Goal: Task Accomplishment & Management: Complete application form

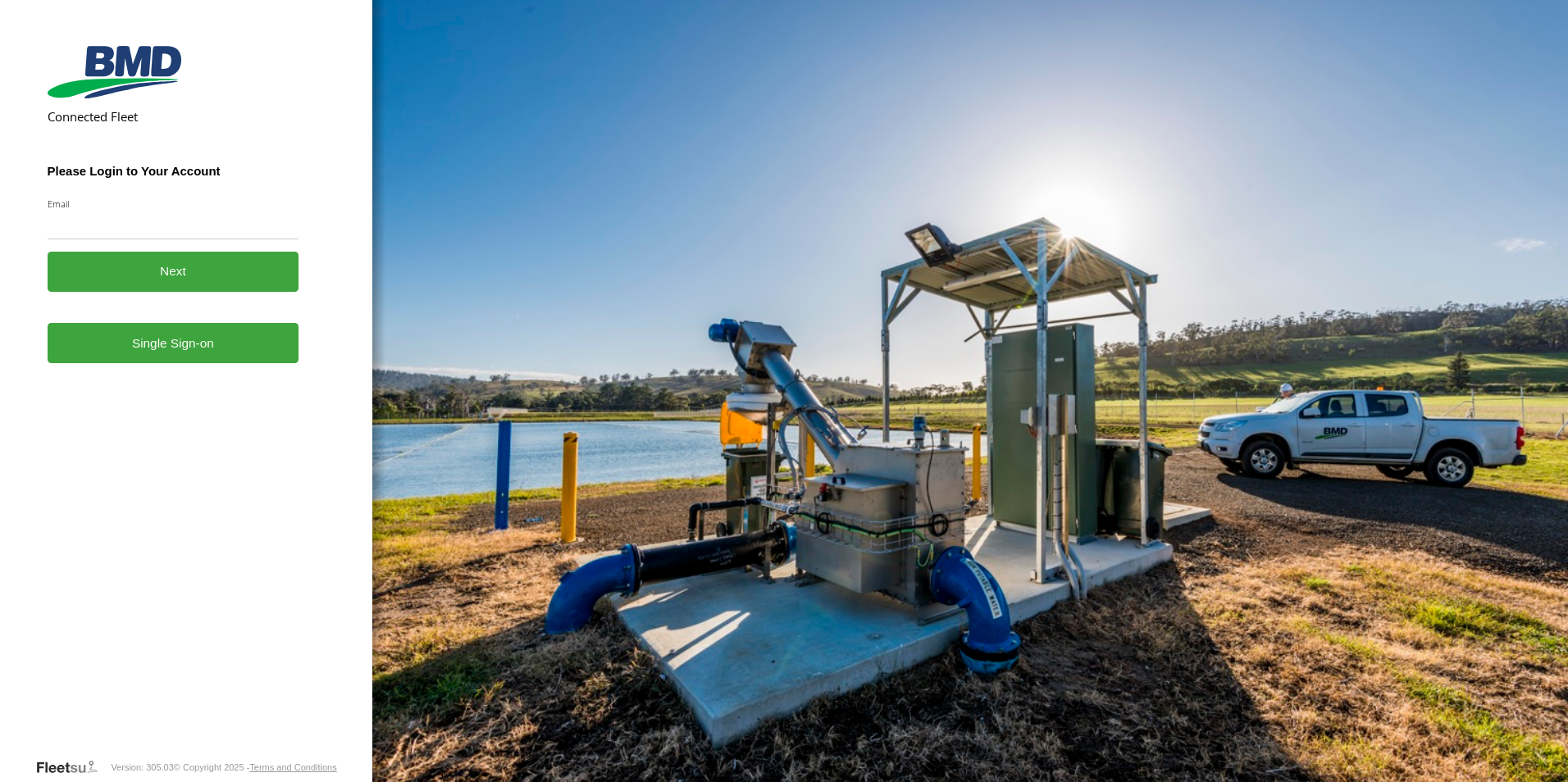
click at [177, 369] on form "Connected Fleet Please Login to Your Account Email Enter a valid login email ad…" at bounding box center [186, 398] width 278 height 718
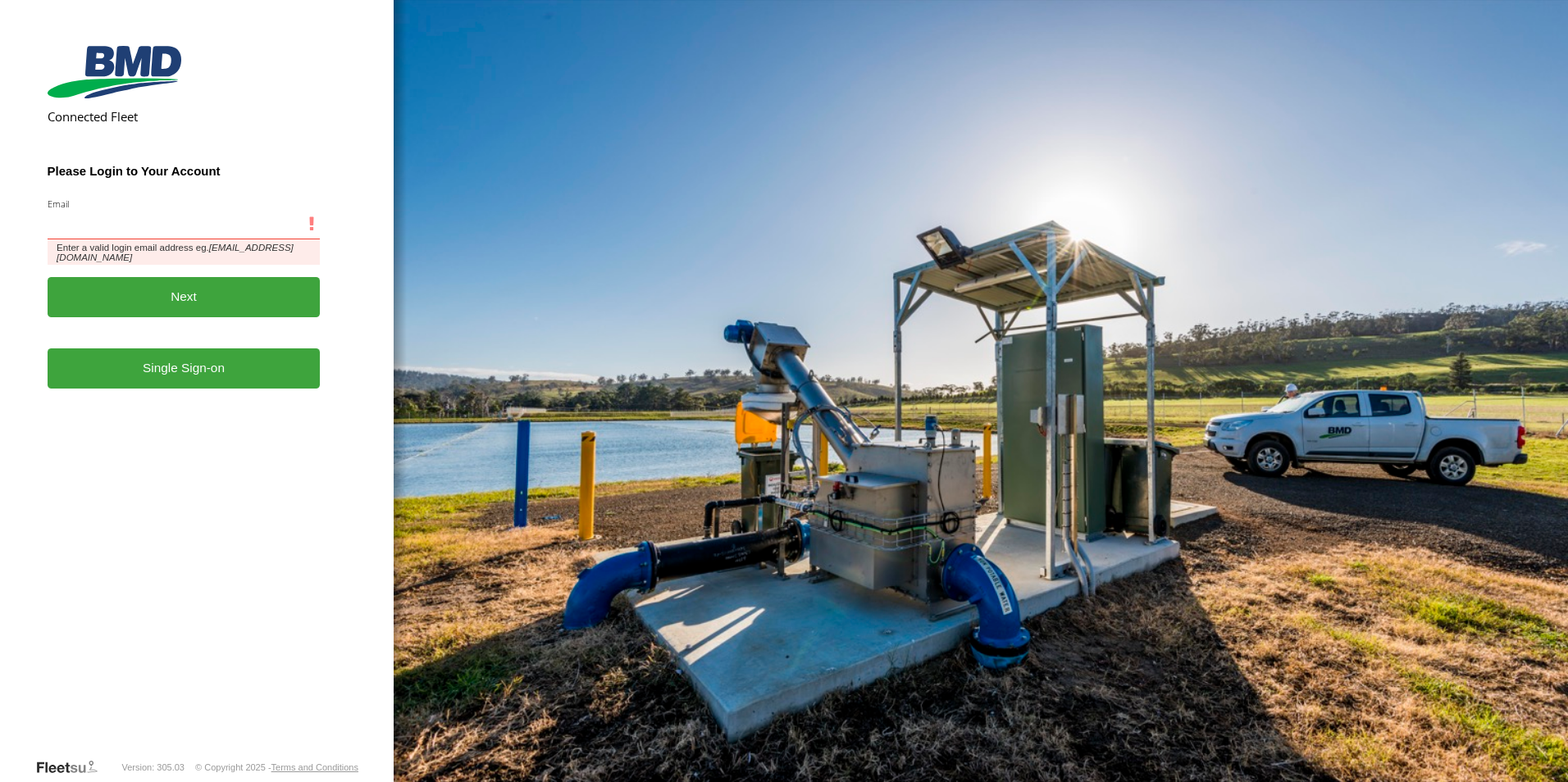
click at [101, 215] on input "Email" at bounding box center [184, 224] width 273 height 30
type input "**********"
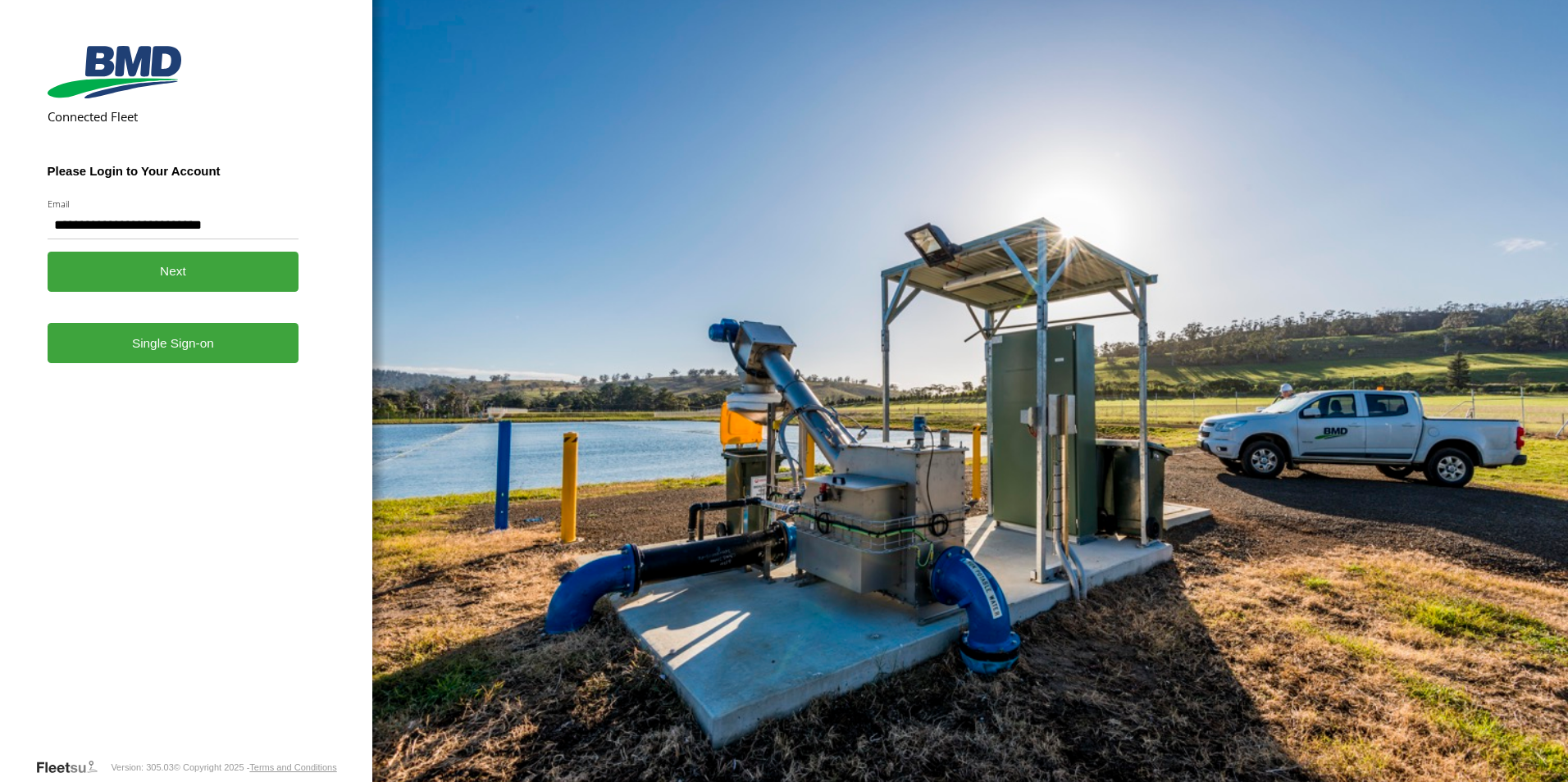
click at [165, 347] on link "Single Sign-on" at bounding box center [174, 342] width 252 height 40
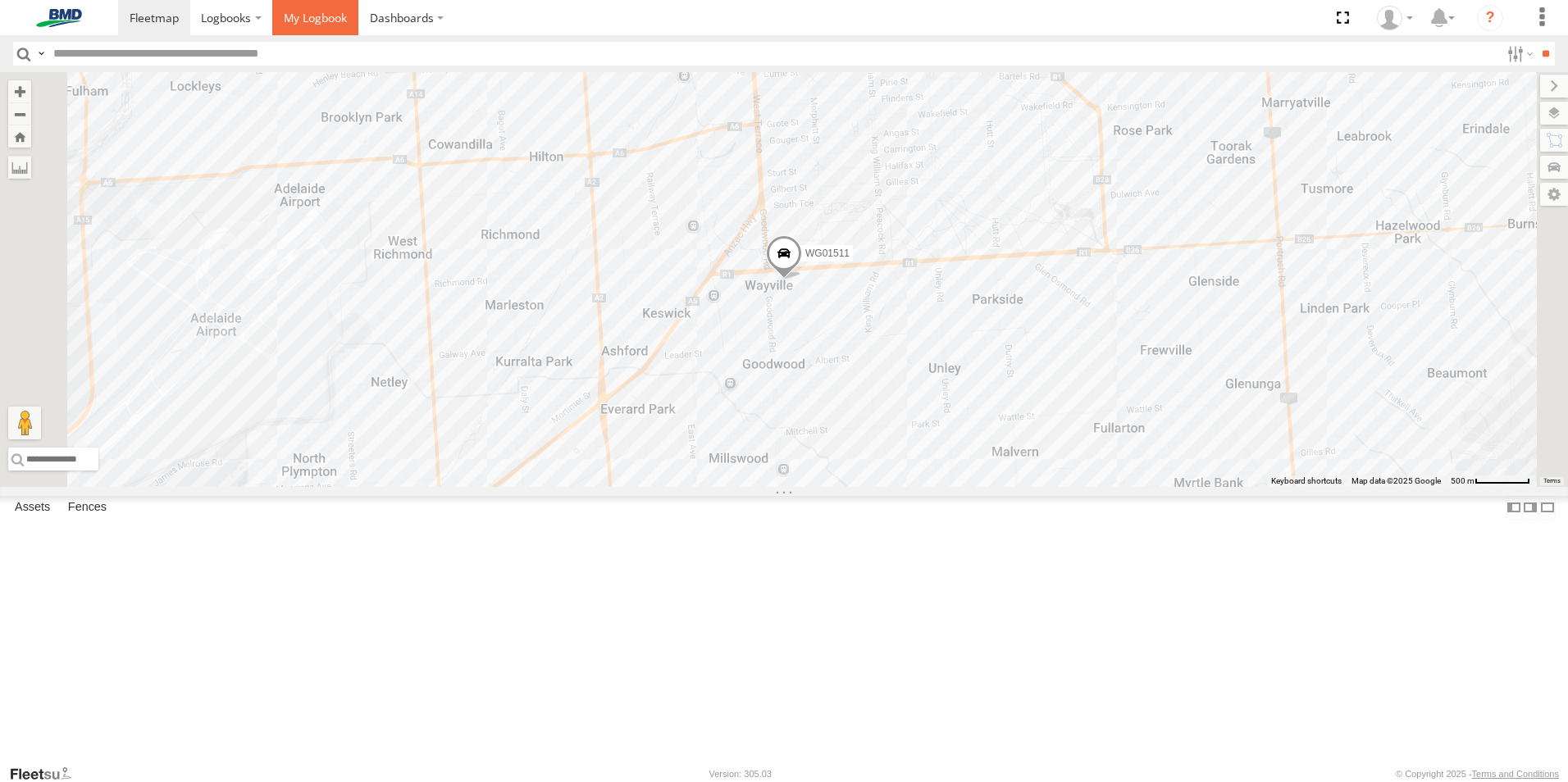
click at [323, 22] on span at bounding box center [316, 17] width 63 height 15
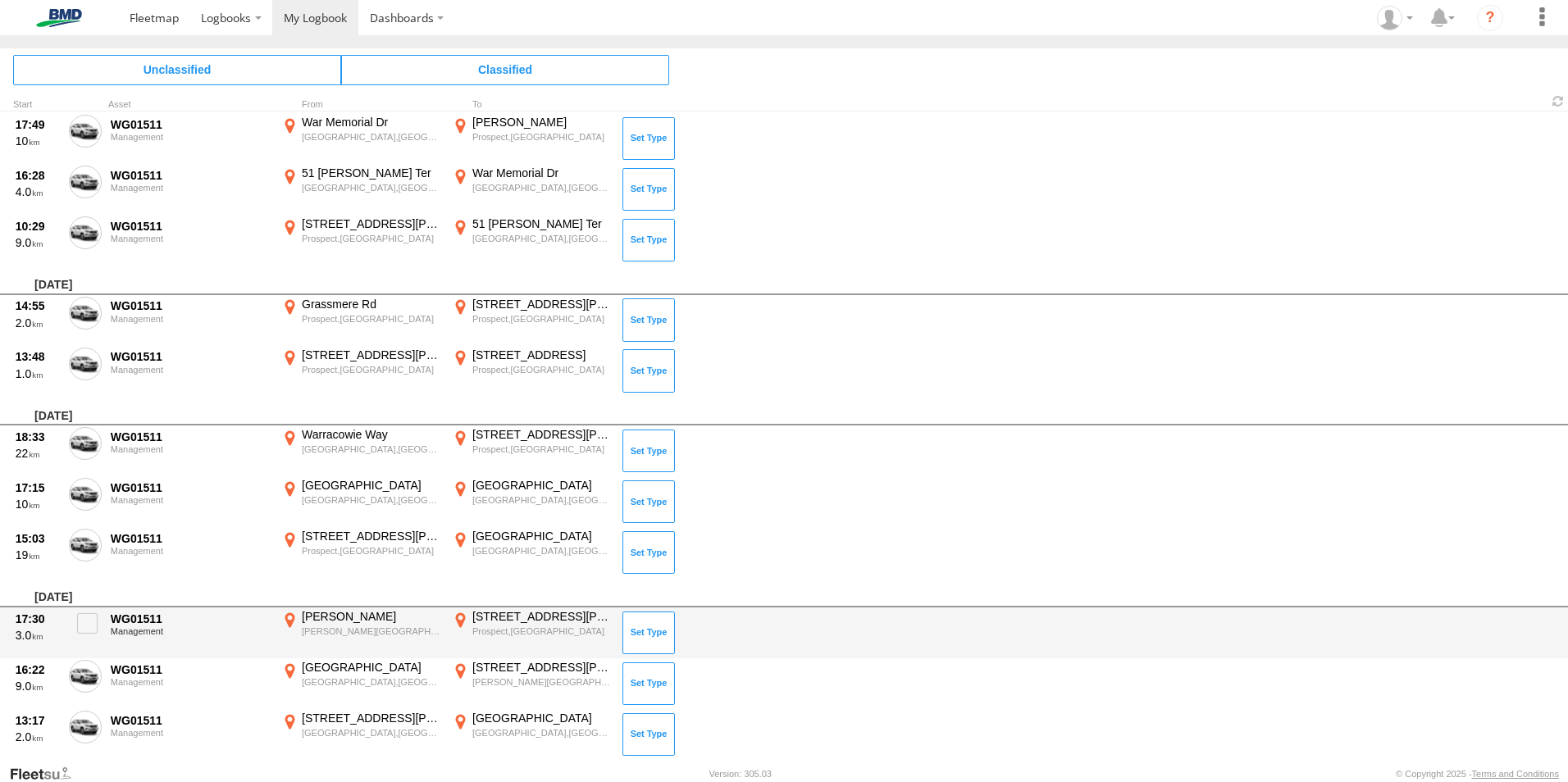
scroll to position [13912, 0]
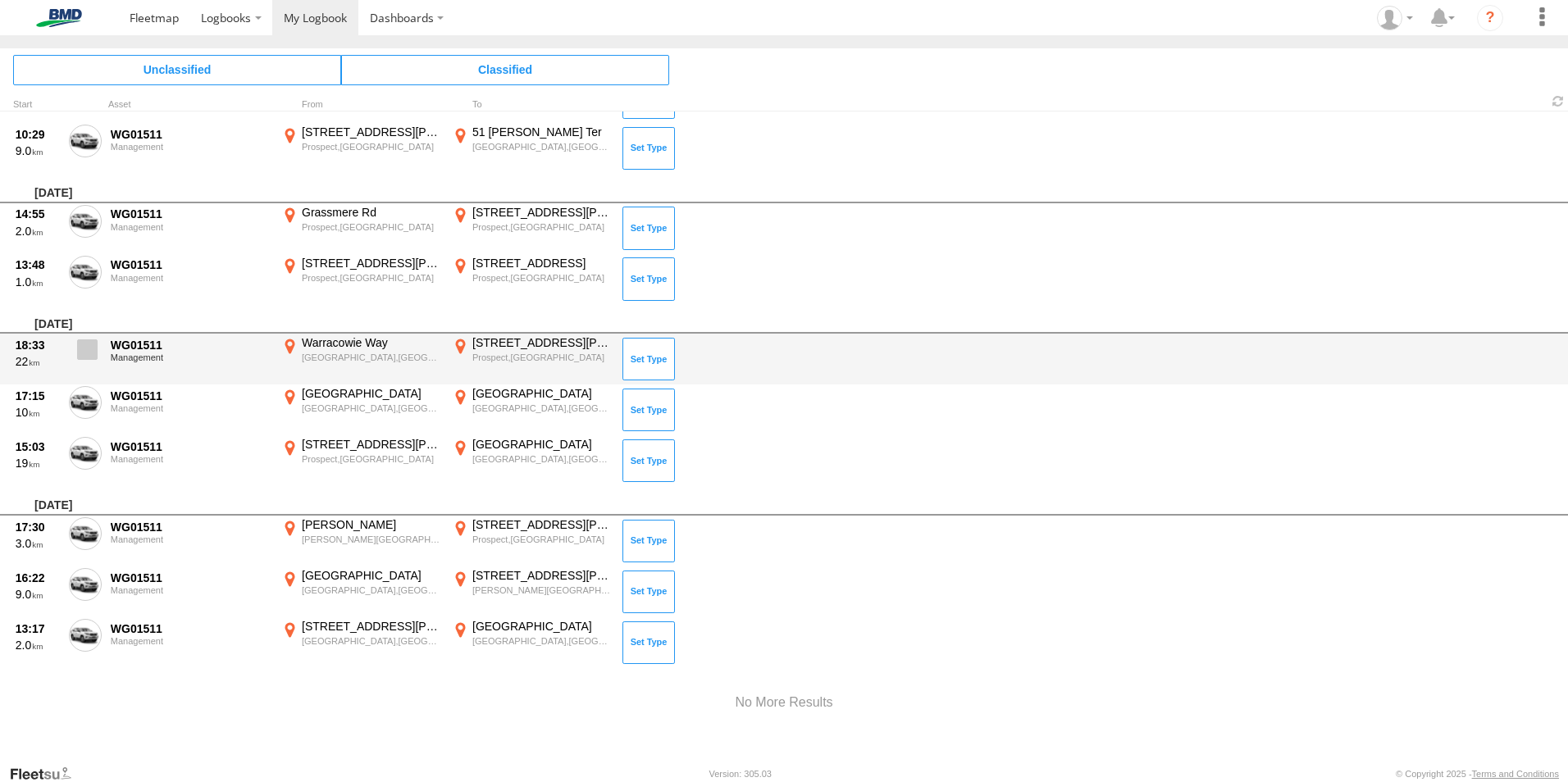
click at [78, 346] on span at bounding box center [87, 350] width 21 height 21
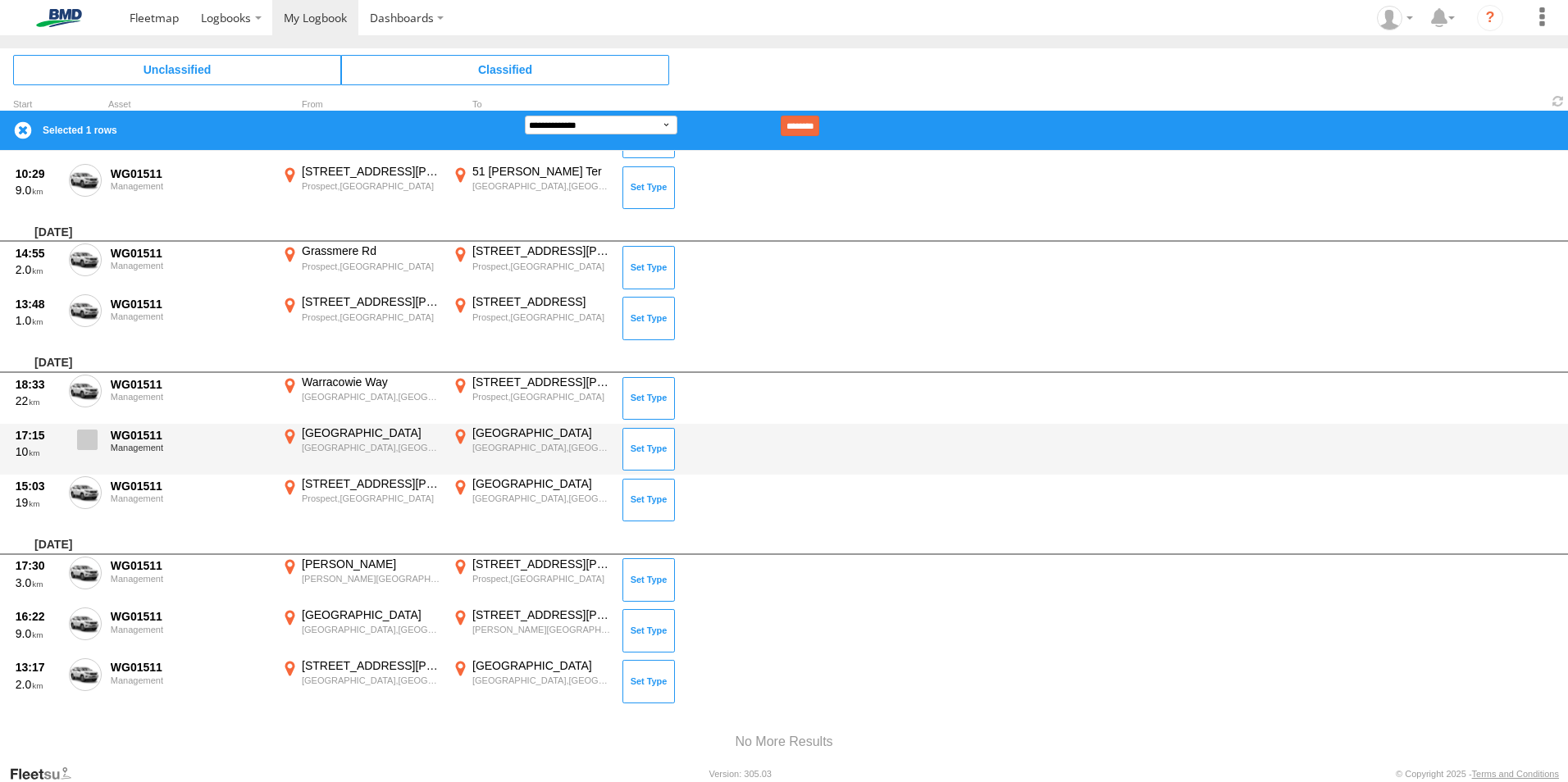
click at [82, 436] on span at bounding box center [87, 440] width 21 height 21
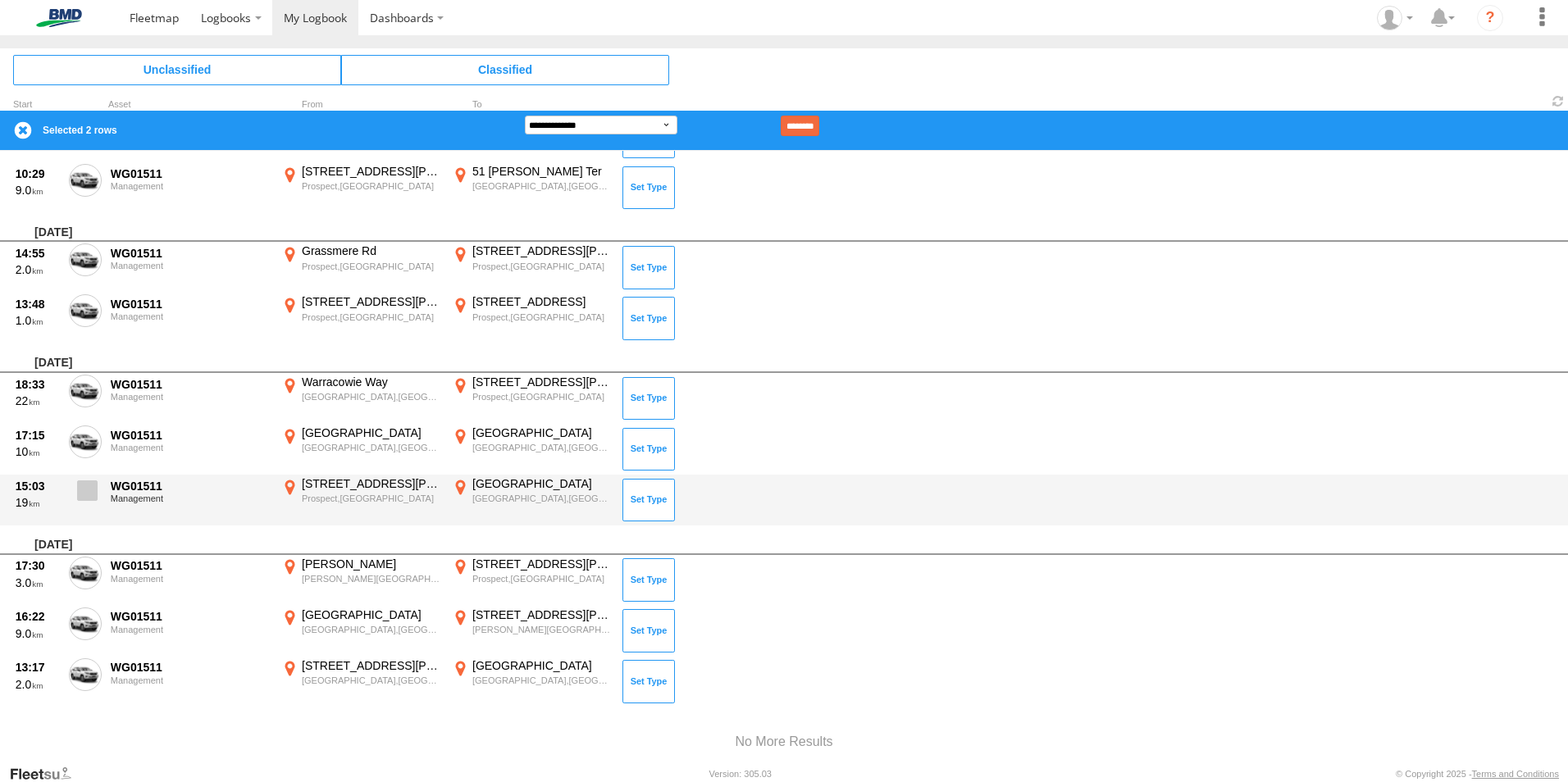
click at [83, 498] on span at bounding box center [87, 490] width 21 height 21
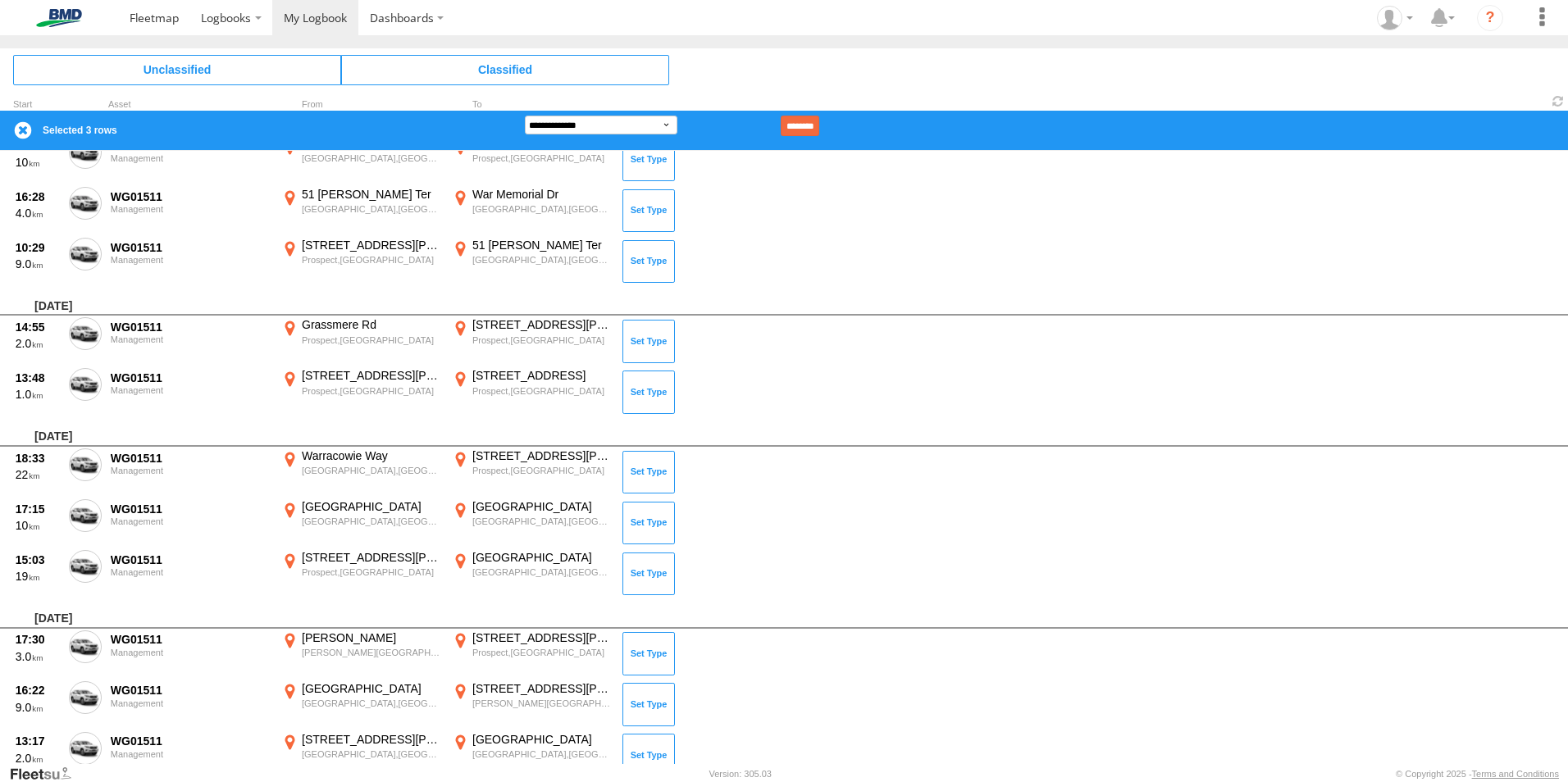
scroll to position [13749, 0]
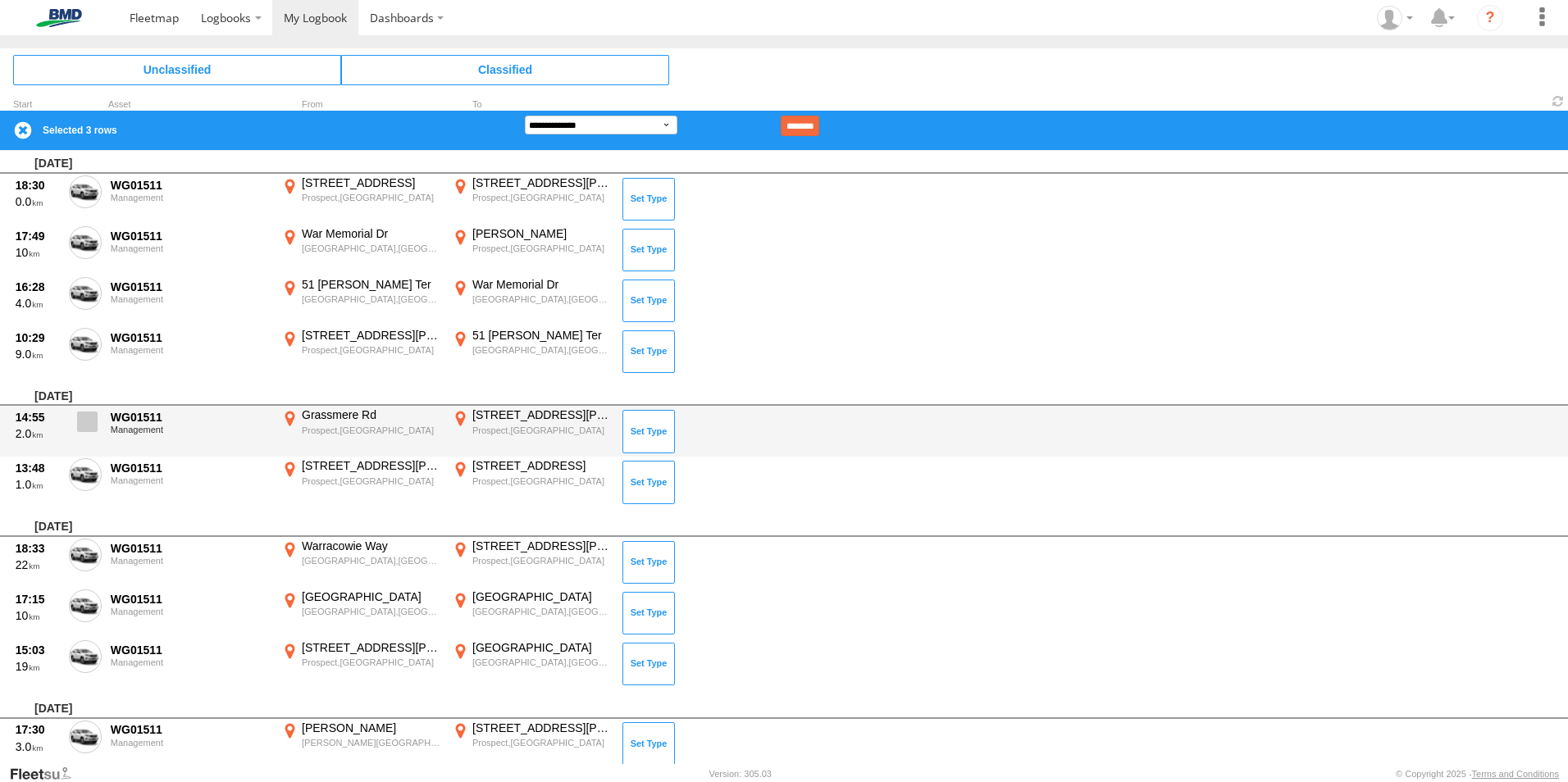
click at [91, 427] on span at bounding box center [87, 422] width 21 height 21
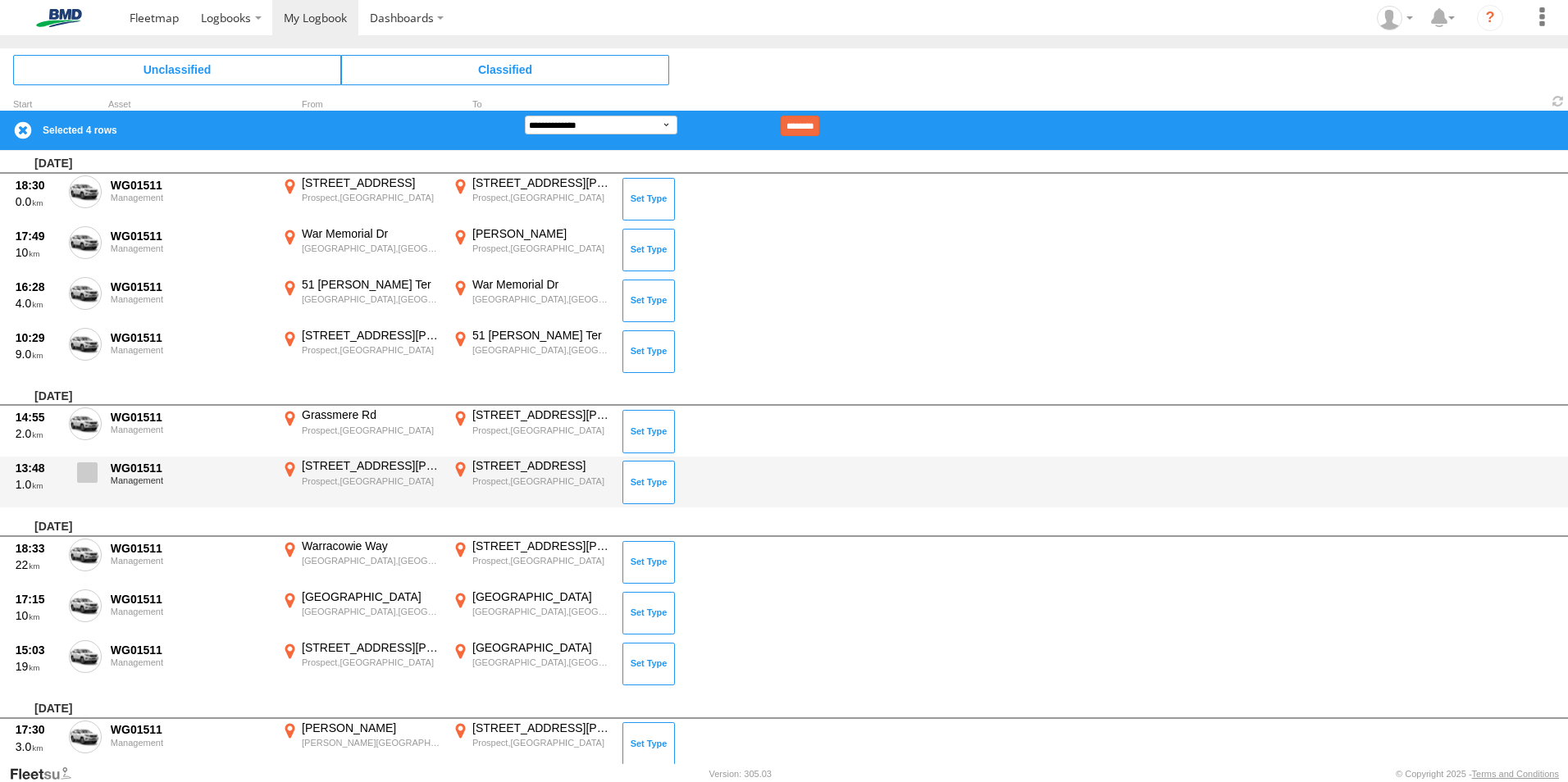
click at [88, 465] on span at bounding box center [87, 472] width 21 height 21
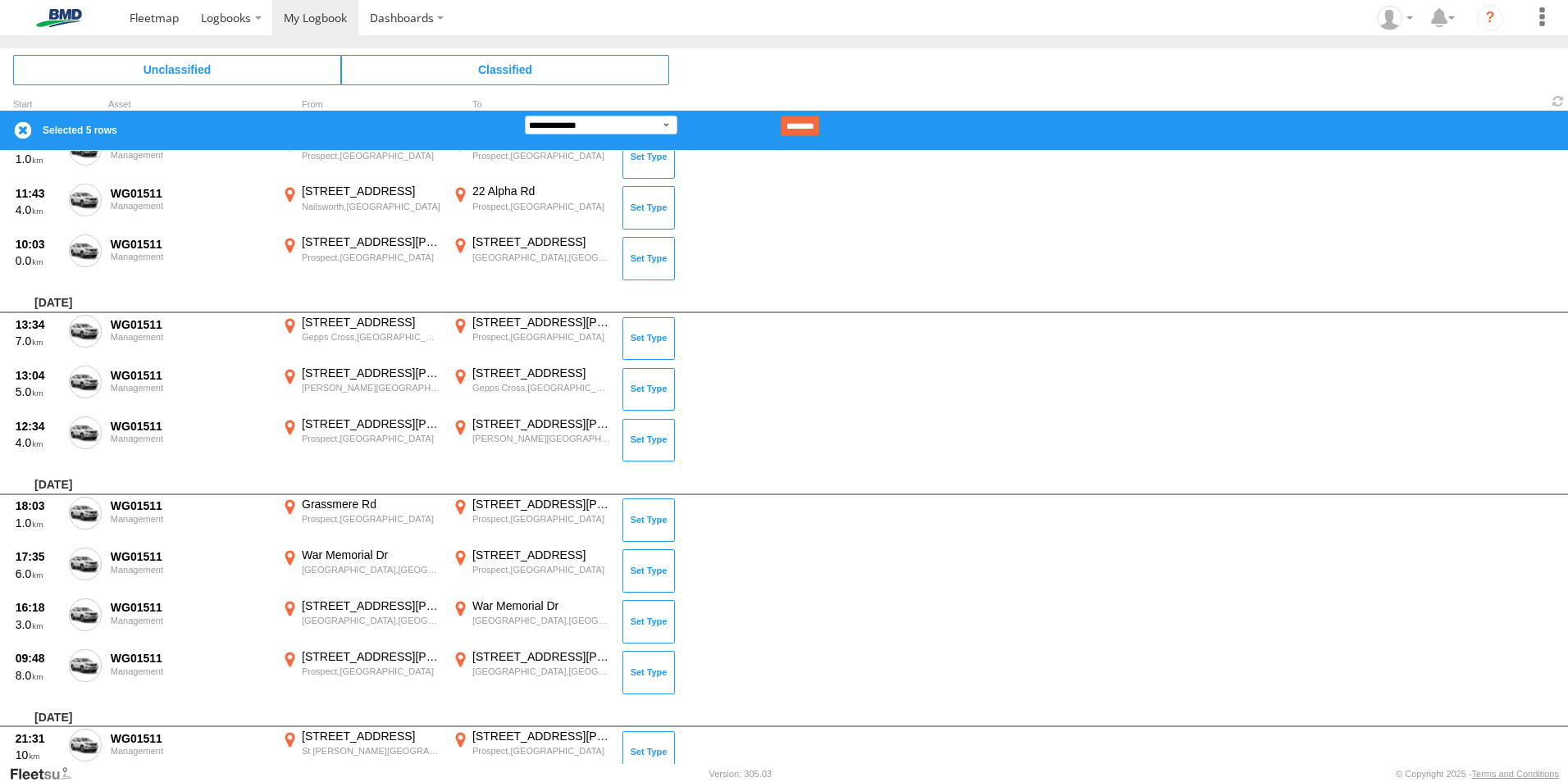
scroll to position [12191, 0]
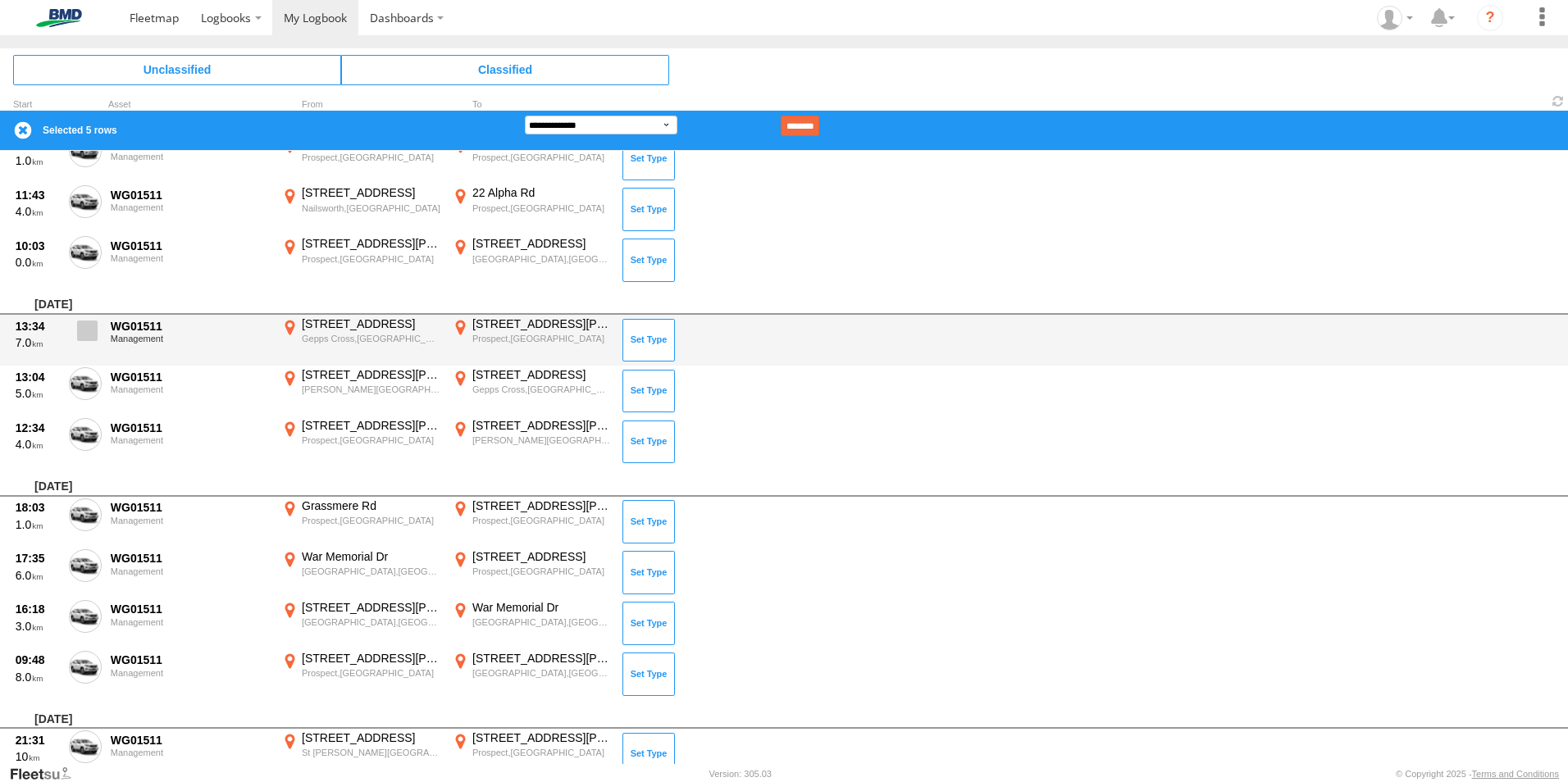
click at [81, 331] on span at bounding box center [87, 331] width 21 height 21
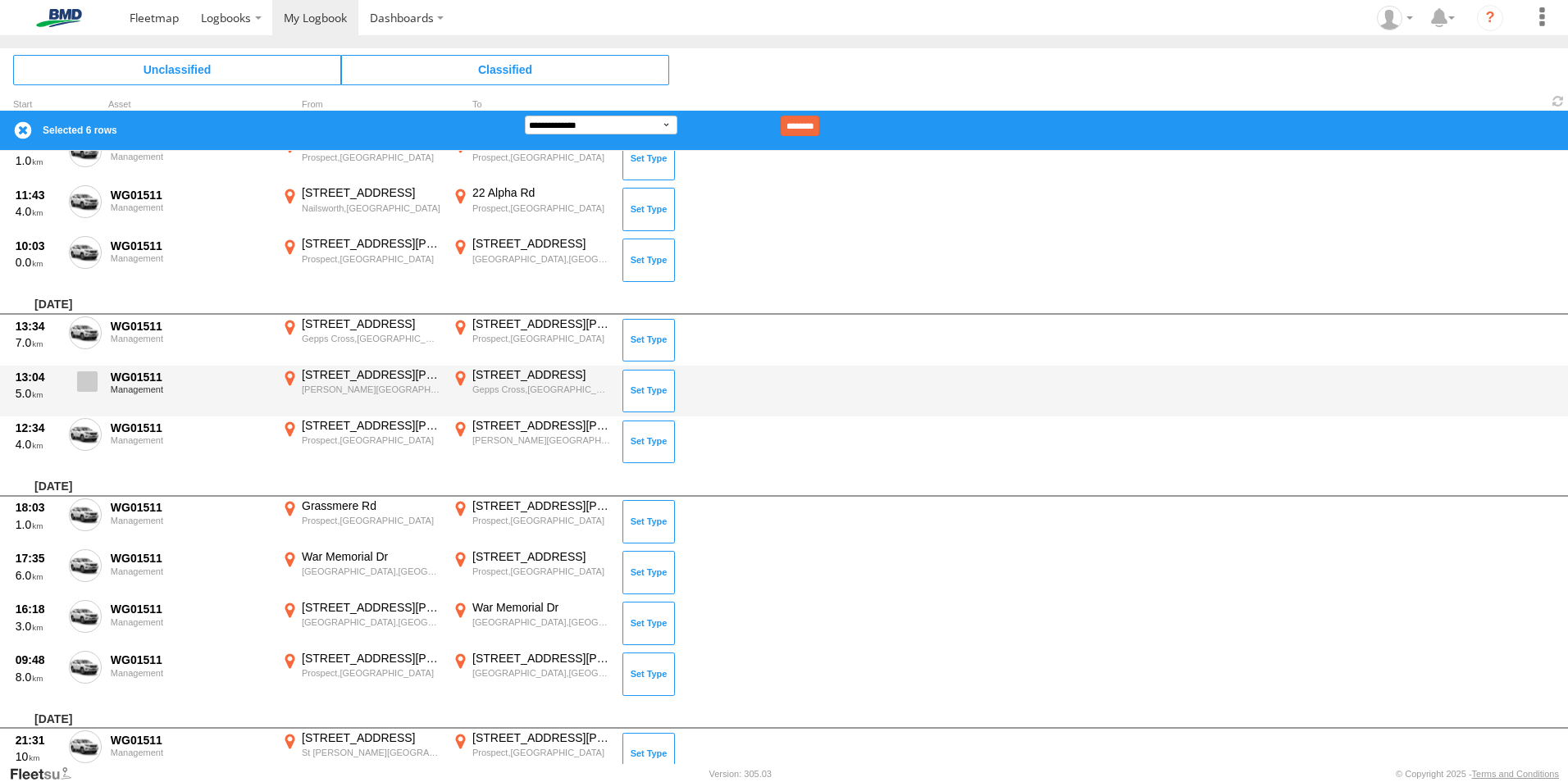
click at [88, 375] on span at bounding box center [87, 381] width 21 height 21
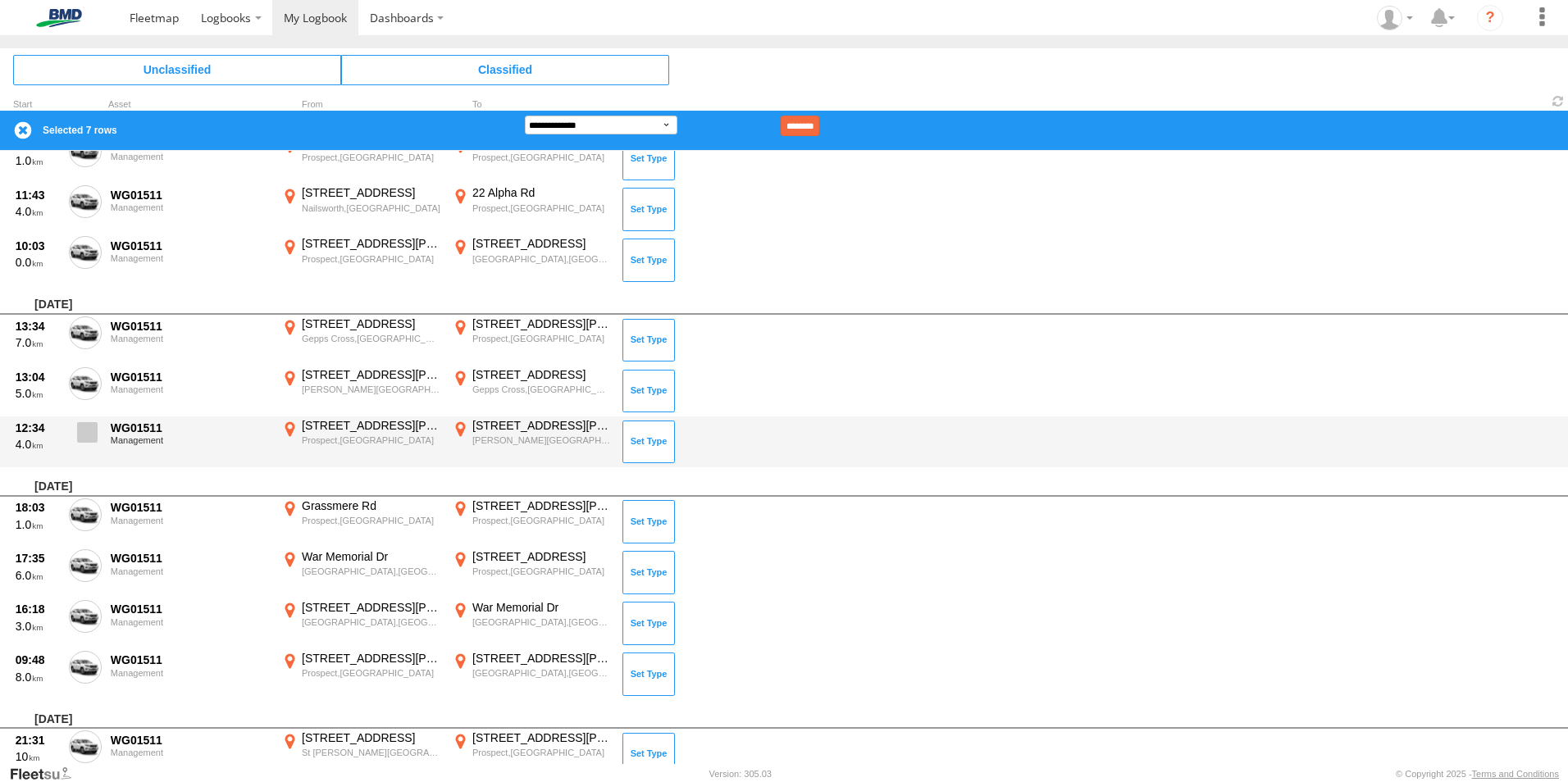
click at [83, 432] on span at bounding box center [87, 432] width 21 height 21
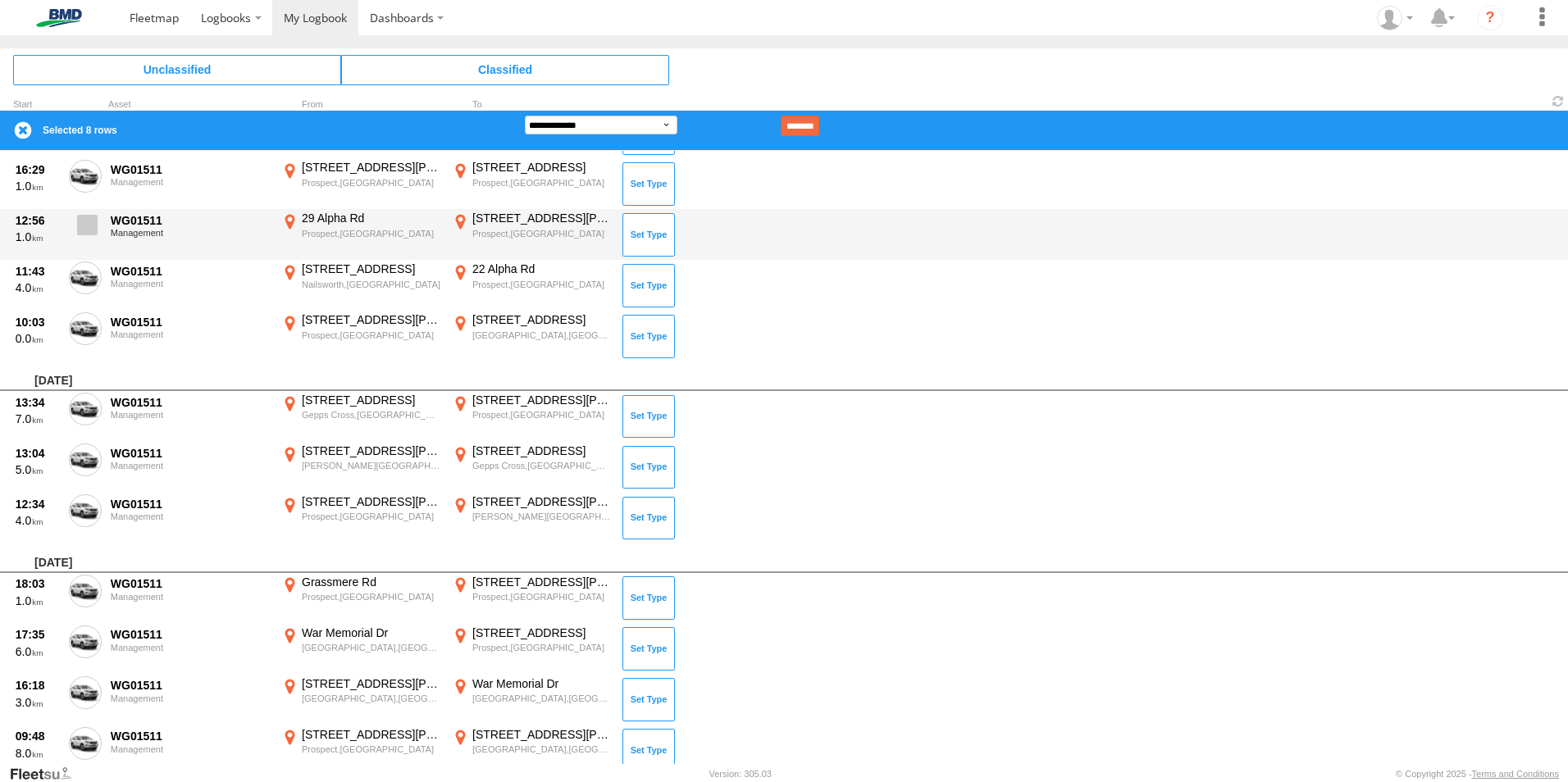
scroll to position [12028, 0]
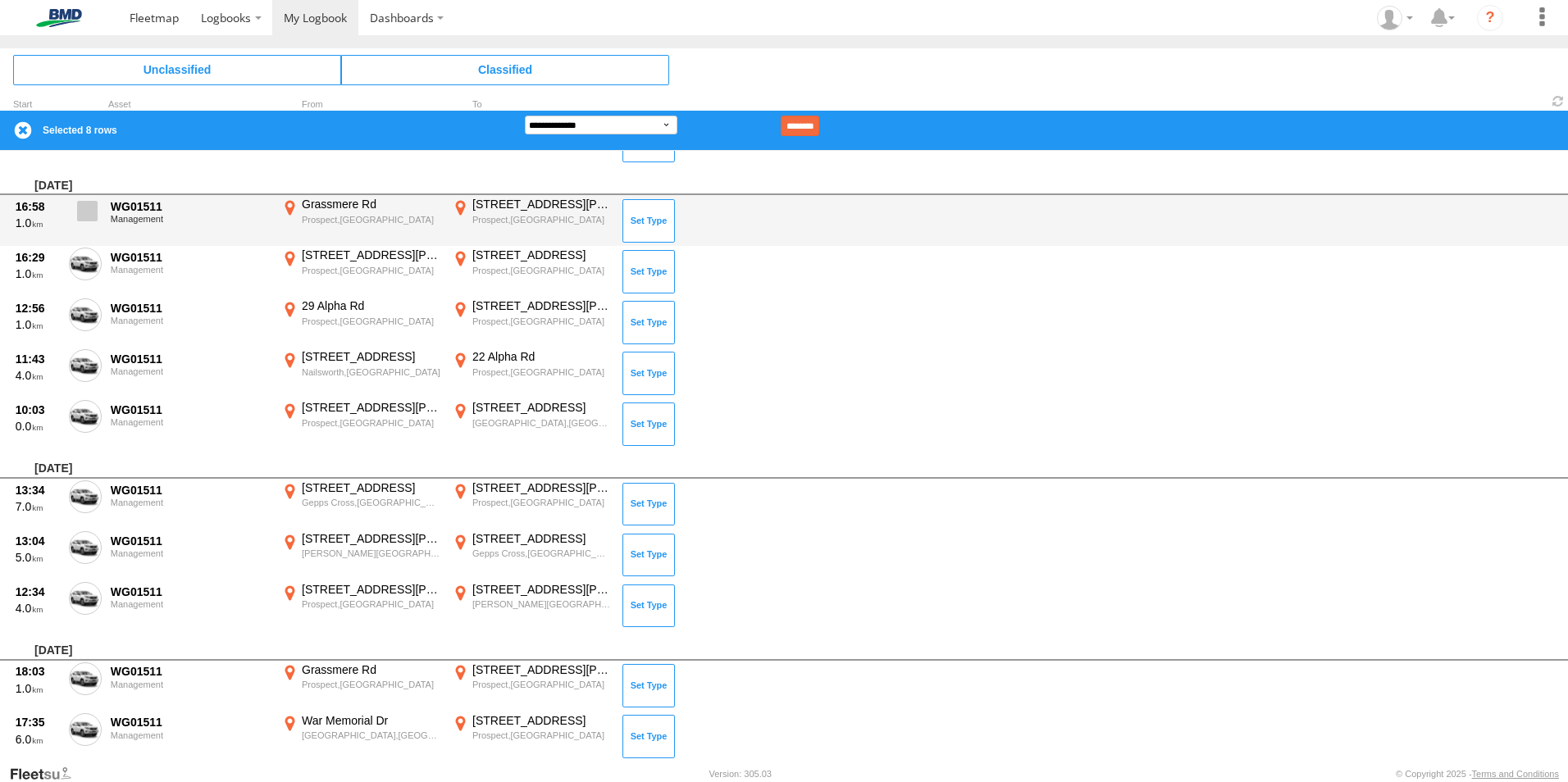
click at [79, 212] on span at bounding box center [87, 210] width 21 height 21
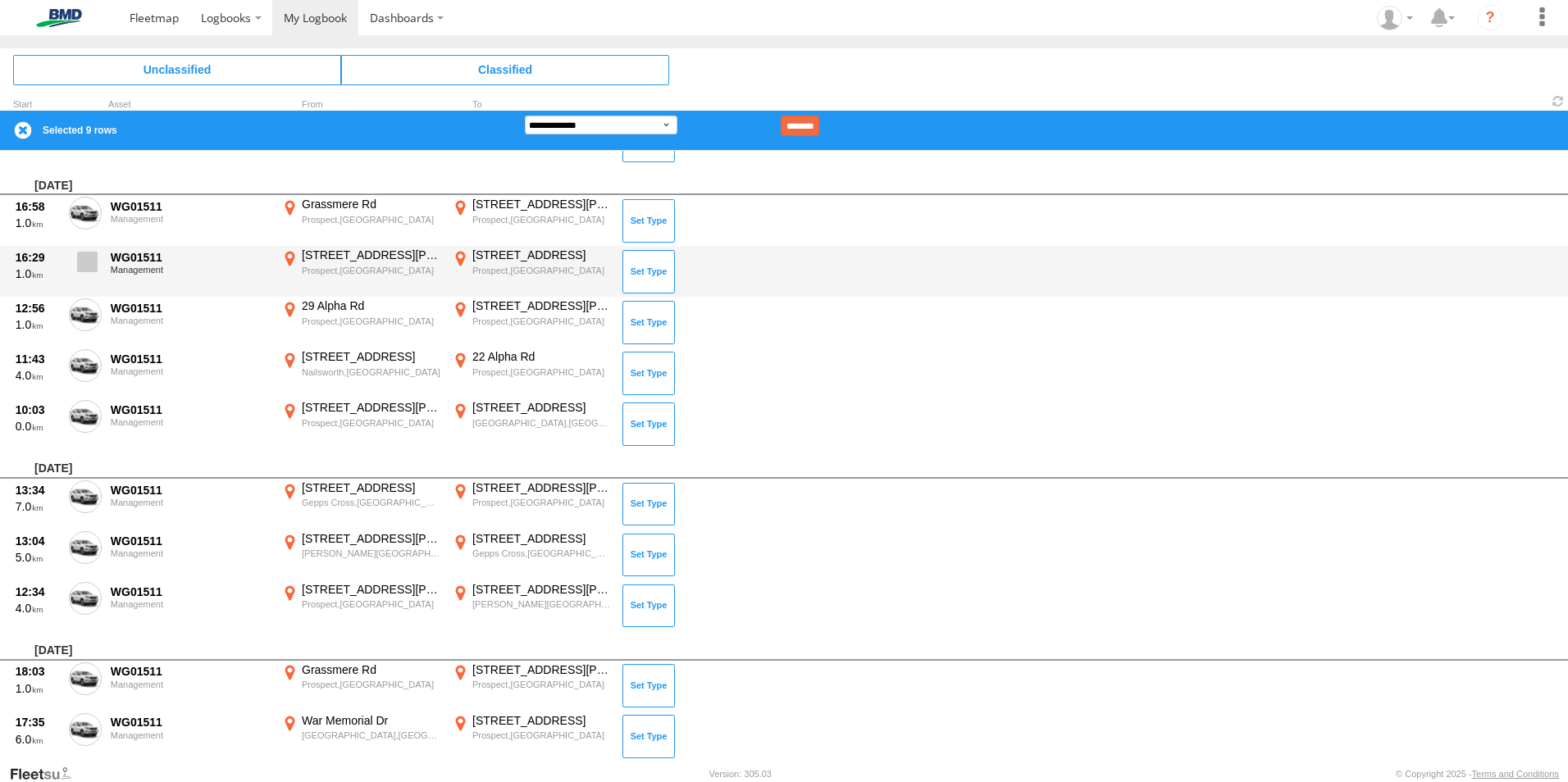
click at [87, 253] on span at bounding box center [87, 262] width 21 height 21
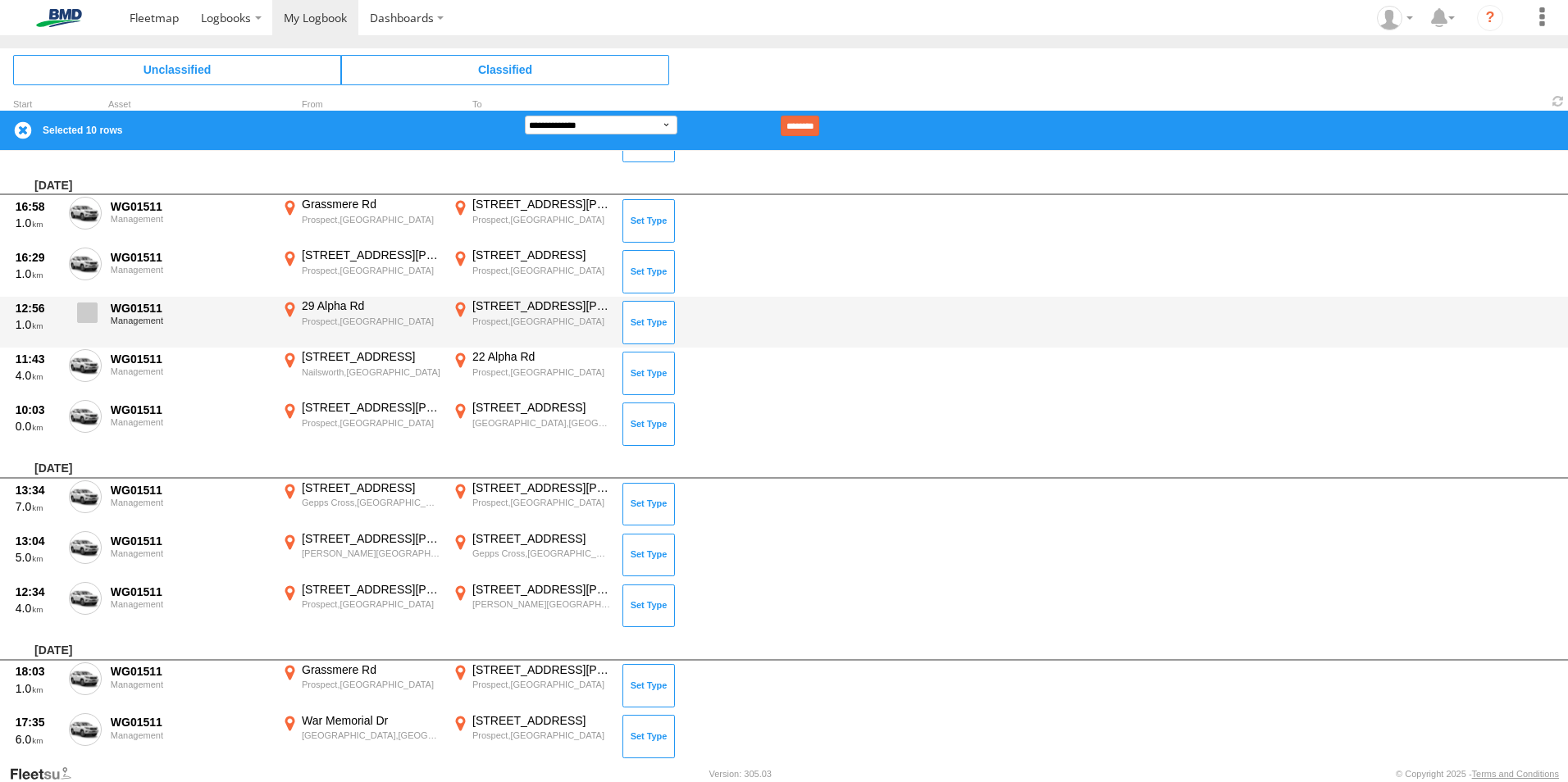
click at [85, 302] on label at bounding box center [85, 317] width 32 height 38
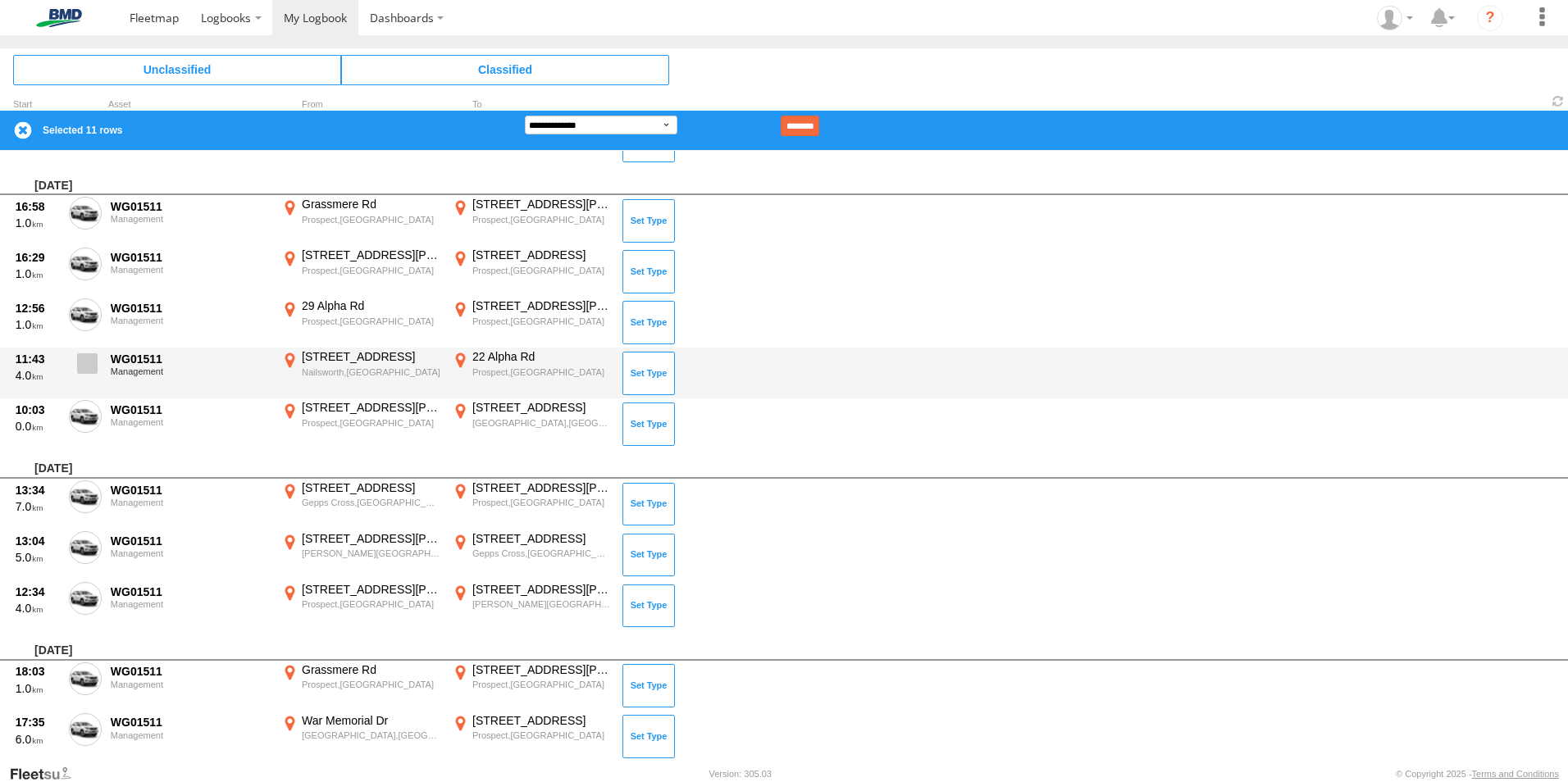
click at [88, 360] on span at bounding box center [87, 363] width 21 height 21
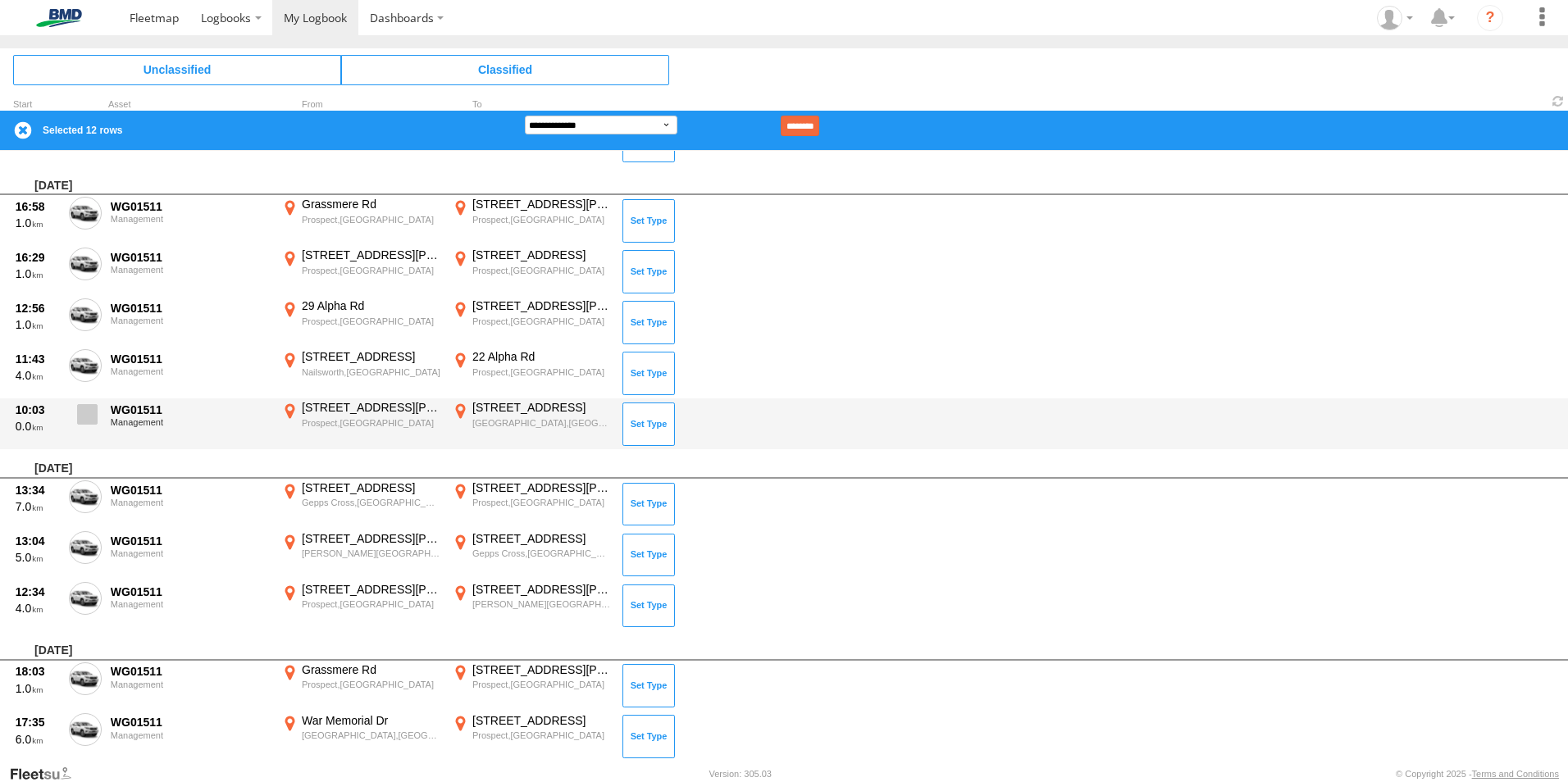
click at [83, 416] on span at bounding box center [87, 414] width 21 height 21
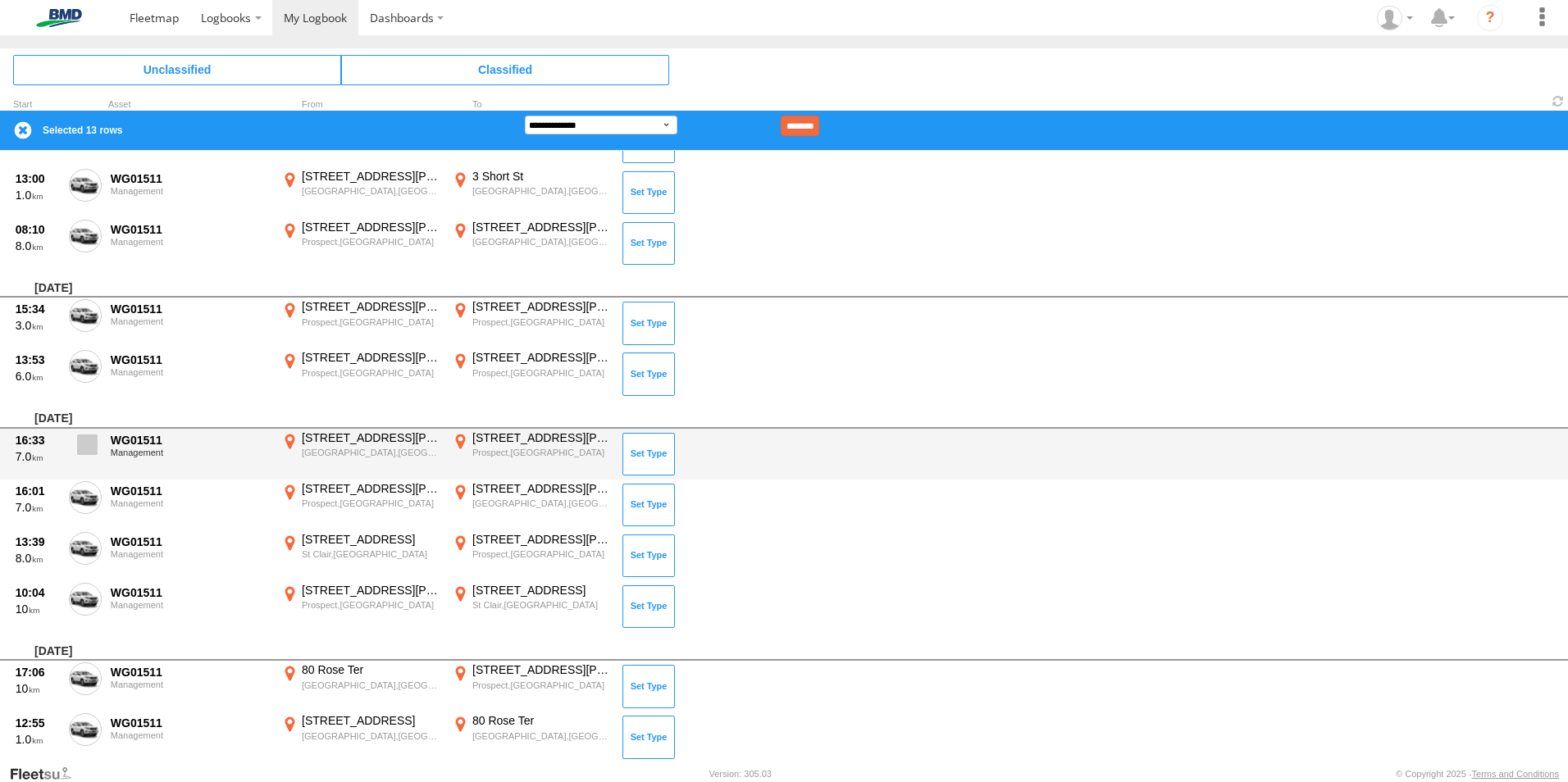
scroll to position [10224, 0]
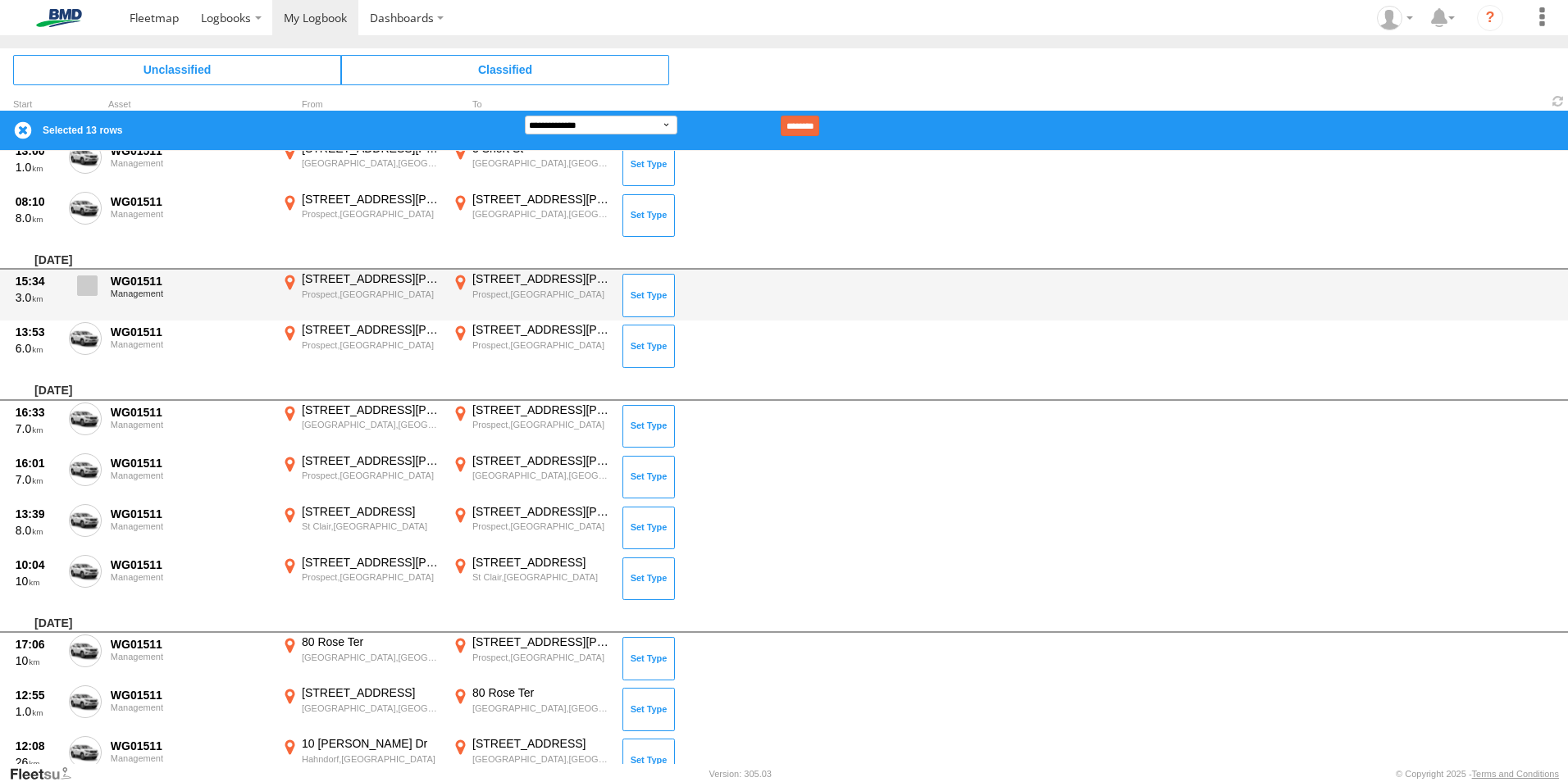
click at [86, 290] on span at bounding box center [87, 285] width 21 height 21
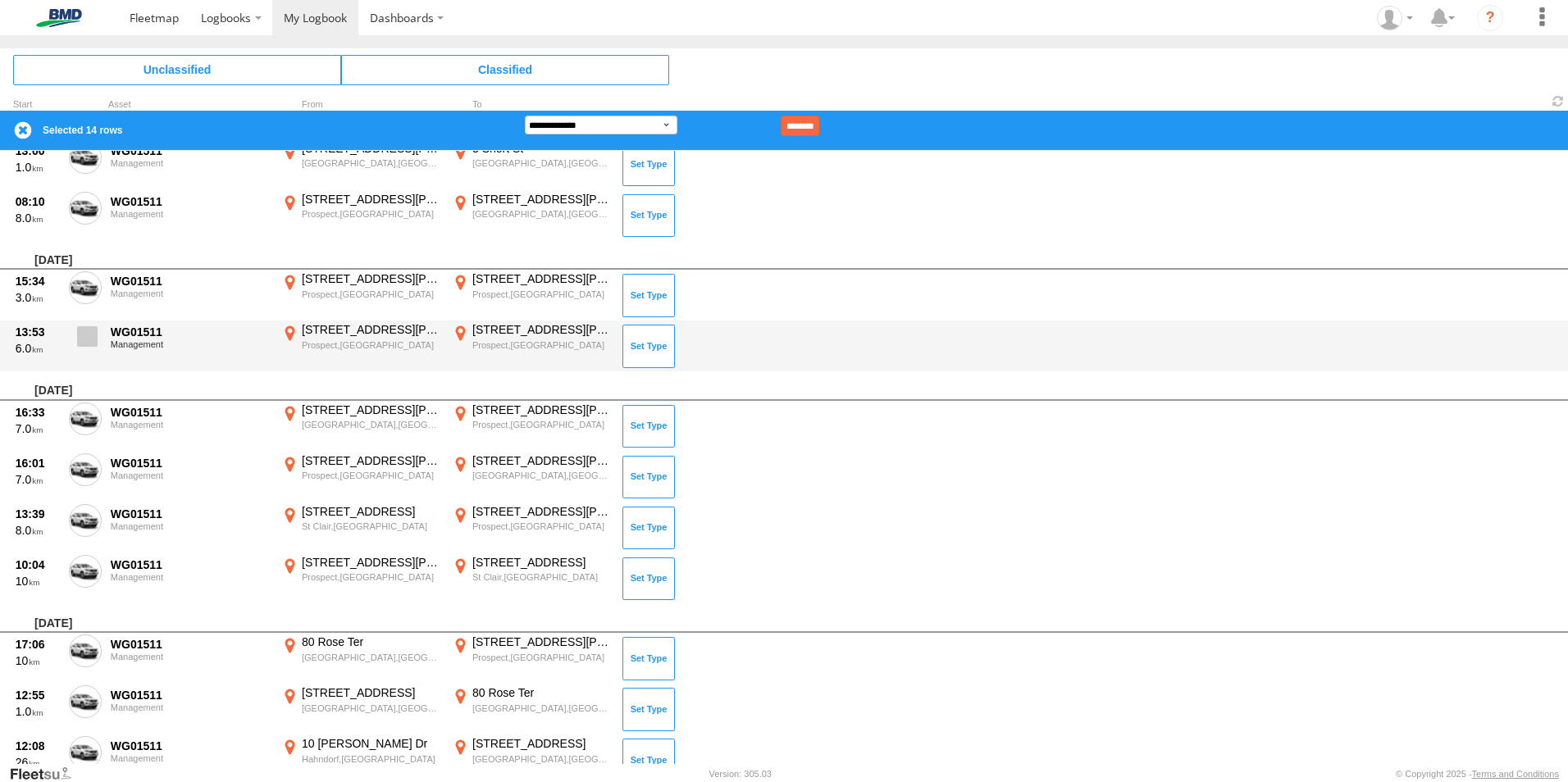
click at [87, 337] on span at bounding box center [87, 336] width 21 height 21
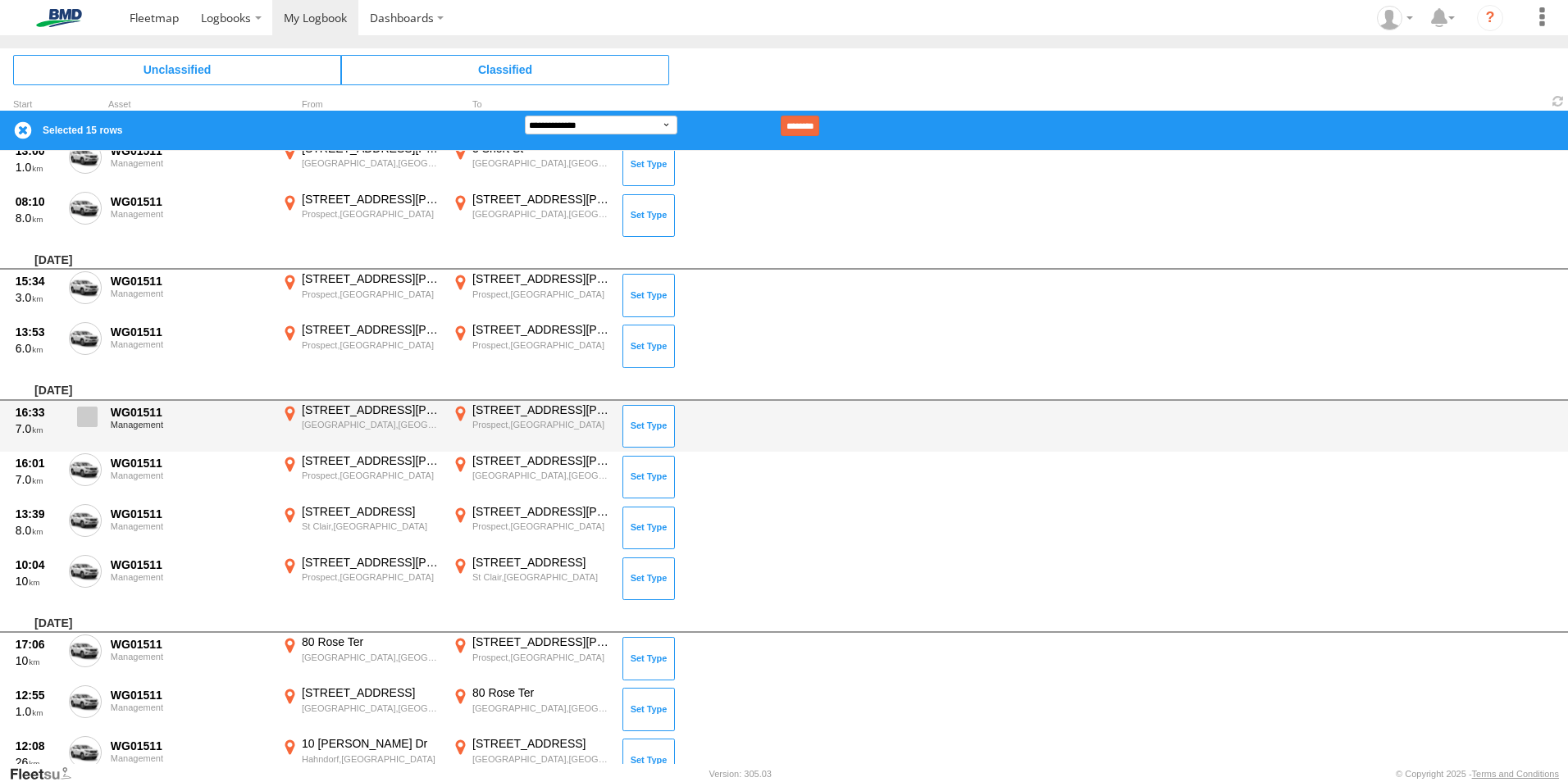
click at [83, 415] on span at bounding box center [87, 416] width 21 height 21
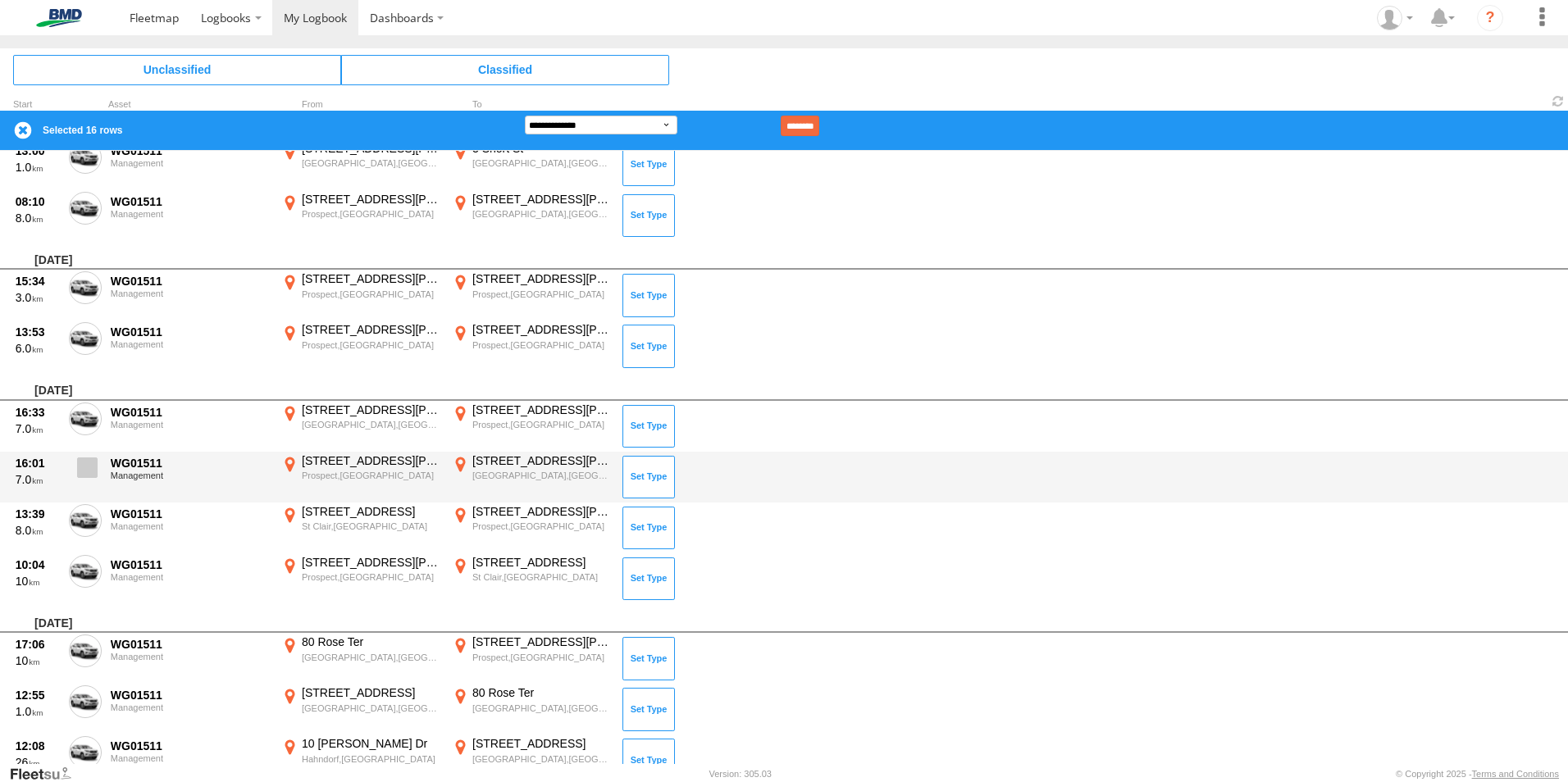
click at [86, 470] on span at bounding box center [87, 467] width 21 height 21
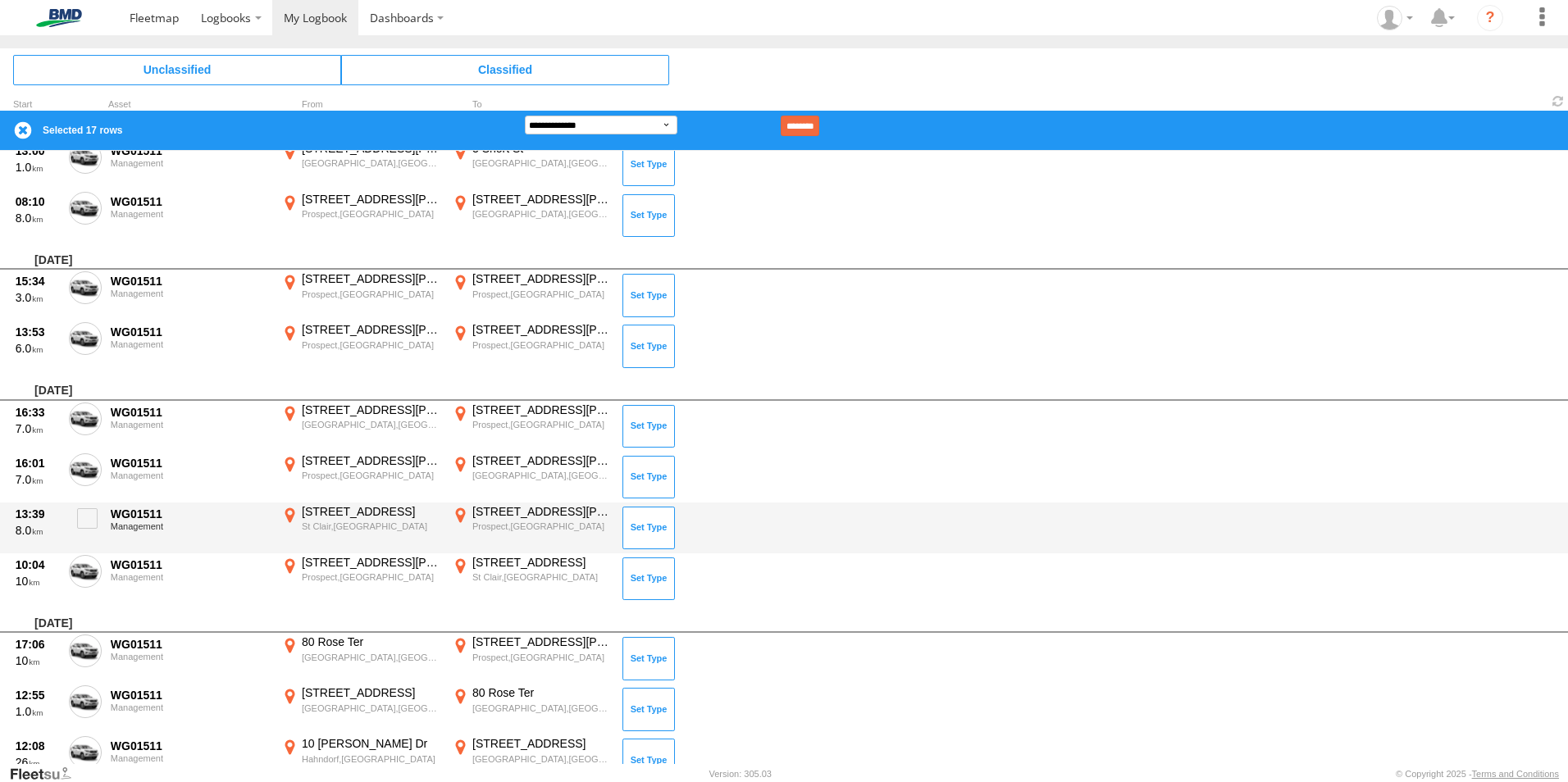
drag, startPoint x: 88, startPoint y: 515, endPoint x: 80, endPoint y: 551, distance: 36.9
click at [88, 516] on span at bounding box center [87, 518] width 21 height 21
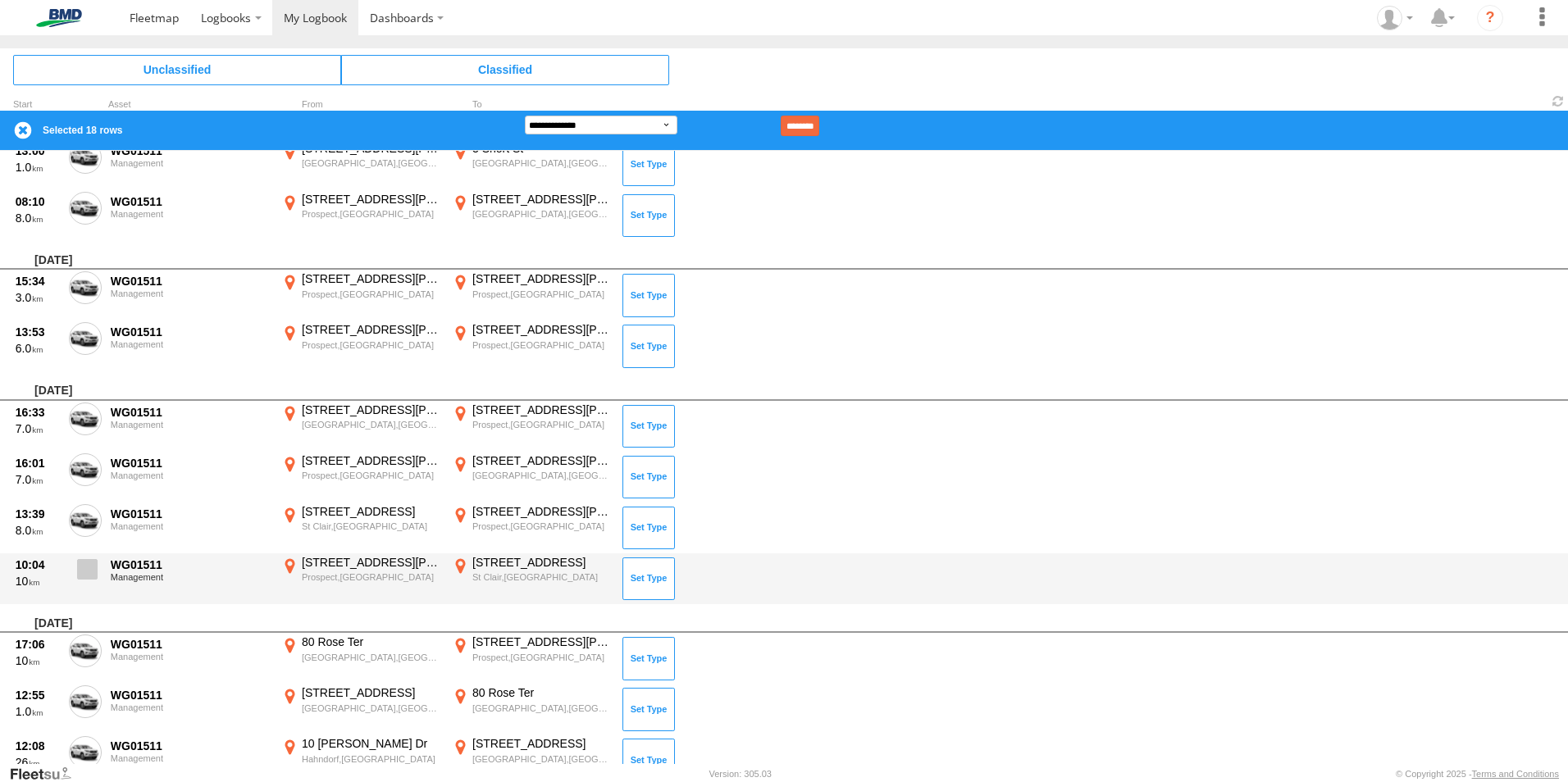
click at [88, 577] on span at bounding box center [87, 569] width 21 height 21
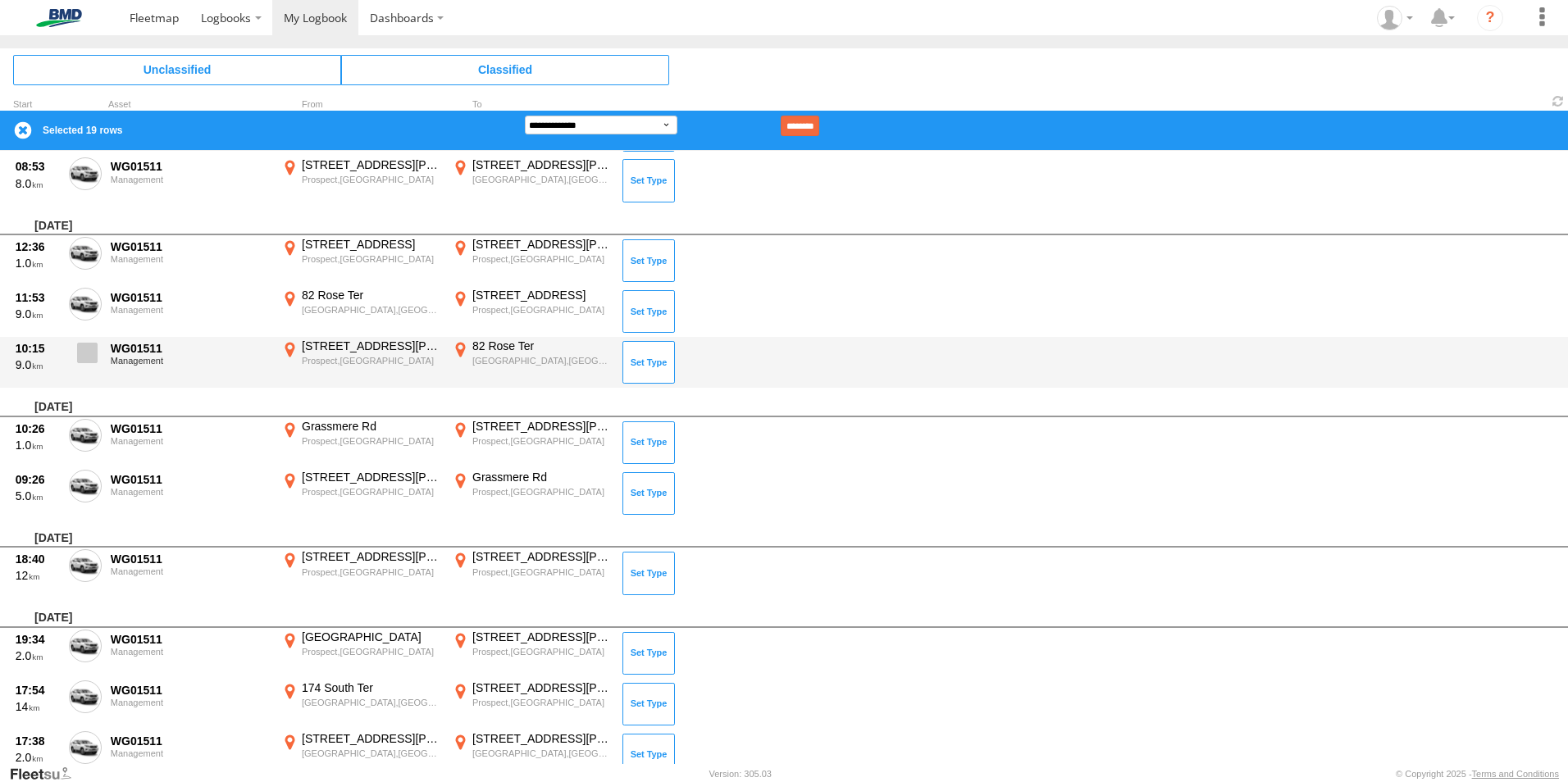
scroll to position [8831, 0]
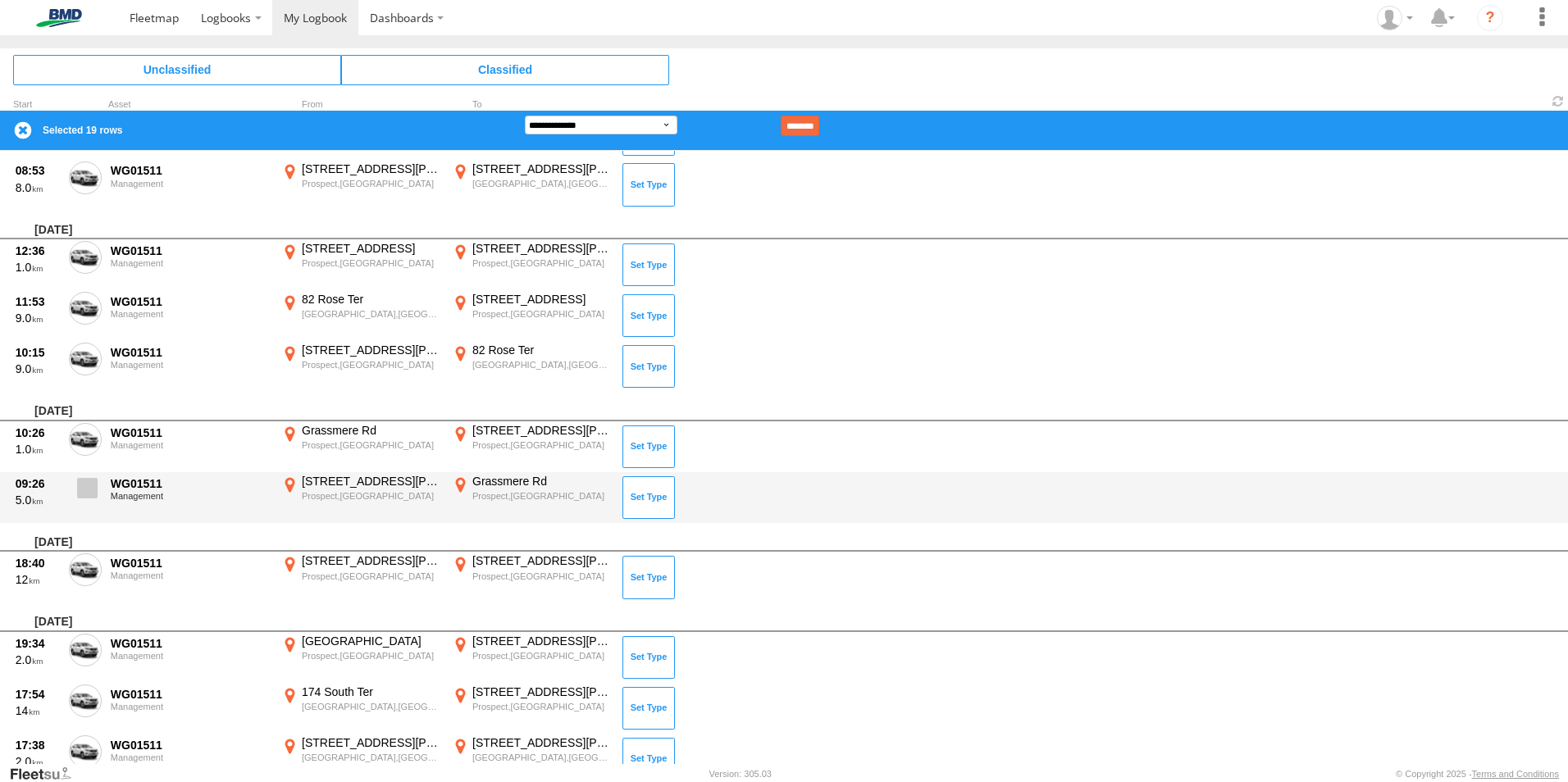
click at [84, 483] on span at bounding box center [87, 488] width 21 height 21
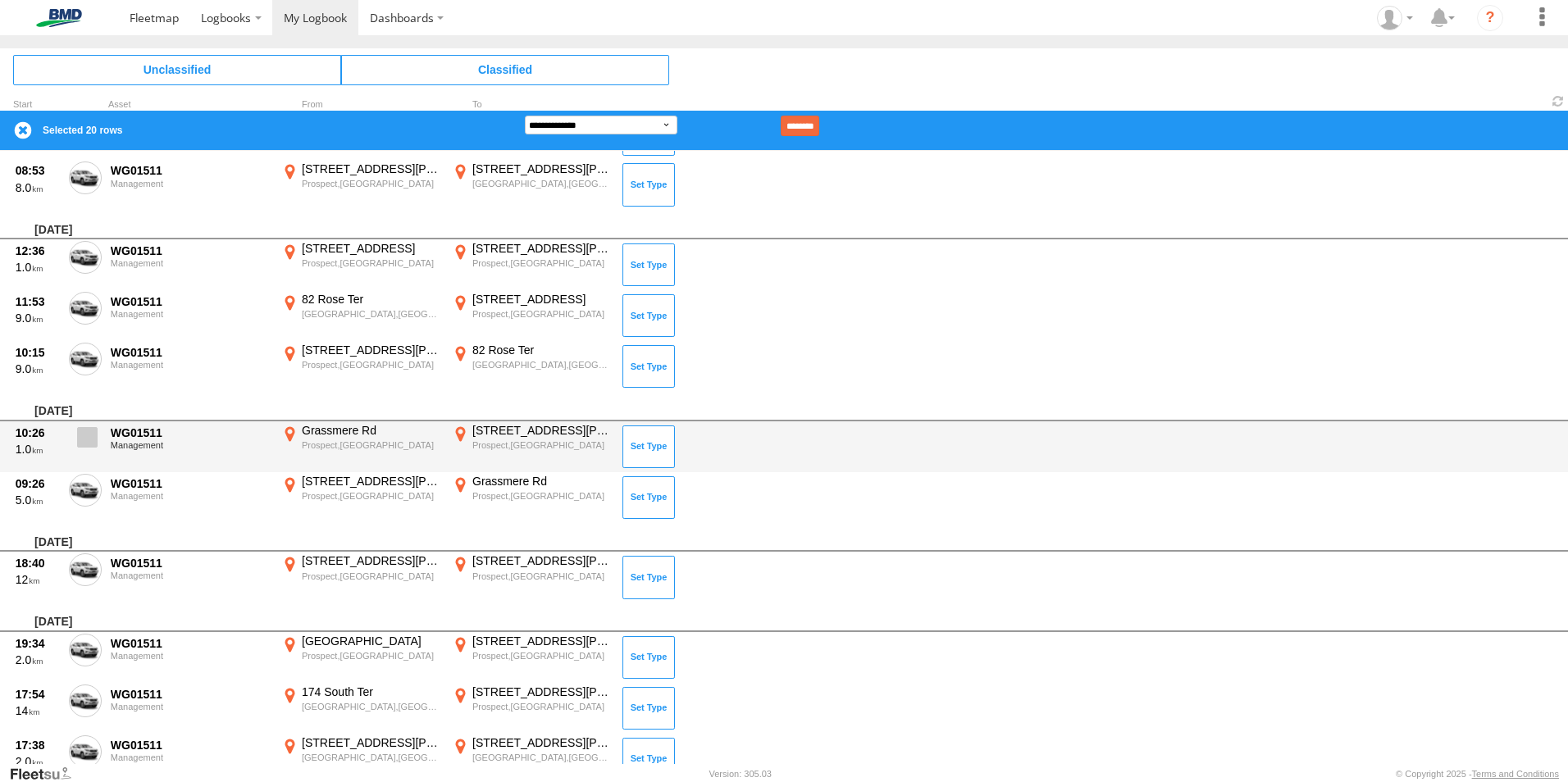
click at [86, 440] on span at bounding box center [87, 437] width 21 height 21
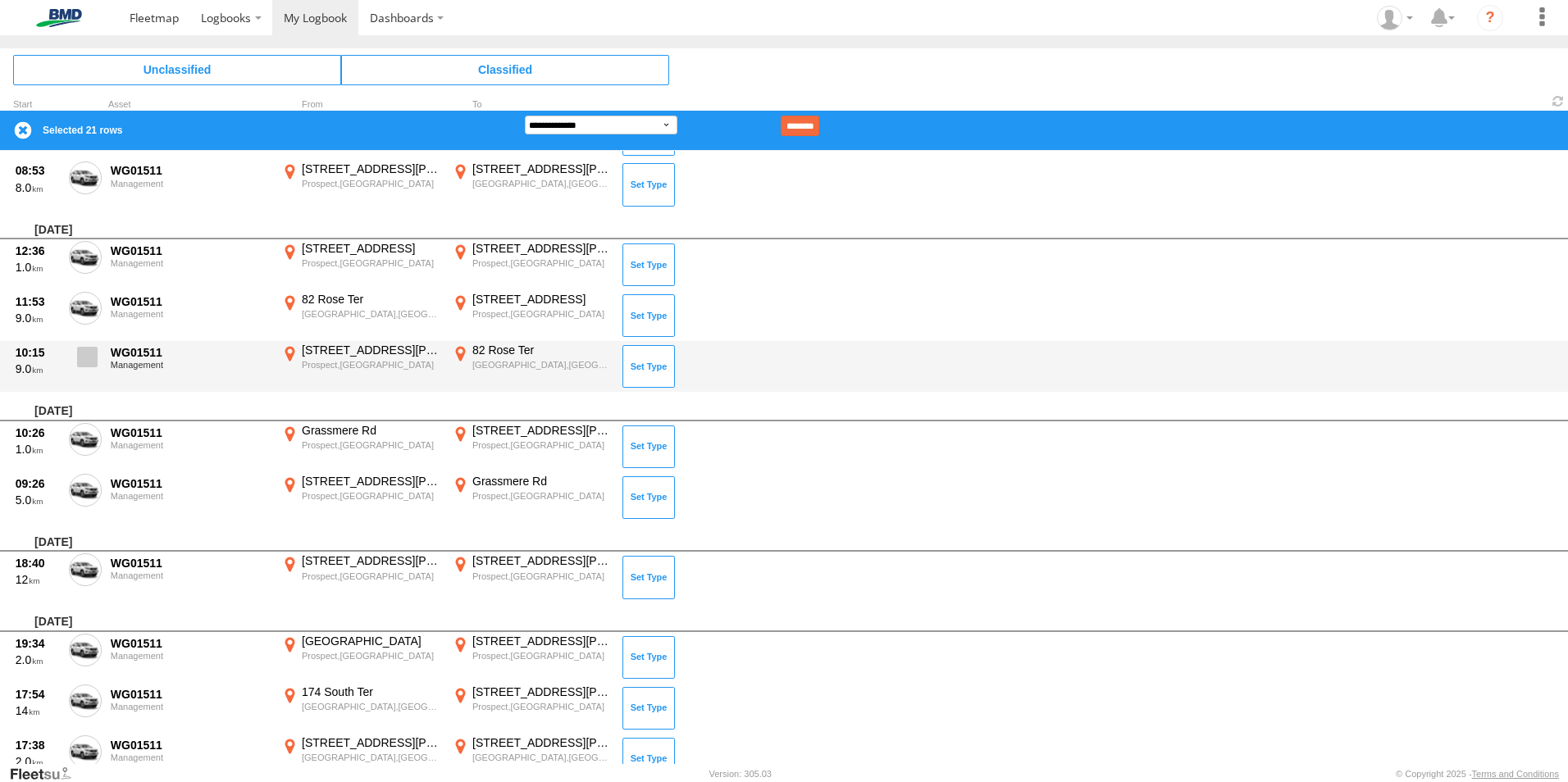
click at [89, 364] on span at bounding box center [87, 357] width 21 height 21
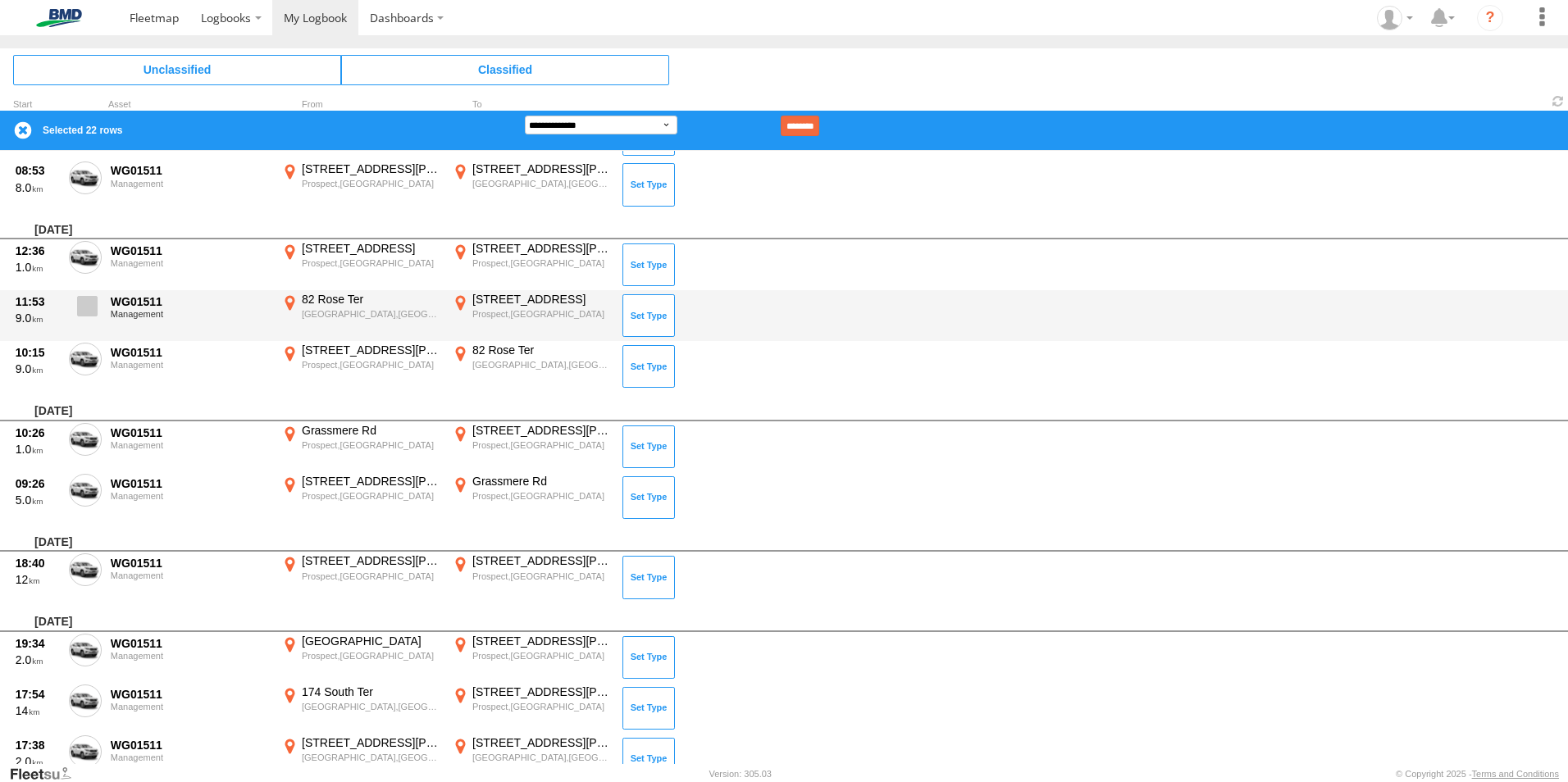
click at [89, 313] on span at bounding box center [87, 306] width 21 height 21
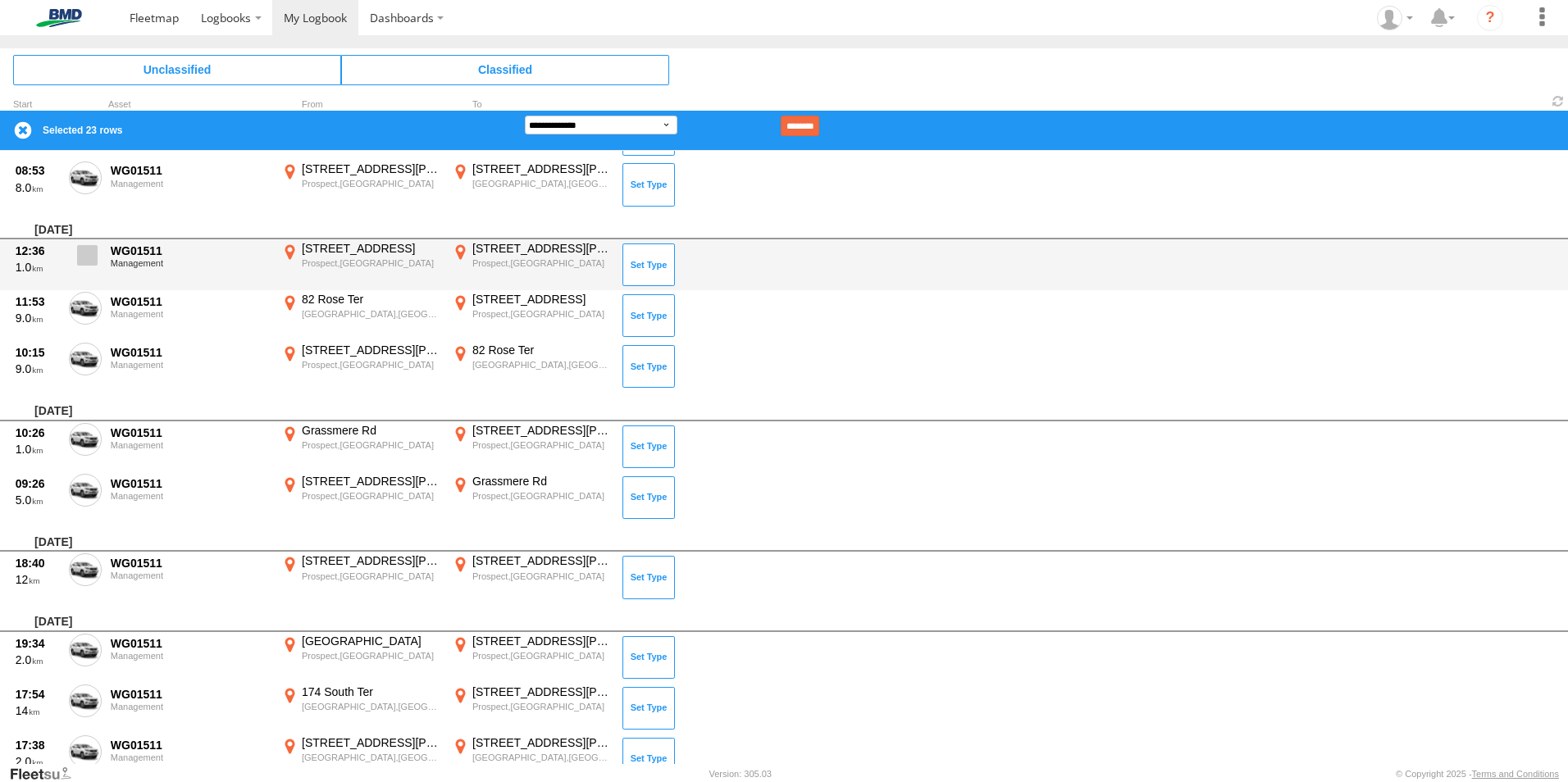
click at [87, 262] on span at bounding box center [87, 255] width 21 height 21
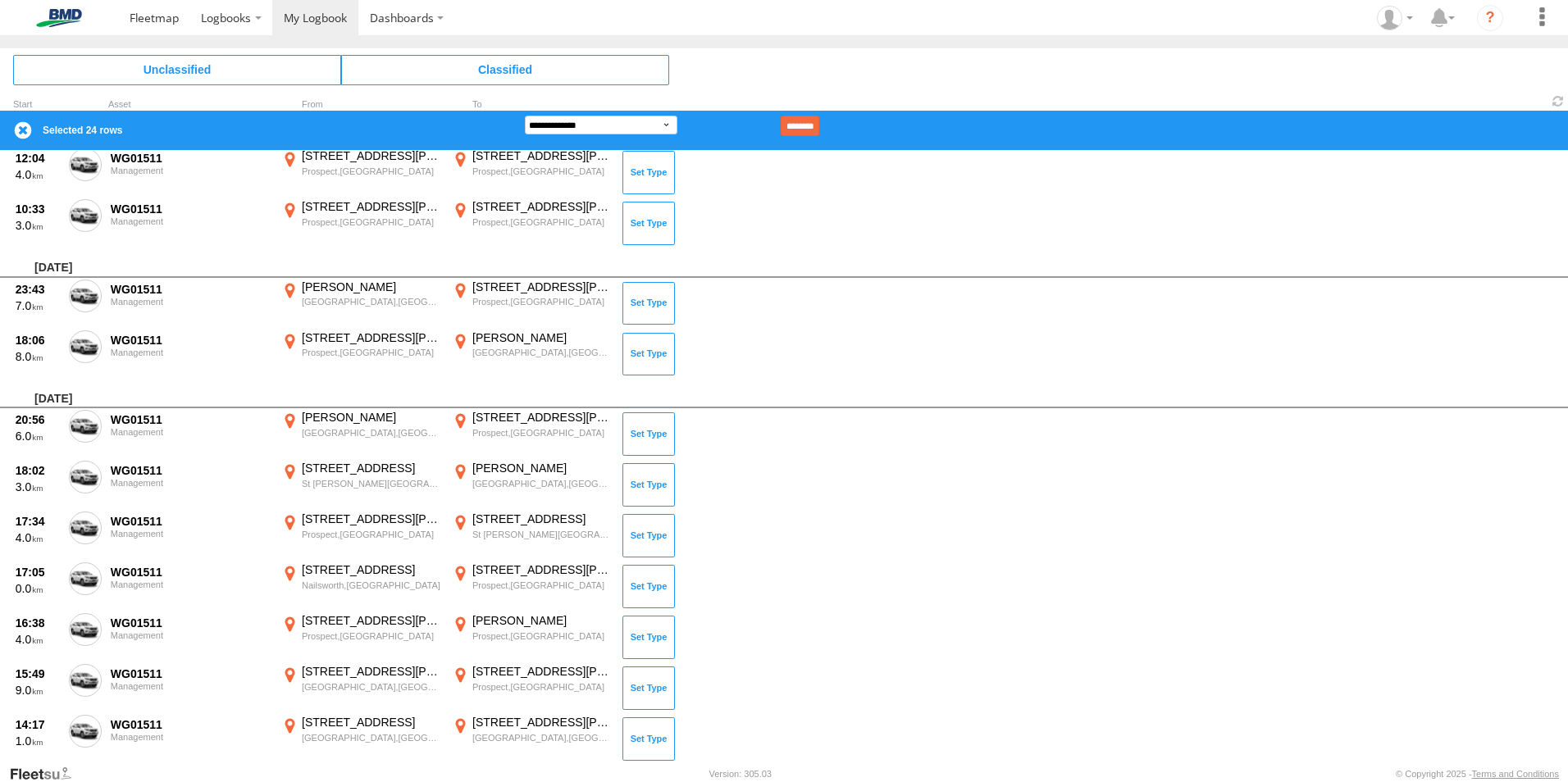
scroll to position [6864, 0]
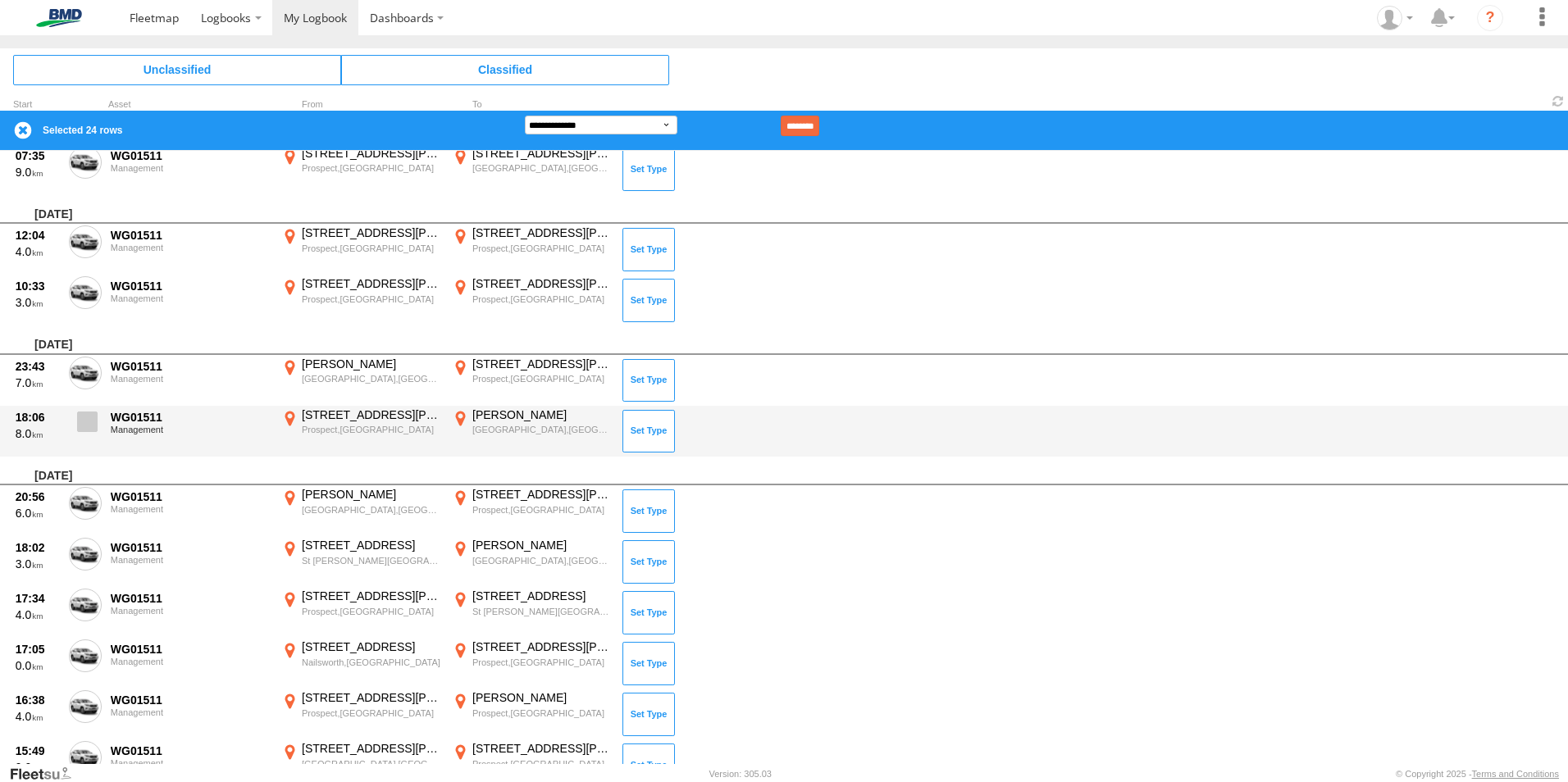
click at [93, 416] on span at bounding box center [87, 422] width 21 height 21
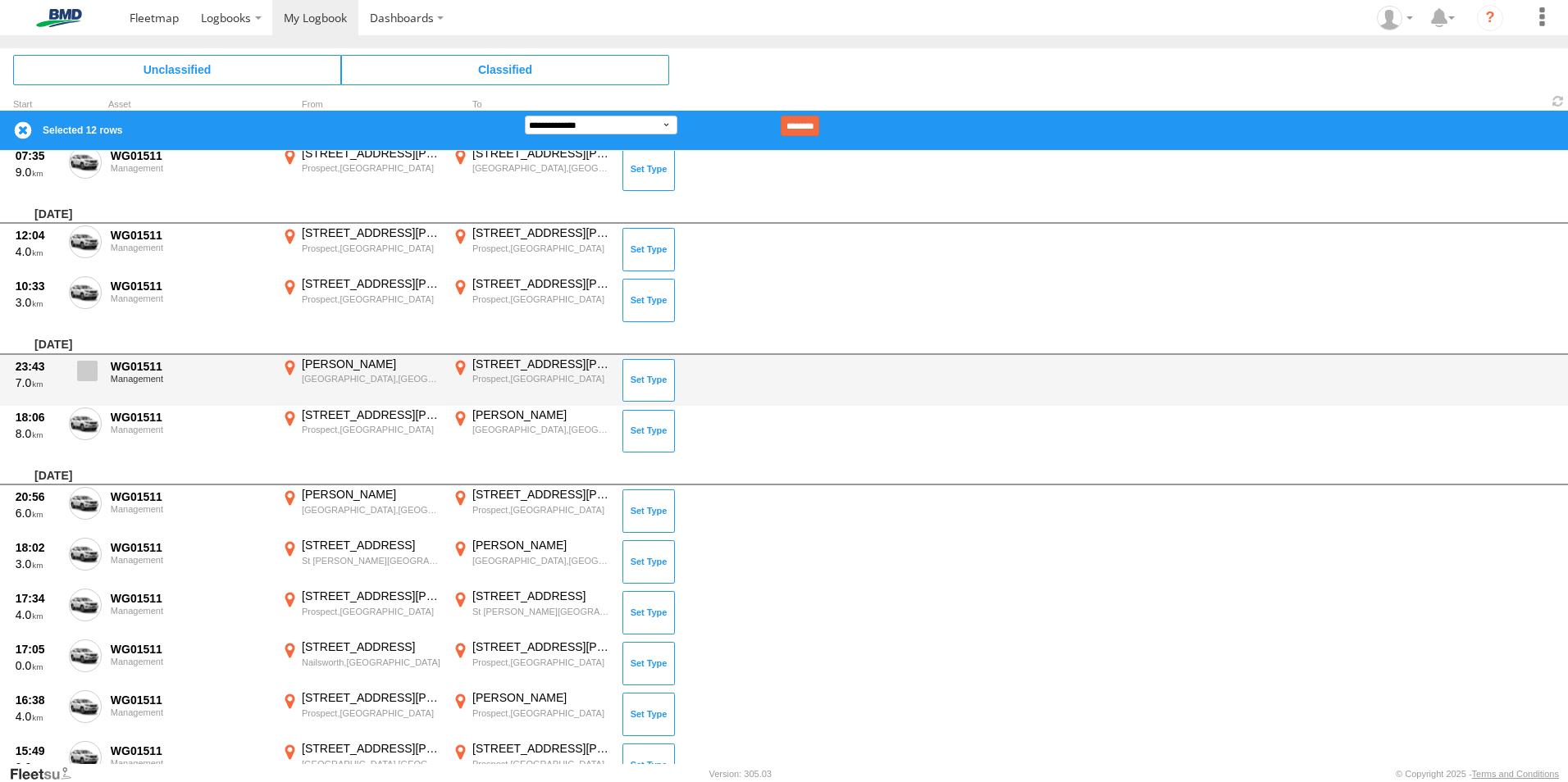
click at [92, 373] on span at bounding box center [87, 370] width 21 height 21
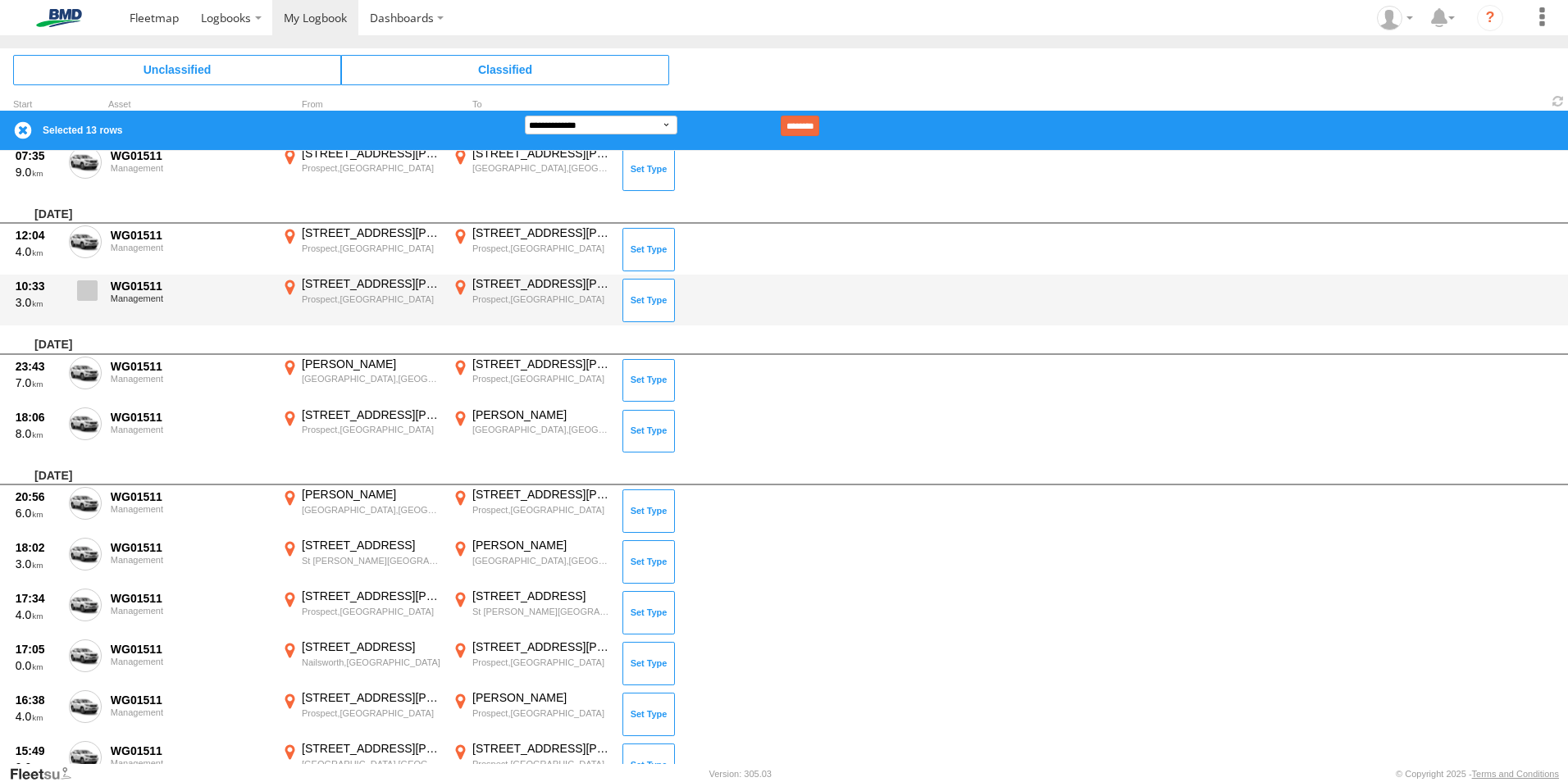
click at [95, 298] on span at bounding box center [87, 290] width 21 height 21
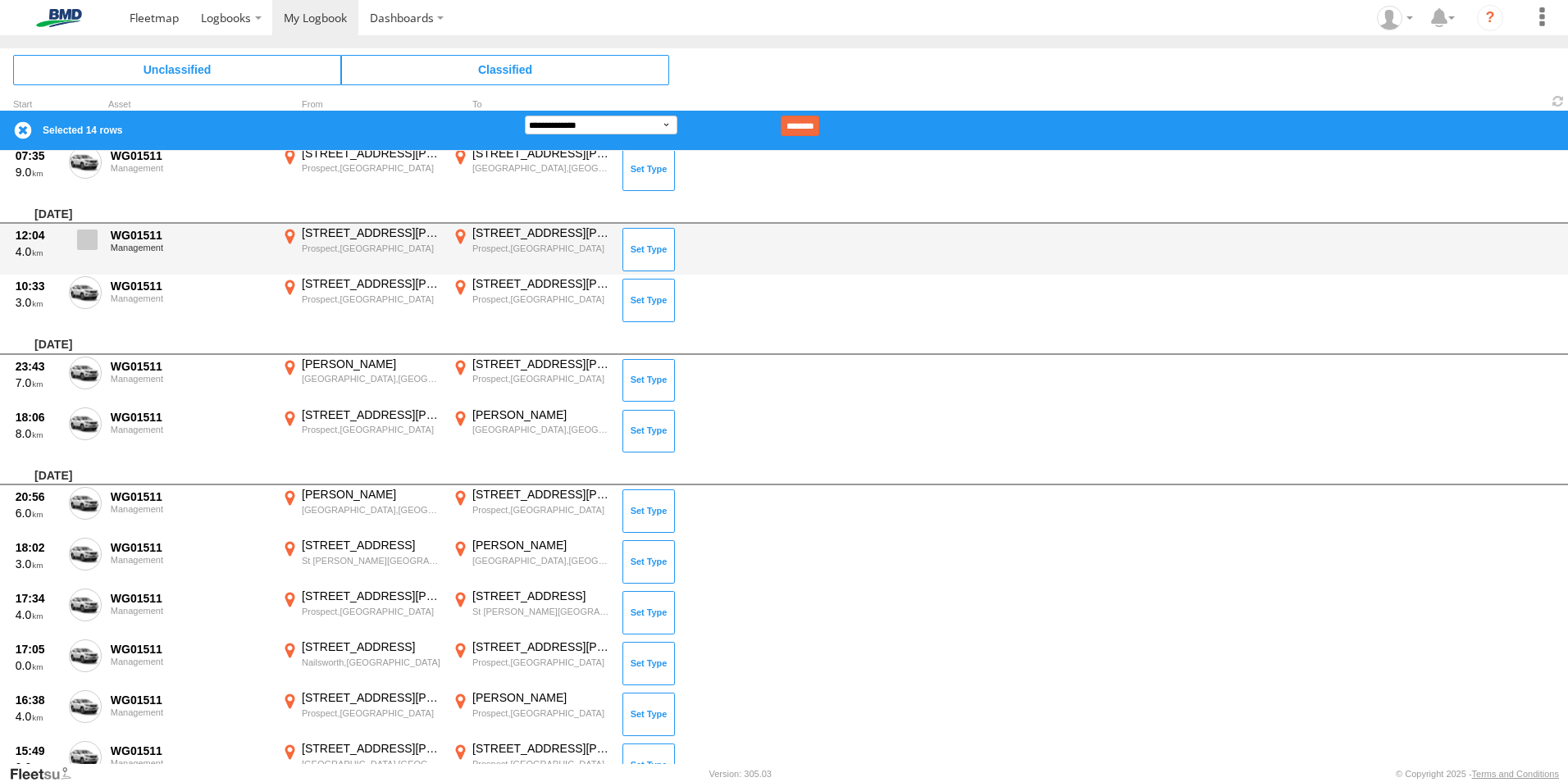
click at [85, 237] on span at bounding box center [87, 239] width 21 height 21
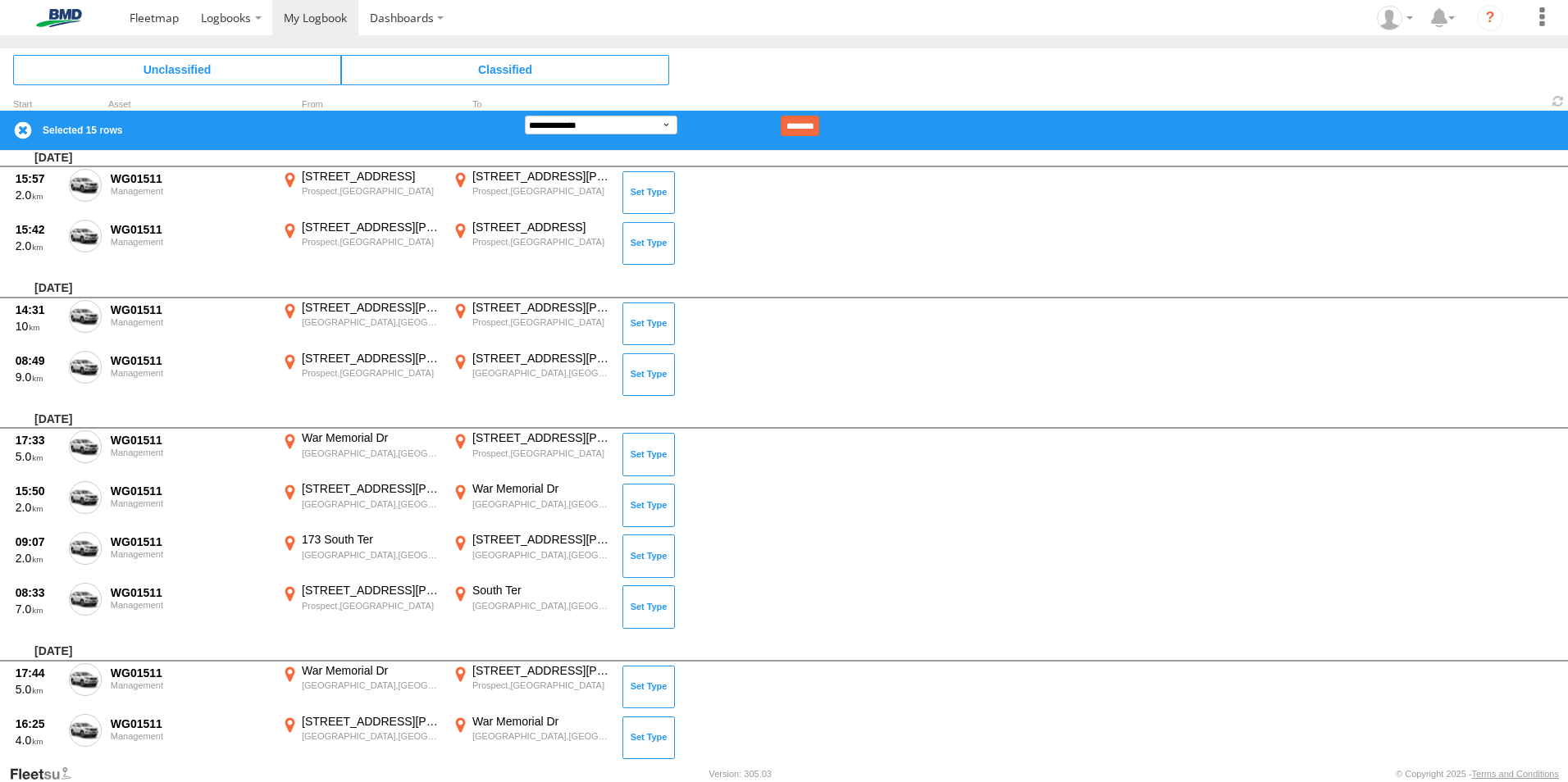
scroll to position [4979, 0]
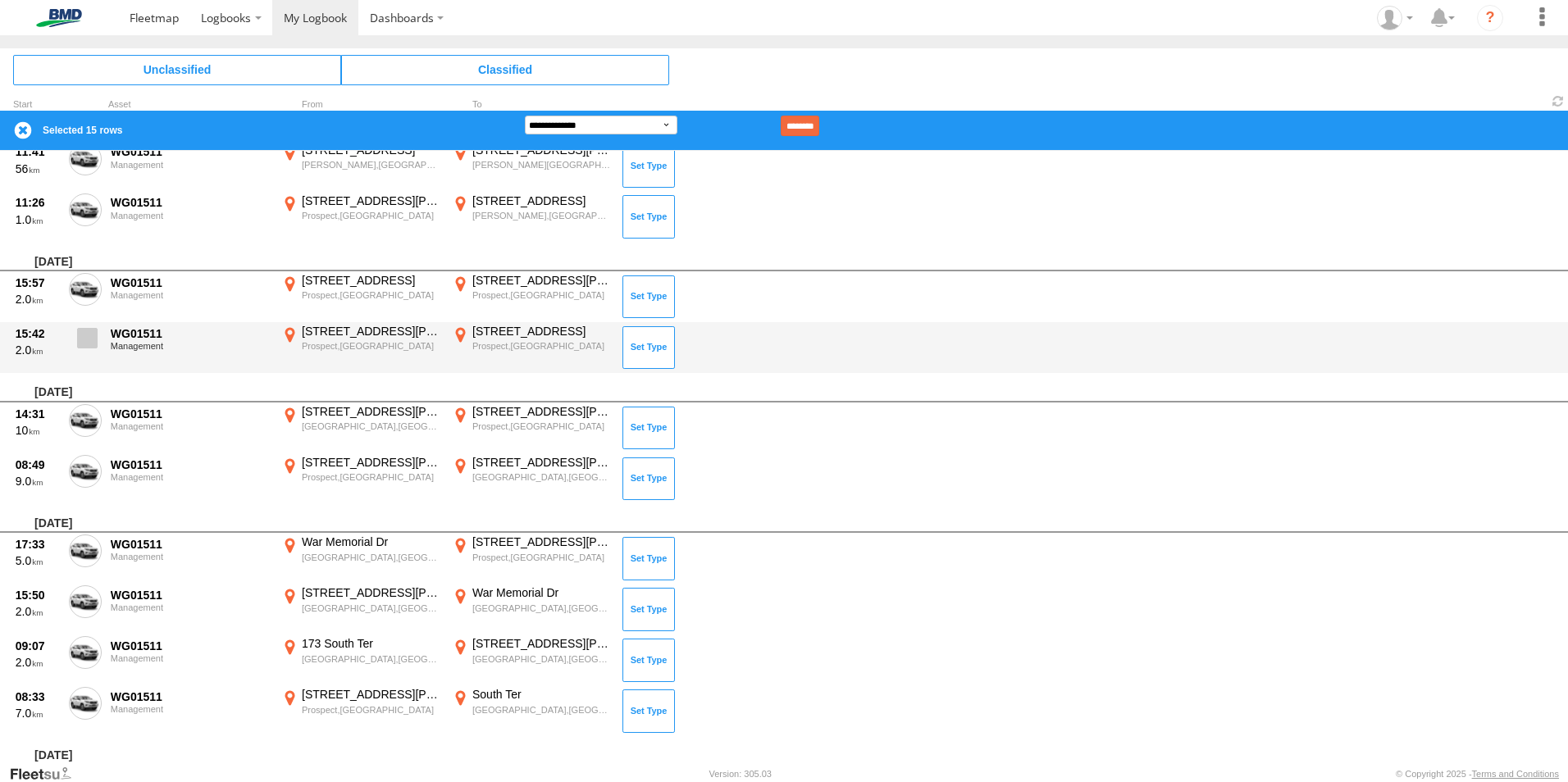
click at [88, 341] on span at bounding box center [87, 338] width 21 height 21
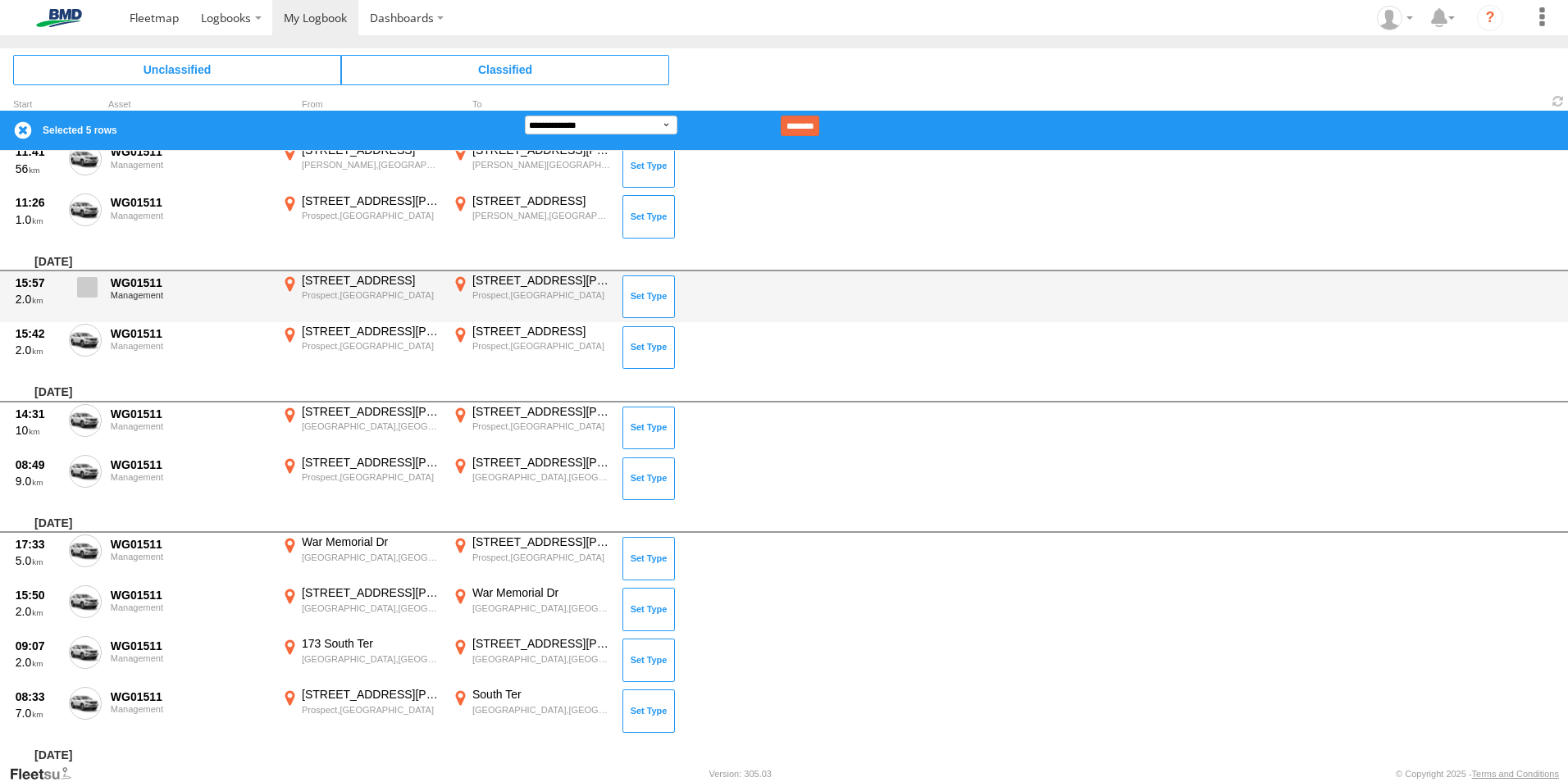
click at [88, 282] on span at bounding box center [87, 287] width 21 height 21
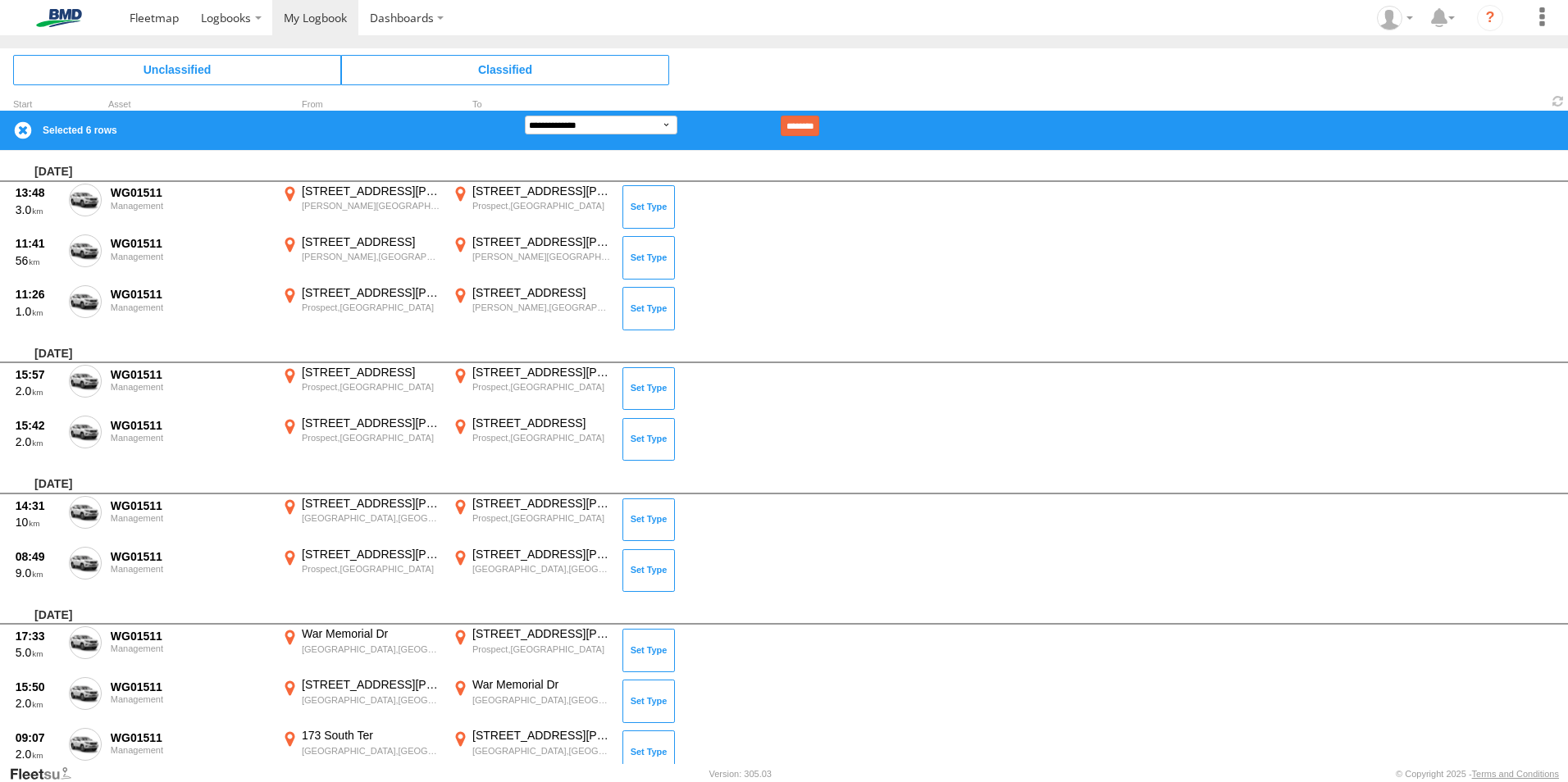
scroll to position [4732, 0]
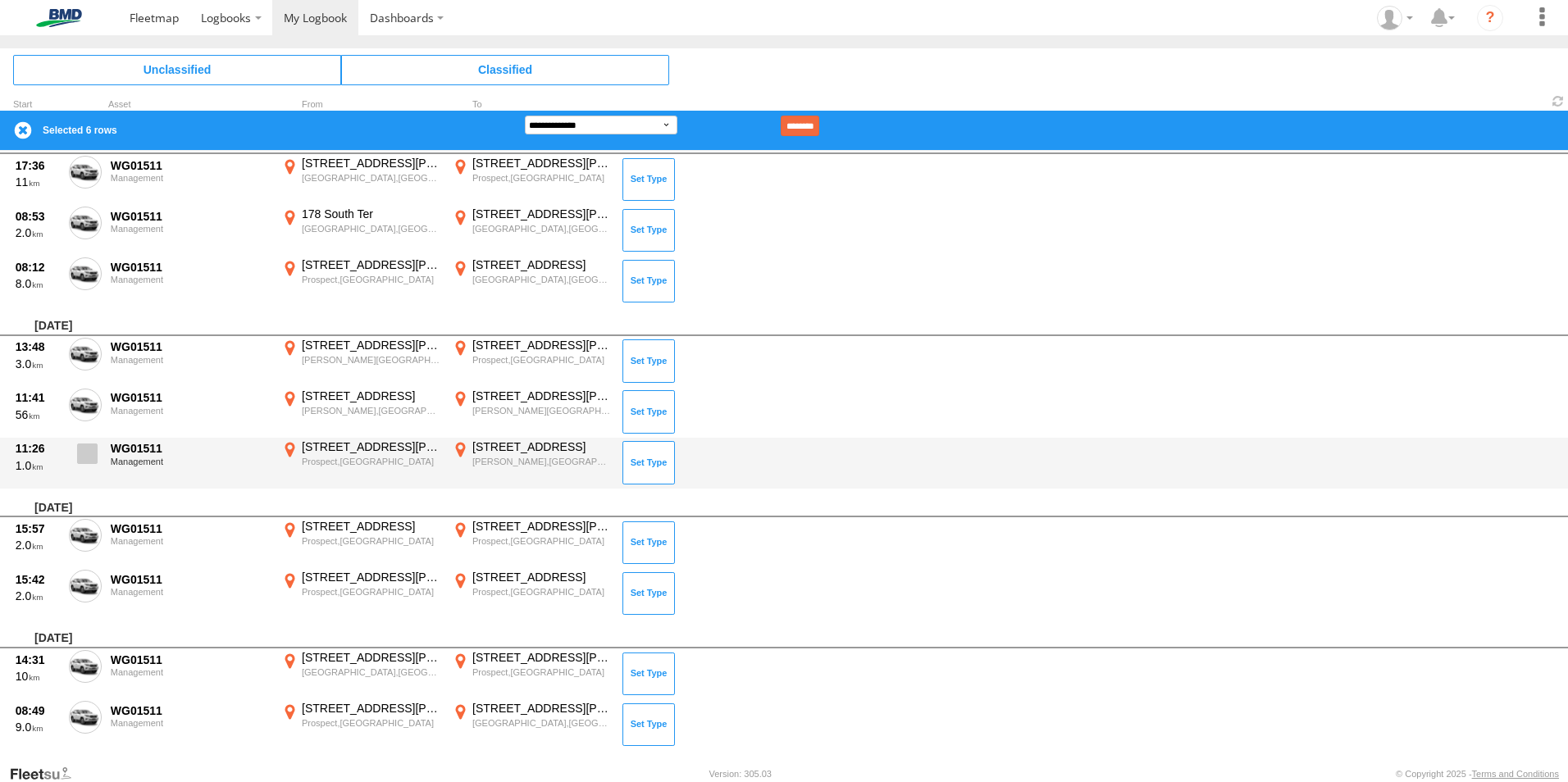
click at [94, 451] on span at bounding box center [87, 453] width 21 height 21
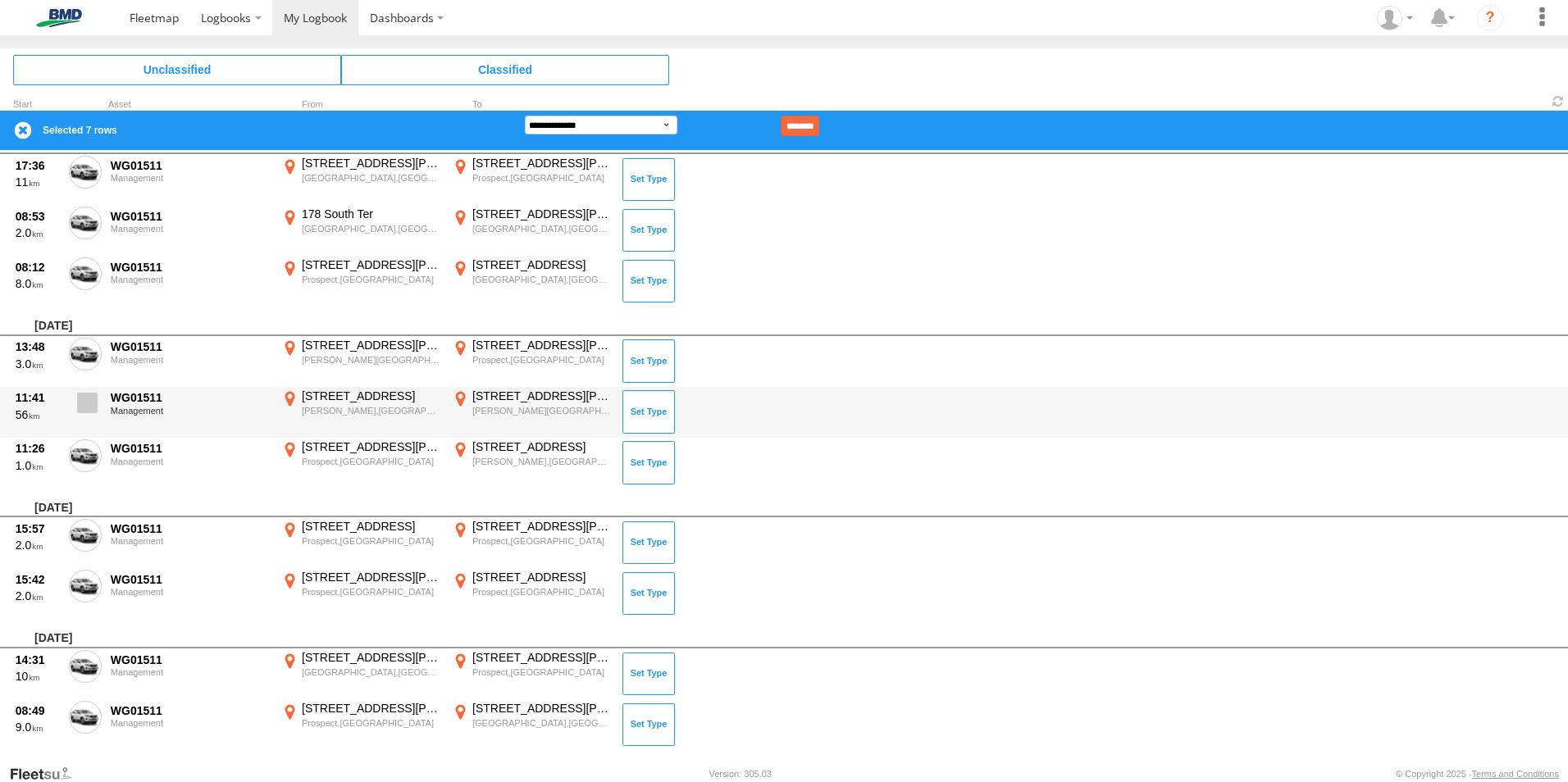
click at [81, 402] on span at bounding box center [87, 403] width 21 height 21
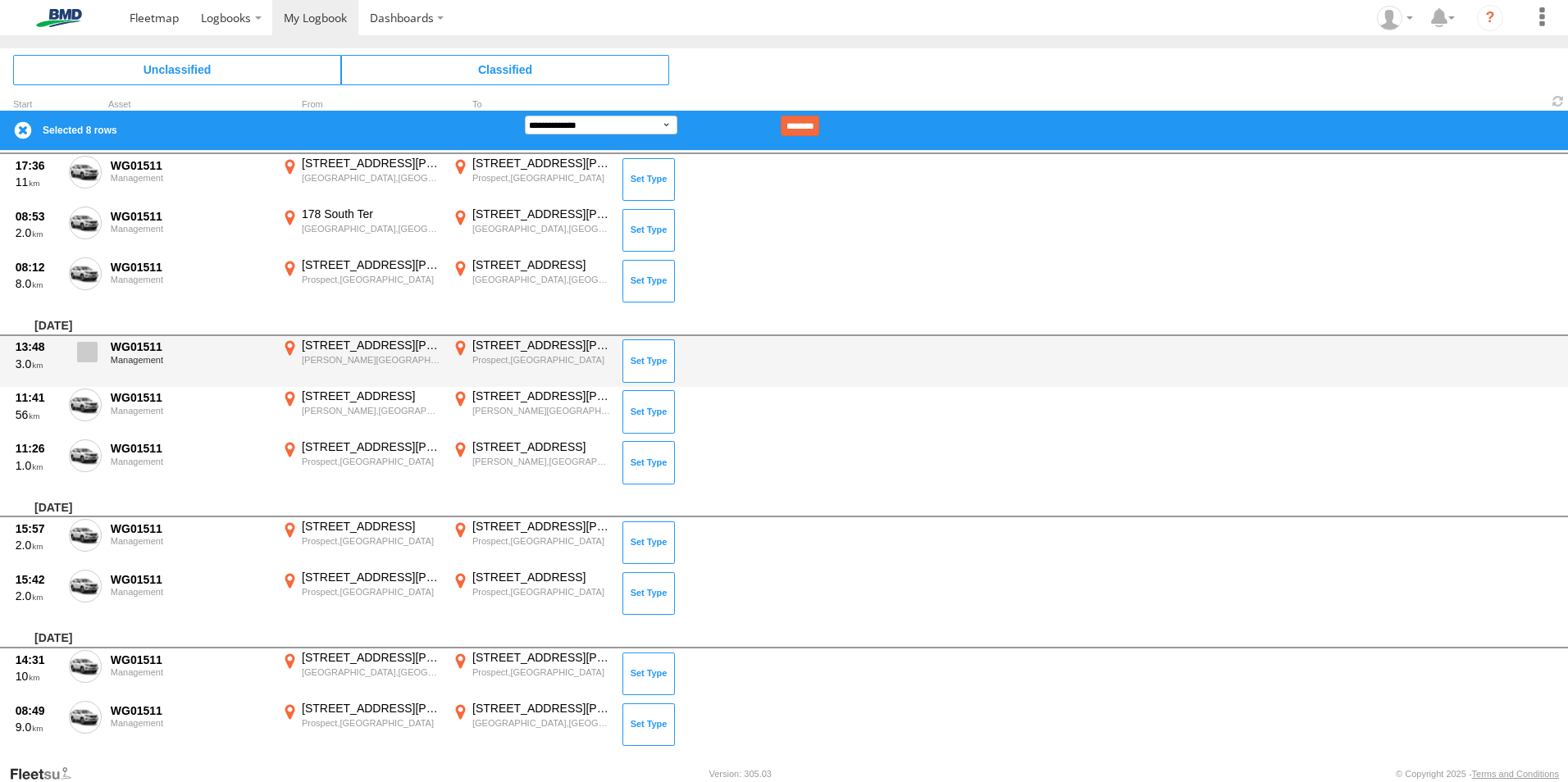
click at [85, 357] on span at bounding box center [87, 351] width 21 height 21
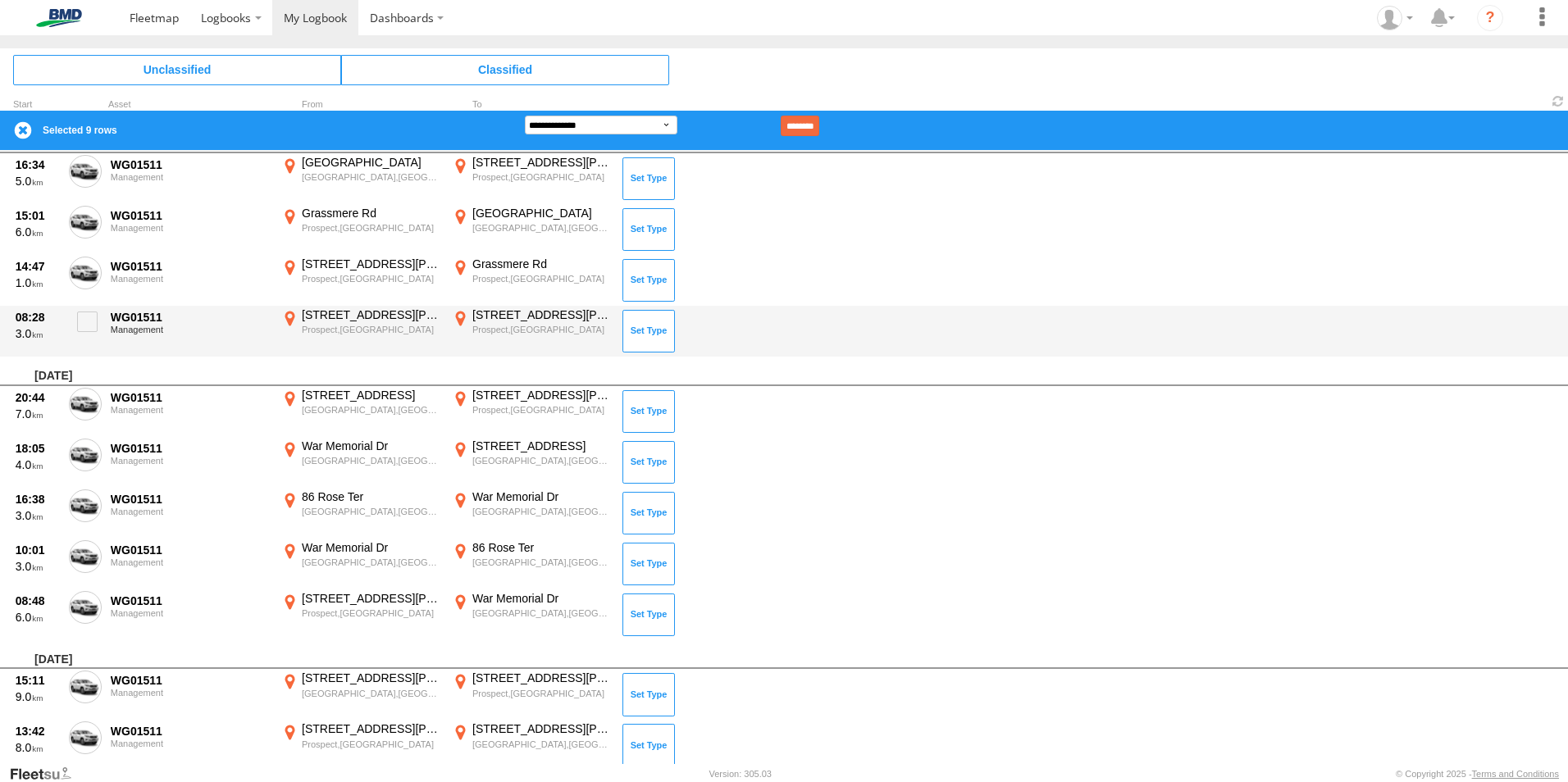
scroll to position [3339, 0]
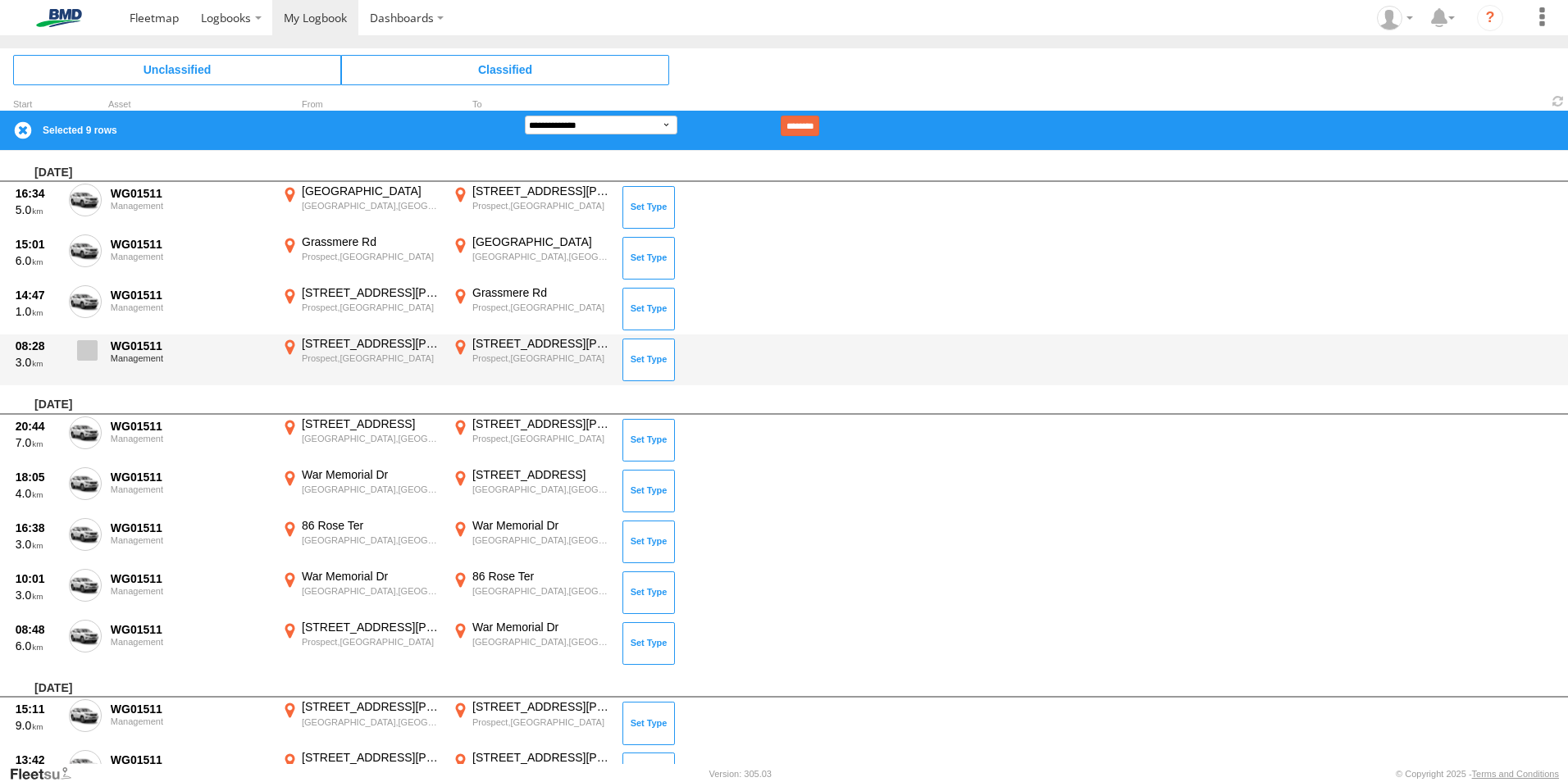
click at [92, 351] on span at bounding box center [87, 350] width 21 height 21
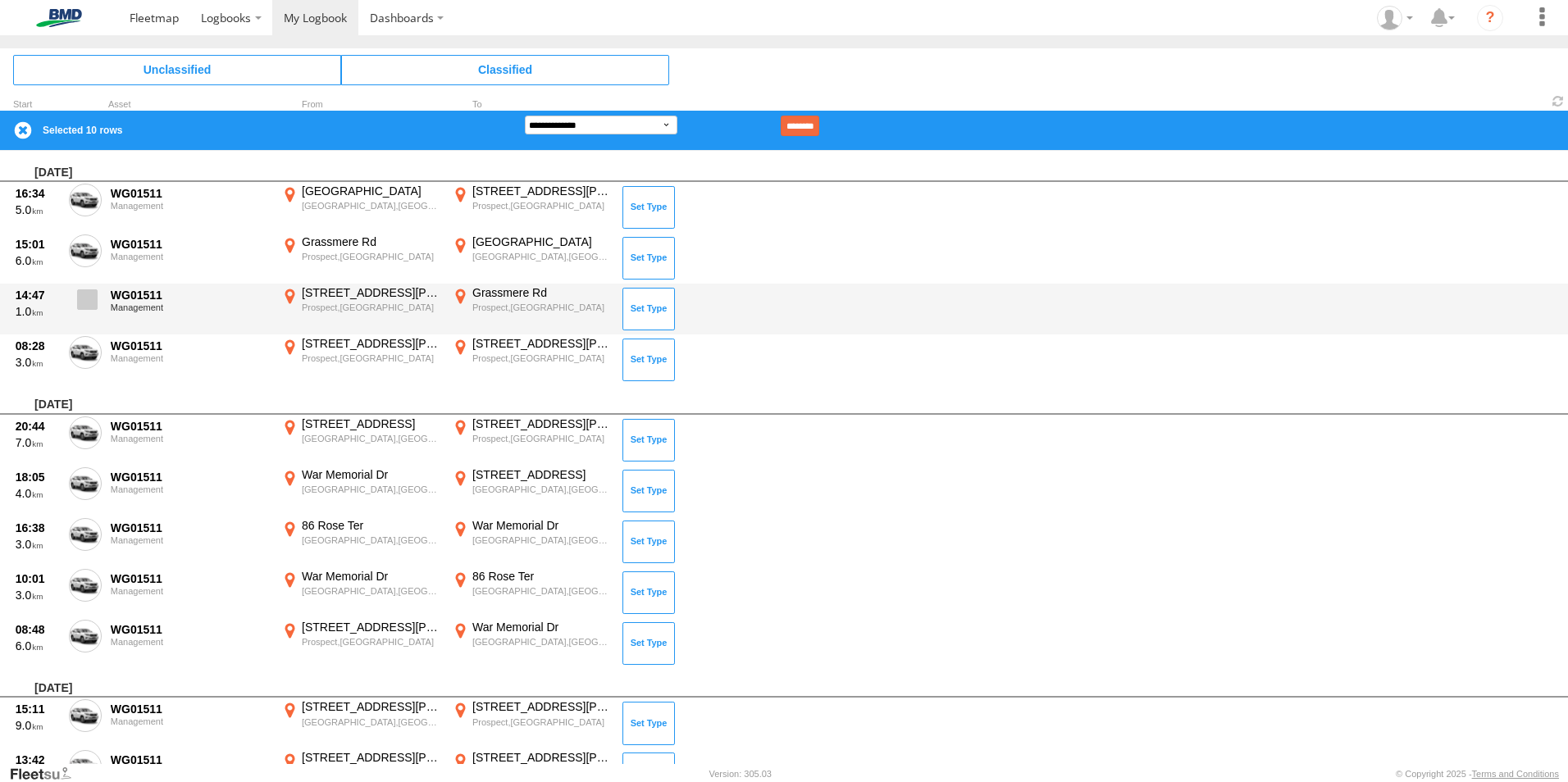
click at [81, 301] on span at bounding box center [87, 299] width 21 height 21
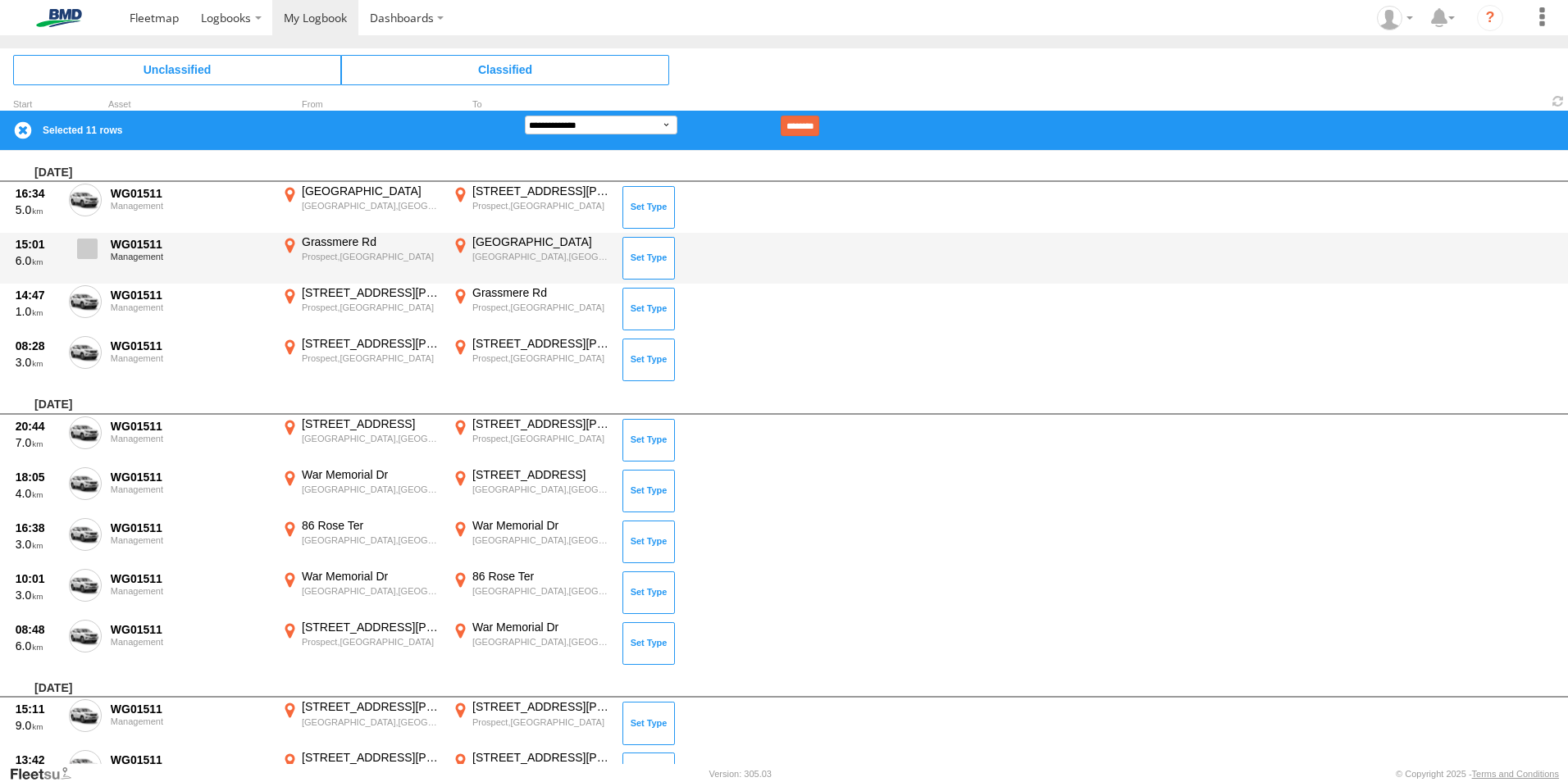
click at [83, 242] on span at bounding box center [87, 248] width 21 height 21
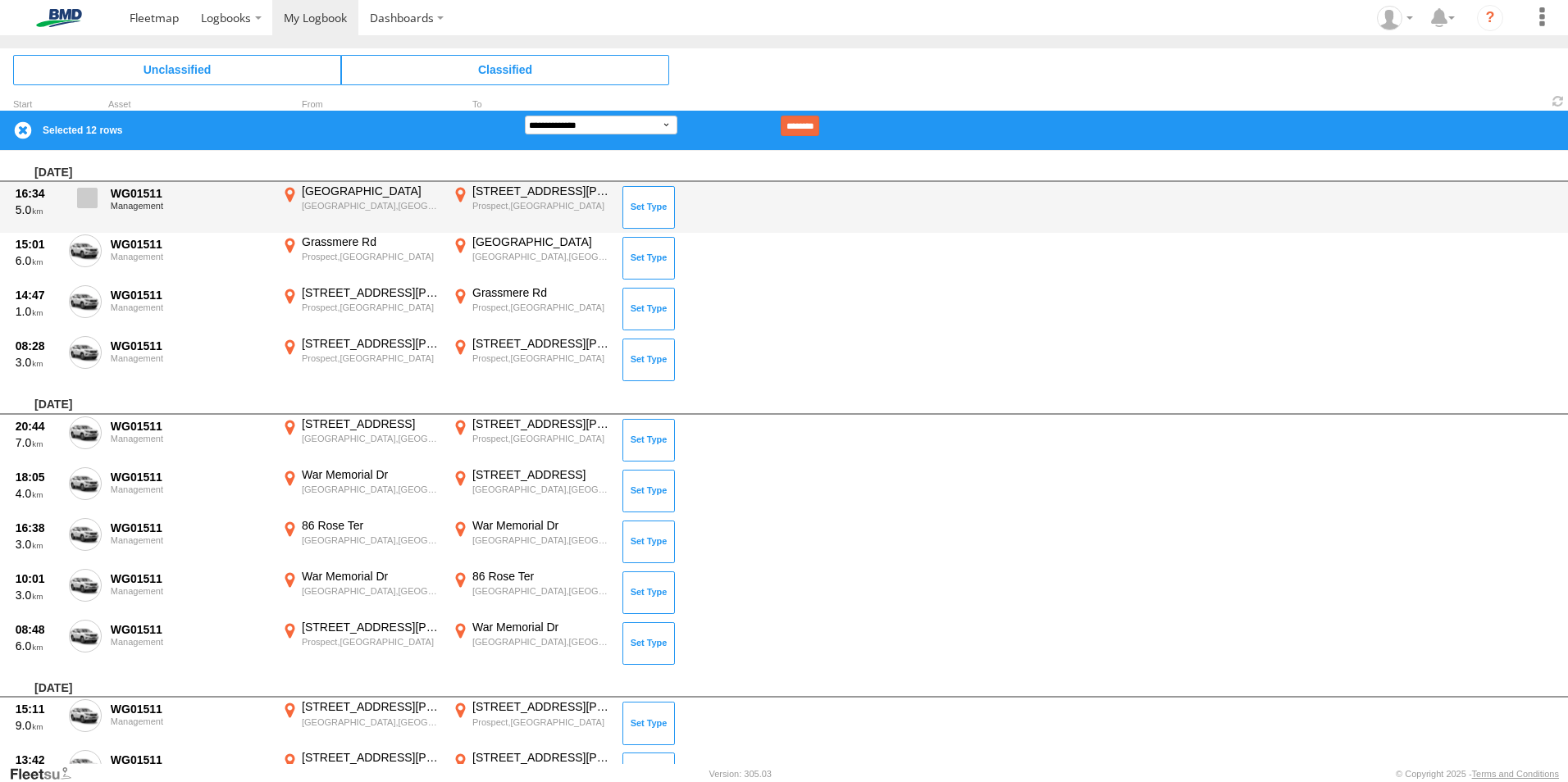
click at [86, 198] on span at bounding box center [87, 198] width 21 height 21
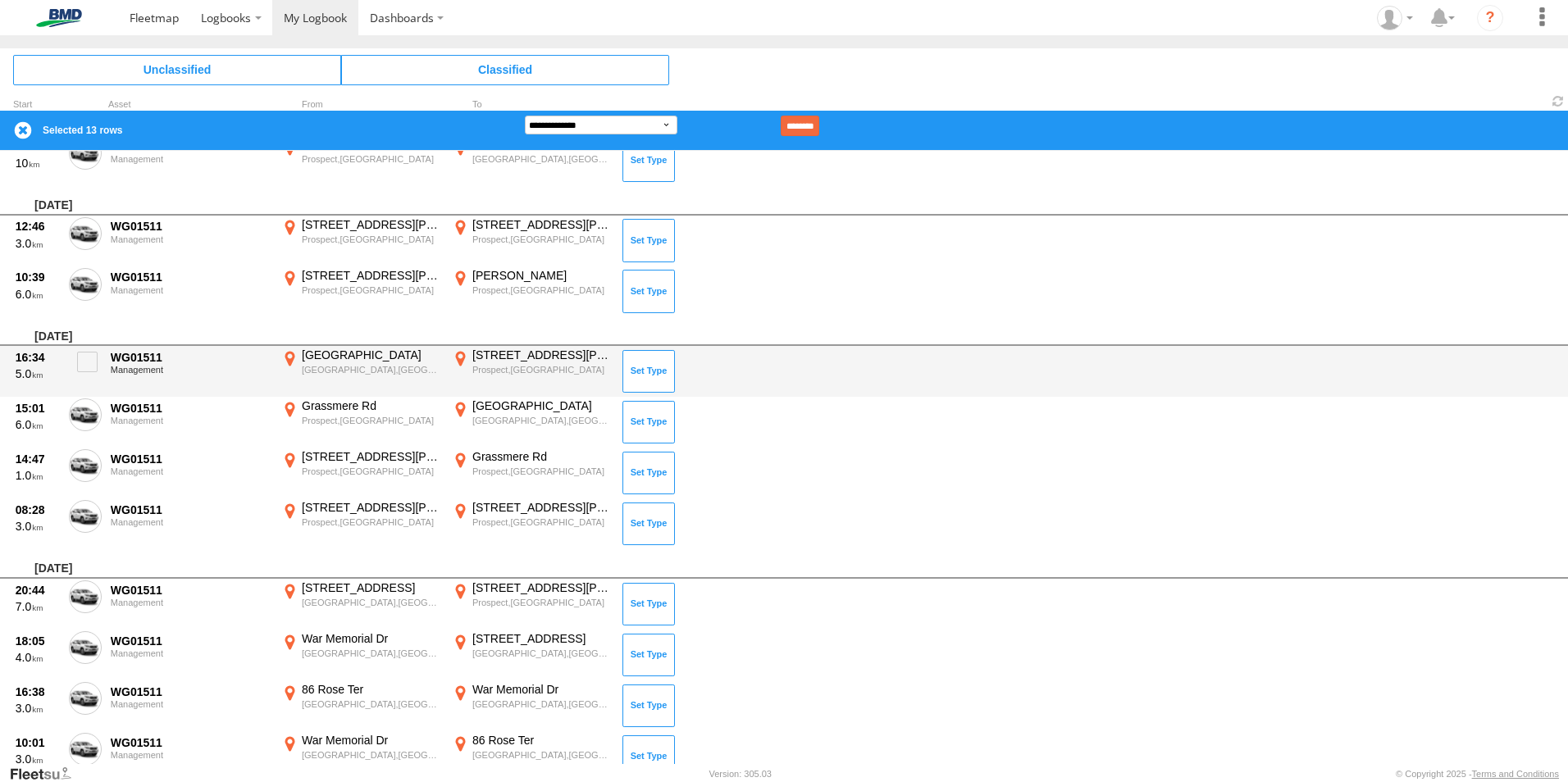
scroll to position [3093, 0]
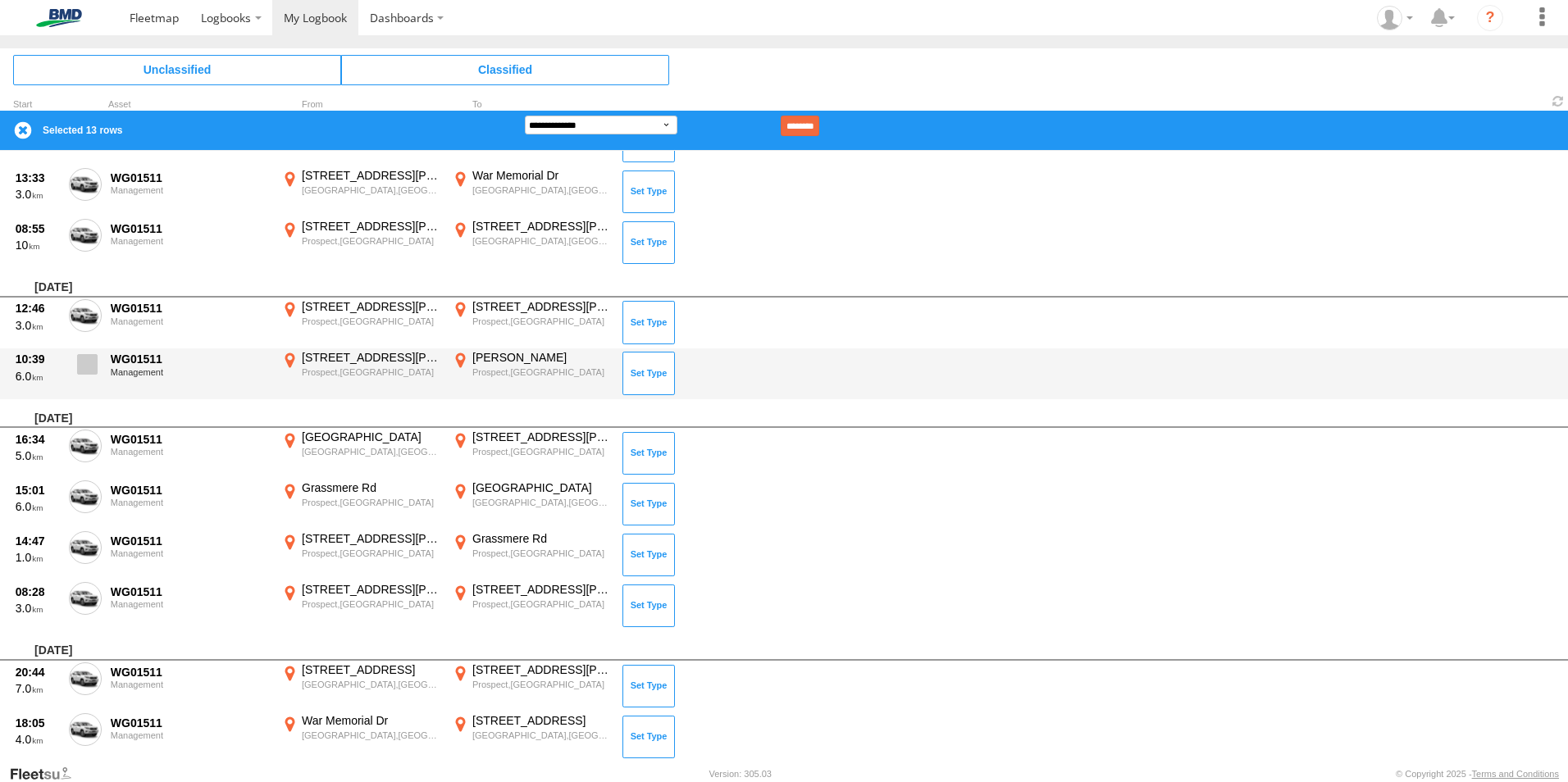
click at [89, 358] on span at bounding box center [87, 364] width 21 height 21
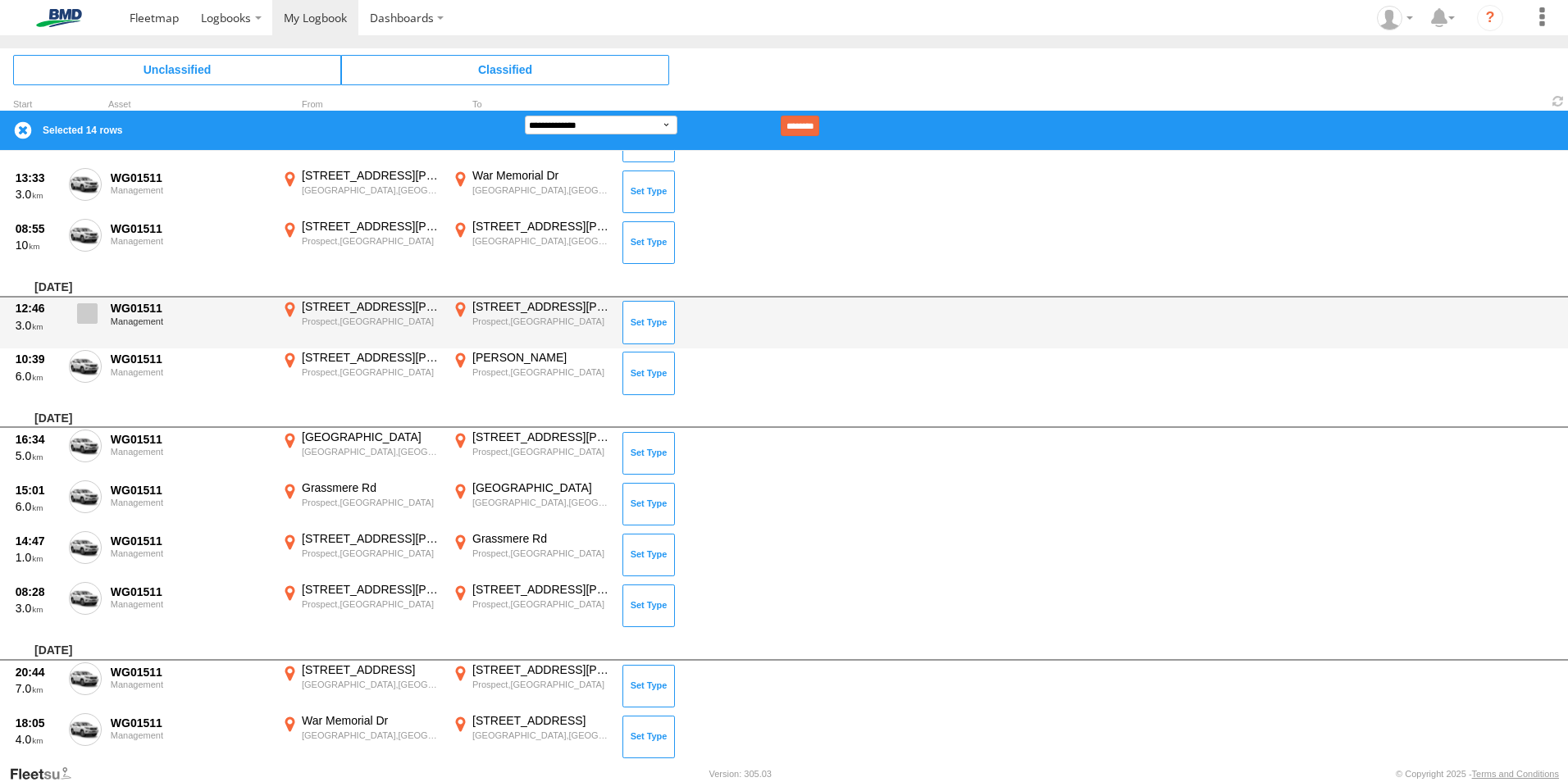
click at [83, 319] on span at bounding box center [87, 313] width 21 height 21
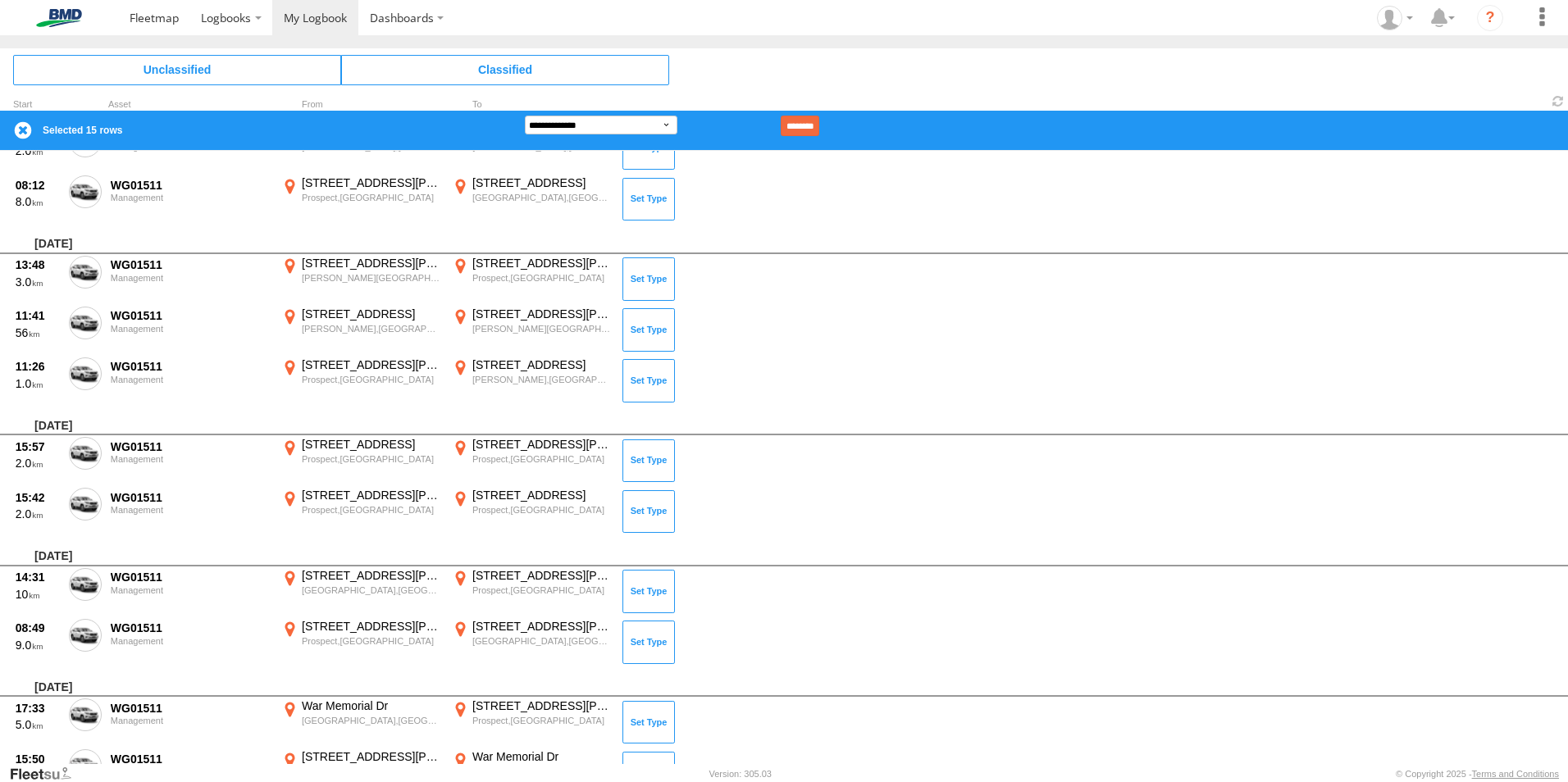
scroll to position [1864, 0]
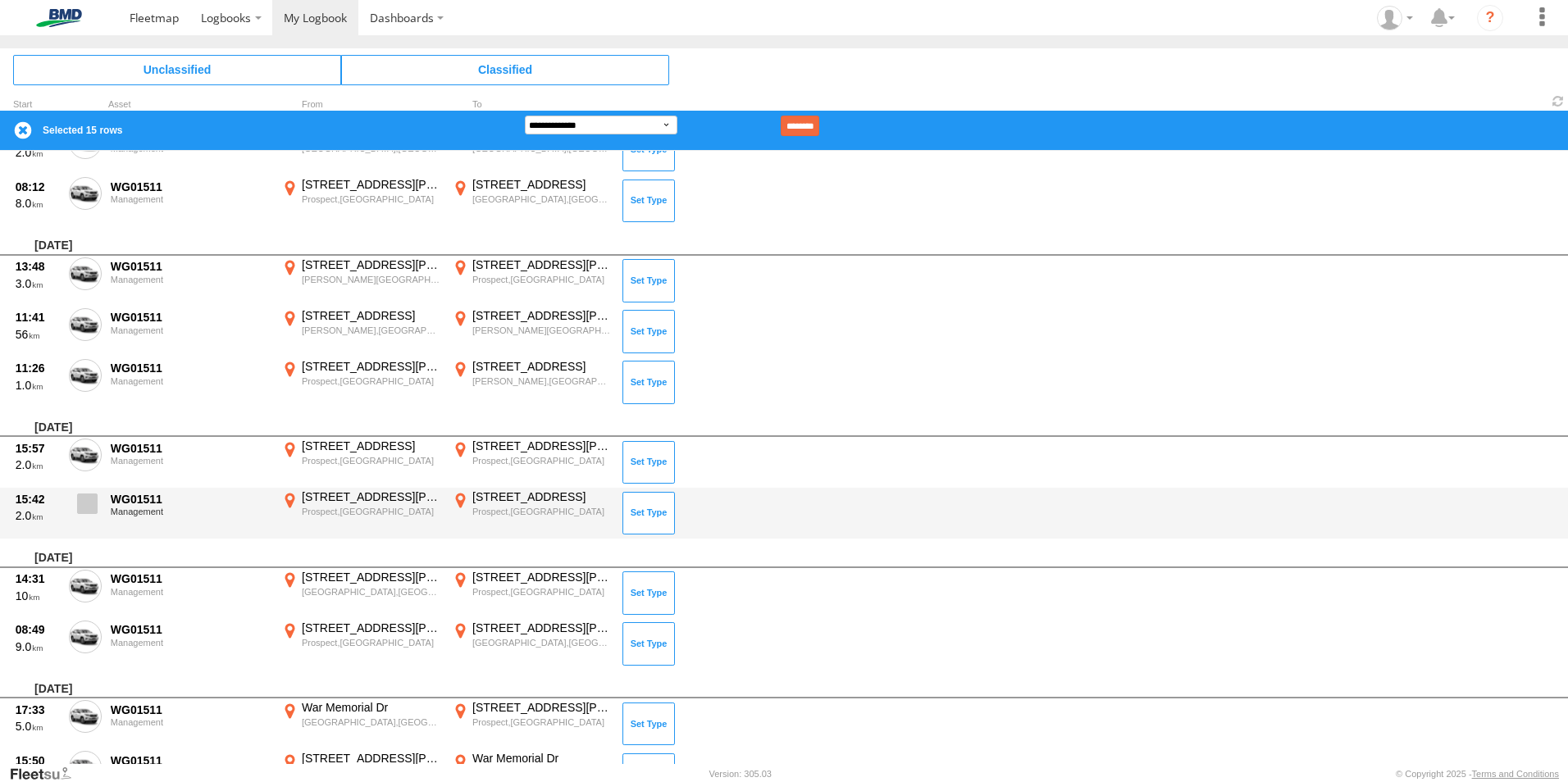
click at [88, 493] on span at bounding box center [87, 503] width 21 height 21
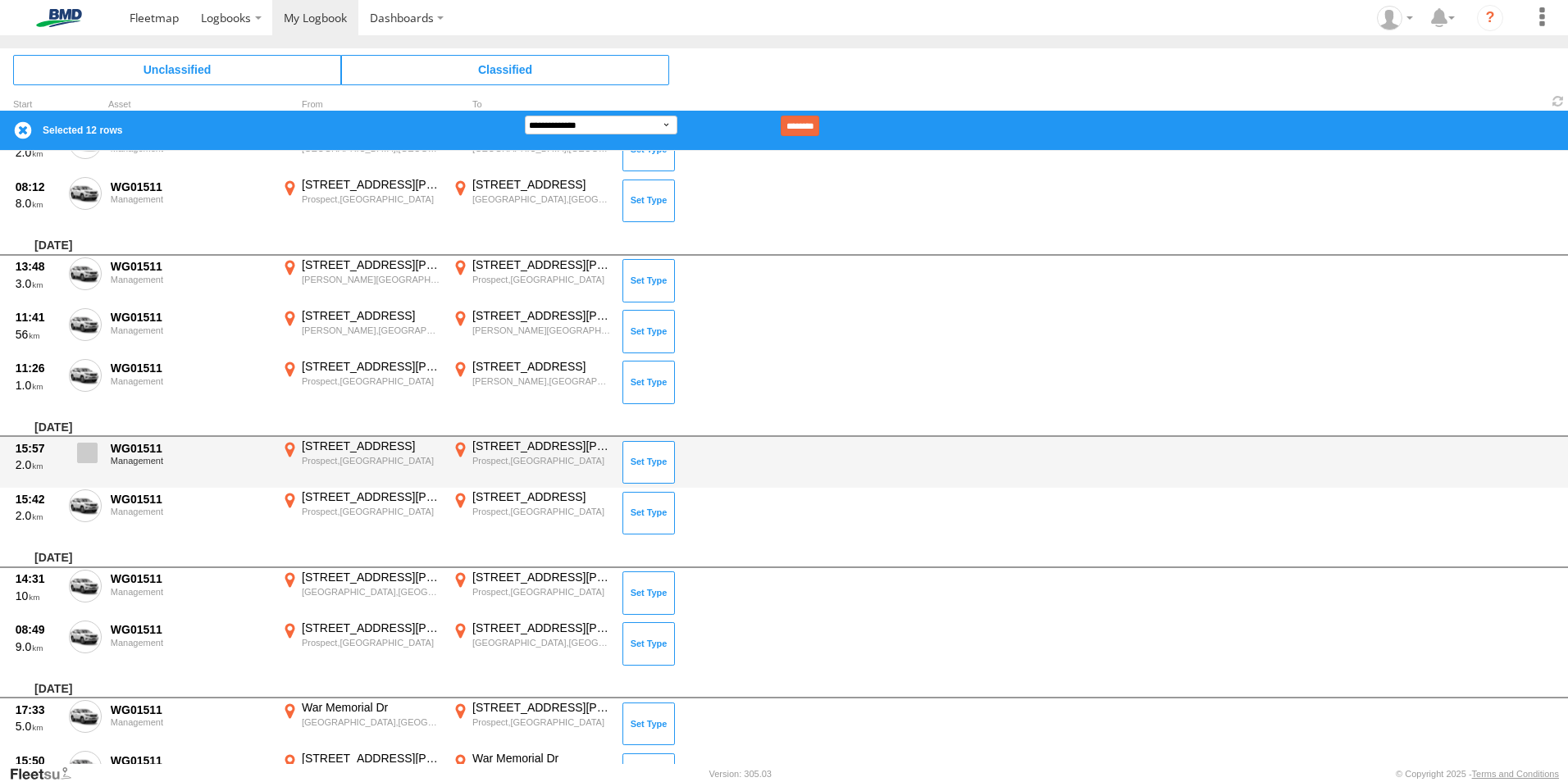
click at [81, 460] on span at bounding box center [87, 452] width 21 height 21
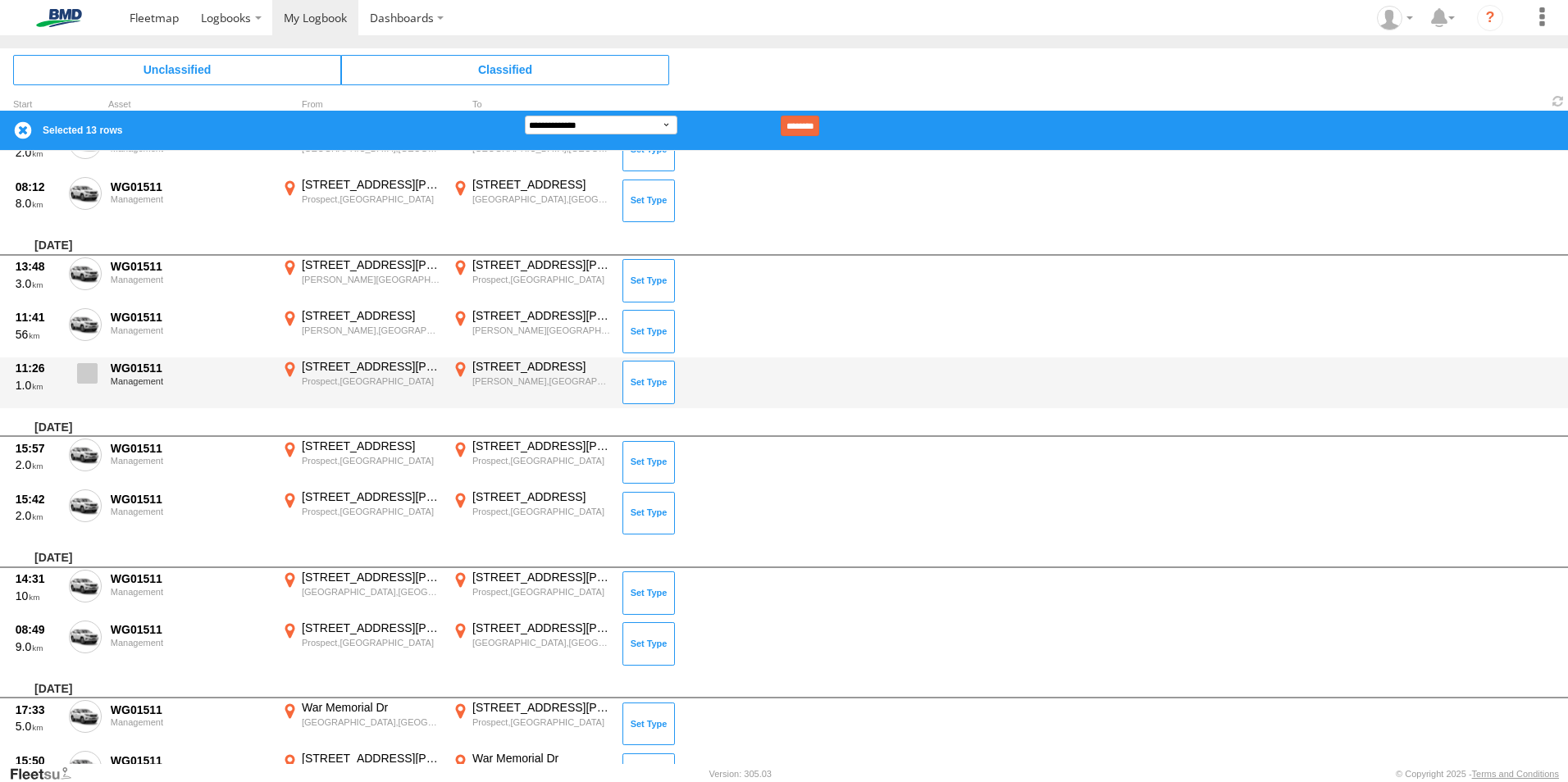
click at [94, 369] on span at bounding box center [87, 373] width 21 height 21
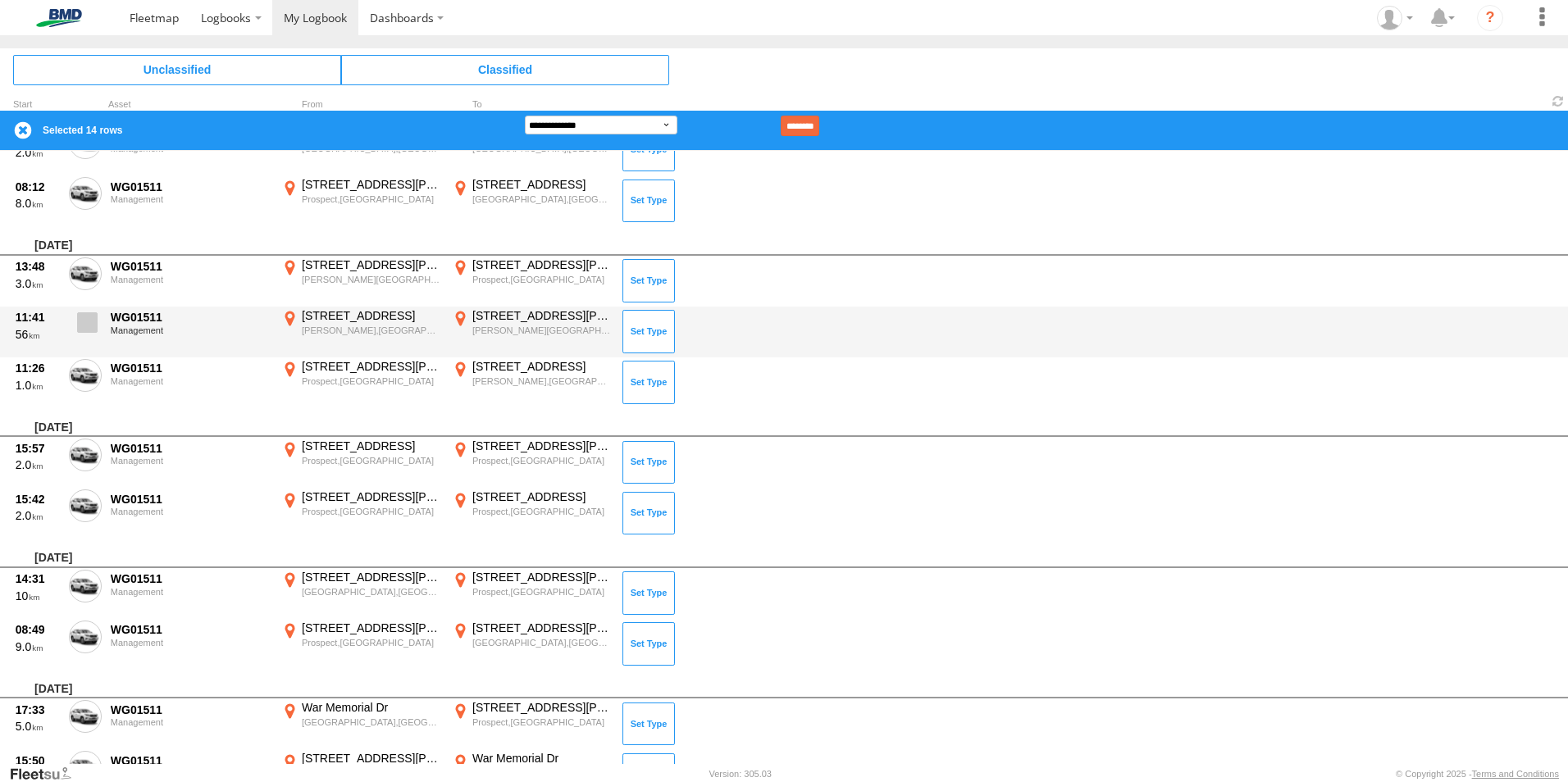
click at [88, 326] on span at bounding box center [87, 322] width 21 height 21
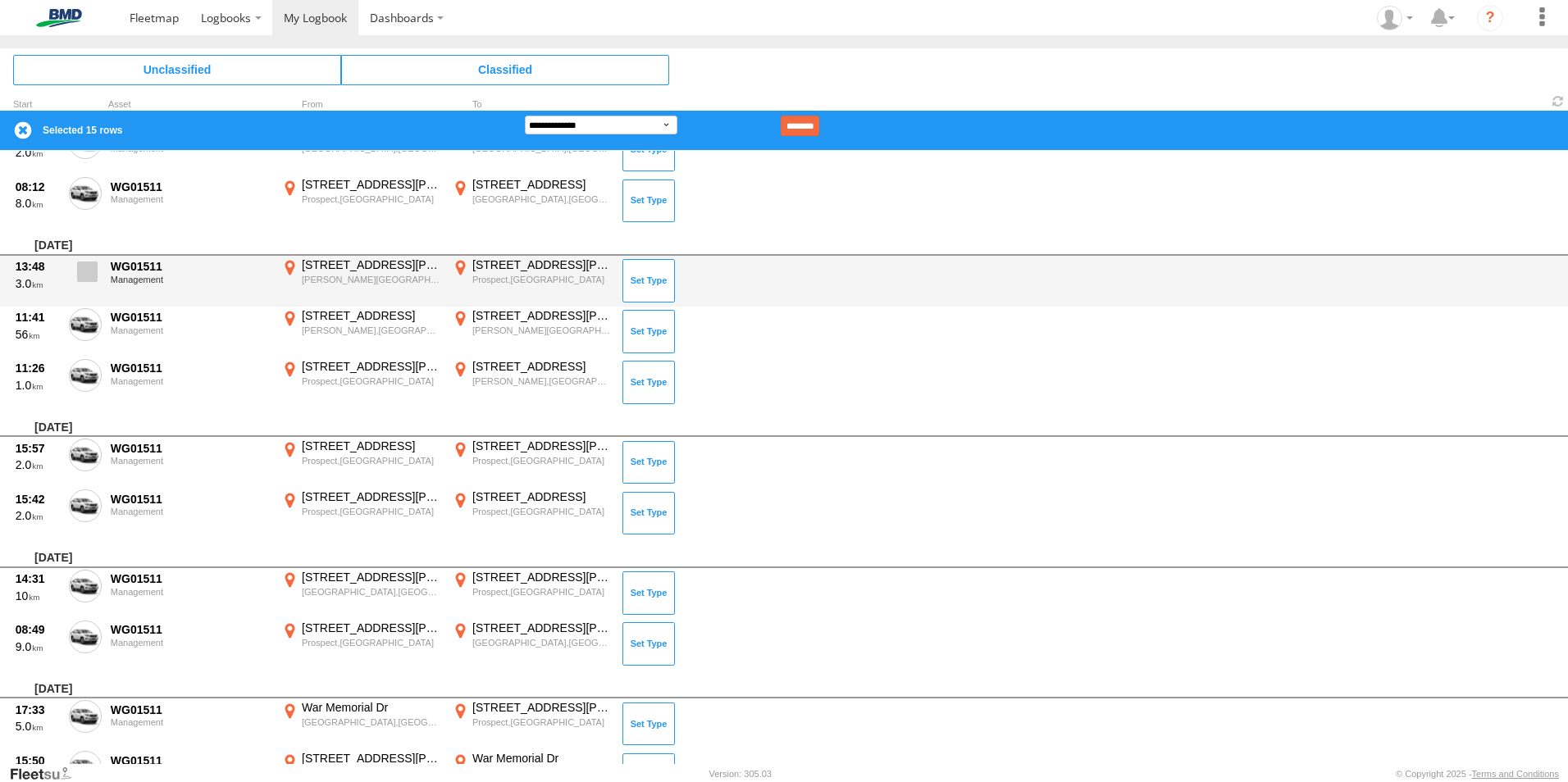
click at [88, 269] on span at bounding box center [87, 271] width 21 height 21
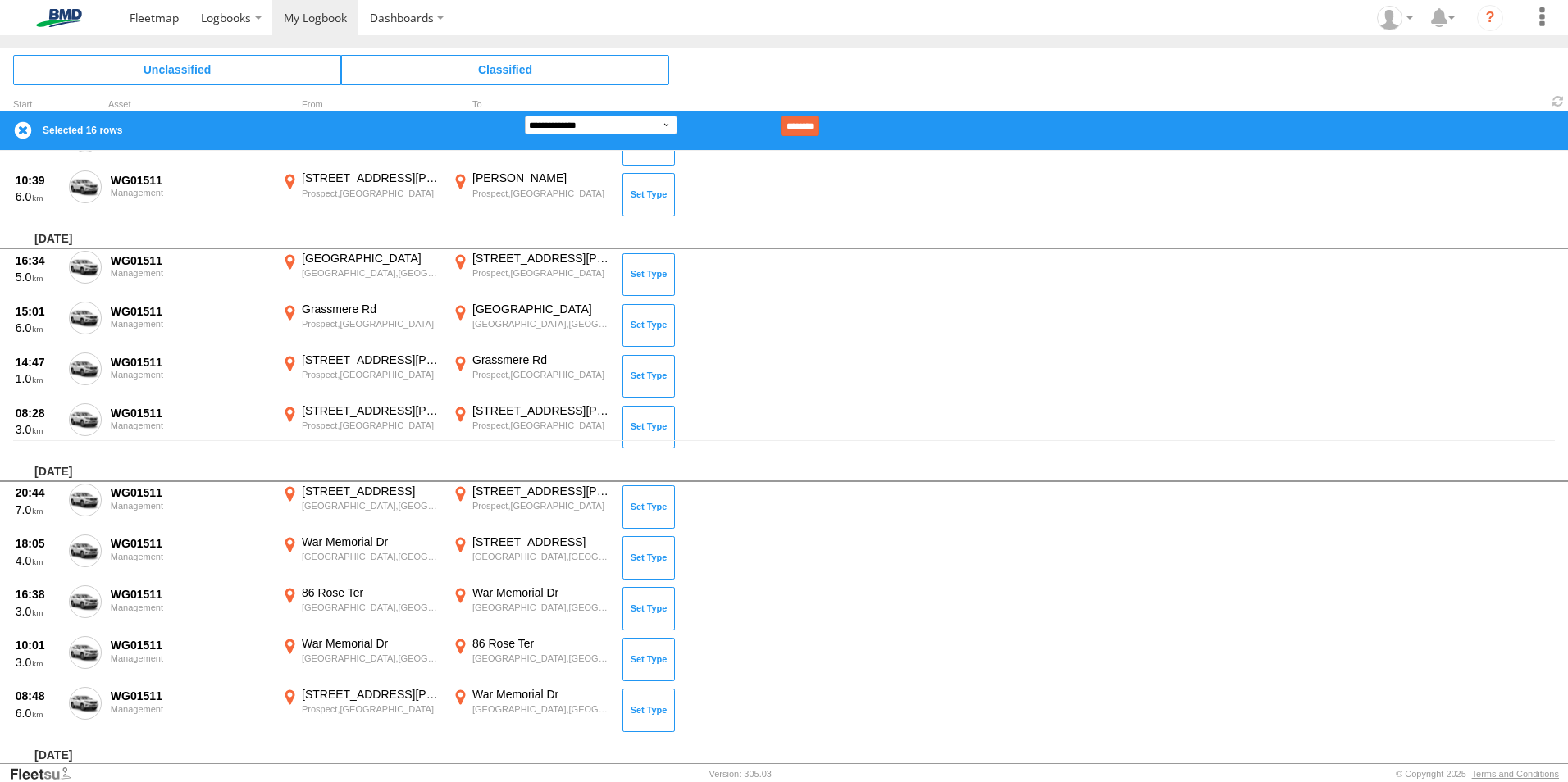
scroll to position [307, 0]
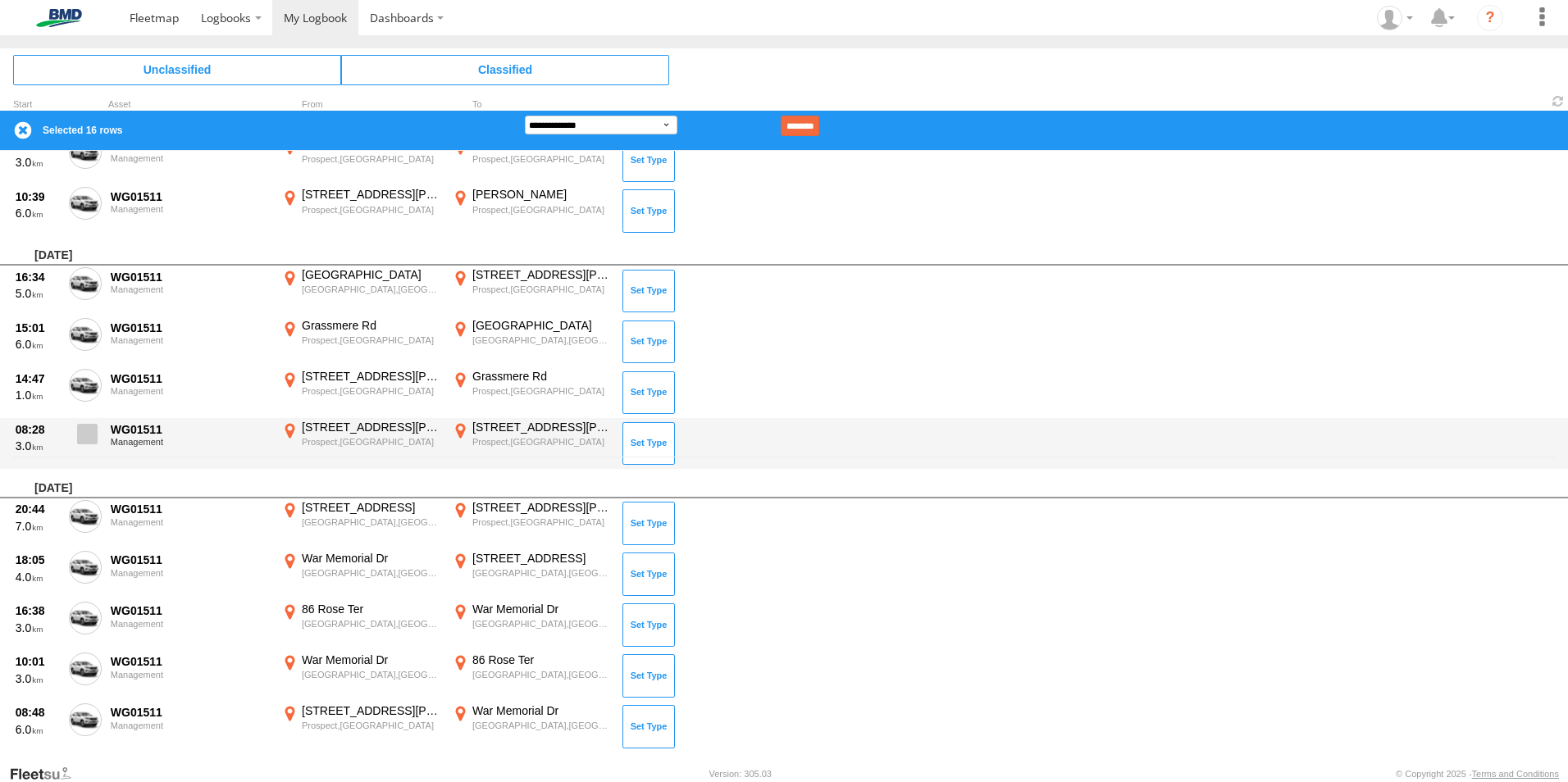
click at [87, 423] on label at bounding box center [85, 439] width 32 height 38
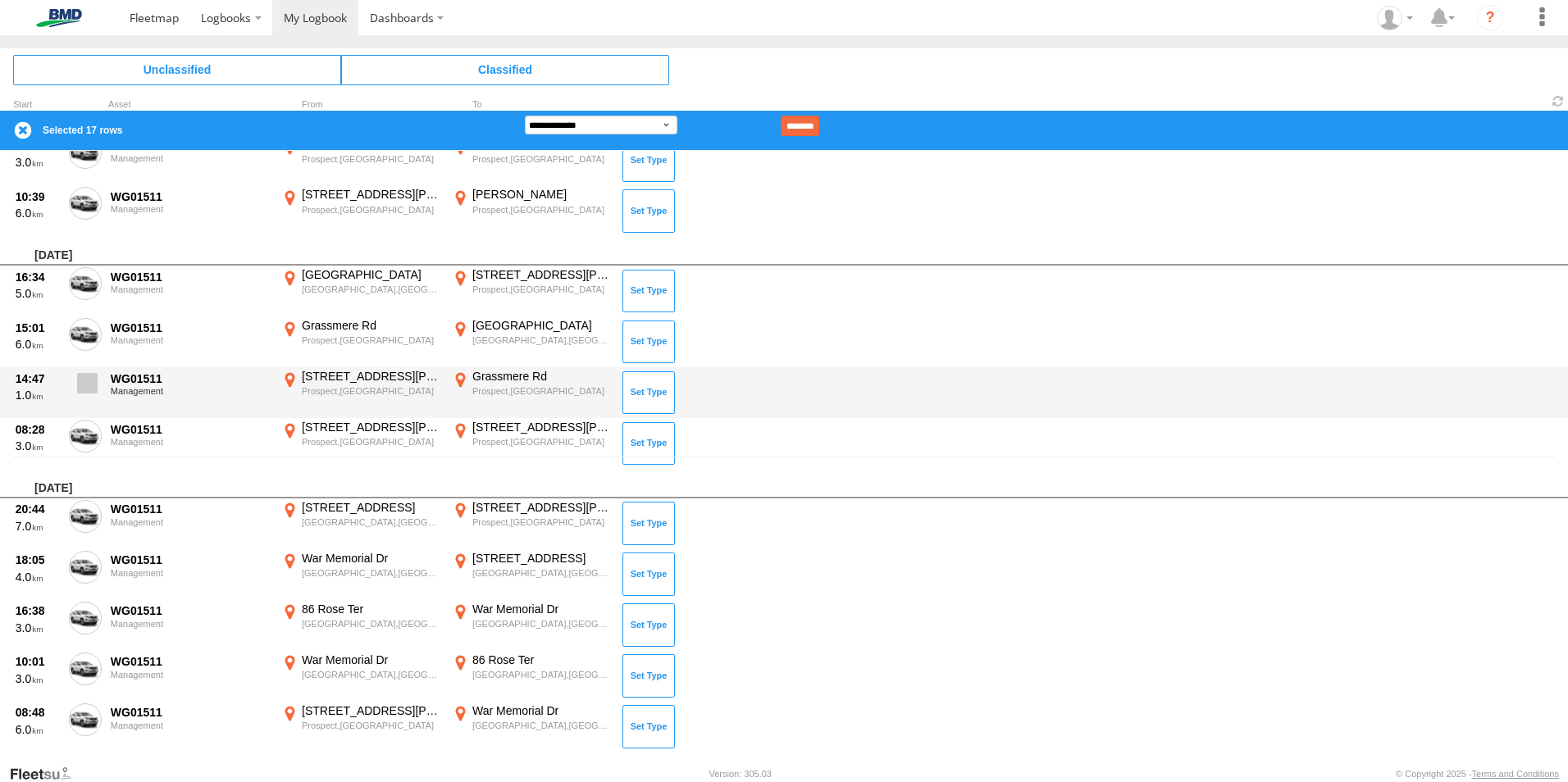
click at [87, 387] on span at bounding box center [87, 383] width 21 height 21
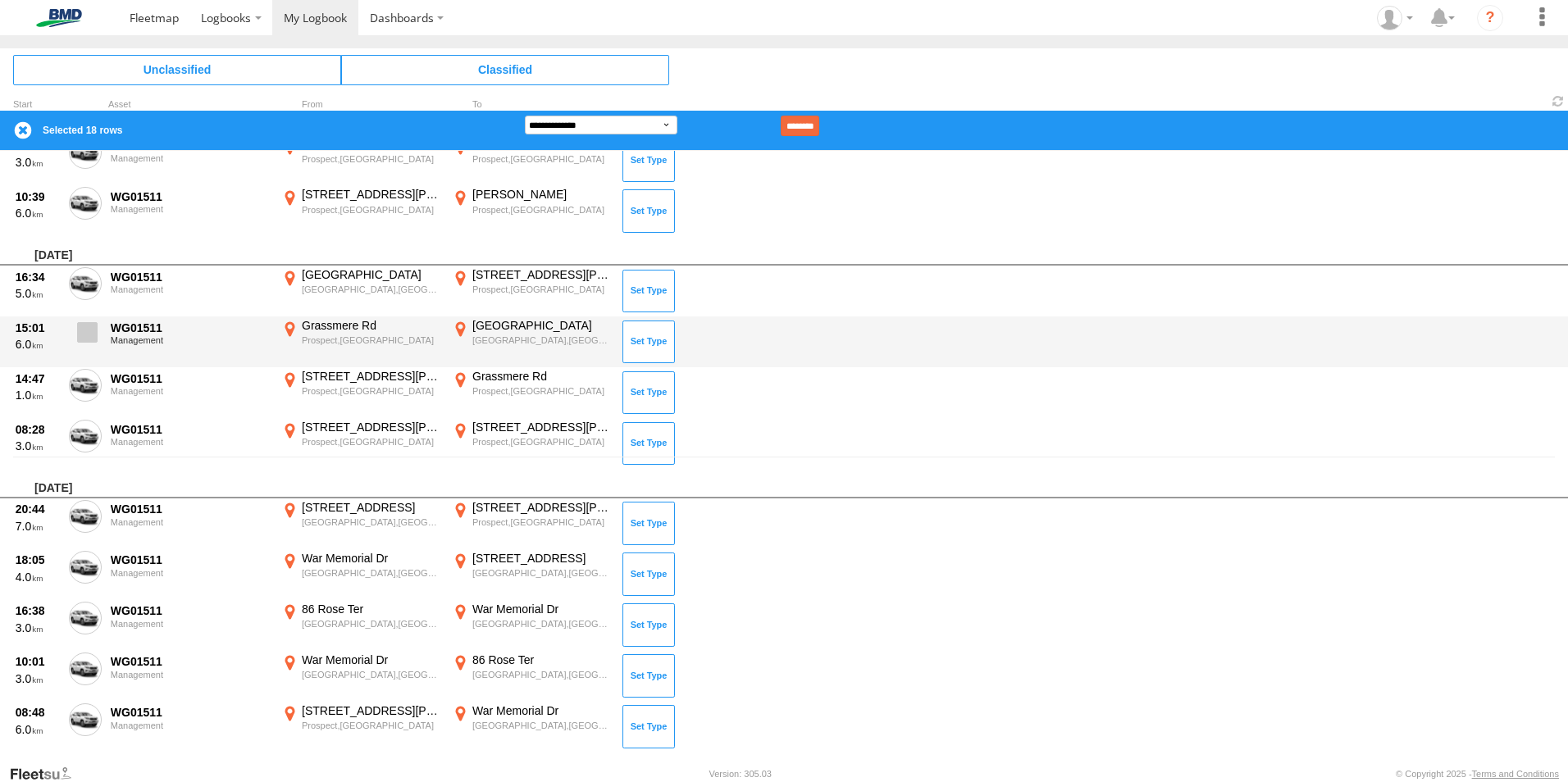
click at [86, 322] on span at bounding box center [87, 332] width 21 height 21
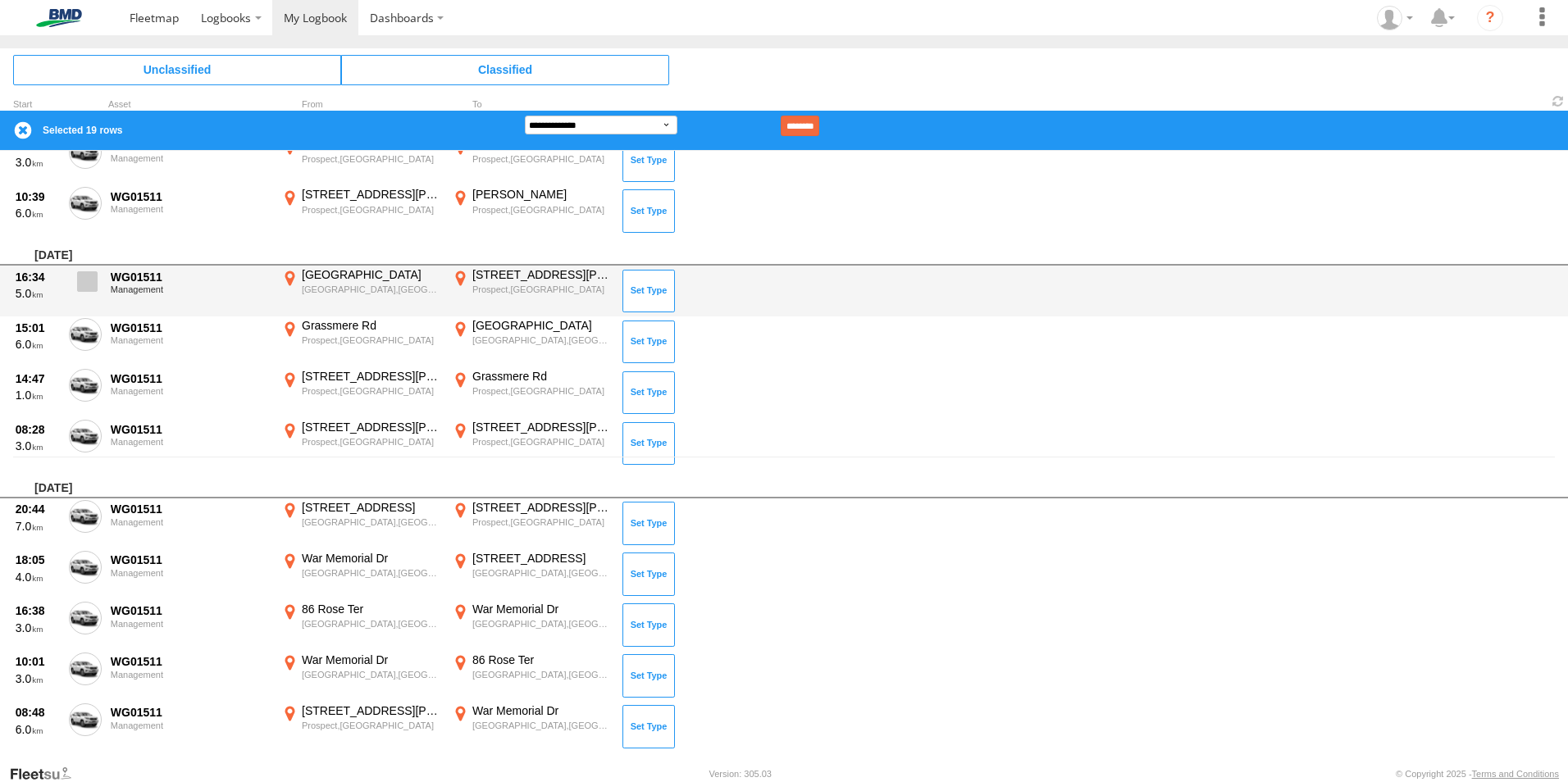
click at [88, 282] on span at bounding box center [87, 281] width 21 height 21
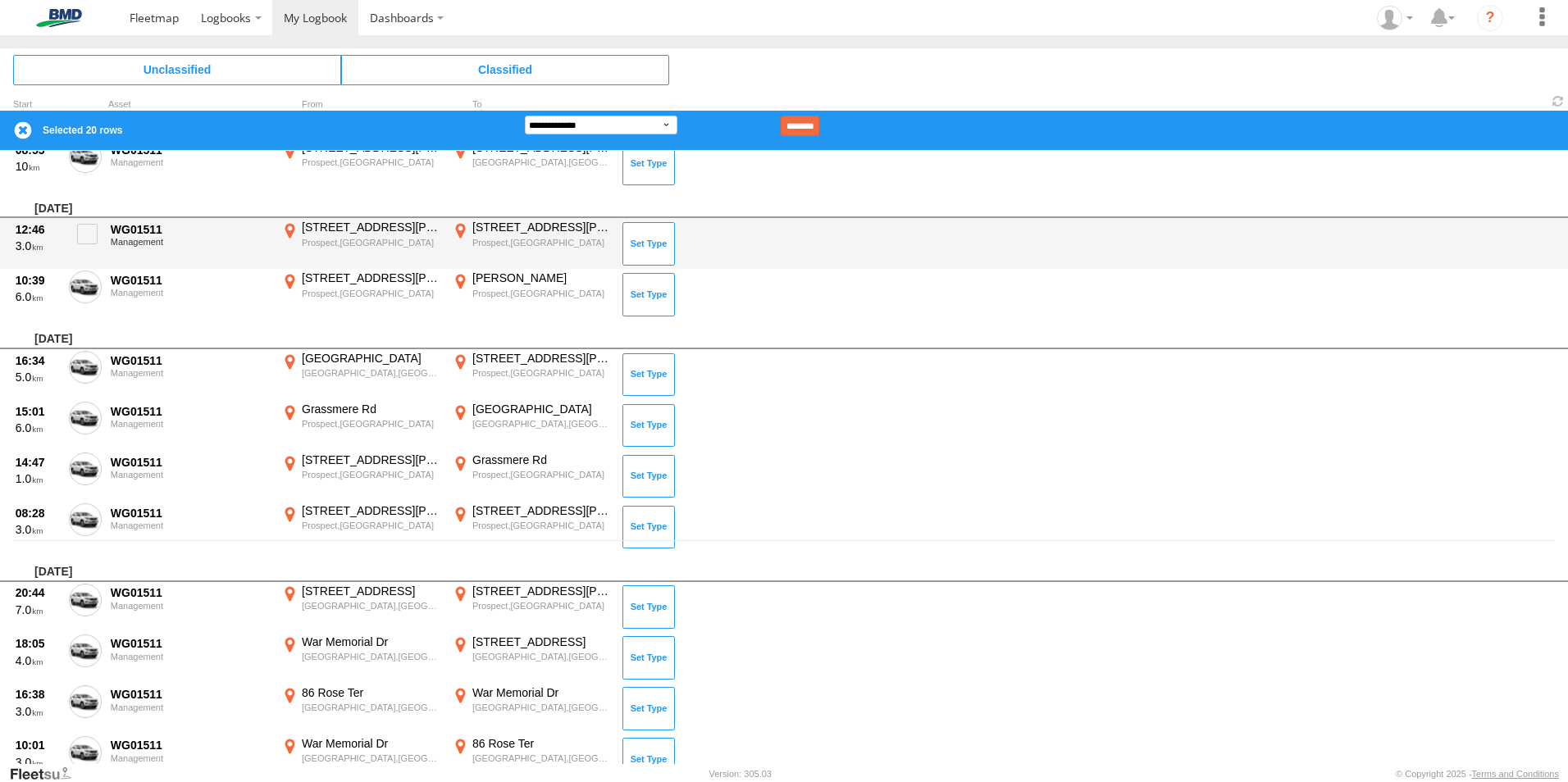
scroll to position [143, 0]
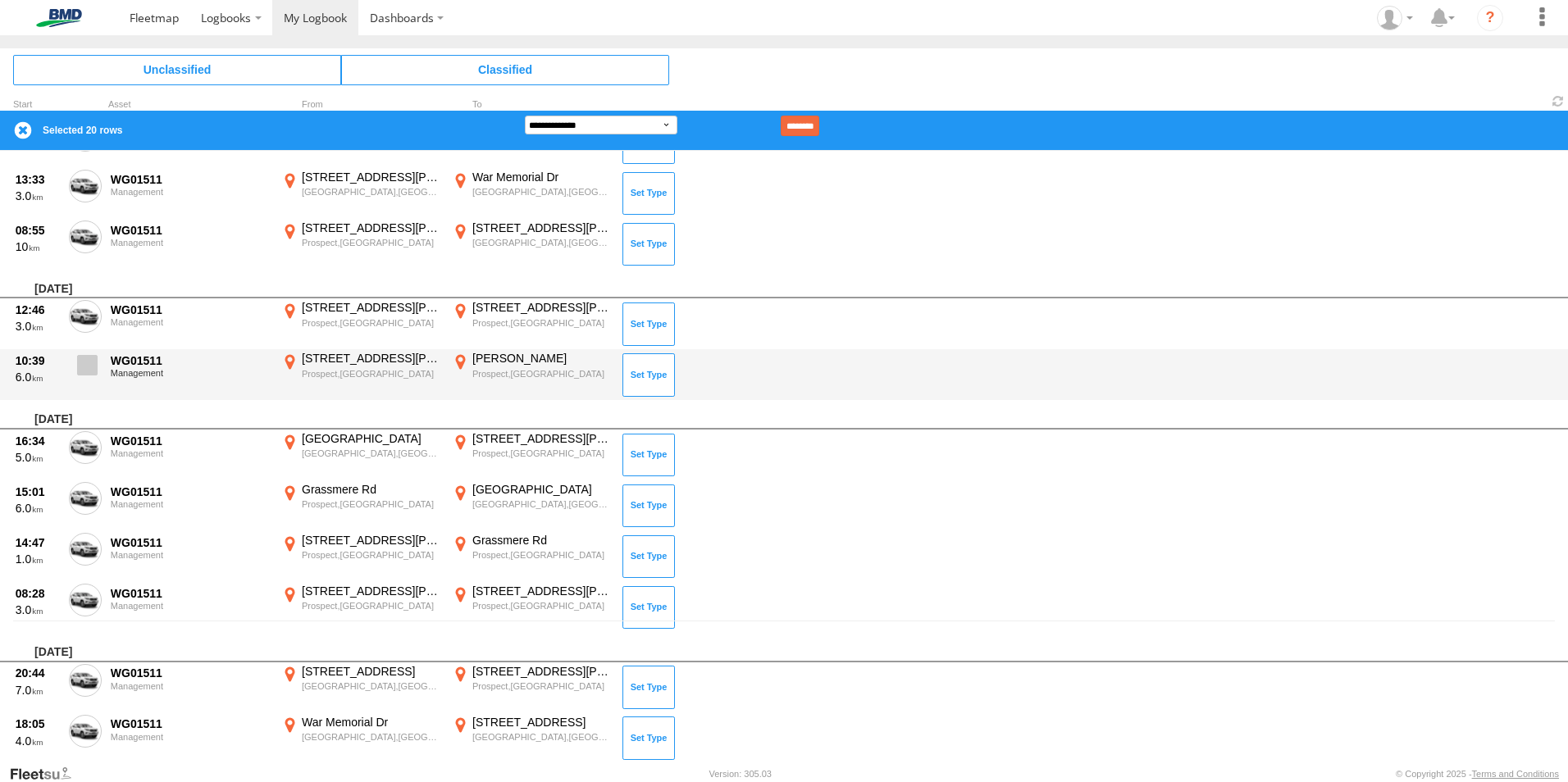
click at [98, 370] on label at bounding box center [85, 369] width 32 height 38
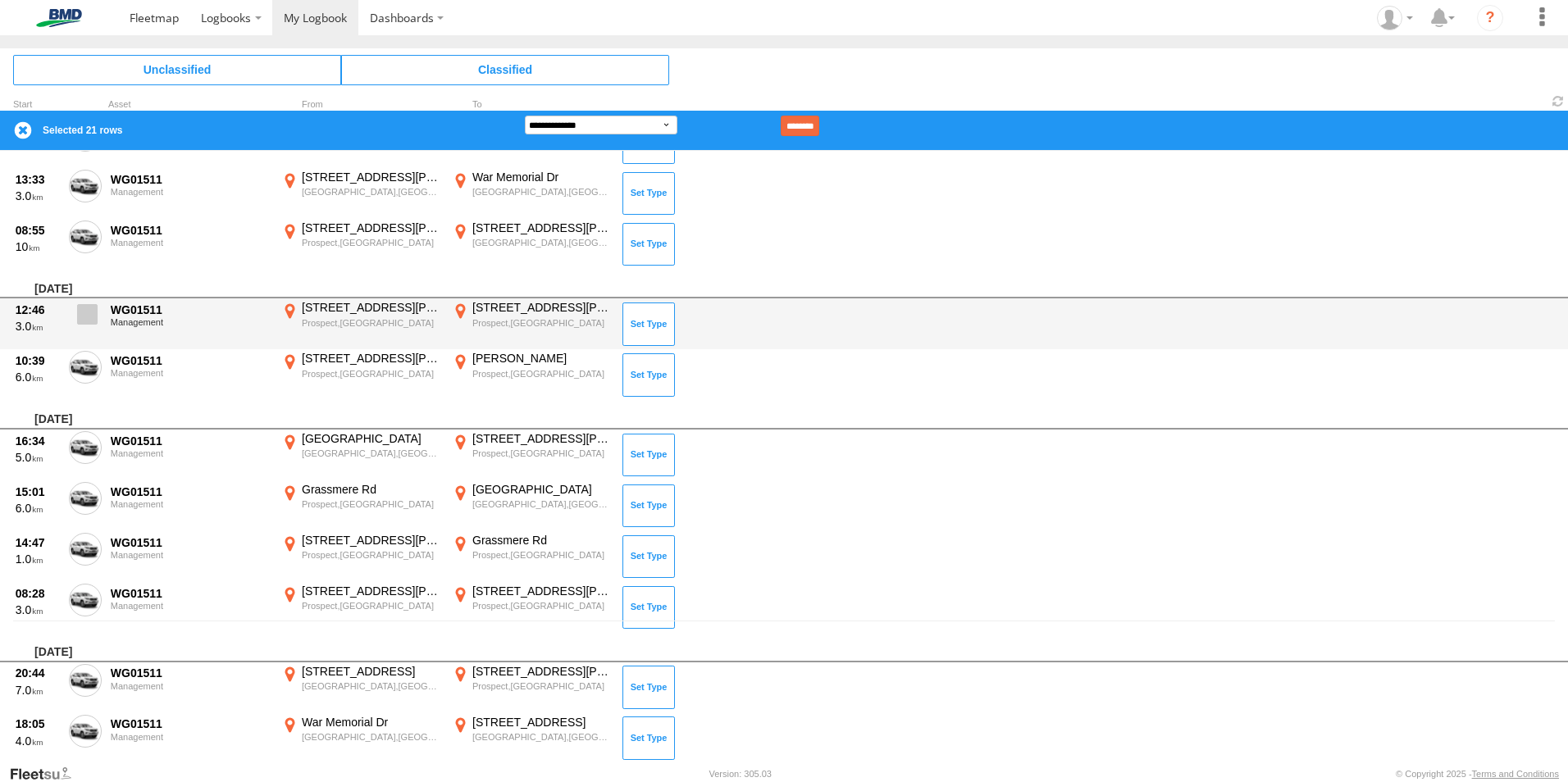
click at [87, 317] on span at bounding box center [87, 314] width 21 height 21
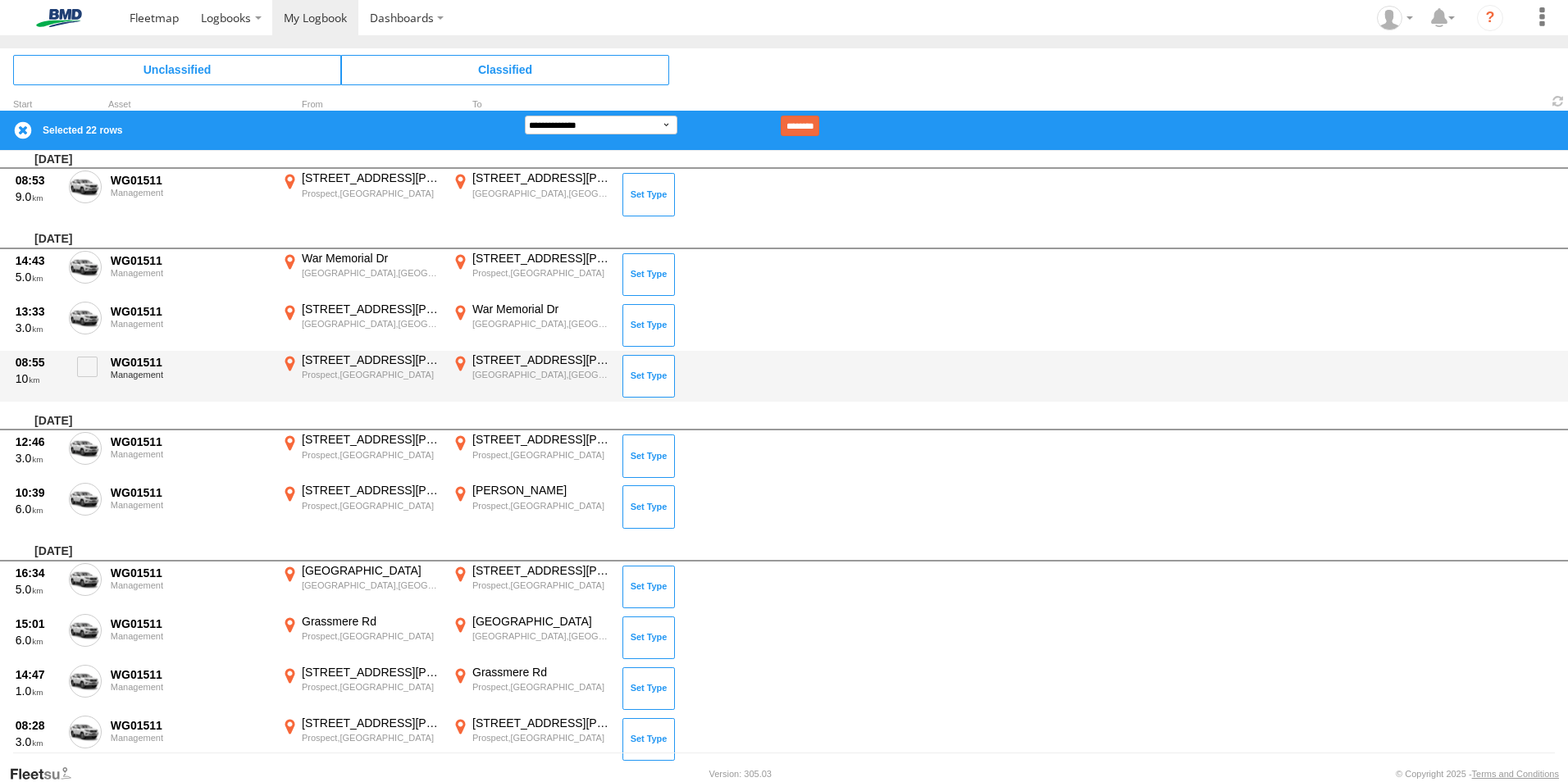
scroll to position [0, 0]
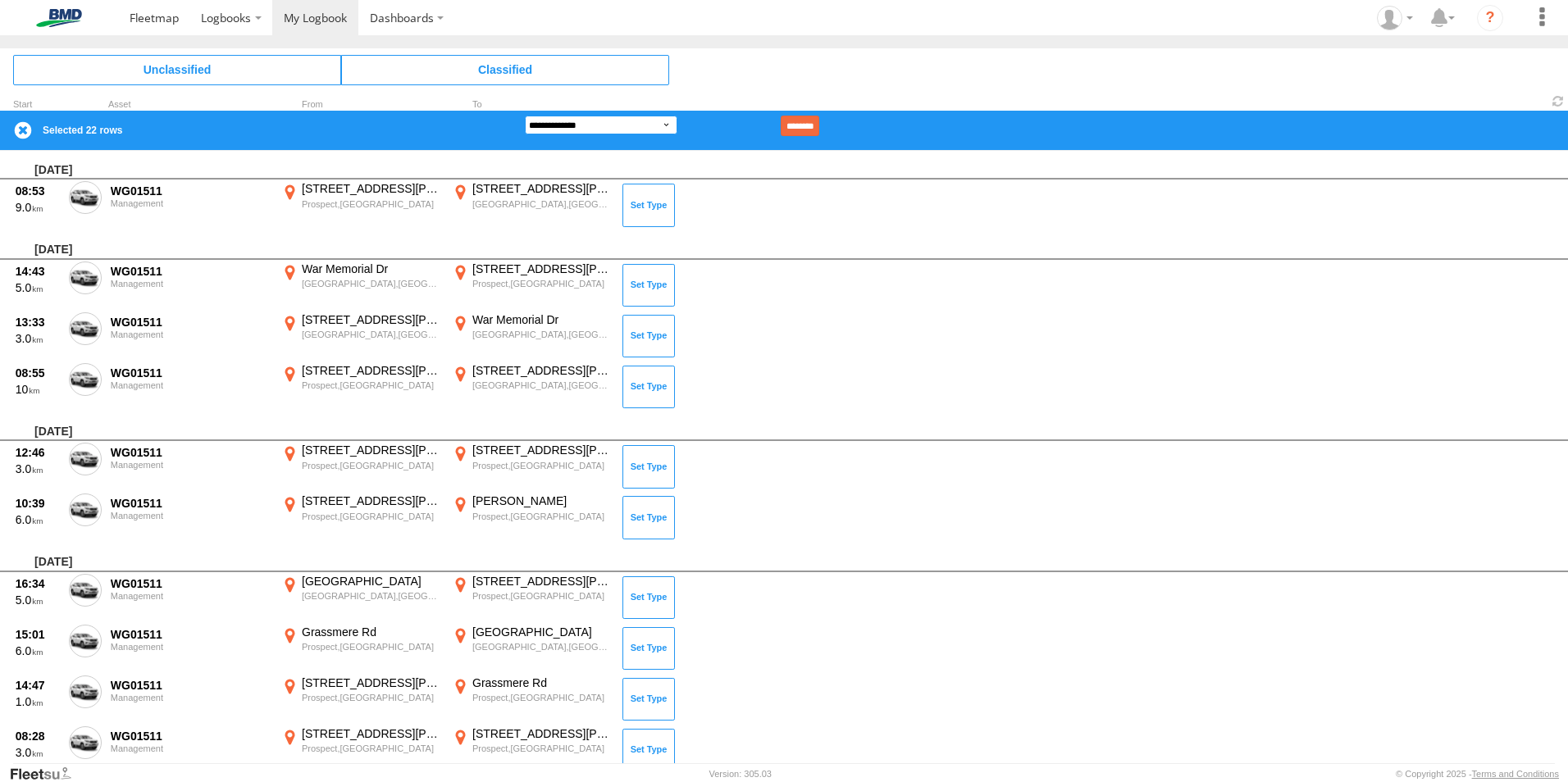
click at [625, 126] on select "**********" at bounding box center [601, 125] width 153 height 19
select select "**"
click at [525, 116] on select "**********" at bounding box center [601, 125] width 153 height 19
click at [819, 120] on input "********" at bounding box center [799, 126] width 39 height 21
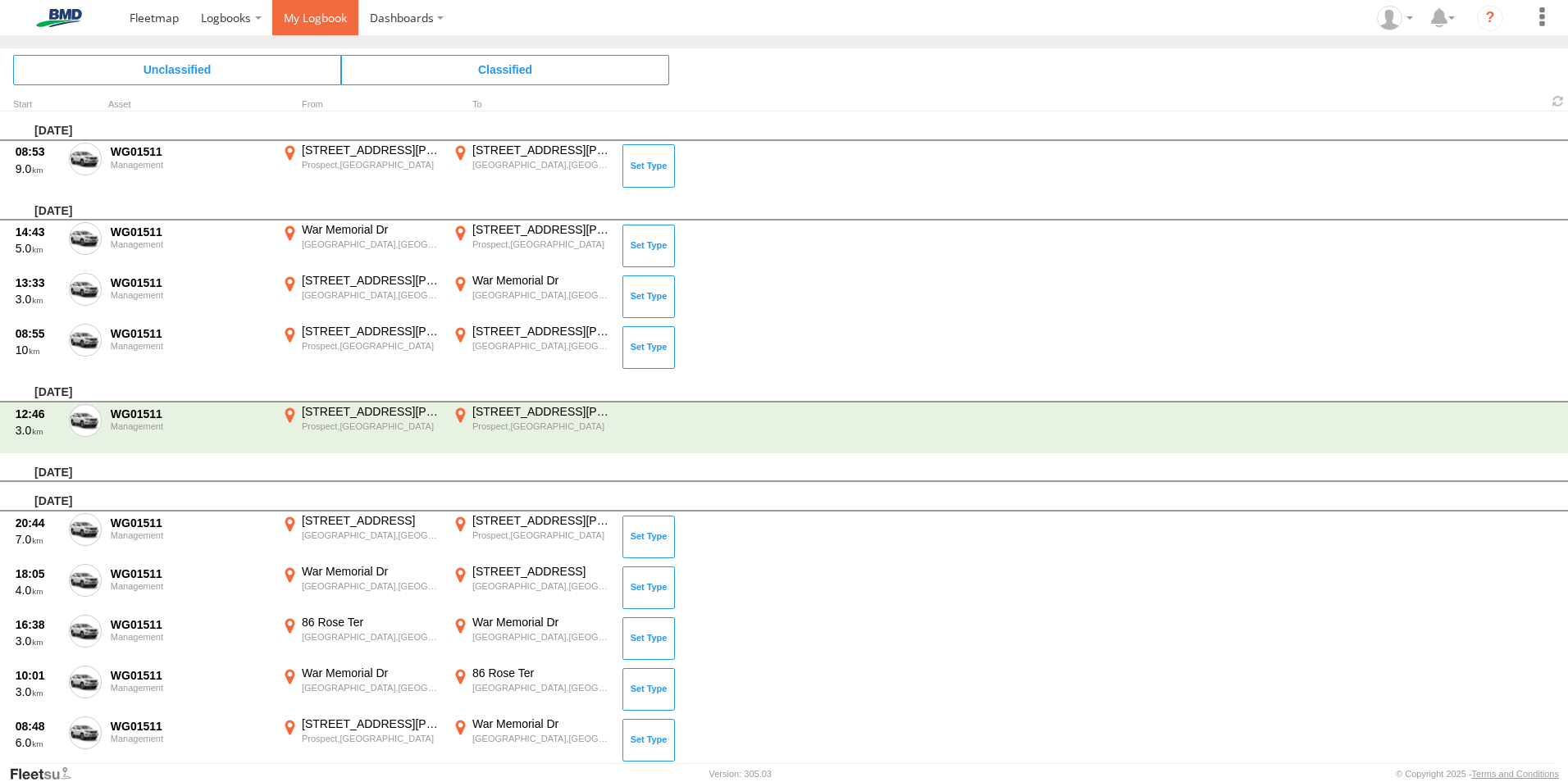
click at [306, 17] on span at bounding box center [316, 17] width 63 height 15
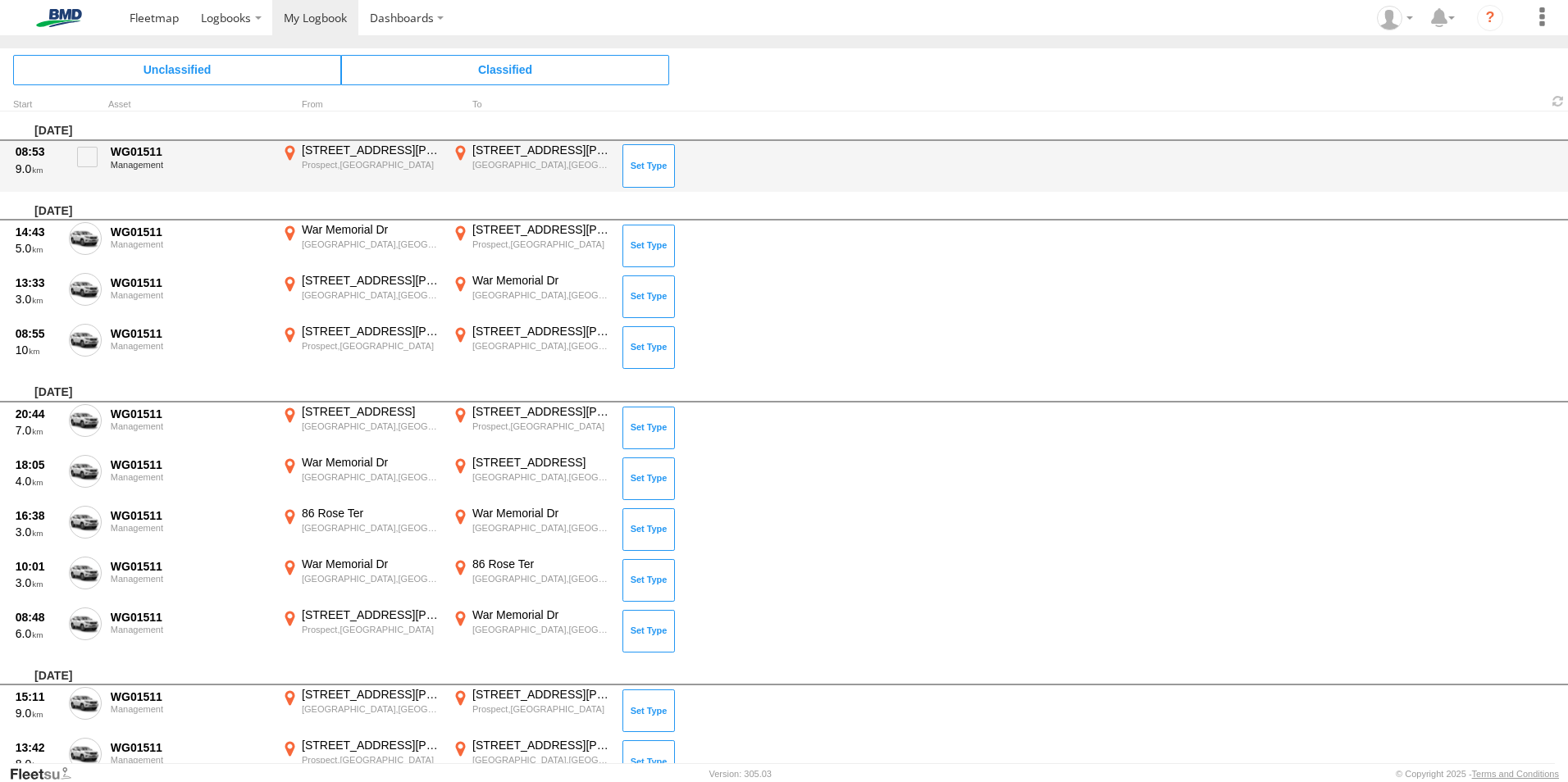
click at [1057, 191] on div "08:53 9.0 WG01511 Management [STREET_ADDRESS][PERSON_NAME] 138.60069 [STREET_AD…" at bounding box center [784, 166] width 1568 height 51
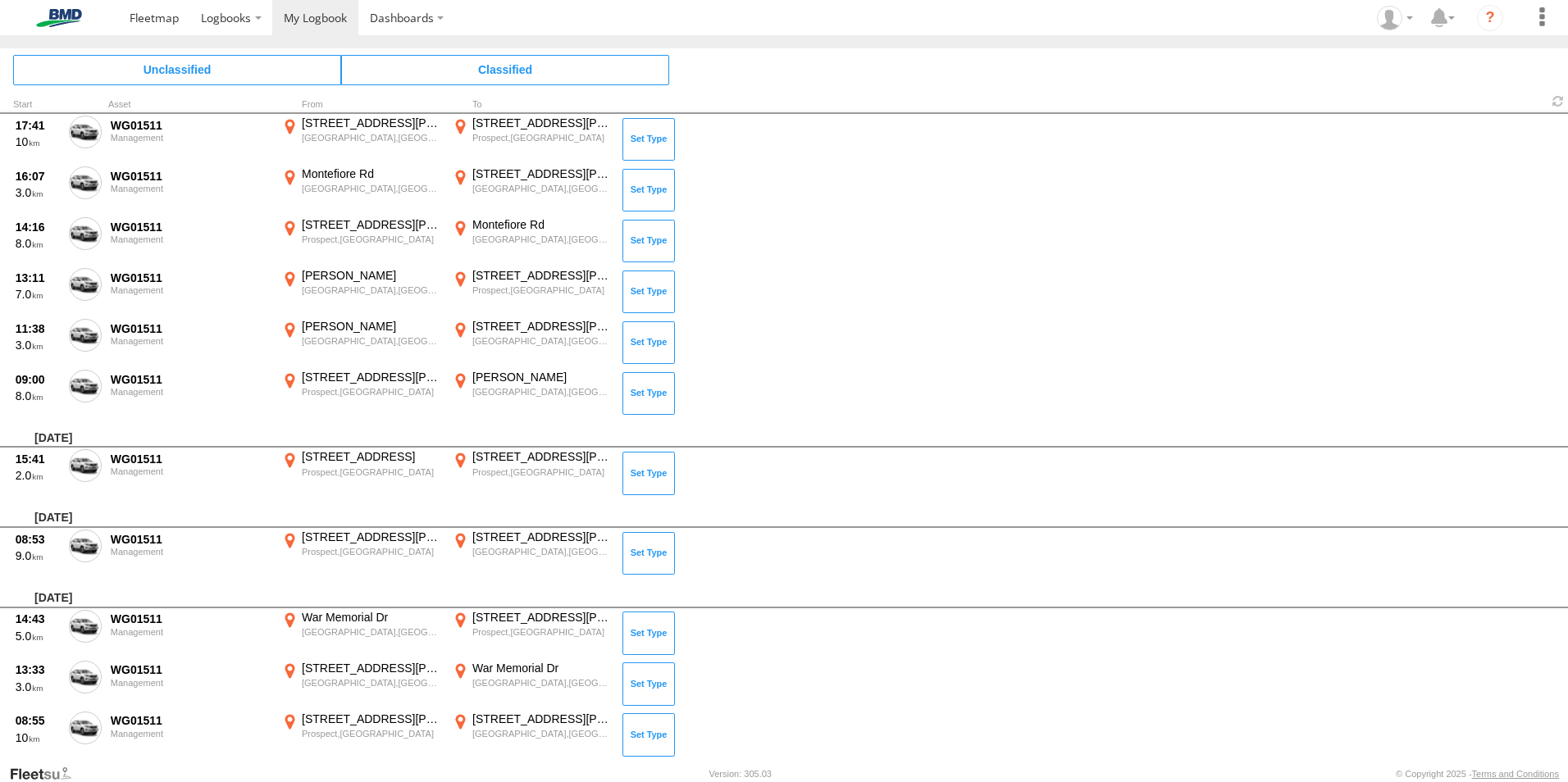
scroll to position [5454, 0]
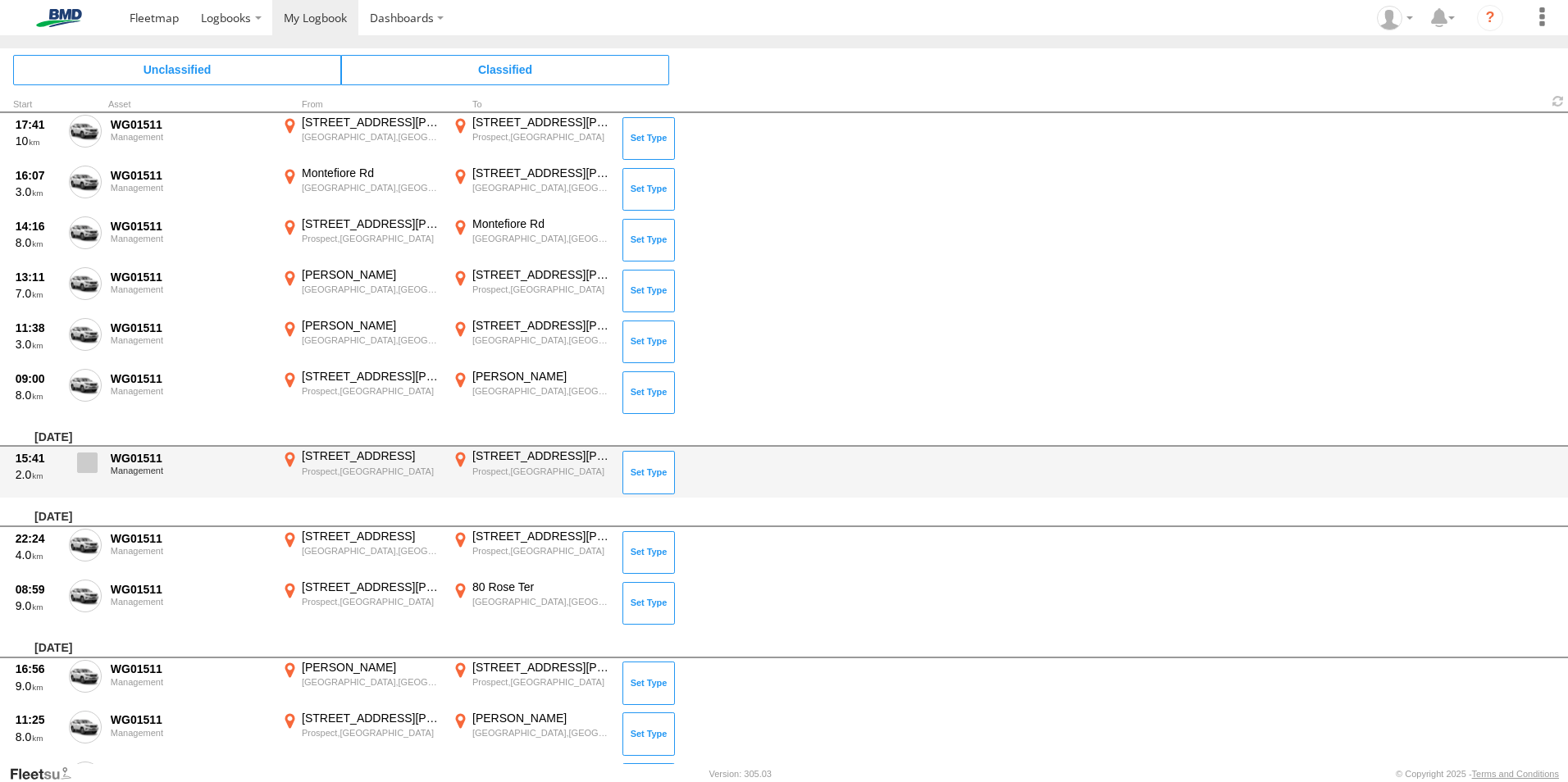
click at [90, 456] on span at bounding box center [87, 462] width 21 height 21
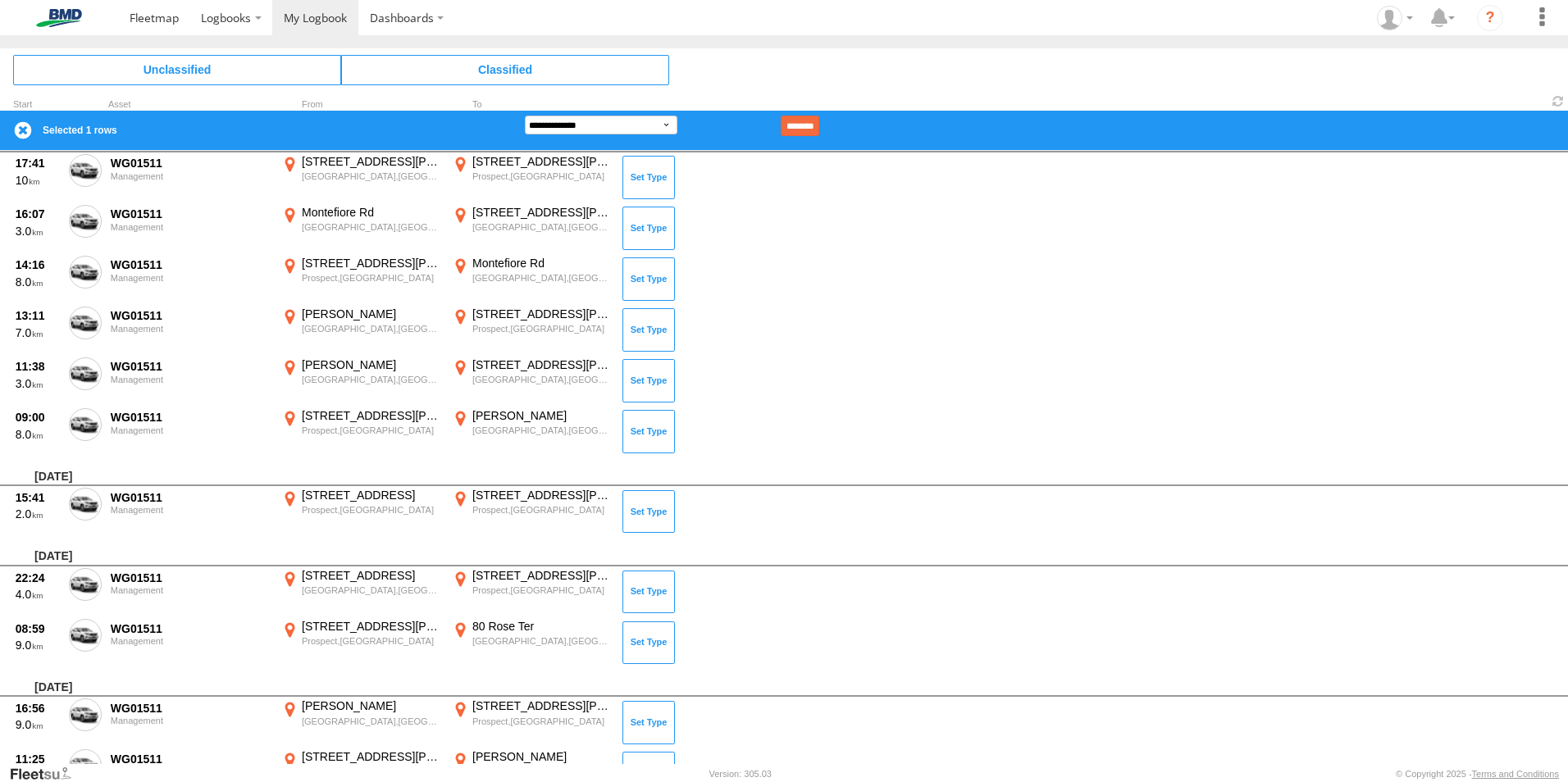
scroll to position [5916, 0]
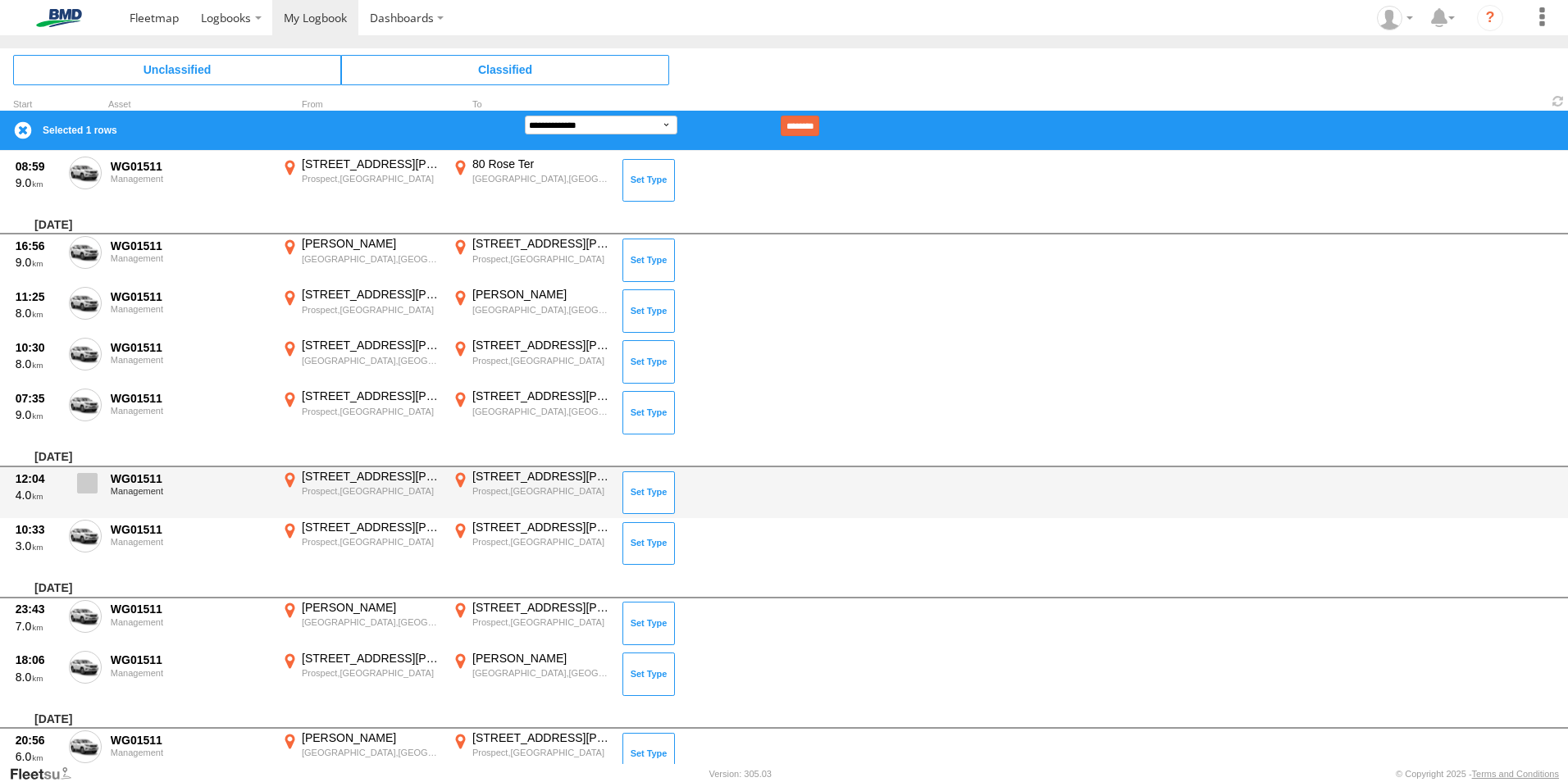
drag, startPoint x: 86, startPoint y: 487, endPoint x: 86, endPoint y: 497, distance: 10.0
click at [86, 487] on span at bounding box center [87, 483] width 21 height 21
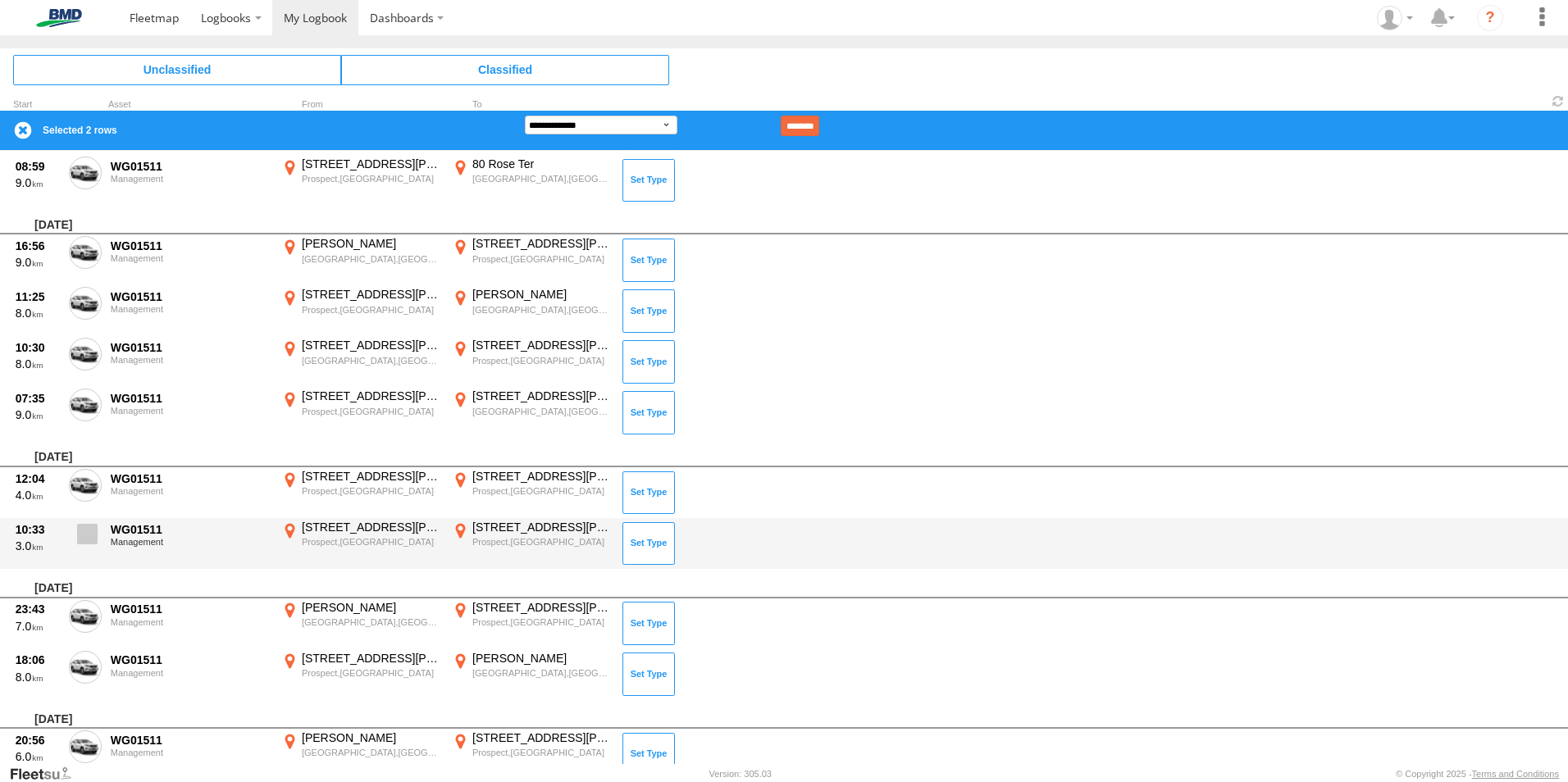
click at [80, 543] on span at bounding box center [87, 534] width 21 height 21
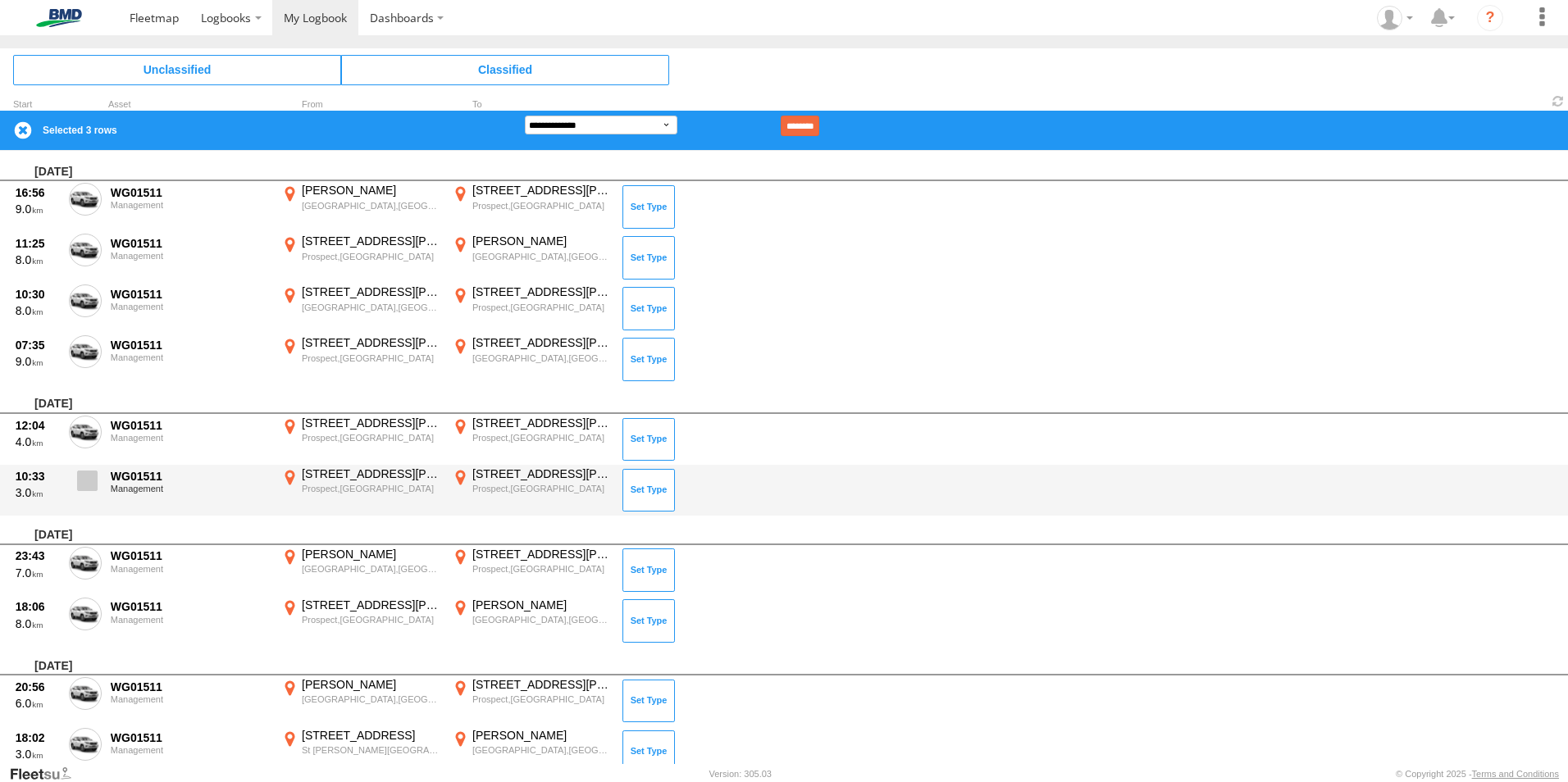
scroll to position [5998, 0]
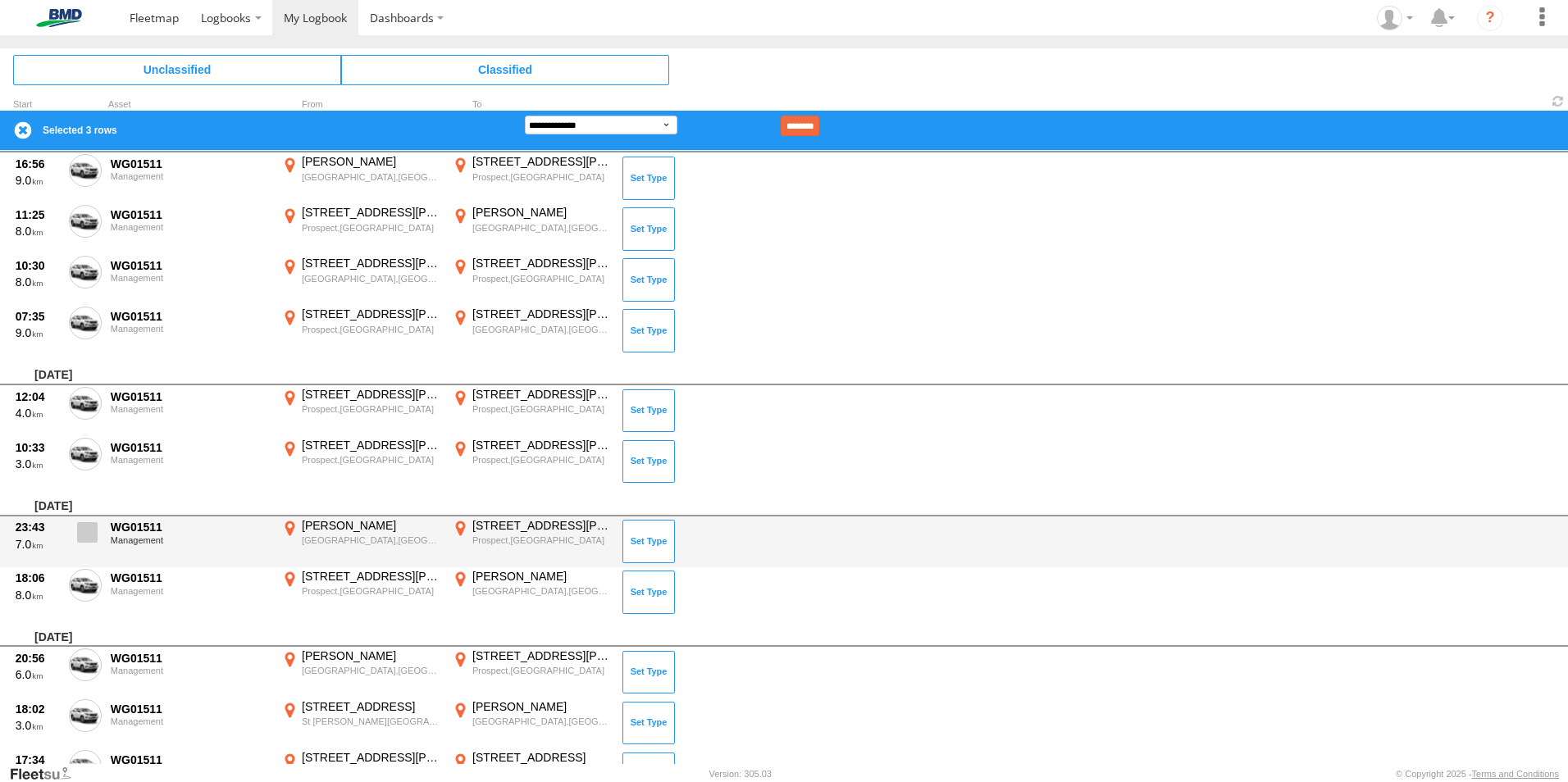
click at [88, 524] on span at bounding box center [87, 532] width 21 height 21
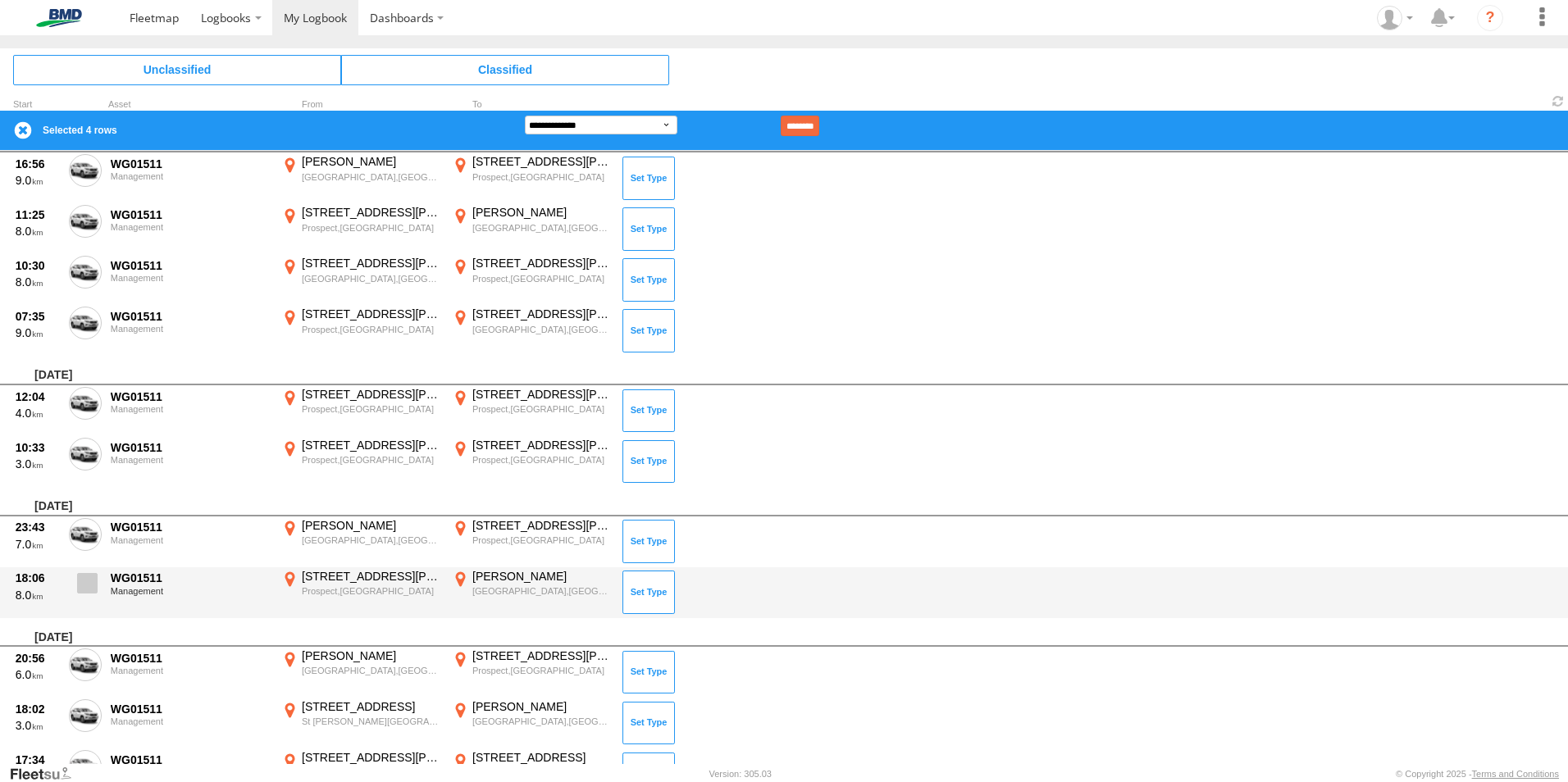
click at [84, 587] on span at bounding box center [87, 582] width 21 height 21
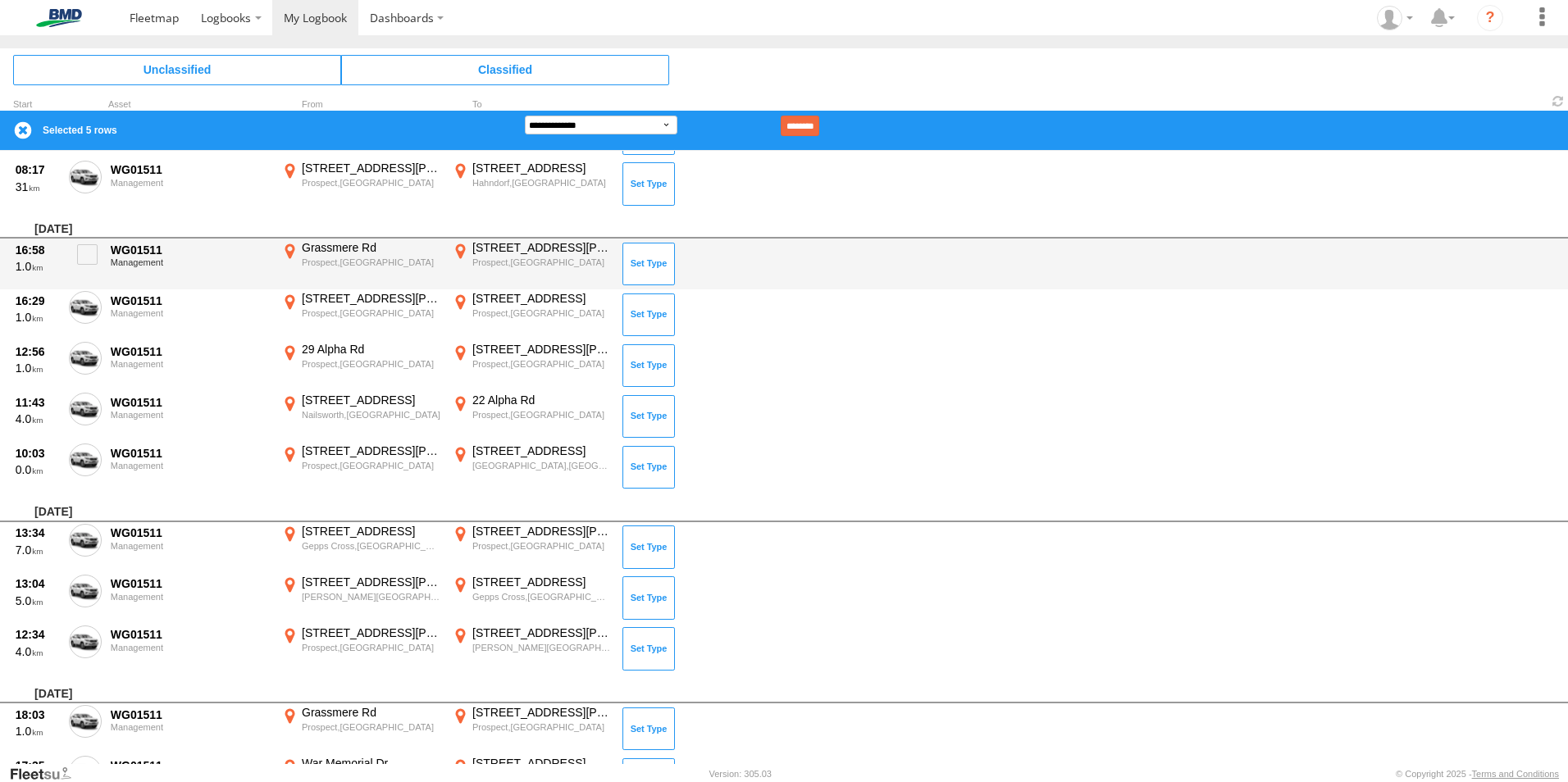
scroll to position [11244, 0]
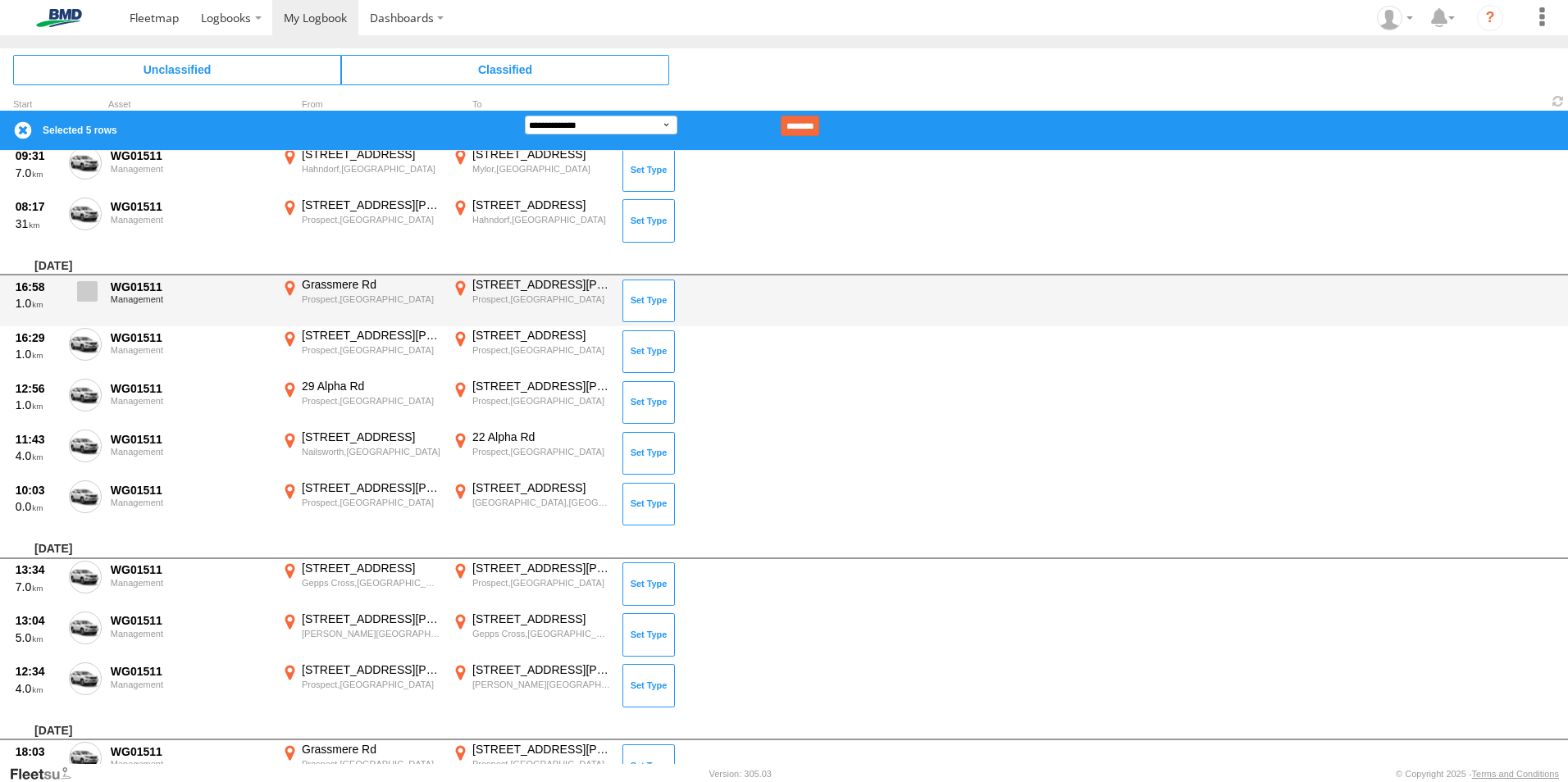
click at [83, 288] on span at bounding box center [87, 291] width 21 height 21
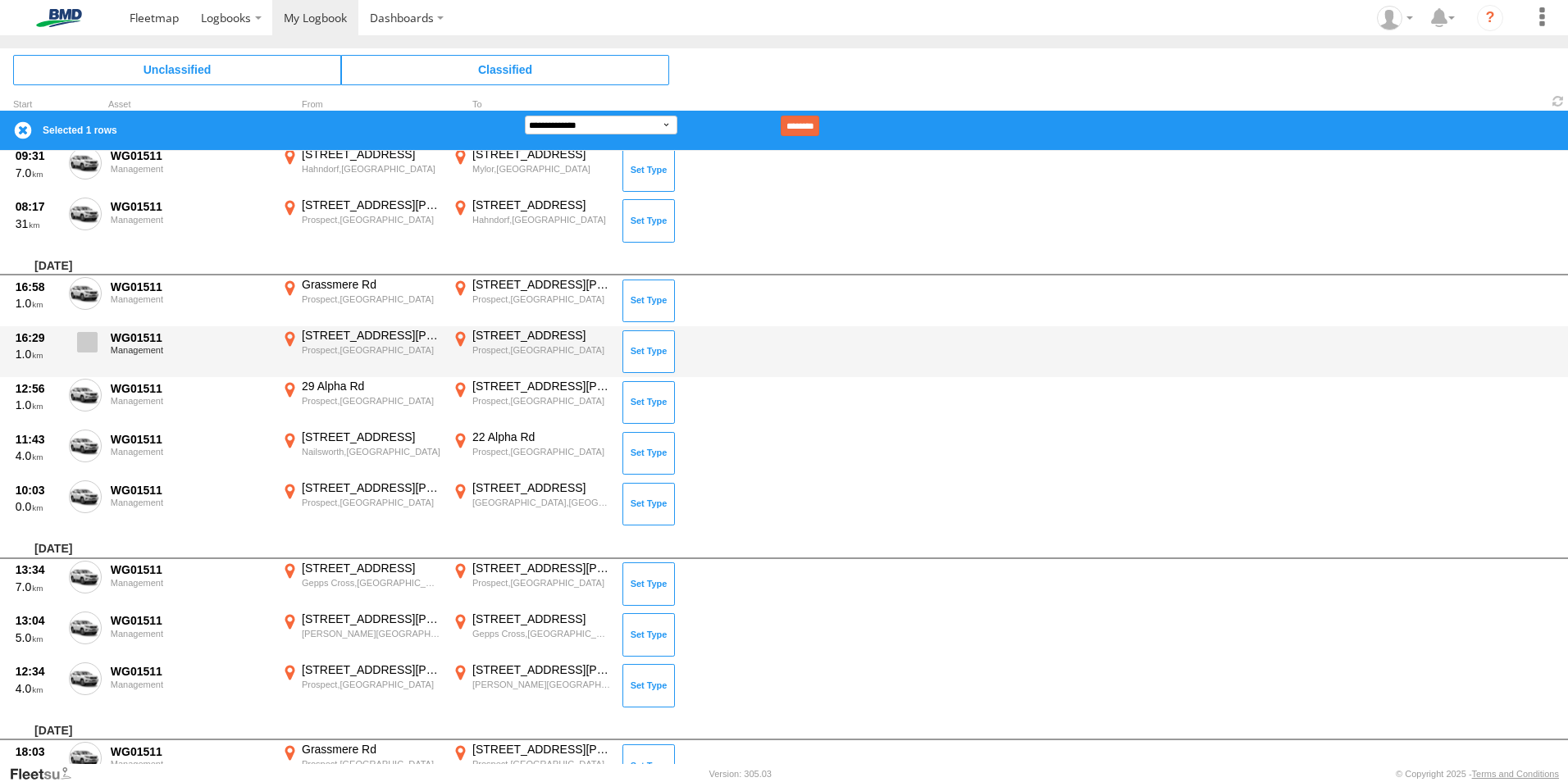
click at [79, 343] on span at bounding box center [87, 342] width 21 height 21
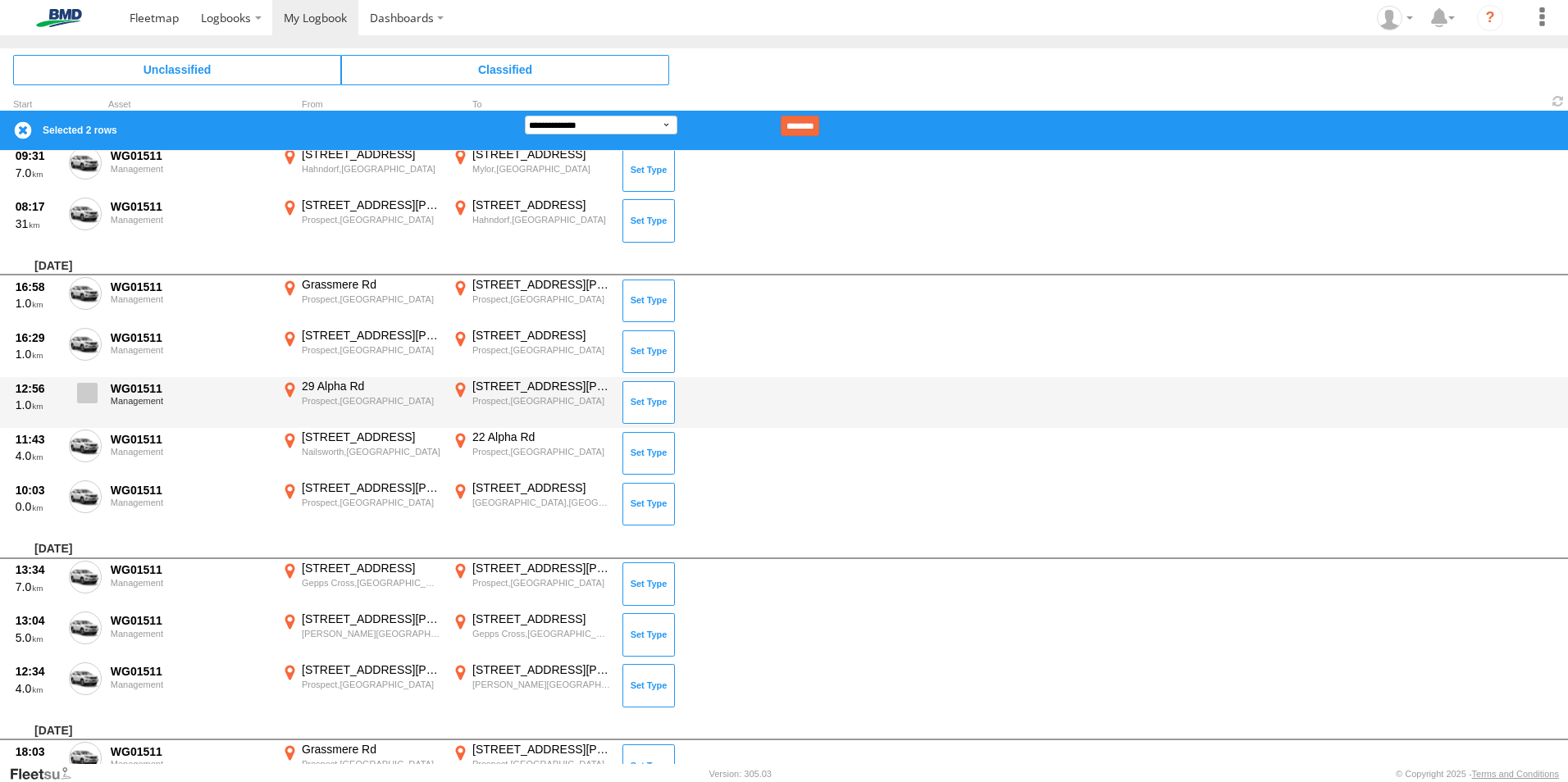
click at [90, 390] on span at bounding box center [87, 393] width 21 height 21
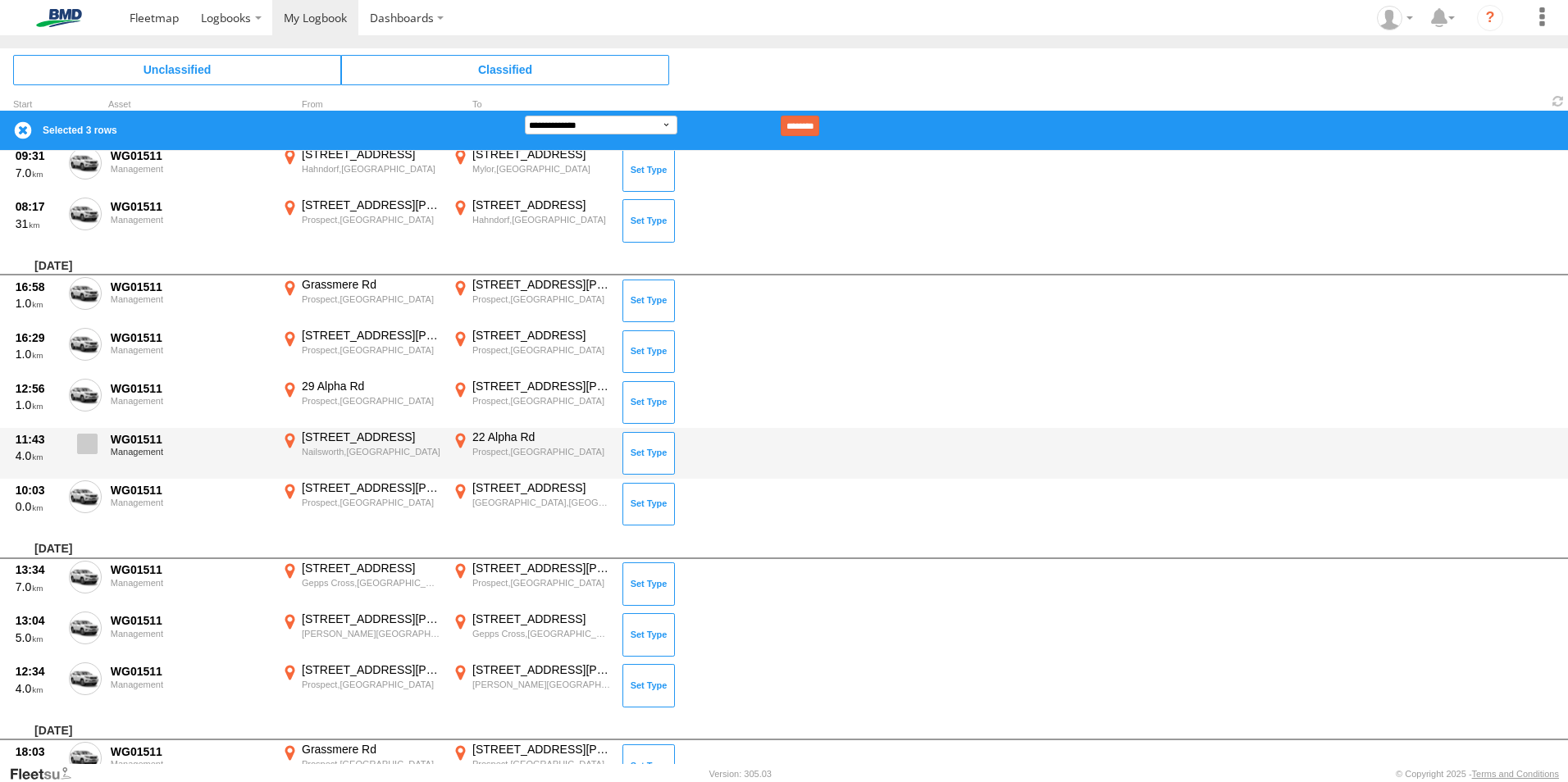
click at [82, 451] on span at bounding box center [87, 443] width 21 height 21
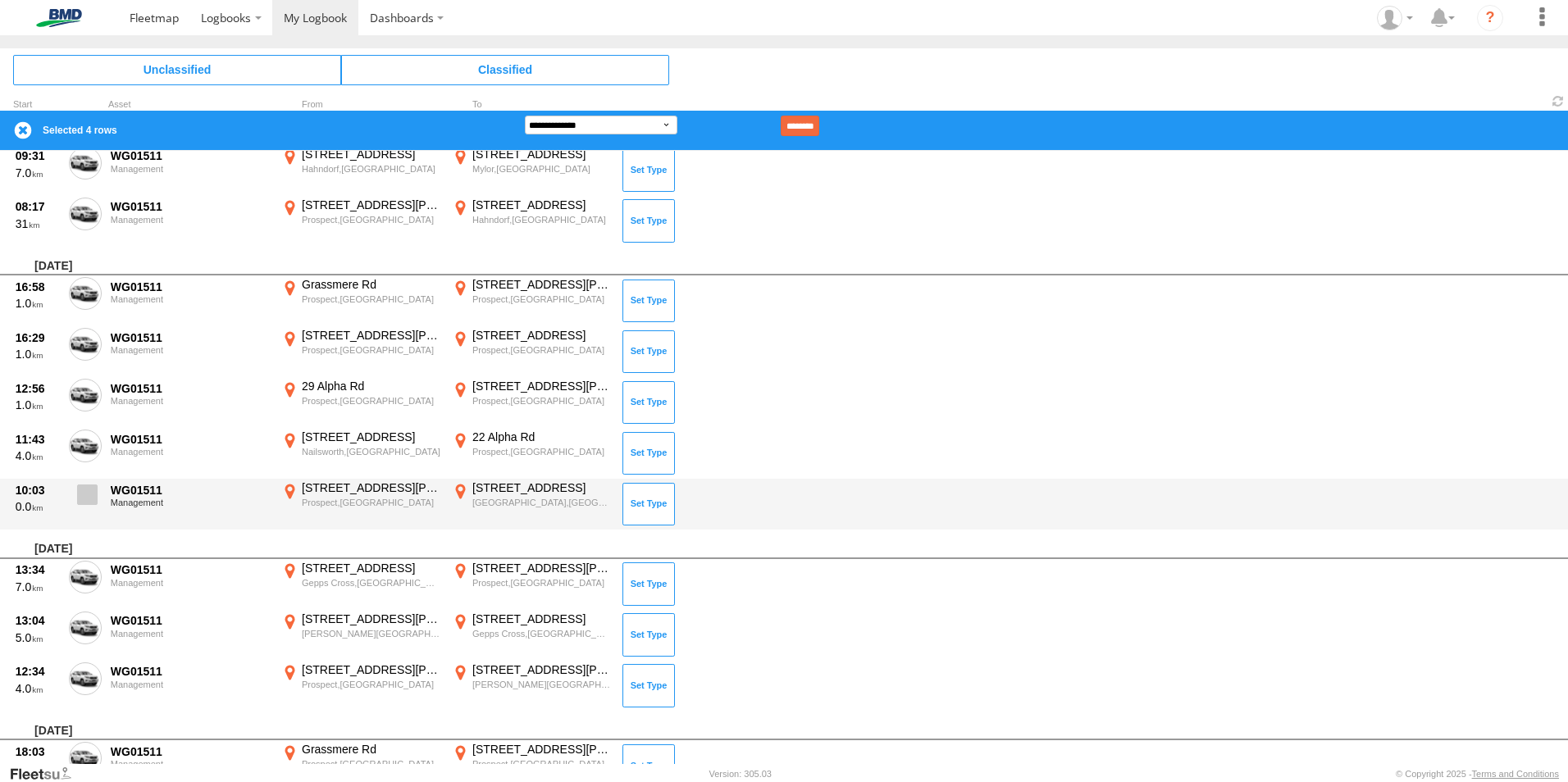
click at [85, 500] on span at bounding box center [87, 494] width 21 height 21
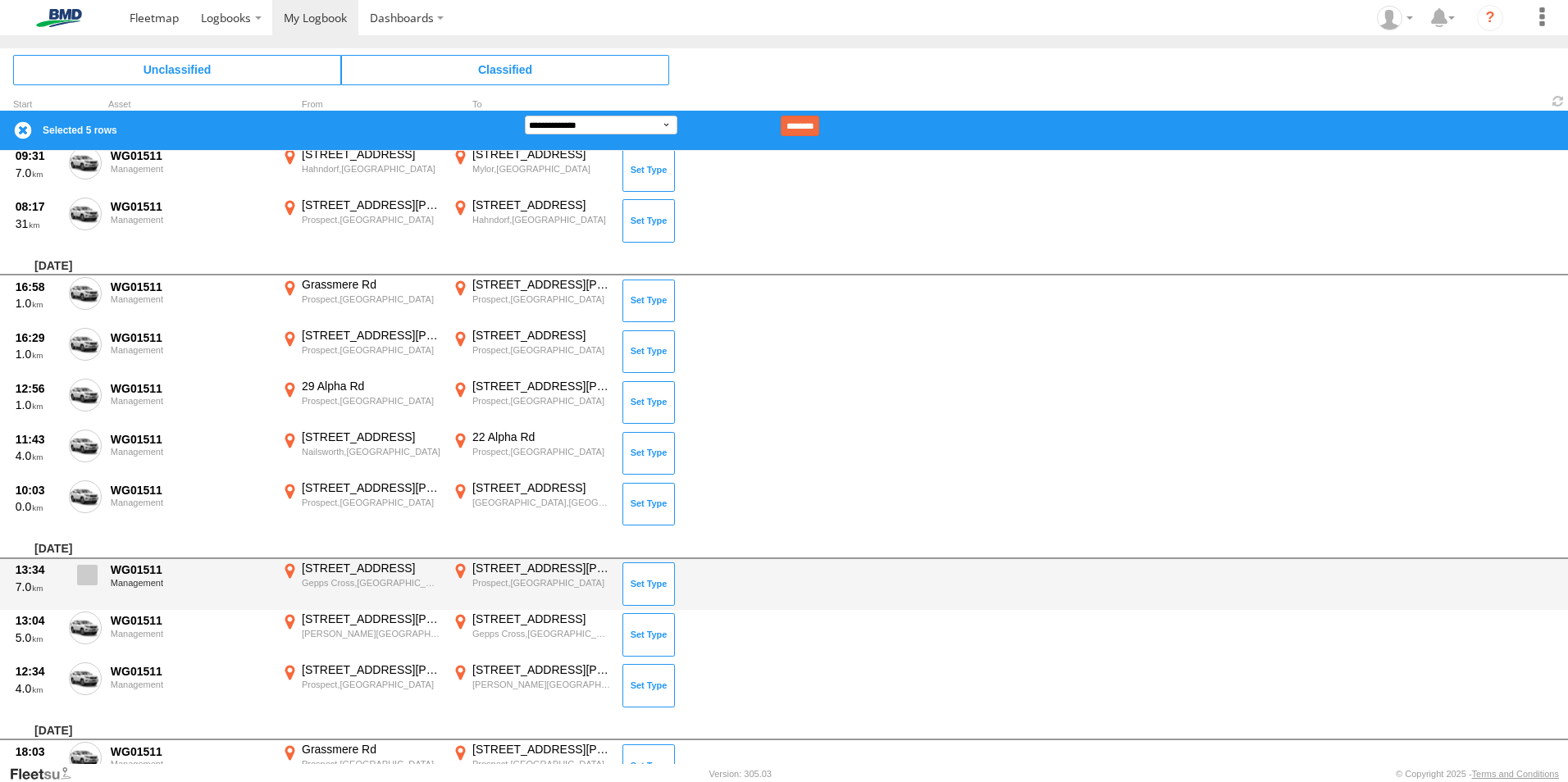
click at [96, 576] on span at bounding box center [87, 574] width 21 height 21
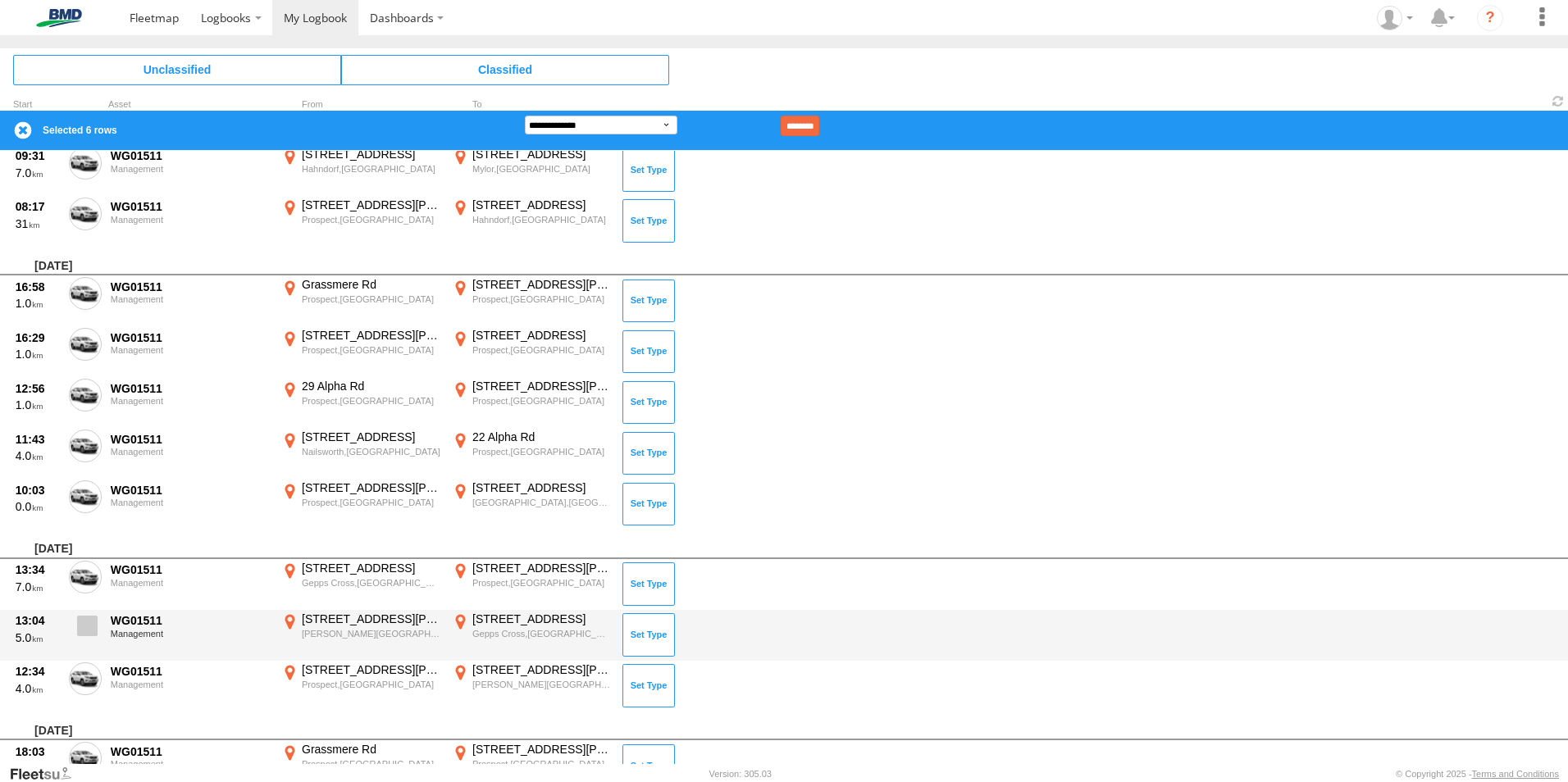
click at [81, 622] on span at bounding box center [87, 626] width 21 height 21
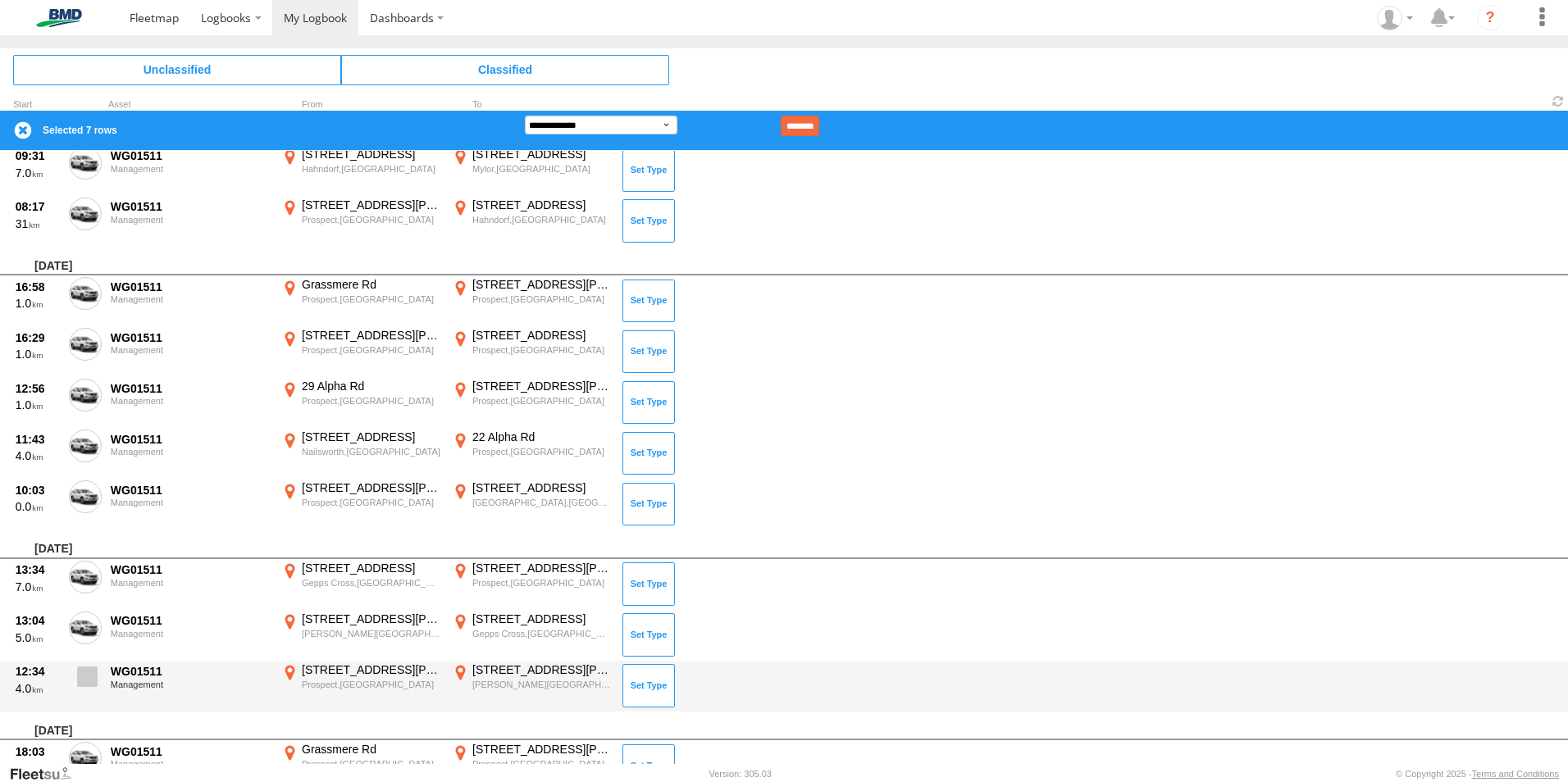
click at [88, 680] on span at bounding box center [87, 676] width 21 height 21
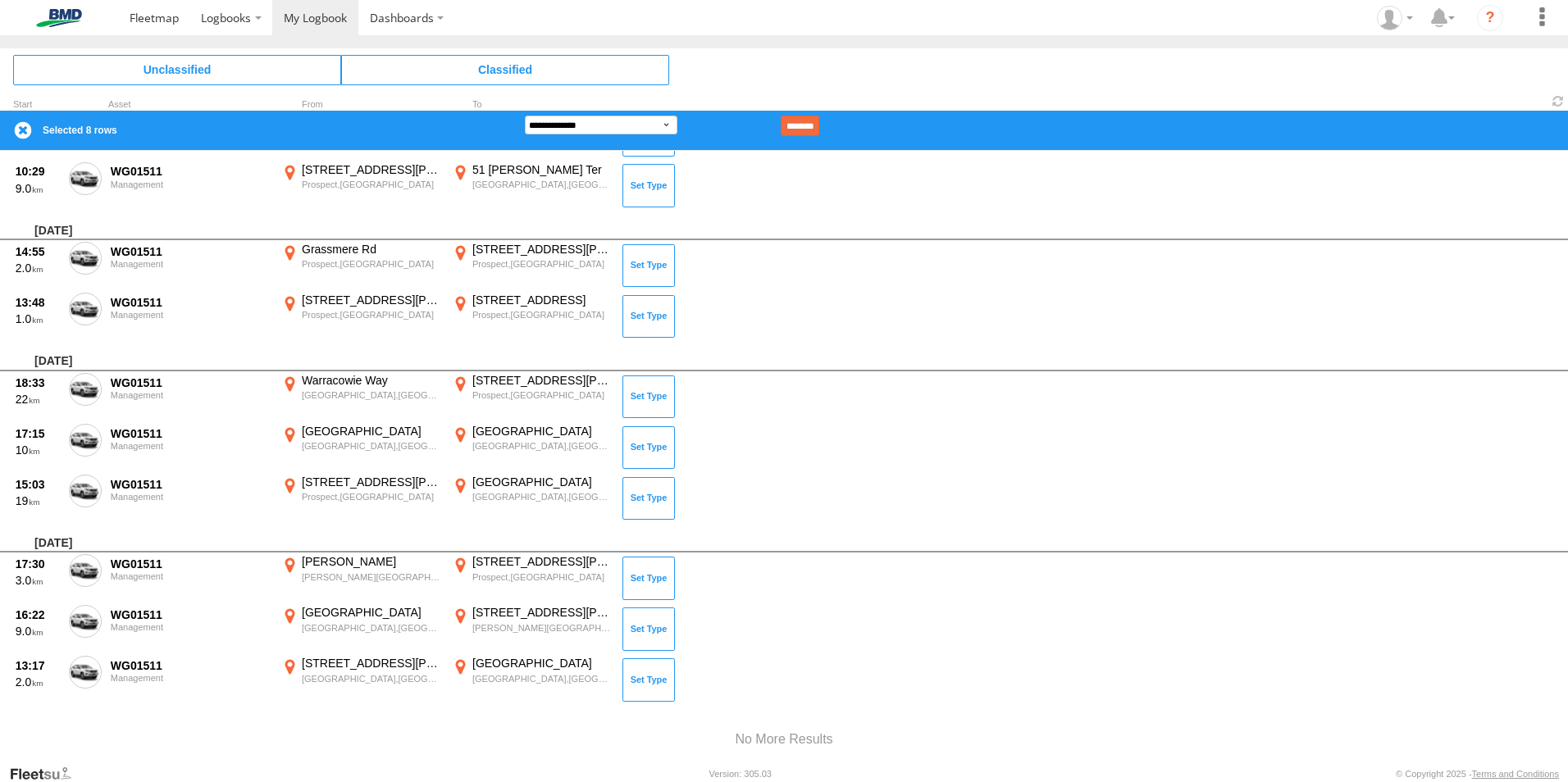
scroll to position [13248, 0]
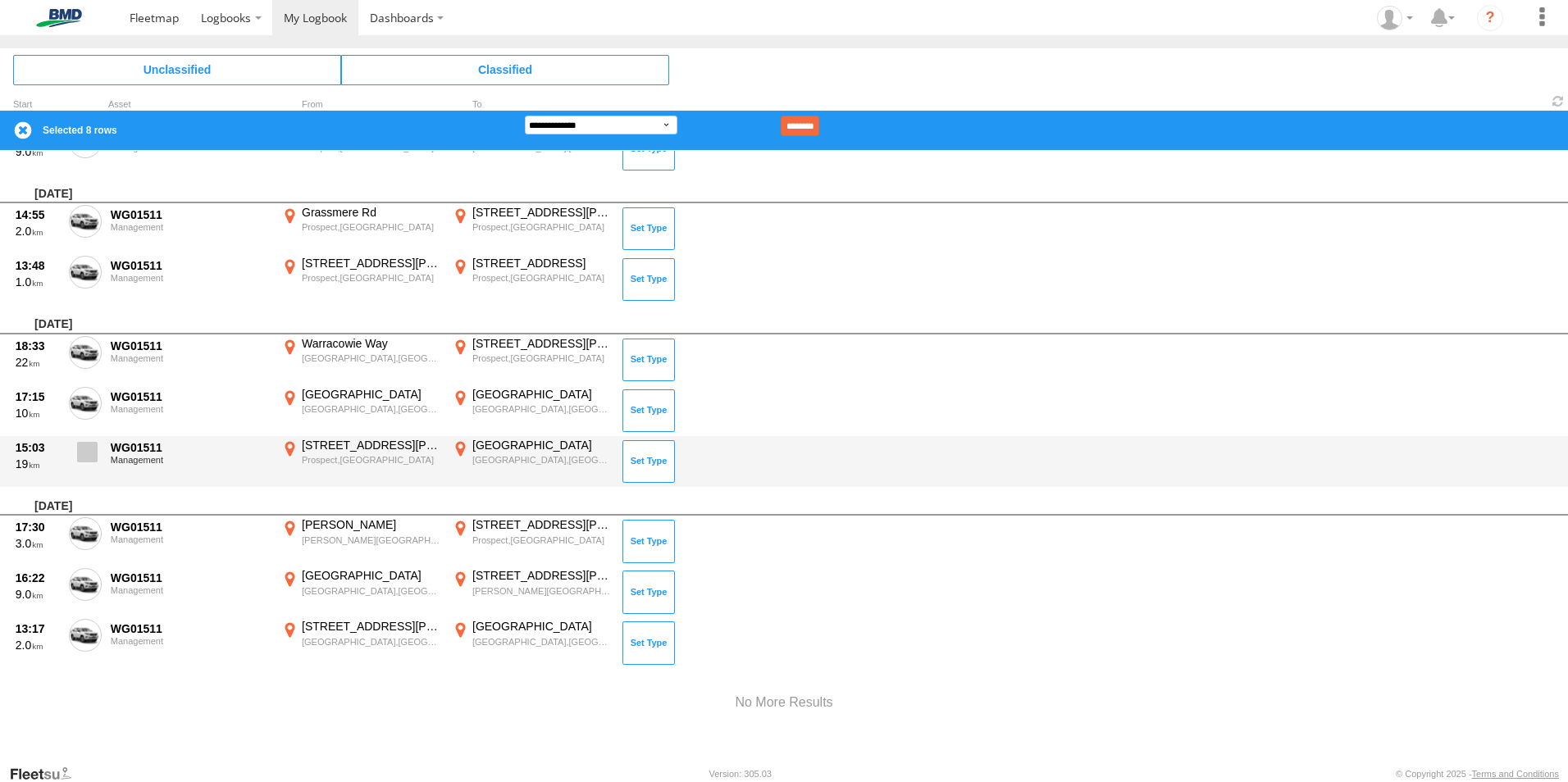
click at [82, 450] on span at bounding box center [87, 452] width 21 height 21
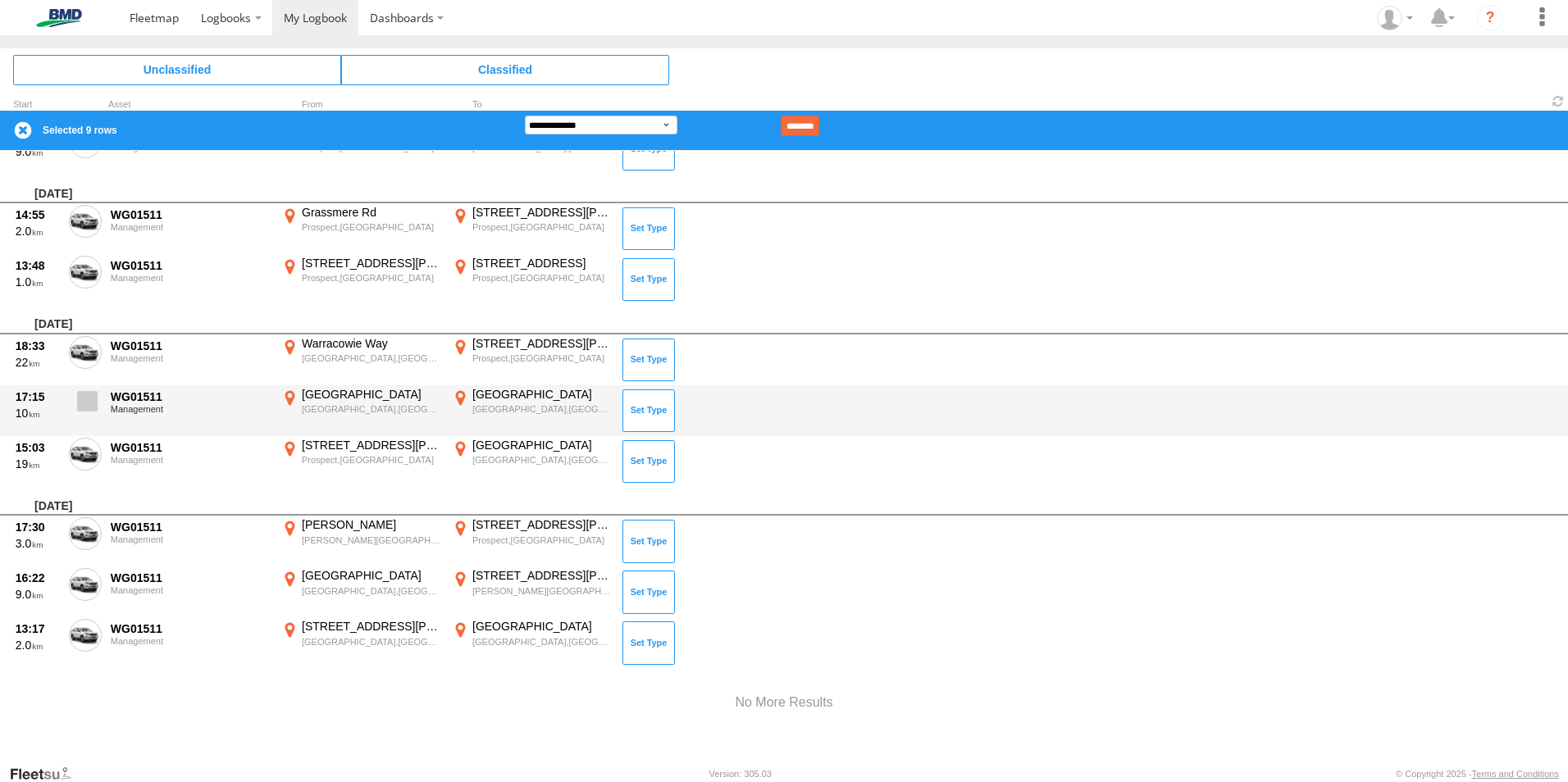
click at [82, 408] on span at bounding box center [87, 401] width 21 height 21
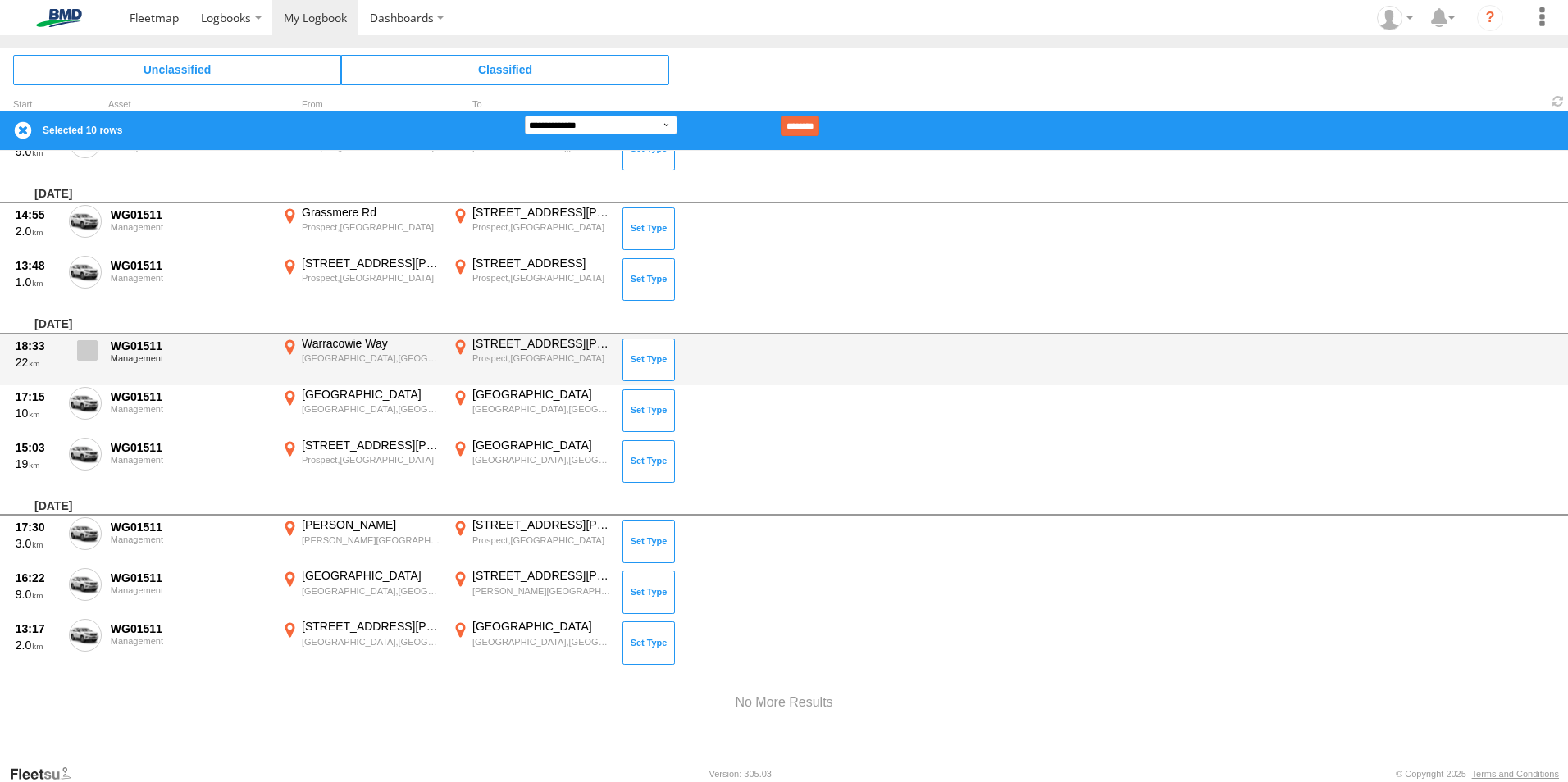
click at [89, 359] on span at bounding box center [87, 350] width 21 height 21
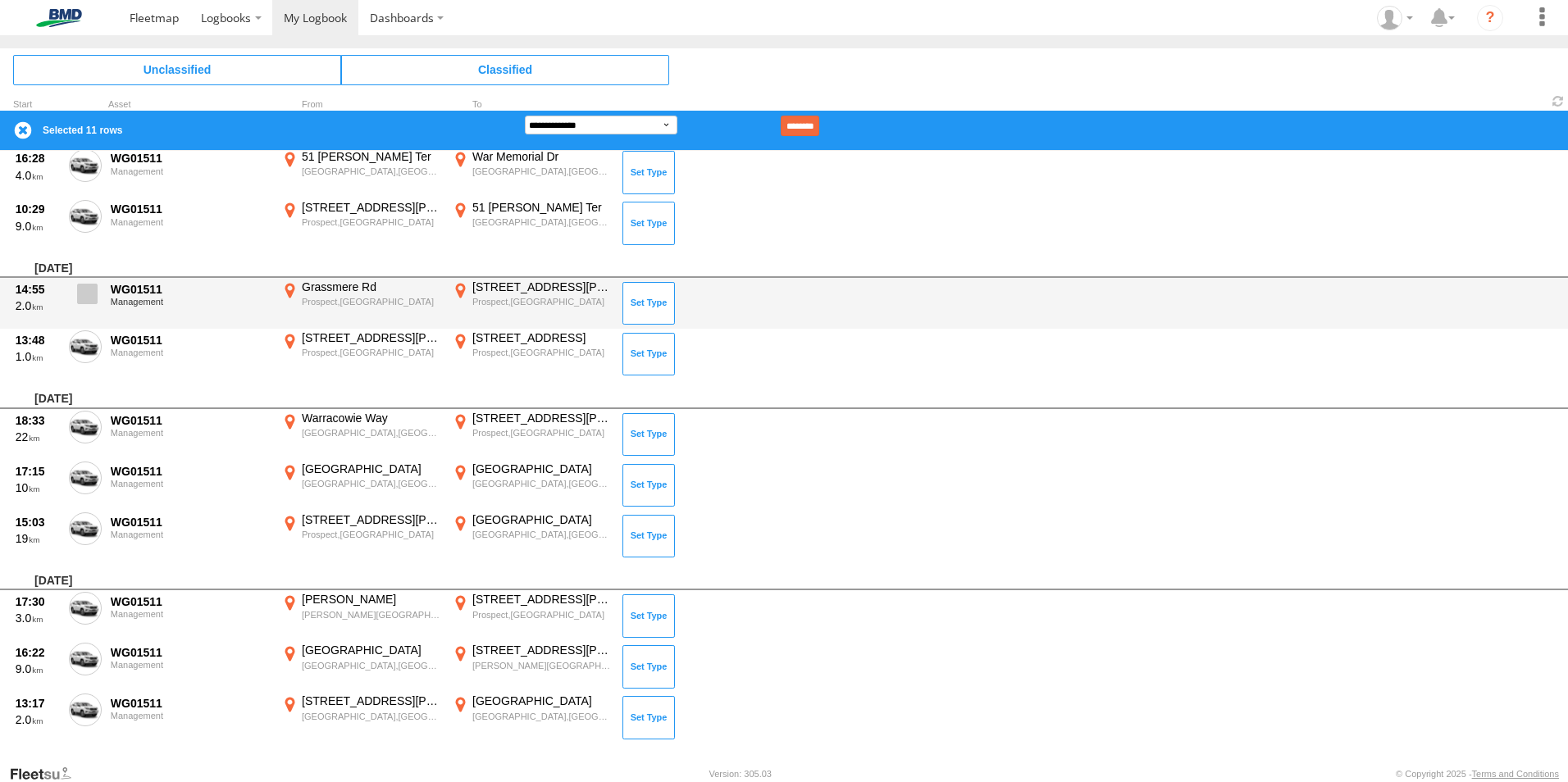
scroll to position [13084, 0]
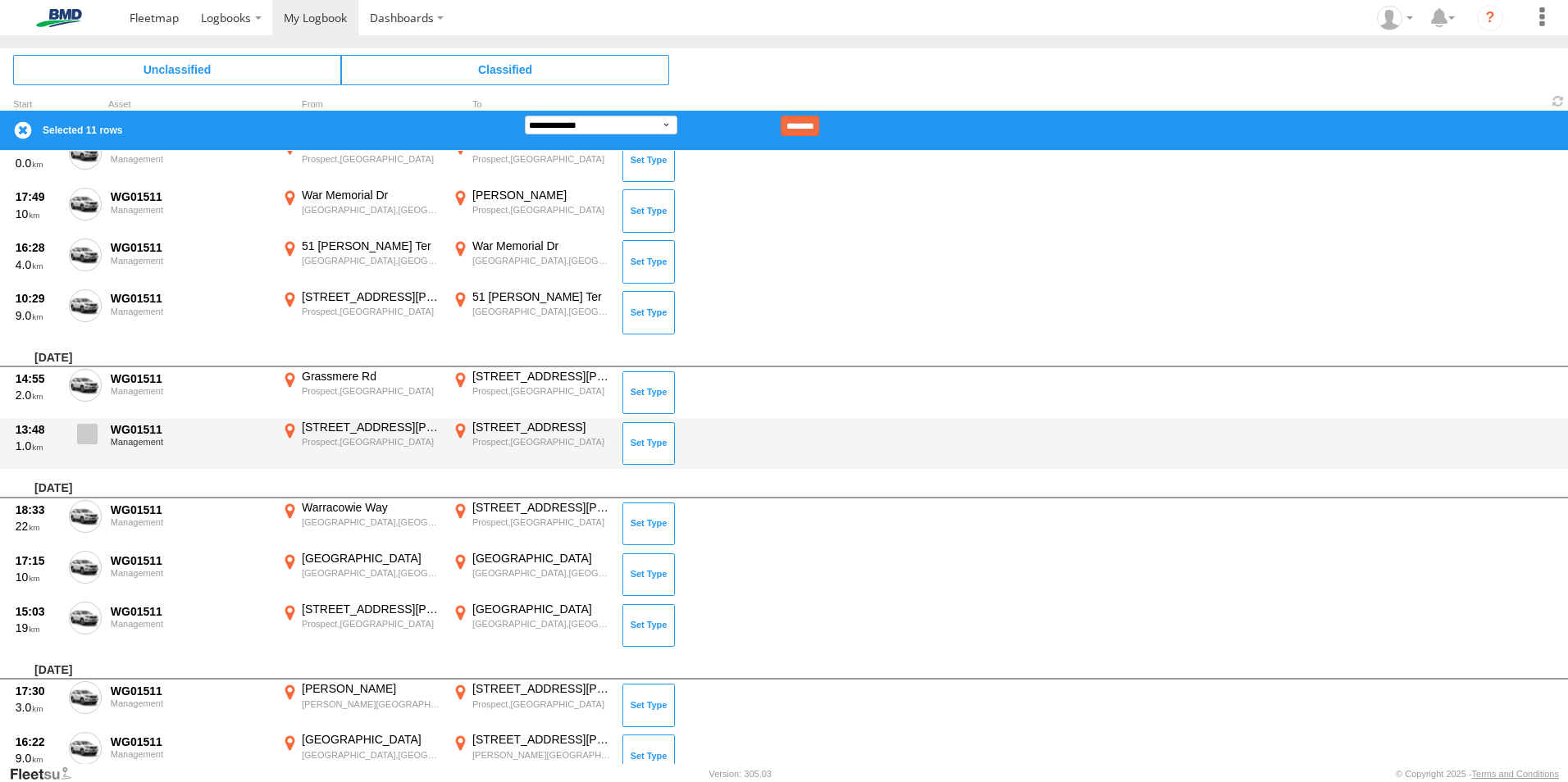
click at [85, 432] on span at bounding box center [87, 433] width 21 height 21
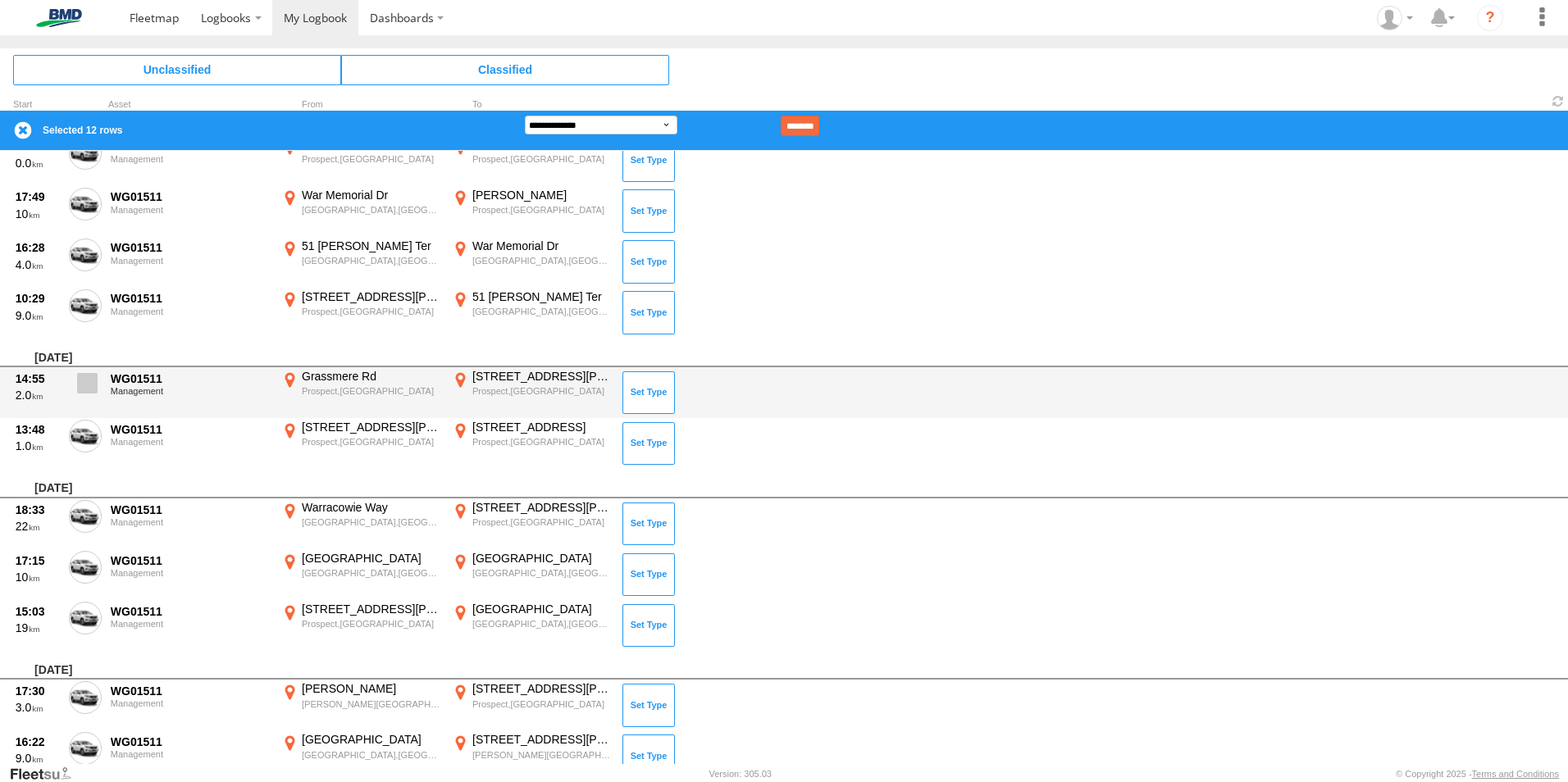
click at [82, 377] on span at bounding box center [87, 383] width 21 height 21
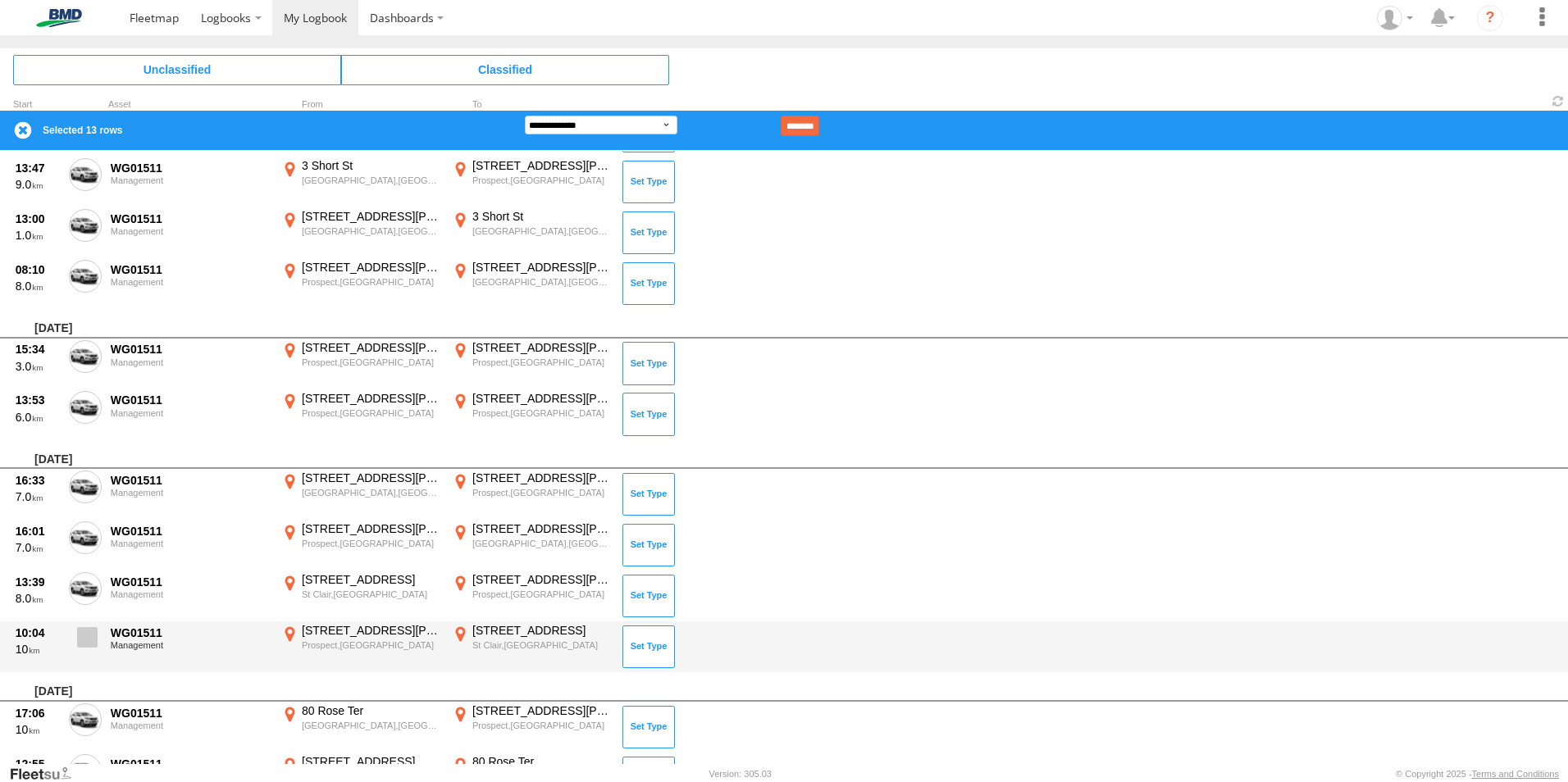
scroll to position [9477, 0]
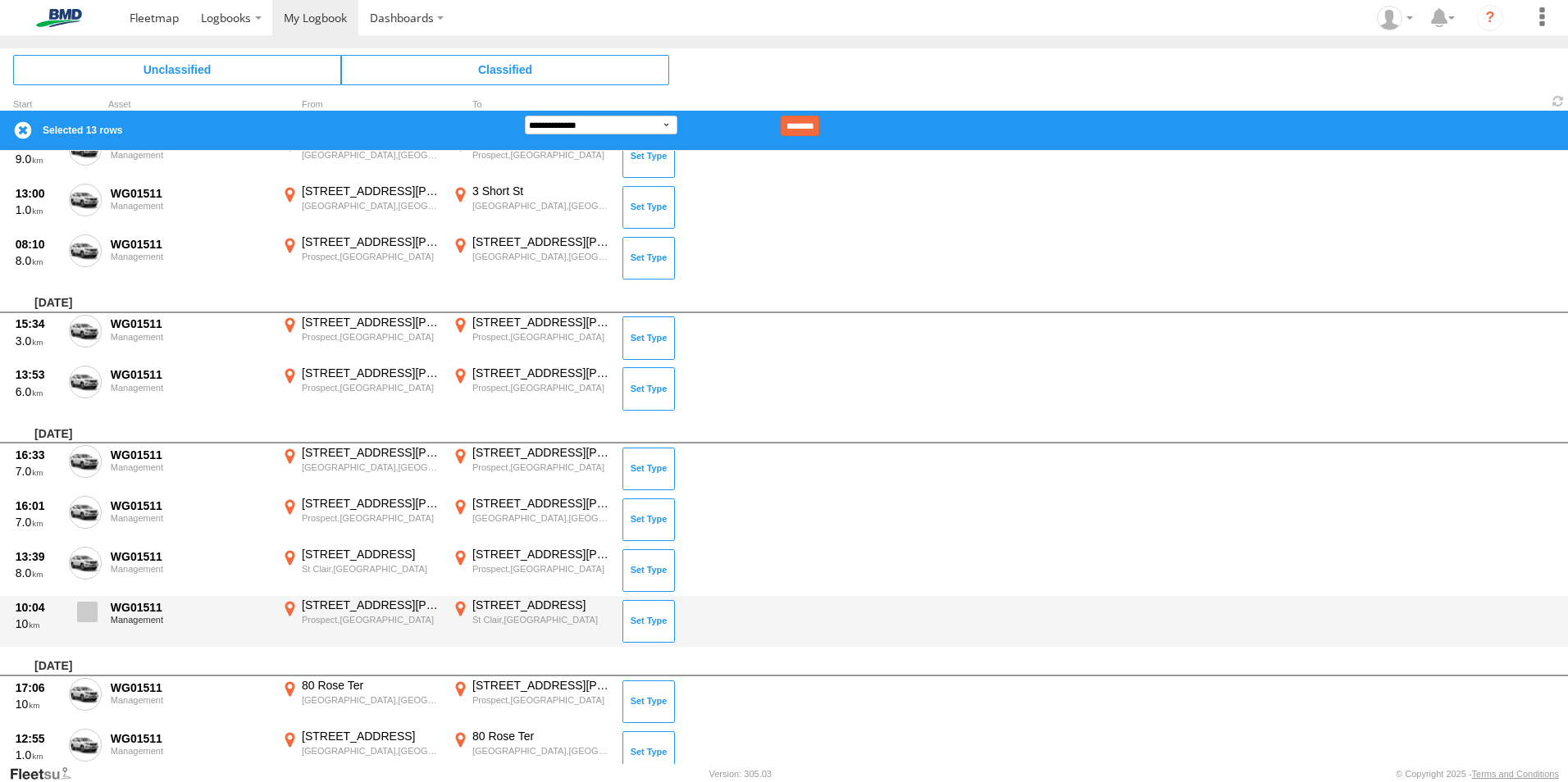
click at [79, 620] on span at bounding box center [87, 611] width 21 height 21
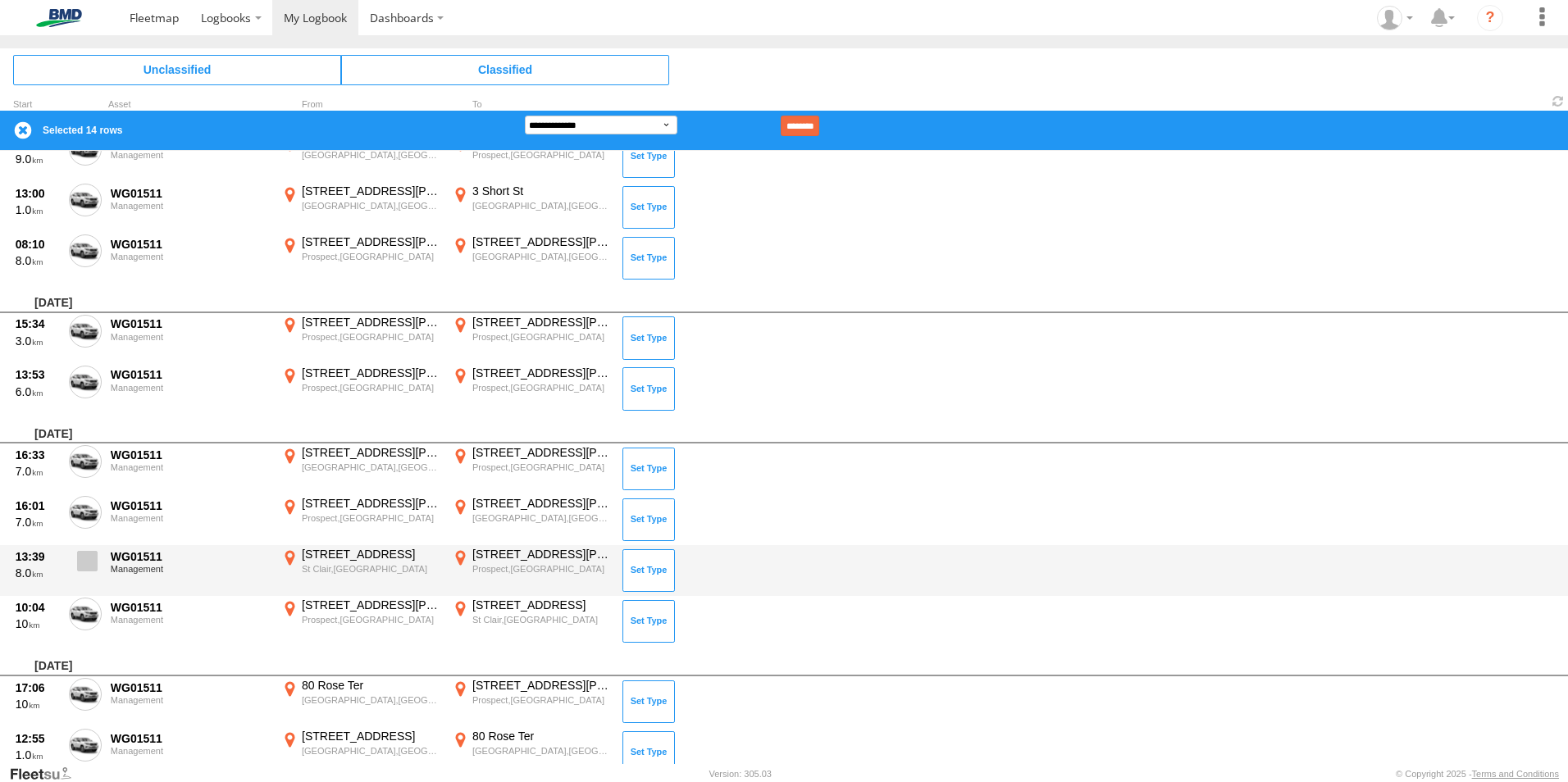
click at [85, 564] on span at bounding box center [87, 561] width 21 height 21
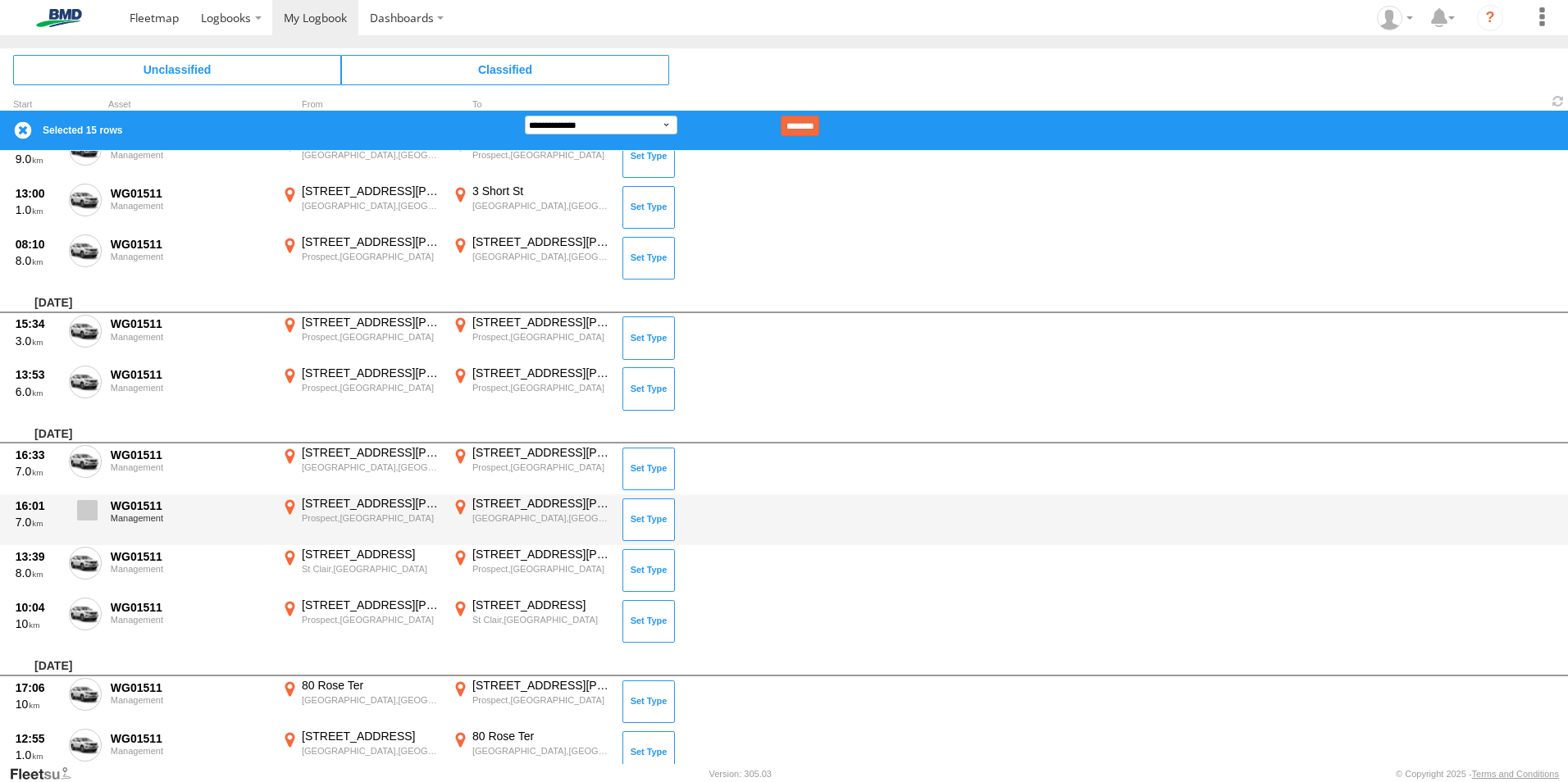
click at [82, 511] on span at bounding box center [87, 510] width 21 height 21
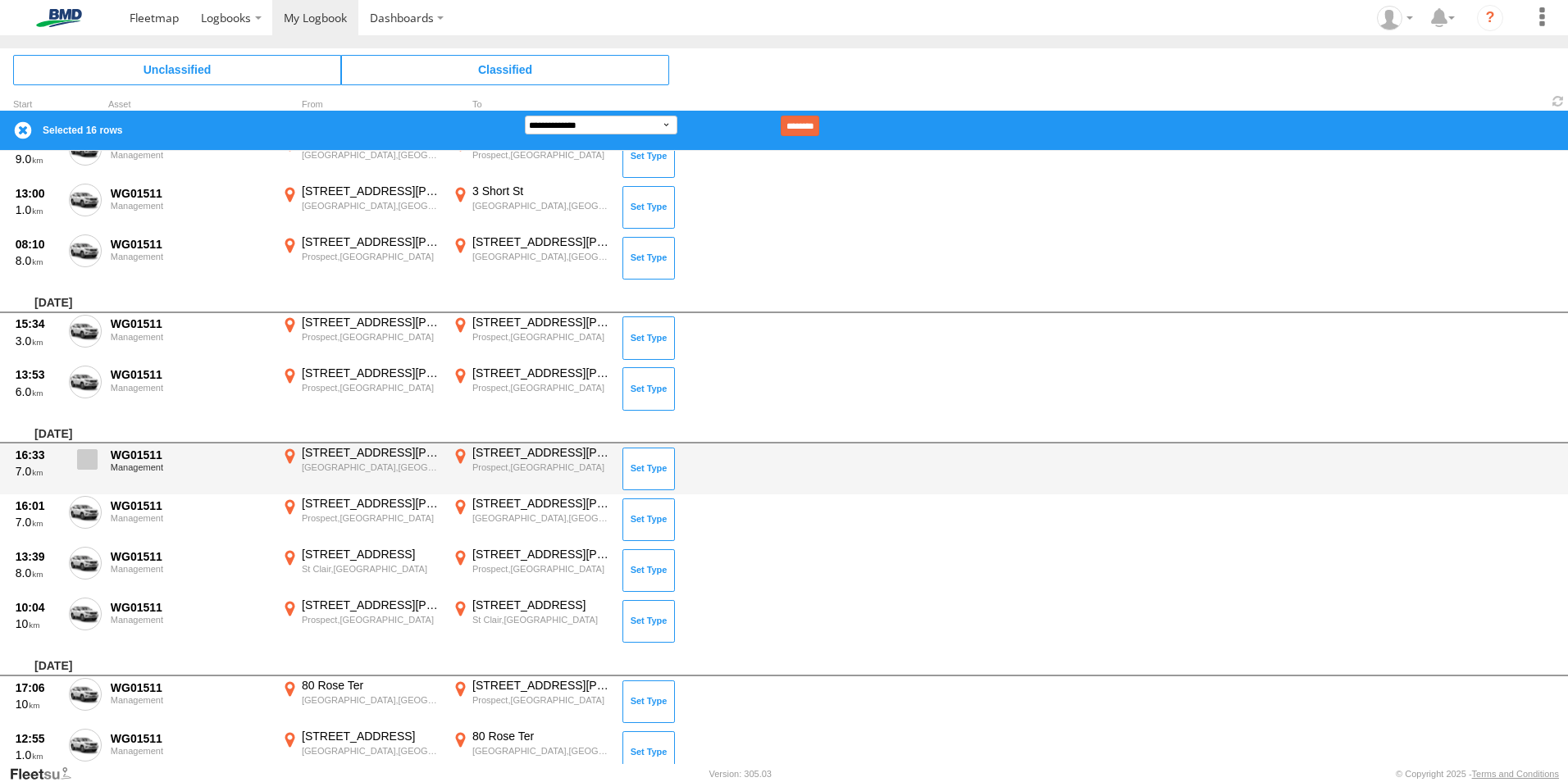
click at [84, 472] on label at bounding box center [85, 464] width 32 height 38
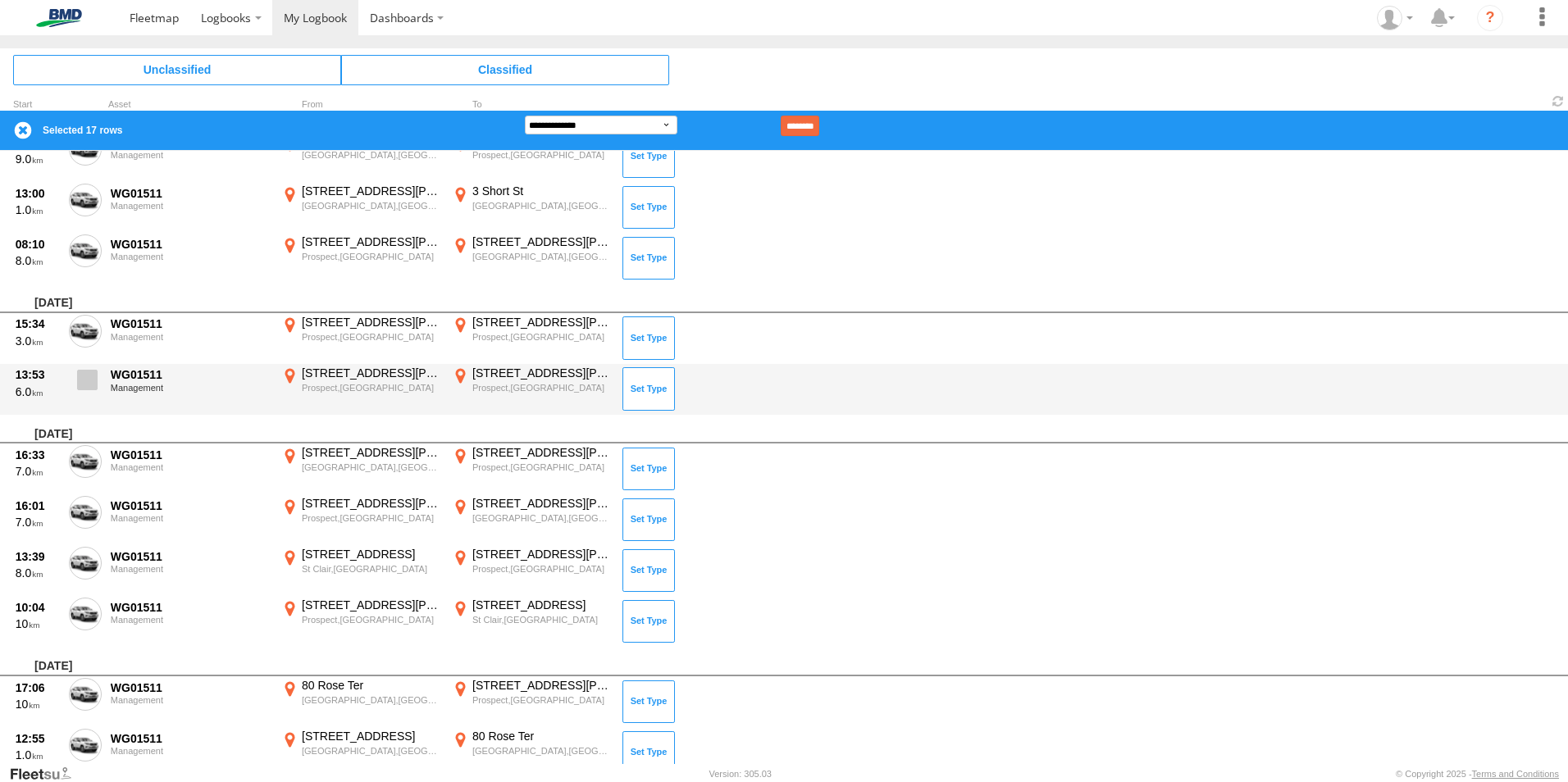
click at [88, 377] on span at bounding box center [87, 379] width 21 height 21
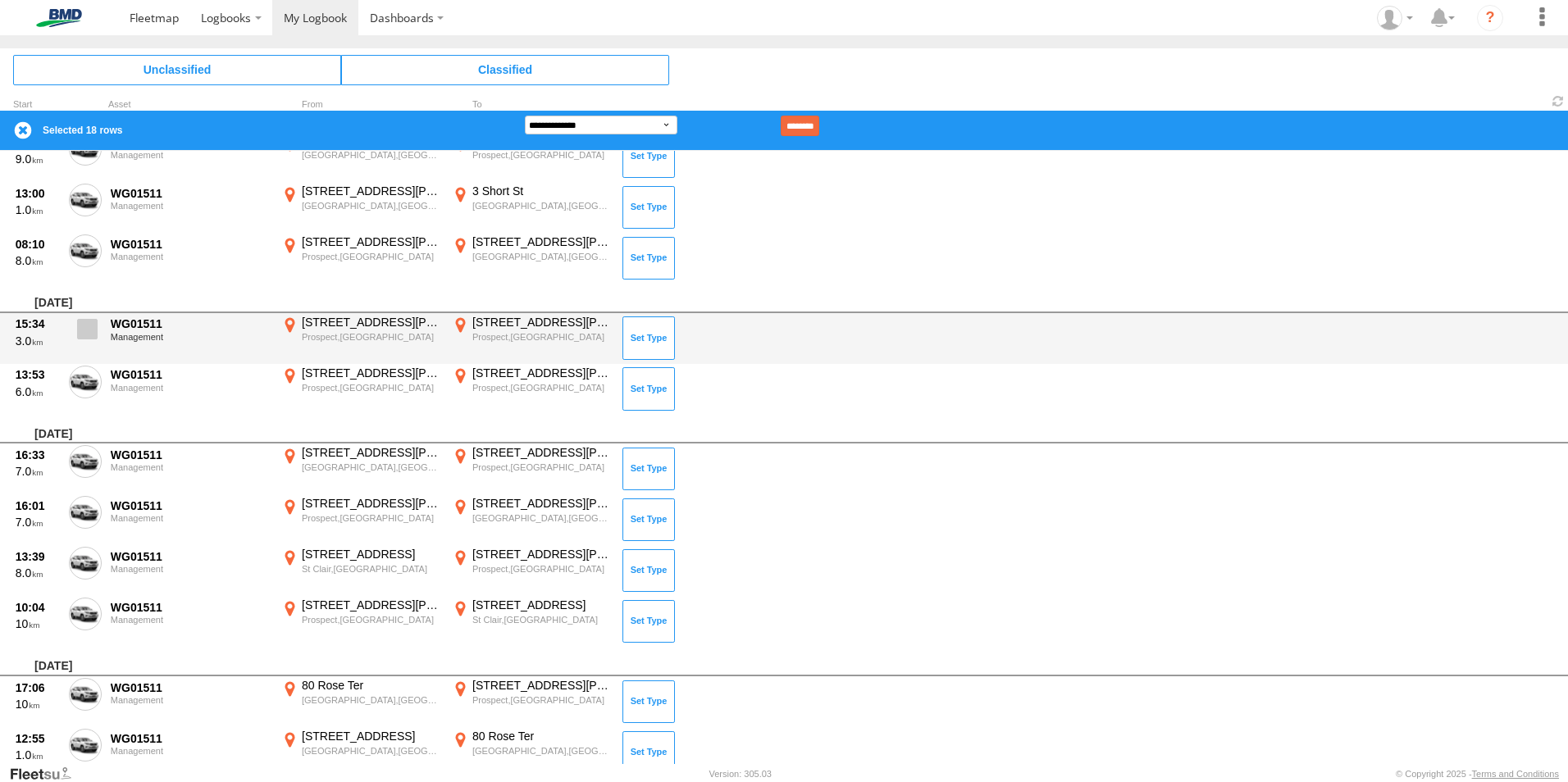
click at [89, 328] on span at bounding box center [87, 329] width 21 height 21
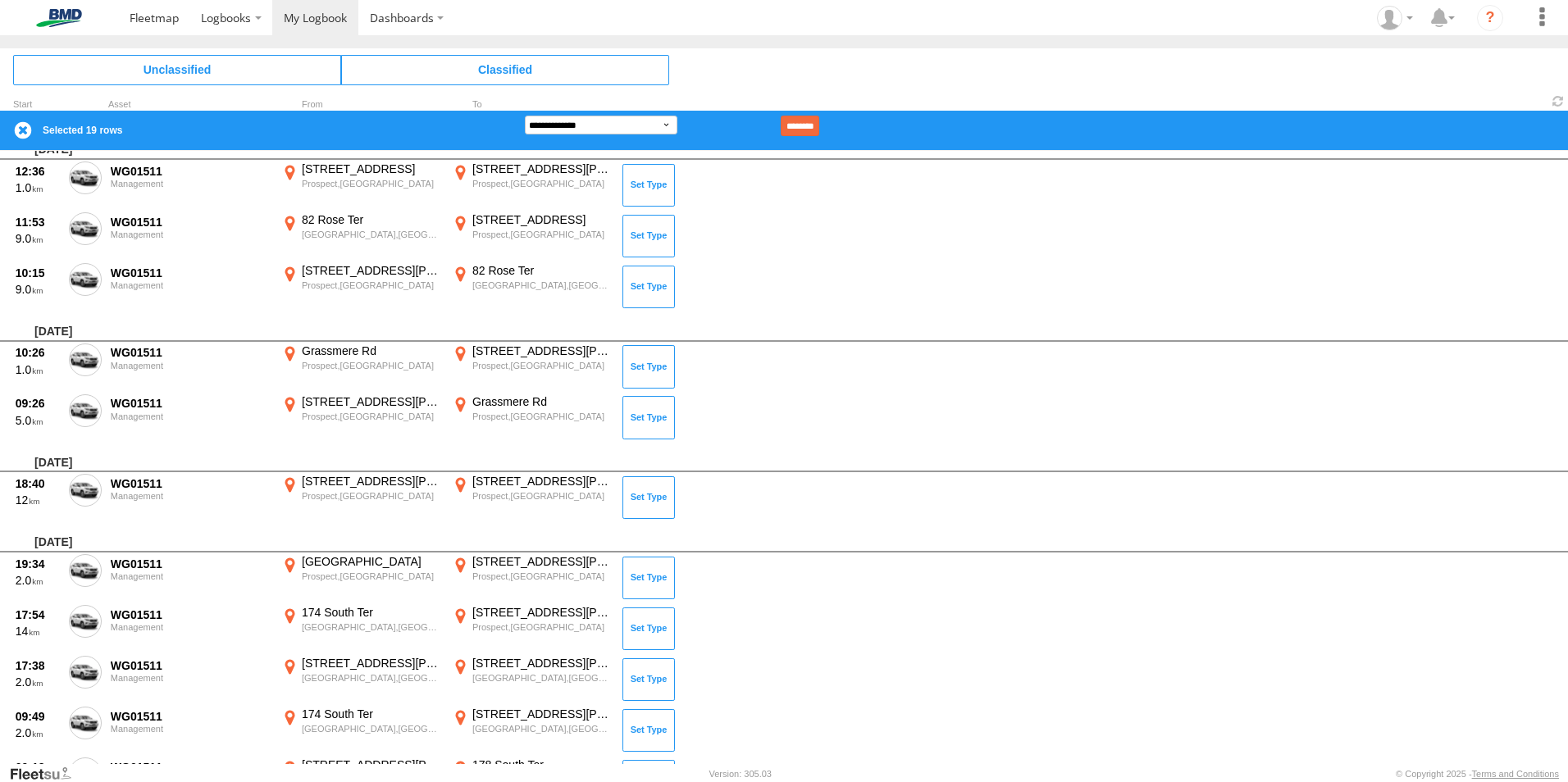
scroll to position [8084, 0]
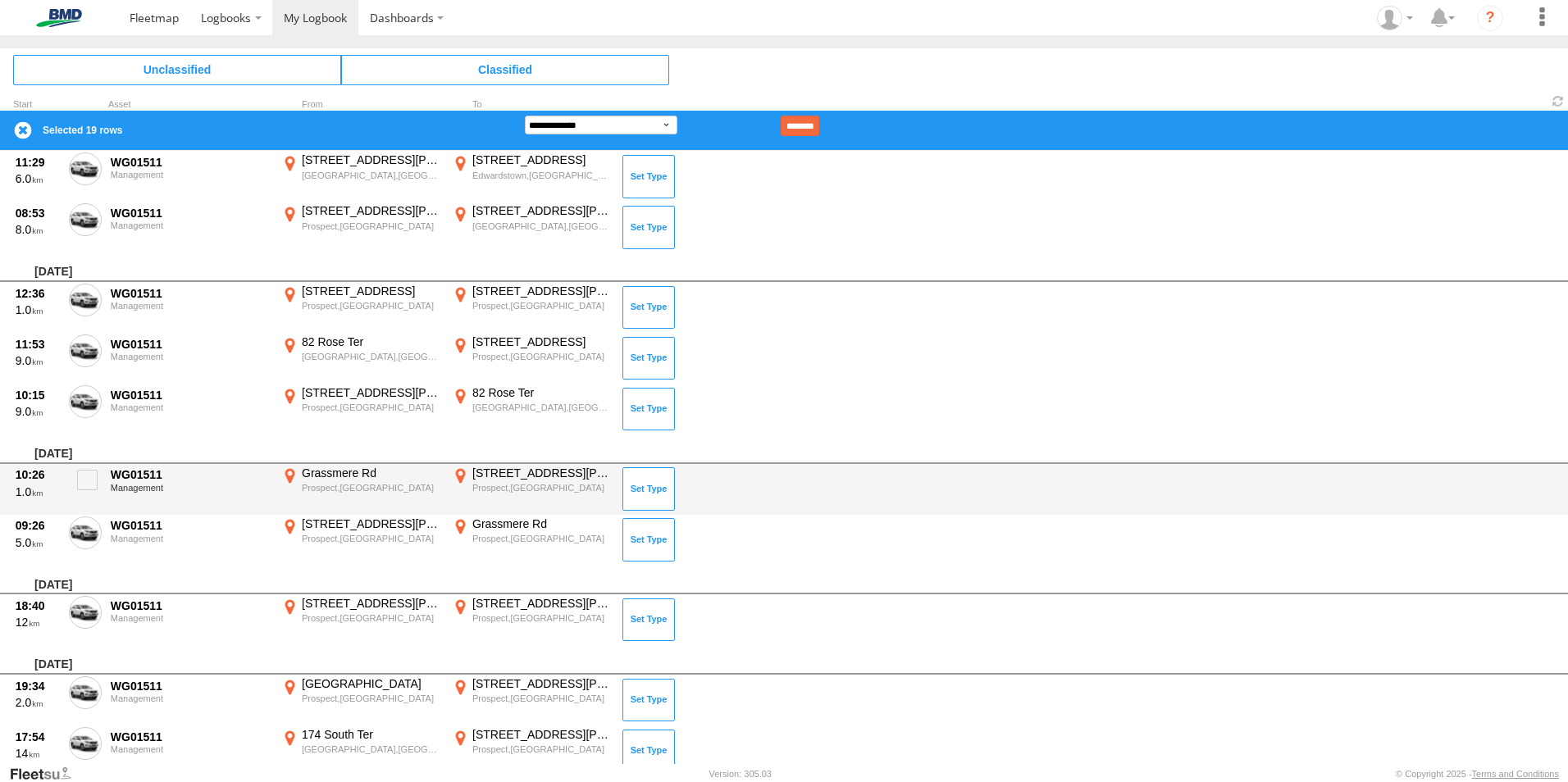
drag, startPoint x: 77, startPoint y: 537, endPoint x: 79, endPoint y: 507, distance: 30.1
click at [0, 0] on span at bounding box center [0, 0] width 0 height 0
click at [82, 485] on span at bounding box center [87, 480] width 21 height 21
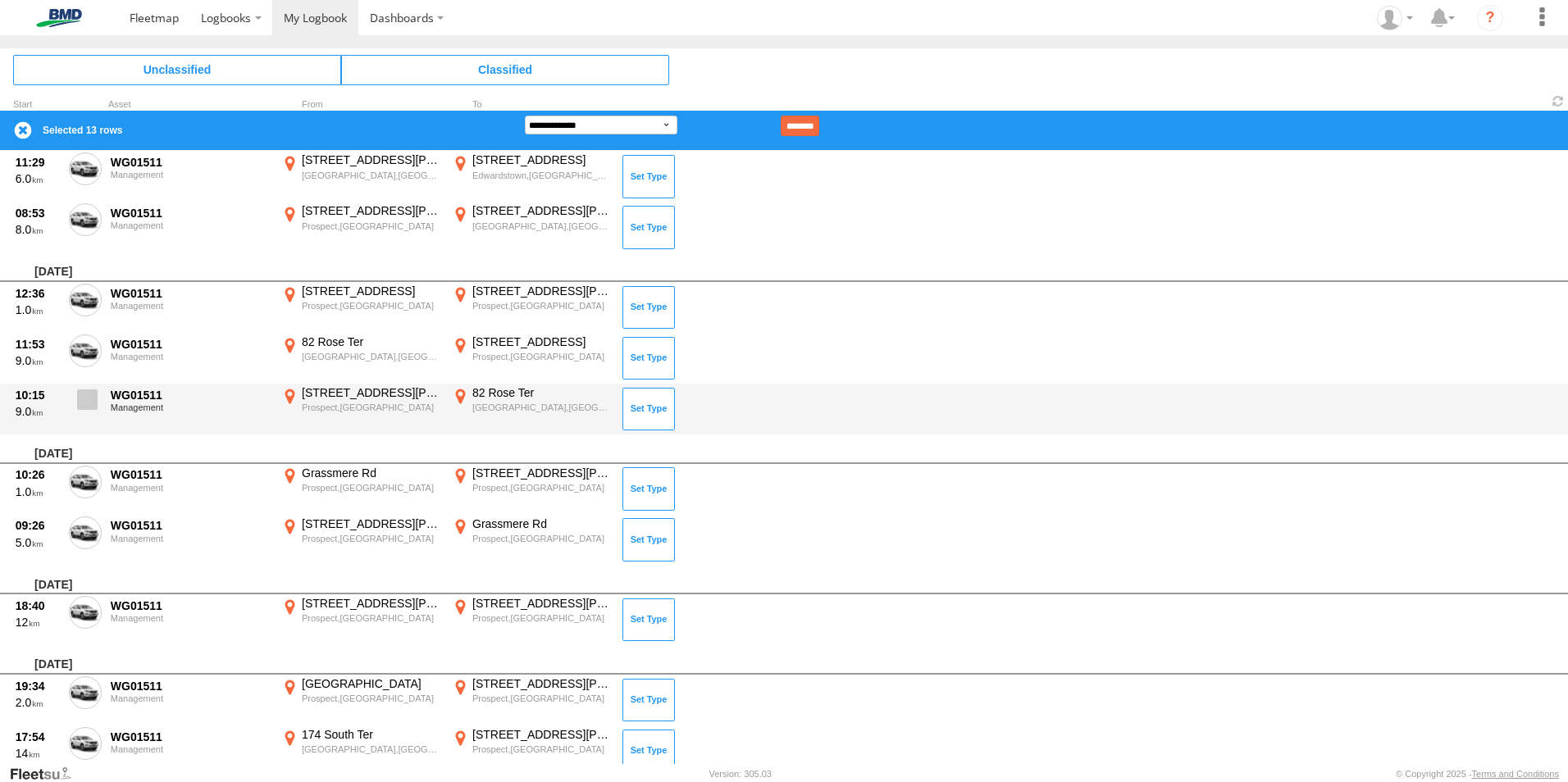
click at [83, 404] on span at bounding box center [87, 399] width 21 height 21
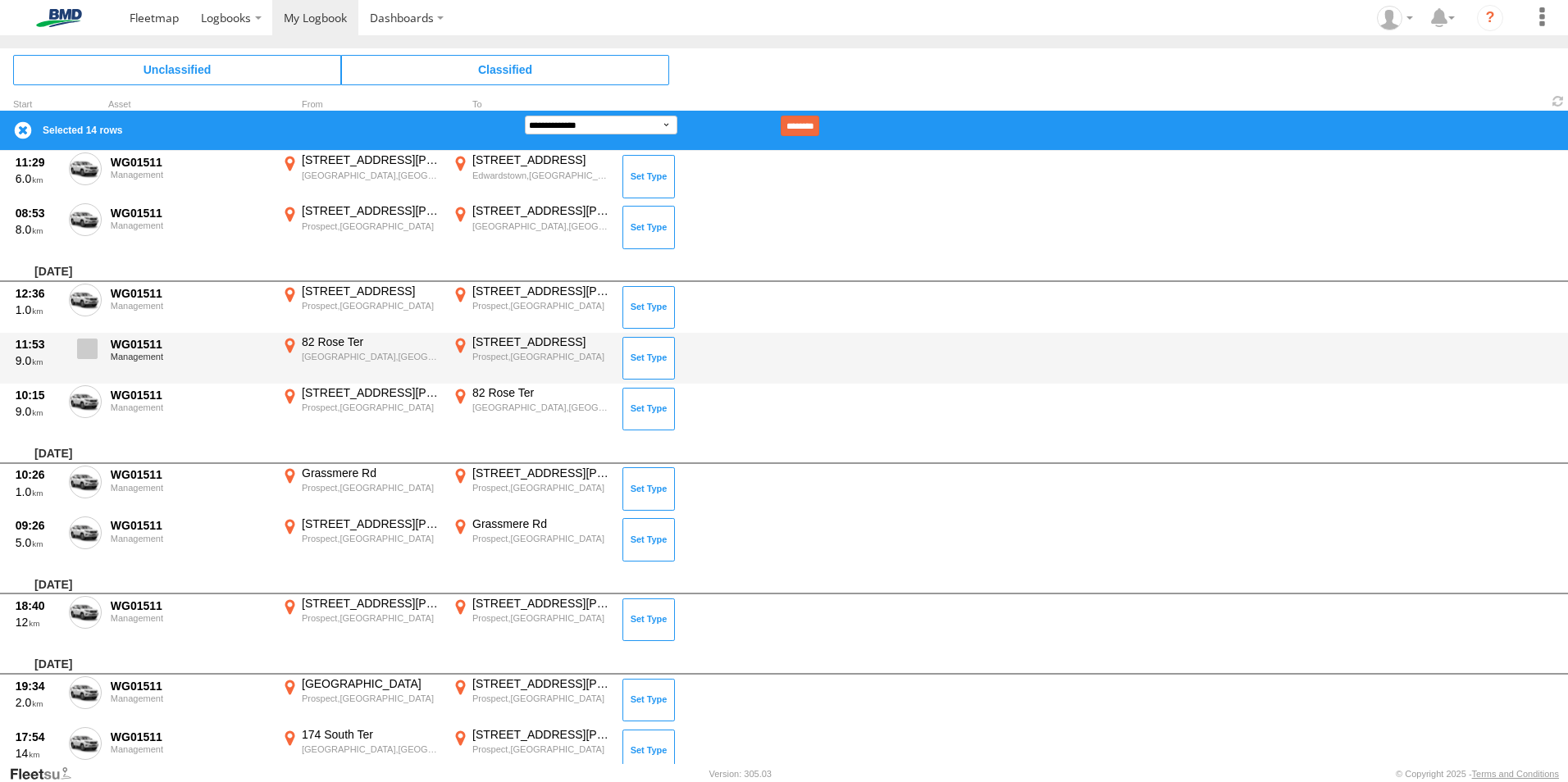
click at [82, 368] on label at bounding box center [85, 353] width 32 height 38
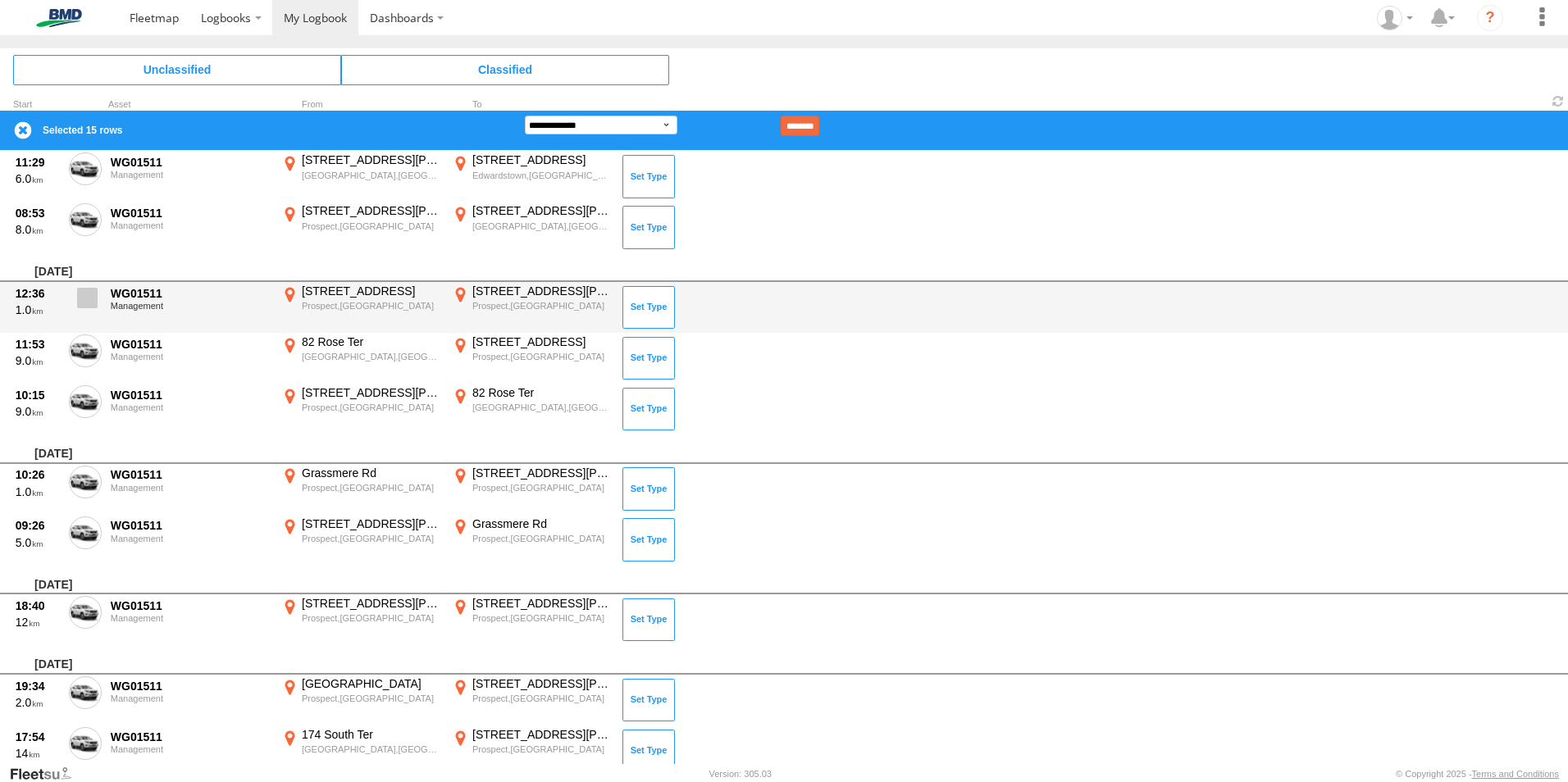
click at [87, 298] on span at bounding box center [87, 298] width 21 height 21
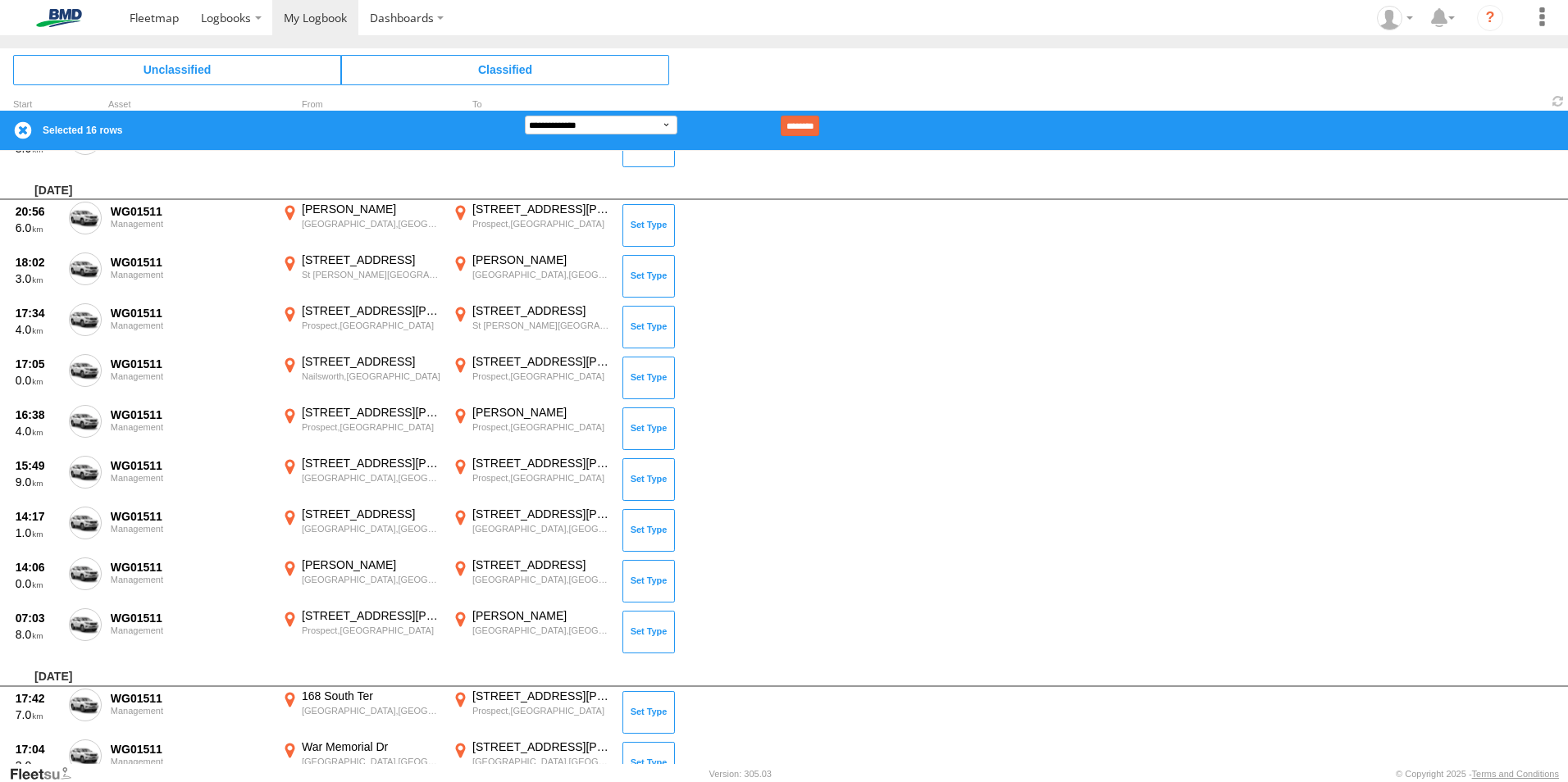
scroll to position [6281, 0]
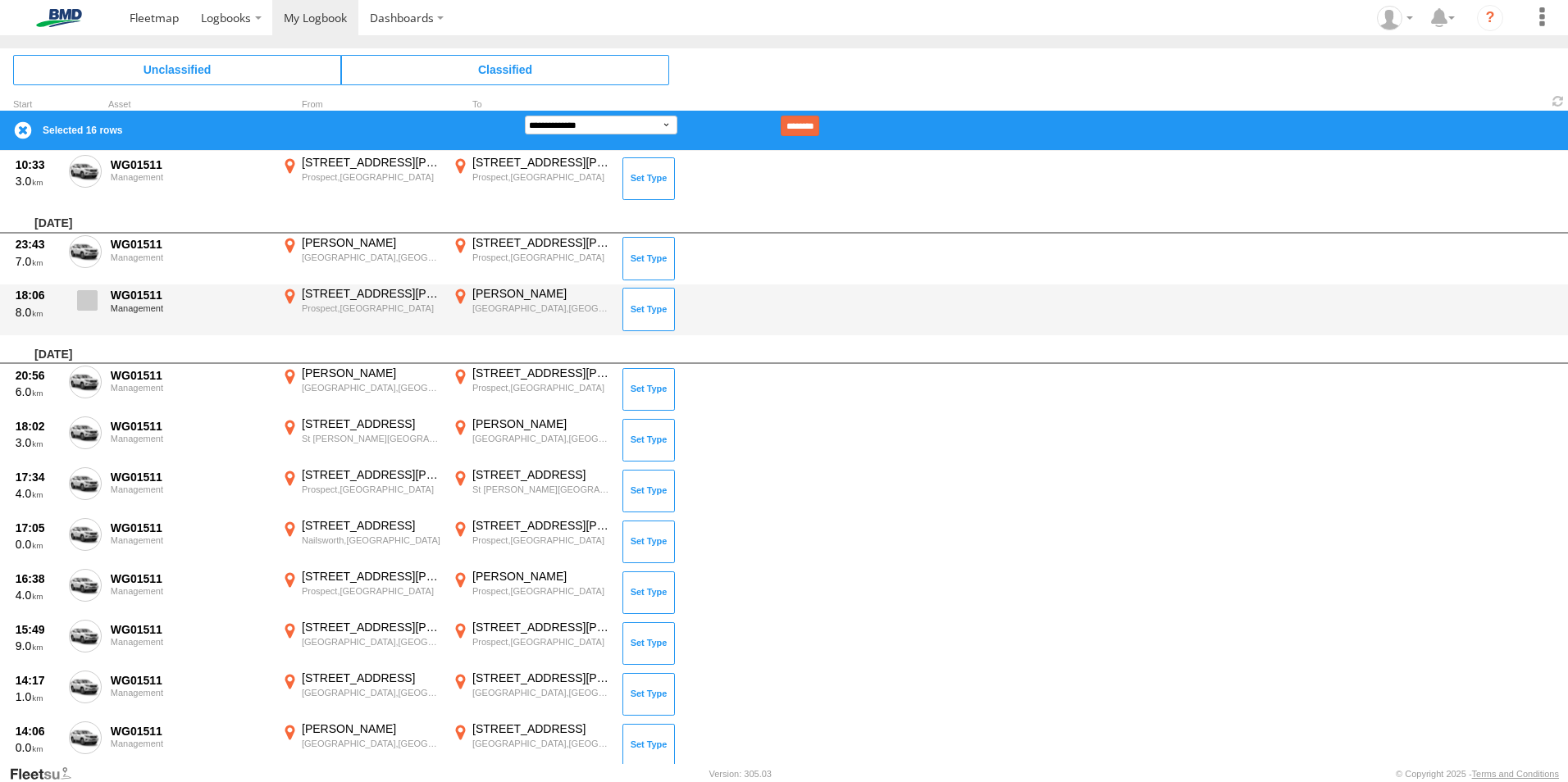
click at [85, 294] on span at bounding box center [87, 300] width 21 height 21
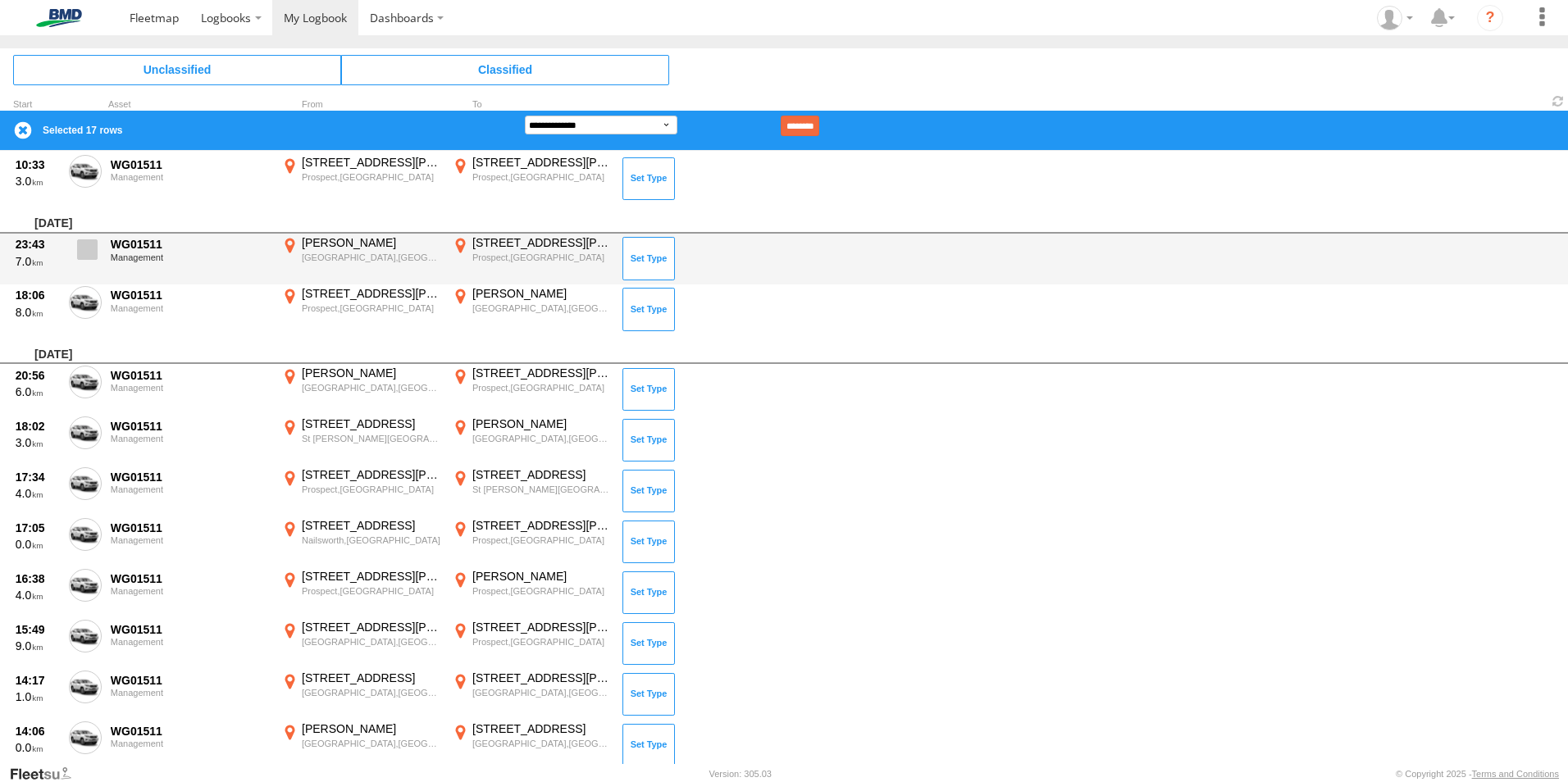
click at [88, 259] on label at bounding box center [85, 254] width 32 height 38
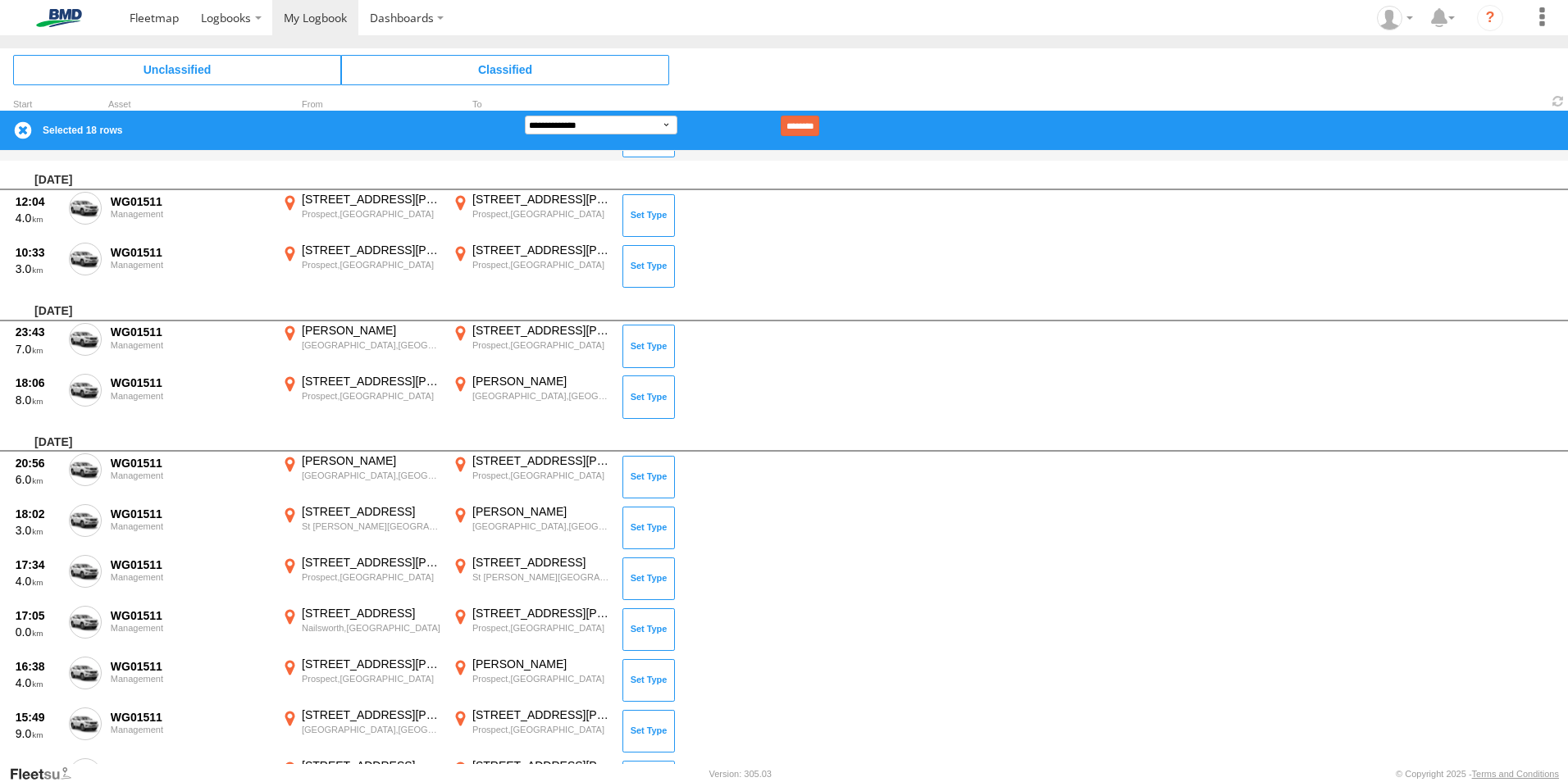
scroll to position [6035, 0]
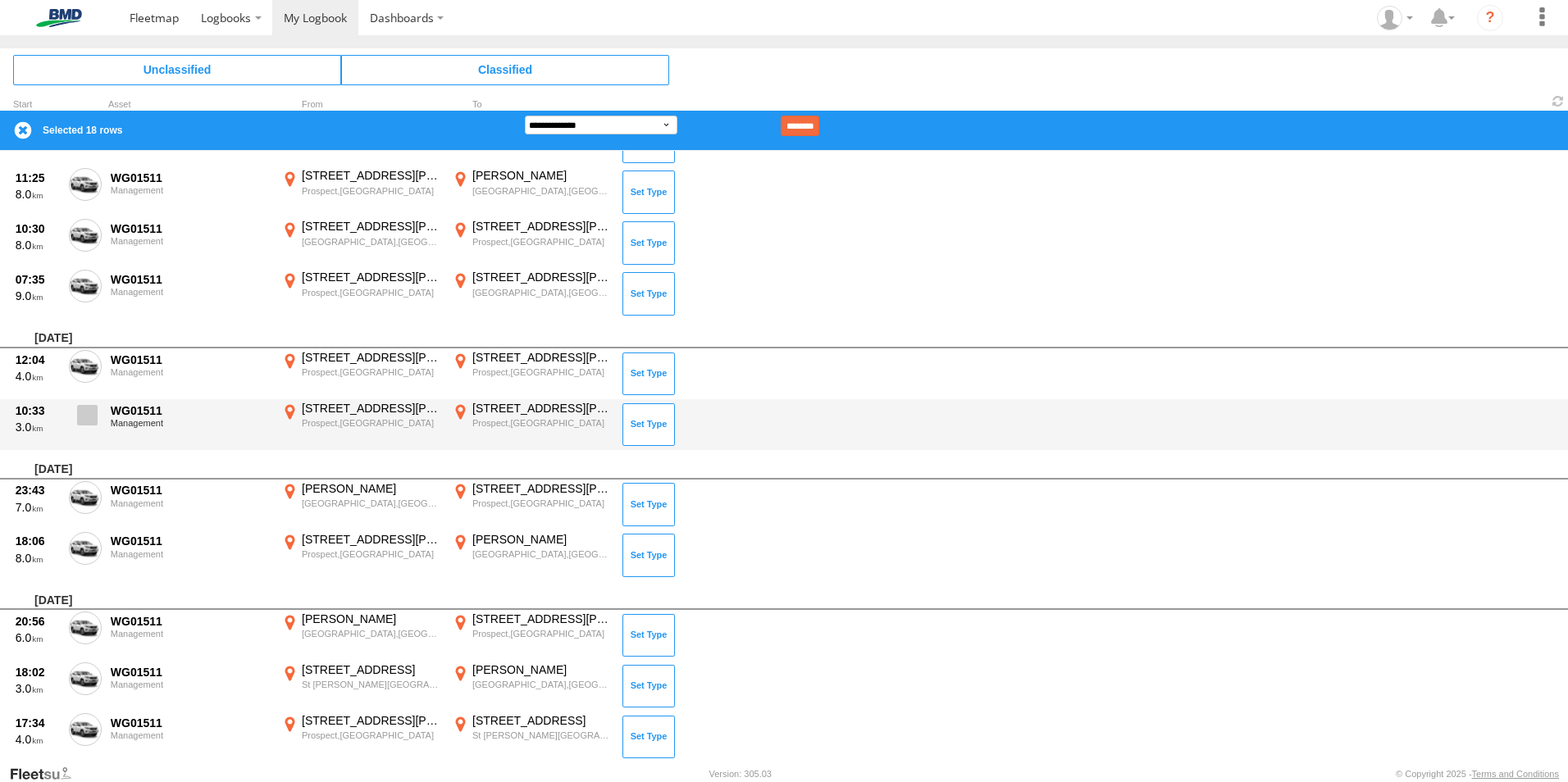
click at [85, 414] on span at bounding box center [87, 414] width 21 height 21
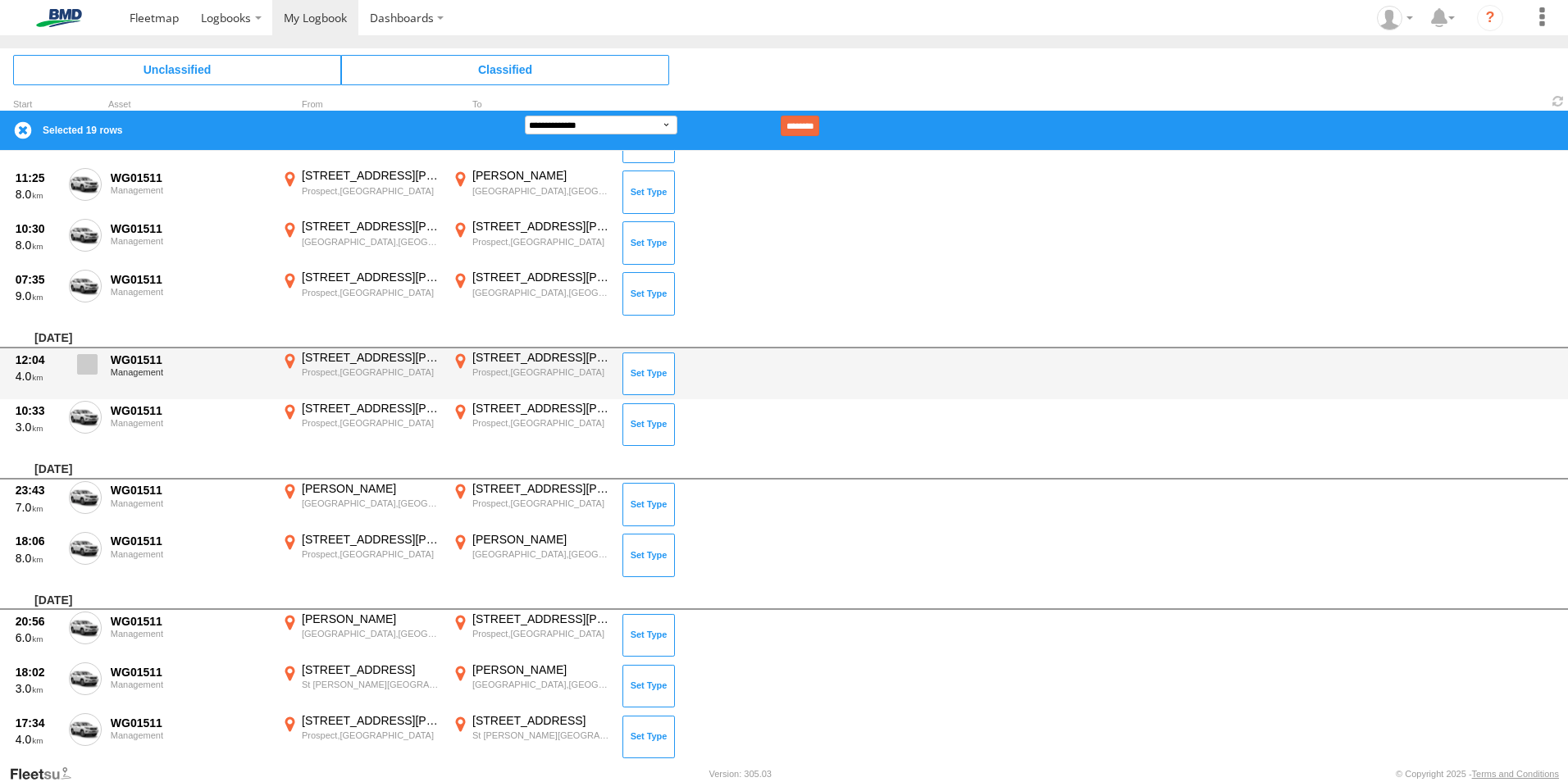
click at [80, 371] on span at bounding box center [87, 364] width 21 height 21
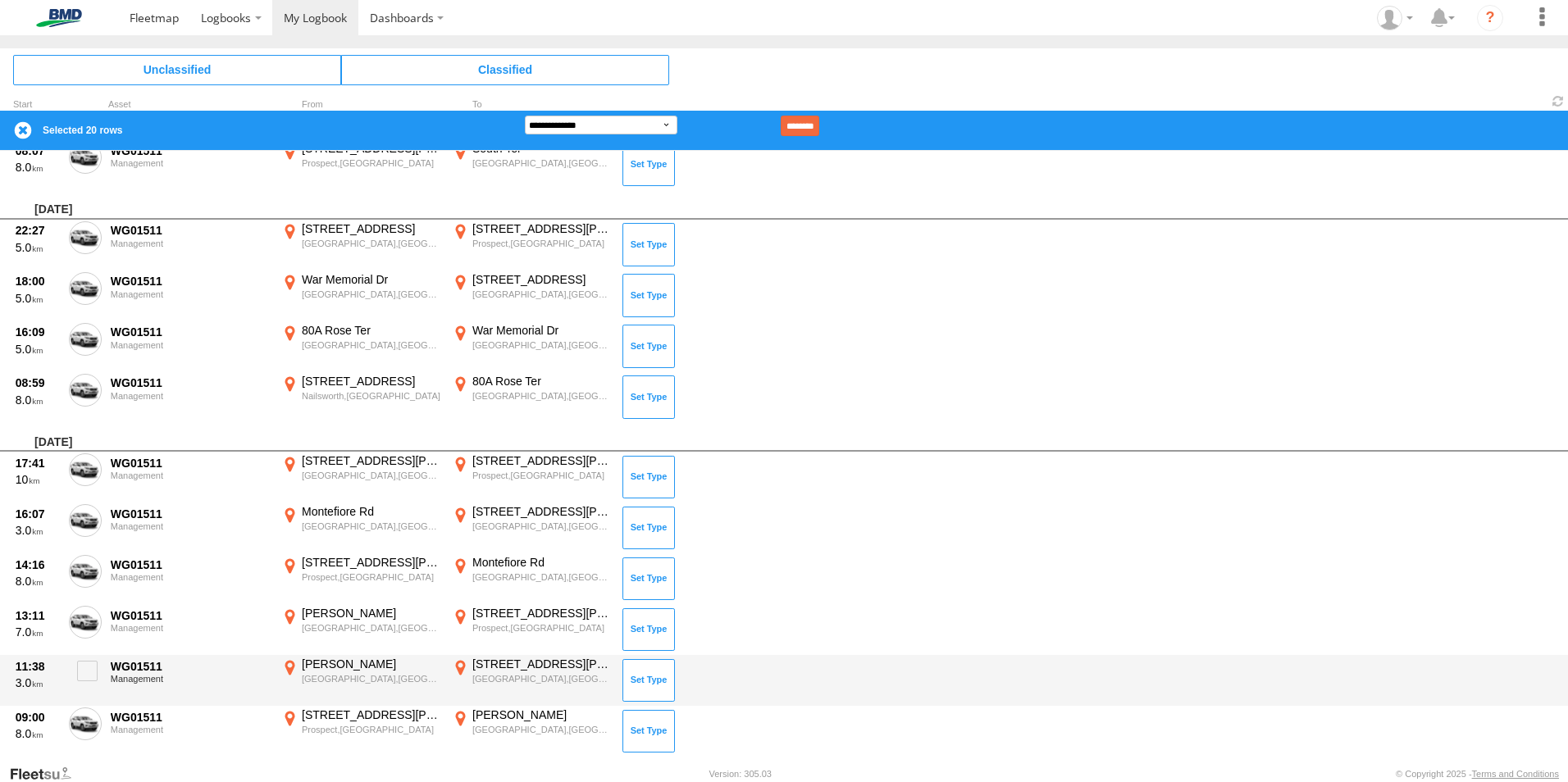
scroll to position [5461, 0]
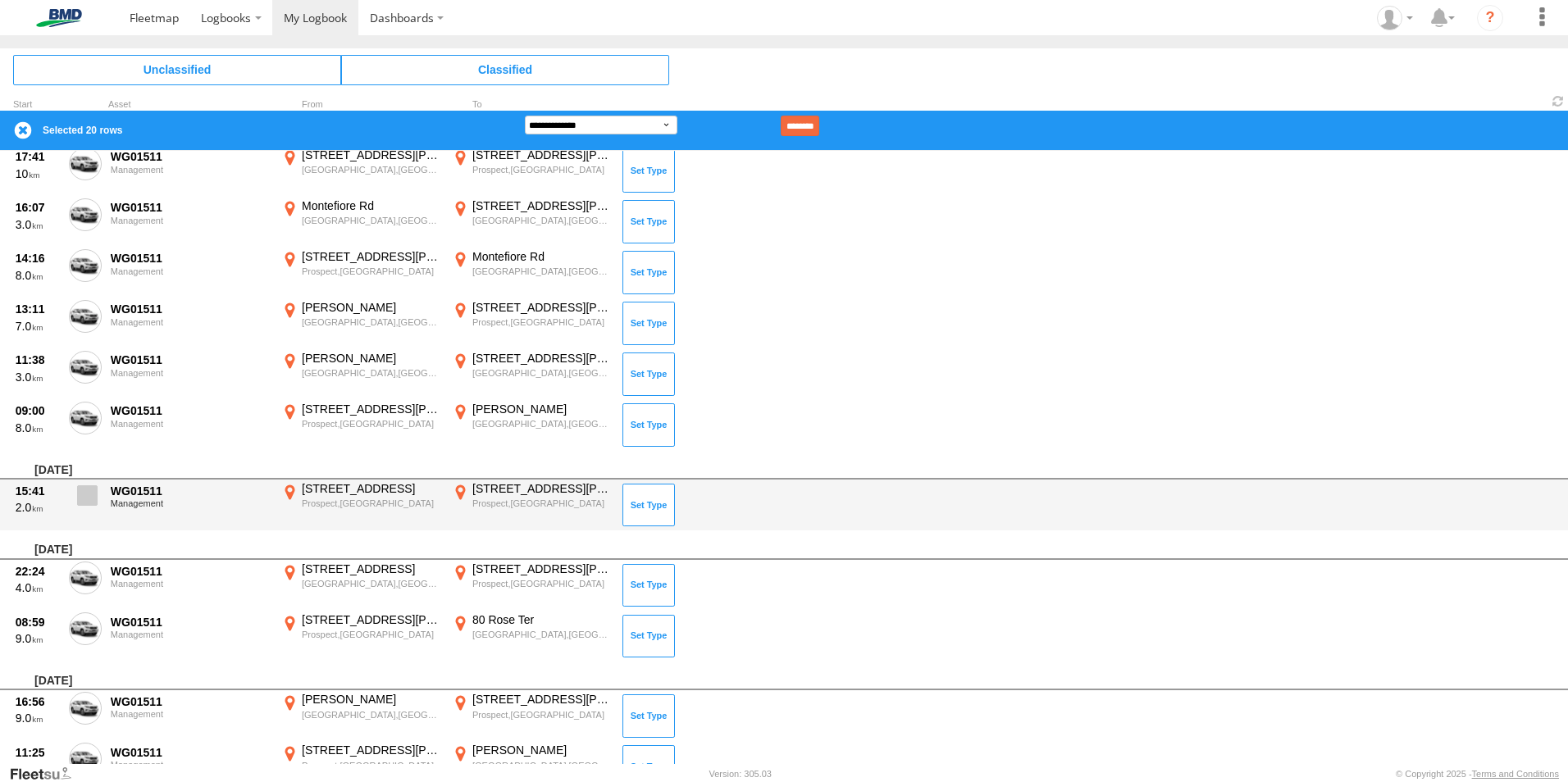
click at [83, 507] on label at bounding box center [85, 500] width 32 height 38
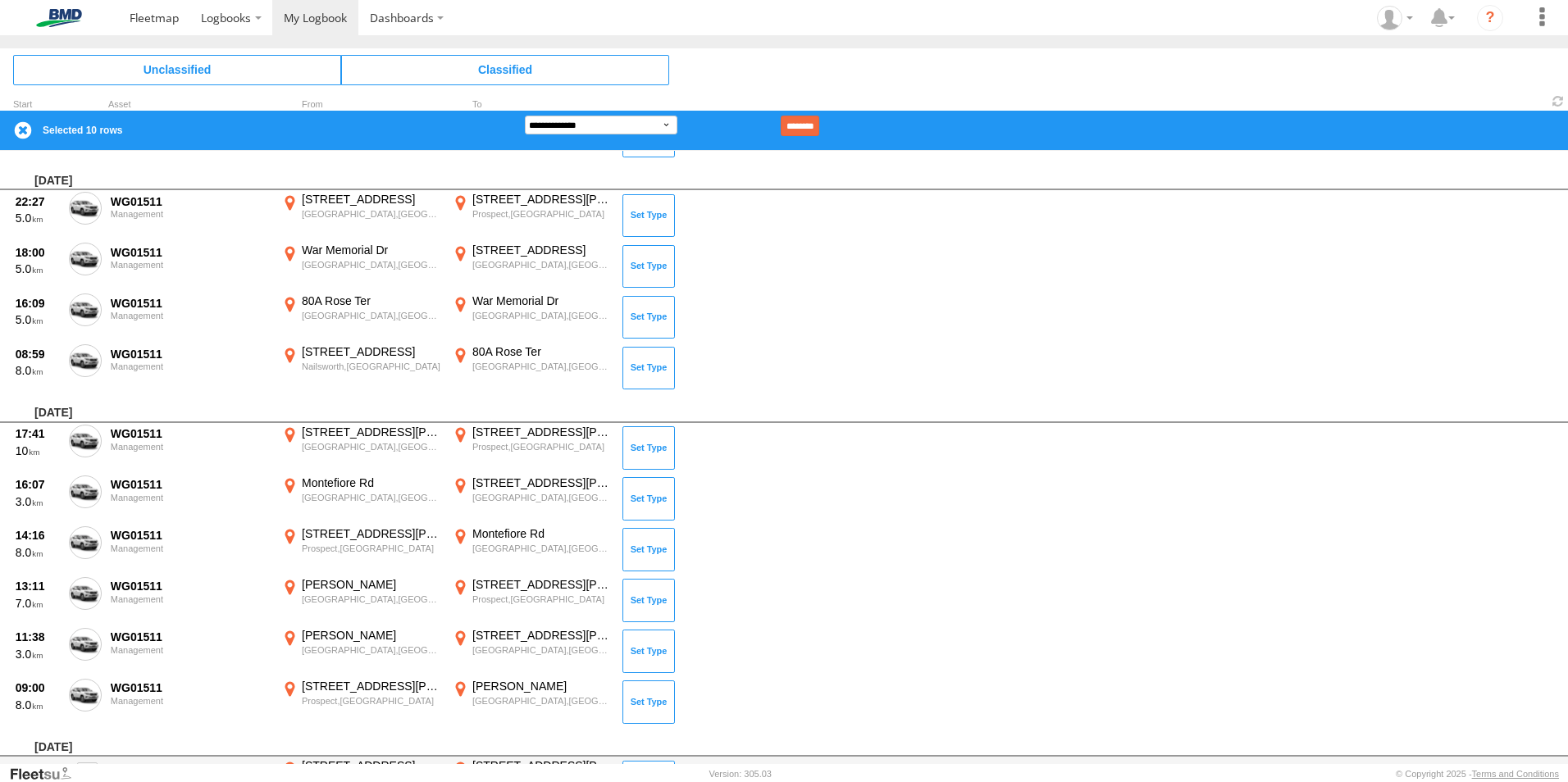
scroll to position [2673, 0]
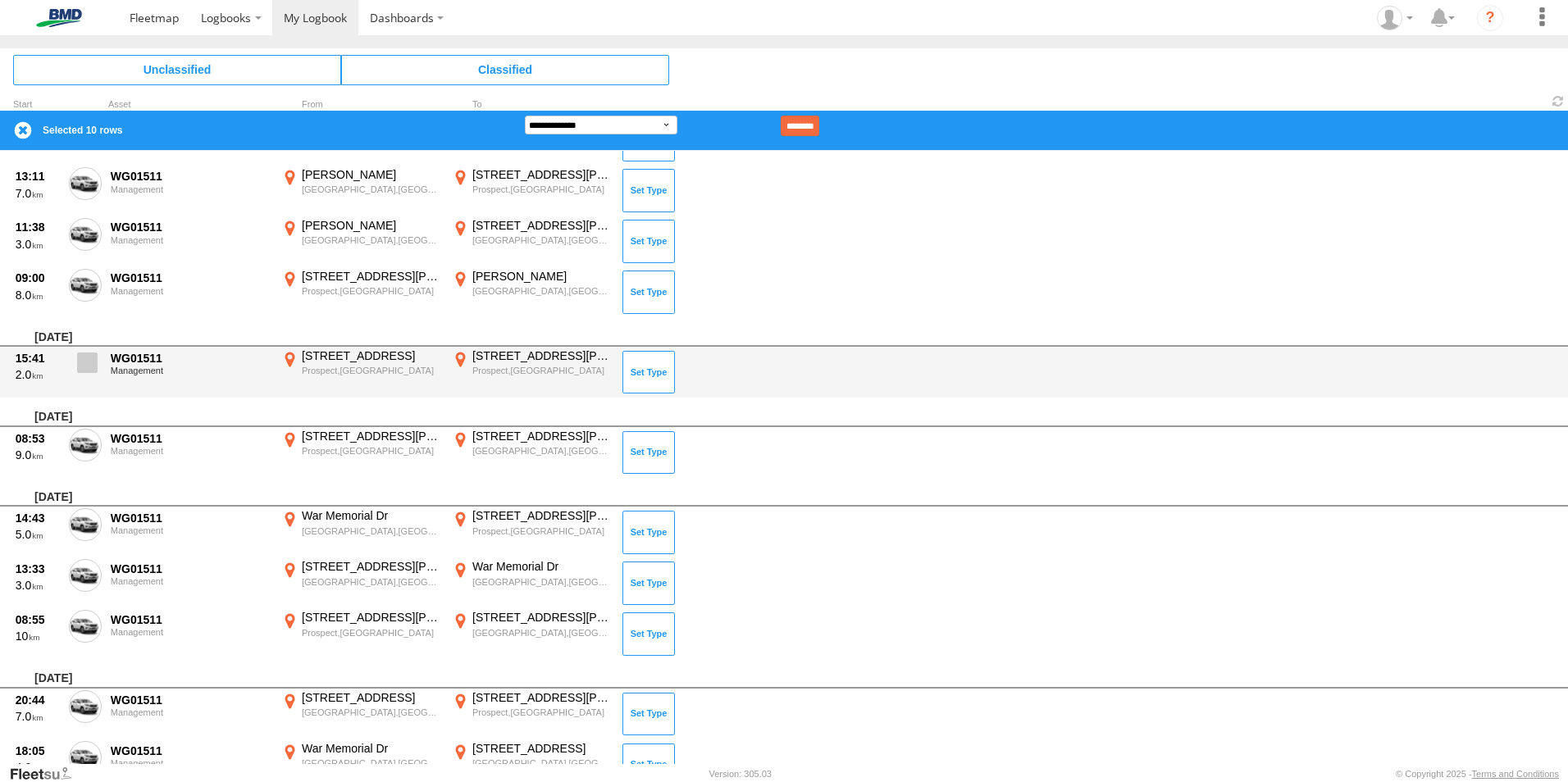
click at [88, 356] on span at bounding box center [87, 362] width 21 height 21
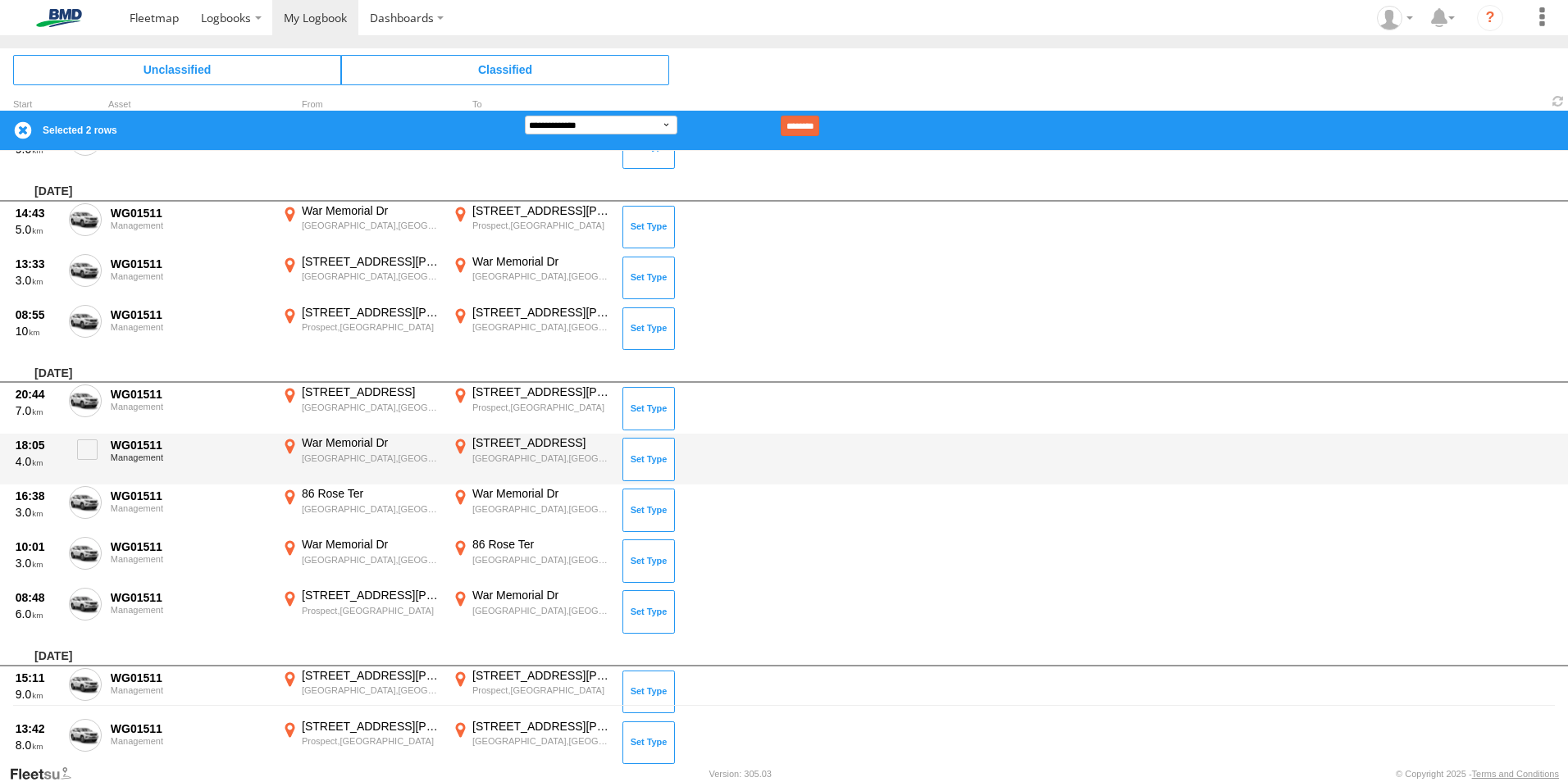
scroll to position [0, 0]
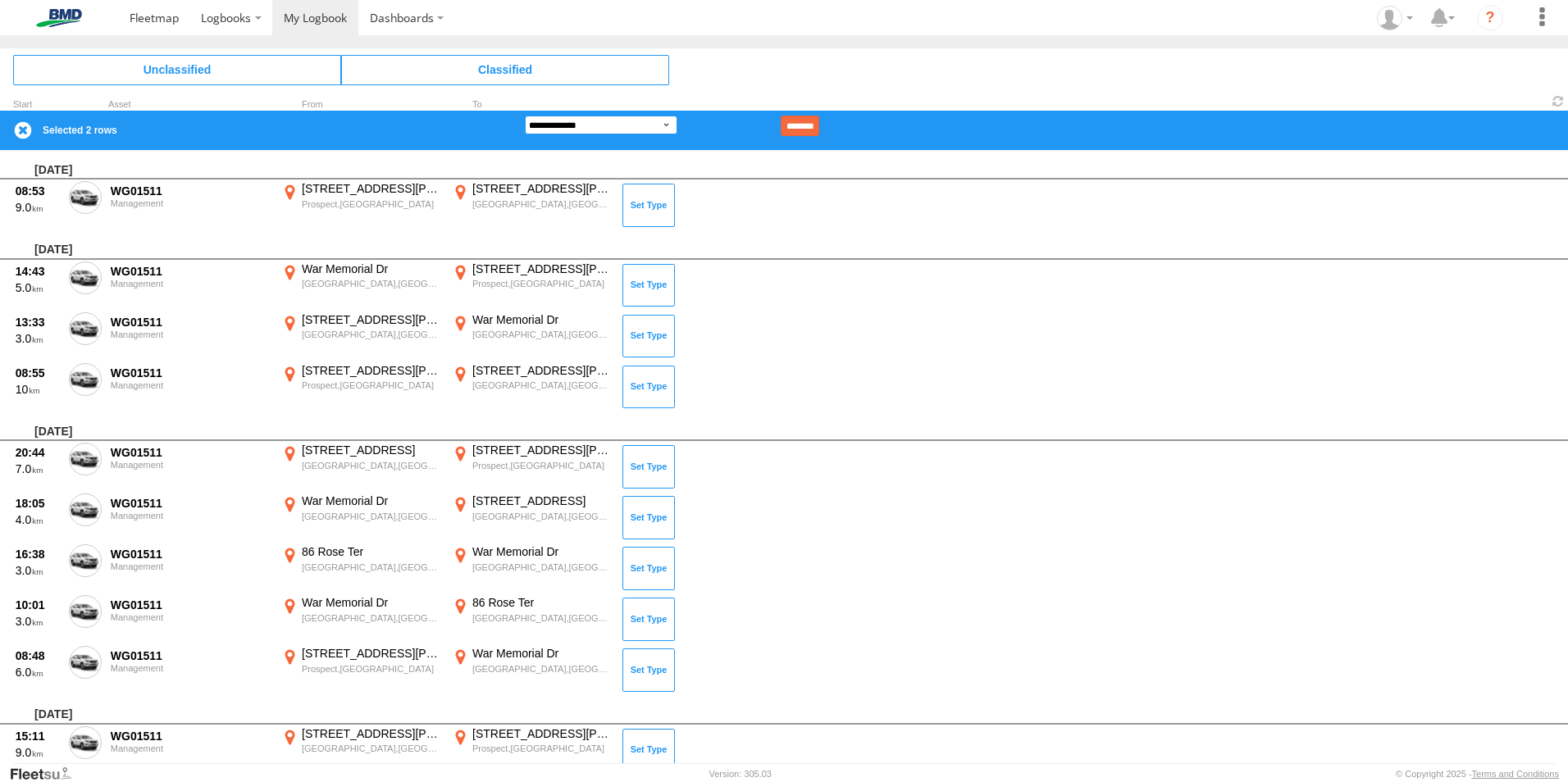
click at [656, 125] on select "**********" at bounding box center [601, 125] width 153 height 19
select select "**"
click at [525, 116] on select "**********" at bounding box center [601, 125] width 153 height 19
click at [819, 124] on input "********" at bounding box center [799, 126] width 39 height 21
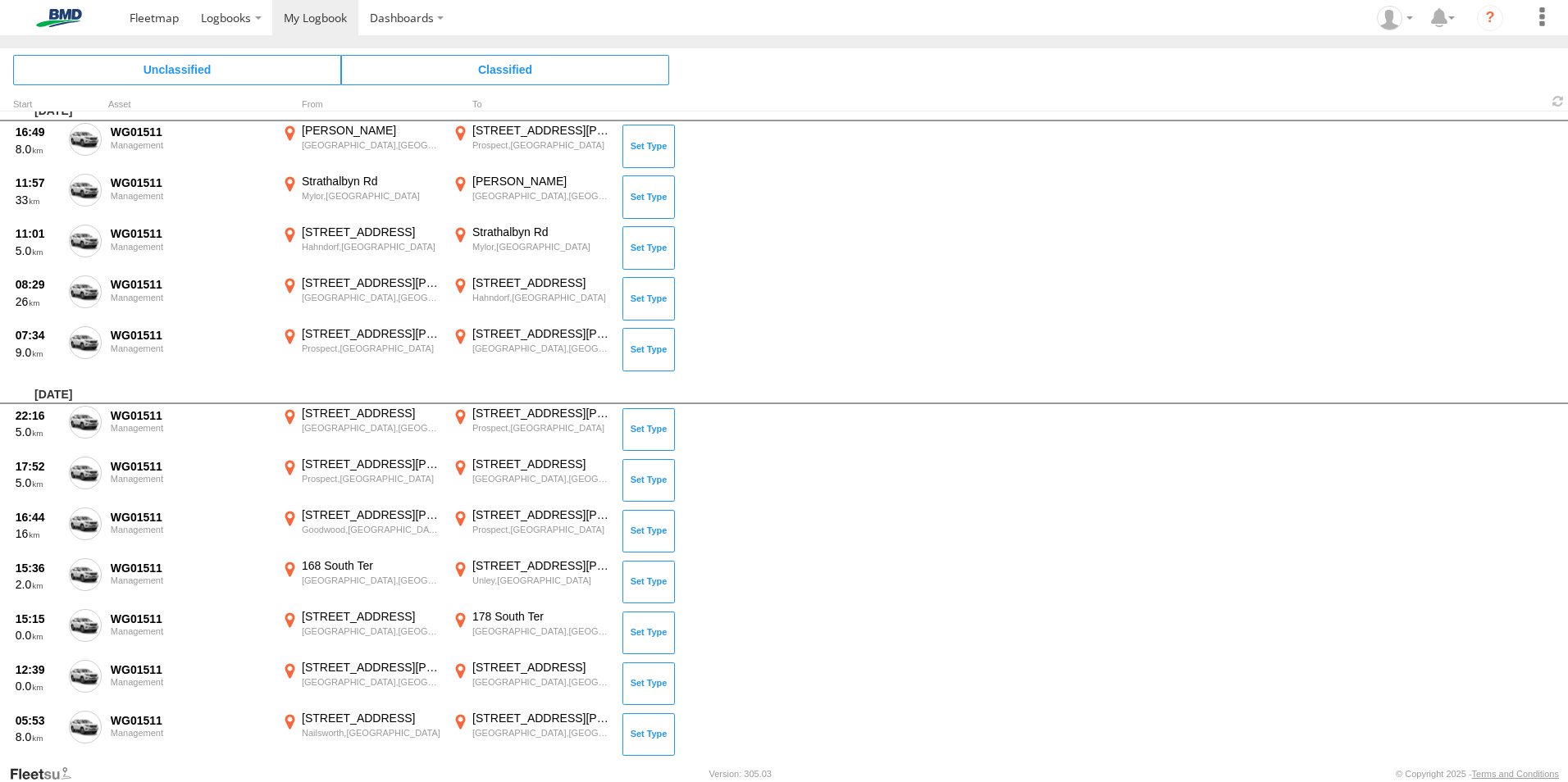
scroll to position [13209, 0]
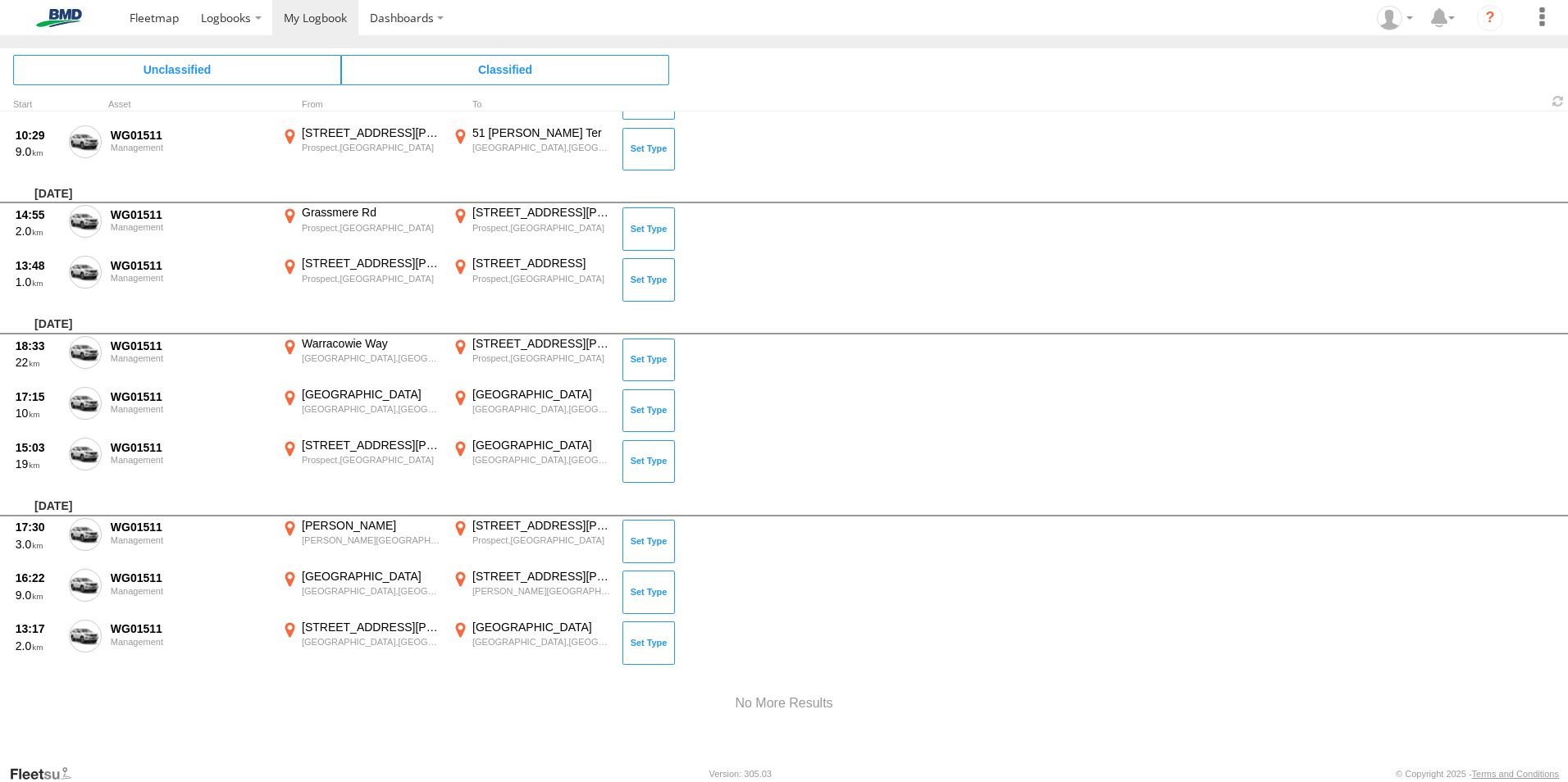
click at [656, 752] on div "09:49 2.0 WG01511 Management 174 South Ter Adelaide,SA -34.93562 138.6017 33 Gr…" at bounding box center [784, 438] width 1568 height 653
click at [1558, 97] on span at bounding box center [1558, 101] width 20 height 15
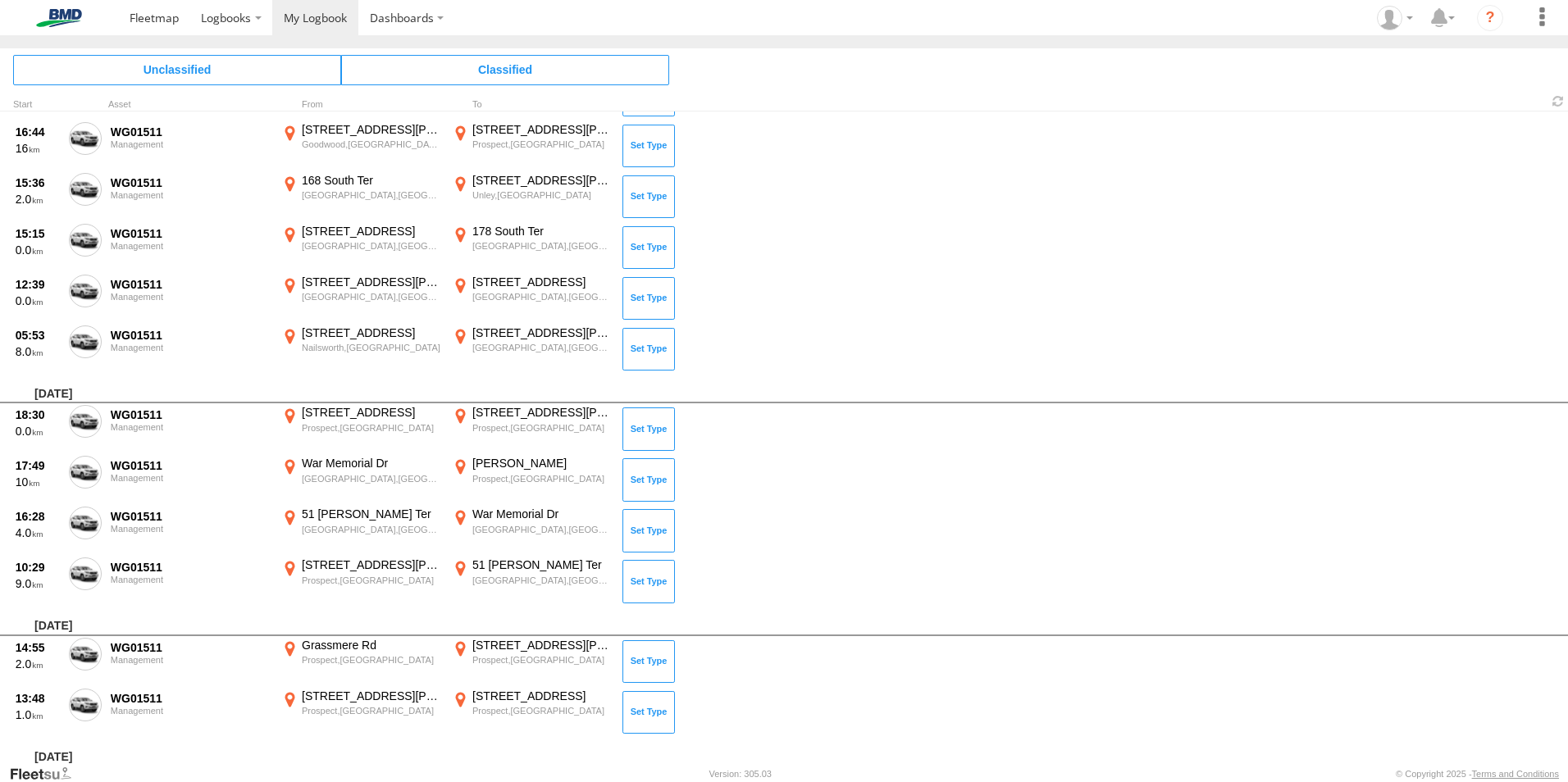
scroll to position [13129, 0]
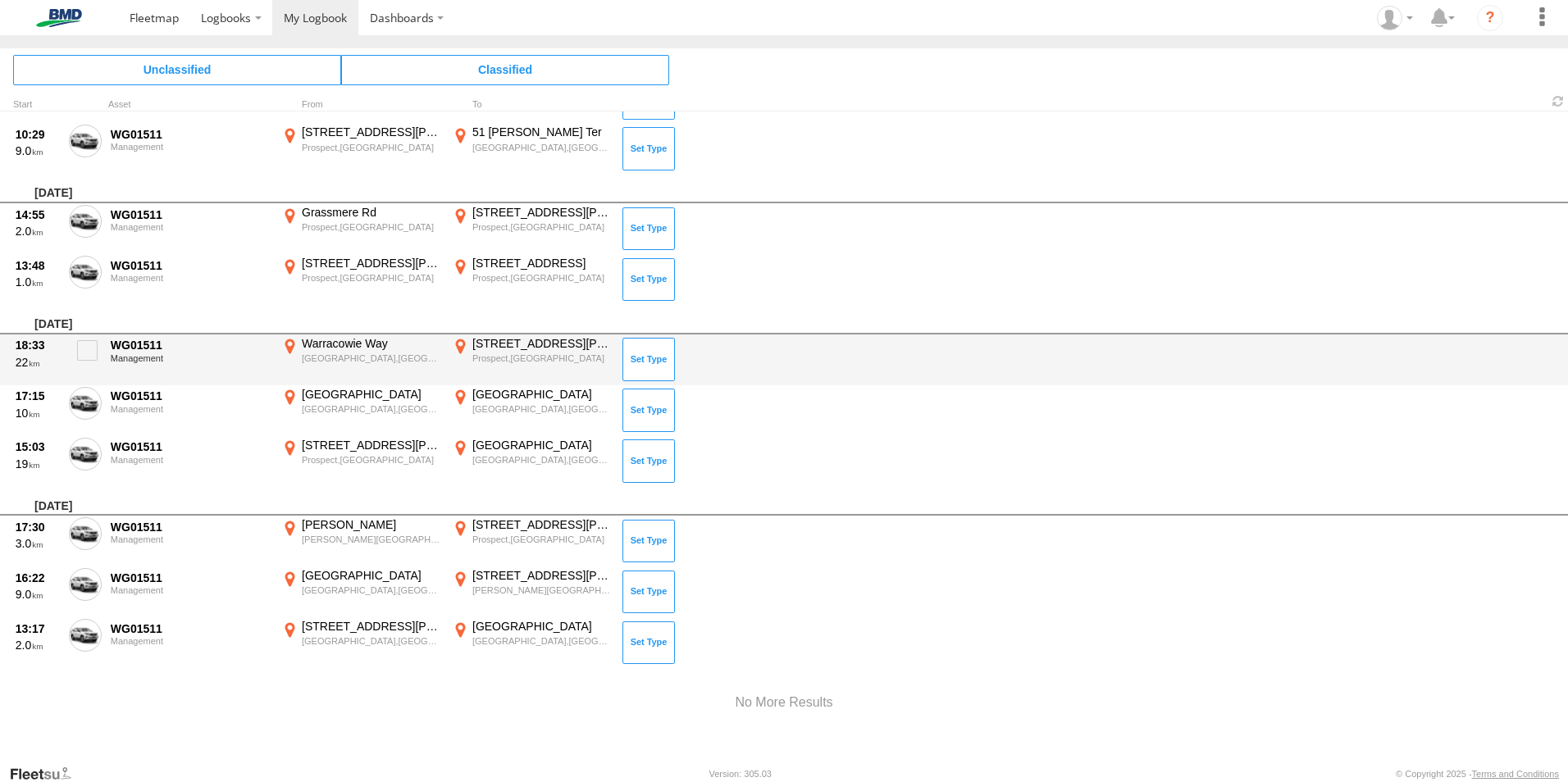
drag, startPoint x: 84, startPoint y: 454, endPoint x: 87, endPoint y: 417, distance: 37.1
click at [0, 0] on span at bounding box center [0, 0] width 0 height 0
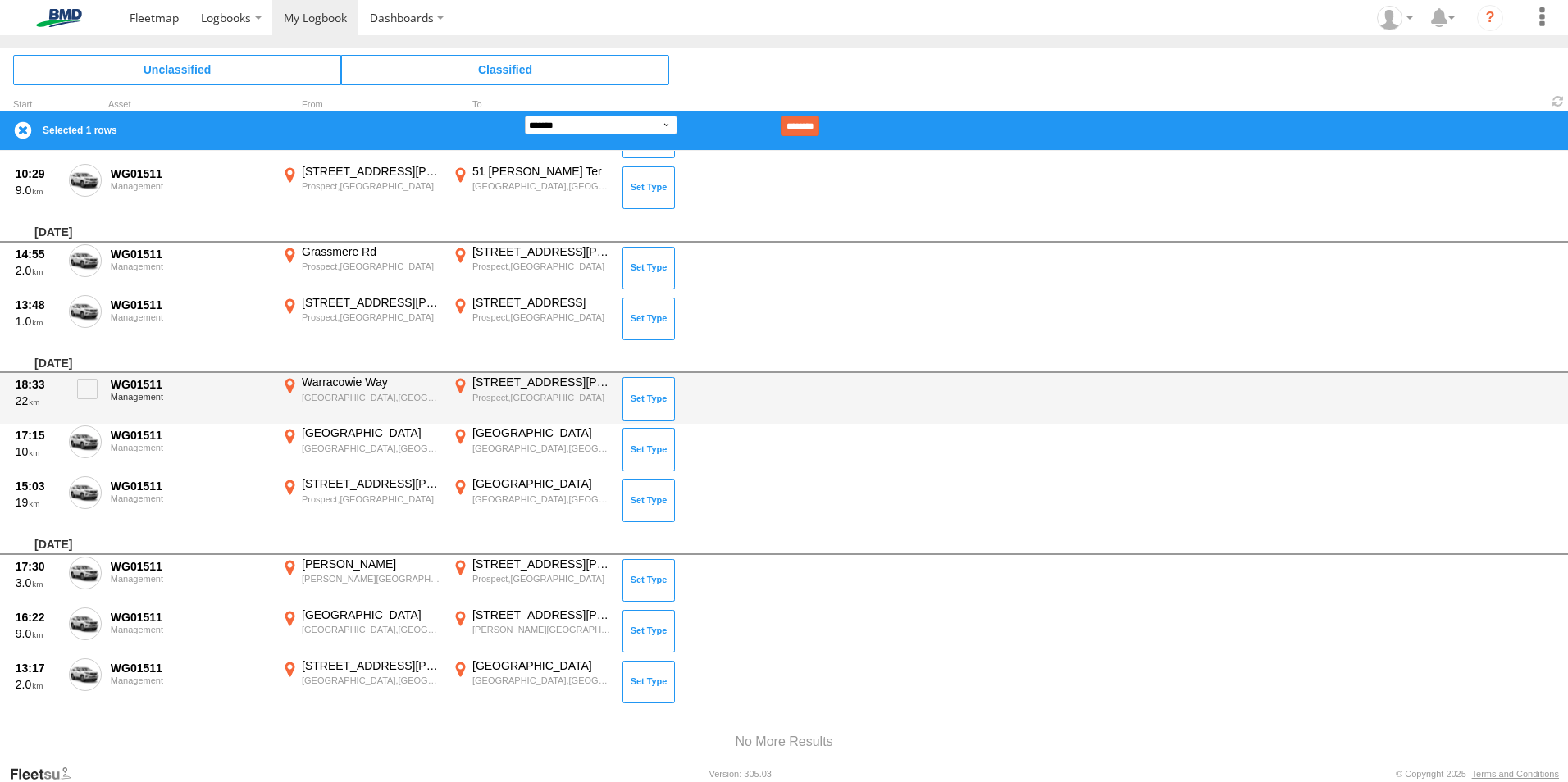
drag, startPoint x: 85, startPoint y: 404, endPoint x: 85, endPoint y: 422, distance: 18.0
click at [85, 408] on label at bounding box center [85, 394] width 32 height 38
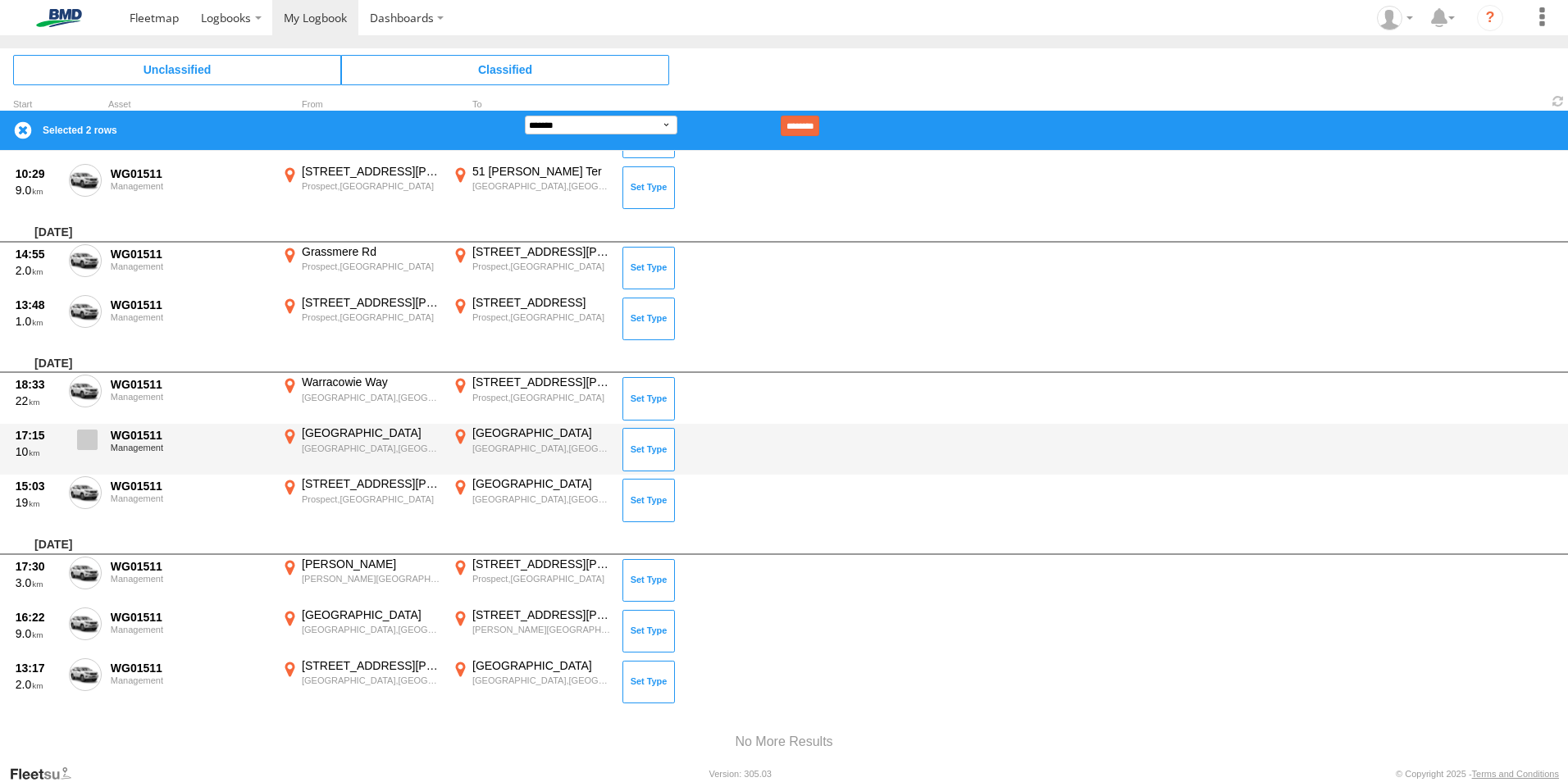
click at [85, 441] on span at bounding box center [87, 440] width 21 height 21
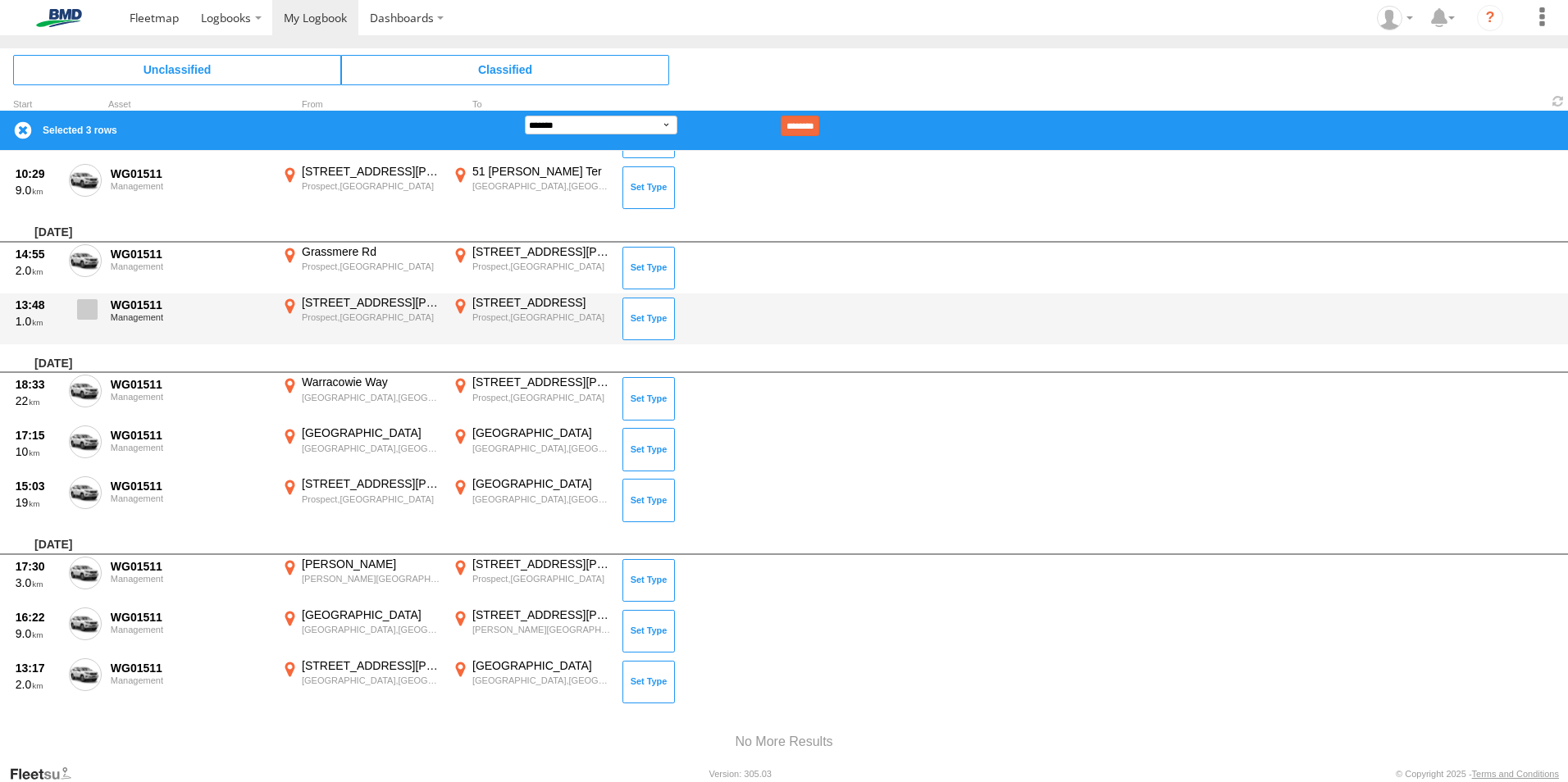
click at [85, 299] on span at bounding box center [87, 309] width 21 height 21
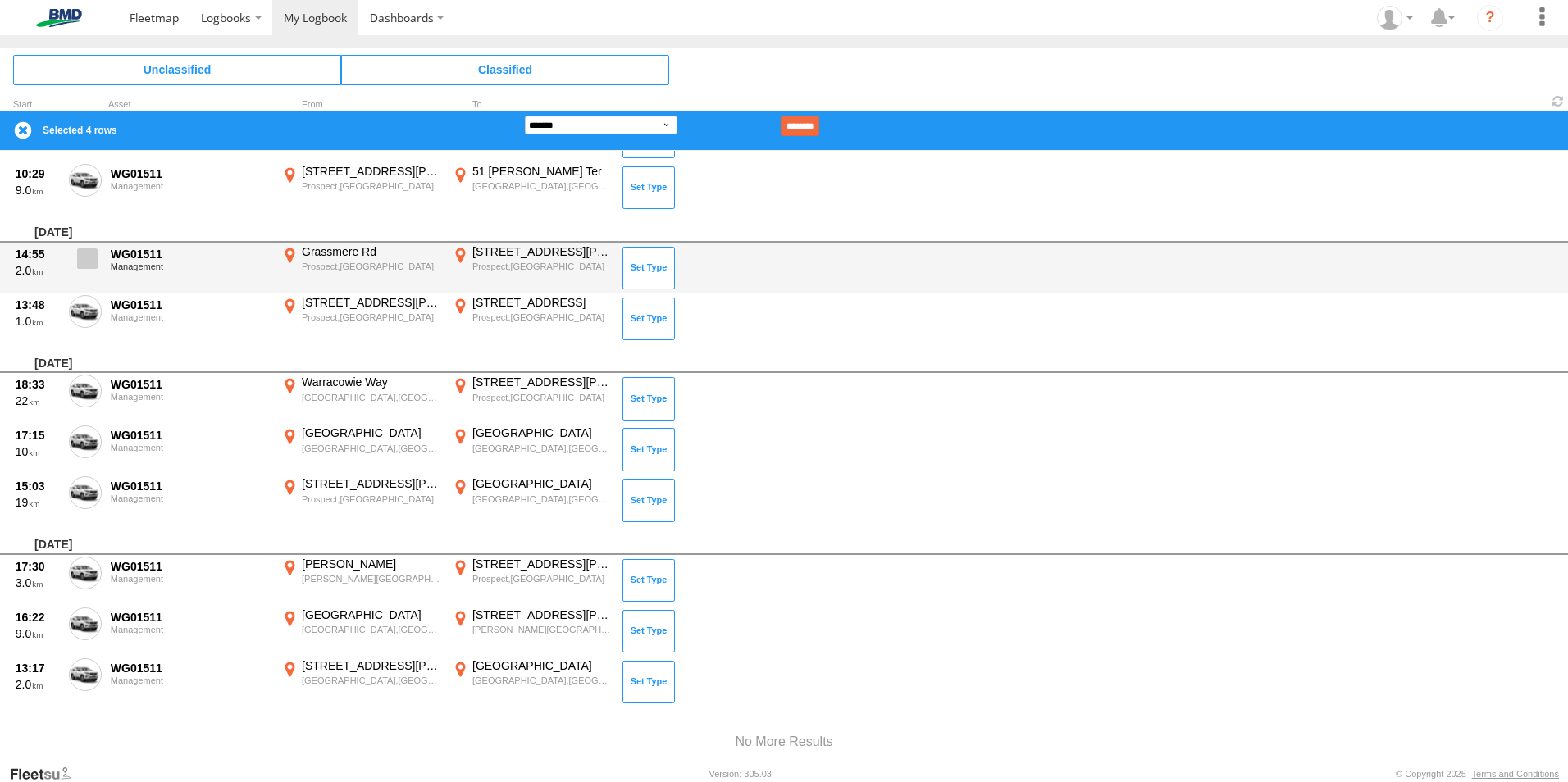
click at [93, 263] on span at bounding box center [87, 258] width 21 height 21
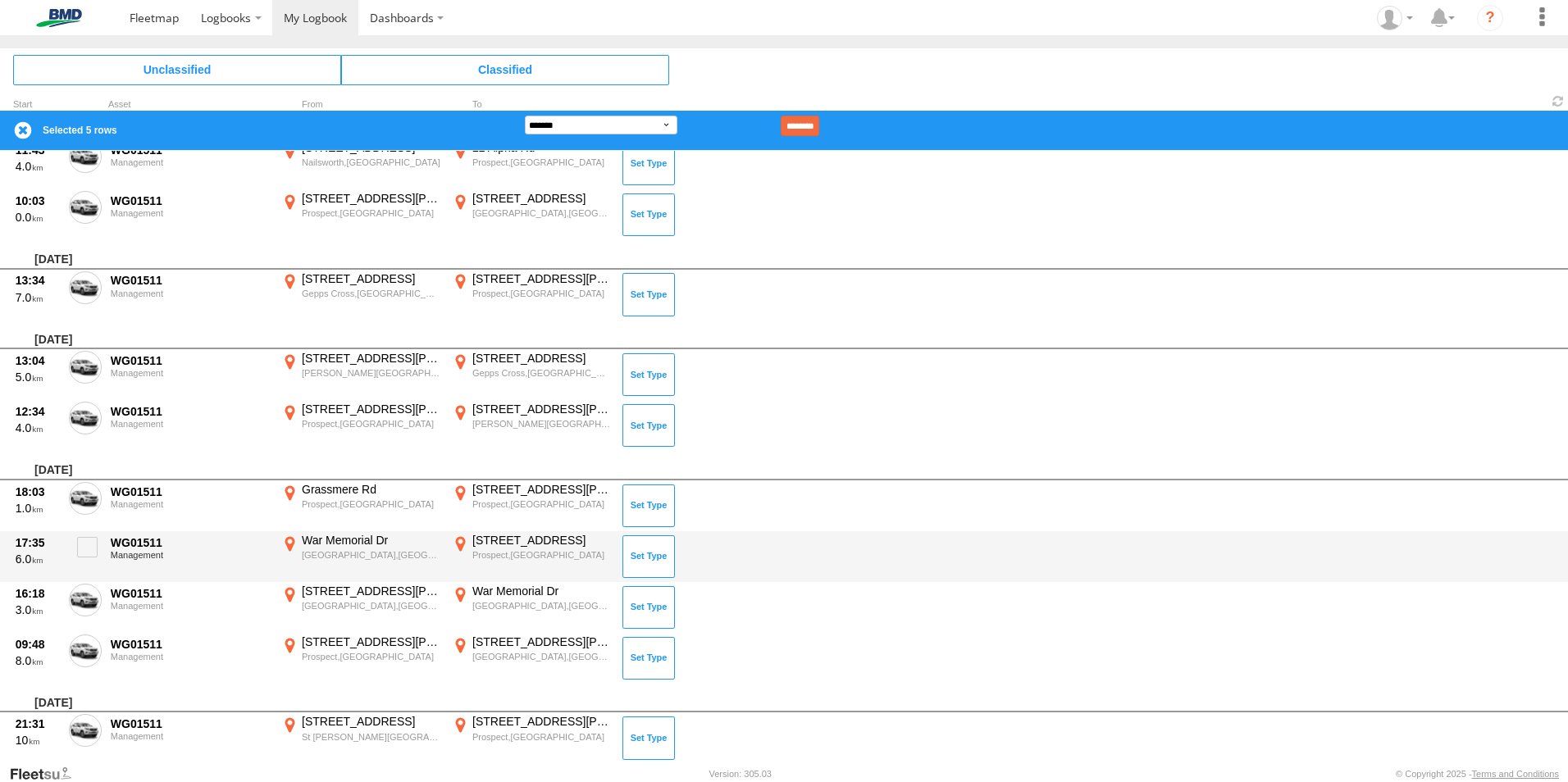
scroll to position [11407, 0]
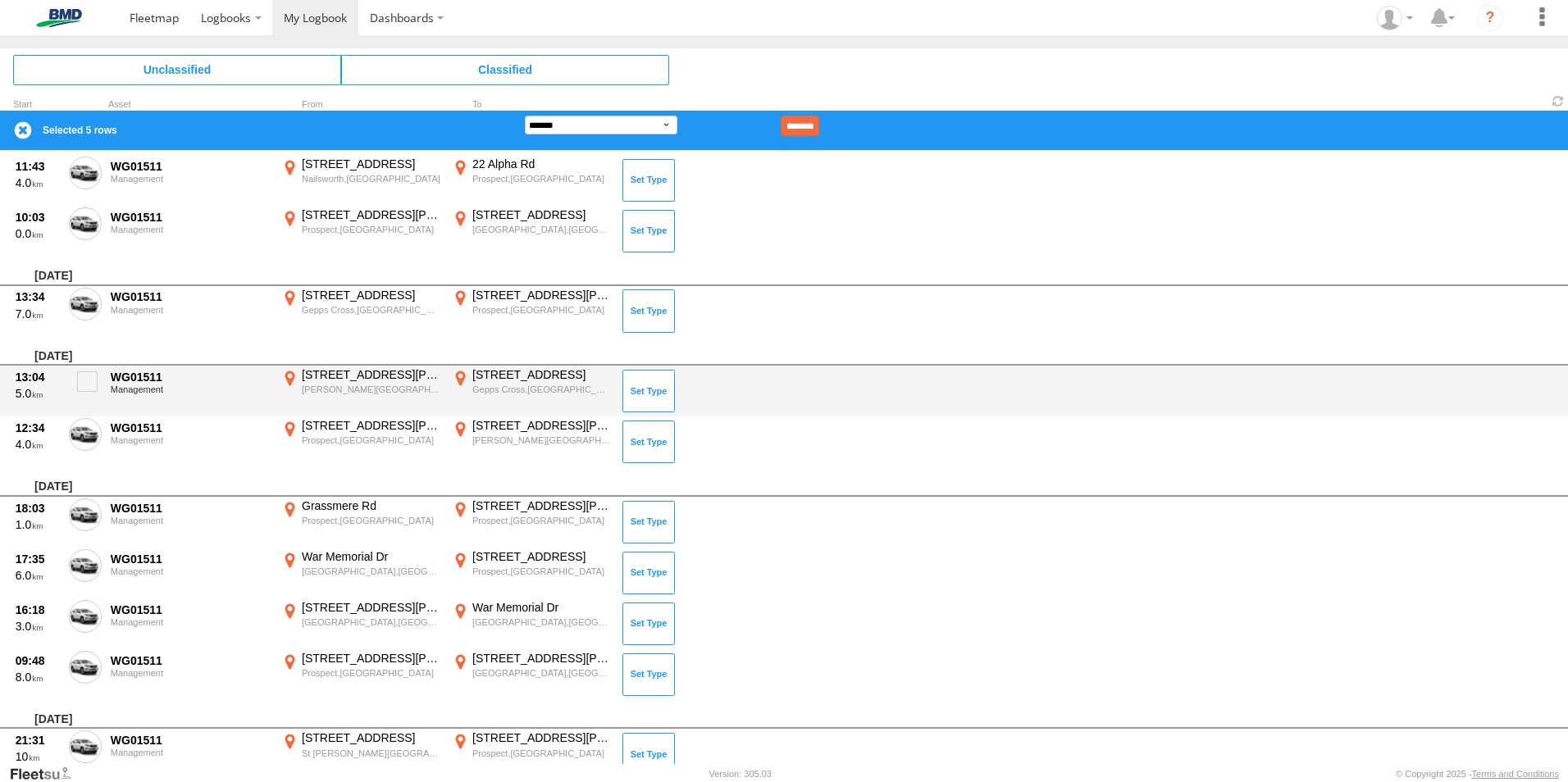
drag, startPoint x: 82, startPoint y: 431, endPoint x: 89, endPoint y: 412, distance: 20.2
click at [0, 0] on span at bounding box center [0, 0] width 0 height 0
click at [92, 383] on span at bounding box center [87, 381] width 21 height 21
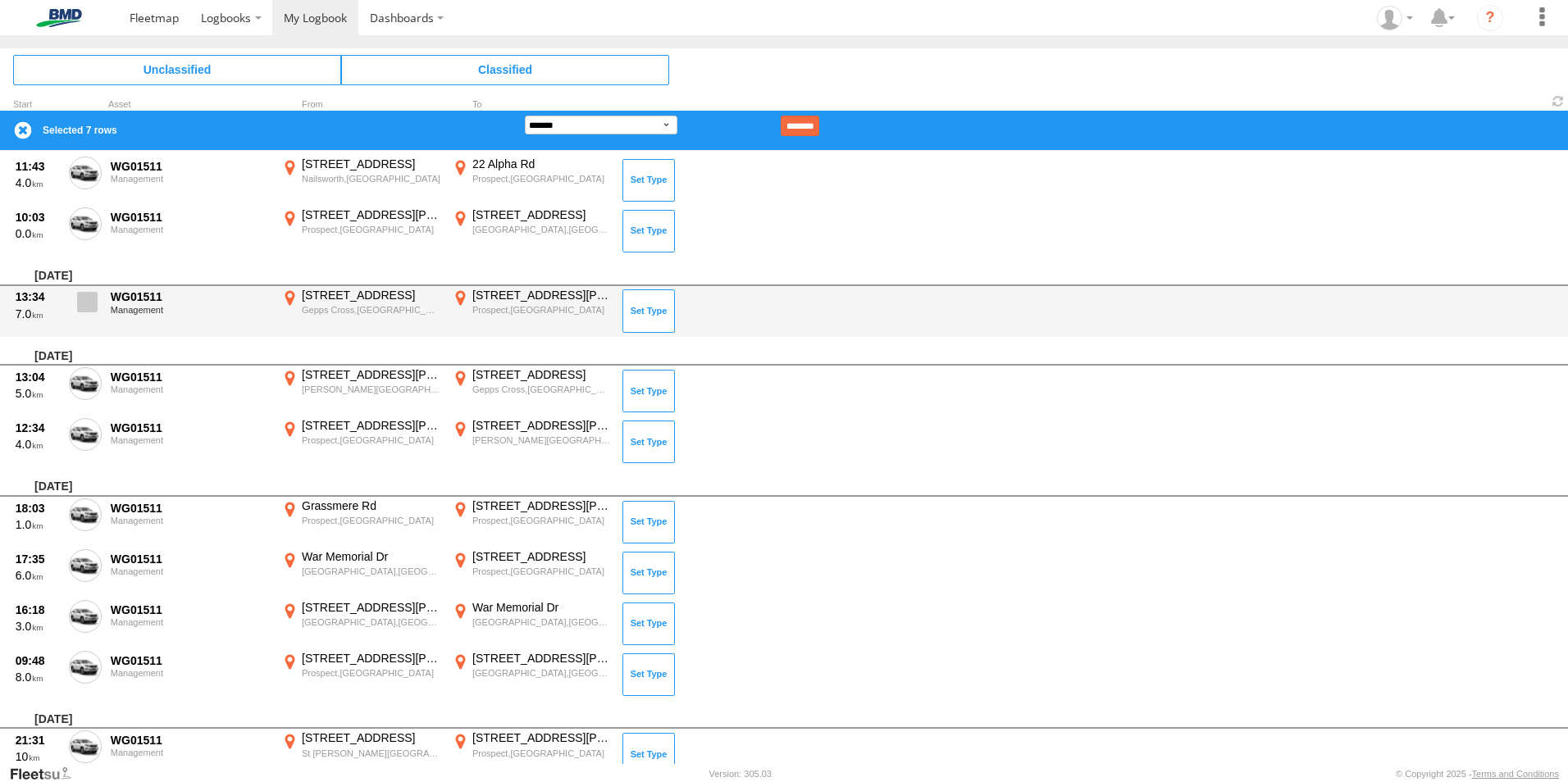
click at [82, 299] on span at bounding box center [87, 302] width 21 height 21
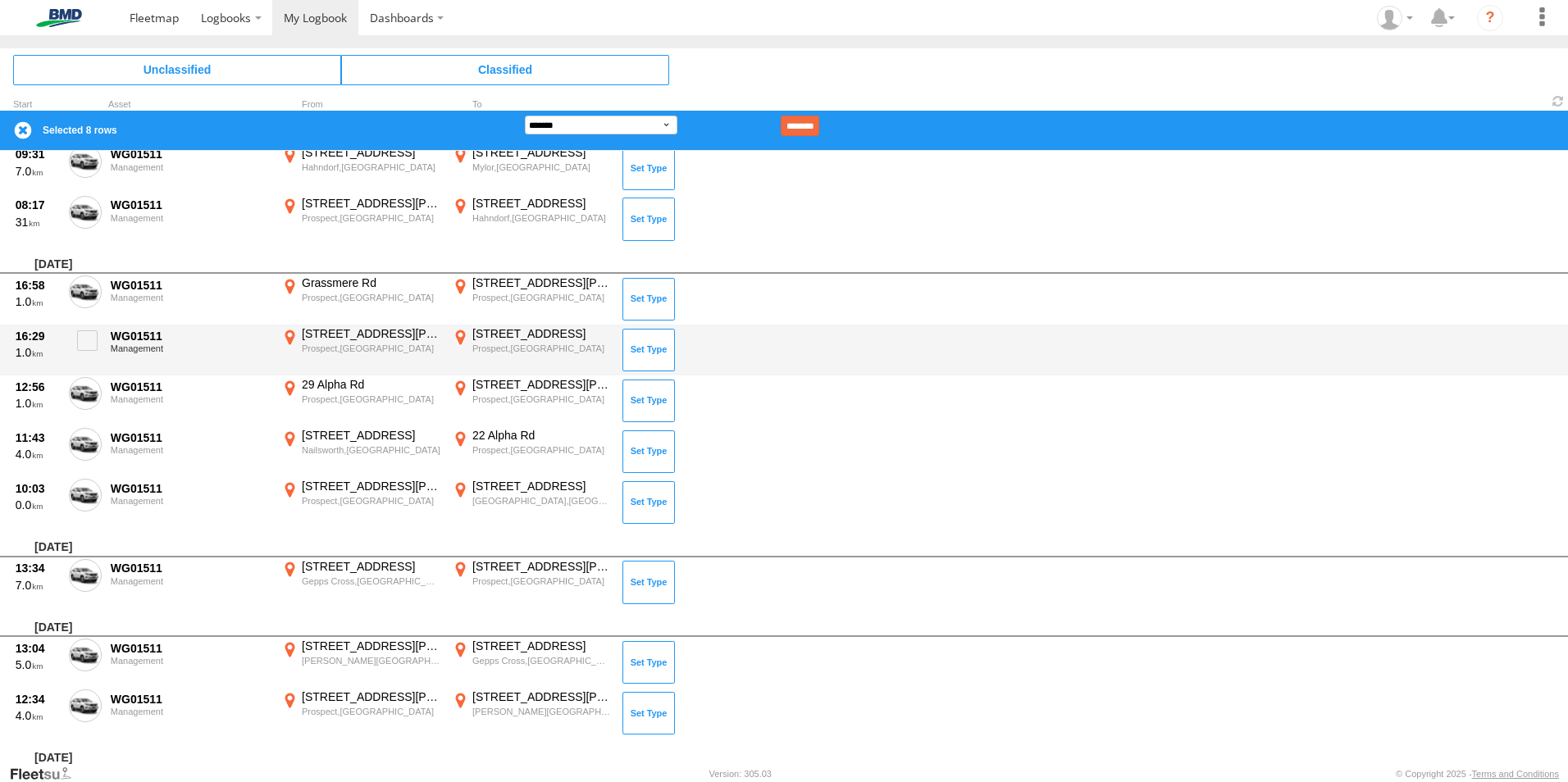
scroll to position [11161, 0]
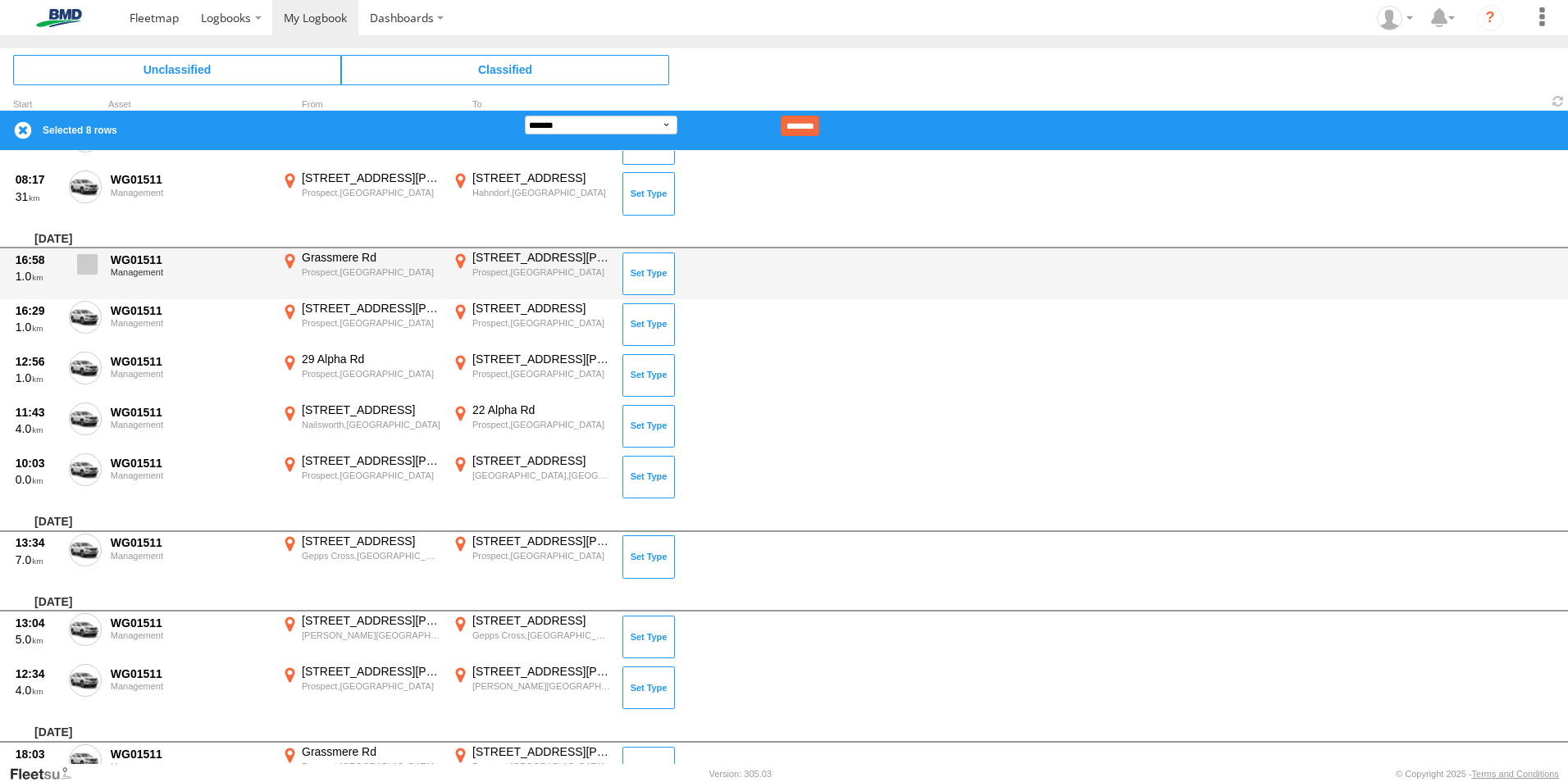
click at [83, 266] on span at bounding box center [87, 264] width 21 height 21
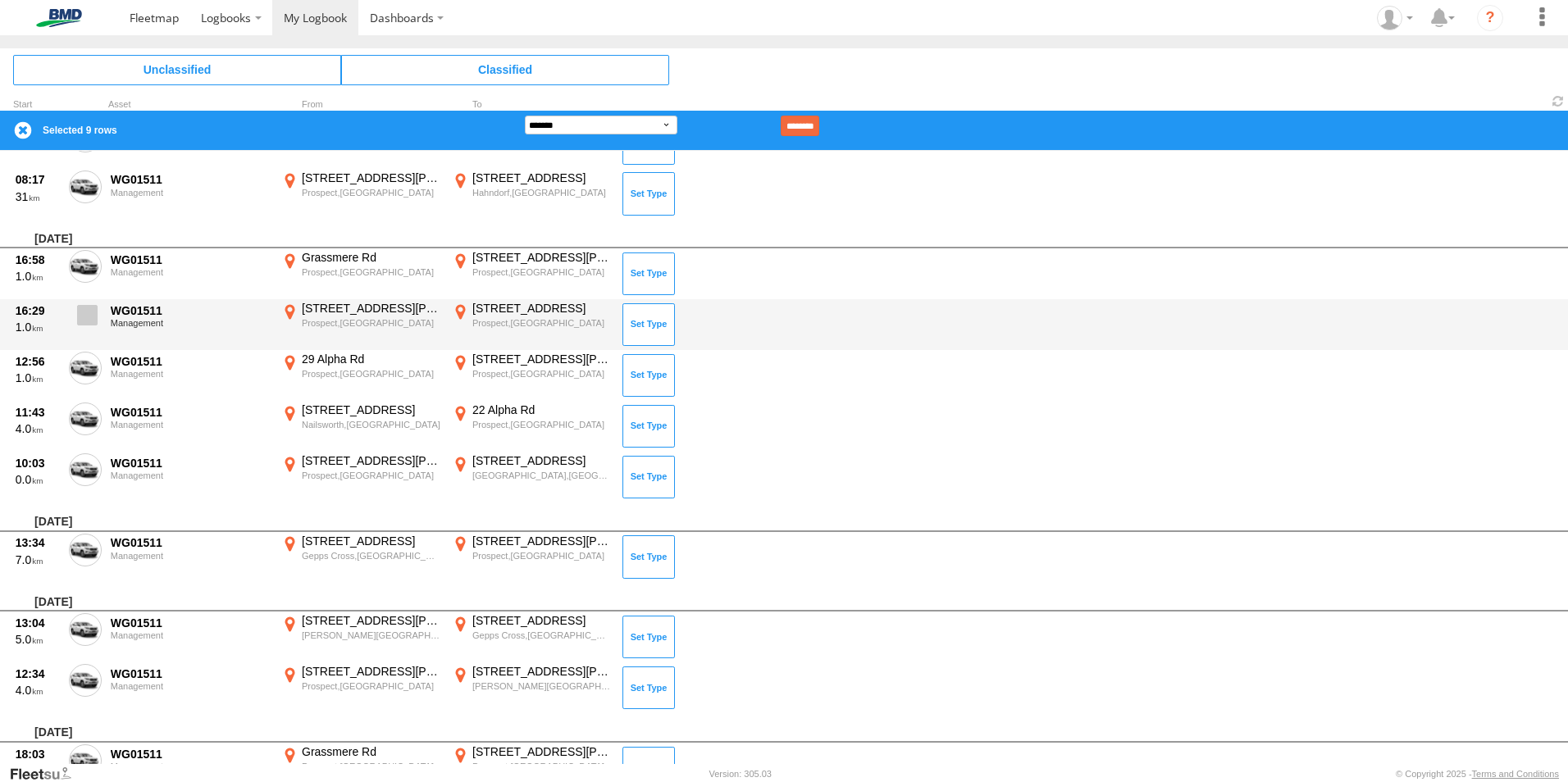
click at [82, 307] on span at bounding box center [87, 315] width 21 height 21
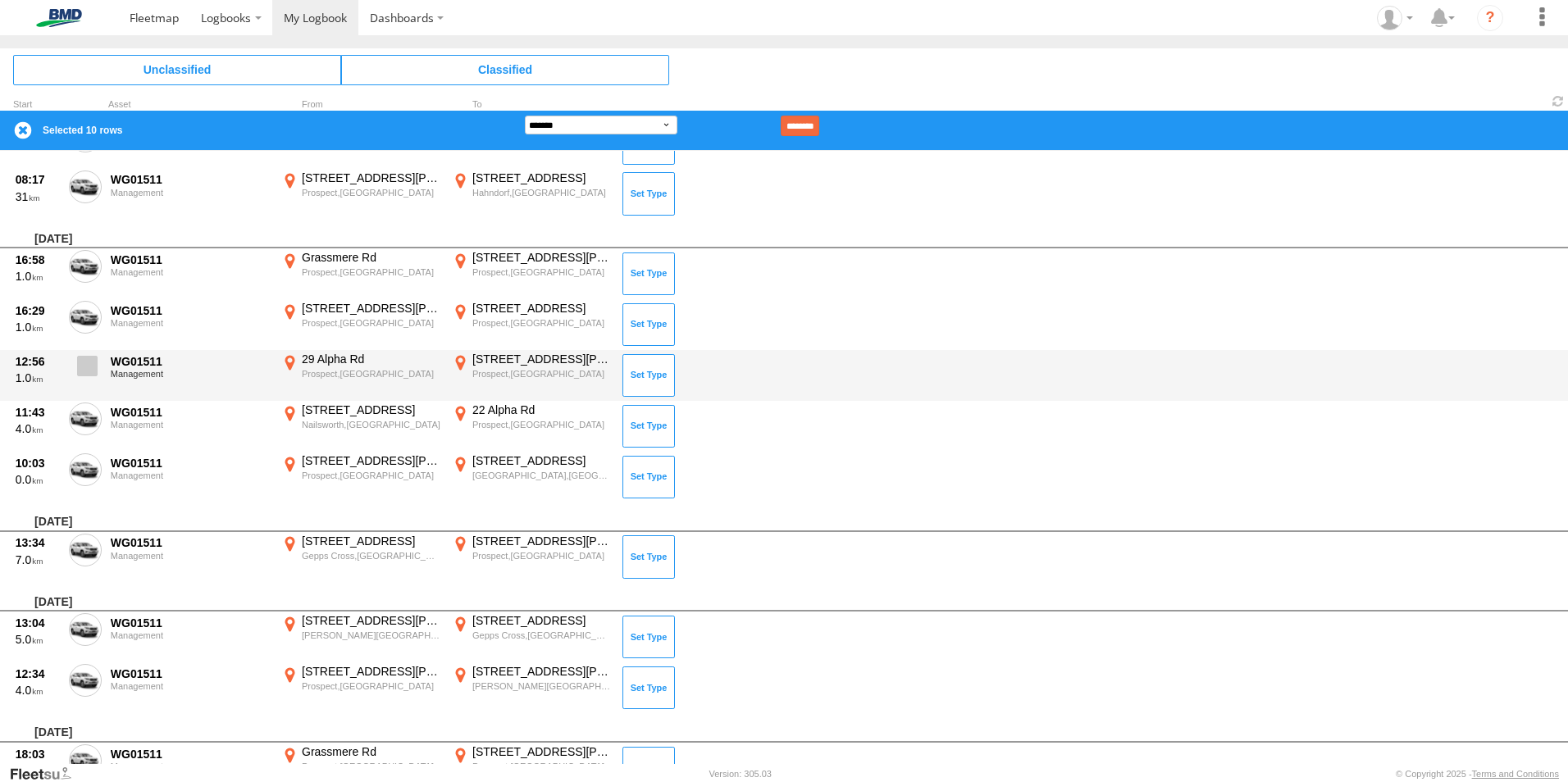
click at [88, 359] on span at bounding box center [87, 366] width 21 height 21
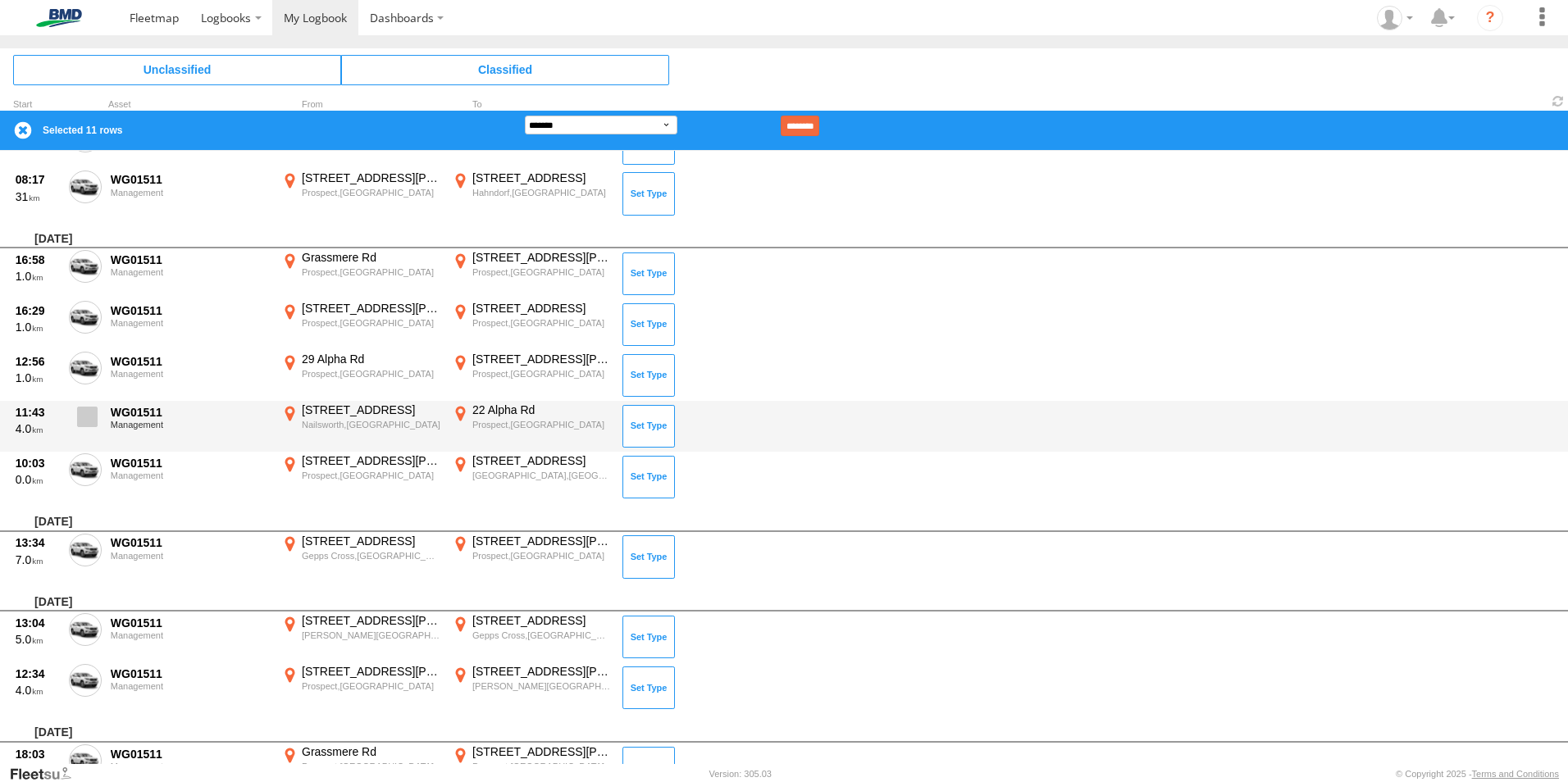
click at [84, 408] on span at bounding box center [87, 416] width 21 height 21
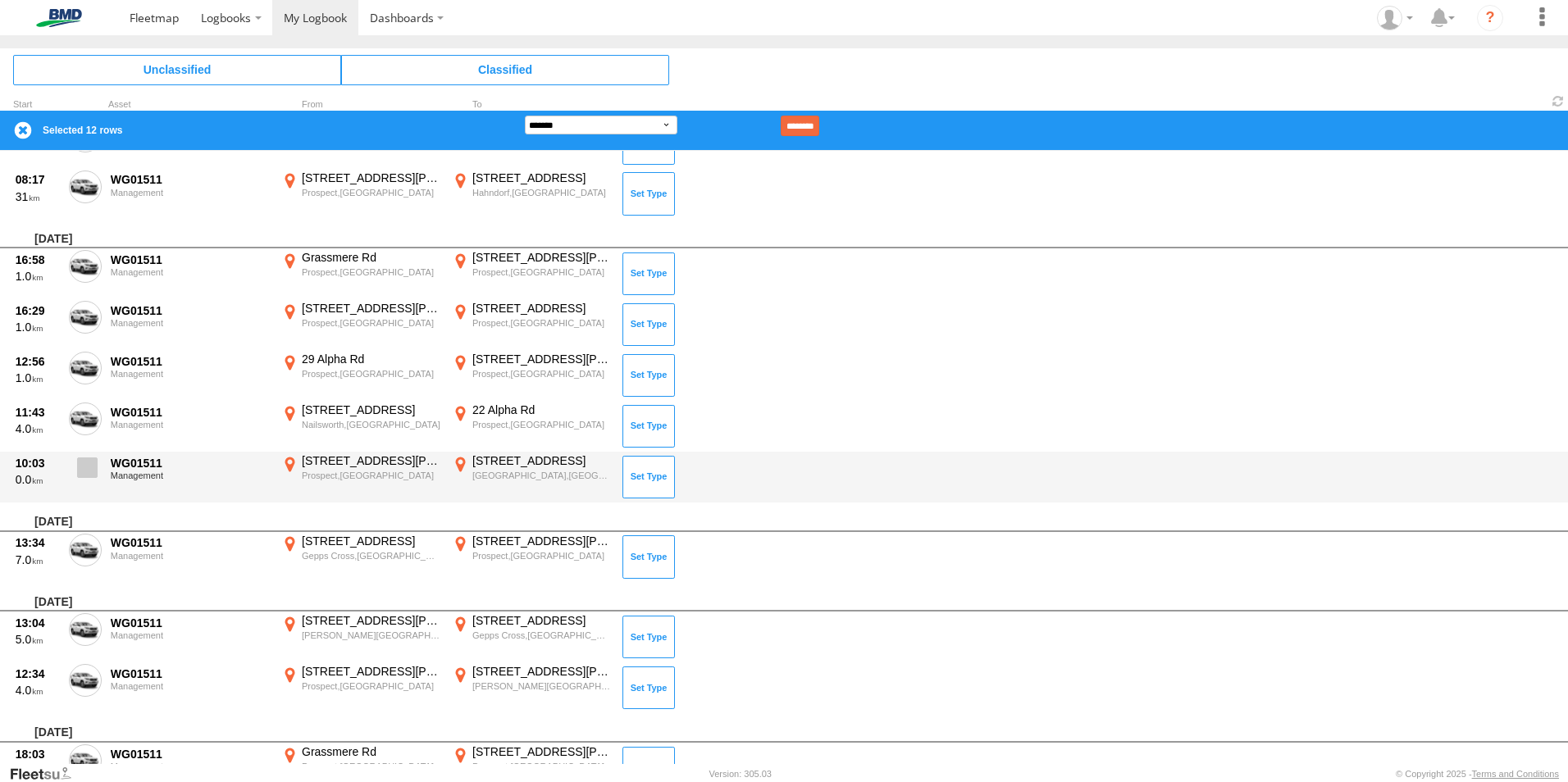
click at [85, 458] on span at bounding box center [87, 467] width 21 height 21
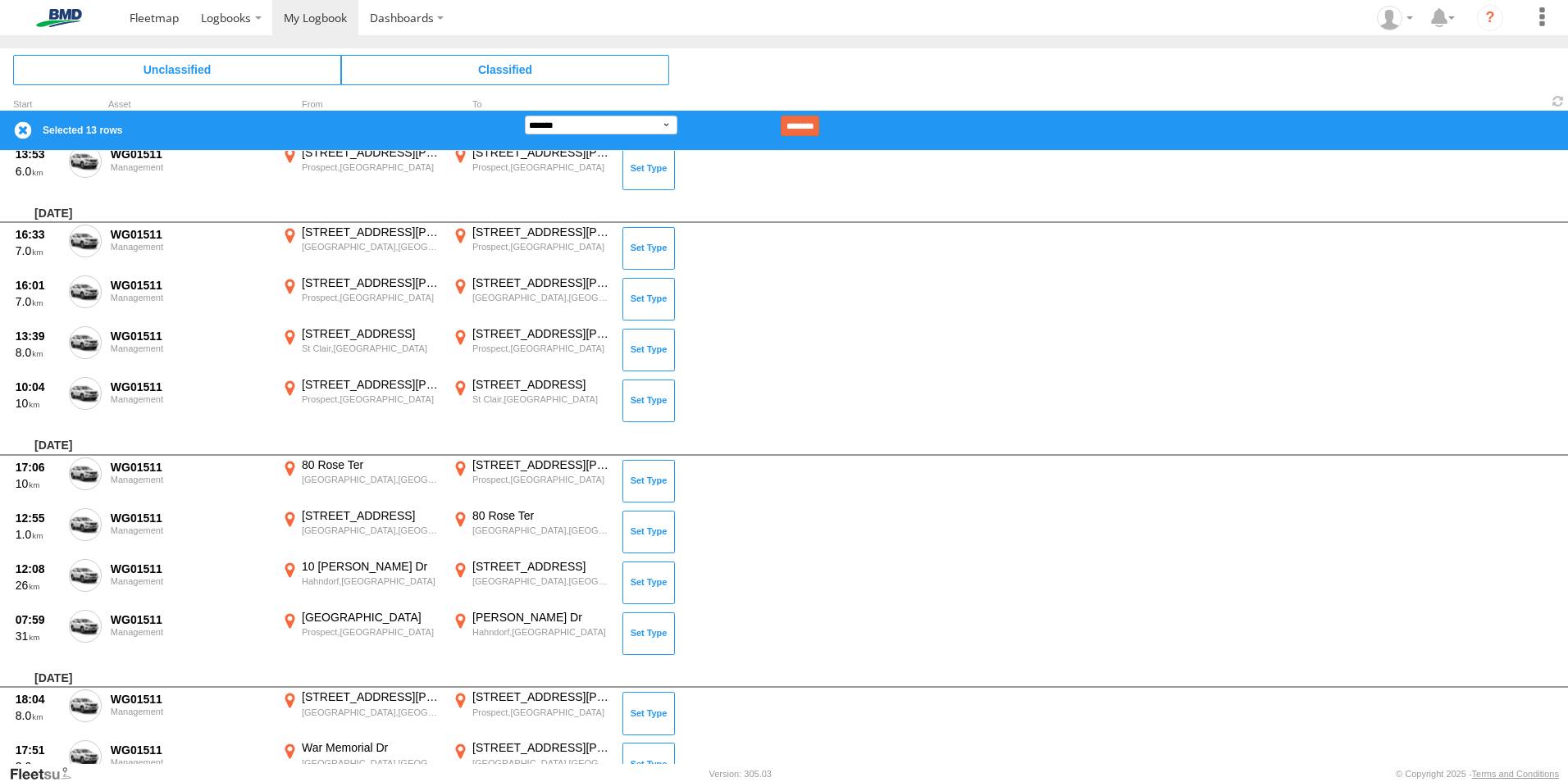
scroll to position [9550, 0]
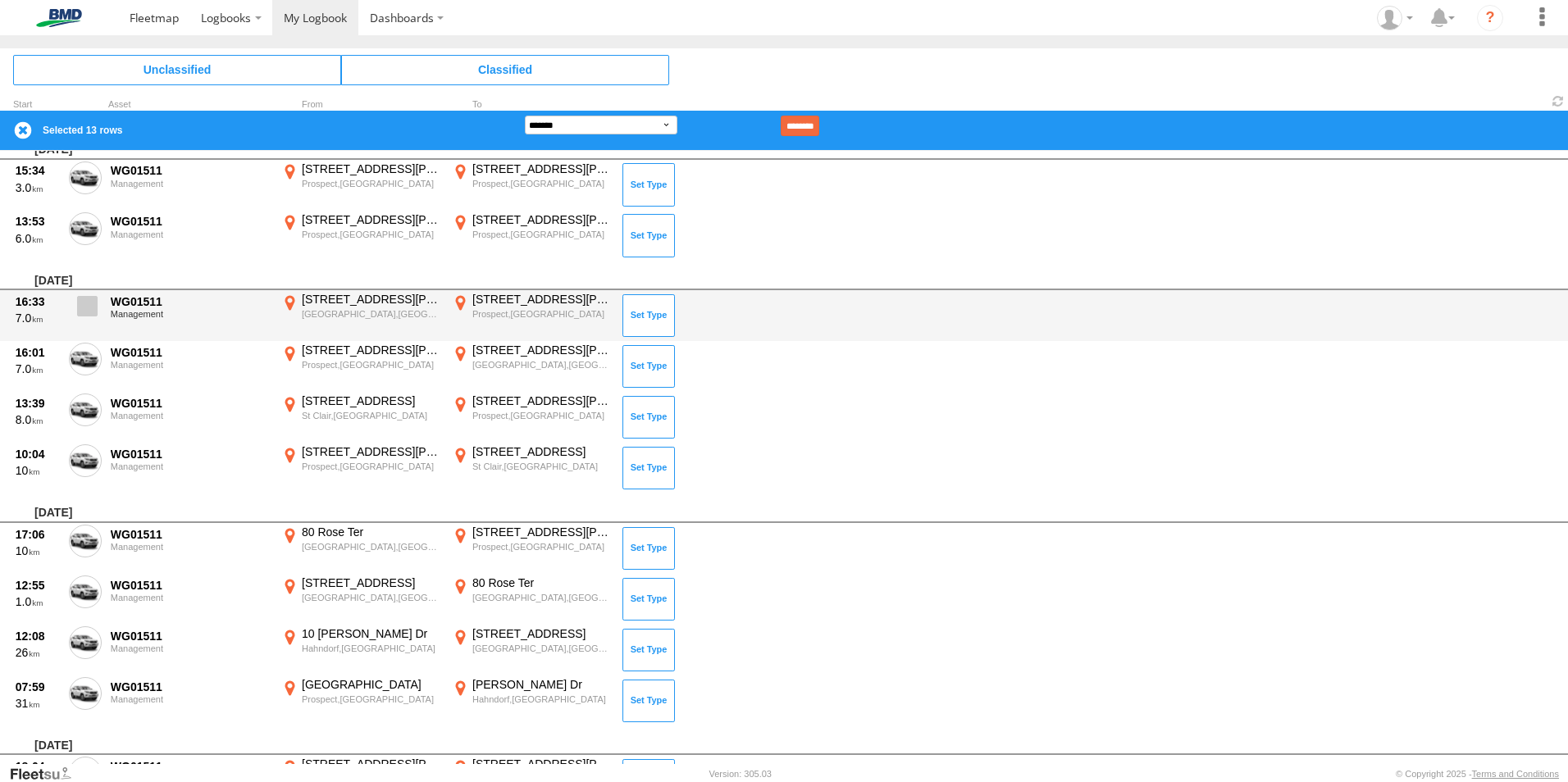
click at [90, 305] on span at bounding box center [87, 306] width 21 height 21
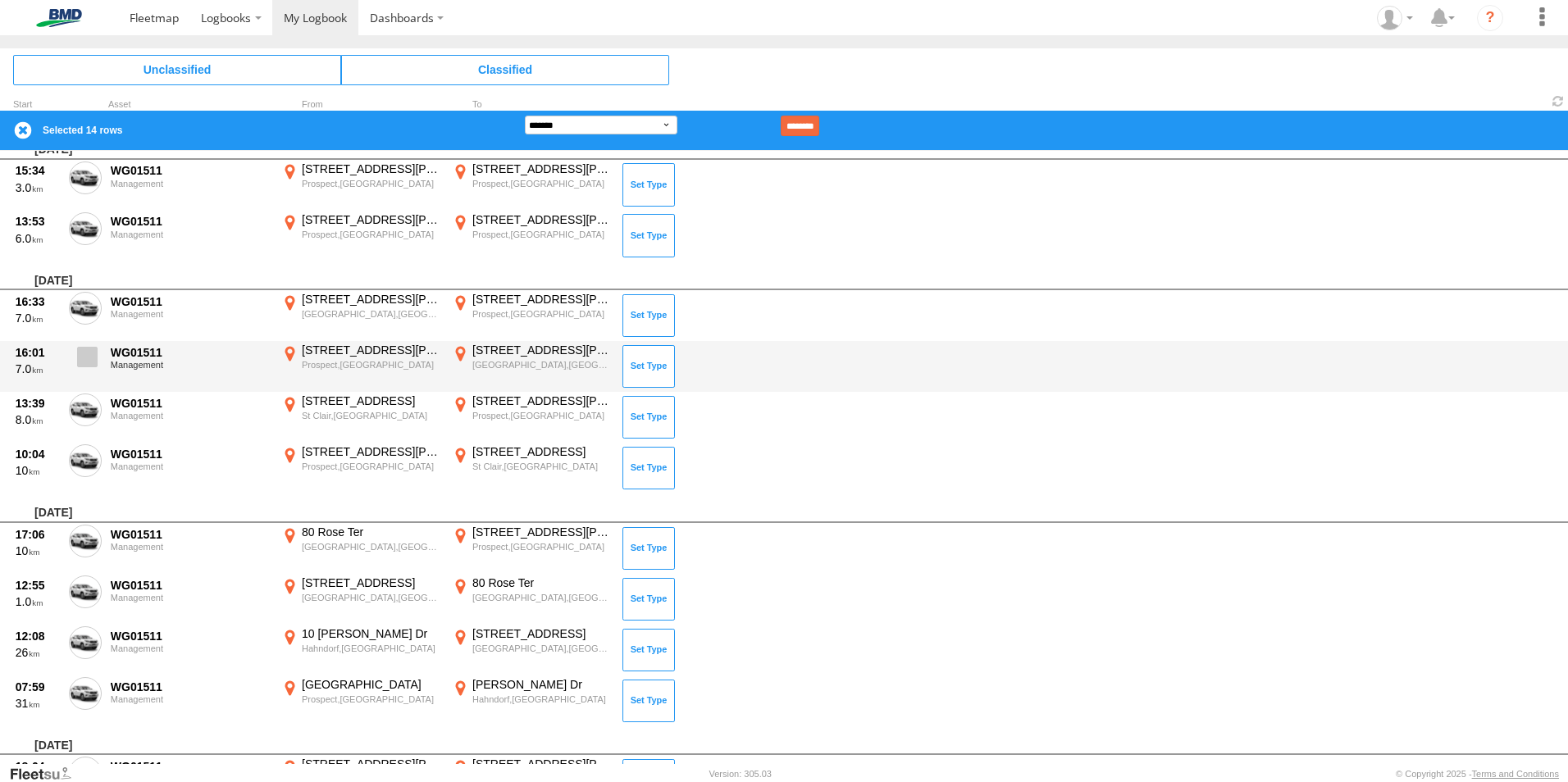
click at [89, 348] on span at bounding box center [87, 357] width 21 height 21
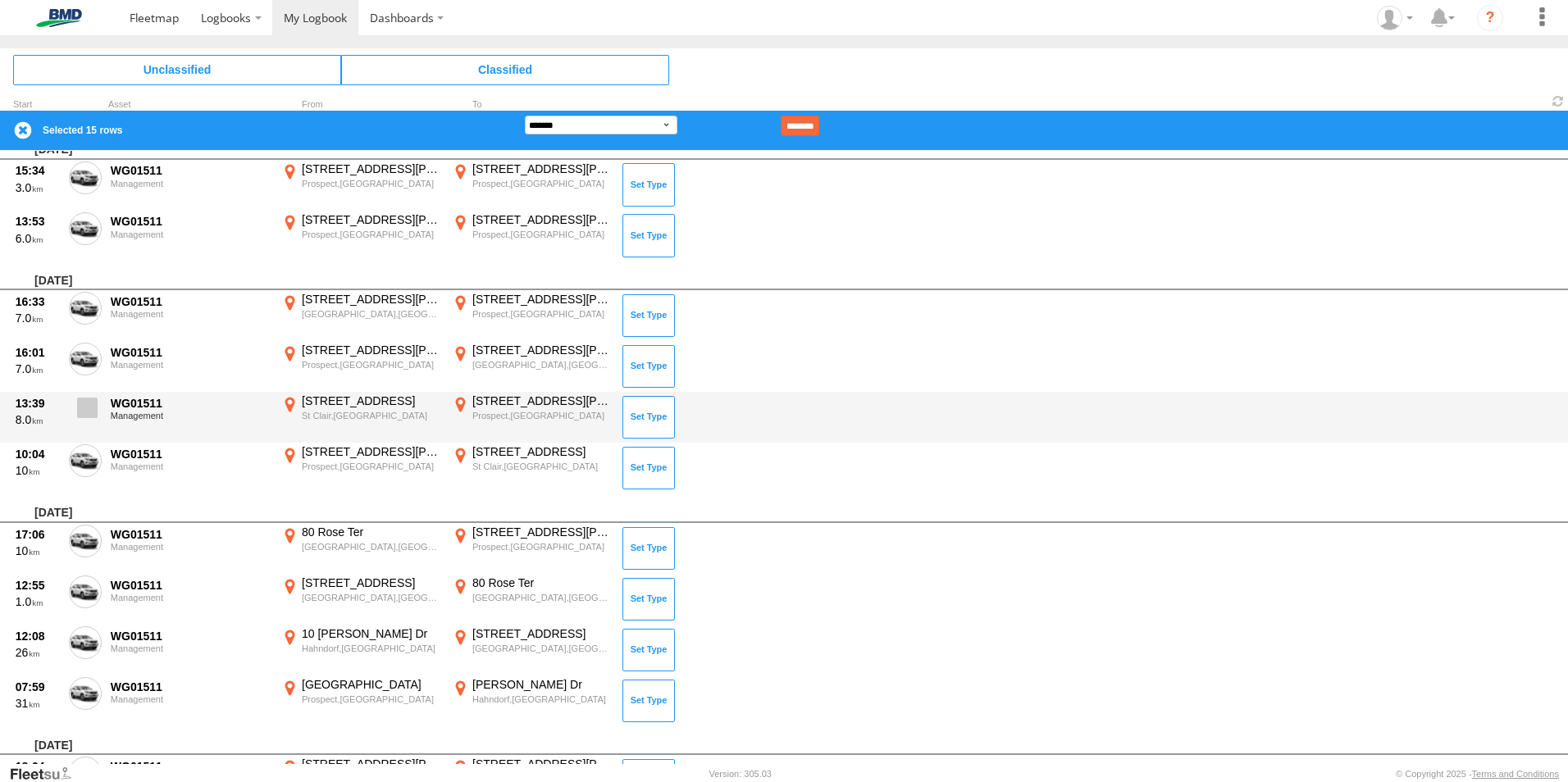
drag, startPoint x: 79, startPoint y: 401, endPoint x: 87, endPoint y: 445, distance: 44.7
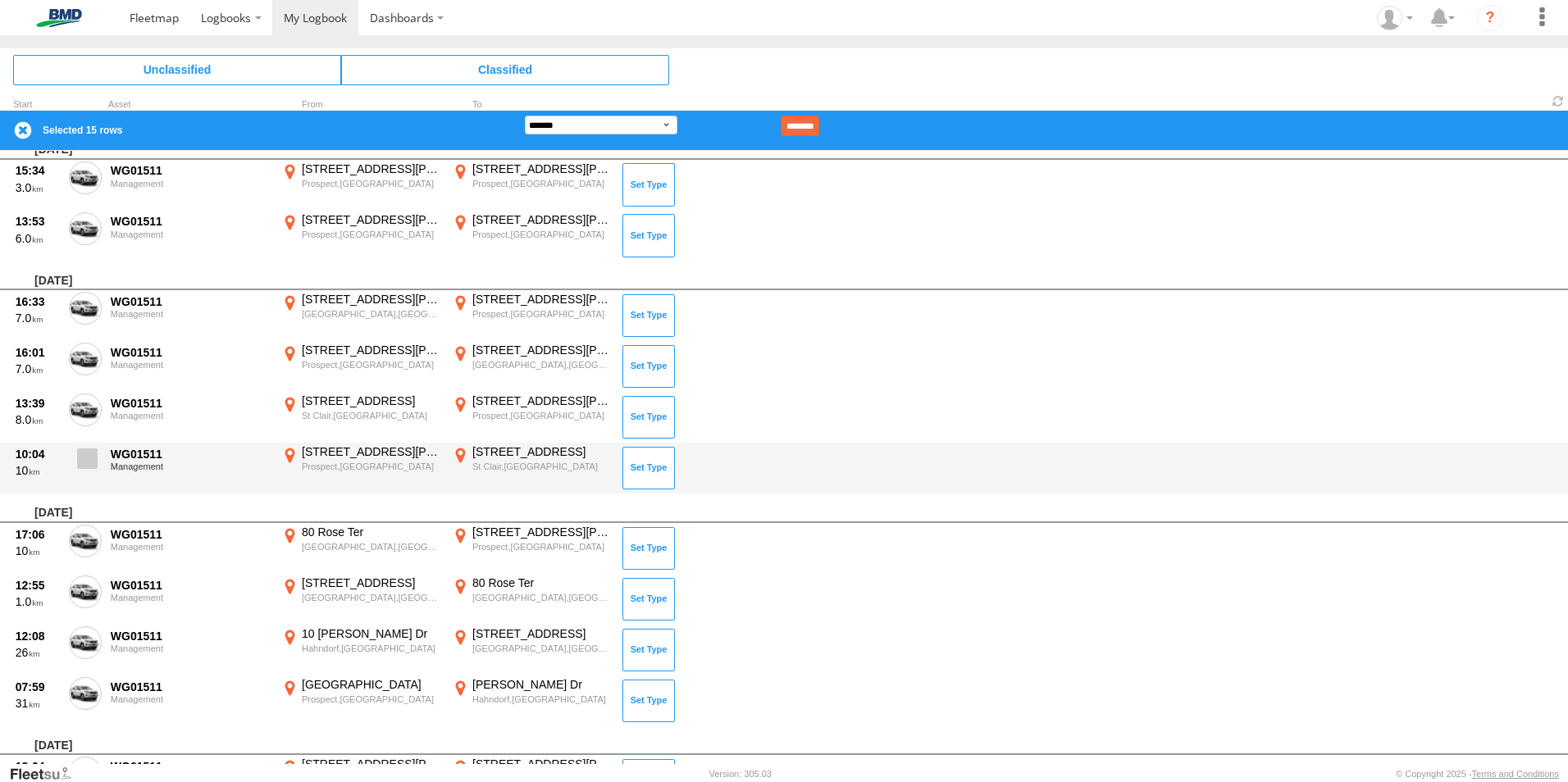
click at [0, 0] on span at bounding box center [0, 0] width 0 height 0
click at [83, 459] on span at bounding box center [87, 458] width 21 height 21
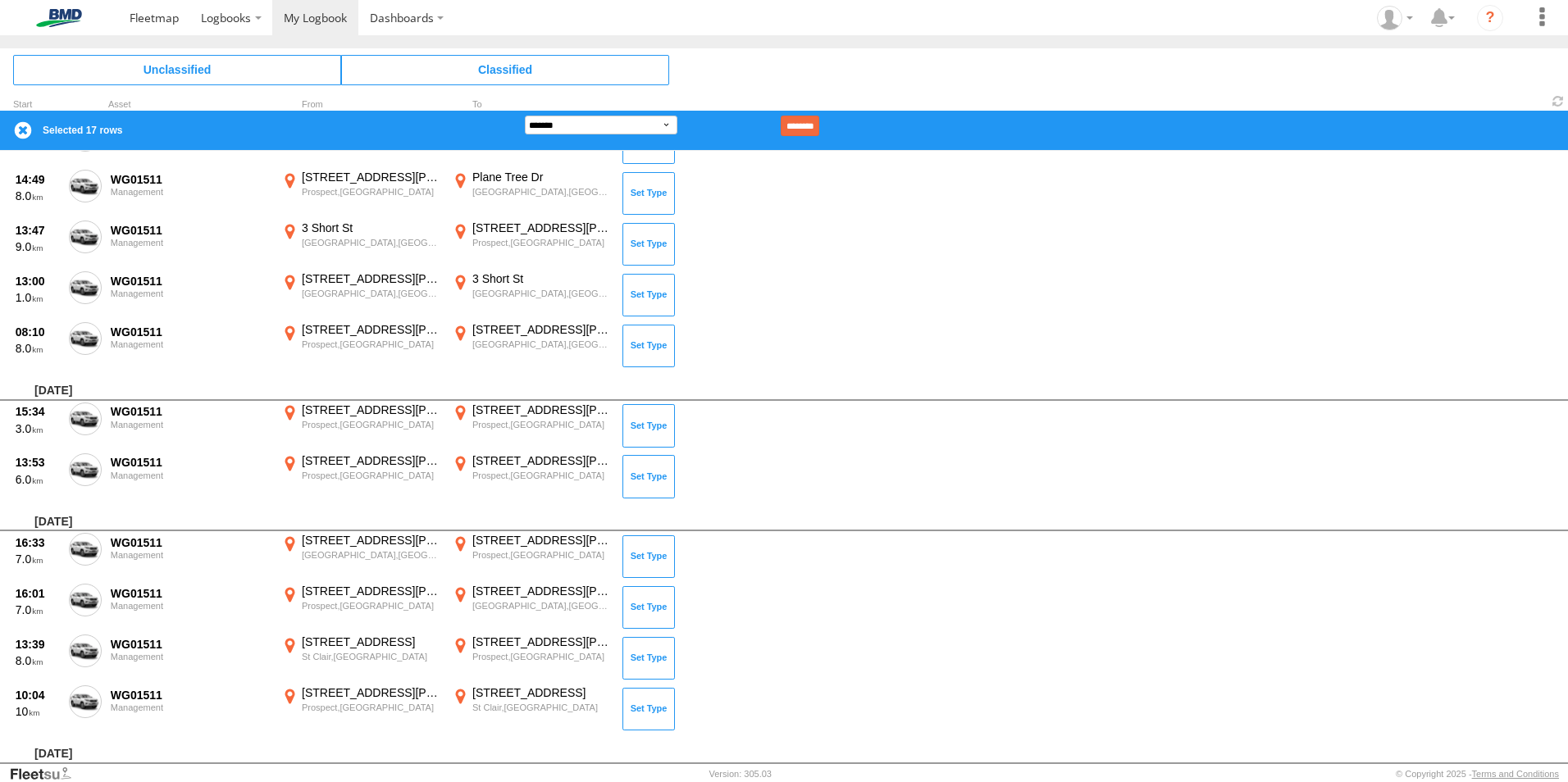
scroll to position [9305, 0]
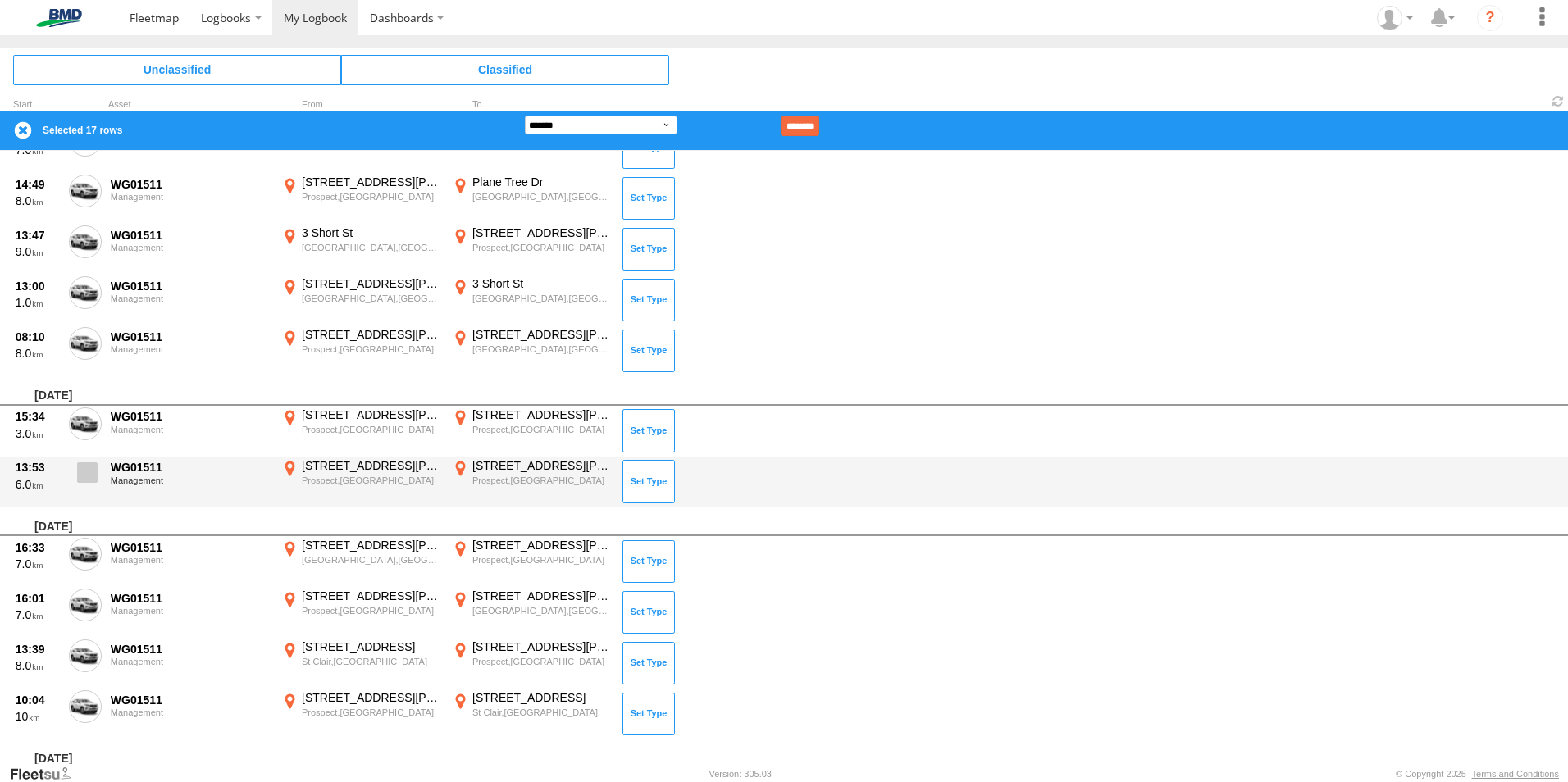
drag, startPoint x: 86, startPoint y: 414, endPoint x: 85, endPoint y: 459, distance: 45.0
click at [0, 0] on span at bounding box center [0, 0] width 0 height 0
click at [84, 462] on span at bounding box center [87, 472] width 21 height 21
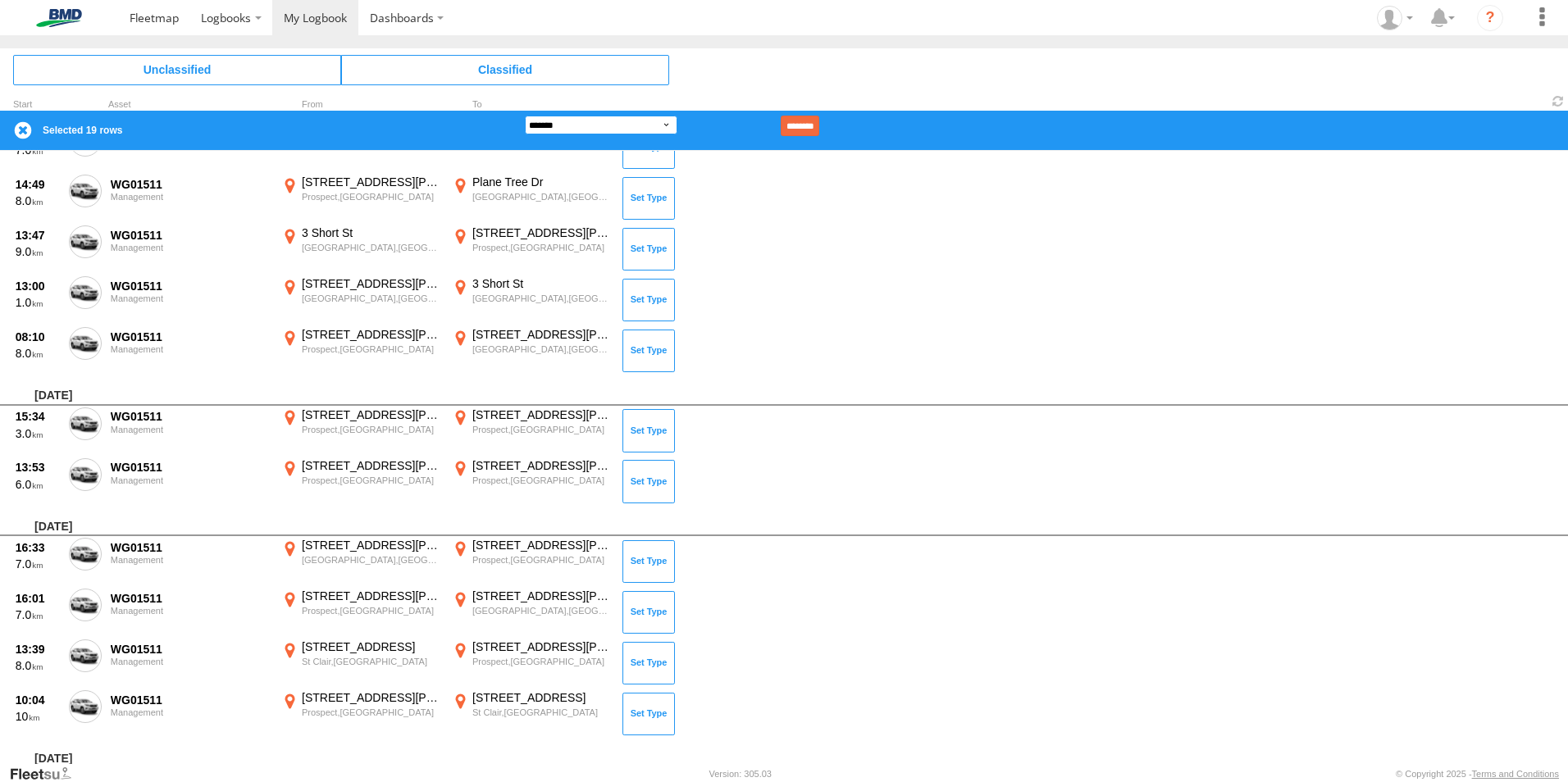
click at [667, 120] on select "**********" at bounding box center [601, 125] width 153 height 19
drag, startPoint x: 668, startPoint y: 120, endPoint x: 730, endPoint y: 119, distance: 62.0
click at [668, 120] on select "**********" at bounding box center [601, 125] width 153 height 19
click at [819, 116] on input "********" at bounding box center [799, 126] width 39 height 21
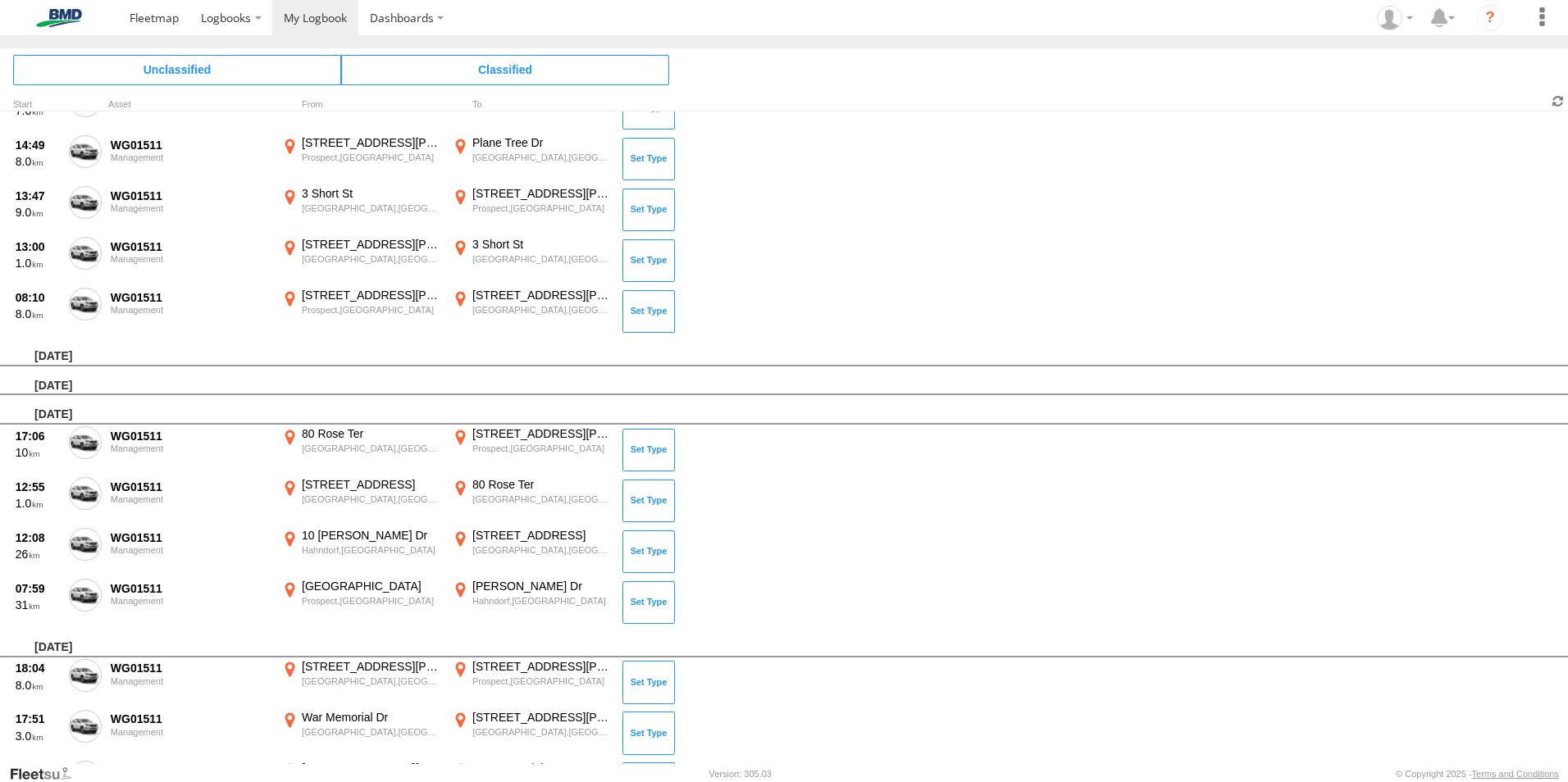
click at [1548, 95] on span at bounding box center [1558, 101] width 20 height 15
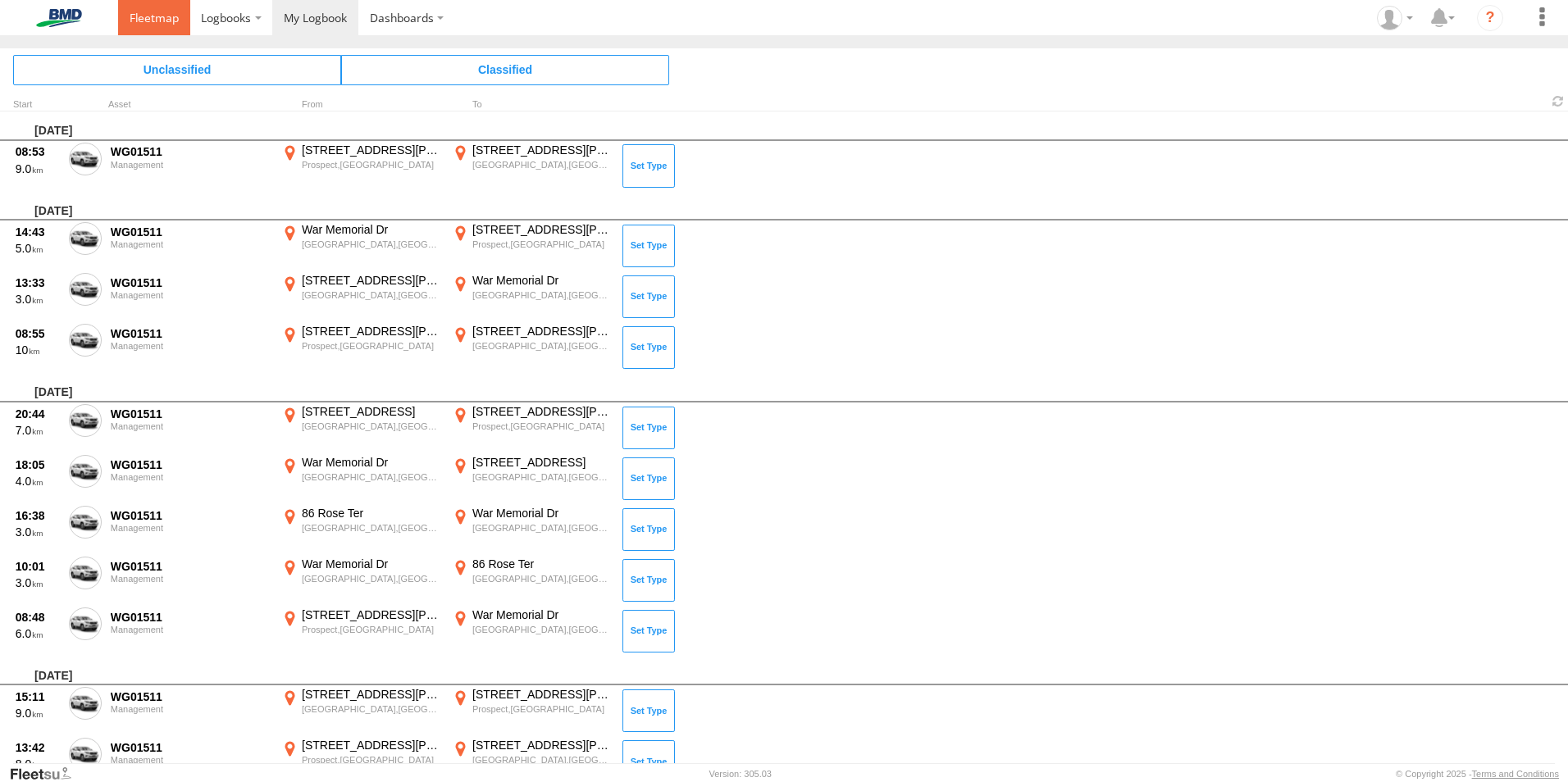
click at [133, 14] on span at bounding box center [154, 17] width 49 height 15
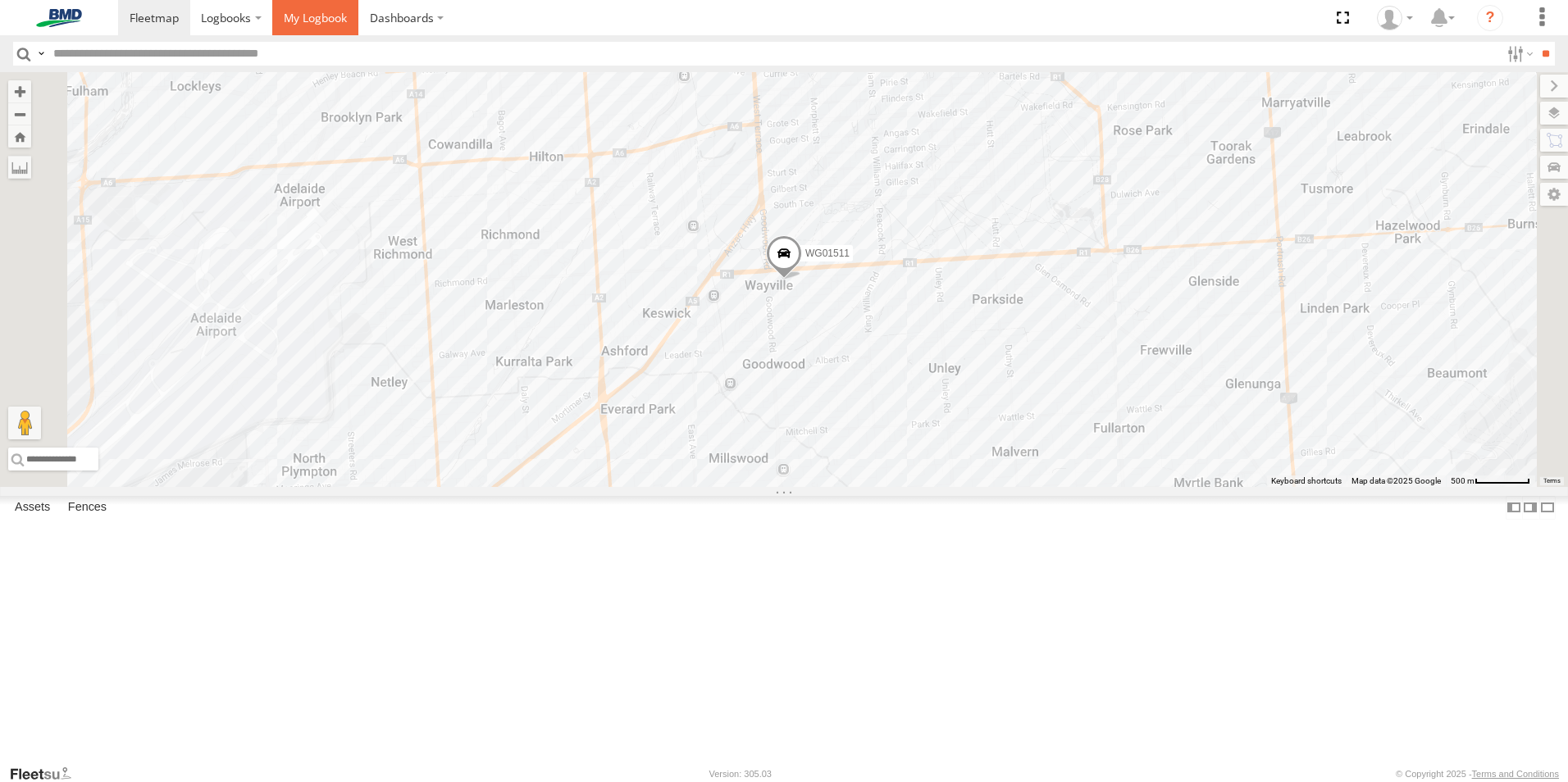
click at [325, 14] on span at bounding box center [316, 17] width 63 height 15
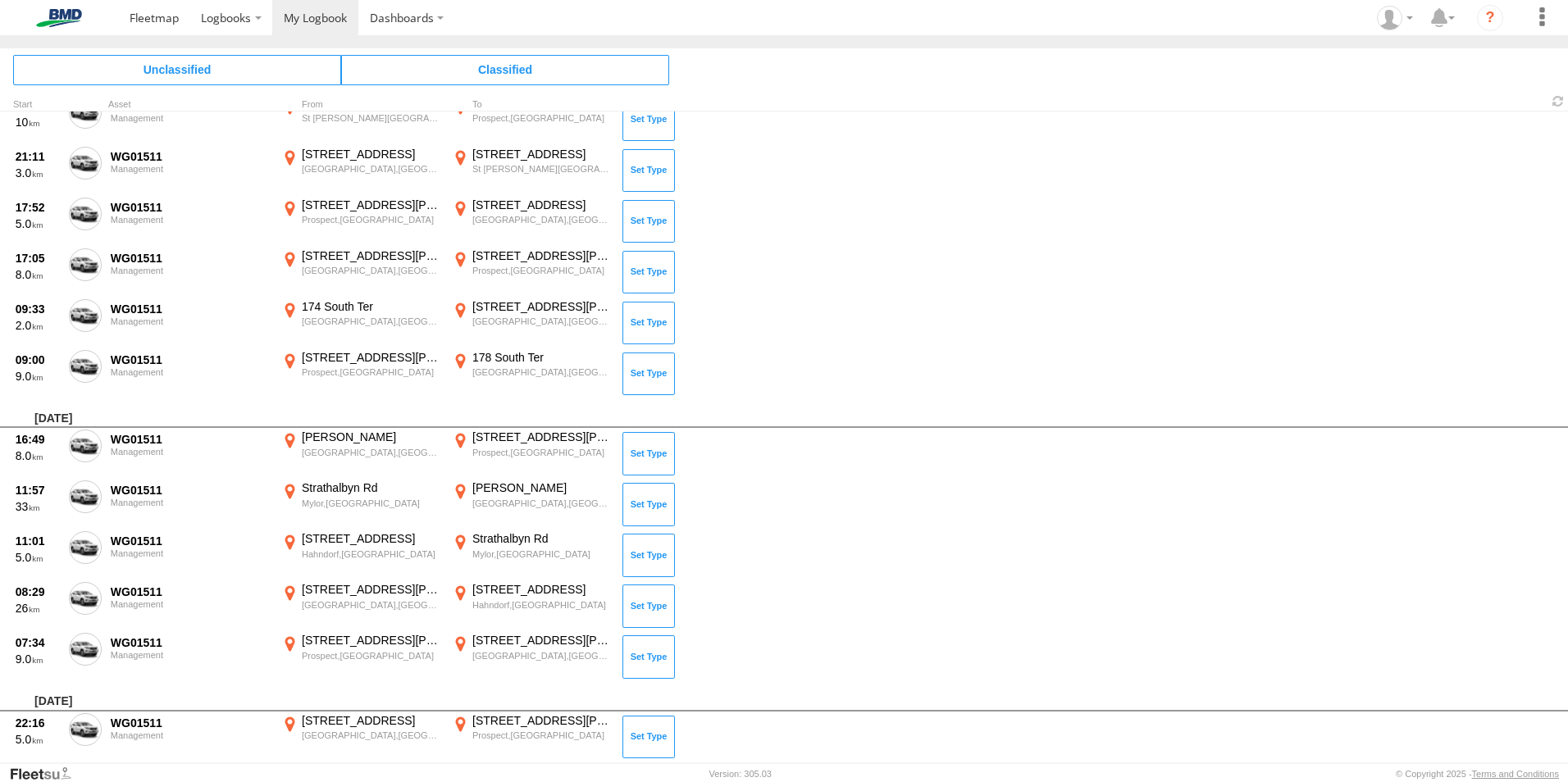
scroll to position [11290, 0]
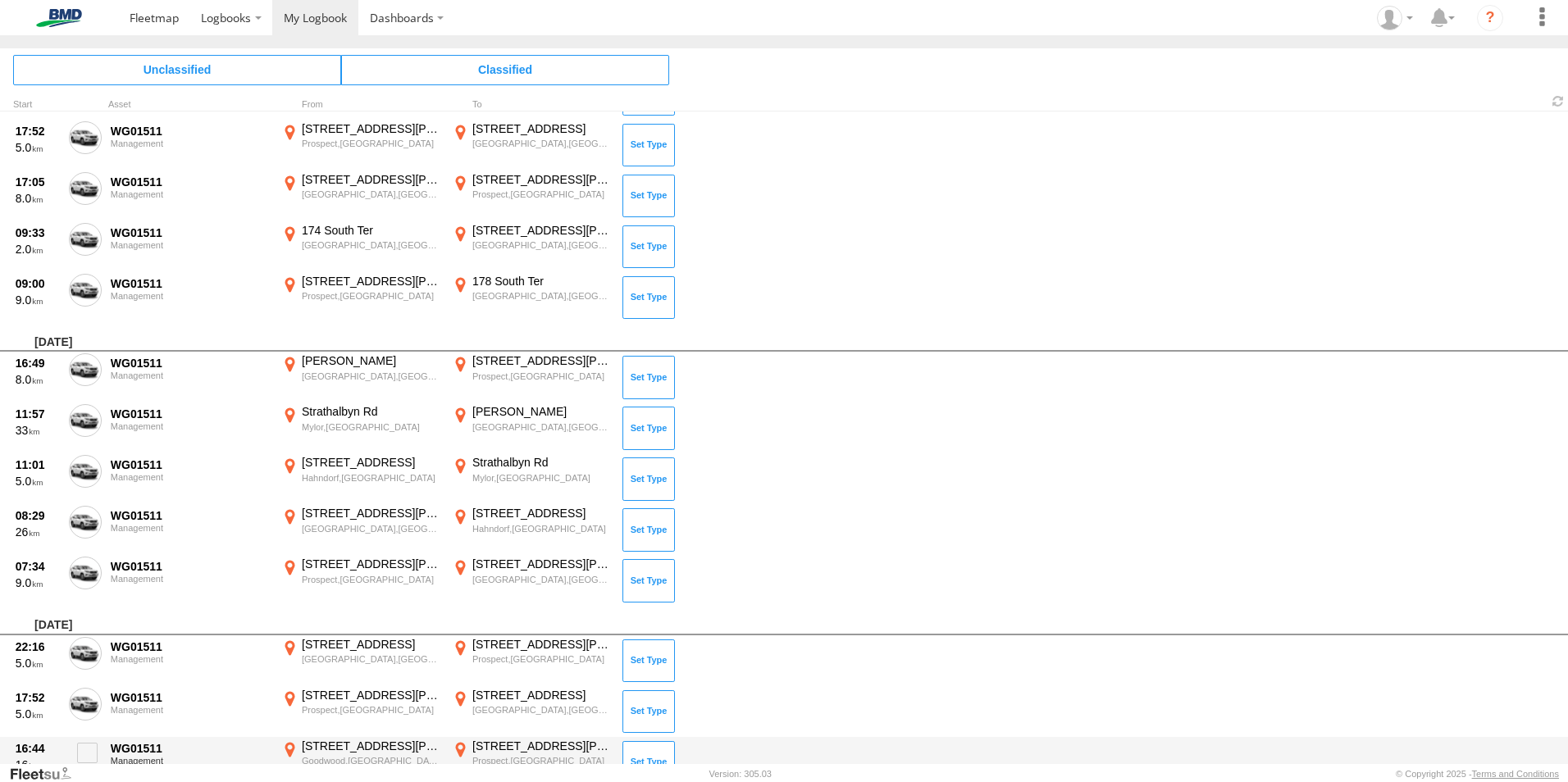
drag, startPoint x: 1560, startPoint y: 708, endPoint x: 1558, endPoint y: 756, distance: 48.0
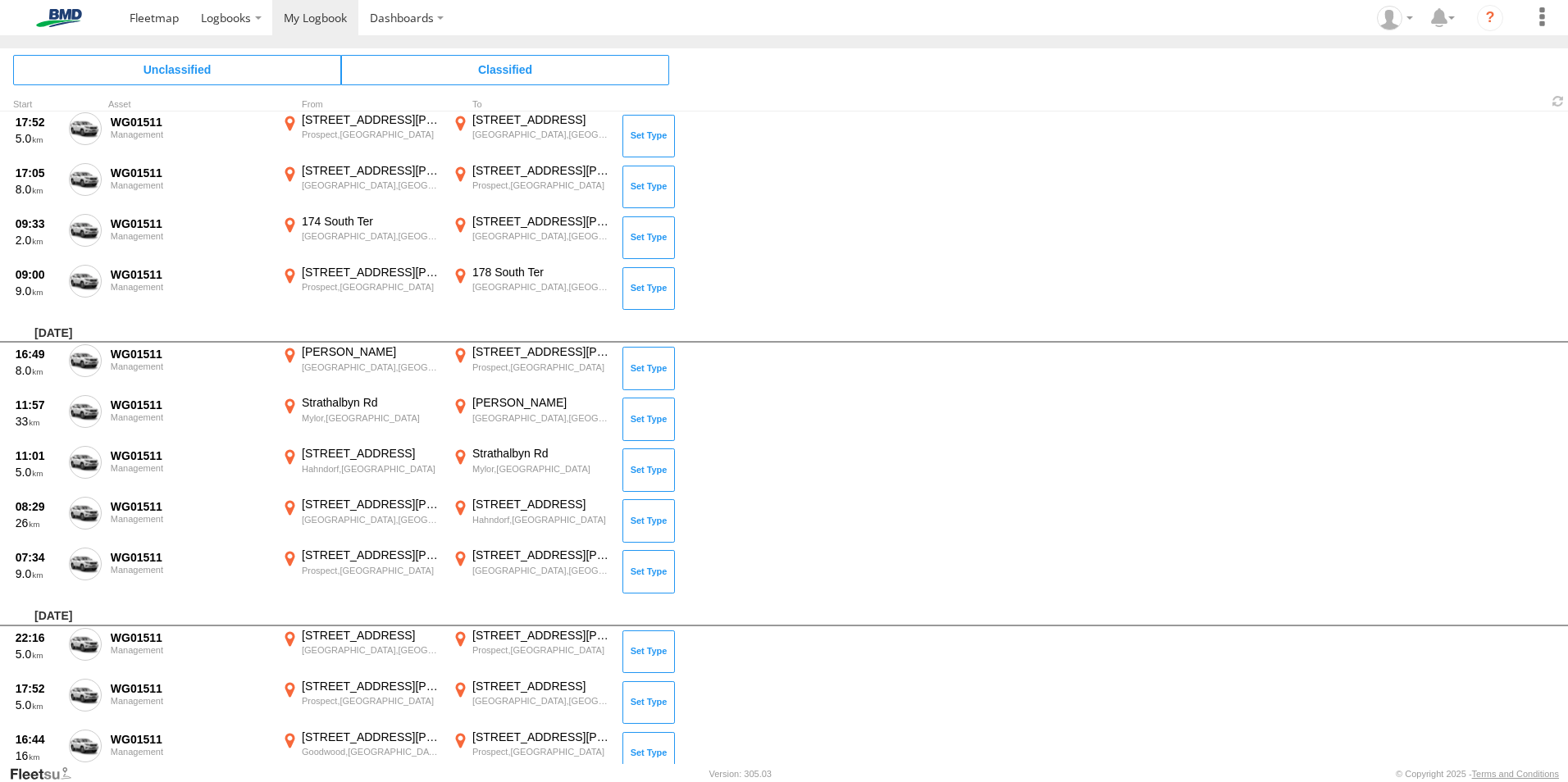
scroll to position [12018, 0]
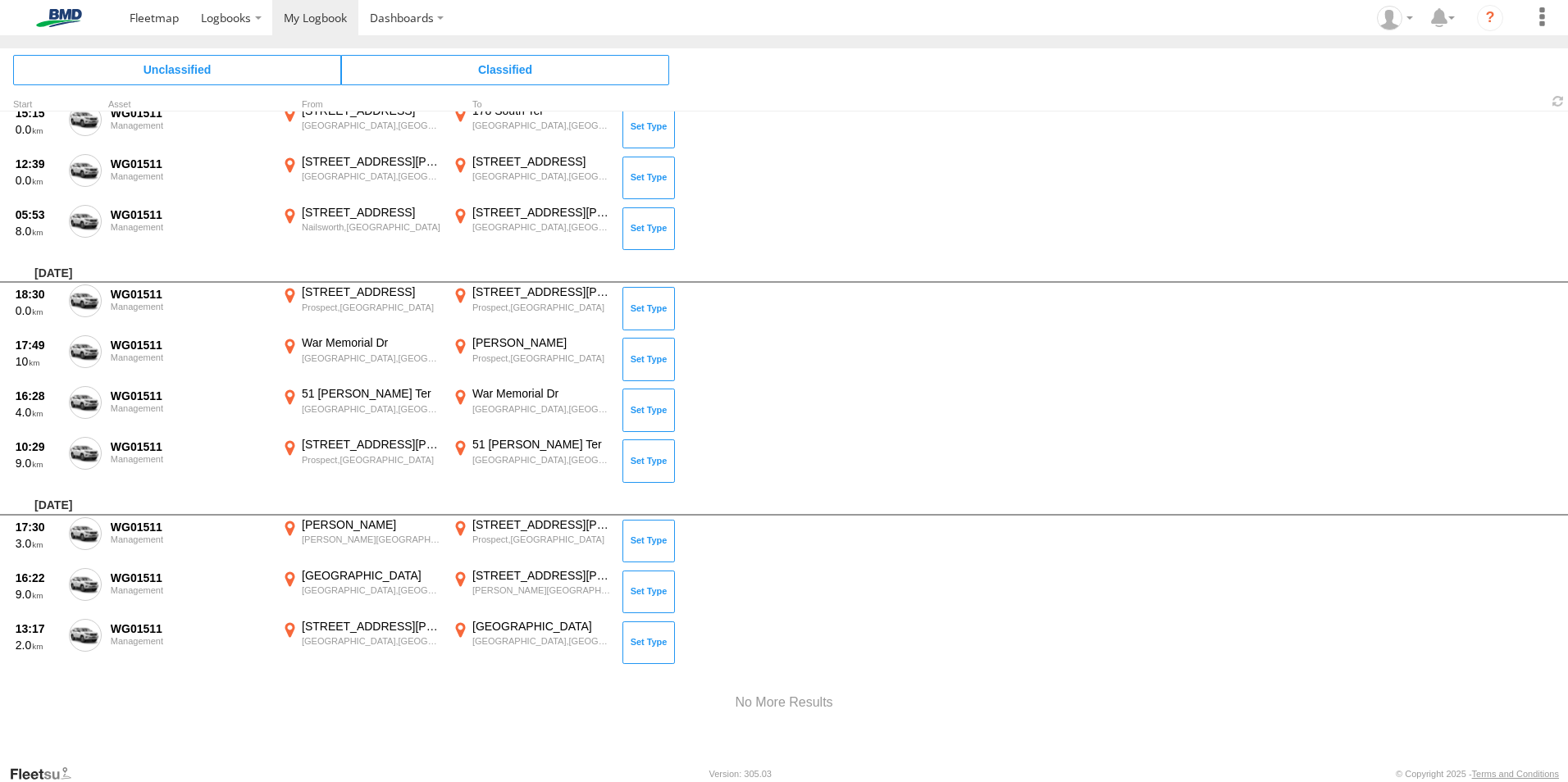
click at [1205, 681] on div at bounding box center [784, 703] width 1568 height 70
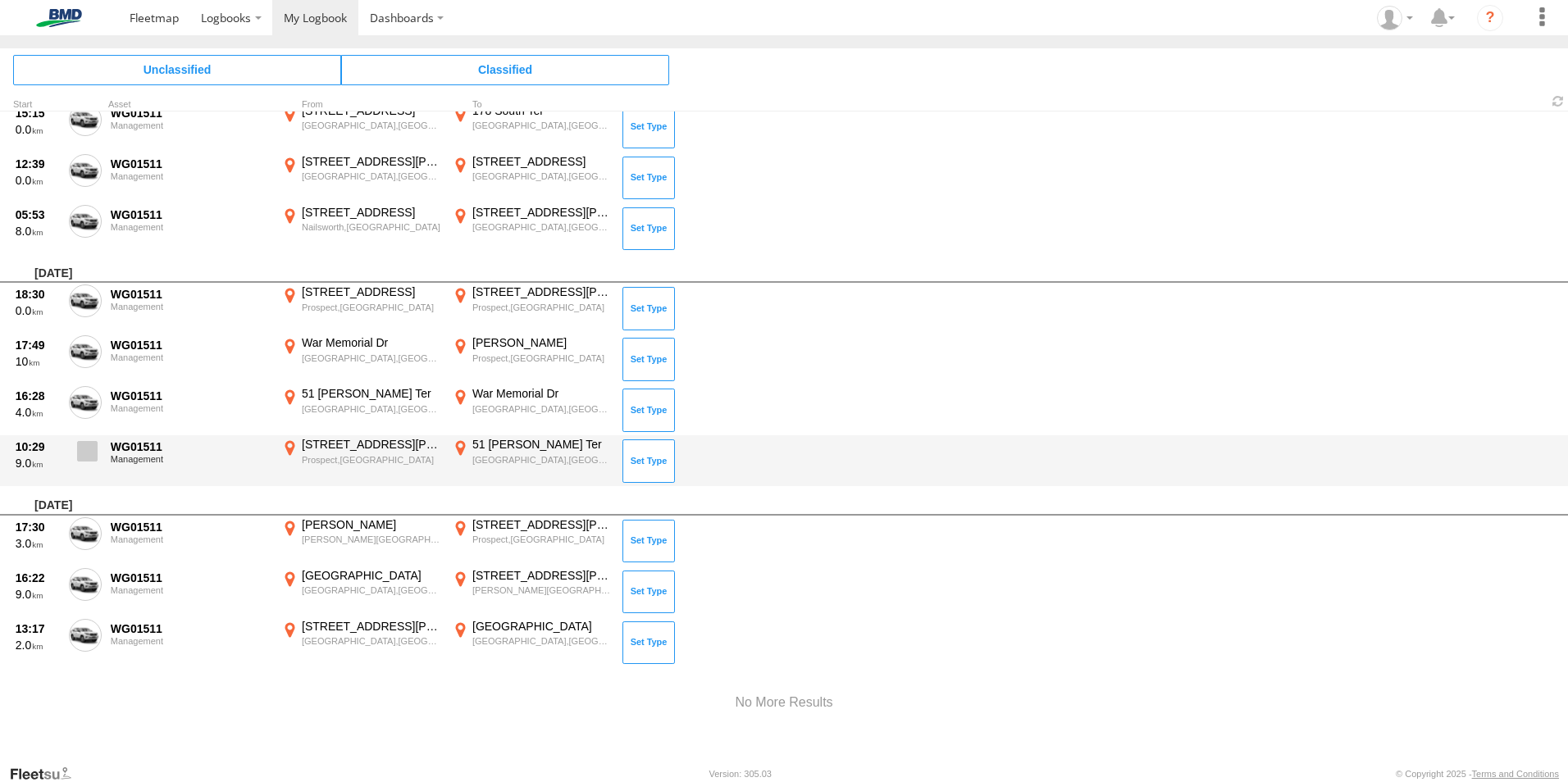
click at [81, 449] on span at bounding box center [87, 451] width 21 height 21
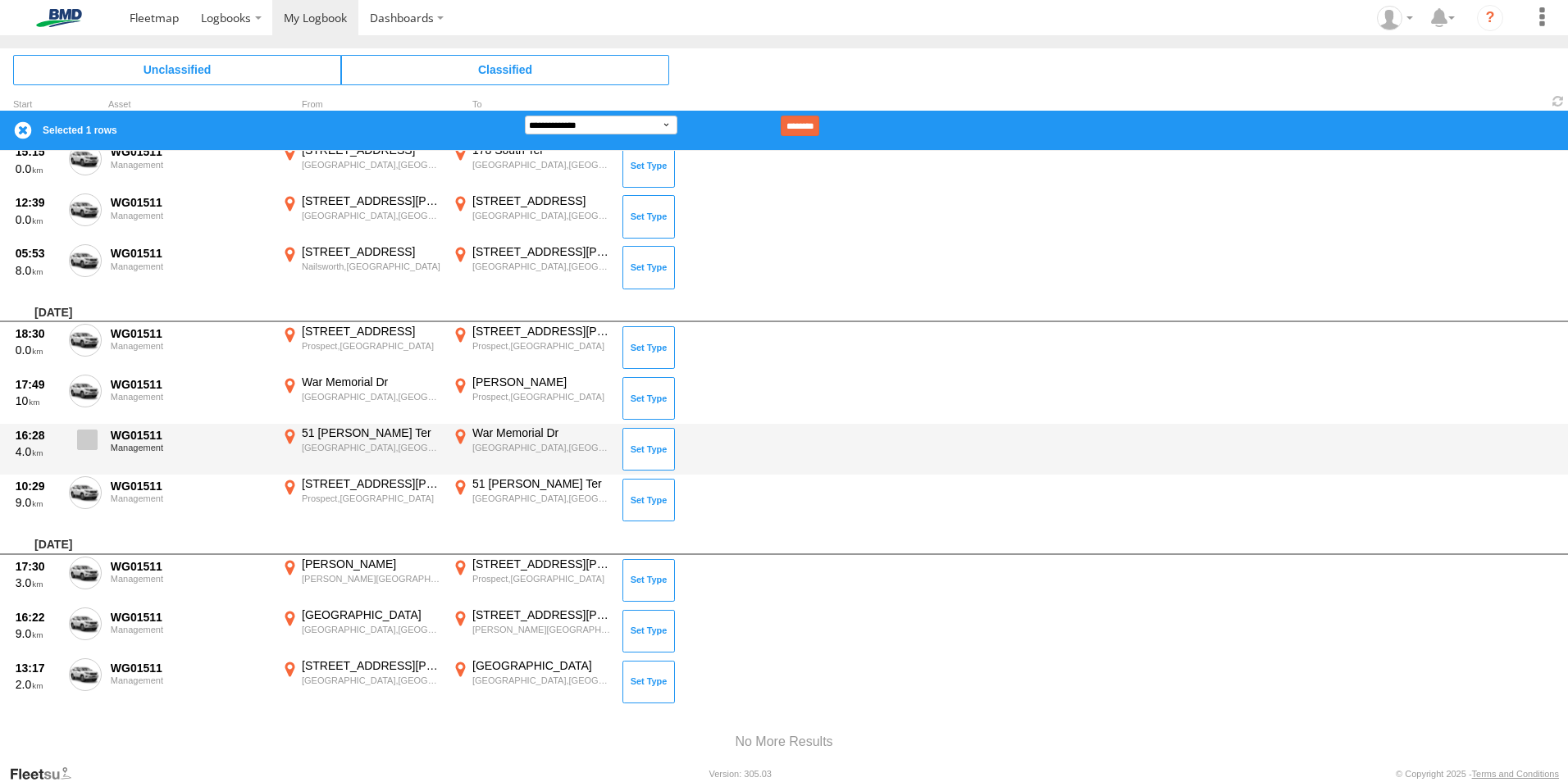
click at [86, 437] on span at bounding box center [87, 440] width 21 height 21
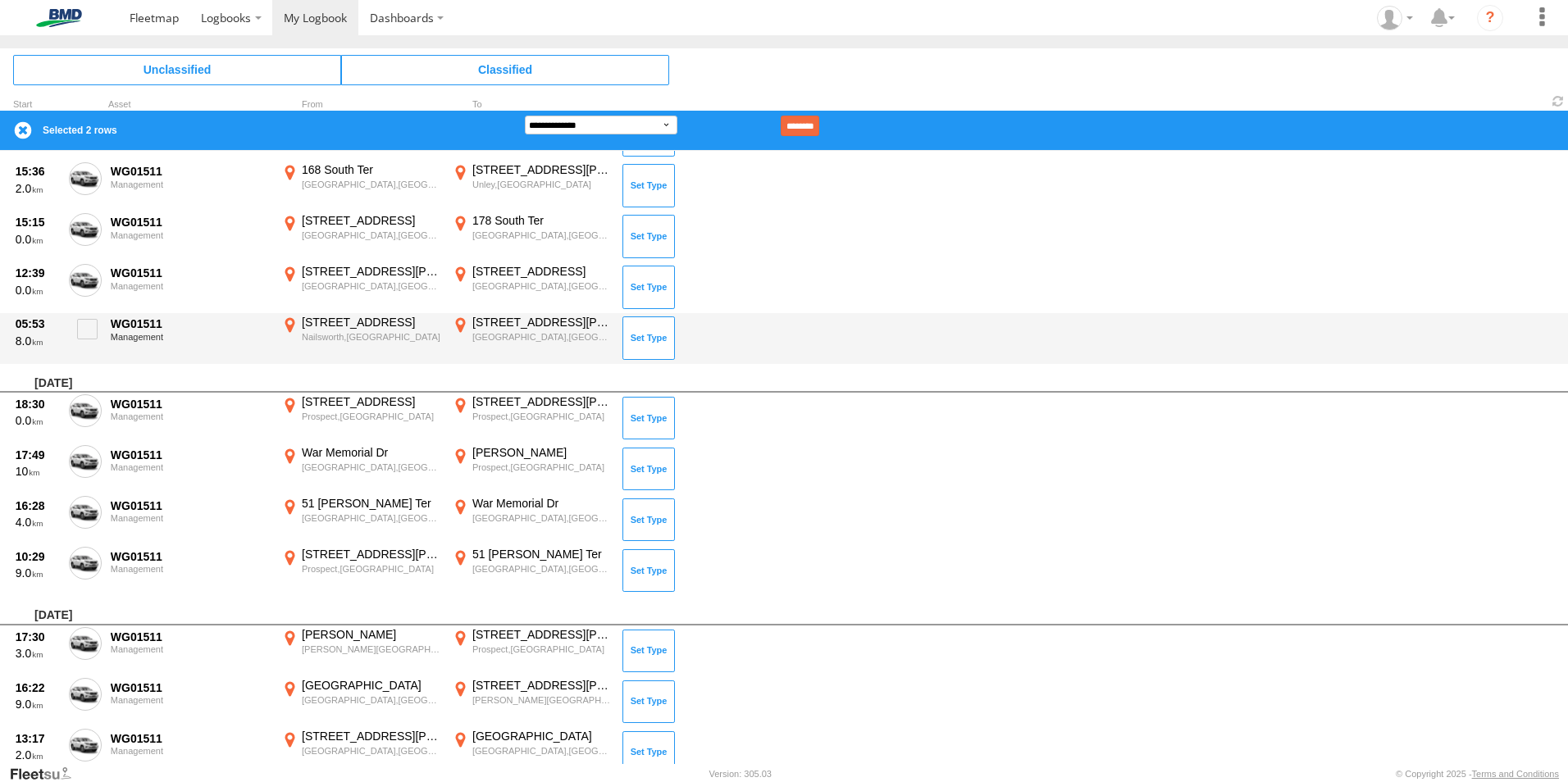
scroll to position [11854, 0]
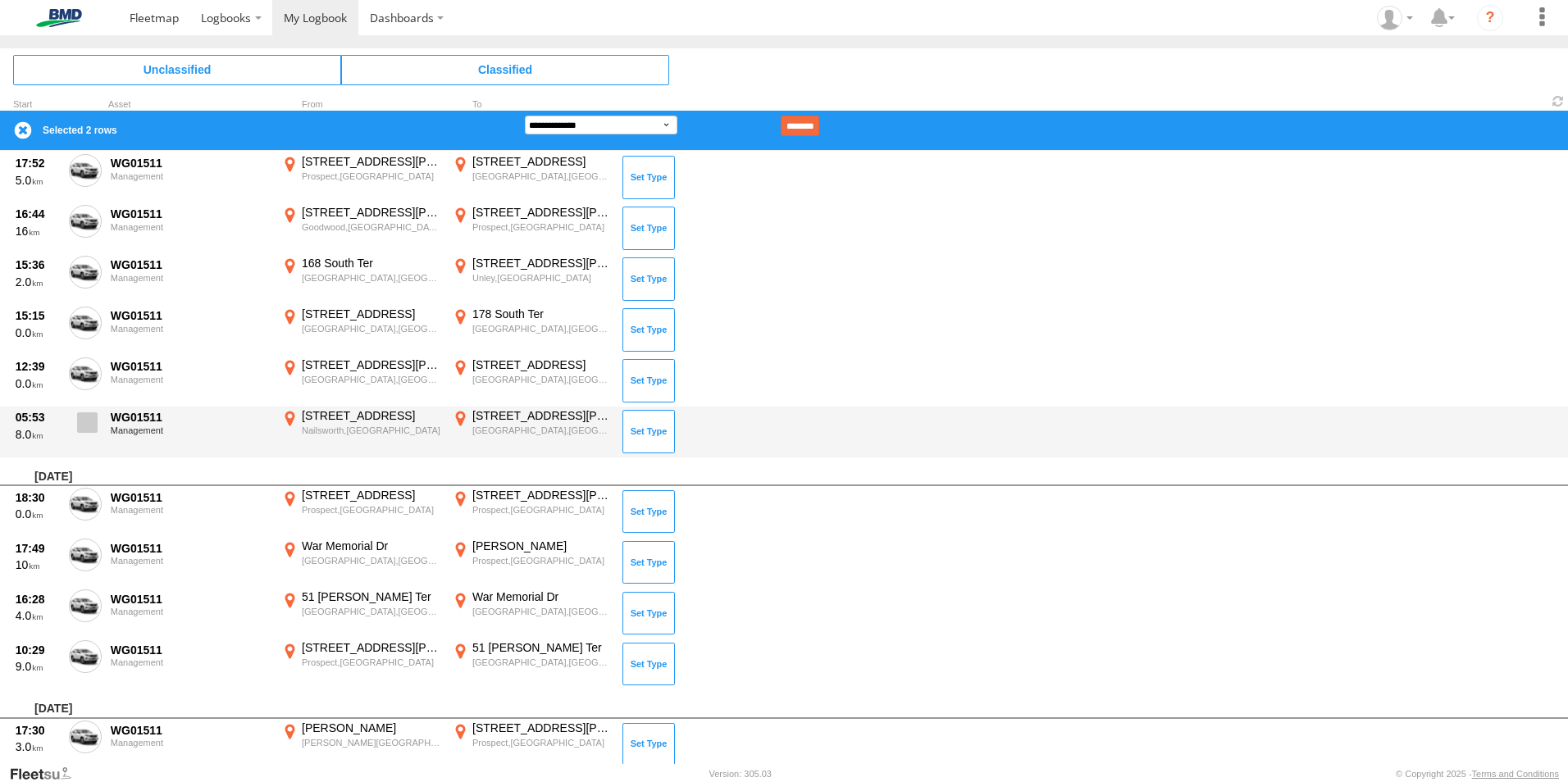
click at [91, 419] on span at bounding box center [87, 422] width 21 height 21
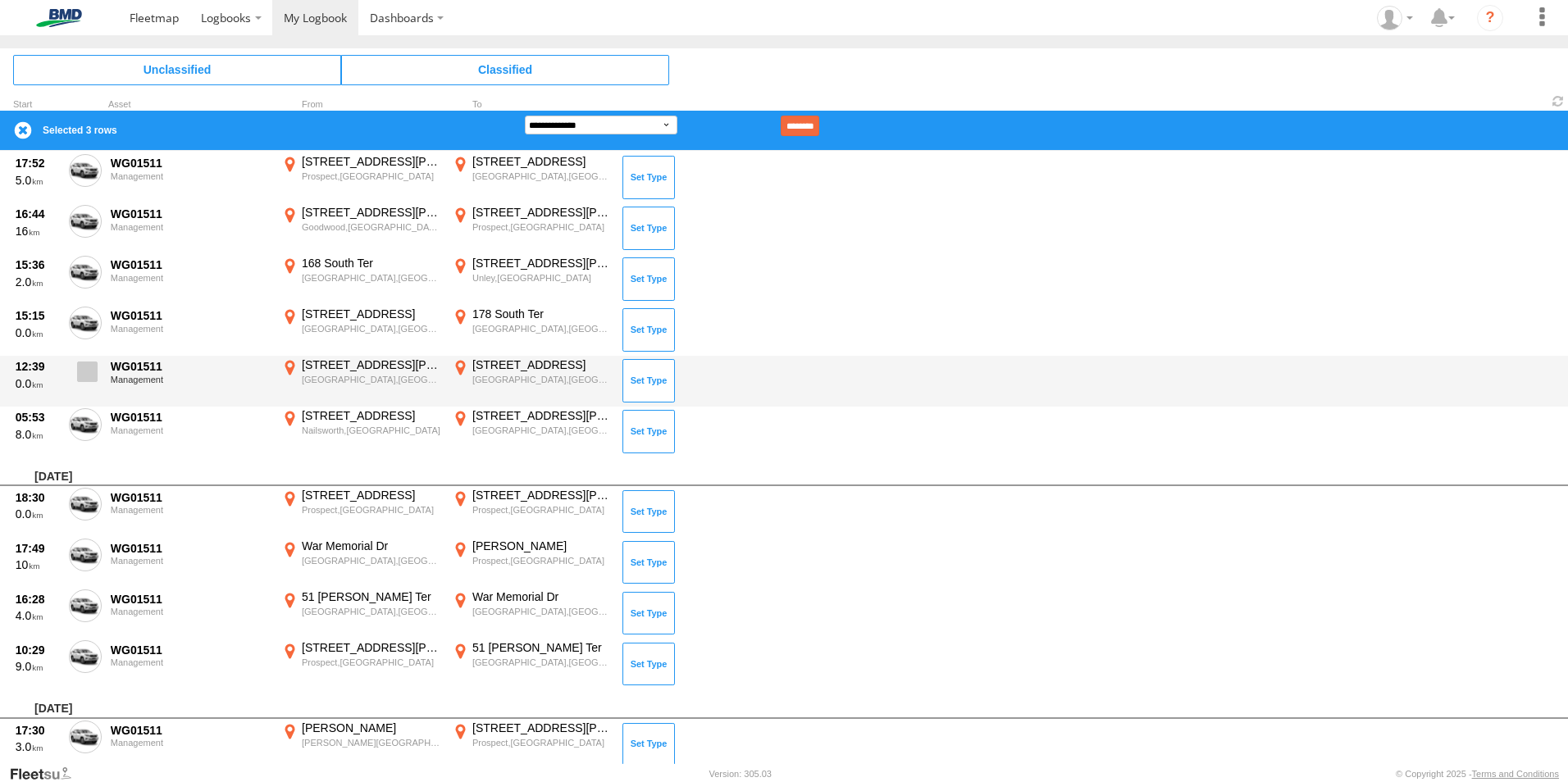
click at [88, 372] on span at bounding box center [87, 371] width 21 height 21
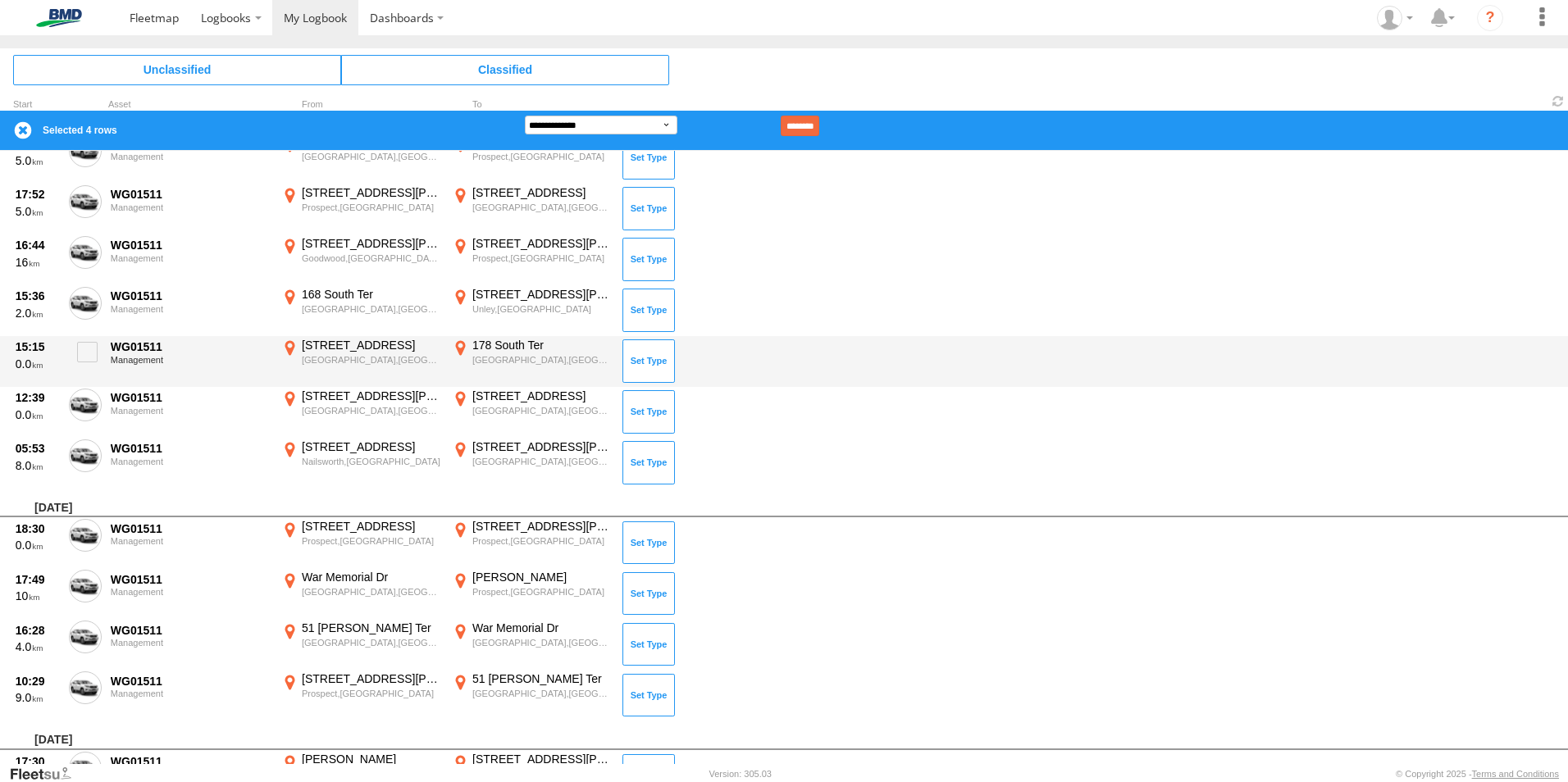
scroll to position [11772, 0]
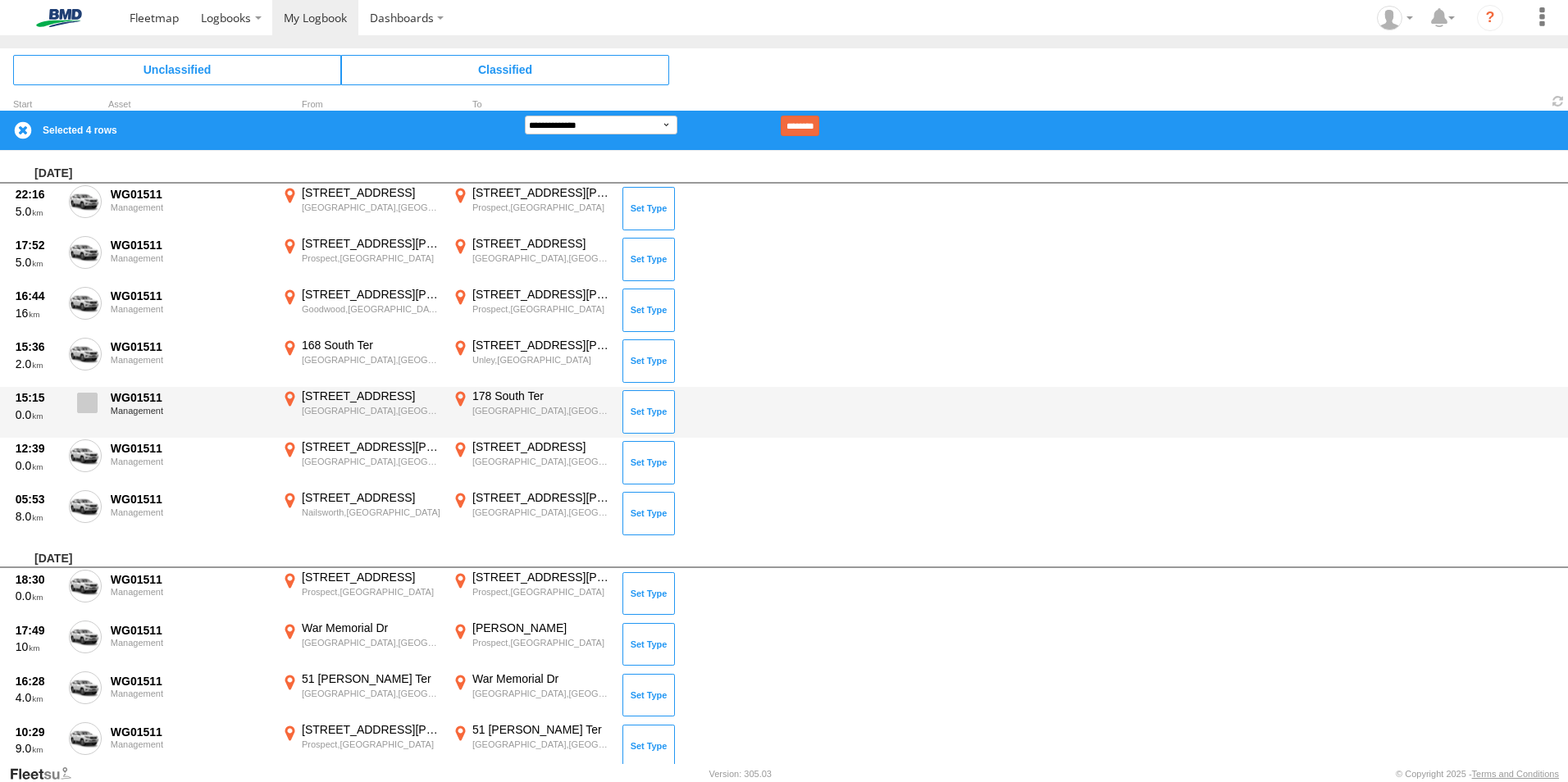
click at [87, 402] on span at bounding box center [87, 403] width 21 height 21
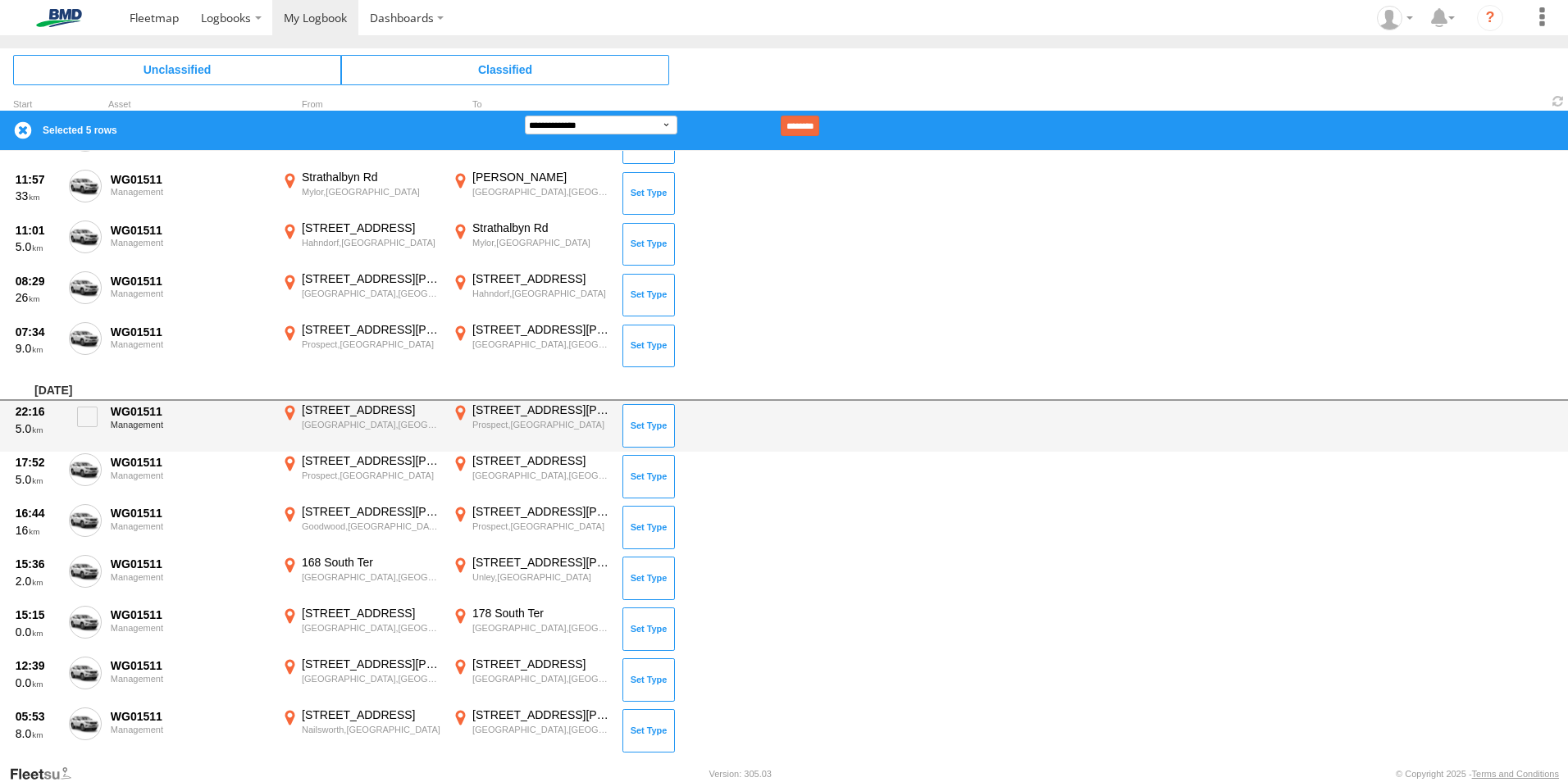
scroll to position [11526, 0]
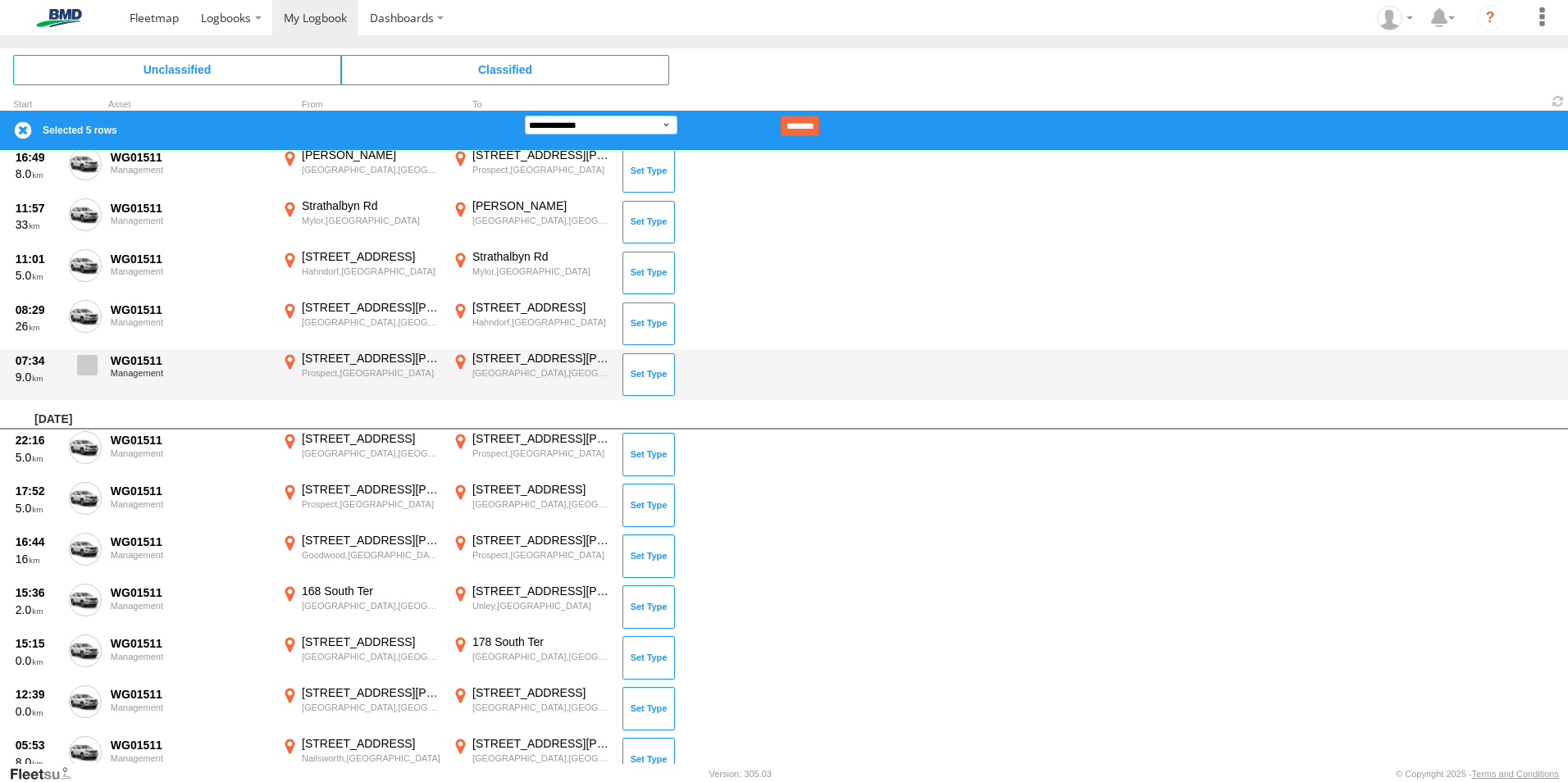
click at [84, 368] on span at bounding box center [87, 365] width 21 height 21
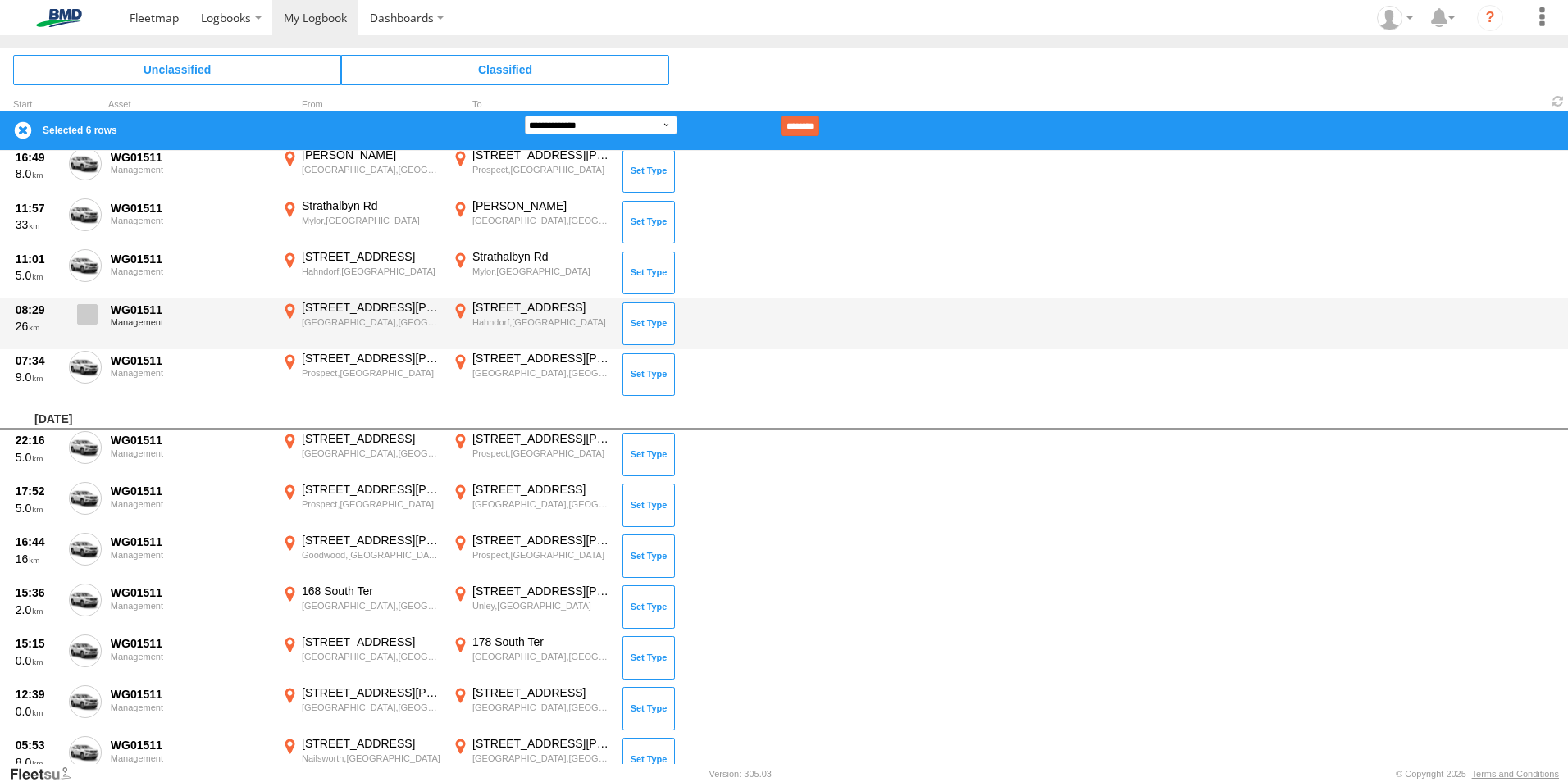
click at [88, 320] on span at bounding box center [87, 314] width 21 height 21
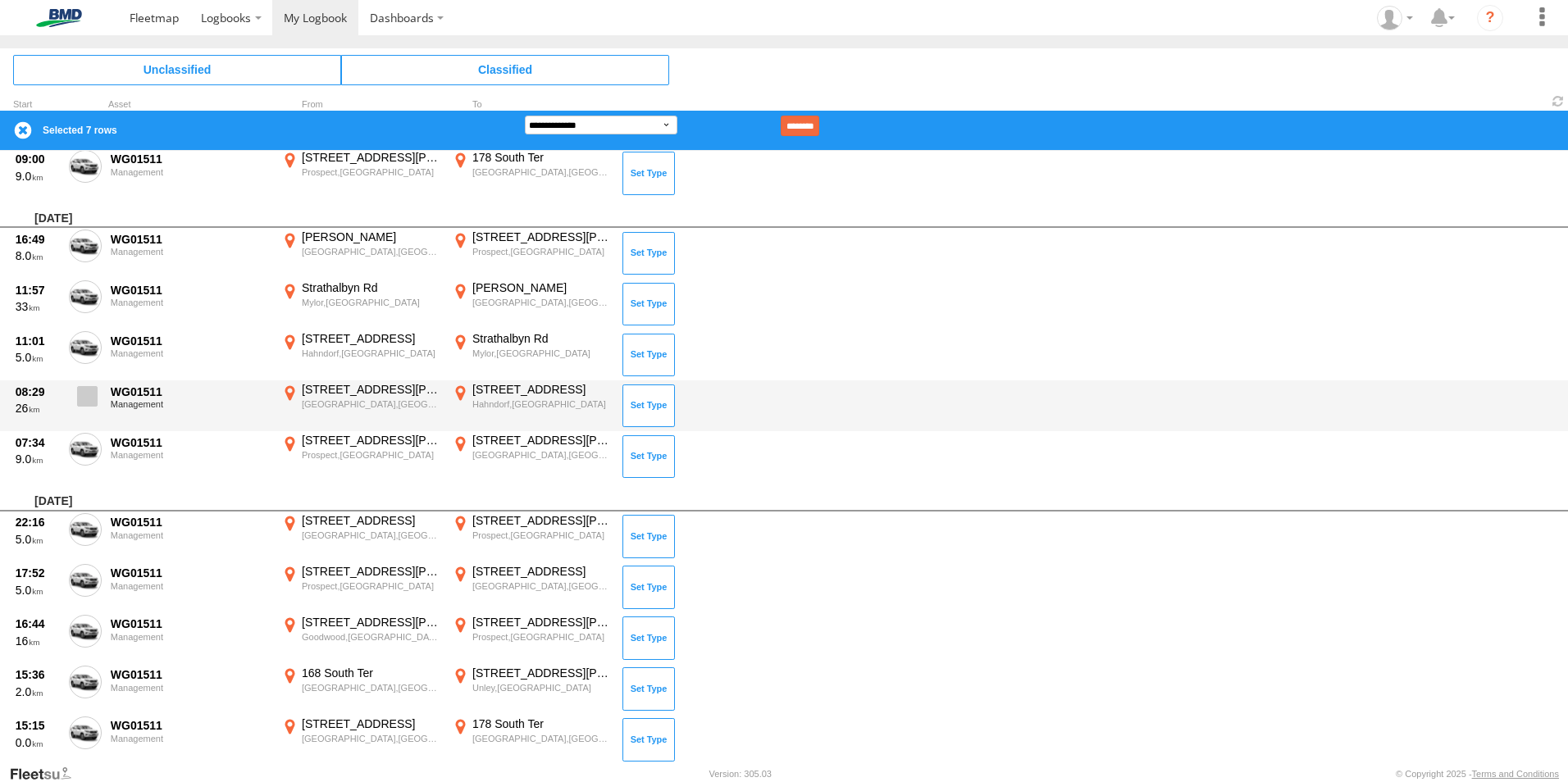
click at [86, 398] on span at bounding box center [87, 395] width 21 height 21
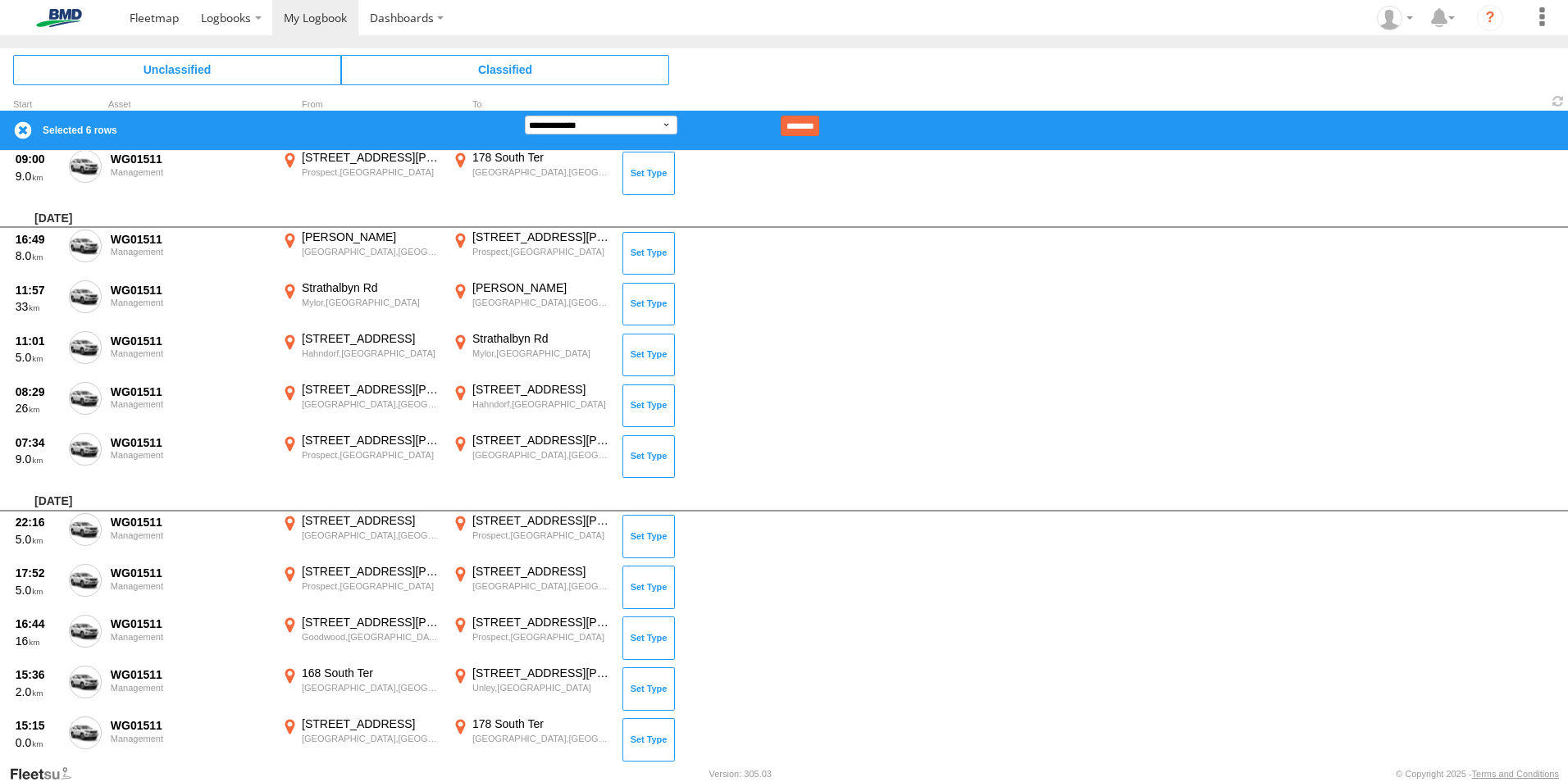
scroll to position [11198, 0]
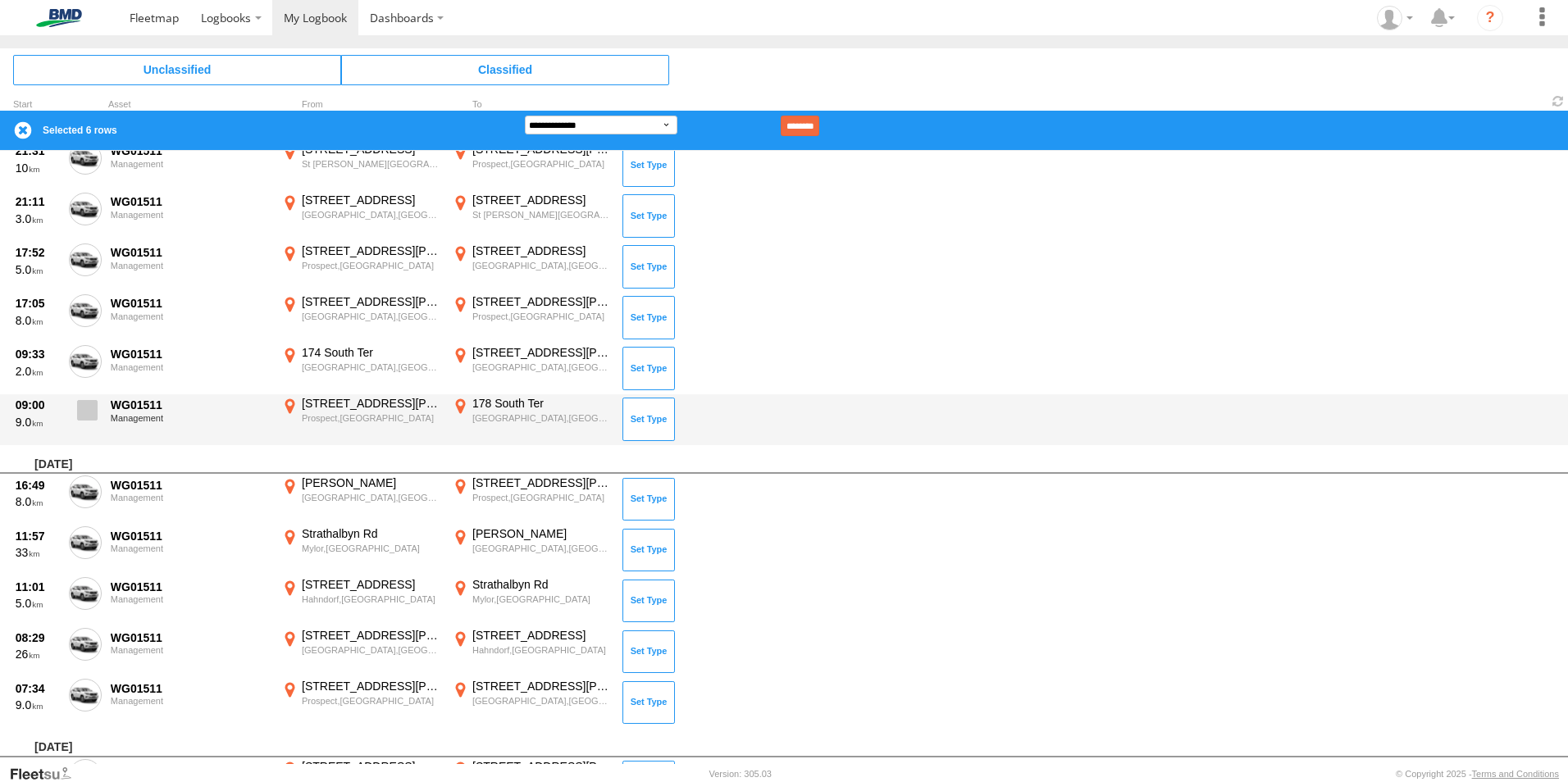
click at [94, 407] on span at bounding box center [87, 410] width 21 height 21
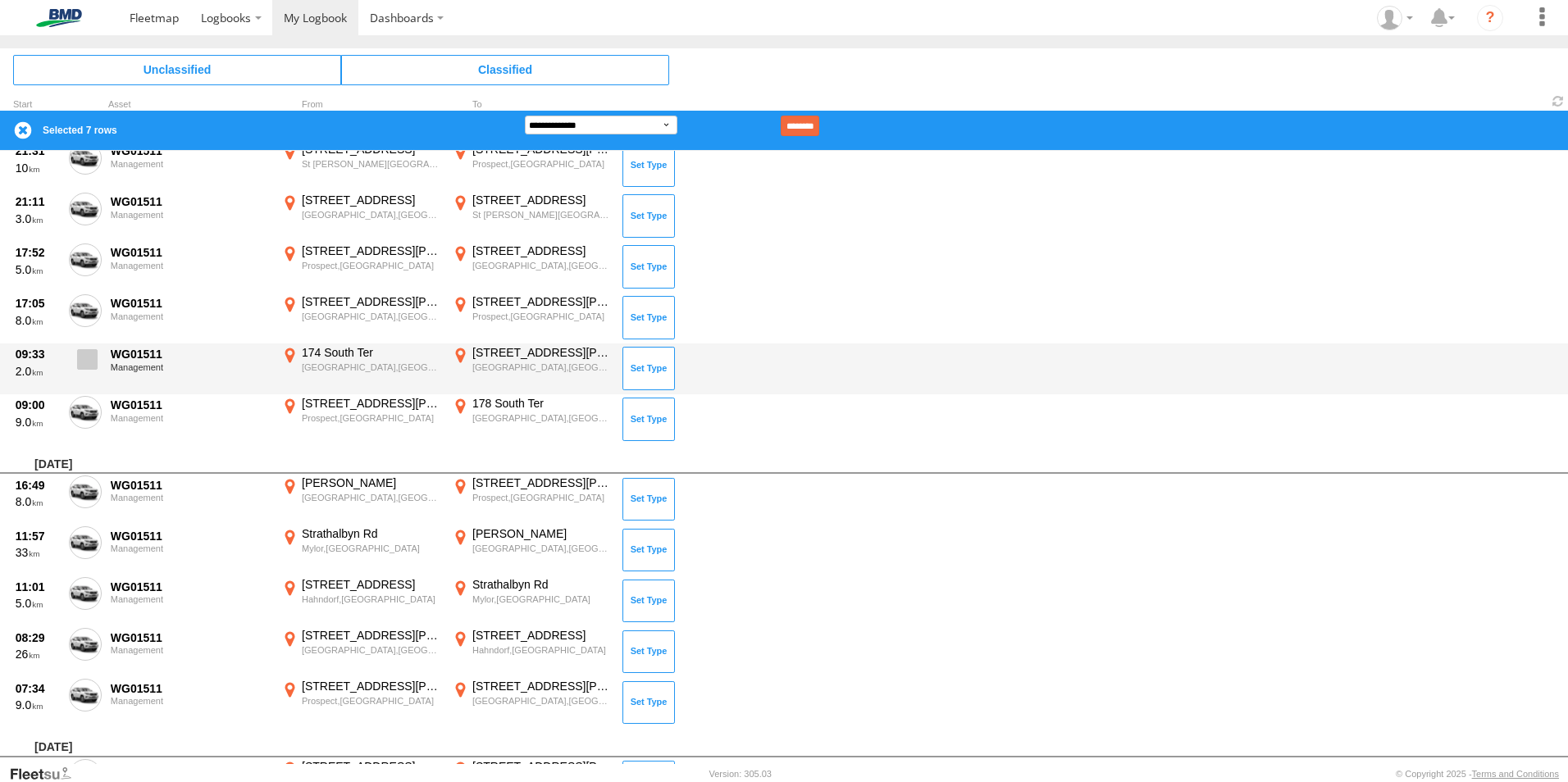
click at [87, 352] on span at bounding box center [87, 359] width 21 height 21
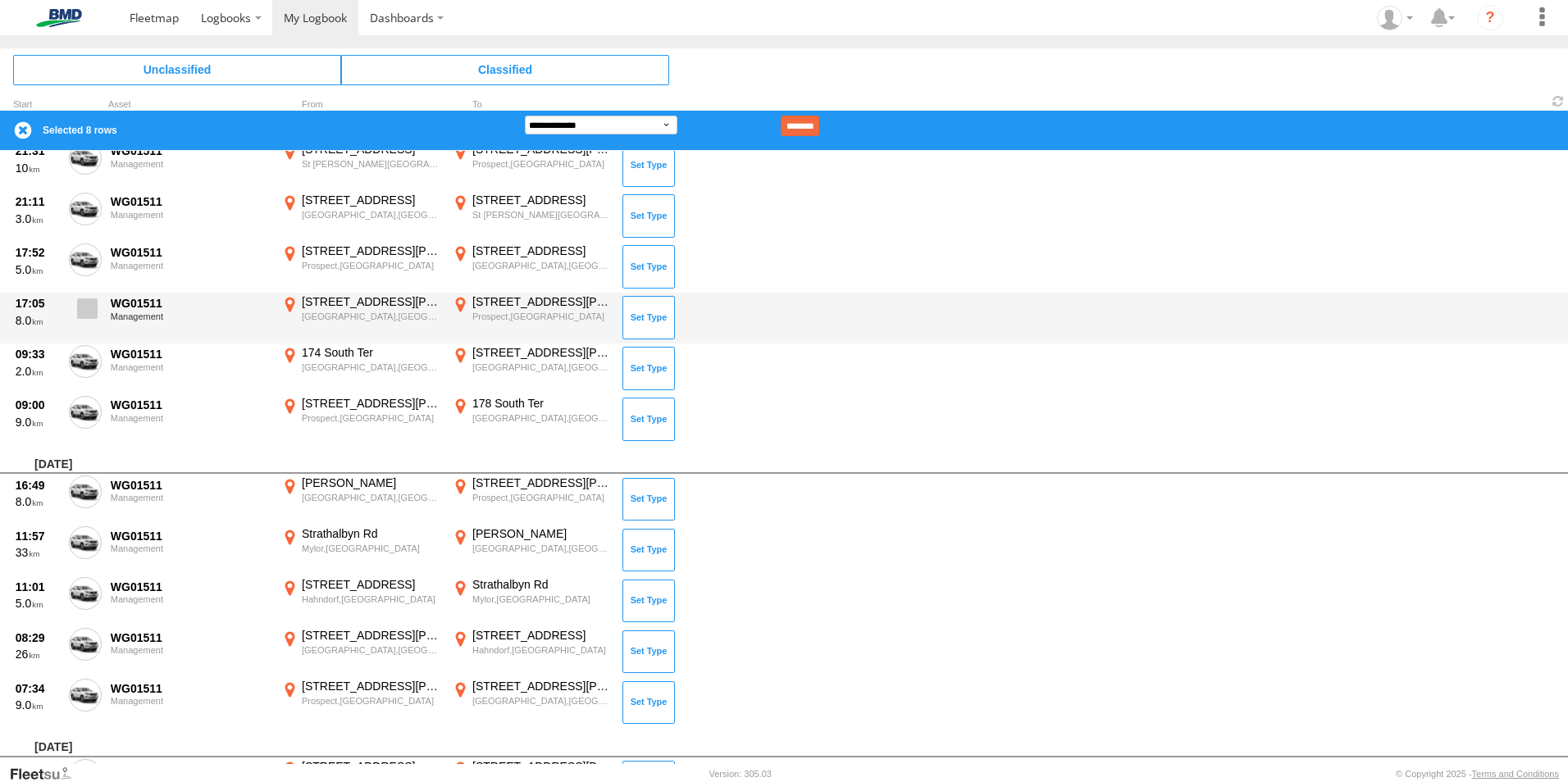
click at [85, 314] on span at bounding box center [87, 308] width 21 height 21
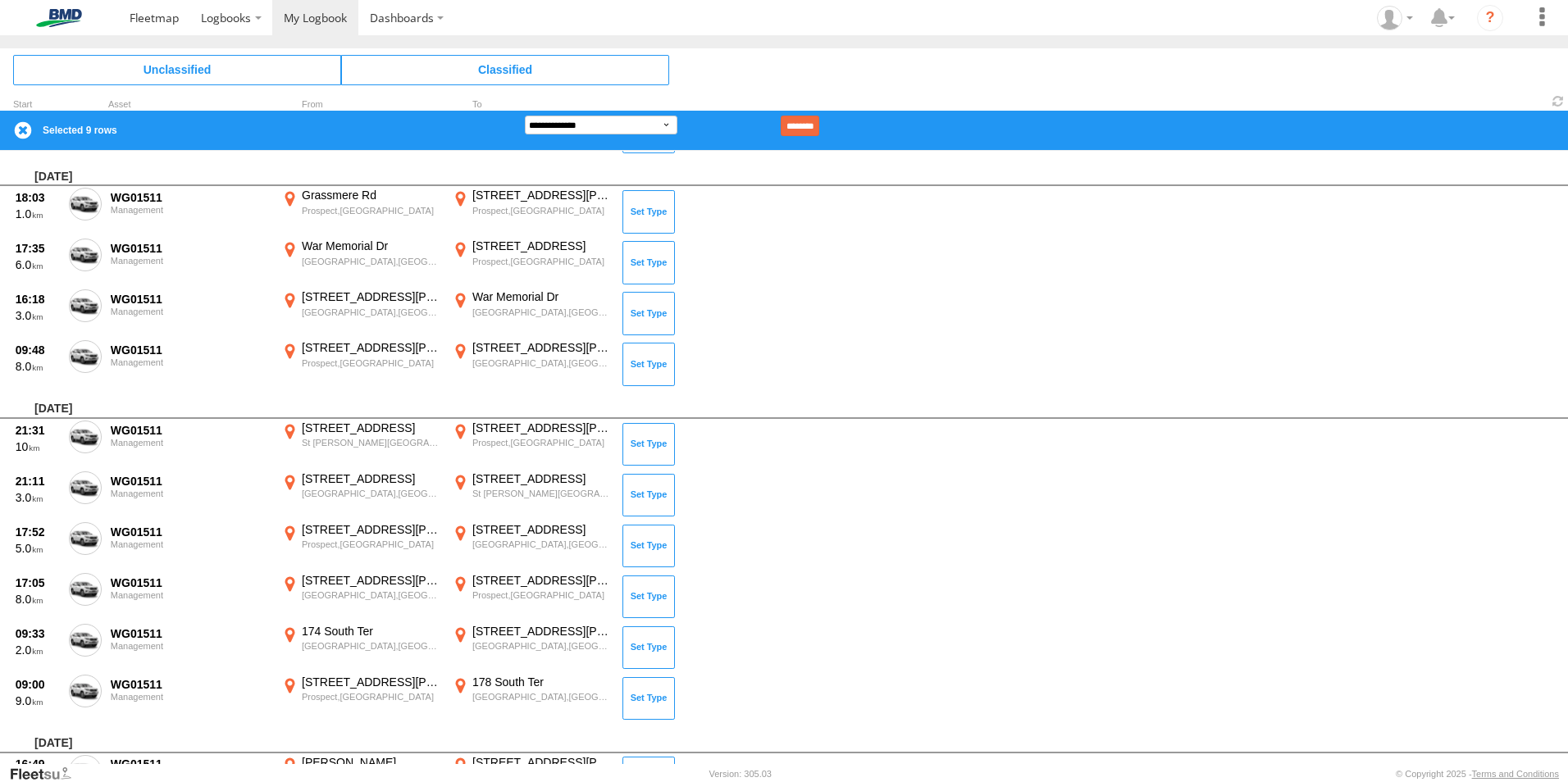
scroll to position [10870, 0]
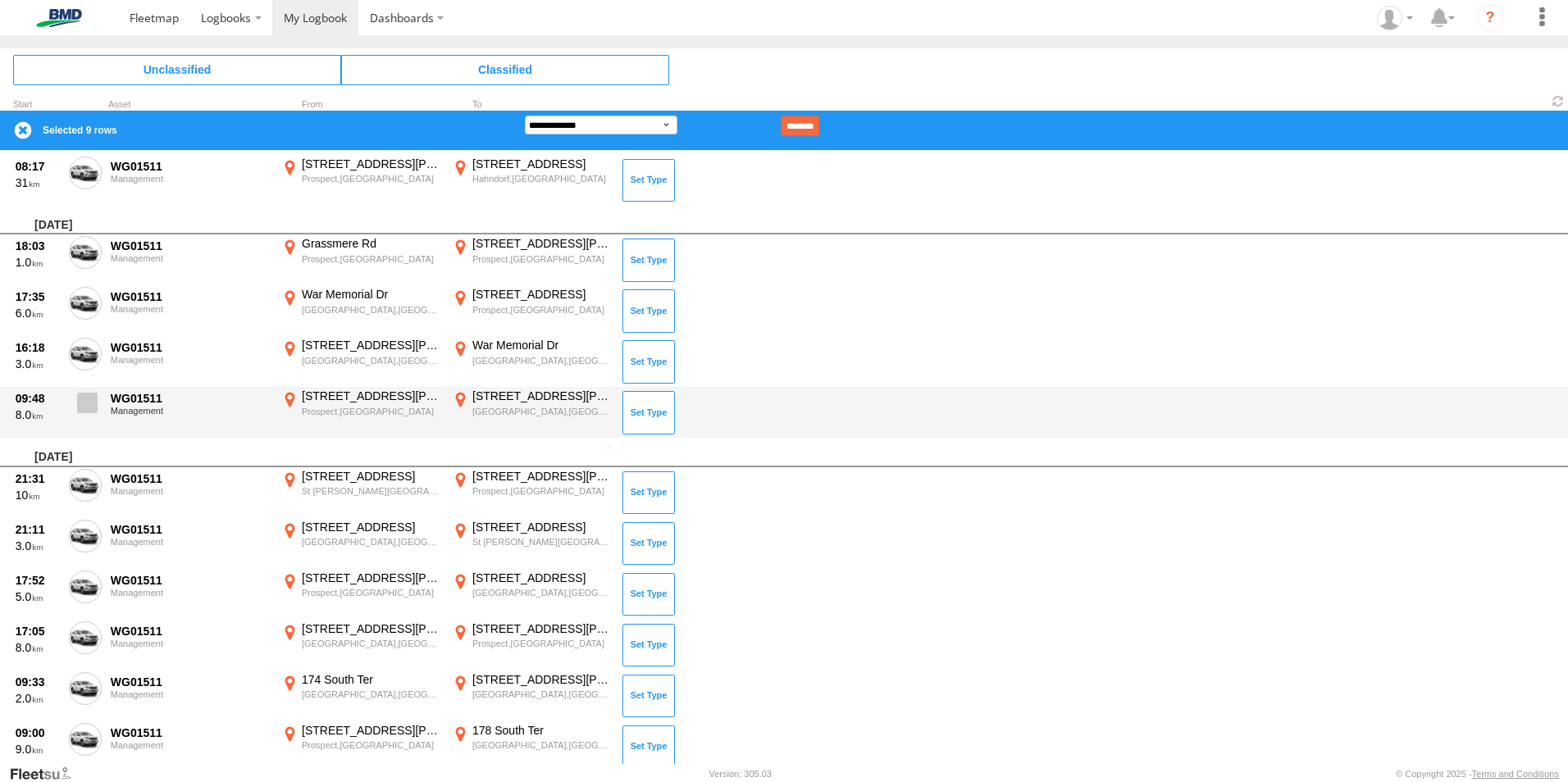
click at [93, 405] on span at bounding box center [87, 403] width 21 height 21
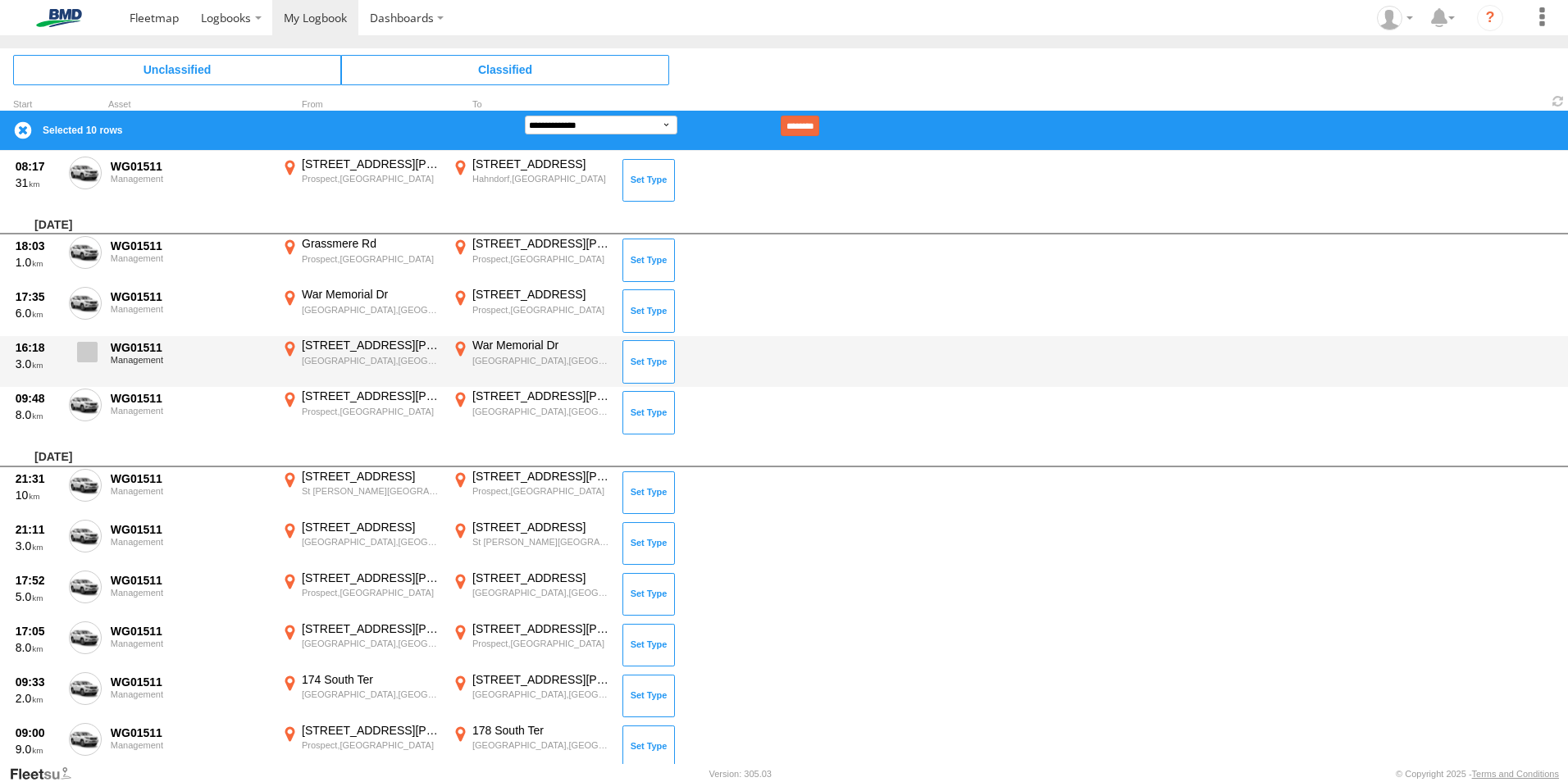
click at [88, 355] on span at bounding box center [87, 351] width 21 height 21
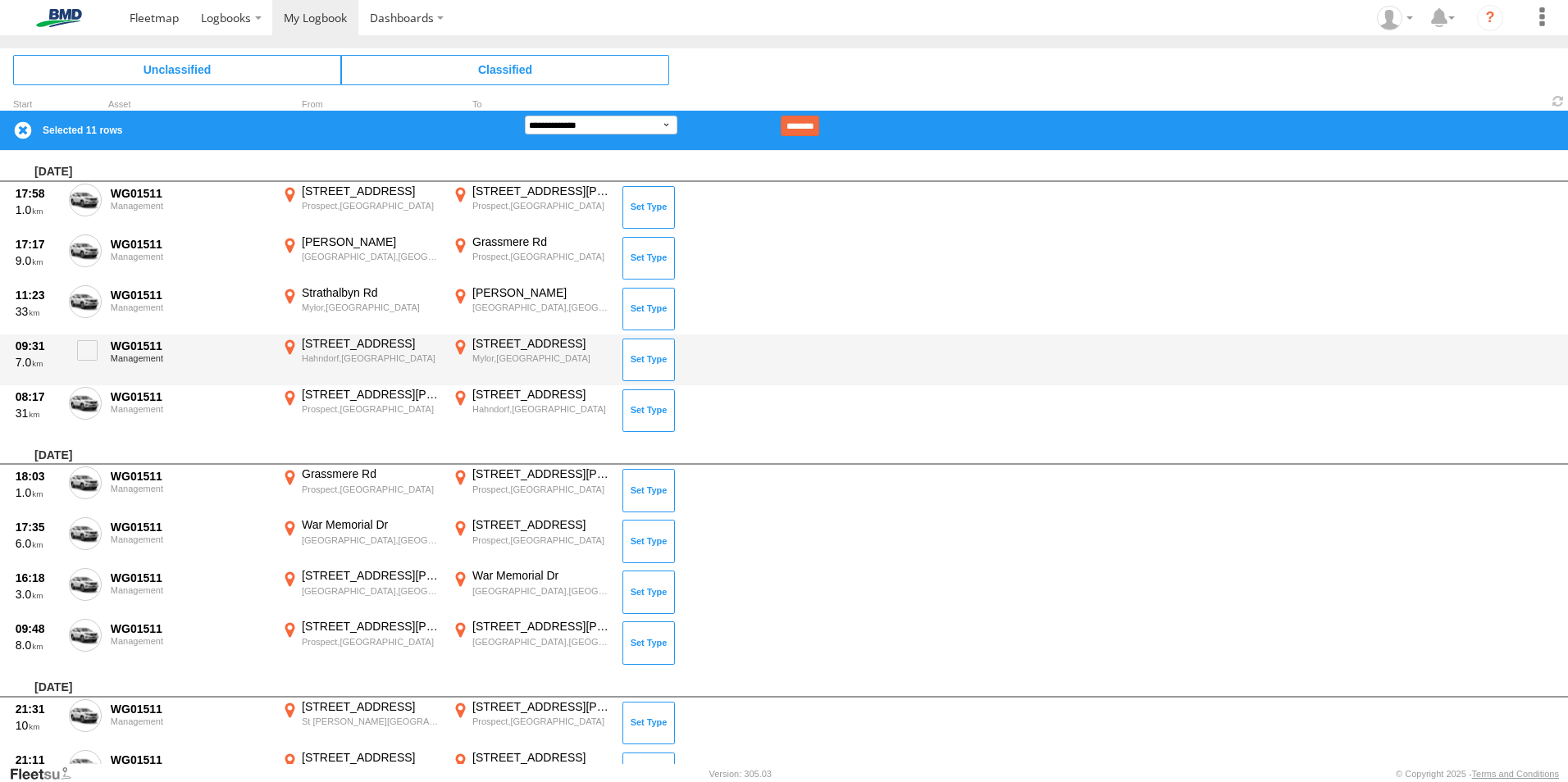
scroll to position [10624, 0]
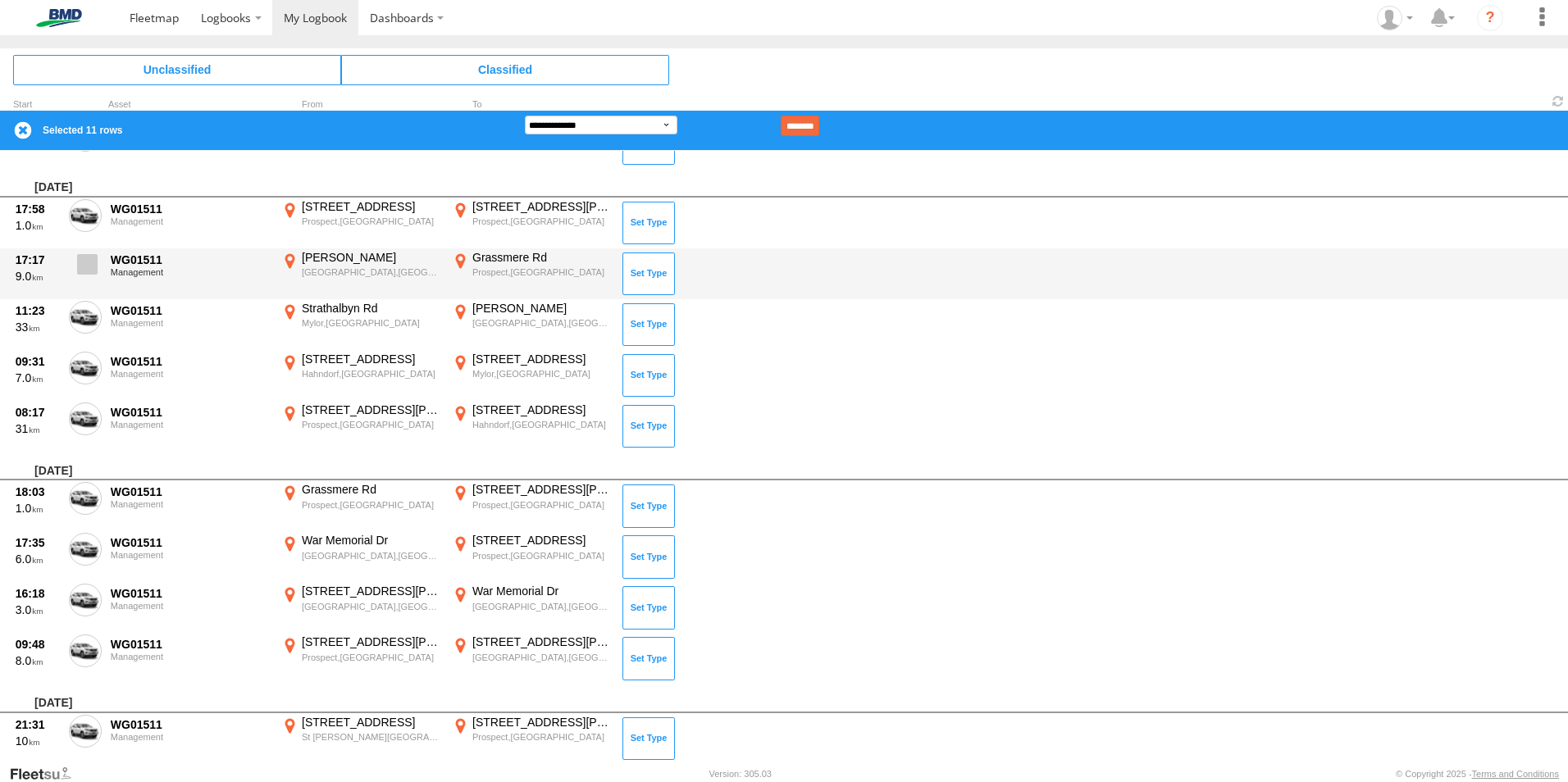
click at [79, 262] on span at bounding box center [87, 264] width 21 height 21
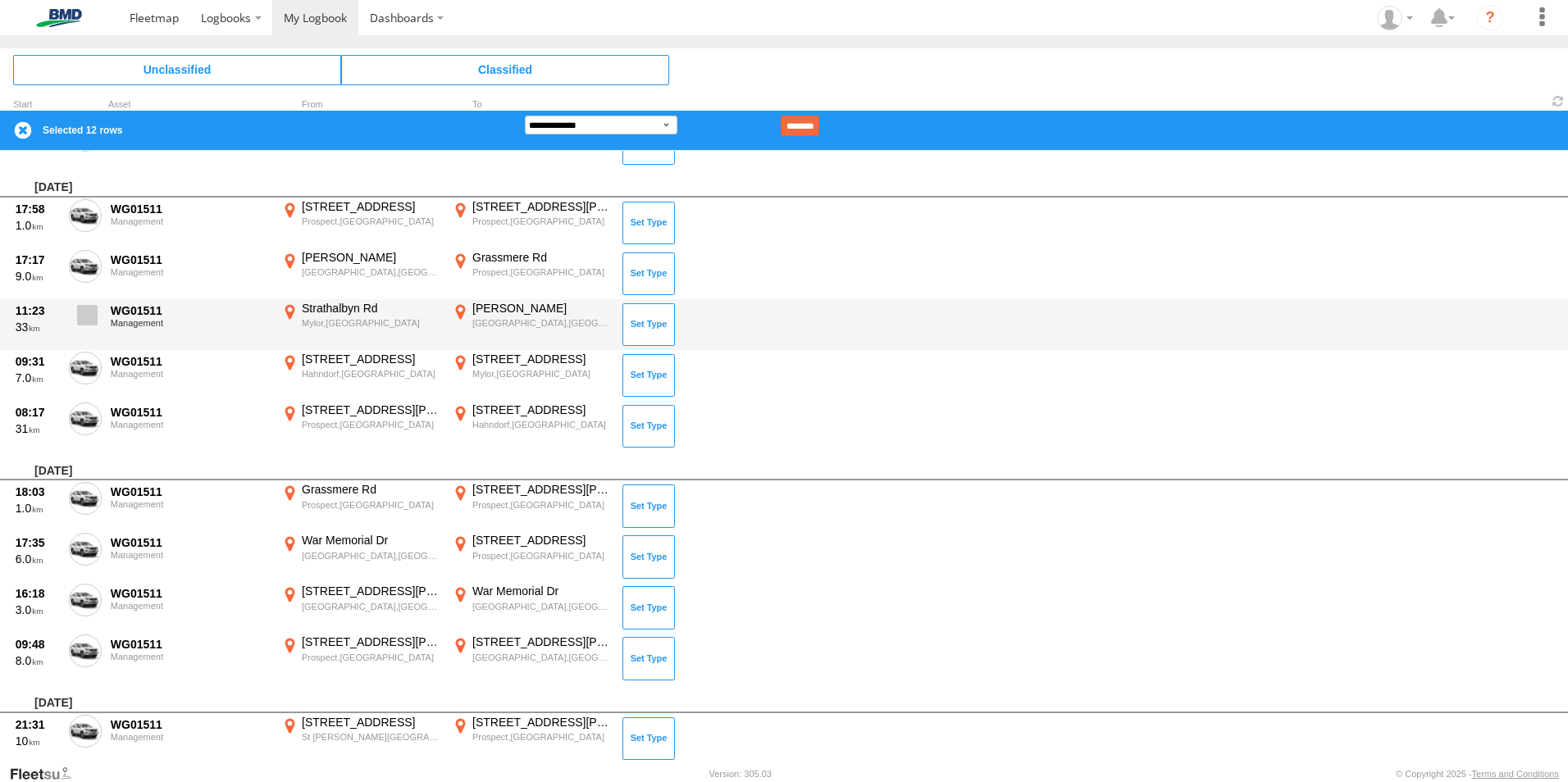
click at [83, 313] on span at bounding box center [87, 315] width 21 height 21
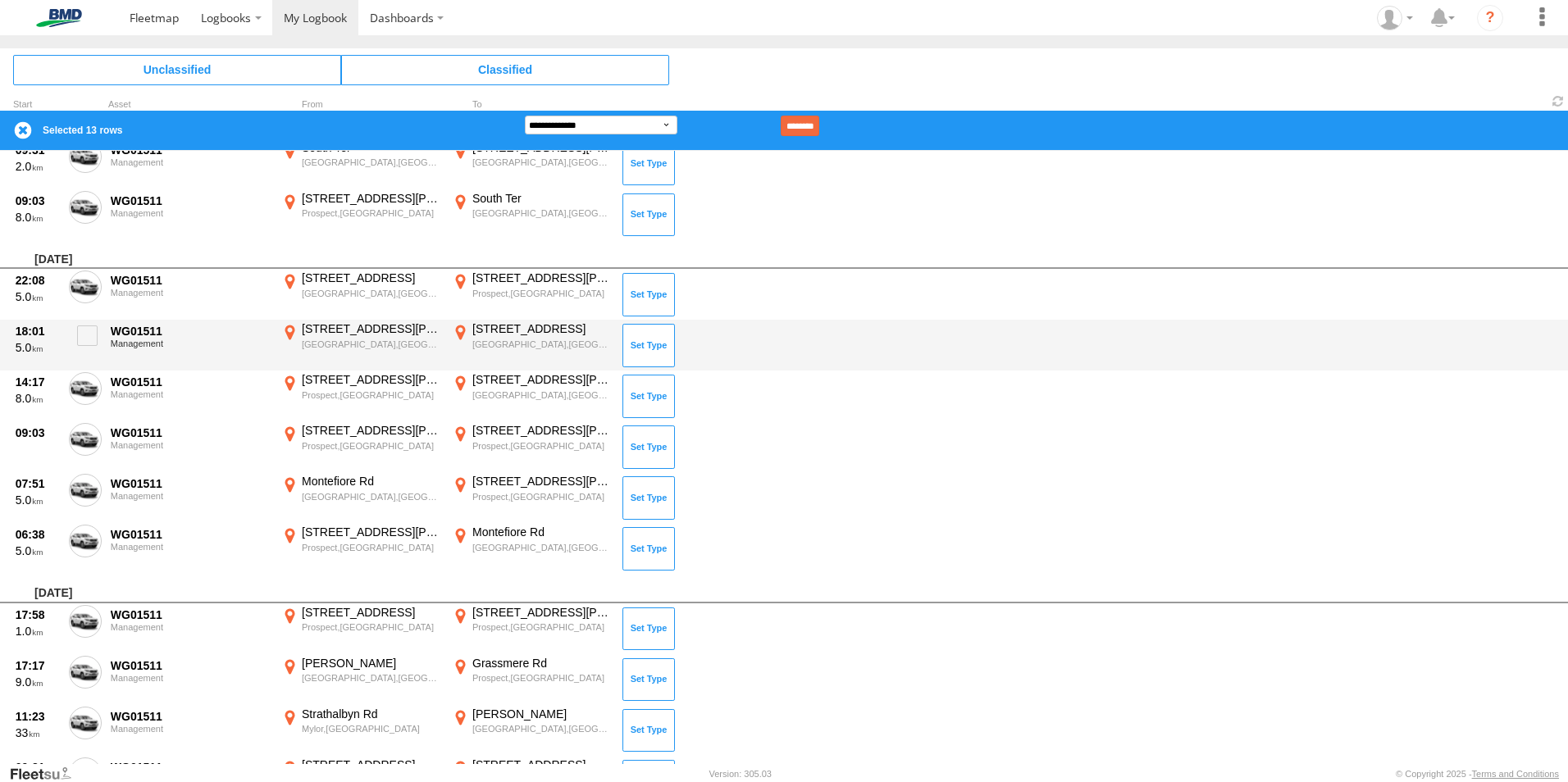
scroll to position [10215, 0]
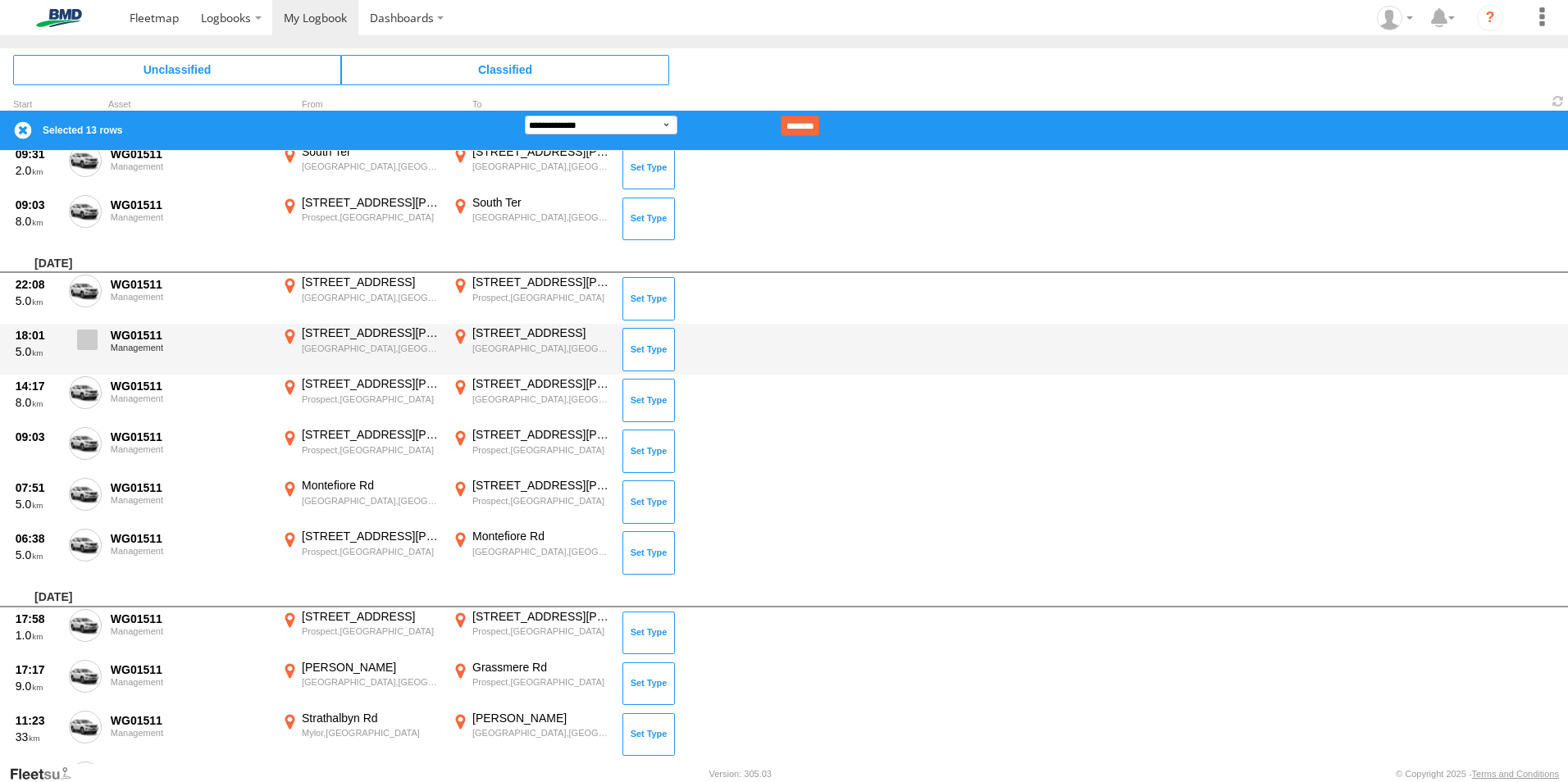
click at [97, 343] on span at bounding box center [87, 340] width 21 height 21
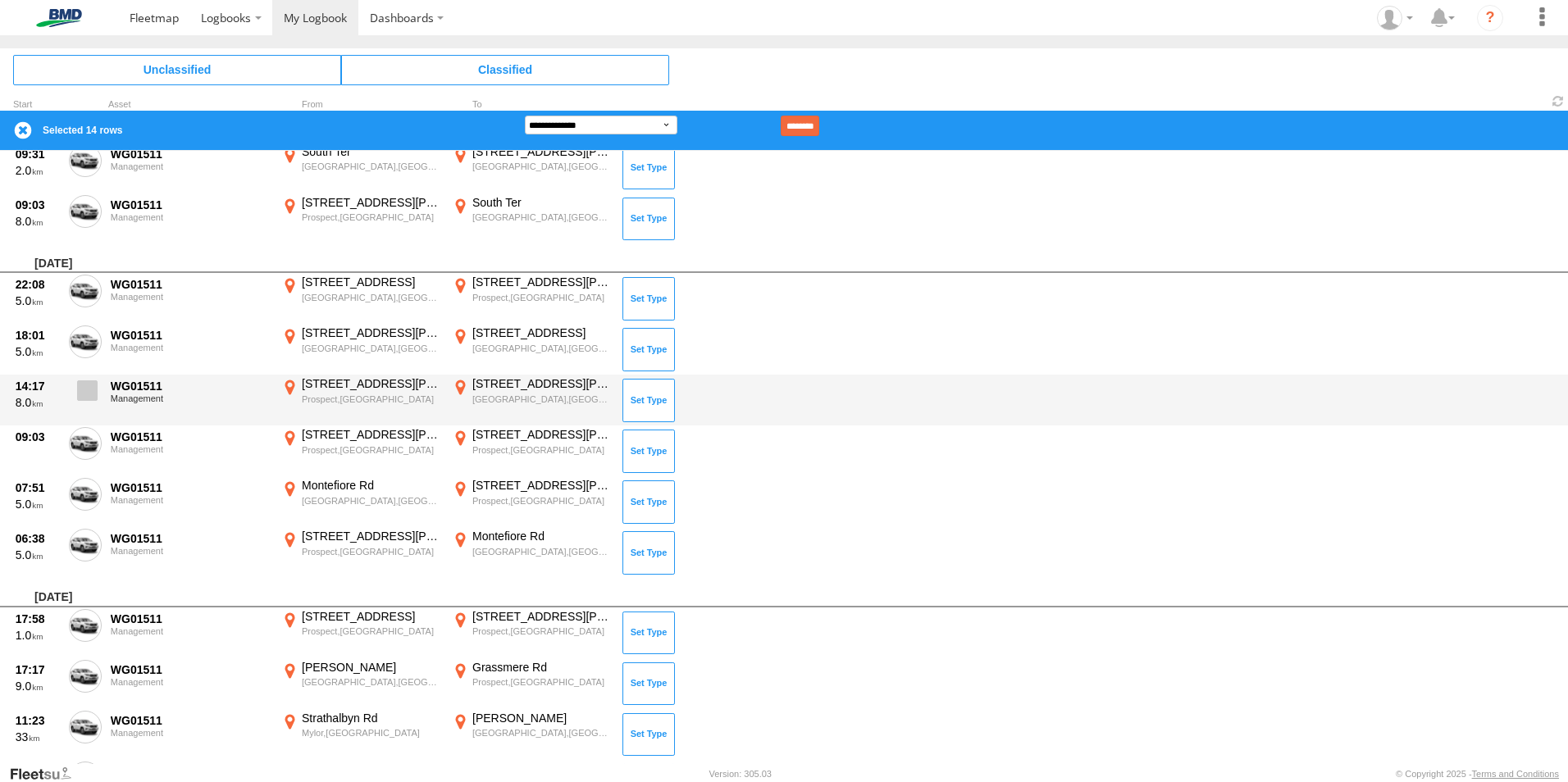
click at [86, 387] on span at bounding box center [87, 390] width 21 height 21
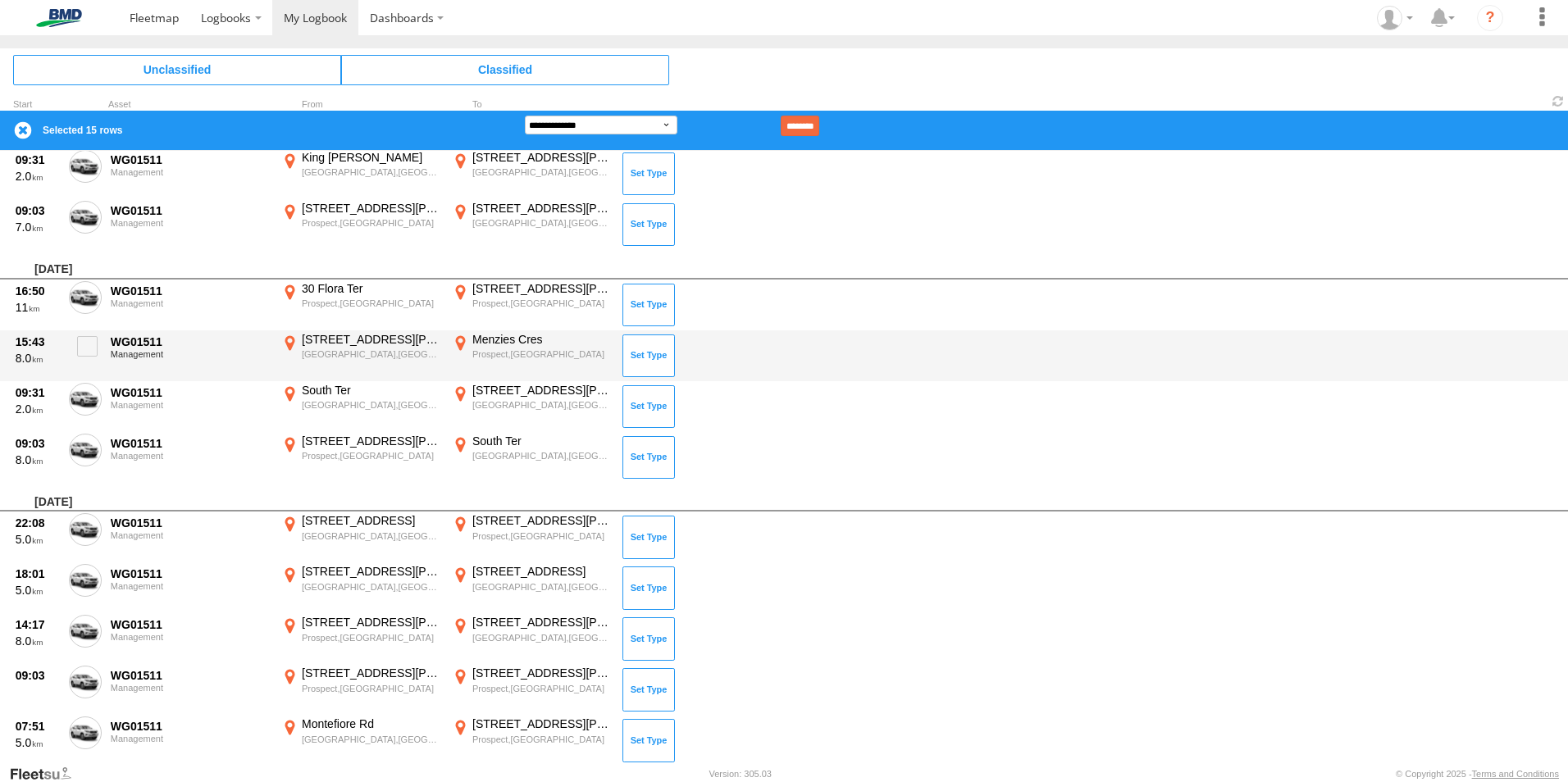
scroll to position [9968, 0]
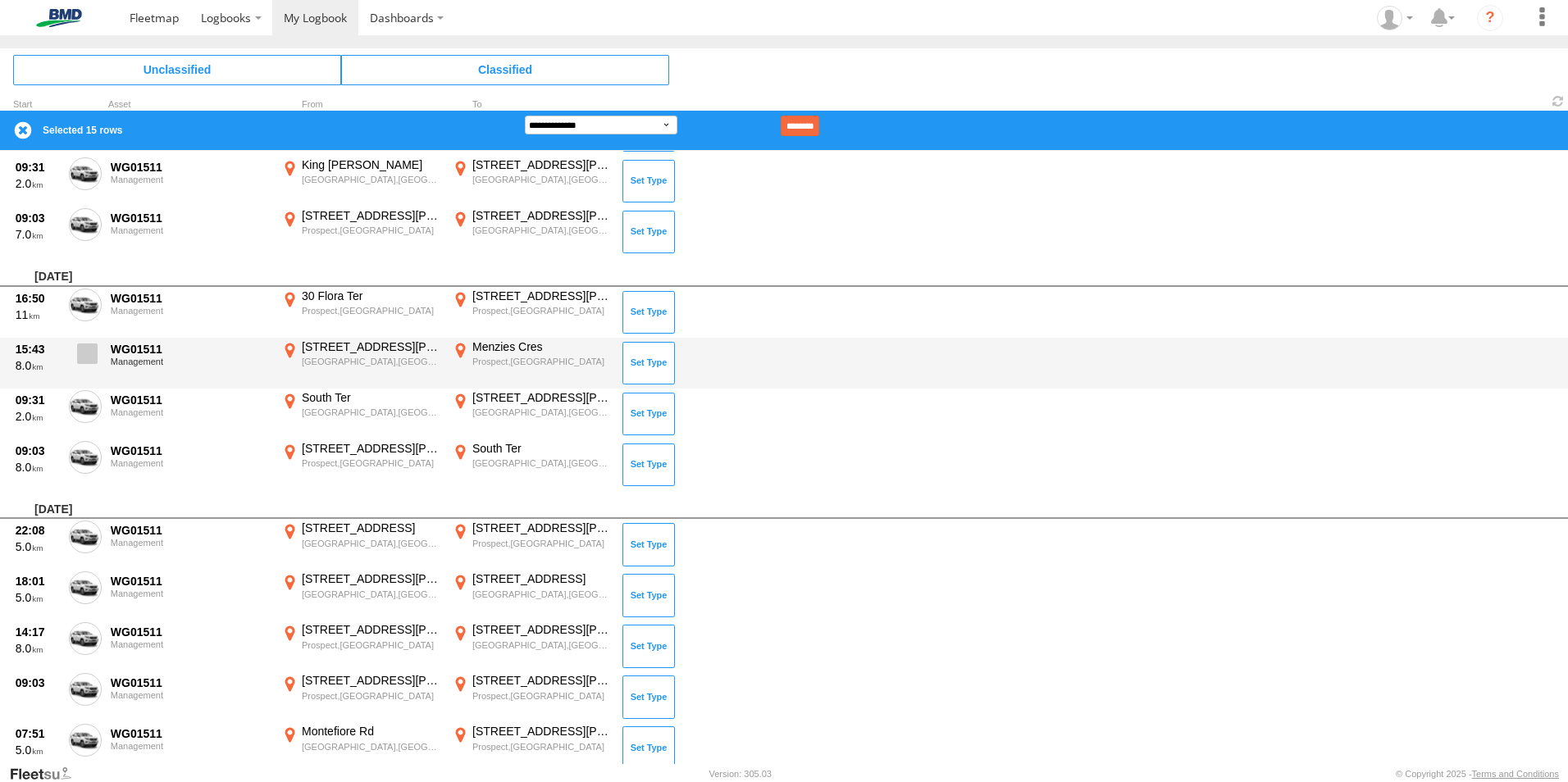
click at [92, 354] on span at bounding box center [87, 353] width 21 height 21
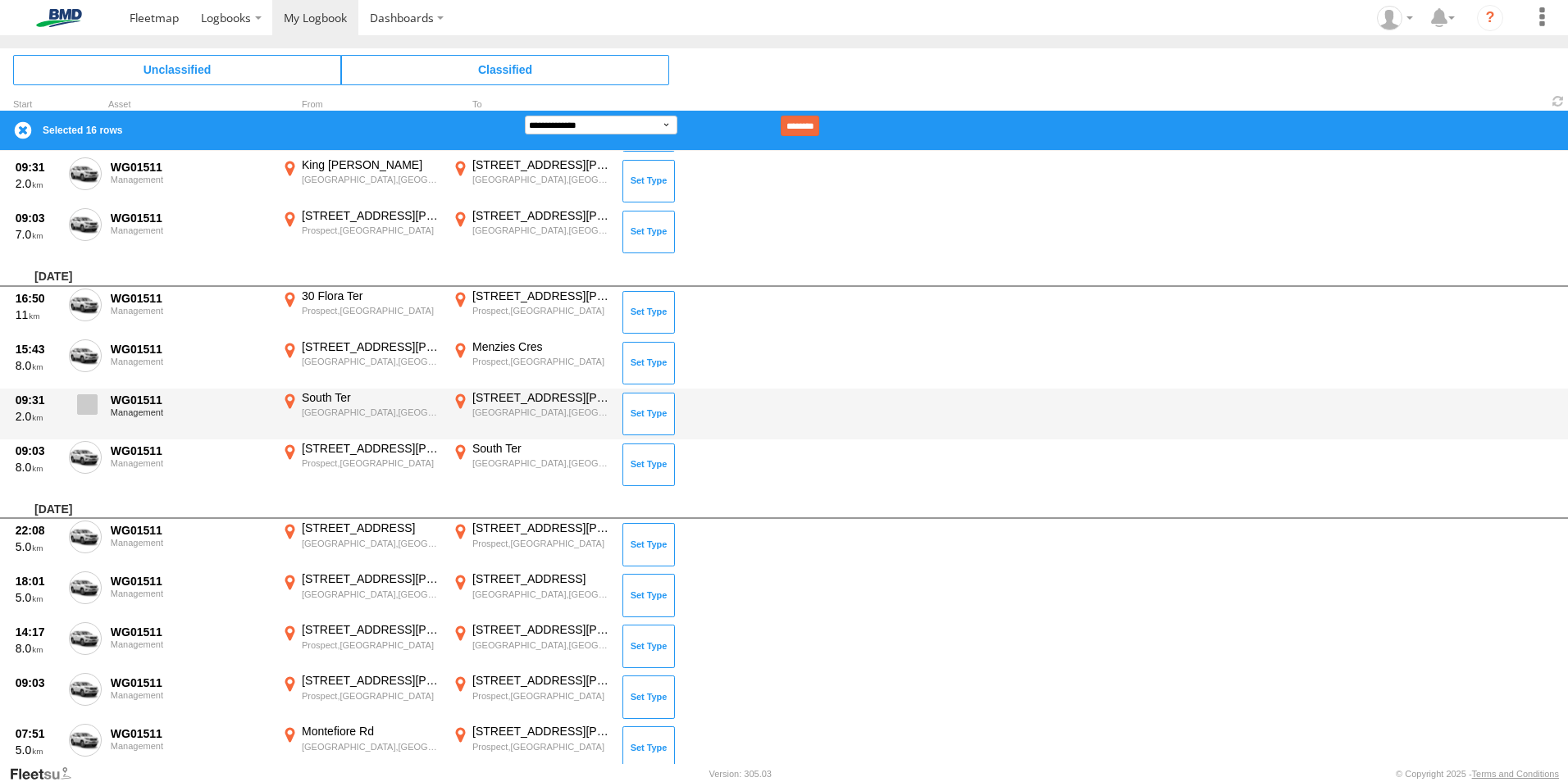
click at [90, 404] on span at bounding box center [87, 404] width 21 height 21
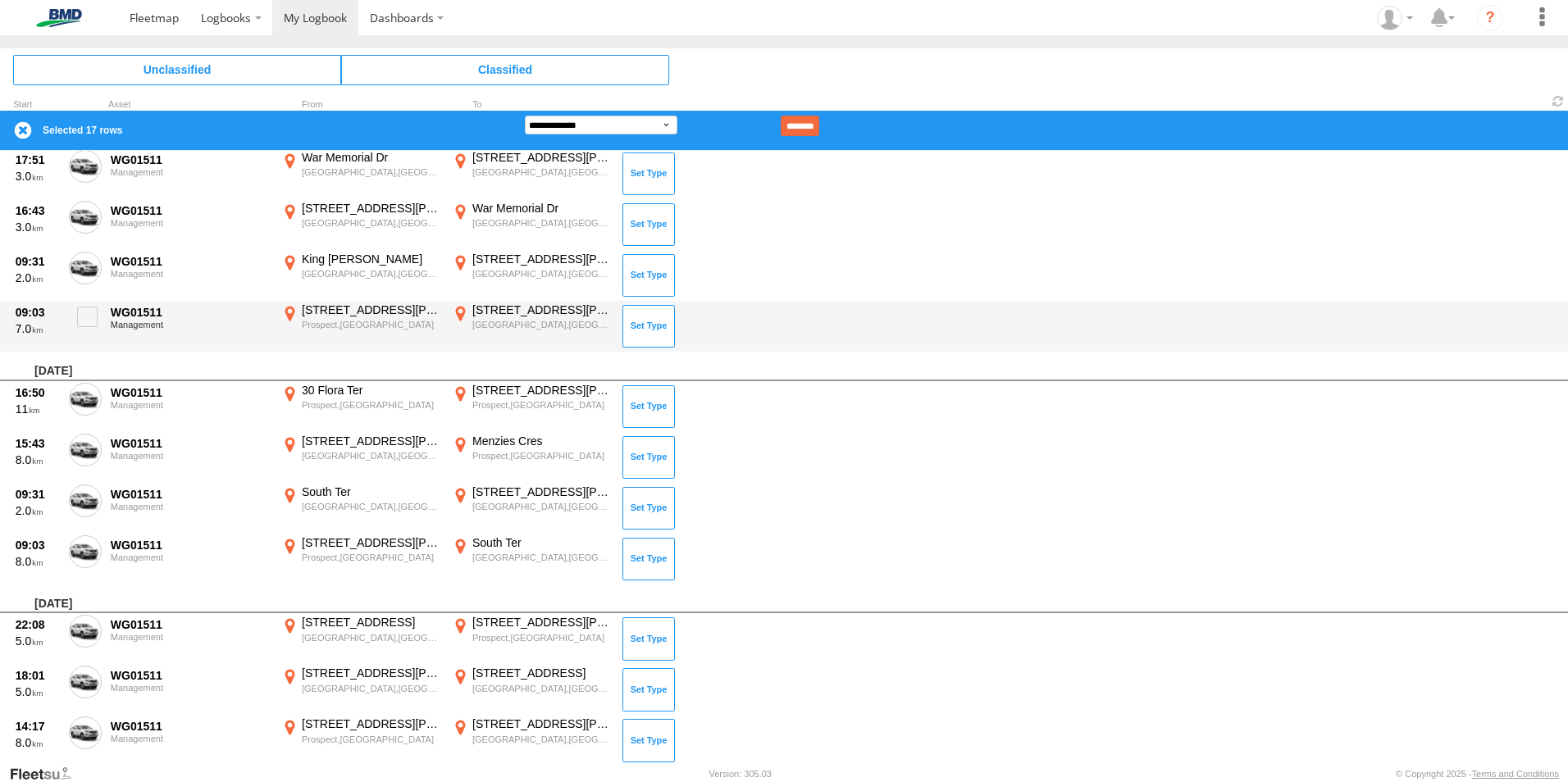
scroll to position [9805, 0]
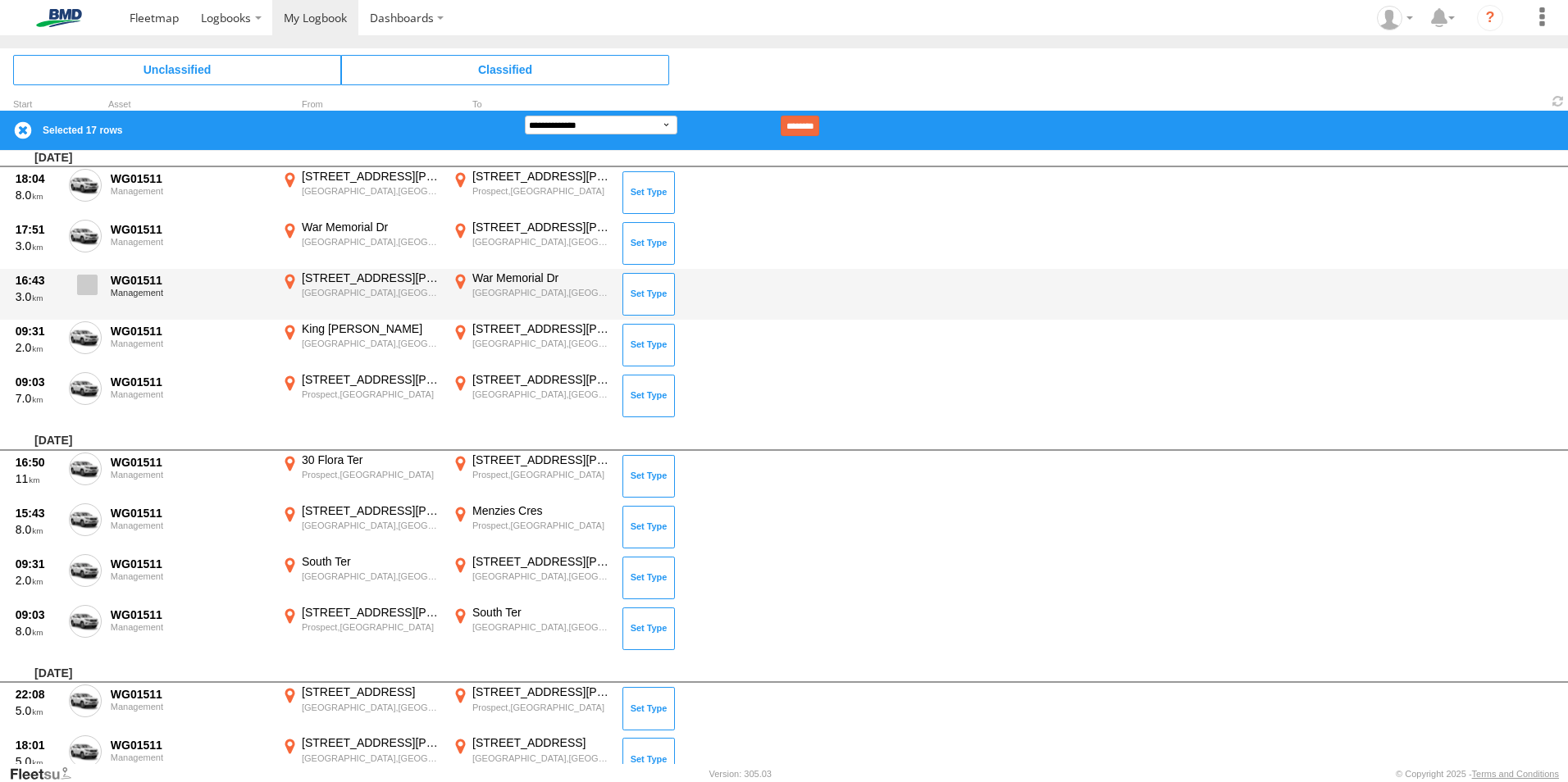
click at [81, 273] on label at bounding box center [85, 289] width 32 height 38
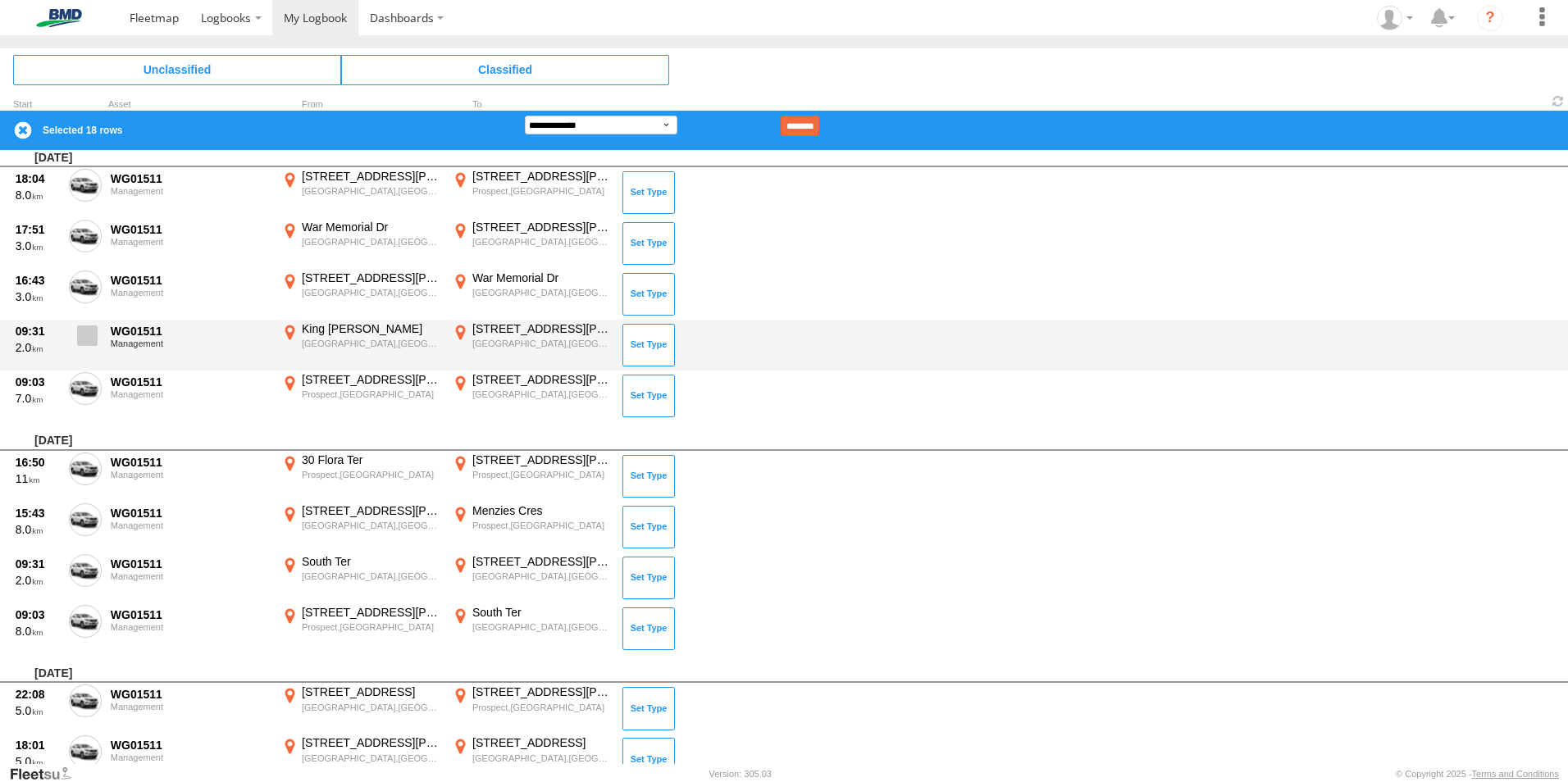
click at [91, 335] on span at bounding box center [87, 335] width 21 height 21
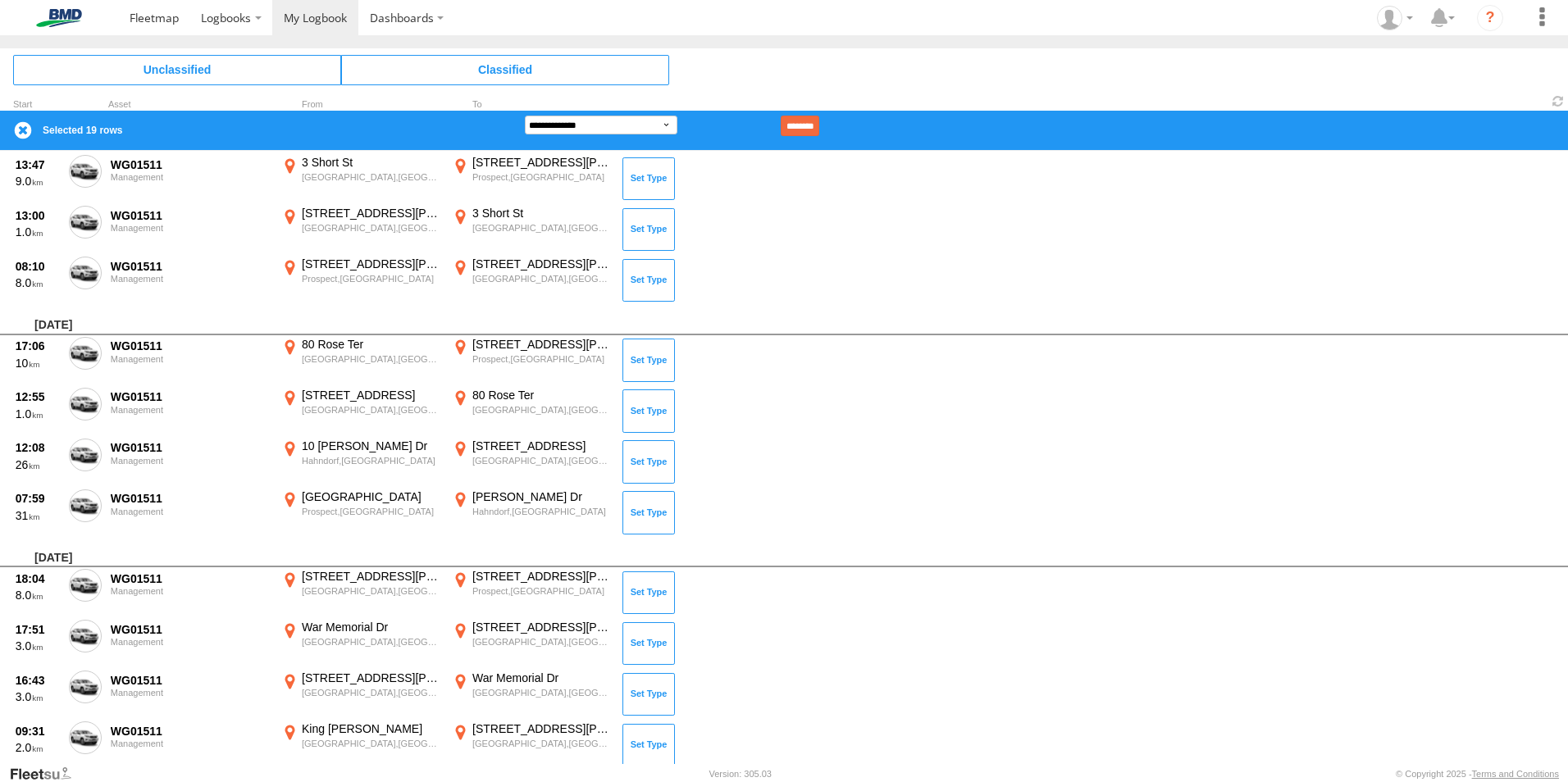
scroll to position [9395, 0]
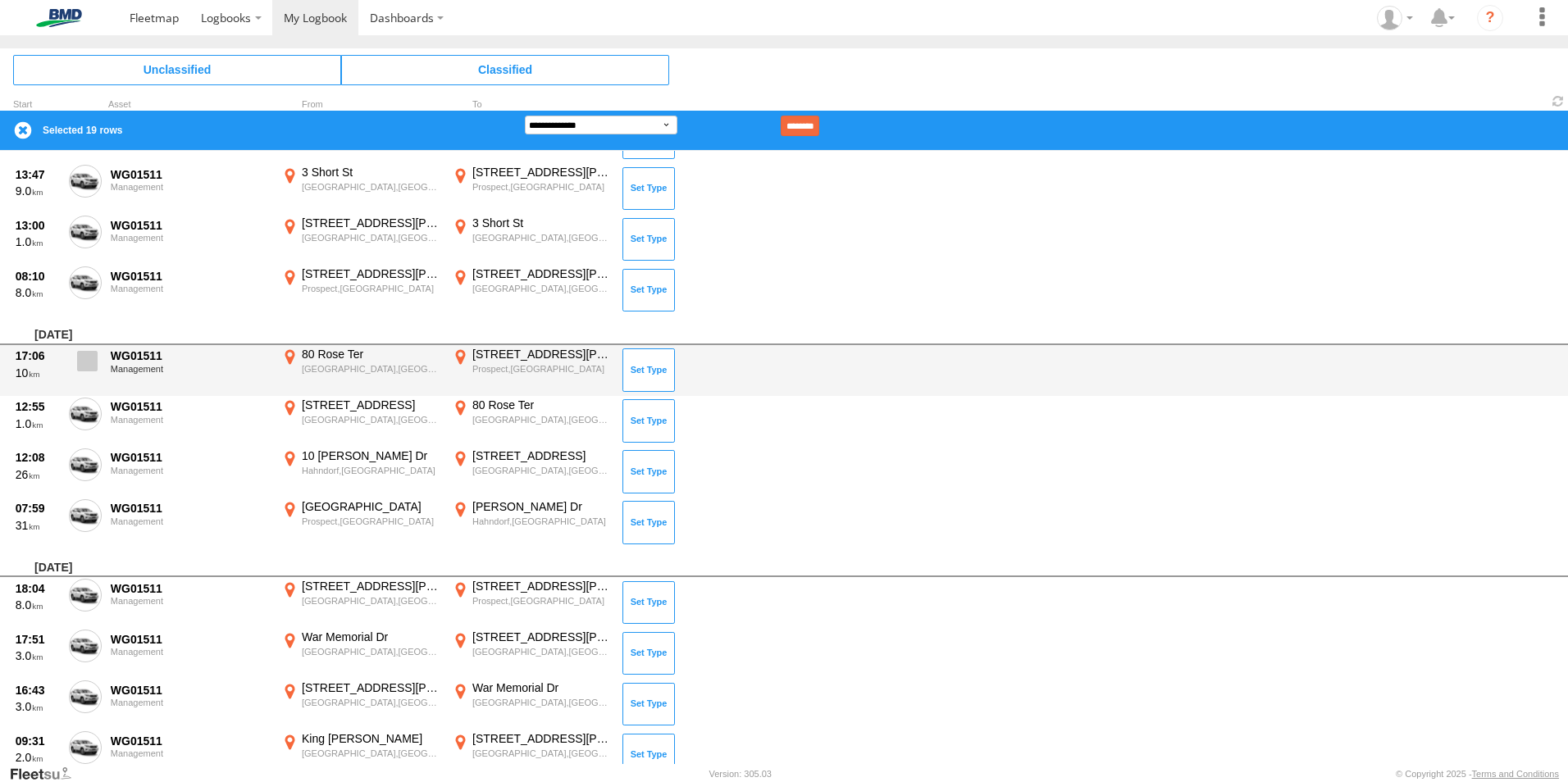
click at [87, 366] on span at bounding box center [87, 360] width 21 height 21
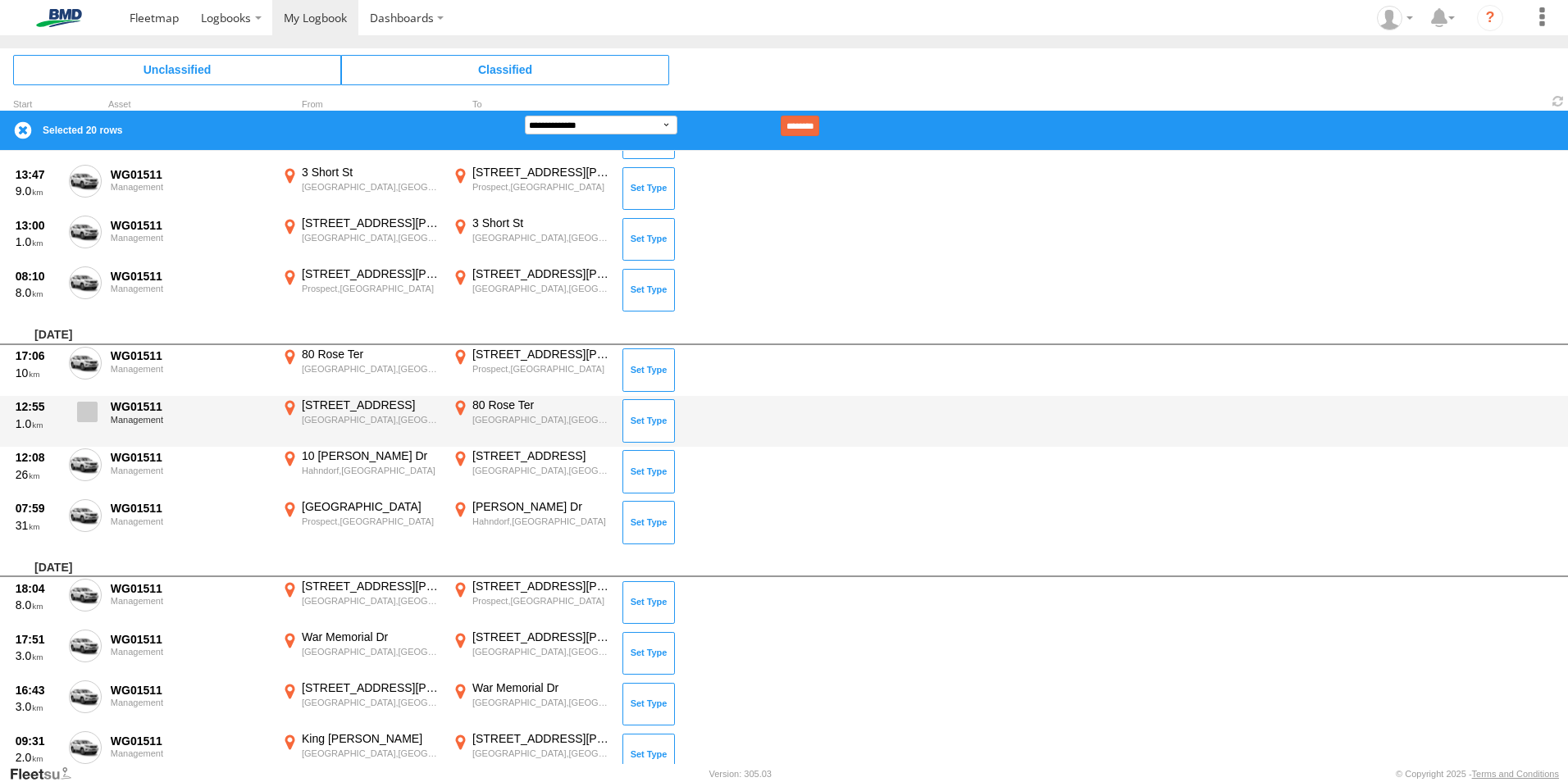
click at [88, 415] on span at bounding box center [87, 412] width 21 height 21
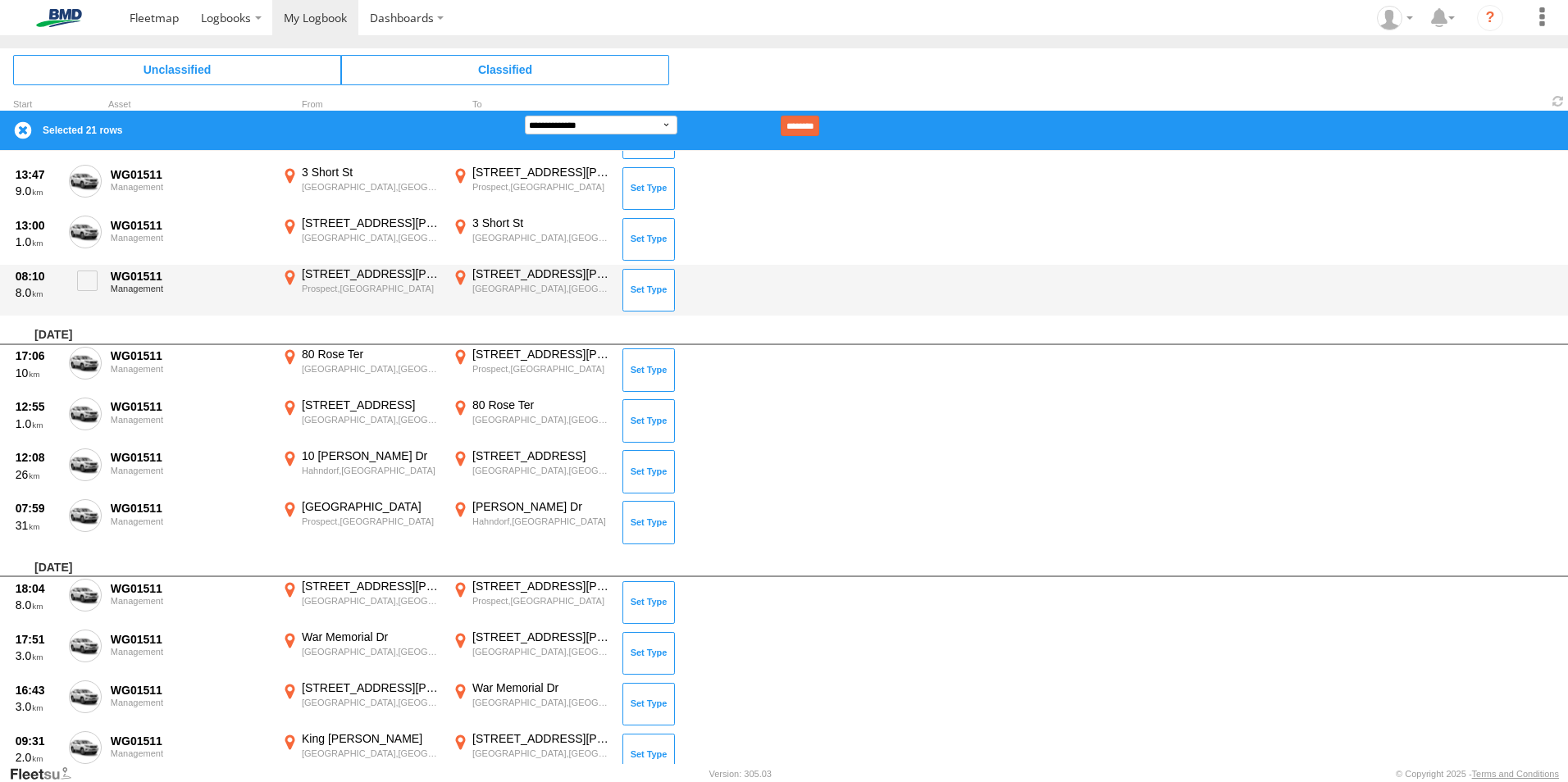
scroll to position [9313, 0]
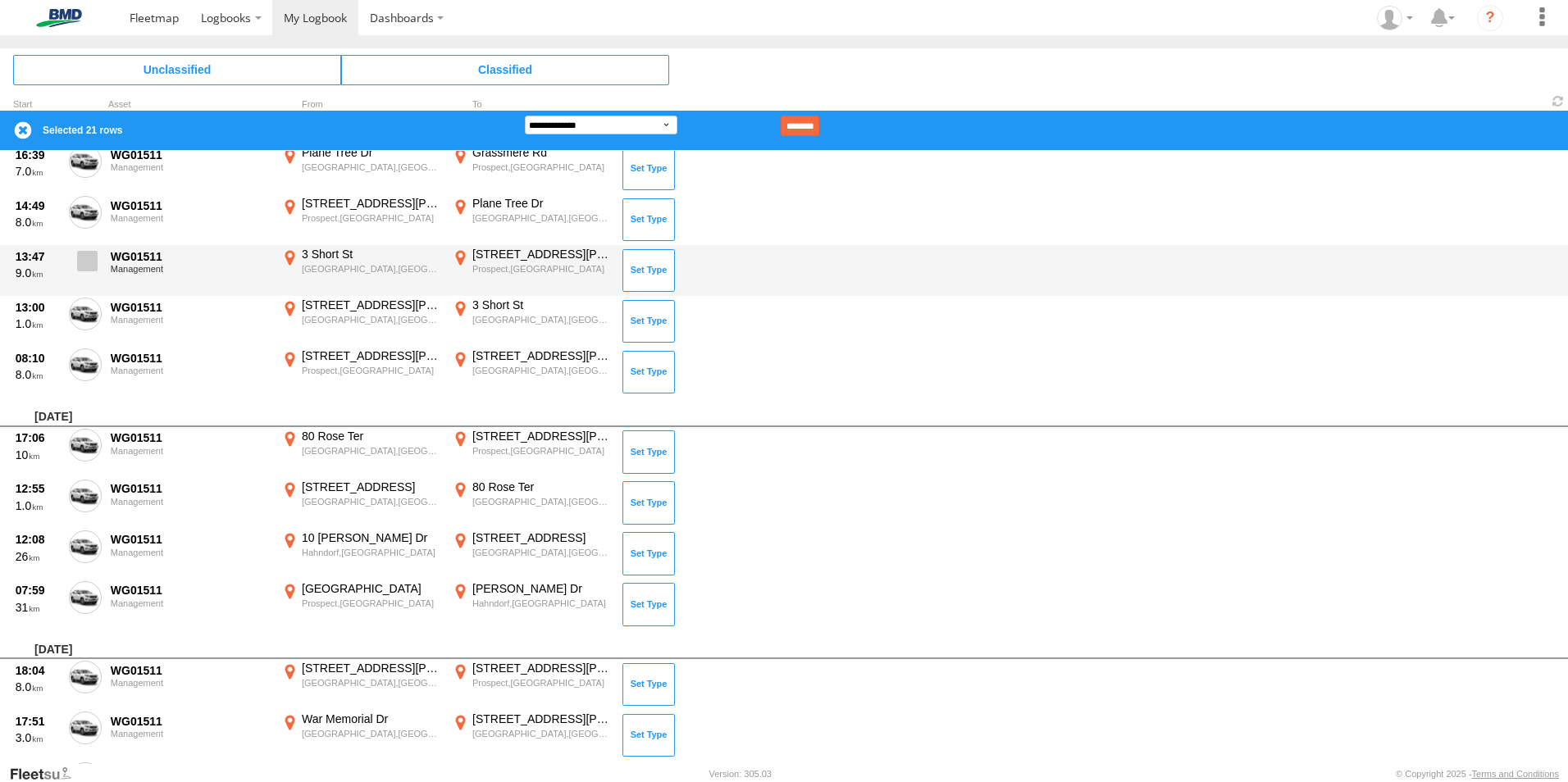
click at [88, 265] on span at bounding box center [87, 261] width 21 height 21
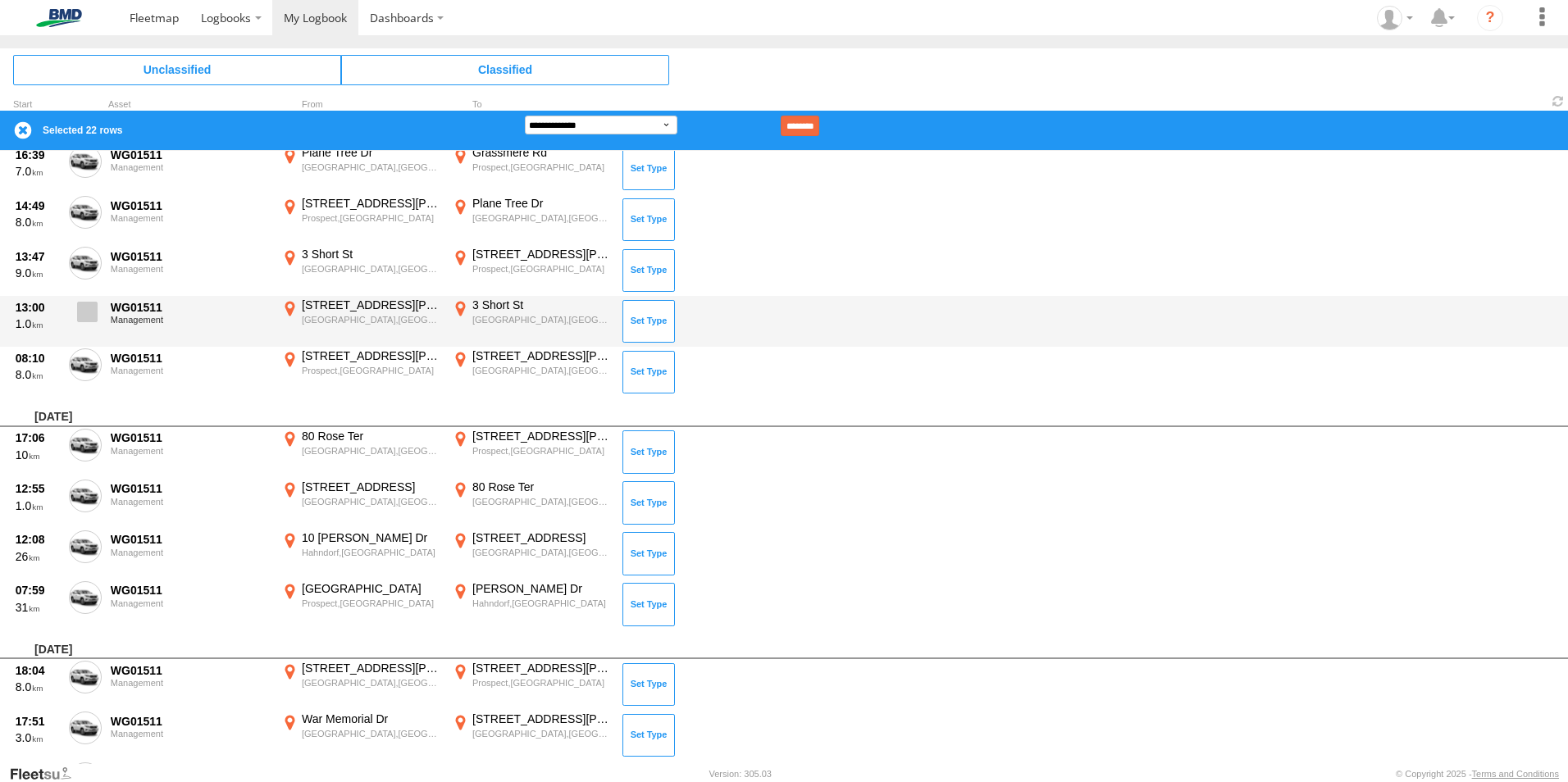
click at [98, 310] on label at bounding box center [85, 316] width 32 height 38
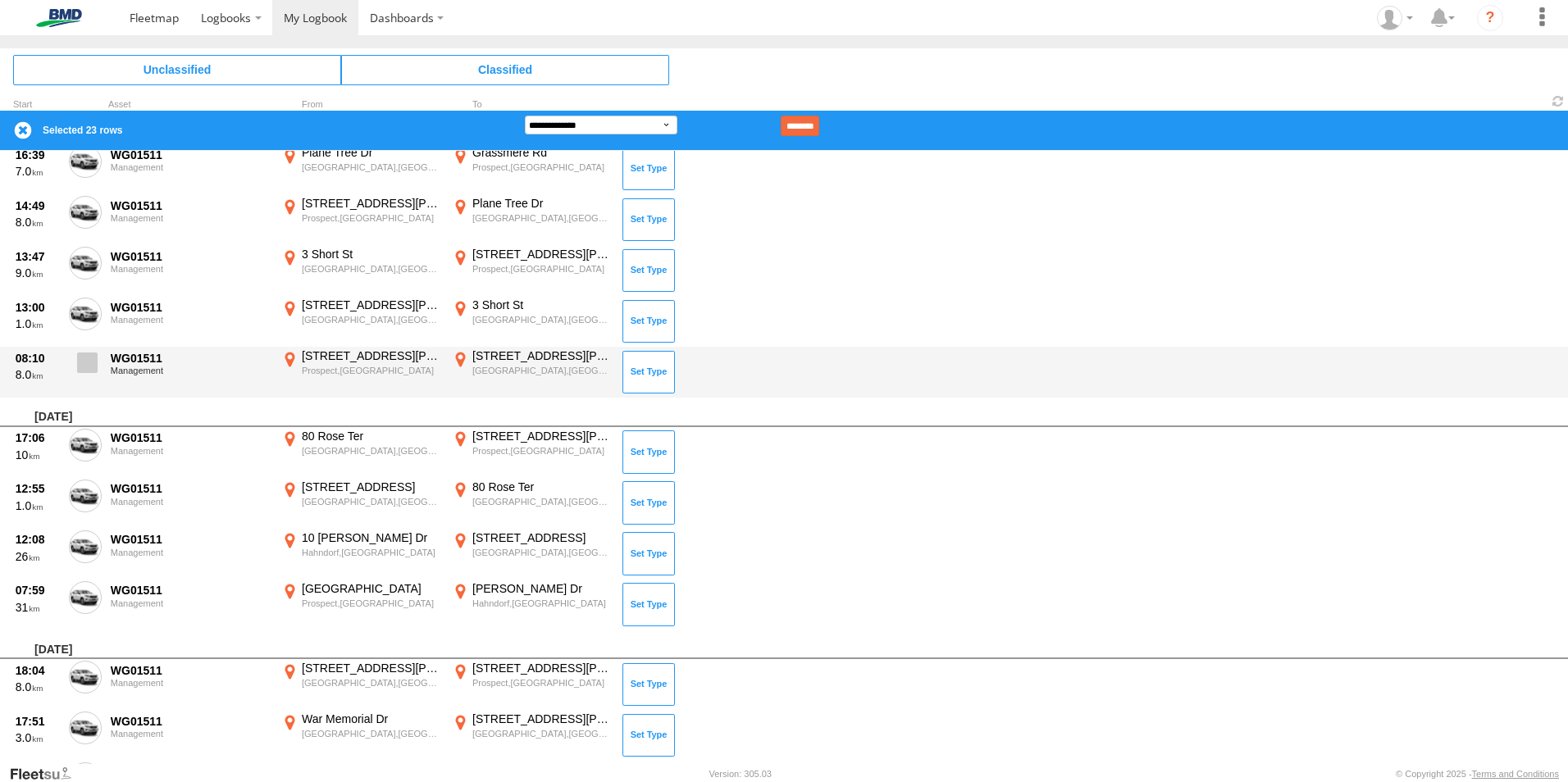
click at [88, 371] on span at bounding box center [87, 362] width 21 height 21
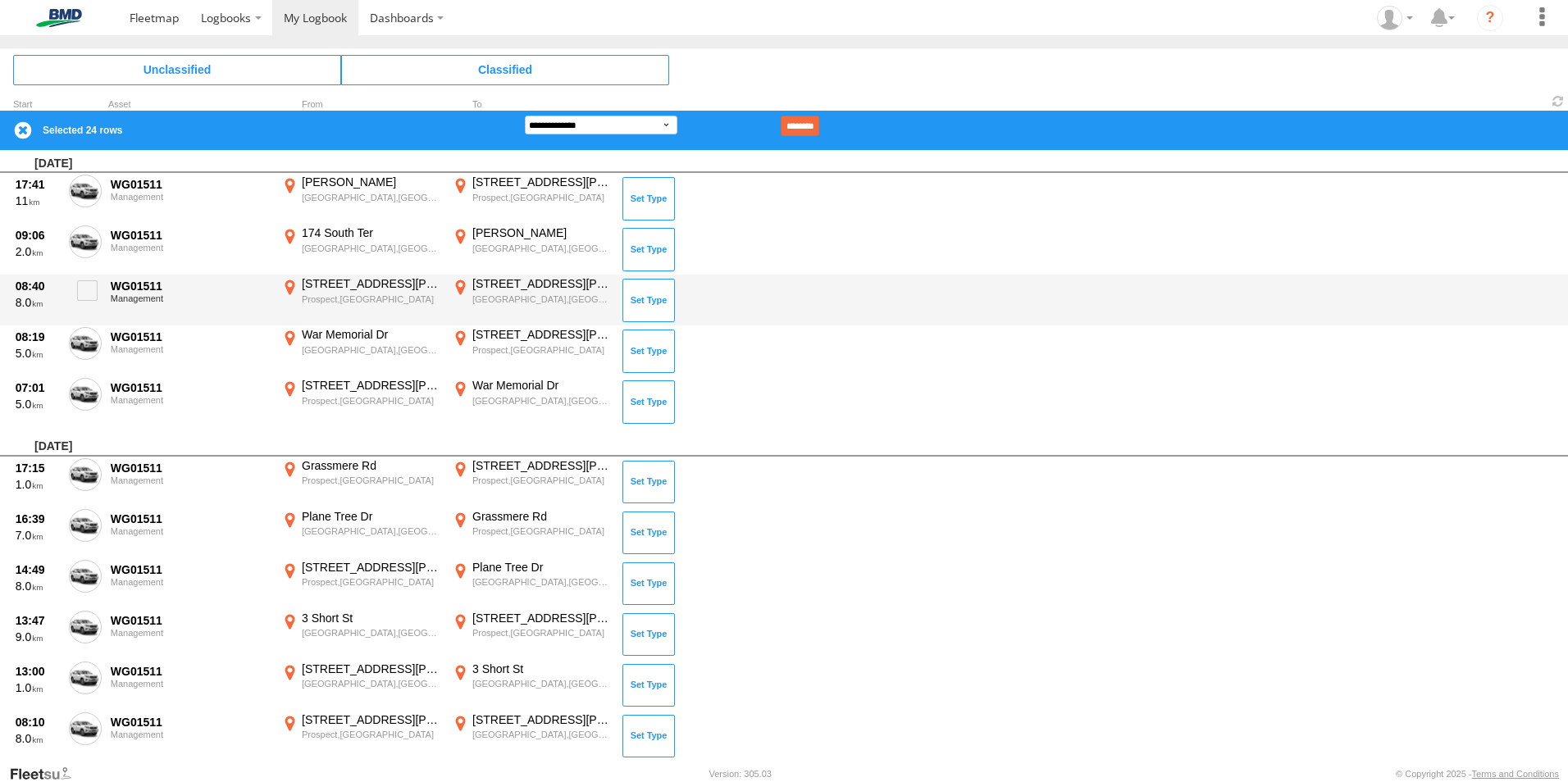
scroll to position [8903, 0]
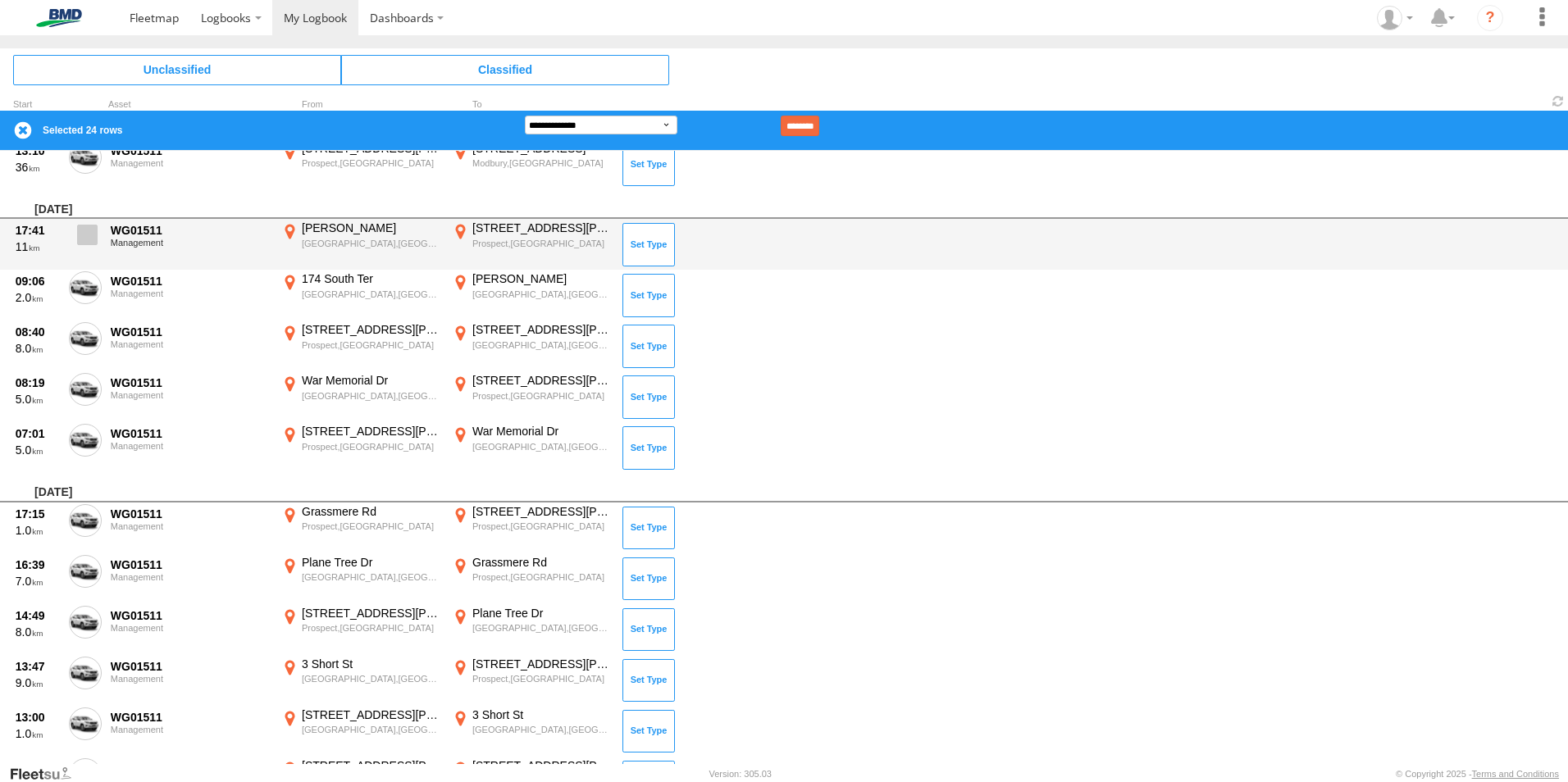
click at [83, 228] on span at bounding box center [87, 235] width 21 height 21
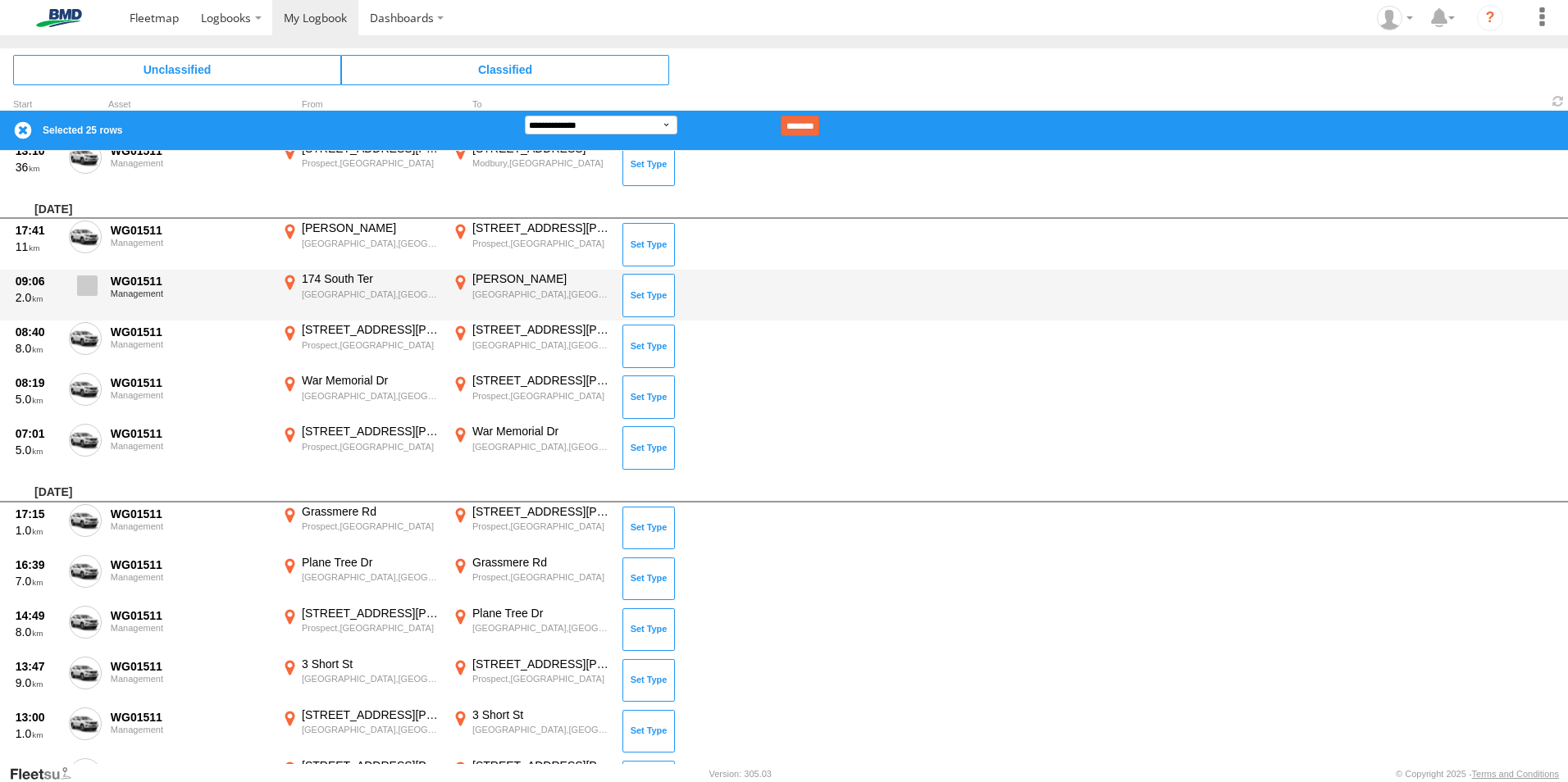
click at [88, 285] on span at bounding box center [87, 285] width 21 height 21
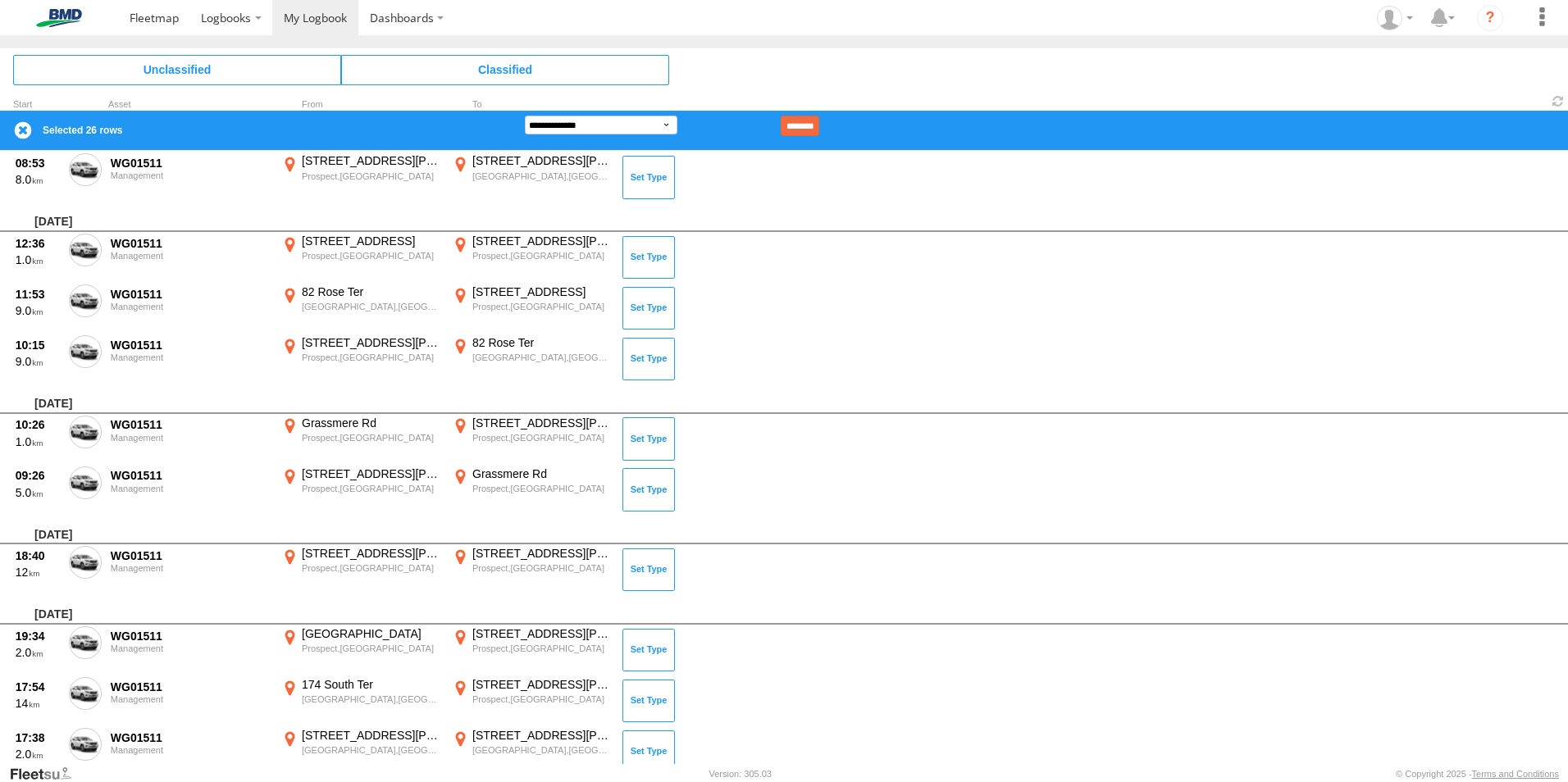
scroll to position [7755, 0]
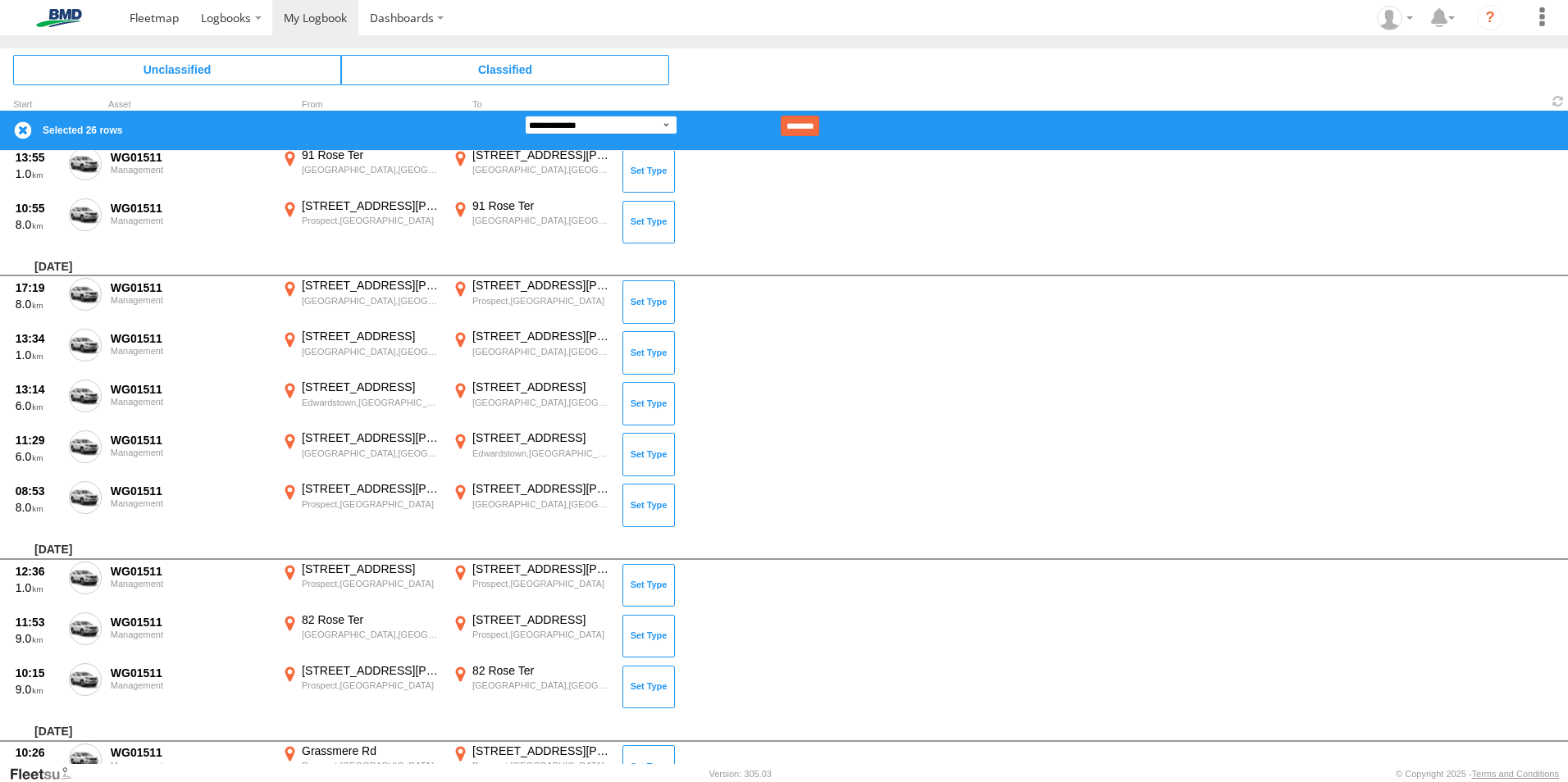
click at [647, 120] on select "**********" at bounding box center [601, 125] width 153 height 19
click at [525, 116] on select "**********" at bounding box center [601, 125] width 153 height 19
click at [819, 121] on input "********" at bounding box center [799, 126] width 39 height 21
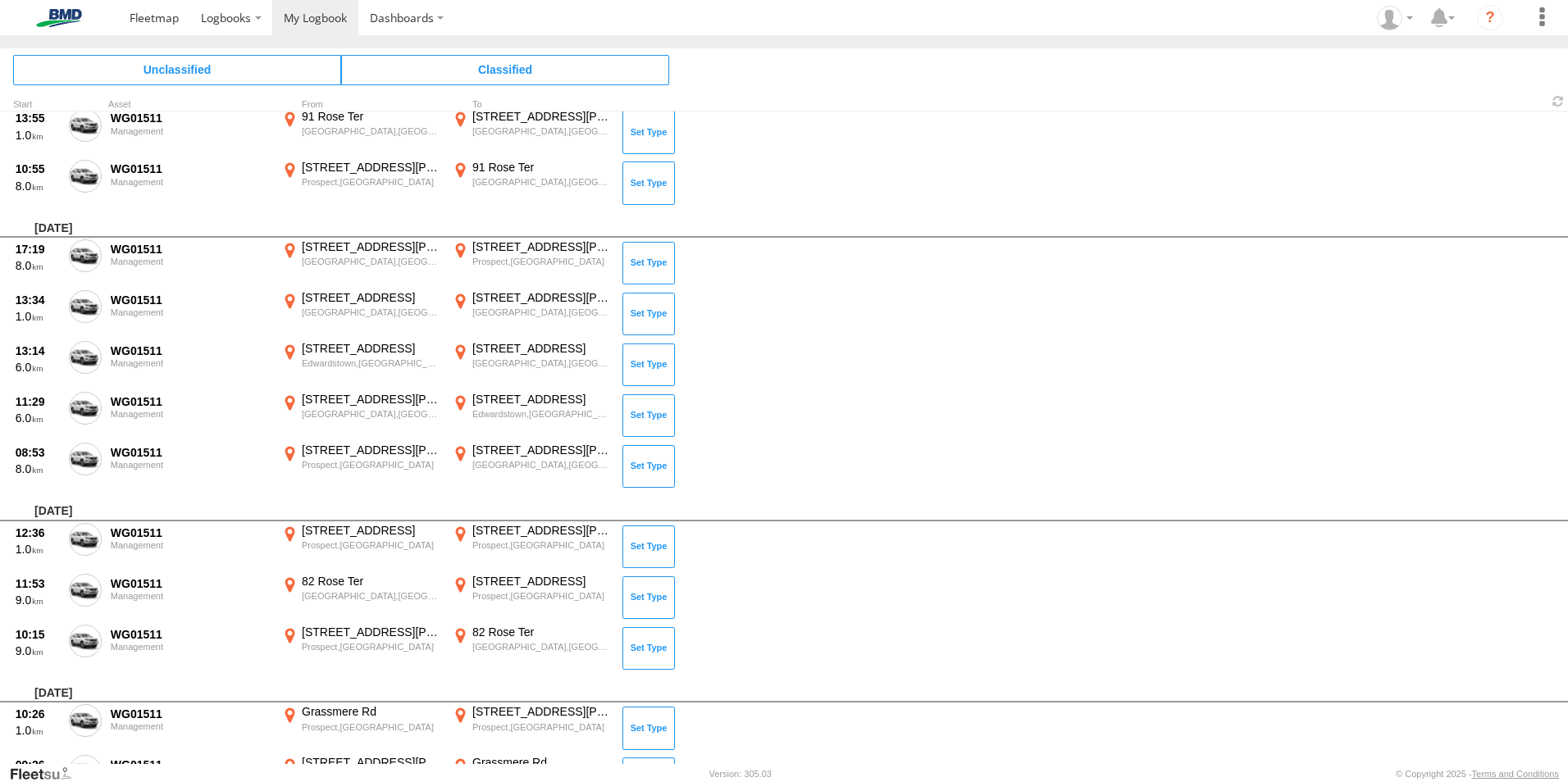
scroll to position [8721, 0]
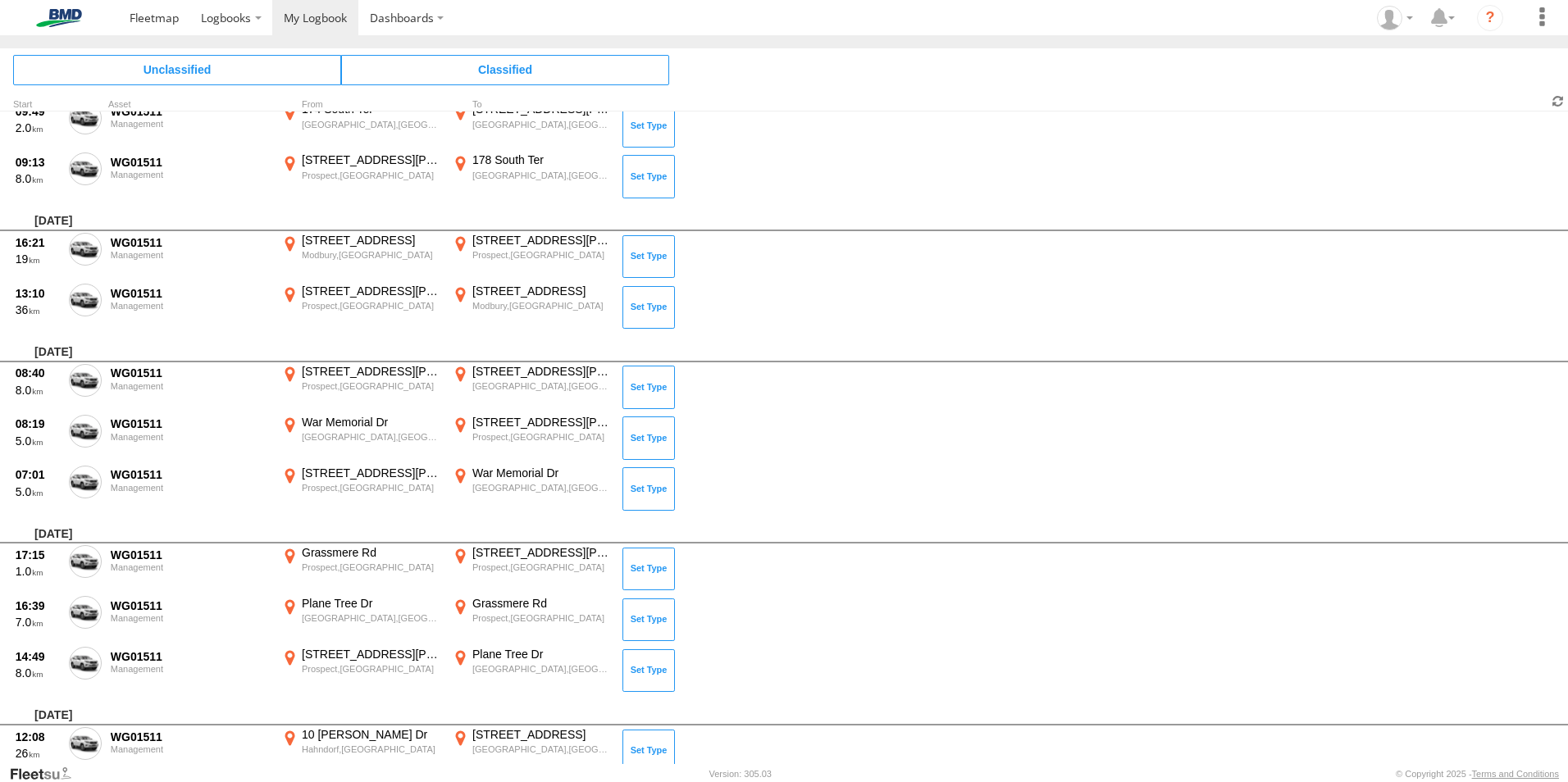
click at [1552, 103] on span at bounding box center [1558, 101] width 20 height 15
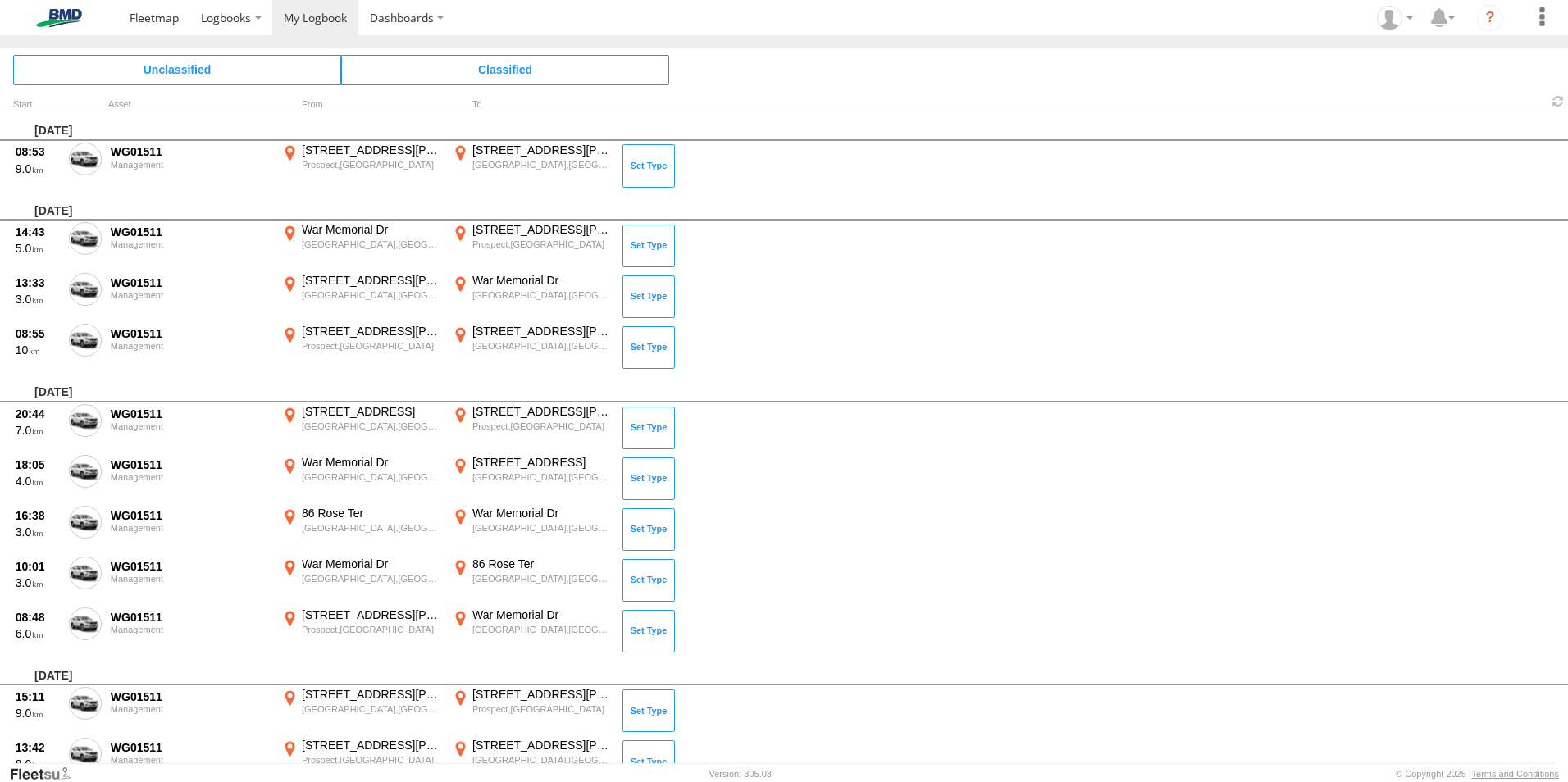
click at [76, 158] on label at bounding box center [85, 162] width 32 height 38
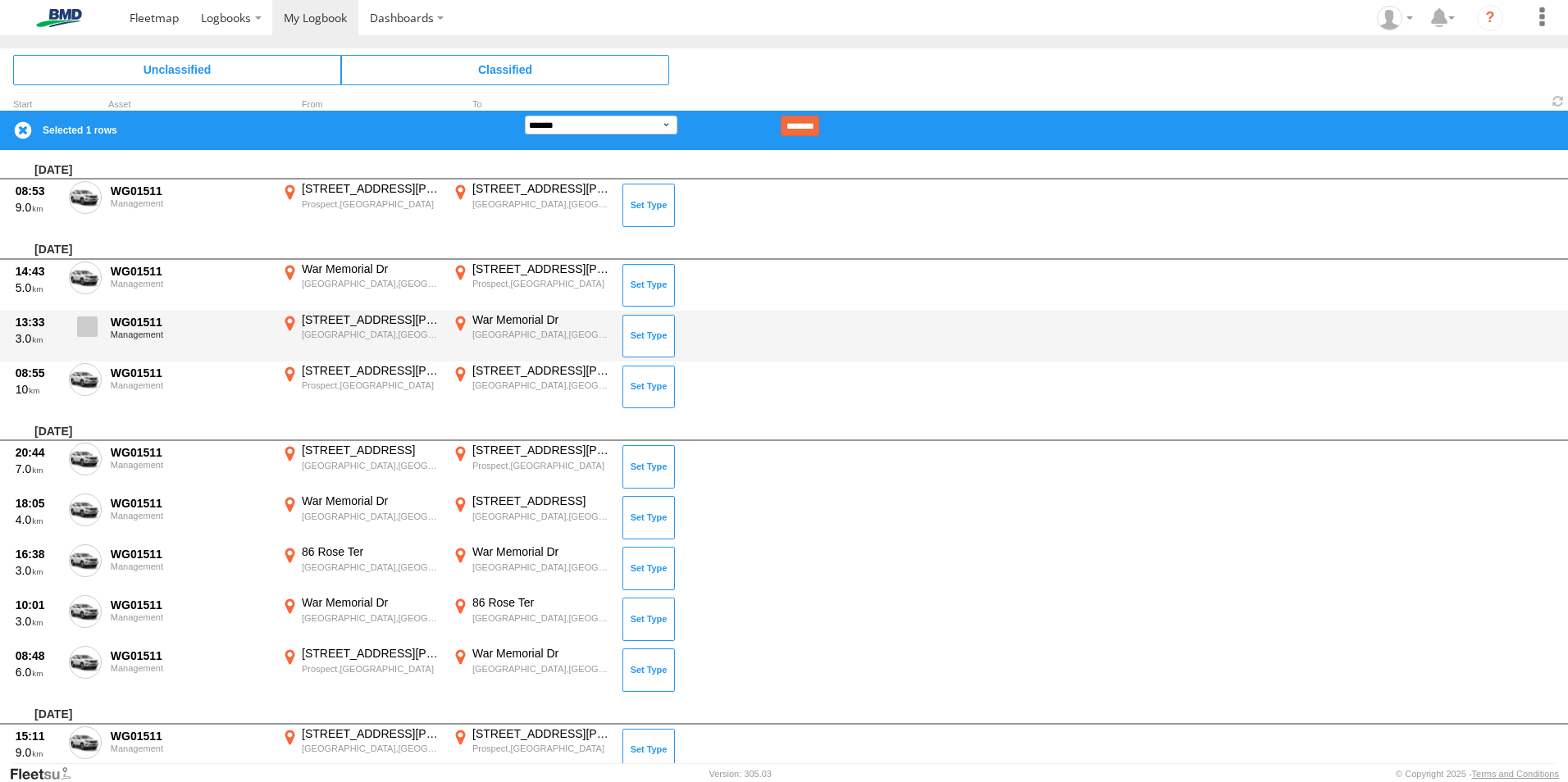
click at [87, 332] on span at bounding box center [87, 326] width 21 height 21
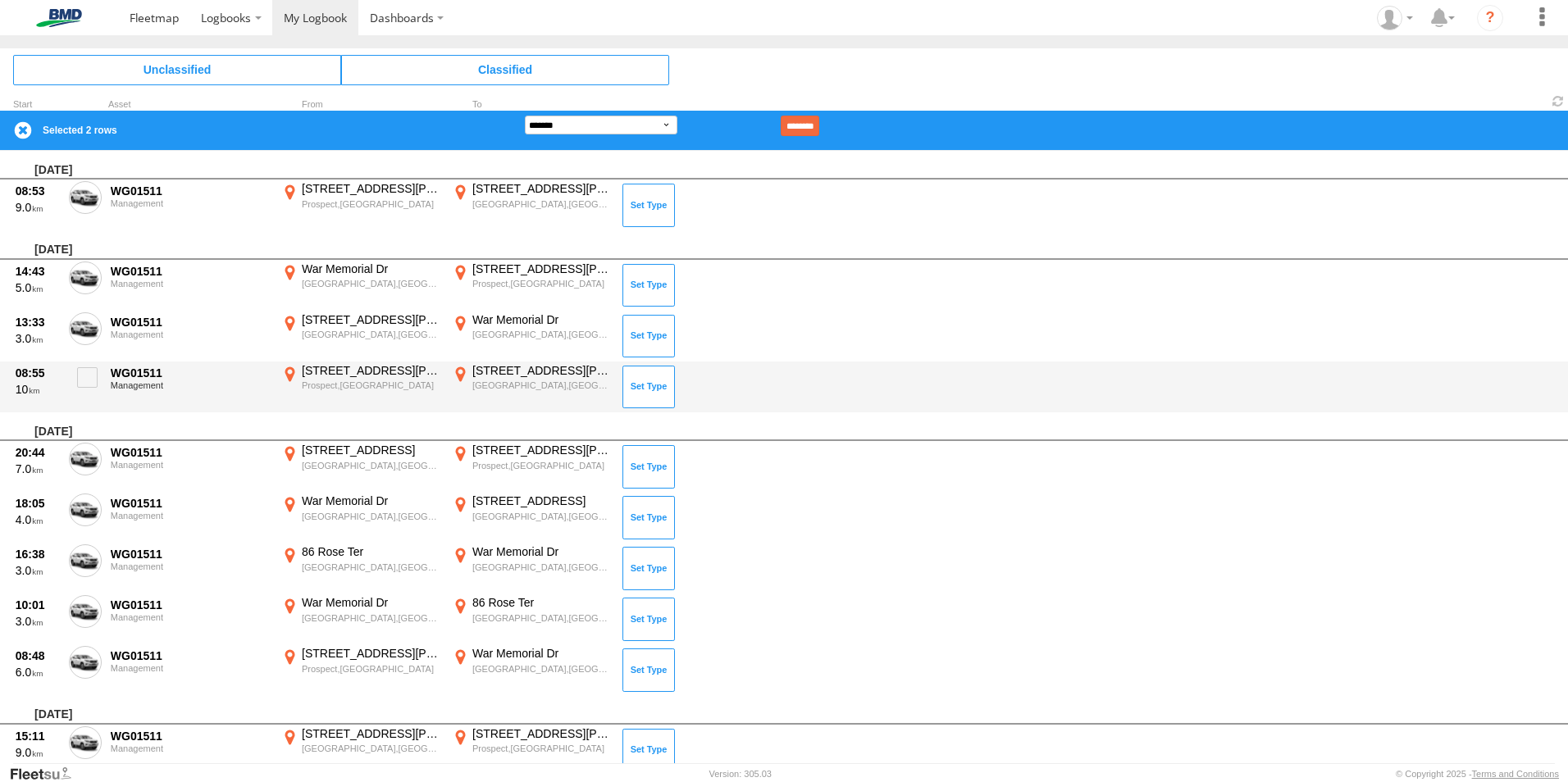
drag, startPoint x: 81, startPoint y: 375, endPoint x: 123, endPoint y: 406, distance: 52.2
click at [81, 376] on span at bounding box center [87, 378] width 21 height 21
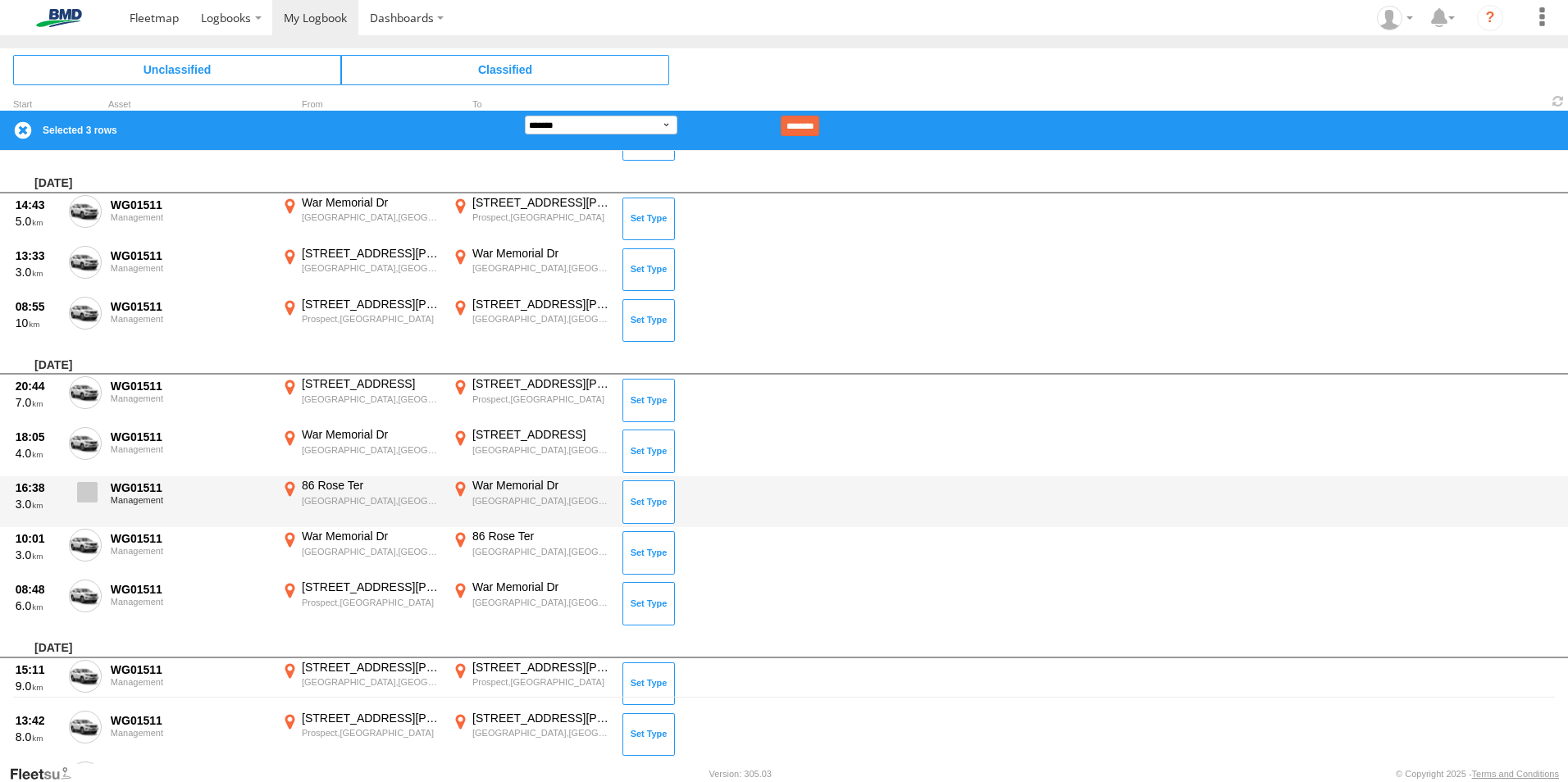
scroll to position [82, 0]
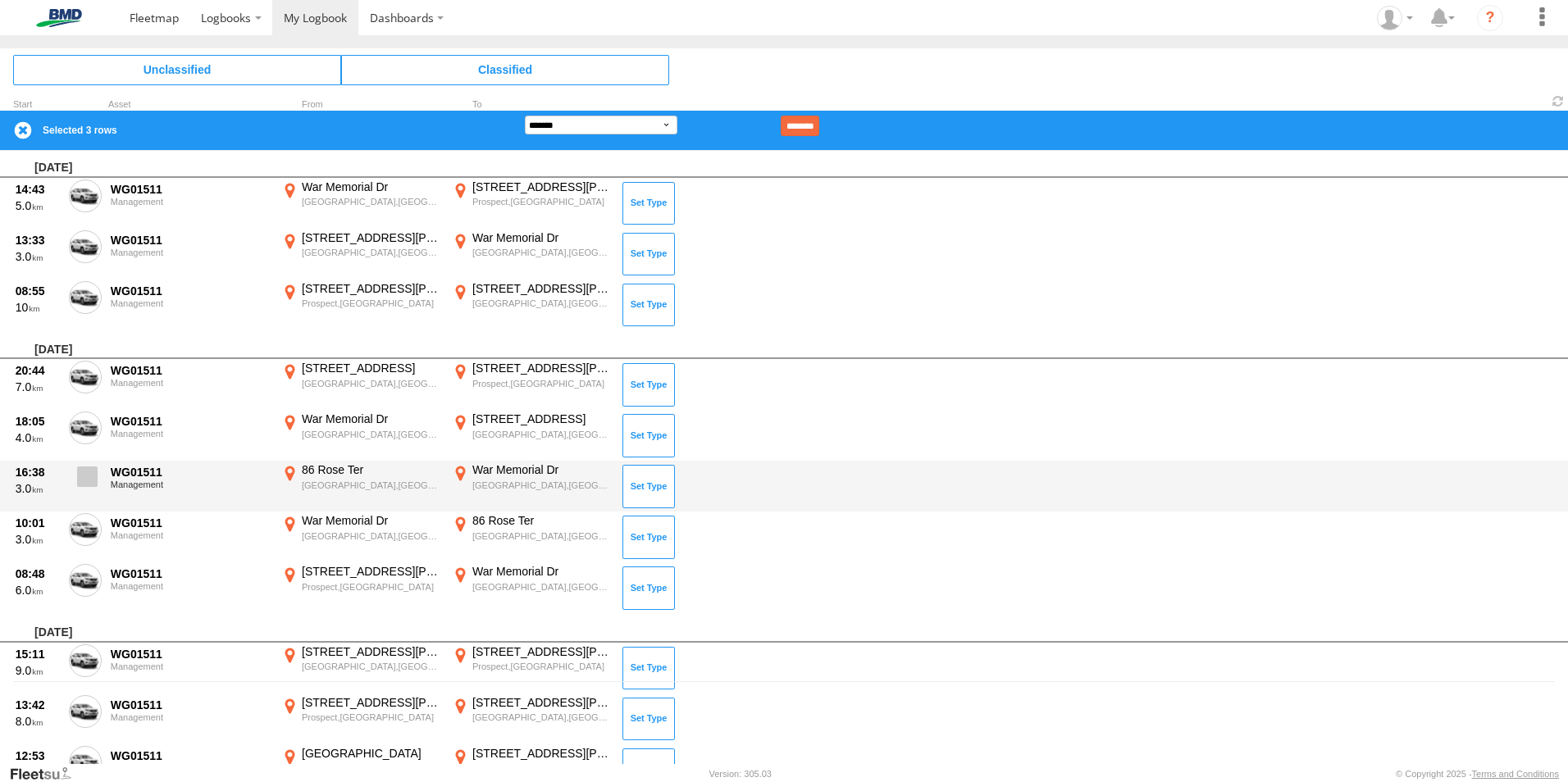
click at [93, 480] on span at bounding box center [87, 476] width 21 height 21
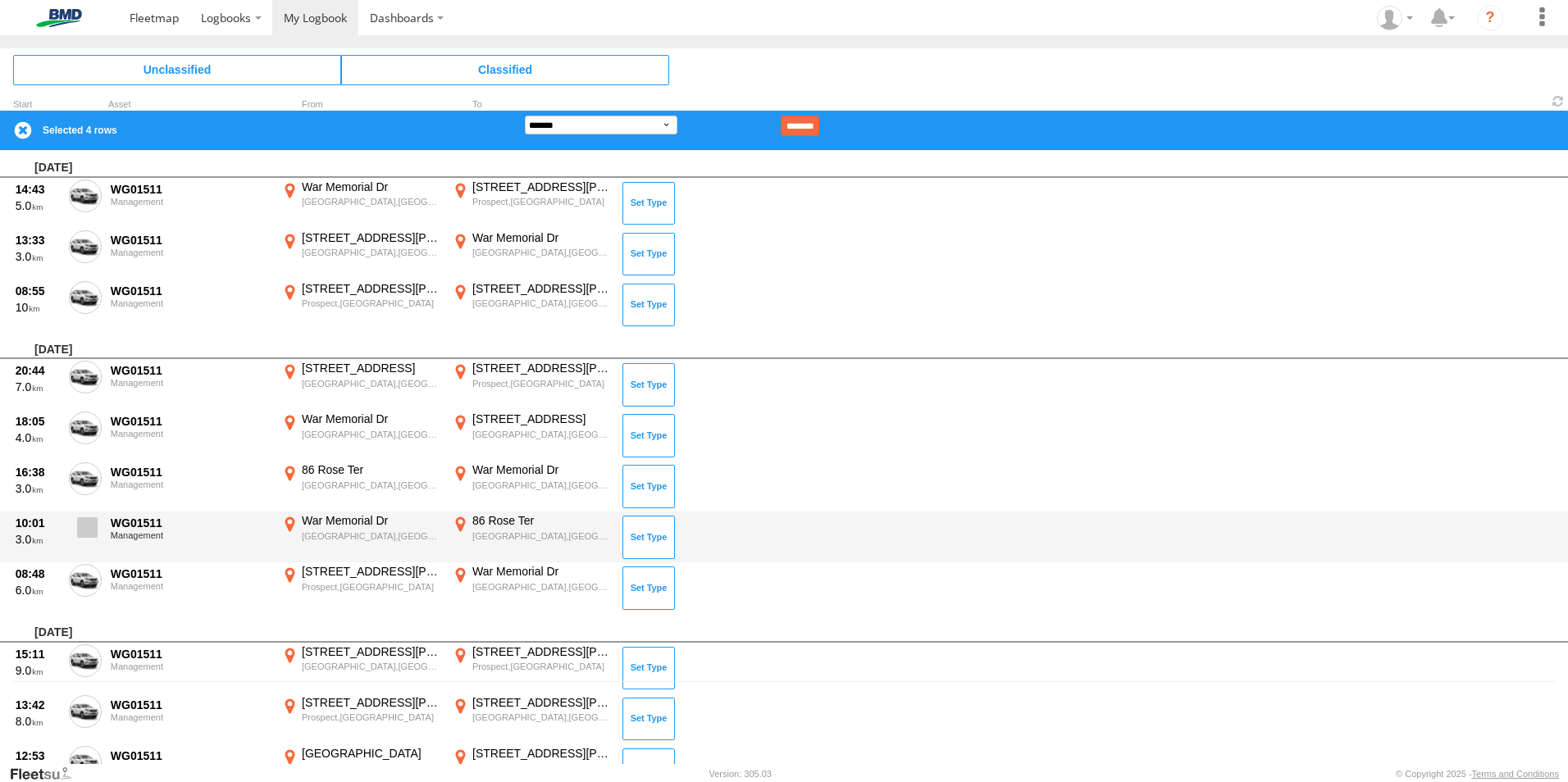
click at [85, 531] on span at bounding box center [87, 527] width 21 height 21
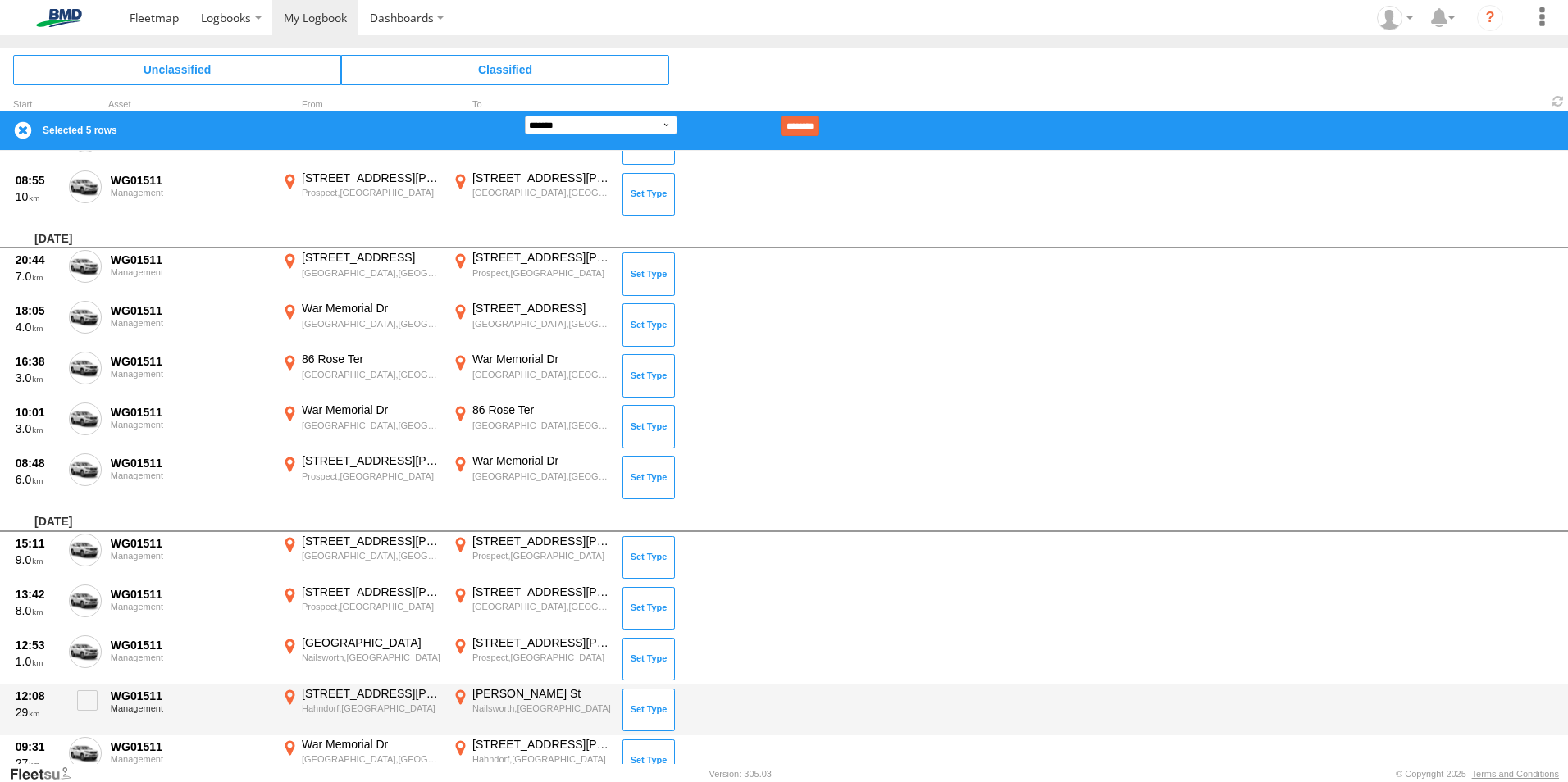
scroll to position [410, 0]
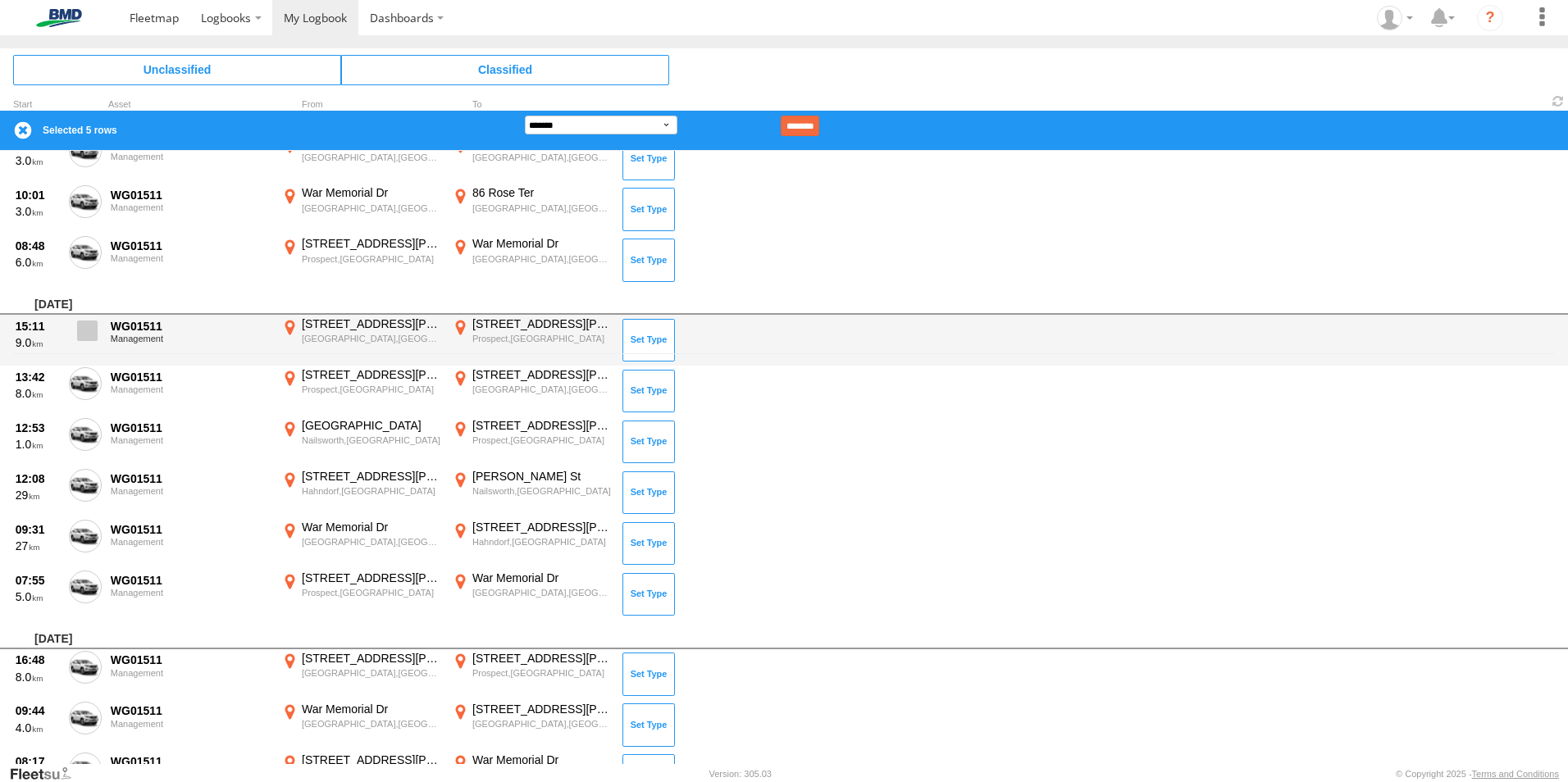
click at [94, 328] on span at bounding box center [87, 331] width 21 height 21
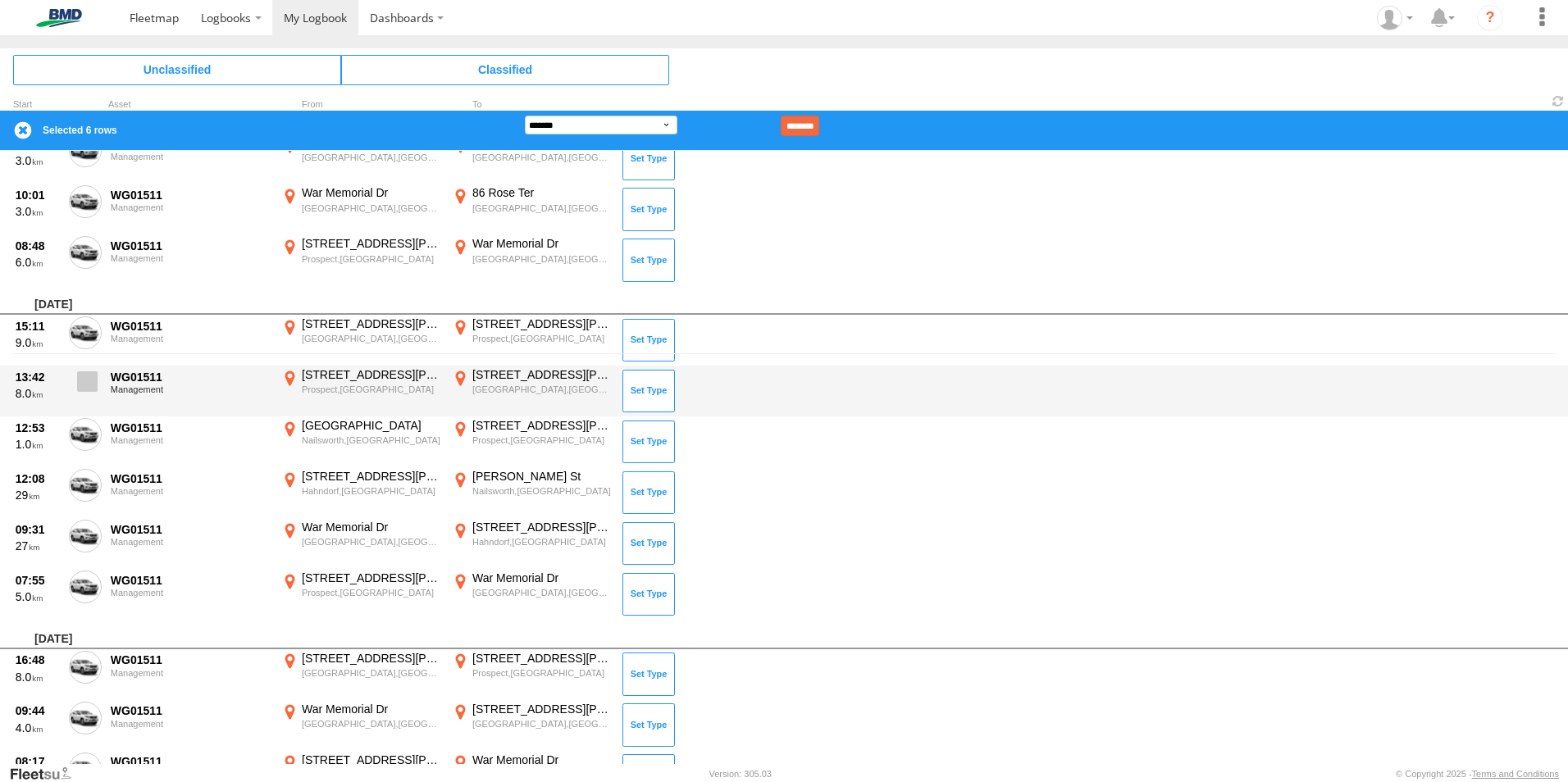
click at [81, 378] on span at bounding box center [87, 381] width 21 height 21
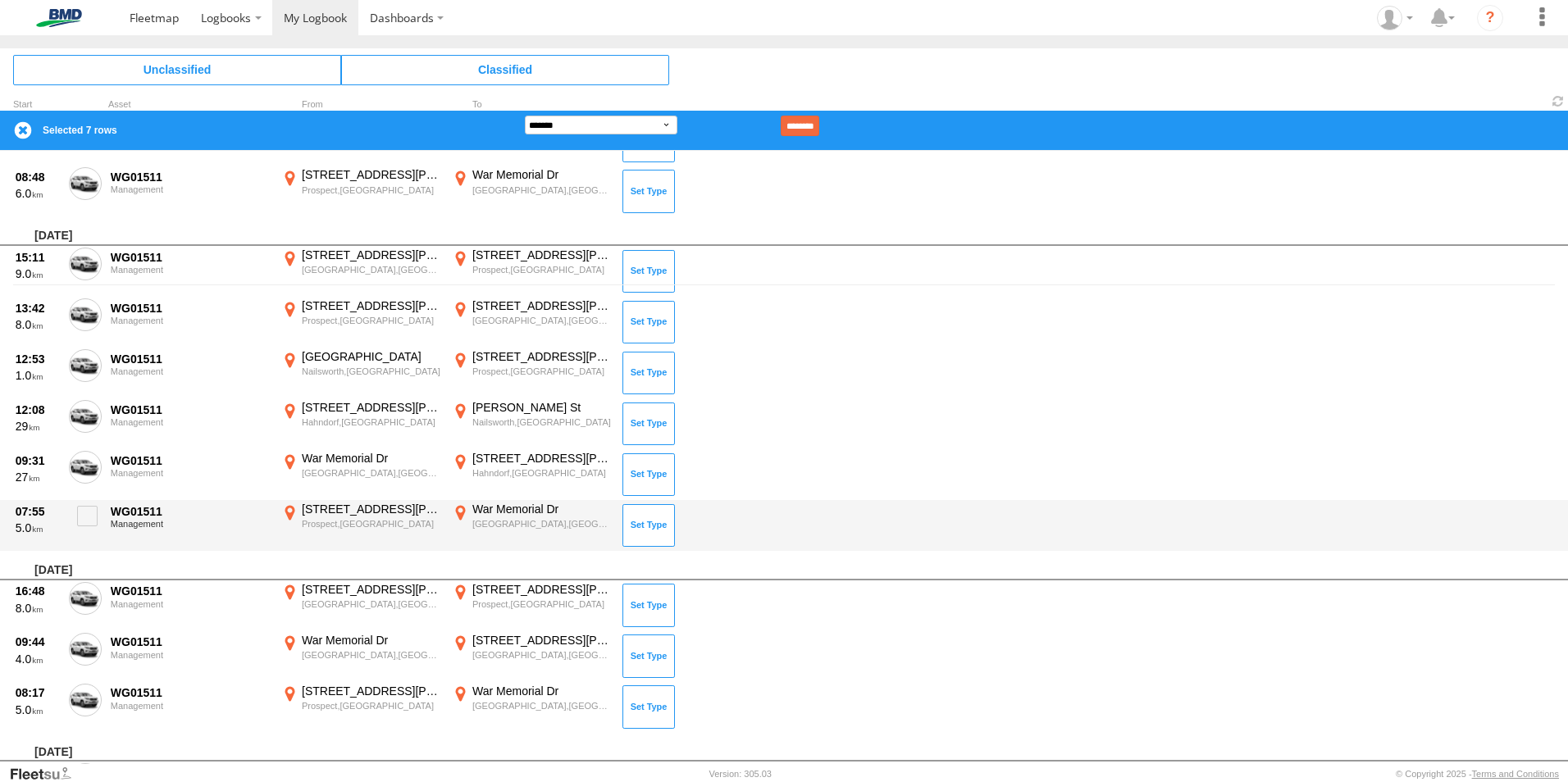
scroll to position [573, 0]
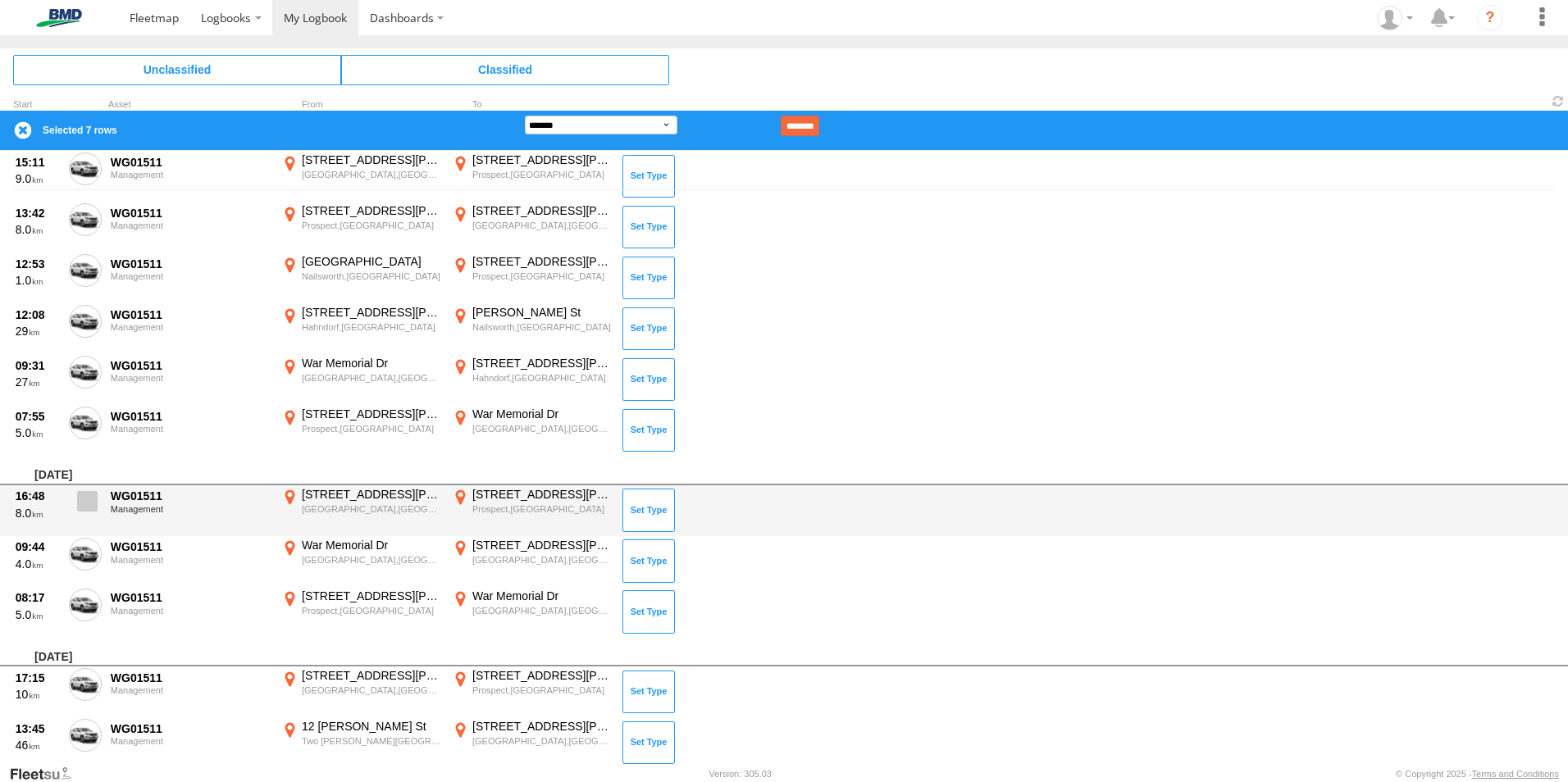
click at [85, 501] on span at bounding box center [87, 501] width 21 height 21
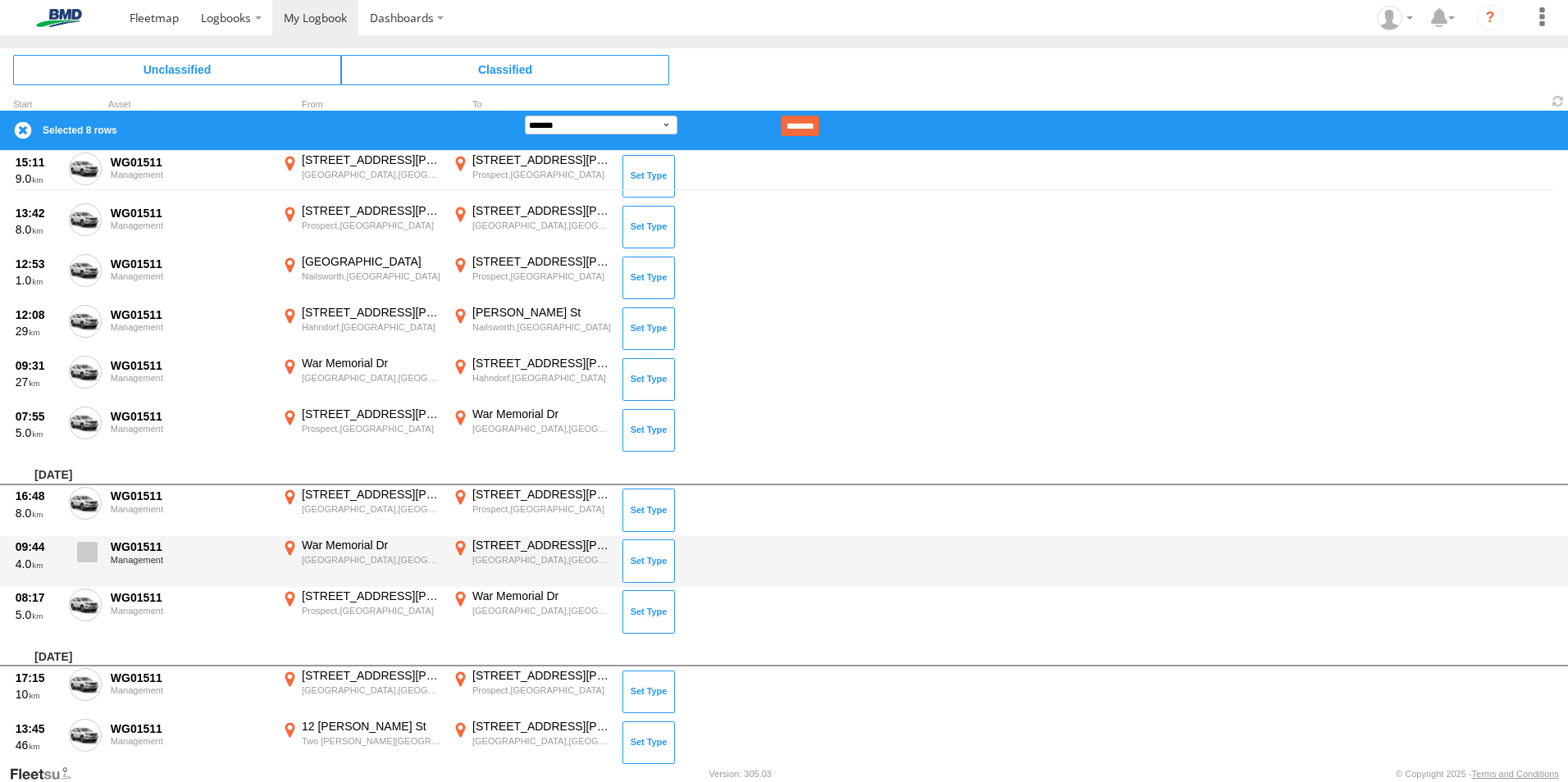
click at [88, 552] on span at bounding box center [87, 552] width 21 height 21
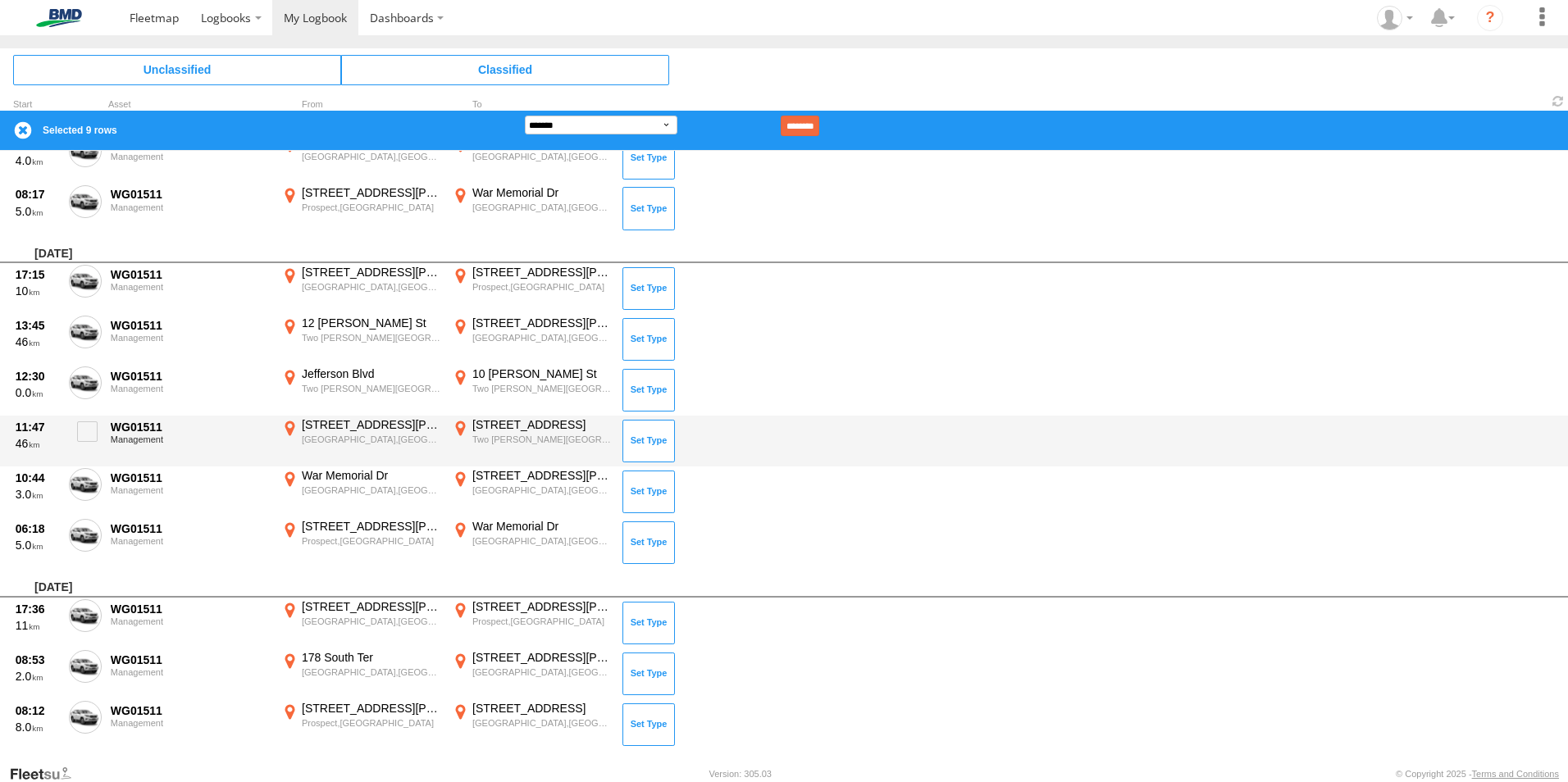
scroll to position [983, 0]
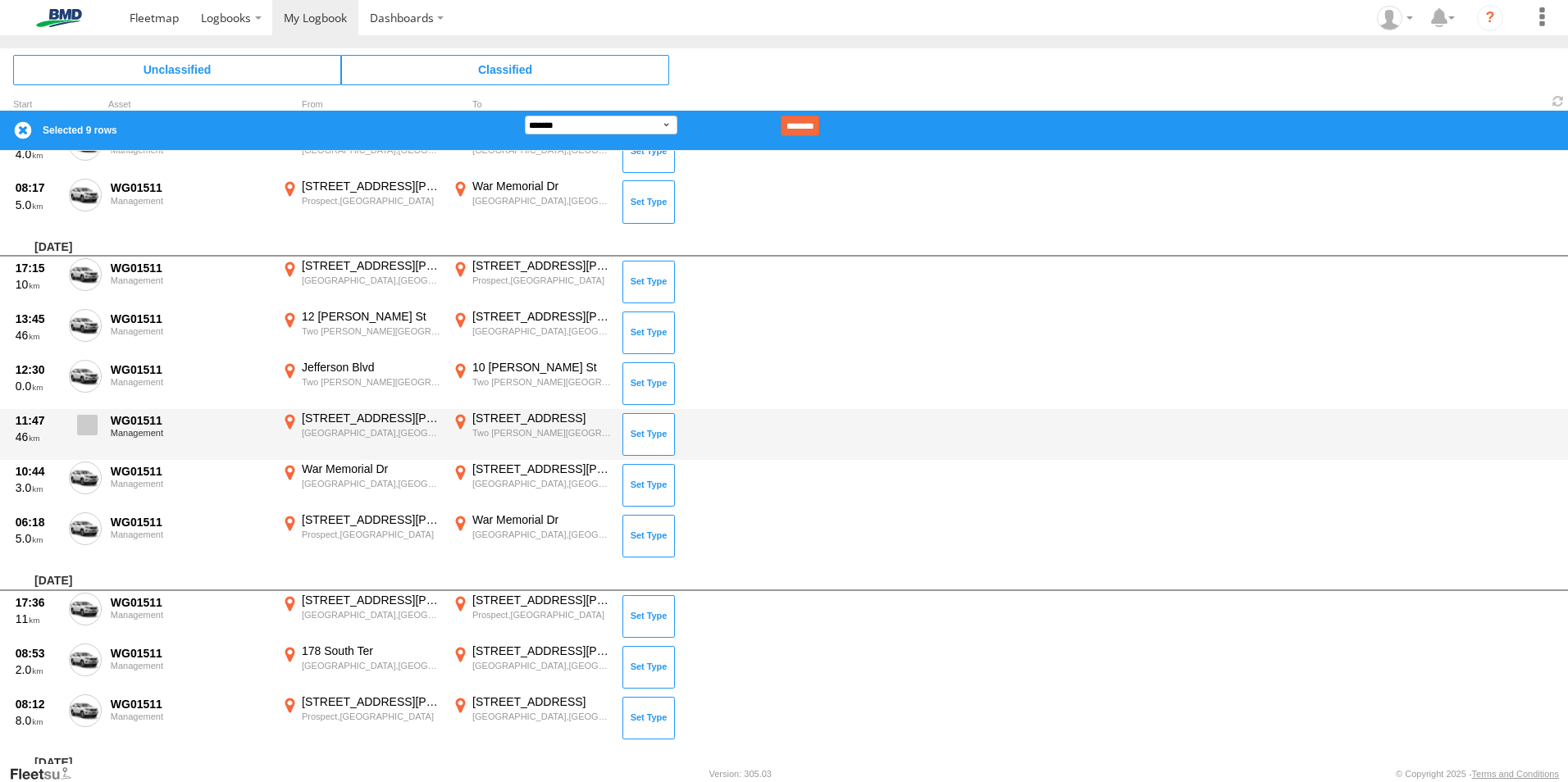
click at [88, 422] on span at bounding box center [87, 424] width 21 height 21
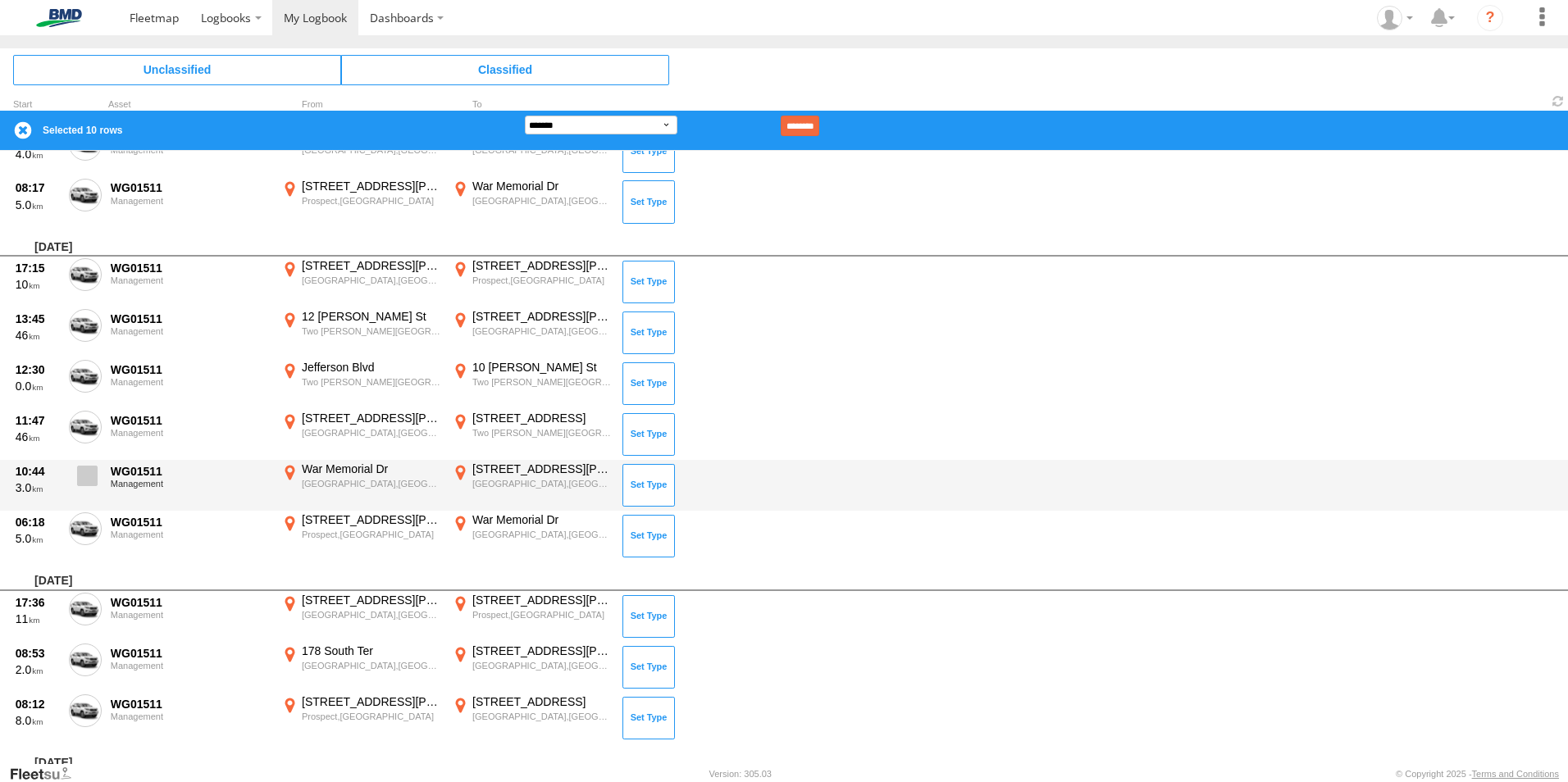
click at [88, 467] on span at bounding box center [87, 475] width 21 height 21
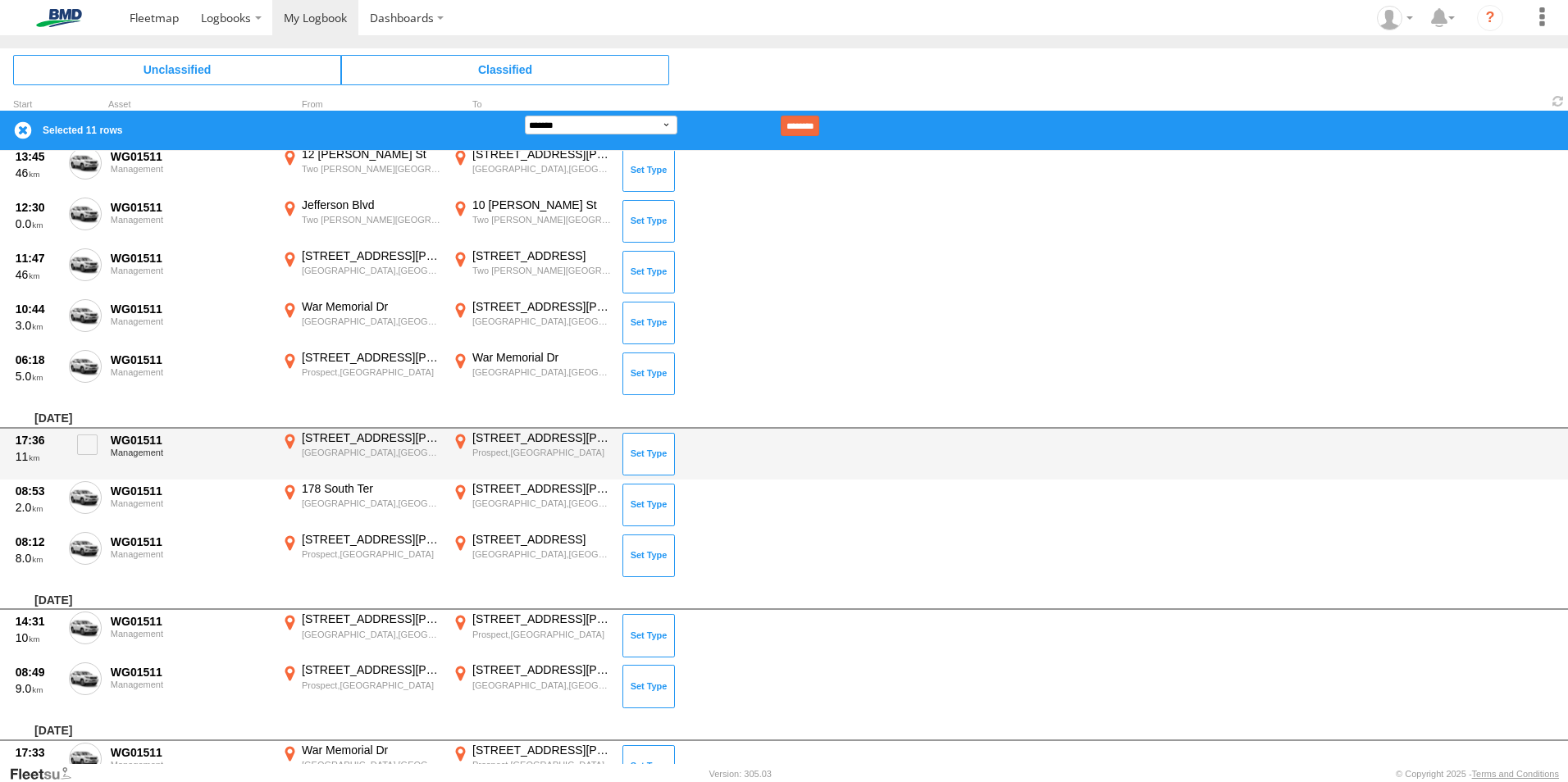
scroll to position [1148, 0]
click at [87, 440] on span at bounding box center [87, 442] width 21 height 21
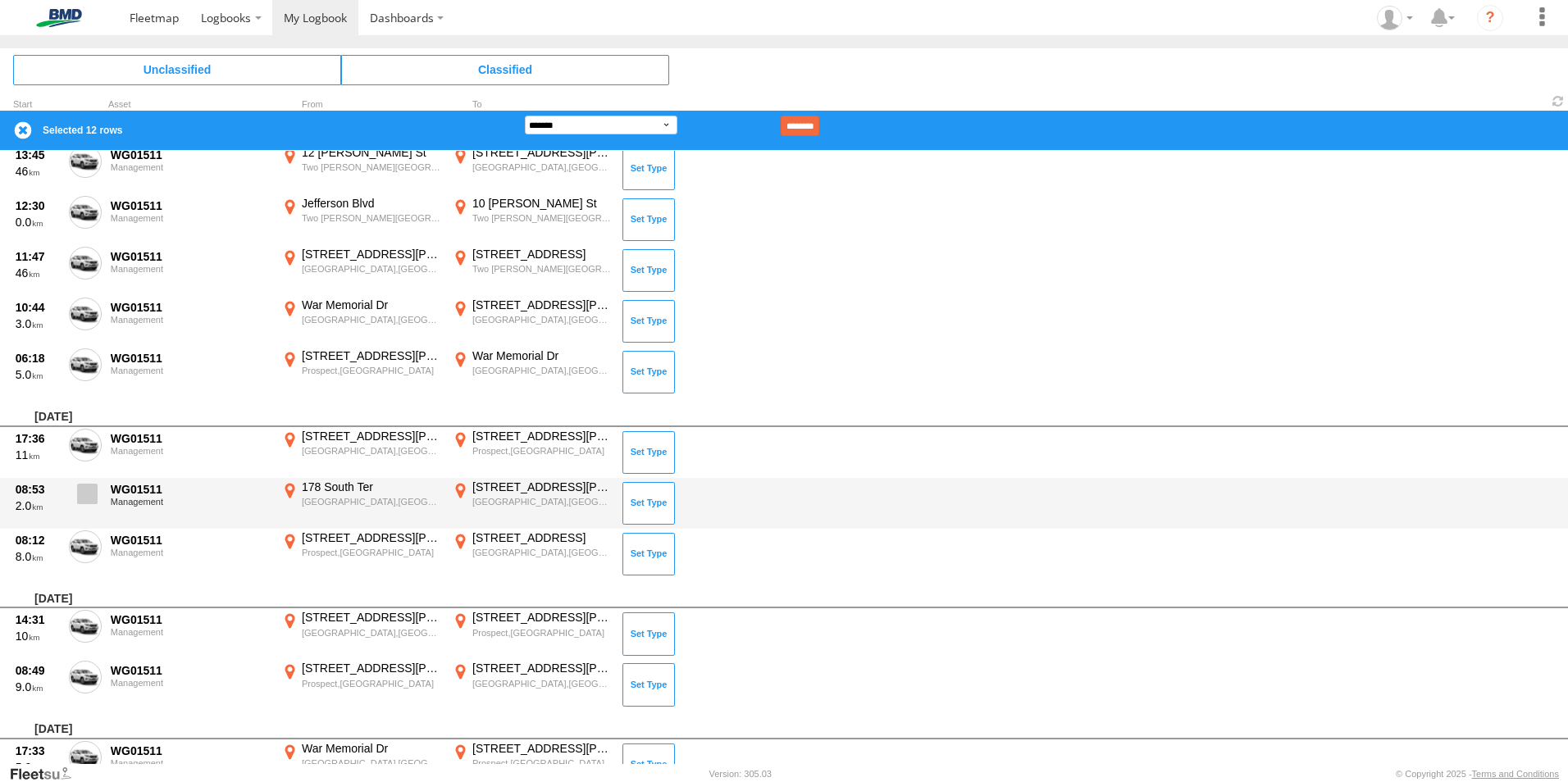
click at [88, 493] on span at bounding box center [87, 493] width 21 height 21
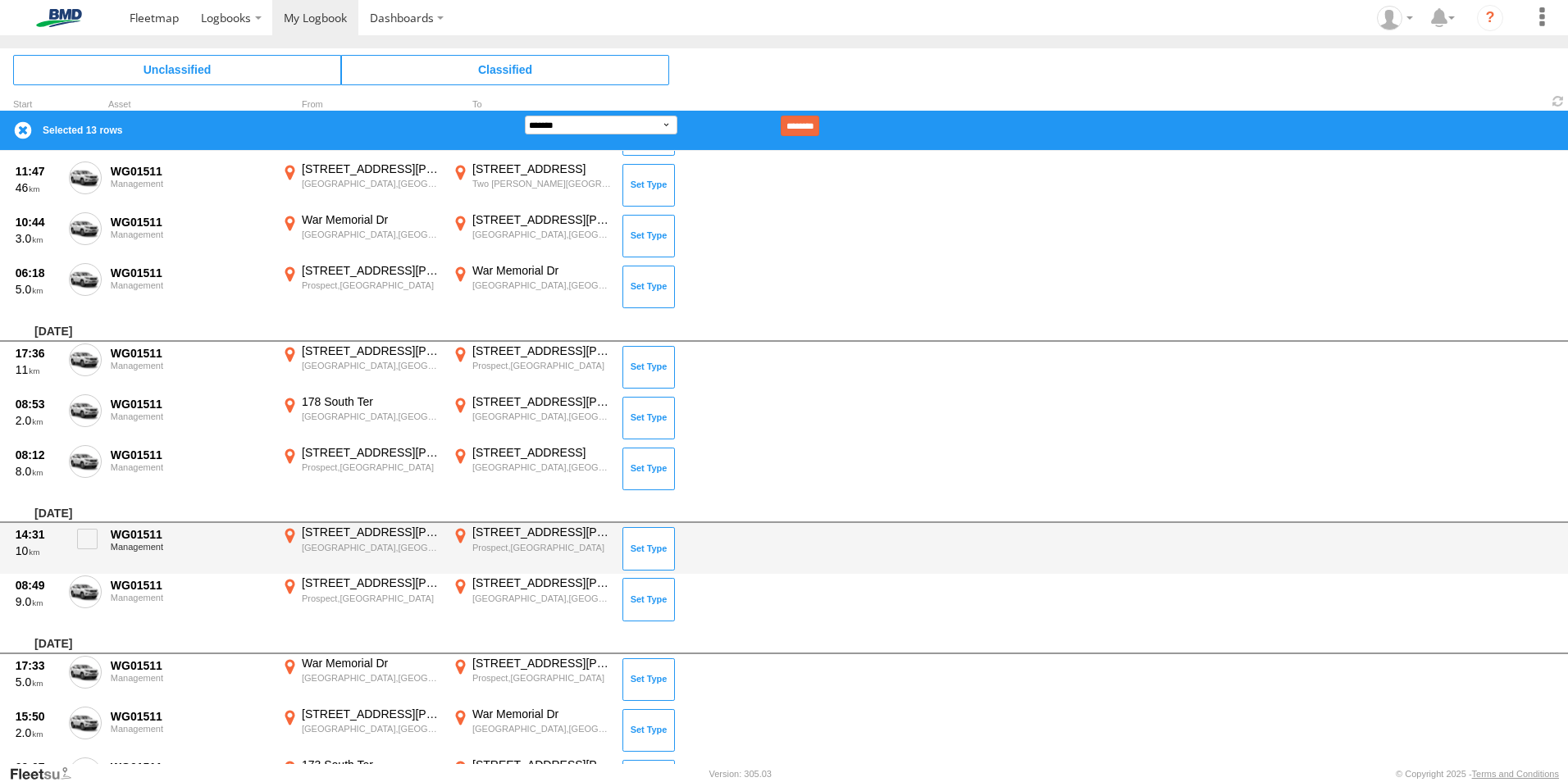
scroll to position [1311, 0]
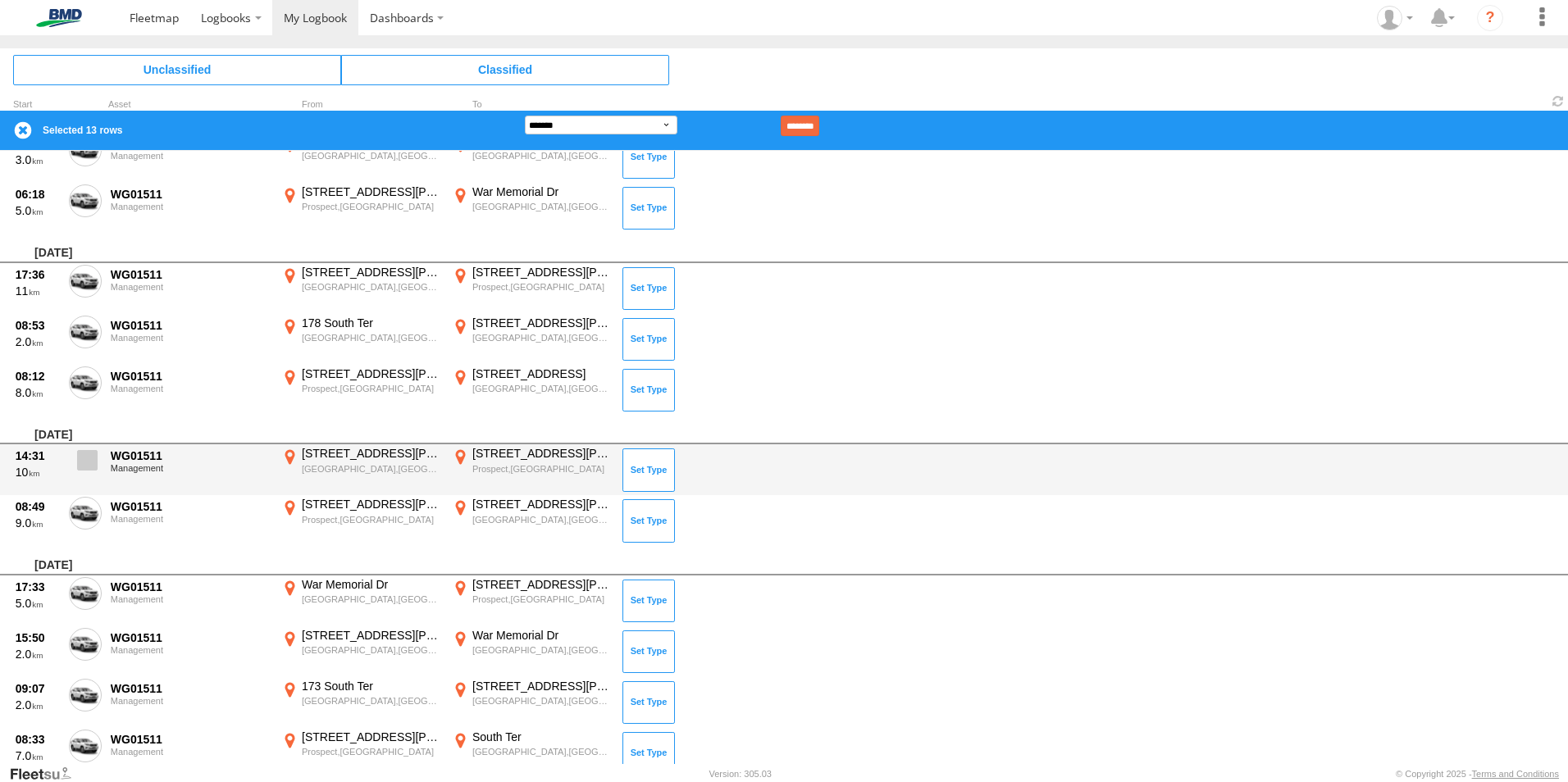
click at [87, 465] on span at bounding box center [87, 460] width 21 height 21
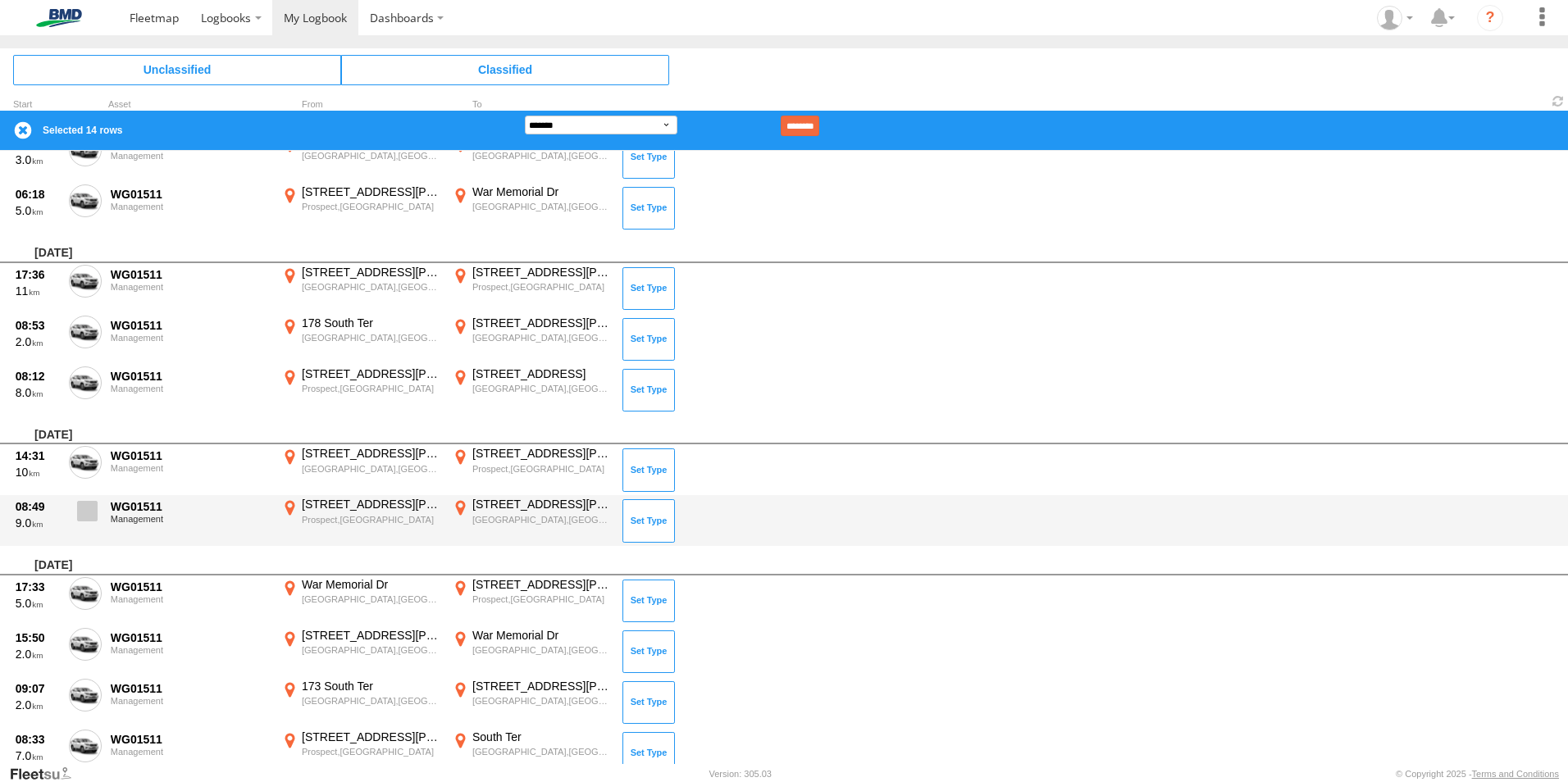
click at [81, 514] on span at bounding box center [87, 511] width 21 height 21
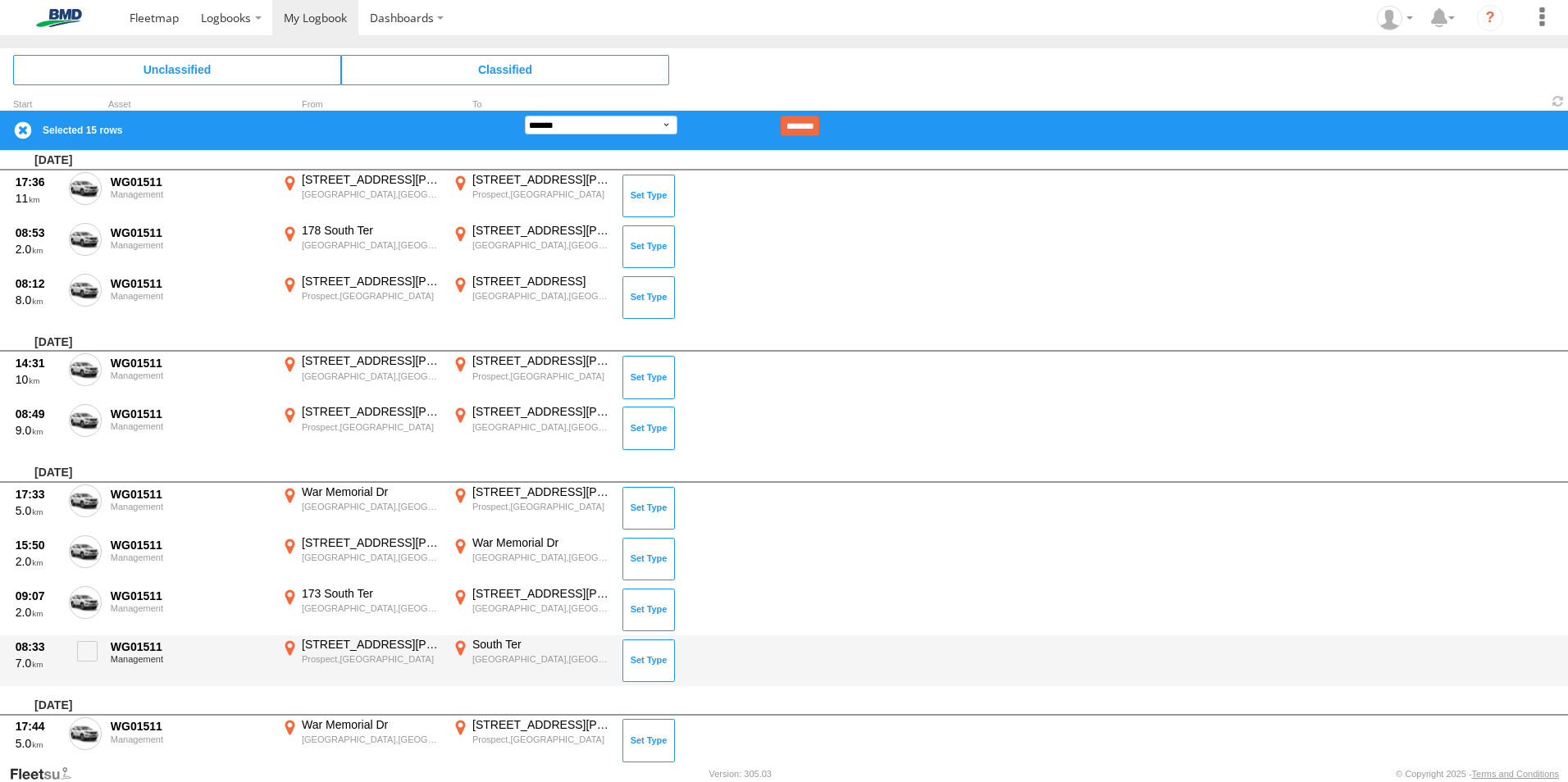
scroll to position [1558, 0]
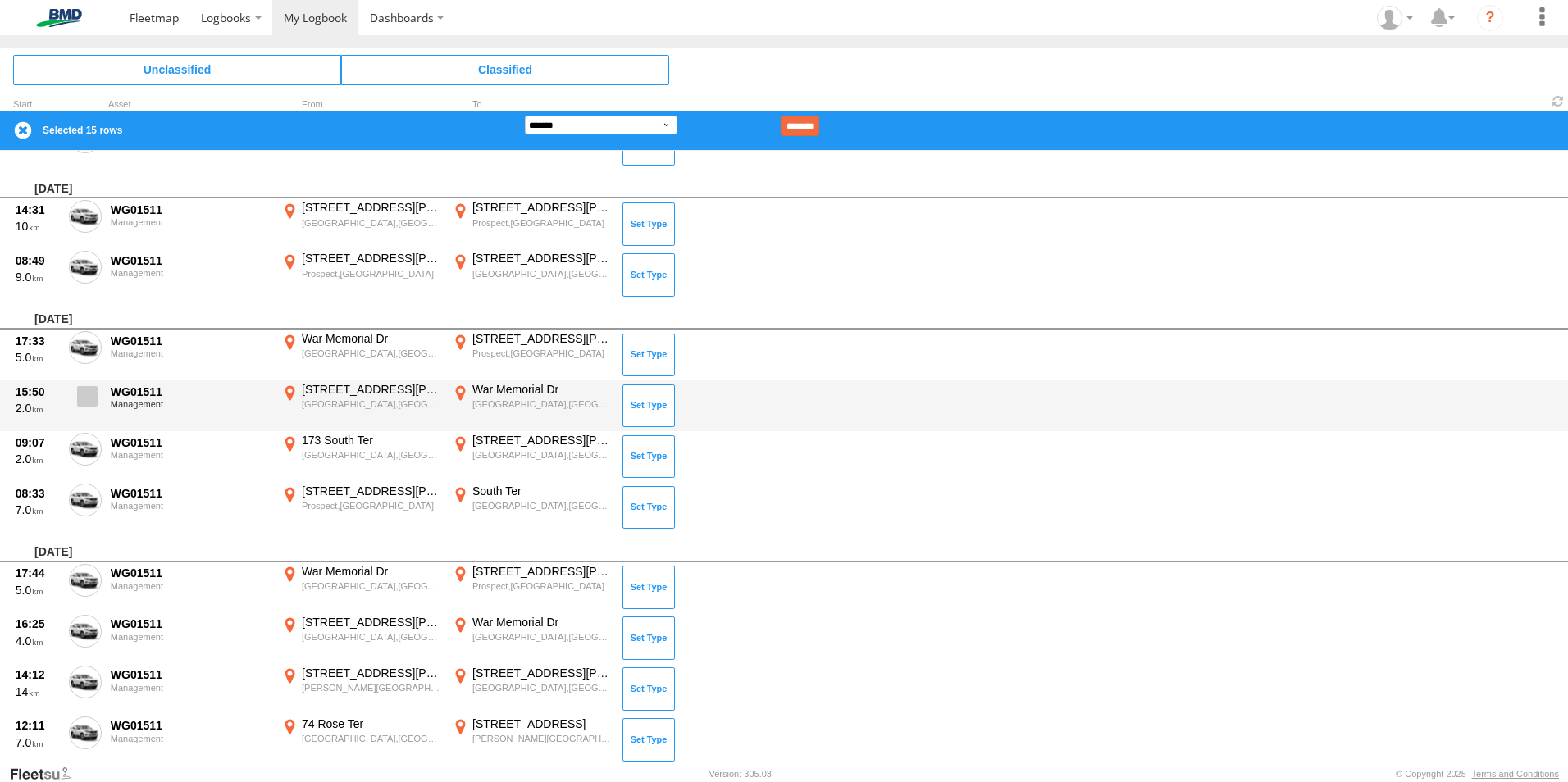
click at [97, 401] on span at bounding box center [87, 395] width 21 height 21
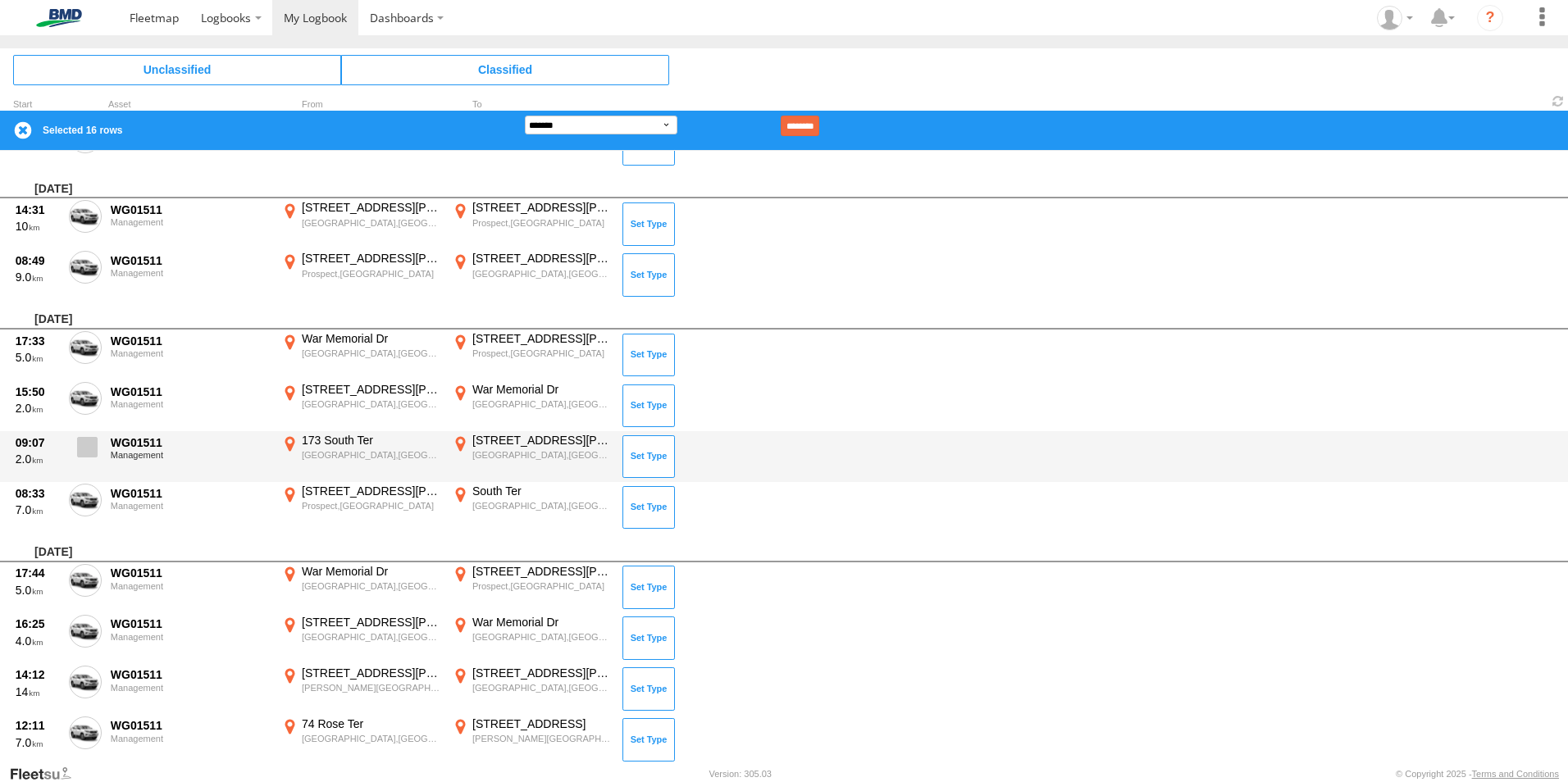
click at [83, 449] on span at bounding box center [87, 447] width 21 height 21
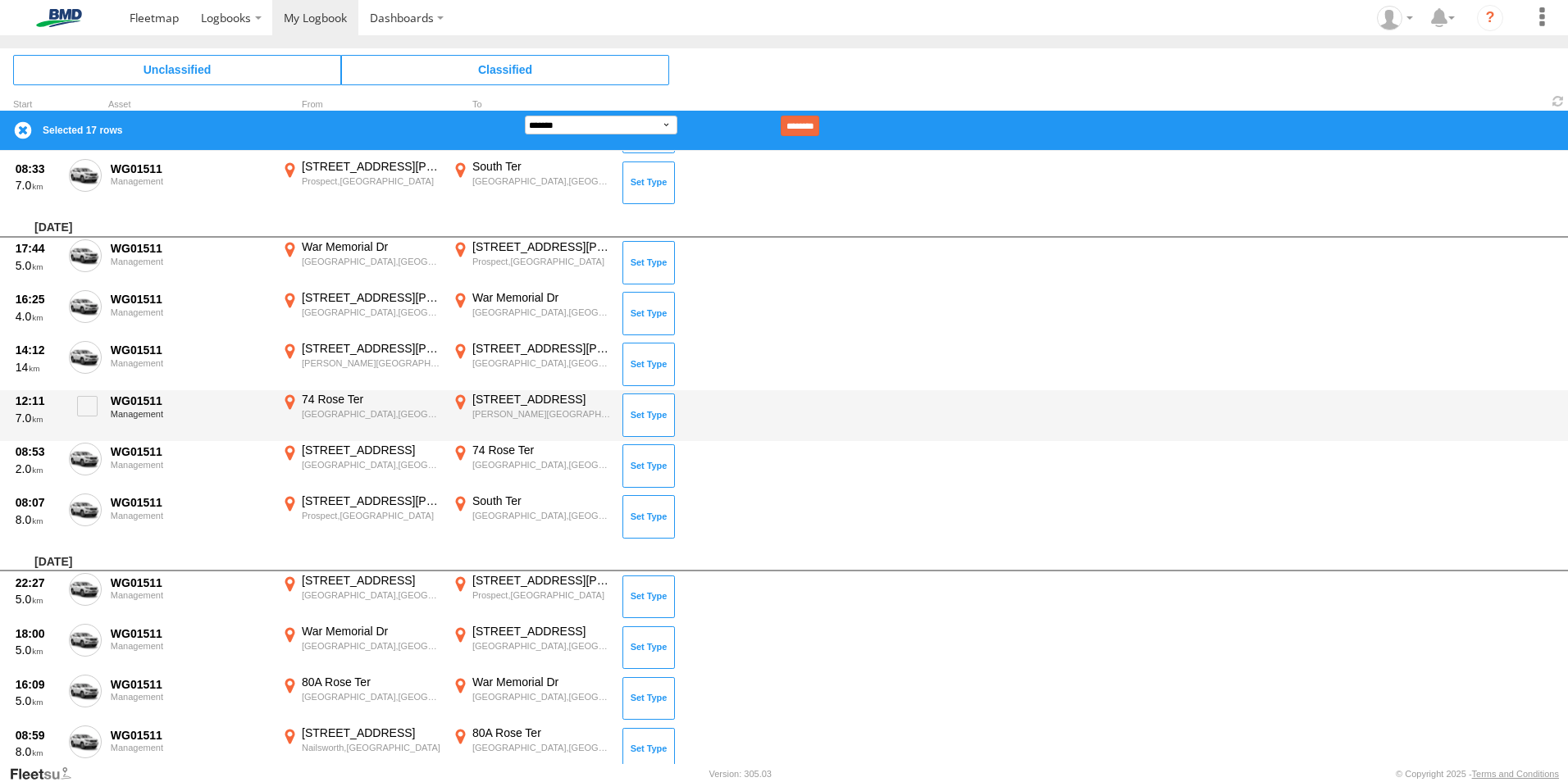
scroll to position [1885, 0]
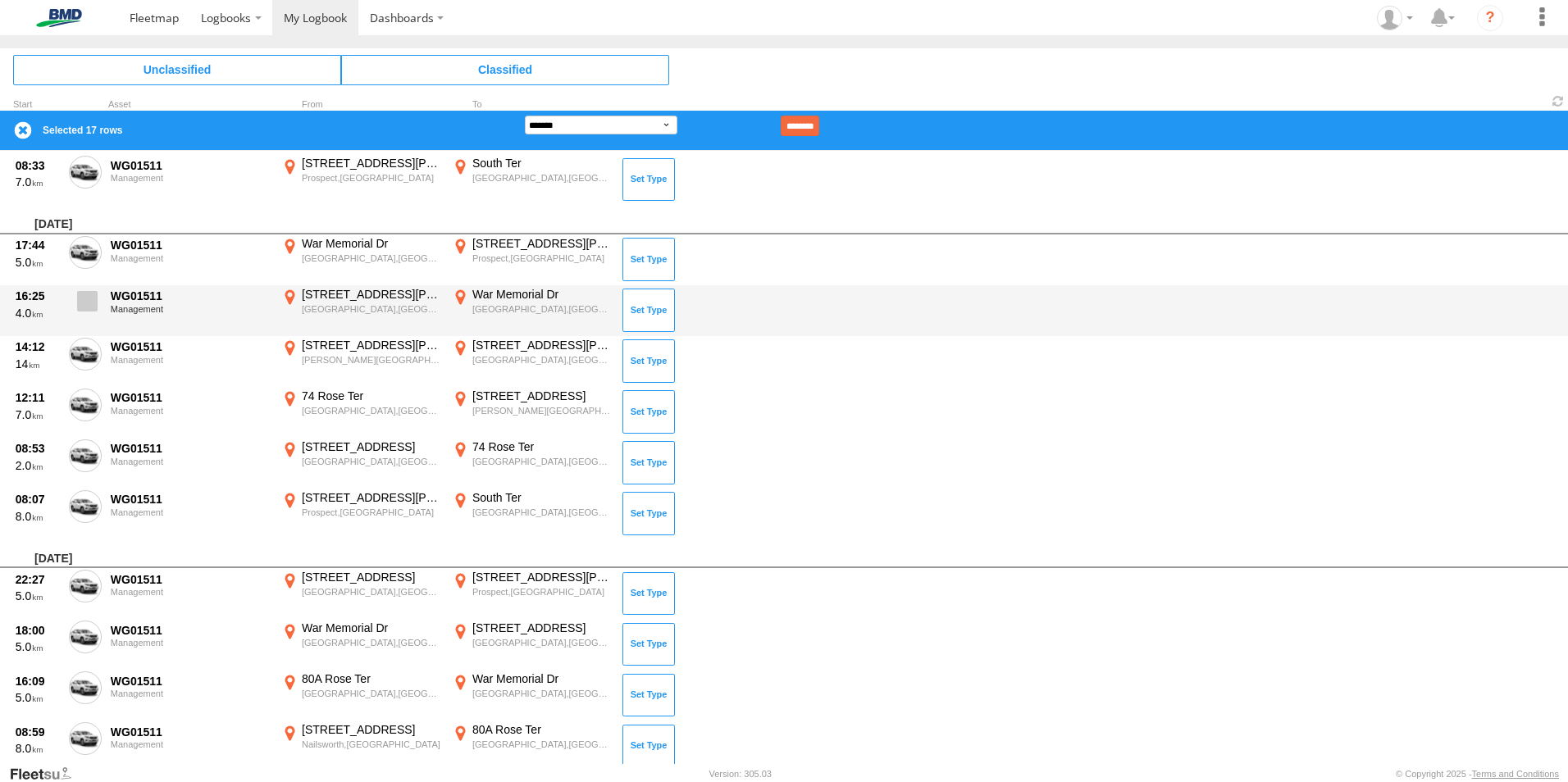
click at [88, 300] on span at bounding box center [87, 301] width 21 height 21
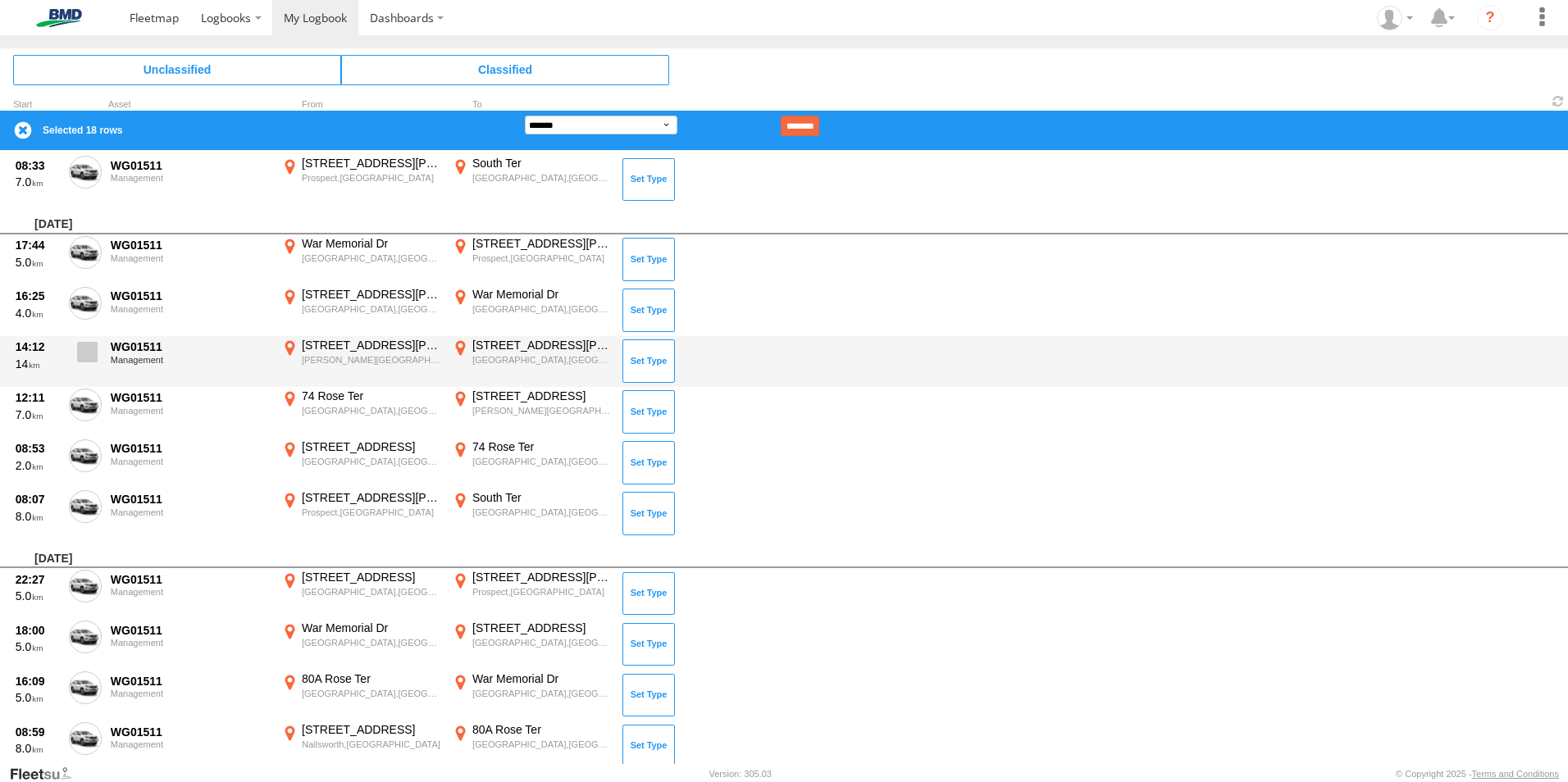
click at [87, 355] on span at bounding box center [87, 351] width 21 height 21
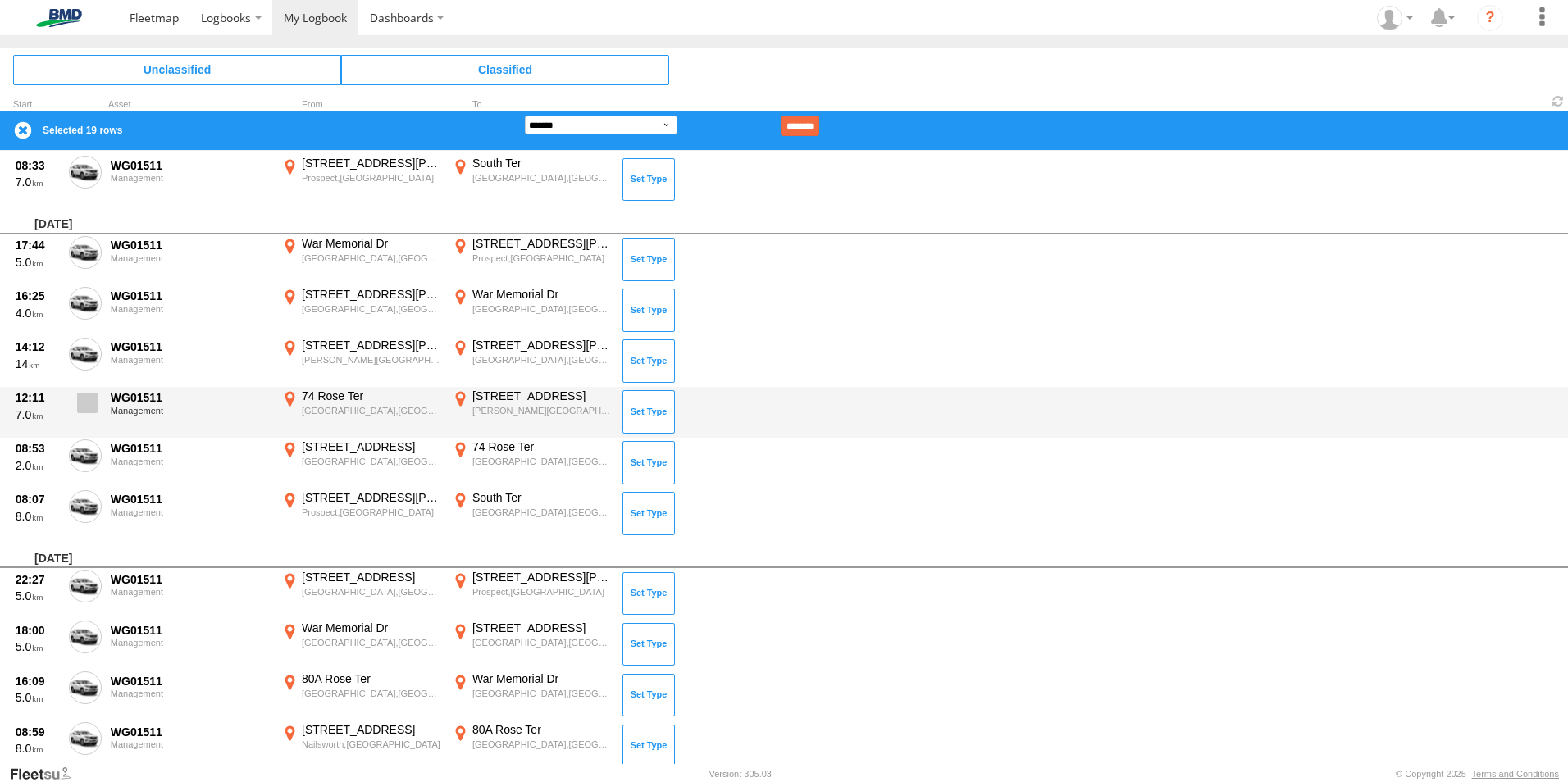
click at [91, 407] on span at bounding box center [87, 403] width 21 height 21
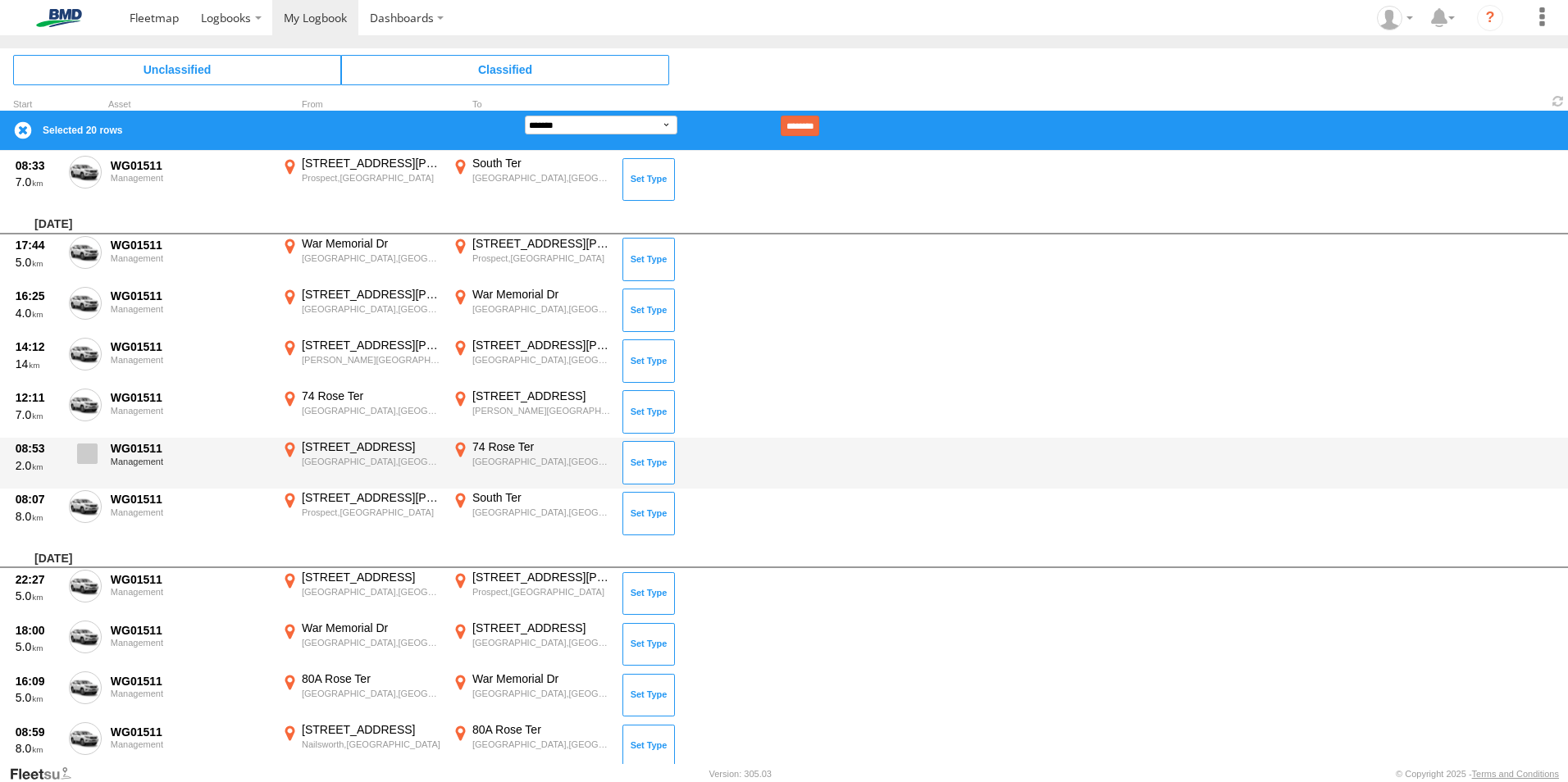
click at [85, 449] on span at bounding box center [87, 453] width 21 height 21
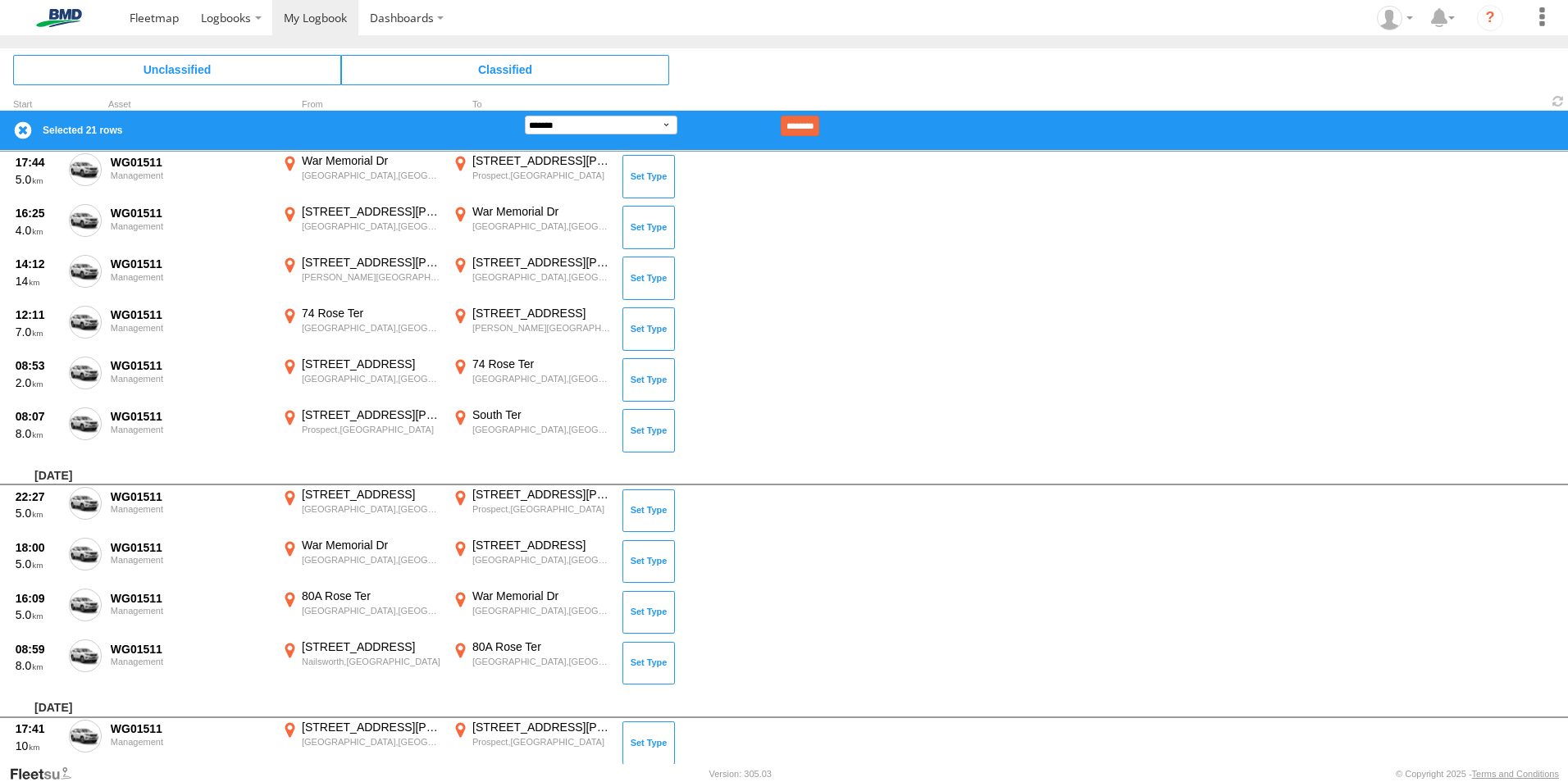
scroll to position [2213, 0]
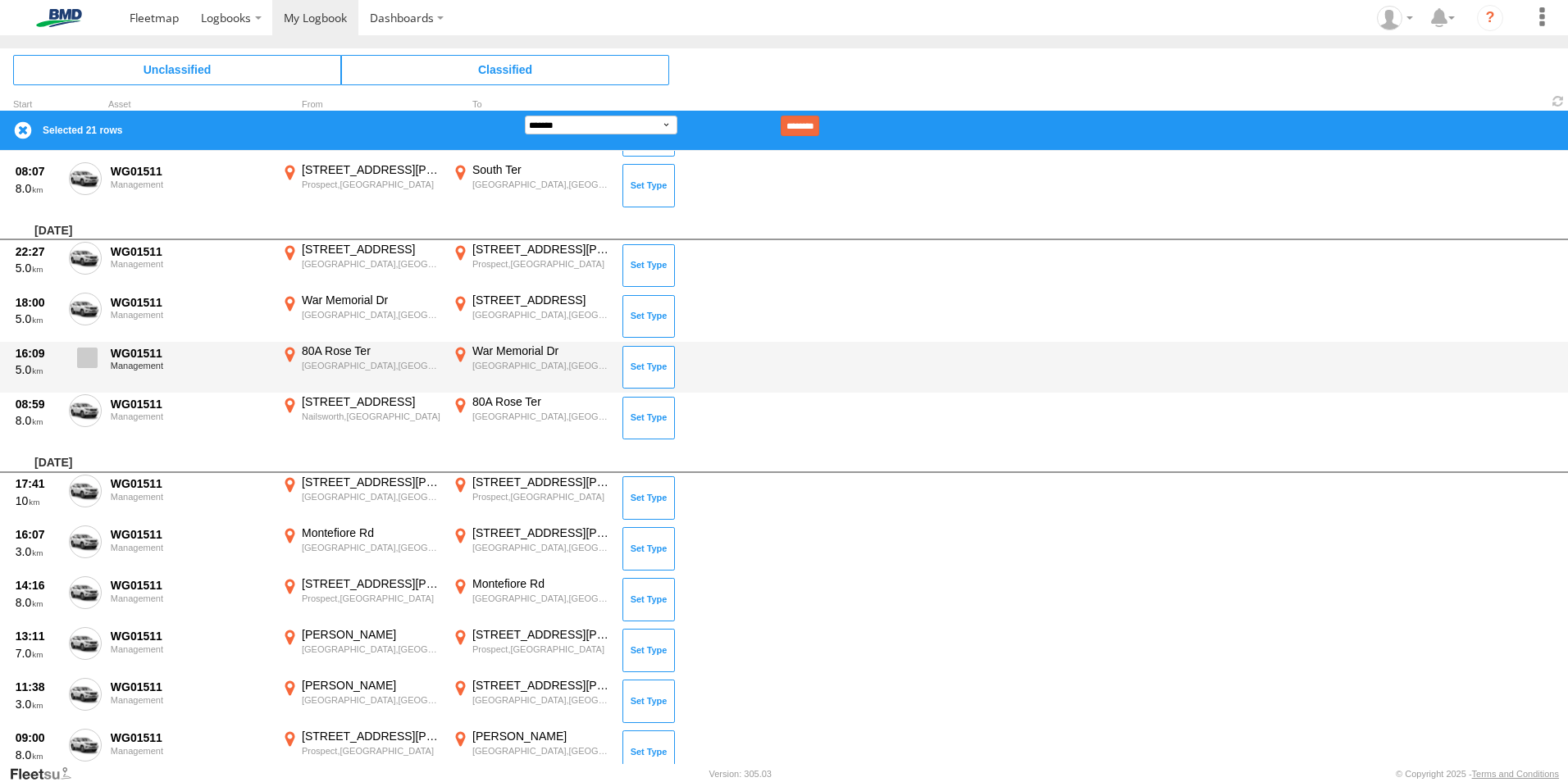
click at [80, 352] on span at bounding box center [87, 358] width 21 height 21
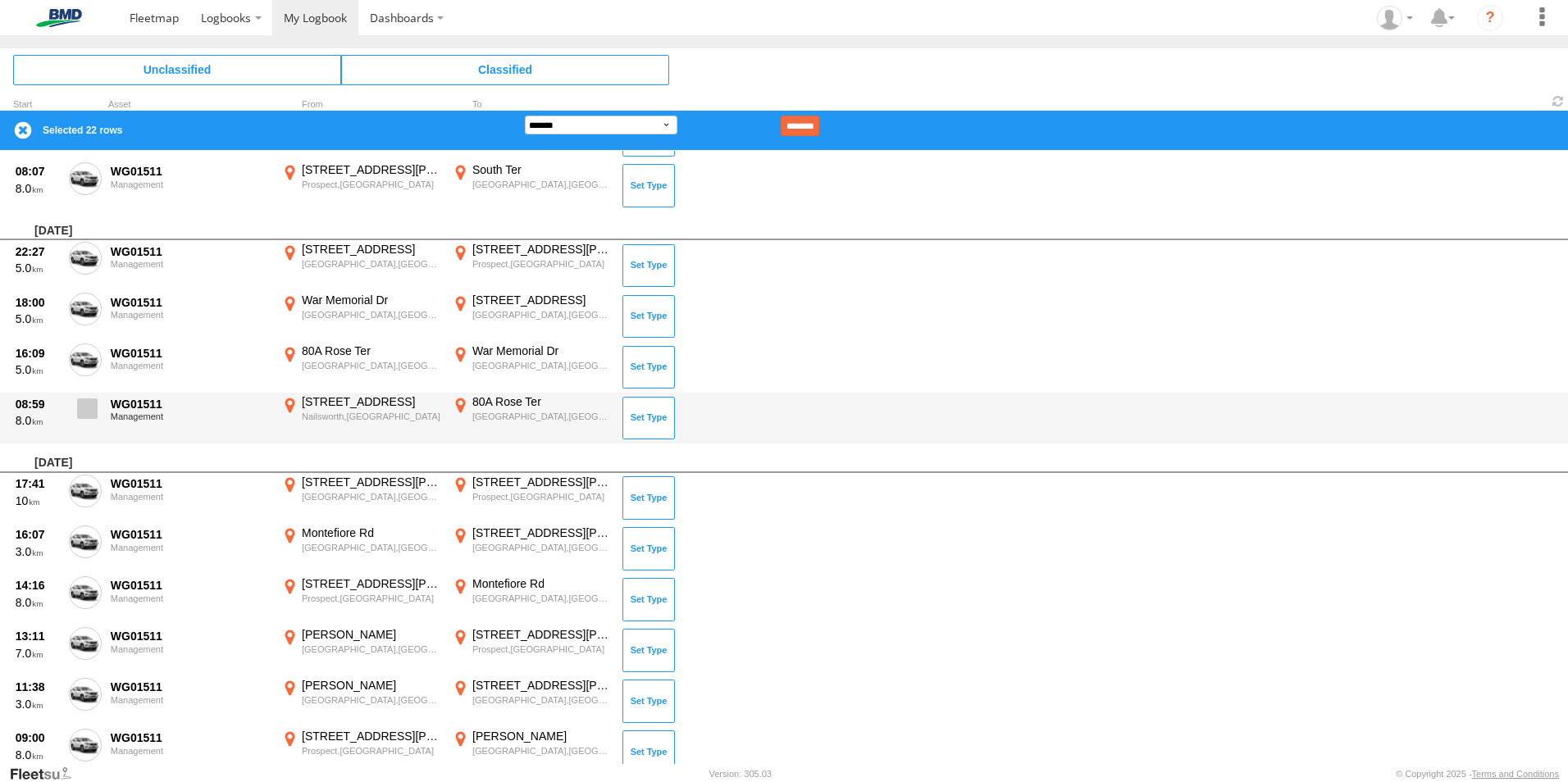
click at [83, 410] on span at bounding box center [87, 408] width 21 height 21
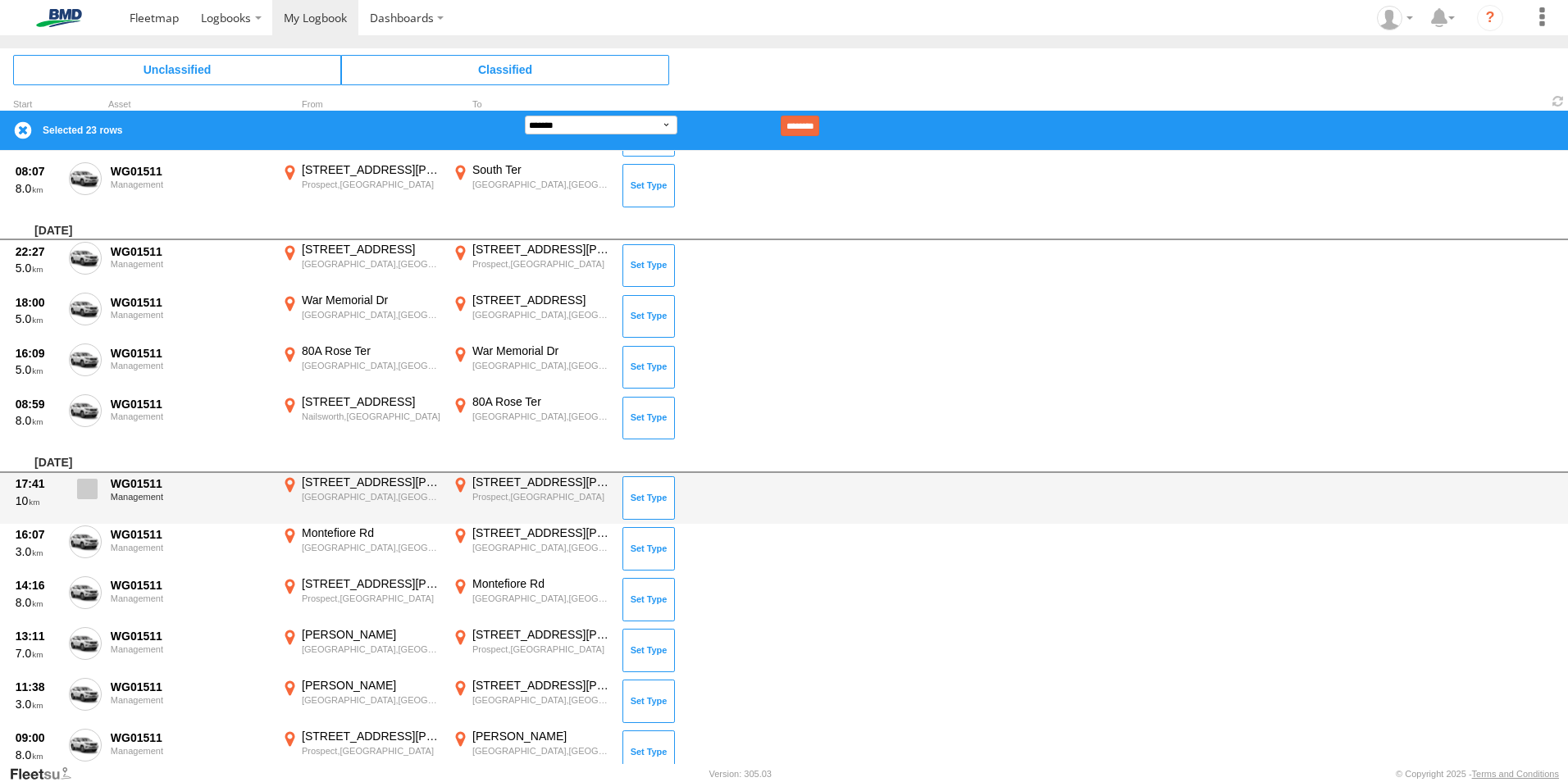
click at [90, 494] on span at bounding box center [87, 489] width 21 height 21
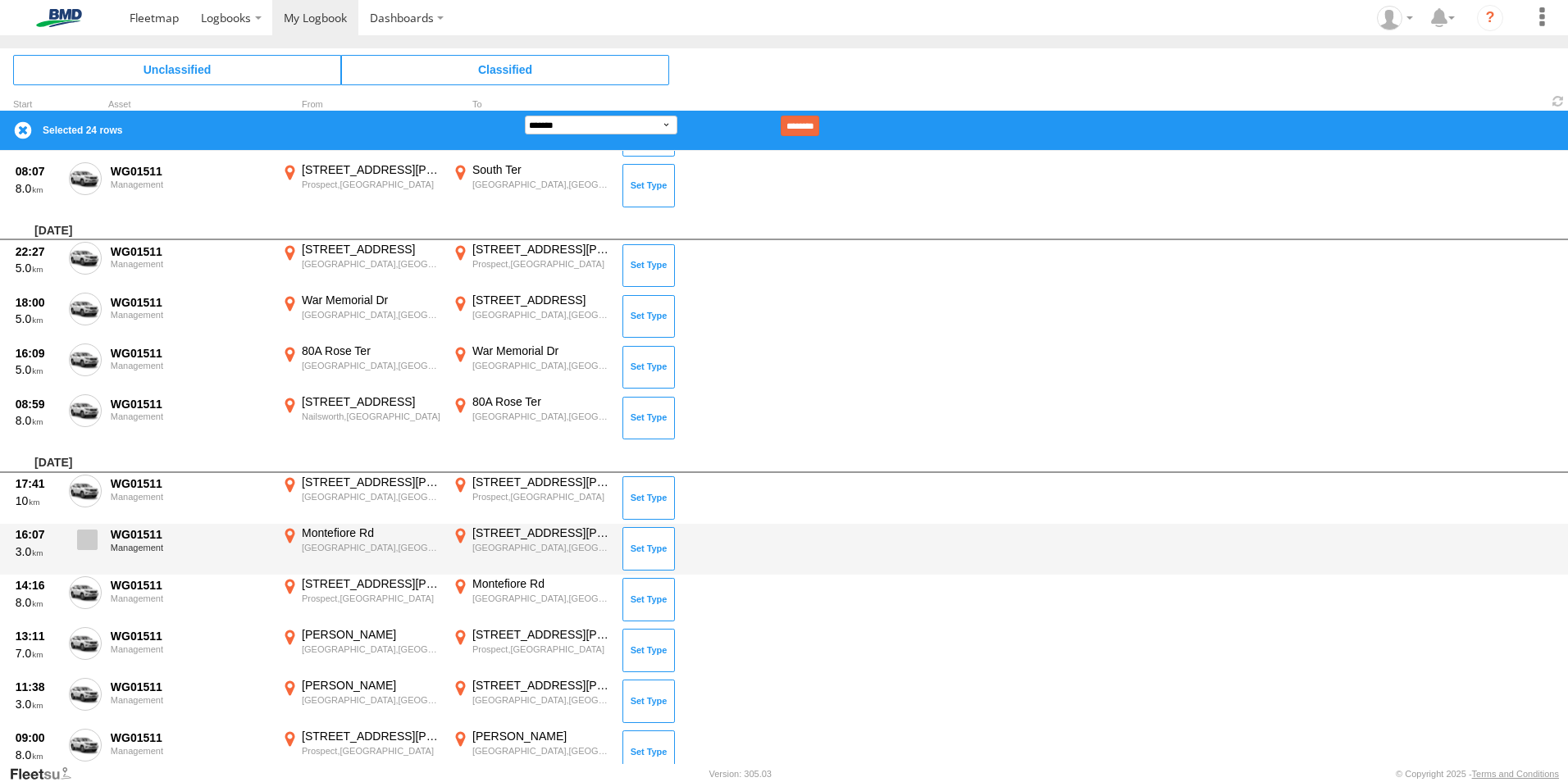
drag, startPoint x: 78, startPoint y: 535, endPoint x: 96, endPoint y: 538, distance: 18.2
click at [79, 537] on span at bounding box center [87, 539] width 21 height 21
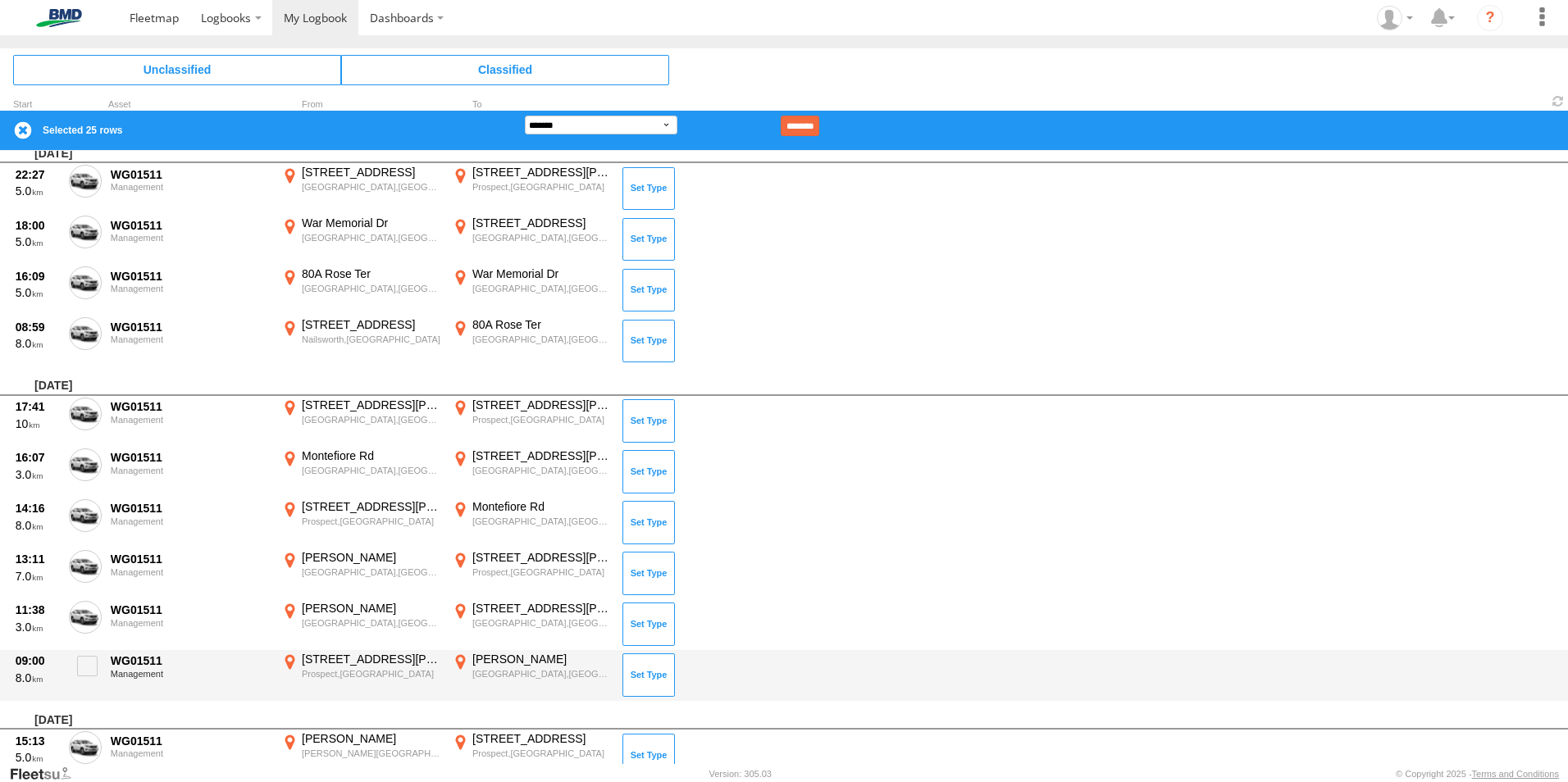
scroll to position [2459, 0]
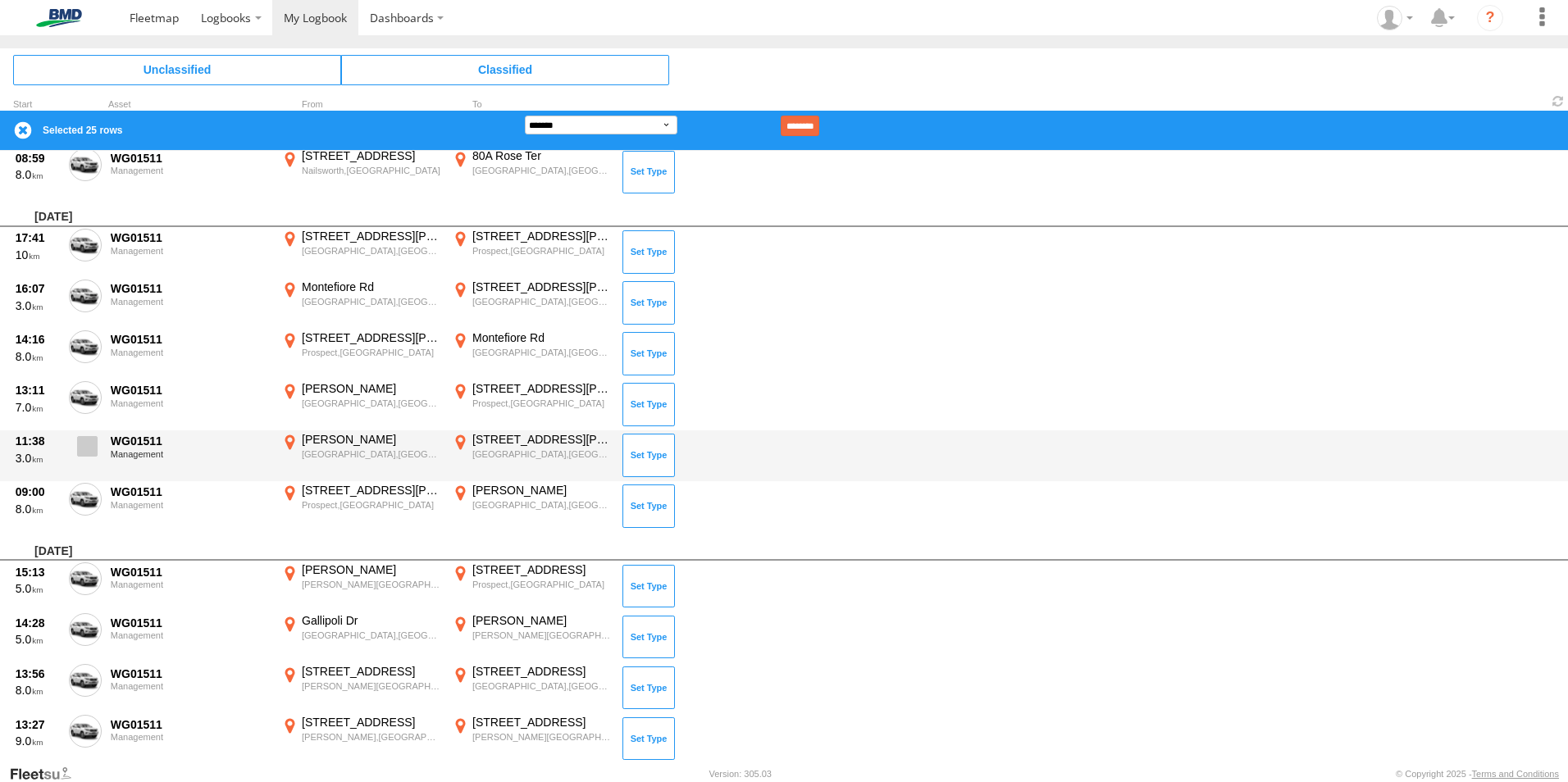
click at [86, 445] on span at bounding box center [87, 446] width 21 height 21
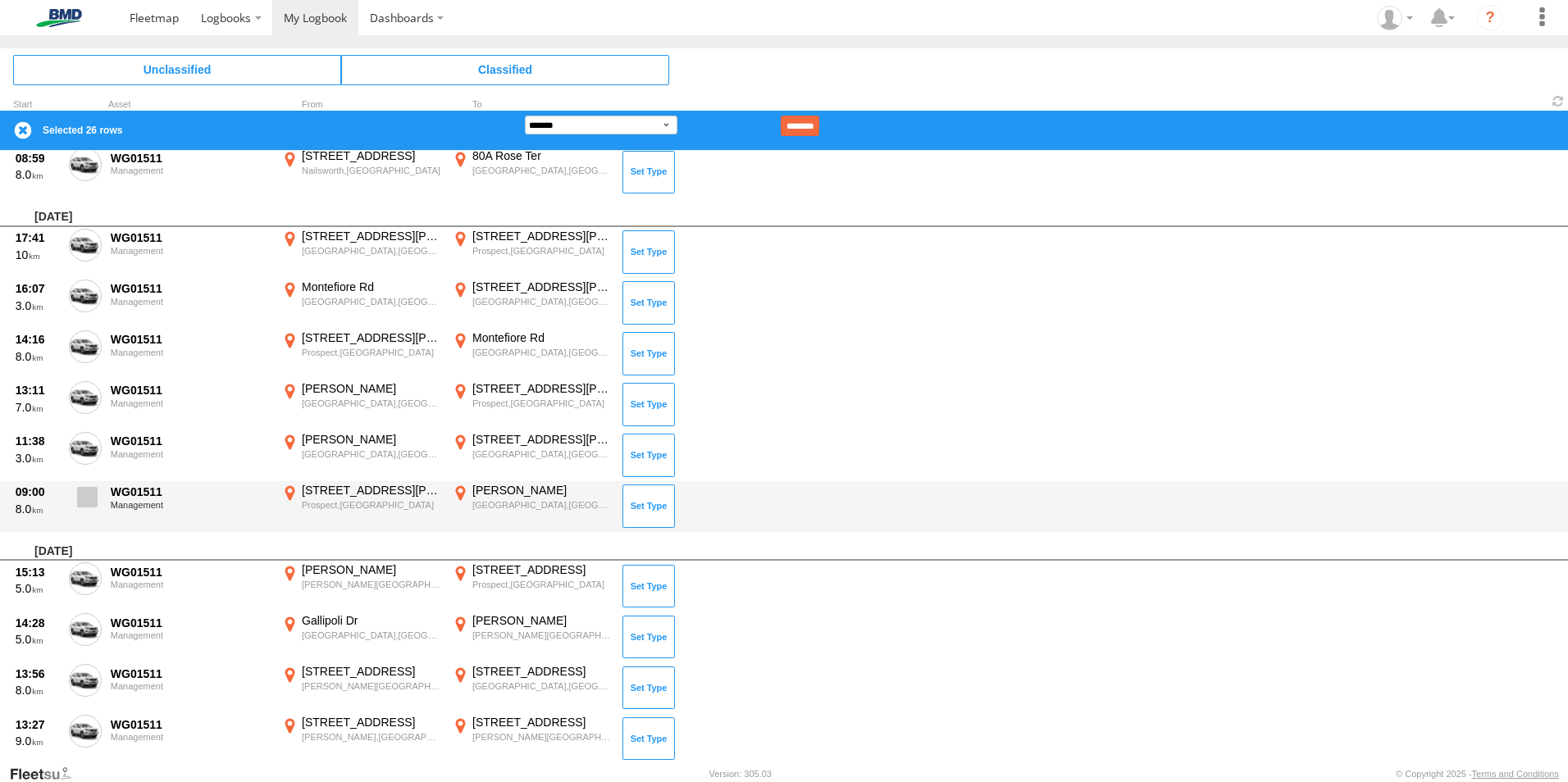
click at [79, 514] on label at bounding box center [85, 502] width 32 height 38
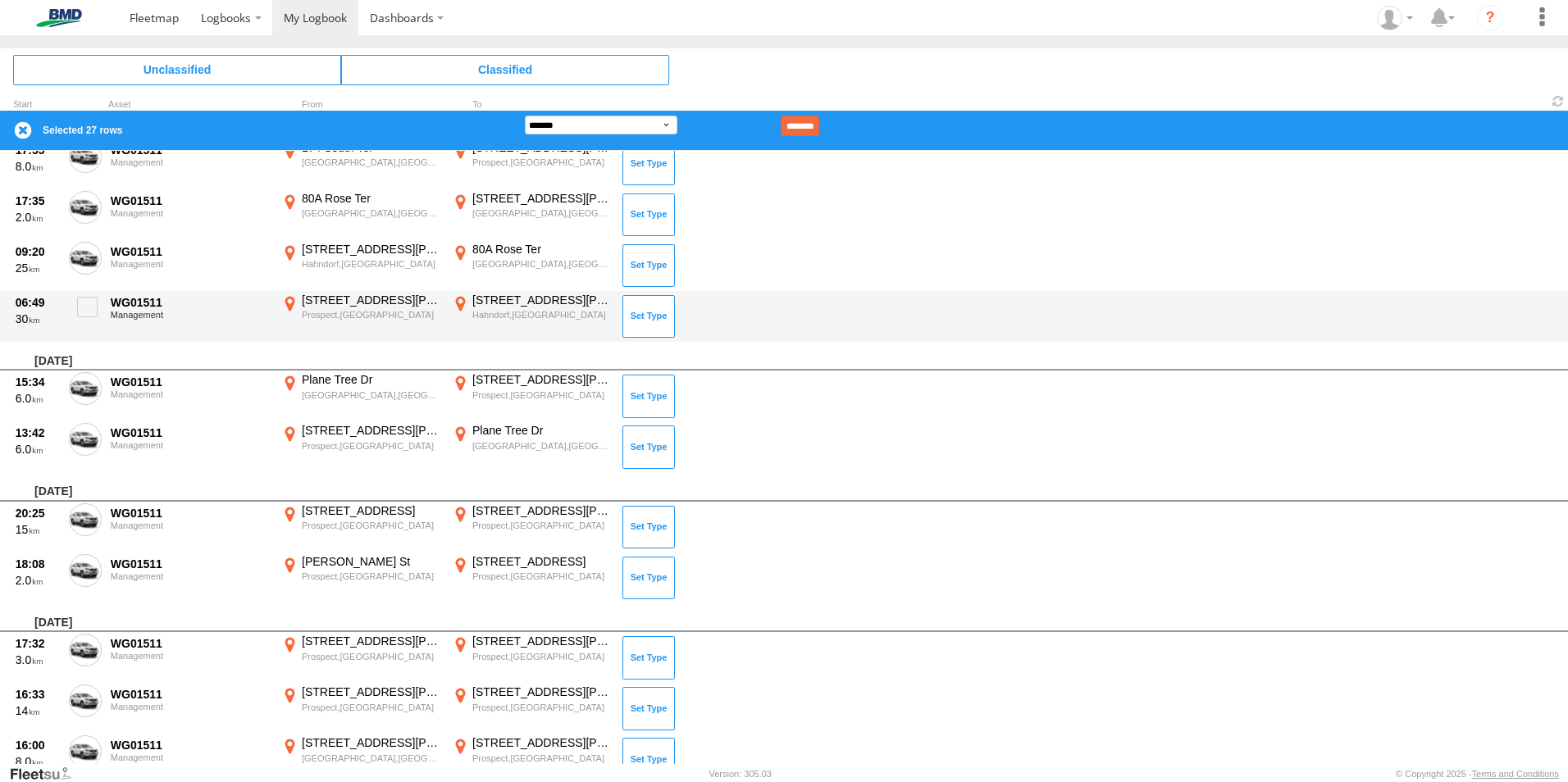
scroll to position [4344, 0]
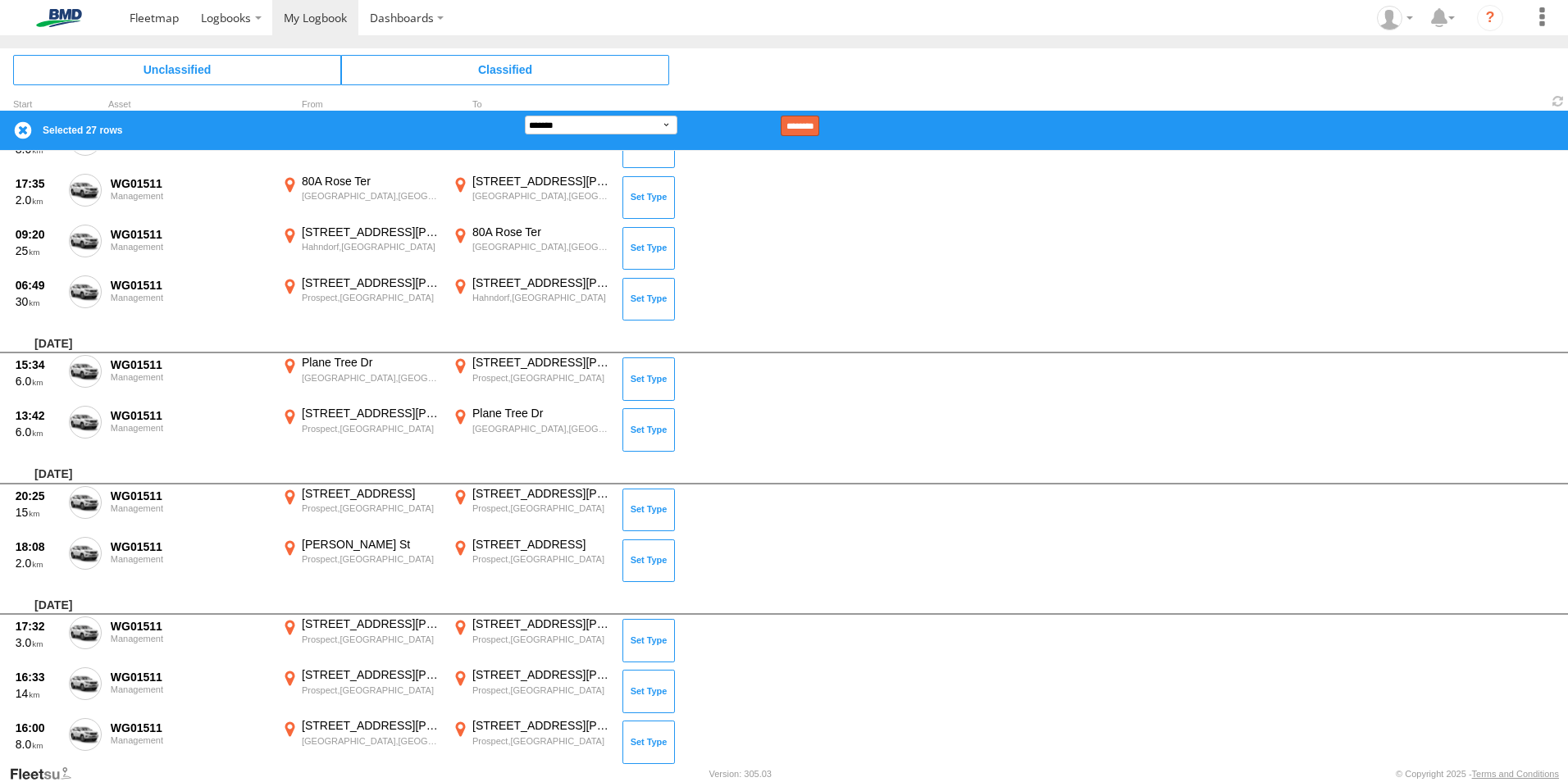
click at [815, 123] on input "********" at bounding box center [799, 126] width 39 height 21
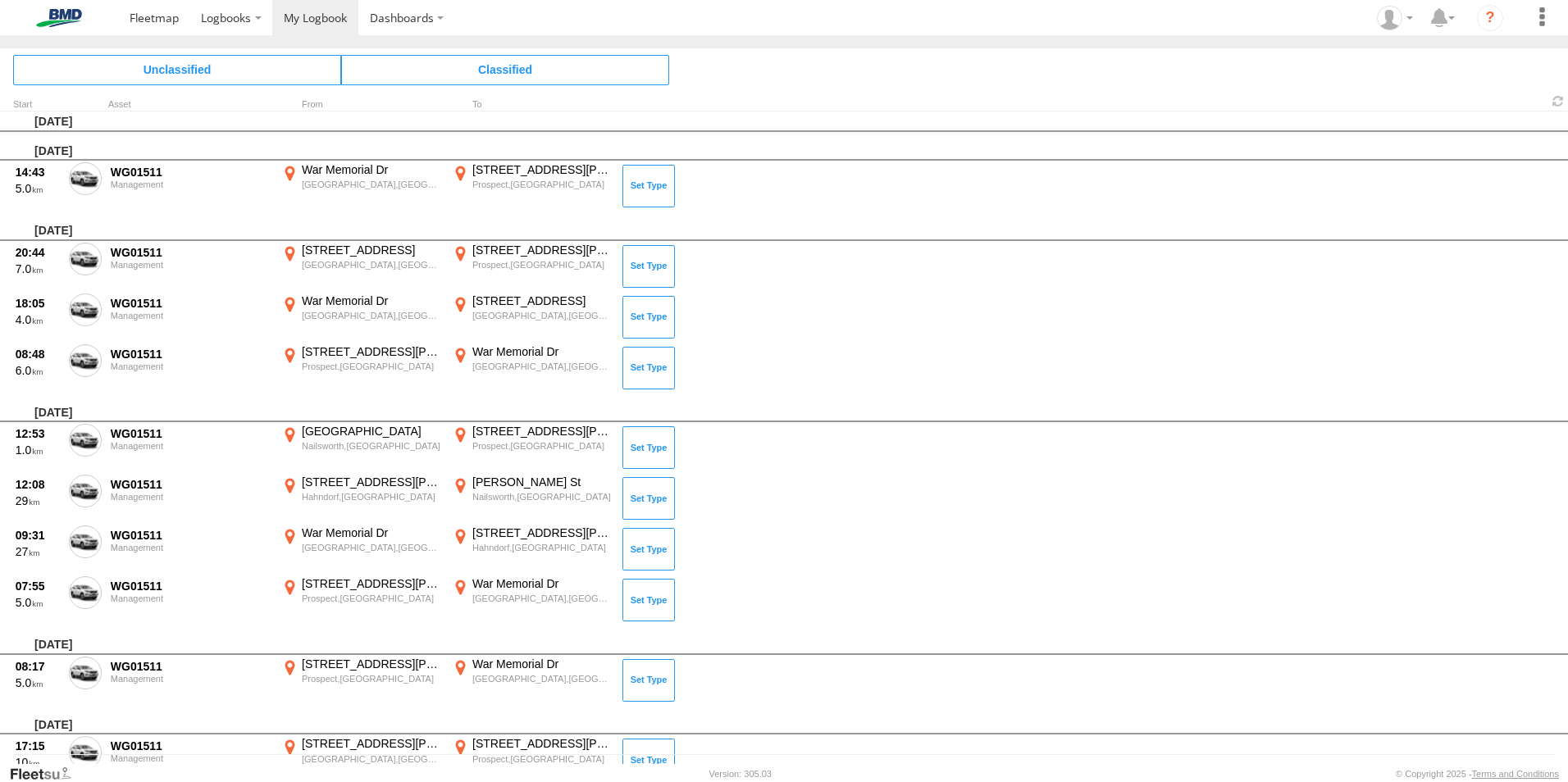
scroll to position [381, 0]
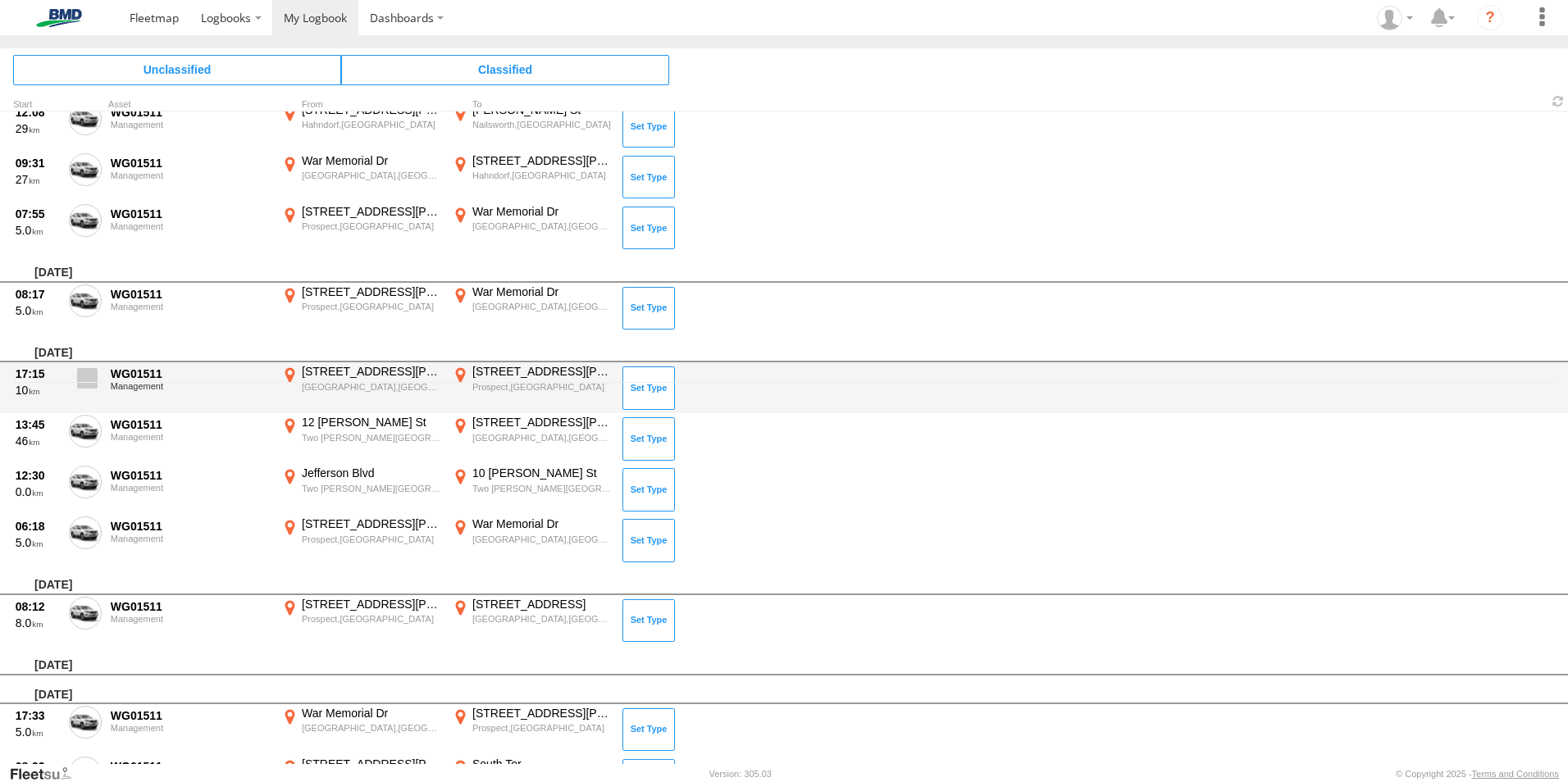
click at [84, 378] on span at bounding box center [87, 378] width 21 height 21
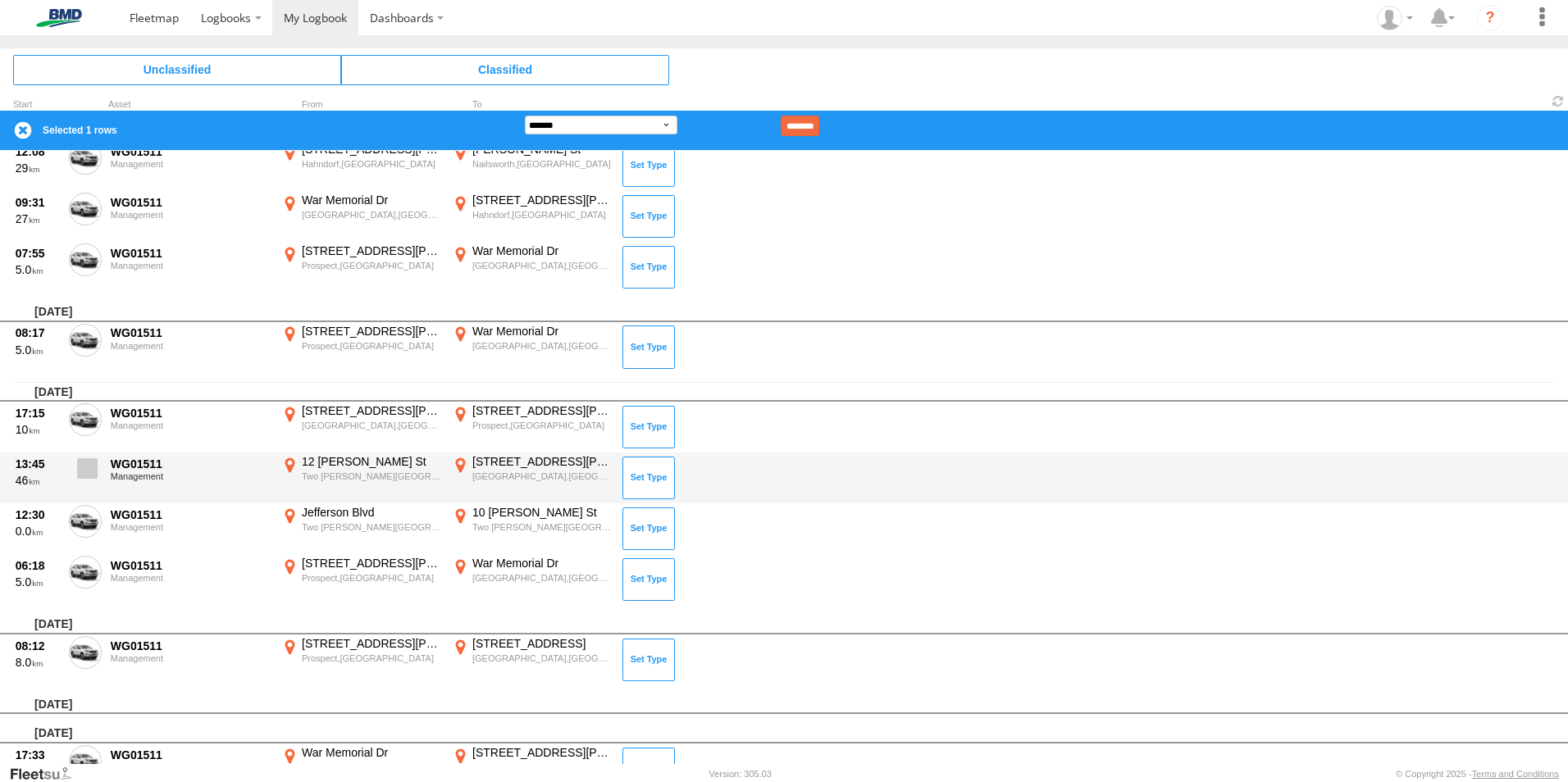
click at [82, 472] on span at bounding box center [87, 468] width 21 height 21
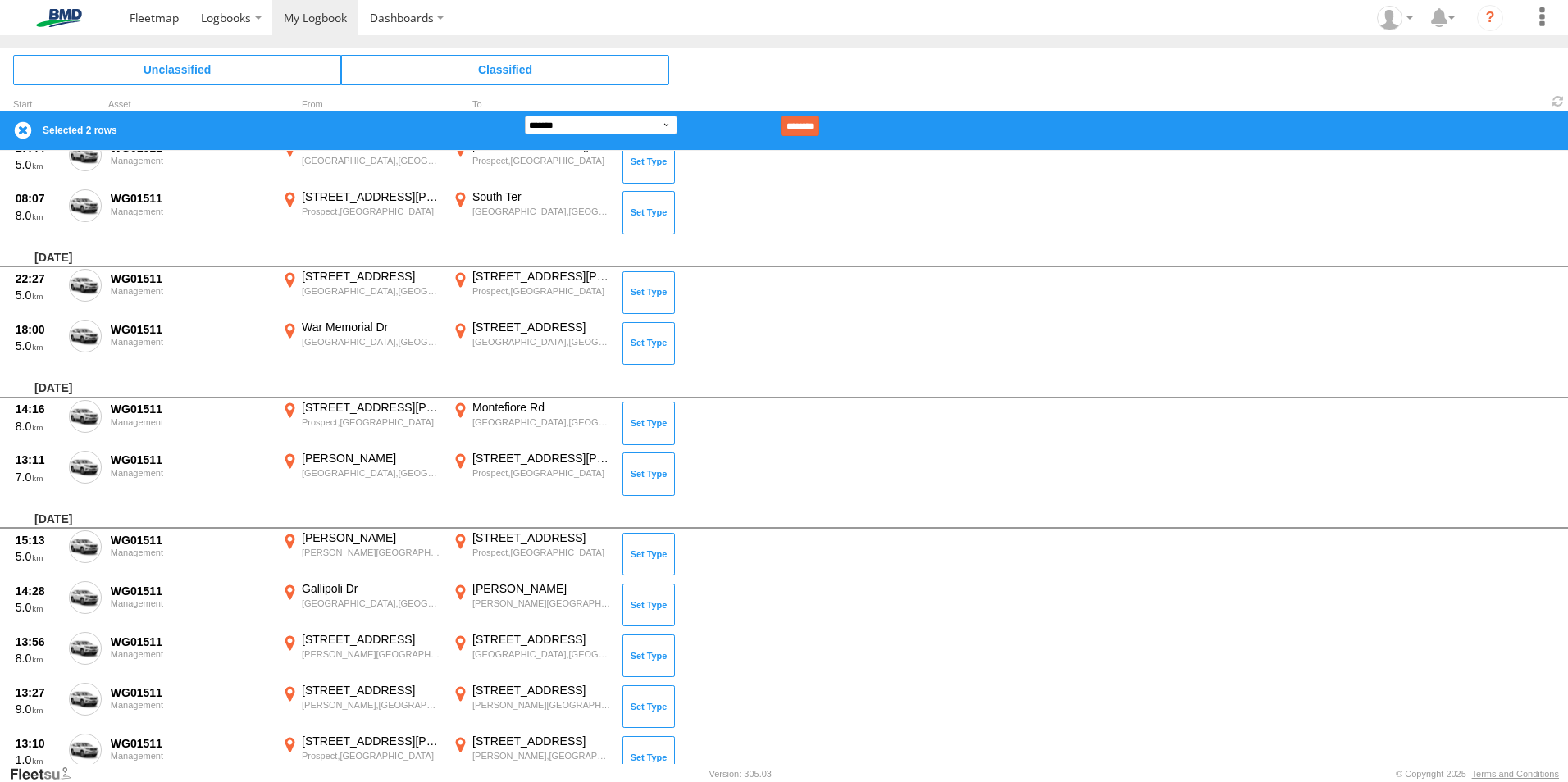
scroll to position [1782, 0]
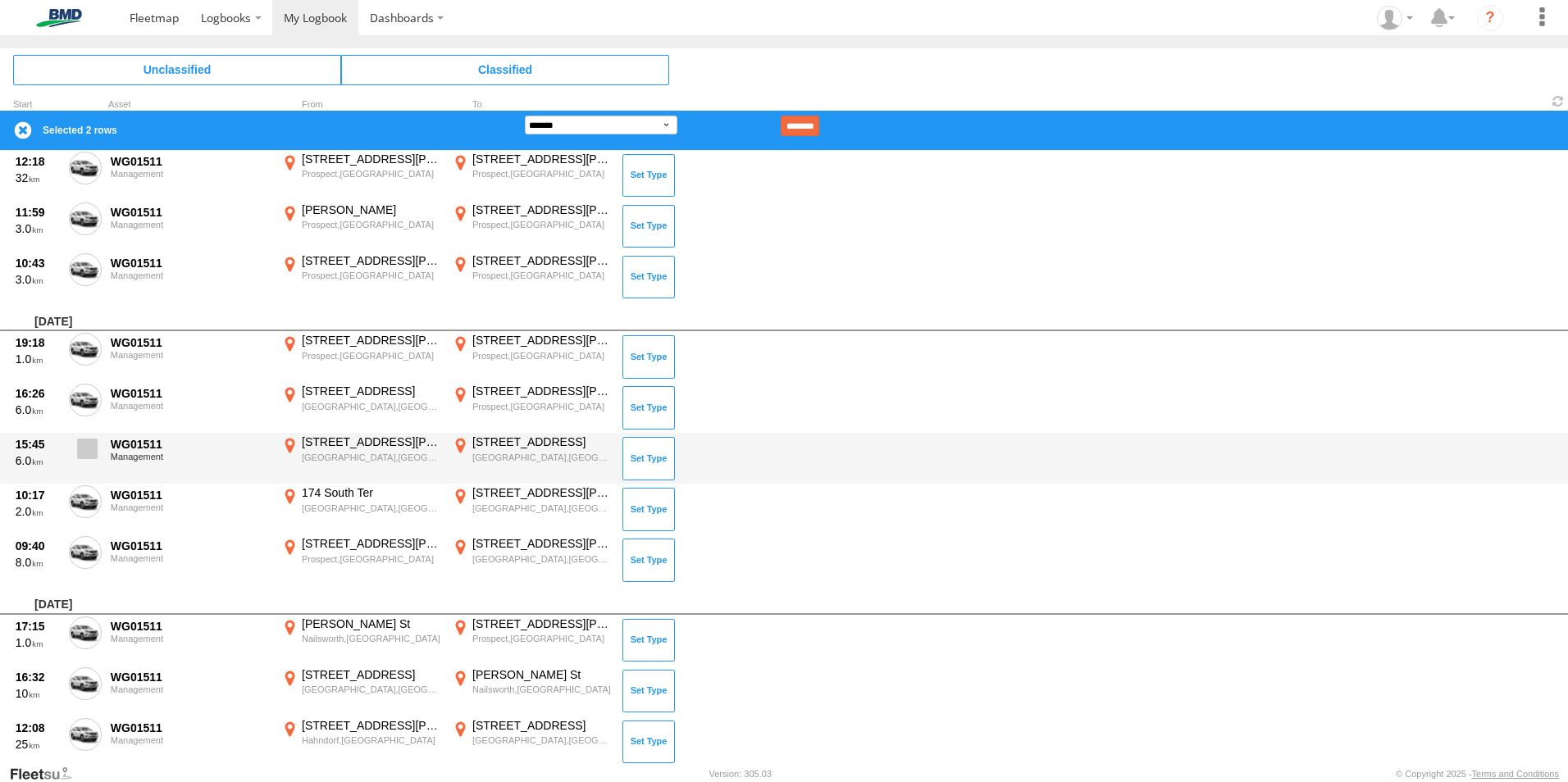
click at [81, 454] on span at bounding box center [87, 449] width 21 height 21
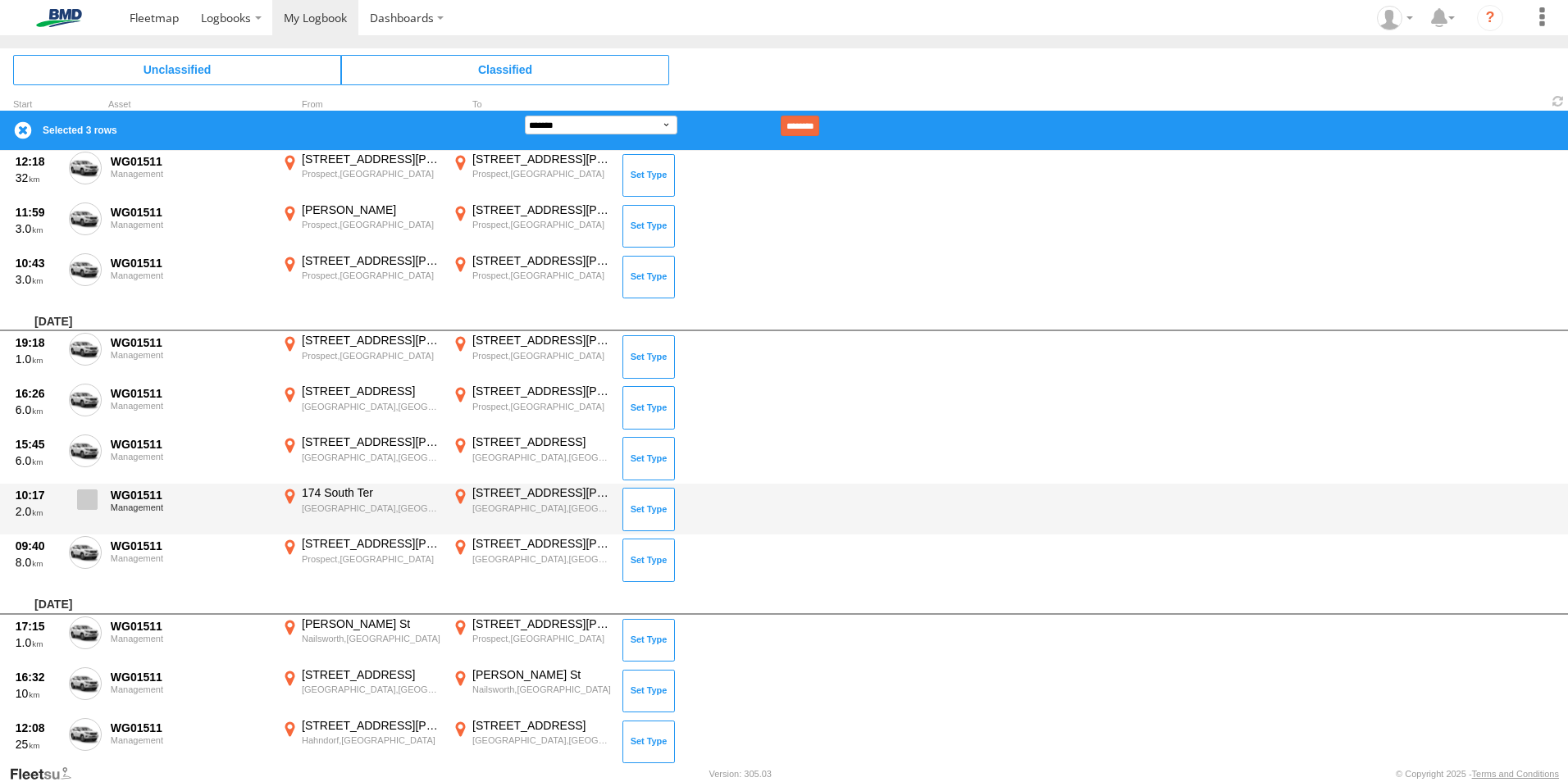
click at [80, 491] on span at bounding box center [87, 499] width 21 height 21
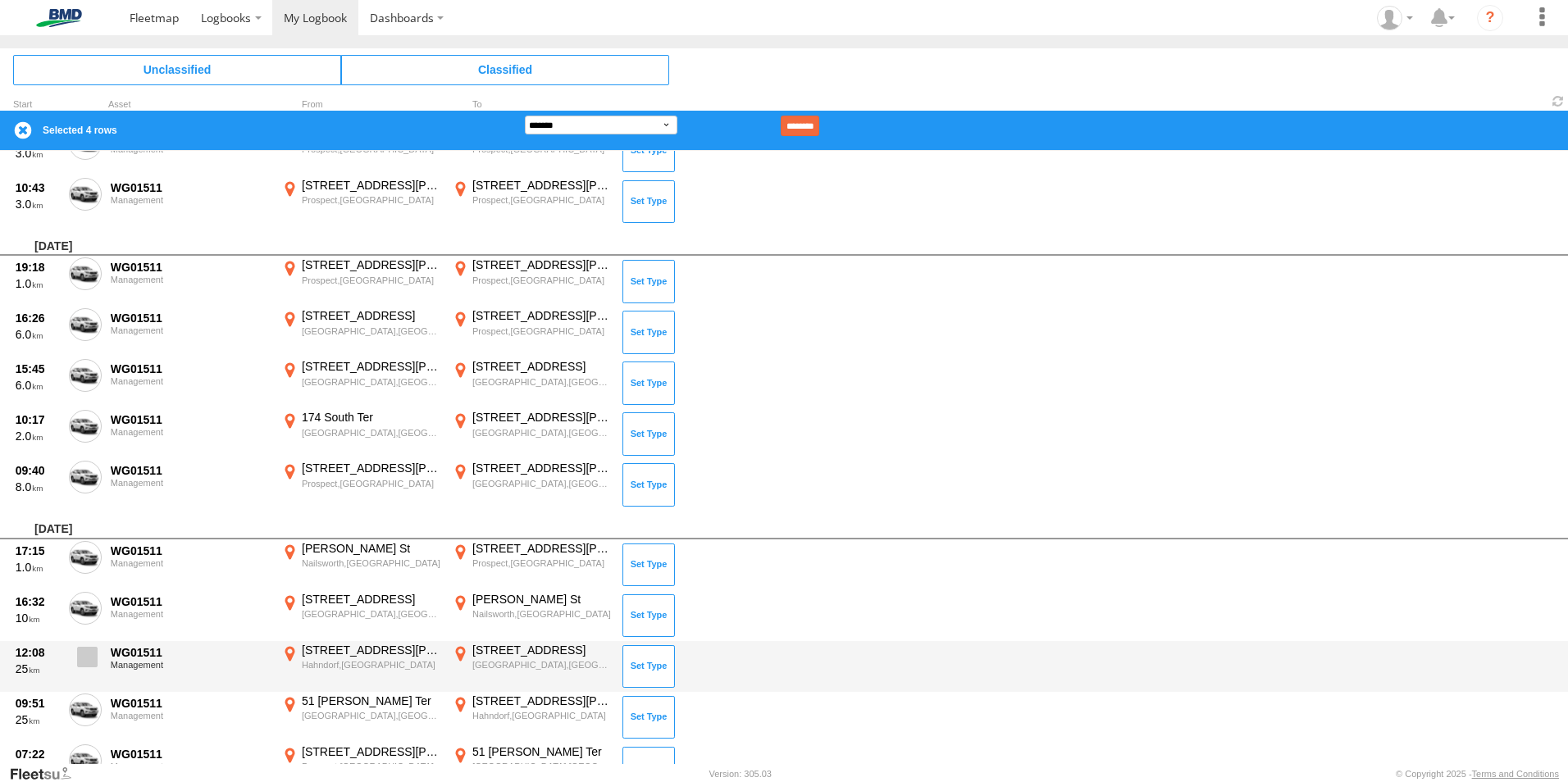
scroll to position [1945, 0]
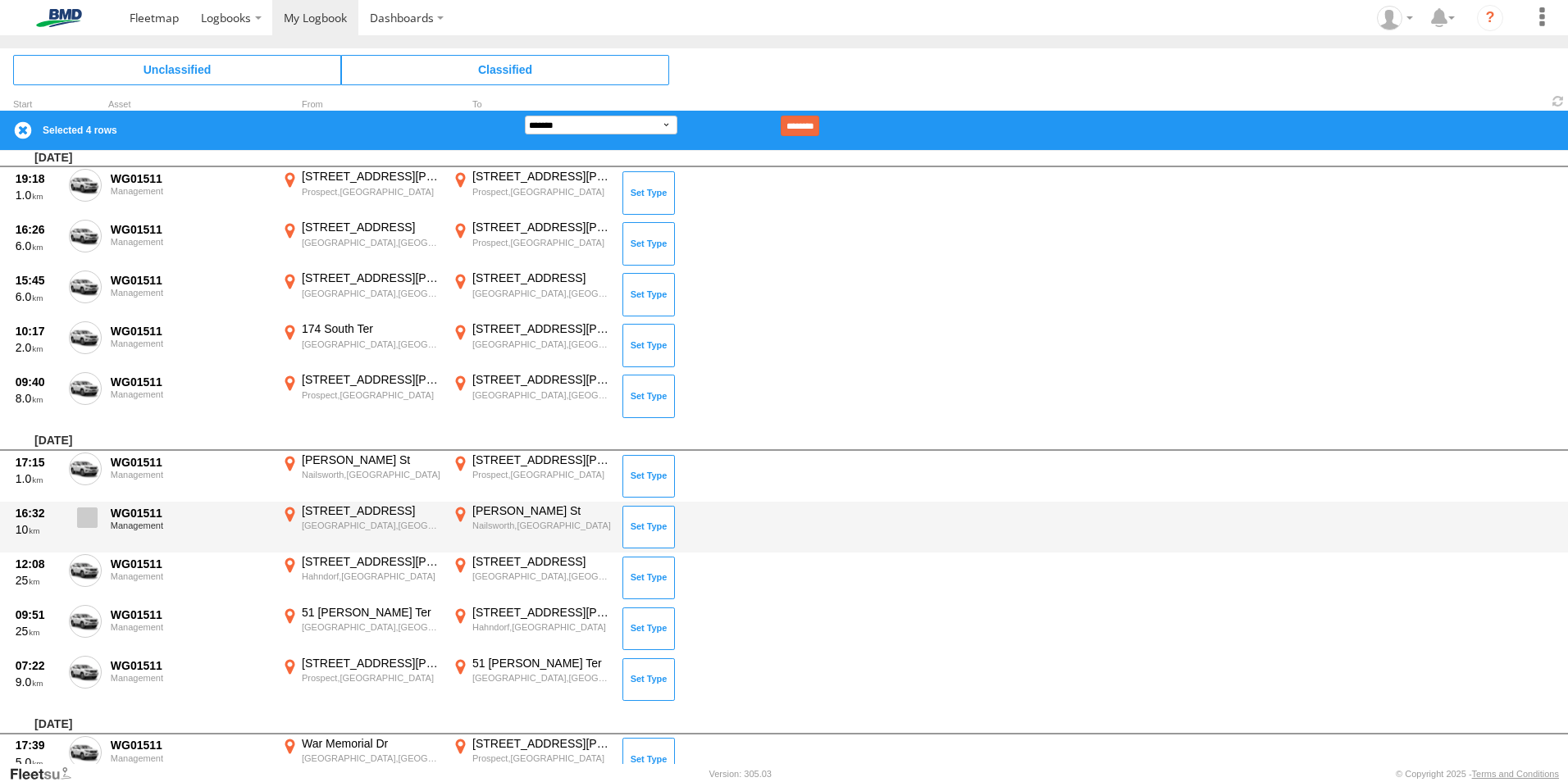
click at [84, 523] on span at bounding box center [87, 517] width 21 height 21
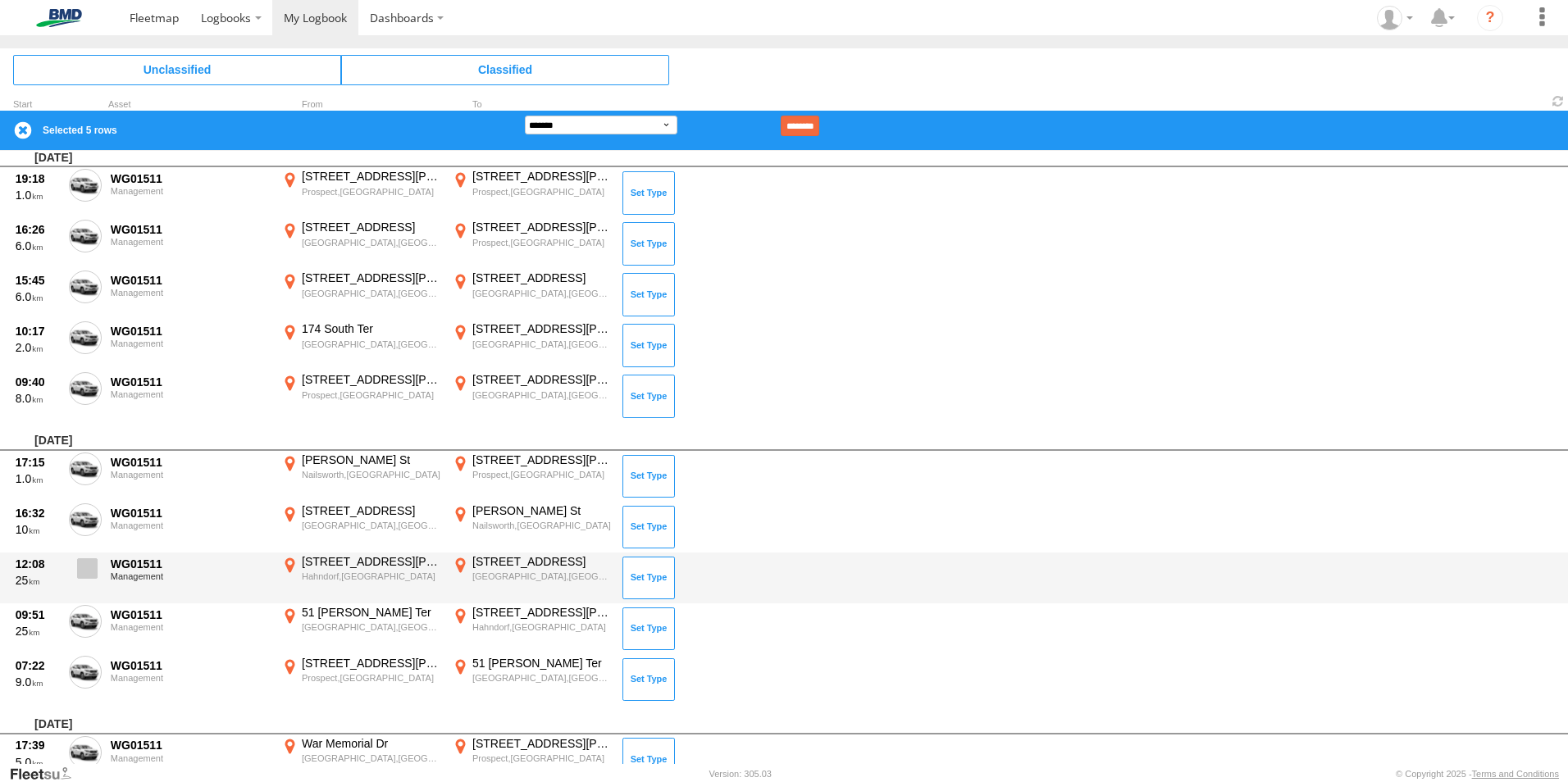
click at [85, 563] on span at bounding box center [87, 568] width 21 height 21
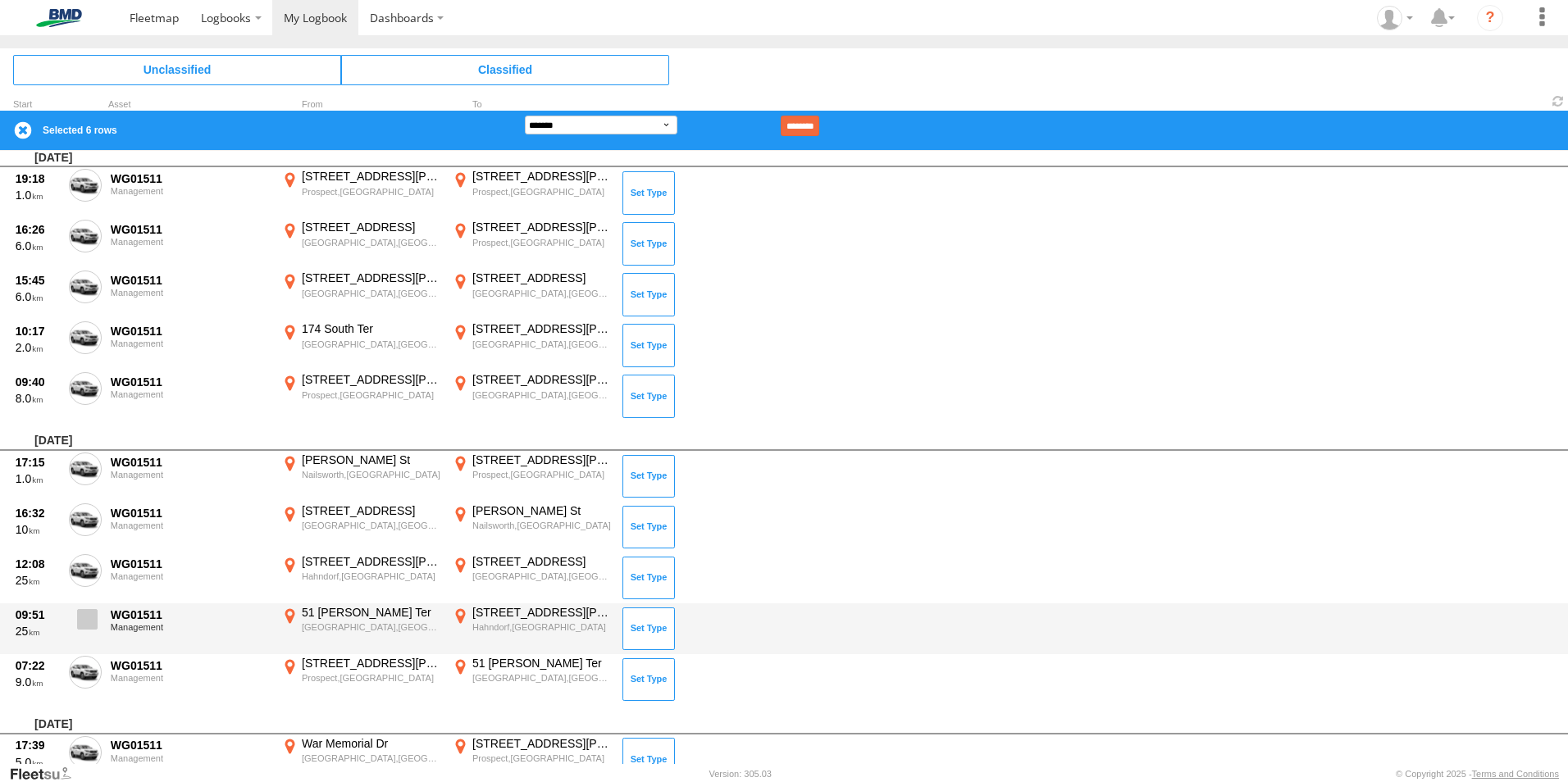
click at [88, 605] on label at bounding box center [85, 624] width 32 height 38
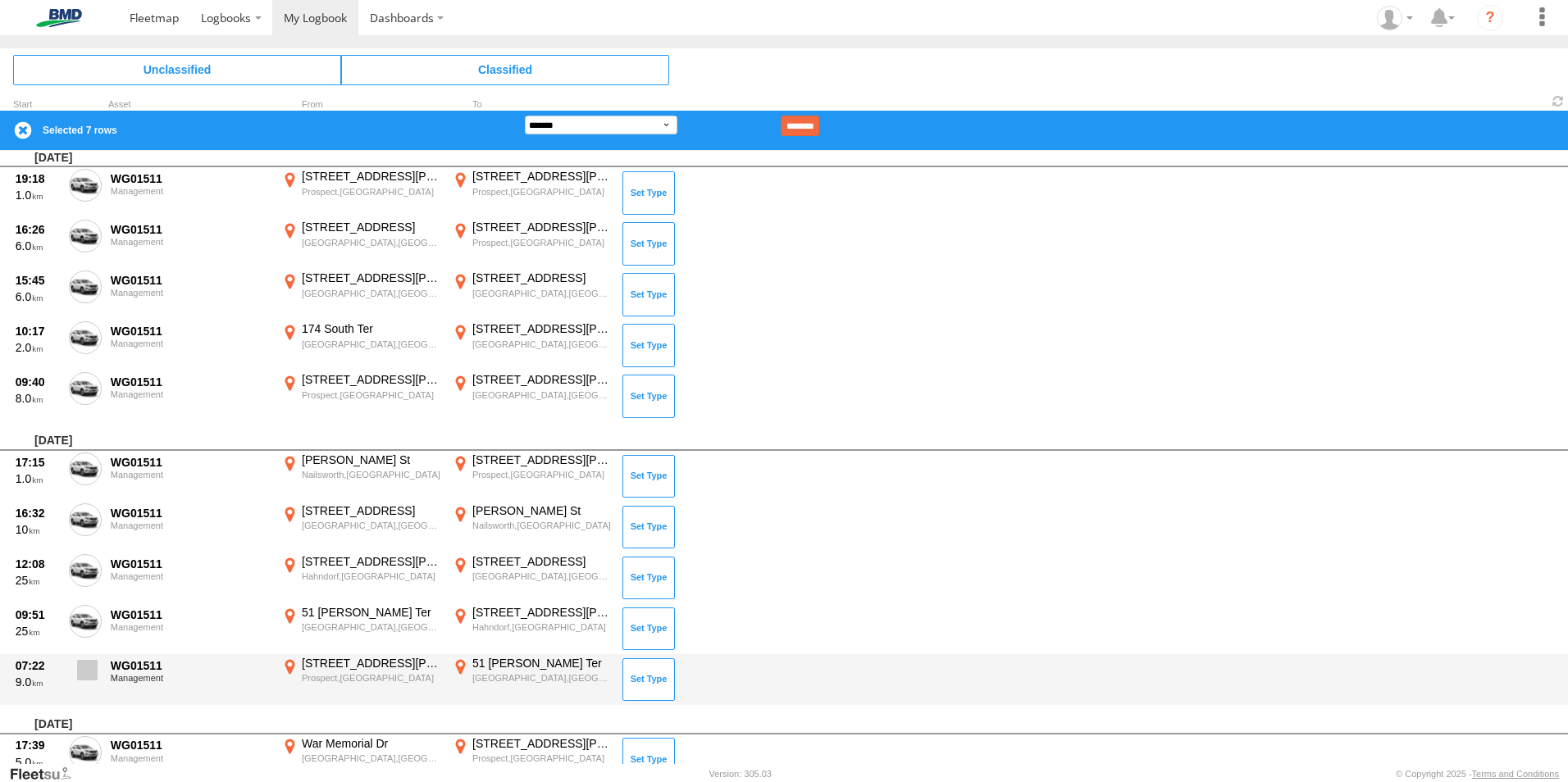
click at [87, 669] on span at bounding box center [87, 670] width 21 height 21
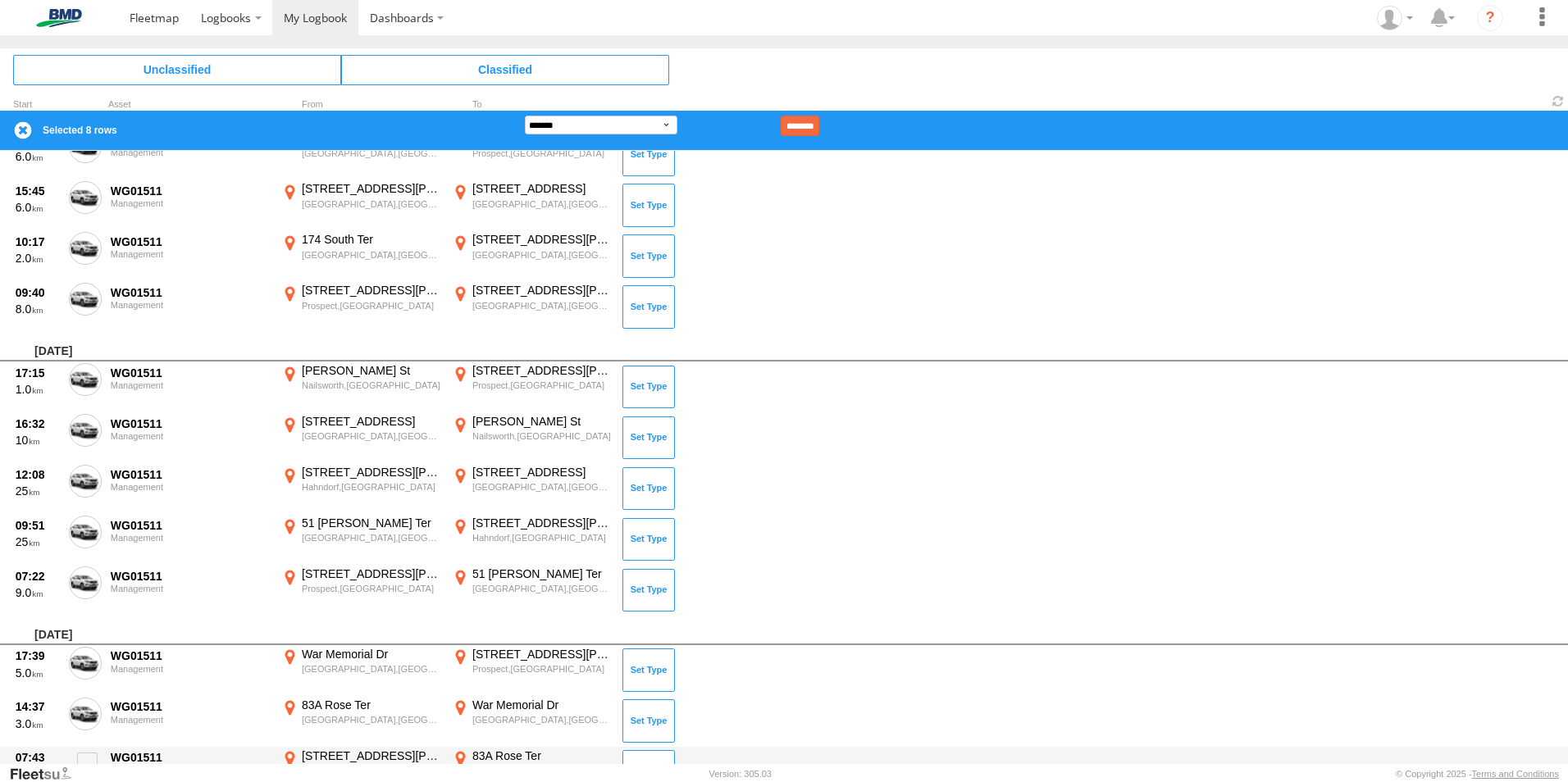
scroll to position [2190, 0]
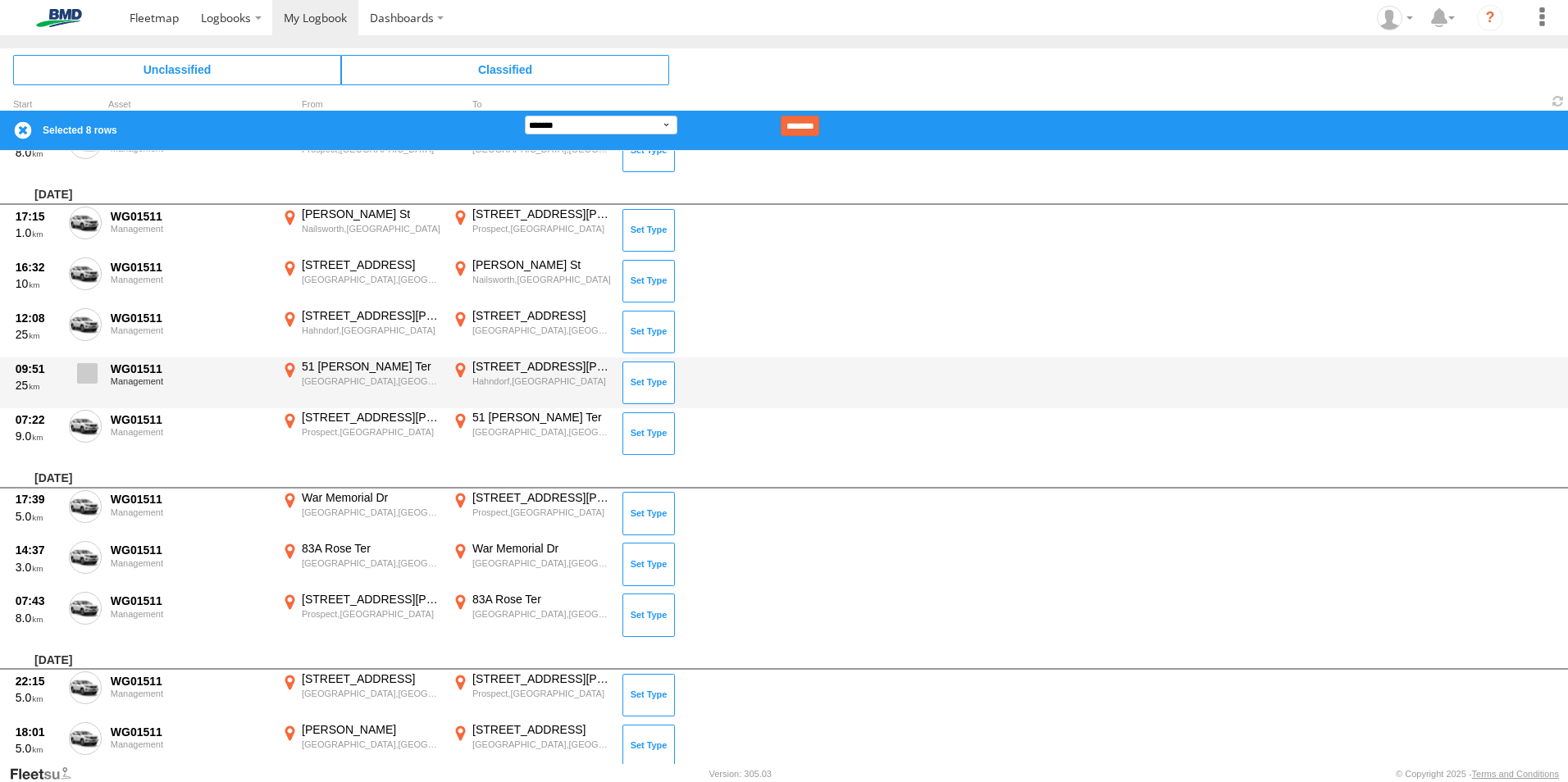
click at [77, 373] on span at bounding box center [87, 373] width 21 height 21
drag, startPoint x: 89, startPoint y: 320, endPoint x: 102, endPoint y: 362, distance: 44.0
click at [0, 0] on span at bounding box center [0, 0] width 0 height 0
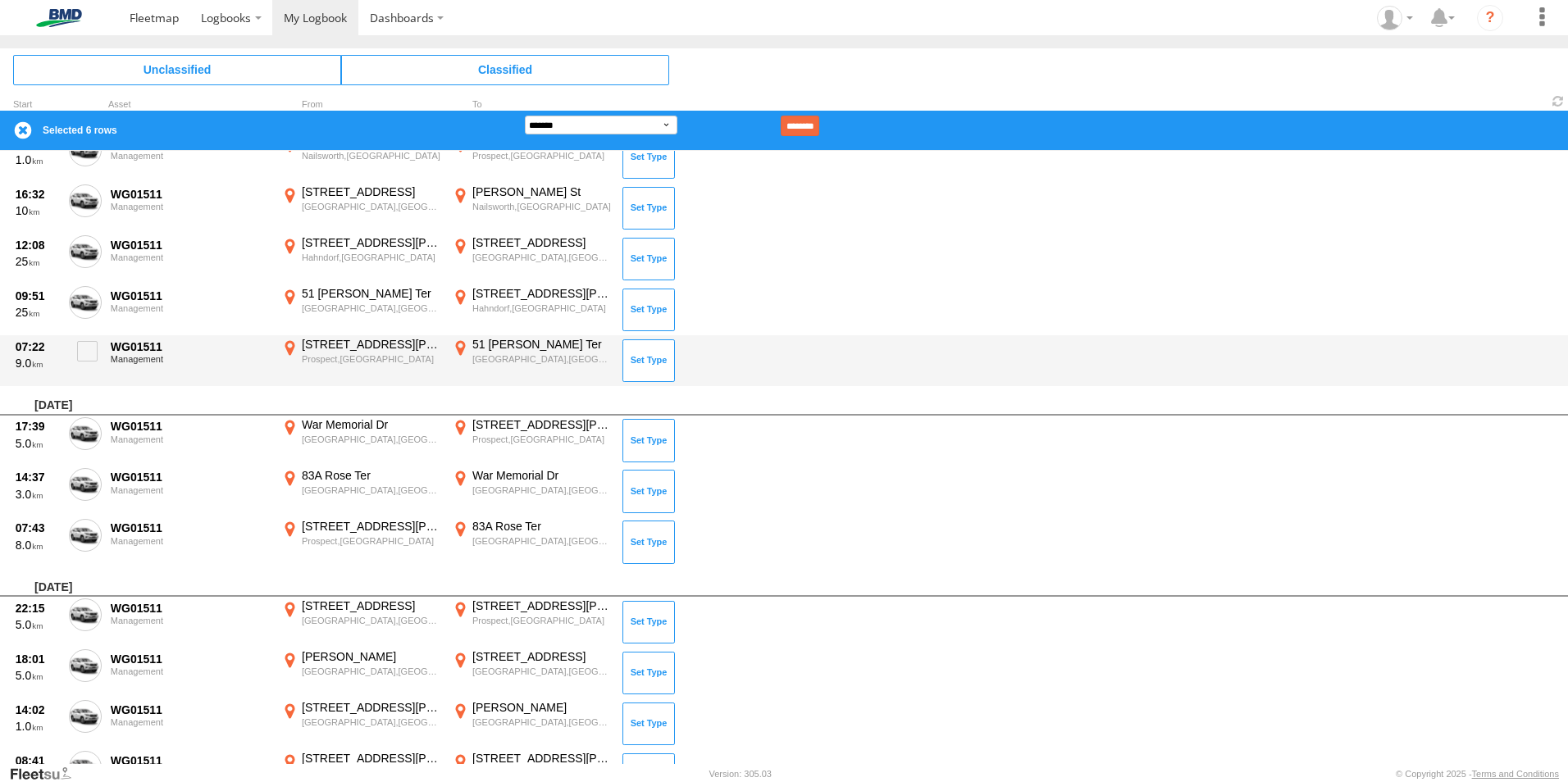
scroll to position [2355, 0]
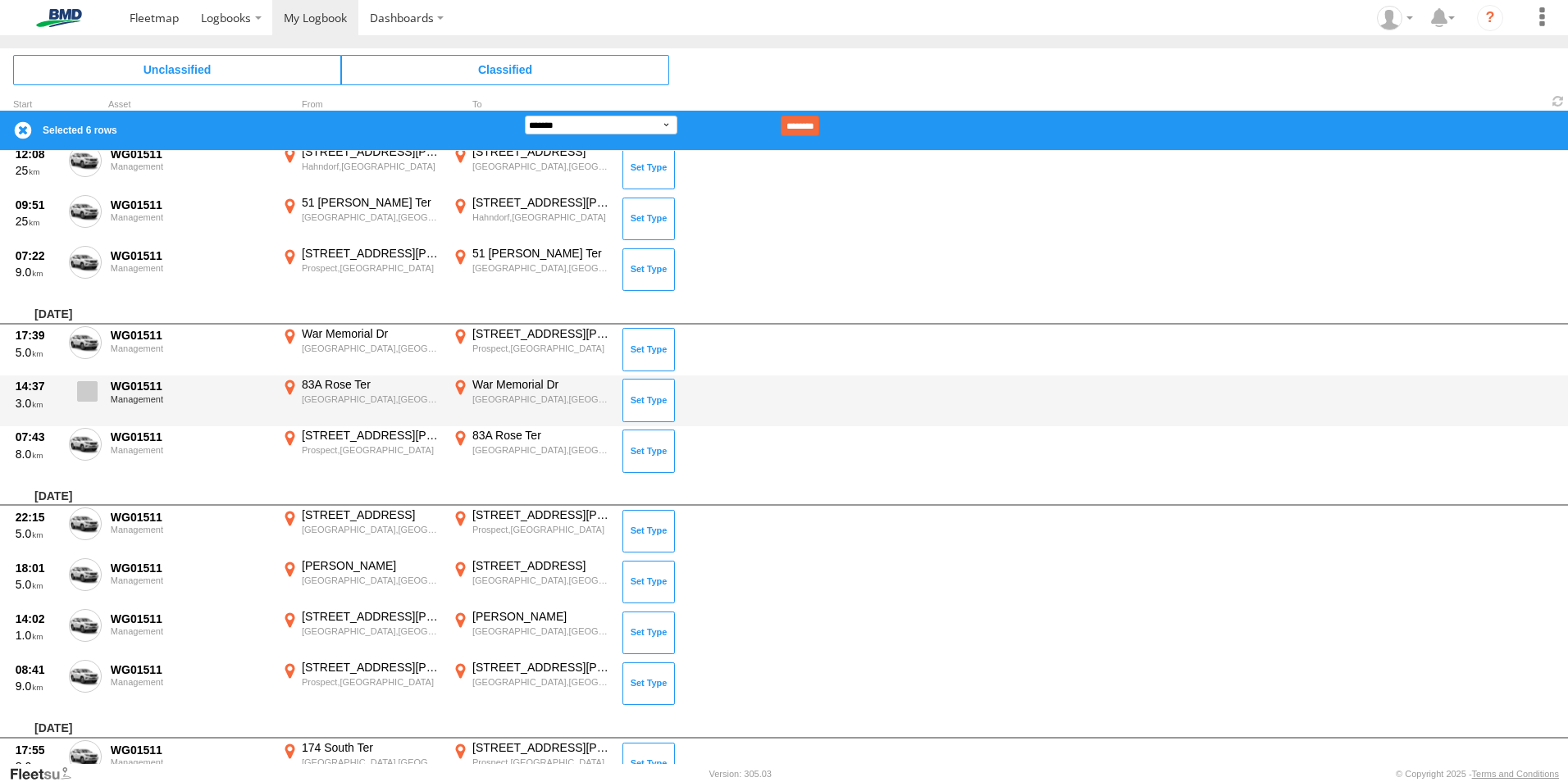
click at [85, 396] on span at bounding box center [87, 391] width 21 height 21
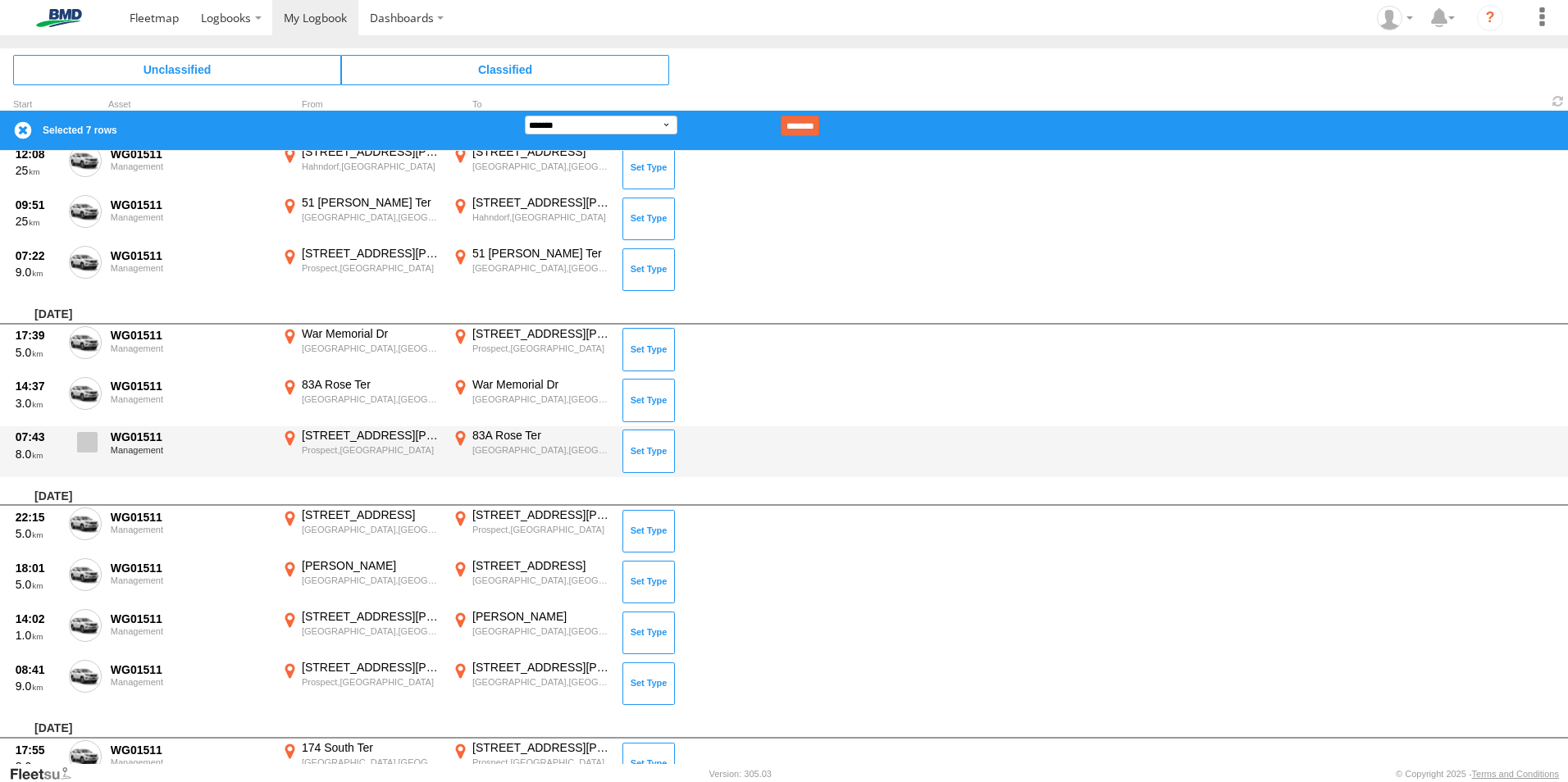
click at [76, 456] on label at bounding box center [85, 447] width 32 height 38
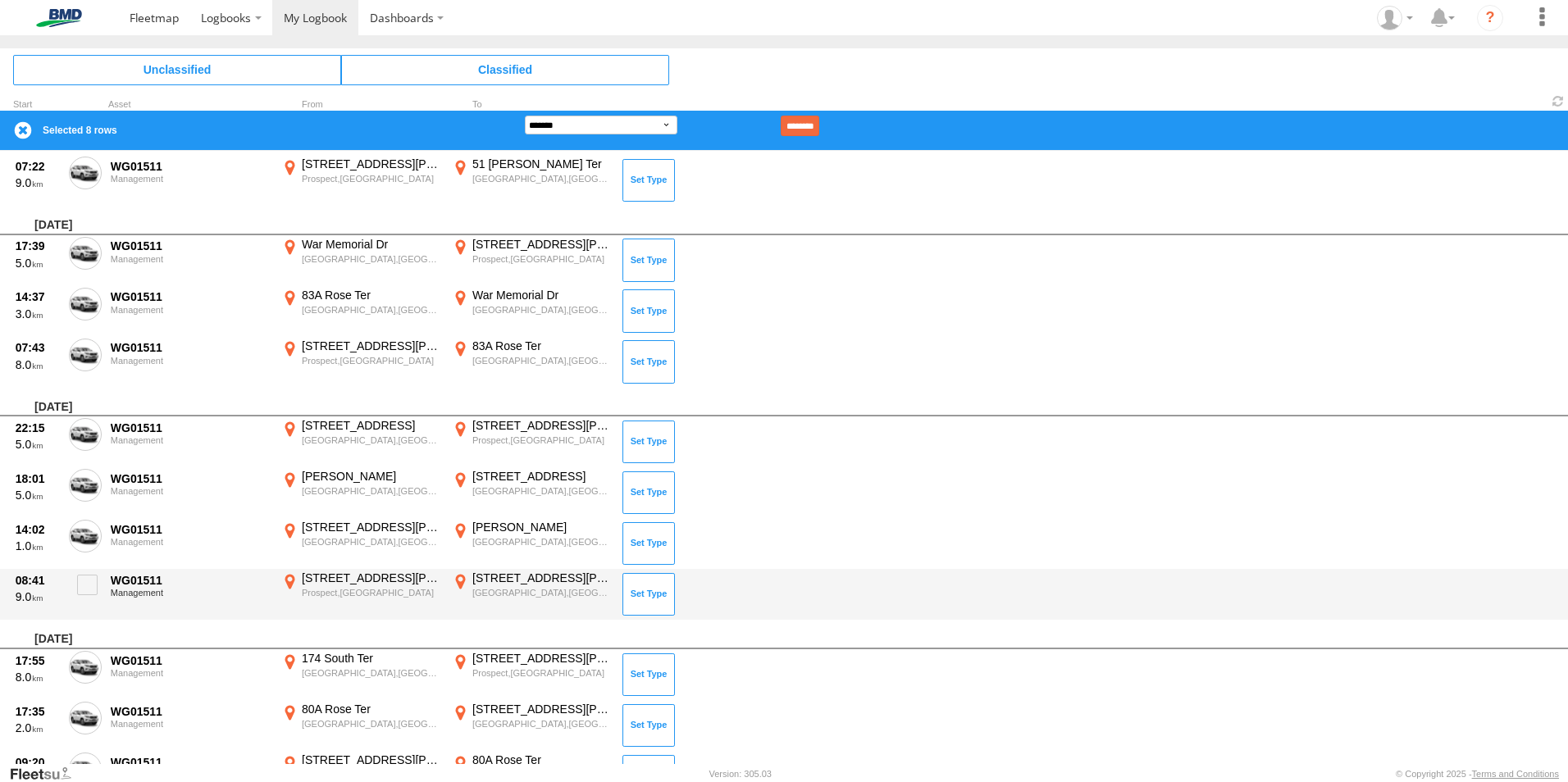
scroll to position [2600, 0]
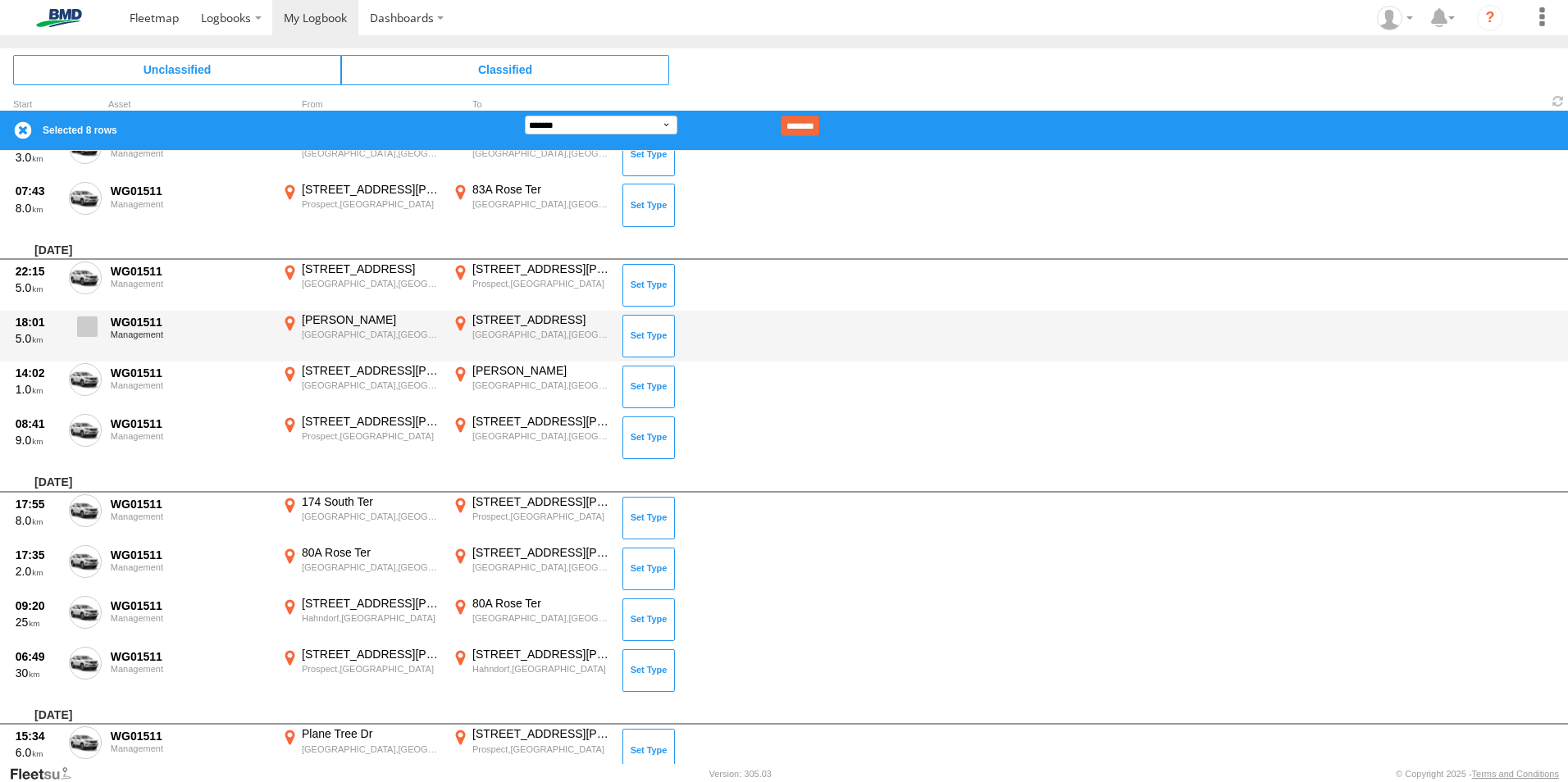
click at [85, 330] on span at bounding box center [87, 326] width 21 height 21
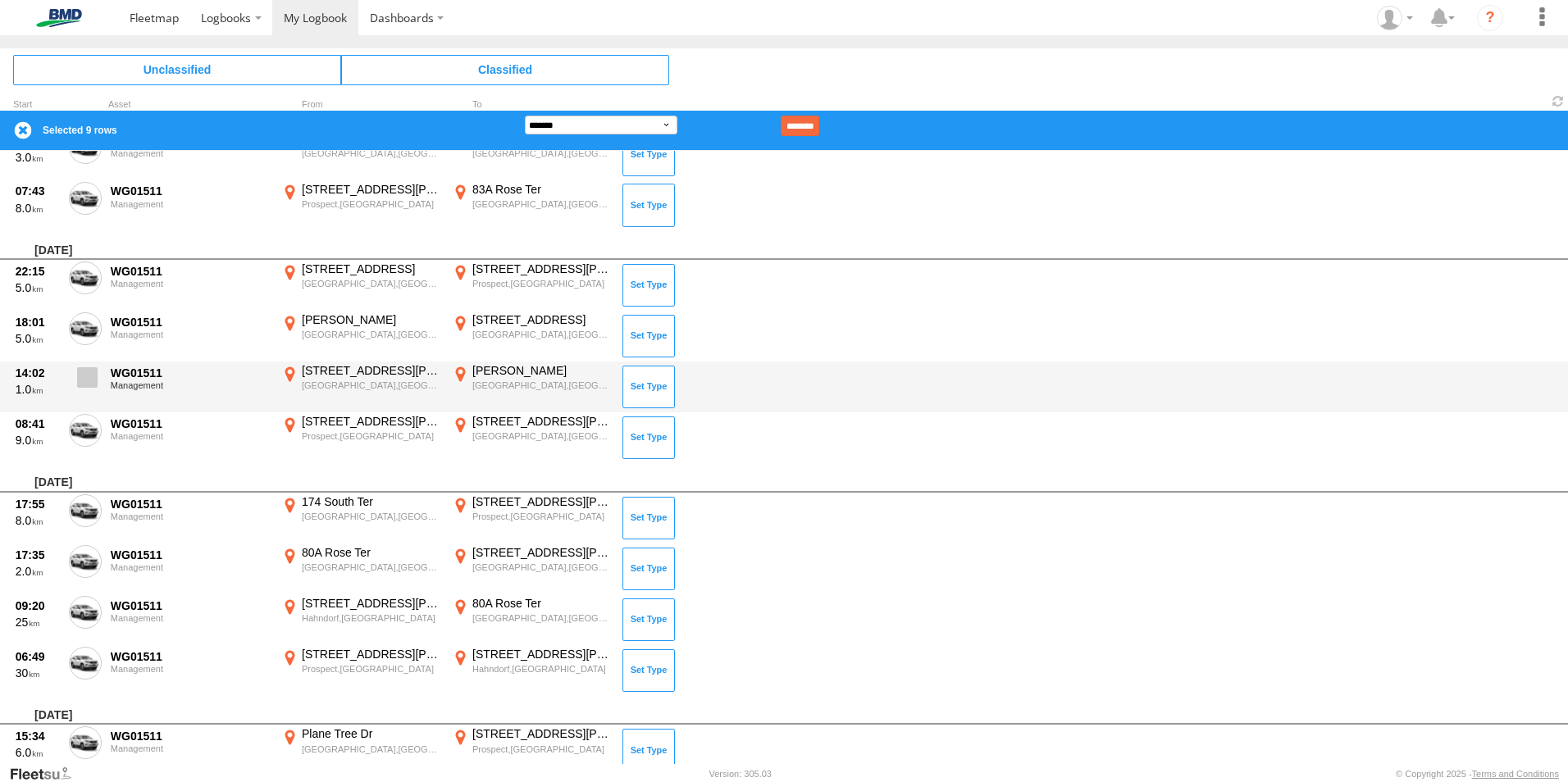
click at [78, 386] on span at bounding box center [87, 378] width 21 height 21
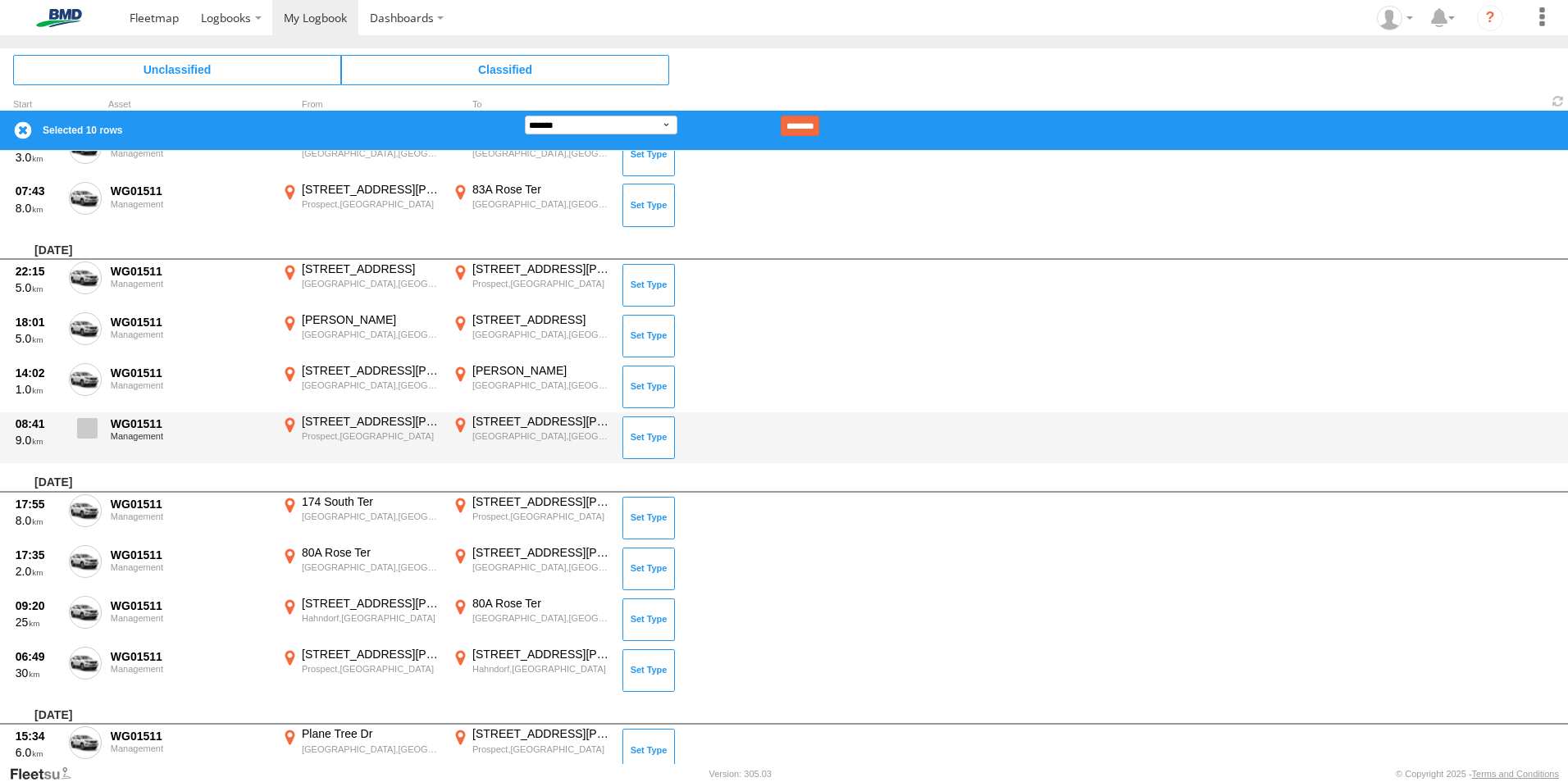
click at [76, 436] on label at bounding box center [85, 433] width 32 height 38
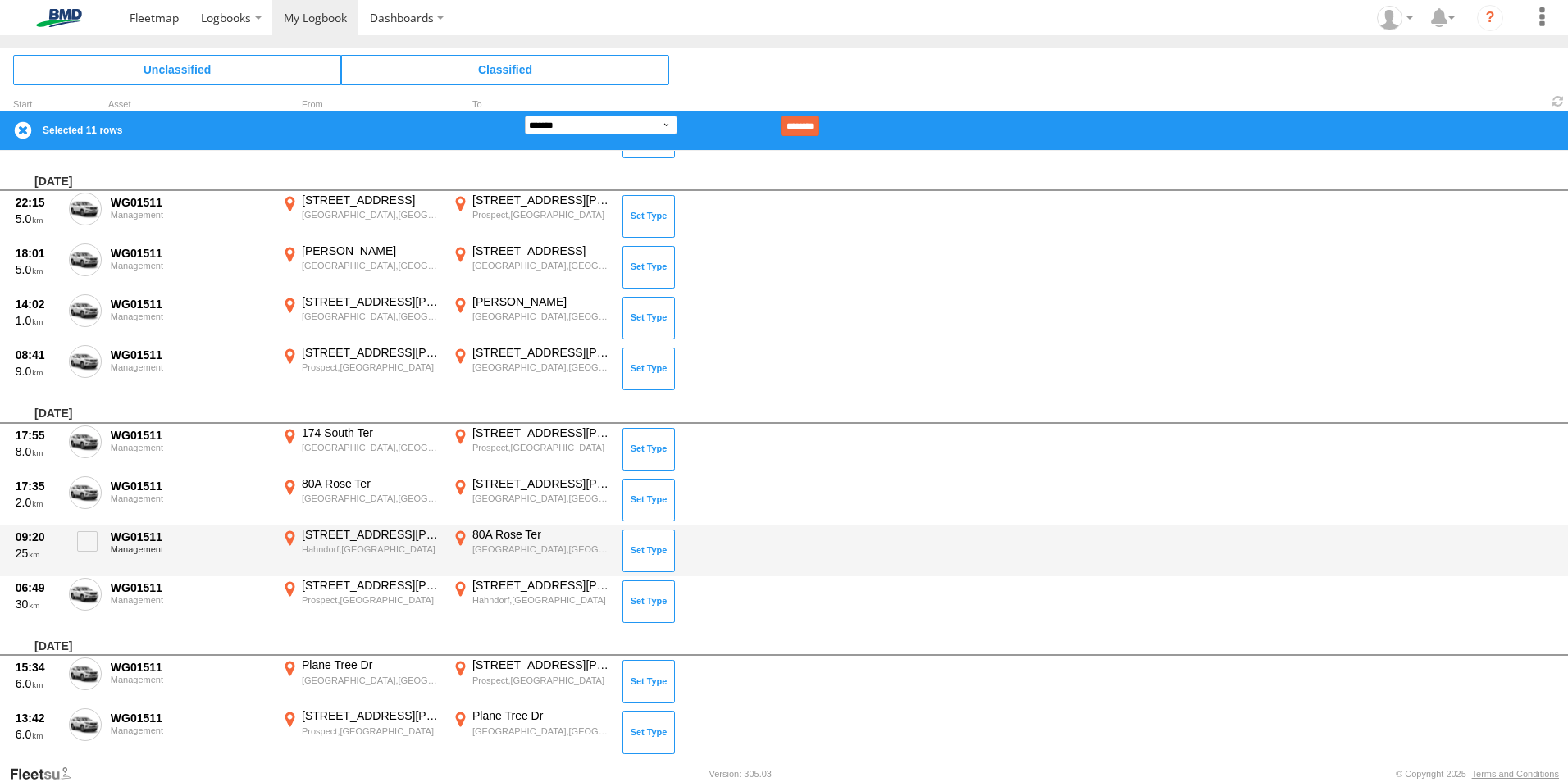
scroll to position [2765, 0]
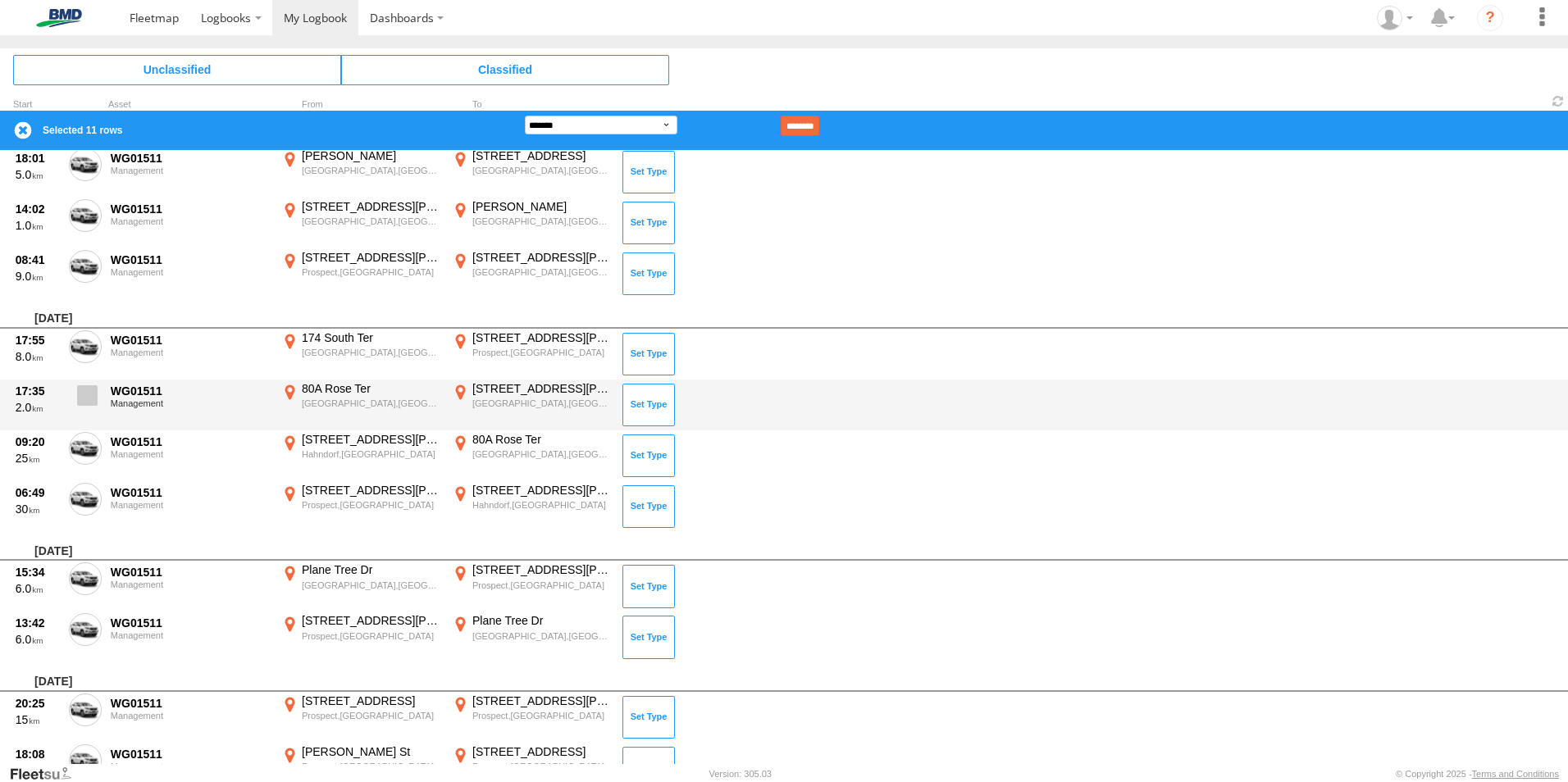
click at [87, 397] on span at bounding box center [87, 395] width 21 height 21
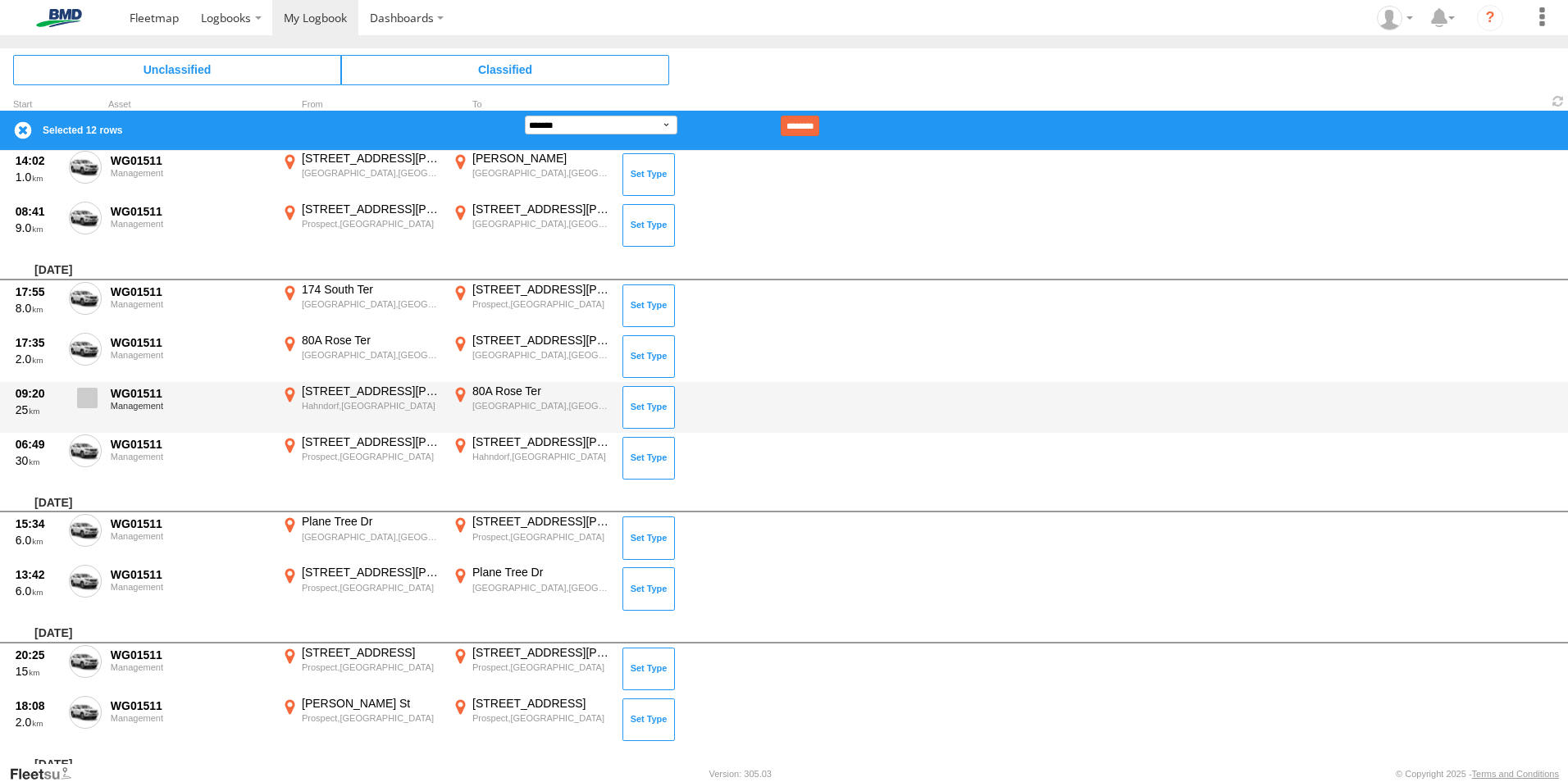
scroll to position [2847, 0]
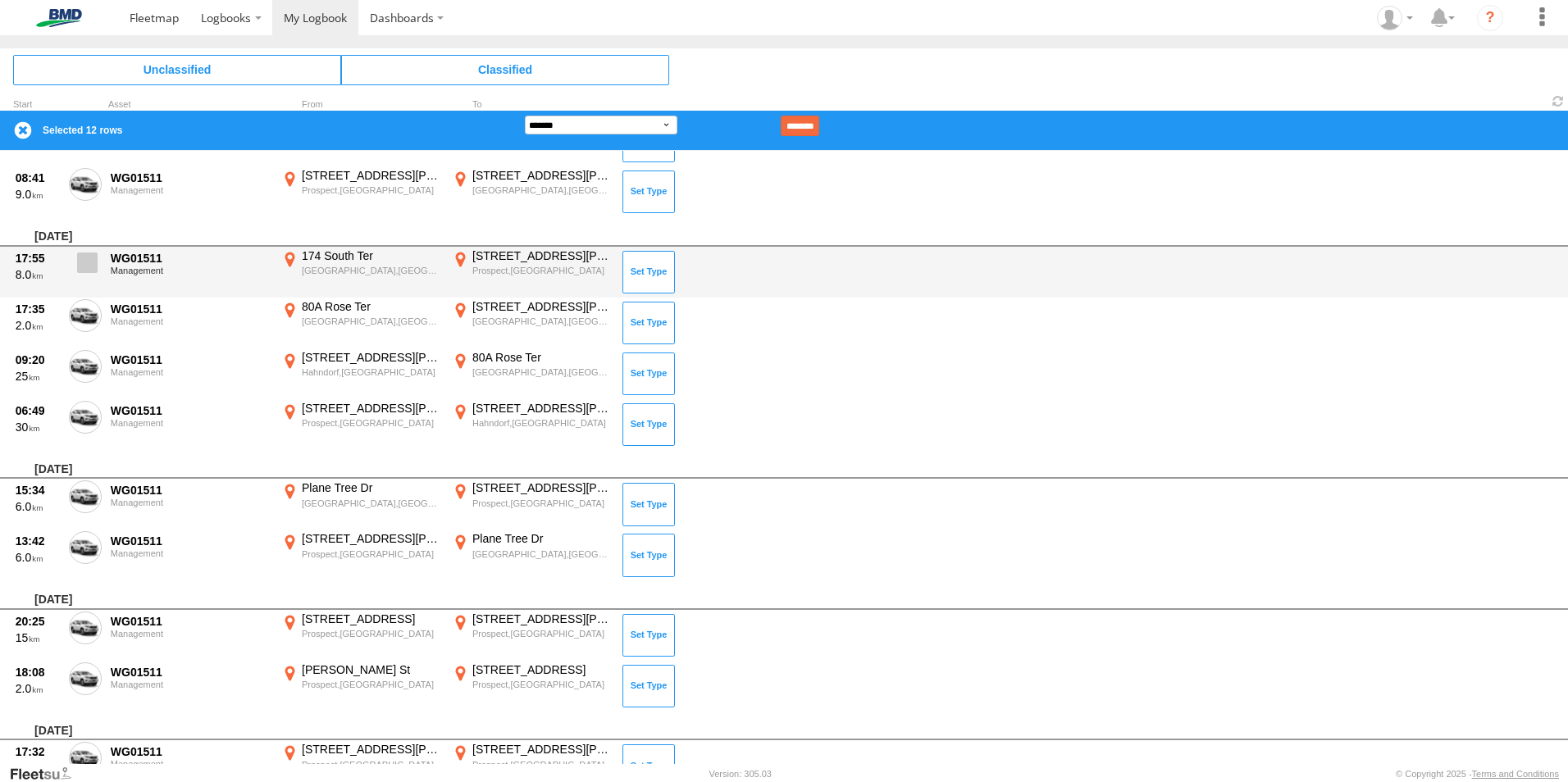
click at [87, 260] on span at bounding box center [87, 262] width 21 height 21
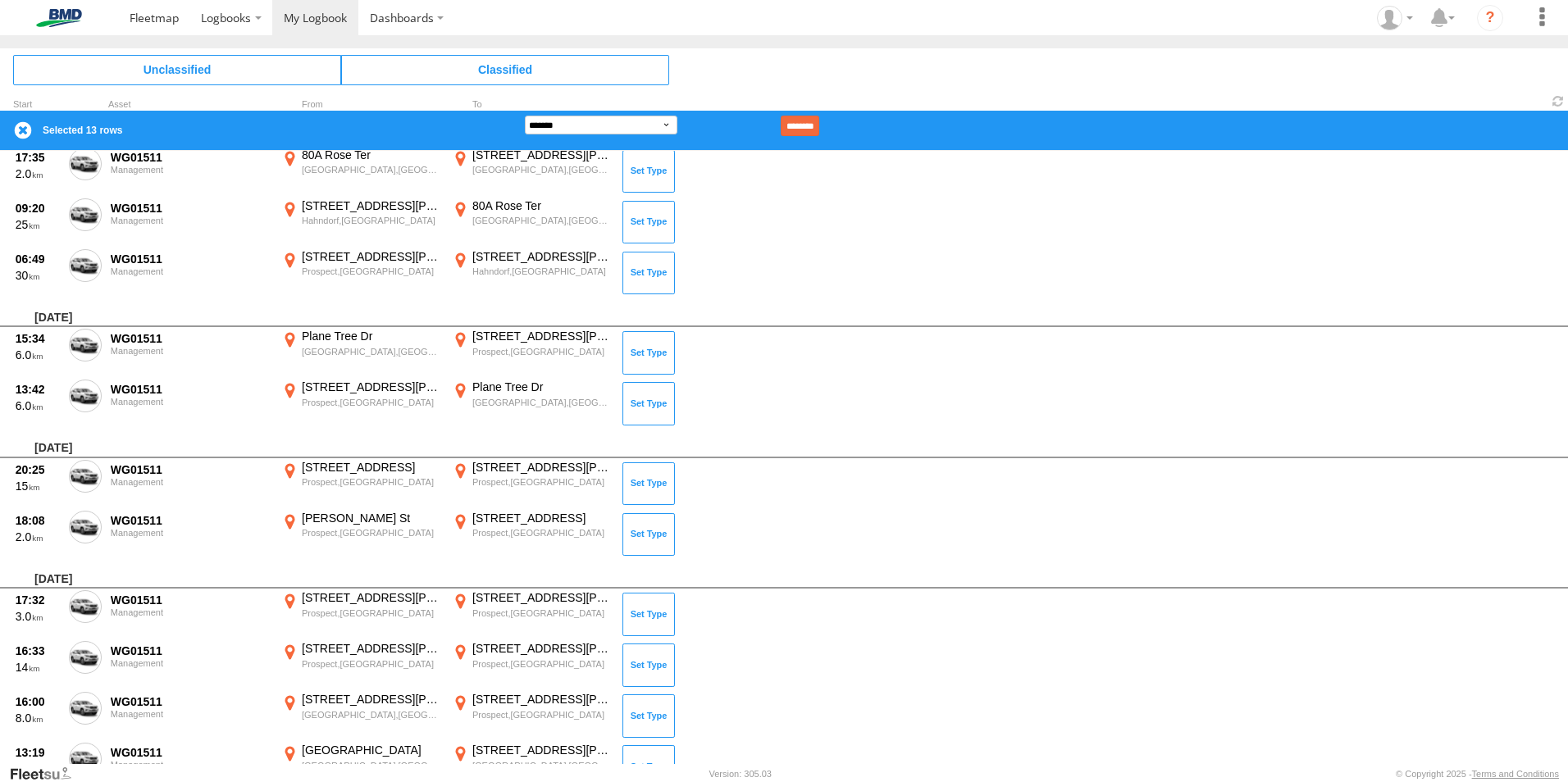
scroll to position [3175, 0]
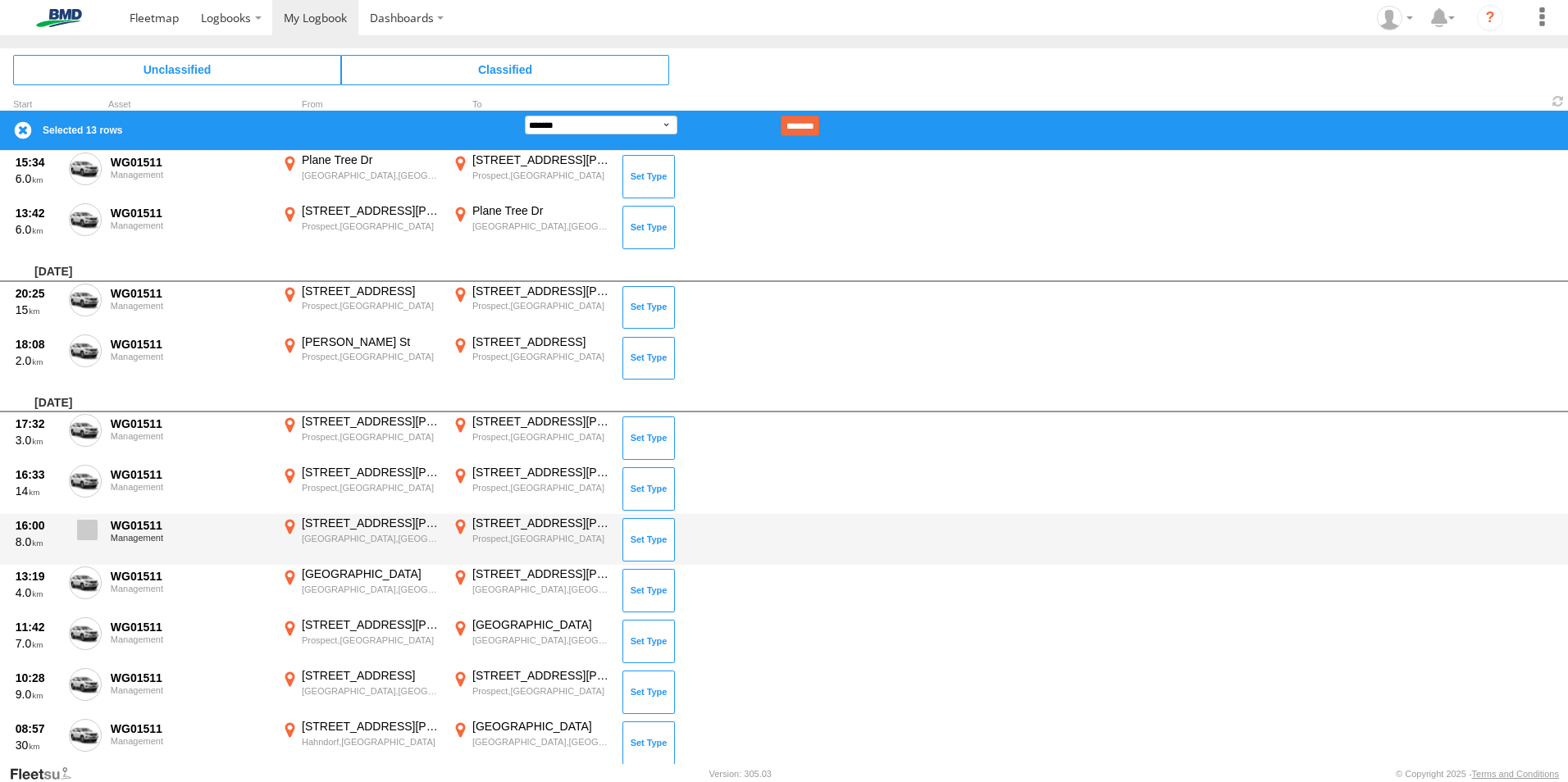
click at [89, 530] on span at bounding box center [87, 529] width 21 height 21
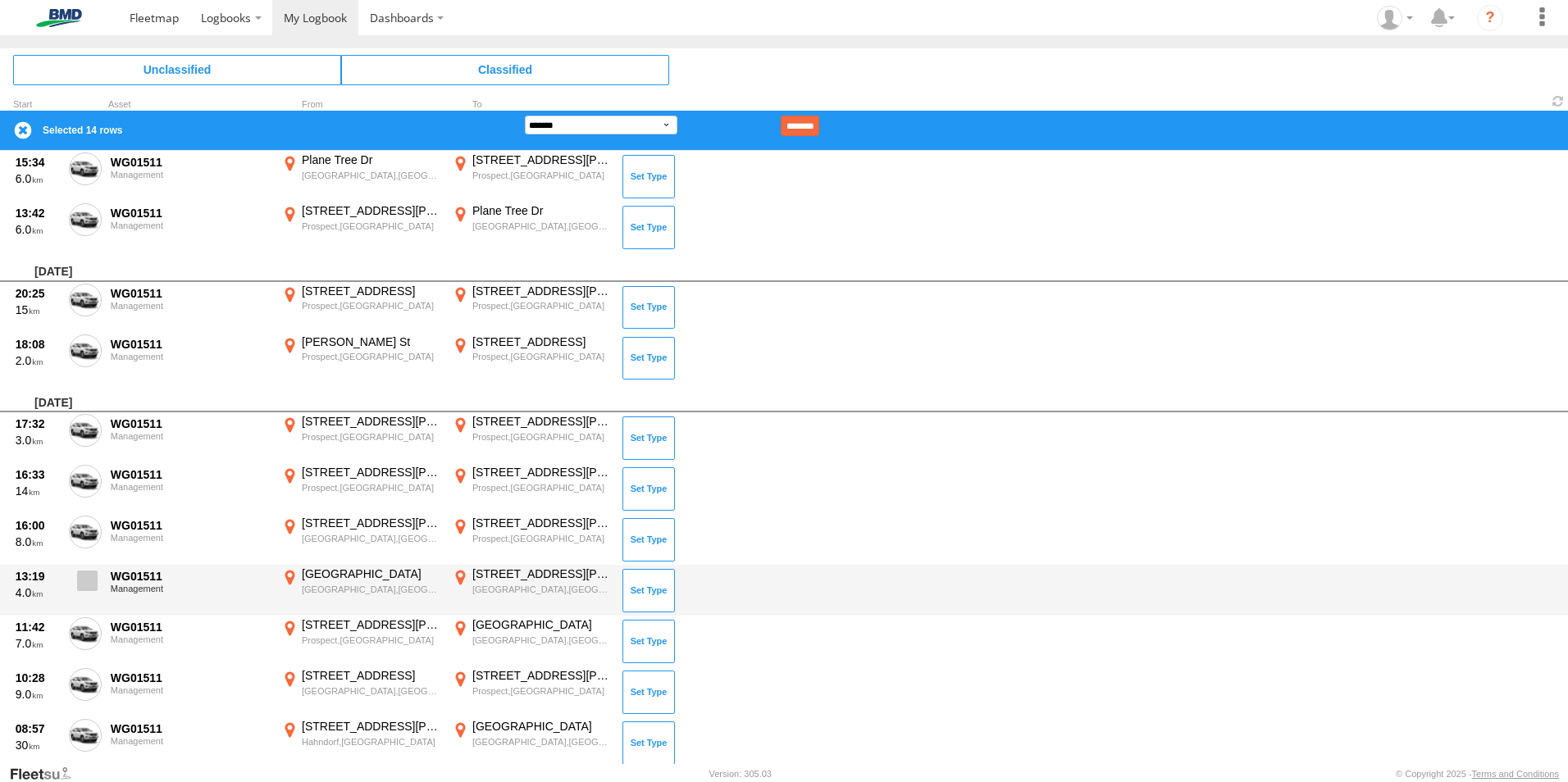
click at [90, 583] on span at bounding box center [87, 581] width 21 height 21
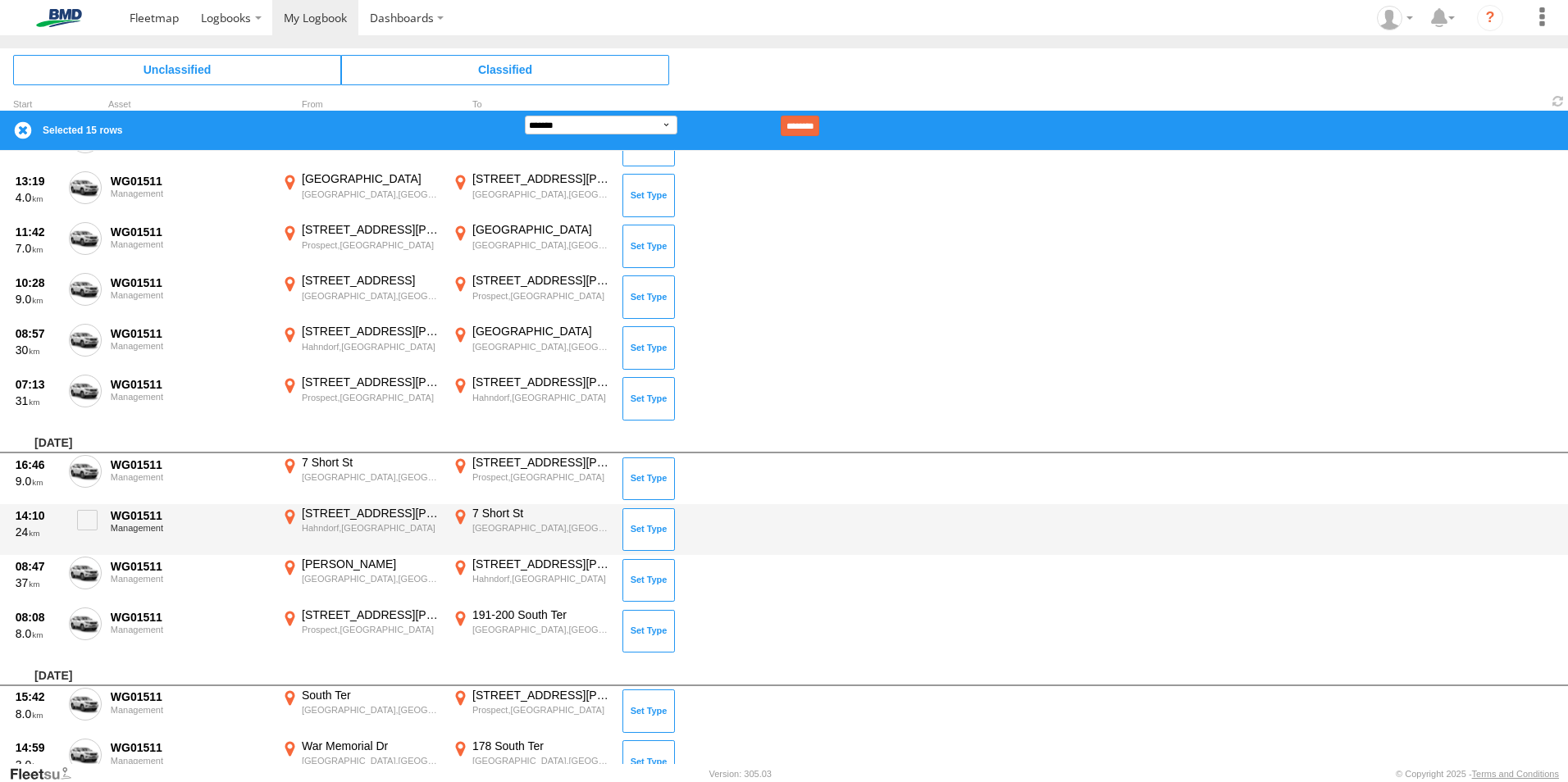
scroll to position [3585, 0]
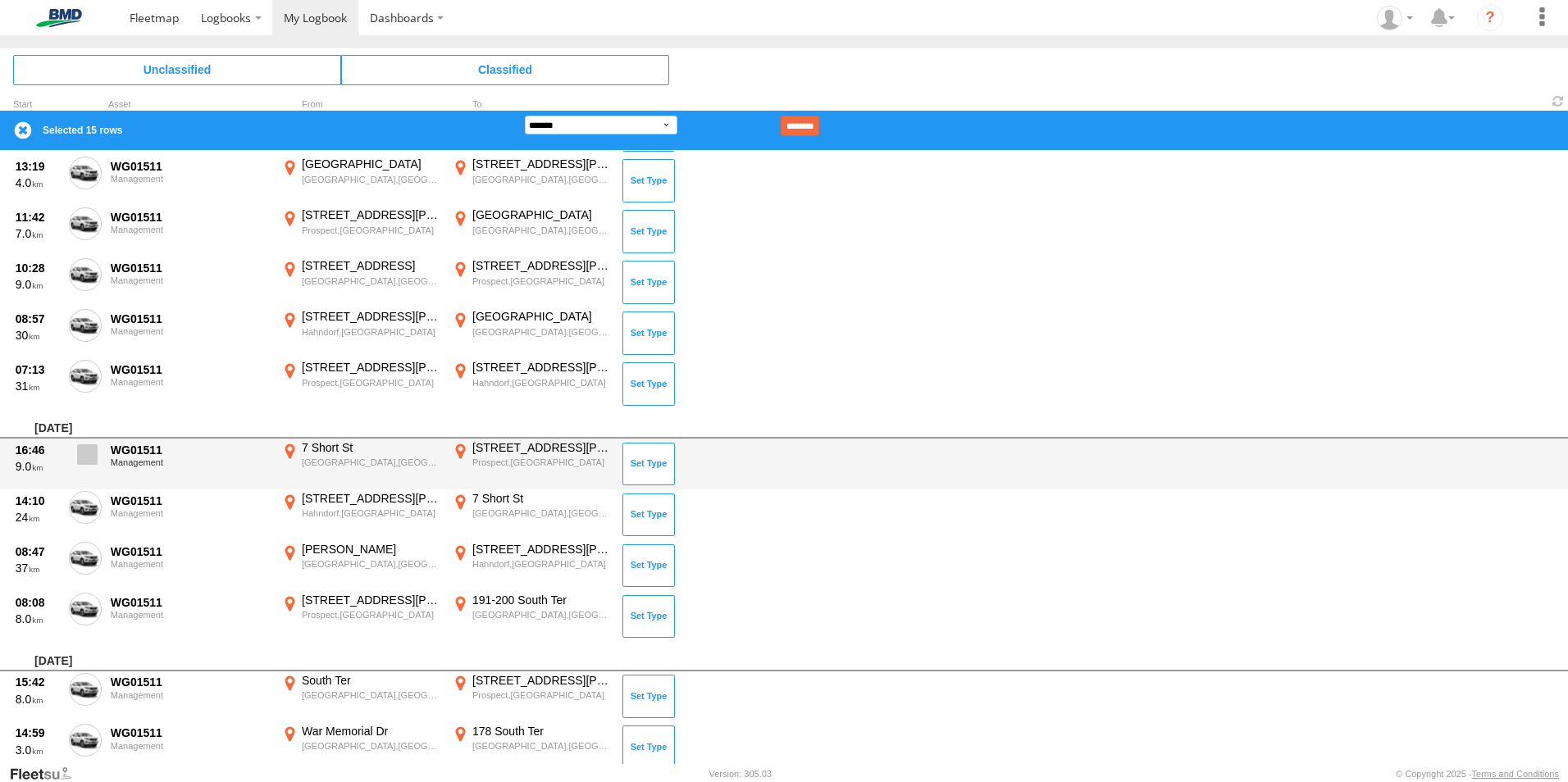
click at [91, 456] on span at bounding box center [87, 454] width 21 height 21
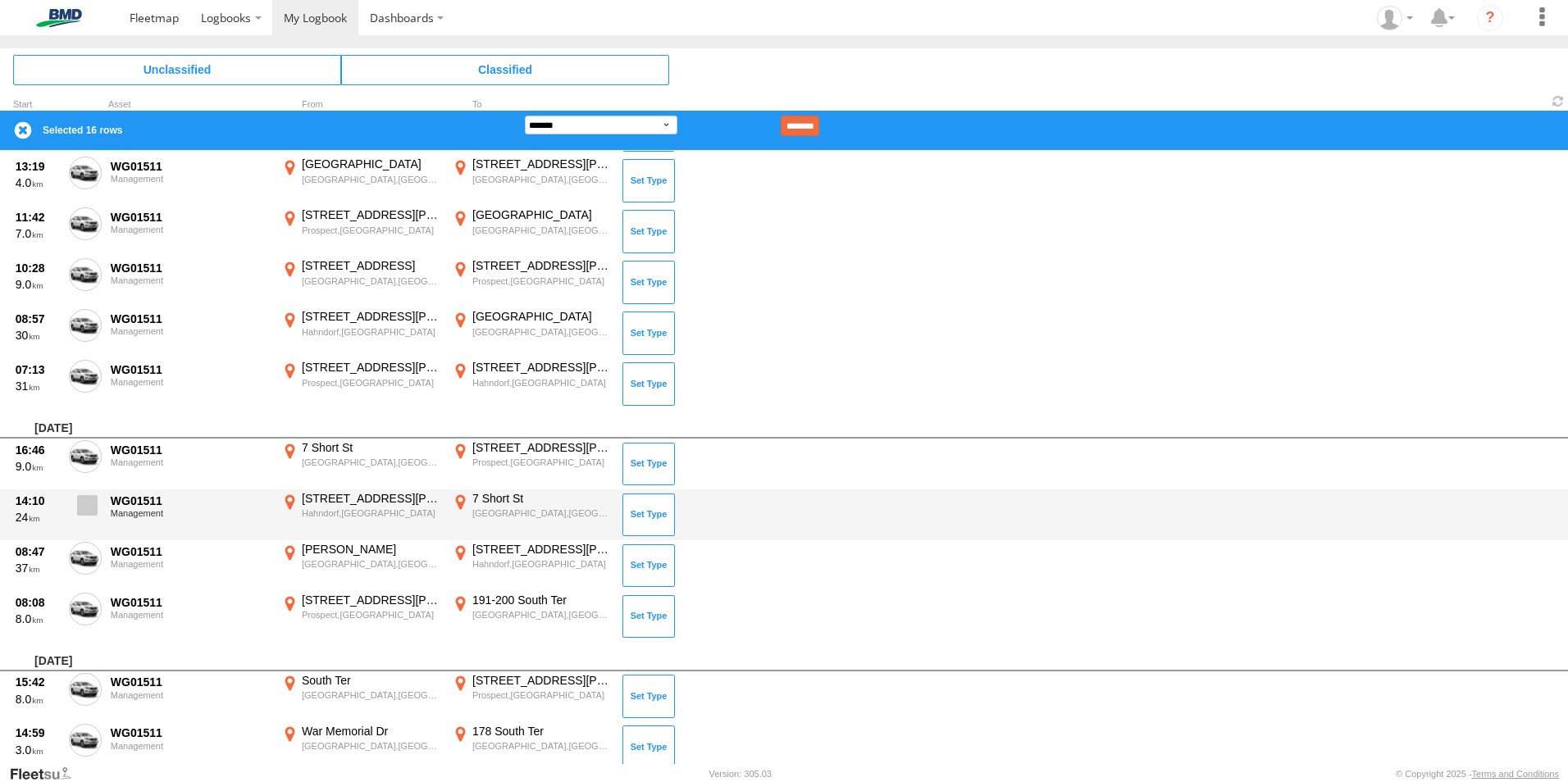
click at [80, 504] on span at bounding box center [87, 505] width 21 height 21
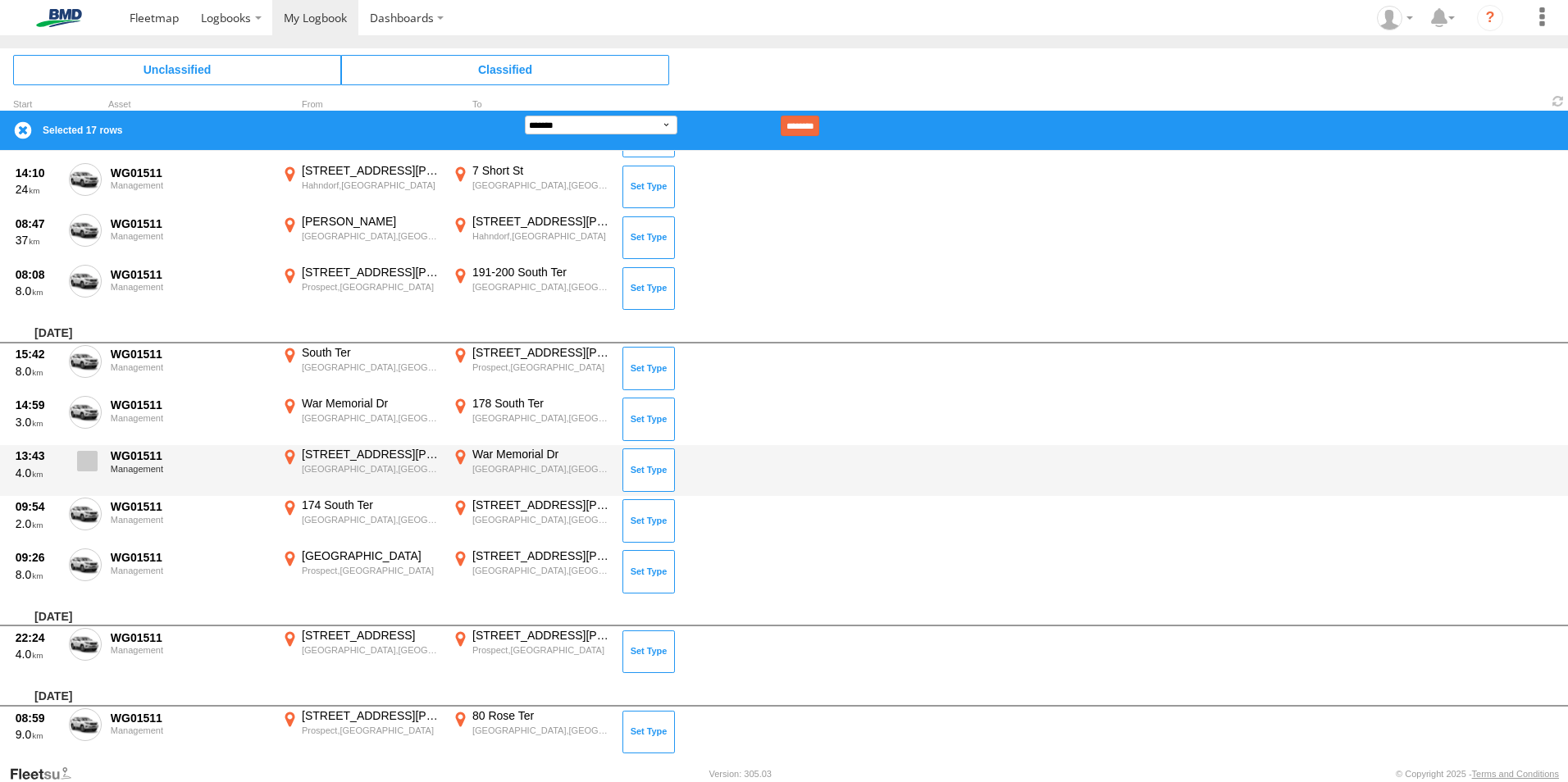
click at [87, 469] on span at bounding box center [87, 461] width 21 height 21
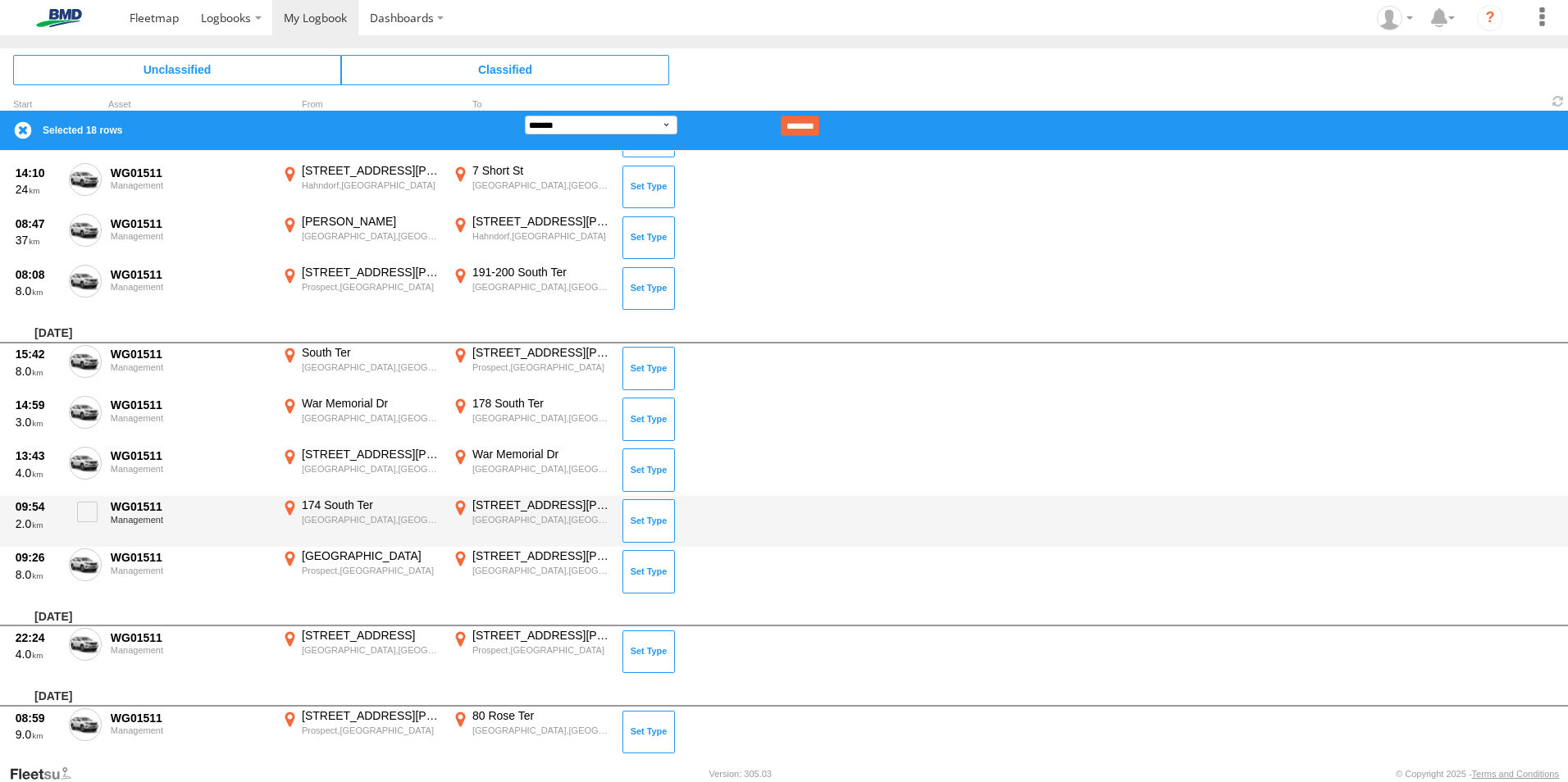
drag, startPoint x: 82, startPoint y: 500, endPoint x: 105, endPoint y: 523, distance: 32.5
click at [84, 503] on label at bounding box center [85, 517] width 32 height 38
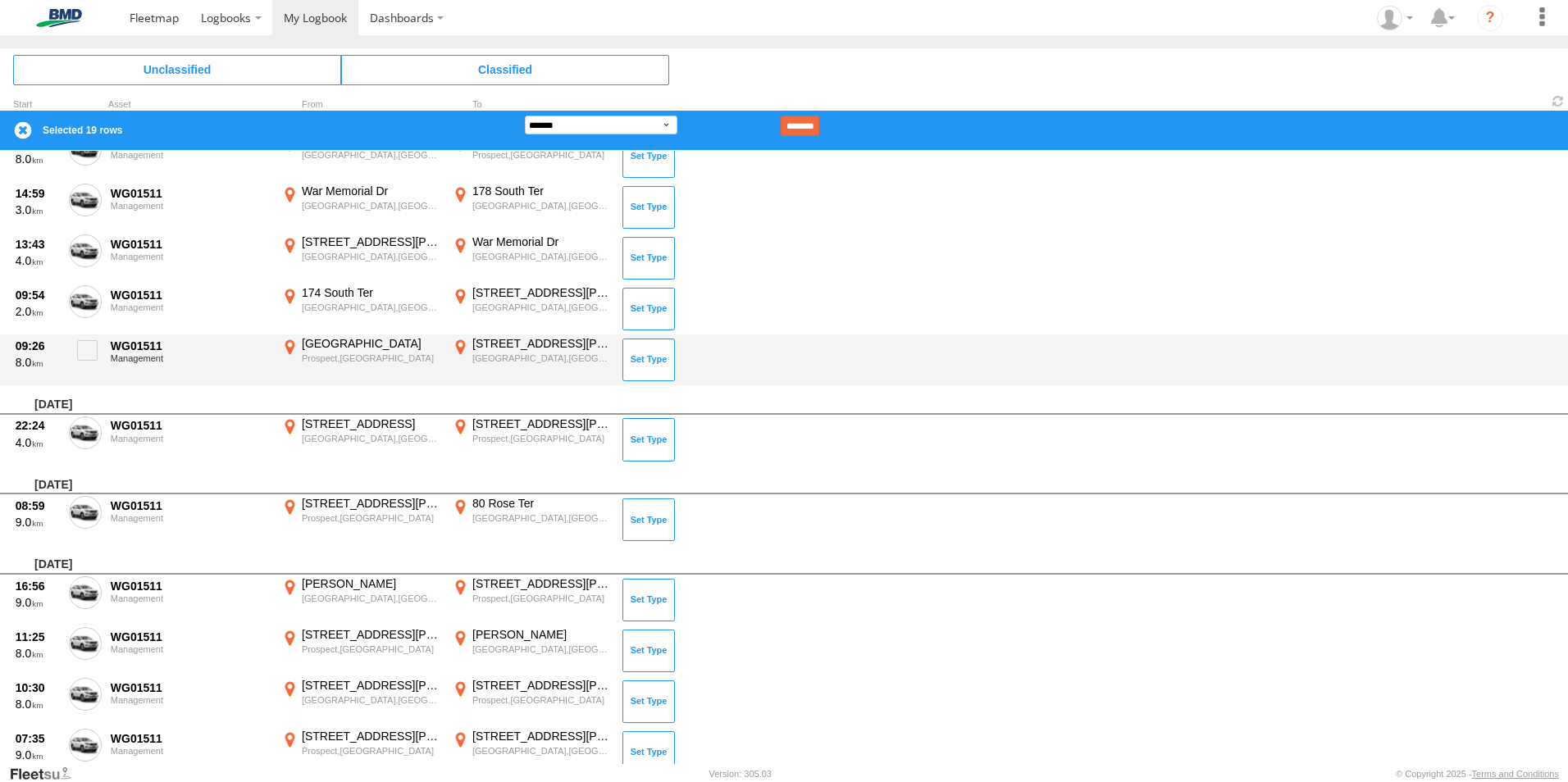
scroll to position [5470, 0]
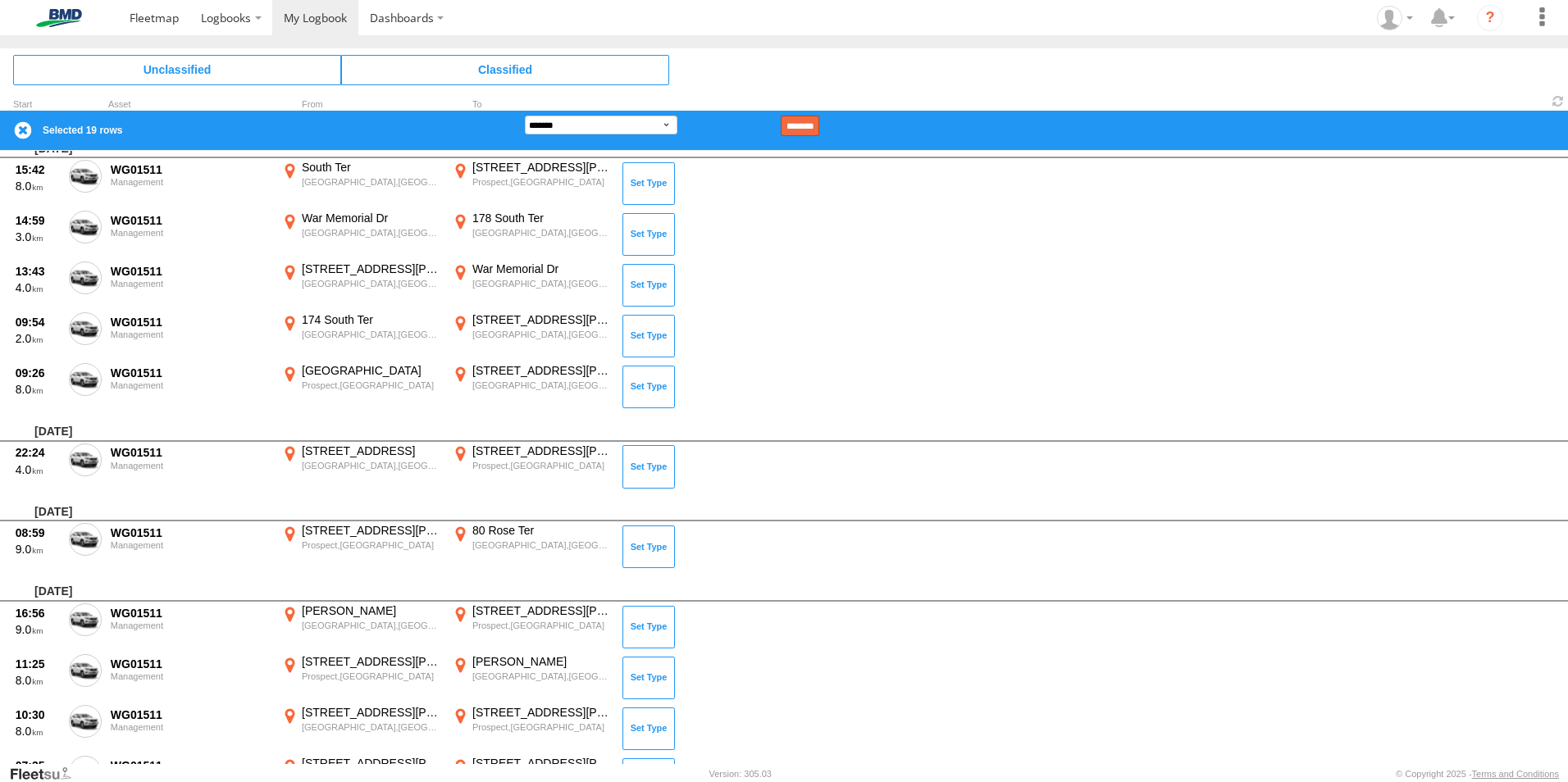
click at [819, 121] on input "********" at bounding box center [799, 126] width 39 height 21
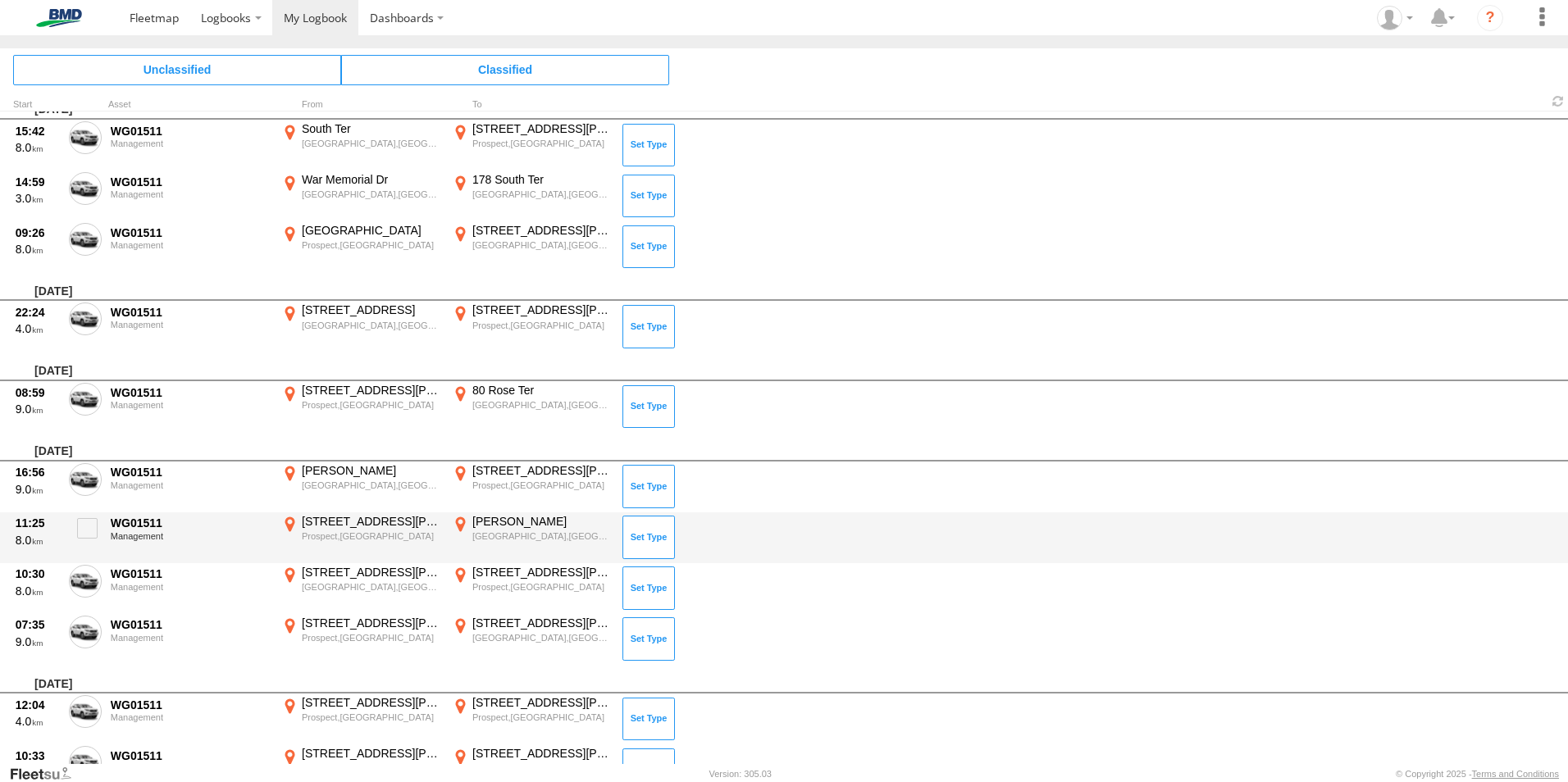
scroll to position [4757, 0]
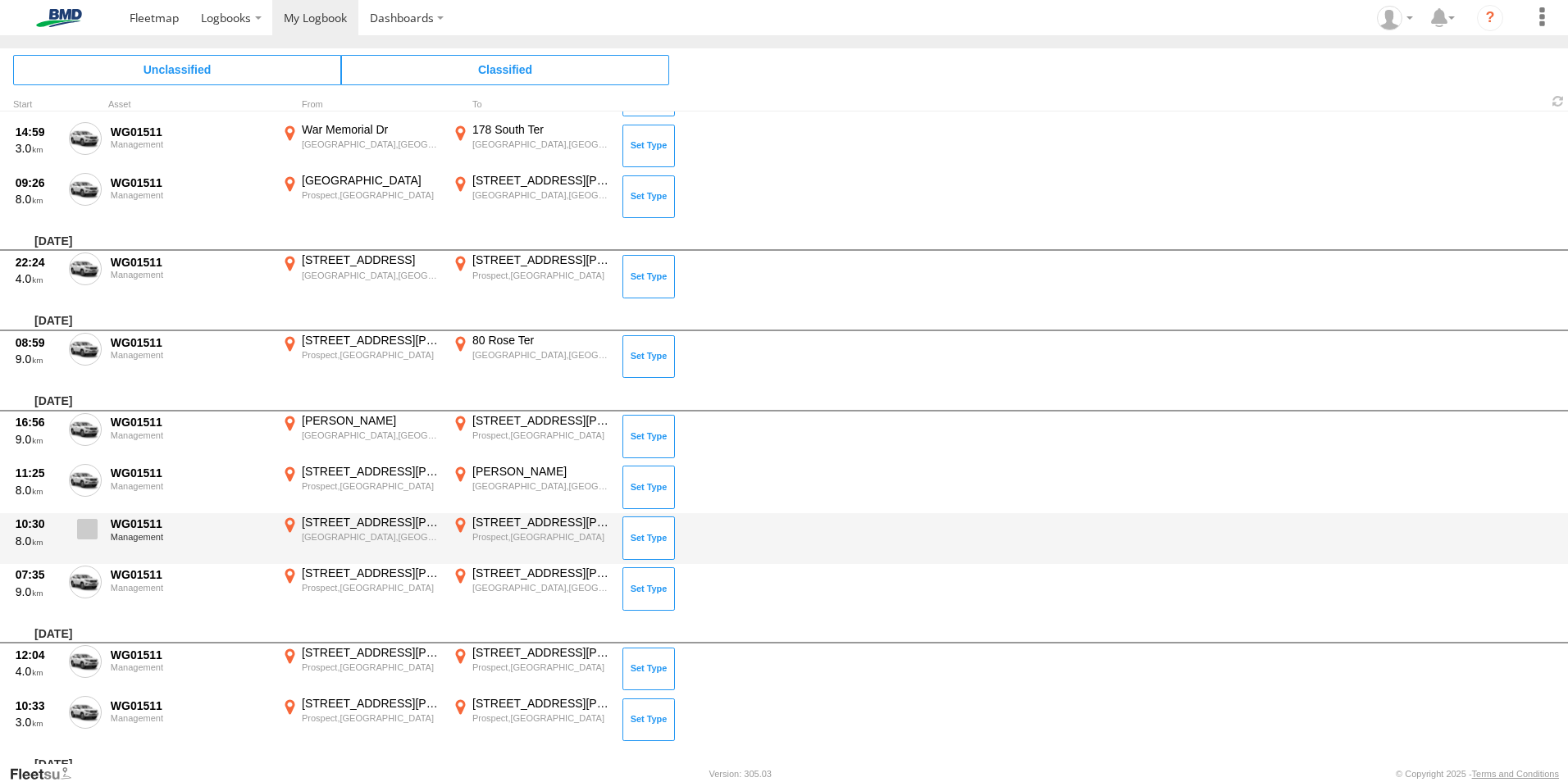
click at [85, 529] on span at bounding box center [87, 529] width 21 height 21
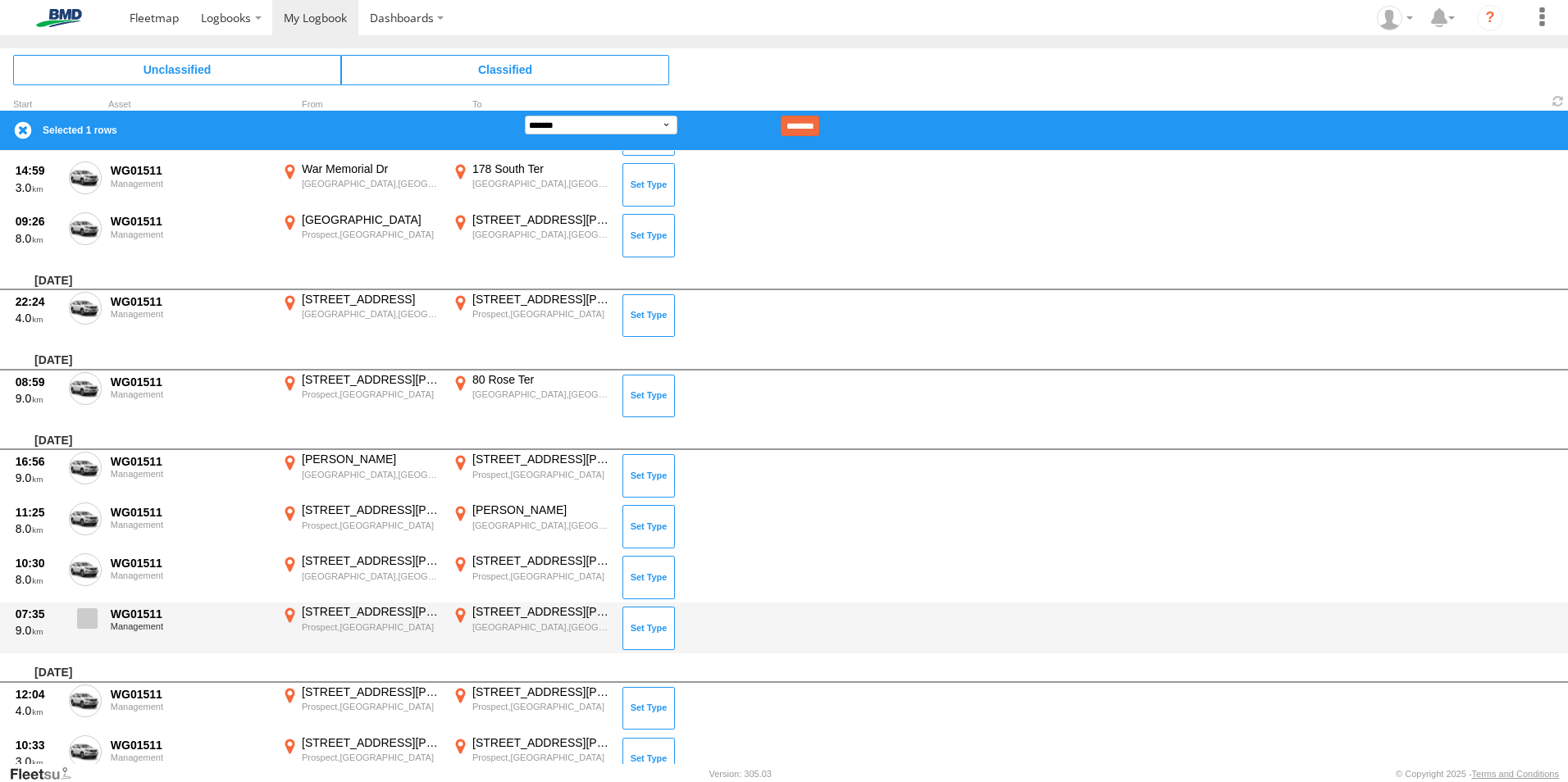
click at [85, 628] on span at bounding box center [87, 618] width 21 height 21
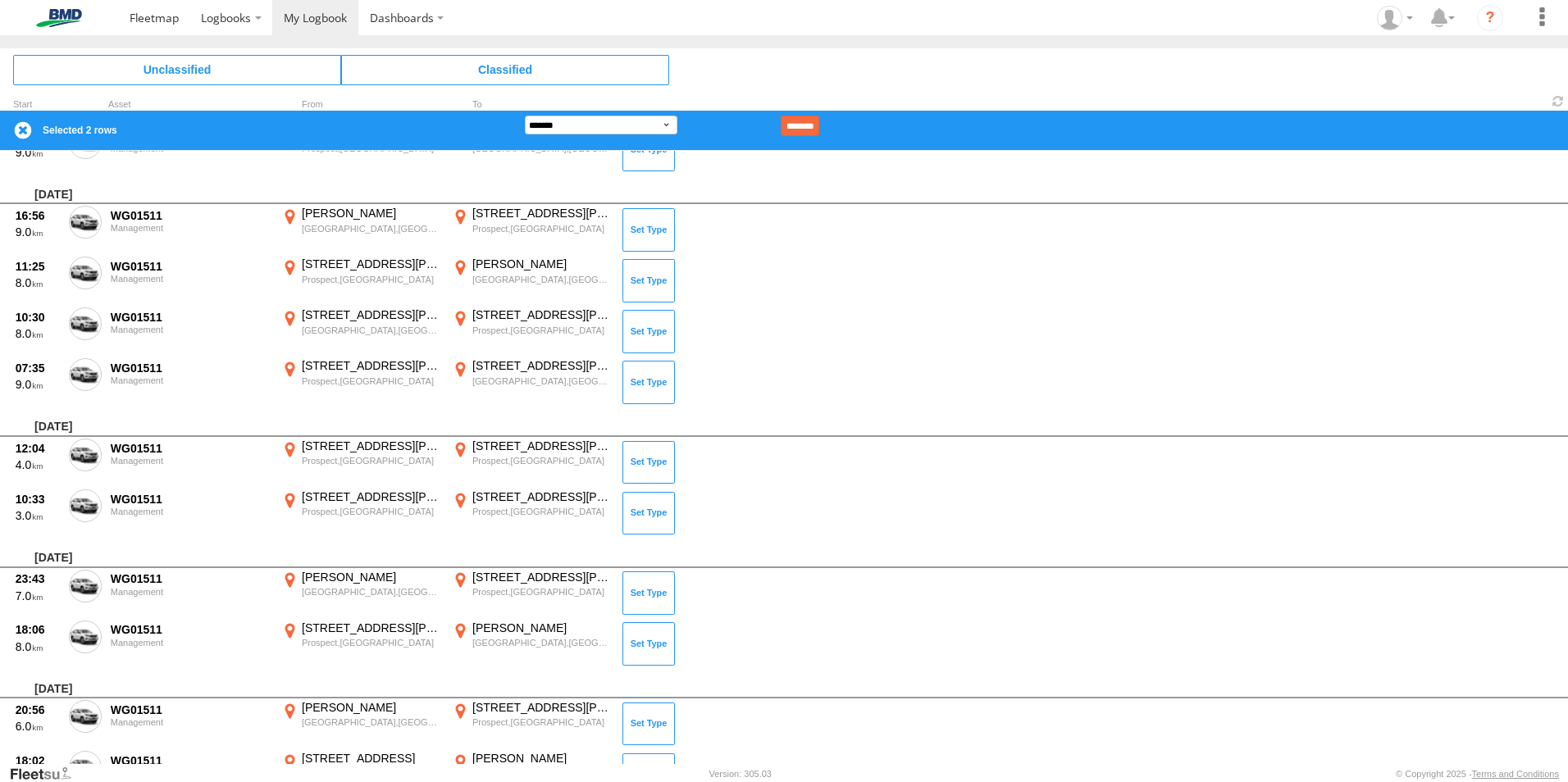
scroll to position [5522, 0]
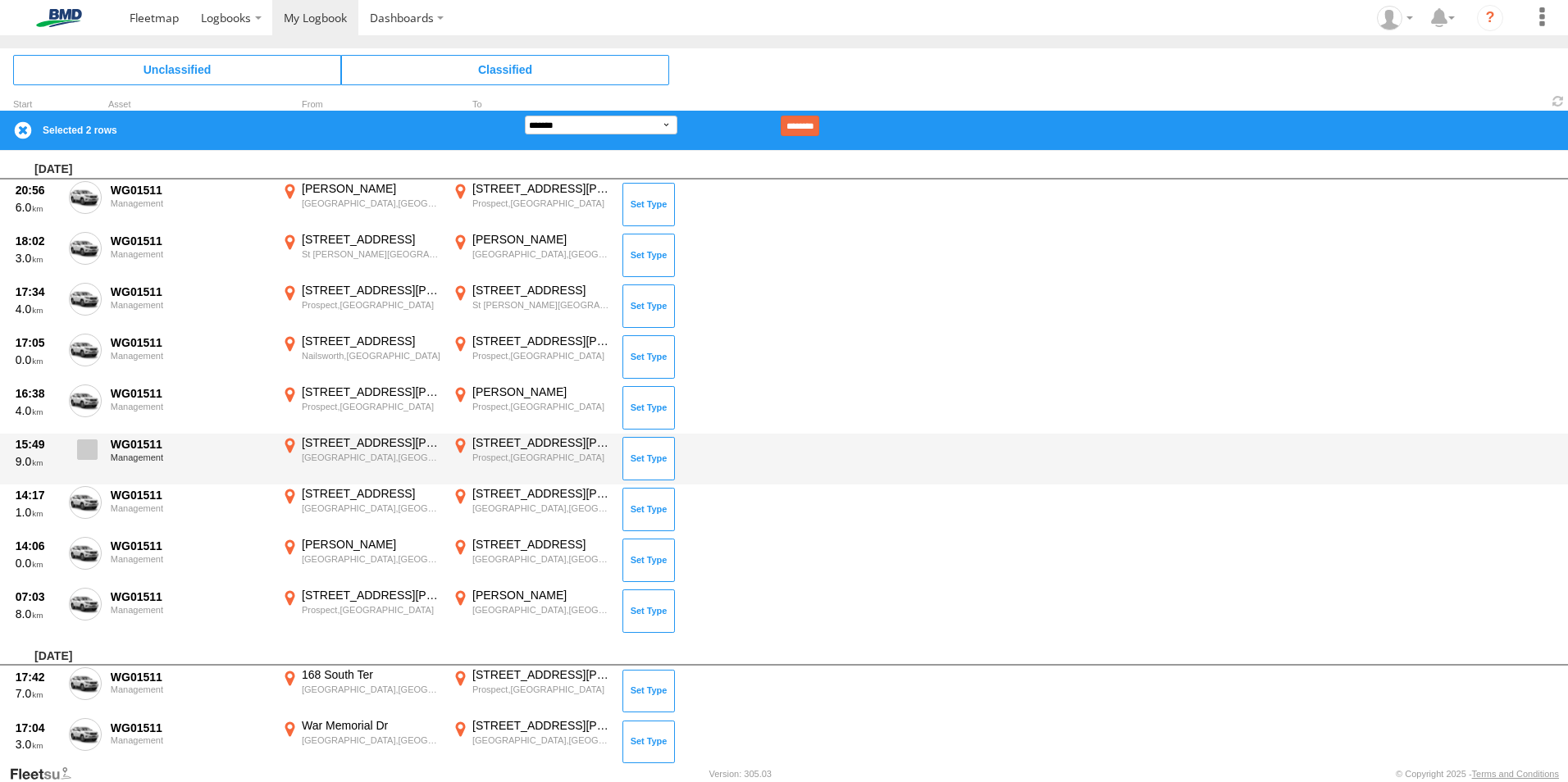
click at [79, 451] on span at bounding box center [87, 449] width 21 height 21
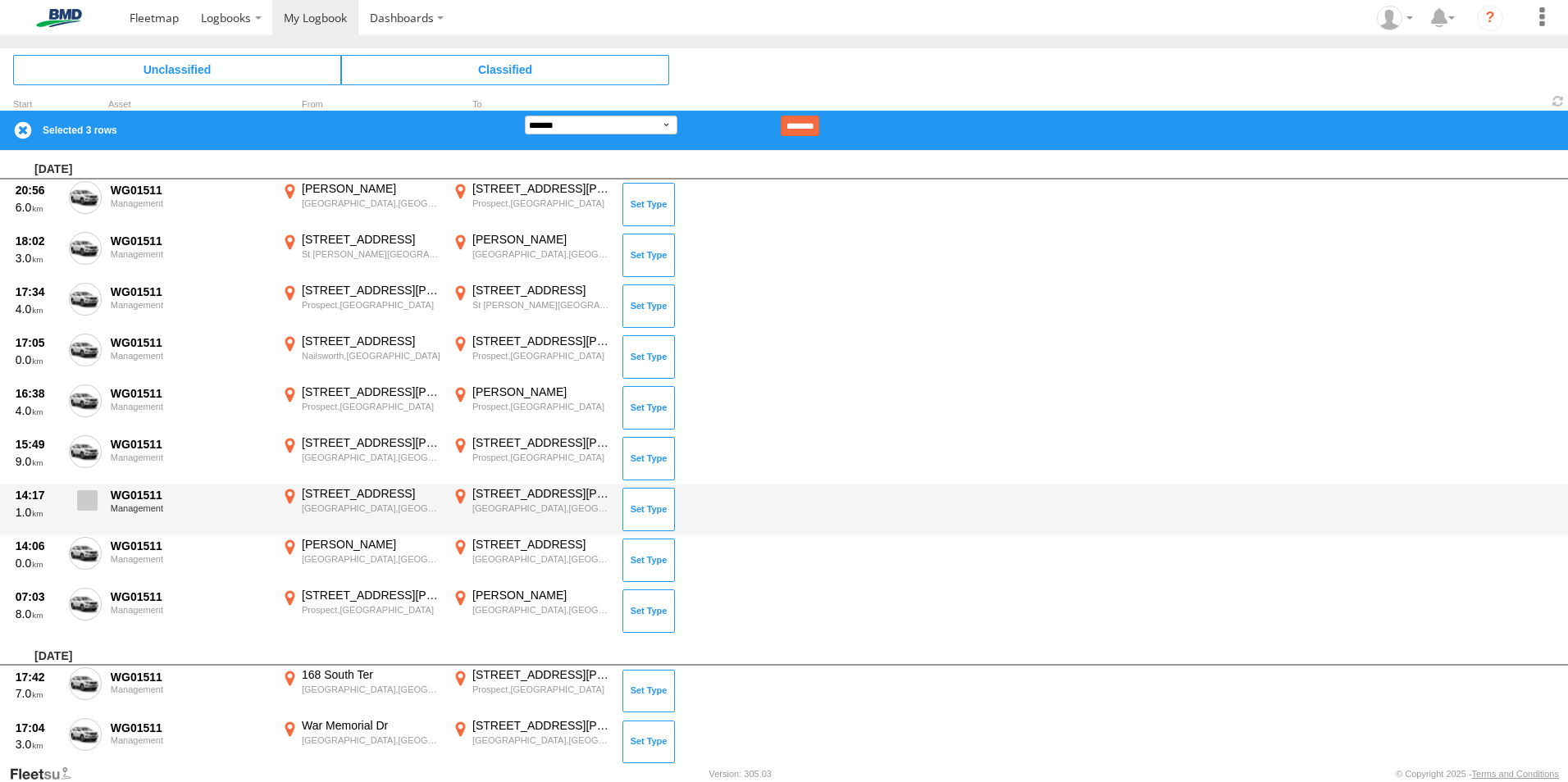
click at [89, 493] on span at bounding box center [87, 500] width 21 height 21
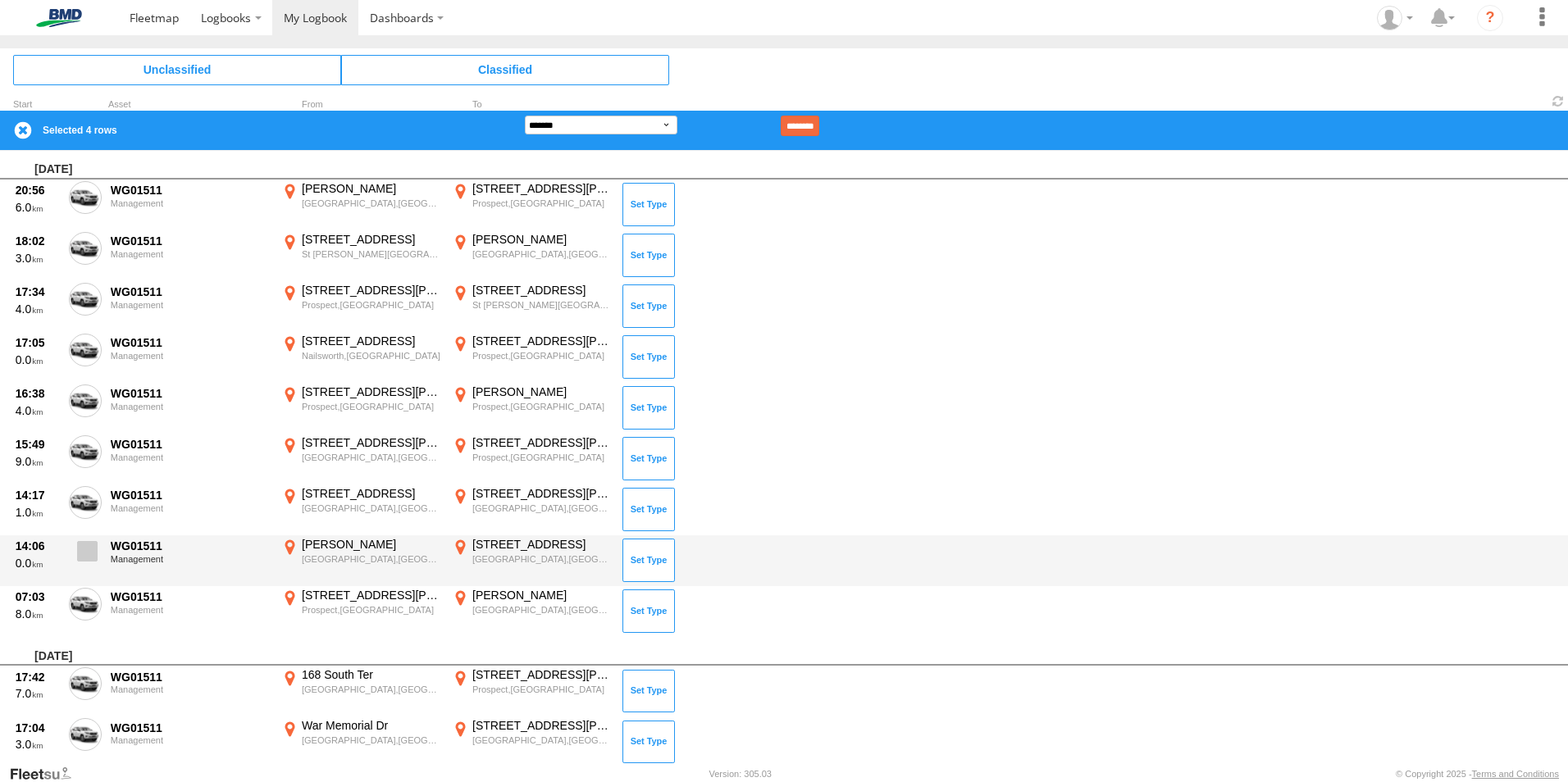
click at [88, 545] on span at bounding box center [87, 551] width 21 height 21
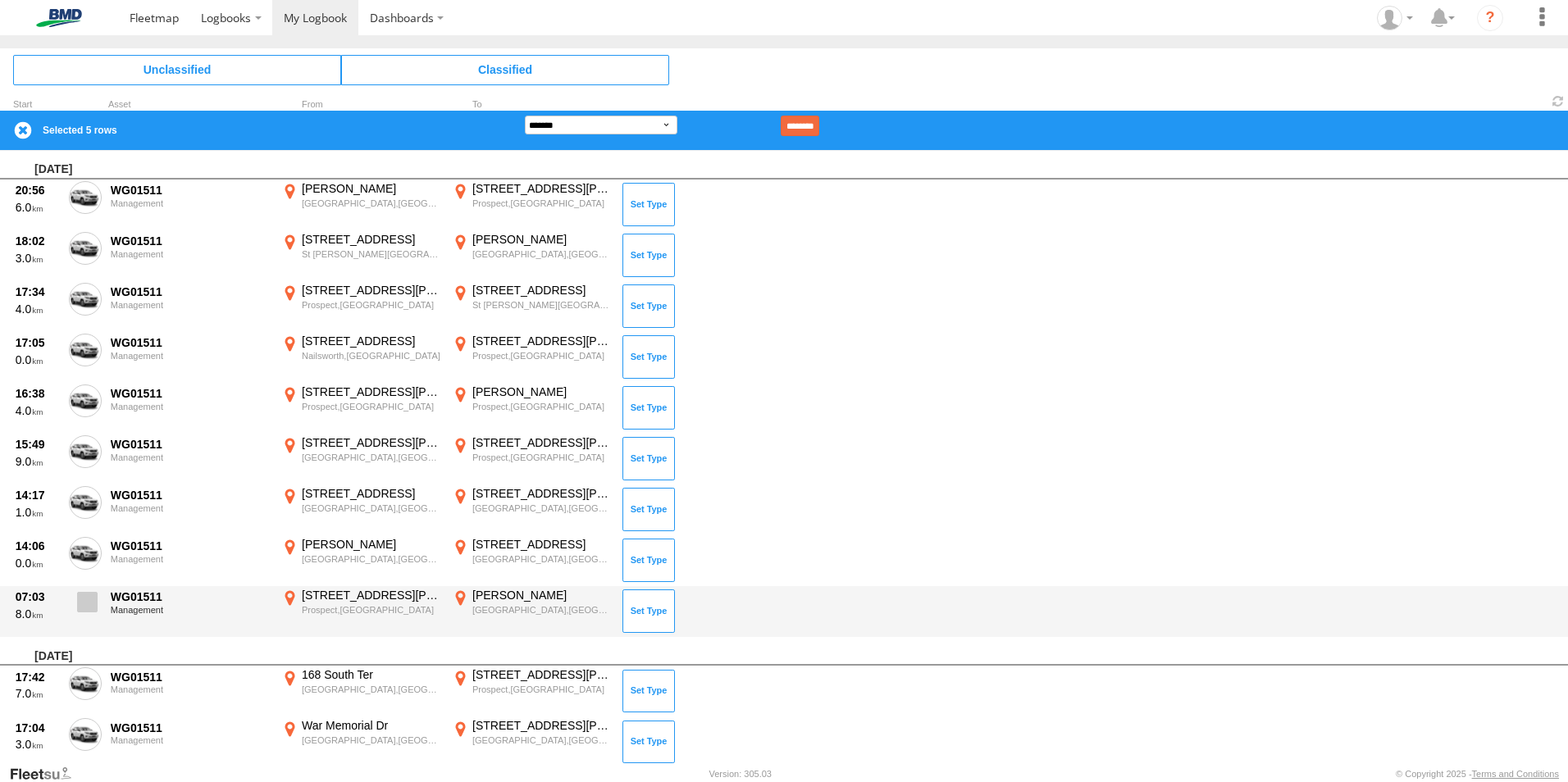
click at [84, 598] on span at bounding box center [87, 601] width 21 height 21
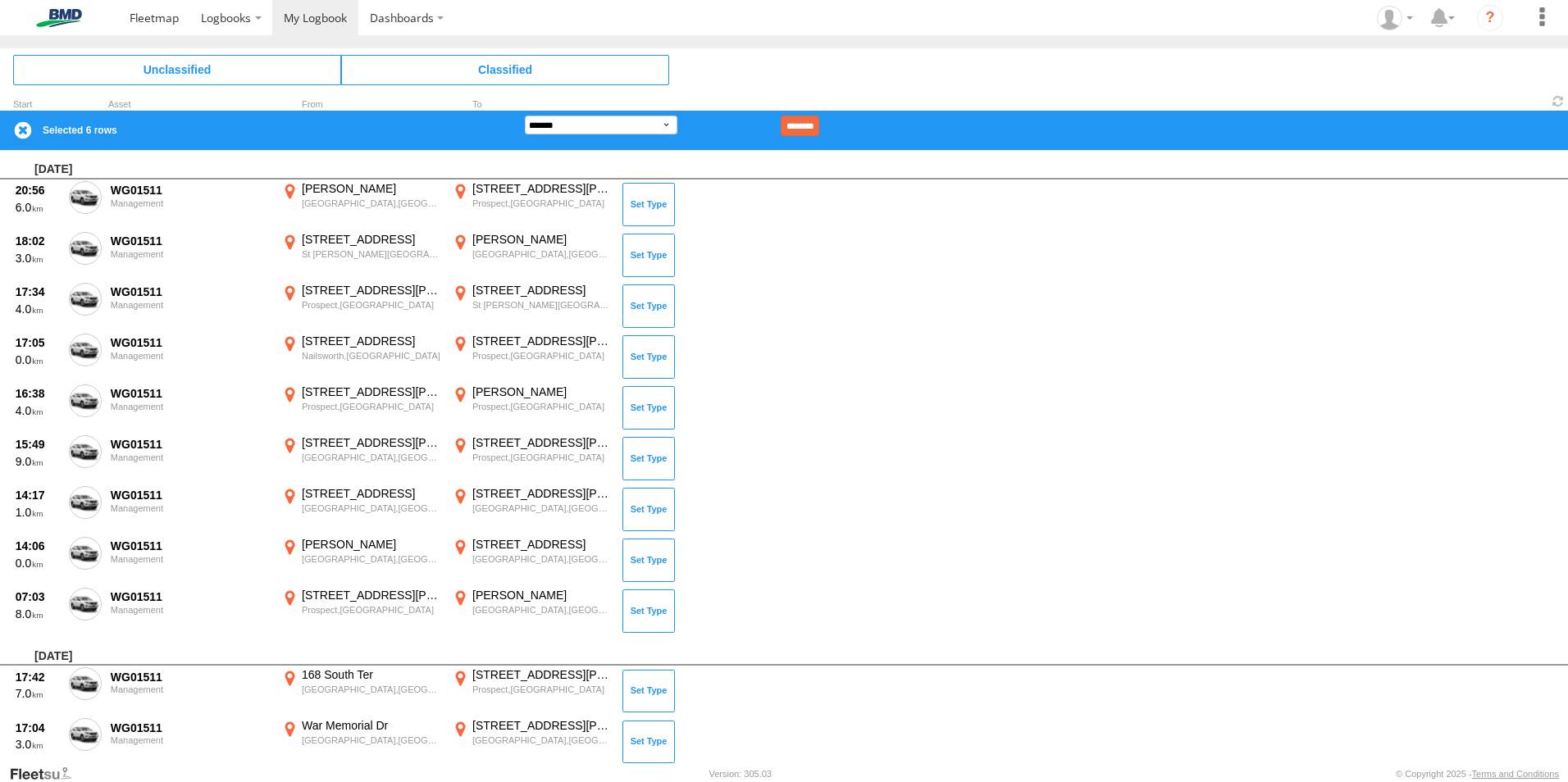
scroll to position [5907, 0]
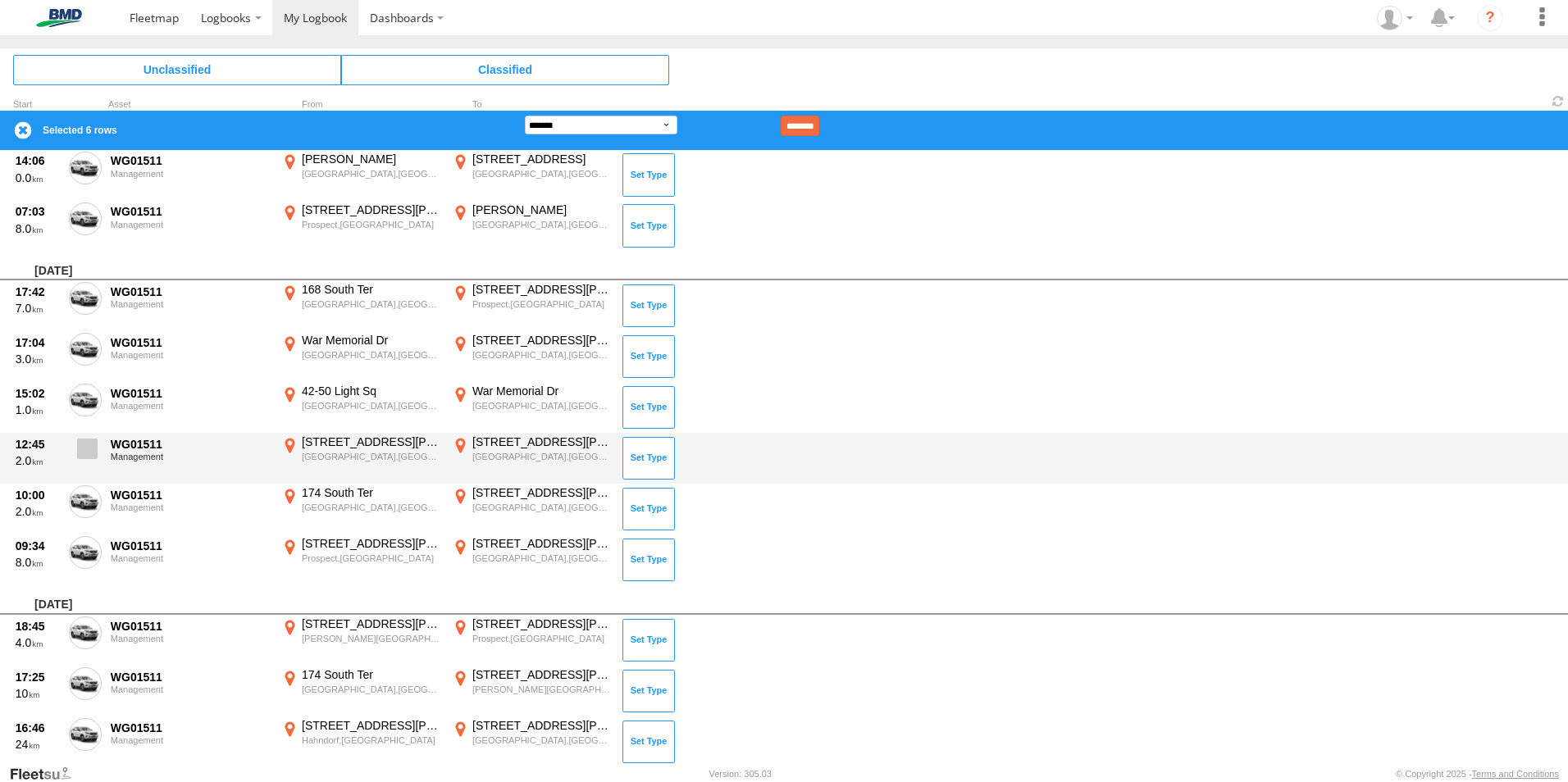
click at [86, 446] on span at bounding box center [87, 449] width 21 height 21
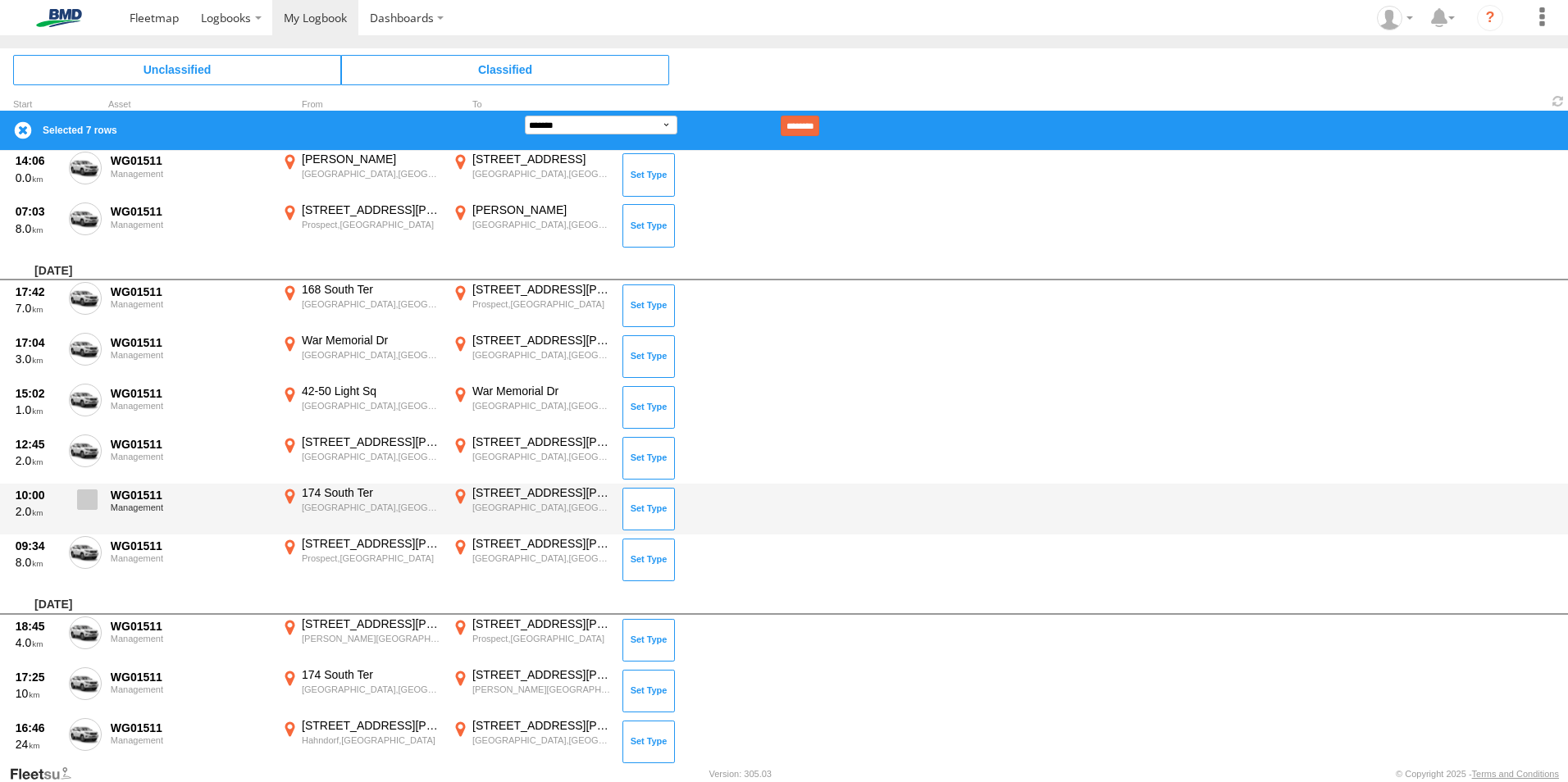
click at [83, 488] on label at bounding box center [85, 504] width 32 height 38
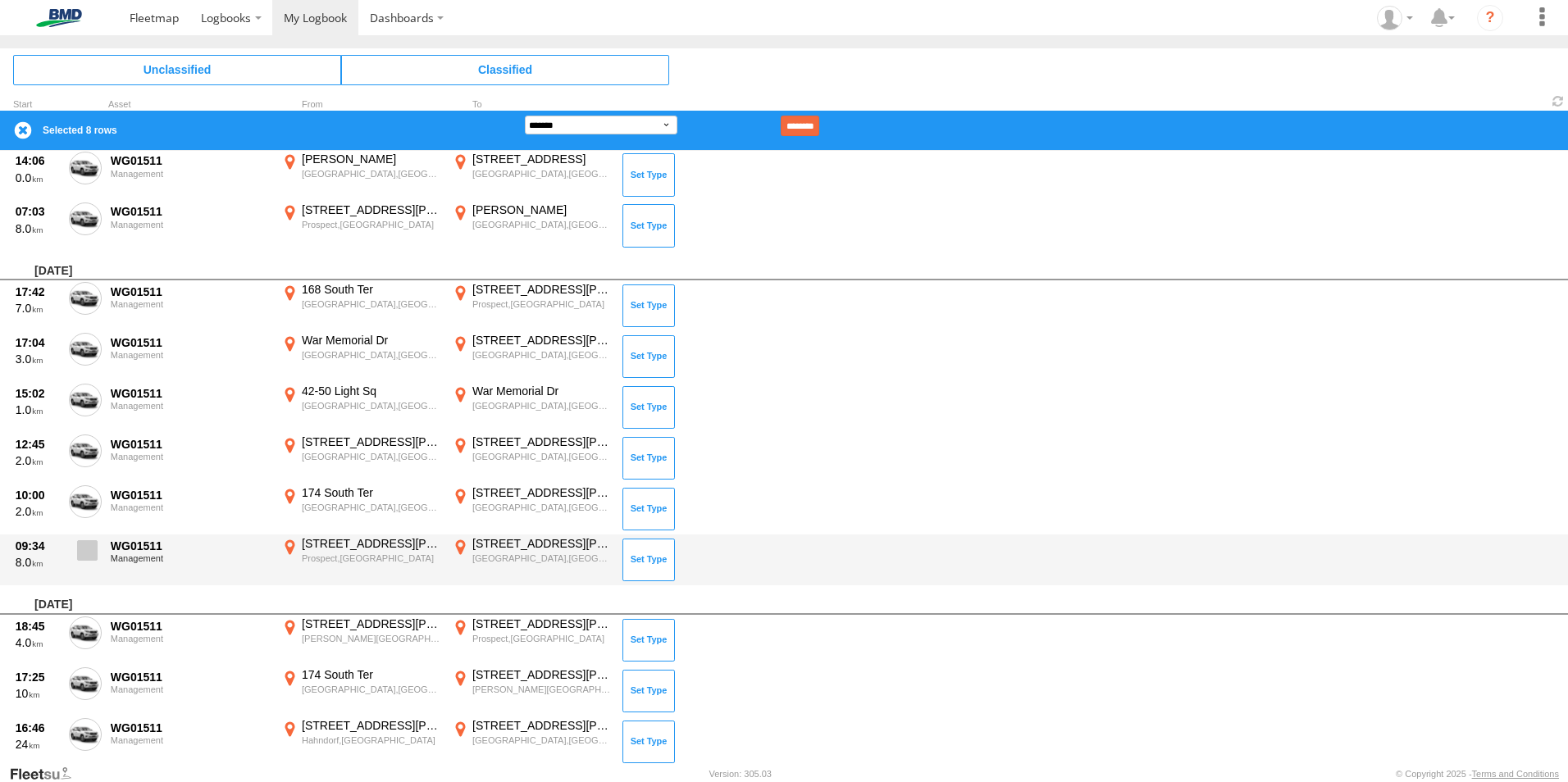
click at [90, 546] on span at bounding box center [87, 550] width 21 height 21
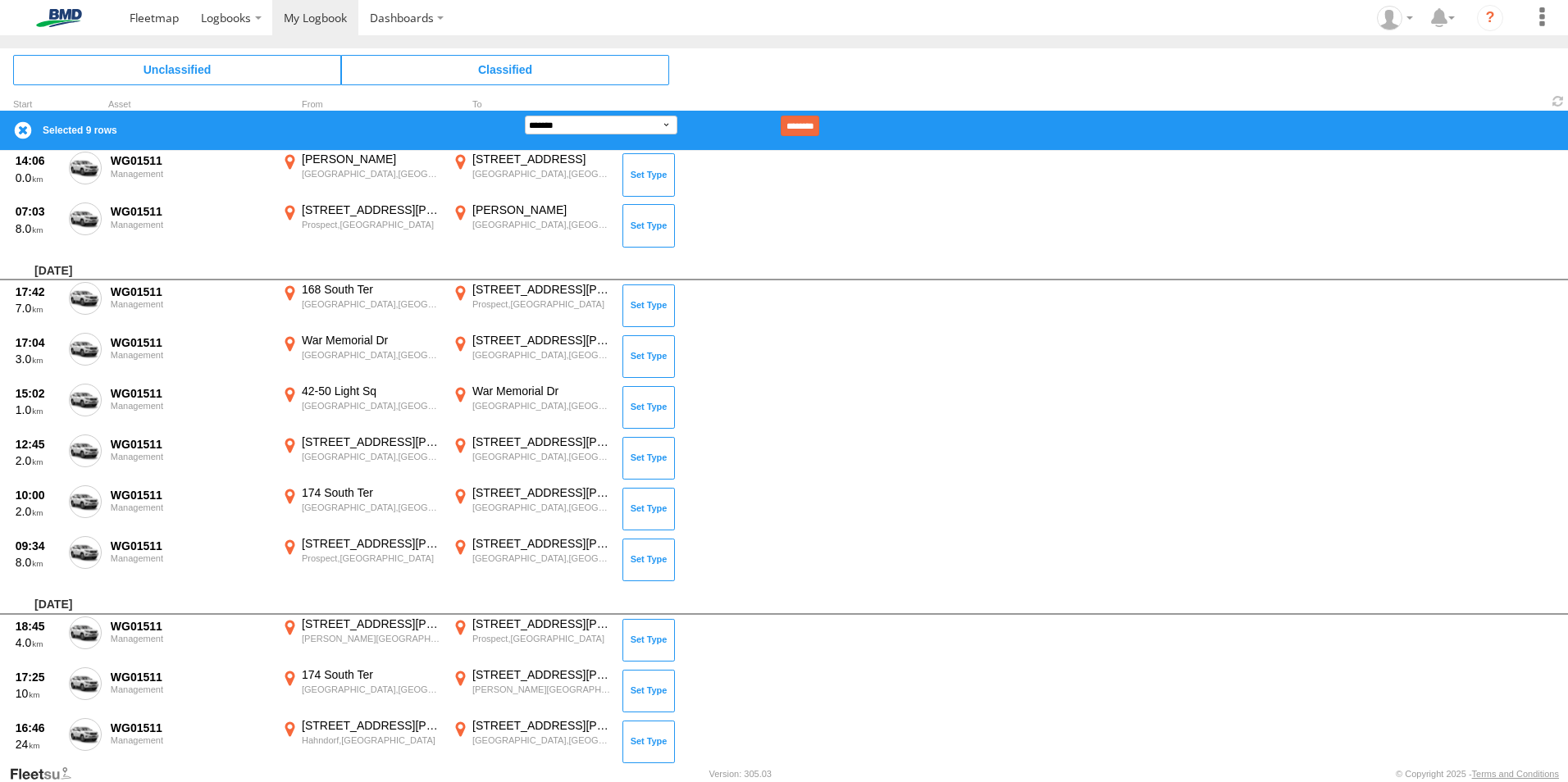
scroll to position [6241, 0]
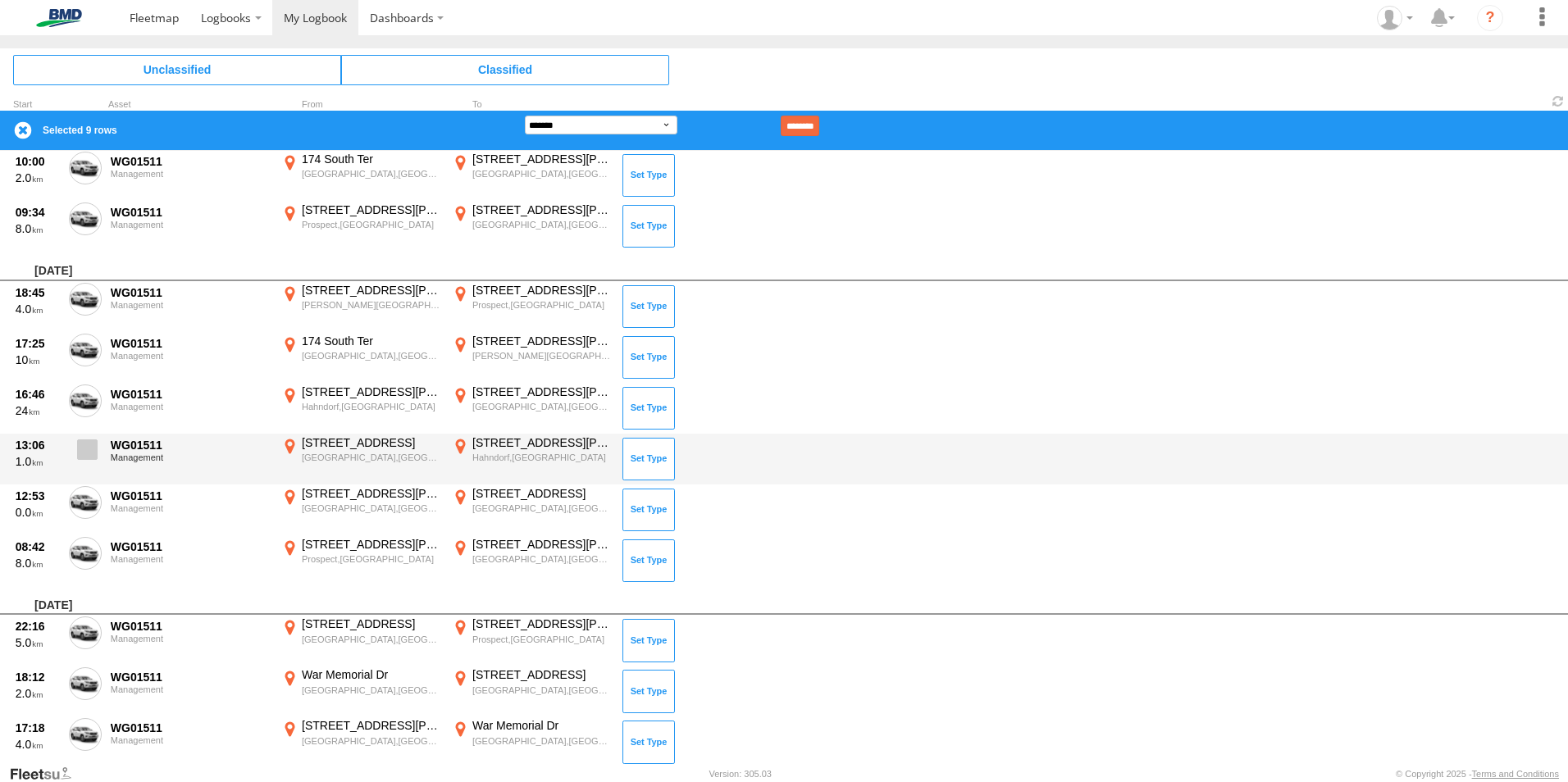
click at [91, 448] on span at bounding box center [87, 449] width 21 height 21
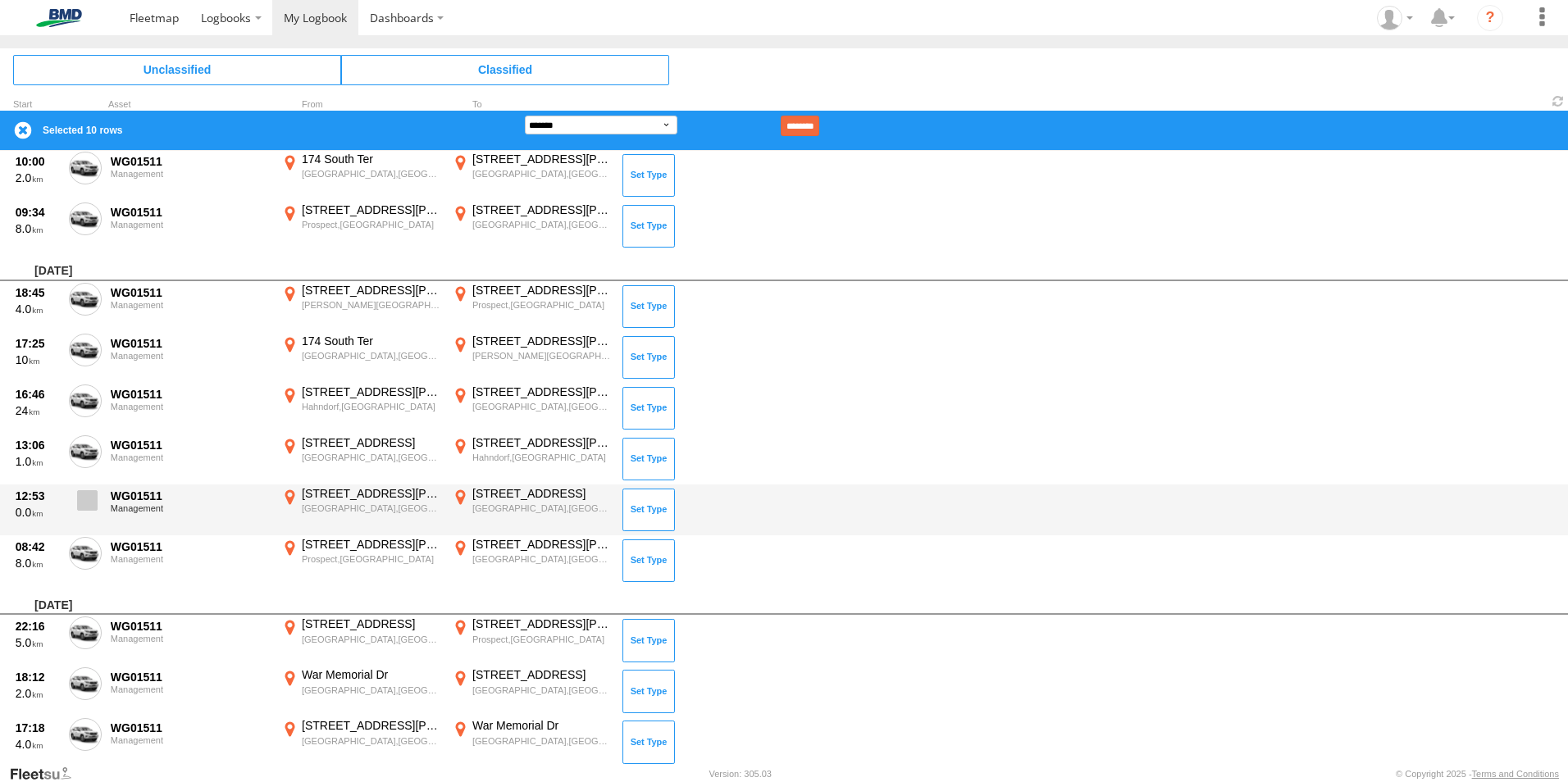
click at [90, 491] on span at bounding box center [87, 500] width 21 height 21
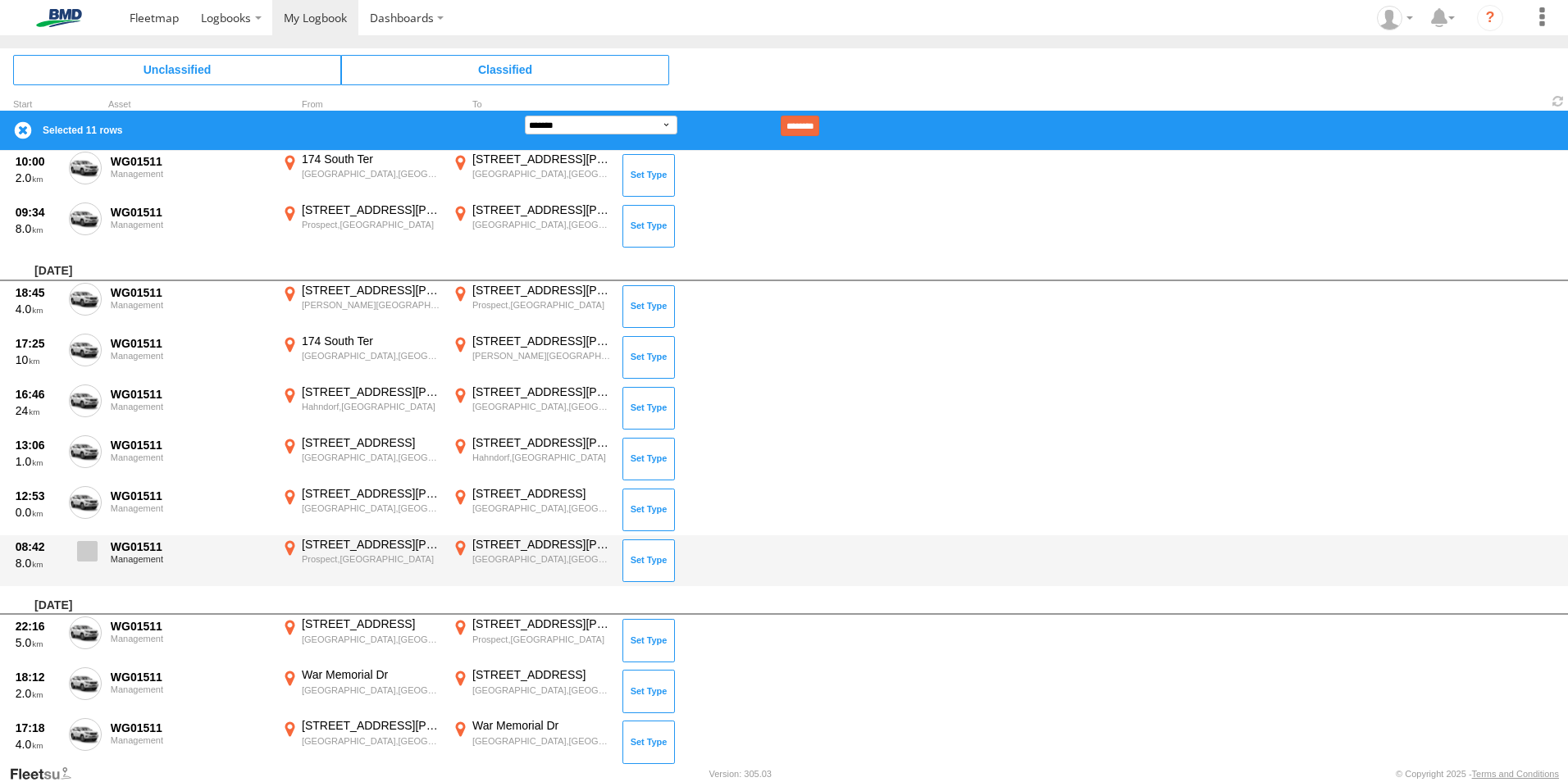
click at [87, 554] on span at bounding box center [87, 551] width 21 height 21
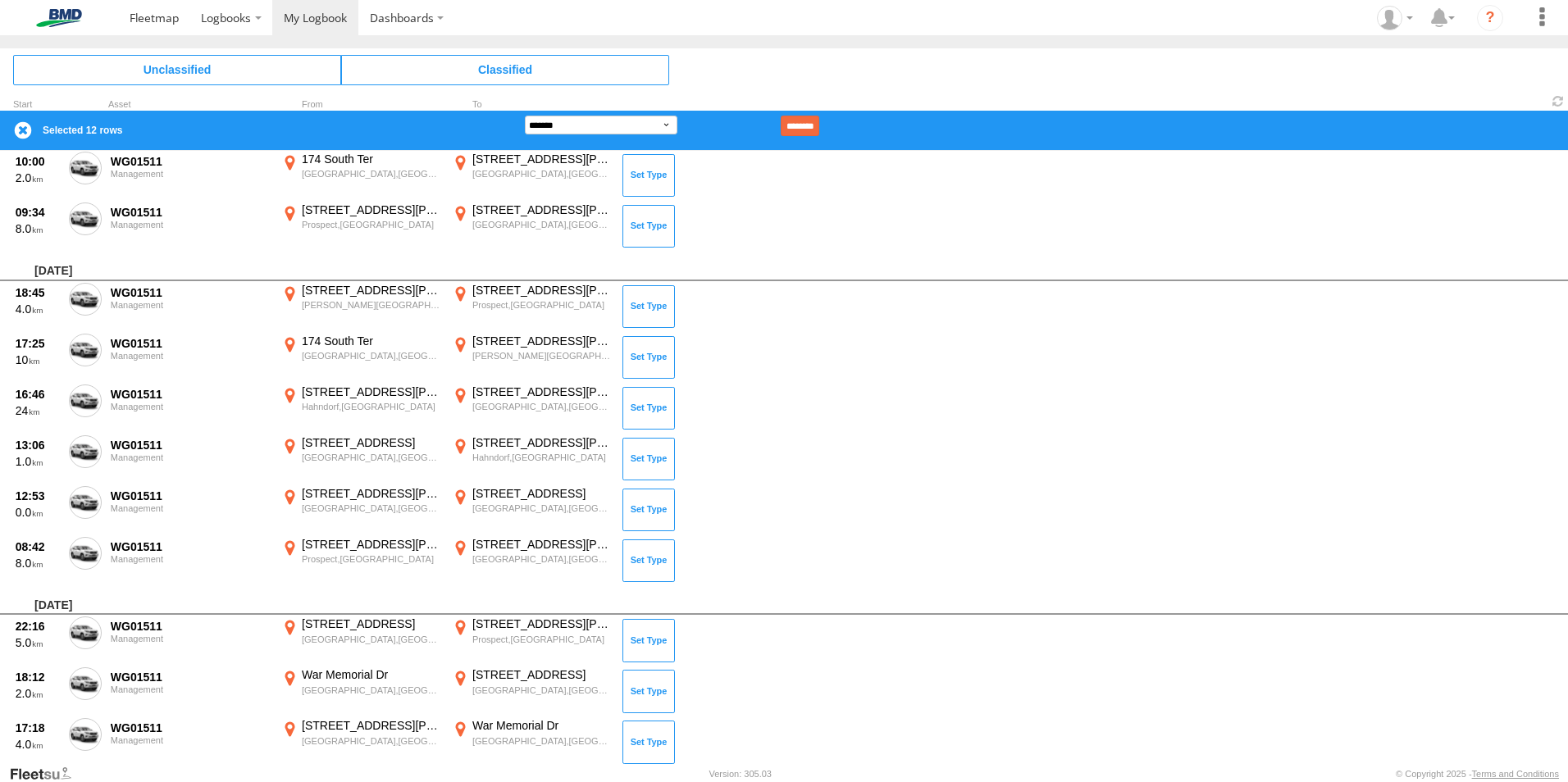
scroll to position [6575, 0]
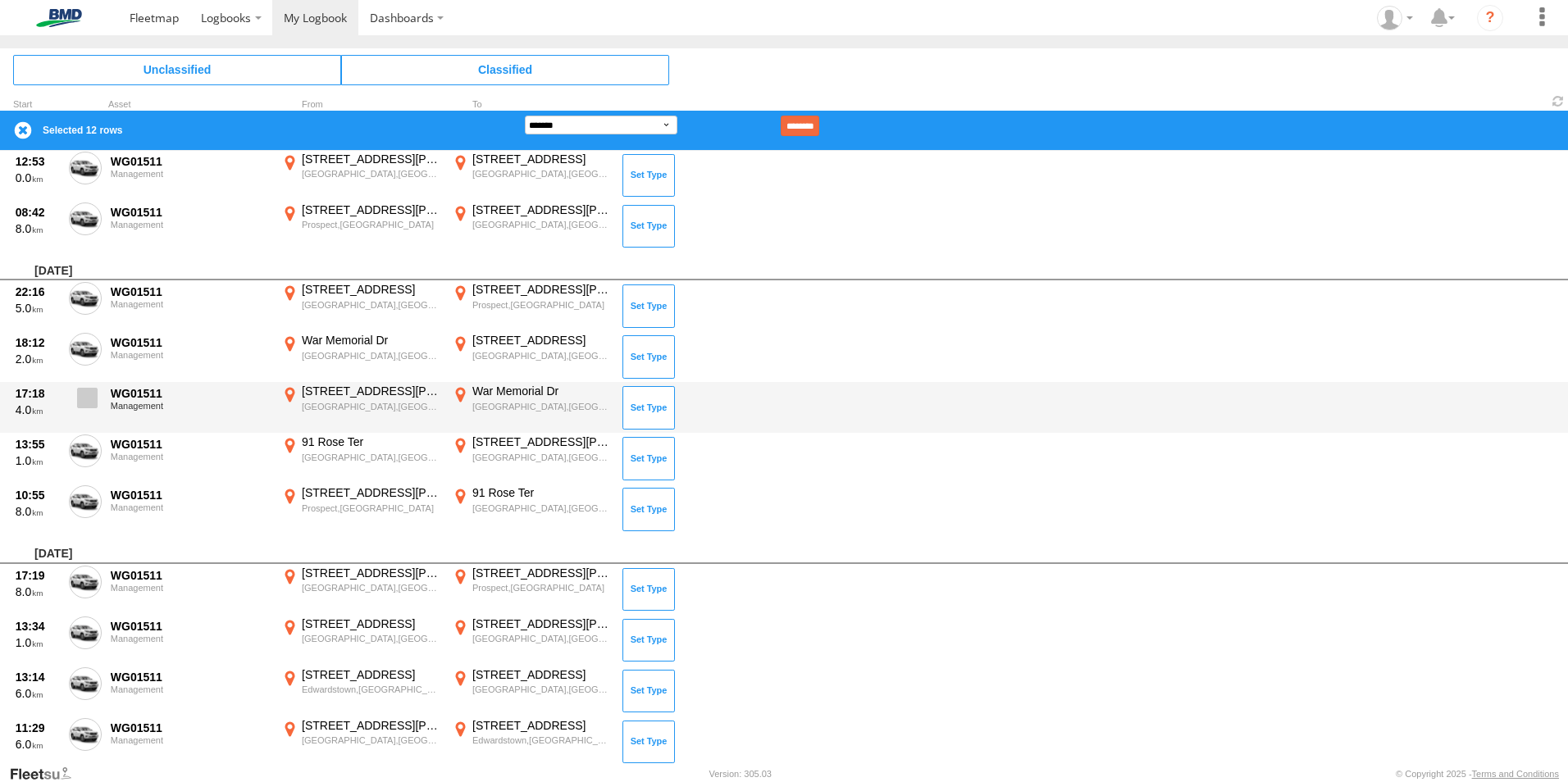
click at [85, 396] on span at bounding box center [87, 397] width 21 height 21
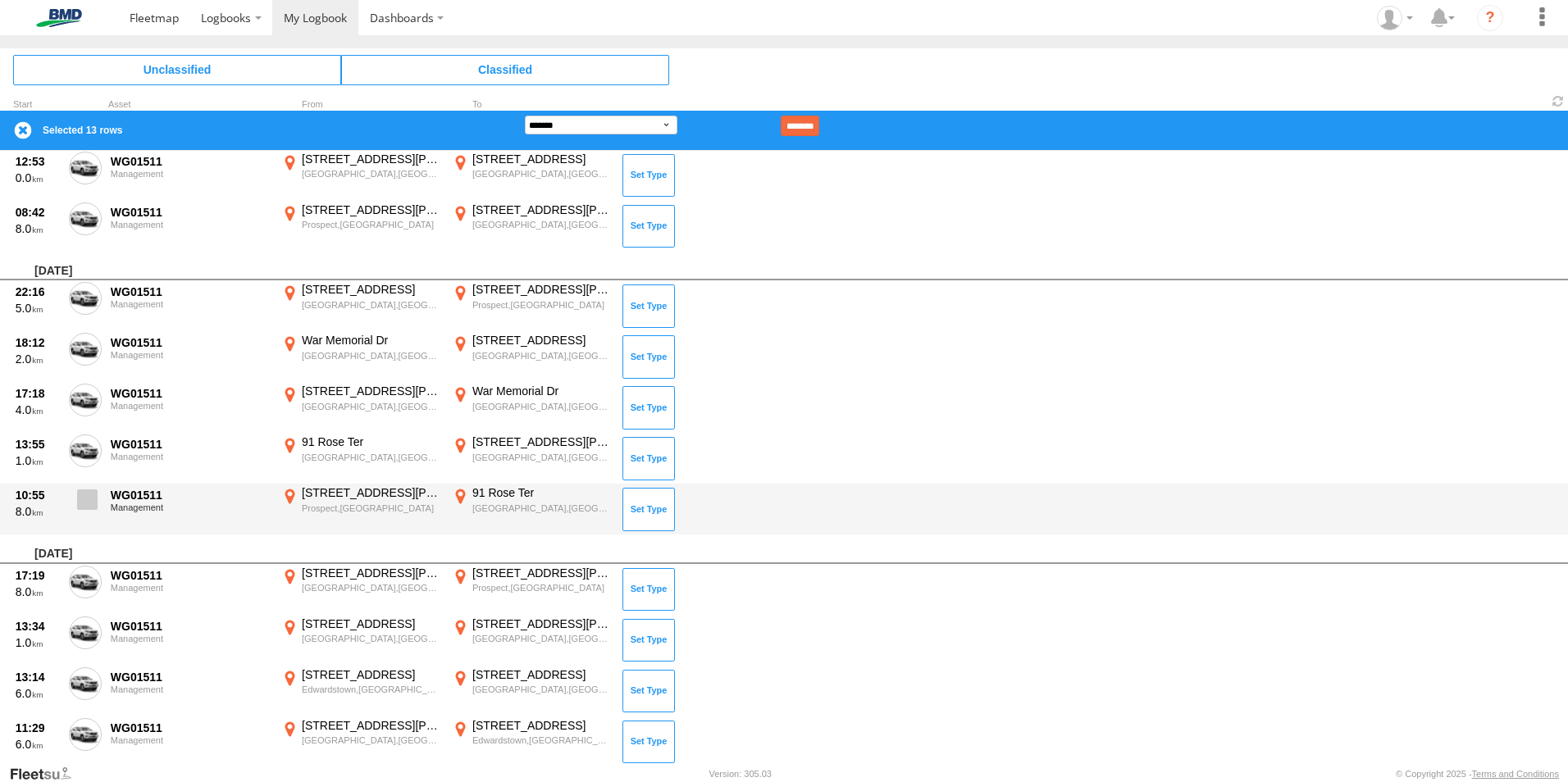
drag, startPoint x: 86, startPoint y: 441, endPoint x: 82, endPoint y: 495, distance: 54.1
click at [0, 0] on span at bounding box center [0, 0] width 0 height 0
click at [79, 509] on span at bounding box center [87, 499] width 21 height 21
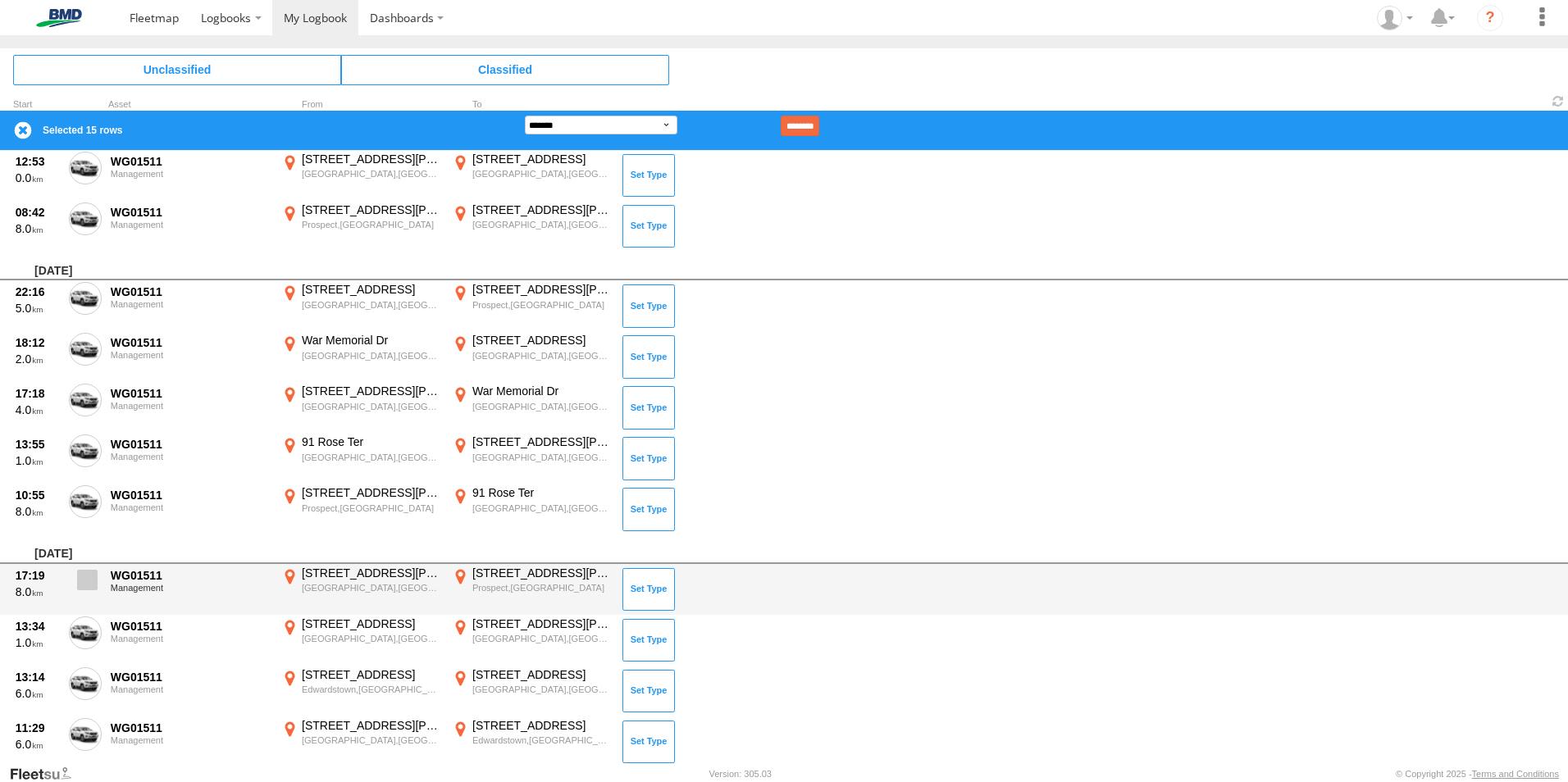
drag, startPoint x: 88, startPoint y: 583, endPoint x: 90, endPoint y: 627, distance: 44.0
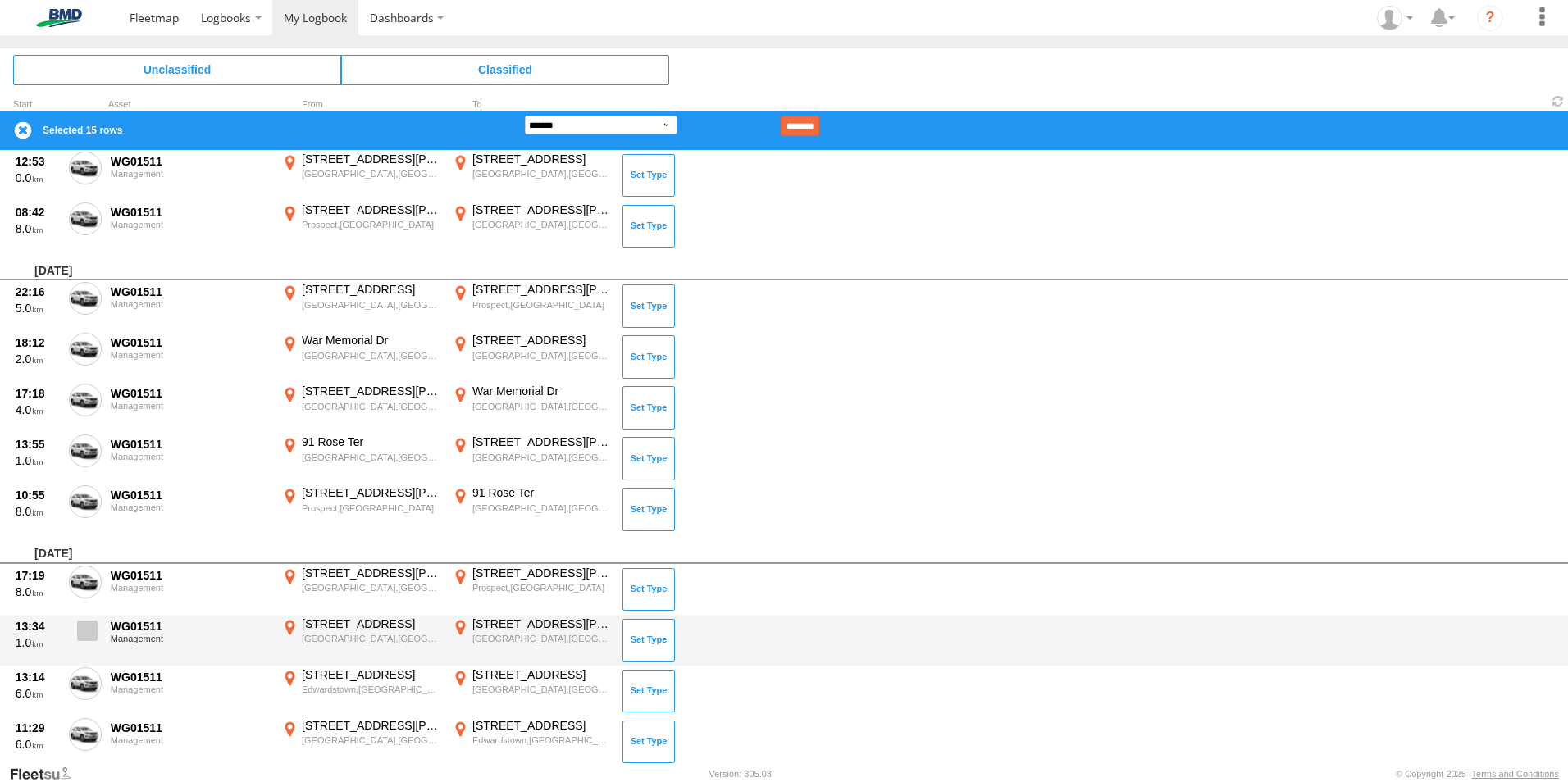
click at [0, 0] on span at bounding box center [0, 0] width 0 height 0
click at [90, 627] on span at bounding box center [87, 630] width 21 height 21
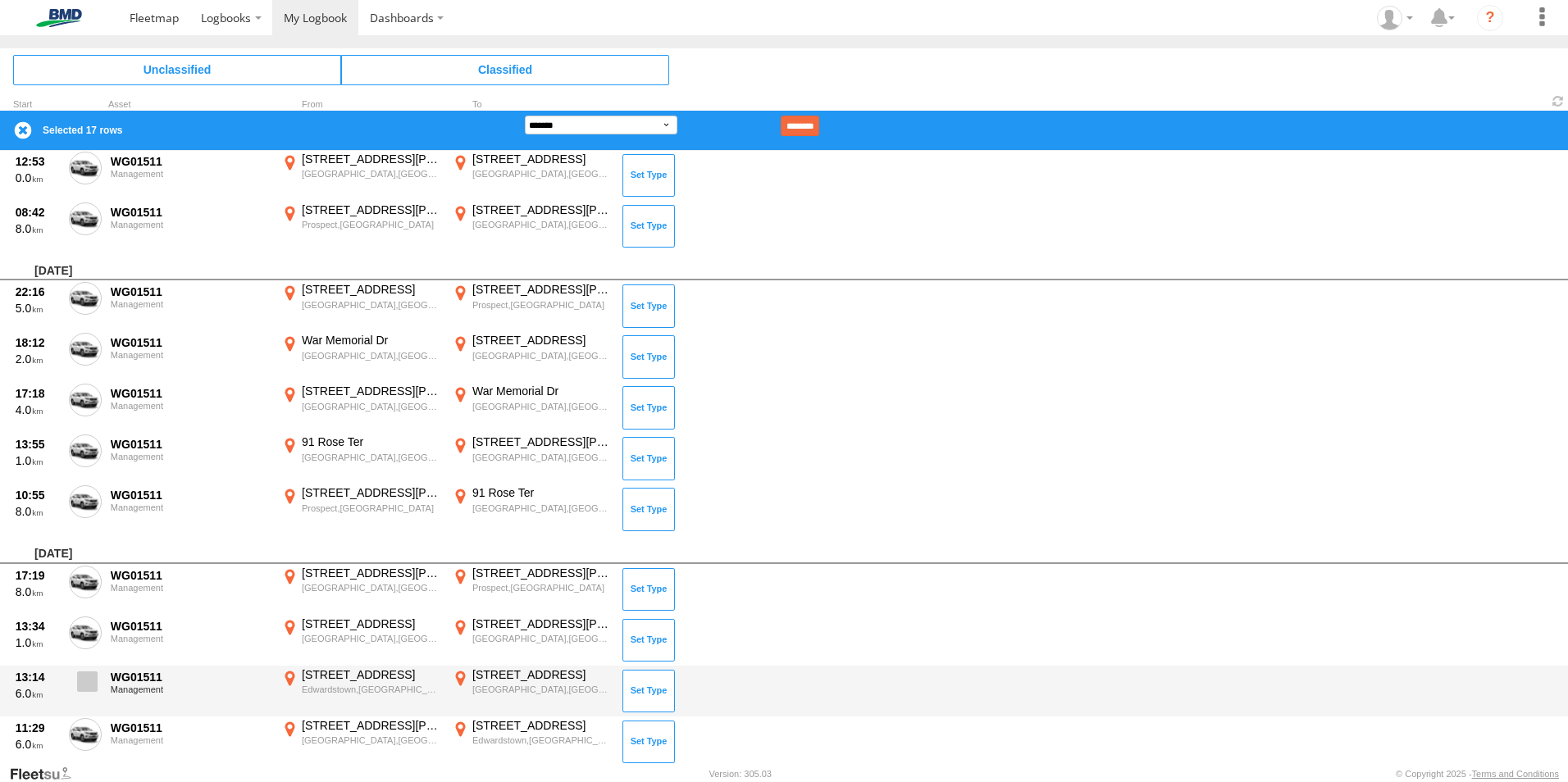
click at [88, 678] on span at bounding box center [87, 681] width 21 height 21
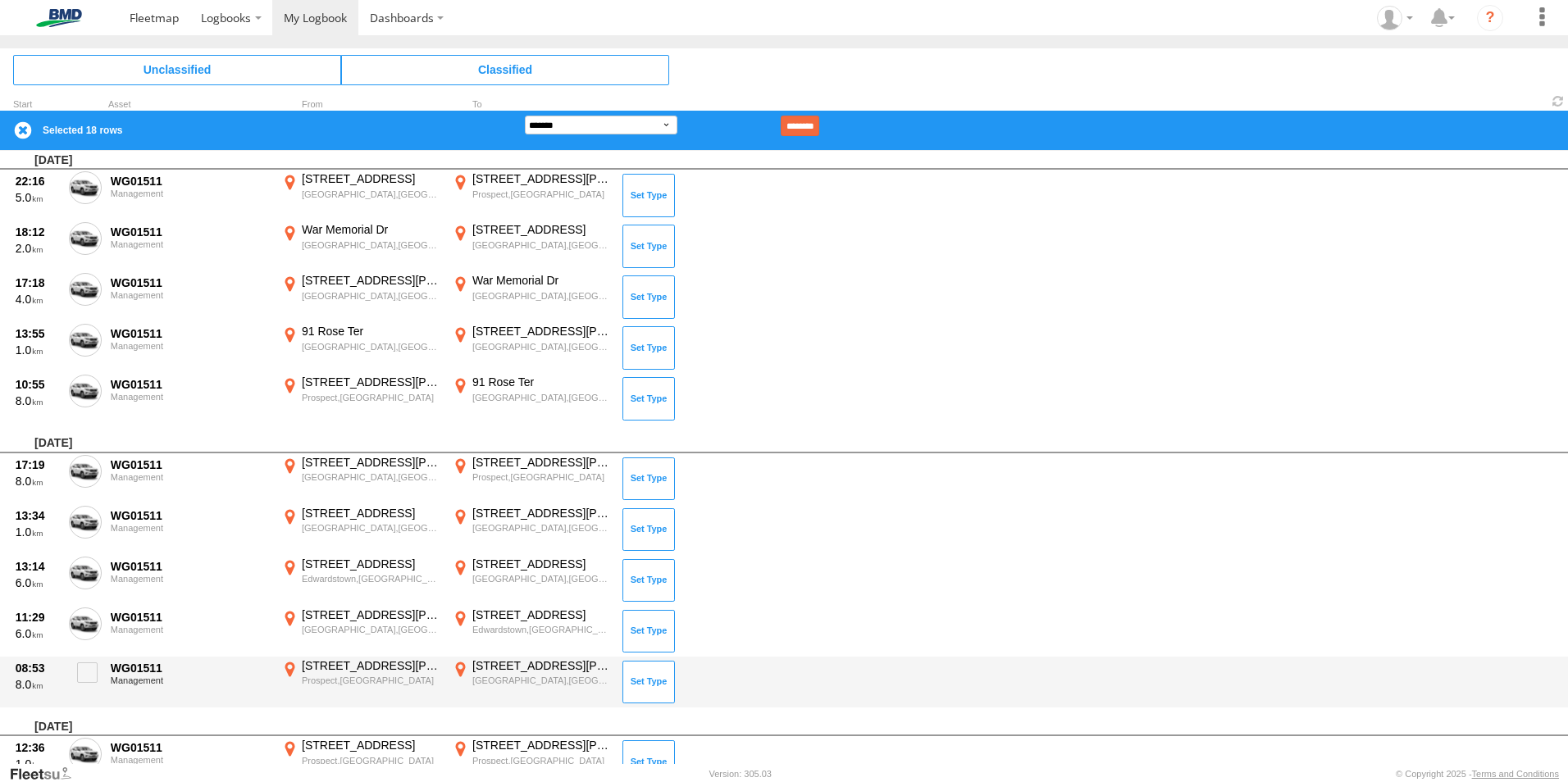
scroll to position [6821, 0]
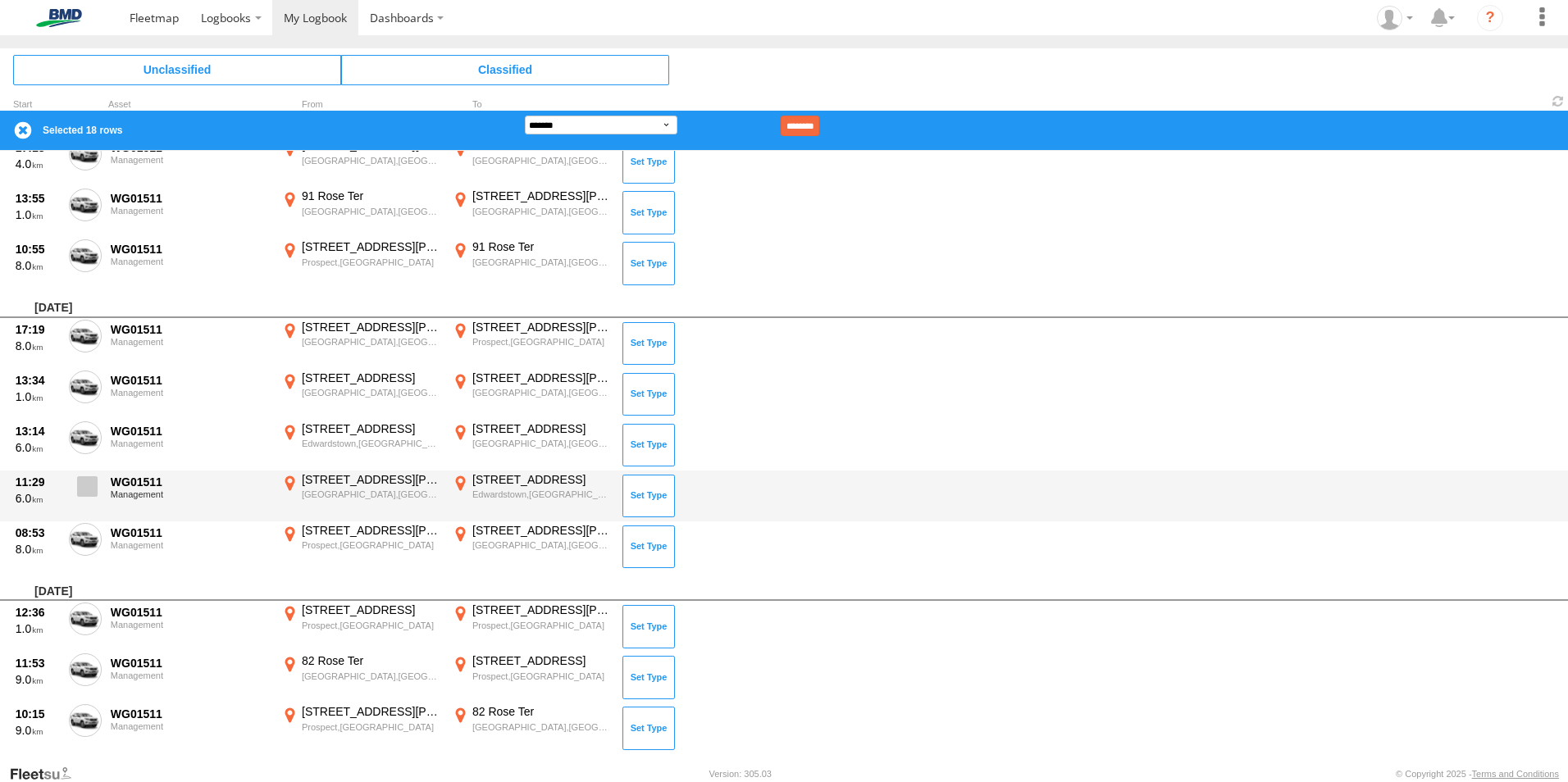
click at [83, 483] on span at bounding box center [87, 486] width 21 height 21
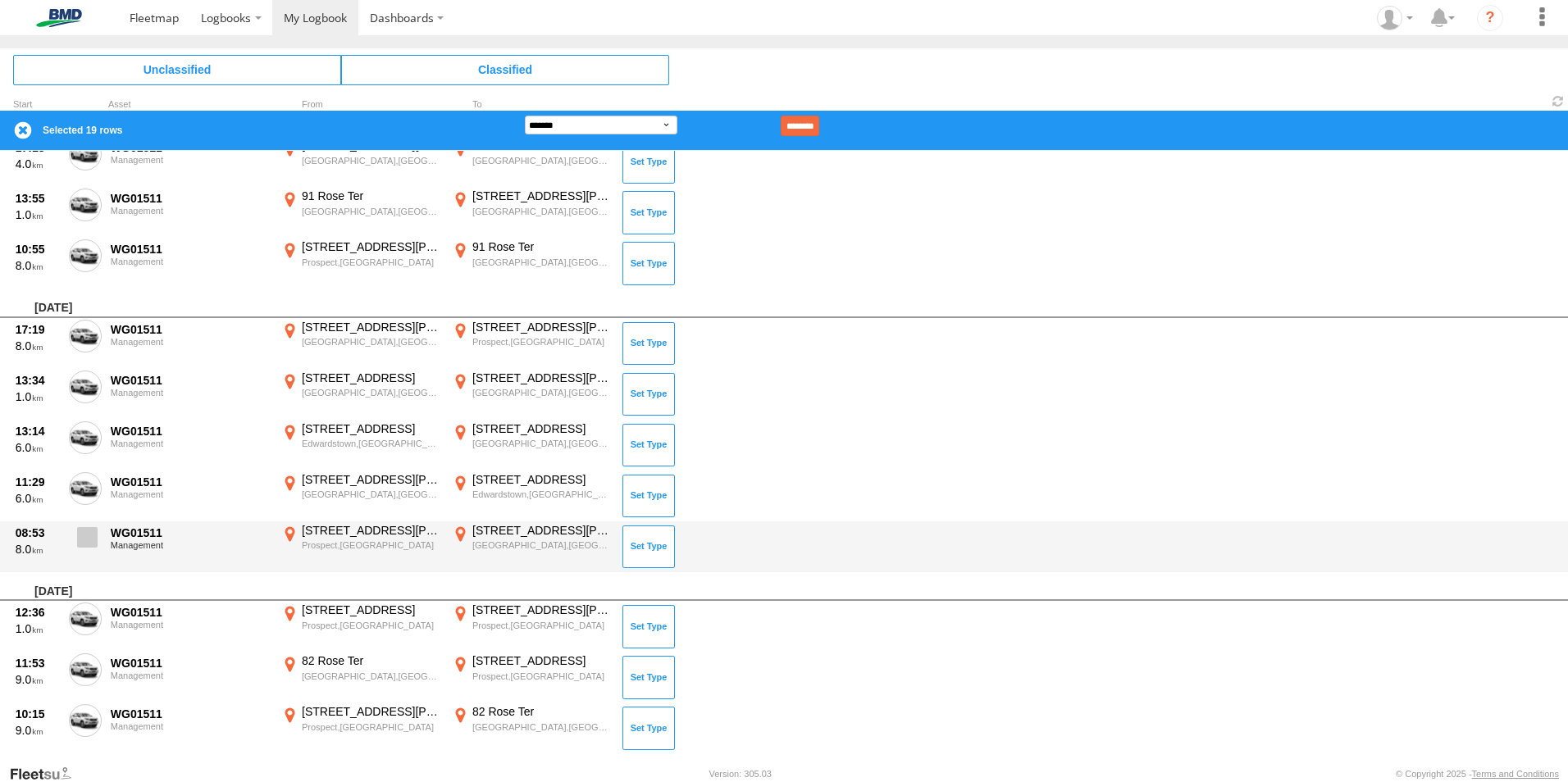
click at [85, 539] on span at bounding box center [87, 537] width 21 height 21
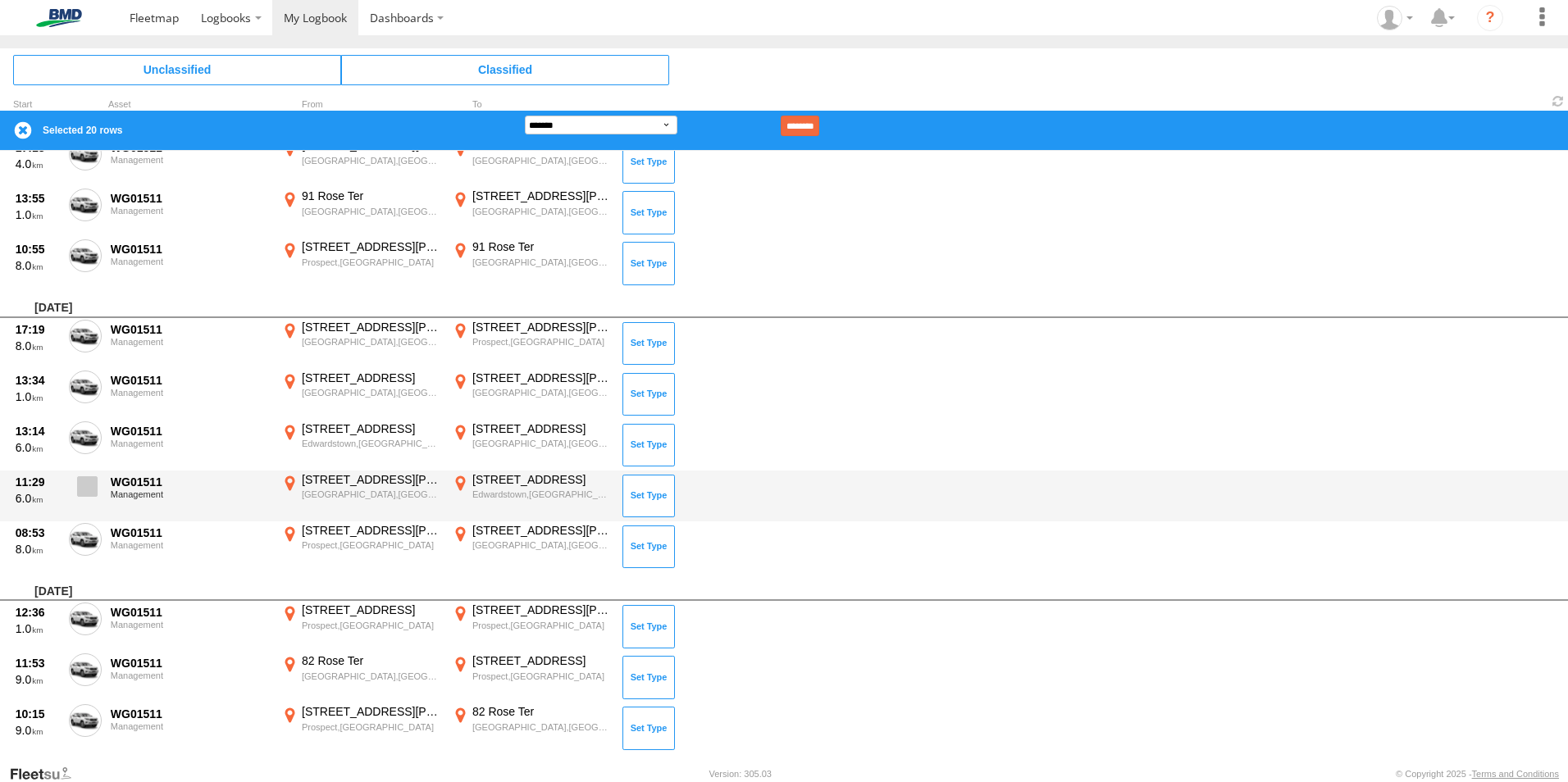
click at [87, 496] on span at bounding box center [87, 486] width 21 height 21
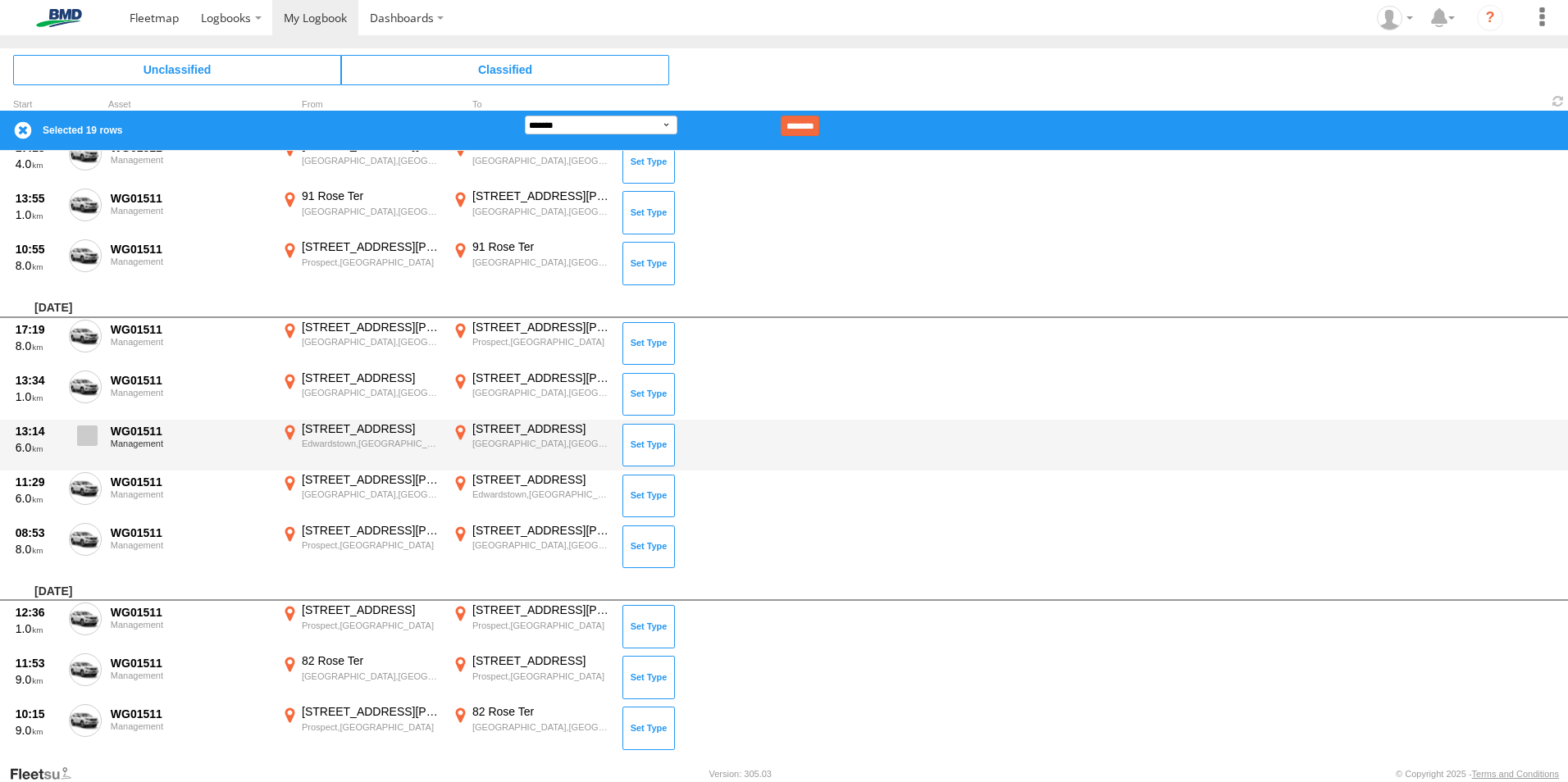
click at [92, 443] on span at bounding box center [87, 435] width 21 height 21
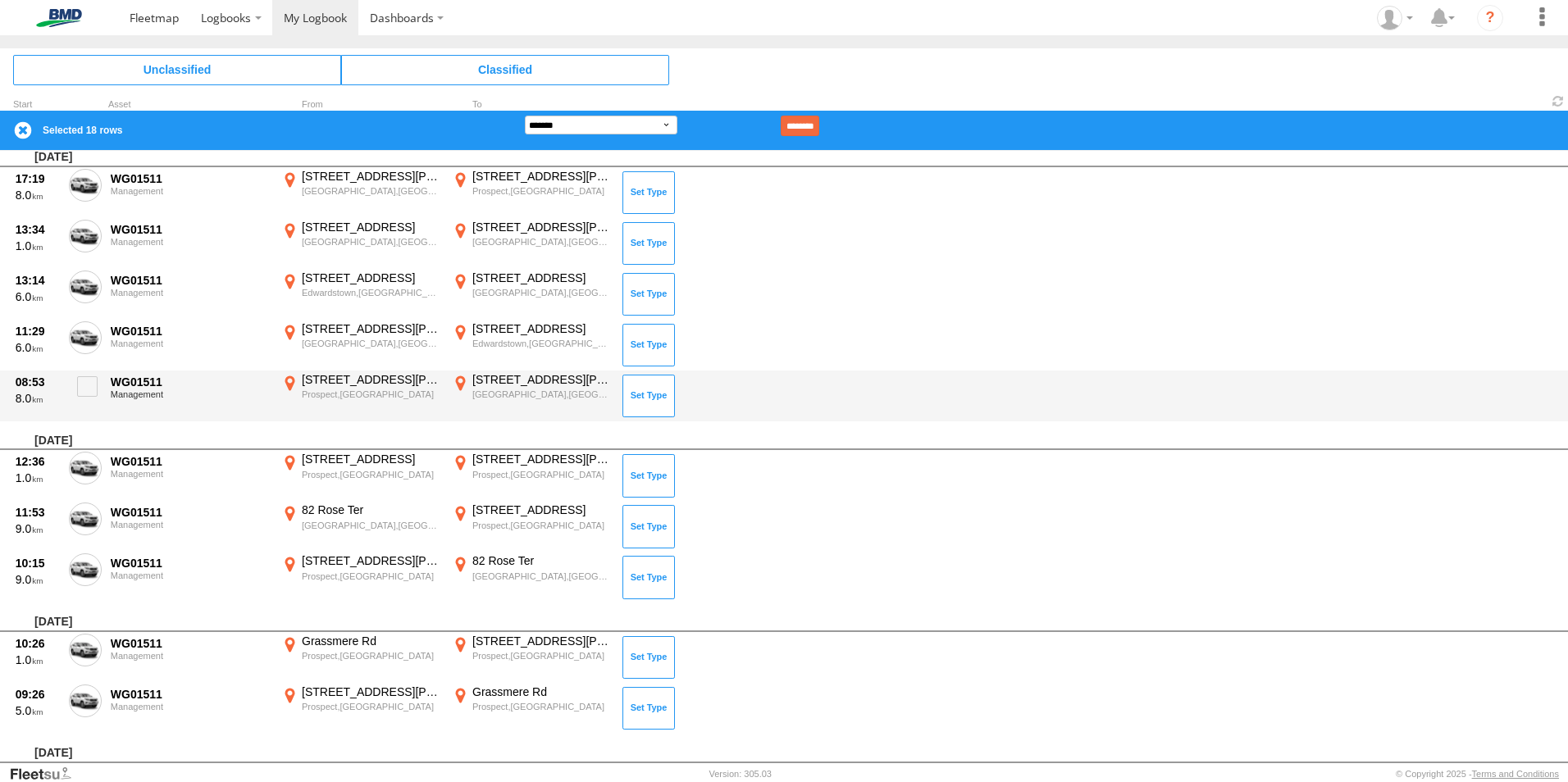
scroll to position [6985, 0]
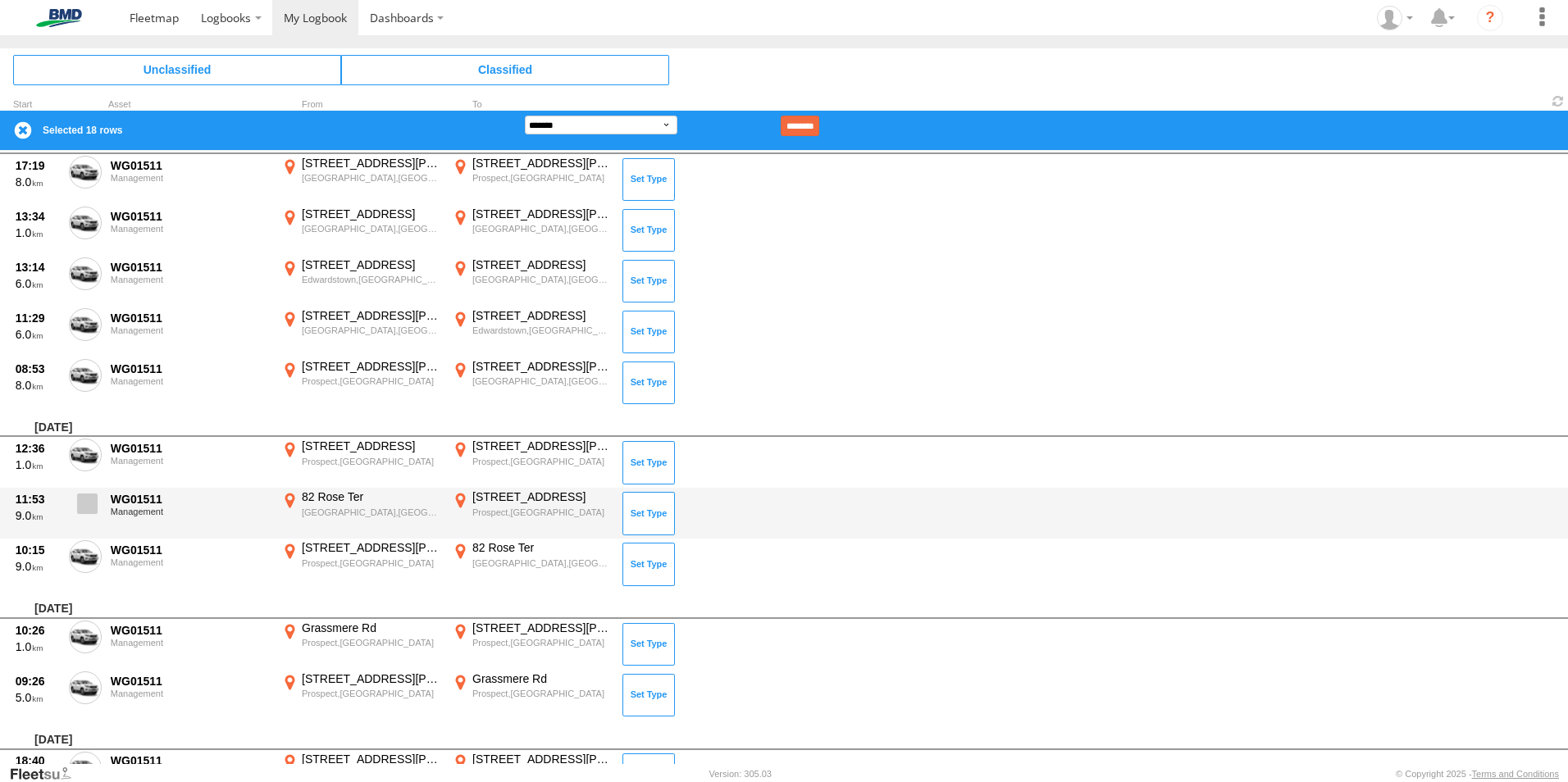
click at [83, 510] on span at bounding box center [87, 503] width 21 height 21
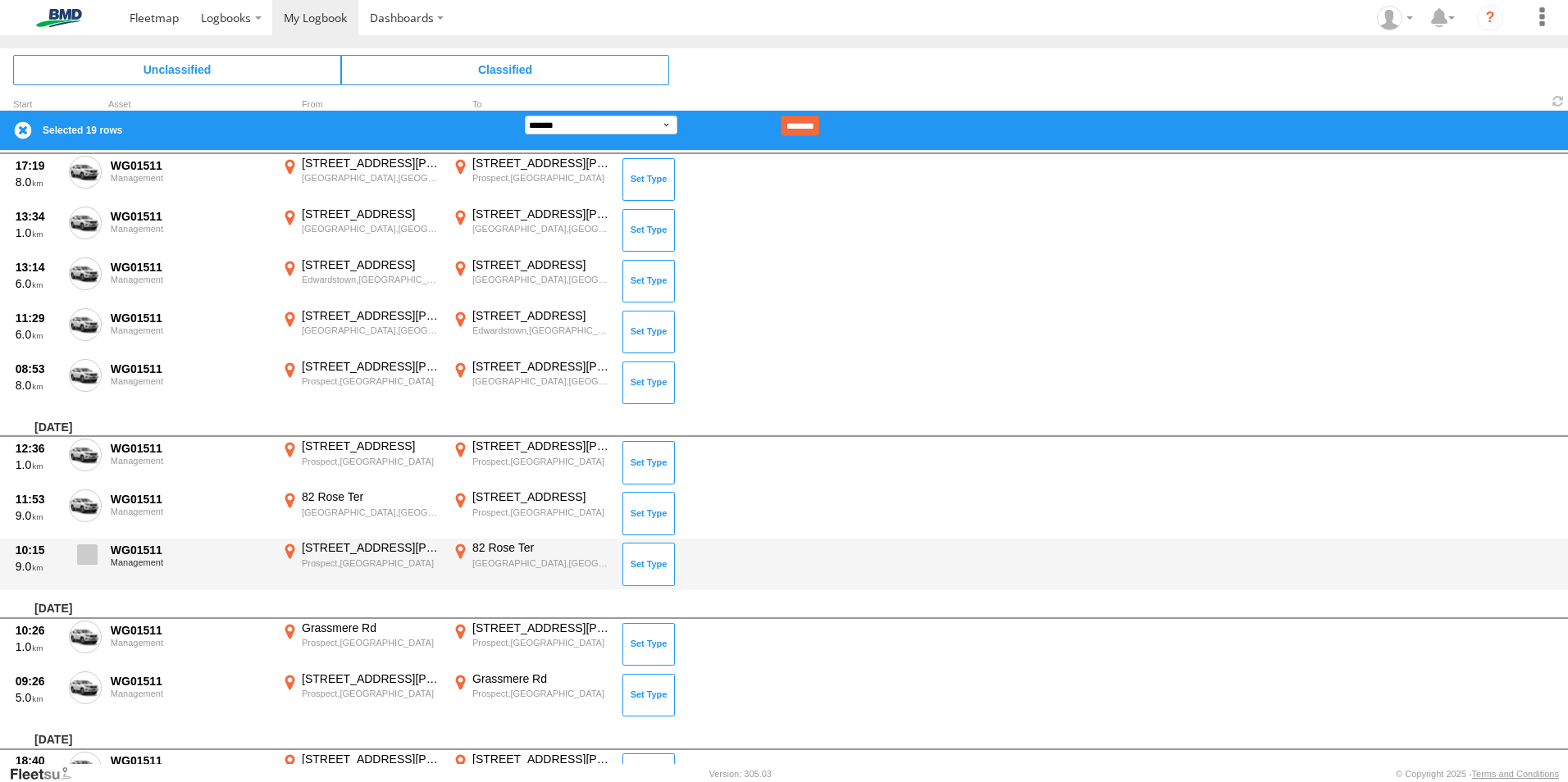
click at [80, 562] on span at bounding box center [87, 554] width 21 height 21
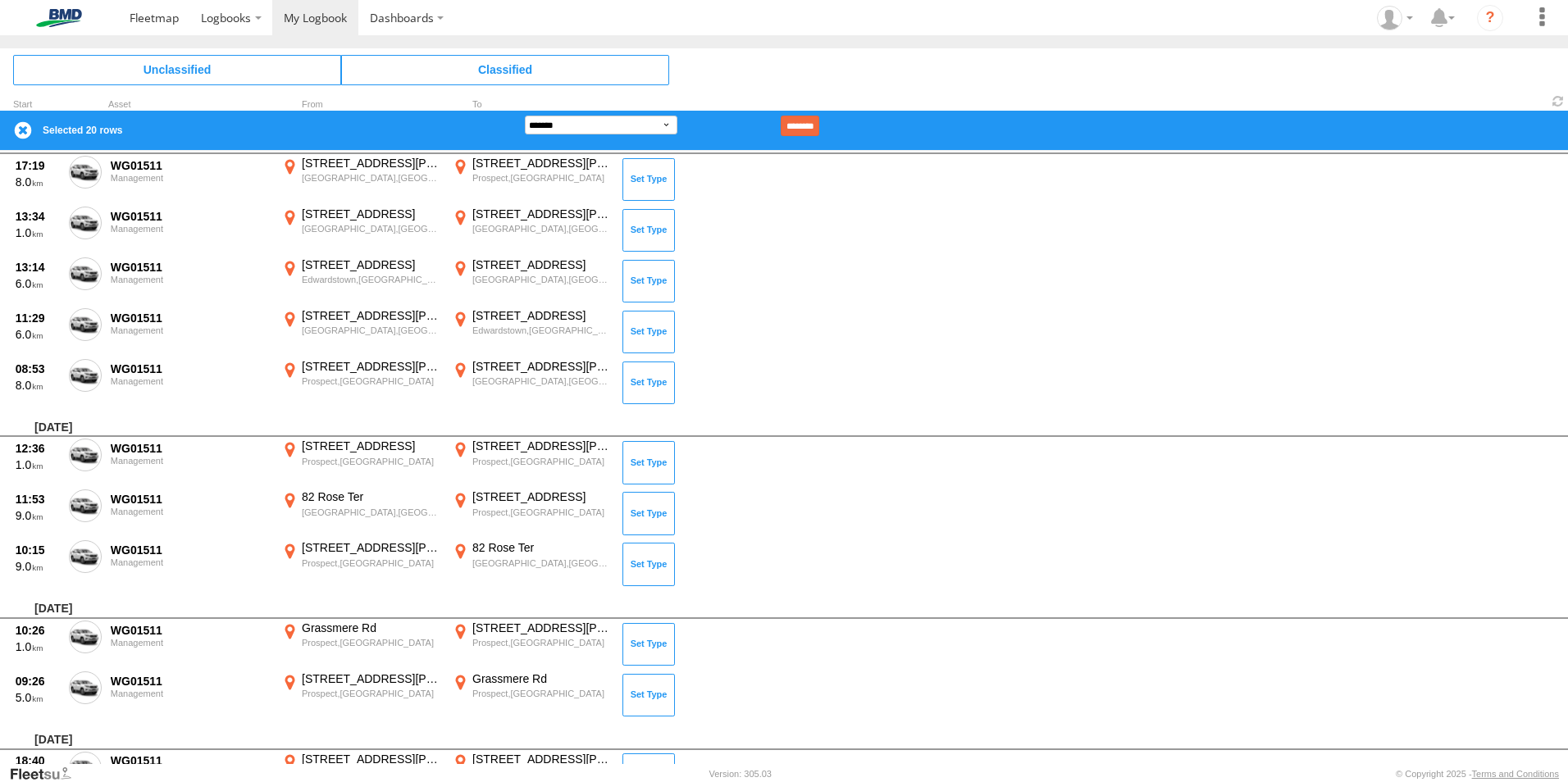
scroll to position [6575, 0]
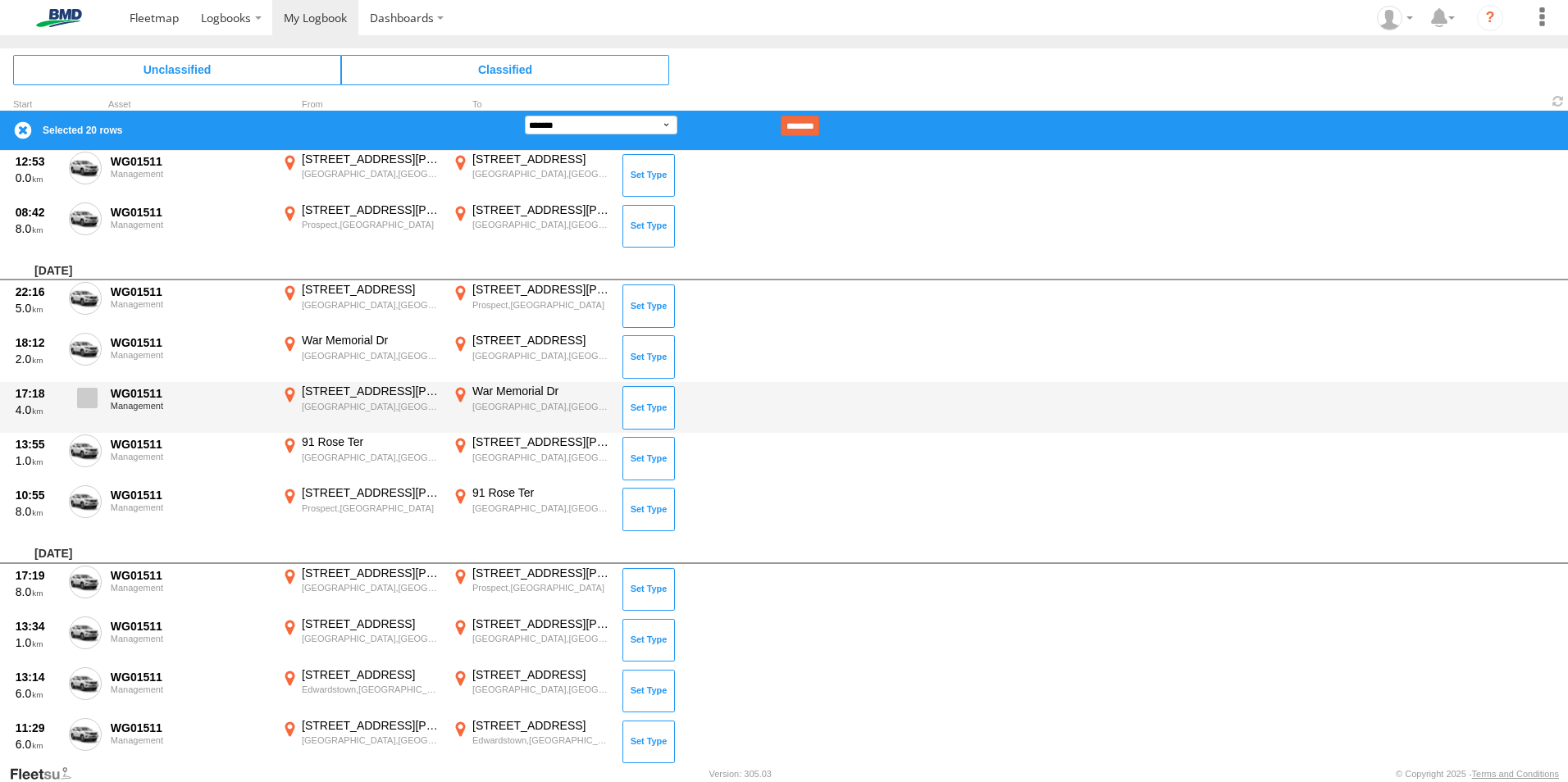
click at [85, 404] on span at bounding box center [87, 397] width 21 height 21
click at [86, 401] on span at bounding box center [87, 397] width 21 height 21
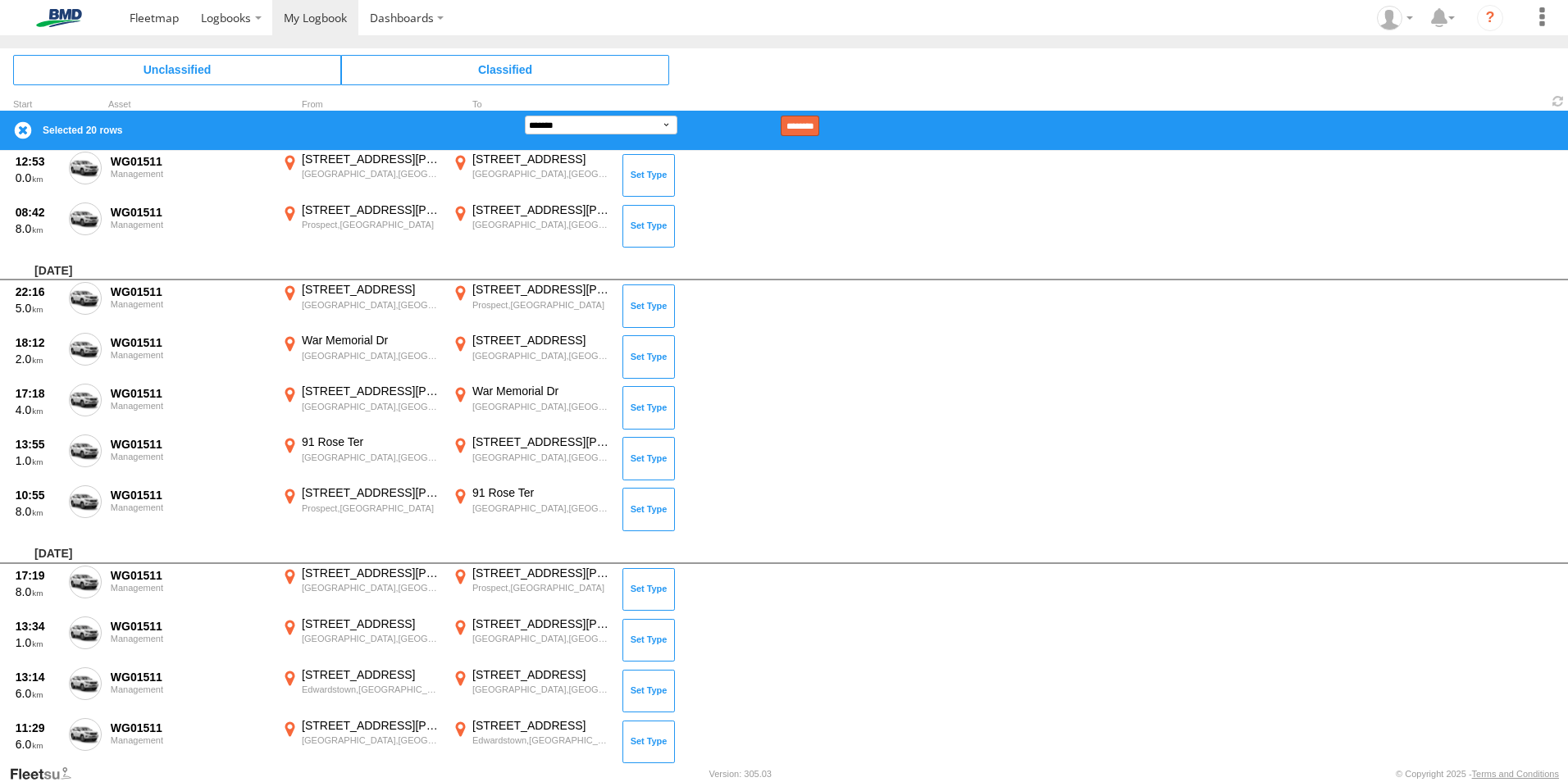
click at [819, 127] on input "********" at bounding box center [799, 126] width 39 height 21
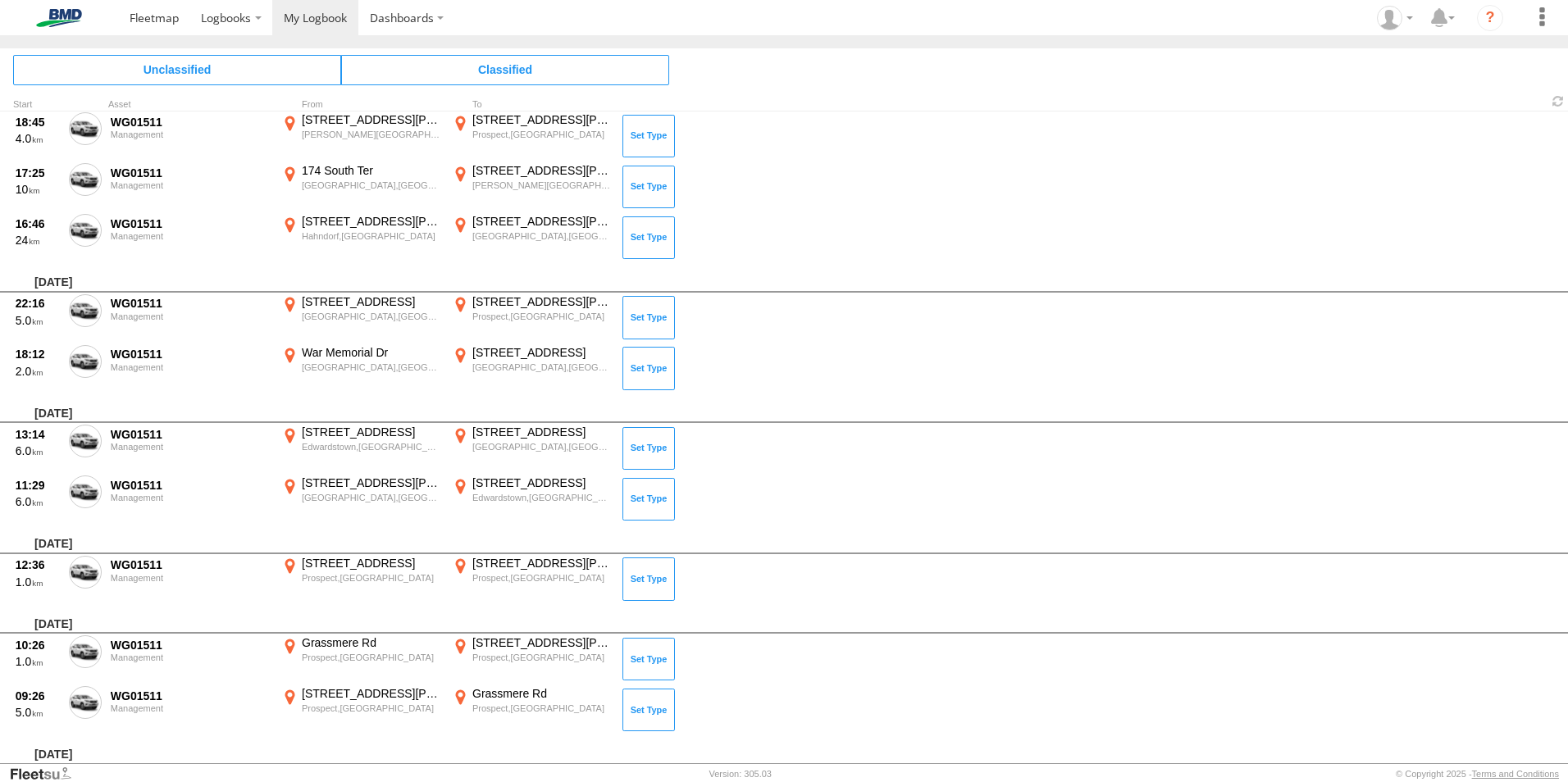
scroll to position [6447, 0]
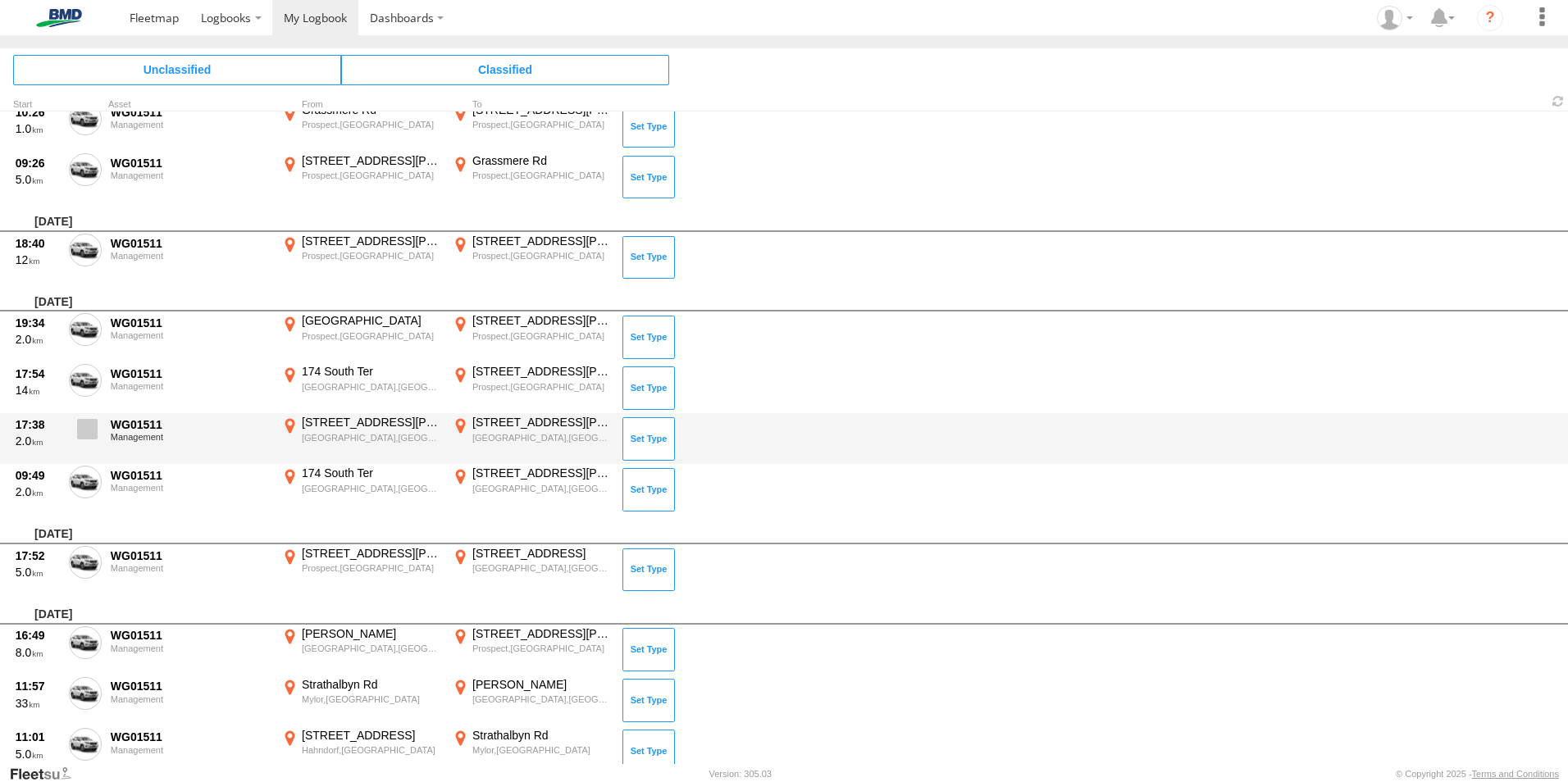
click at [79, 428] on span at bounding box center [87, 429] width 21 height 21
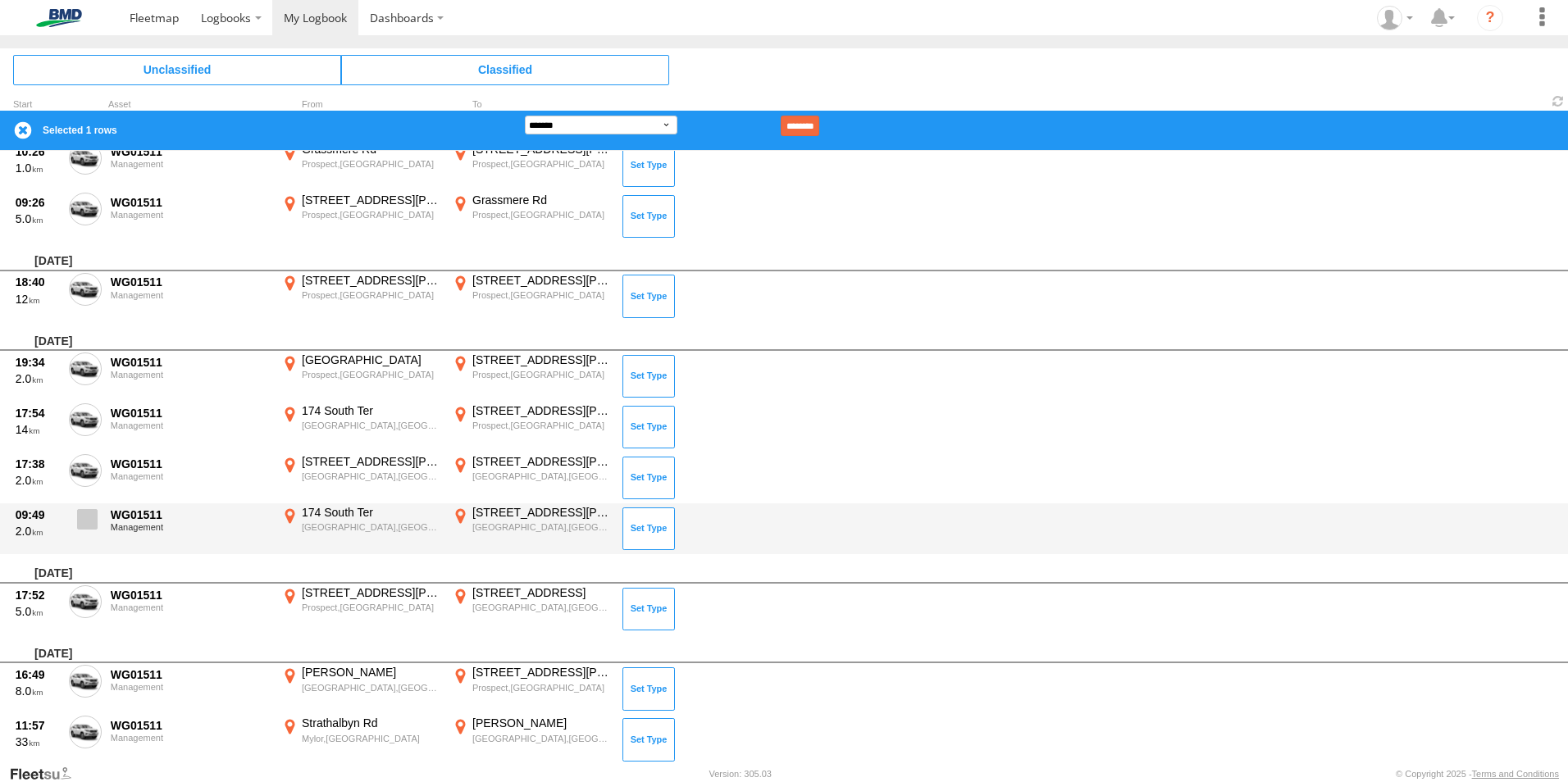
click at [85, 521] on span at bounding box center [87, 519] width 21 height 21
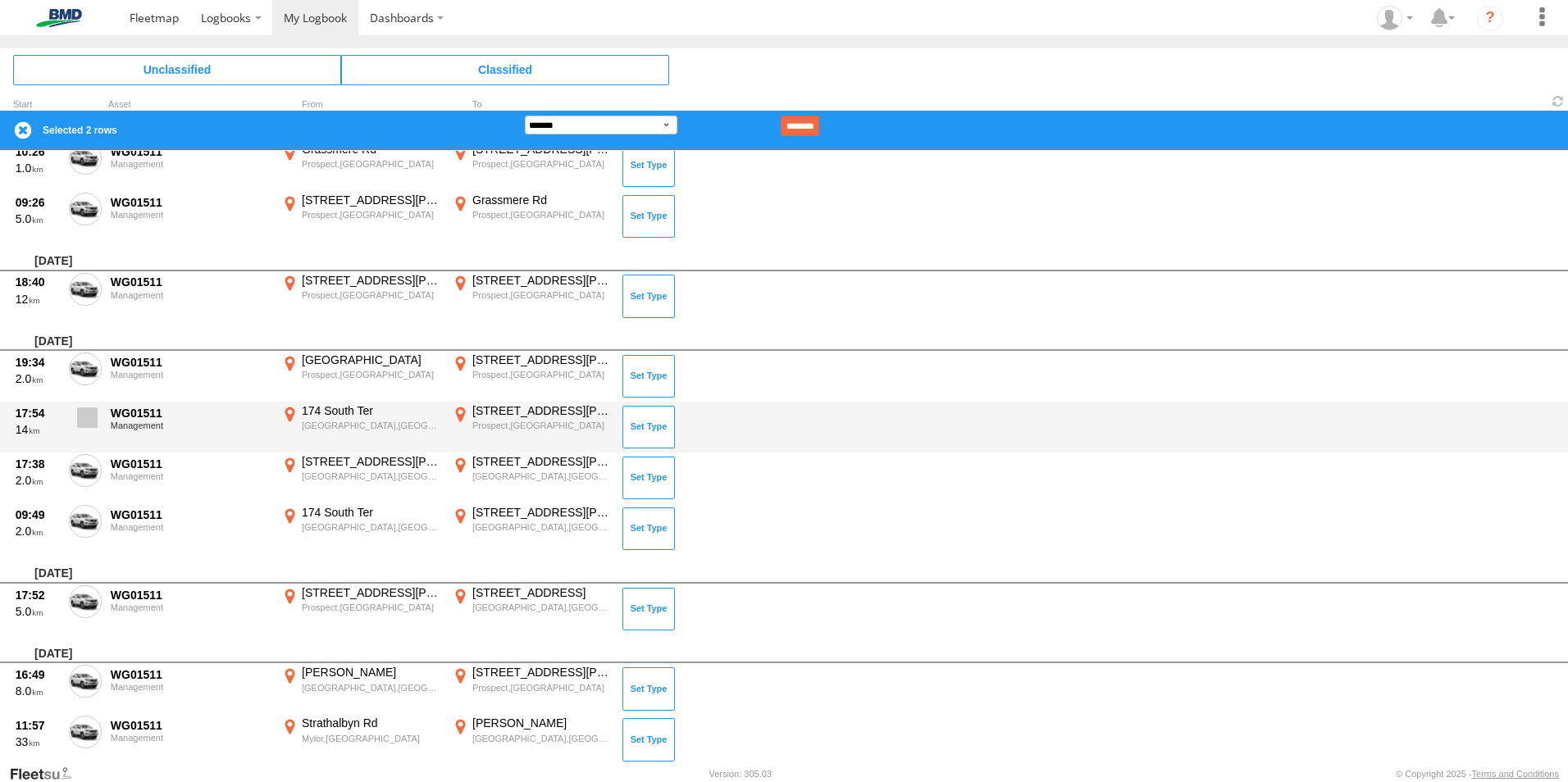
click at [84, 416] on span at bounding box center [87, 417] width 21 height 21
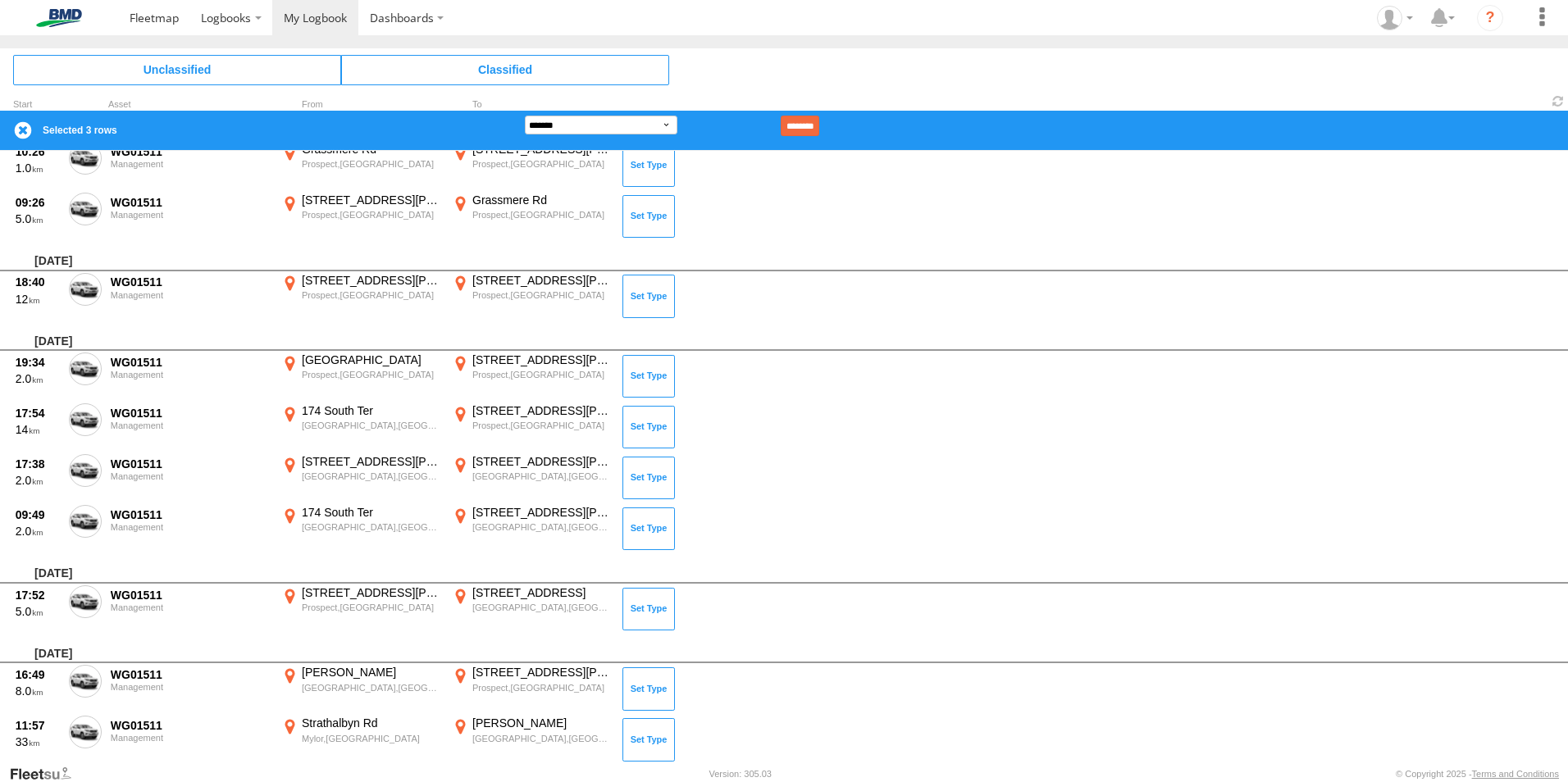
scroll to position [6830, 0]
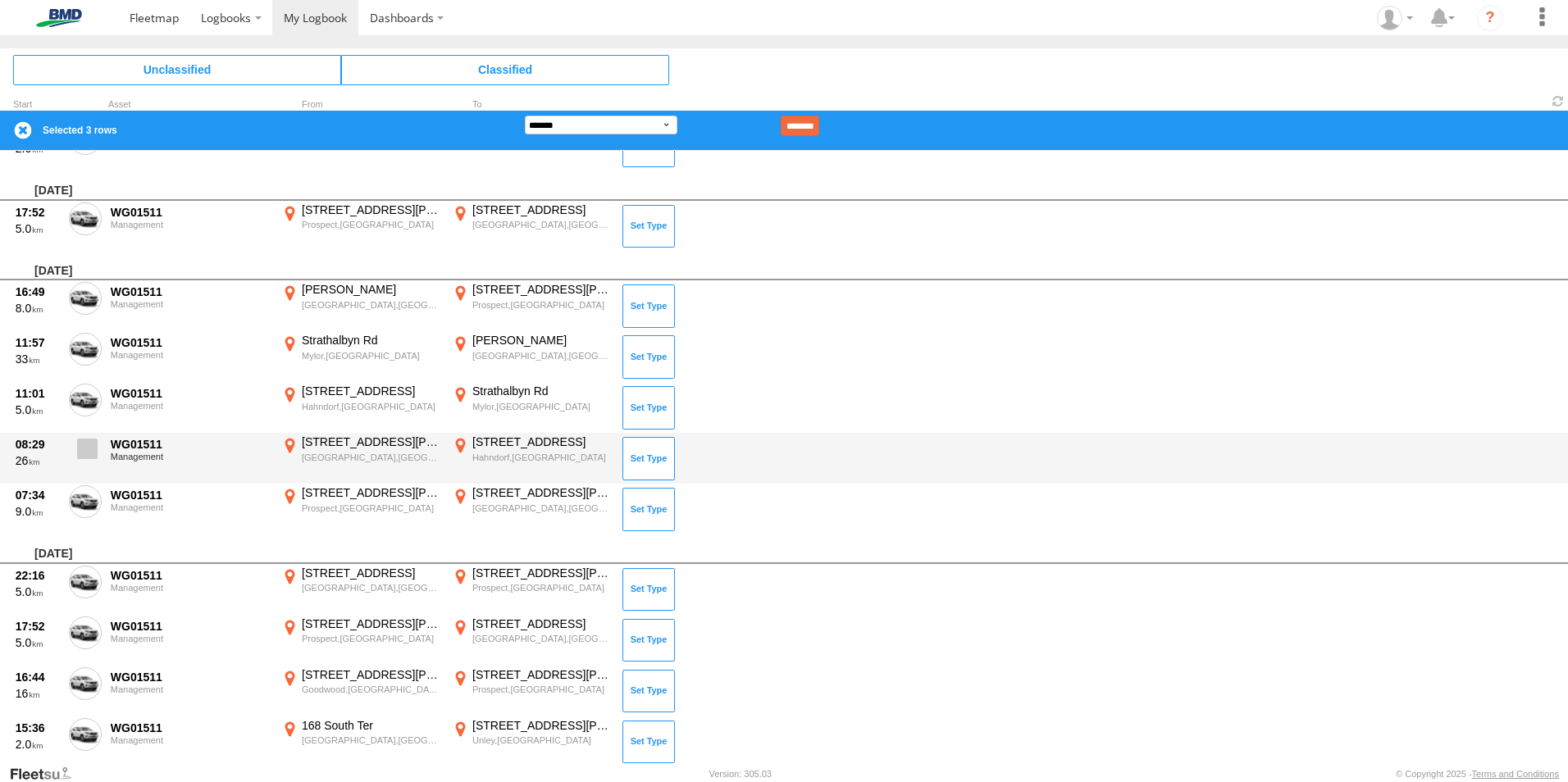
click at [99, 449] on label at bounding box center [85, 453] width 32 height 38
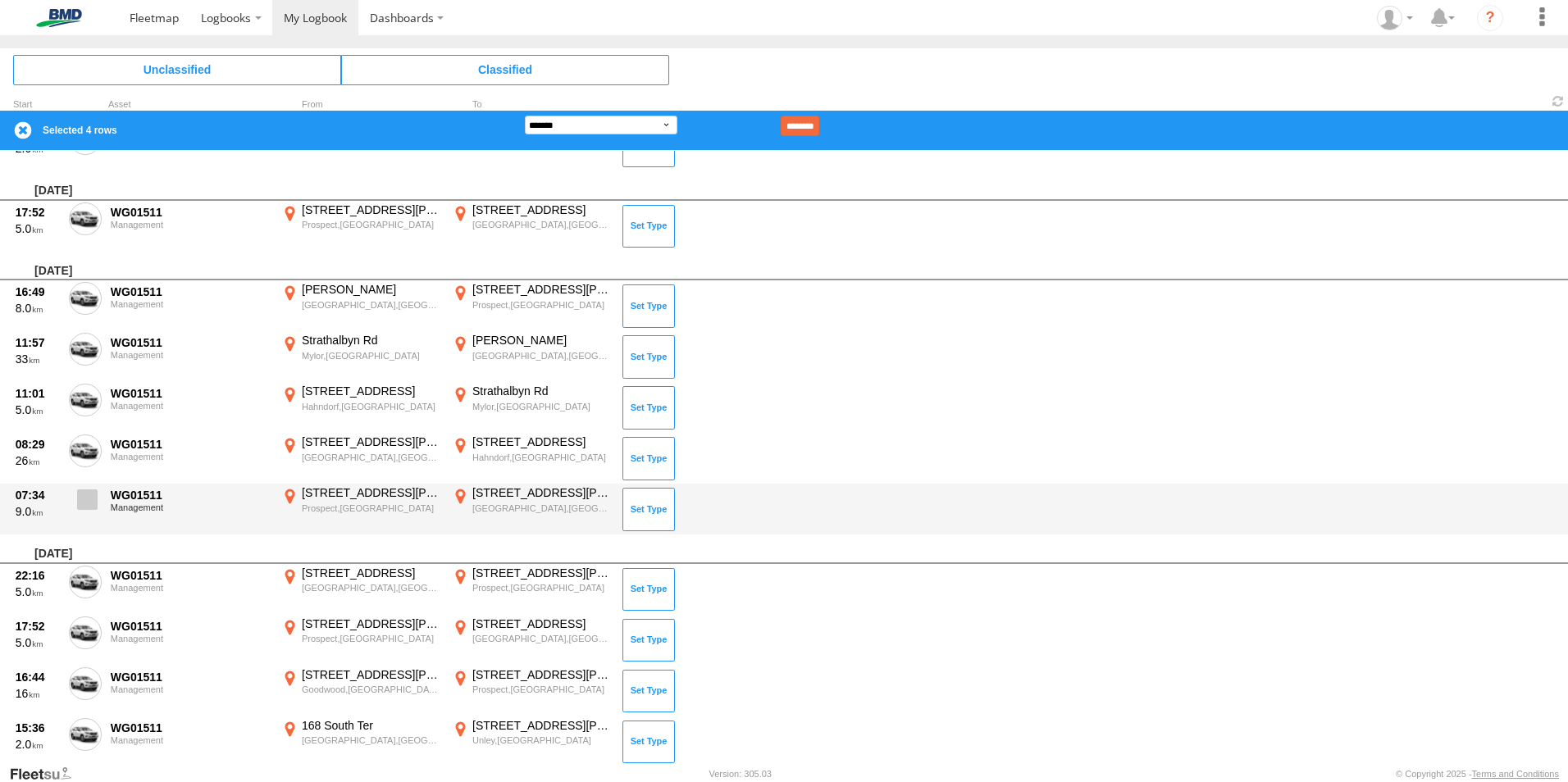
click at [99, 503] on label at bounding box center [85, 504] width 32 height 38
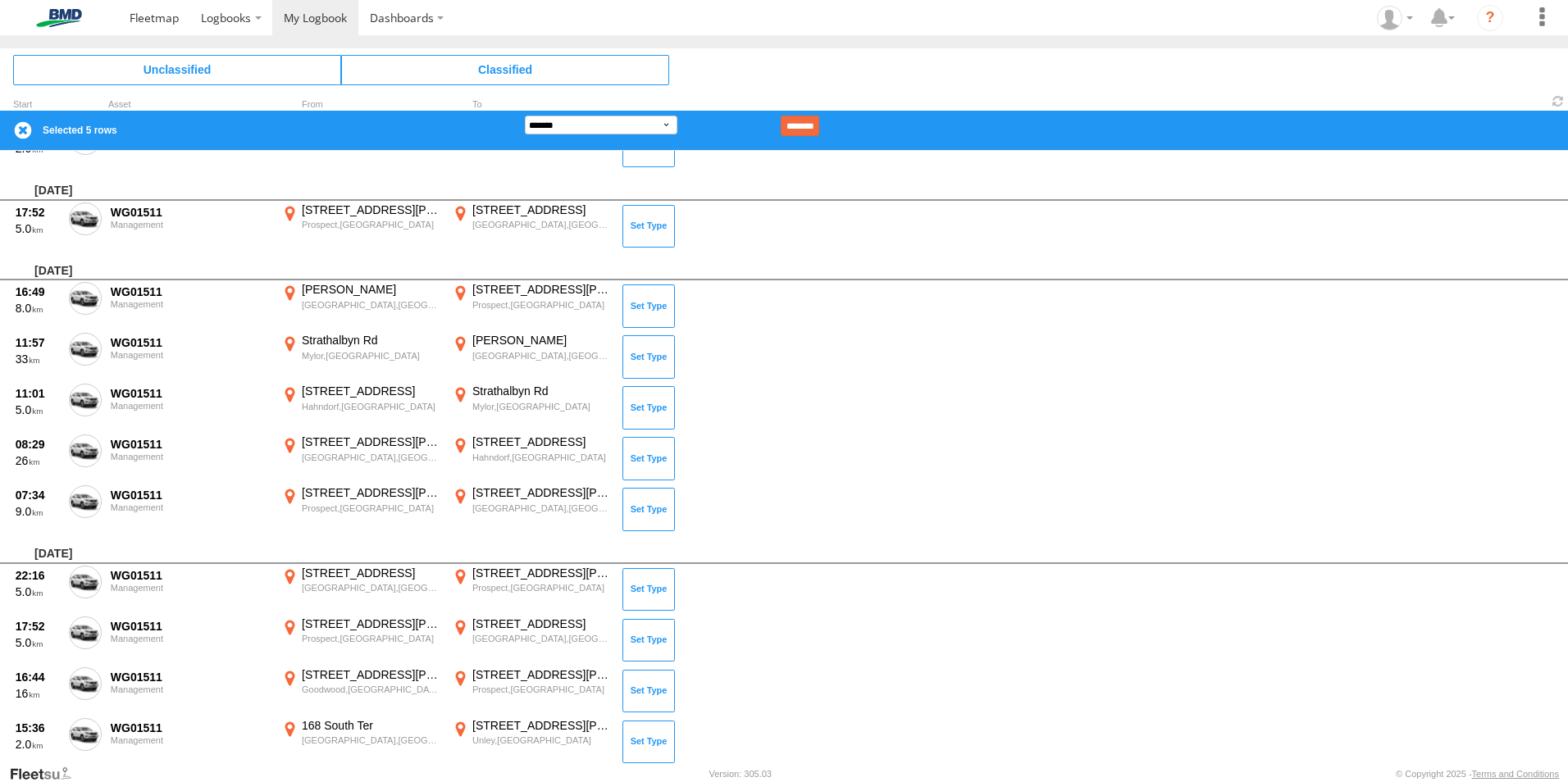
scroll to position [7165, 0]
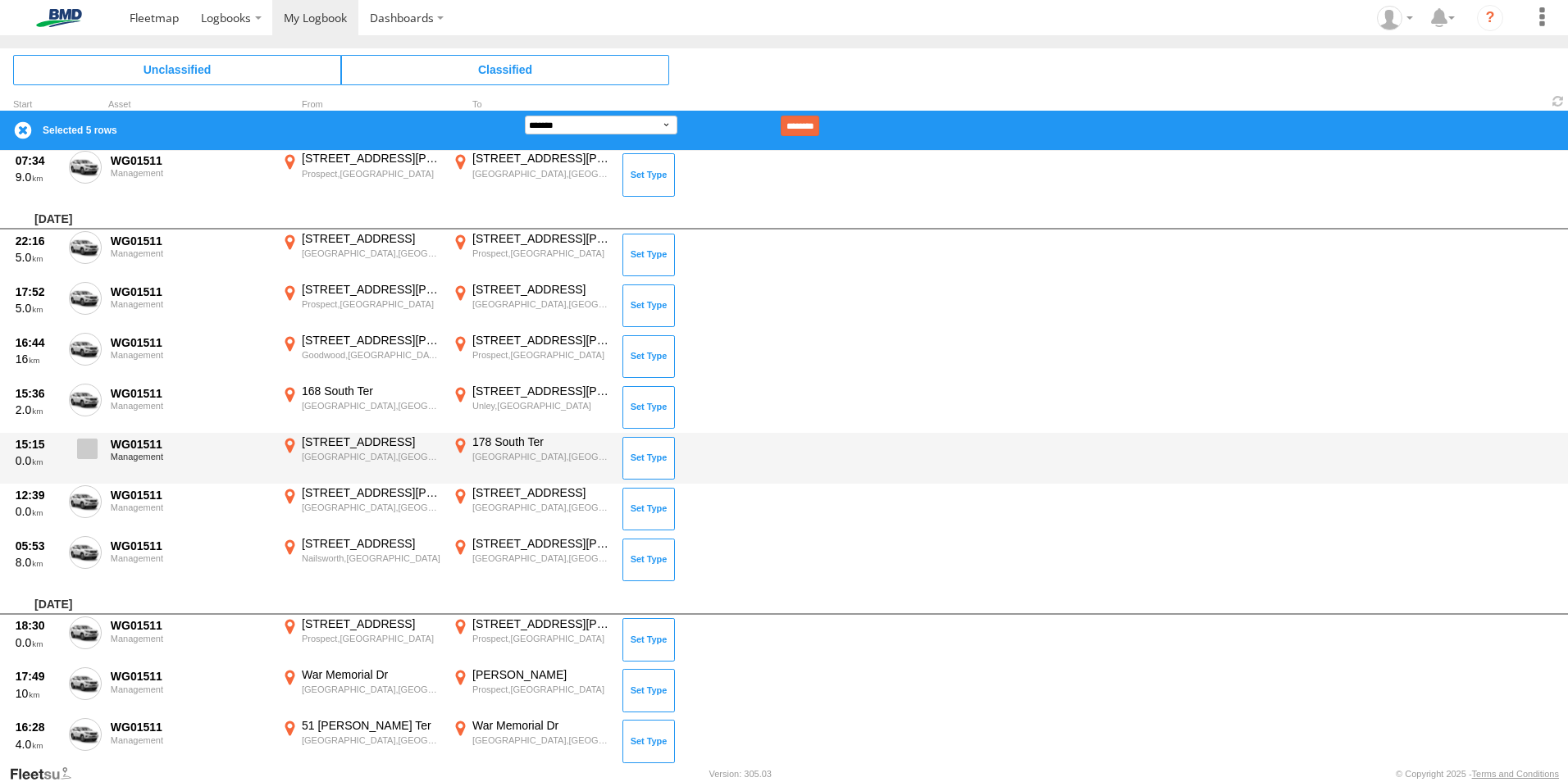
click at [88, 446] on span at bounding box center [87, 449] width 21 height 21
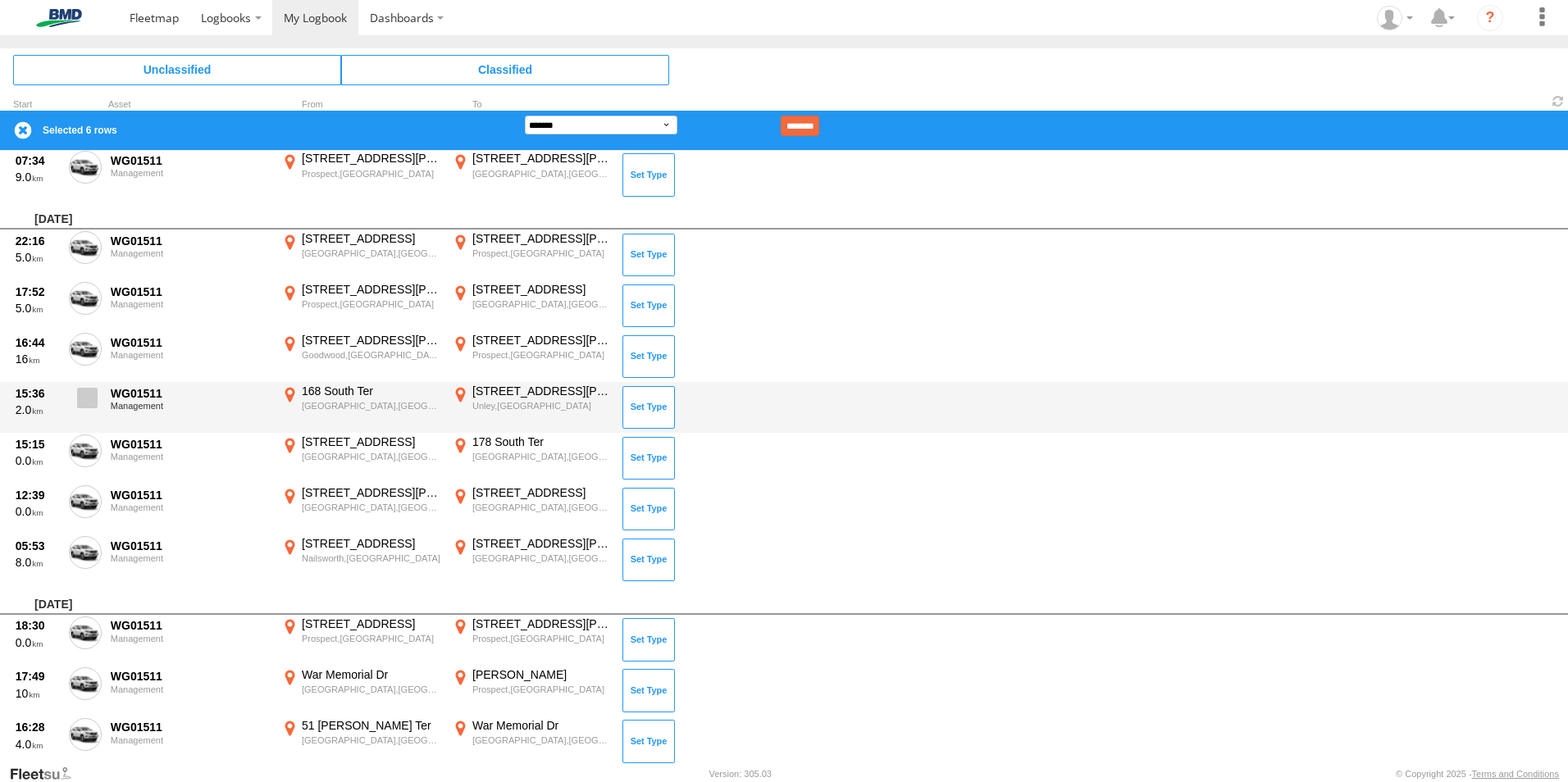
click at [95, 401] on span at bounding box center [87, 397] width 21 height 21
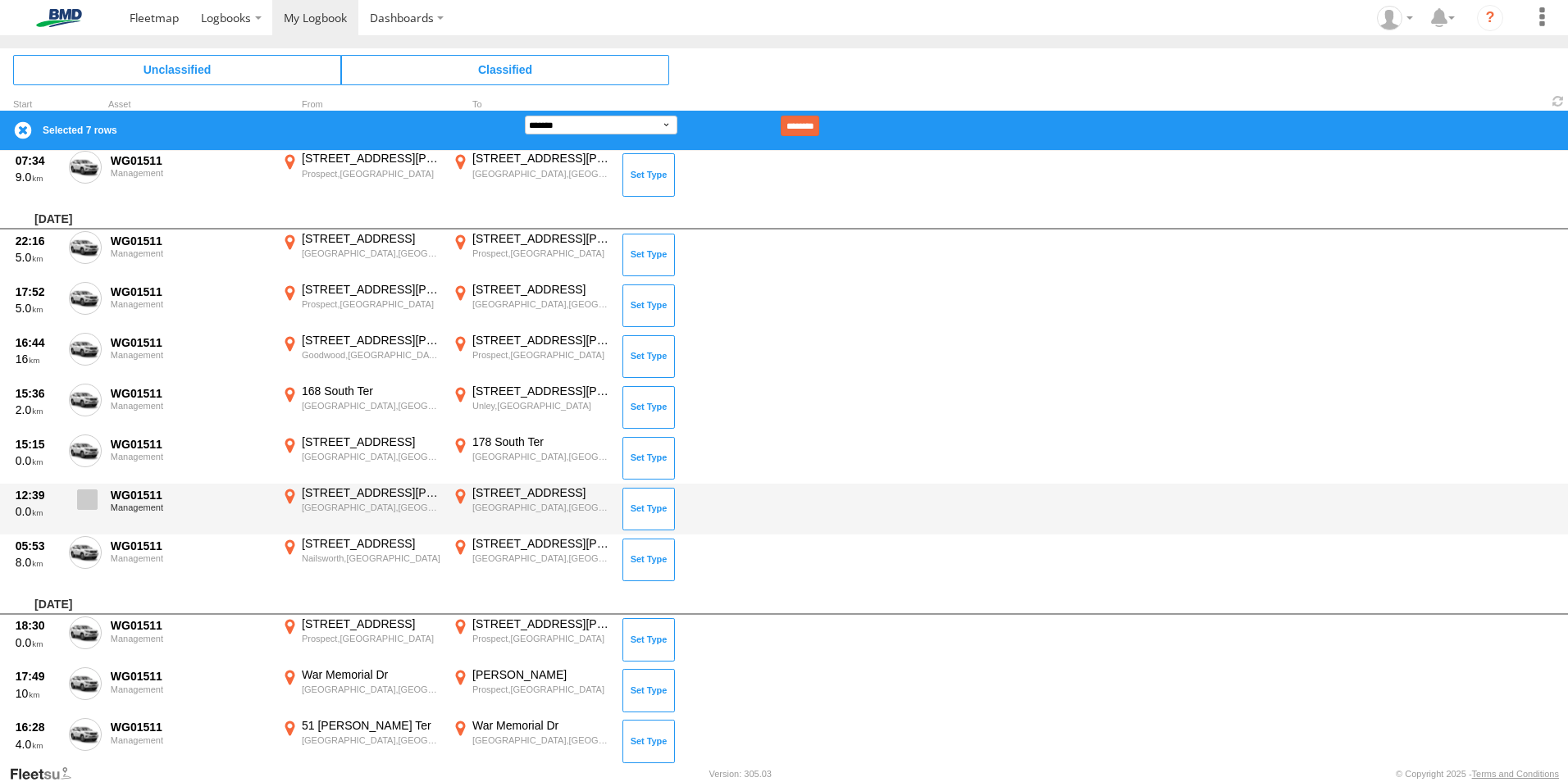
click at [79, 510] on label at bounding box center [85, 504] width 32 height 38
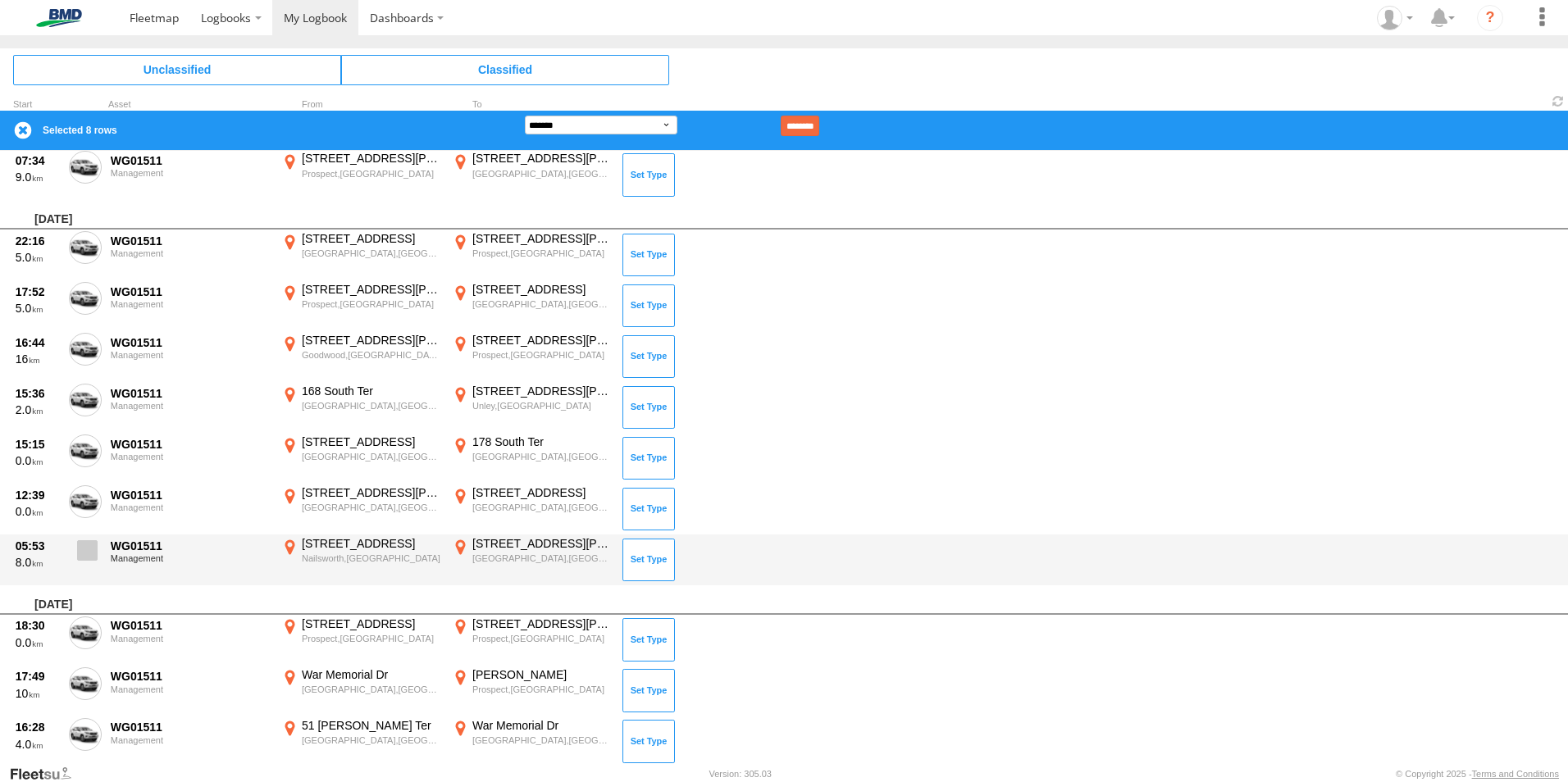
click at [81, 549] on span at bounding box center [87, 550] width 21 height 21
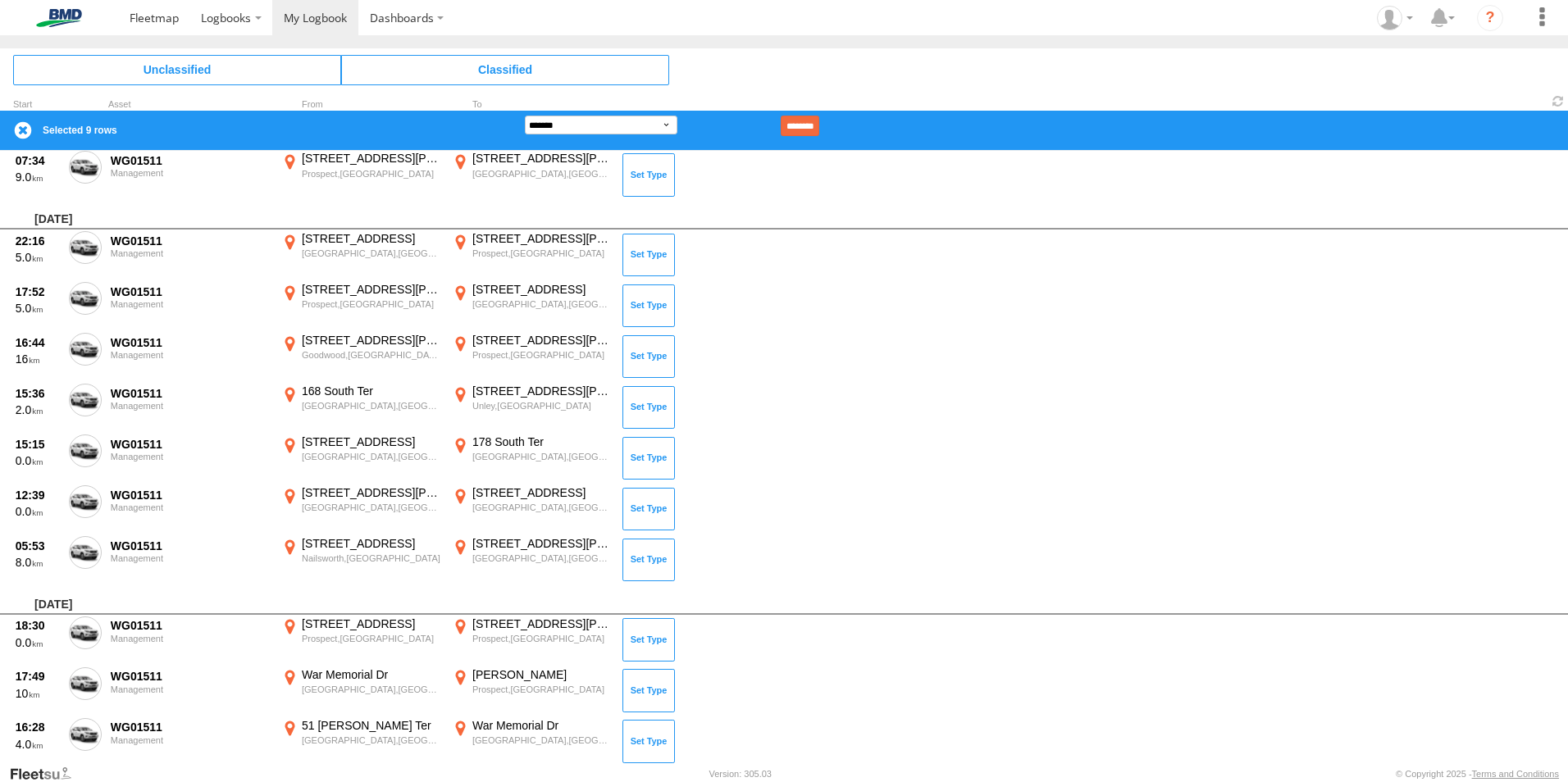
scroll to position [7426, 0]
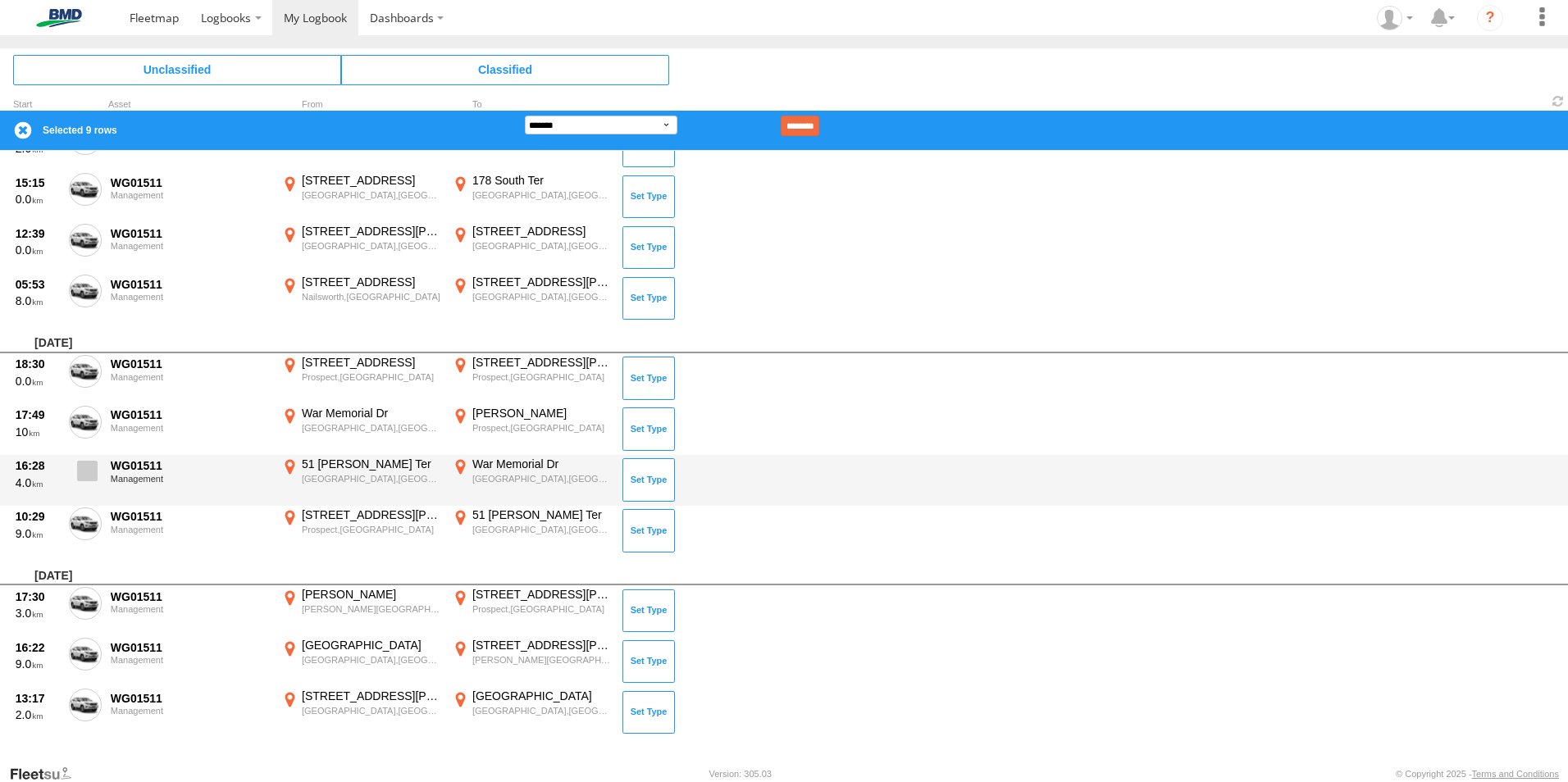
click at [85, 470] on span at bounding box center [87, 470] width 21 height 21
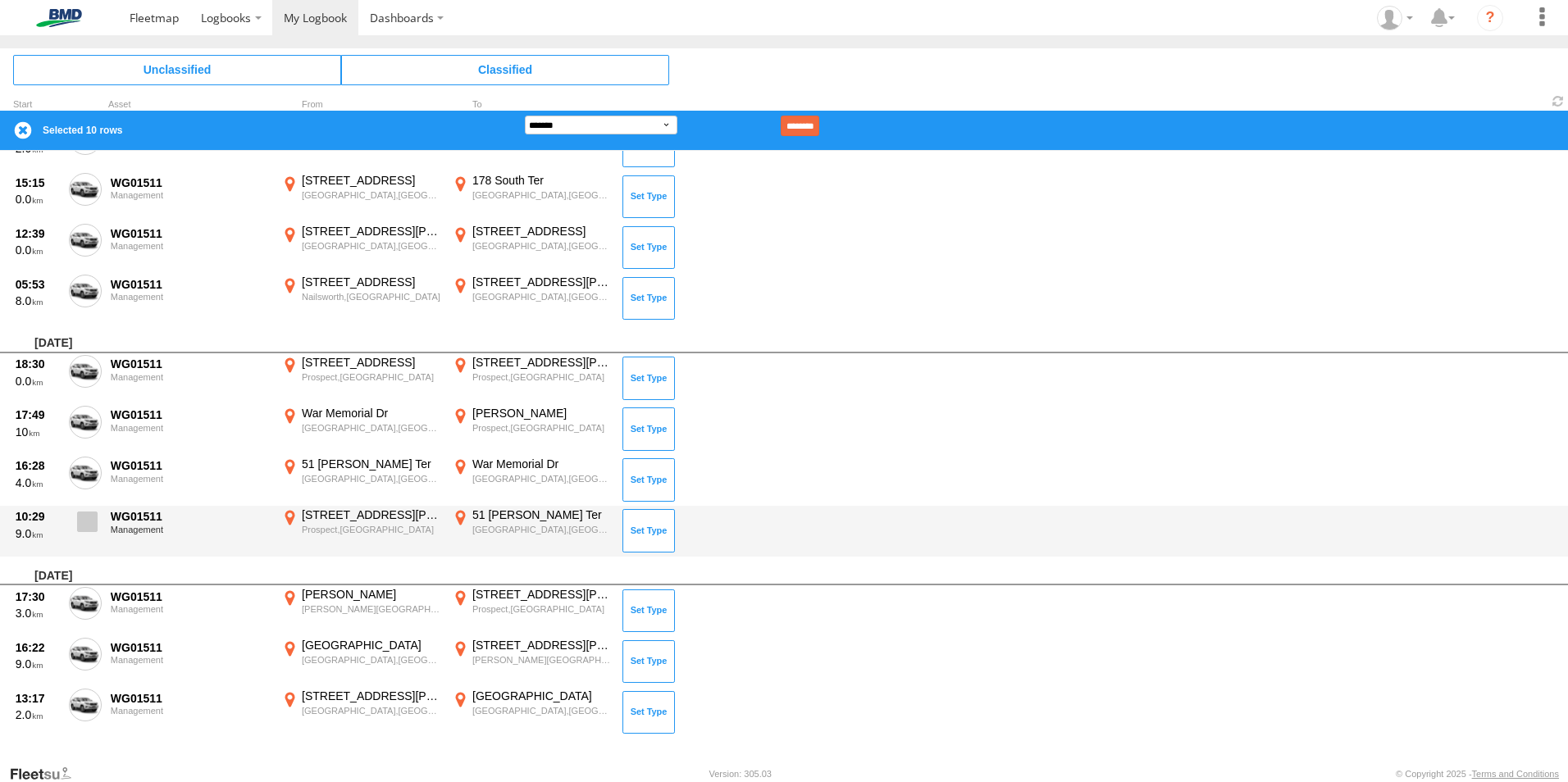
click at [79, 520] on span at bounding box center [87, 521] width 21 height 21
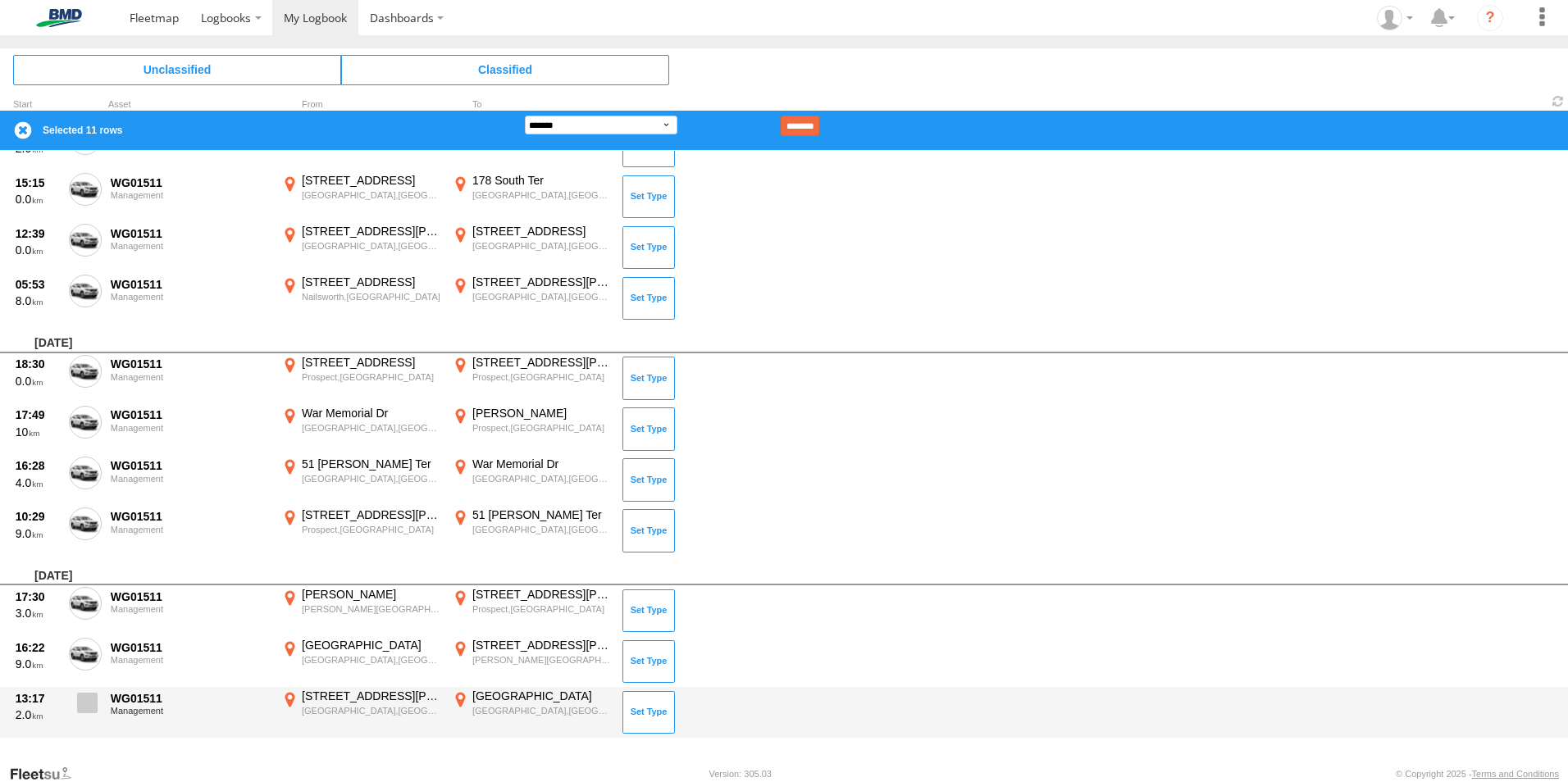
click at [76, 706] on label at bounding box center [85, 707] width 32 height 38
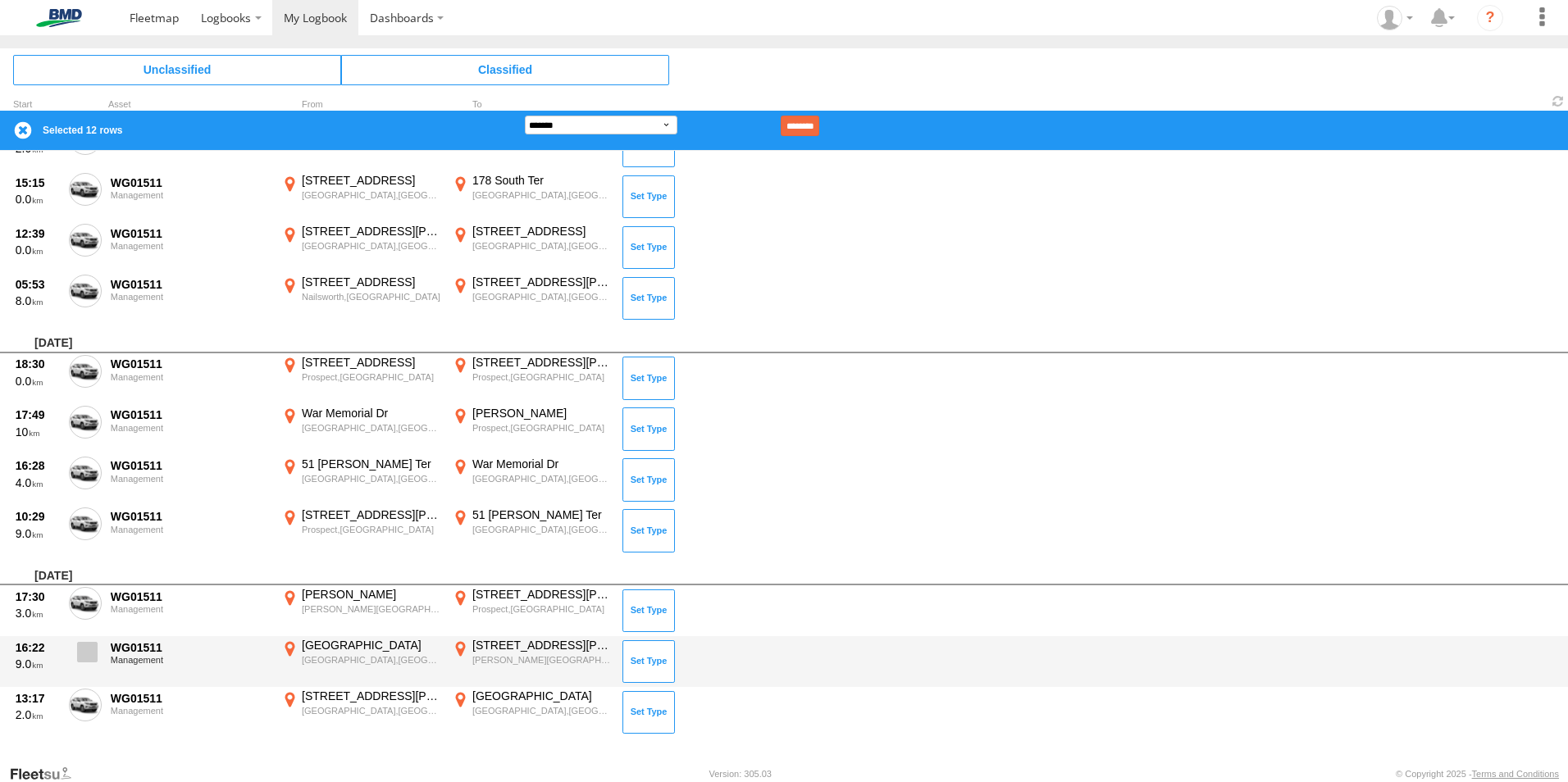
click at [88, 660] on span at bounding box center [87, 652] width 21 height 21
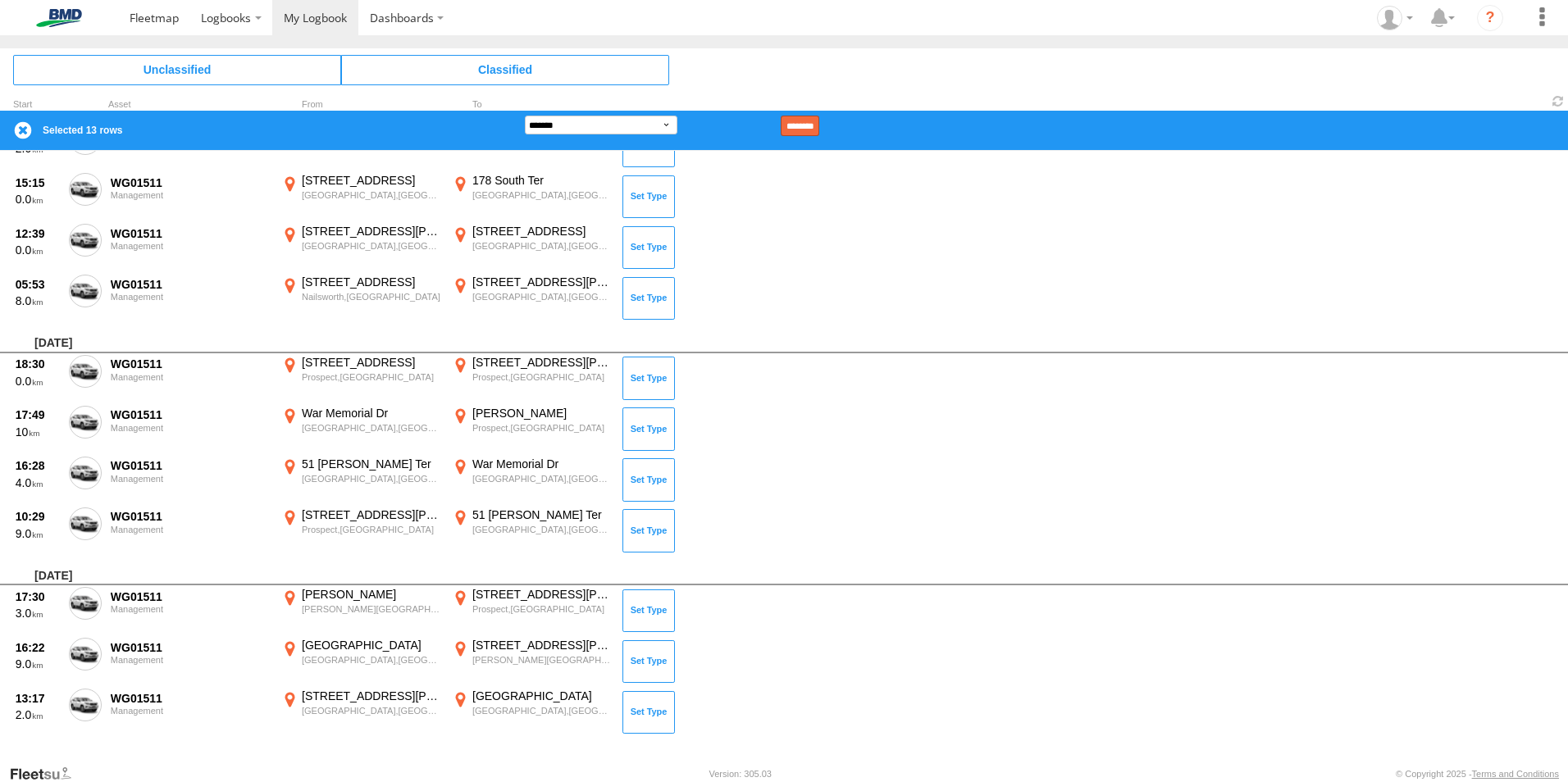
click at [819, 133] on input "********" at bounding box center [799, 126] width 39 height 21
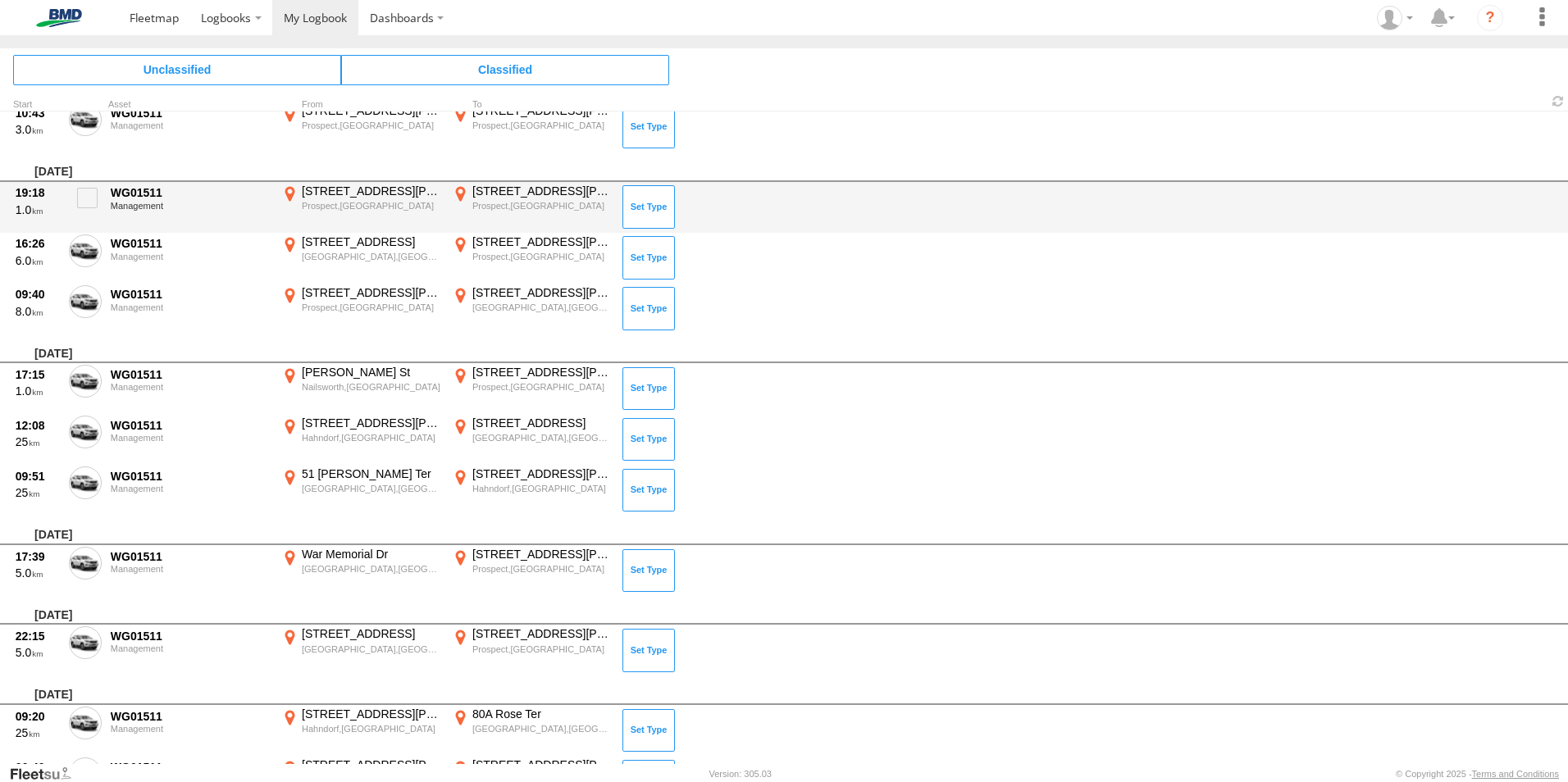
scroll to position [424, 0]
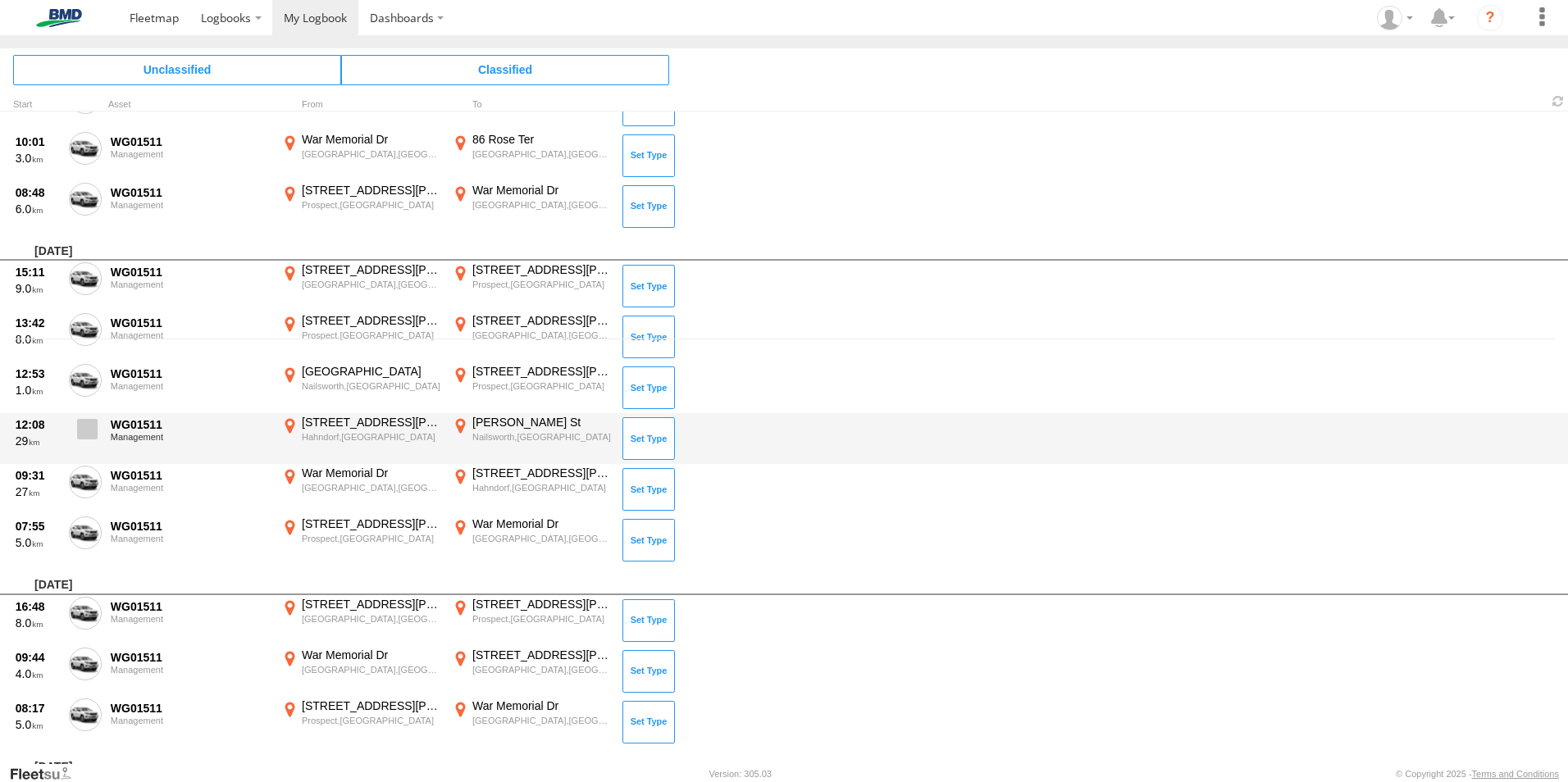
click at [80, 431] on span at bounding box center [87, 429] width 21 height 21
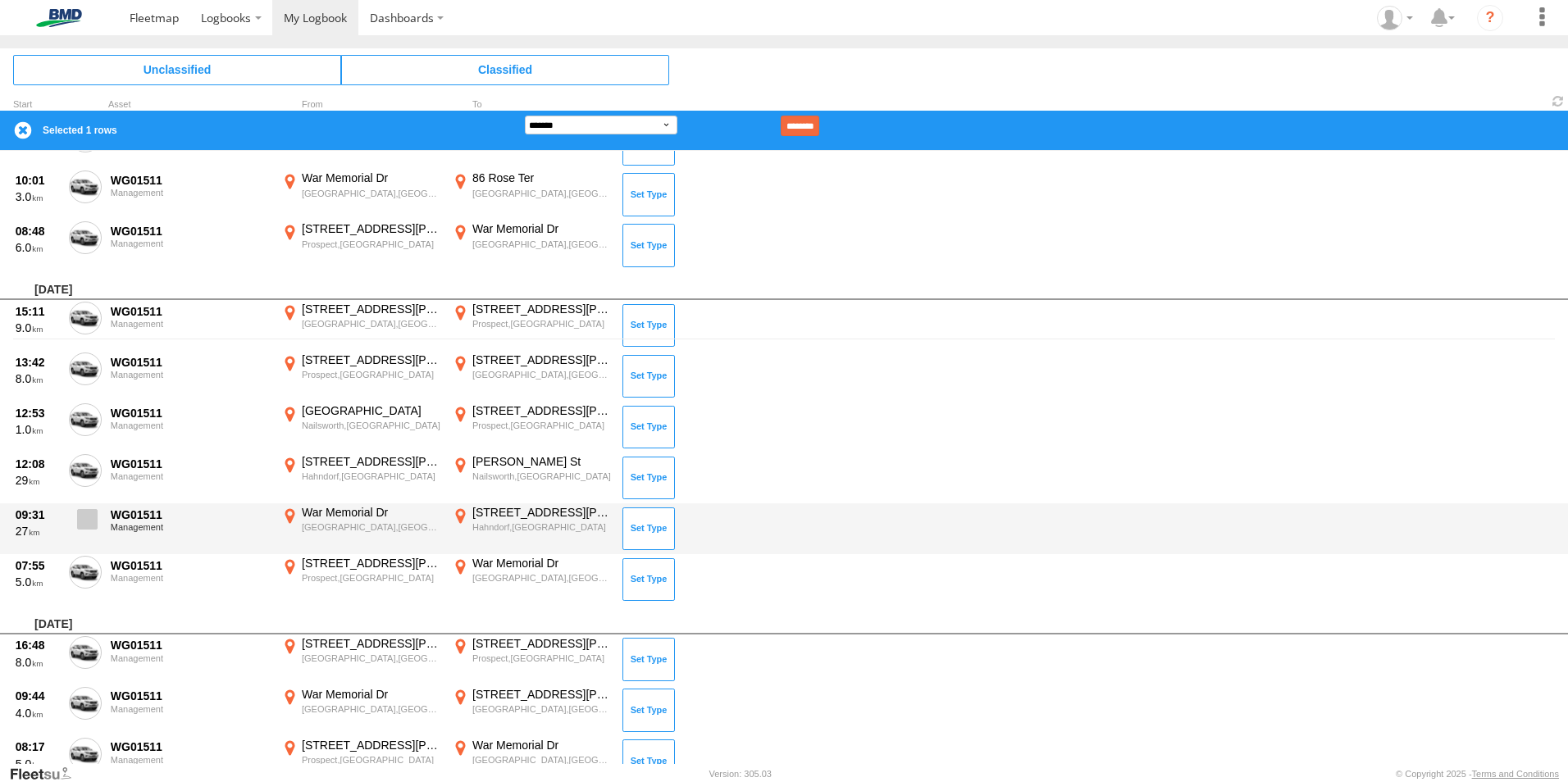
click at [81, 524] on span at bounding box center [87, 519] width 21 height 21
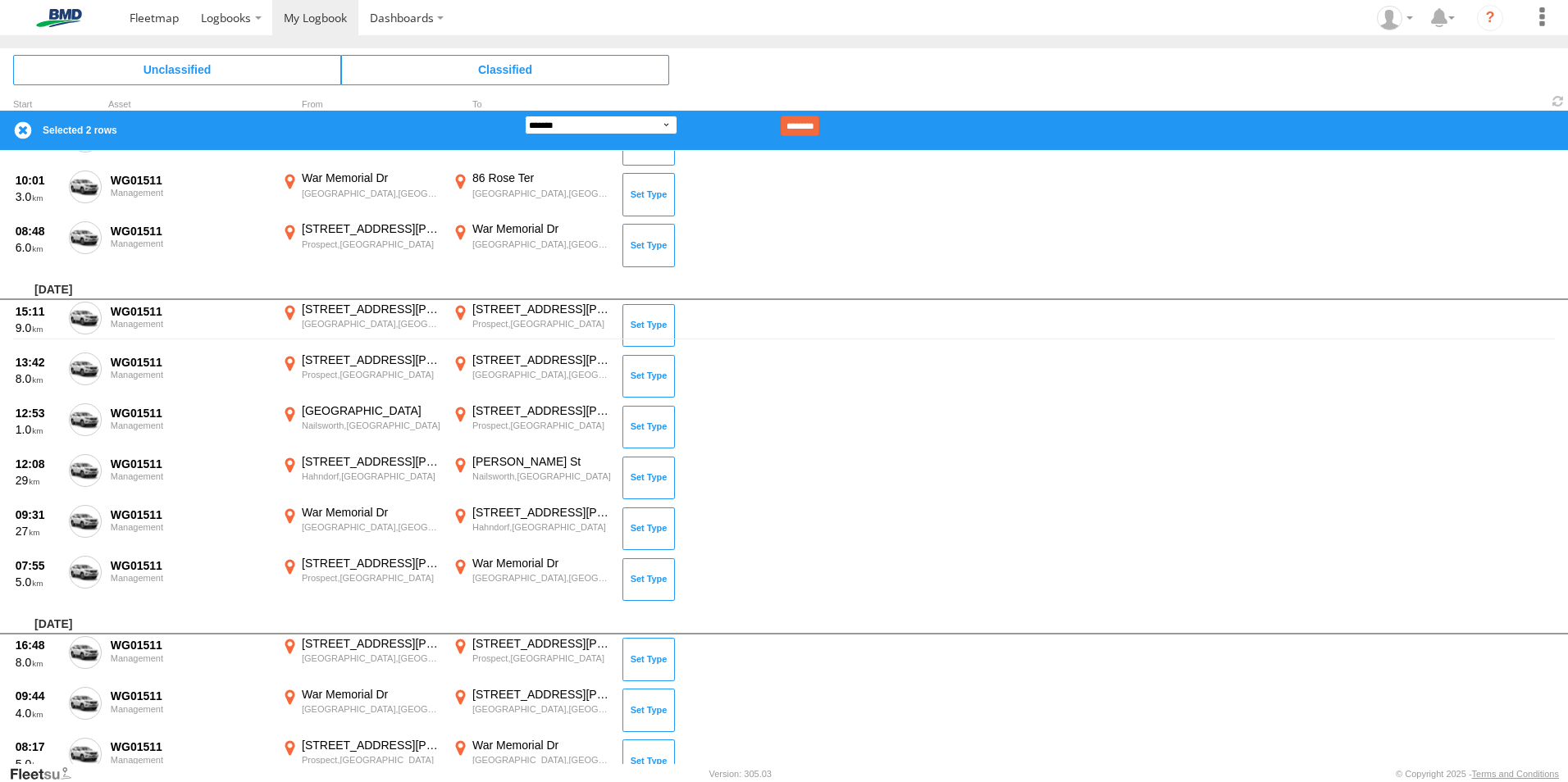
click at [608, 128] on select "**********" at bounding box center [601, 125] width 153 height 19
click at [525, 116] on select "**********" at bounding box center [601, 125] width 153 height 19
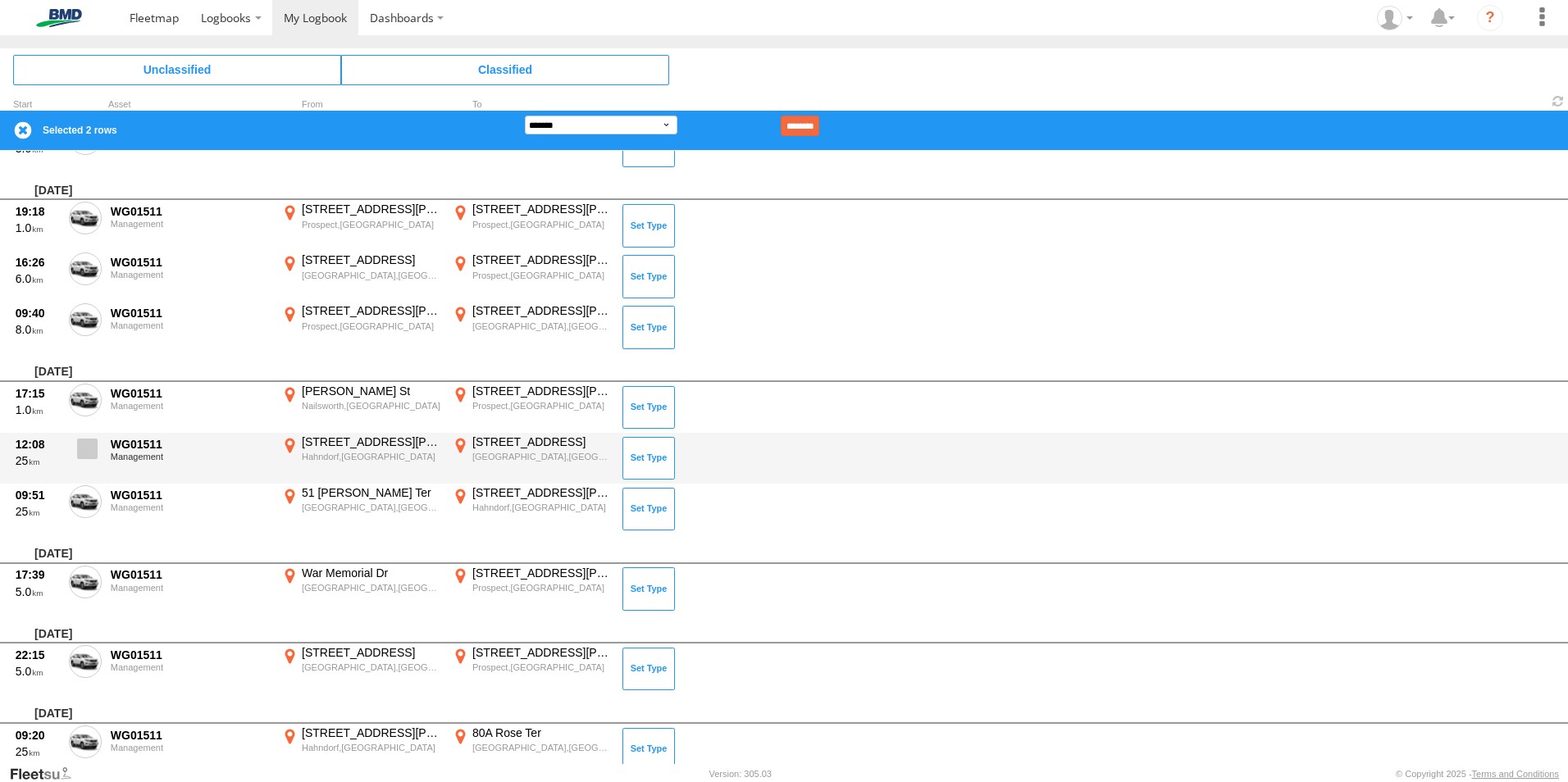
click at [87, 458] on label at bounding box center [85, 453] width 32 height 38
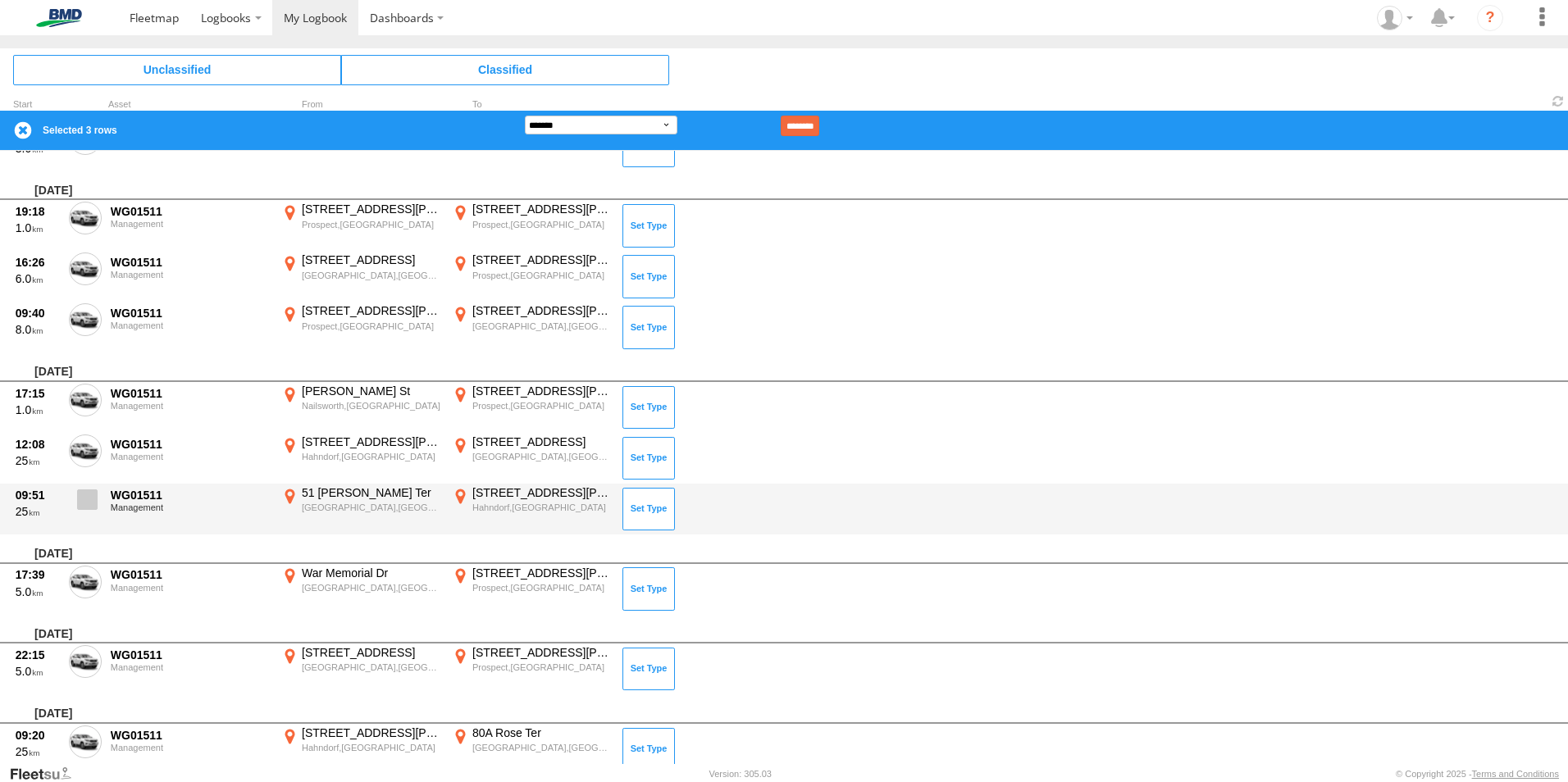
click at [87, 495] on span at bounding box center [87, 499] width 21 height 21
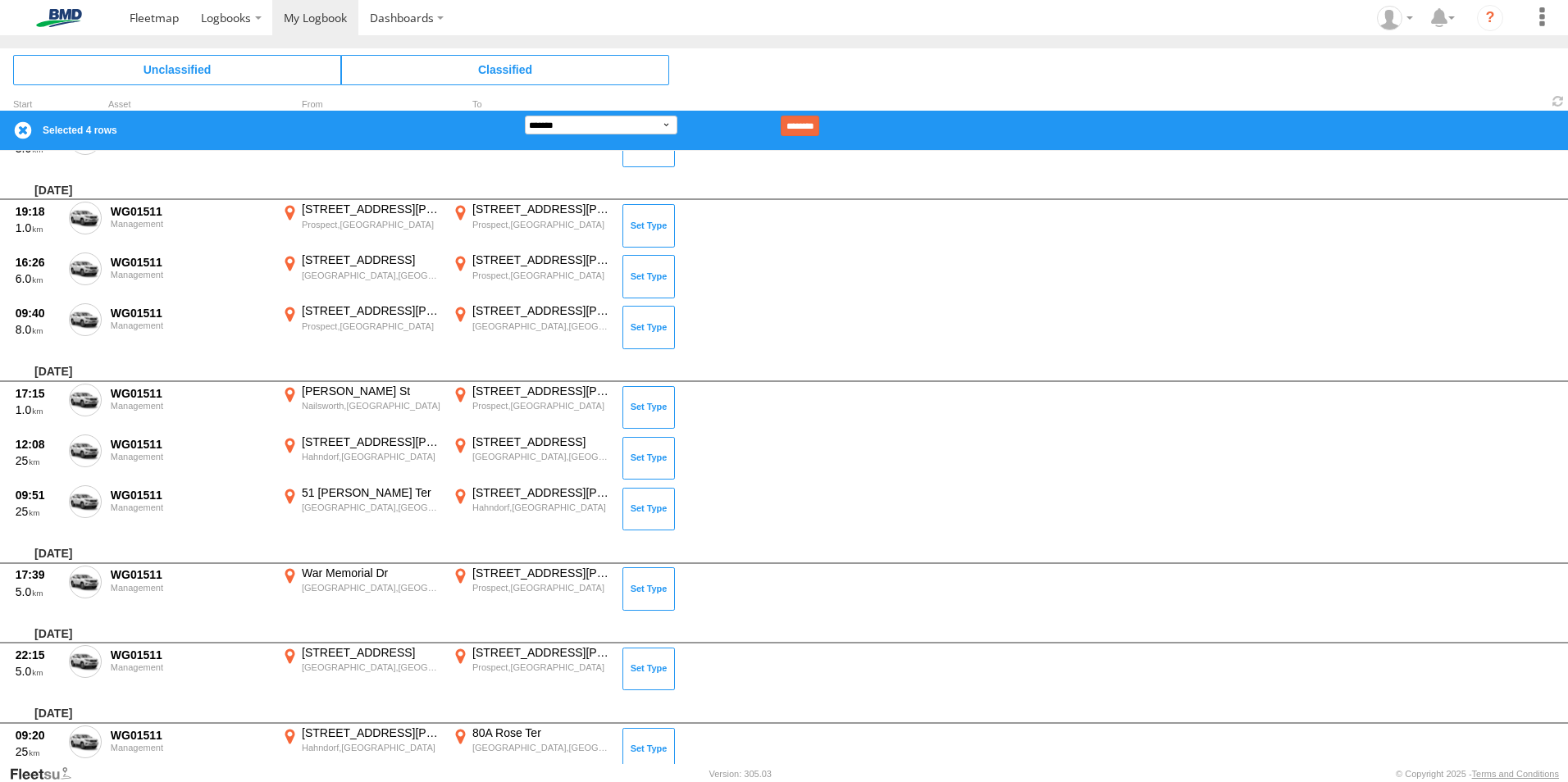
scroll to position [3625, 0]
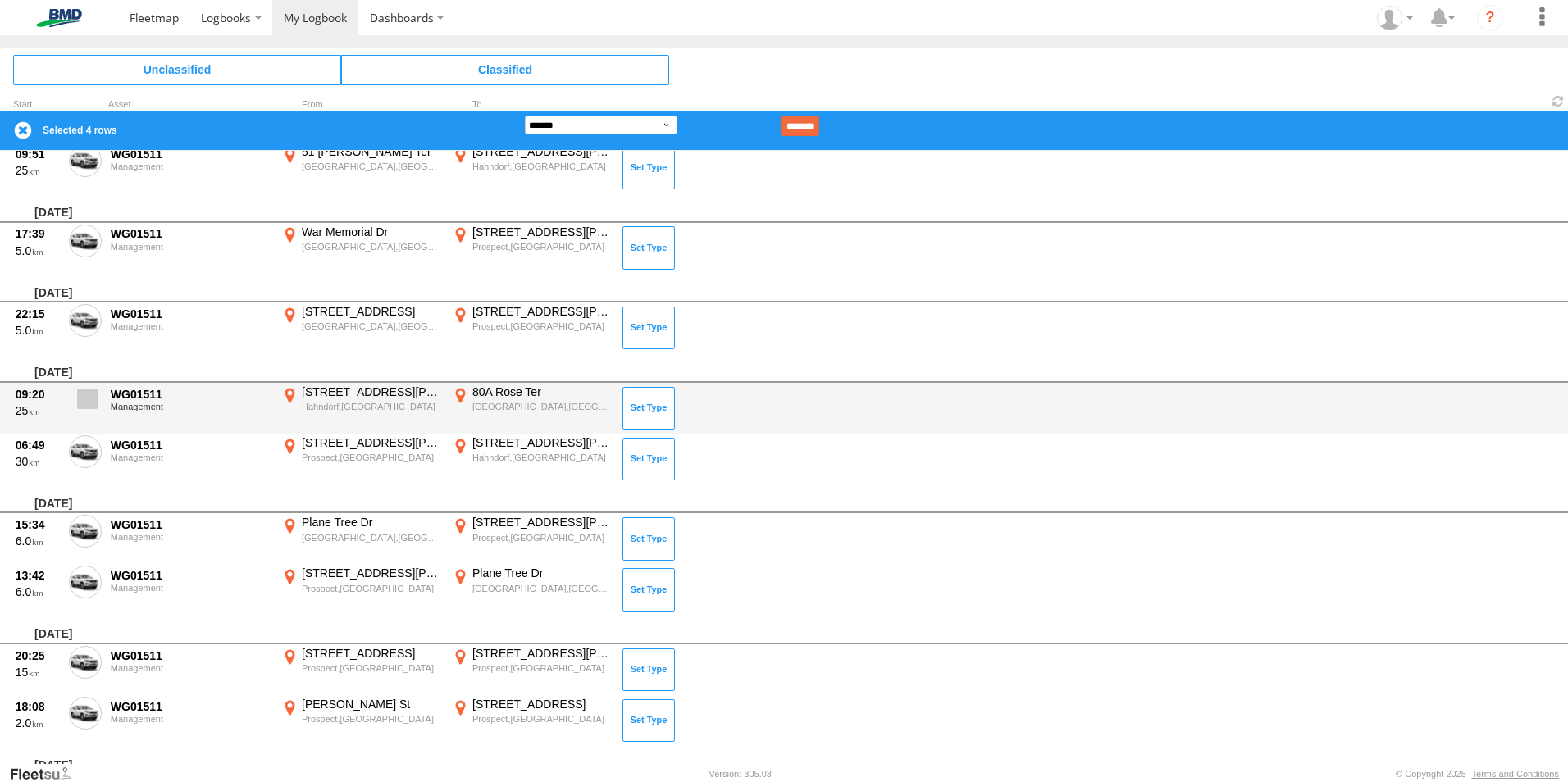
click at [89, 404] on span at bounding box center [87, 398] width 21 height 21
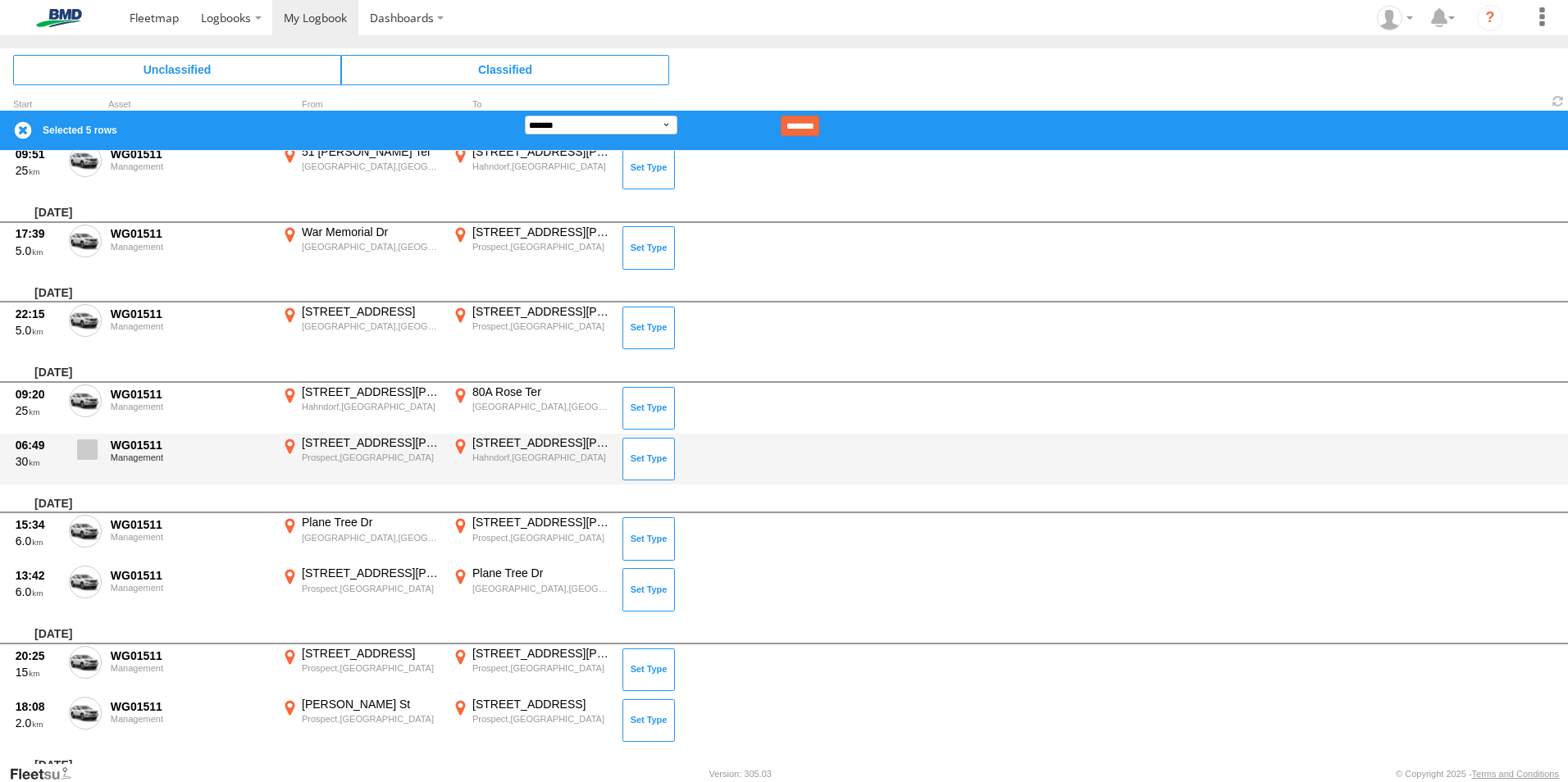
click at [90, 447] on span at bounding box center [87, 449] width 21 height 21
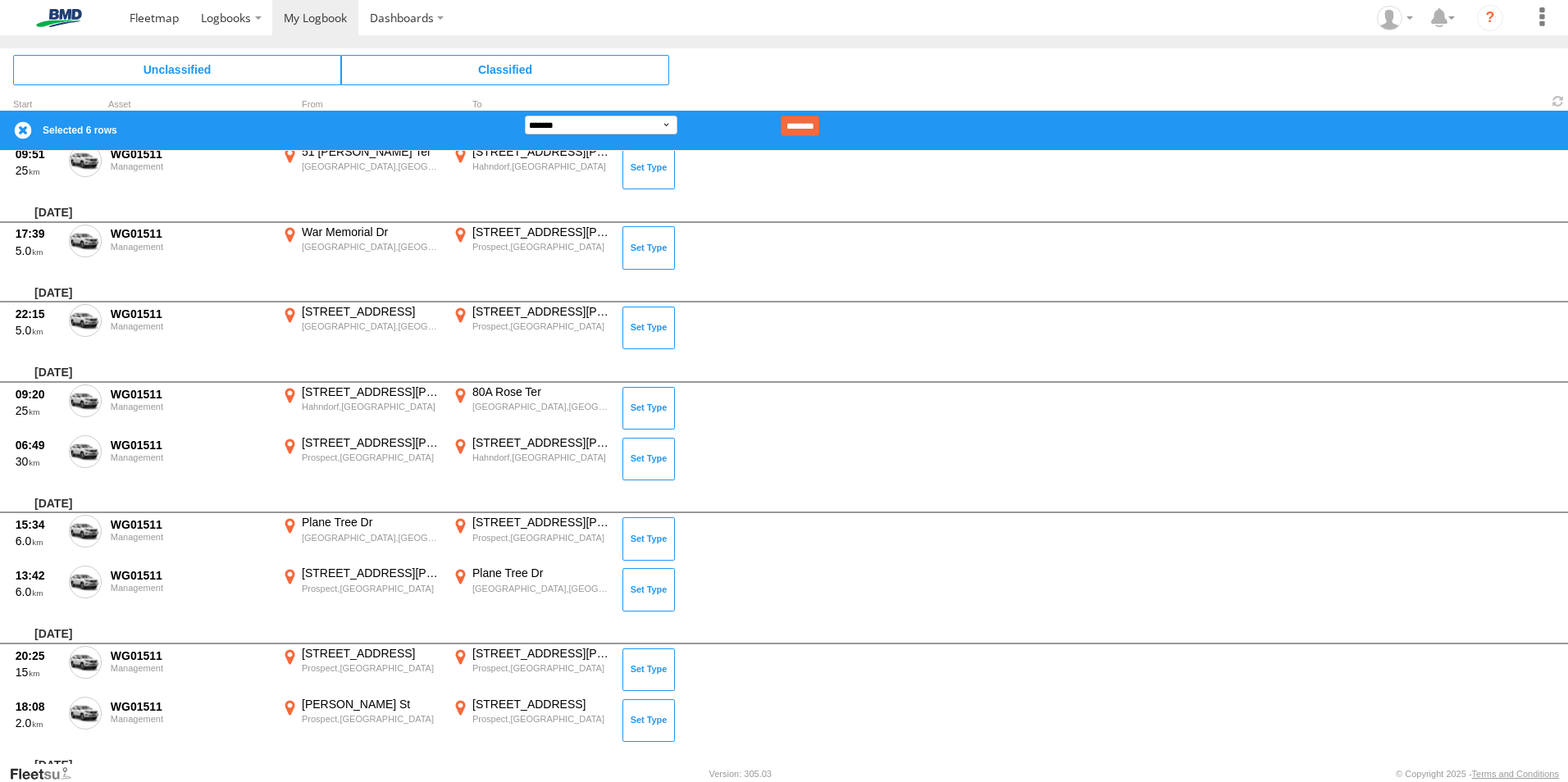
scroll to position [4171, 0]
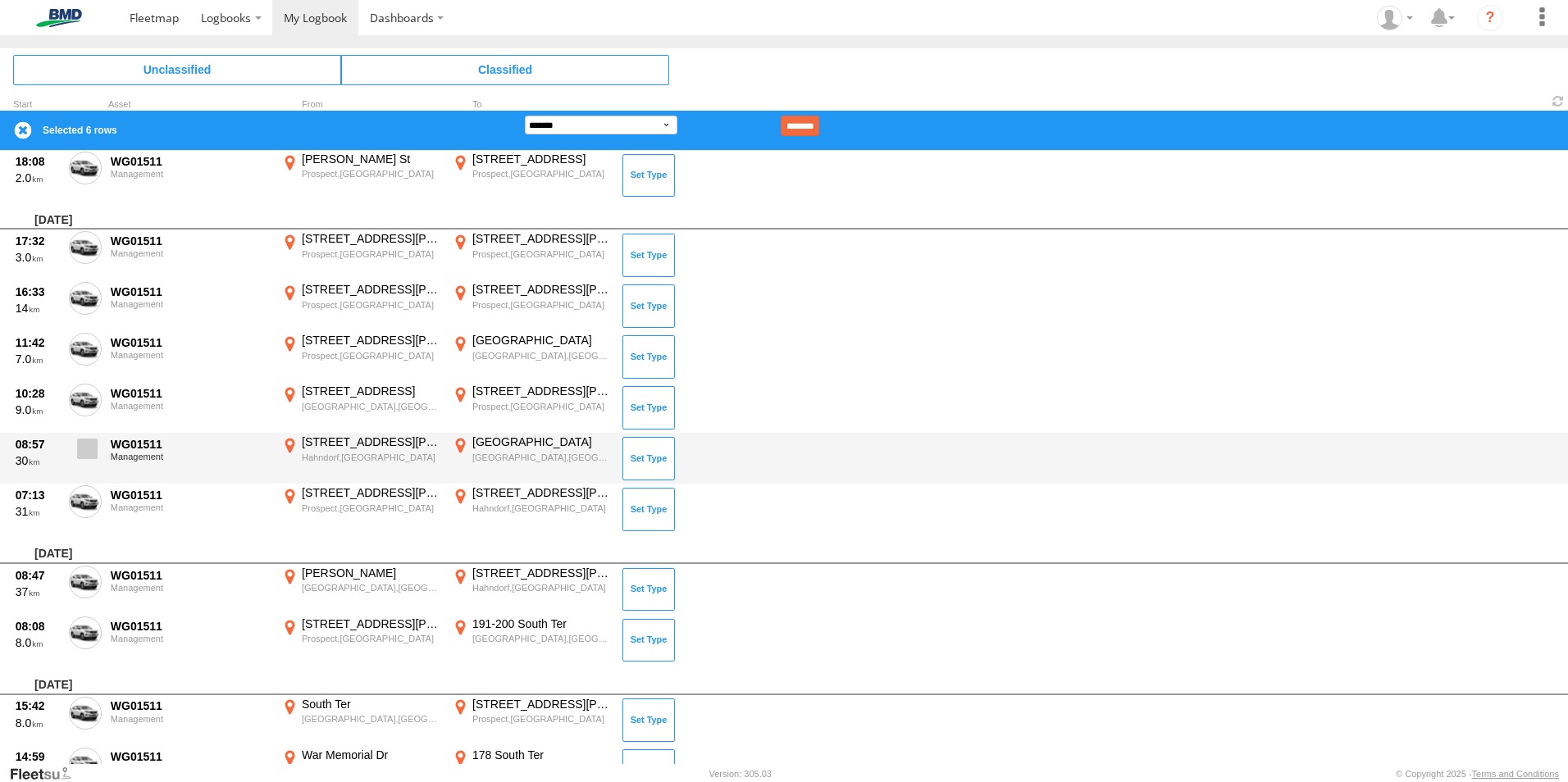
click at [89, 452] on span at bounding box center [87, 449] width 21 height 21
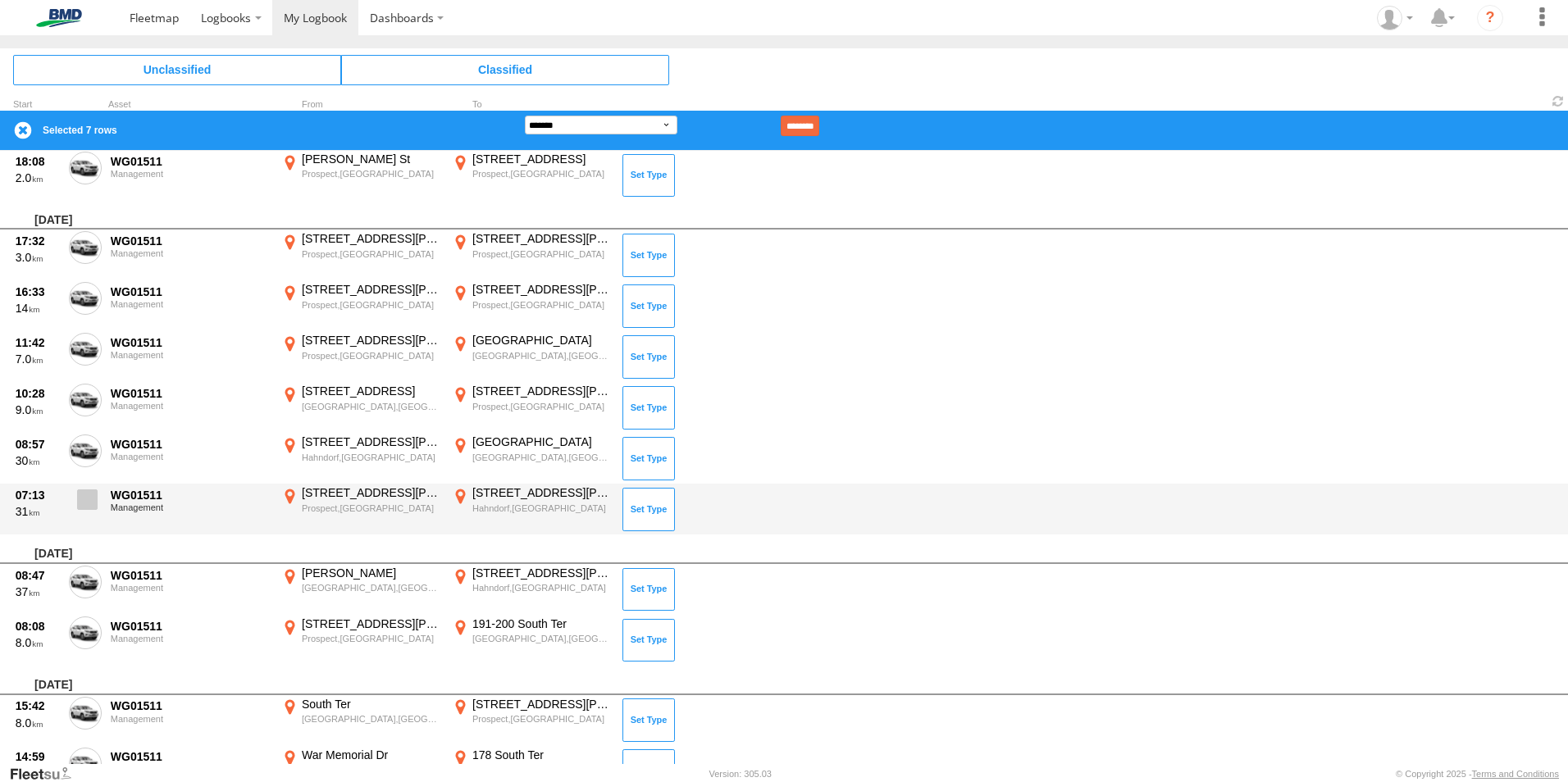
click at [82, 498] on span at bounding box center [87, 499] width 21 height 21
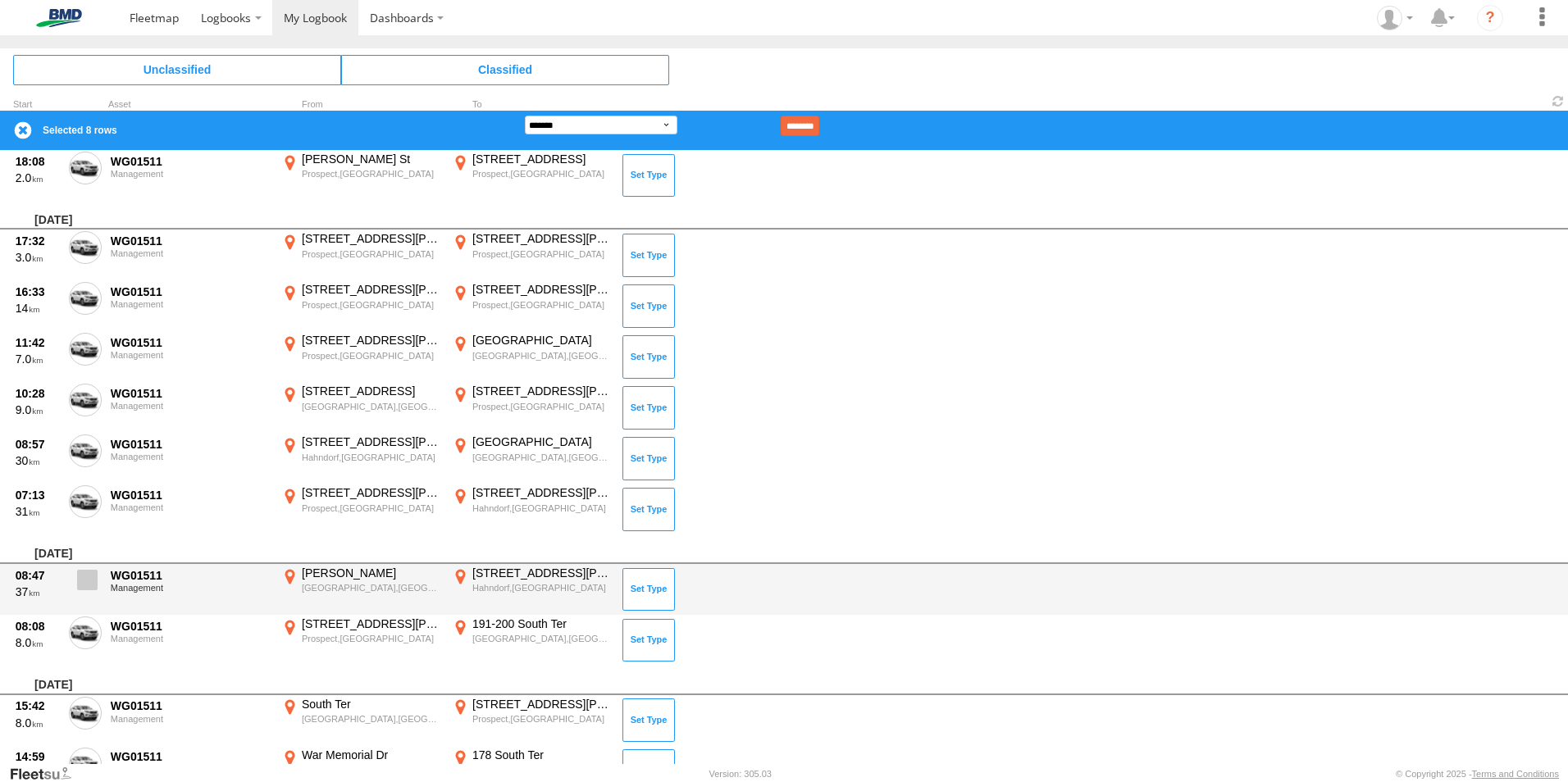
click at [88, 588] on span at bounding box center [87, 580] width 21 height 21
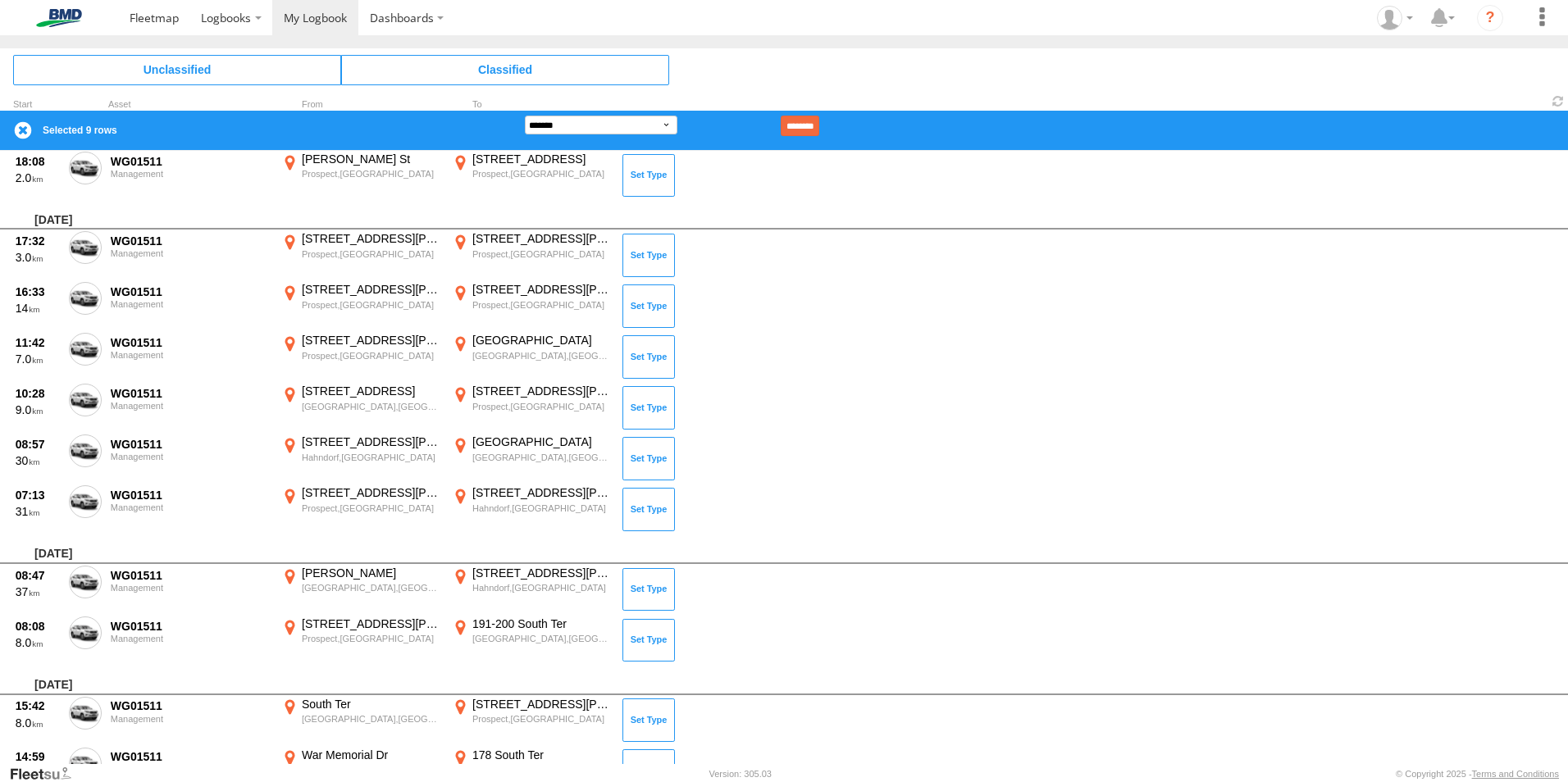
scroll to position [6190, 0]
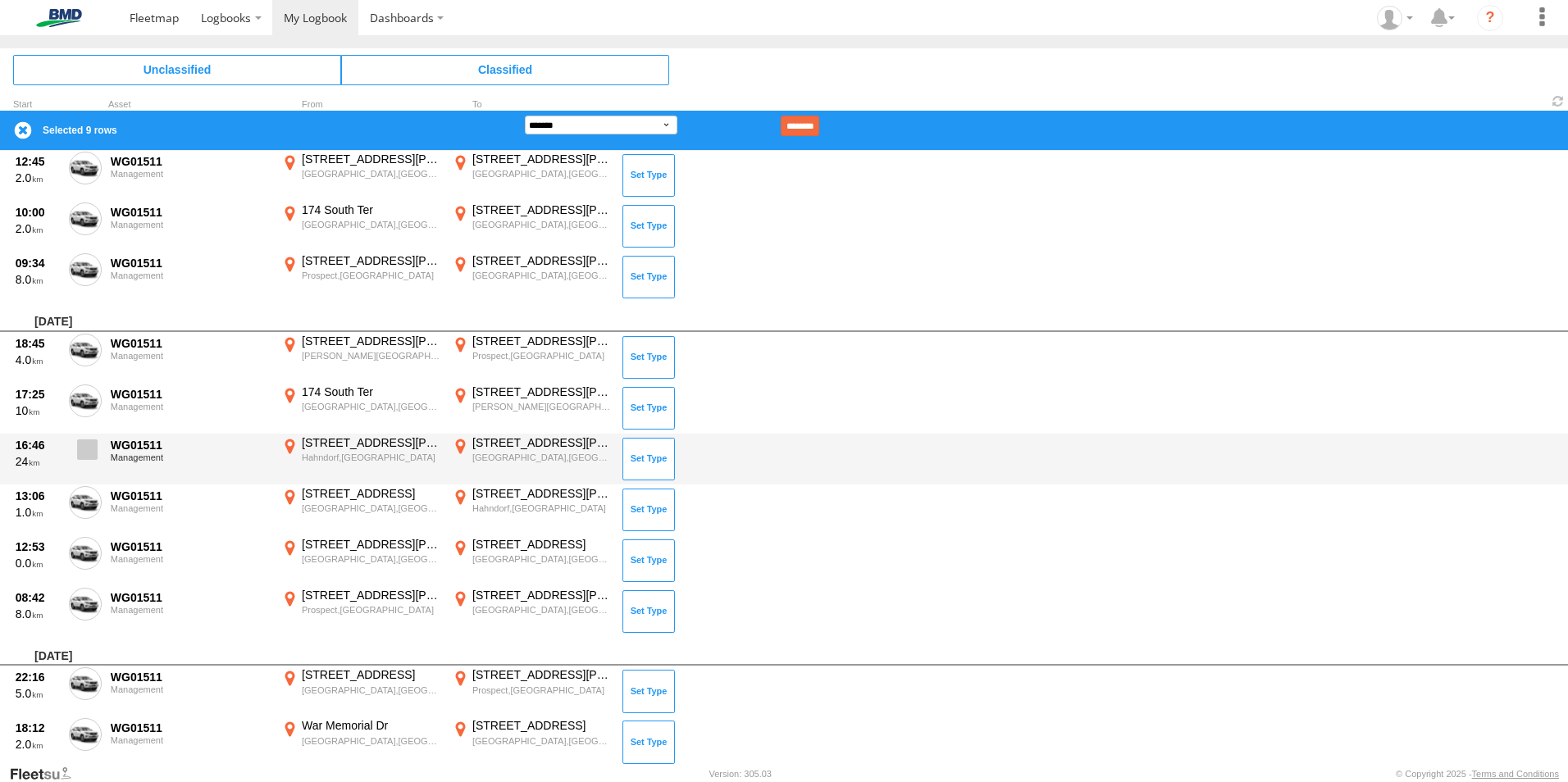
click at [80, 450] on span at bounding box center [87, 449] width 21 height 21
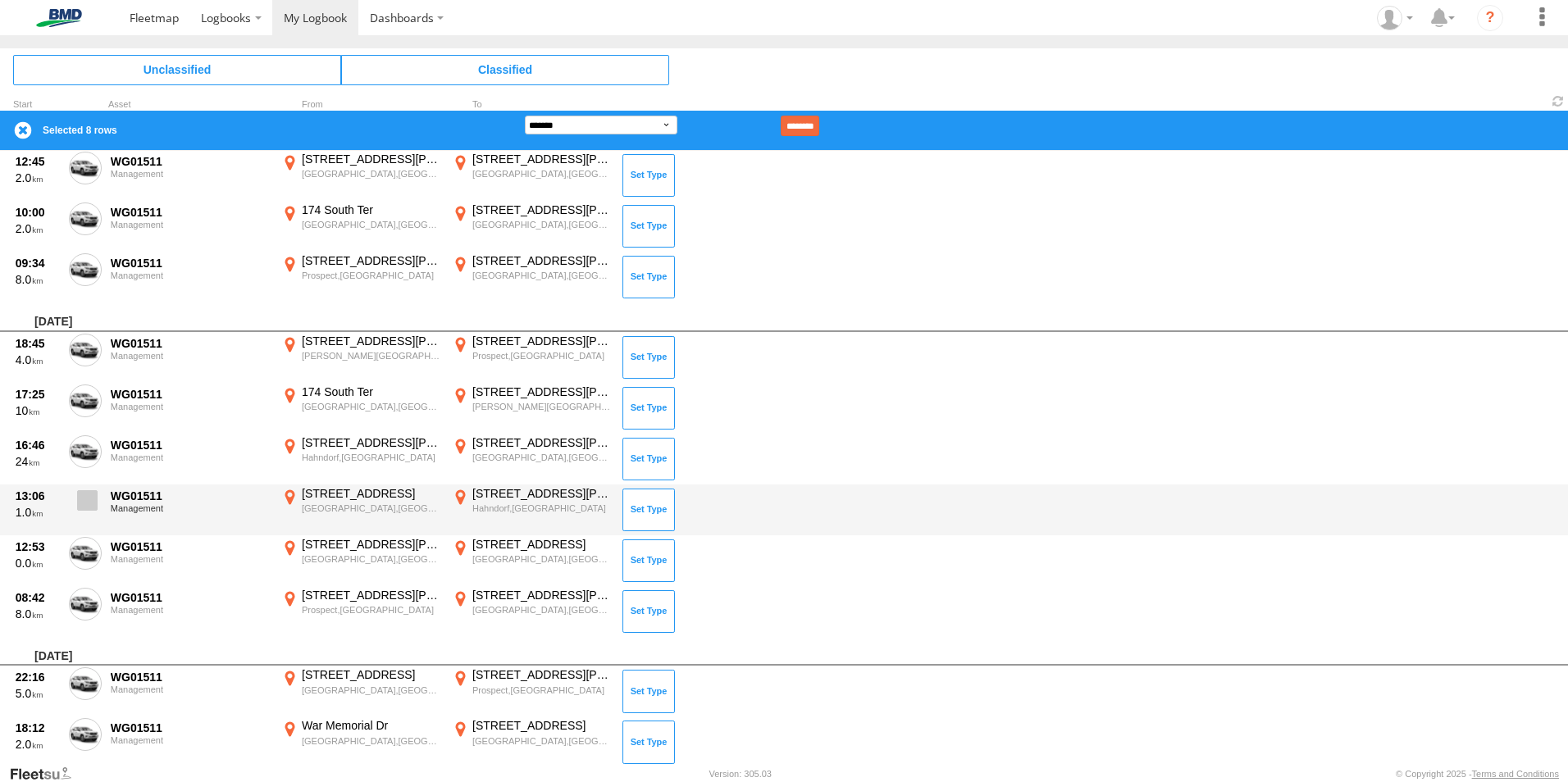
click at [75, 507] on label at bounding box center [85, 505] width 32 height 38
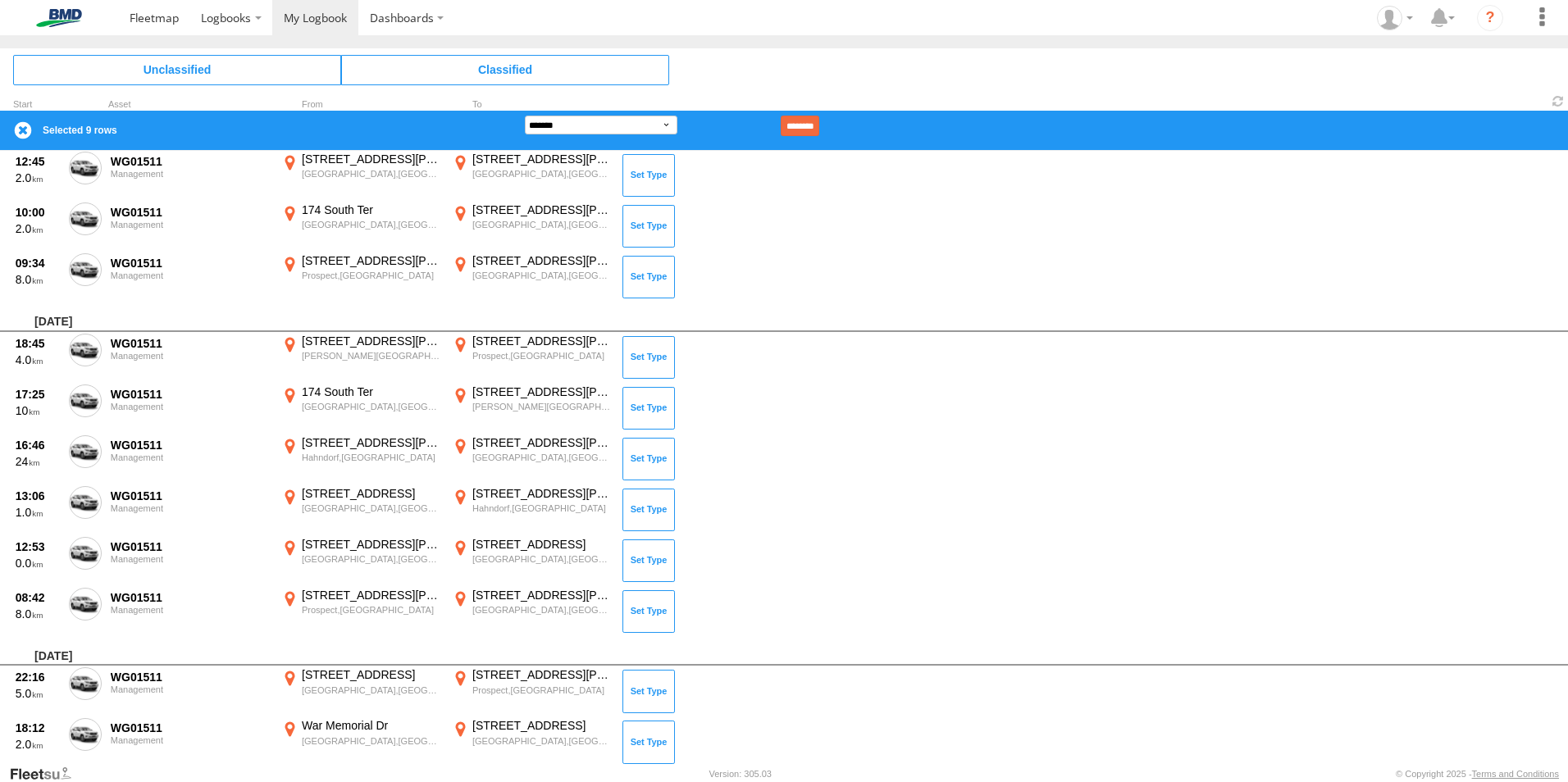
scroll to position [7796, 0]
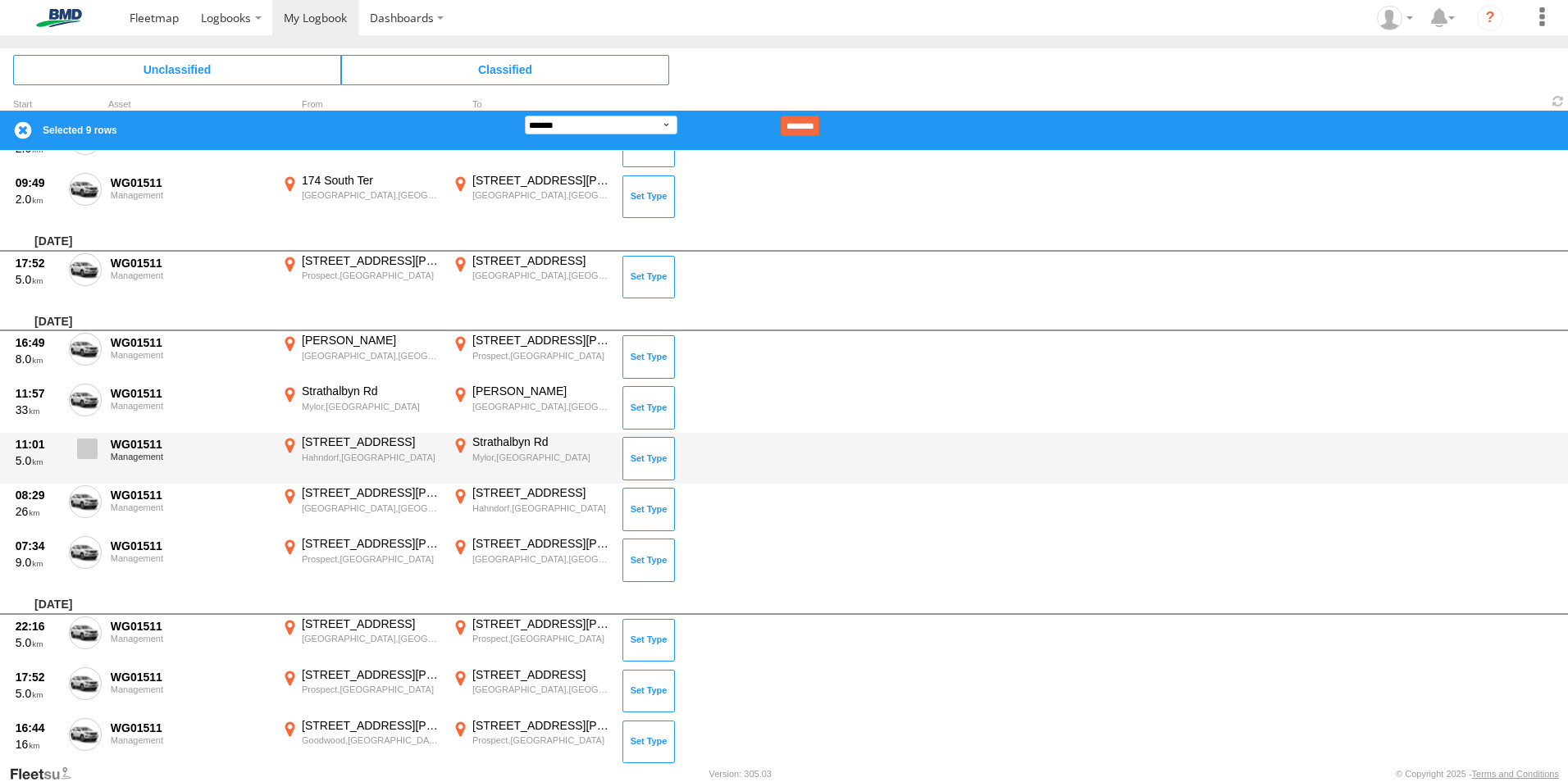
click at [93, 445] on span at bounding box center [87, 449] width 21 height 21
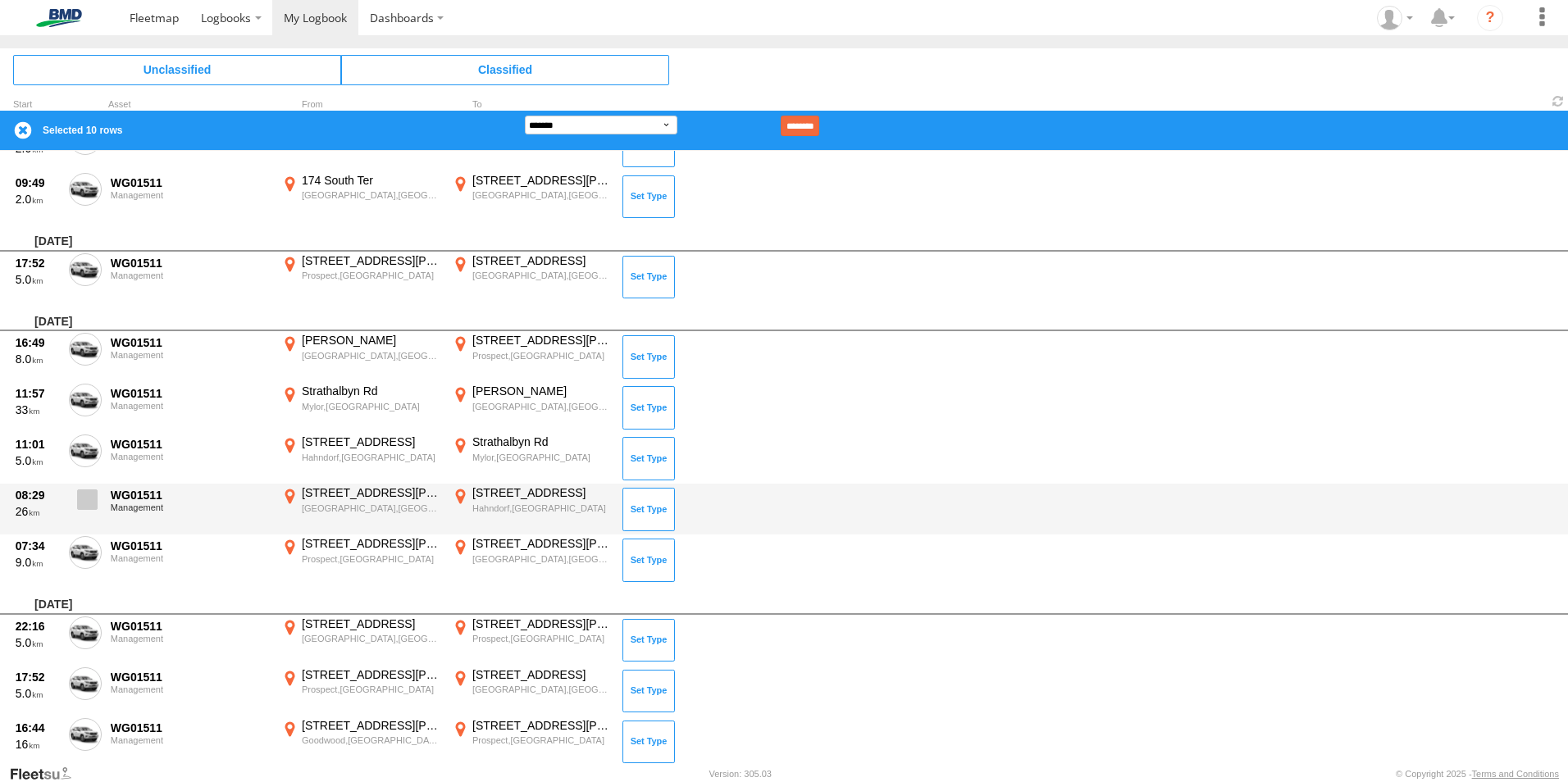
click at [81, 502] on span at bounding box center [87, 499] width 21 height 21
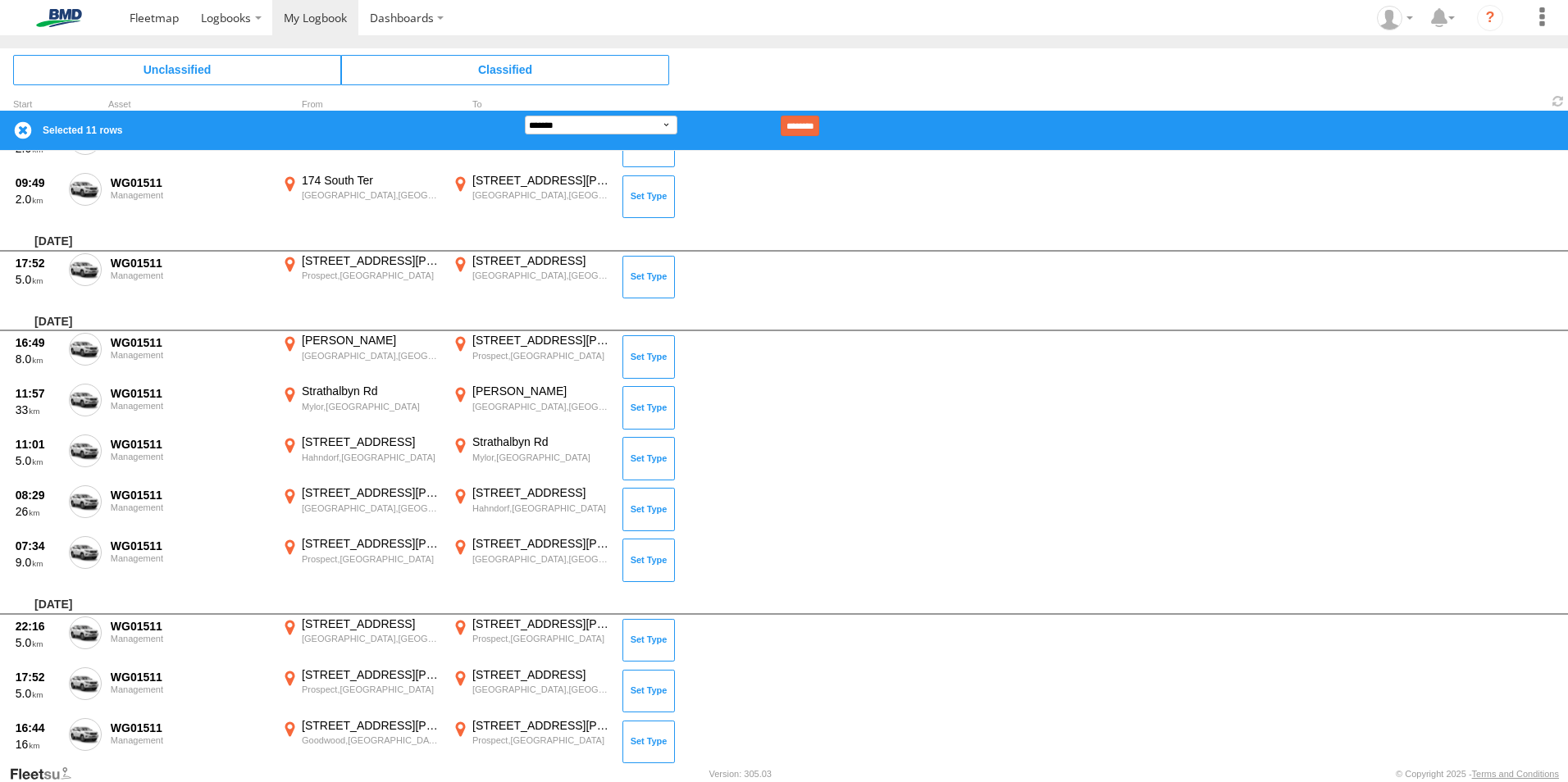
scroll to position [3284, 0]
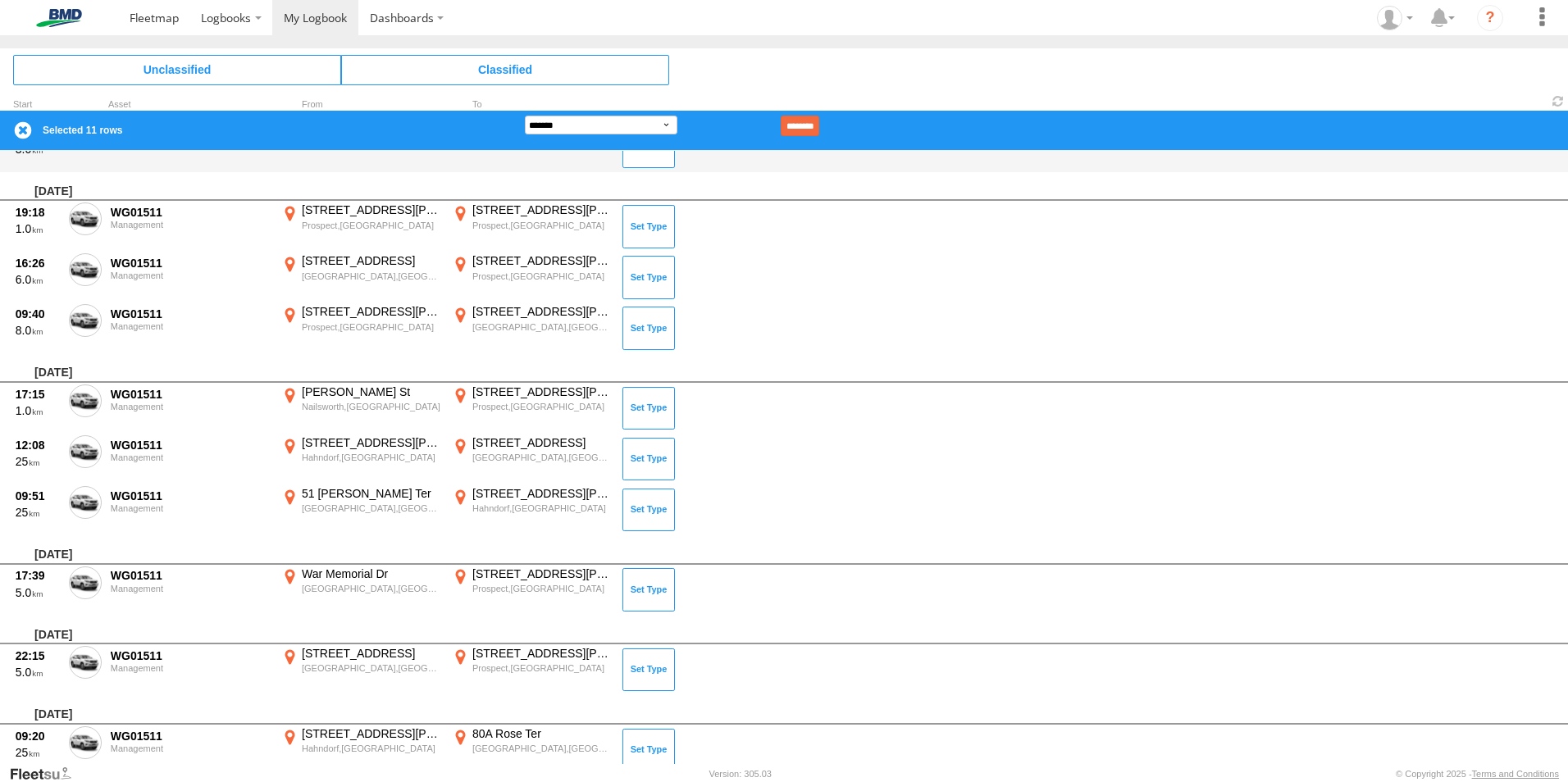
click at [819, 120] on input "********" at bounding box center [799, 126] width 39 height 21
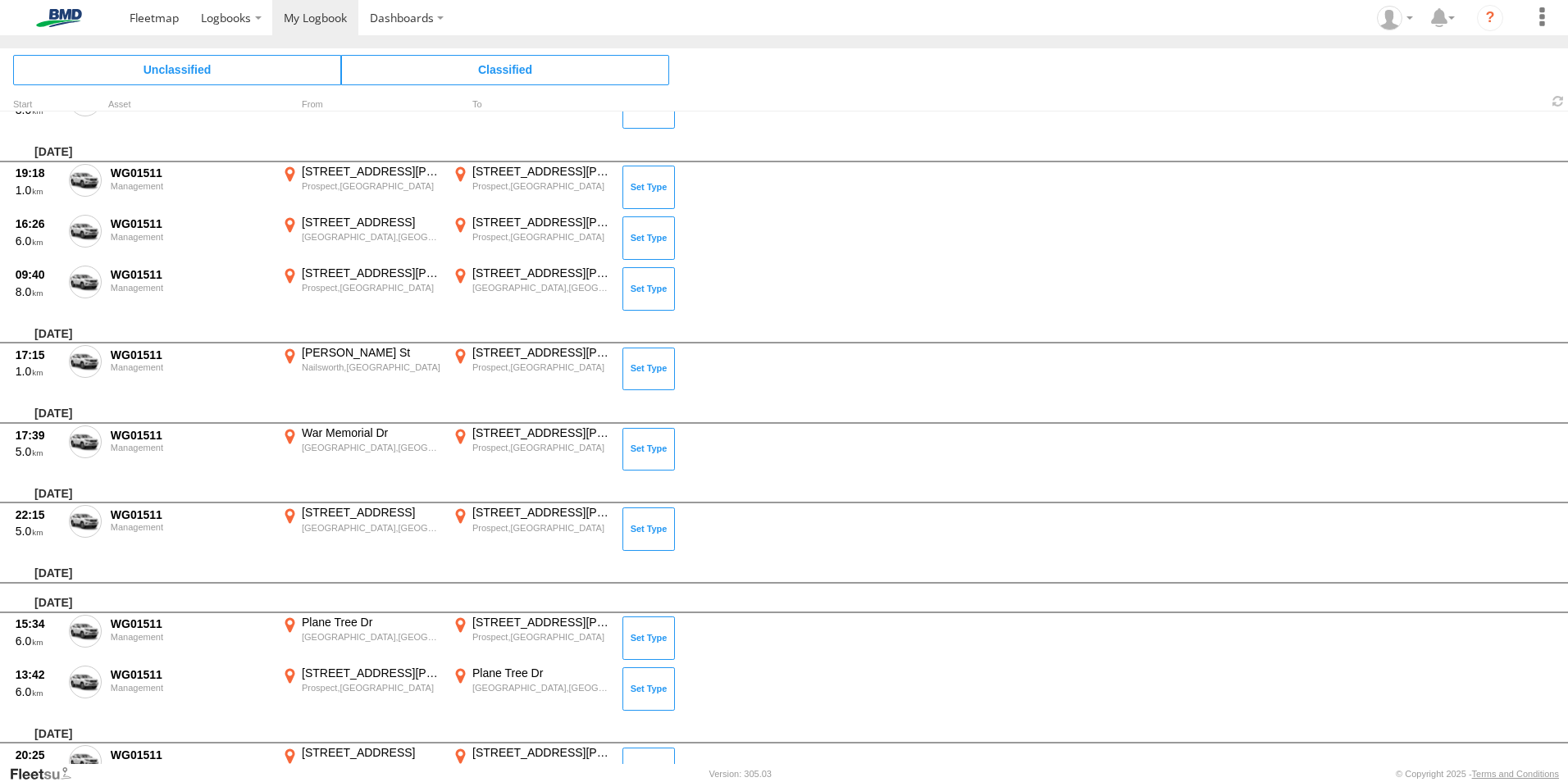
scroll to position [424, 0]
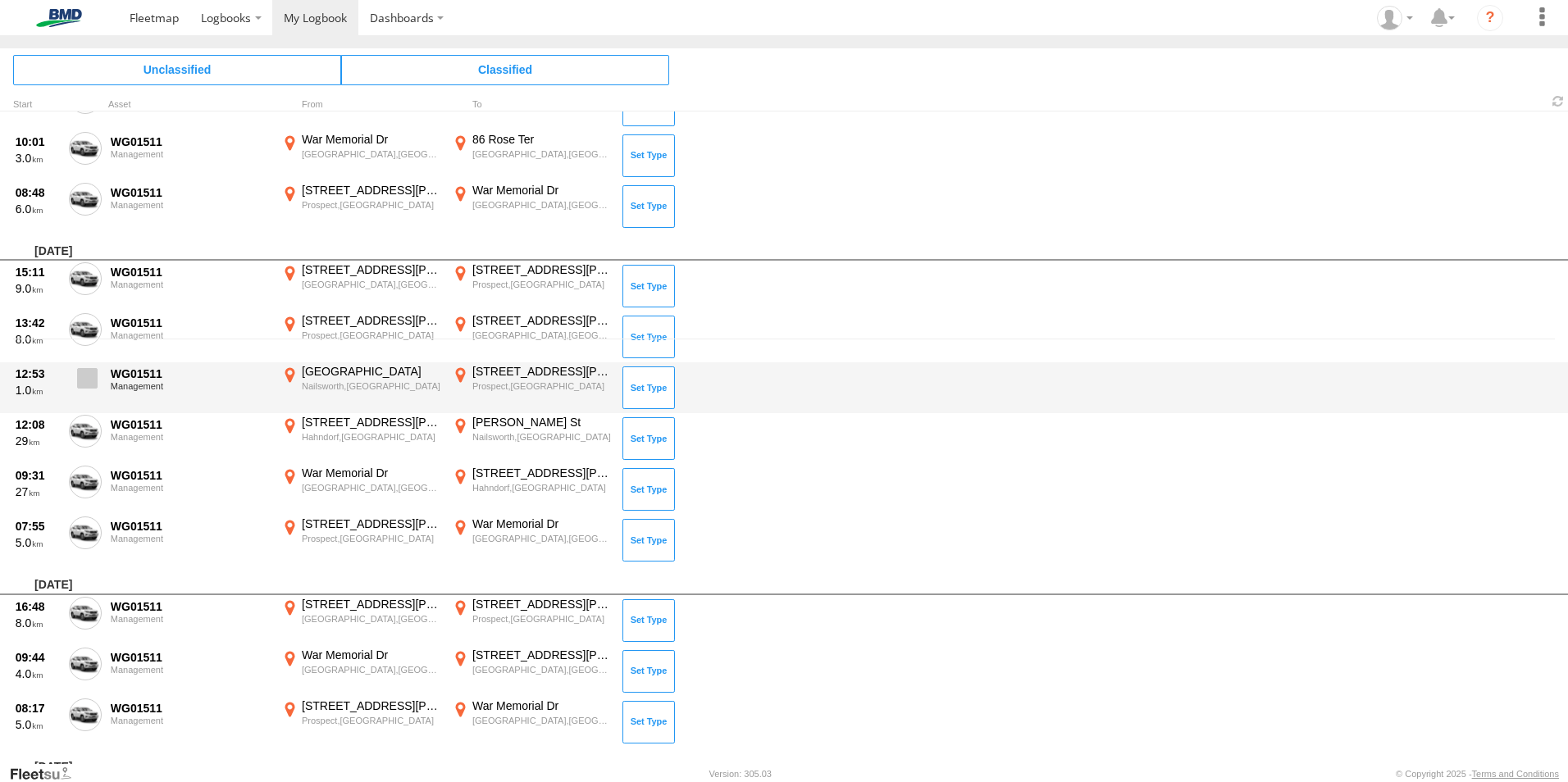
drag, startPoint x: 81, startPoint y: 426, endPoint x: 83, endPoint y: 436, distance: 10.2
click at [0, 0] on span at bounding box center [0, 0] width 0 height 0
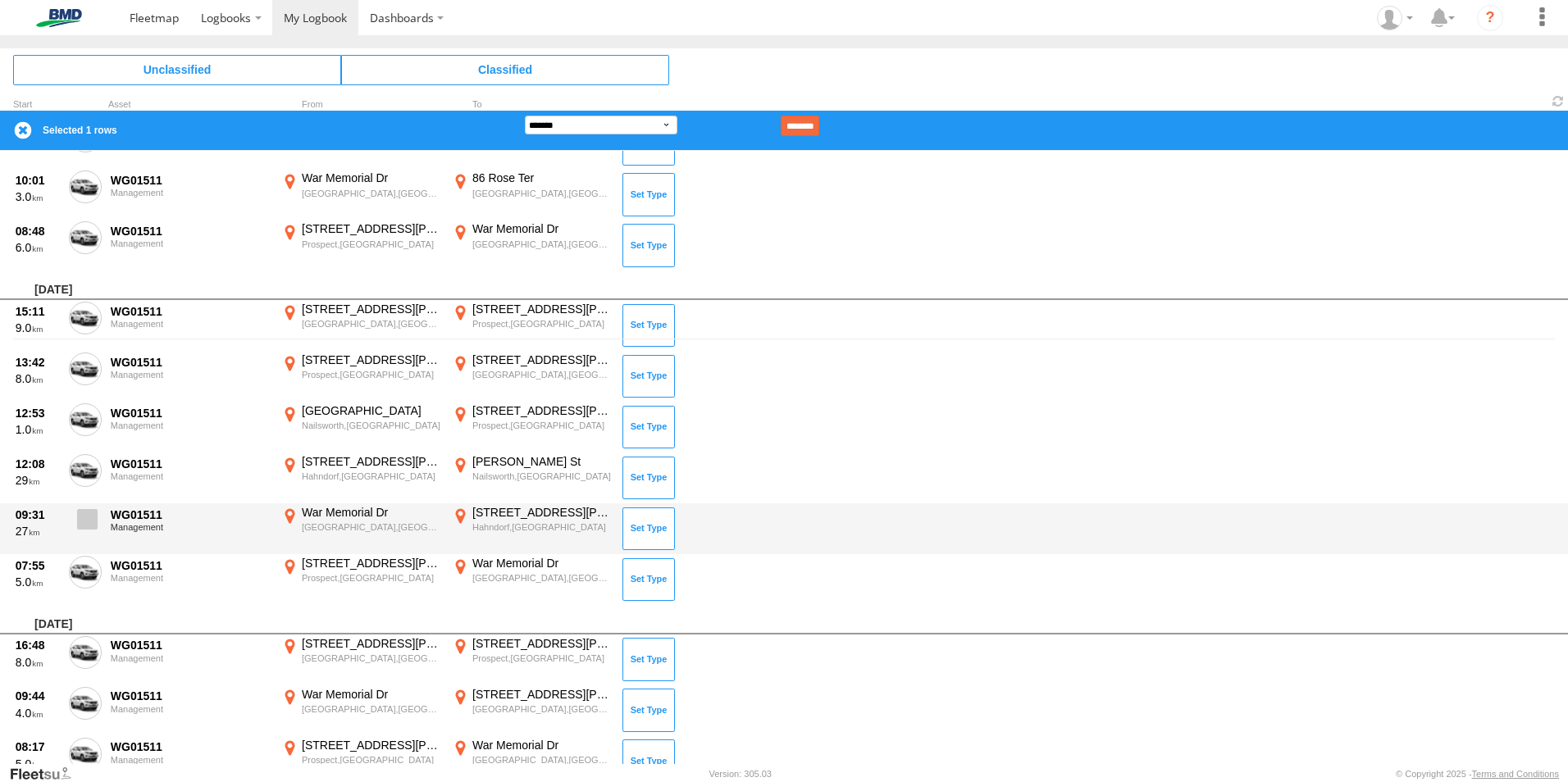
click at [75, 526] on label at bounding box center [85, 524] width 32 height 38
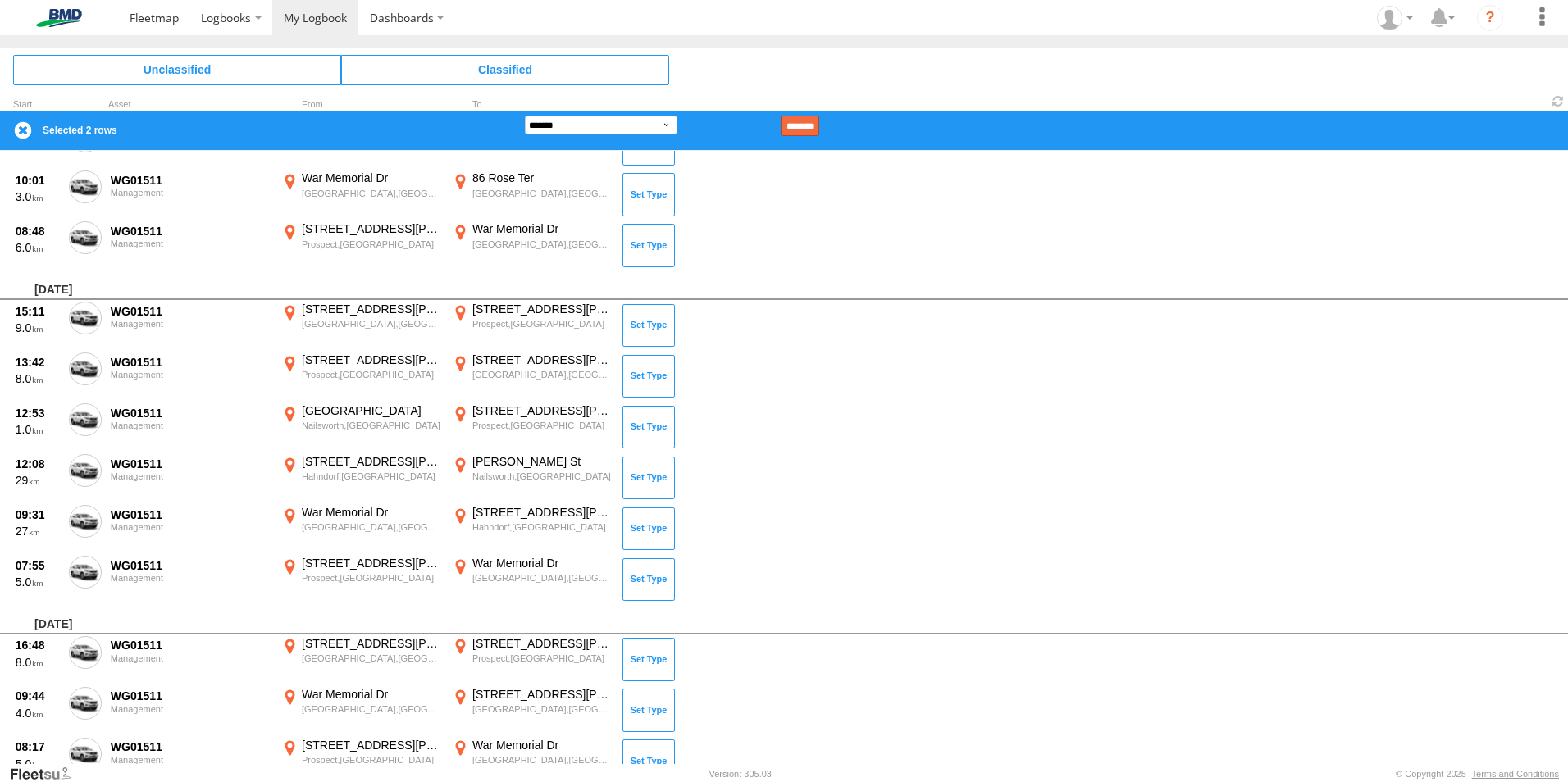
click at [813, 130] on input "********" at bounding box center [799, 126] width 39 height 21
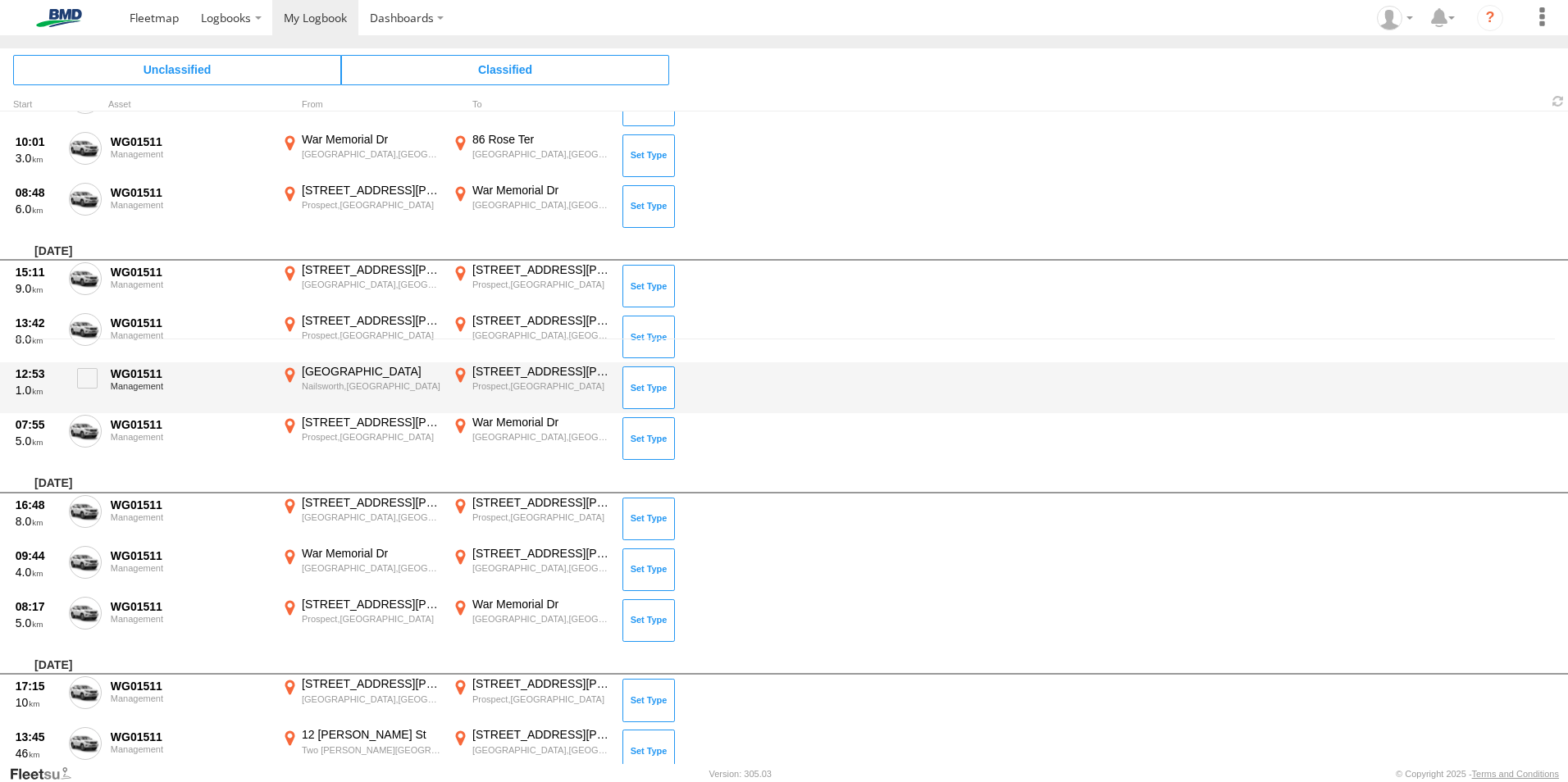
scroll to position [0, 0]
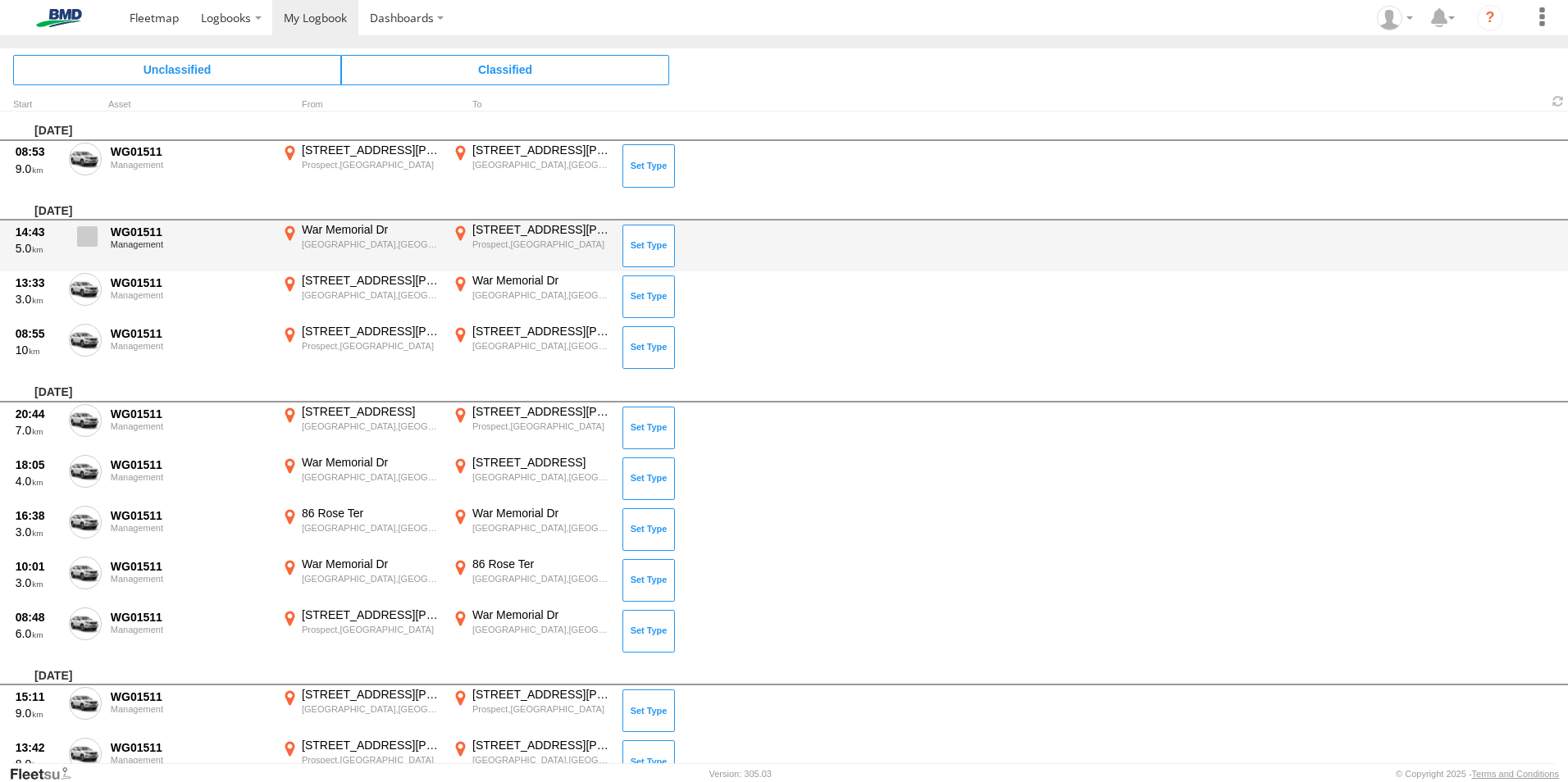
click at [94, 233] on span at bounding box center [87, 236] width 21 height 21
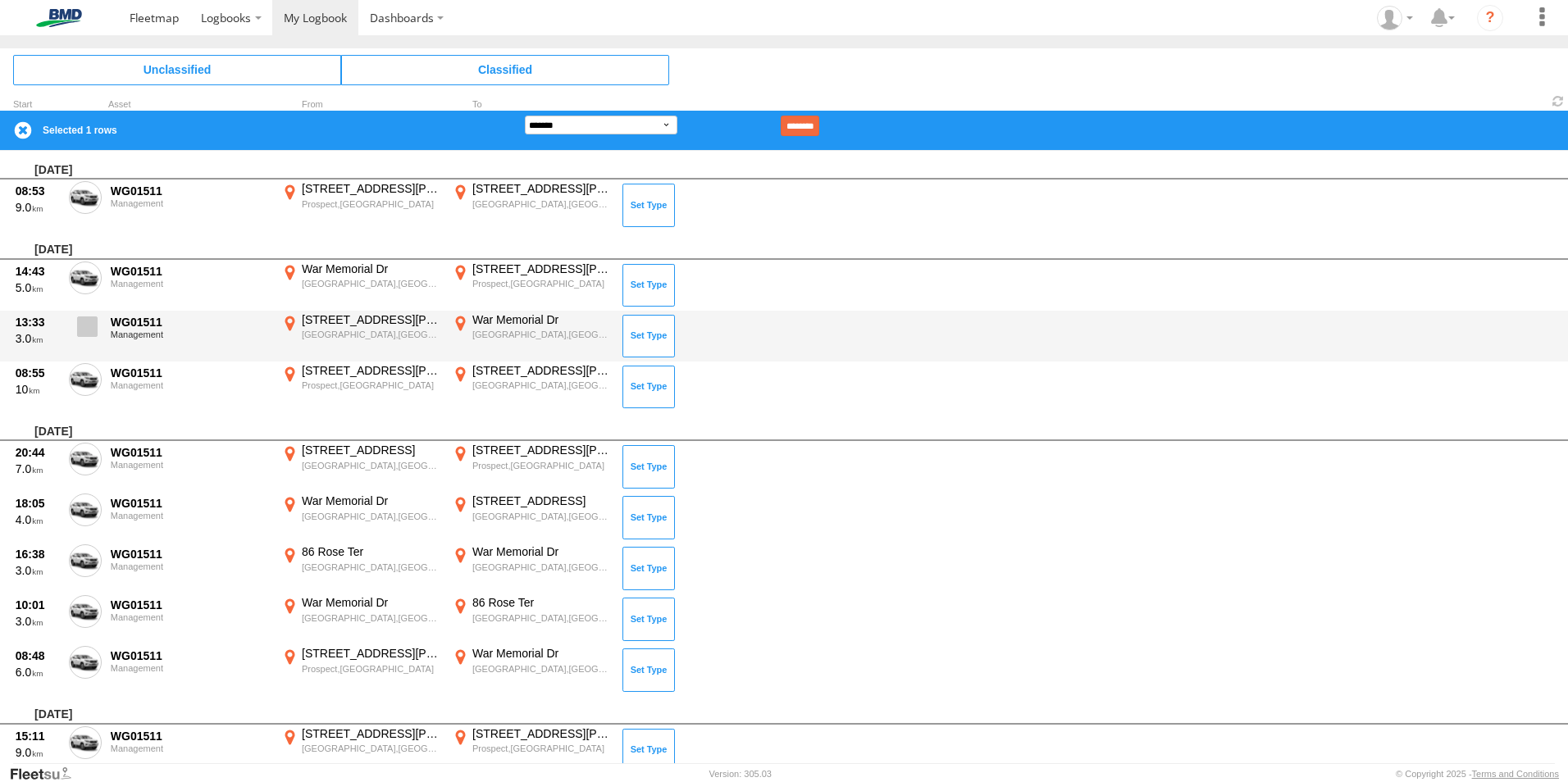
click at [89, 337] on label at bounding box center [85, 331] width 32 height 38
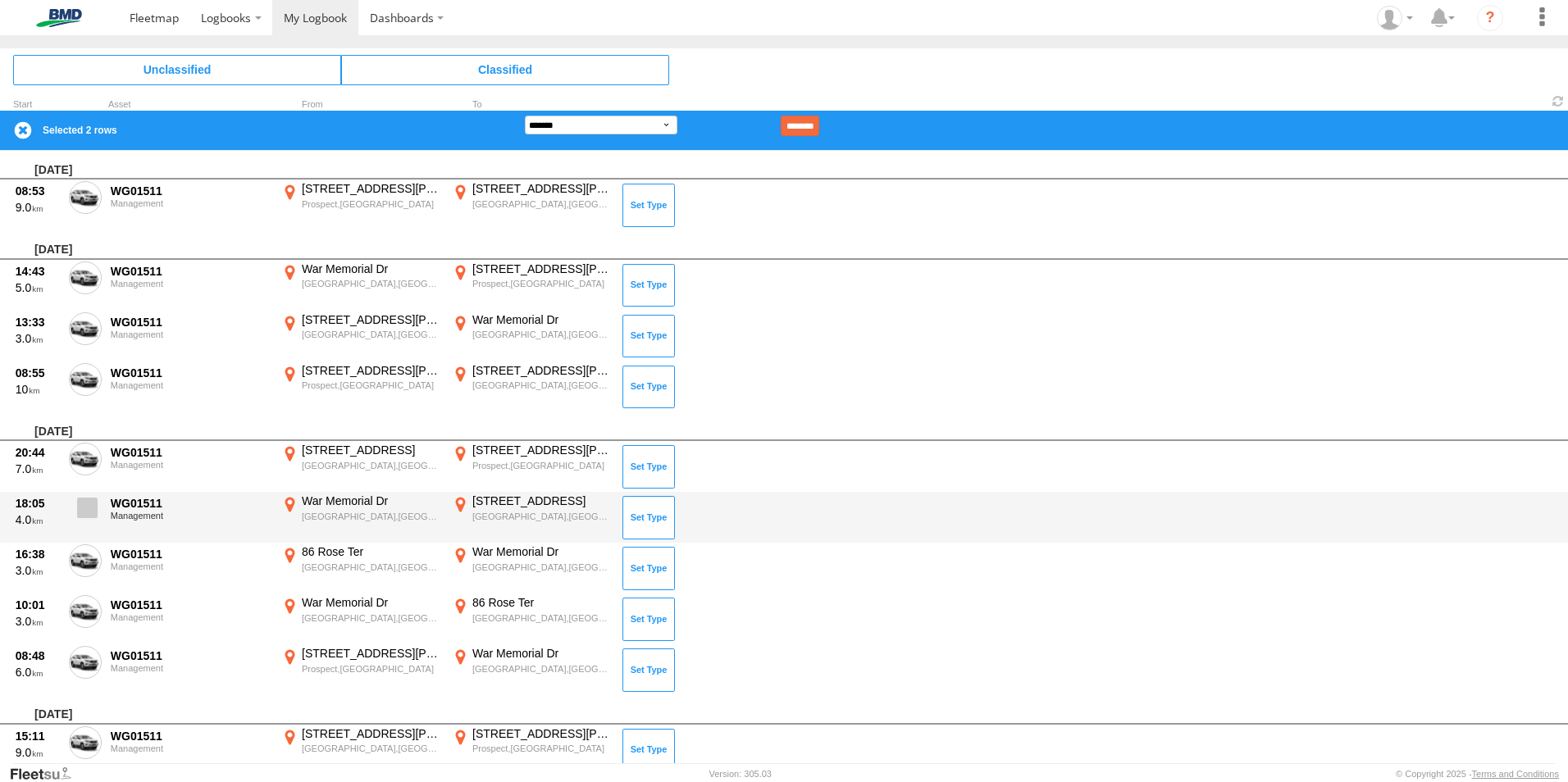
click at [85, 505] on span at bounding box center [87, 508] width 21 height 21
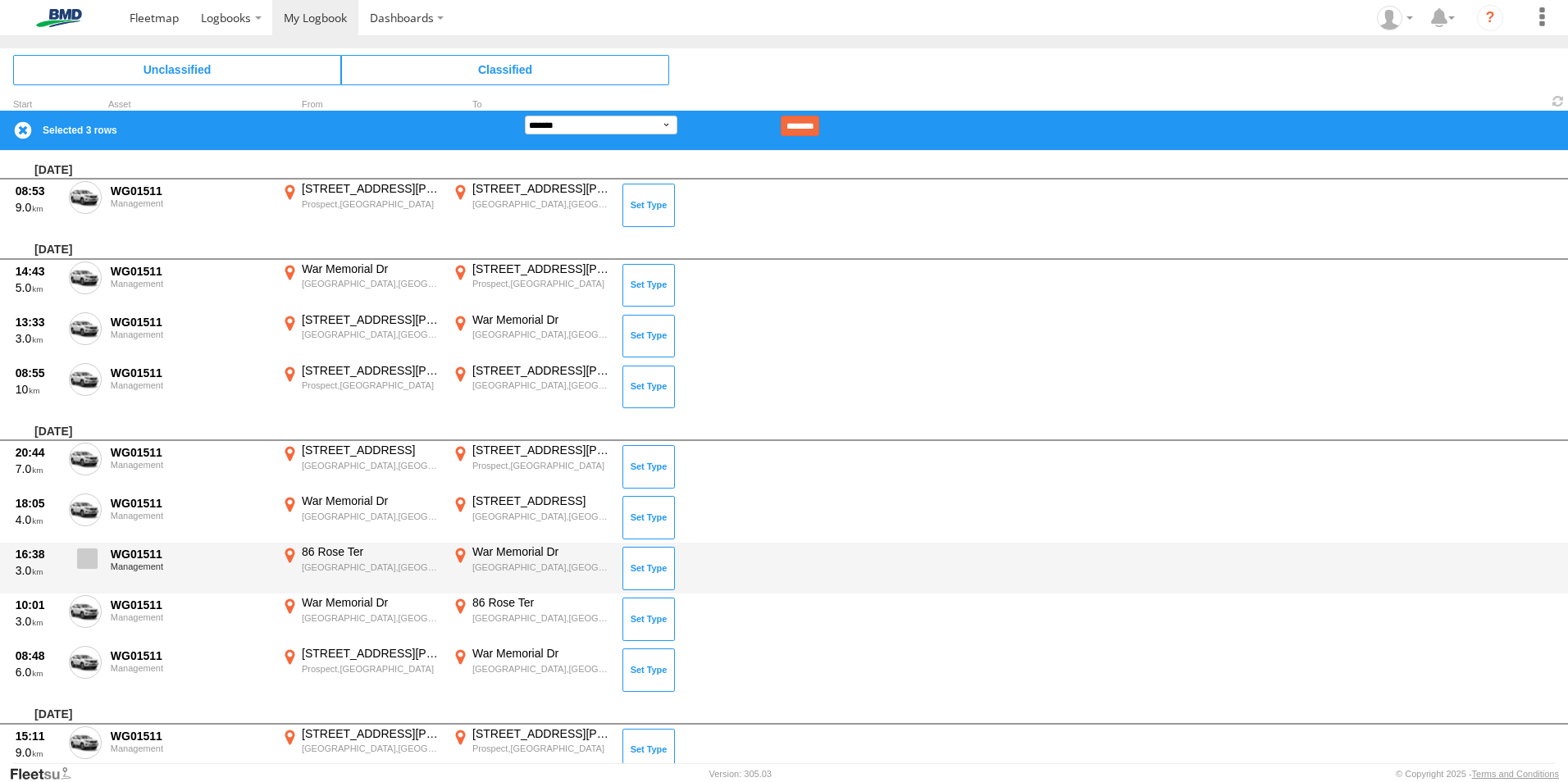
click at [85, 558] on span at bounding box center [87, 558] width 21 height 21
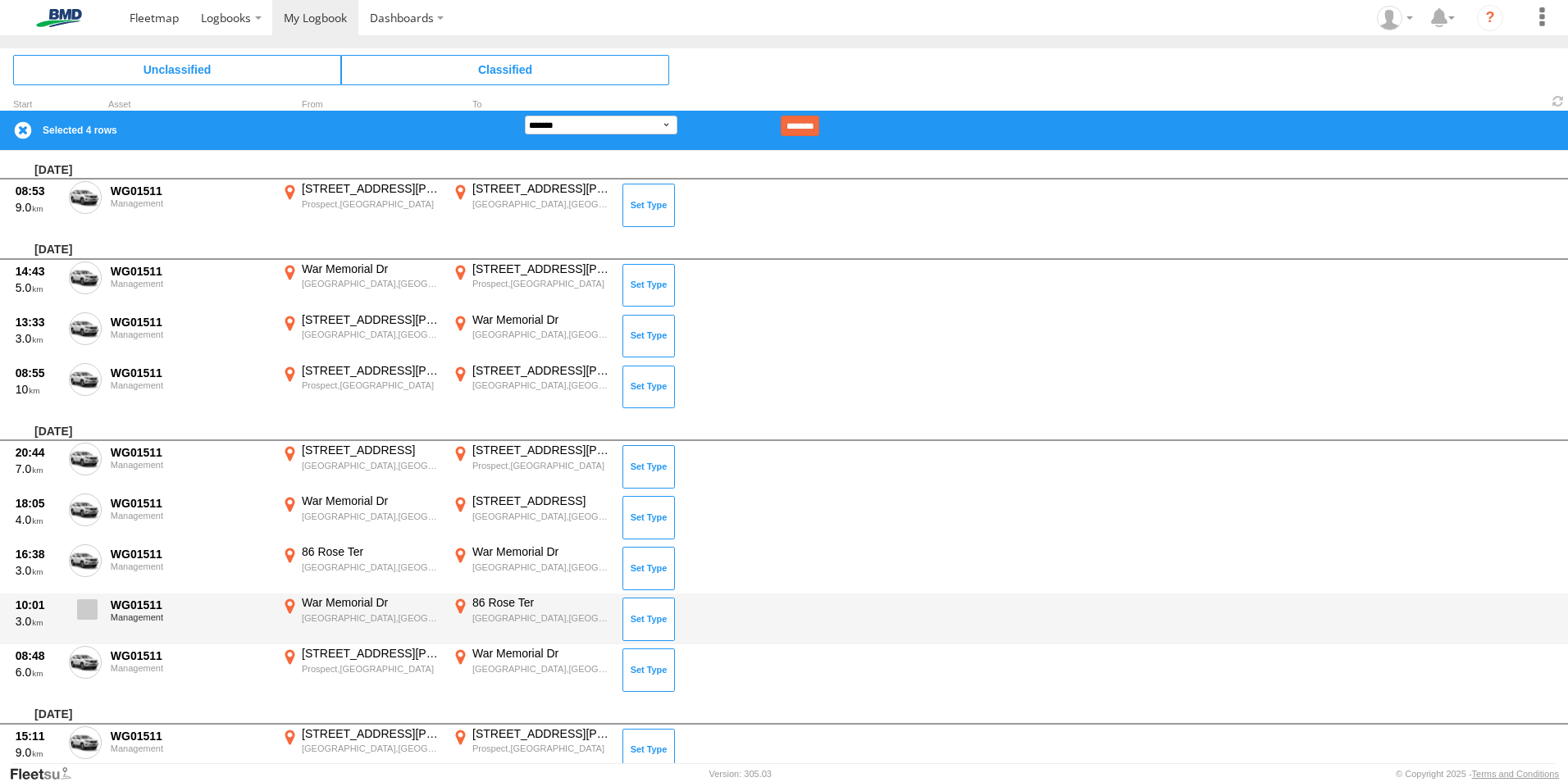
click at [85, 605] on span at bounding box center [87, 609] width 21 height 21
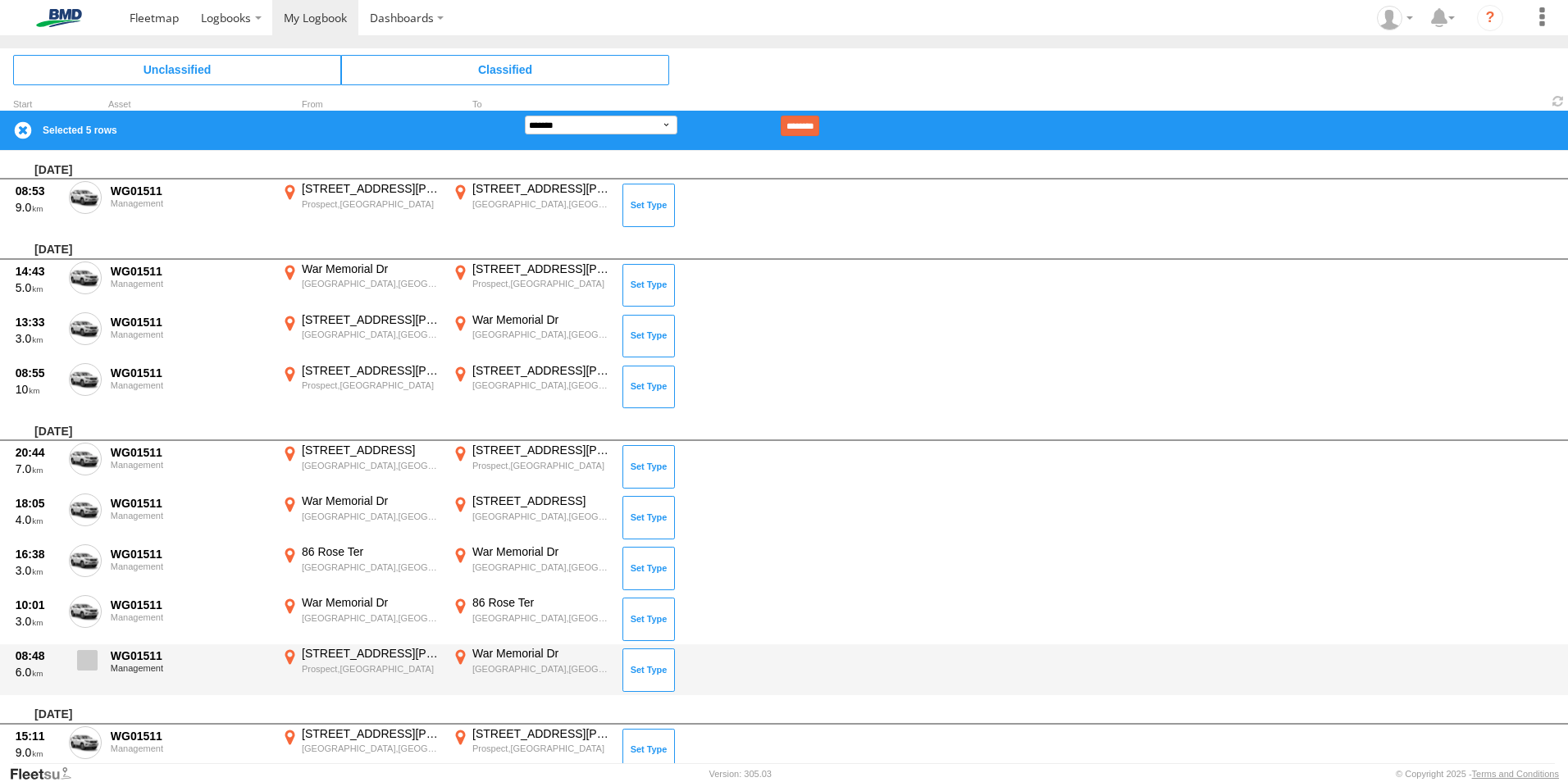
click at [88, 653] on span at bounding box center [87, 660] width 21 height 21
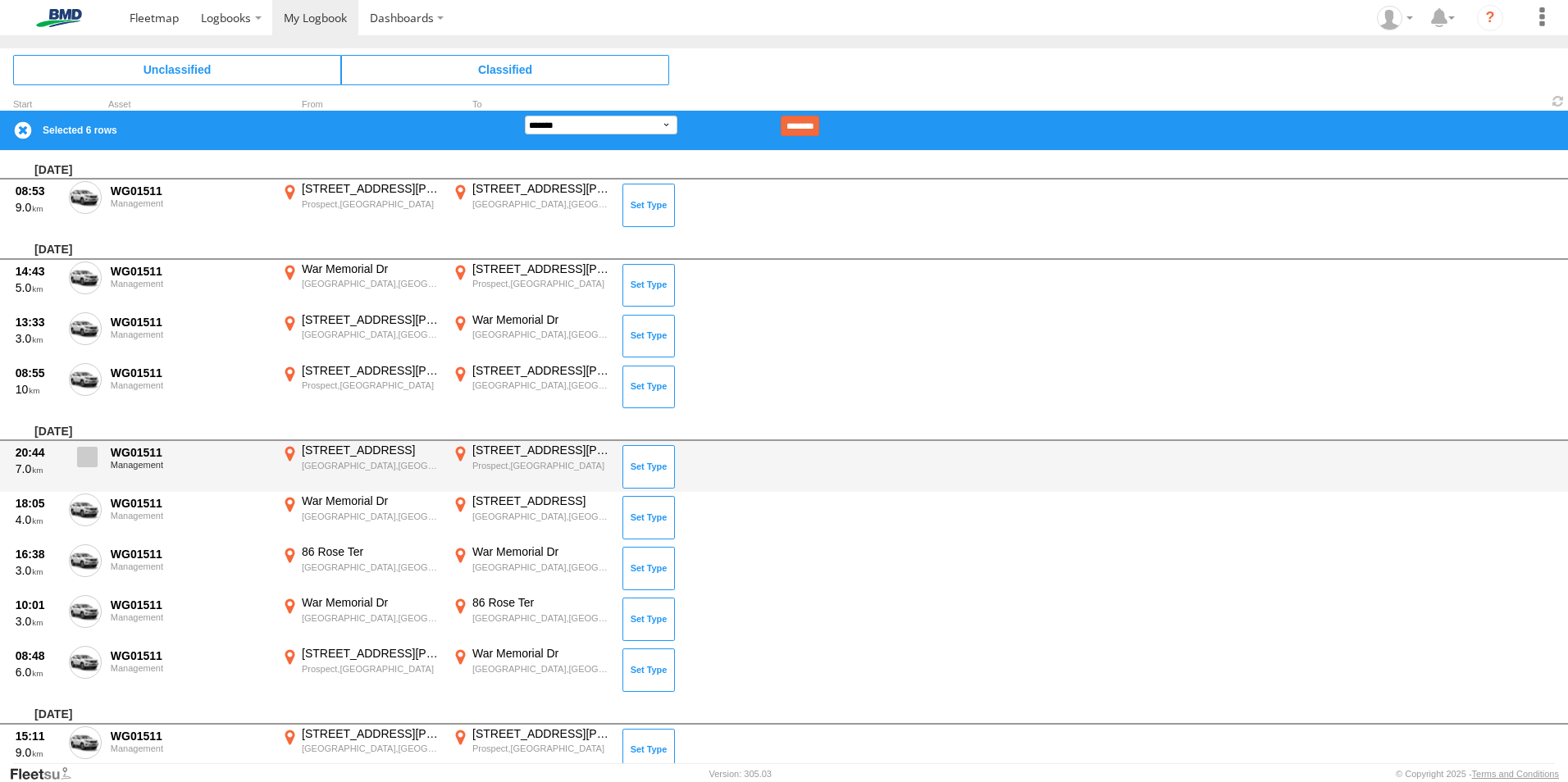
click at [92, 457] on span at bounding box center [87, 457] width 21 height 21
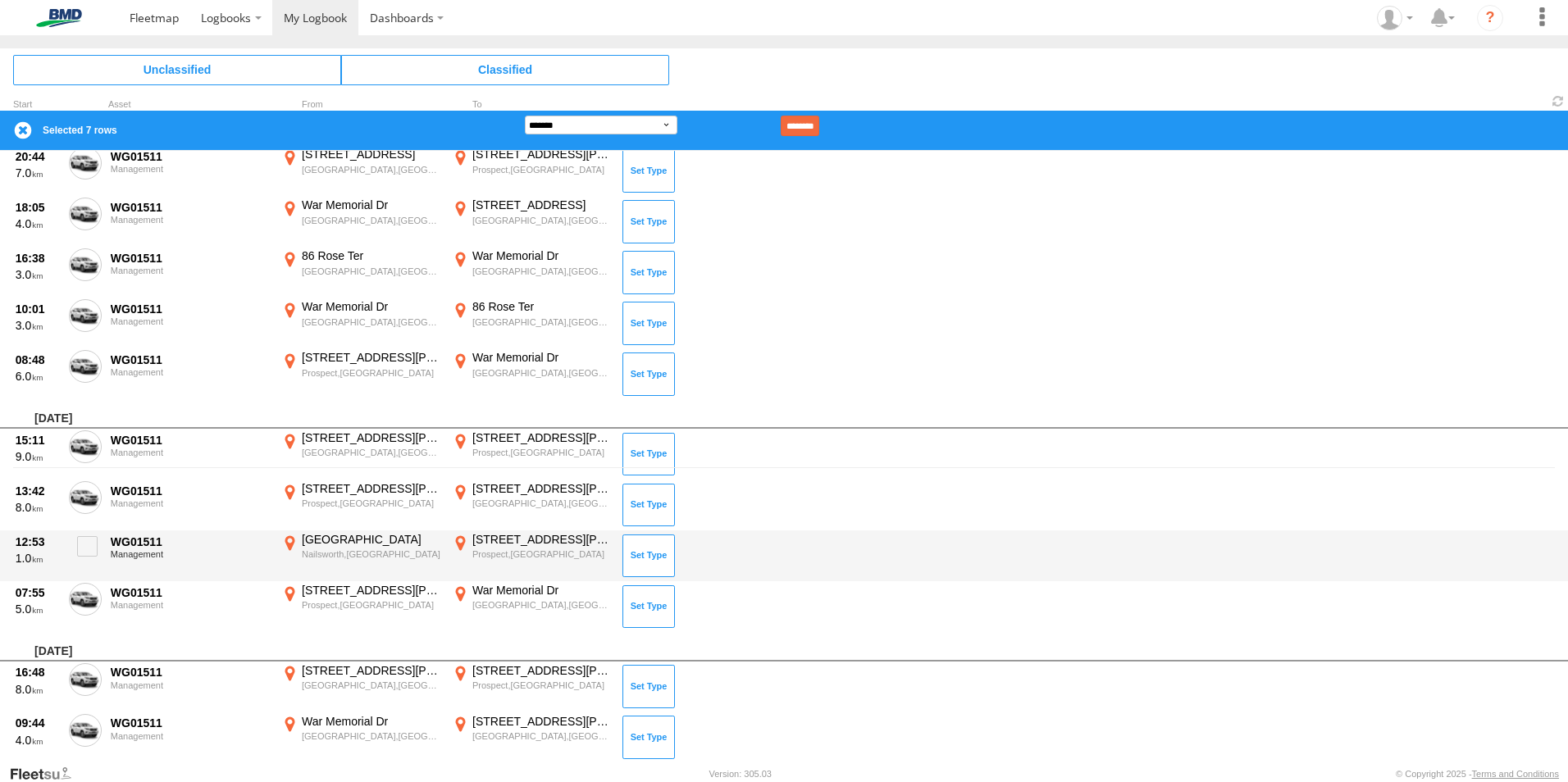
scroll to position [328, 0]
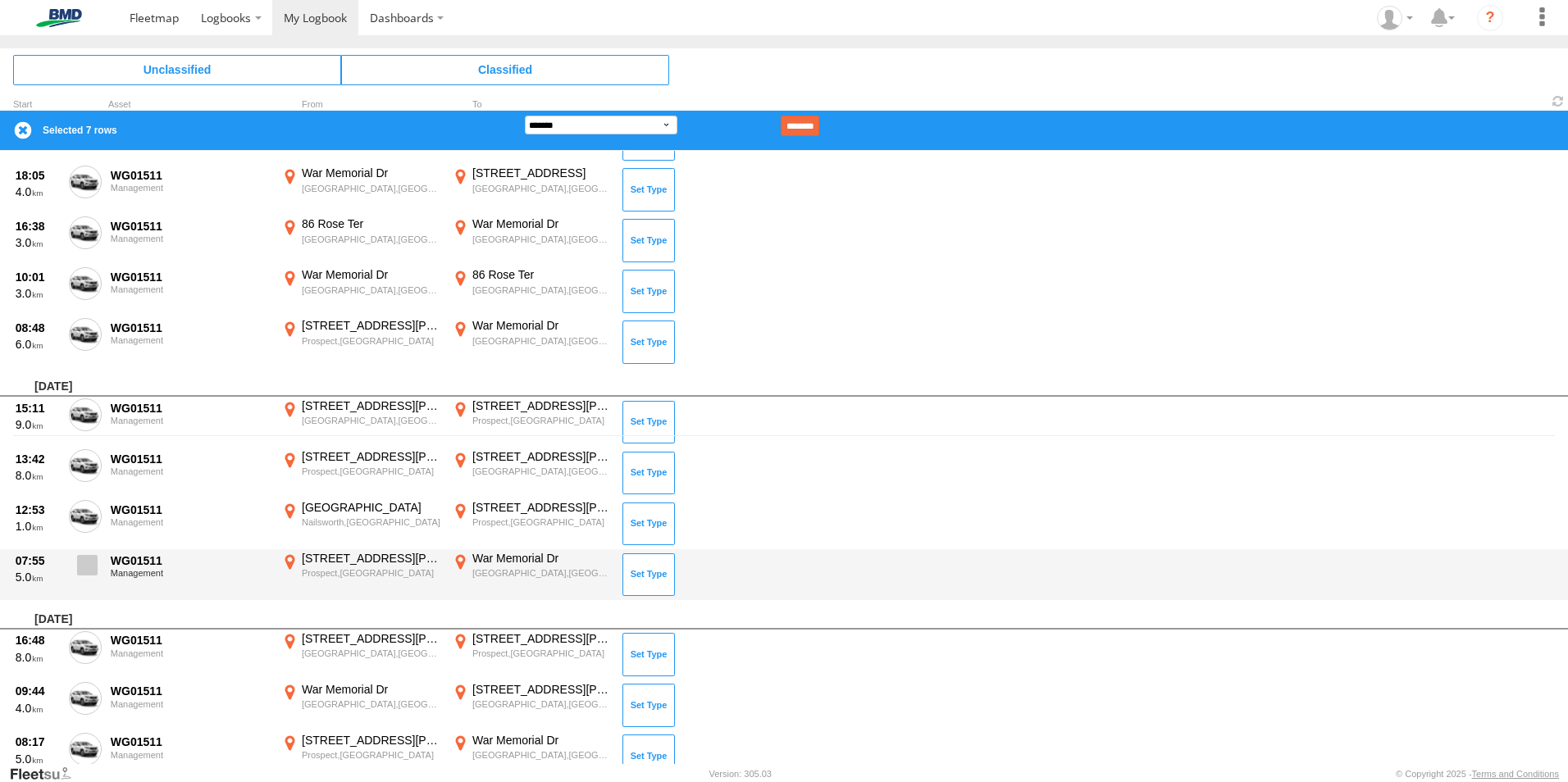
click at [89, 573] on span at bounding box center [87, 564] width 21 height 21
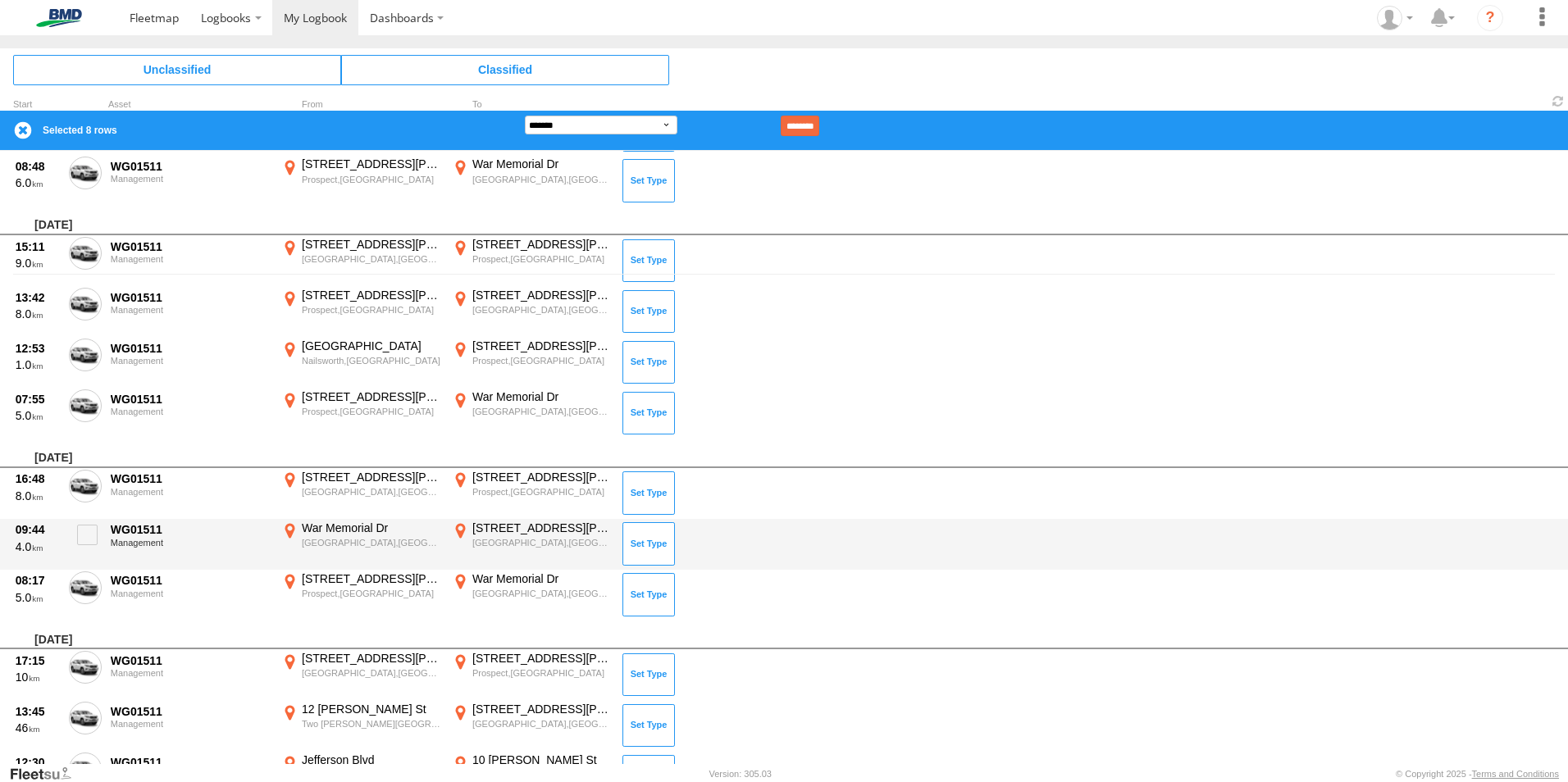
scroll to position [573, 0]
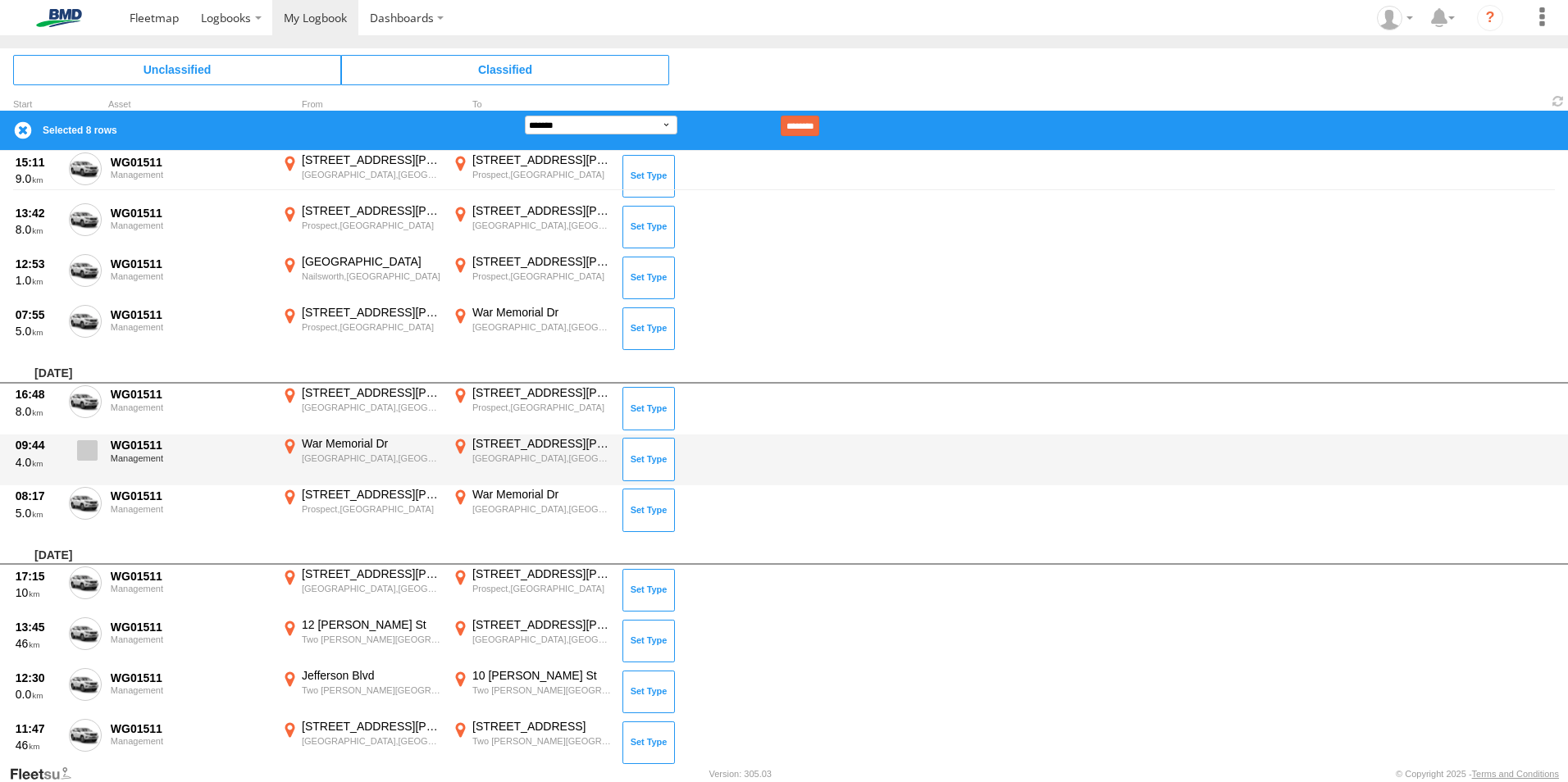
click at [94, 454] on span at bounding box center [87, 450] width 21 height 21
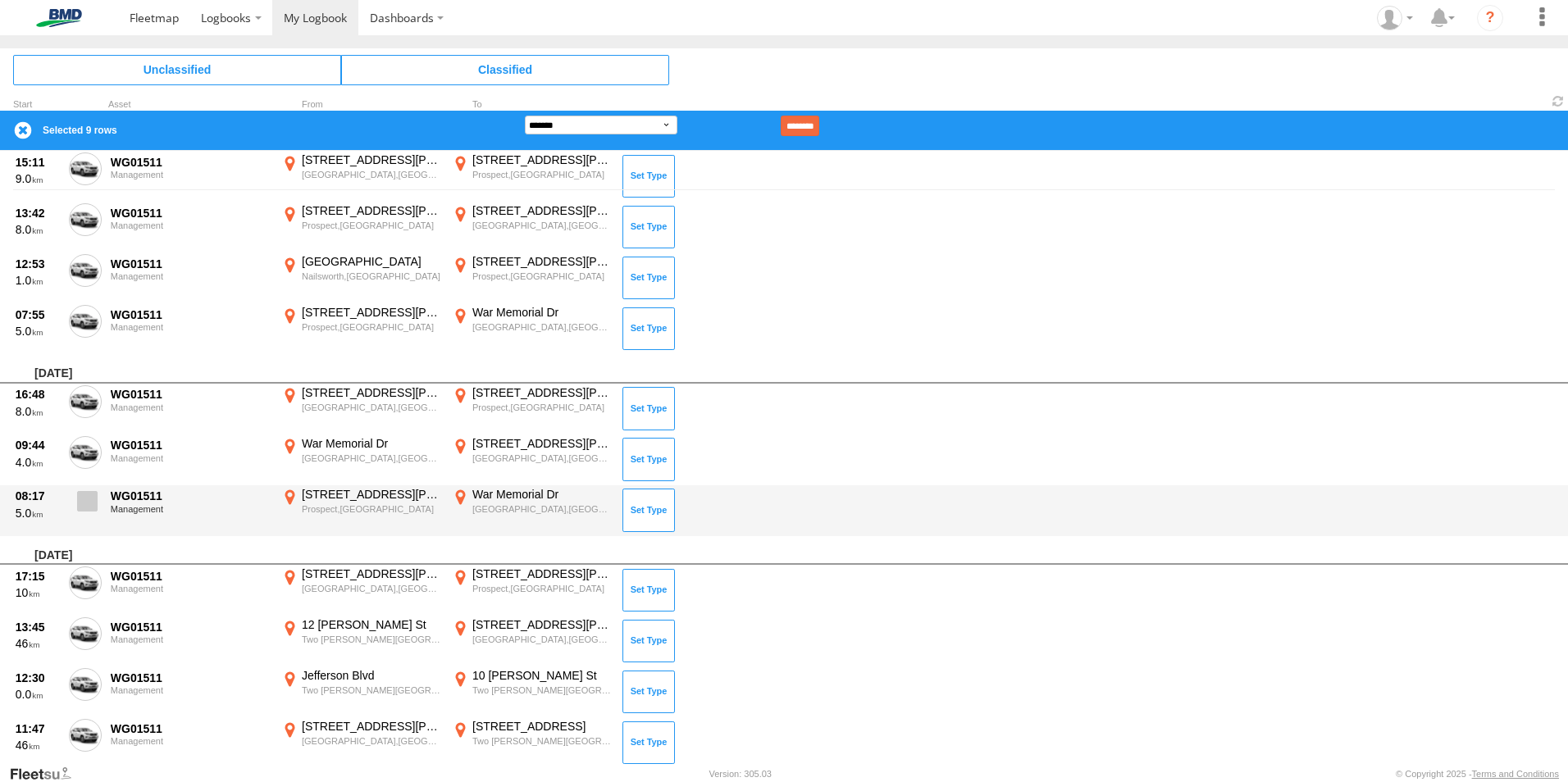
click at [88, 509] on span at bounding box center [87, 501] width 21 height 21
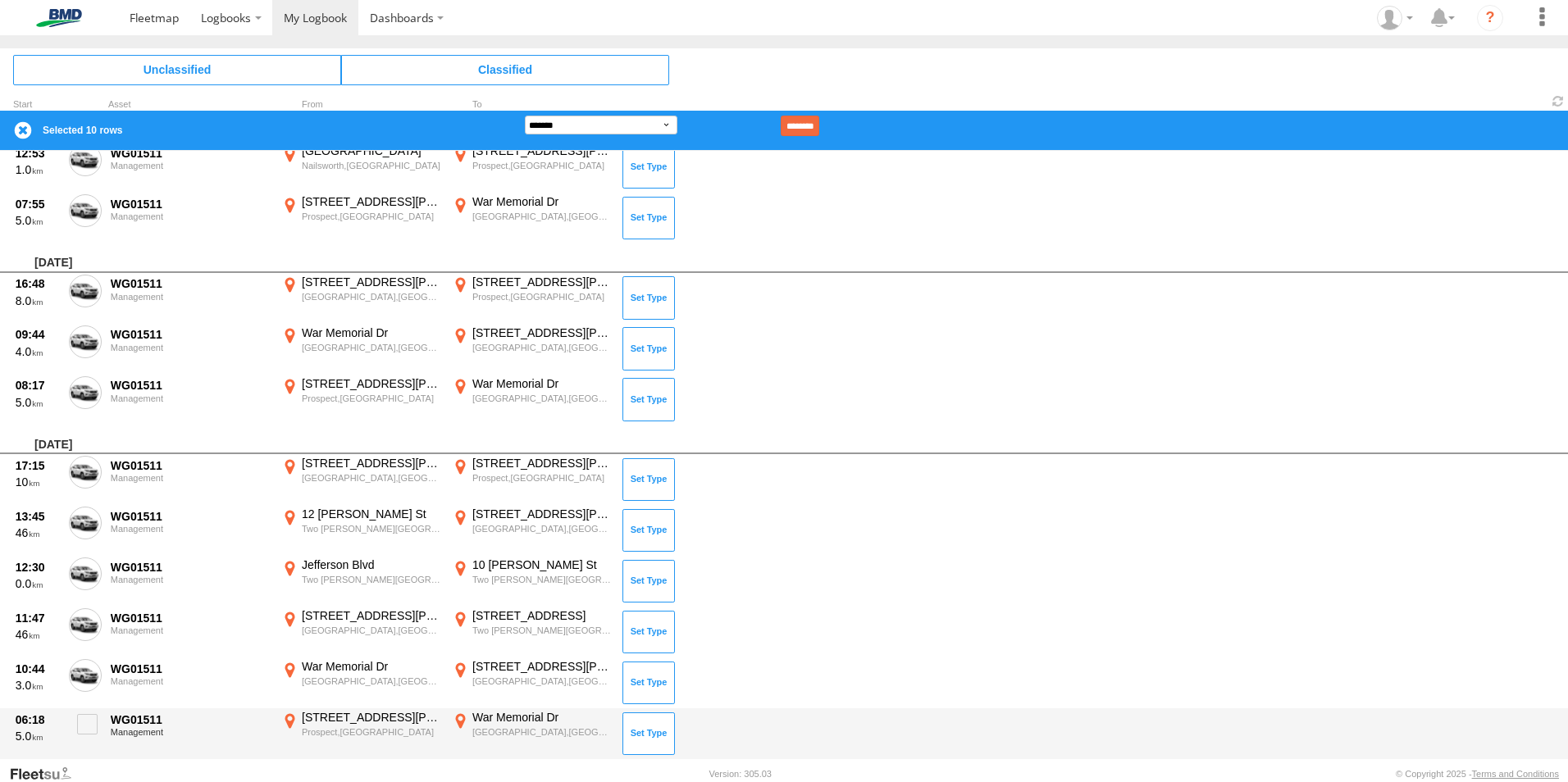
scroll to position [902, 0]
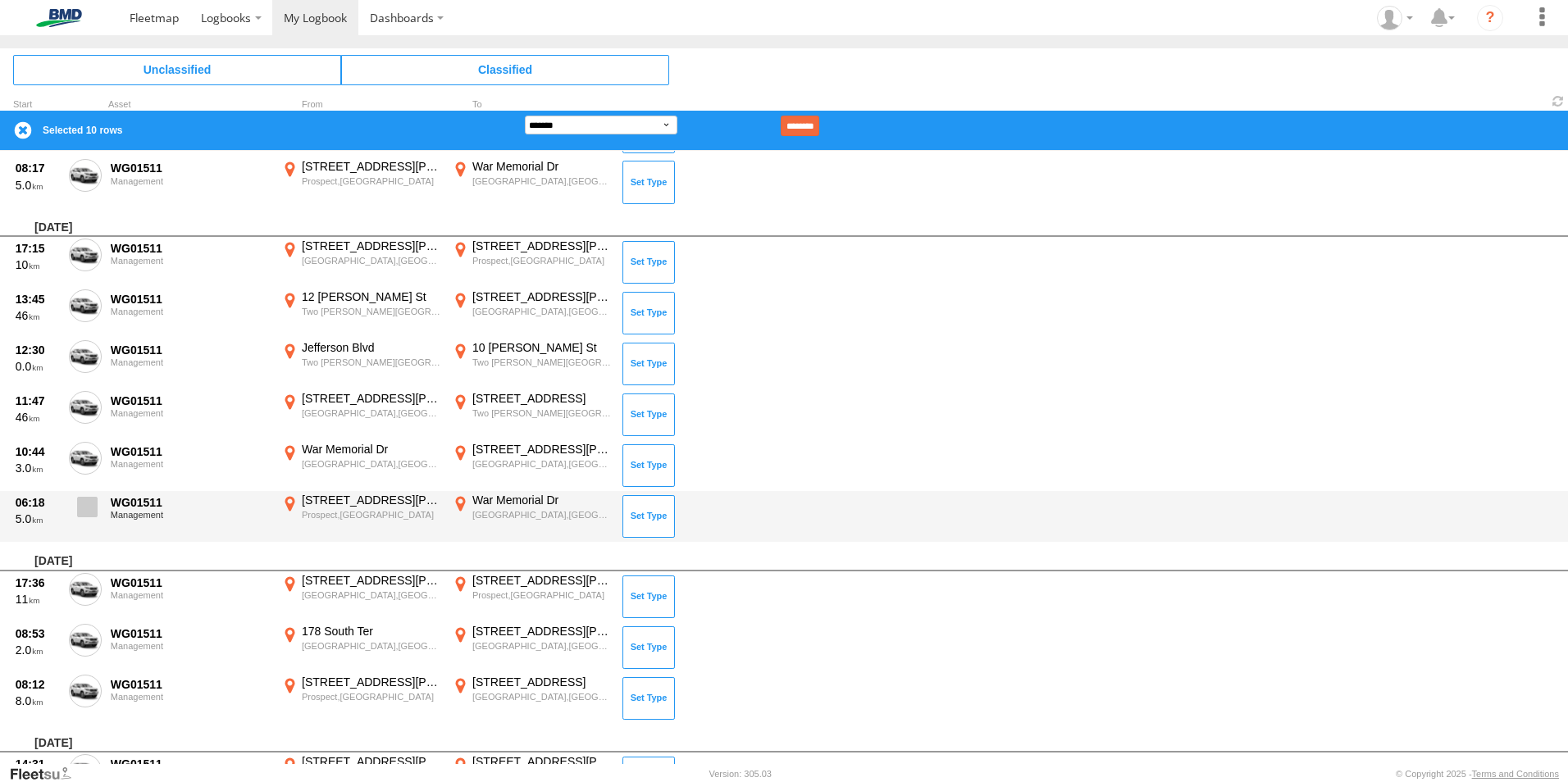
drag, startPoint x: 92, startPoint y: 449, endPoint x: 85, endPoint y: 493, distance: 44.6
click at [0, 0] on span at bounding box center [0, 0] width 0 height 0
click at [82, 509] on span at bounding box center [87, 507] width 21 height 21
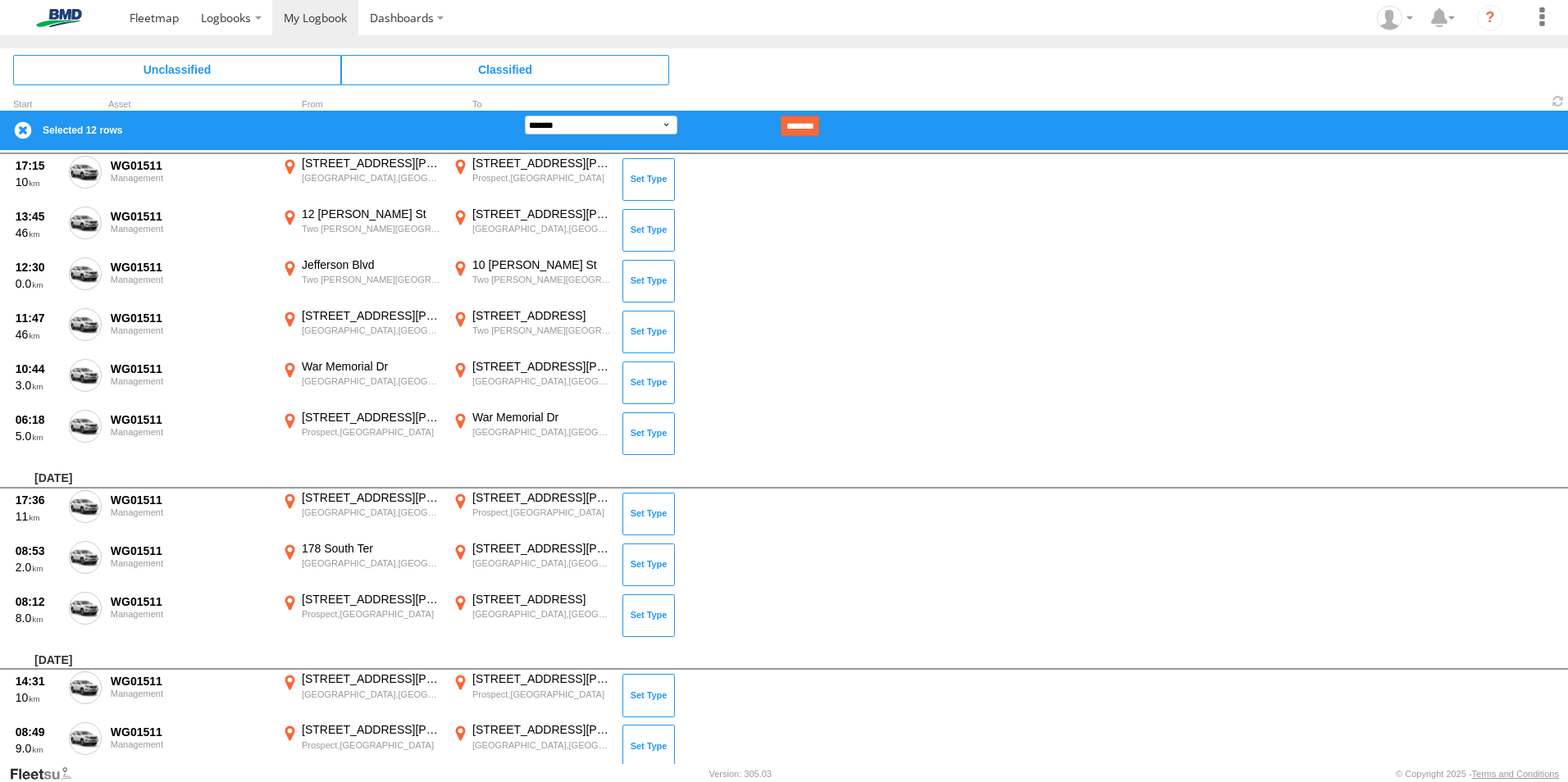
scroll to position [1311, 0]
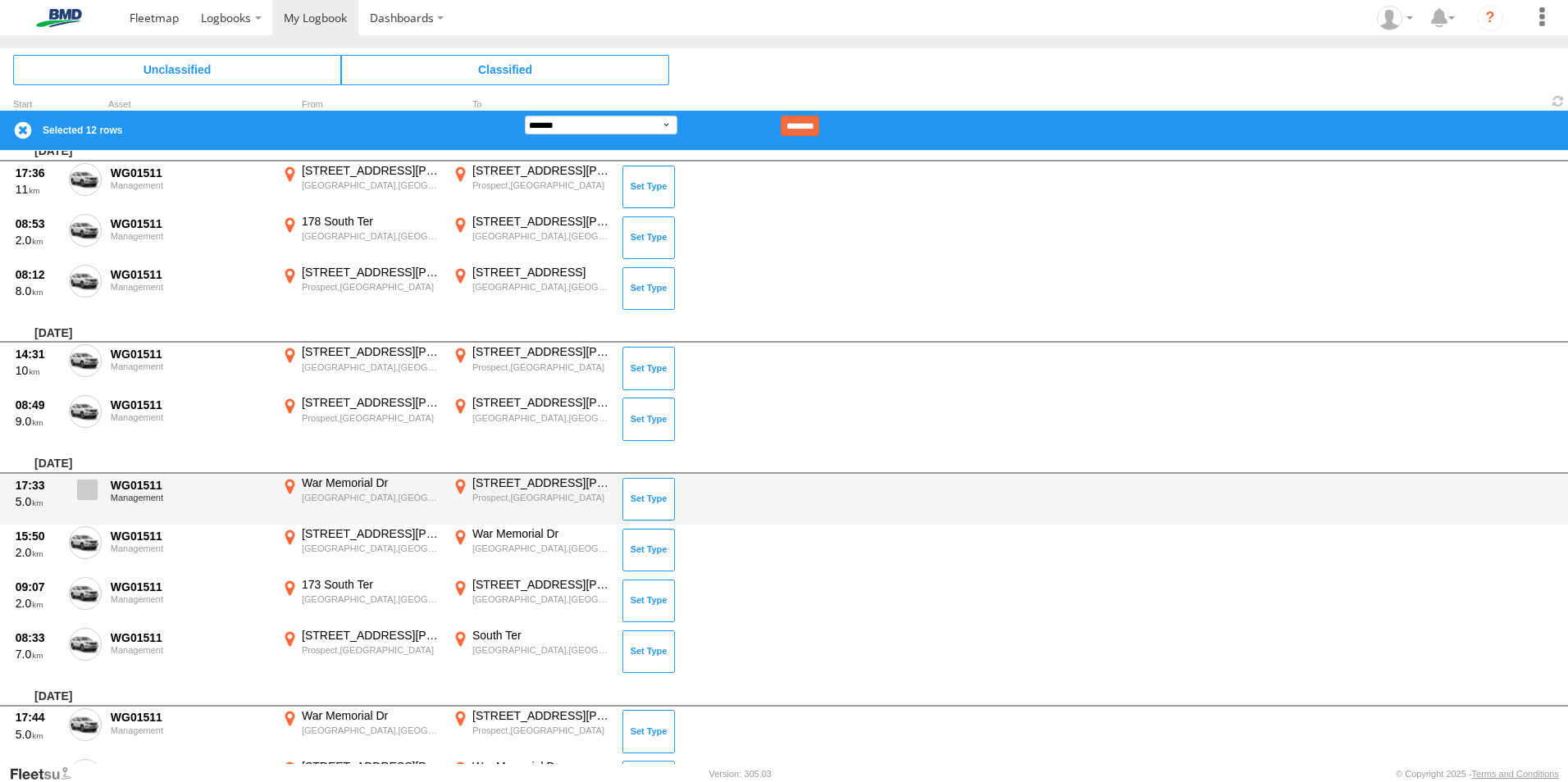
click at [91, 495] on span at bounding box center [87, 489] width 21 height 21
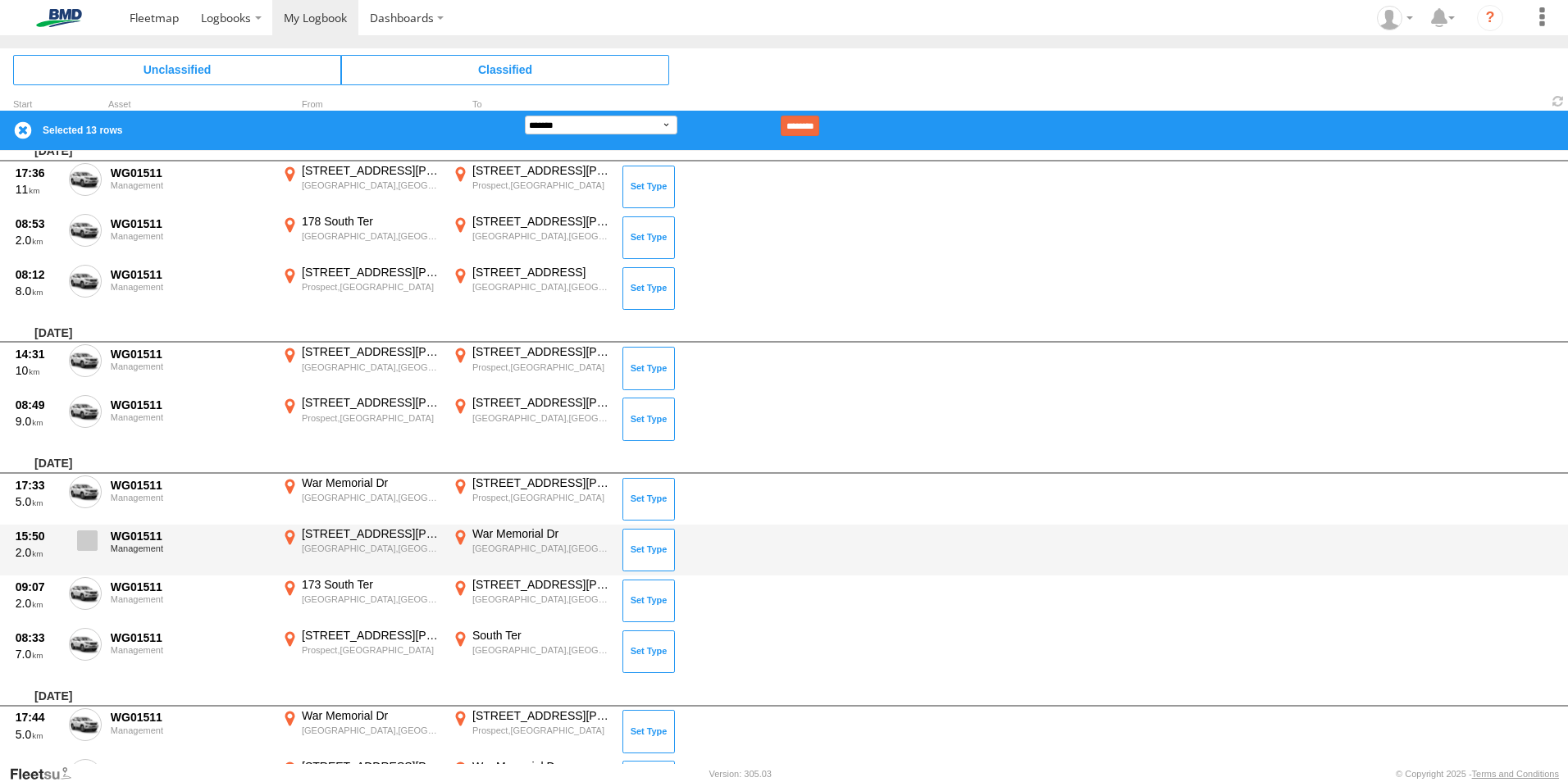
click at [80, 530] on span at bounding box center [87, 540] width 21 height 21
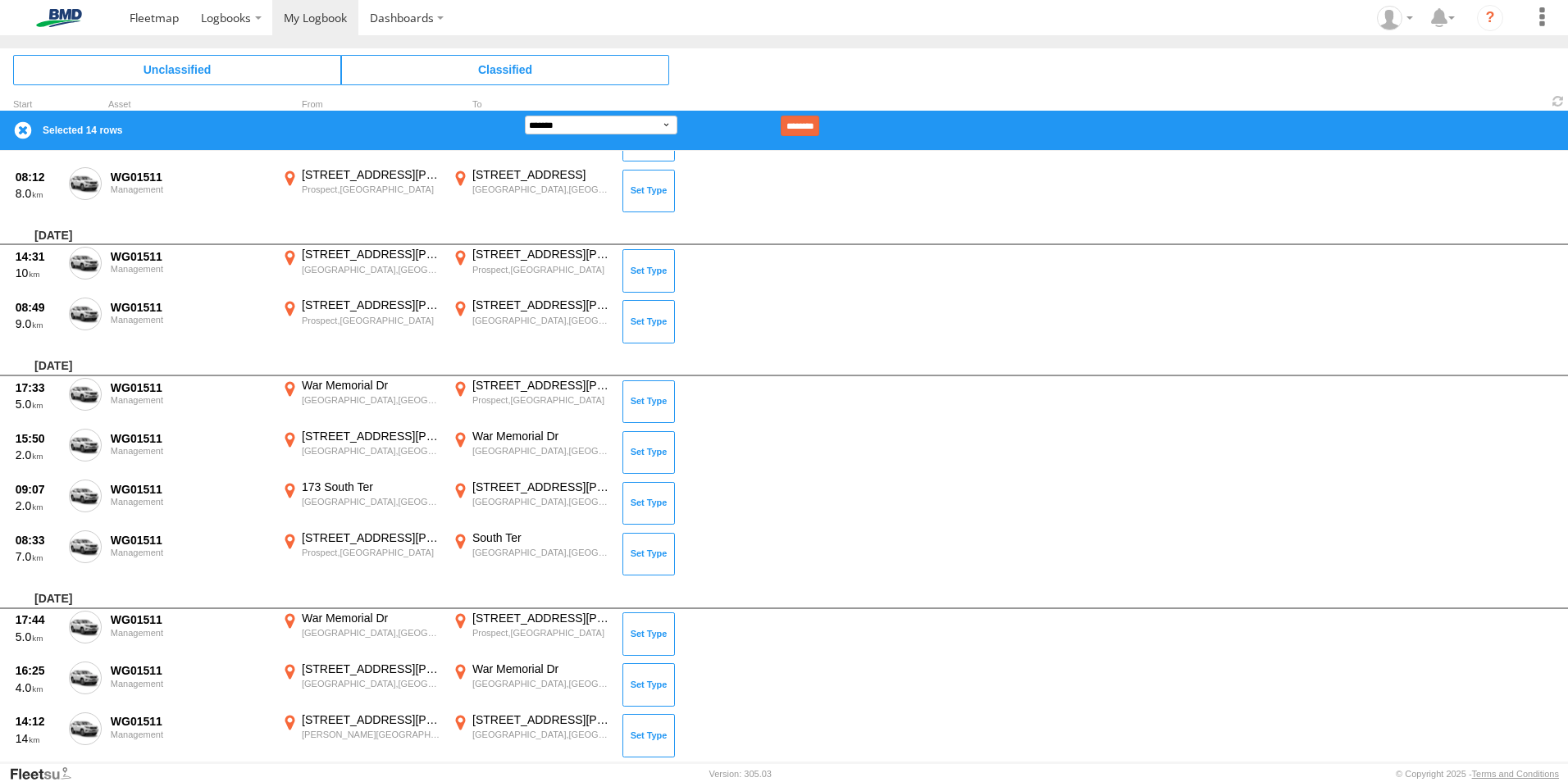
scroll to position [1640, 0]
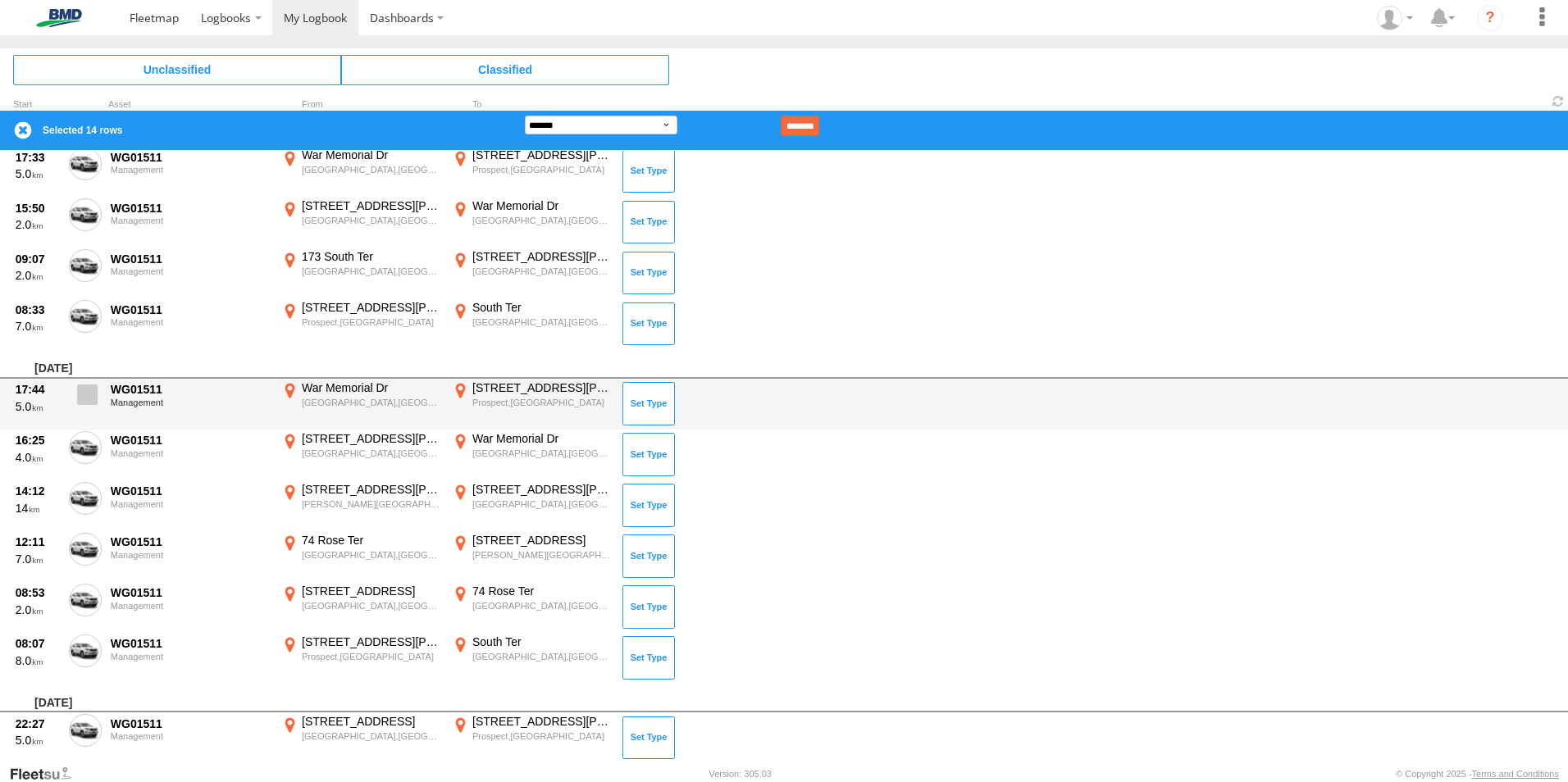
click at [76, 395] on label at bounding box center [85, 399] width 32 height 38
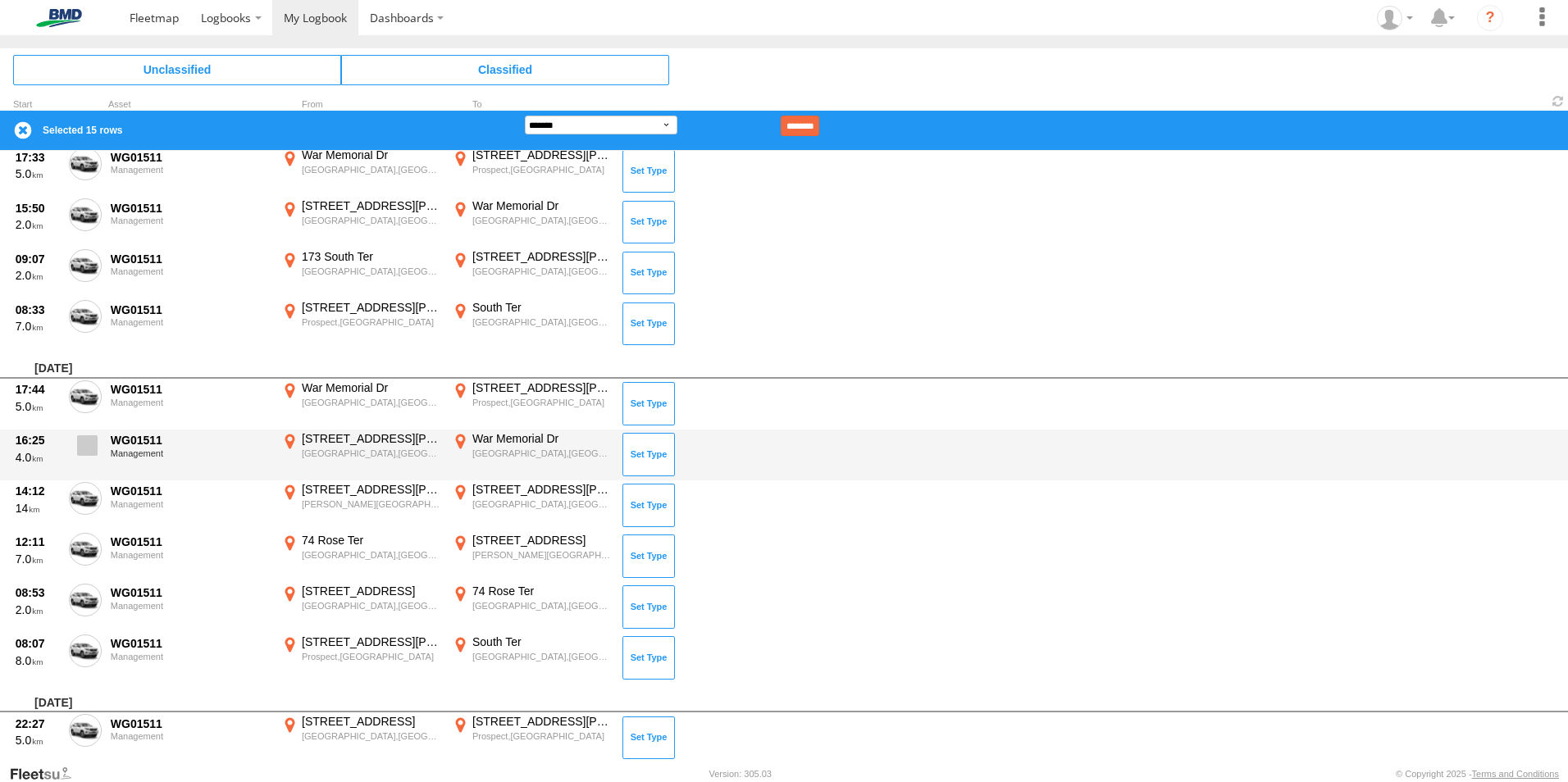
click at [85, 446] on span at bounding box center [87, 445] width 21 height 21
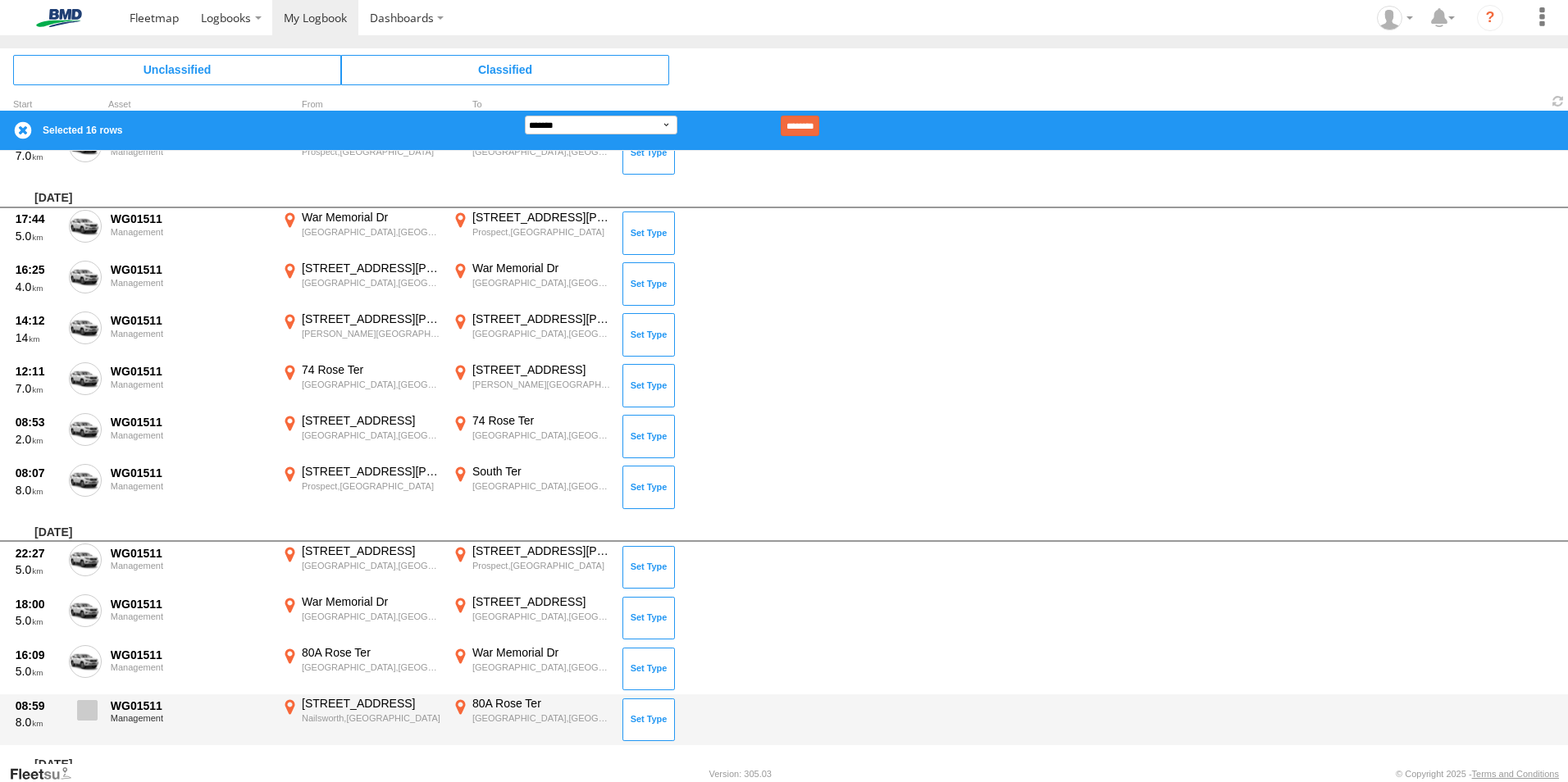
scroll to position [2049, 0]
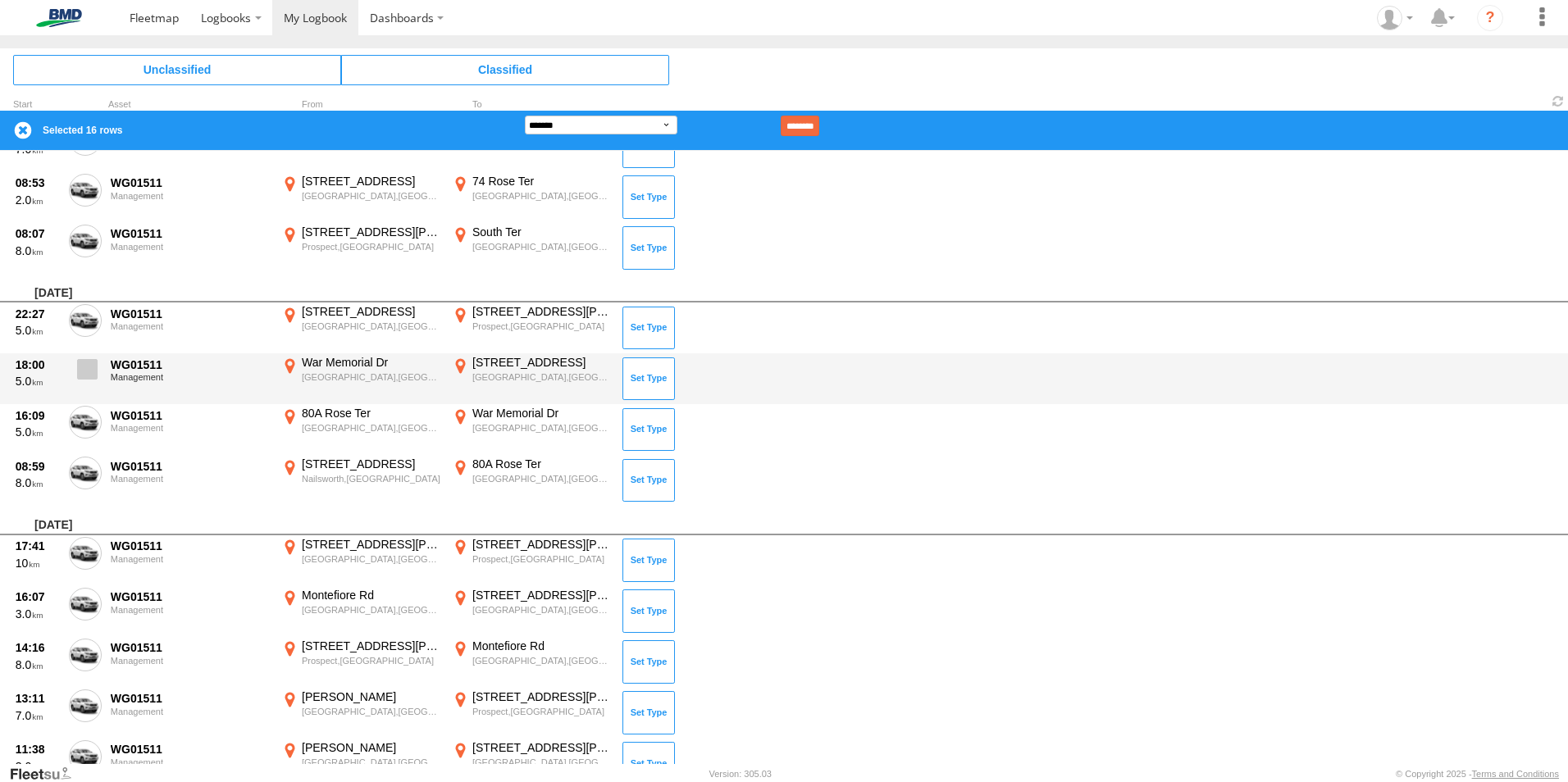
click at [81, 370] on span at bounding box center [87, 369] width 21 height 21
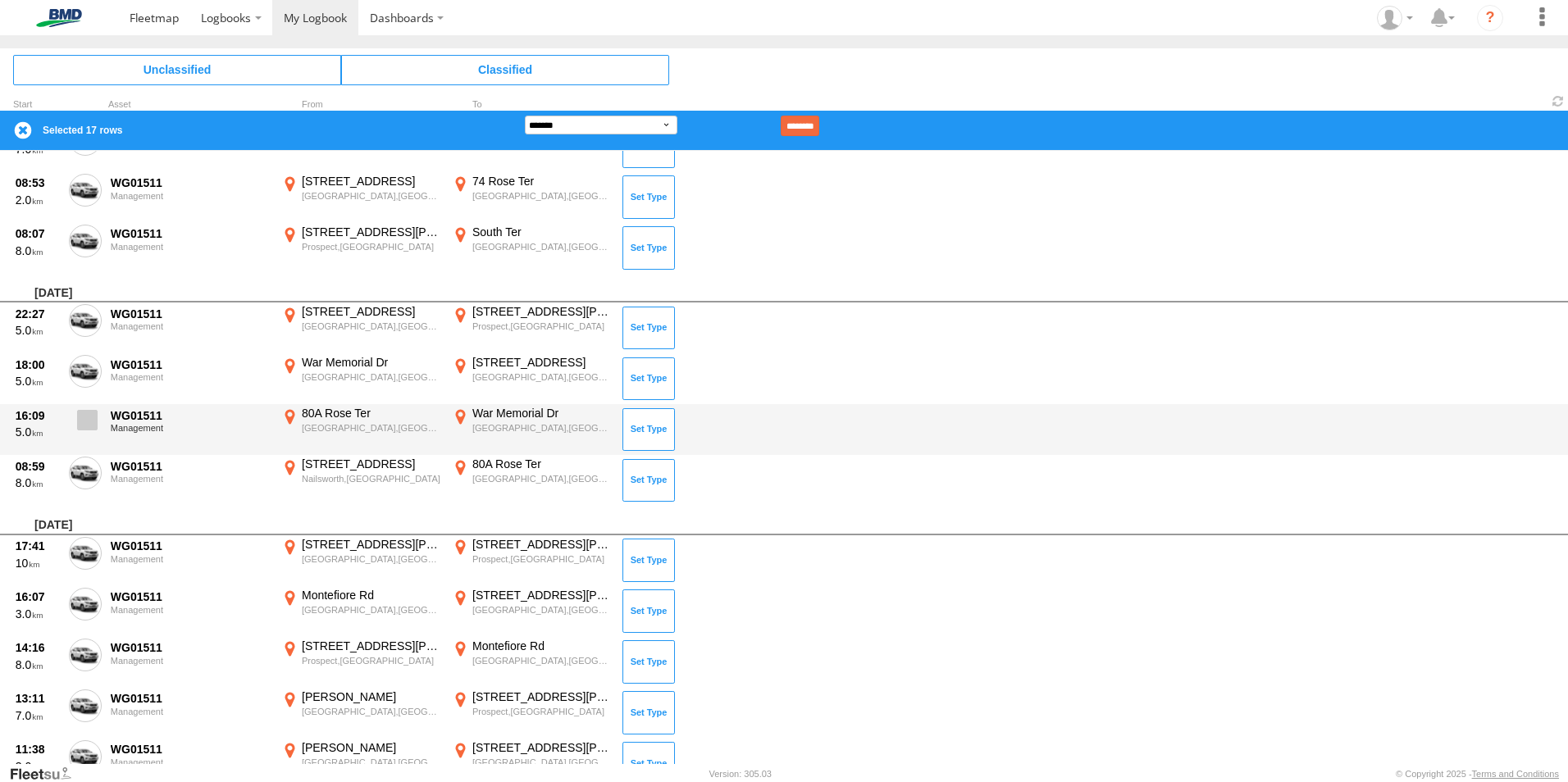
click at [92, 413] on span at bounding box center [87, 420] width 21 height 21
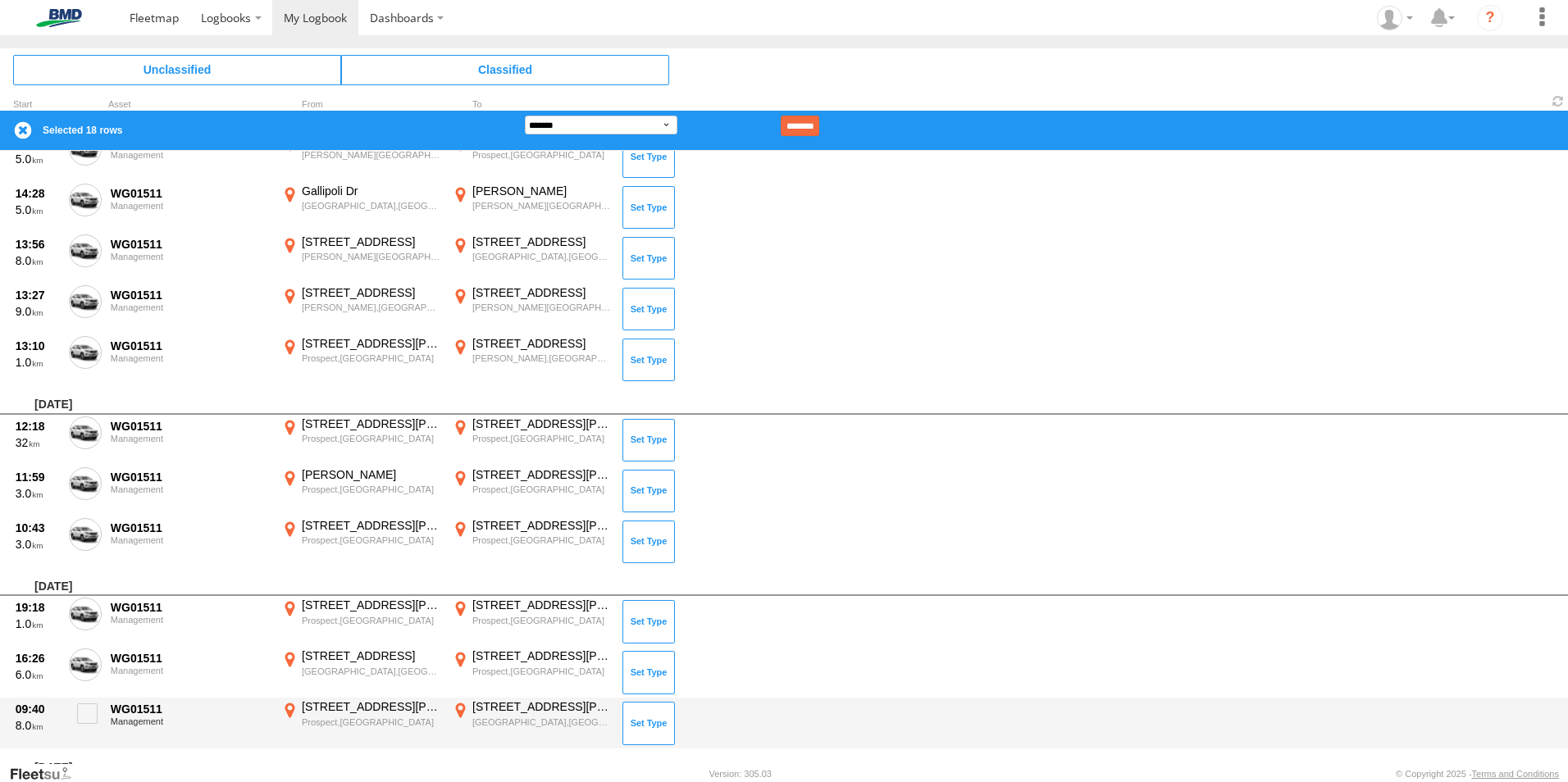
scroll to position [3279, 0]
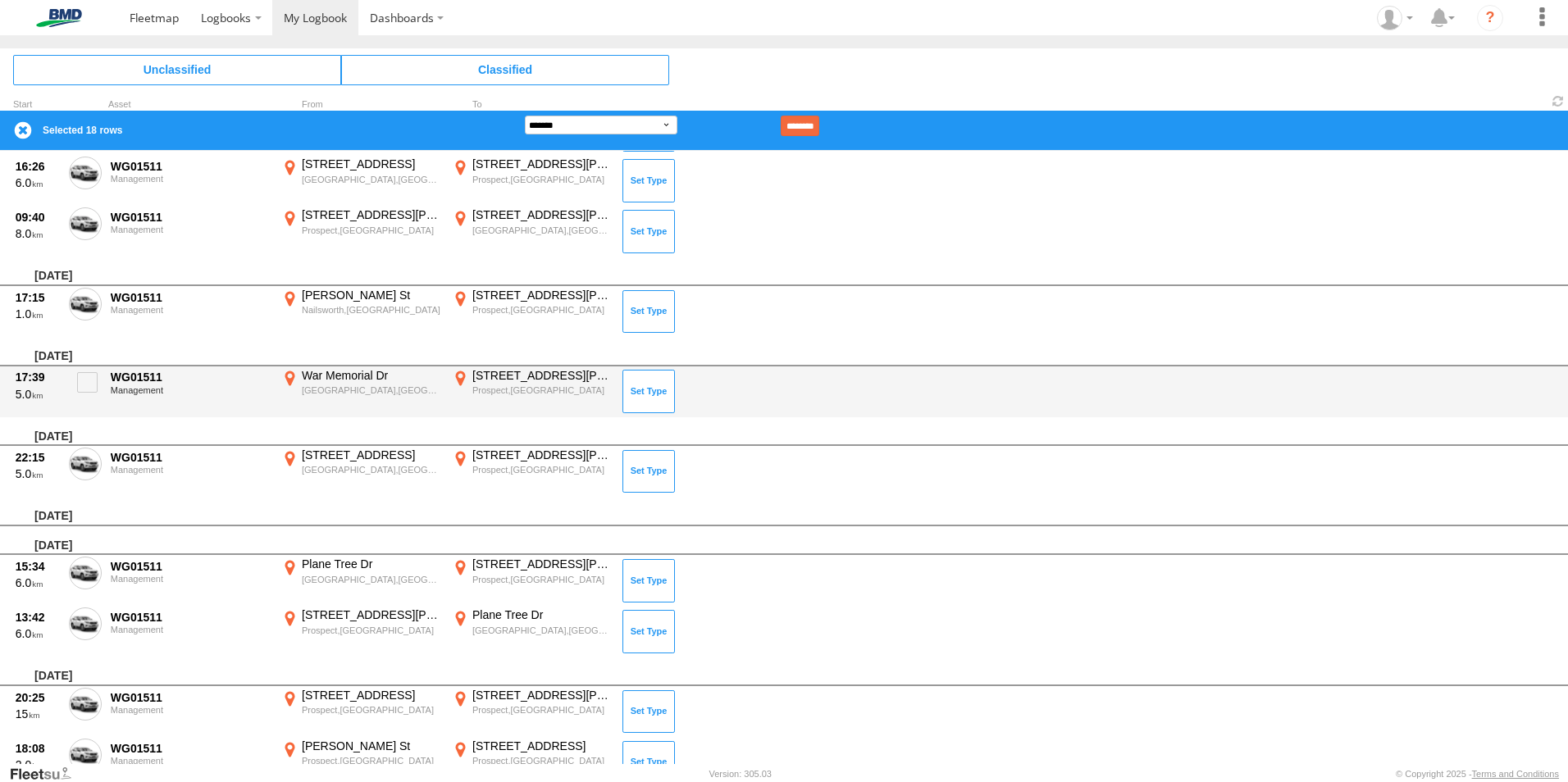
drag, startPoint x: 89, startPoint y: 385, endPoint x: 141, endPoint y: 386, distance: 52.0
click at [90, 385] on span at bounding box center [87, 382] width 21 height 21
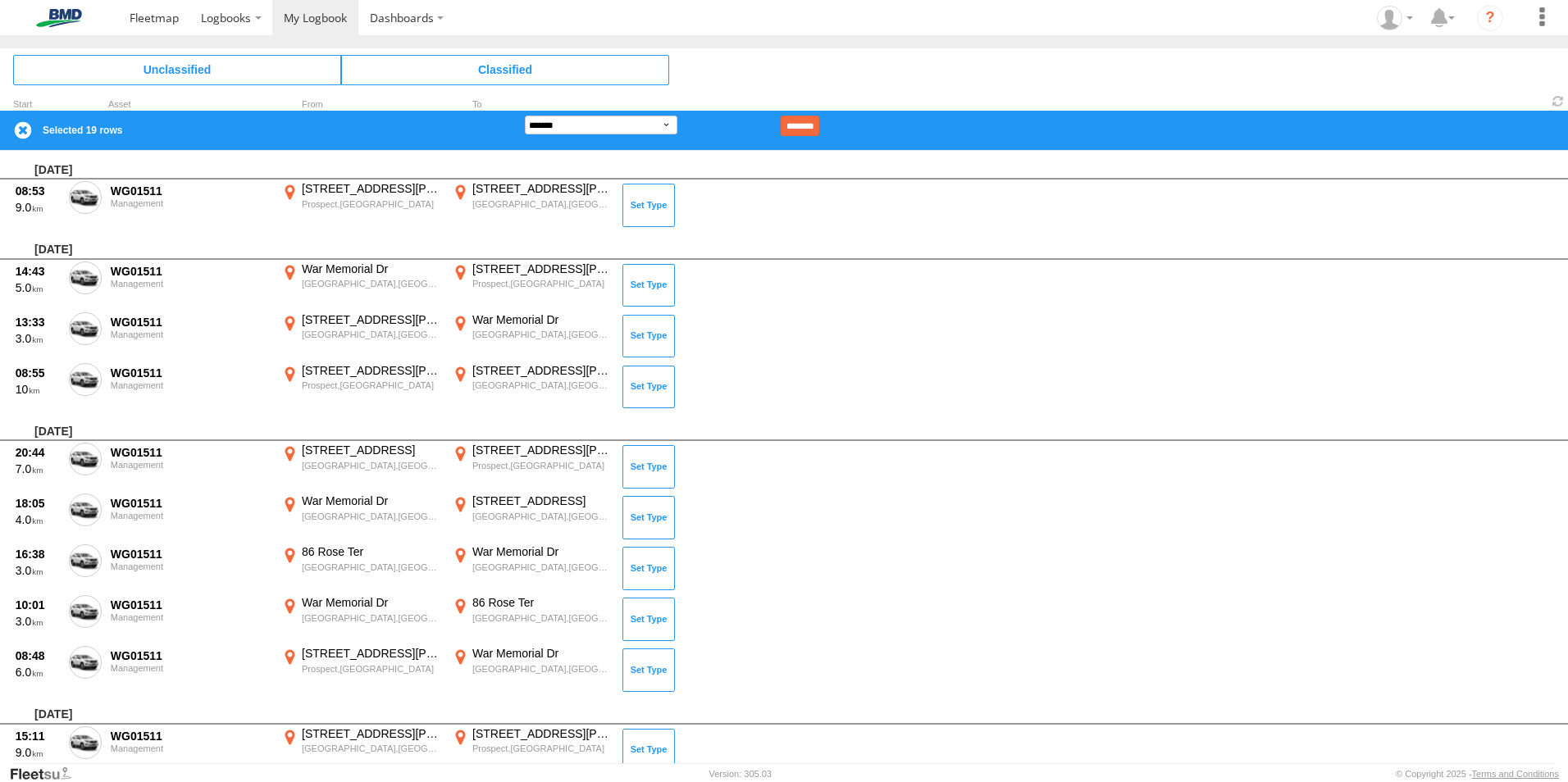
scroll to position [430, 0]
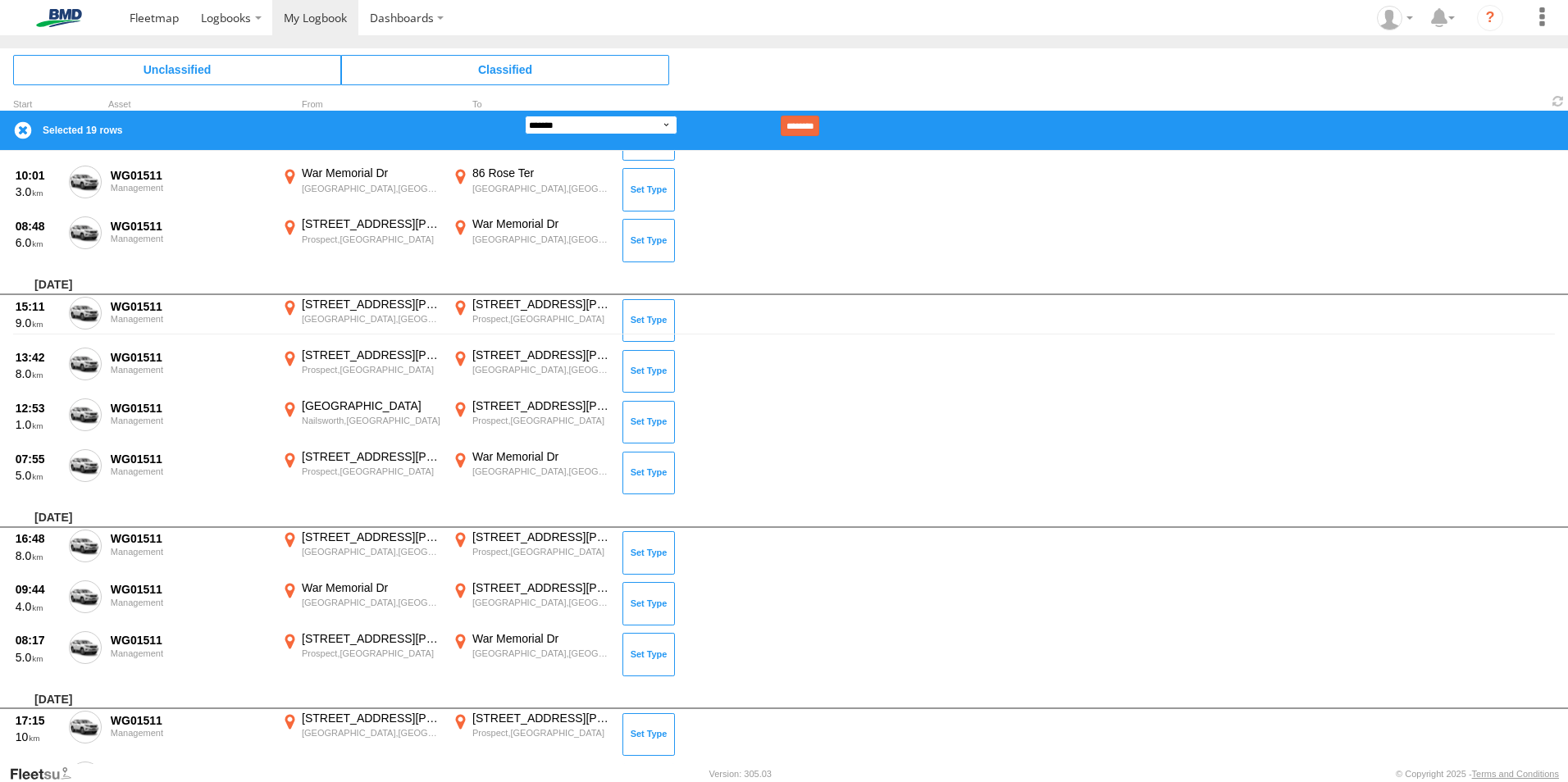
click at [655, 119] on select "**********" at bounding box center [601, 125] width 153 height 19
click at [525, 116] on select "**********" at bounding box center [601, 125] width 153 height 19
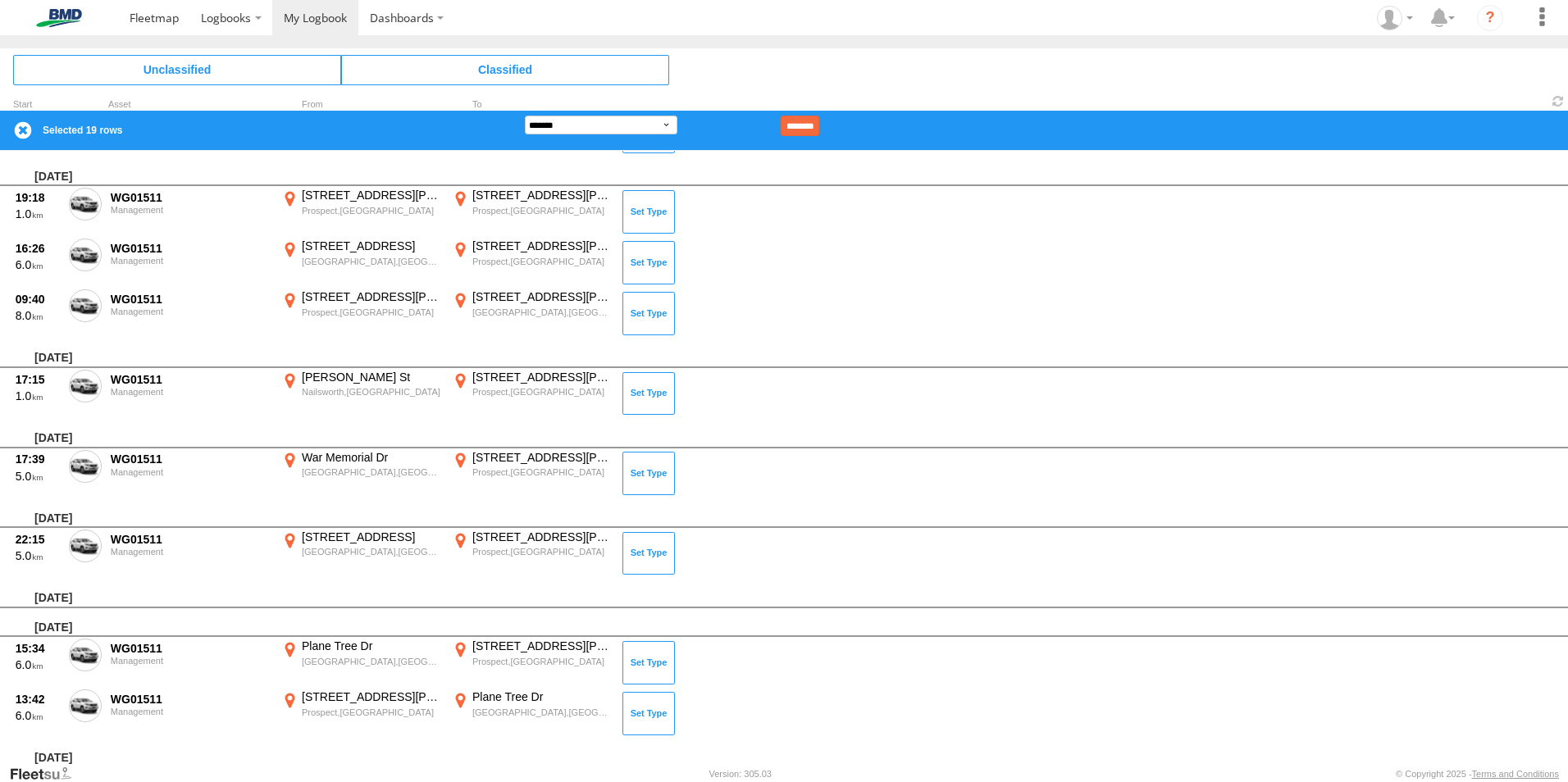
scroll to position [4011, 0]
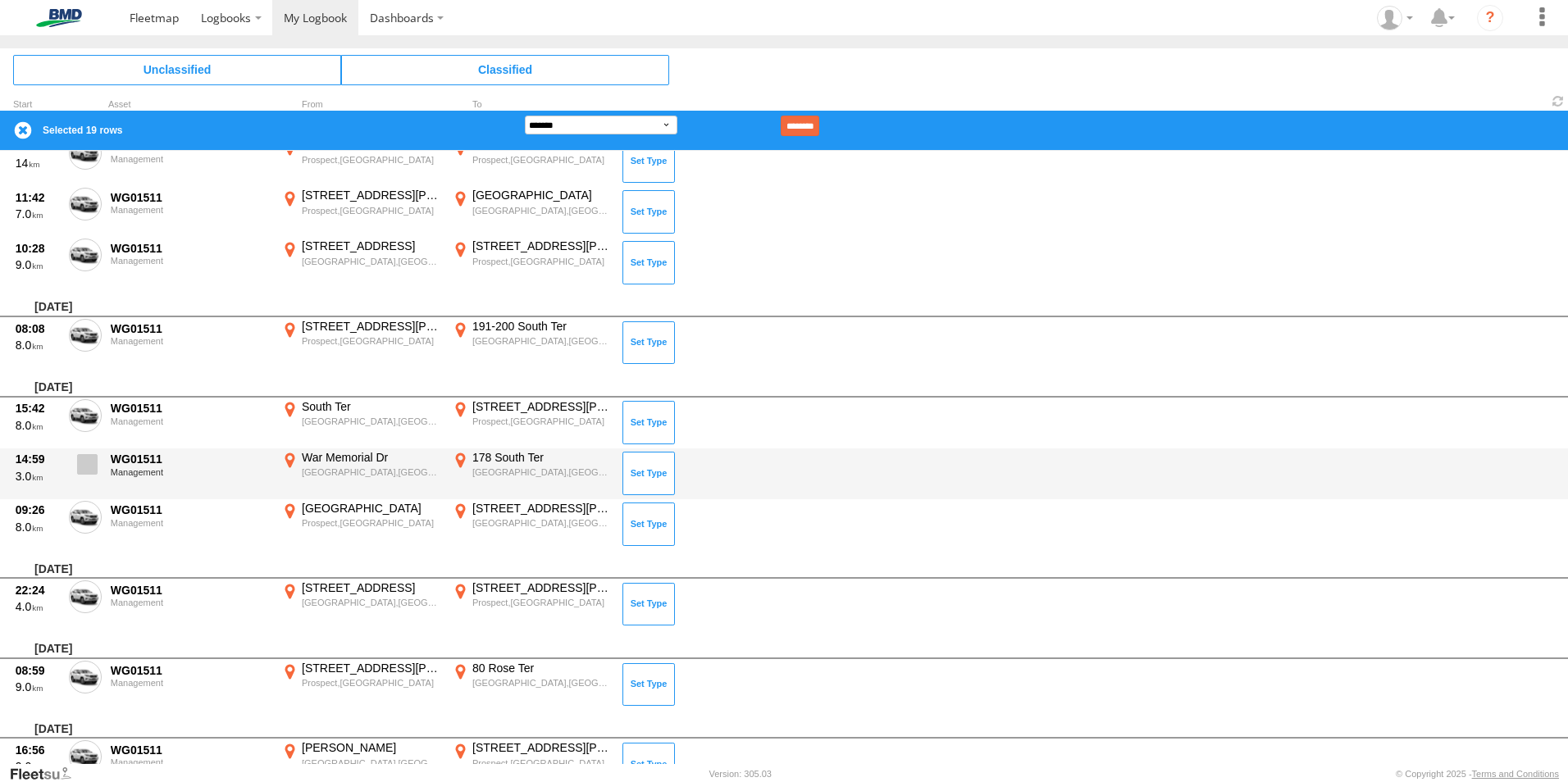
click at [79, 465] on span at bounding box center [87, 464] width 21 height 21
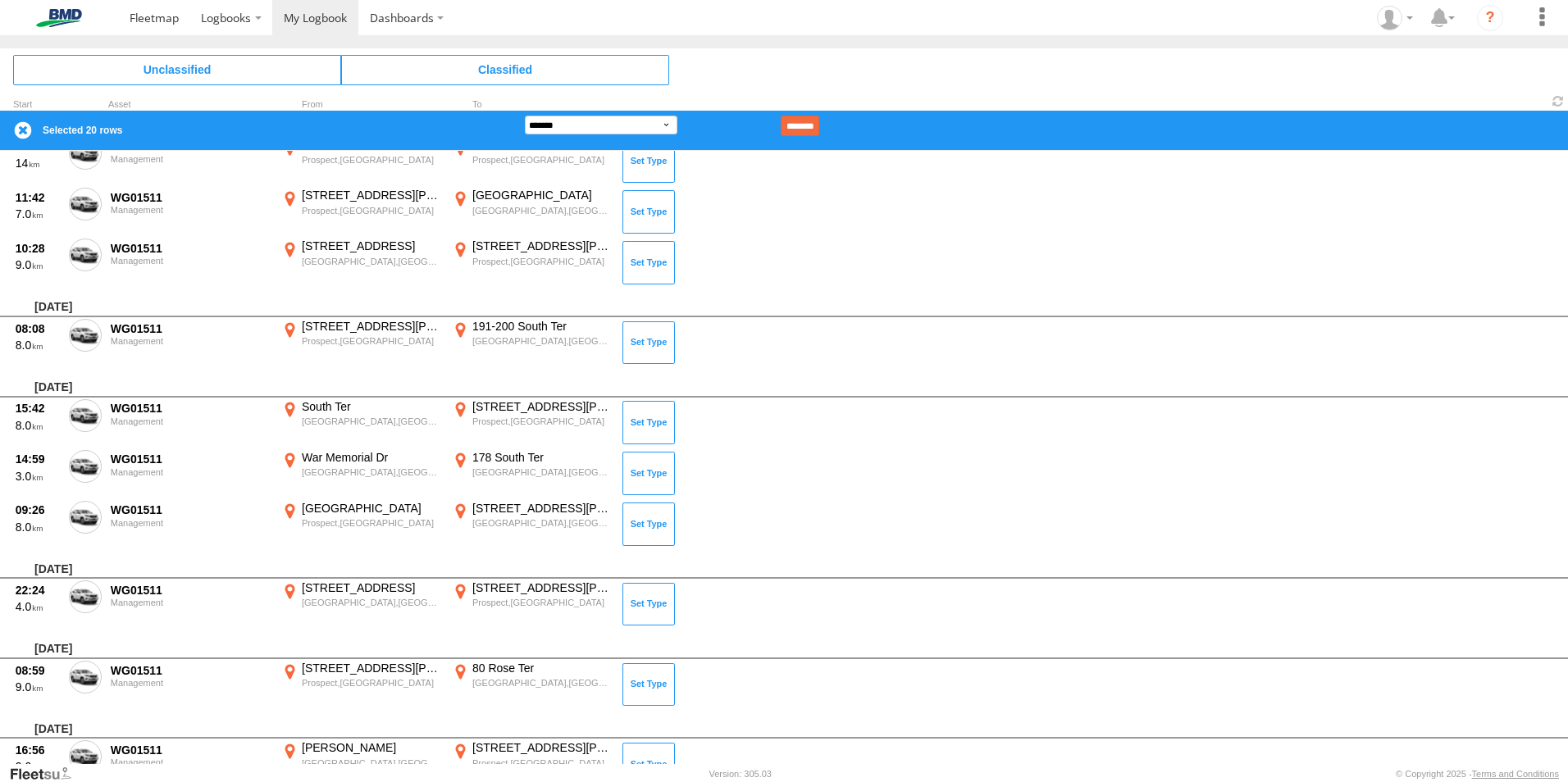
scroll to position [5434, 0]
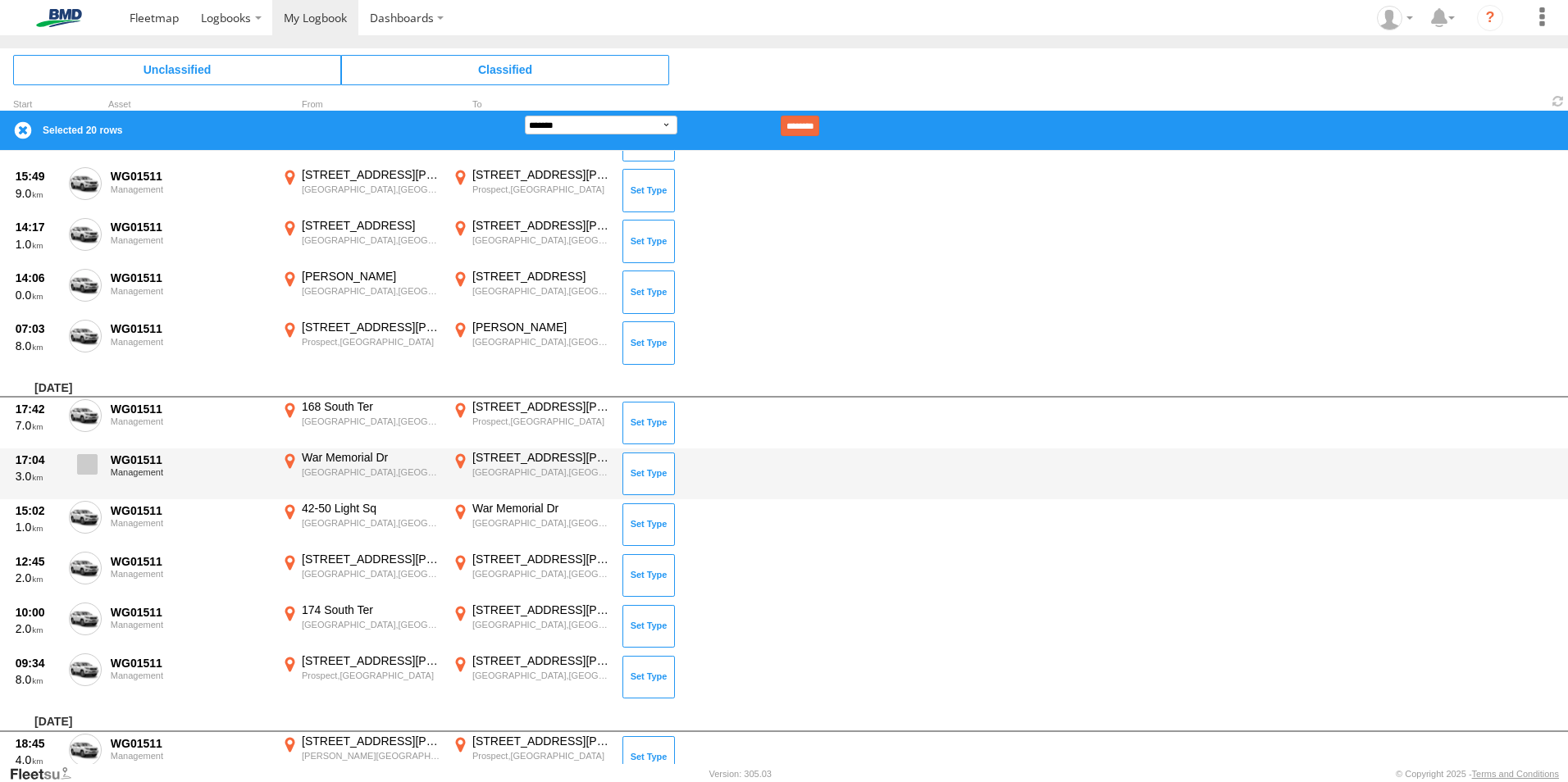
click at [85, 466] on span at bounding box center [87, 464] width 21 height 21
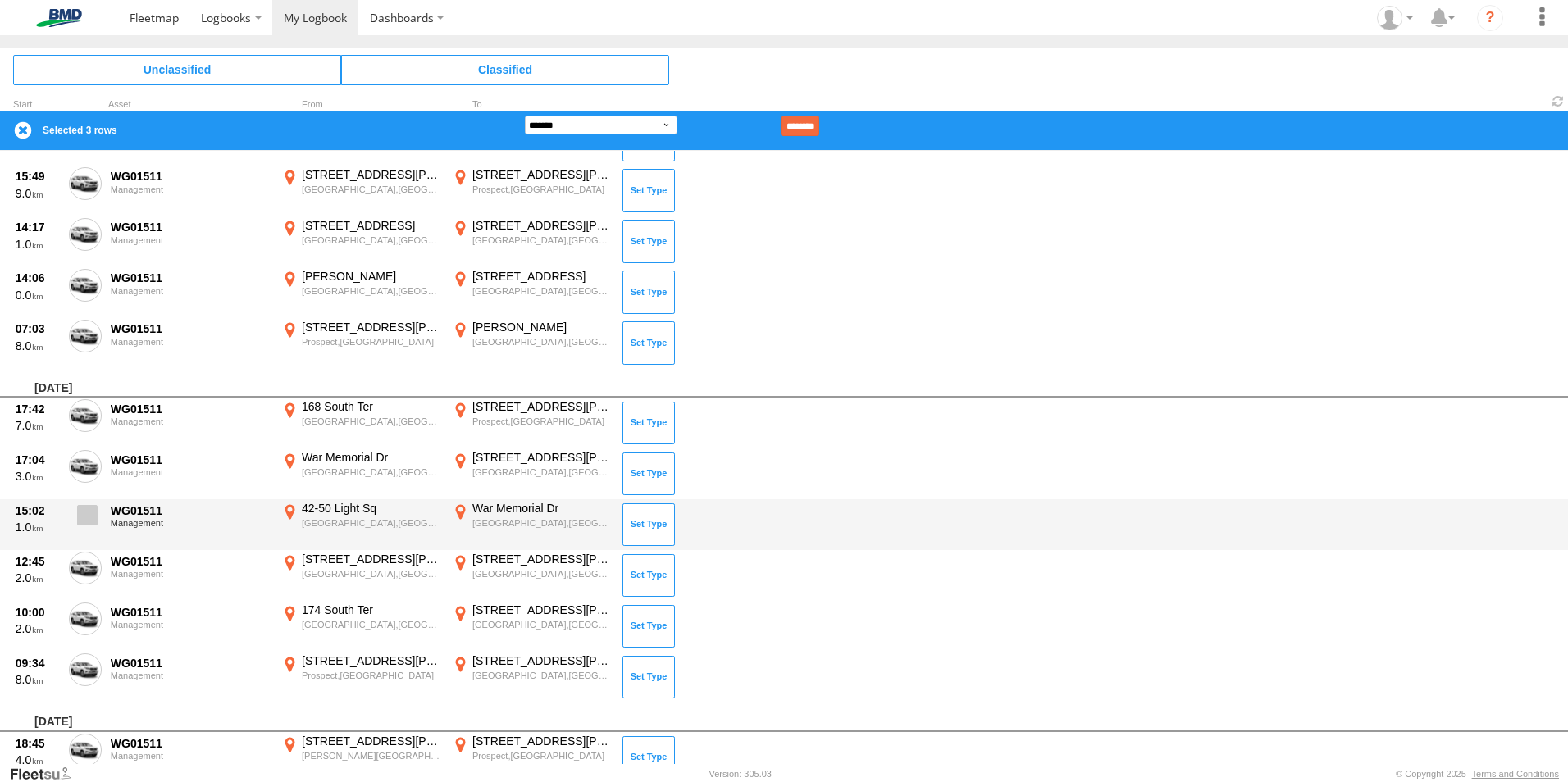
click at [91, 526] on label at bounding box center [85, 520] width 32 height 38
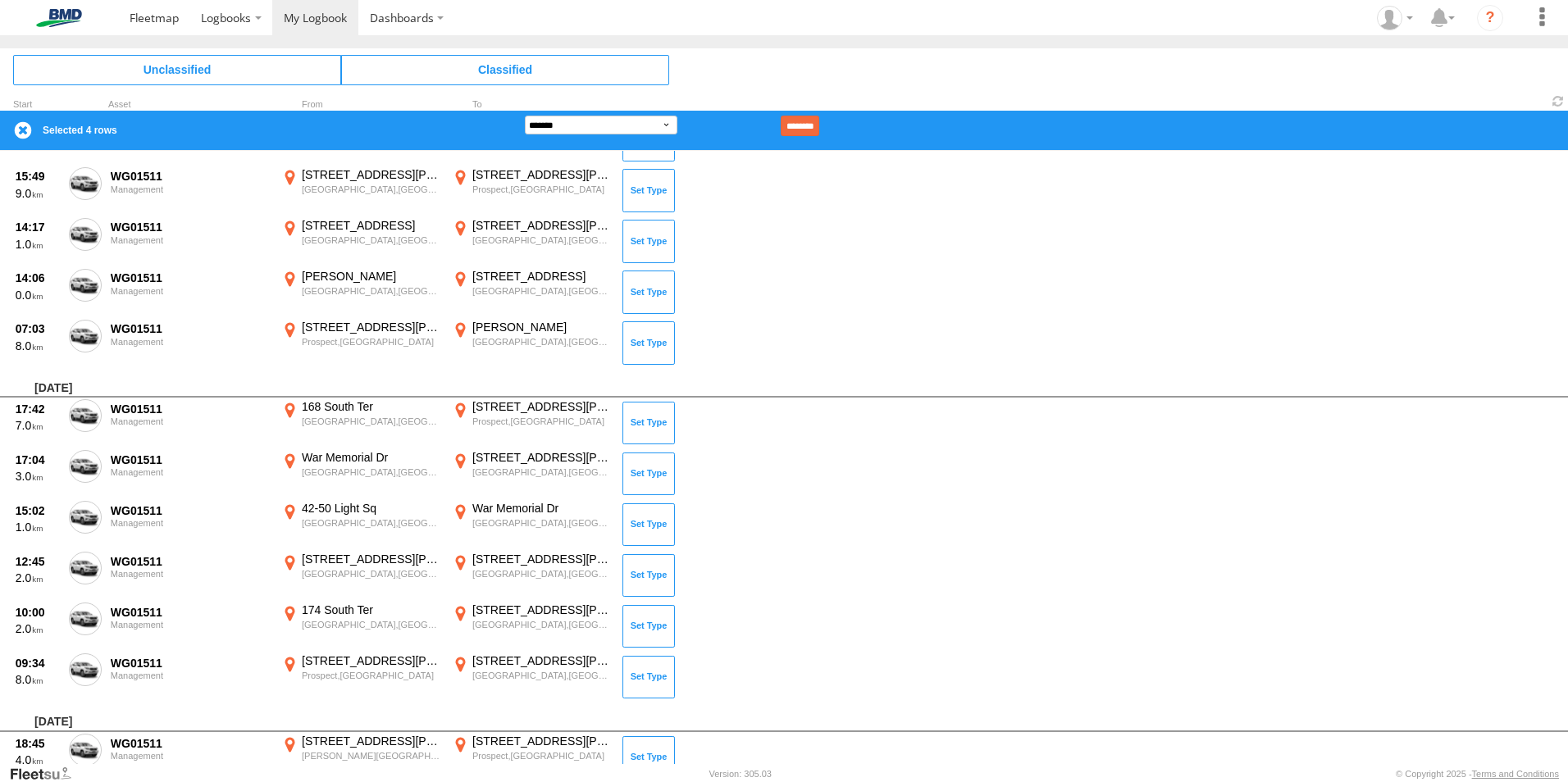
scroll to position [6103, 0]
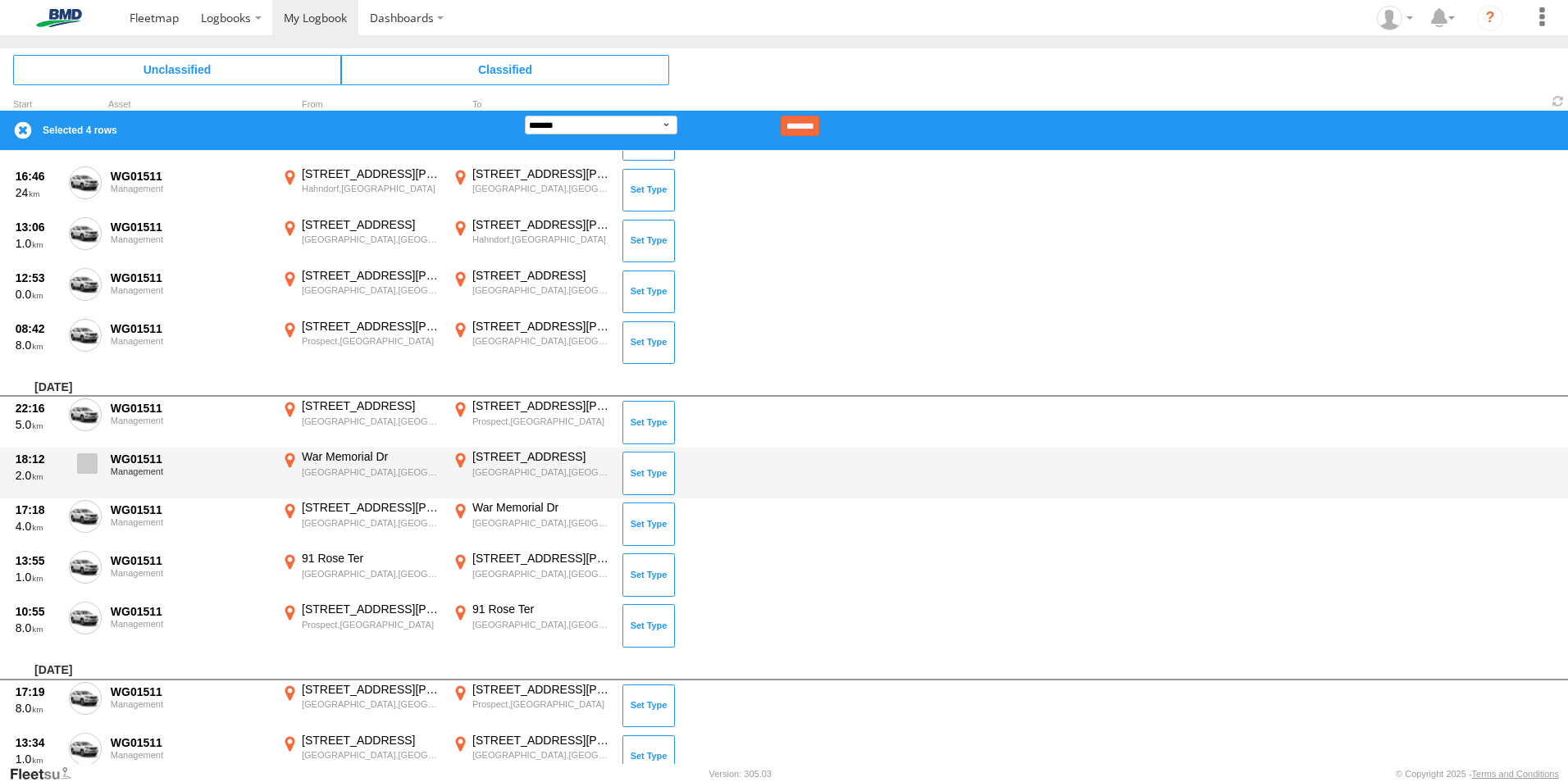
click at [87, 475] on label at bounding box center [85, 468] width 32 height 38
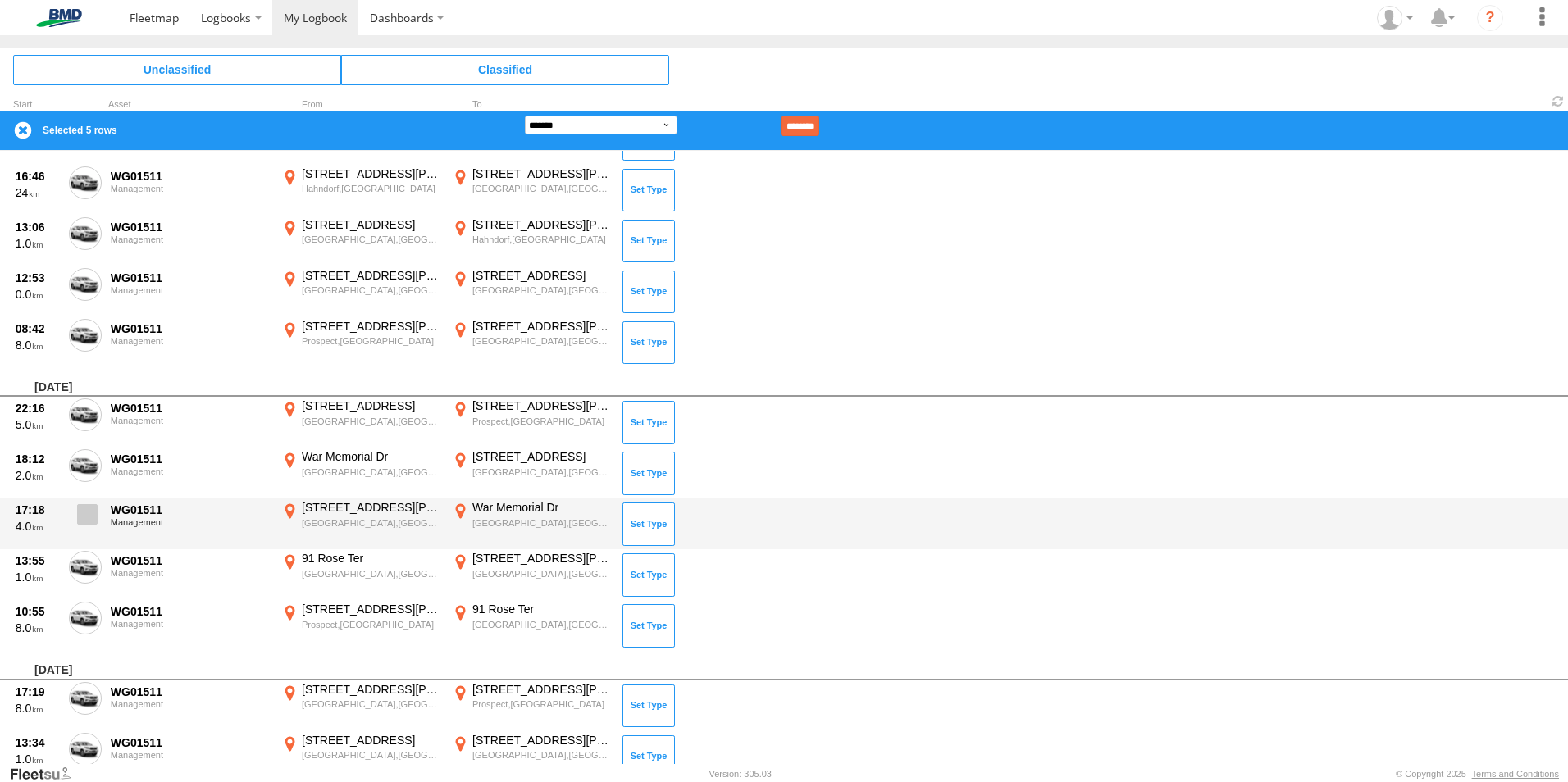
click at [78, 511] on span at bounding box center [87, 514] width 21 height 21
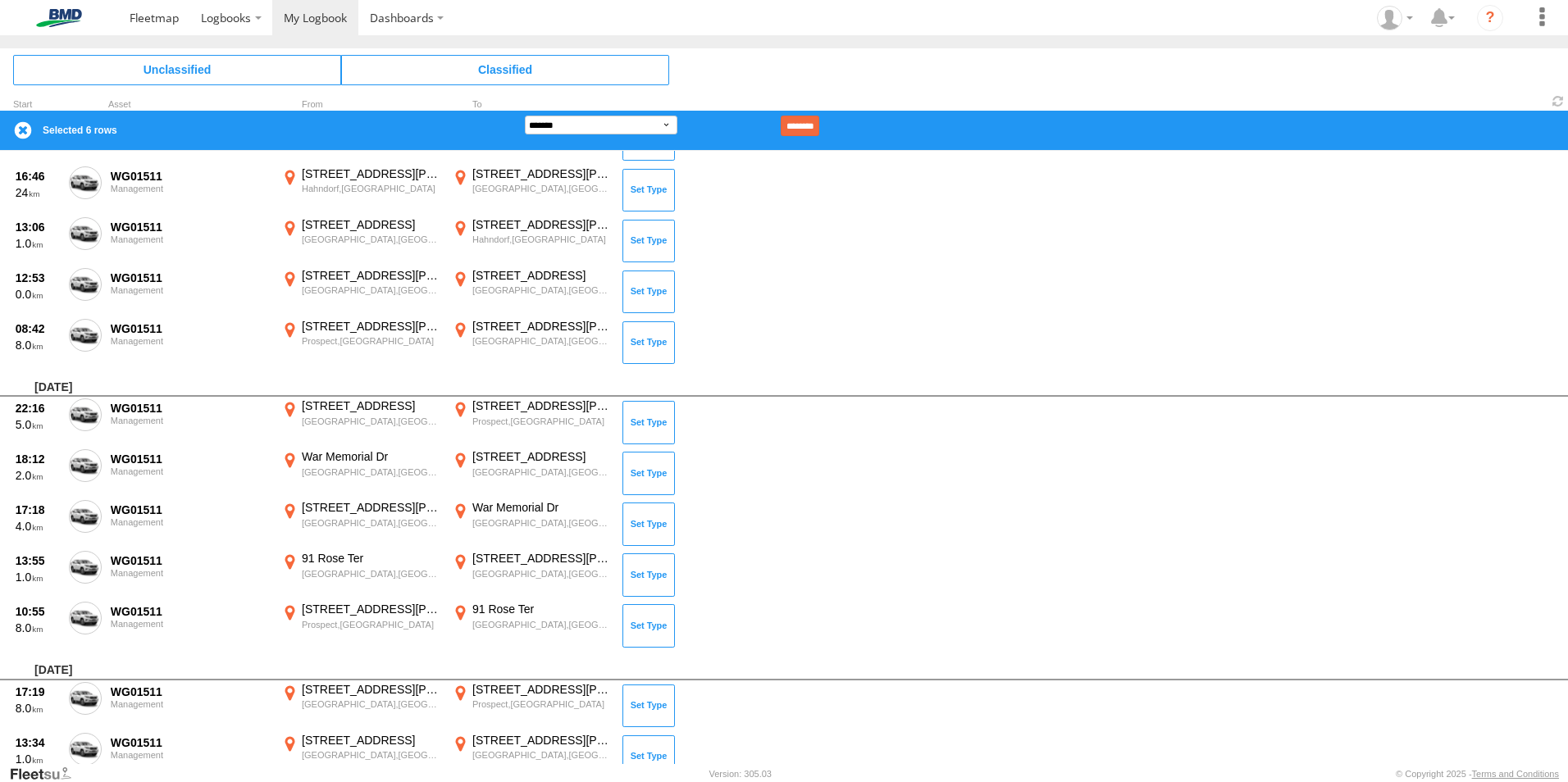
scroll to position [8042, 0]
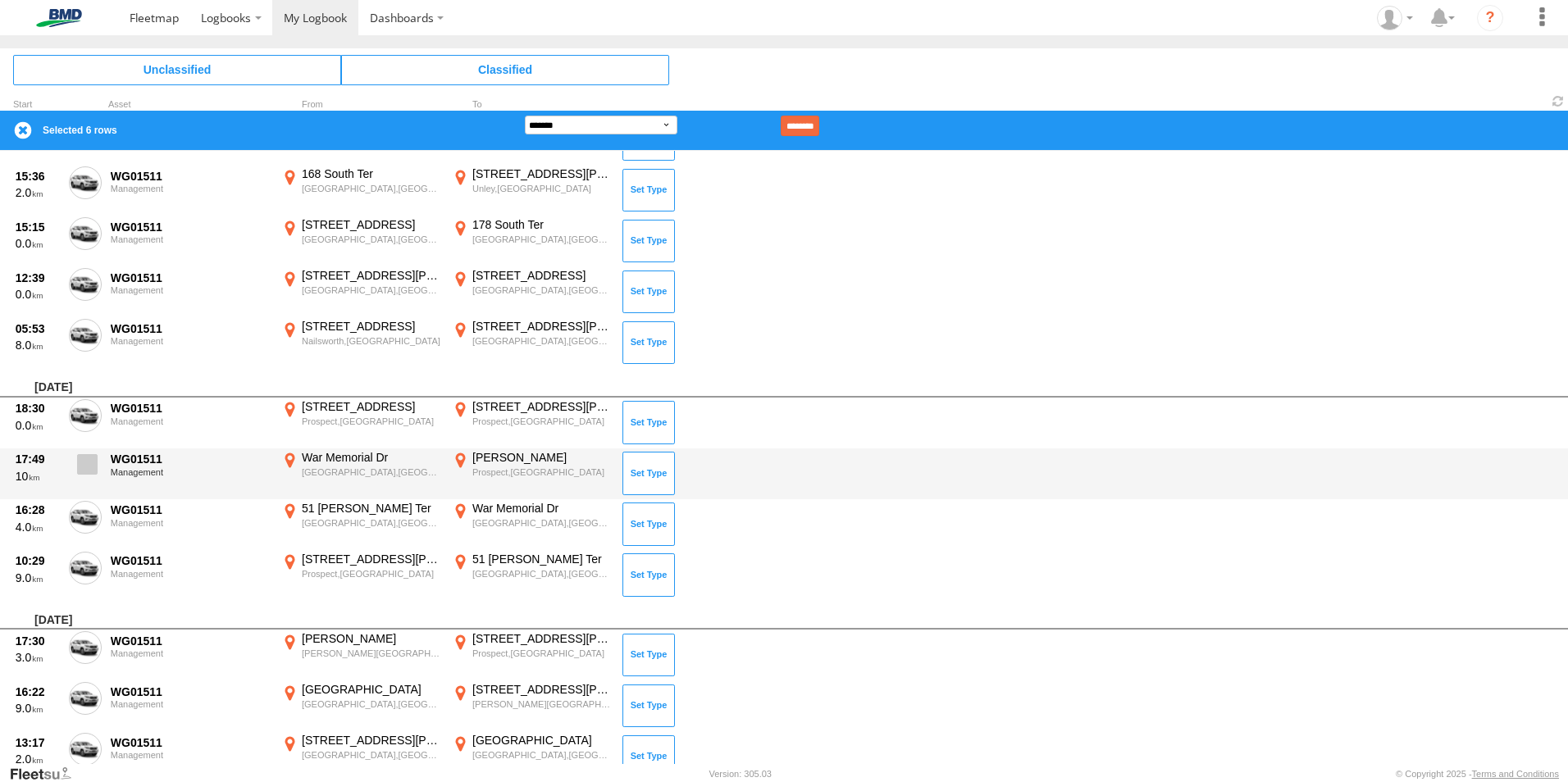
click at [88, 467] on span at bounding box center [87, 464] width 21 height 21
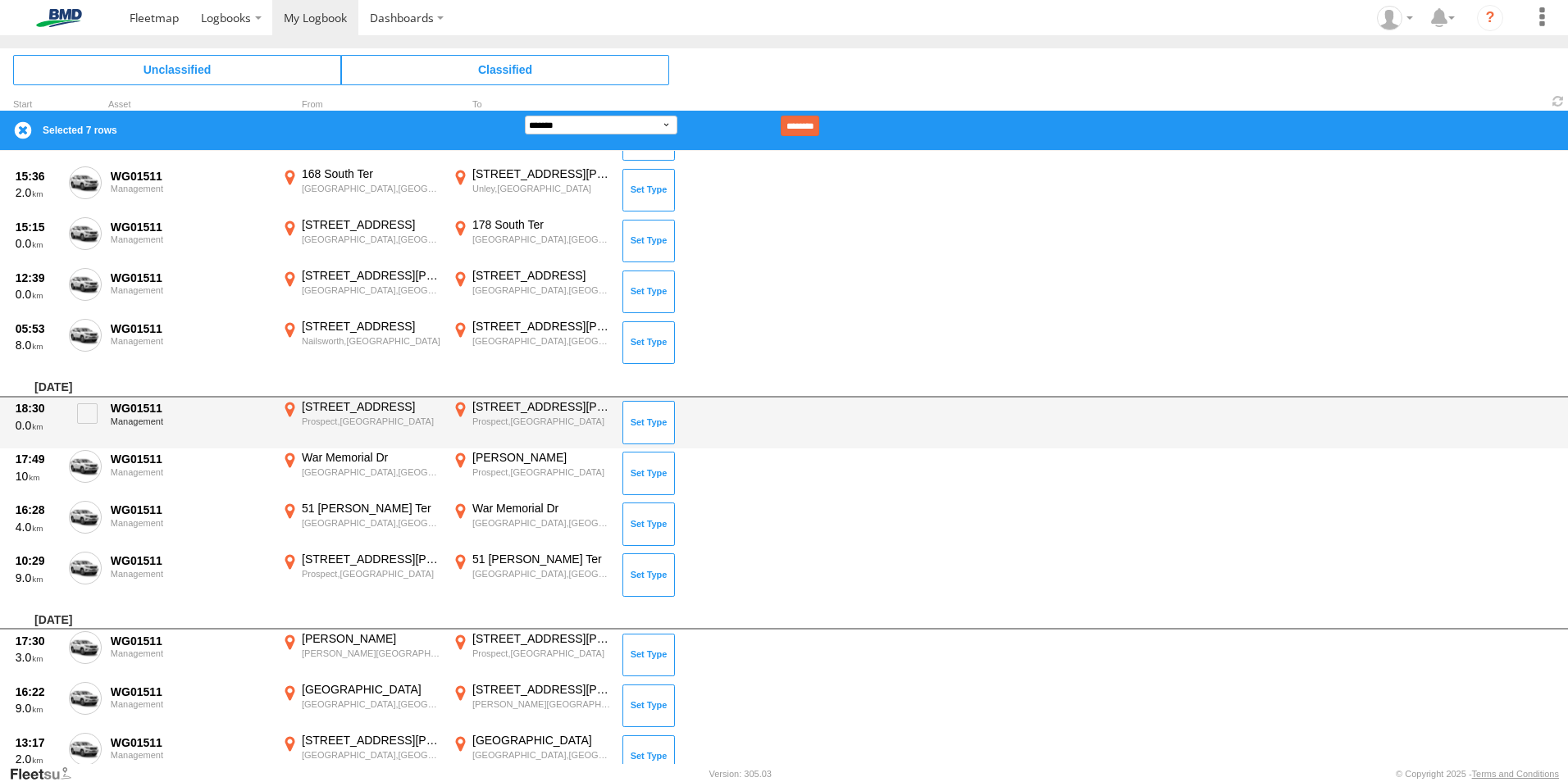
drag, startPoint x: 77, startPoint y: 511, endPoint x: 404, endPoint y: 419, distance: 339.7
click at [0, 0] on span at bounding box center [0, 0] width 0 height 0
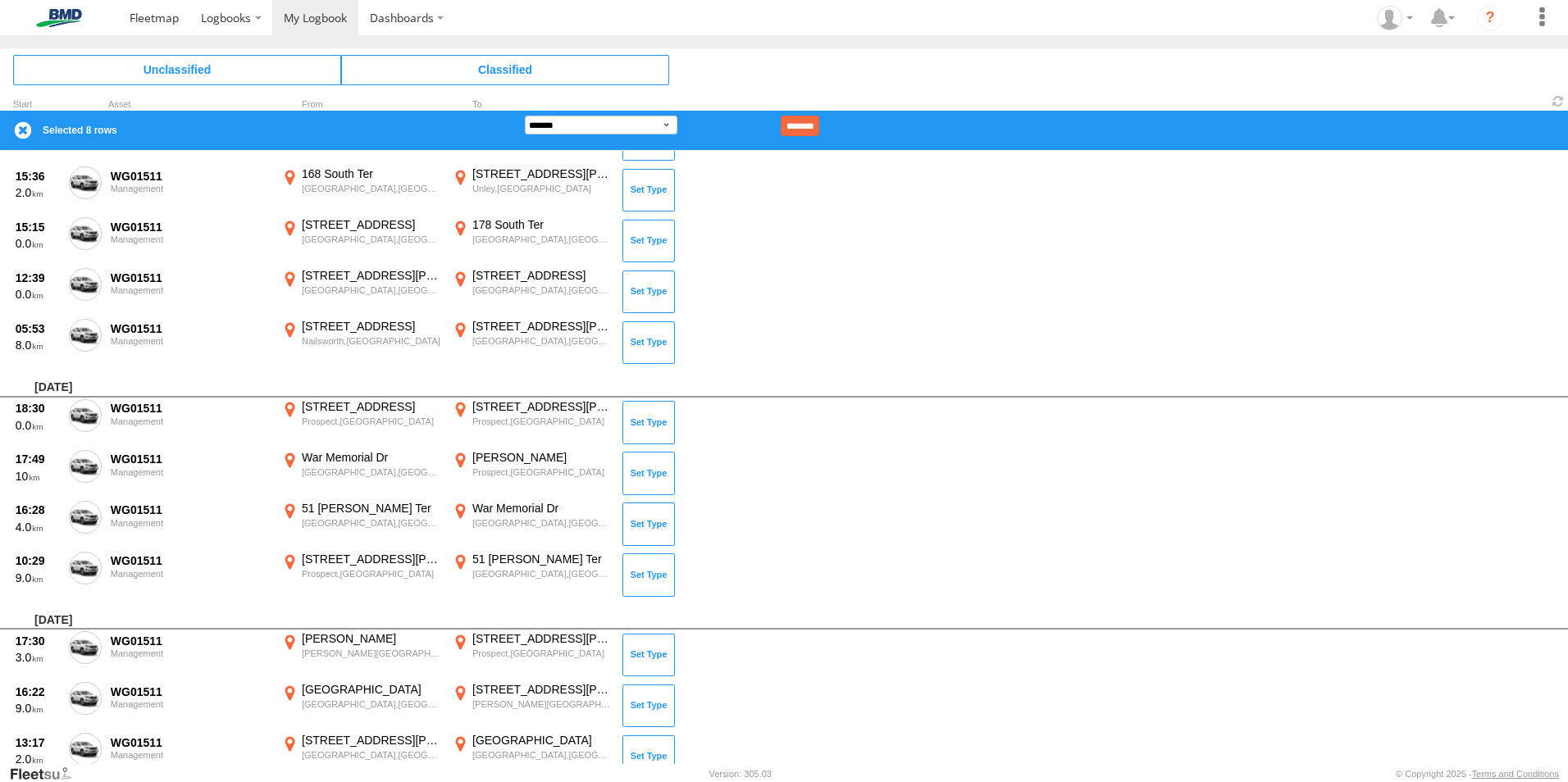
scroll to position [3299, 0]
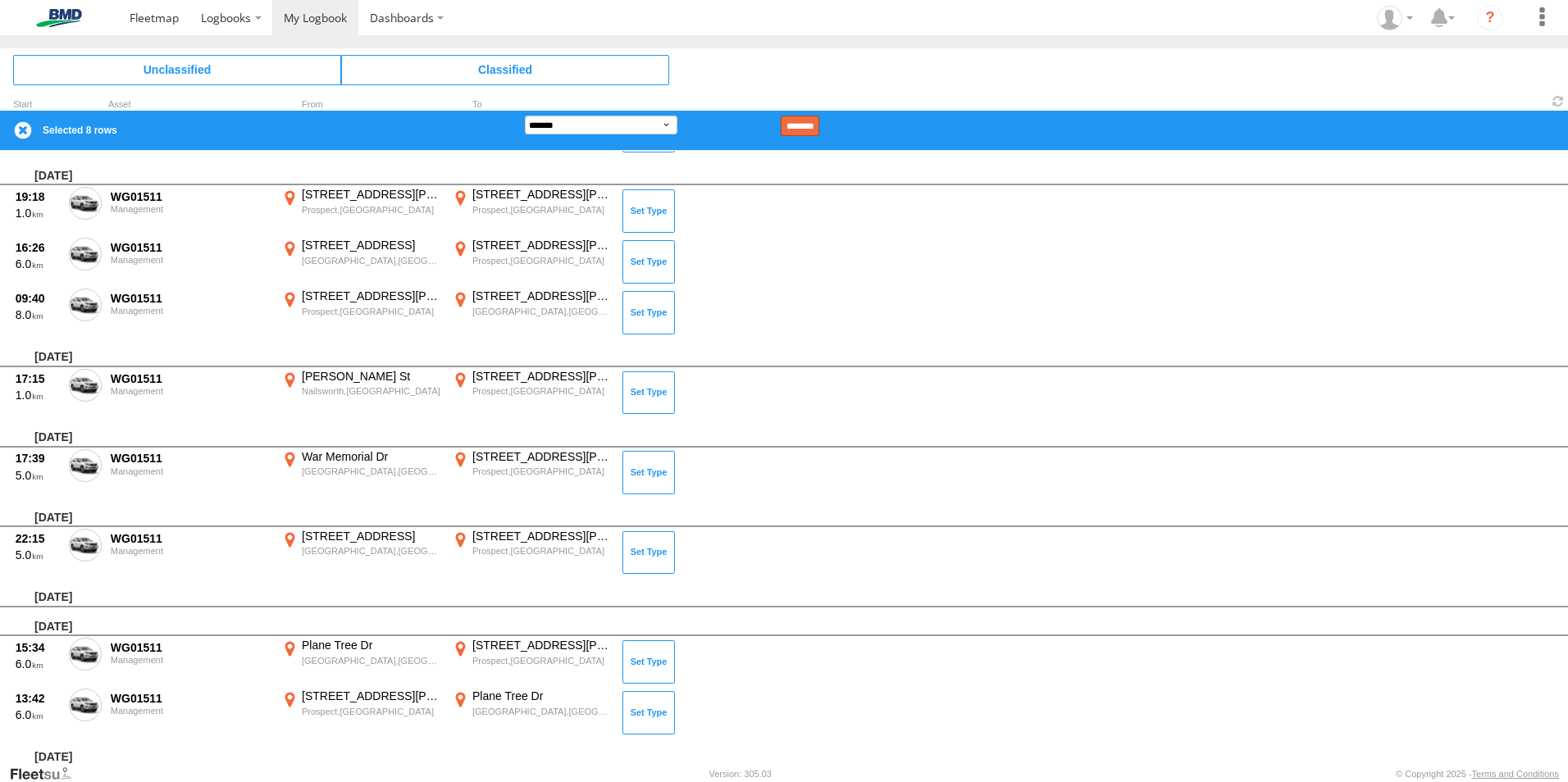
click at [819, 124] on input "********" at bounding box center [799, 126] width 39 height 21
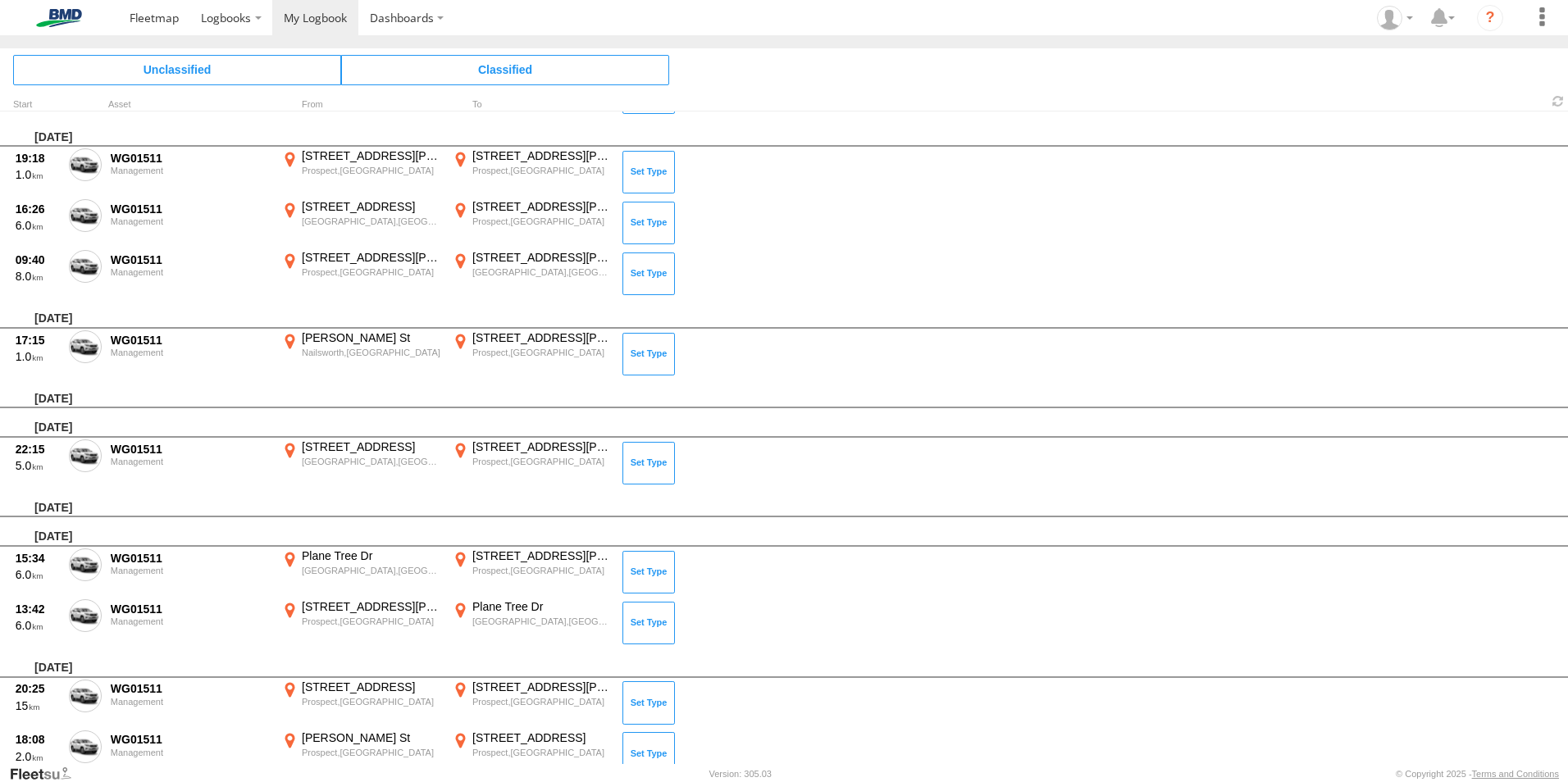
scroll to position [6127, 0]
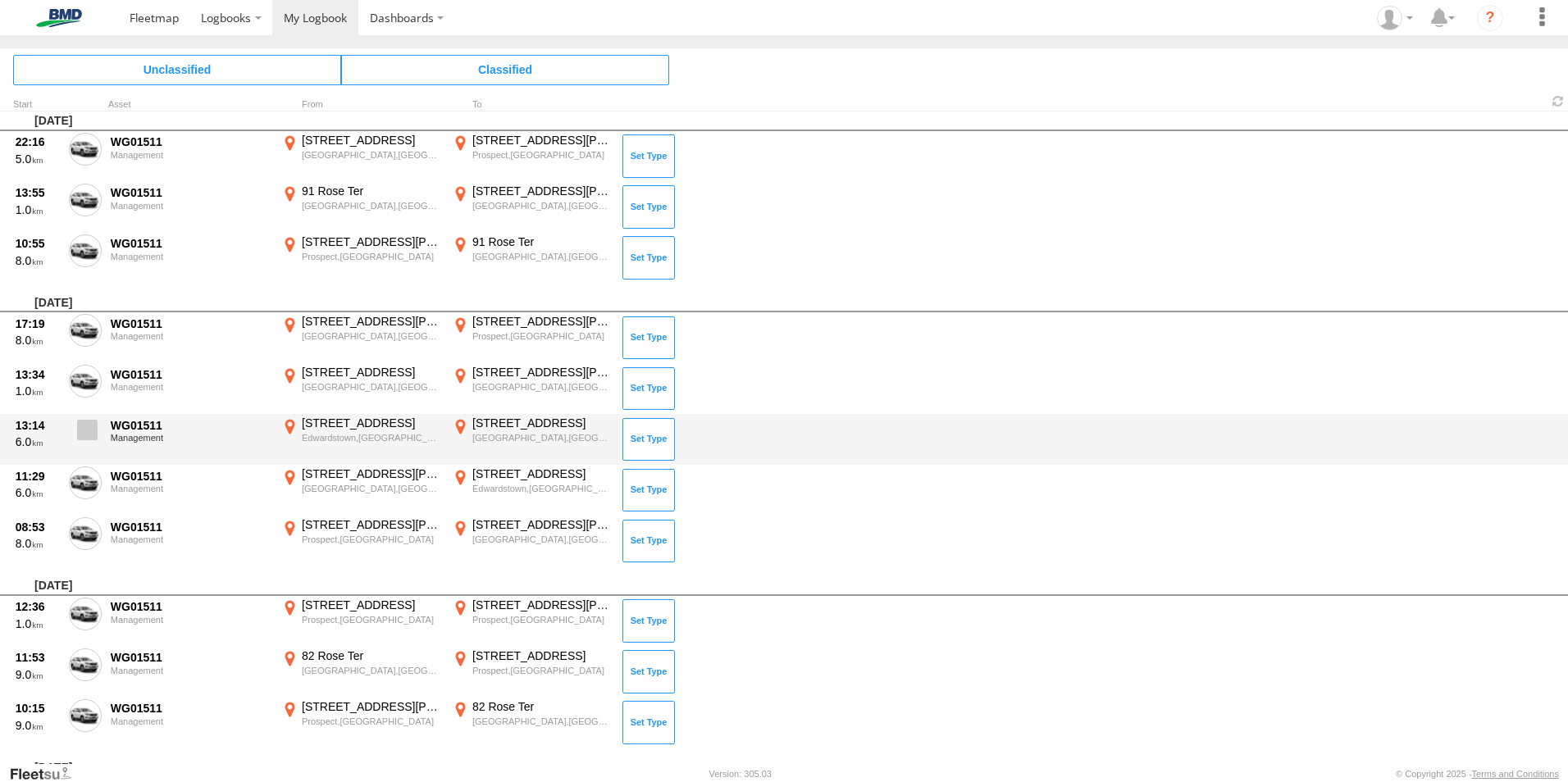
click at [85, 428] on span at bounding box center [87, 430] width 21 height 21
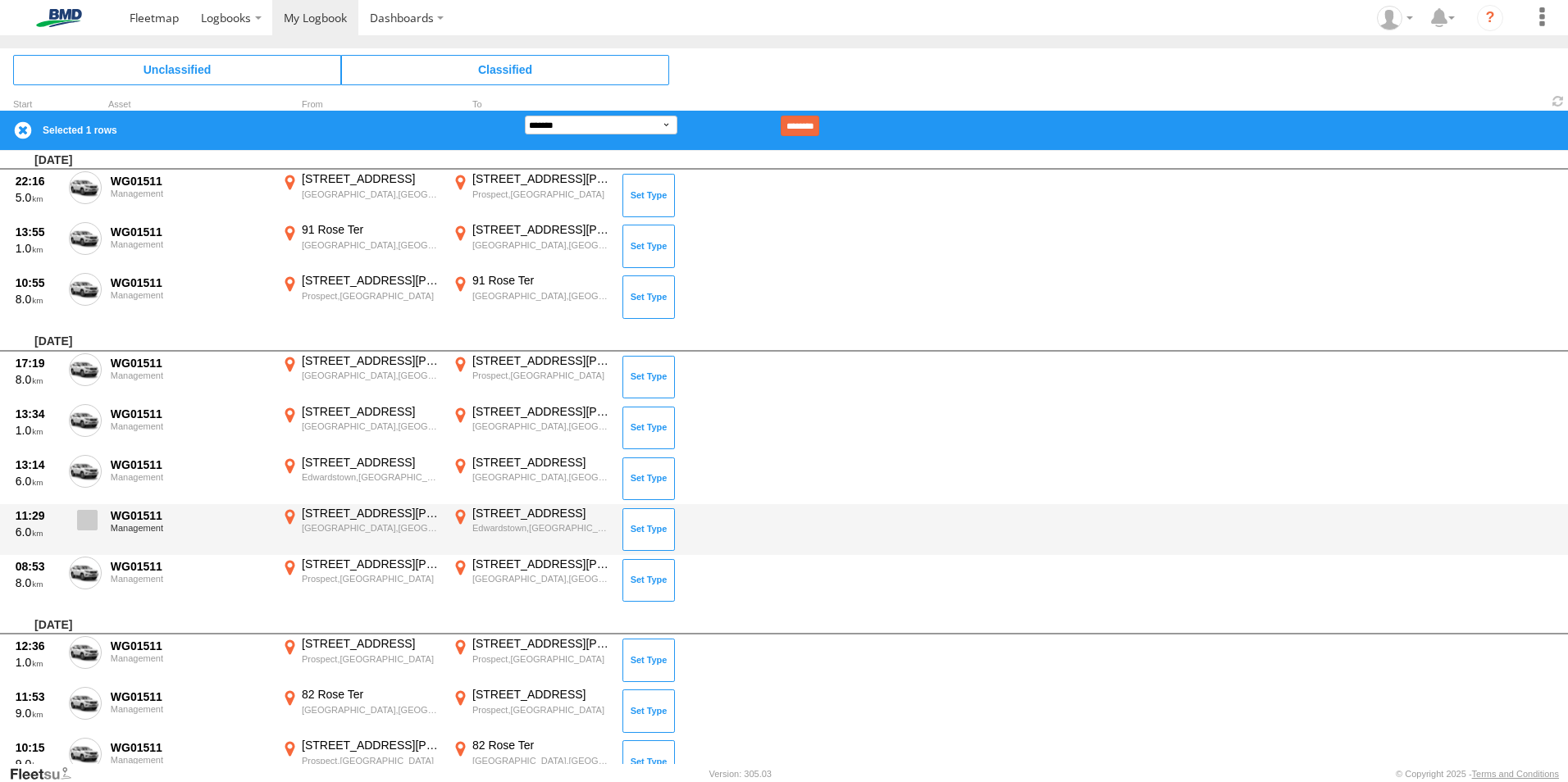
click at [84, 520] on span at bounding box center [87, 520] width 21 height 21
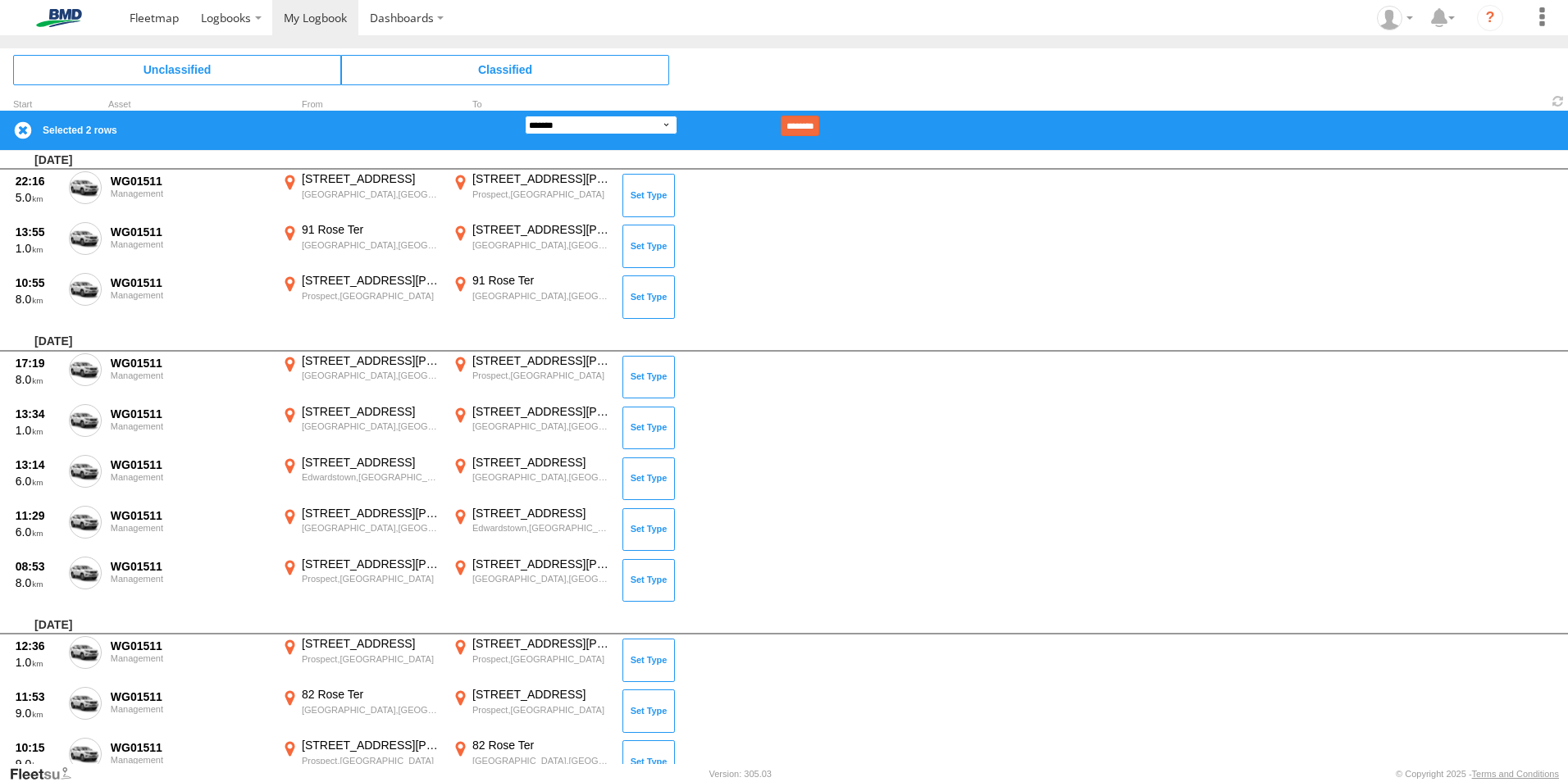
click at [660, 128] on select "**********" at bounding box center [601, 125] width 153 height 19
click at [525, 116] on select "**********" at bounding box center [601, 125] width 153 height 19
click at [819, 121] on input "********" at bounding box center [799, 126] width 39 height 21
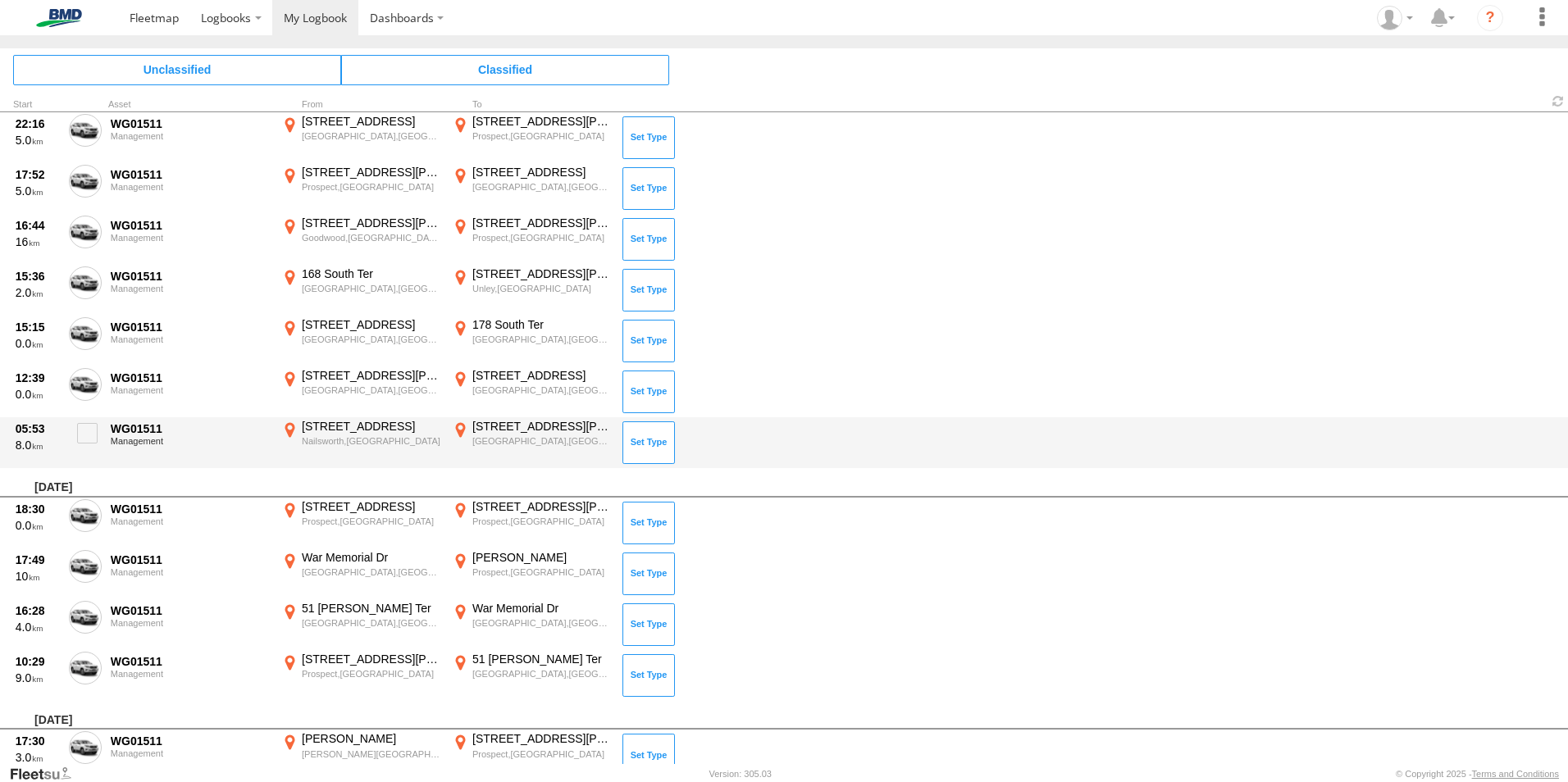
scroll to position [7641, 0]
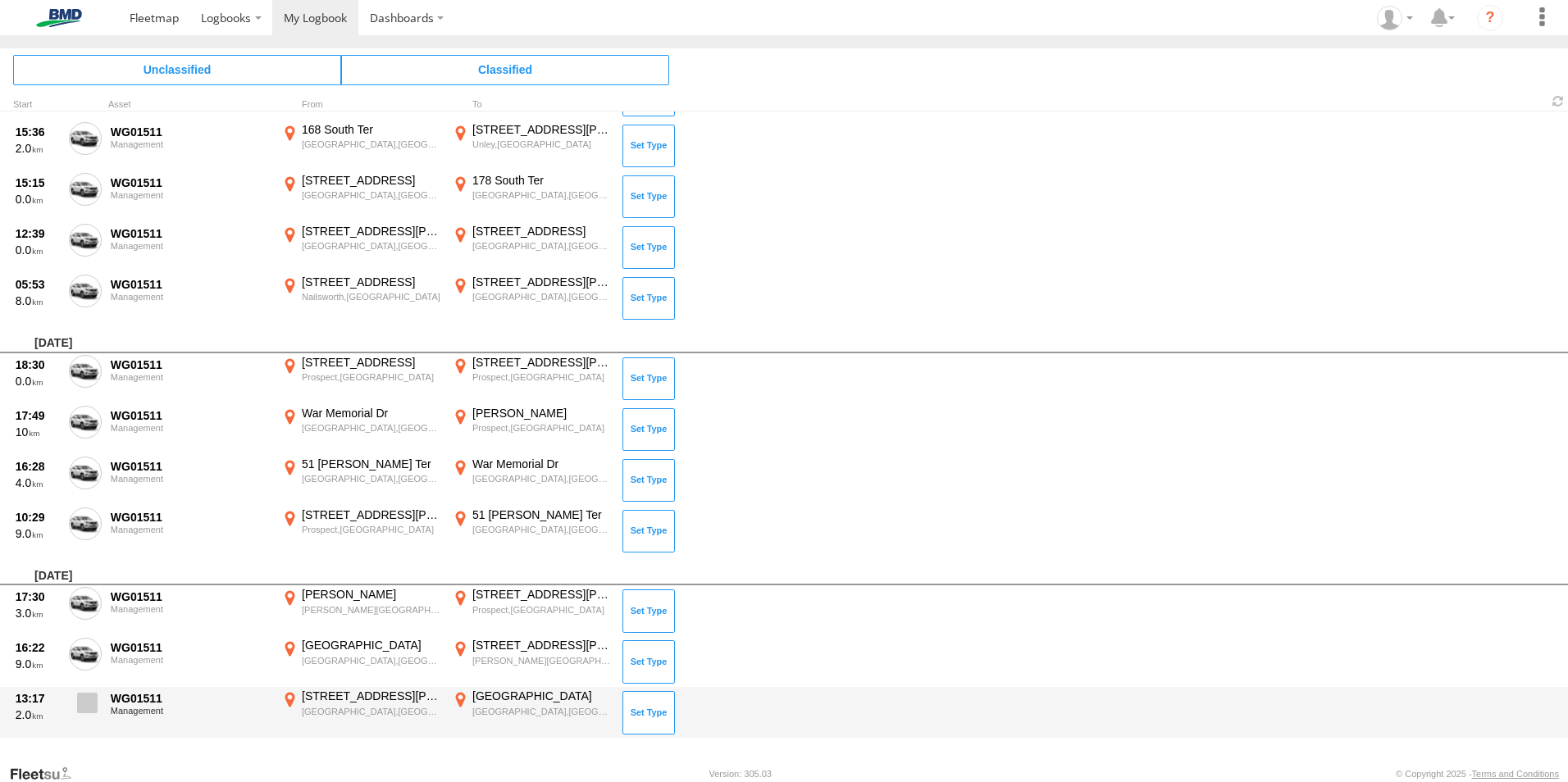
click at [83, 706] on span at bounding box center [87, 703] width 21 height 21
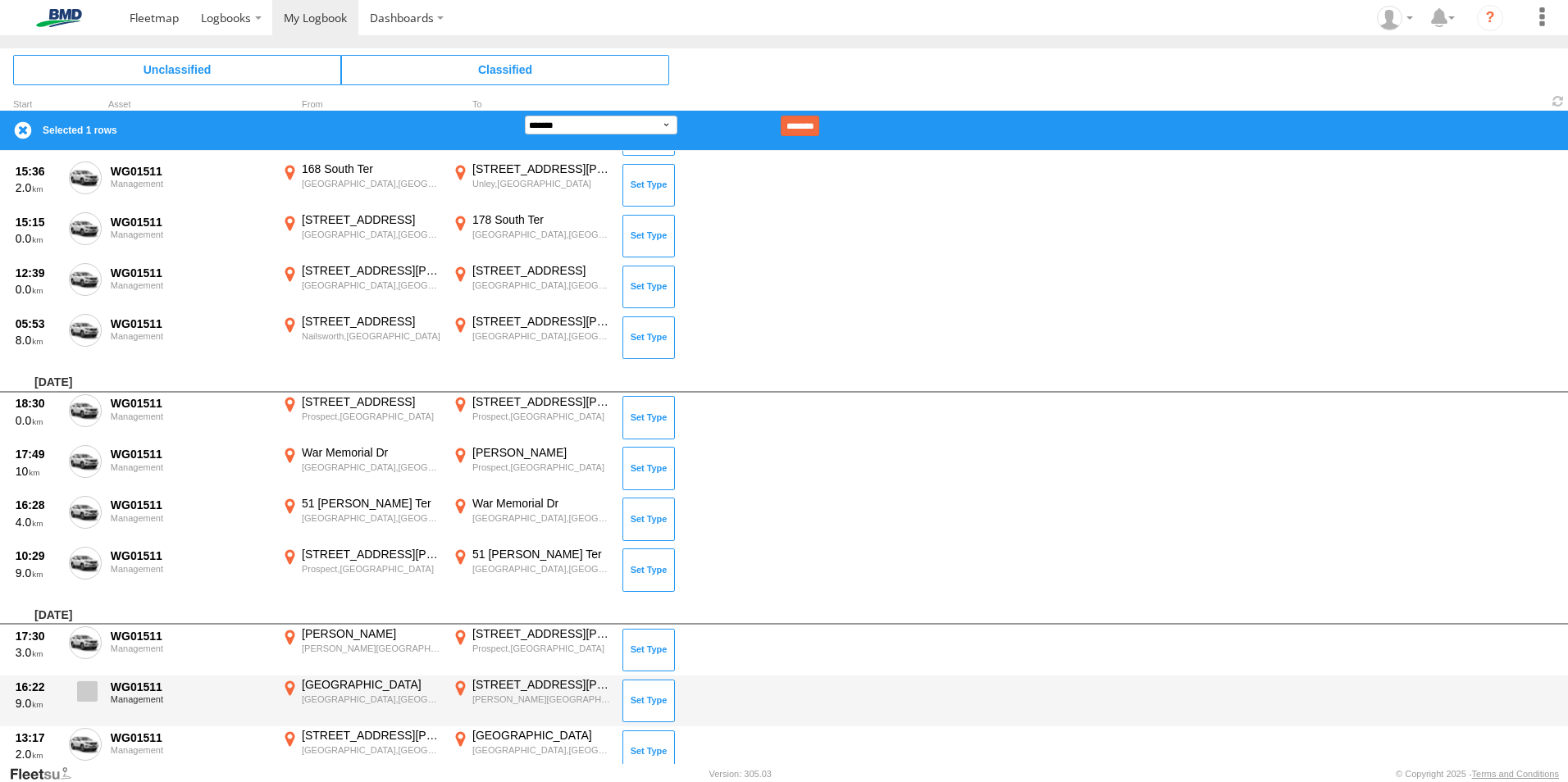
click at [77, 686] on span at bounding box center [87, 691] width 21 height 21
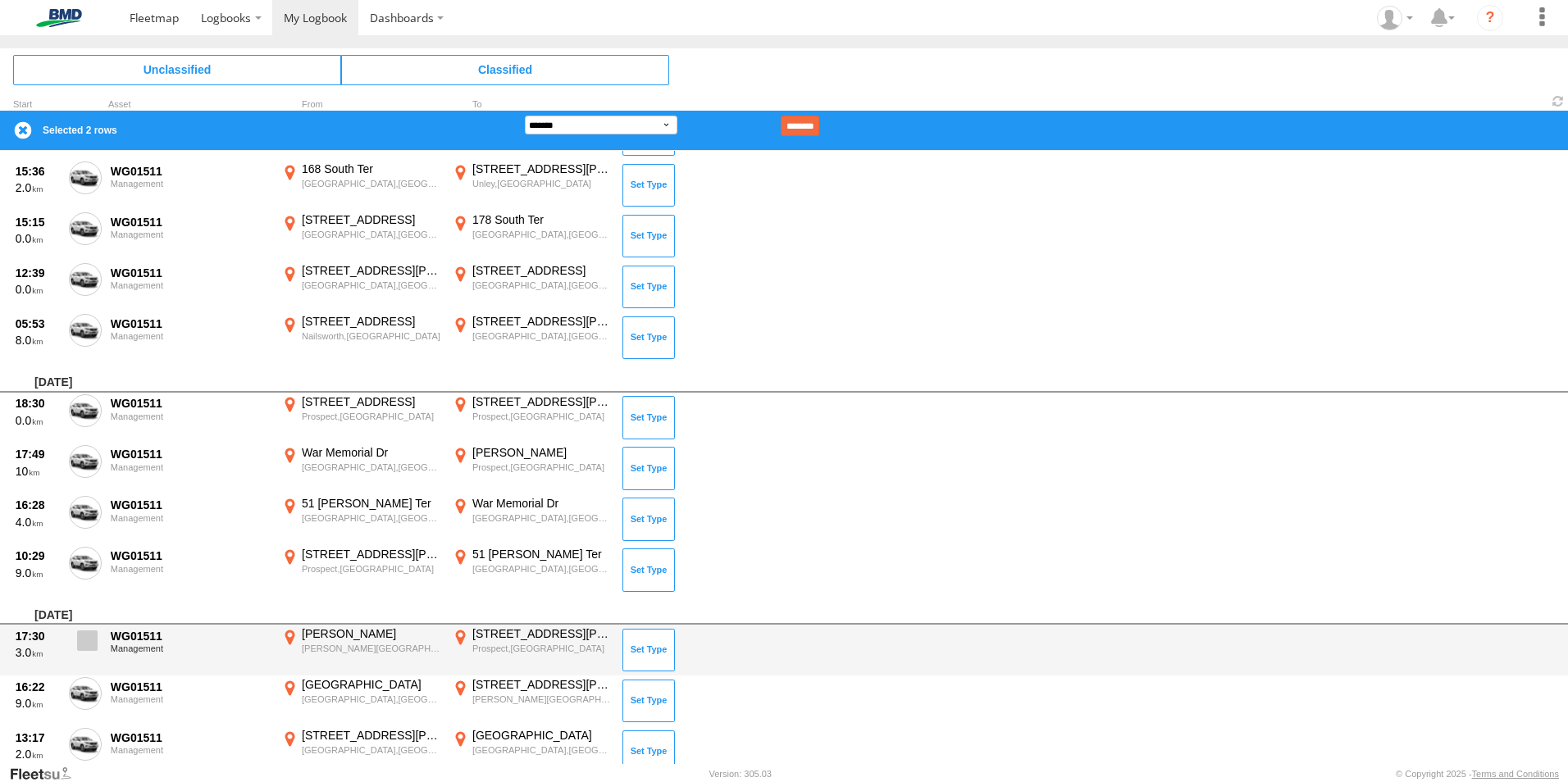
click at [83, 651] on span at bounding box center [87, 640] width 21 height 21
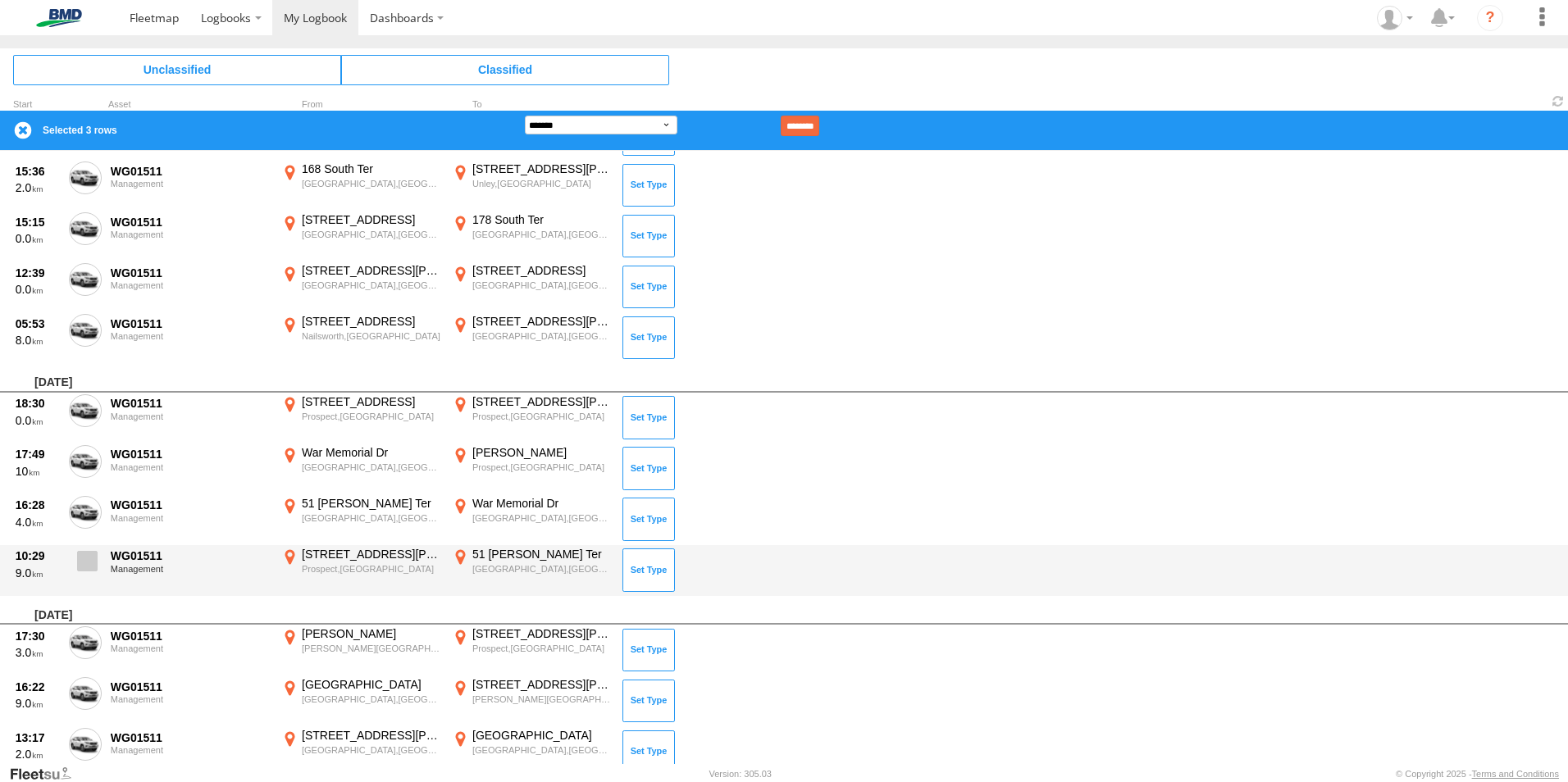
click at [90, 559] on span at bounding box center [87, 561] width 21 height 21
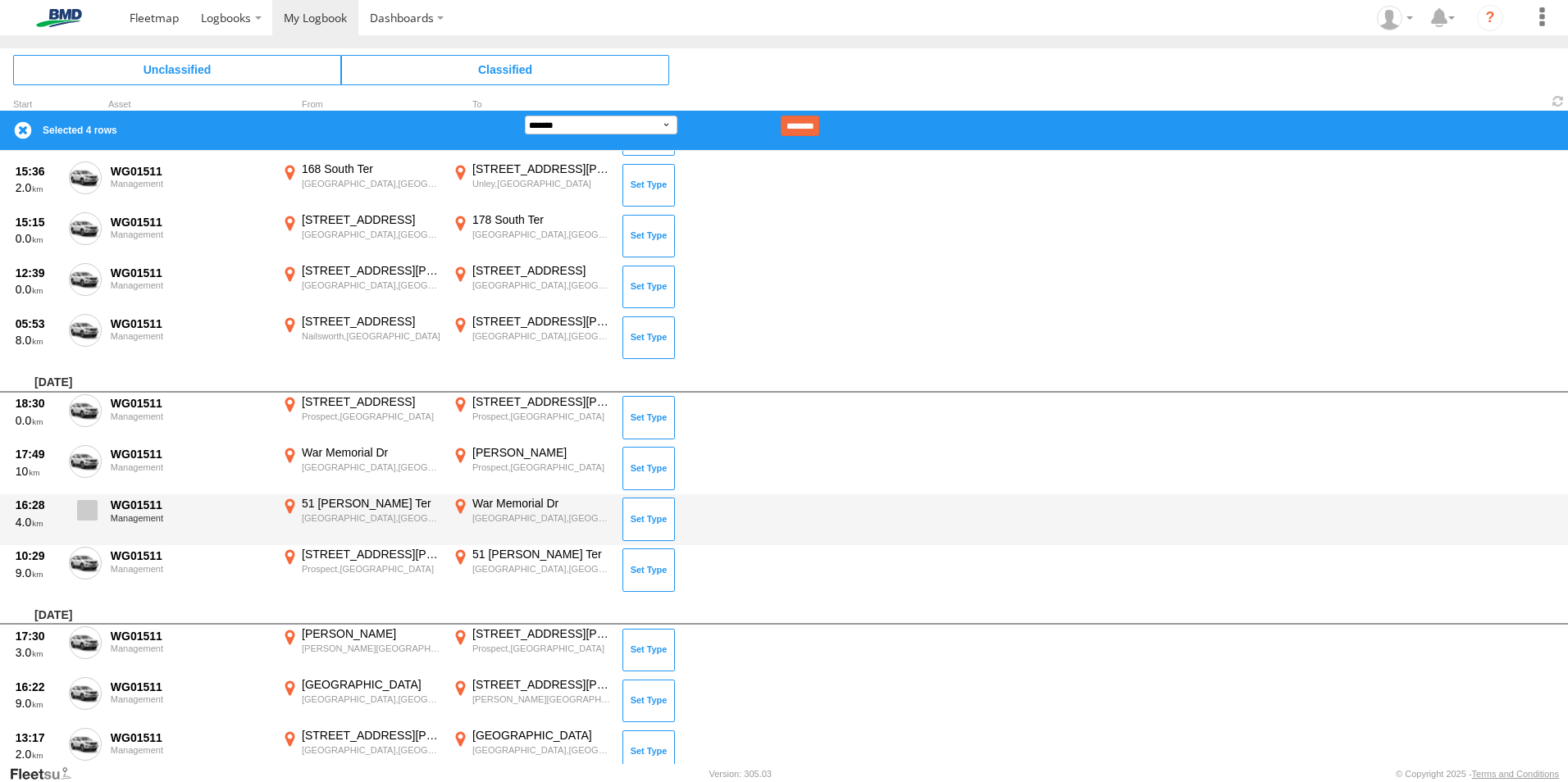
click at [90, 524] on label at bounding box center [85, 515] width 32 height 38
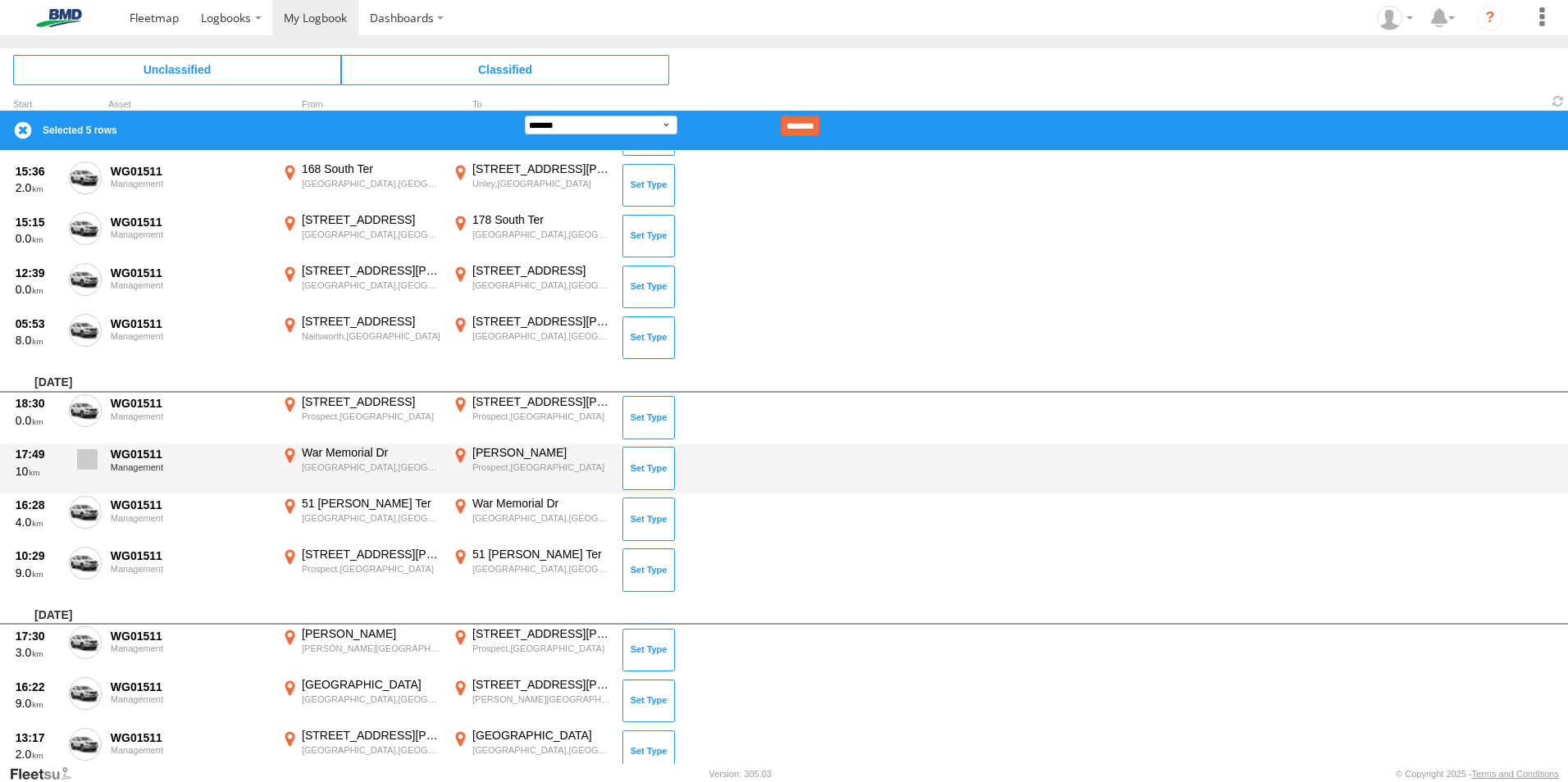
click at [0, 0] on span at bounding box center [0, 0] width 0 height 0
click at [92, 454] on span at bounding box center [87, 459] width 21 height 21
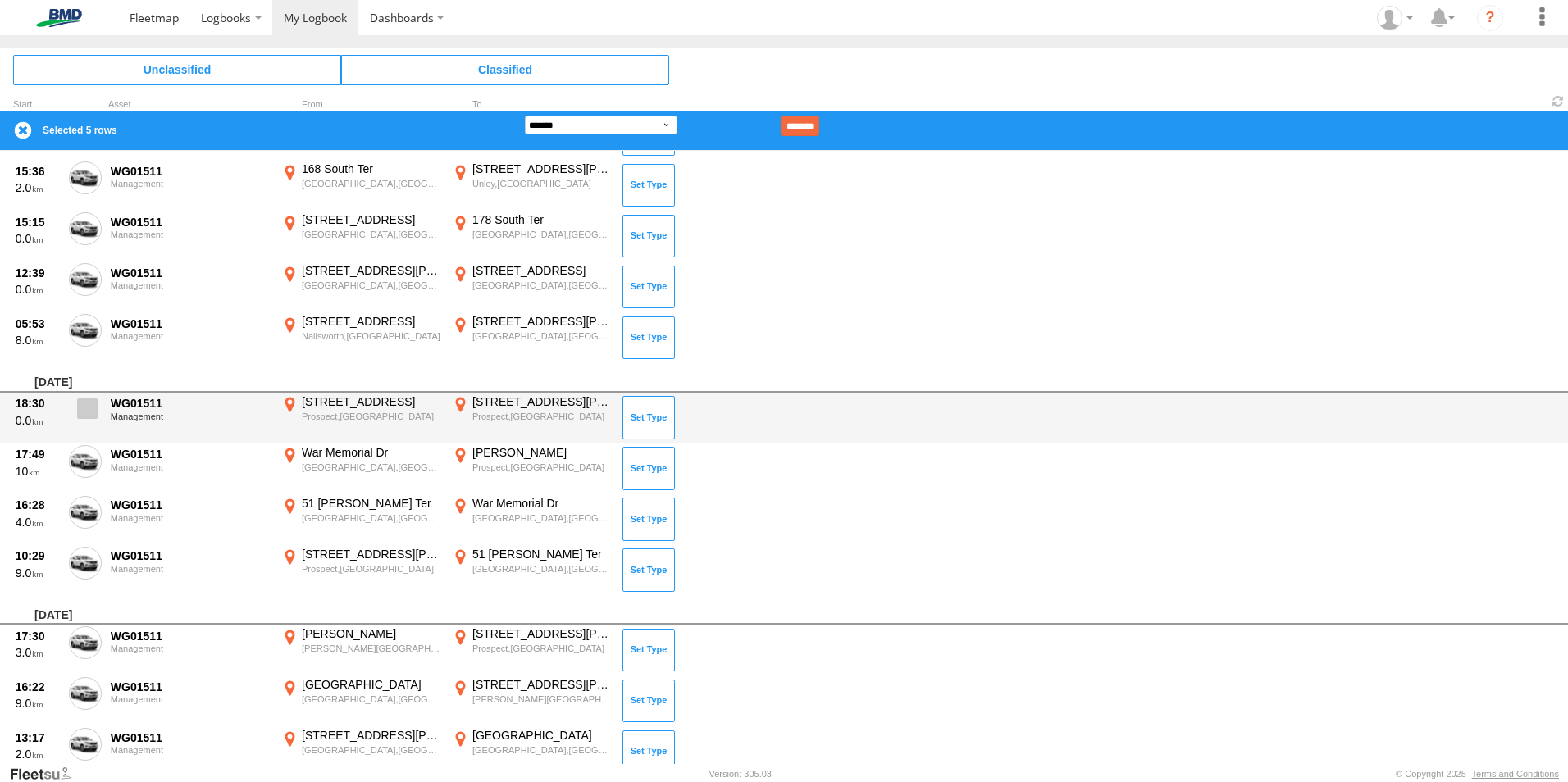
click at [85, 412] on span at bounding box center [87, 408] width 21 height 21
click at [88, 412] on span at bounding box center [87, 408] width 21 height 21
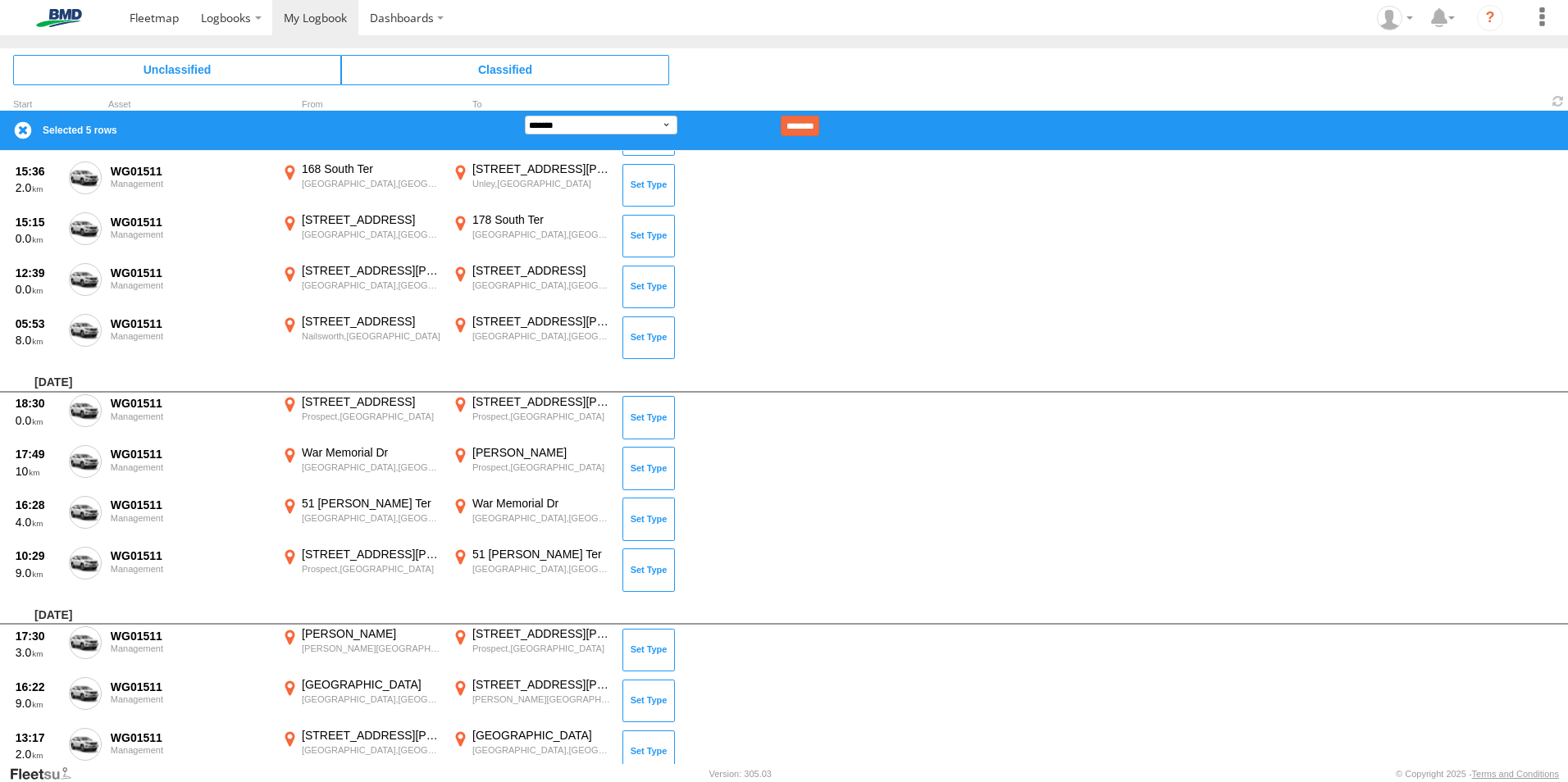
scroll to position [7558, 0]
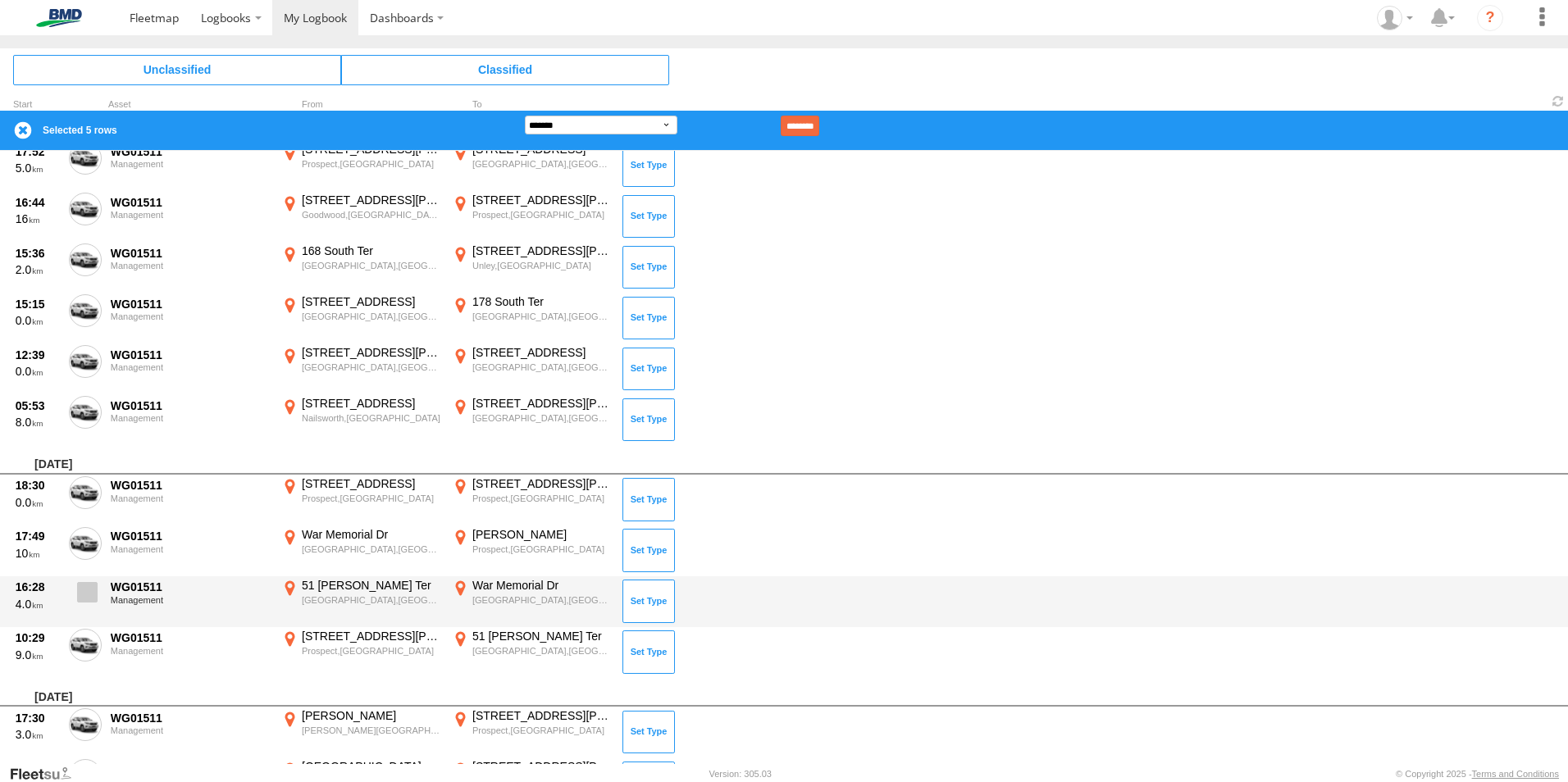
click at [80, 588] on span at bounding box center [87, 591] width 21 height 21
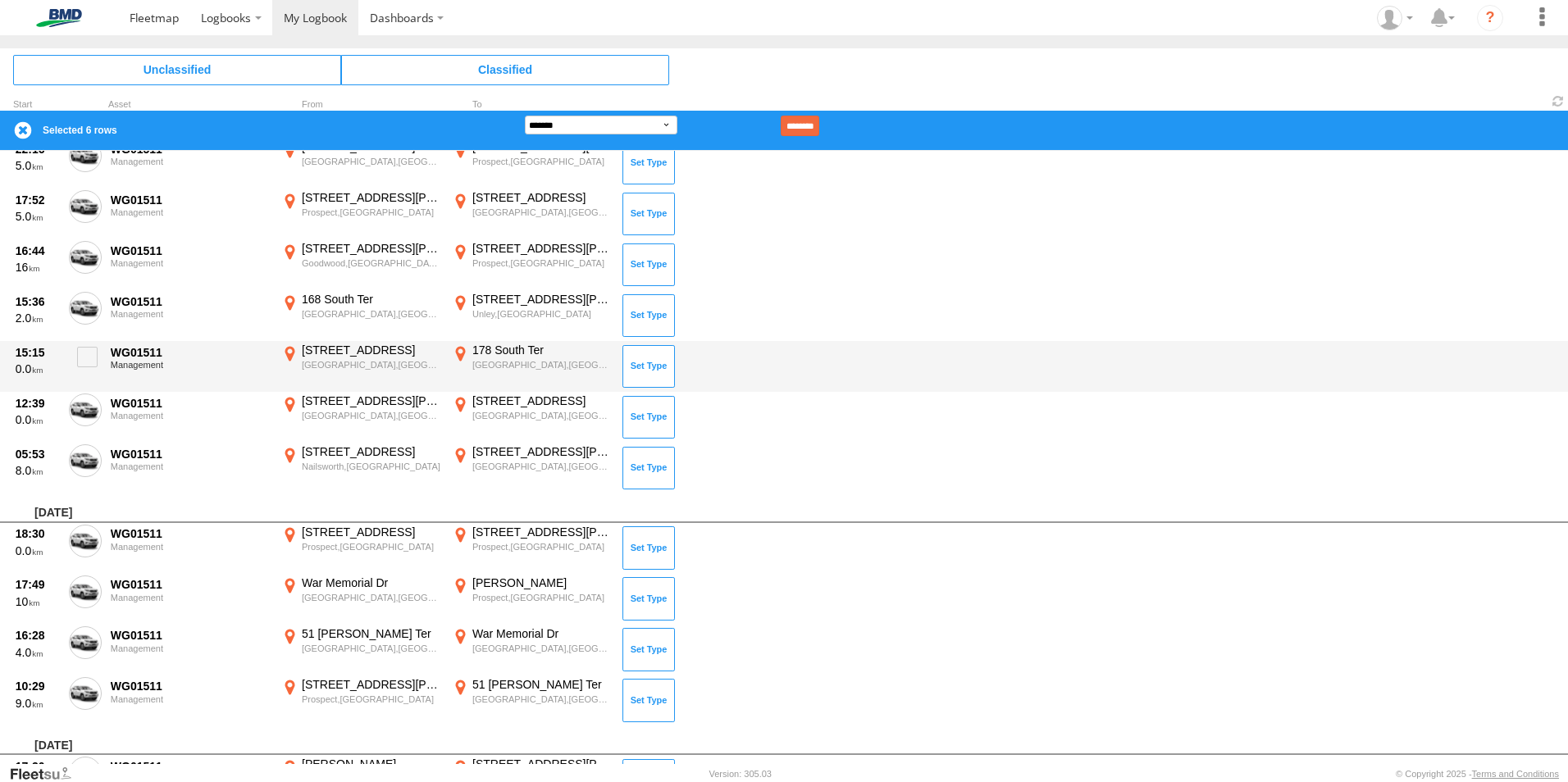
scroll to position [7477, 0]
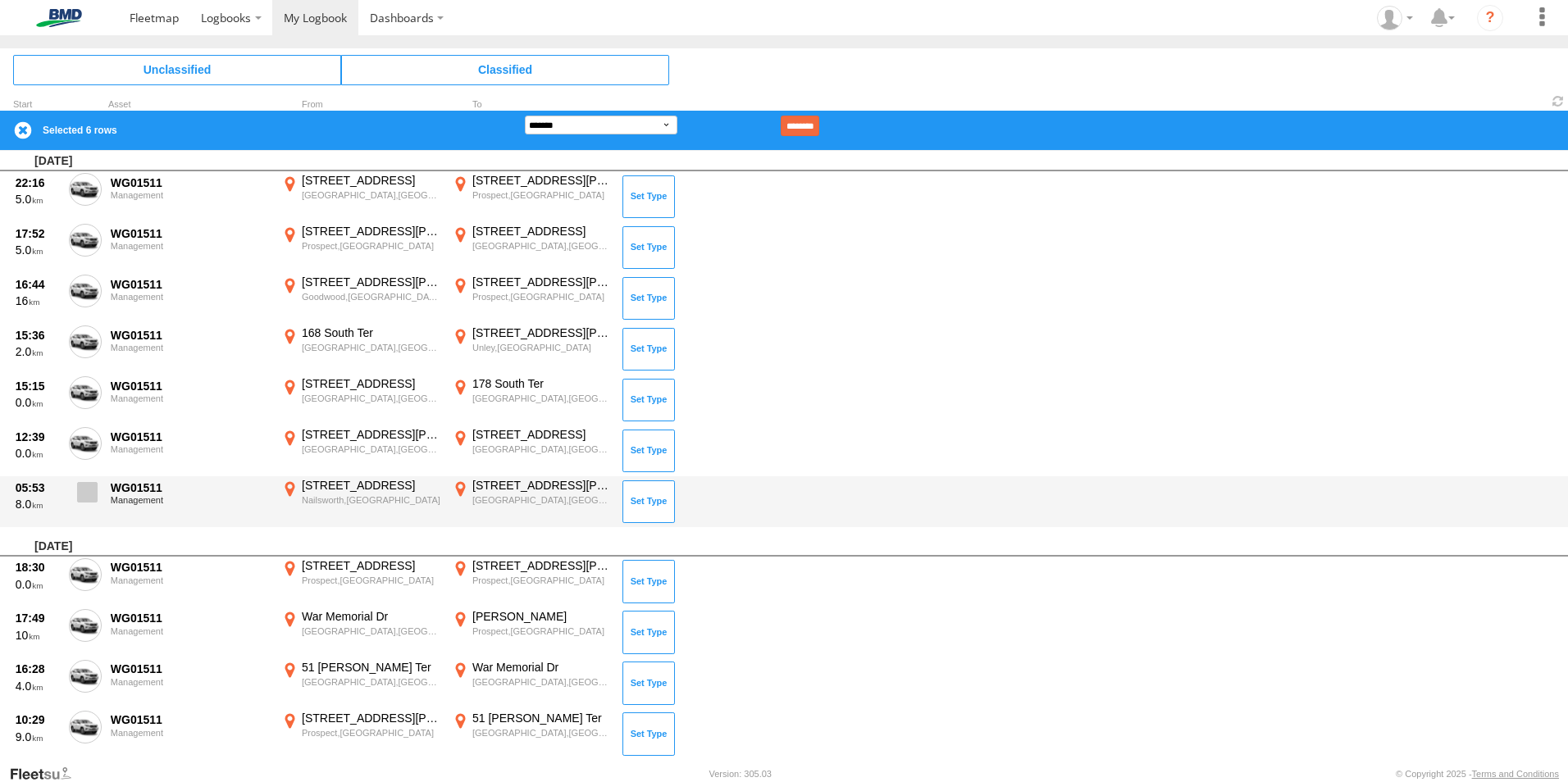
click at [86, 490] on span at bounding box center [87, 492] width 21 height 21
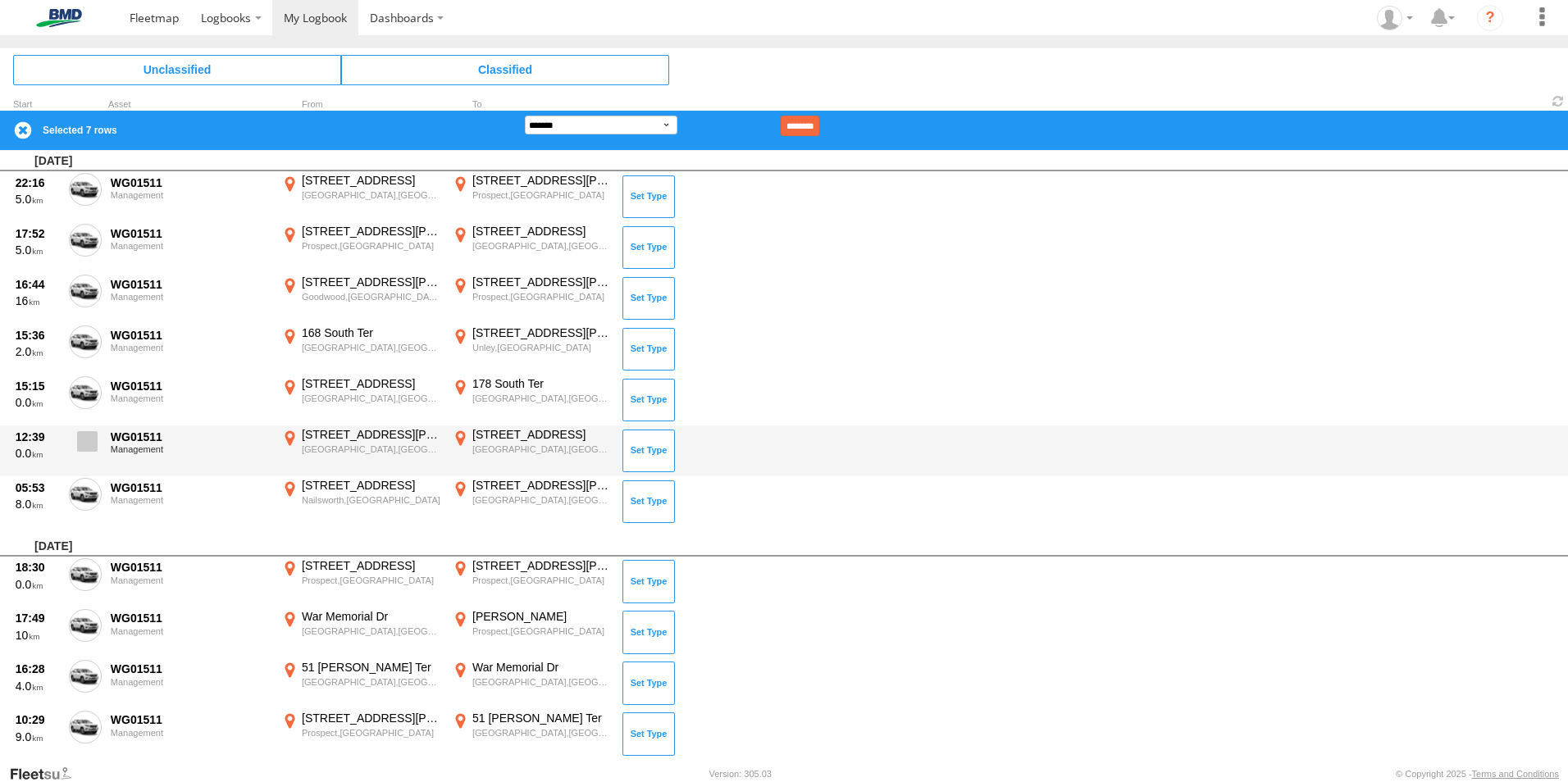
click at [82, 438] on span at bounding box center [87, 441] width 21 height 21
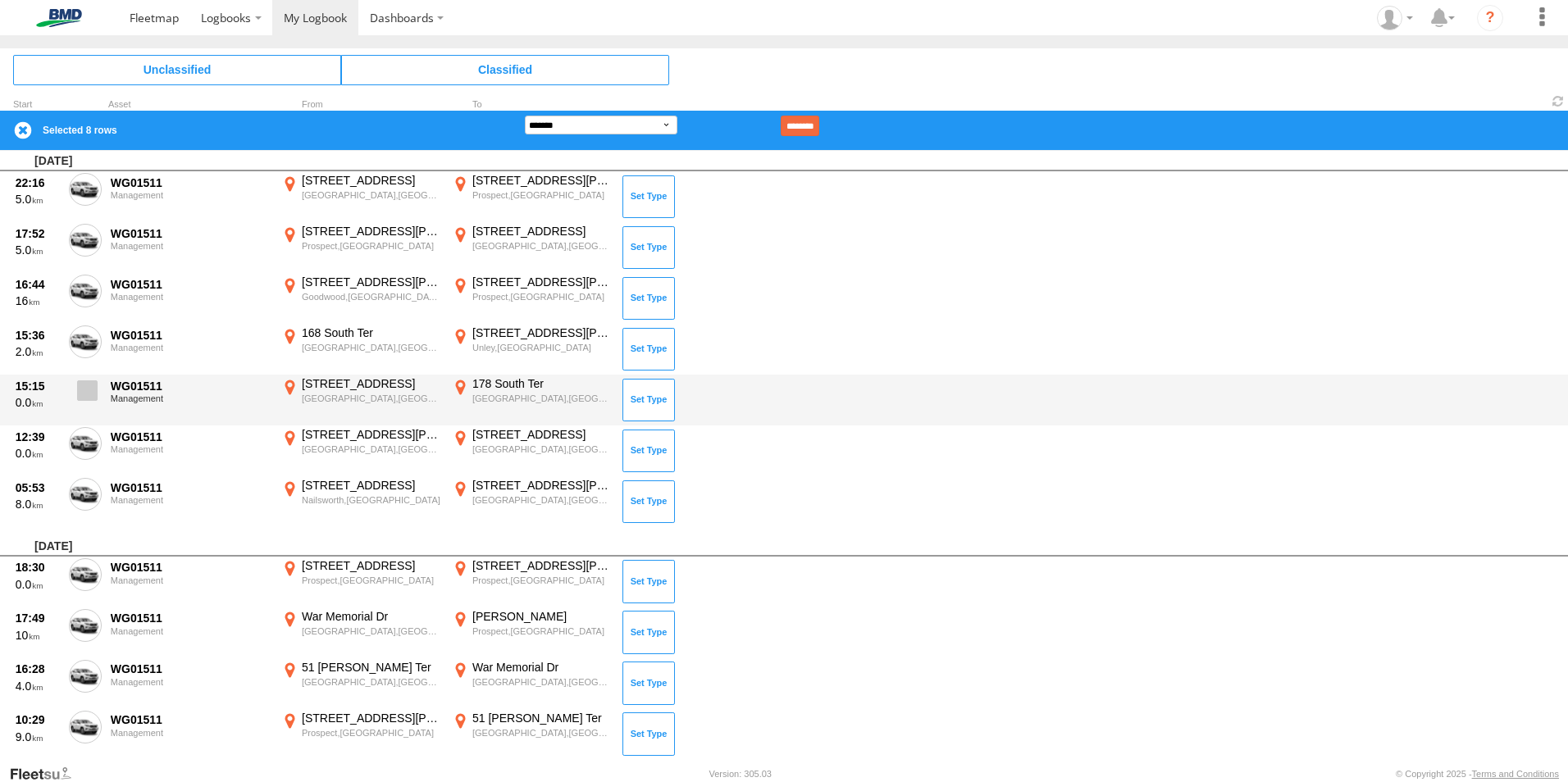
click at [91, 389] on span at bounding box center [87, 390] width 21 height 21
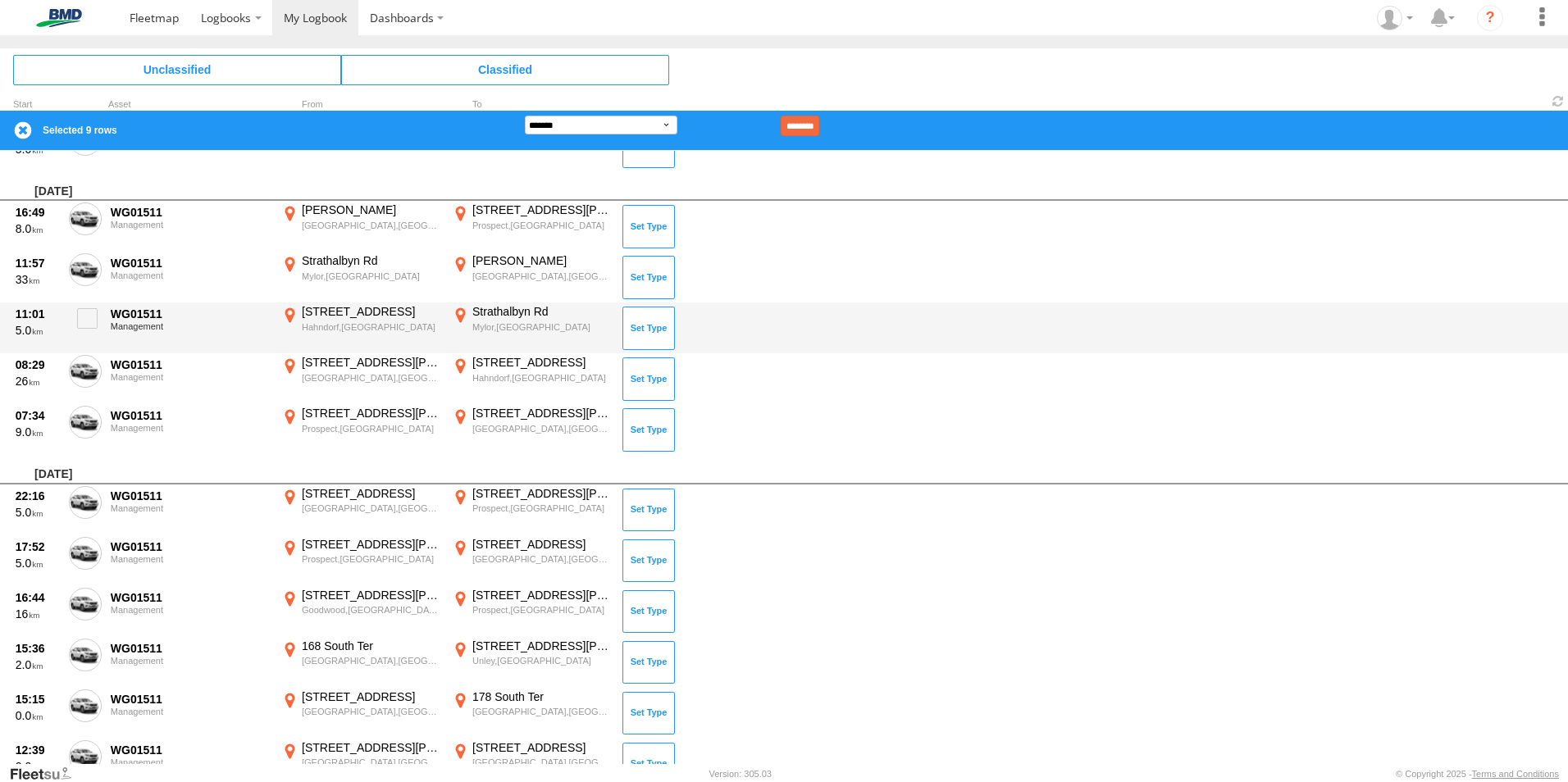
scroll to position [7149, 0]
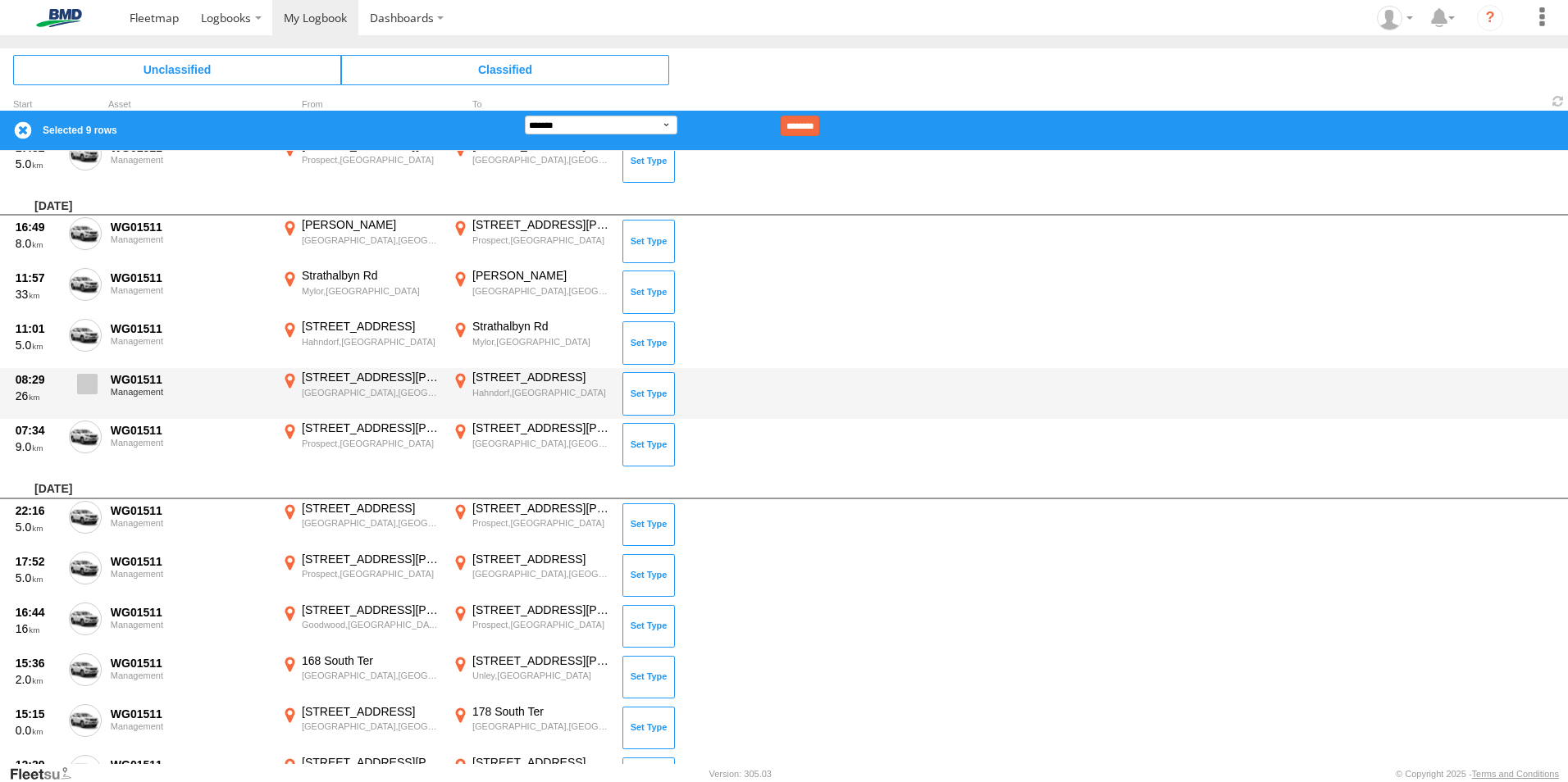
click at [88, 378] on span at bounding box center [87, 384] width 21 height 21
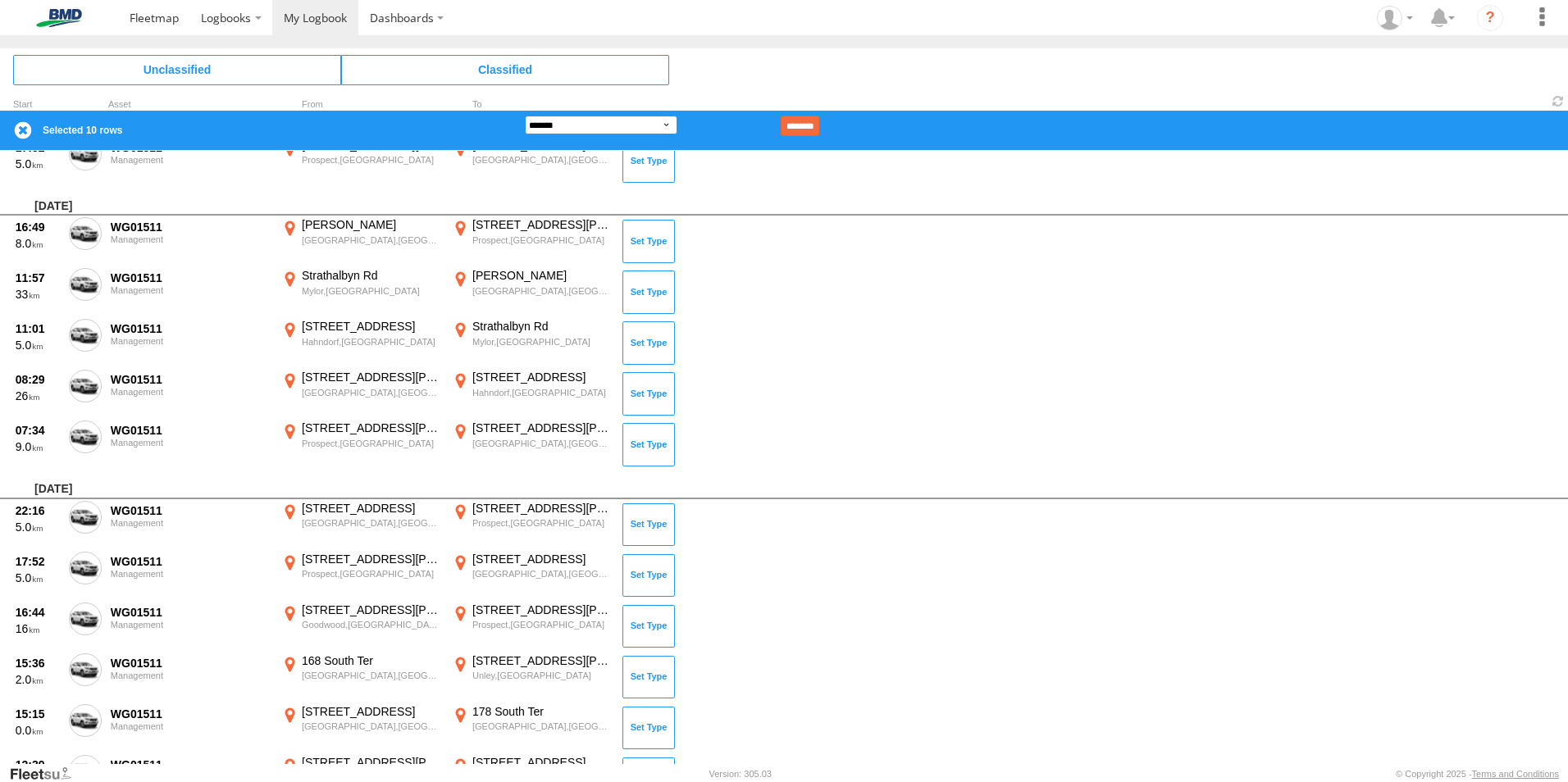
click at [637, 117] on select "**********" at bounding box center [601, 125] width 153 height 19
click at [525, 116] on select "**********" at bounding box center [601, 125] width 153 height 19
click at [819, 120] on input "********" at bounding box center [799, 126] width 39 height 21
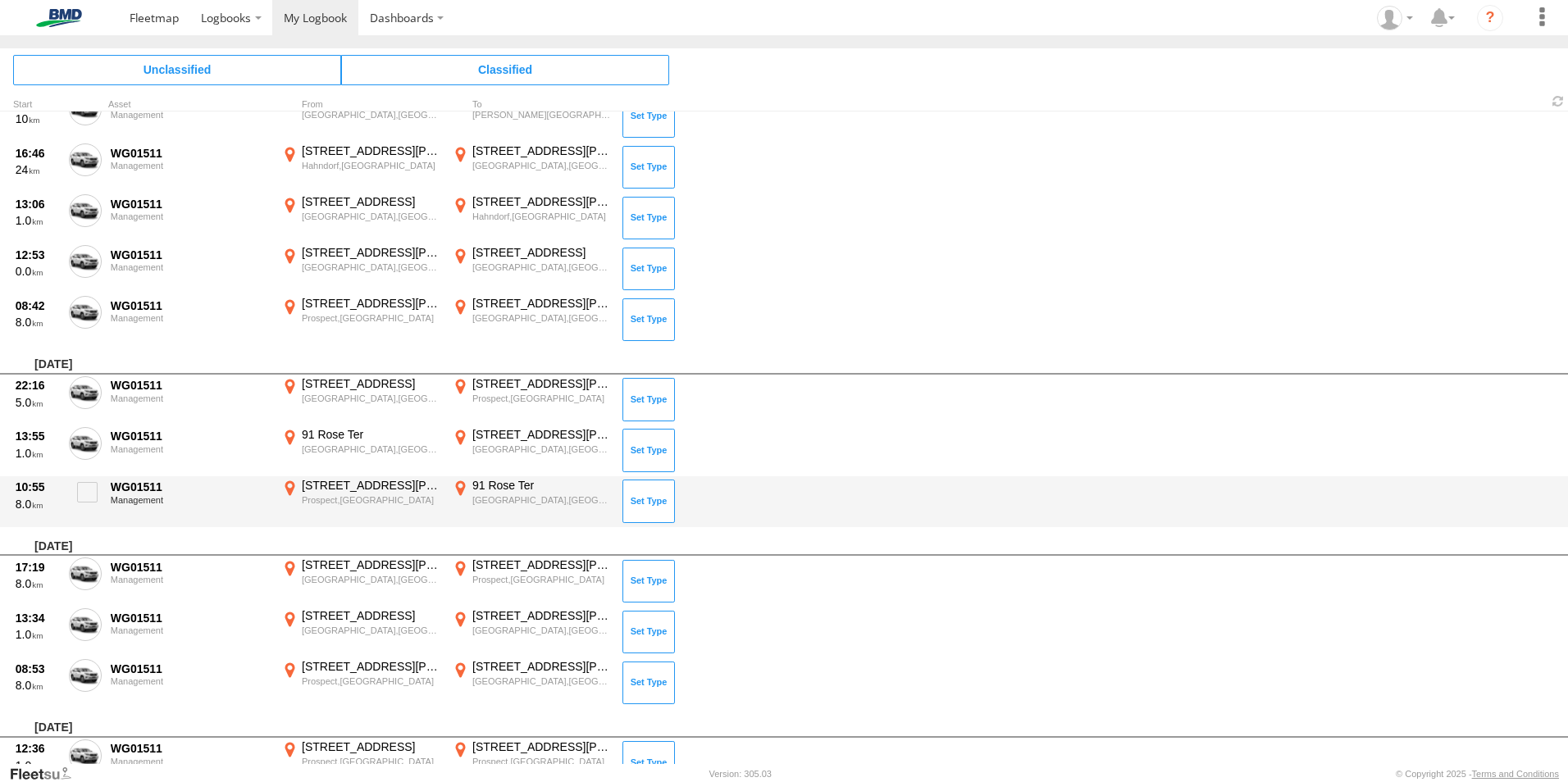
scroll to position [5882, 0]
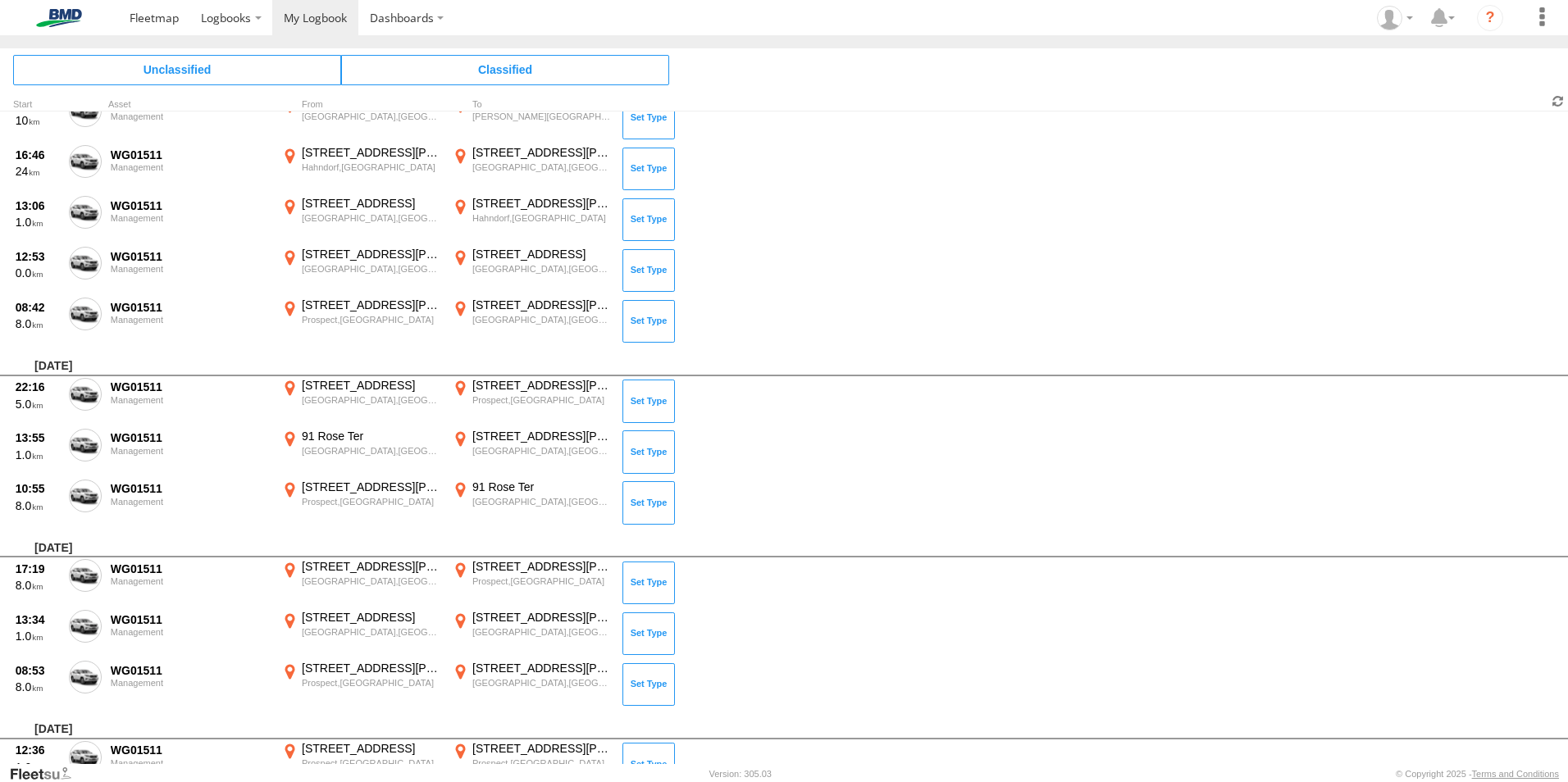
click at [1561, 99] on span at bounding box center [1558, 101] width 20 height 15
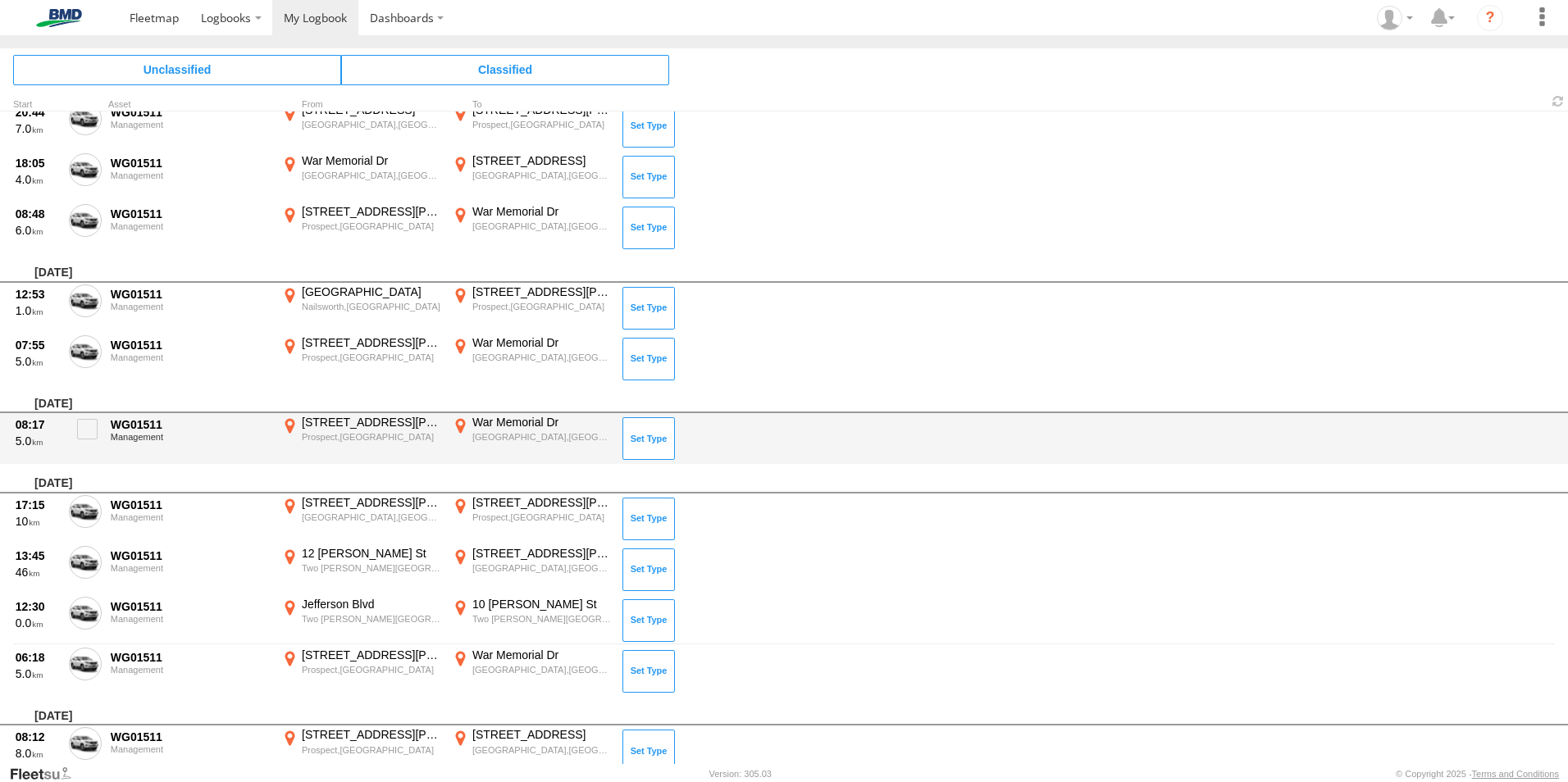
scroll to position [246, 0]
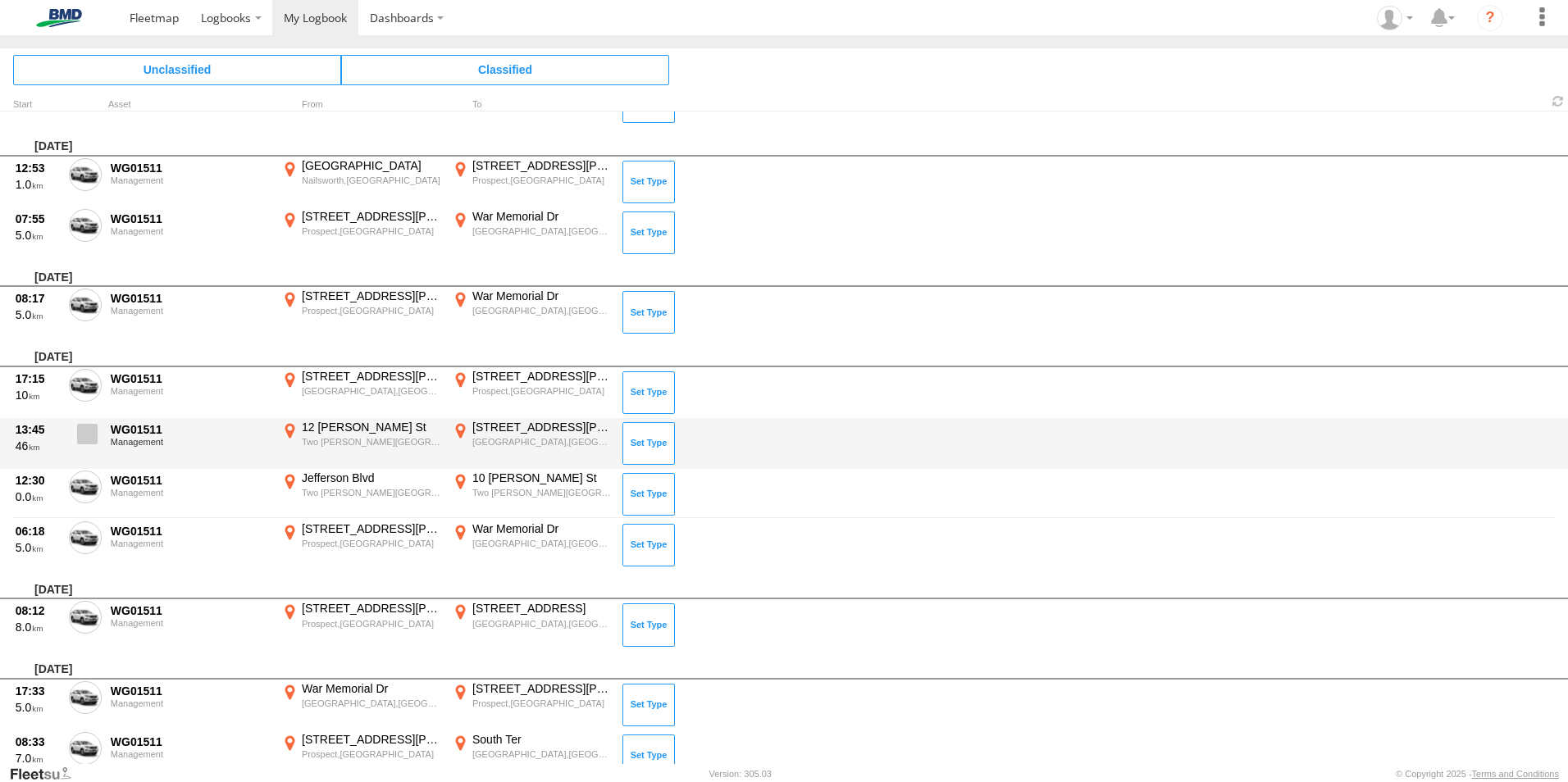
click at [85, 435] on span at bounding box center [87, 433] width 21 height 21
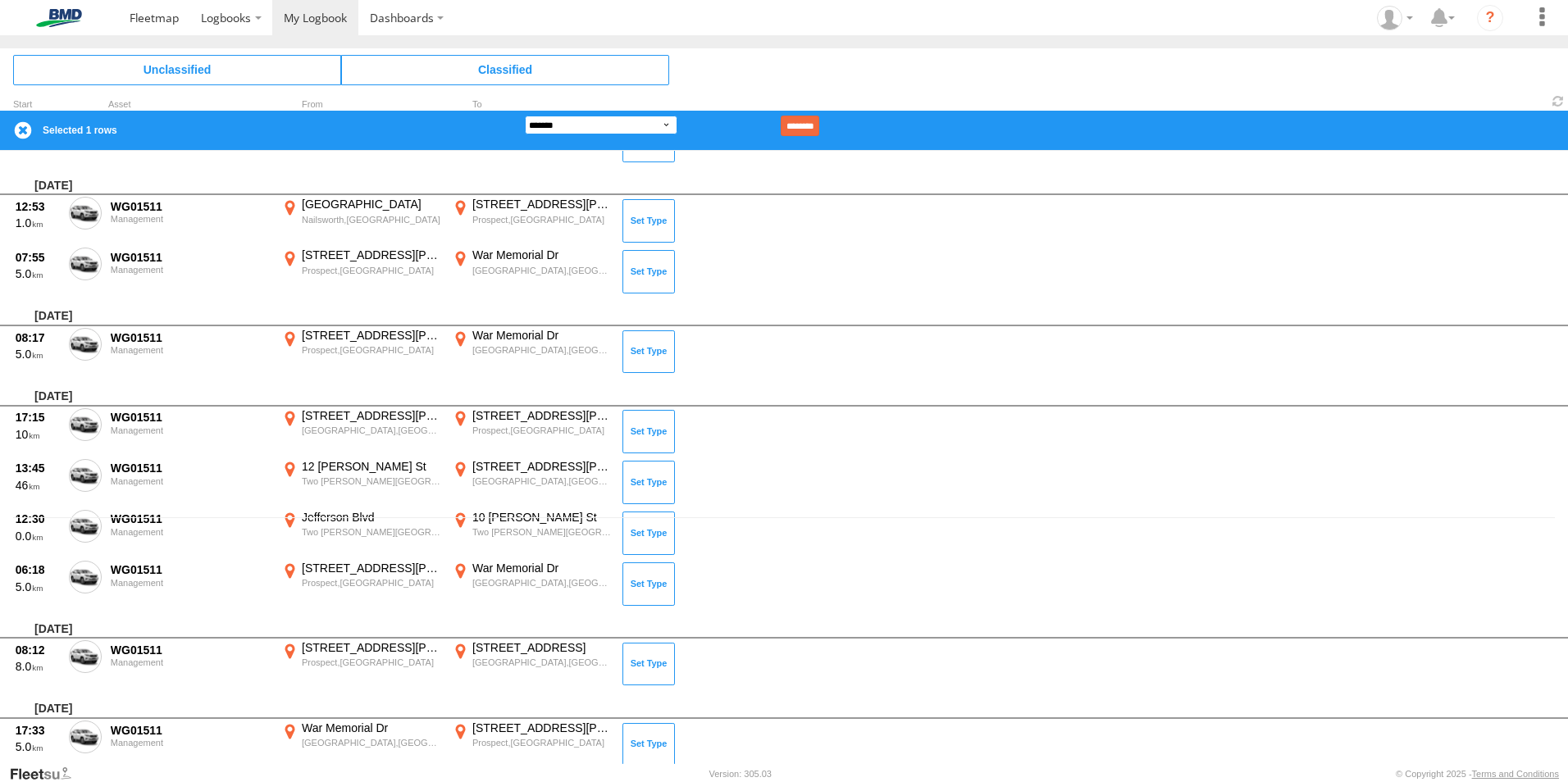
click at [596, 129] on select "**********" at bounding box center [601, 125] width 153 height 19
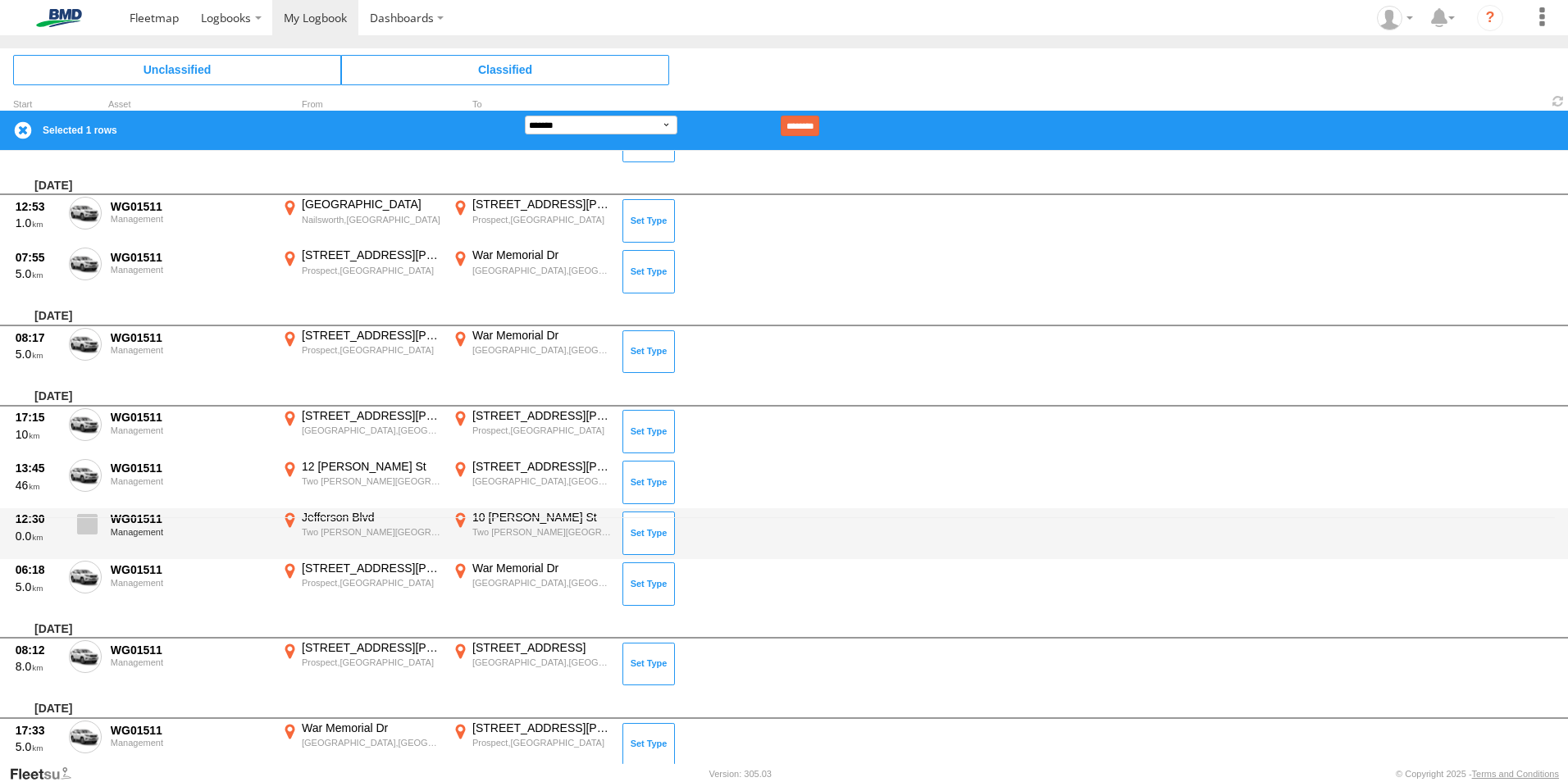
click at [87, 526] on span at bounding box center [87, 524] width 21 height 21
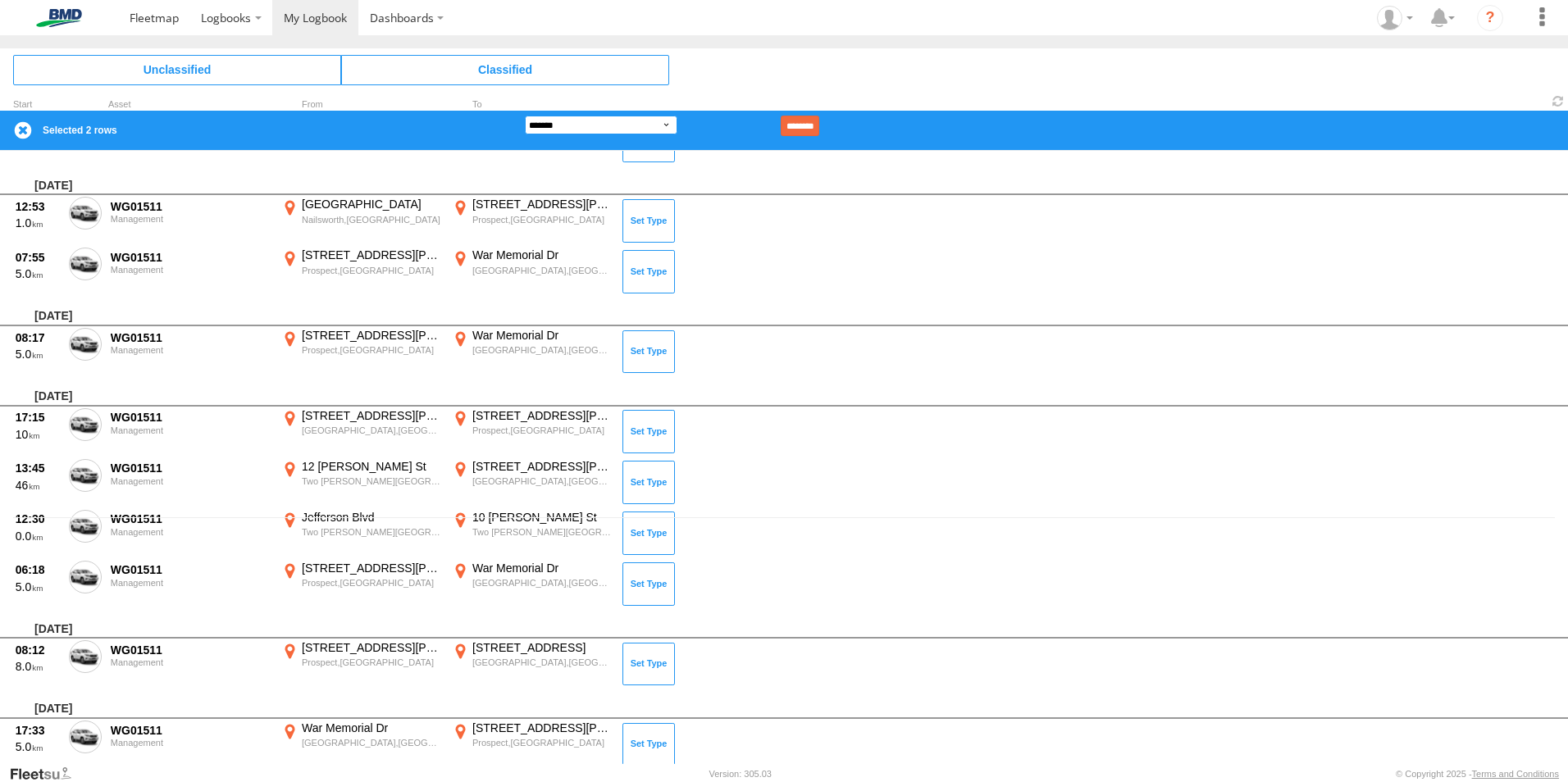
click at [650, 123] on select "**********" at bounding box center [601, 125] width 153 height 19
click at [525, 116] on select "**********" at bounding box center [601, 125] width 153 height 19
click at [819, 125] on input "********" at bounding box center [799, 126] width 39 height 21
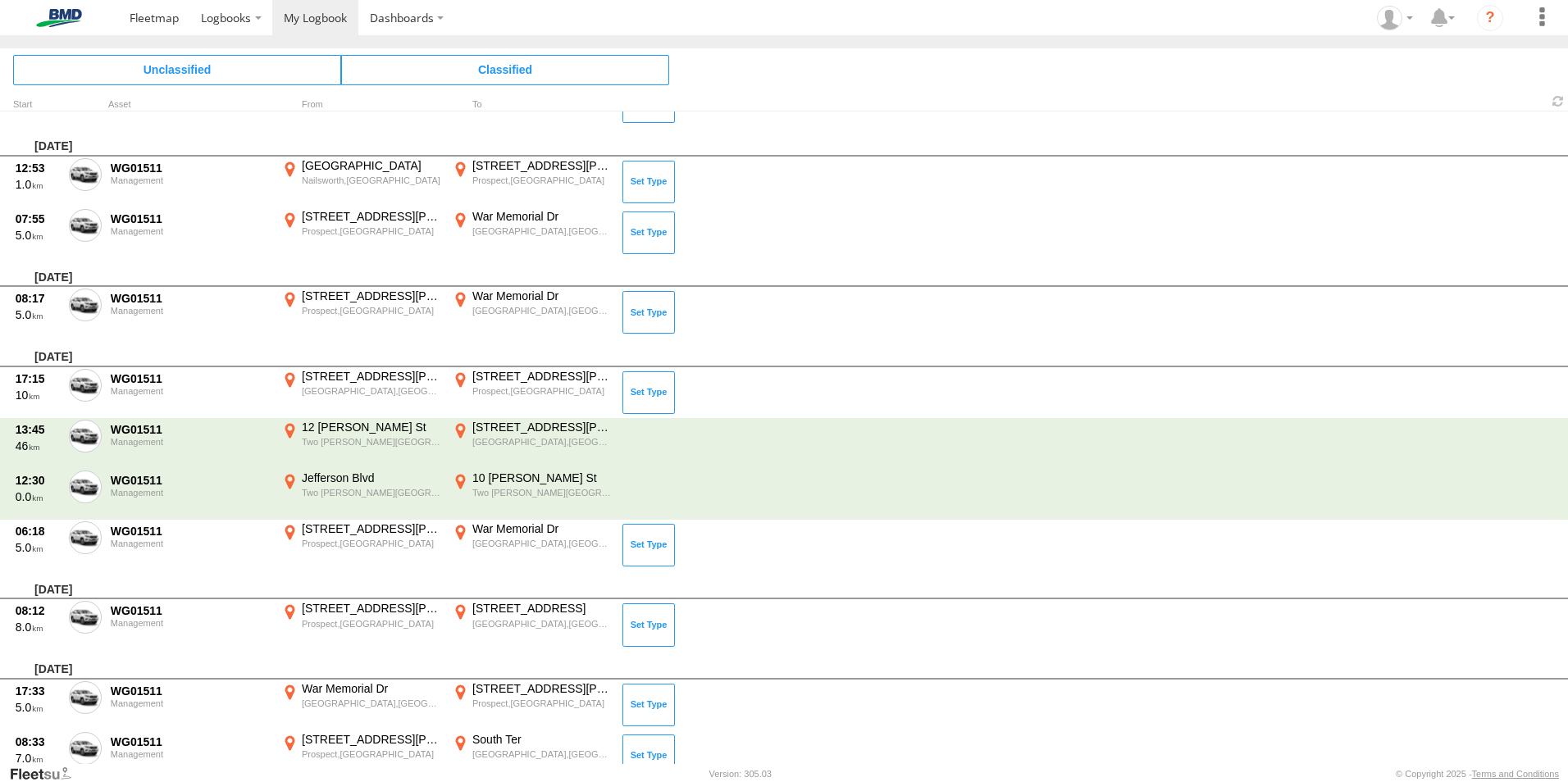
click at [1467, 88] on div "Unclassified Classified" at bounding box center [784, 69] width 1568 height 42
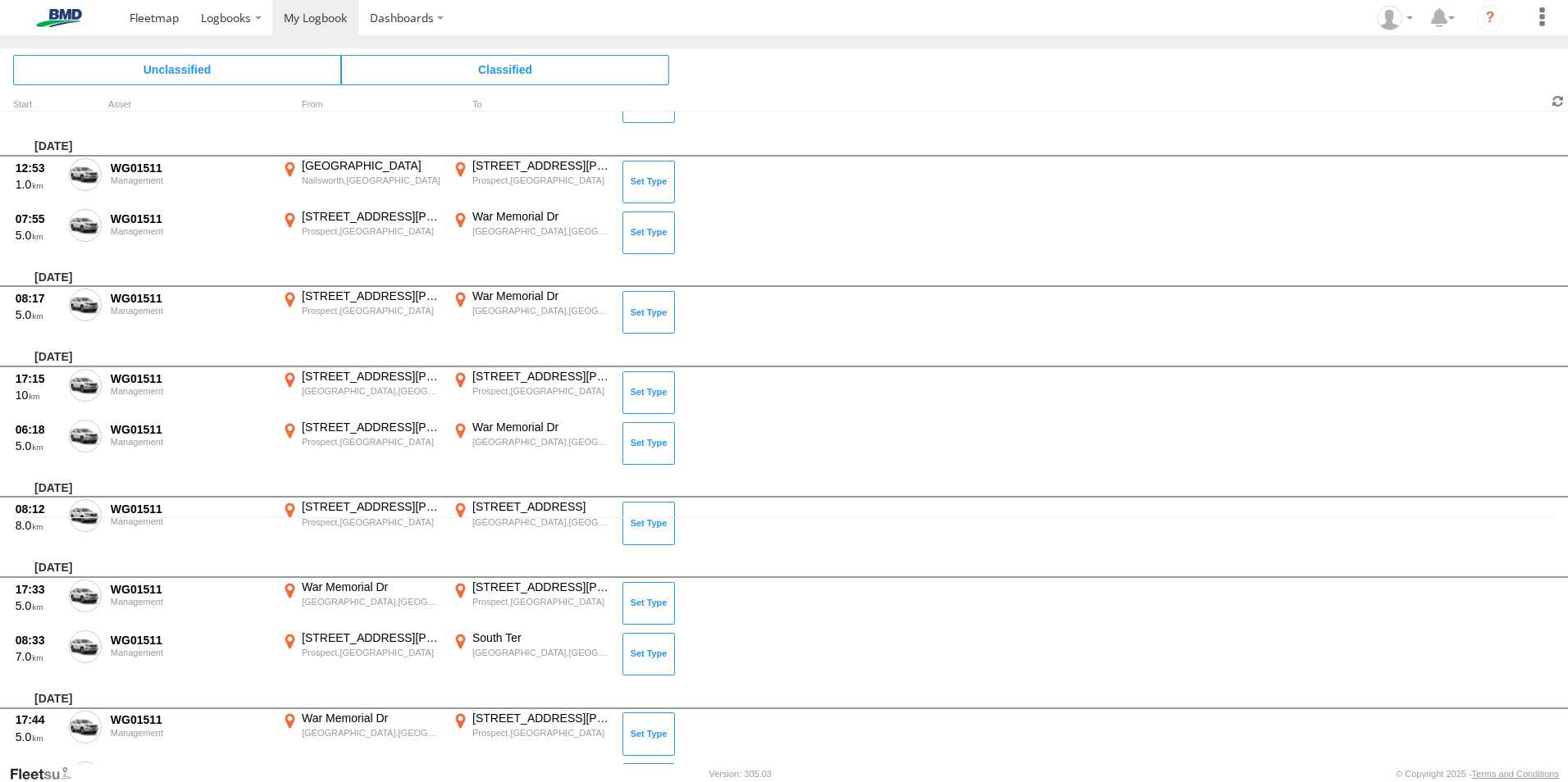
click at [1561, 101] on span at bounding box center [1558, 101] width 20 height 15
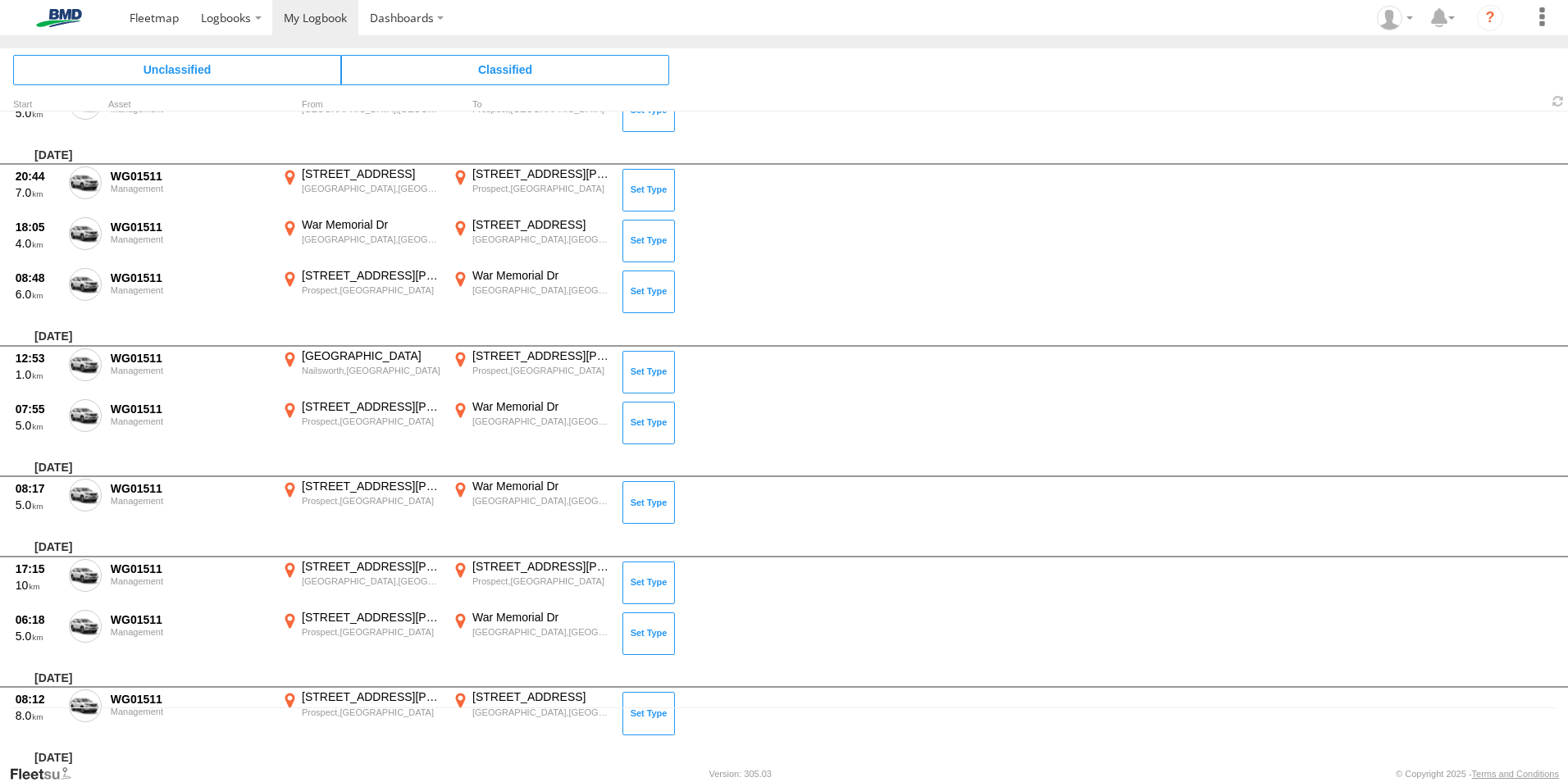
scroll to position [82, 0]
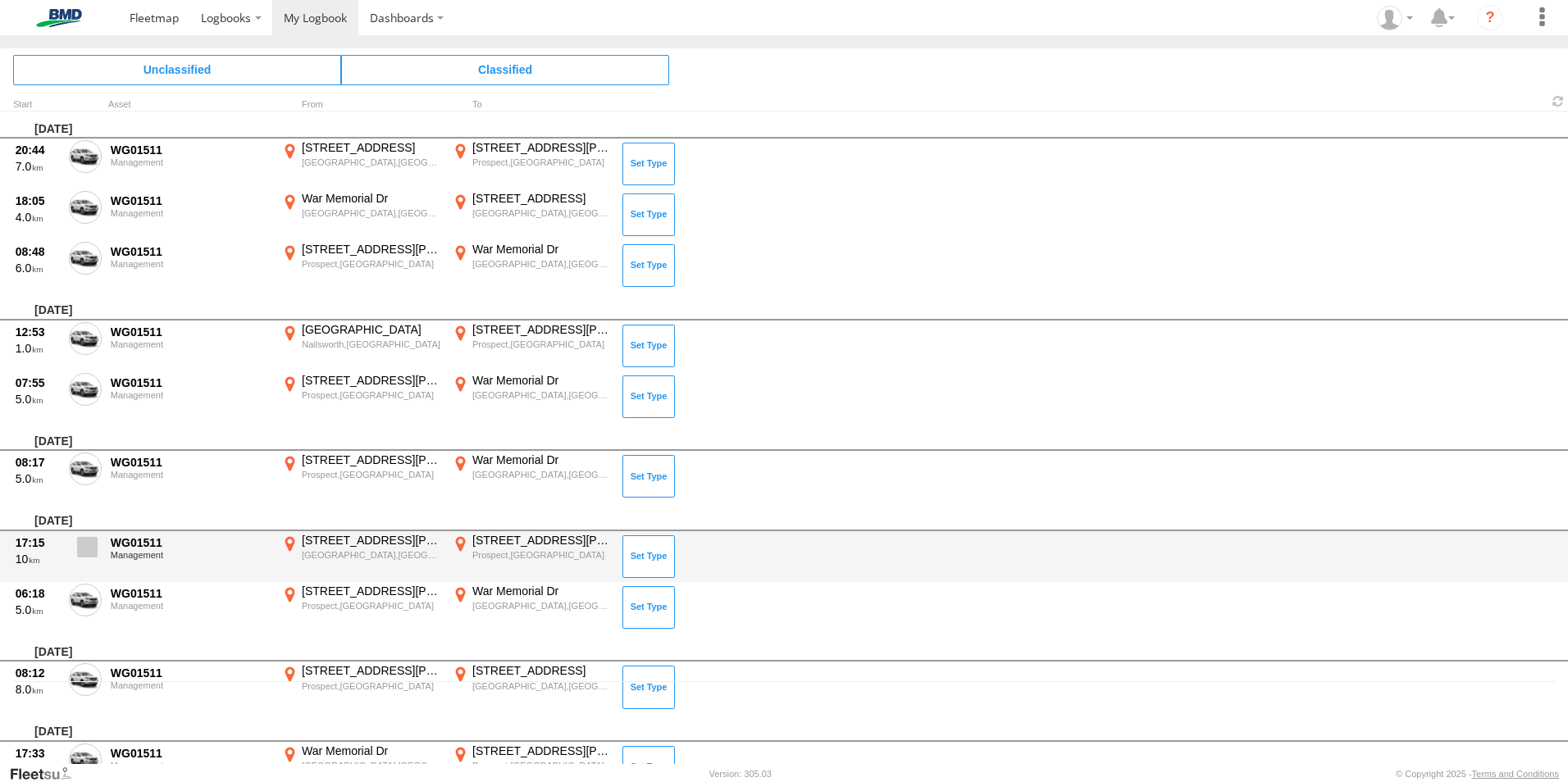
click at [96, 550] on span at bounding box center [87, 547] width 21 height 21
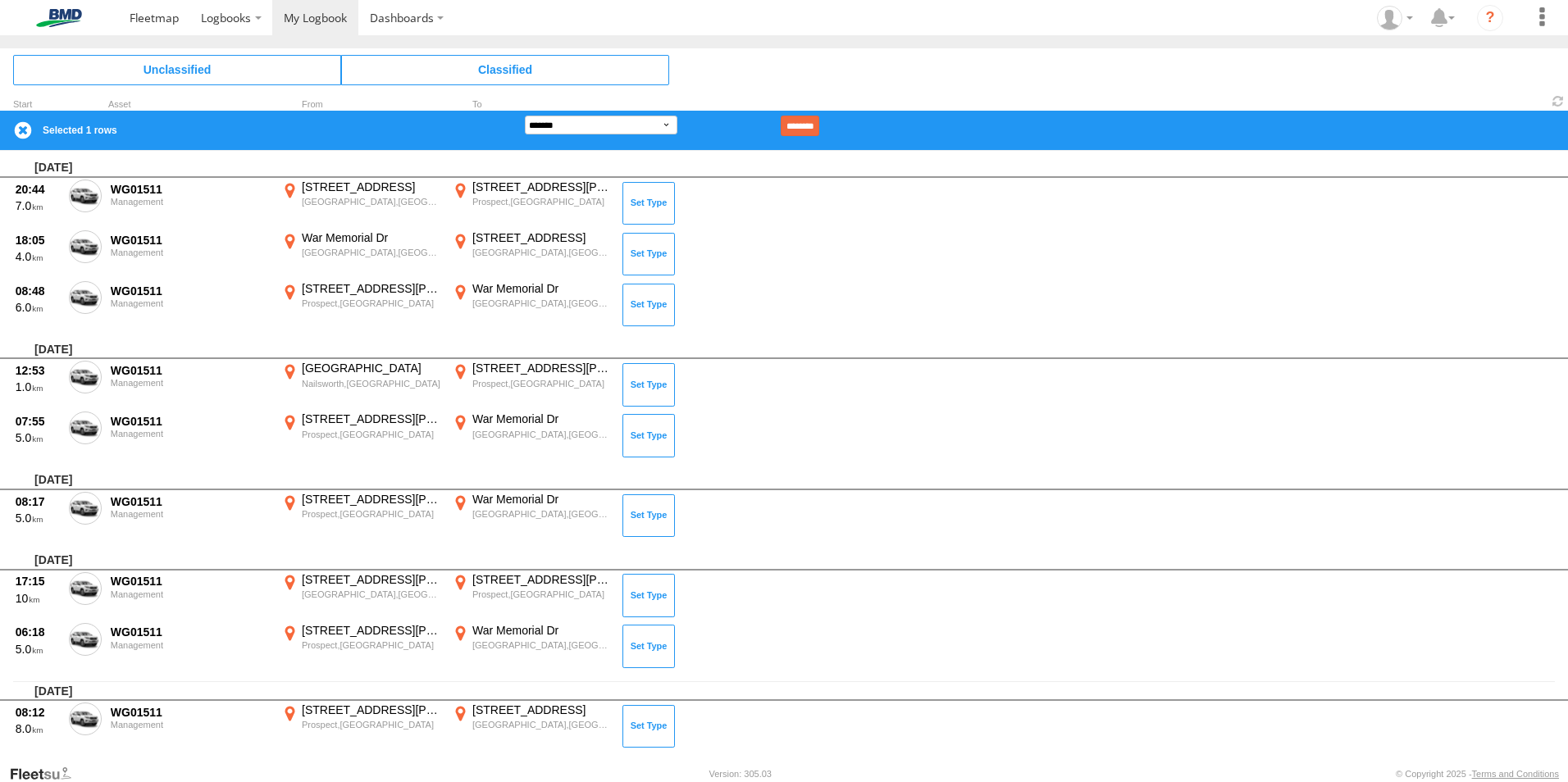
scroll to position [2516, 0]
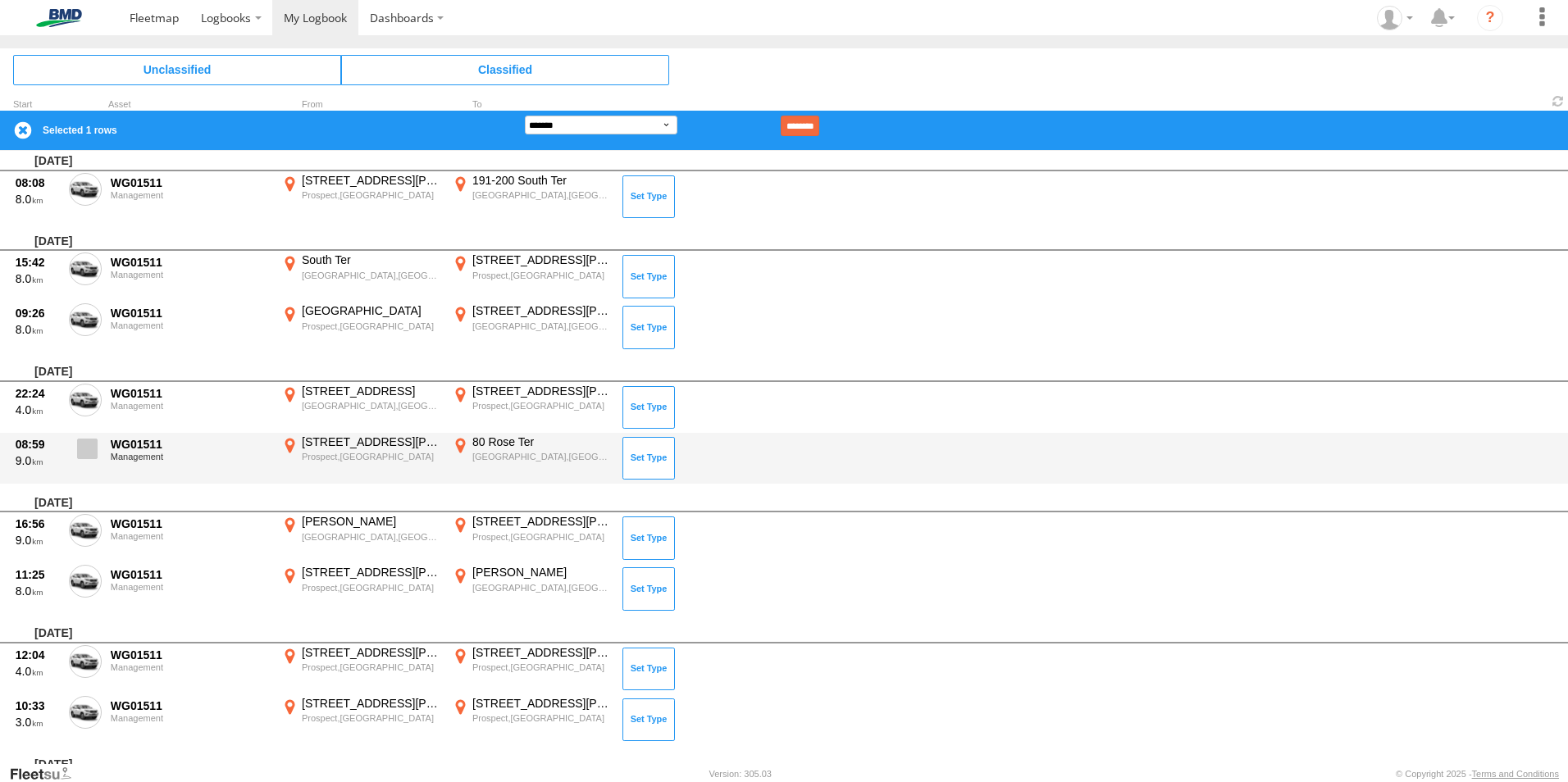
click at [88, 452] on span at bounding box center [87, 449] width 21 height 21
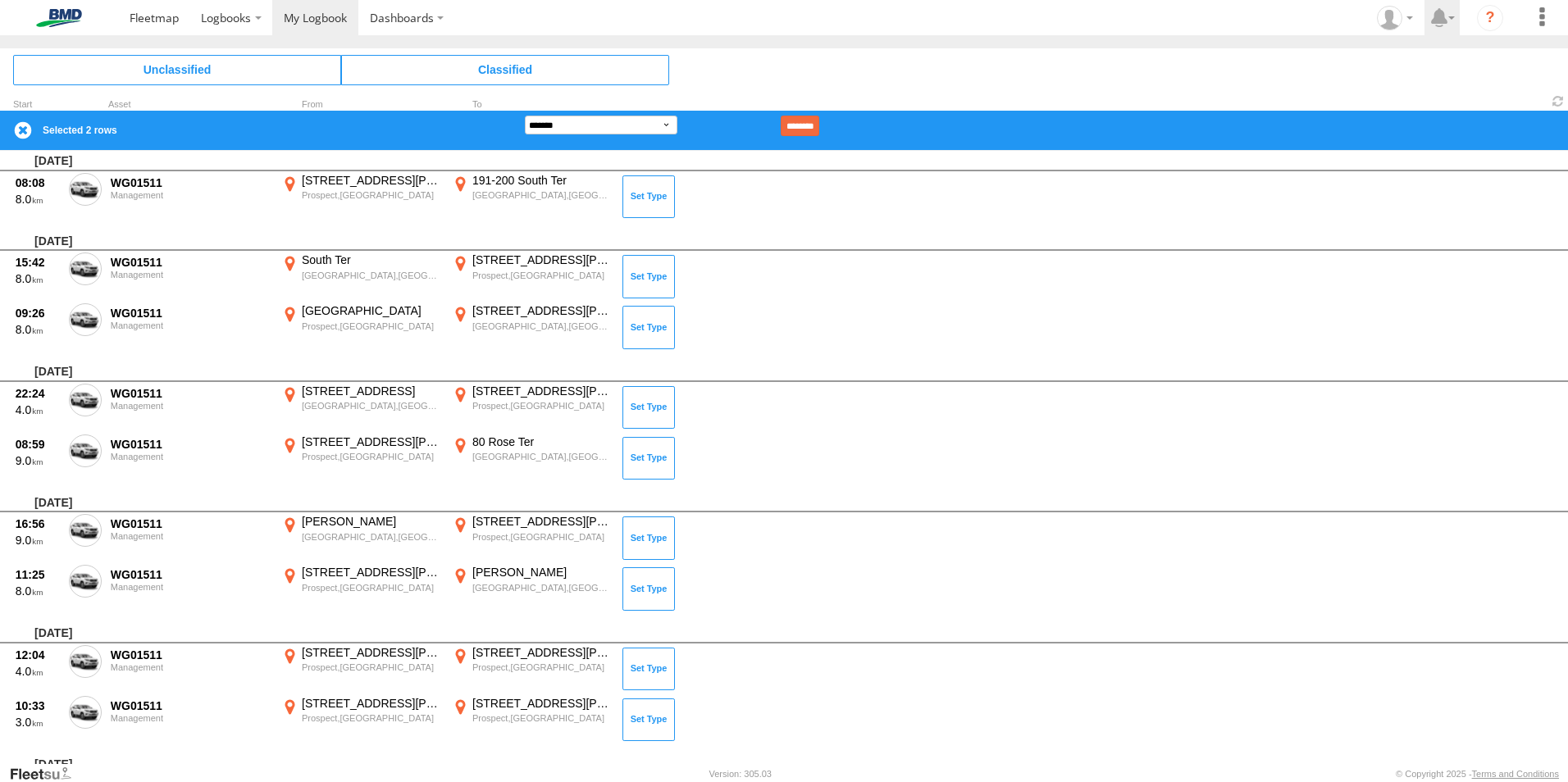
scroll to position [4477, 0]
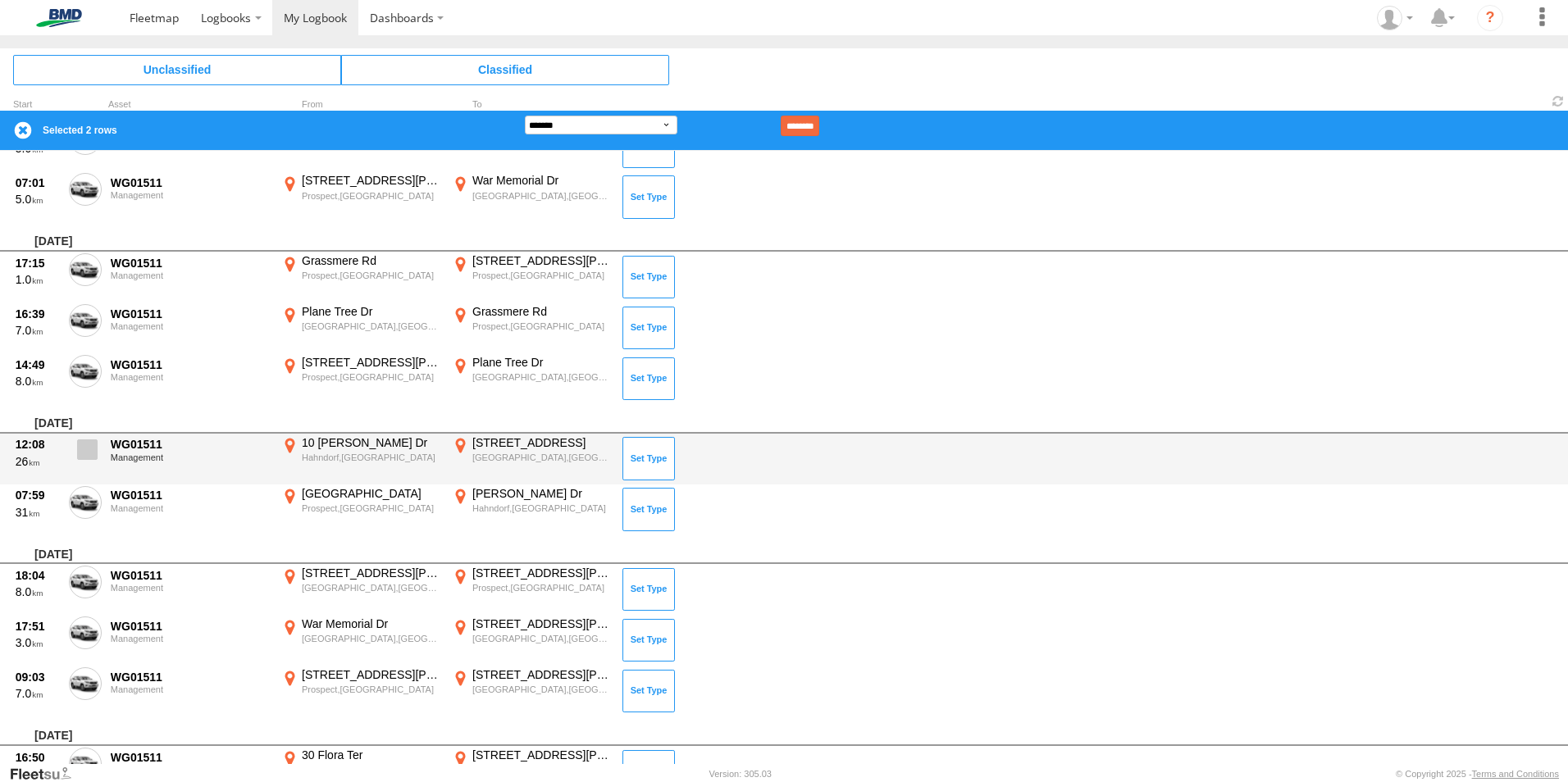
click at [84, 456] on span at bounding box center [87, 449] width 21 height 21
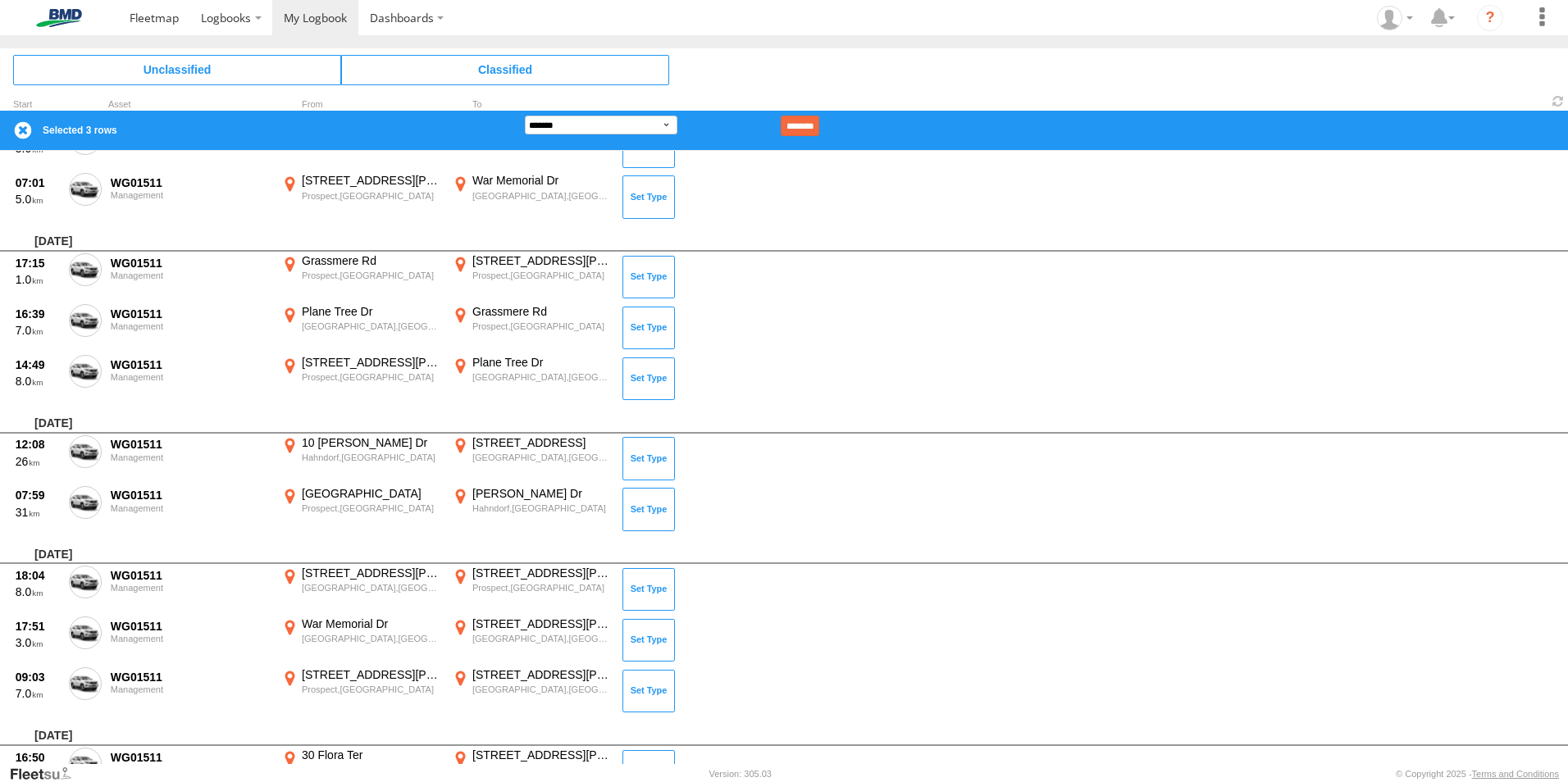
scroll to position [218, 0]
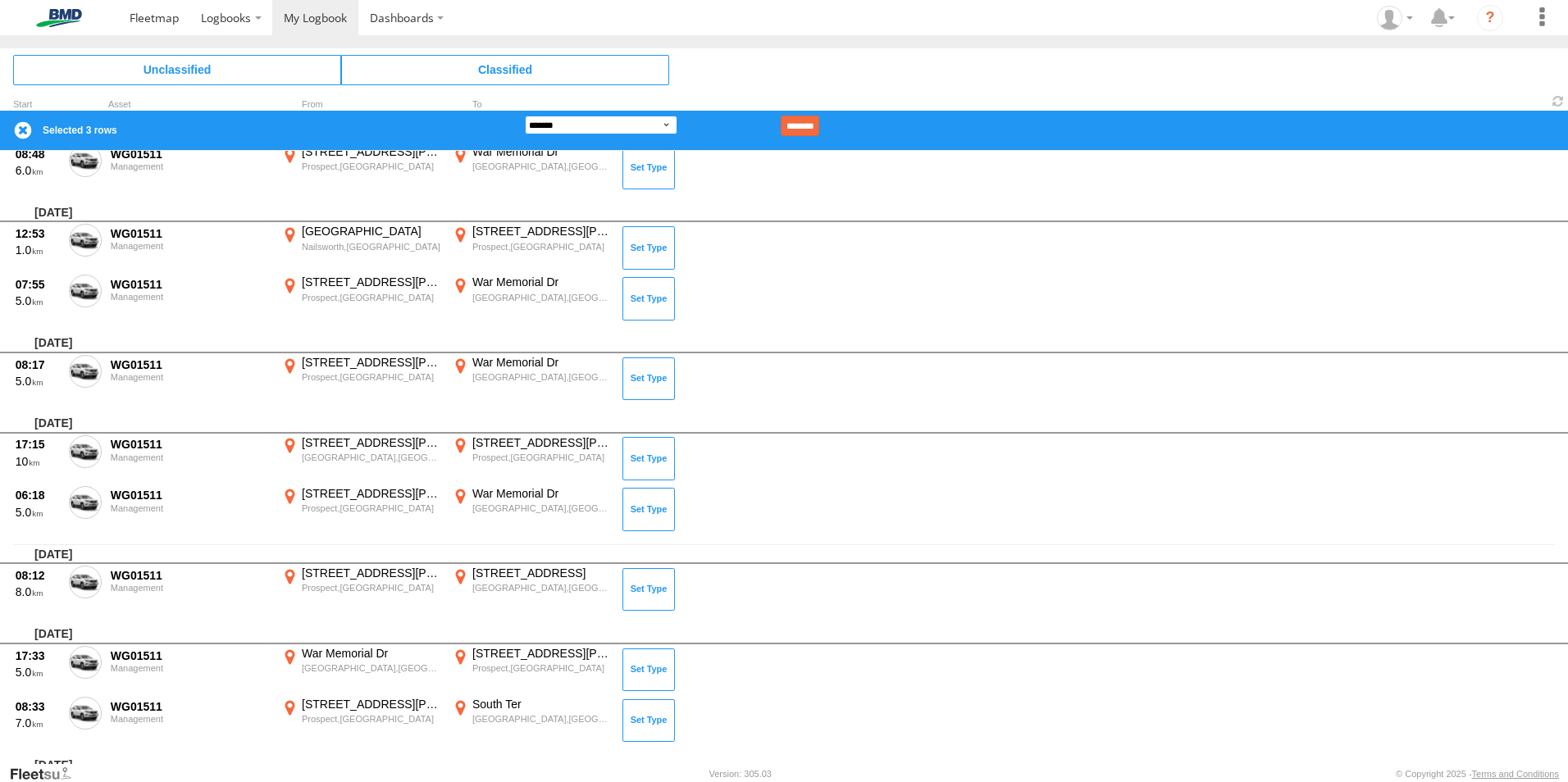
click at [610, 128] on select "**********" at bounding box center [601, 125] width 153 height 19
click at [525, 116] on select "**********" at bounding box center [601, 125] width 153 height 19
click at [819, 123] on input "********" at bounding box center [799, 126] width 39 height 21
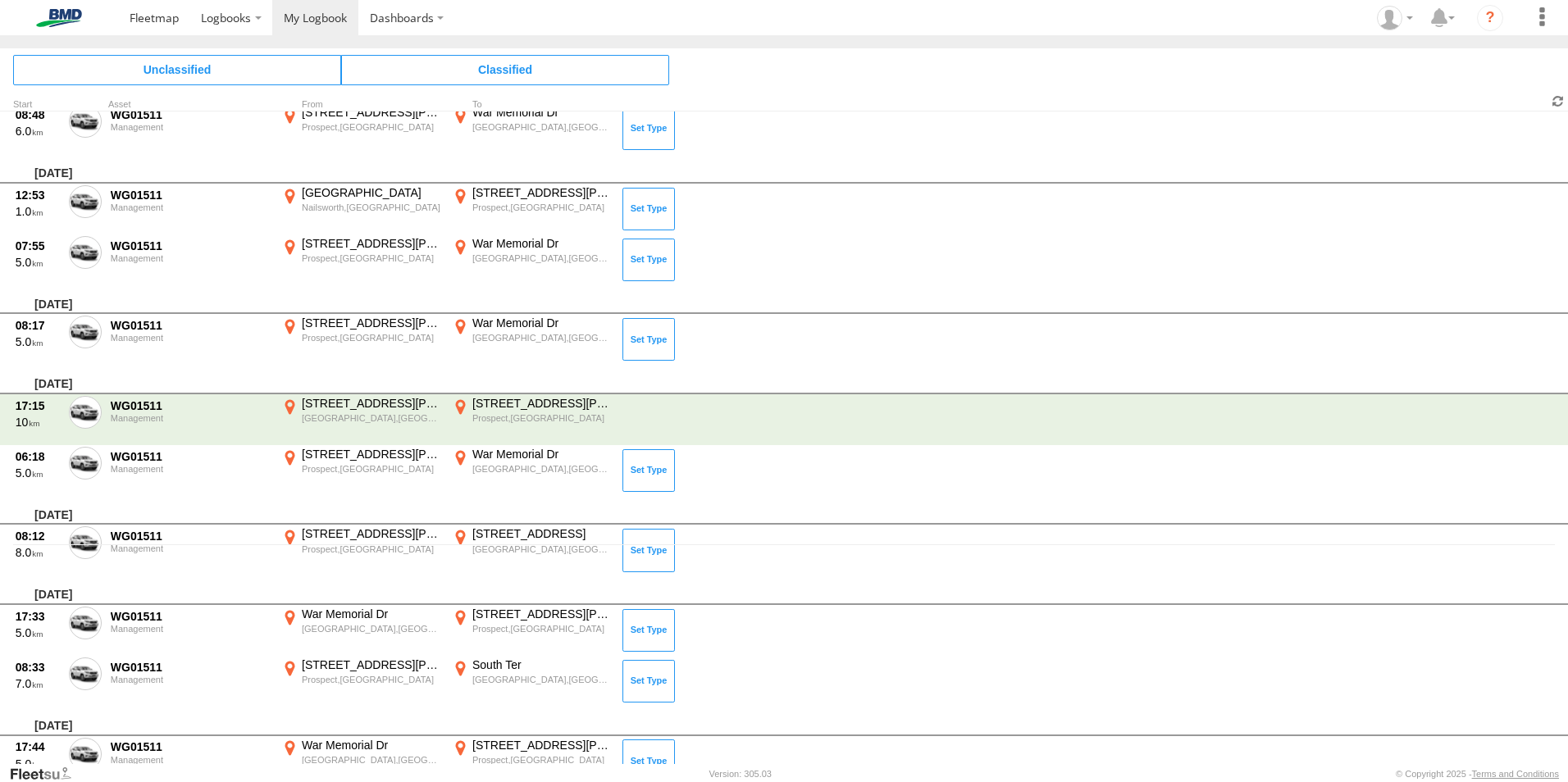
click at [1557, 98] on span at bounding box center [1558, 101] width 20 height 15
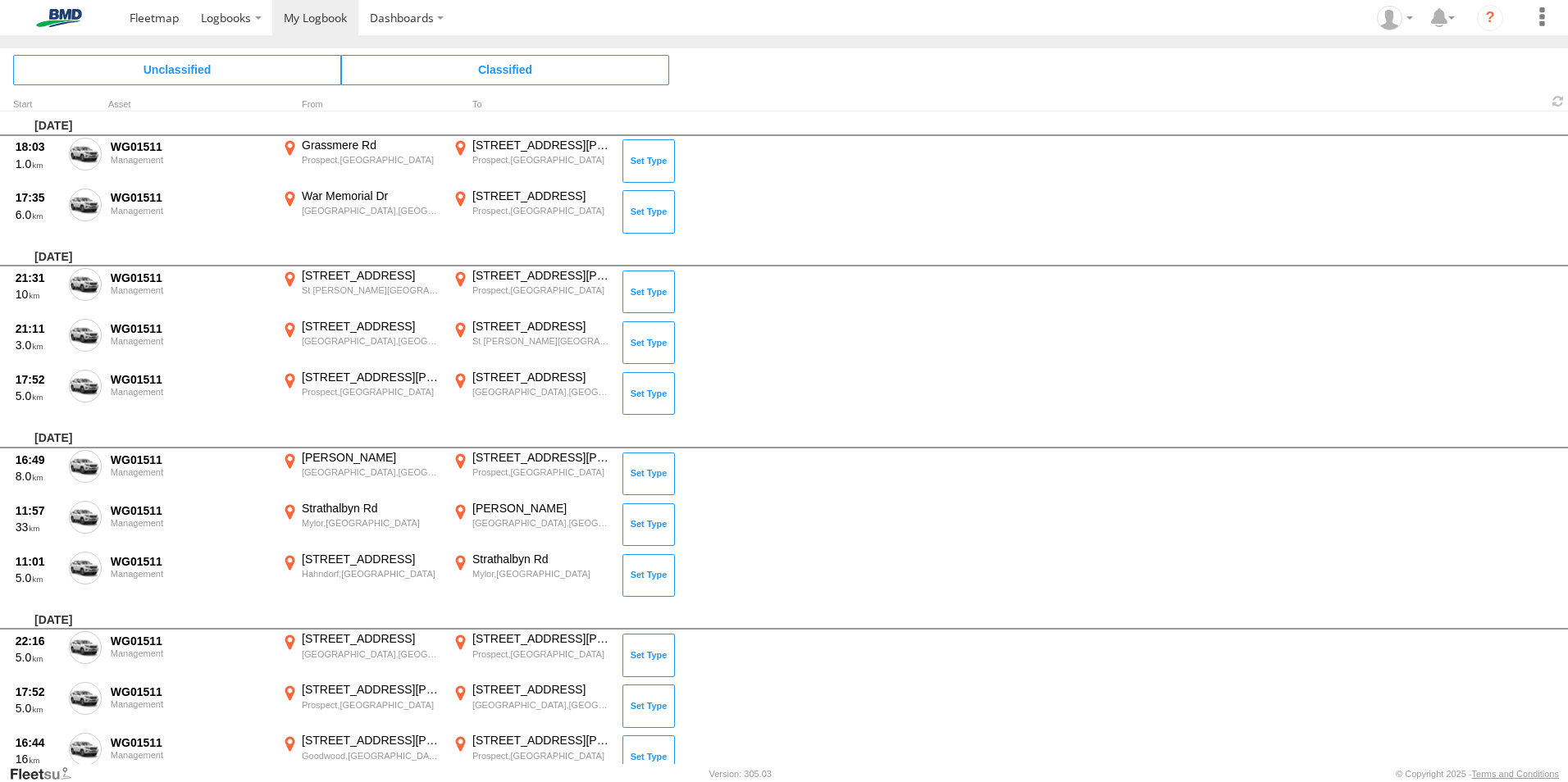
scroll to position [5634, 0]
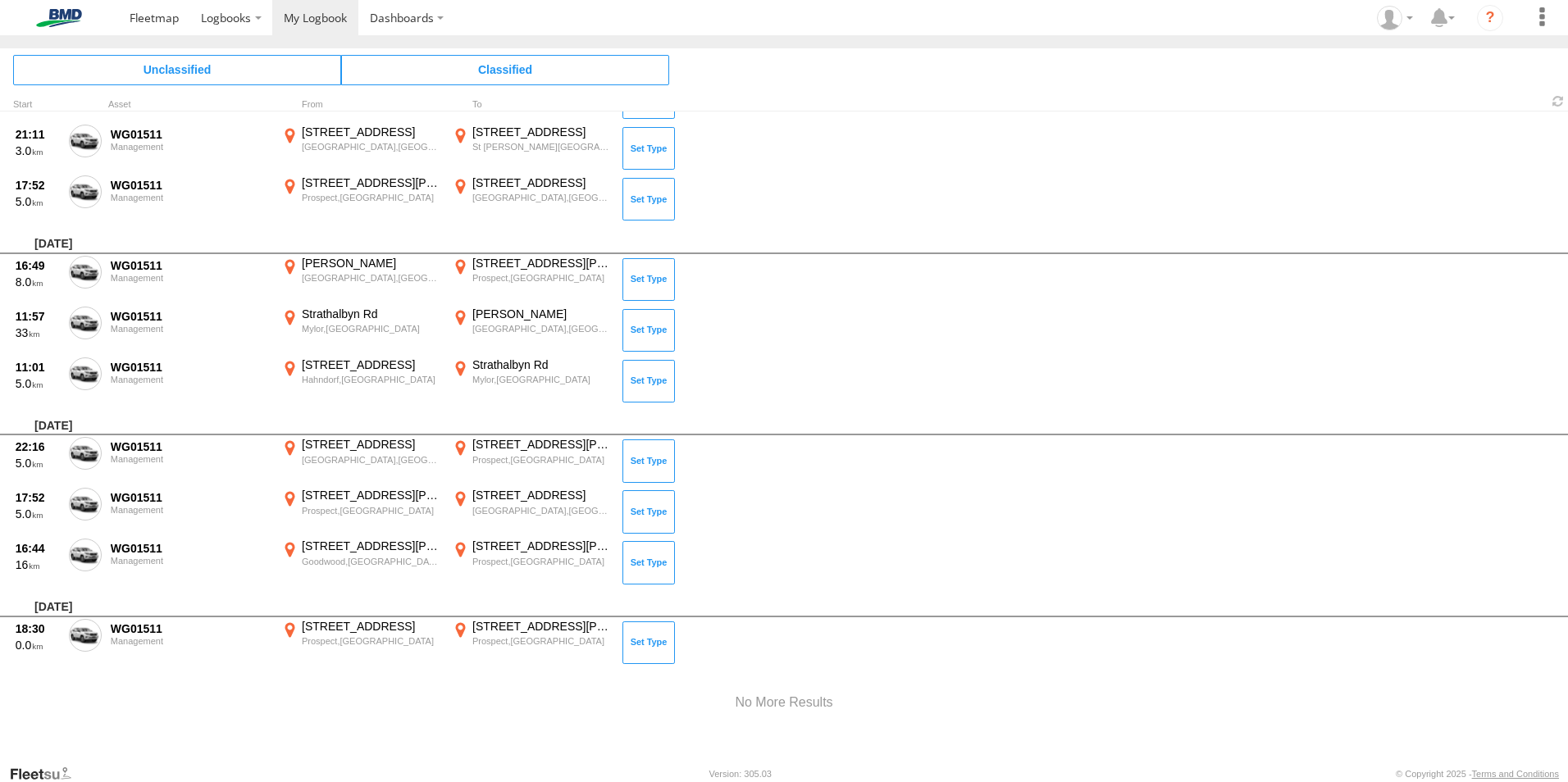
click at [437, 735] on div at bounding box center [784, 703] width 1568 height 70
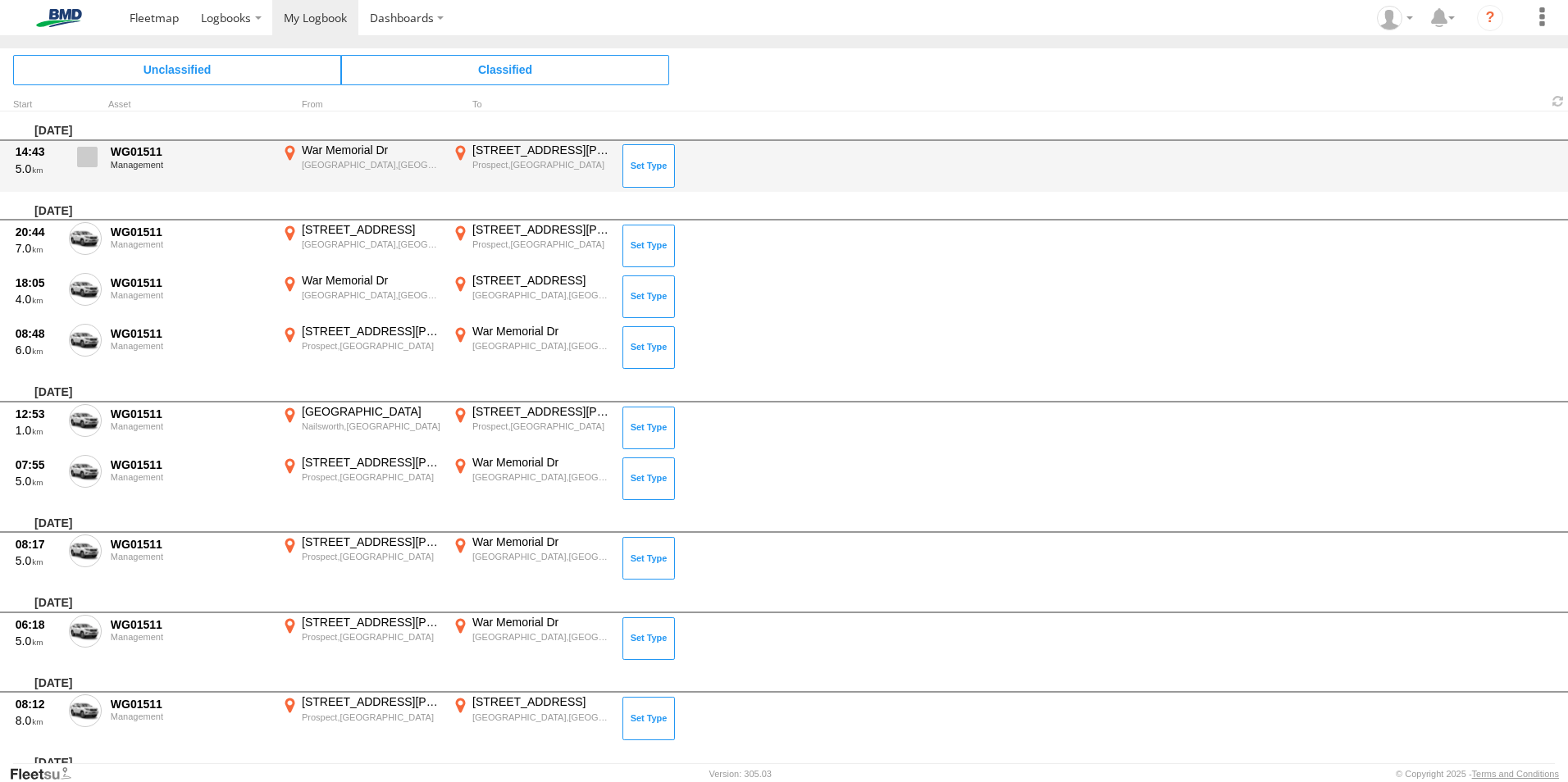
click at [90, 158] on span at bounding box center [87, 156] width 21 height 21
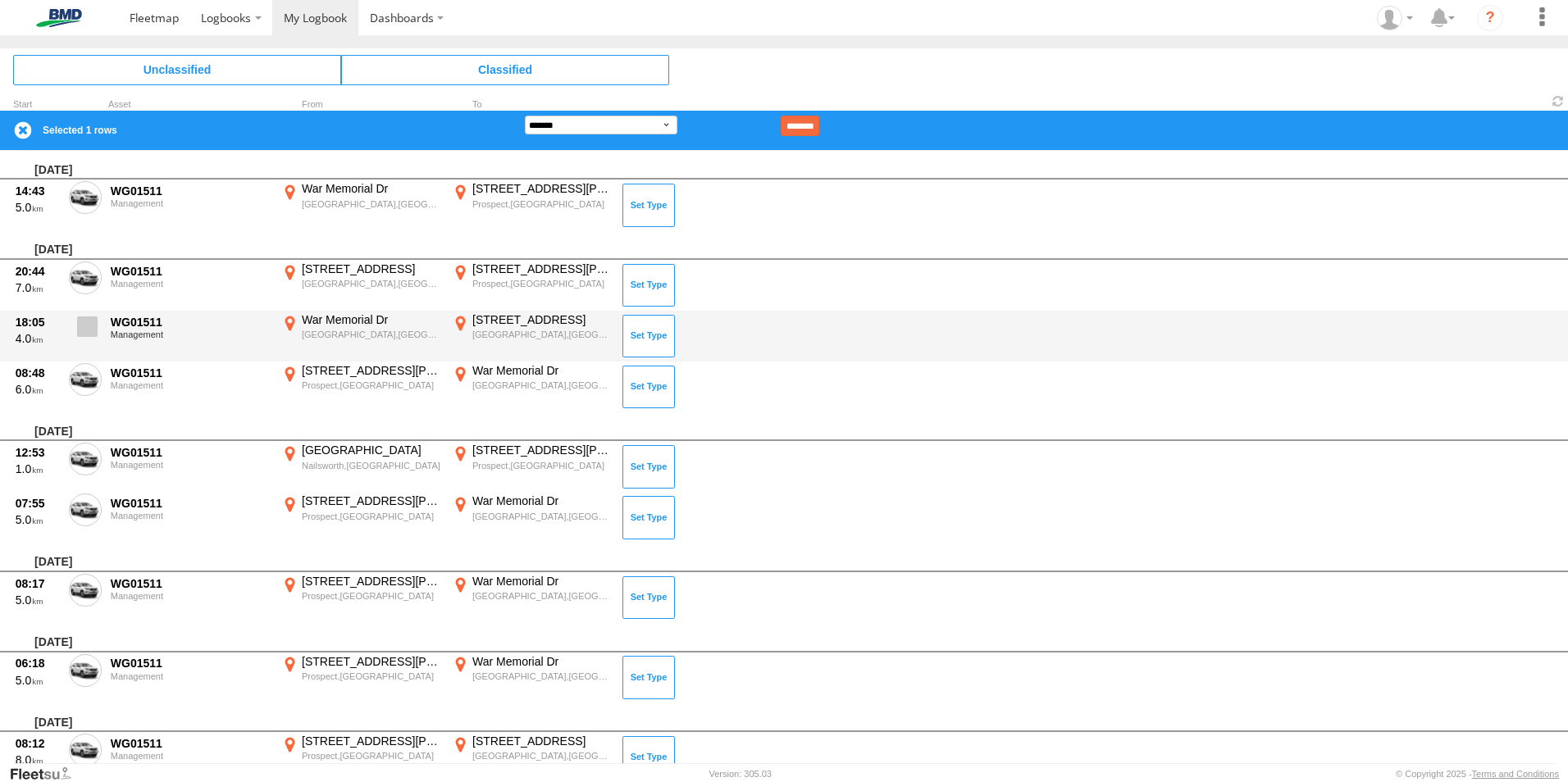
click at [87, 328] on span at bounding box center [87, 326] width 21 height 21
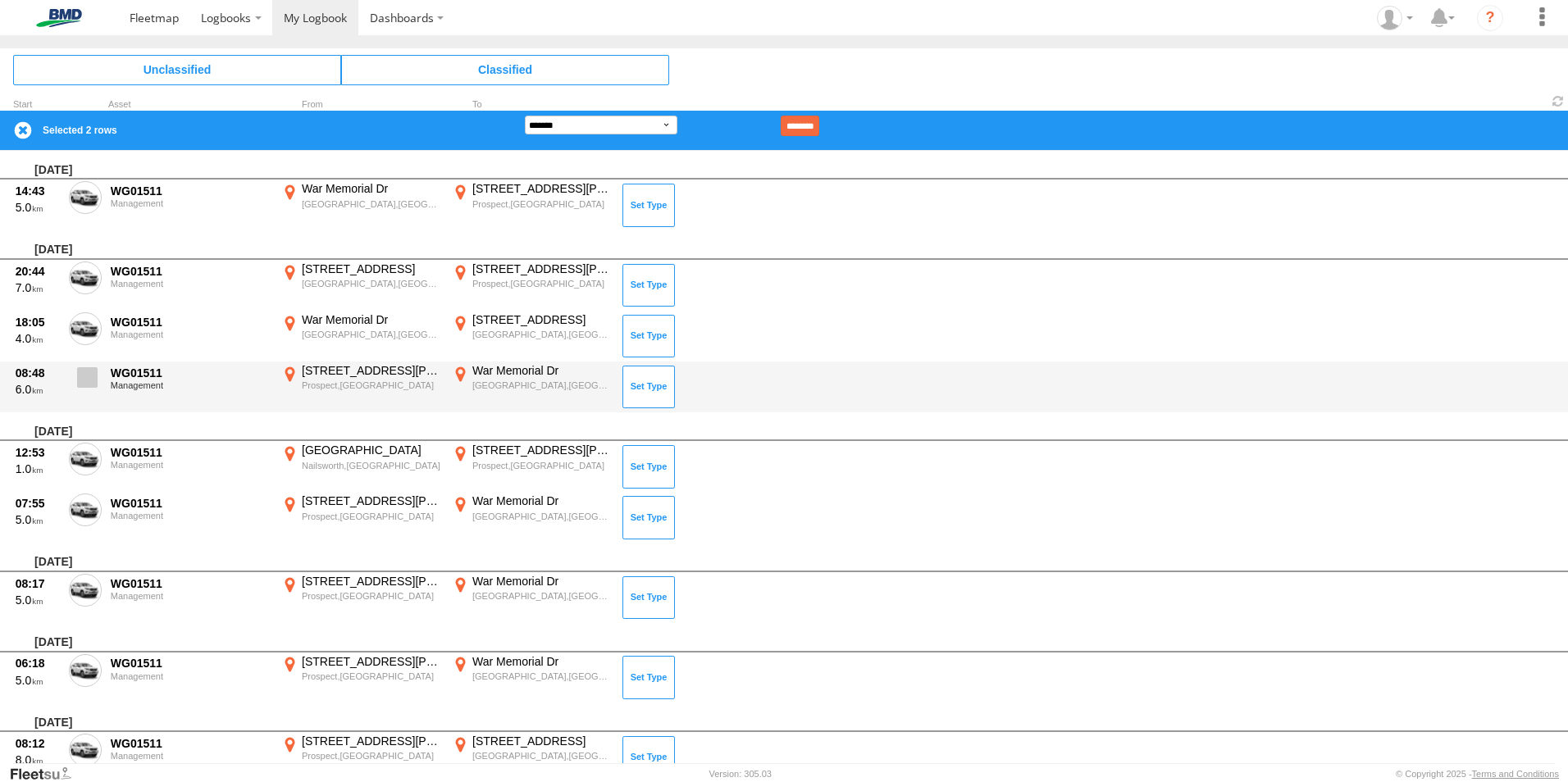
click at [92, 377] on span at bounding box center [87, 378] width 21 height 21
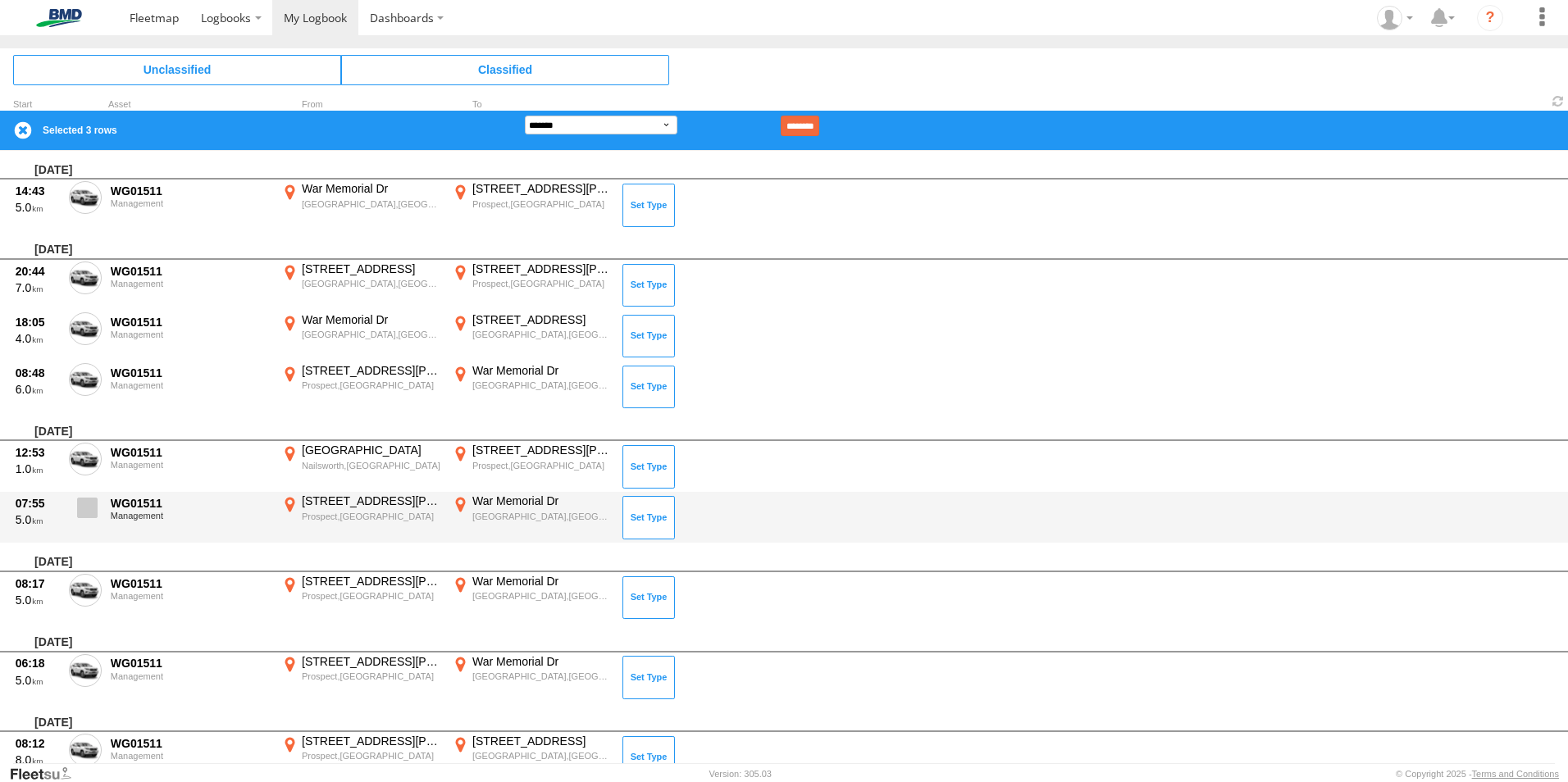
click at [82, 509] on span at bounding box center [87, 508] width 21 height 21
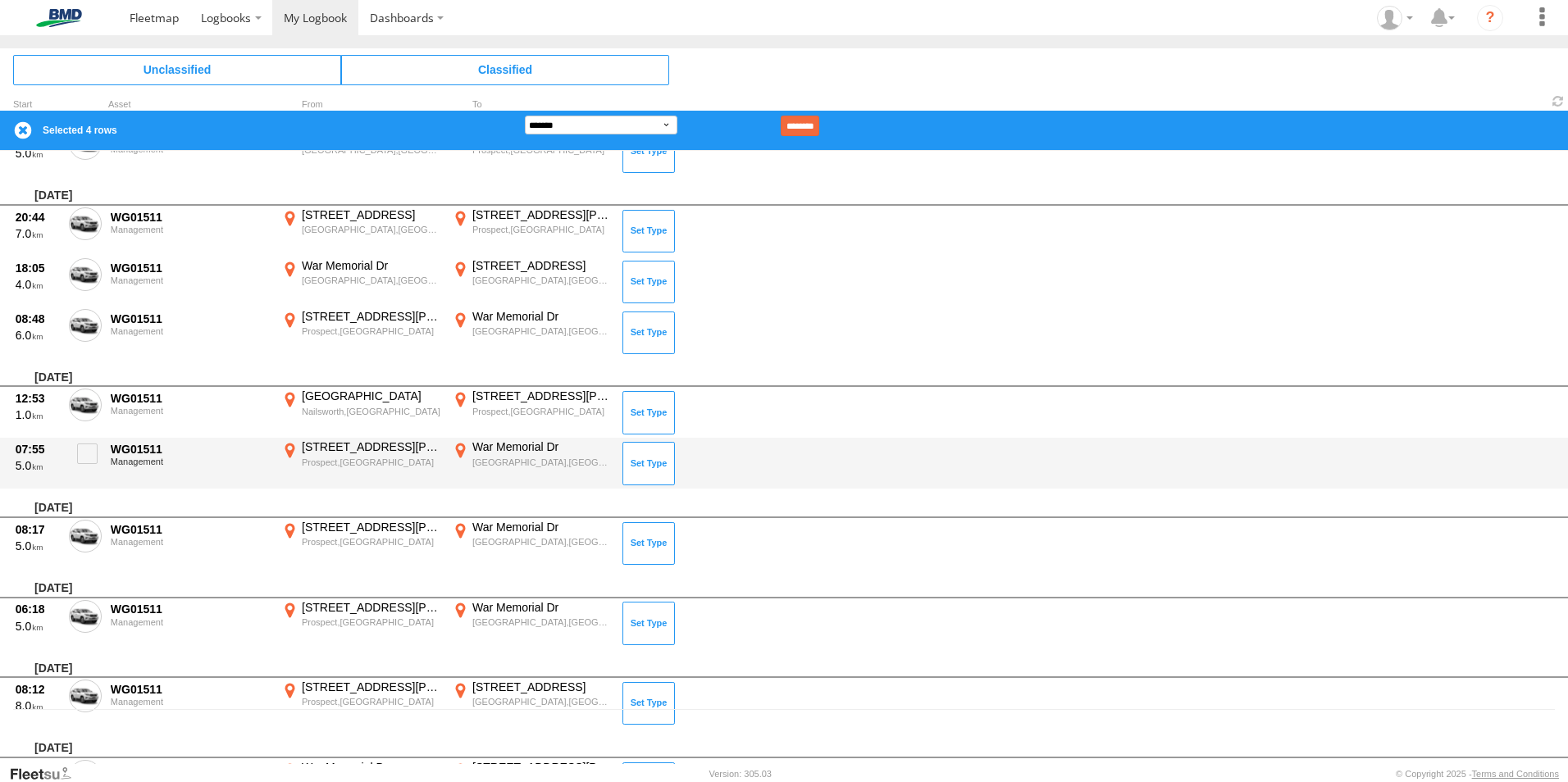
scroll to position [82, 0]
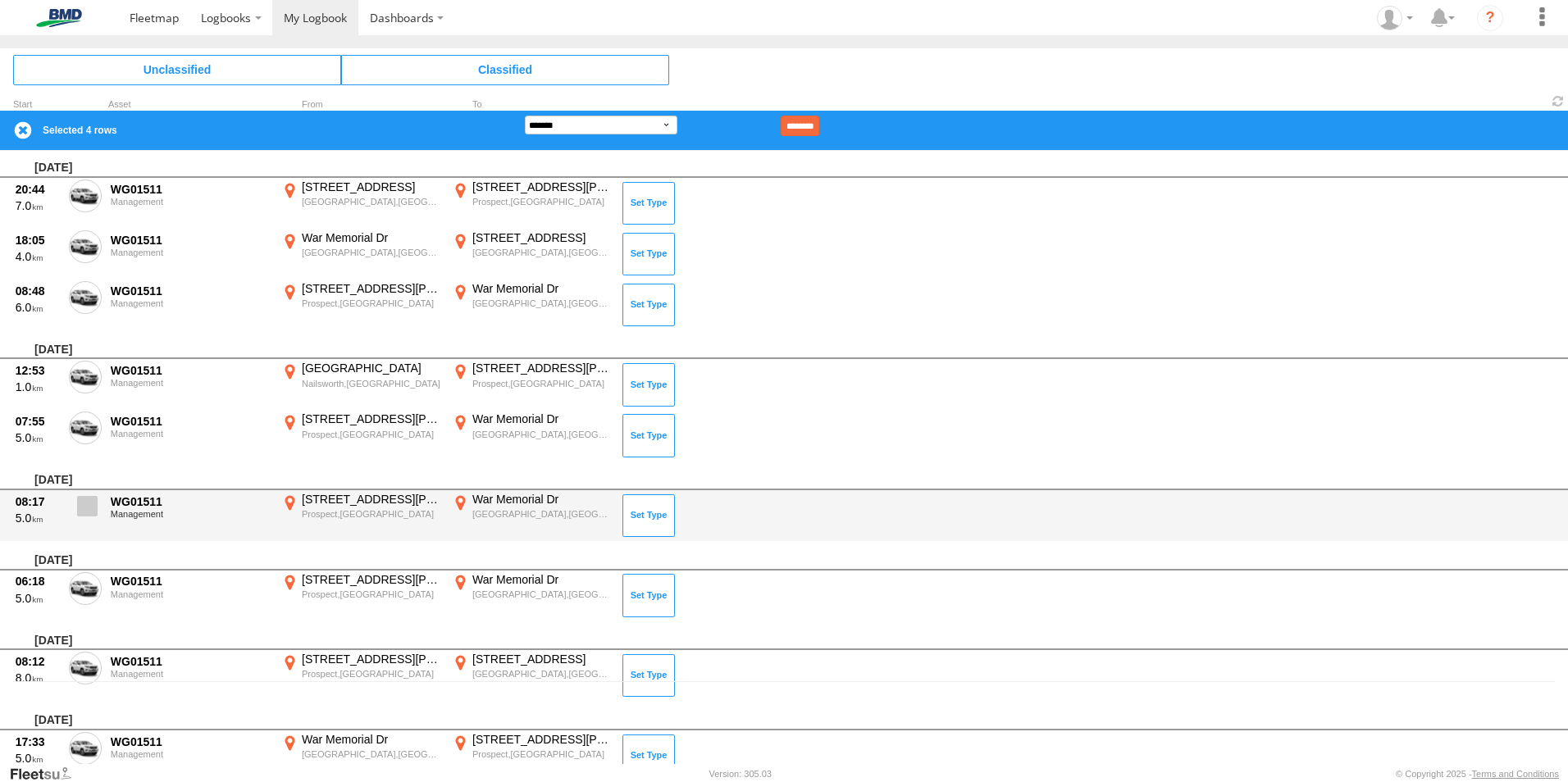
click at [88, 507] on span at bounding box center [87, 506] width 21 height 21
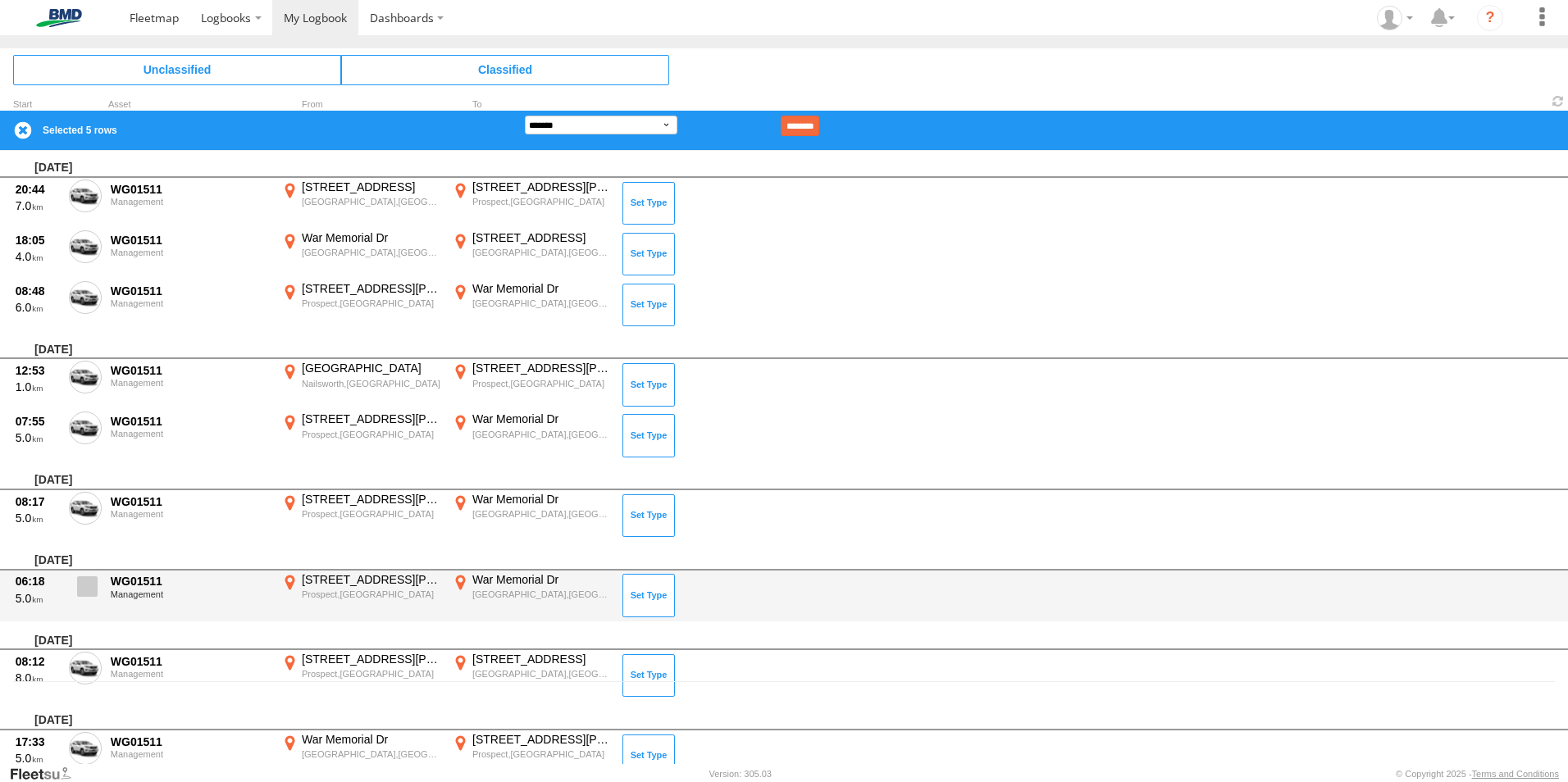
click at [88, 593] on span at bounding box center [87, 586] width 21 height 21
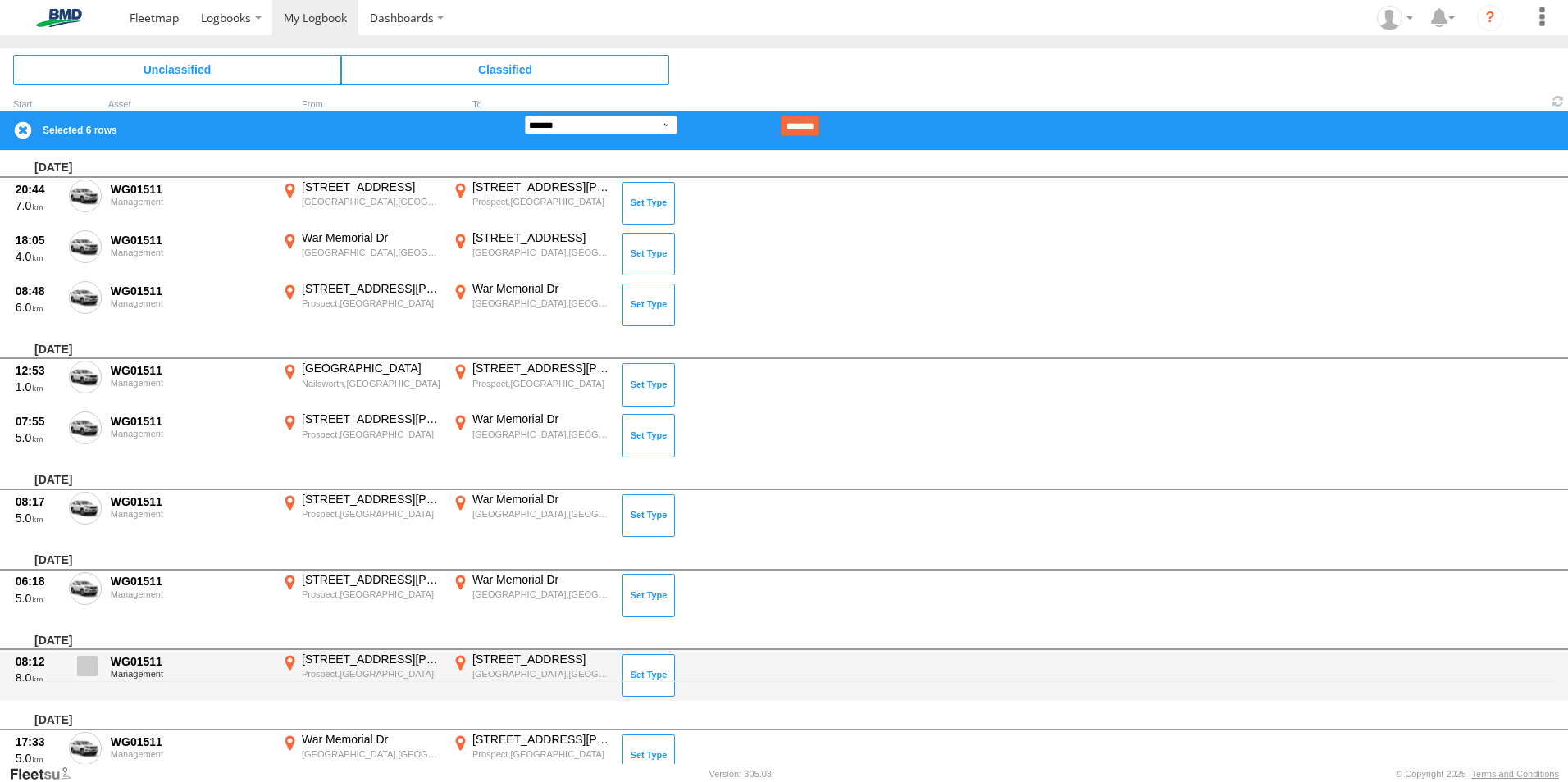
scroll to position [164, 0]
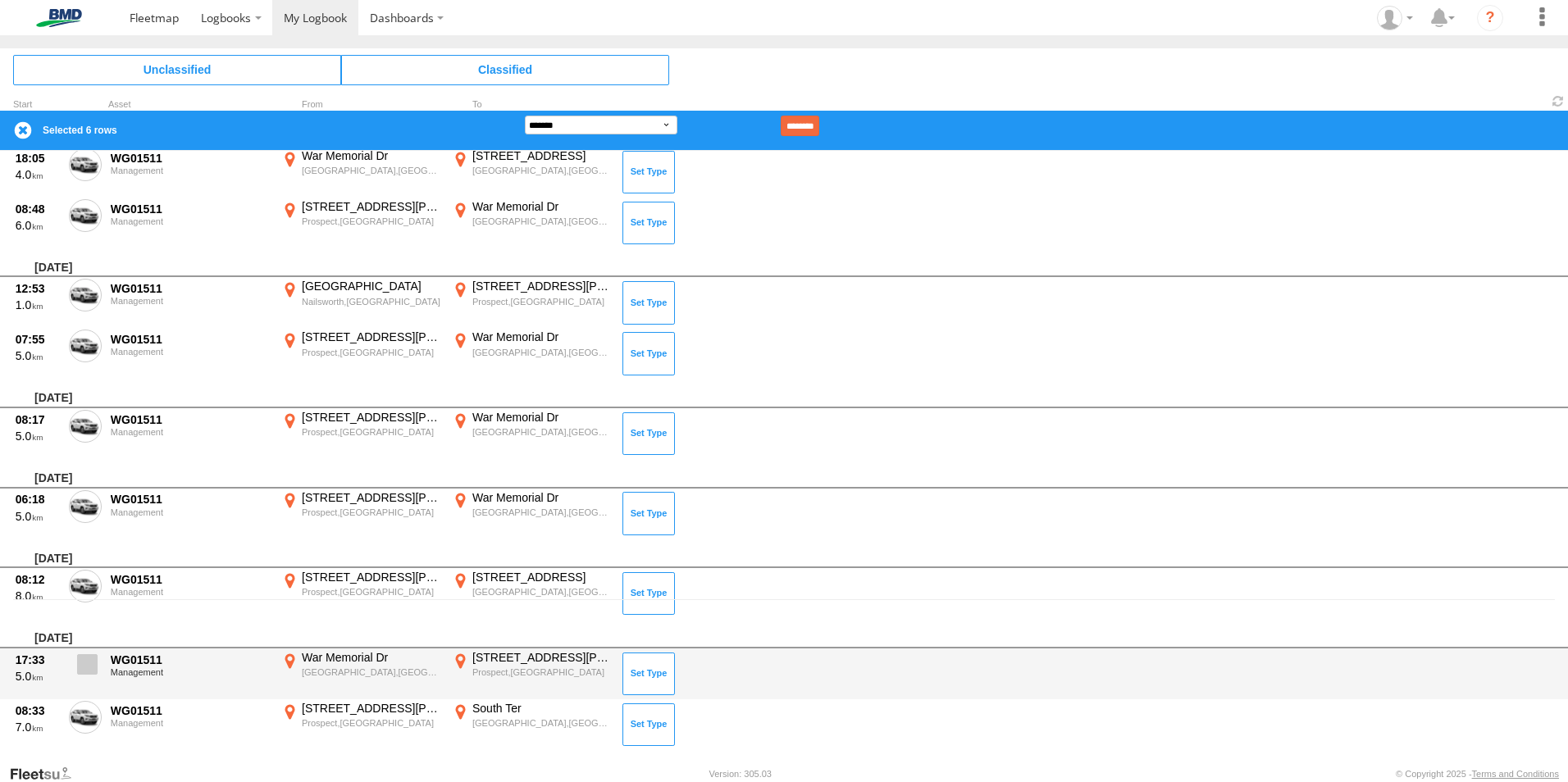
click at [89, 665] on span at bounding box center [87, 664] width 21 height 21
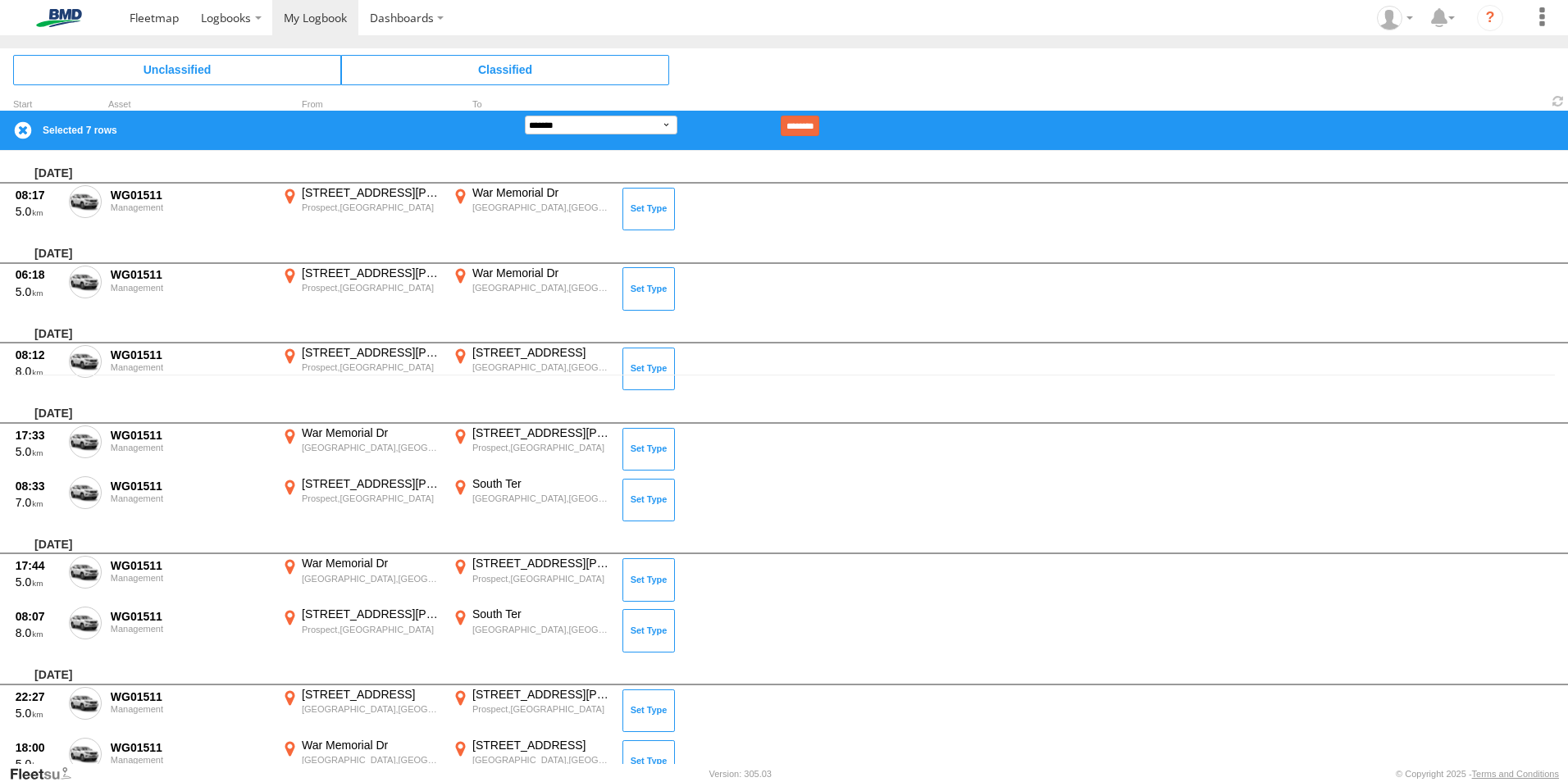
scroll to position [492, 0]
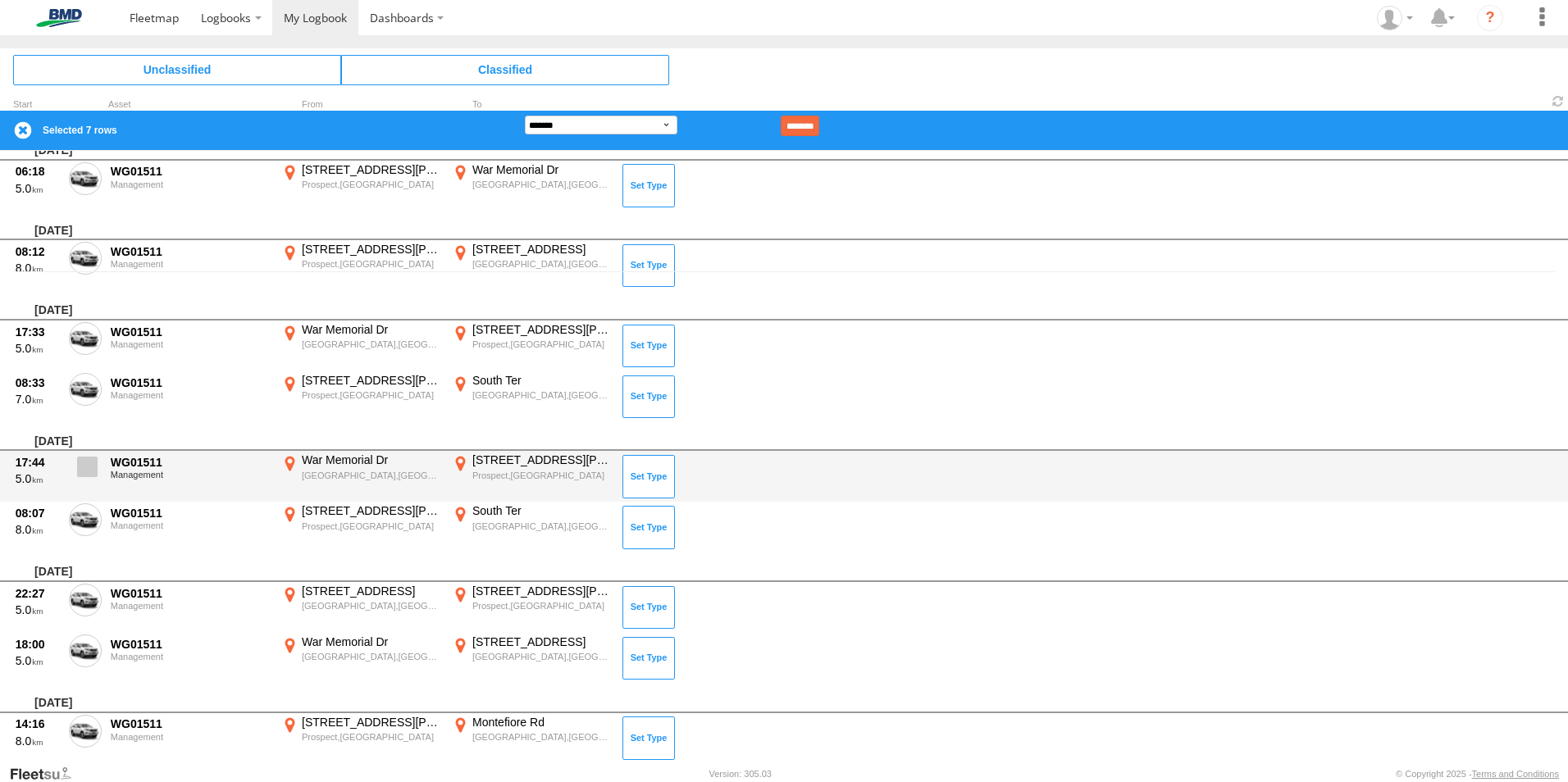
click at [84, 467] on span at bounding box center [87, 467] width 21 height 21
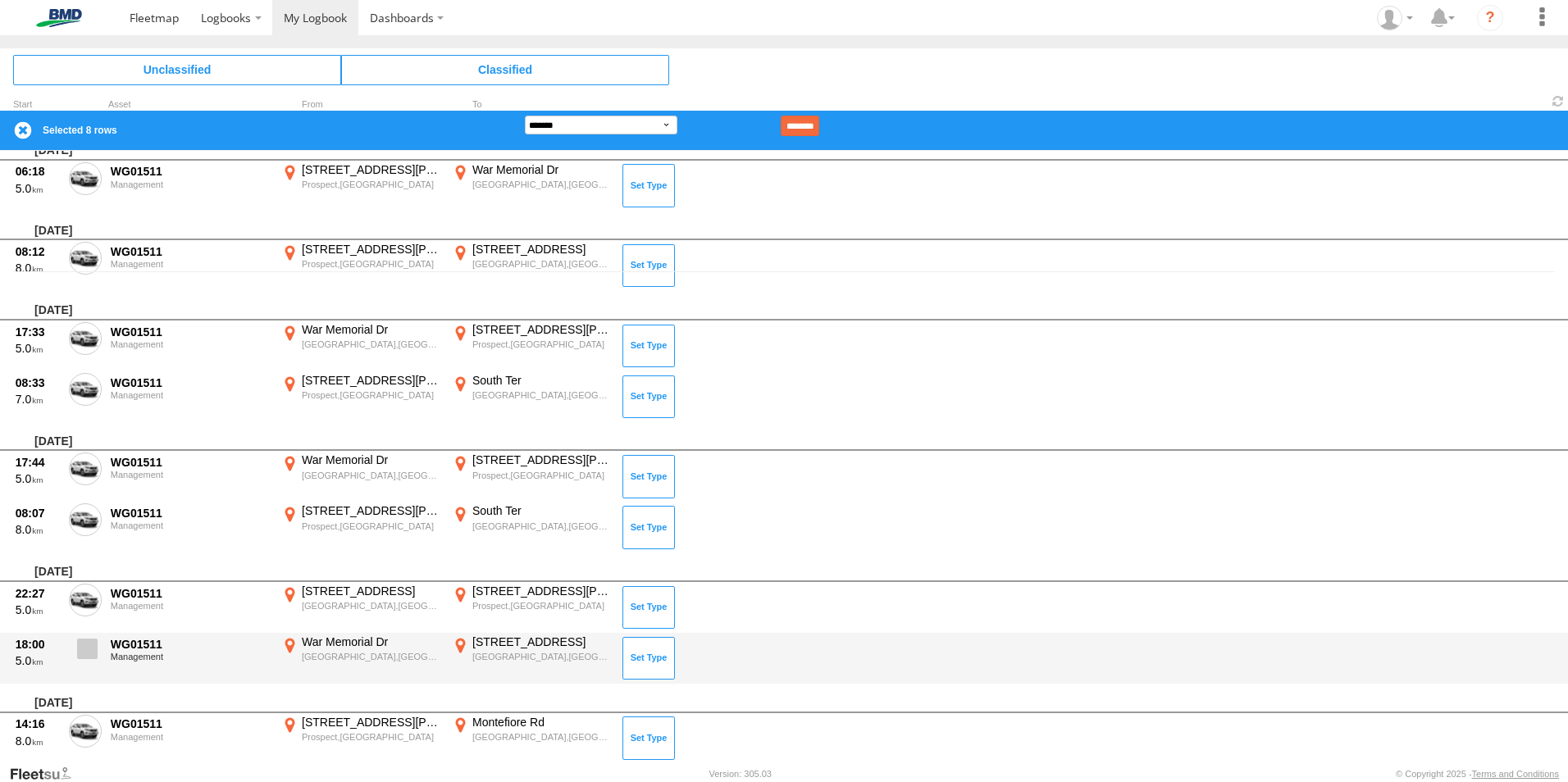
click at [89, 653] on span at bounding box center [87, 648] width 21 height 21
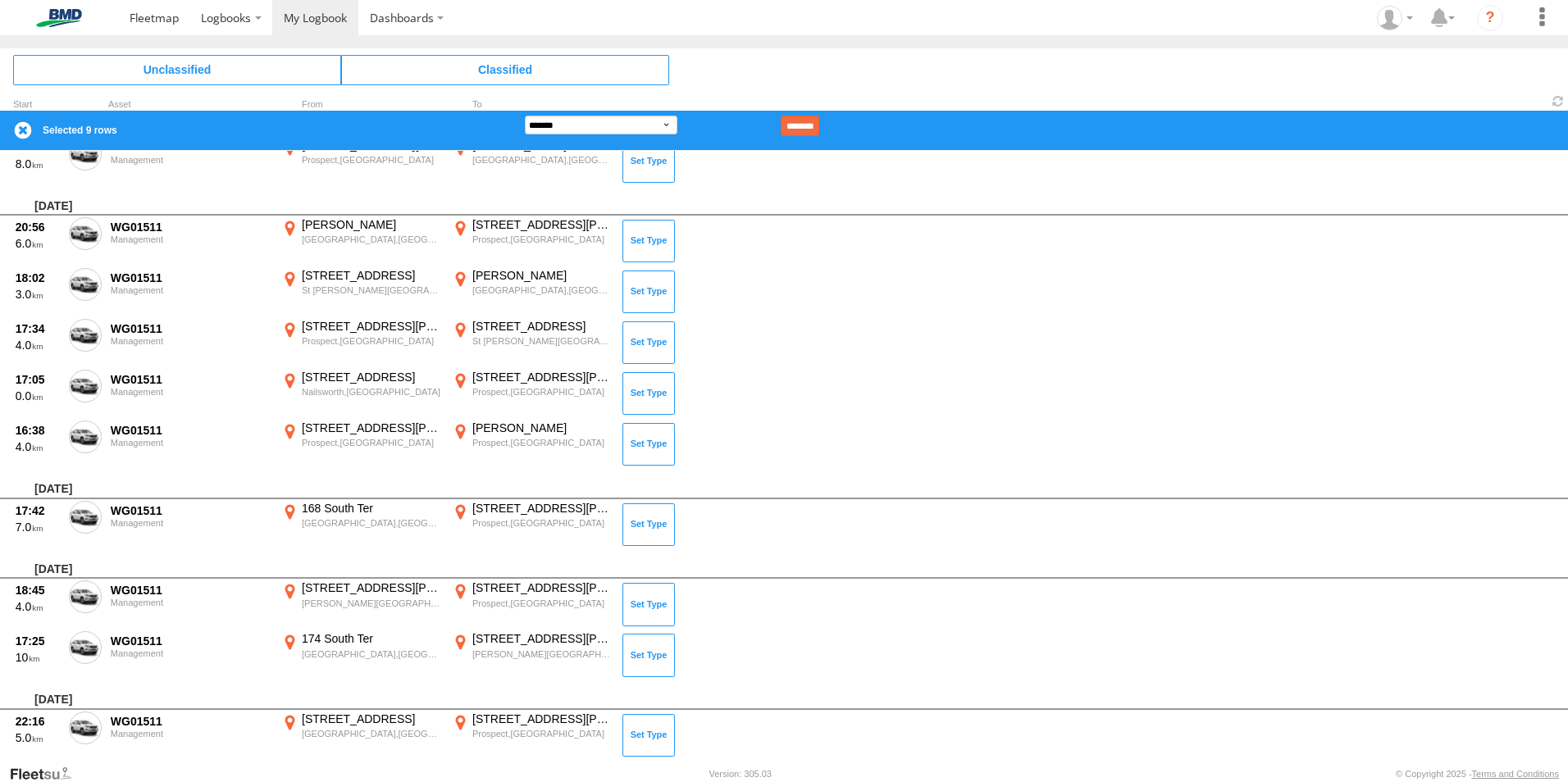
scroll to position [3115, 0]
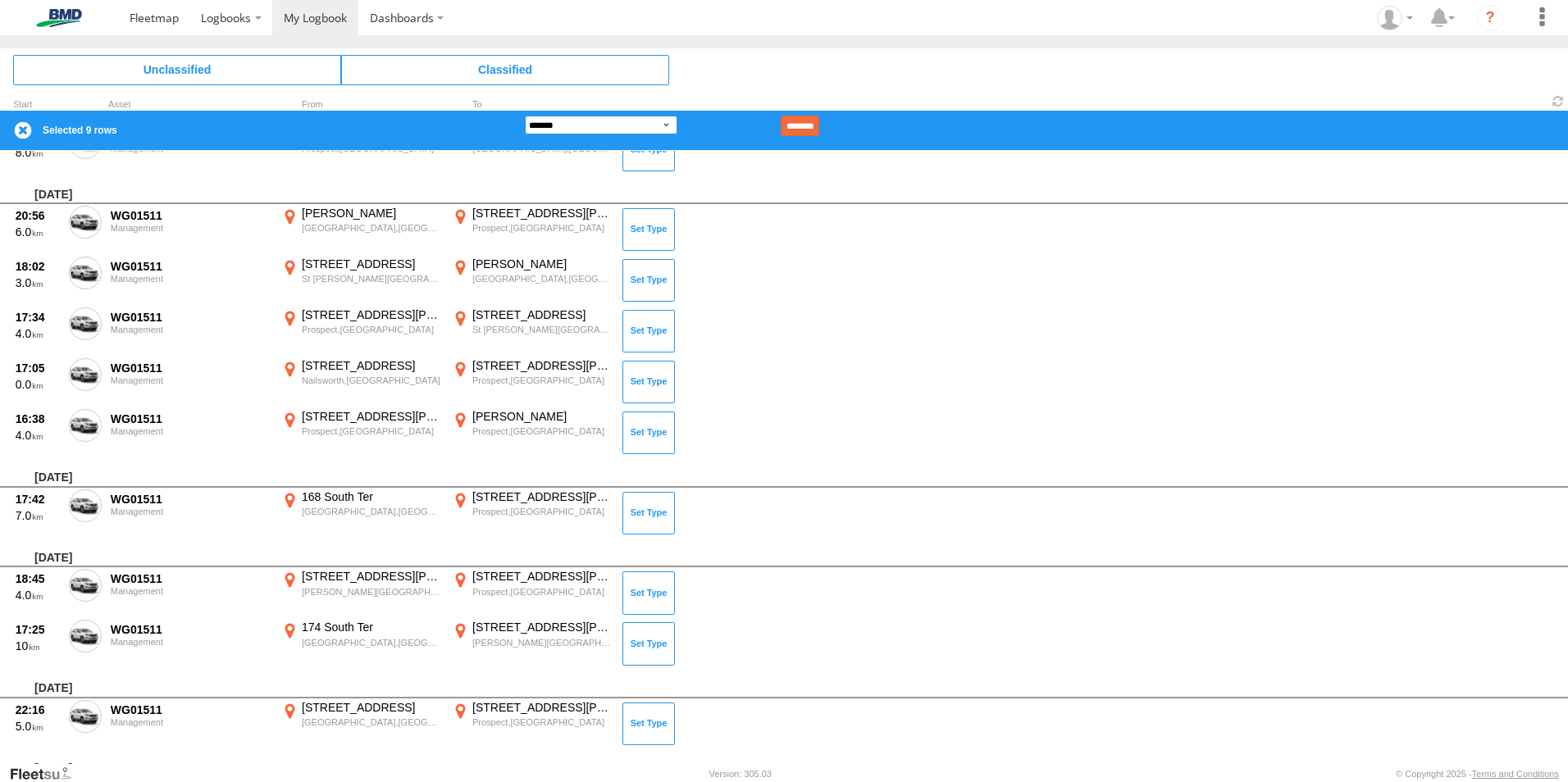
click at [641, 131] on select "**********" at bounding box center [601, 125] width 153 height 19
select select "**"
click at [525, 116] on select "**********" at bounding box center [601, 125] width 153 height 19
click at [819, 122] on input "********" at bounding box center [799, 126] width 39 height 21
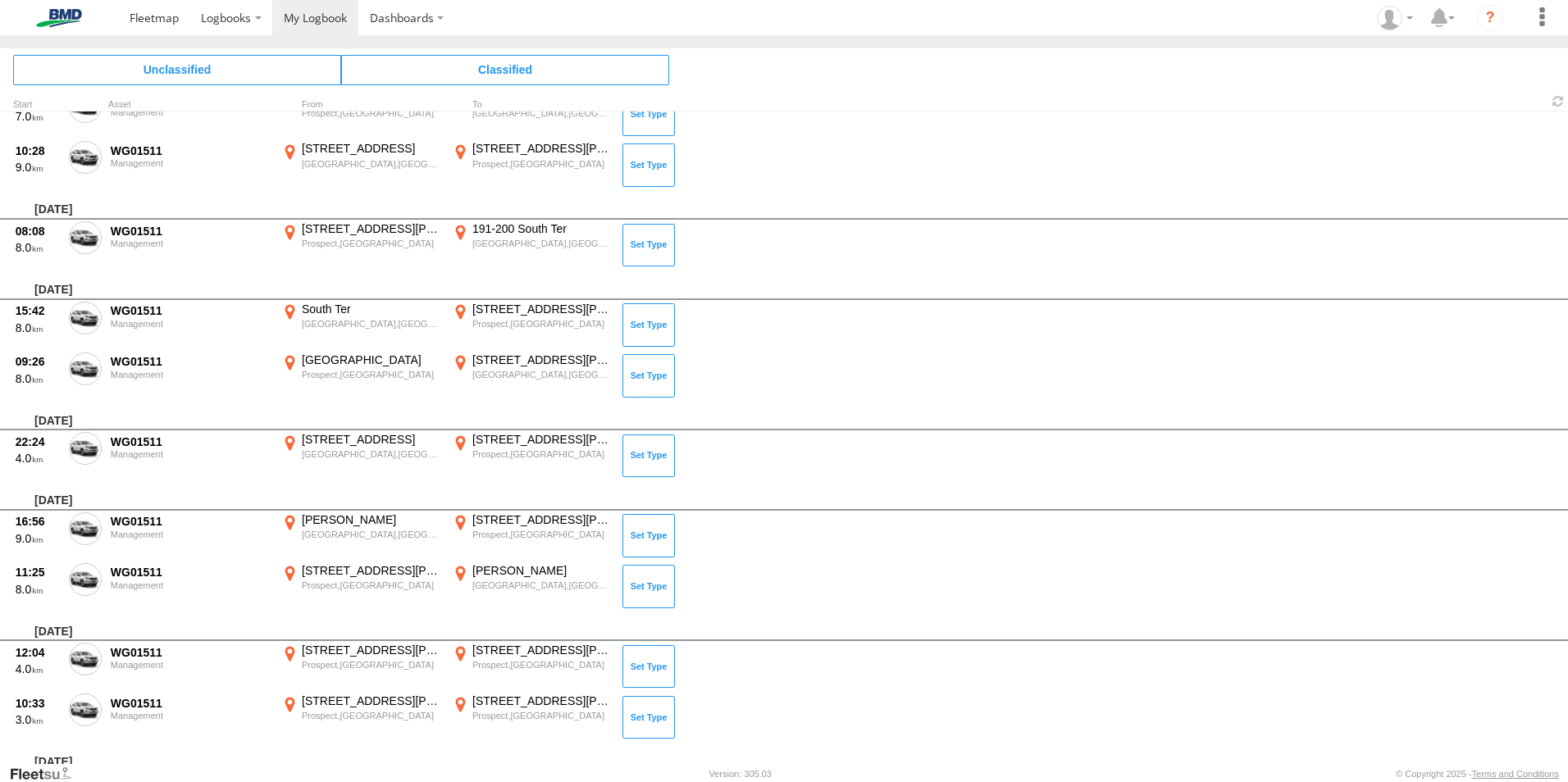
scroll to position [0, 0]
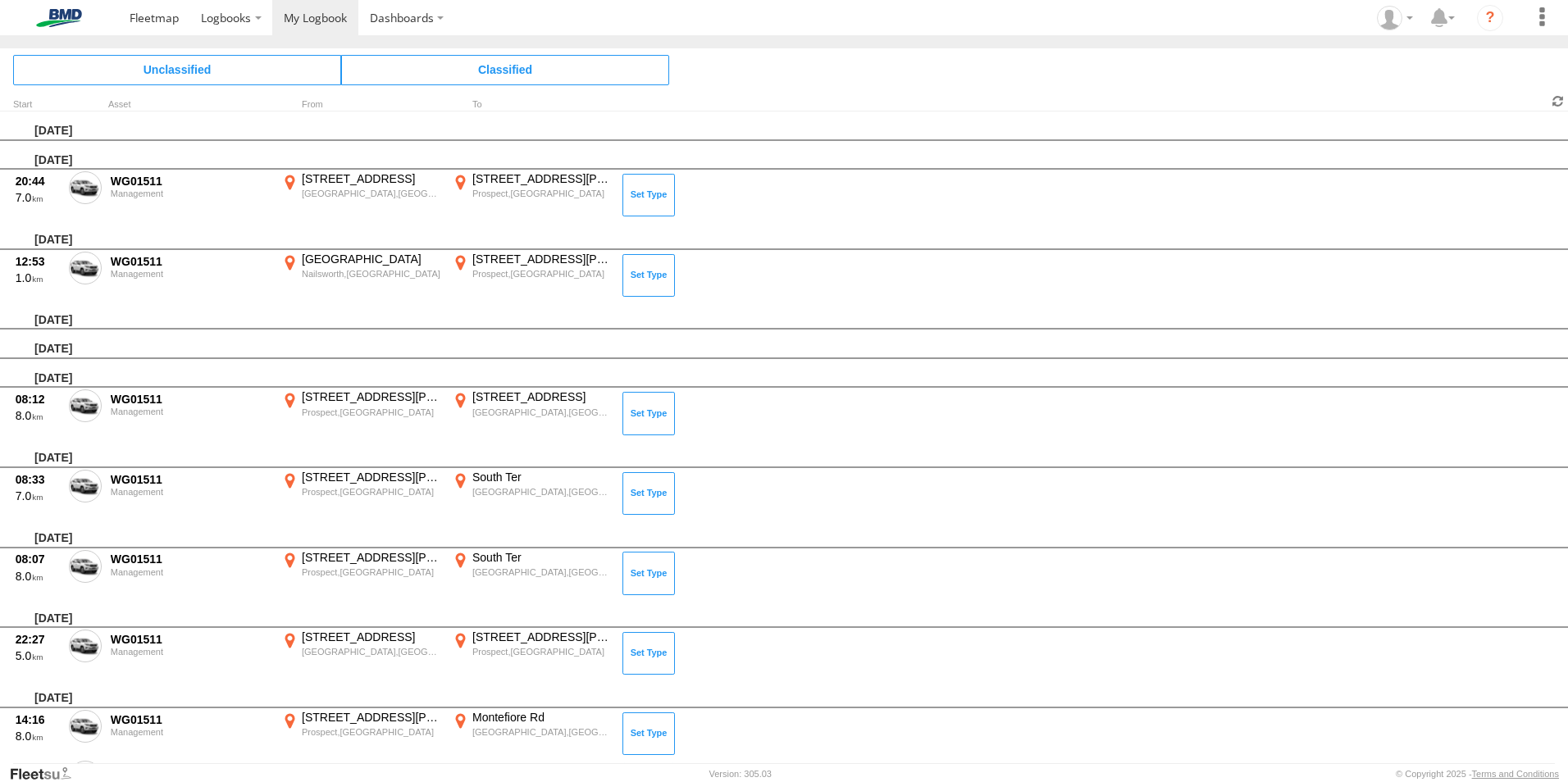
click at [1560, 102] on span at bounding box center [1558, 101] width 20 height 15
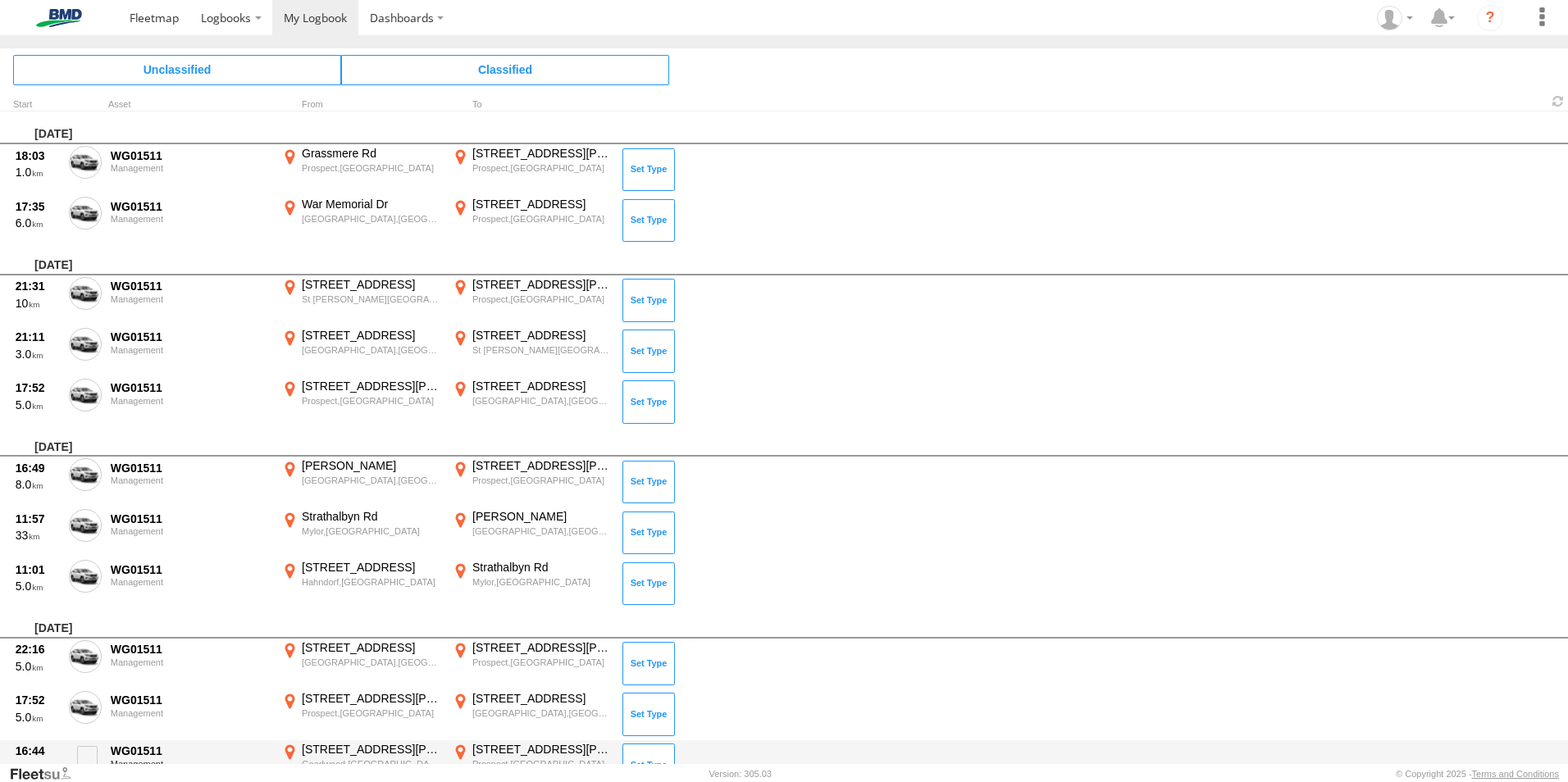
scroll to position [5089, 0]
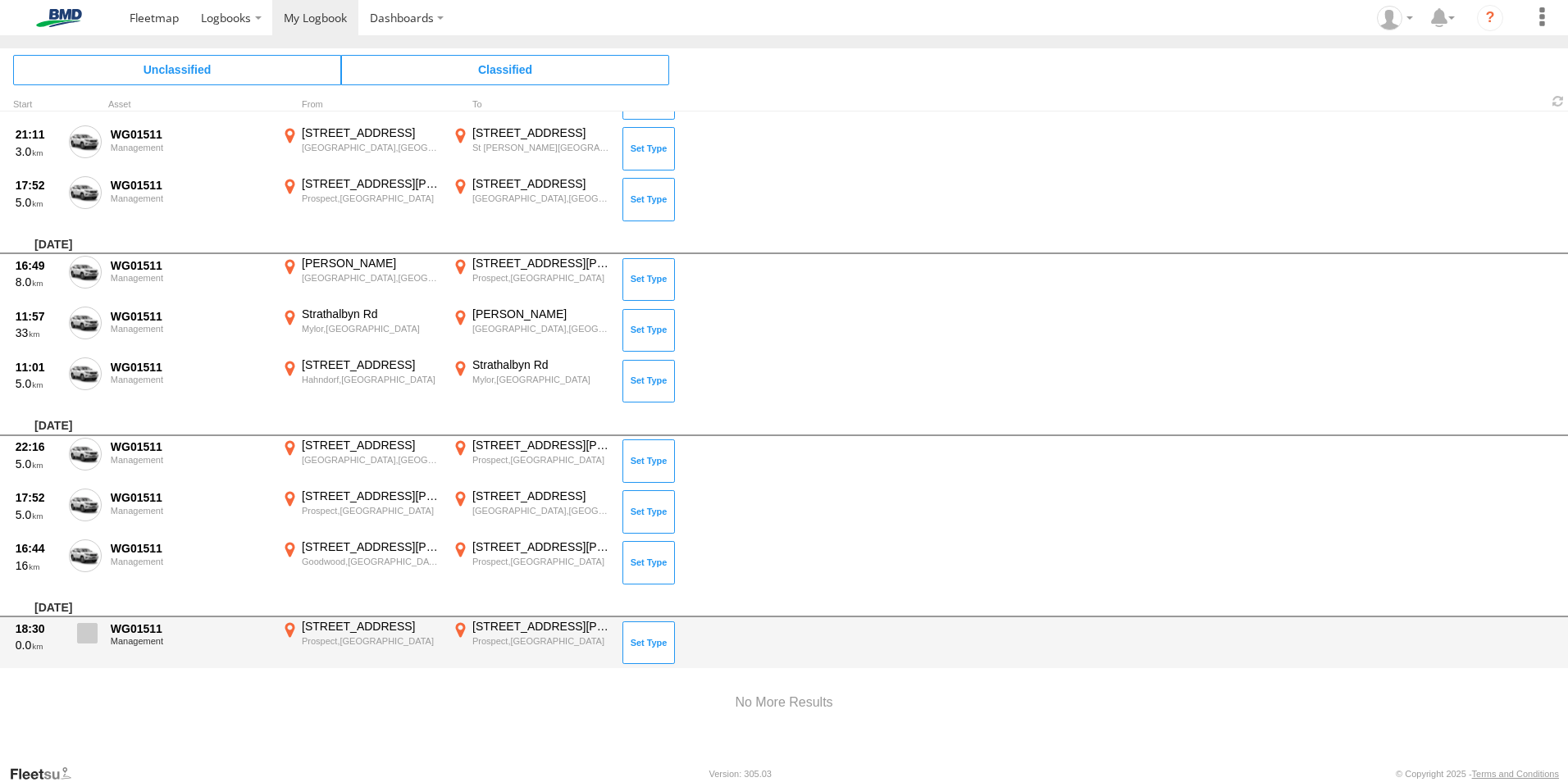
click at [89, 633] on span at bounding box center [87, 633] width 21 height 21
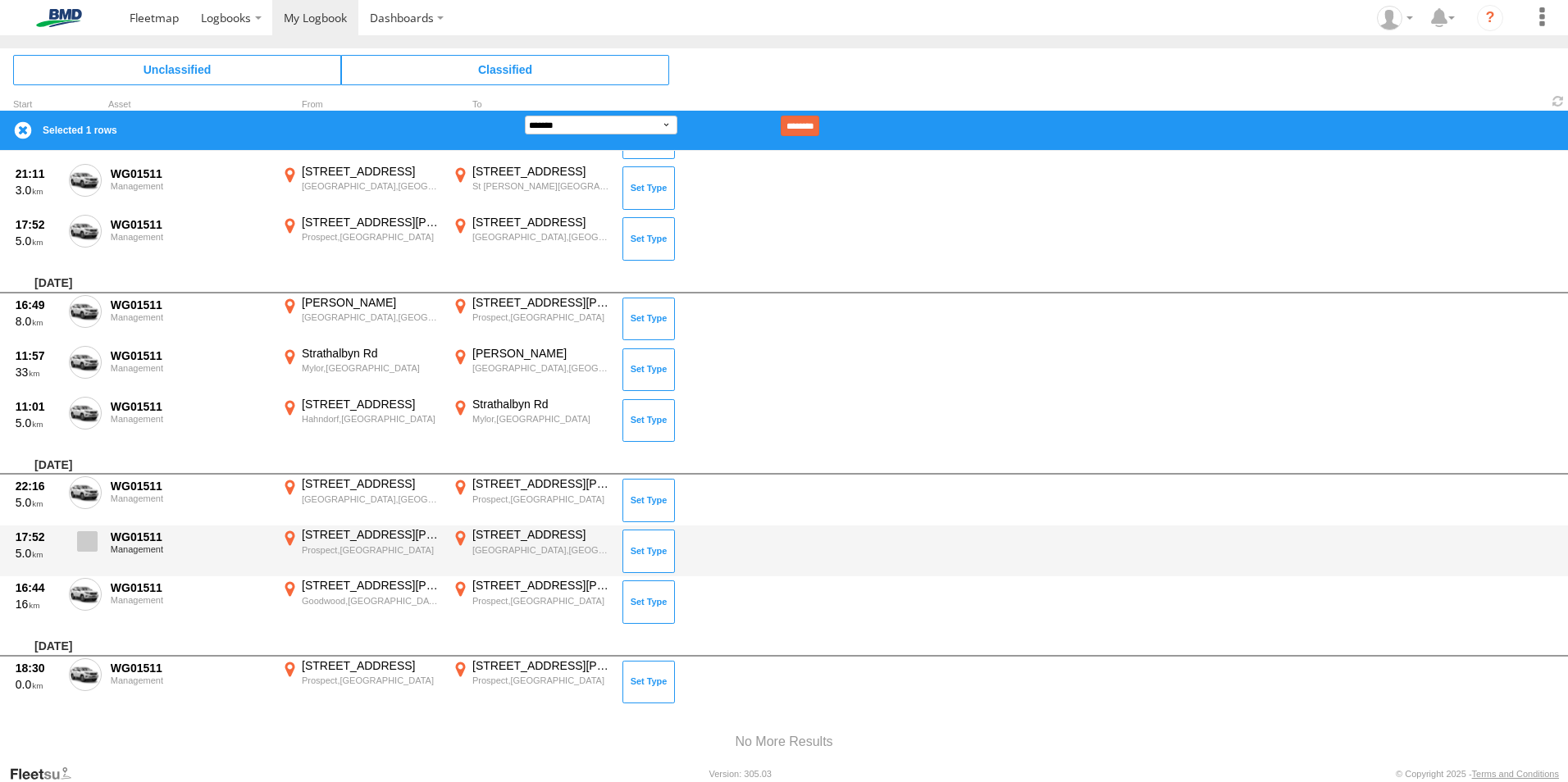
click at [82, 547] on span at bounding box center [87, 541] width 21 height 21
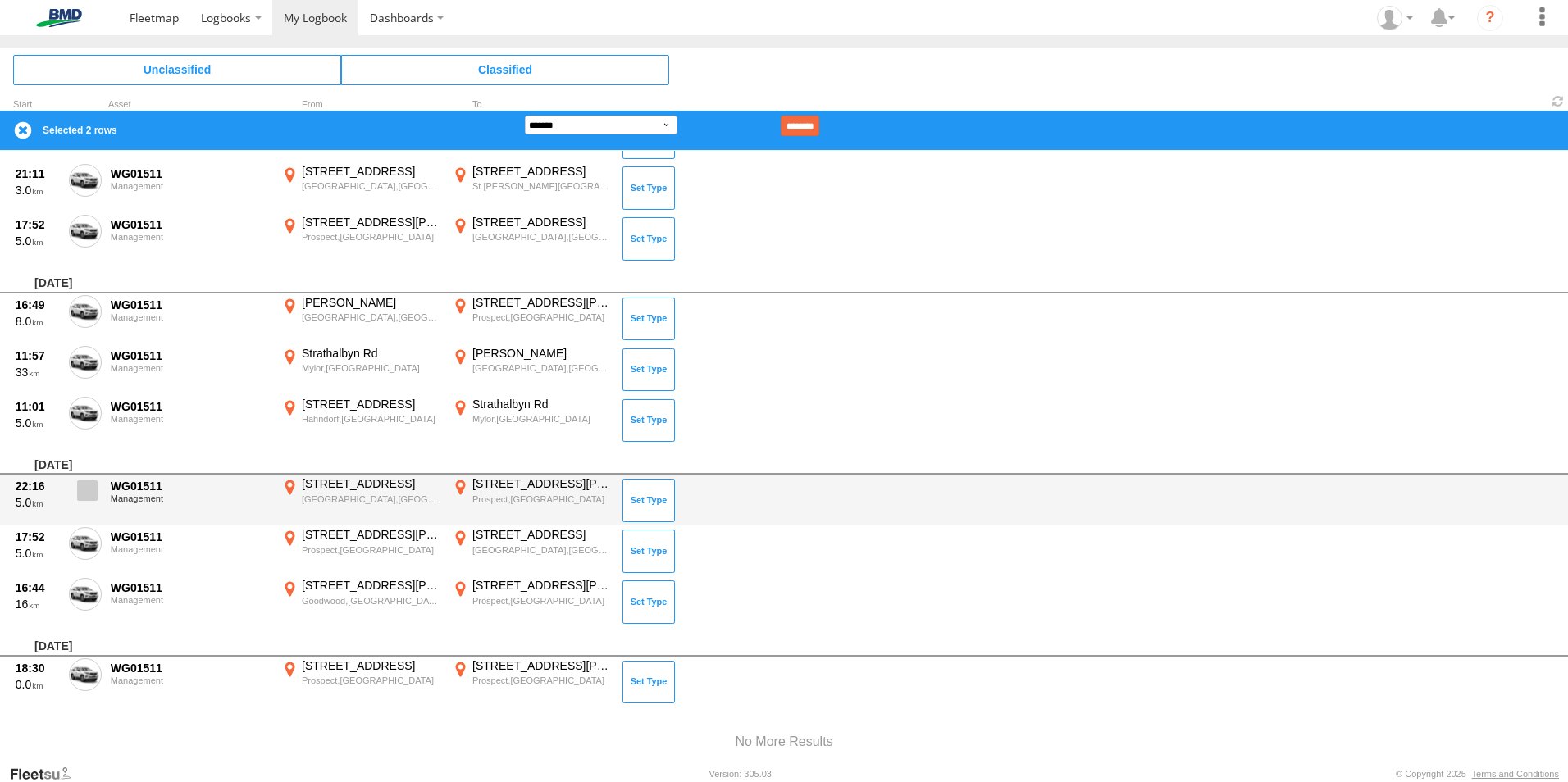
click at [86, 499] on span at bounding box center [87, 490] width 21 height 21
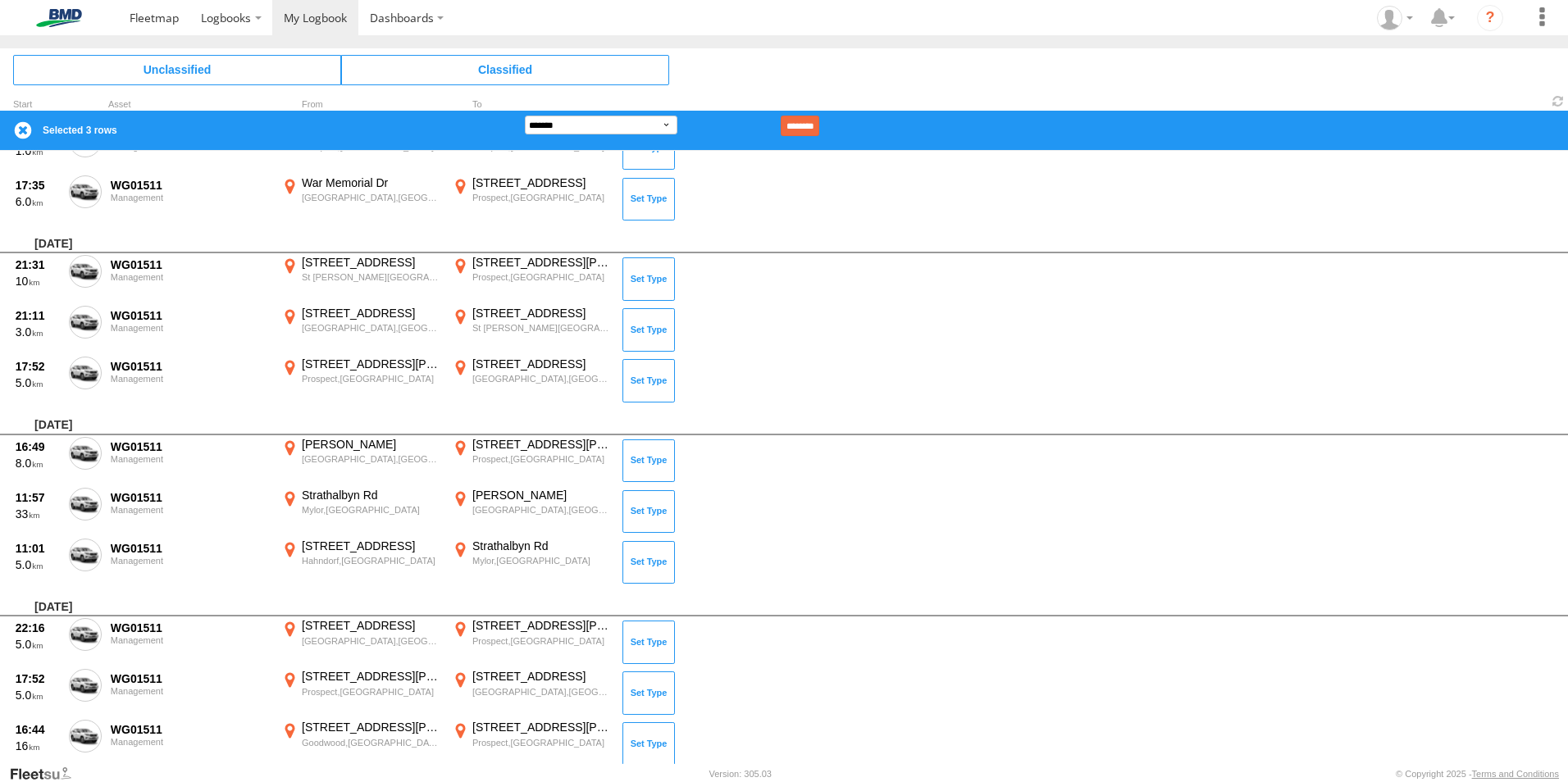
scroll to position [4926, 0]
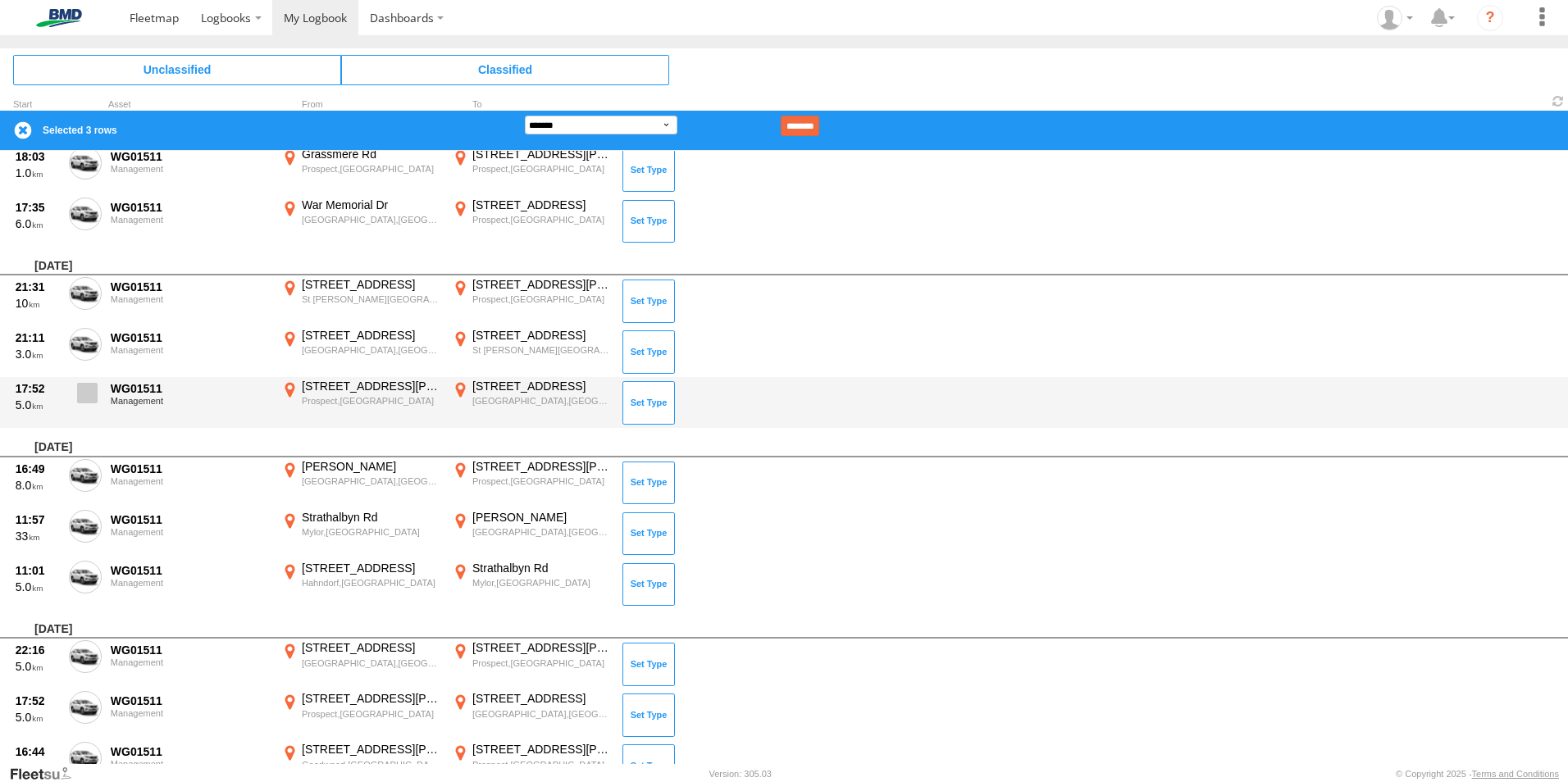
click at [85, 392] on span at bounding box center [87, 393] width 21 height 21
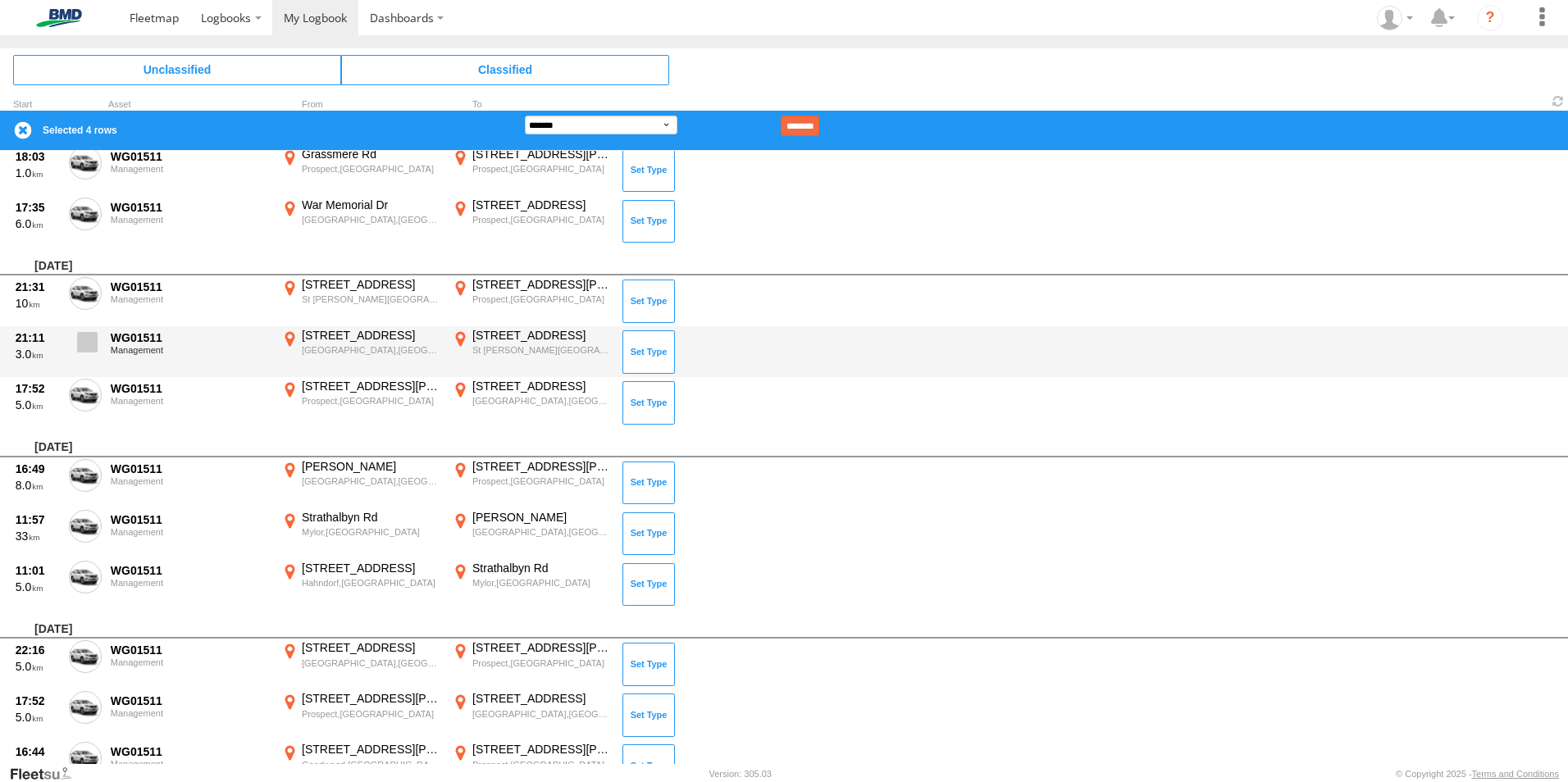
click at [87, 352] on span at bounding box center [87, 342] width 21 height 21
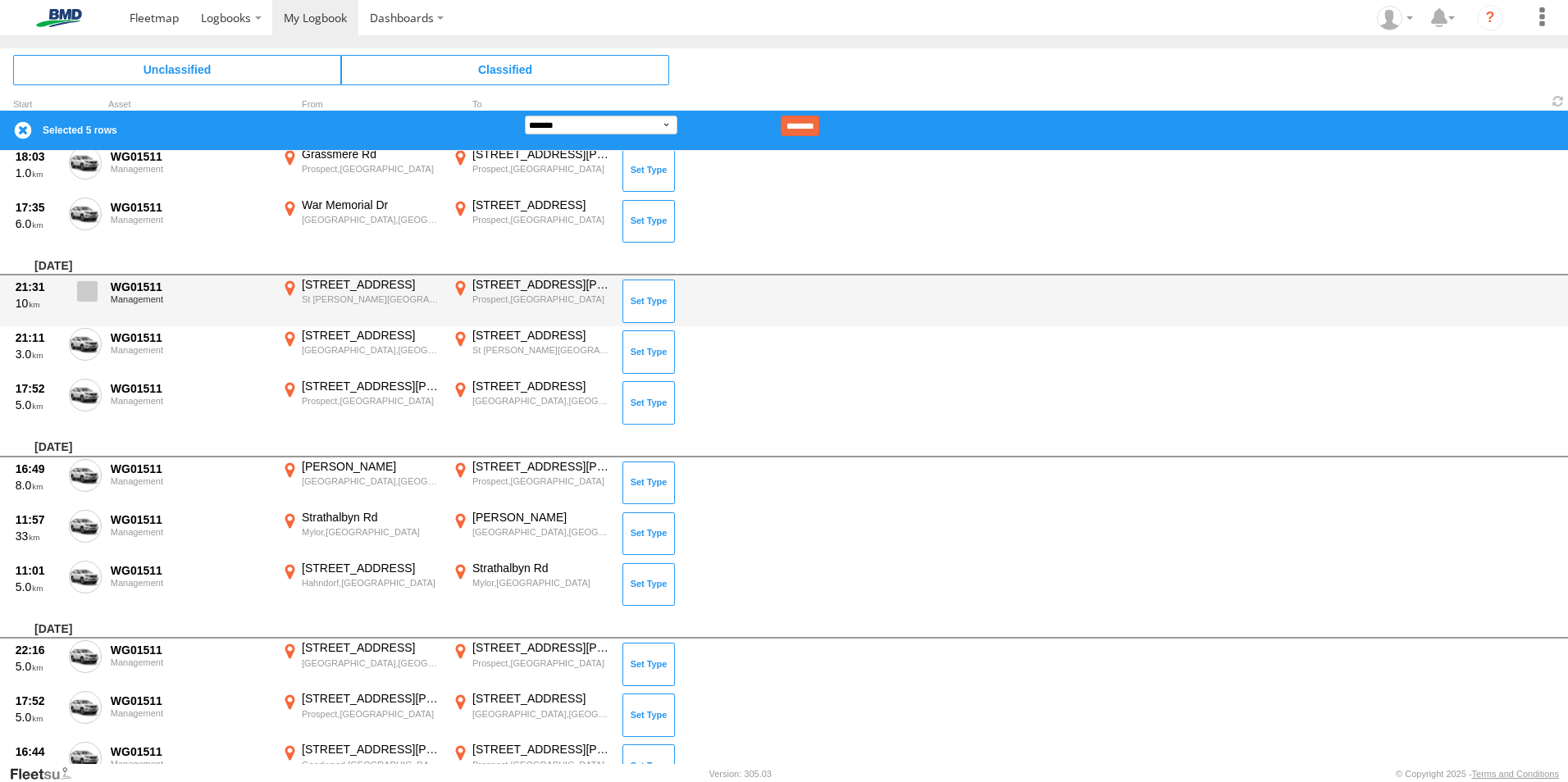
click at [92, 295] on span at bounding box center [87, 291] width 21 height 21
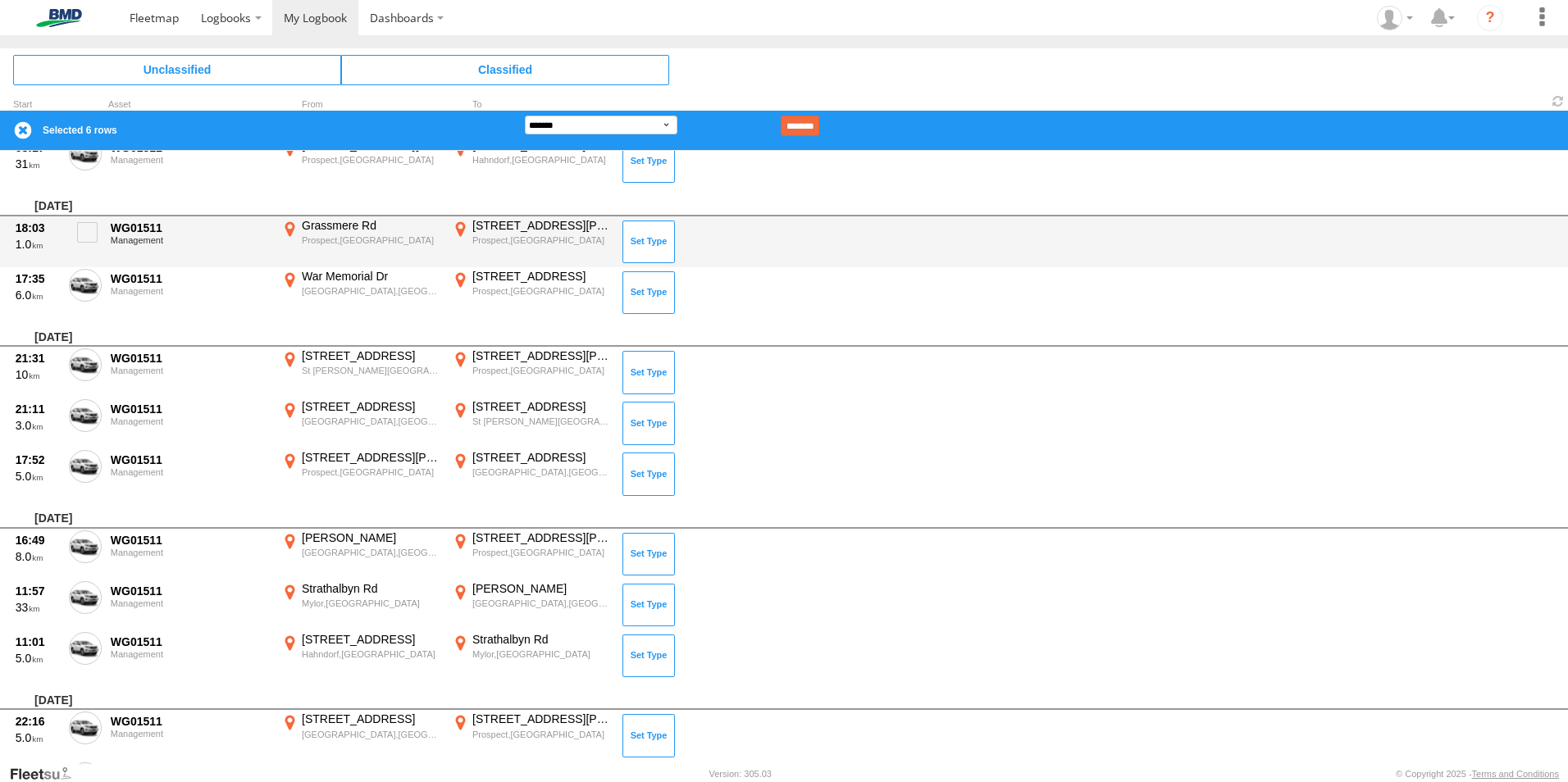
scroll to position [4761, 0]
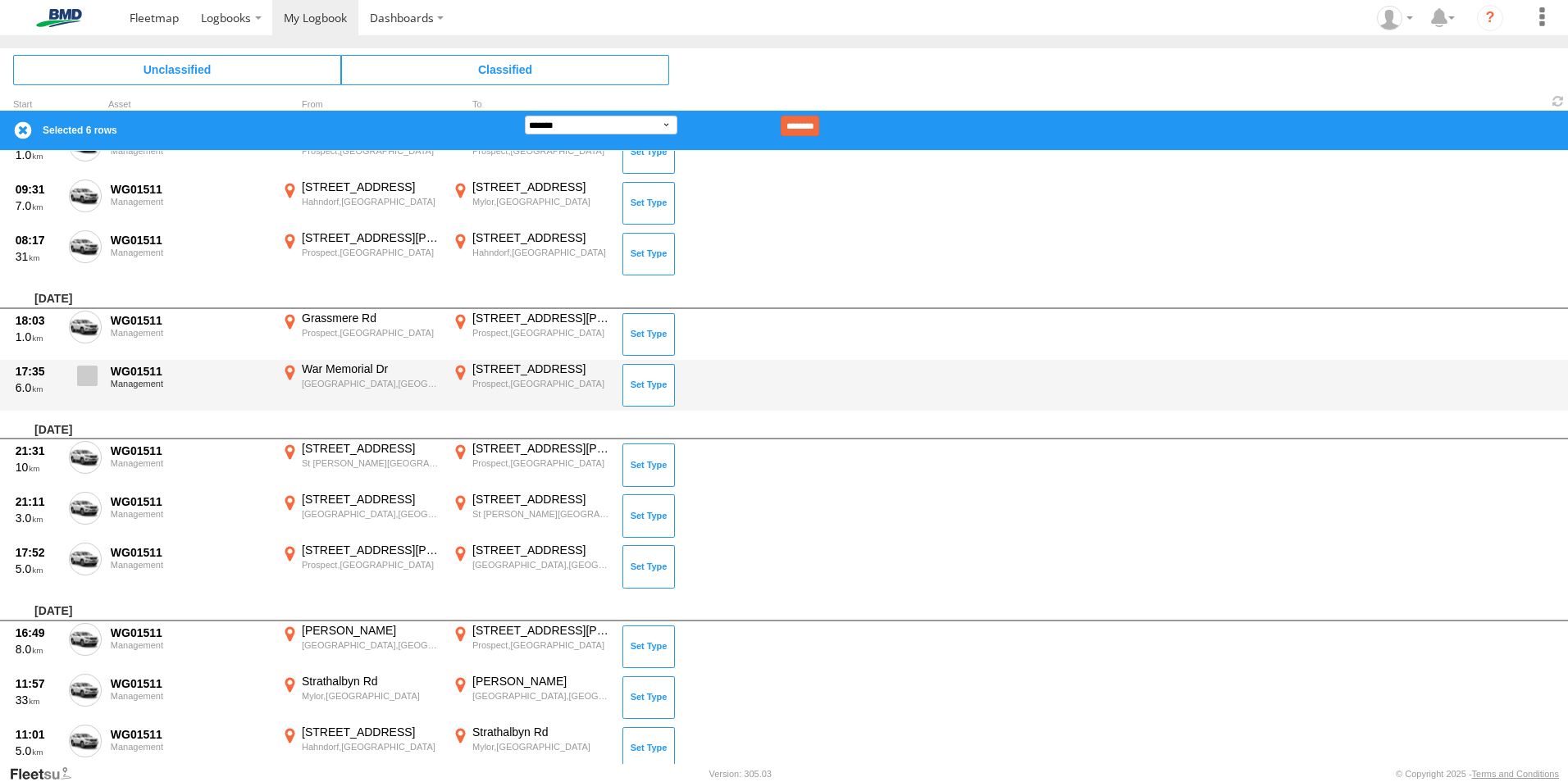
click at [86, 376] on span at bounding box center [87, 376] width 21 height 21
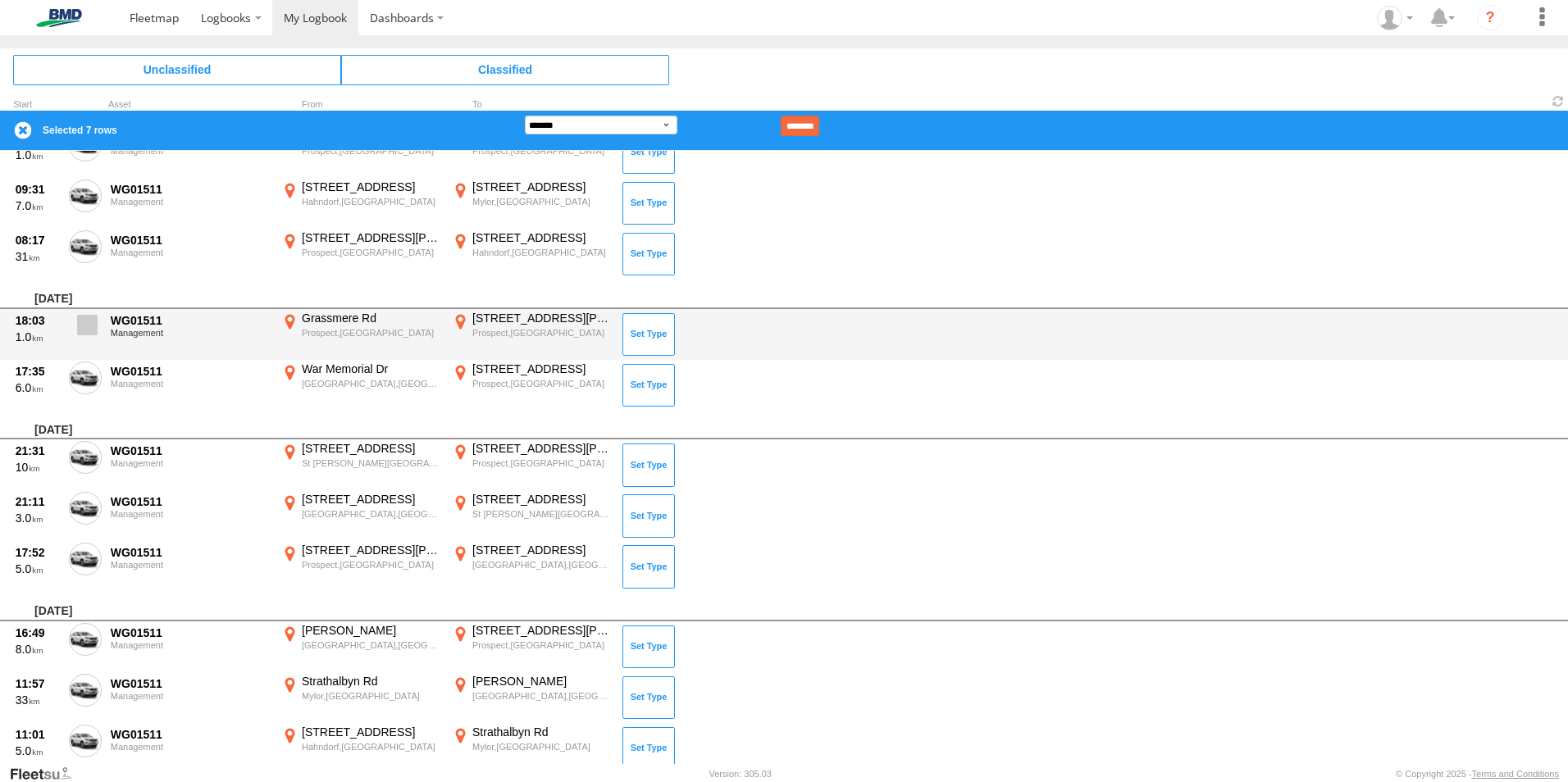
click at [87, 330] on span at bounding box center [87, 324] width 21 height 21
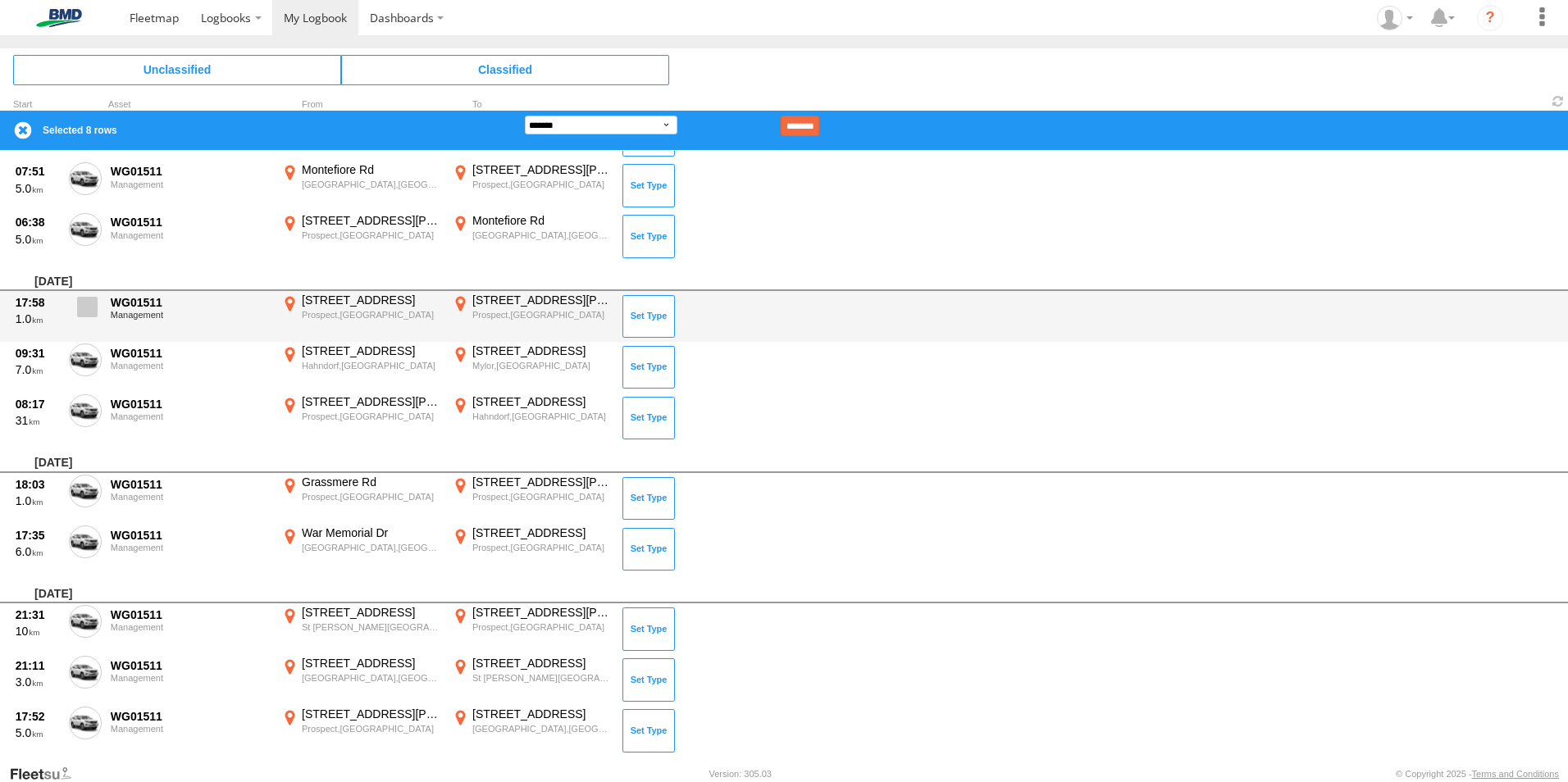
scroll to position [4433, 0]
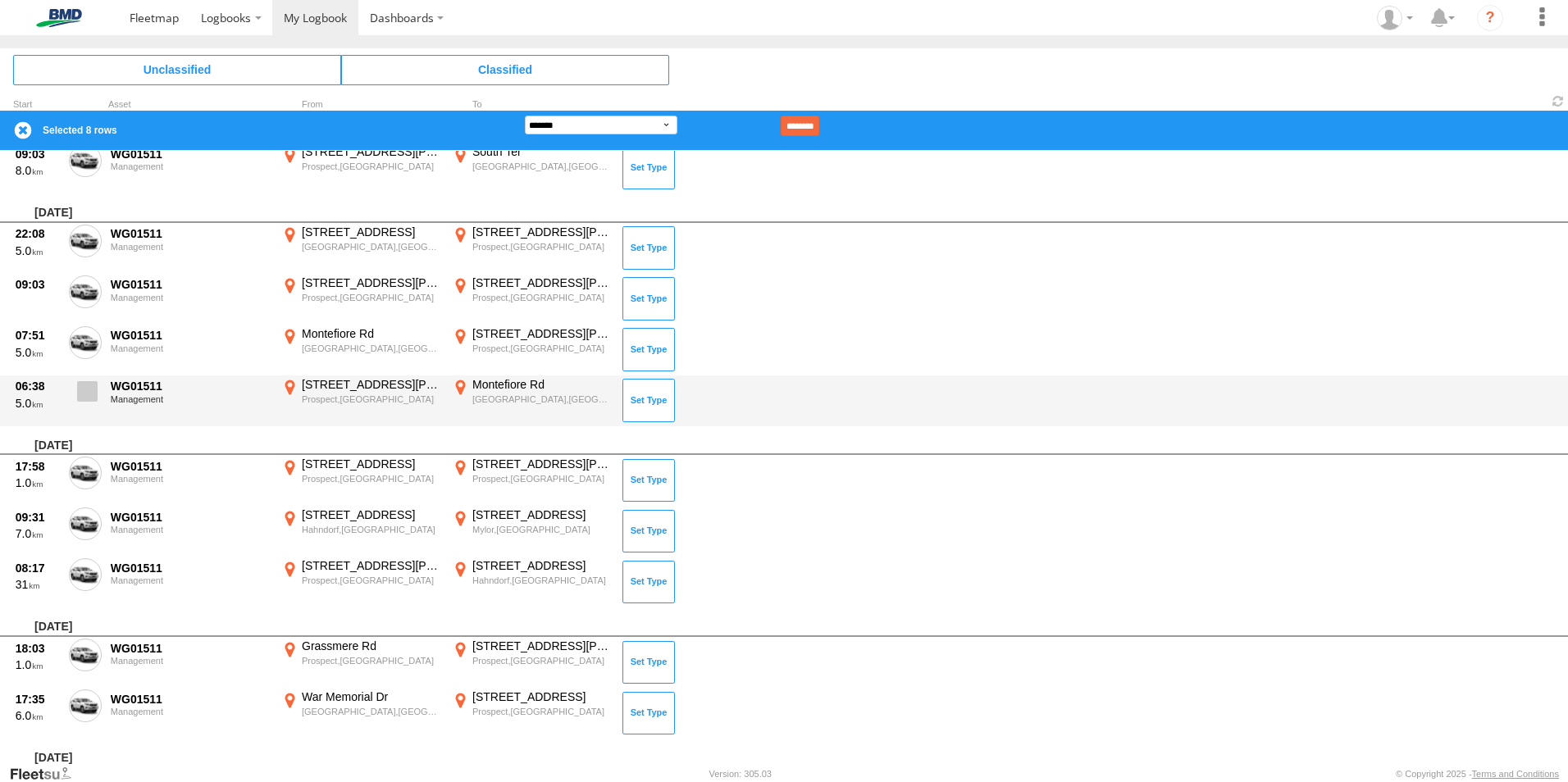
click at [89, 395] on span at bounding box center [87, 391] width 21 height 21
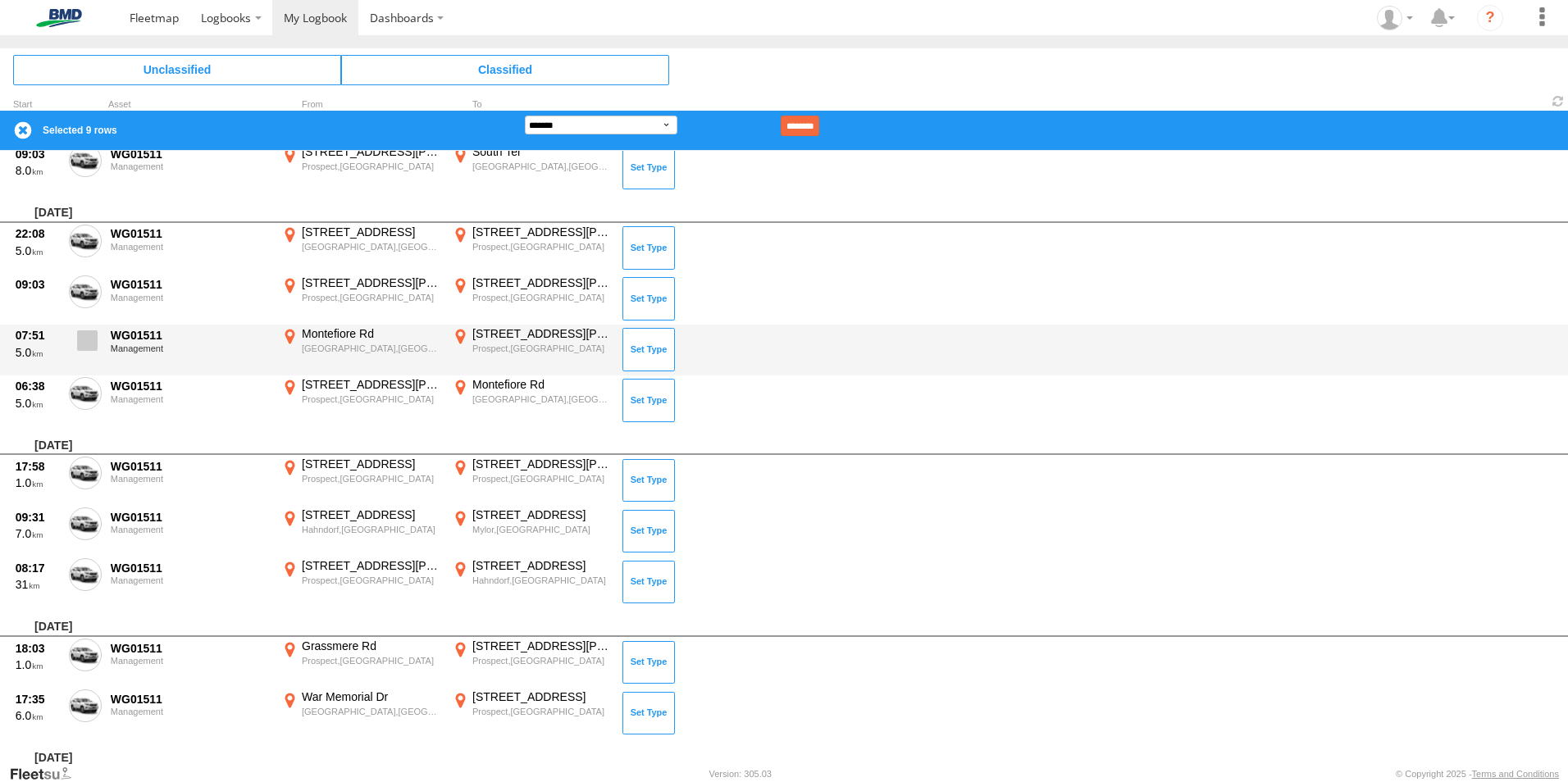
click at [88, 342] on span at bounding box center [87, 340] width 21 height 21
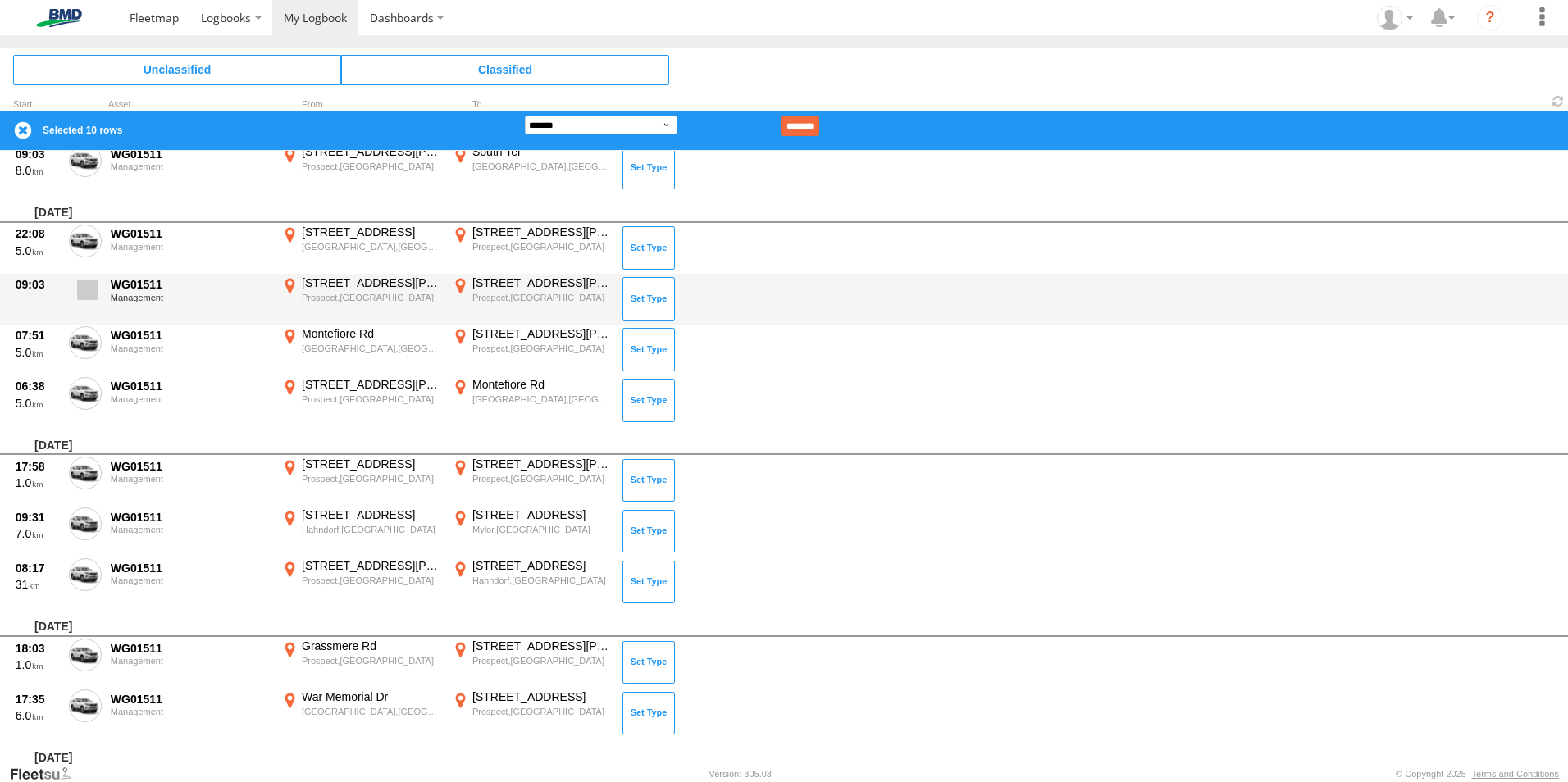
click at [87, 288] on span at bounding box center [87, 289] width 21 height 21
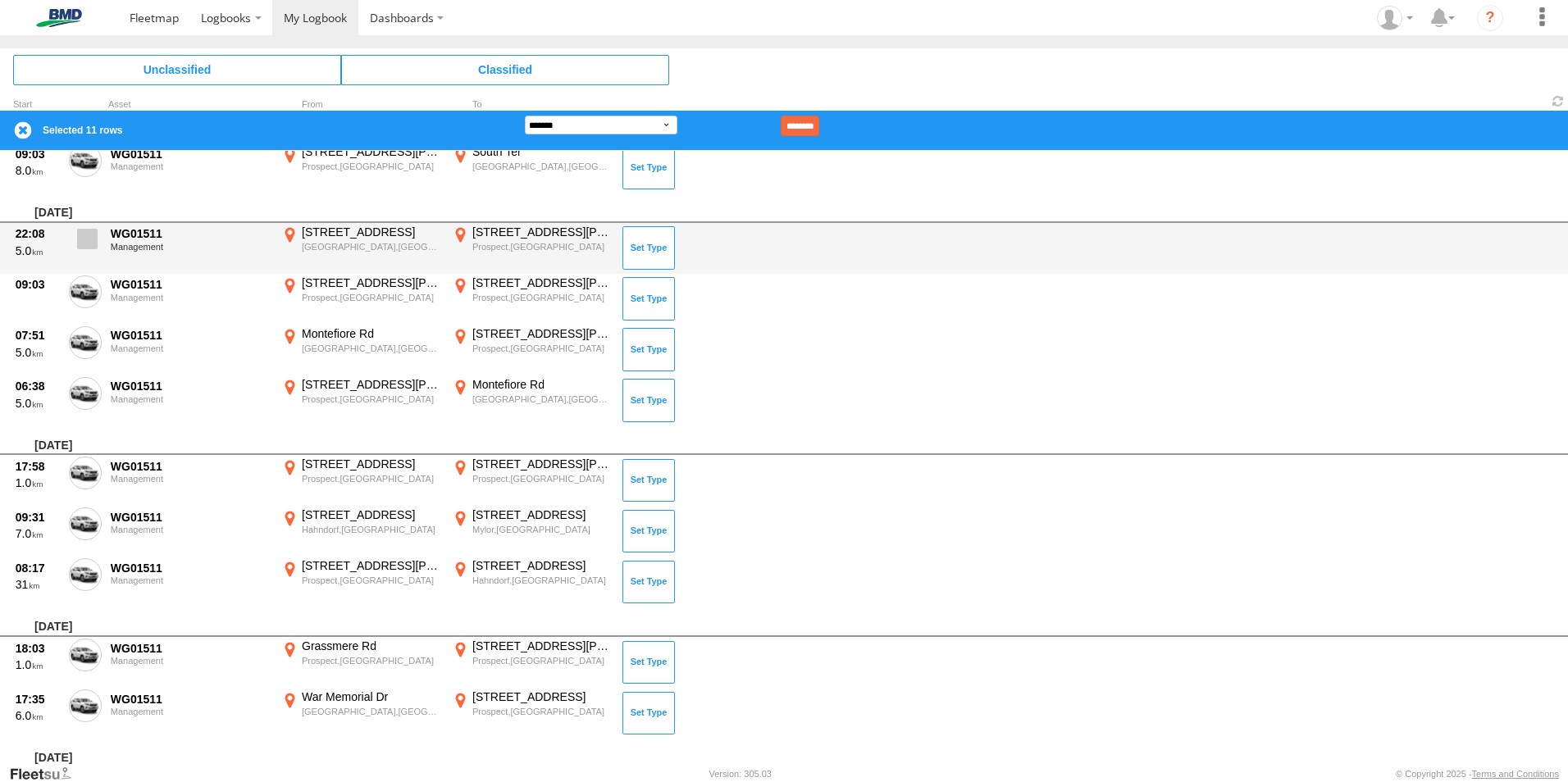
click at [79, 243] on span at bounding box center [87, 238] width 21 height 21
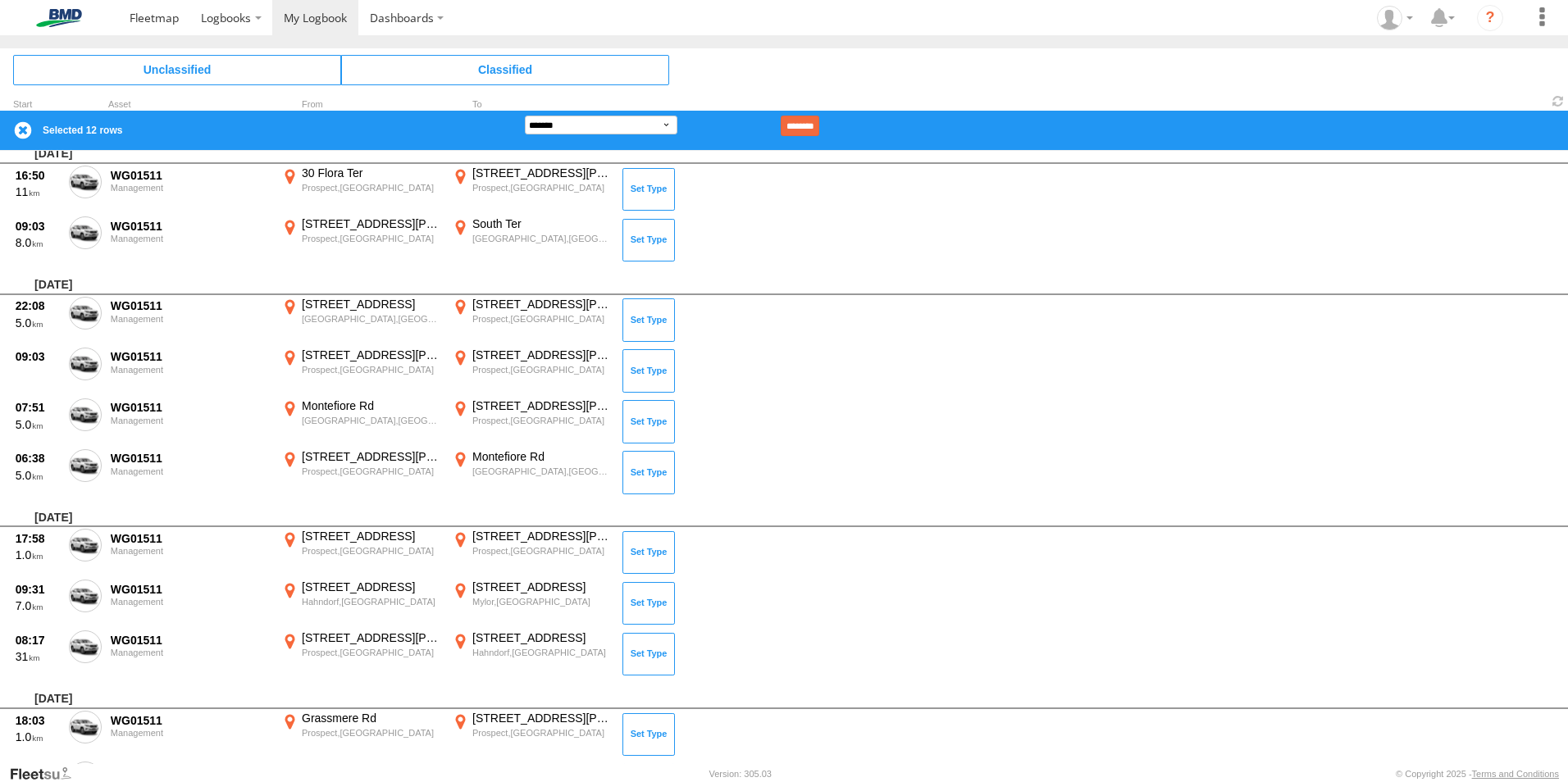
scroll to position [4270, 0]
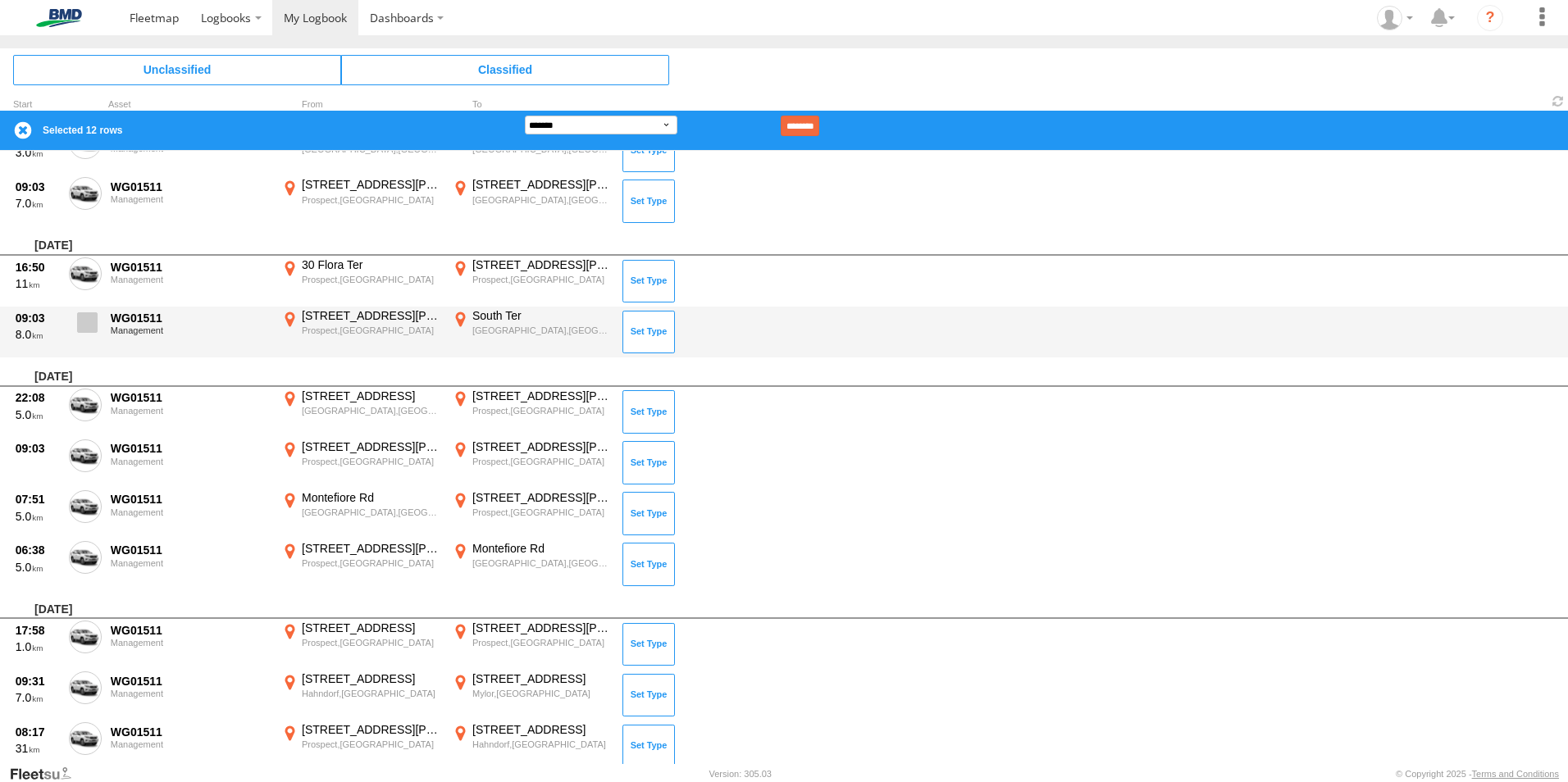
click at [90, 326] on span at bounding box center [87, 322] width 21 height 21
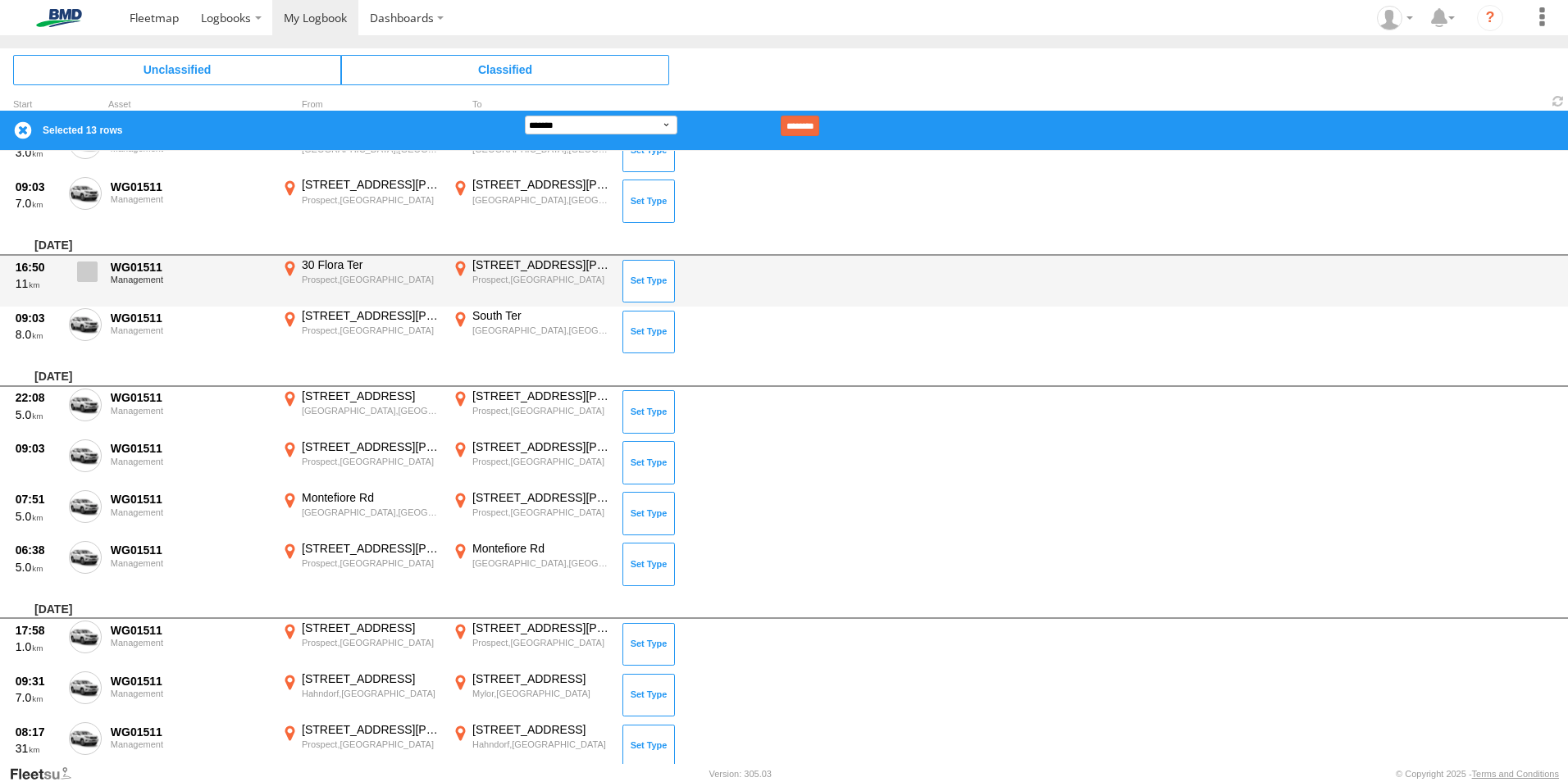
click at [93, 271] on span at bounding box center [87, 271] width 21 height 21
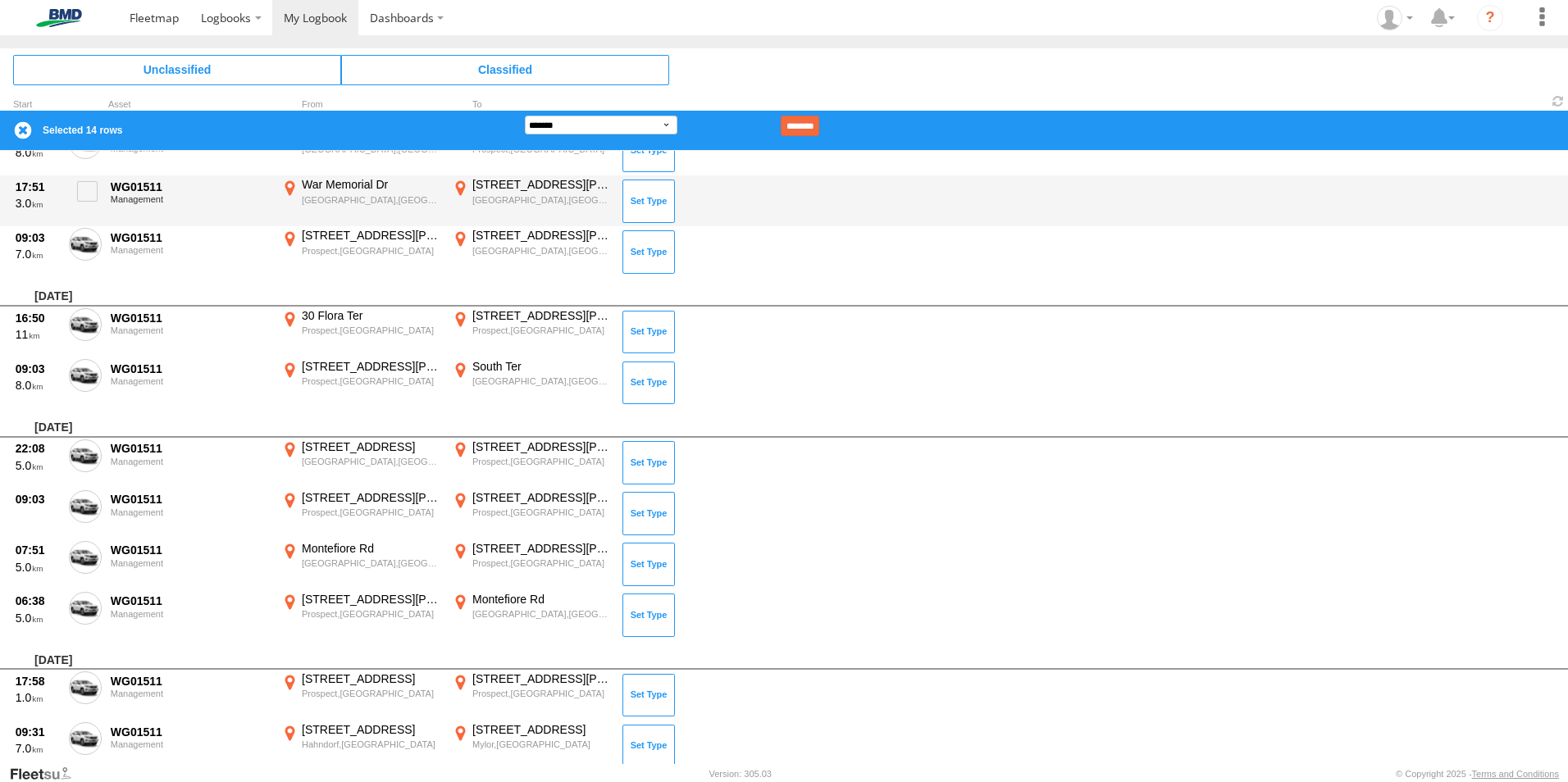
scroll to position [4106, 0]
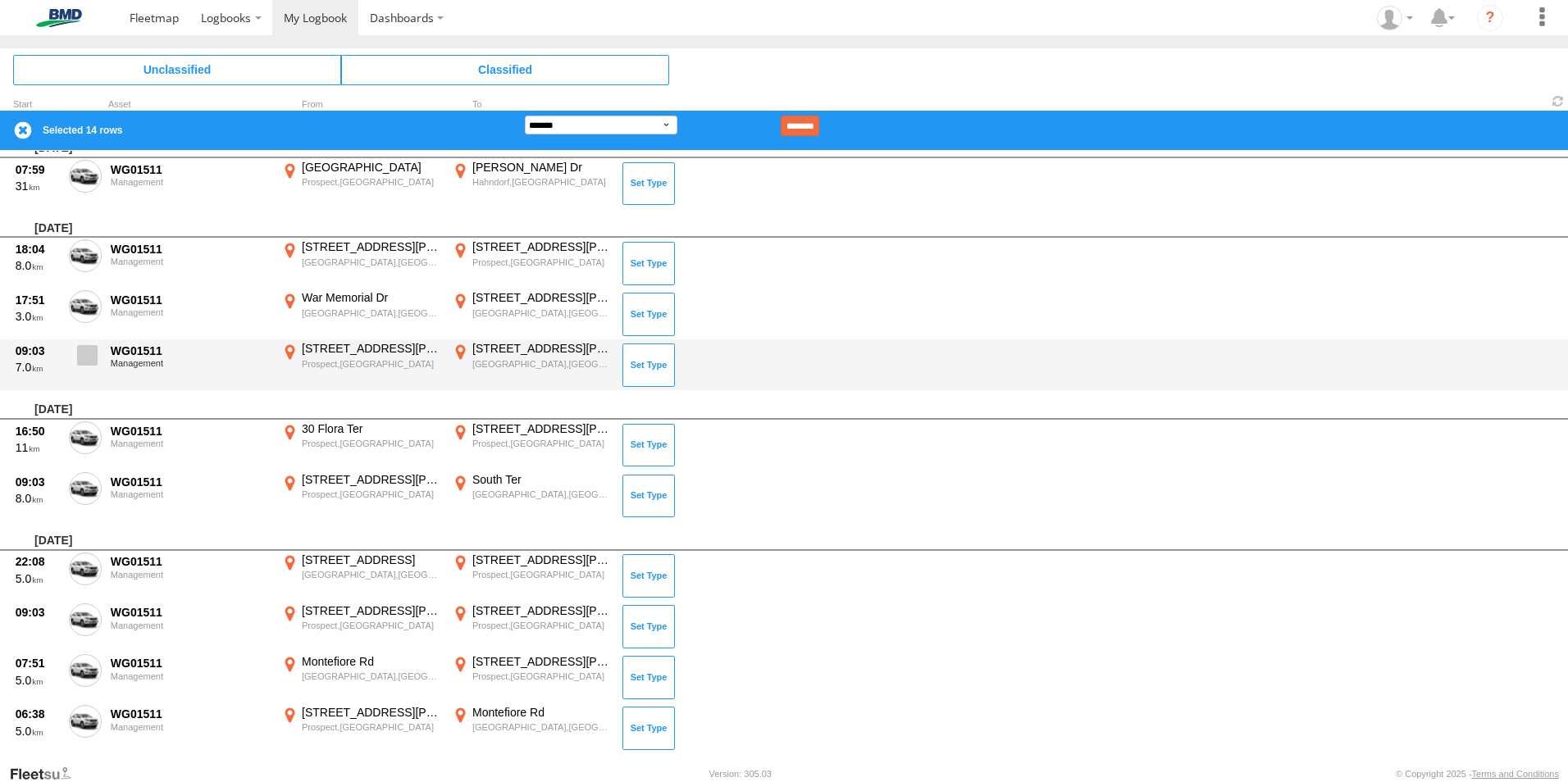
click at [81, 349] on span at bounding box center [87, 355] width 21 height 21
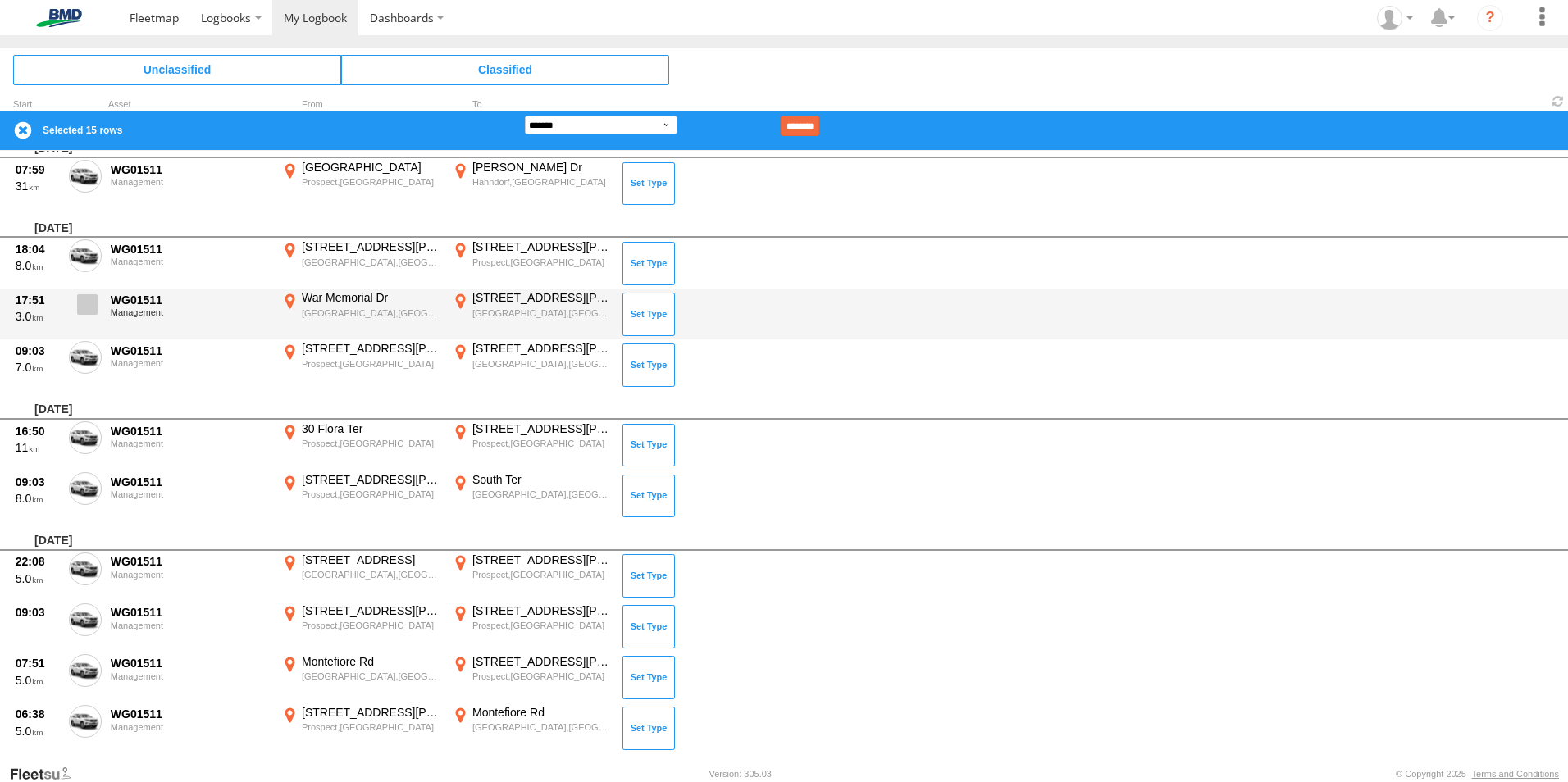
click at [81, 317] on label at bounding box center [85, 309] width 32 height 38
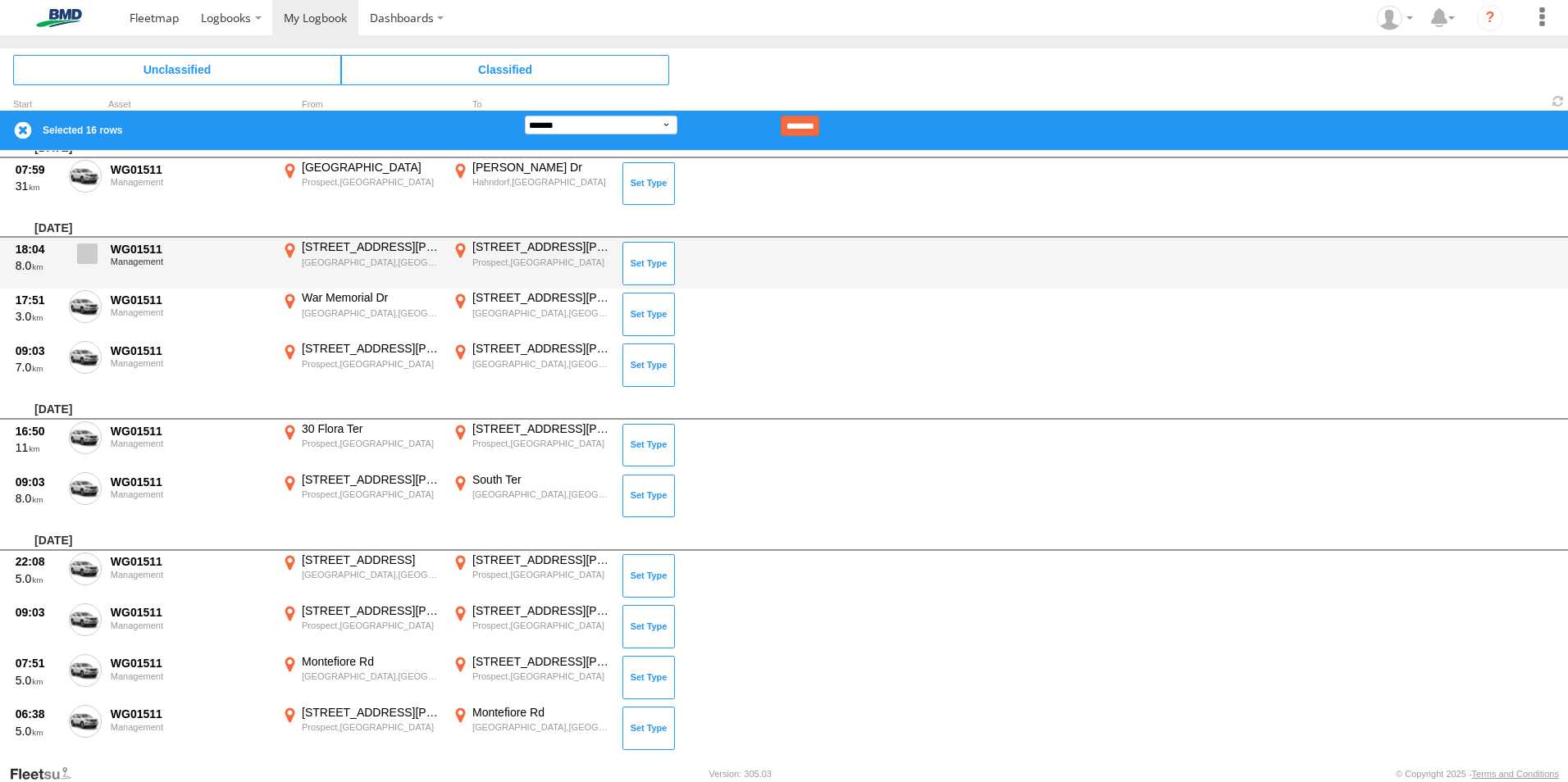
click at [79, 257] on span at bounding box center [87, 253] width 21 height 21
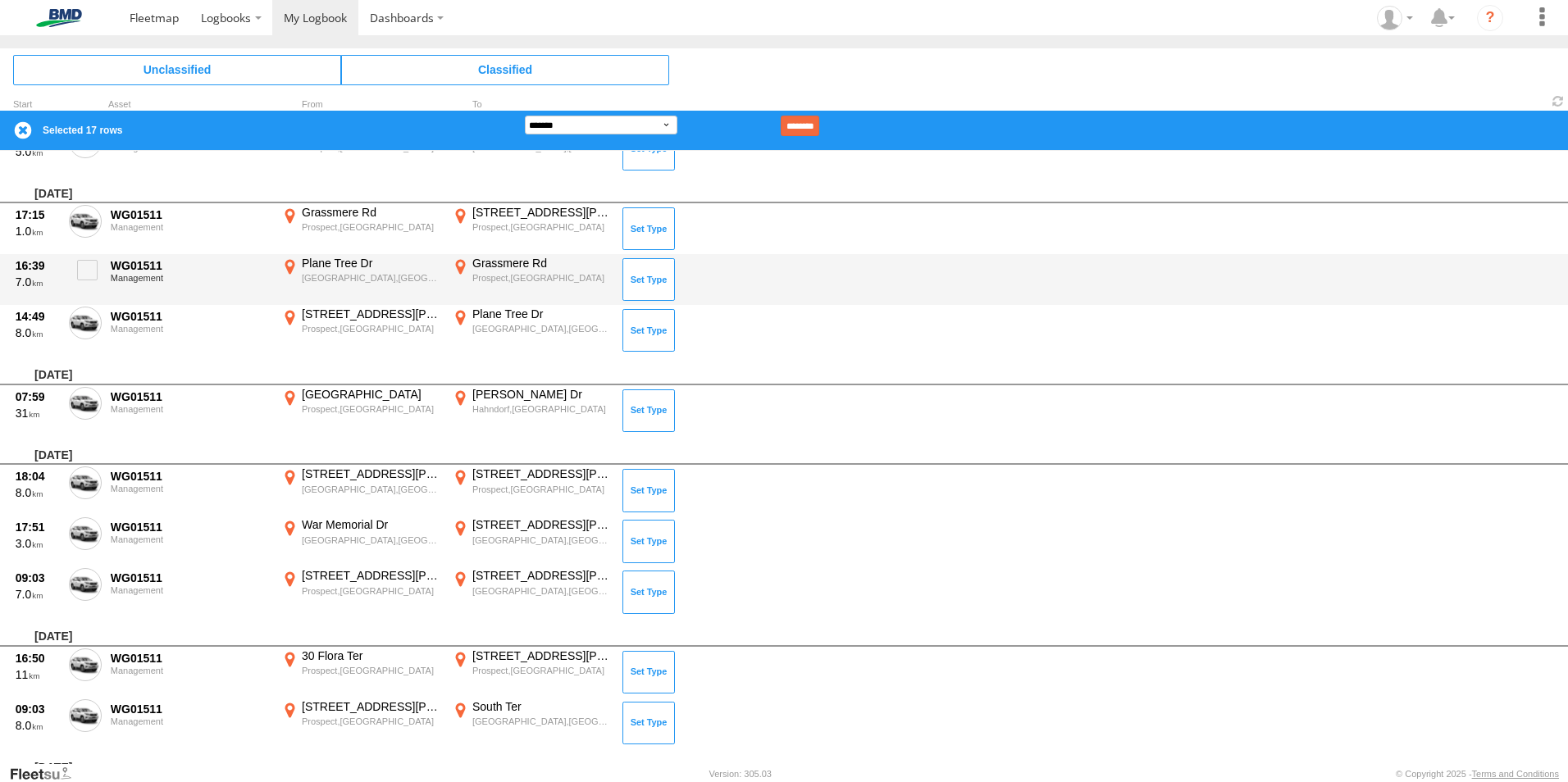
scroll to position [3860, 0]
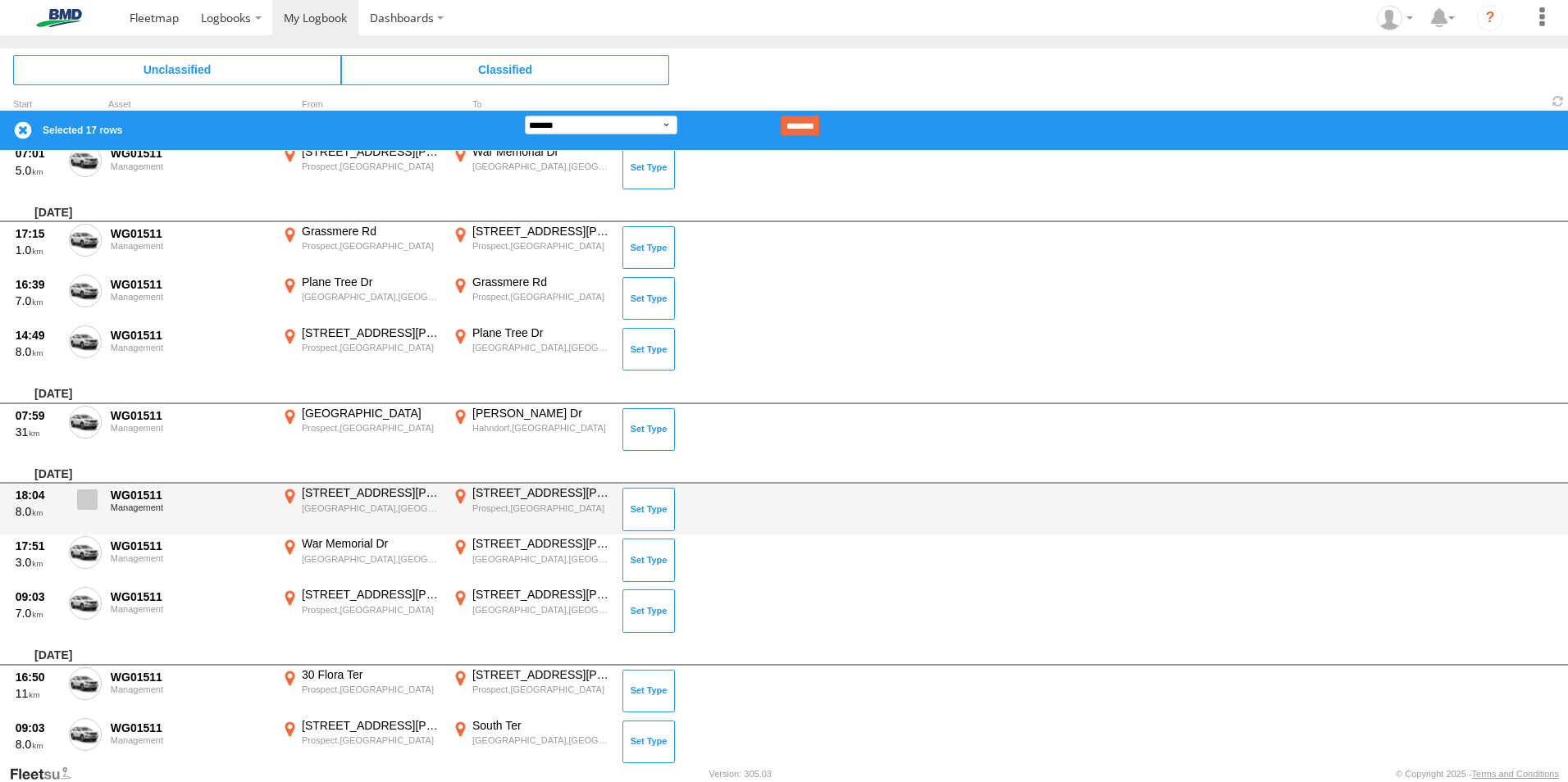
click at [85, 505] on span at bounding box center [87, 499] width 21 height 21
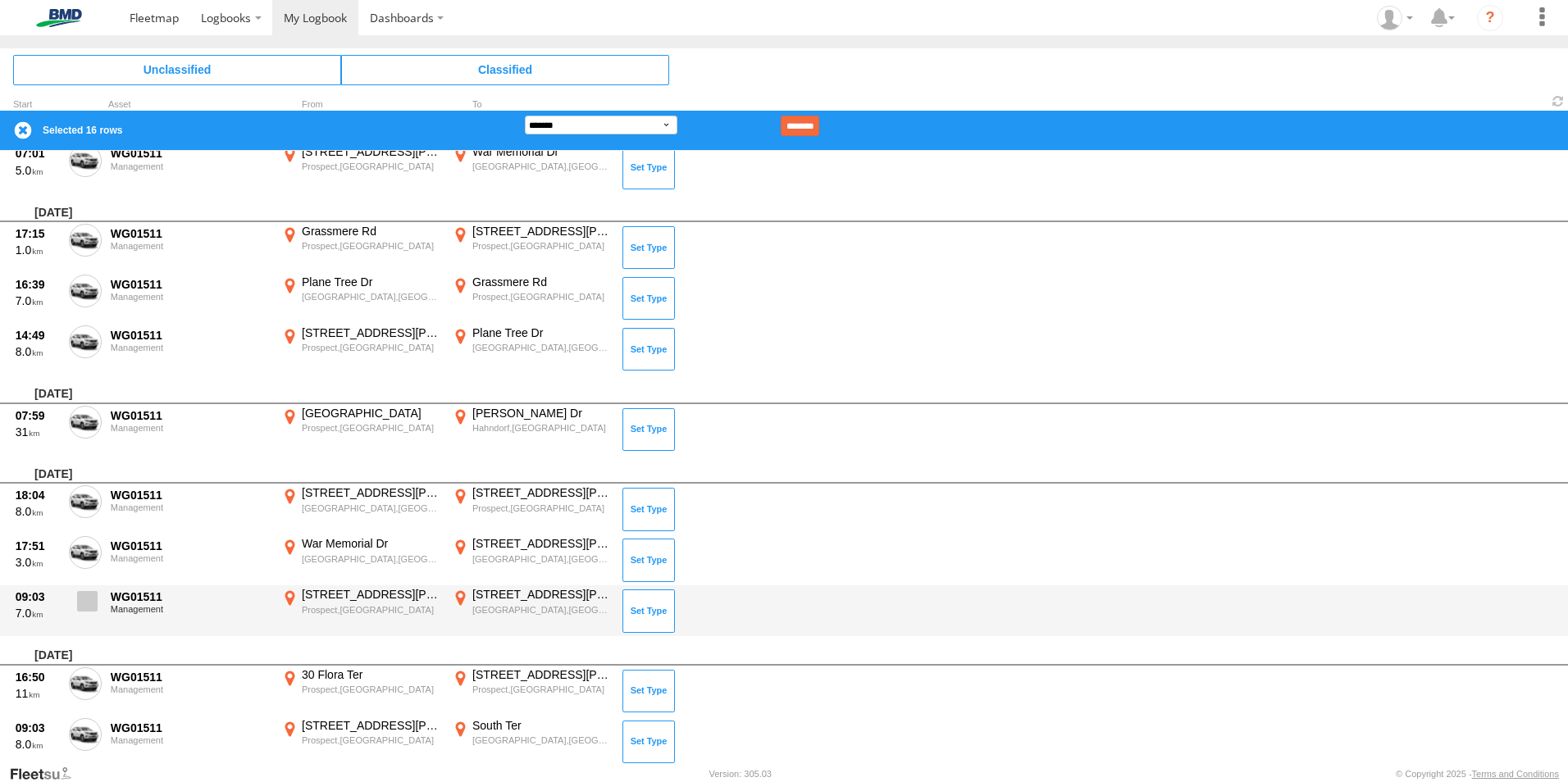
click at [88, 605] on span at bounding box center [87, 600] width 21 height 21
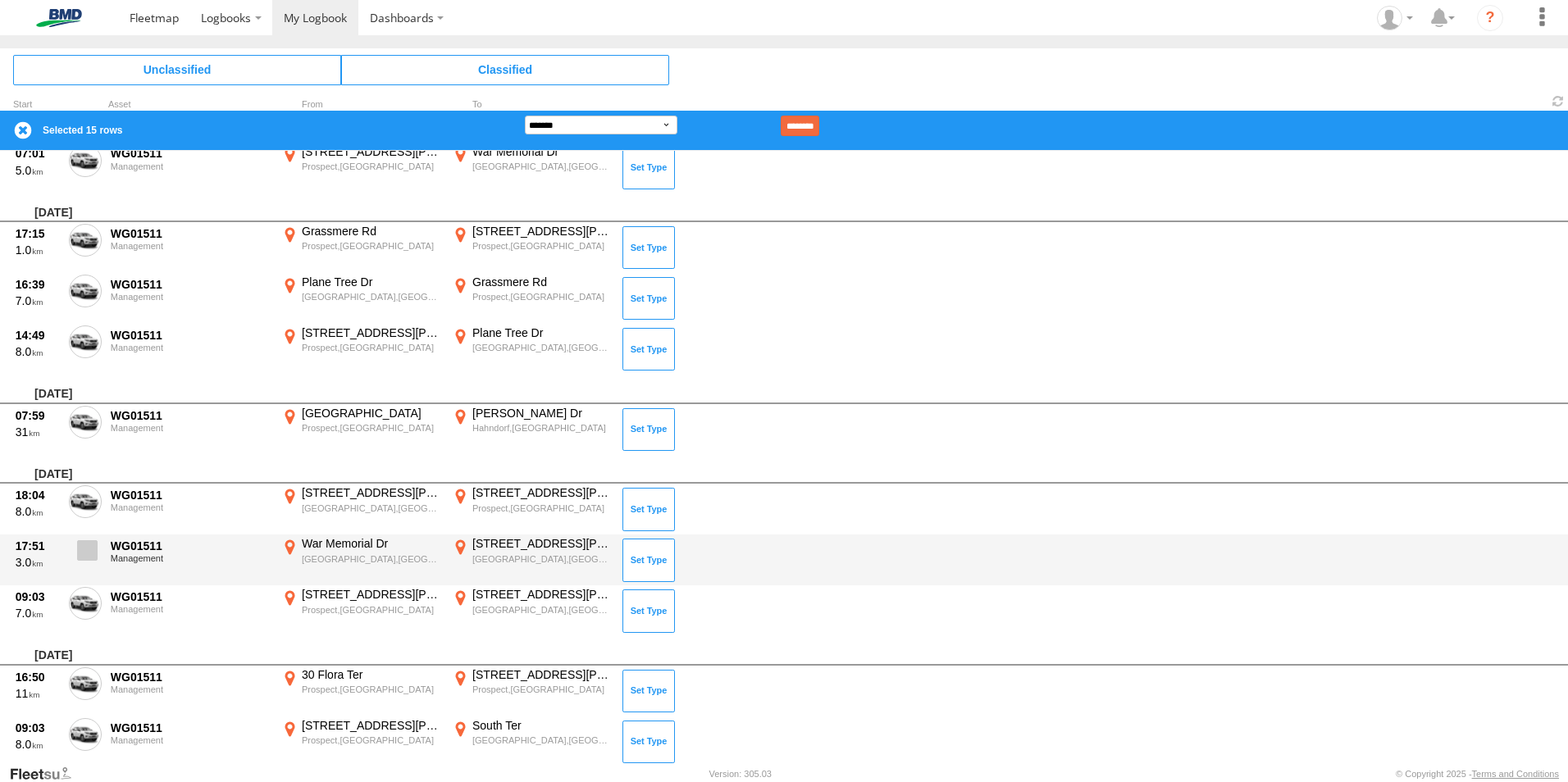
click at [89, 552] on span at bounding box center [87, 550] width 21 height 21
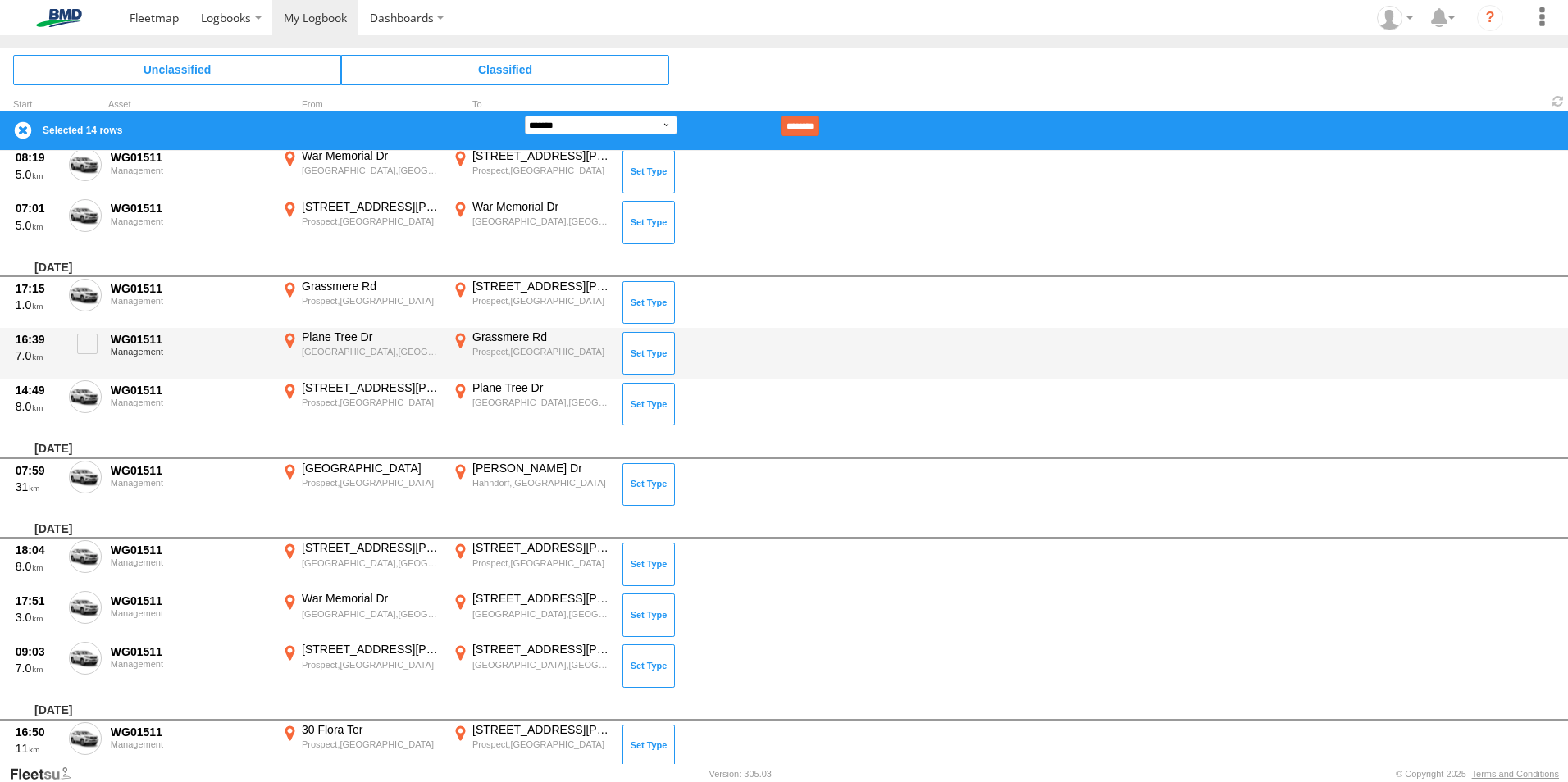
scroll to position [3778, 0]
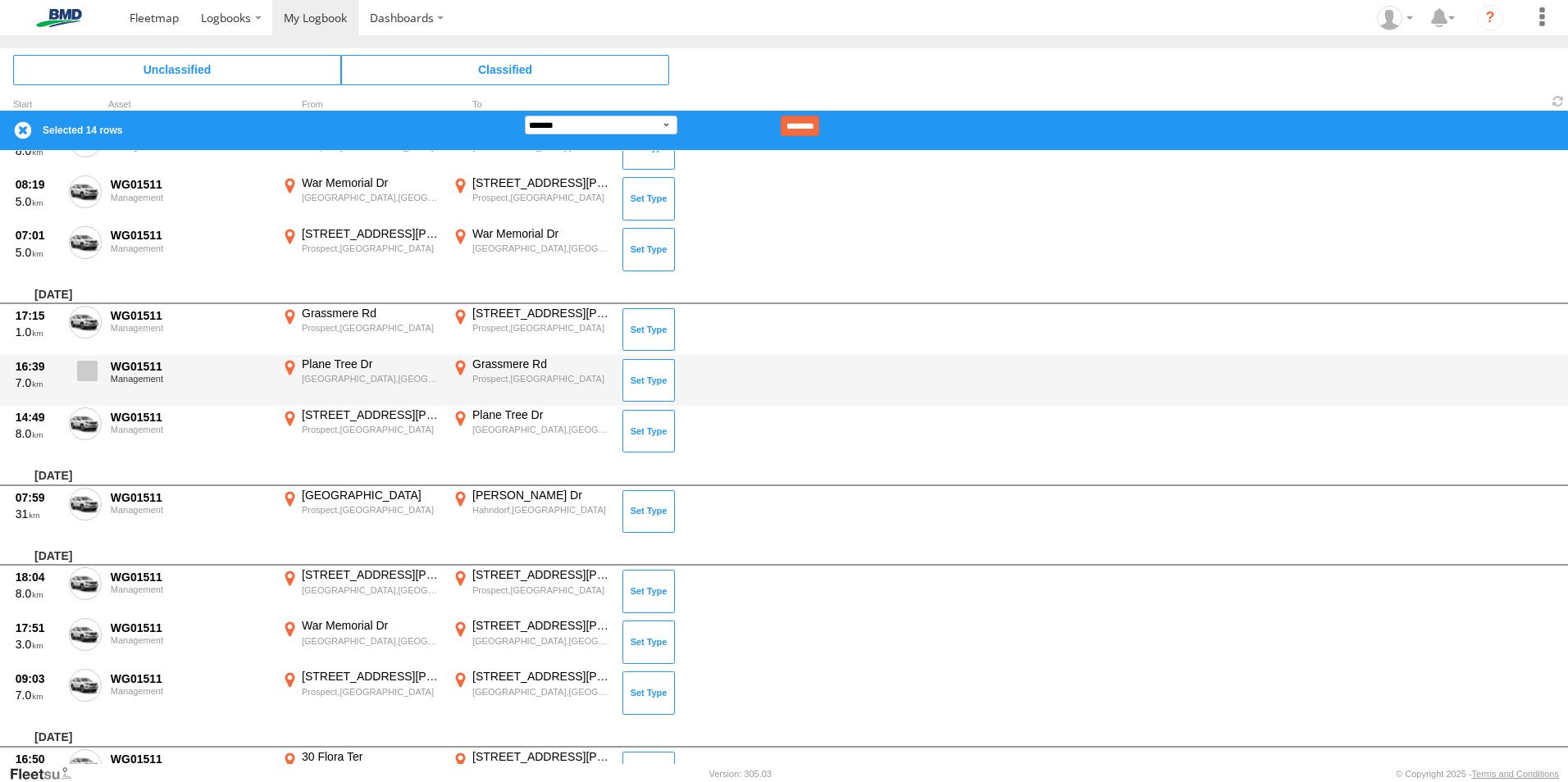
click at [85, 375] on span at bounding box center [87, 370] width 21 height 21
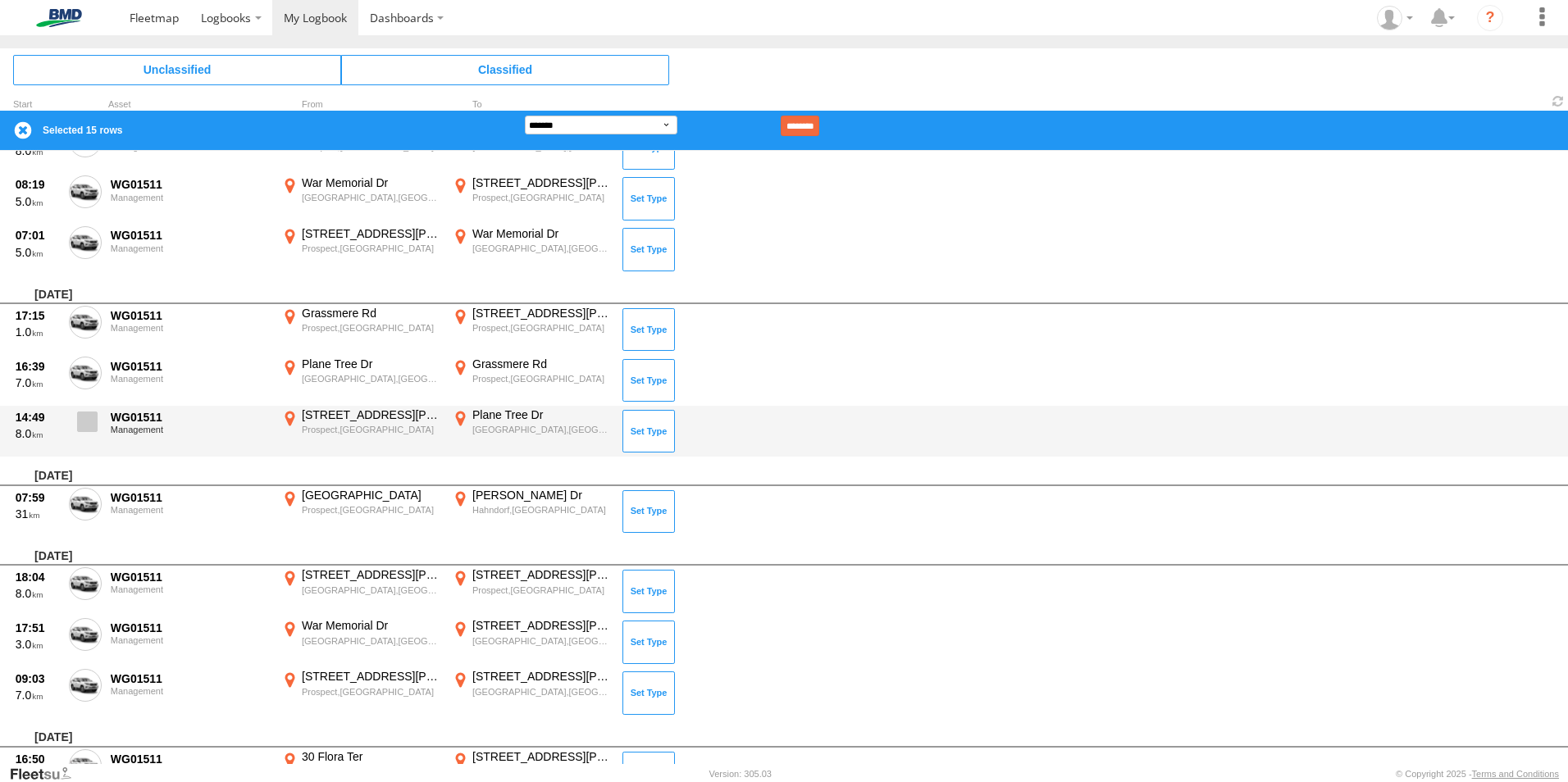
click at [91, 422] on span at bounding box center [87, 422] width 21 height 21
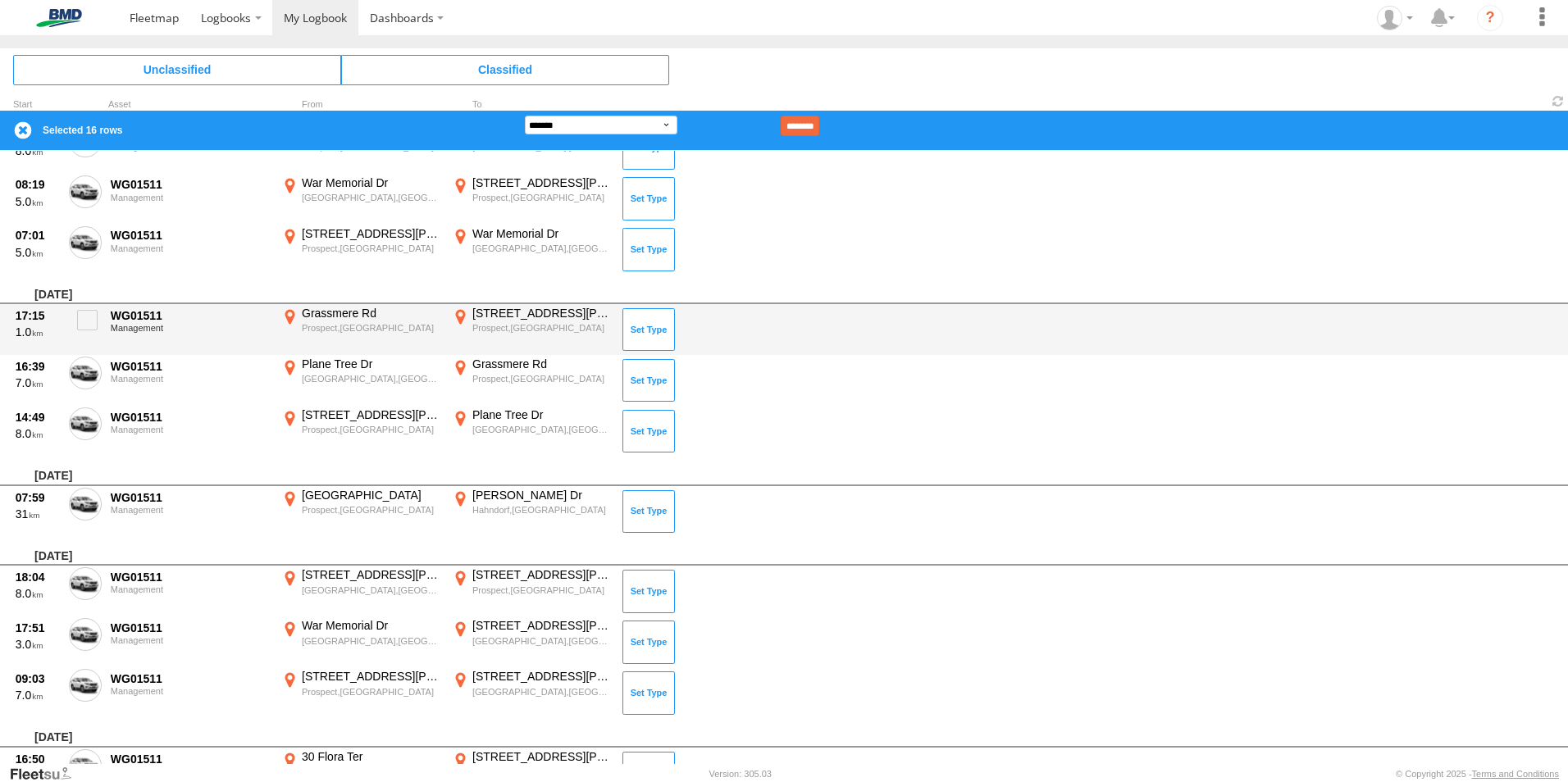
drag, startPoint x: 86, startPoint y: 417, endPoint x: 112, endPoint y: 342, distance: 79.4
click at [0, 0] on span at bounding box center [0, 0] width 0 height 0
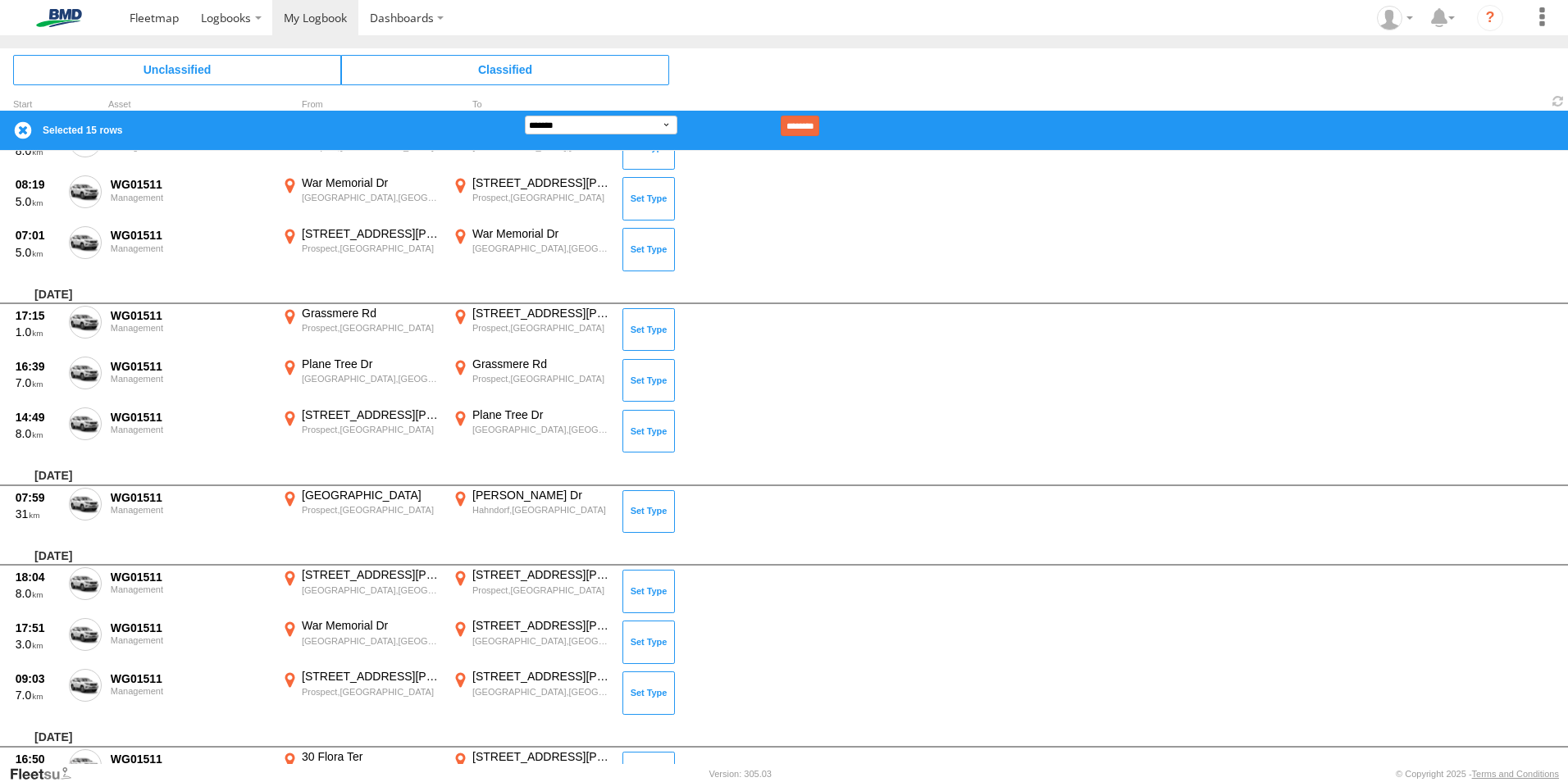
scroll to position [3614, 0]
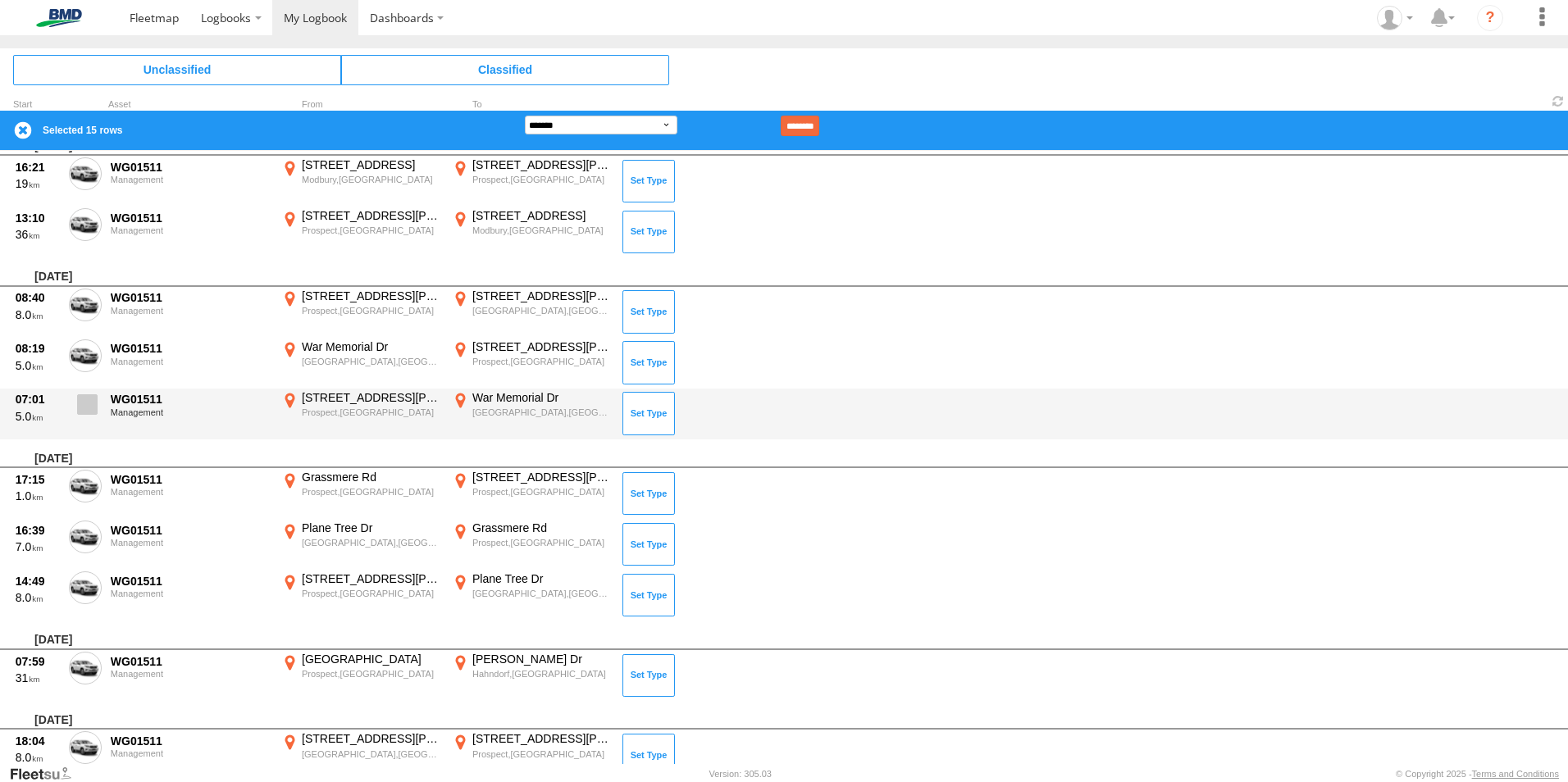
click at [93, 407] on span at bounding box center [87, 404] width 21 height 21
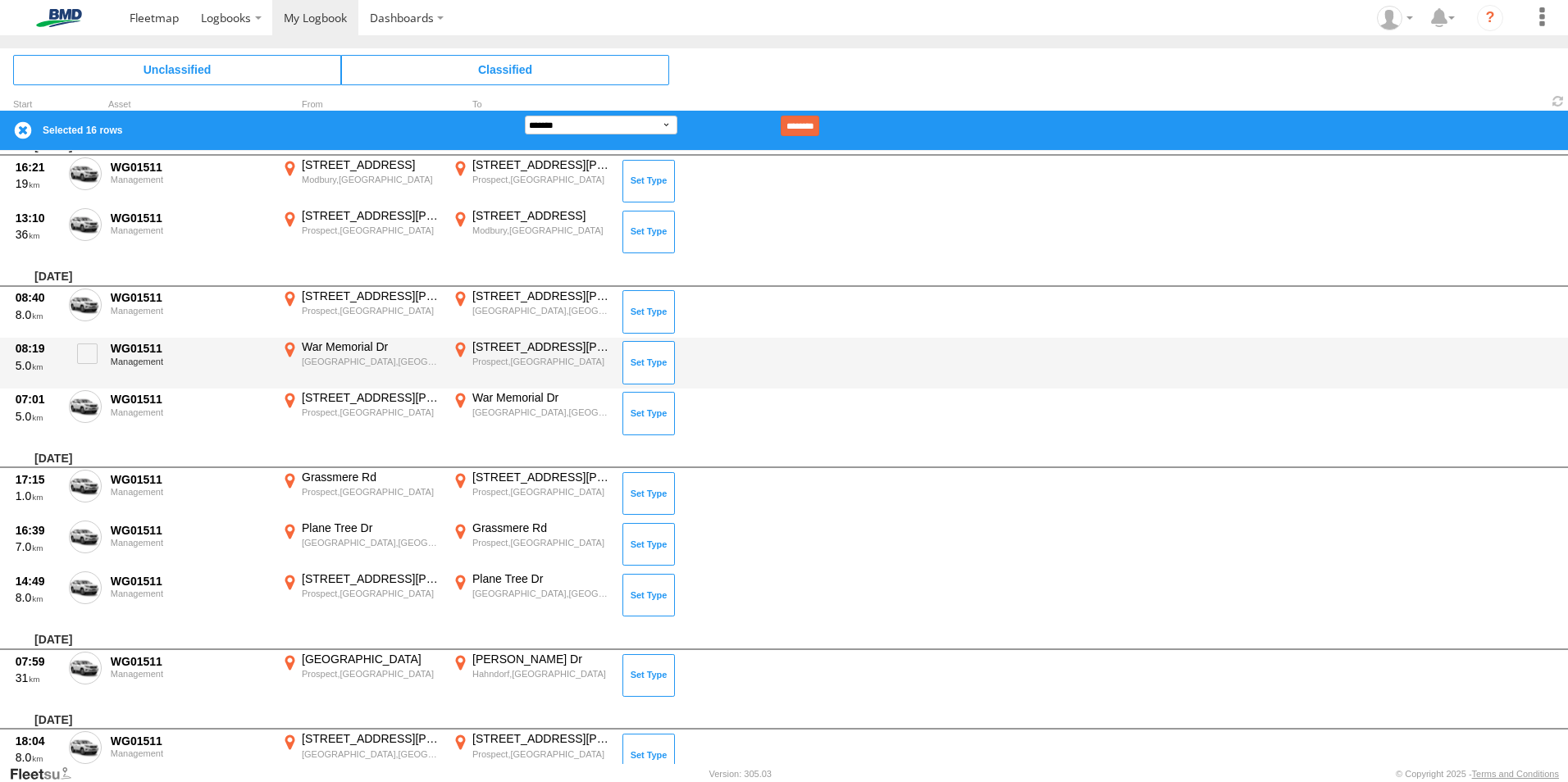
click at [104, 360] on div "08:19 5.0 WG01511 Management War Memorial Dr North Adelaide,SA -34.9174 138.596…" at bounding box center [784, 363] width 1568 height 51
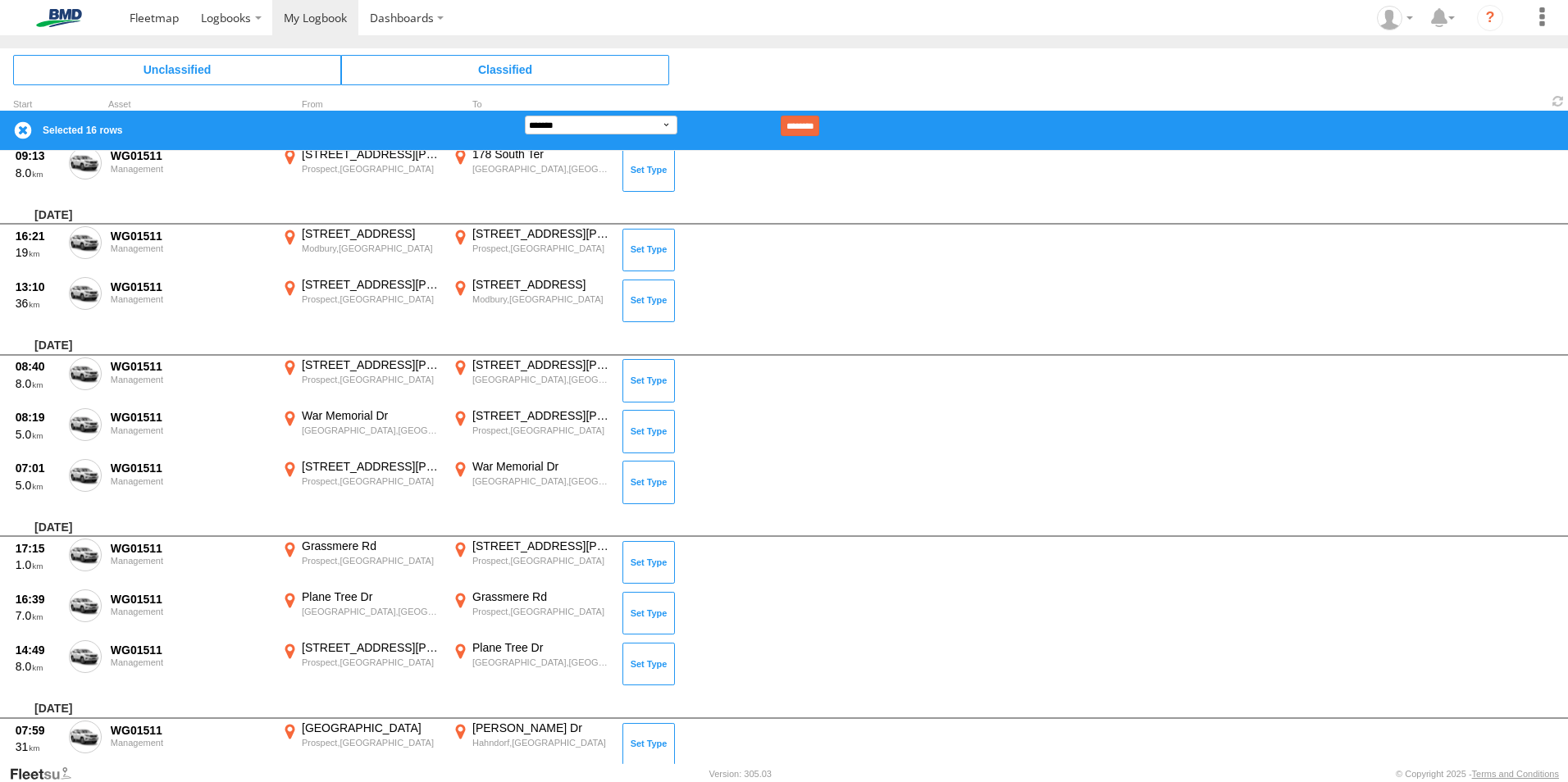
scroll to position [3450, 0]
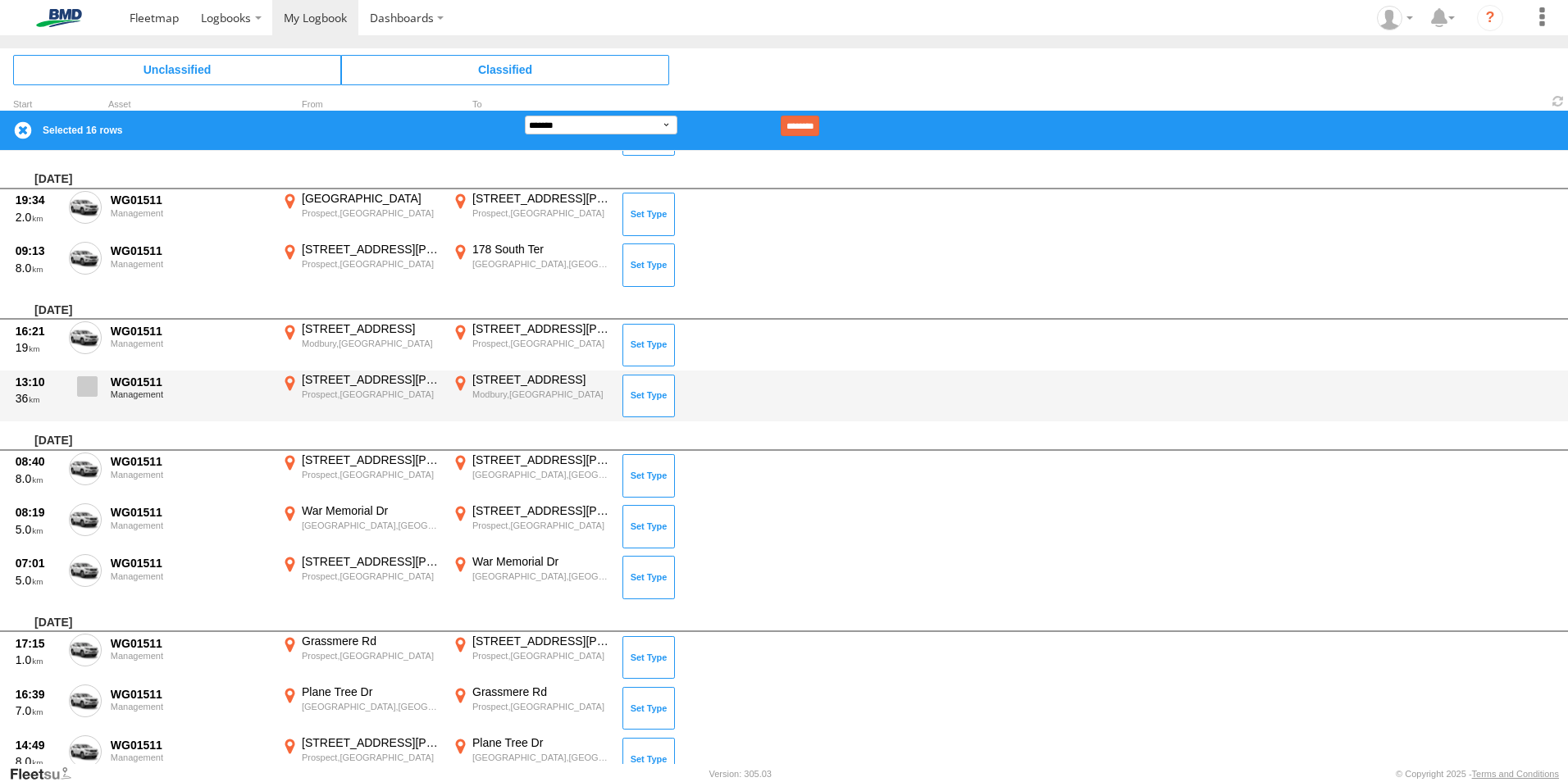
click at [81, 389] on span at bounding box center [87, 387] width 21 height 21
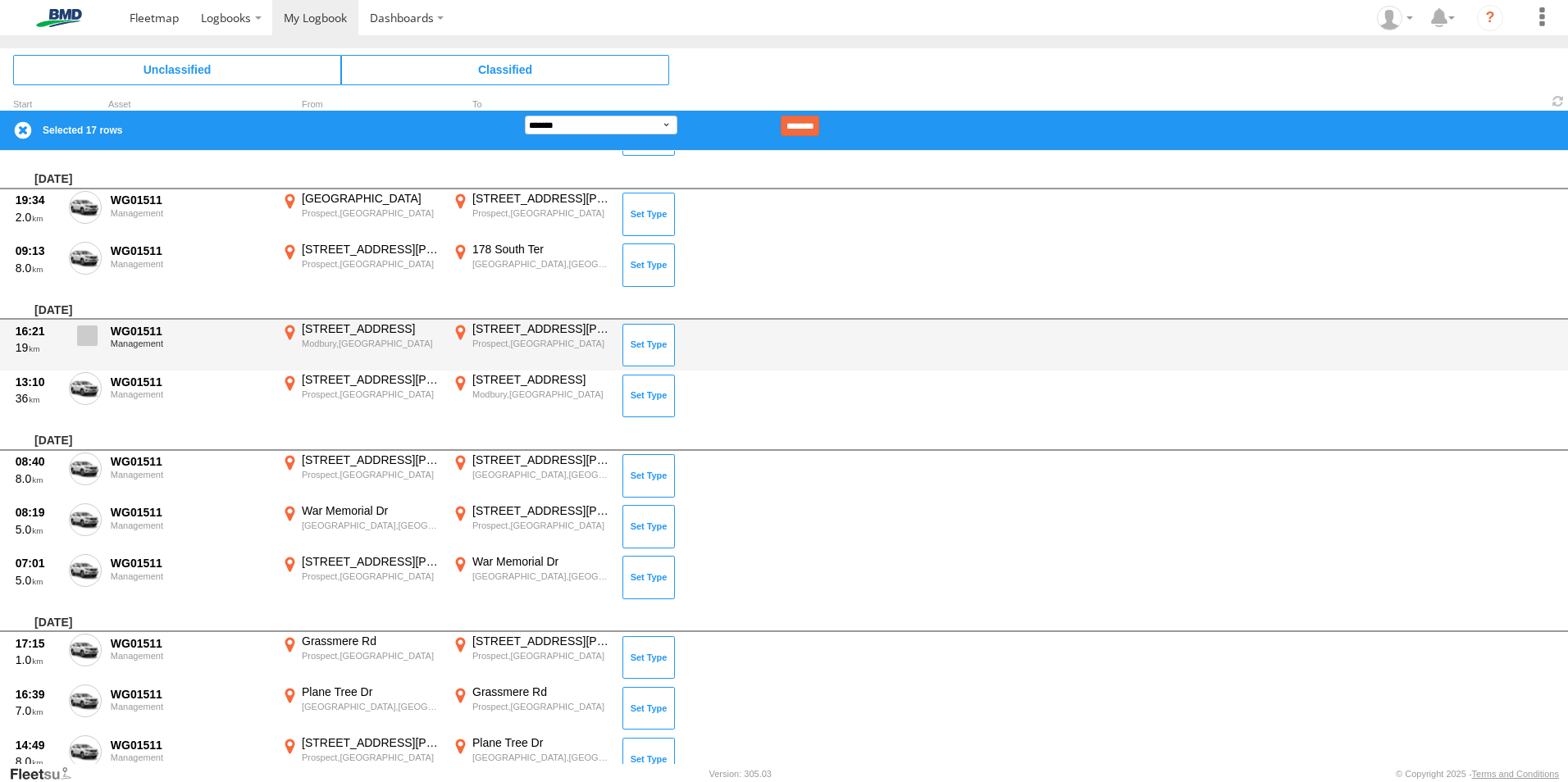
click at [85, 340] on span at bounding box center [87, 335] width 21 height 21
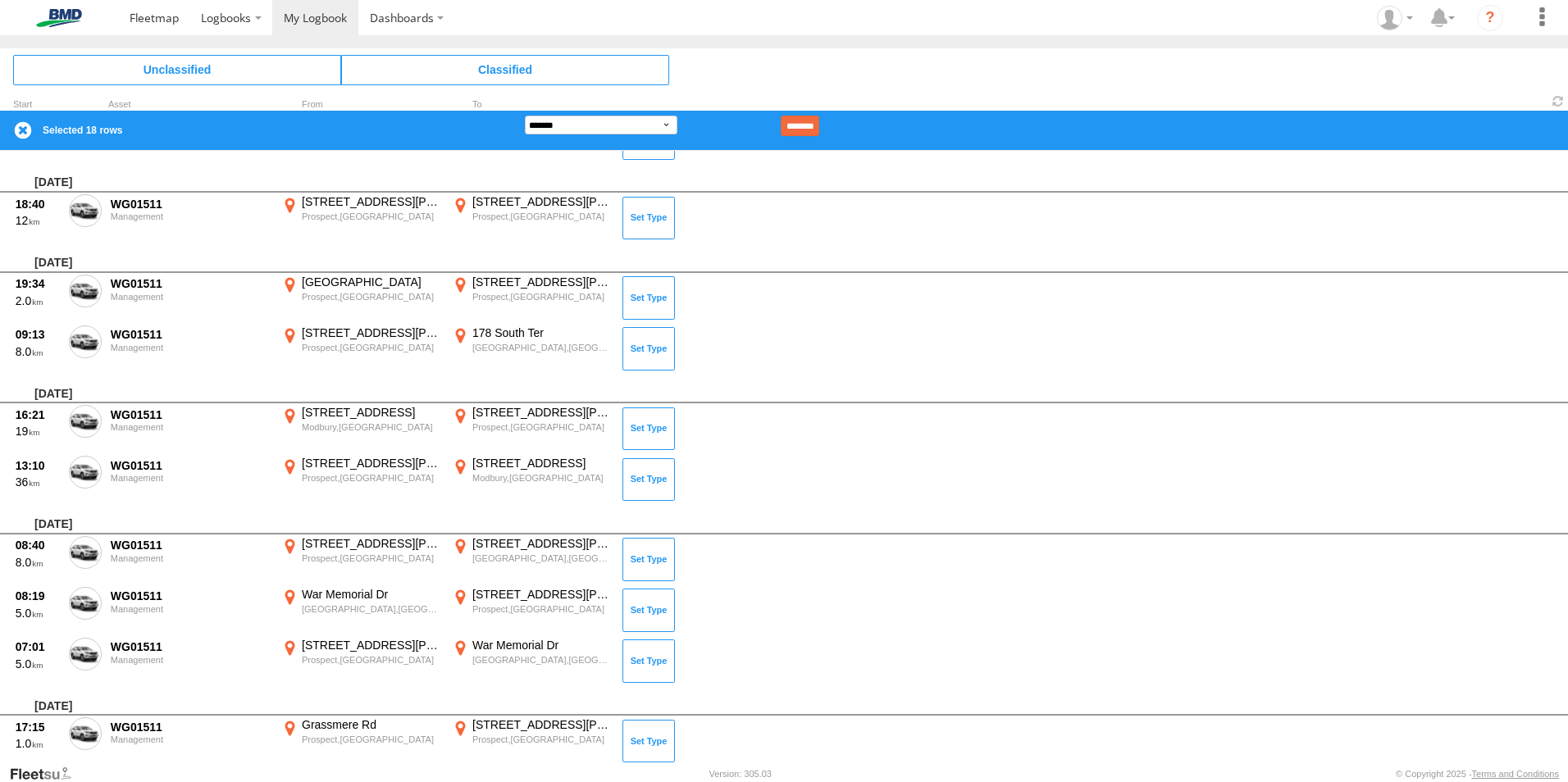
scroll to position [3286, 0]
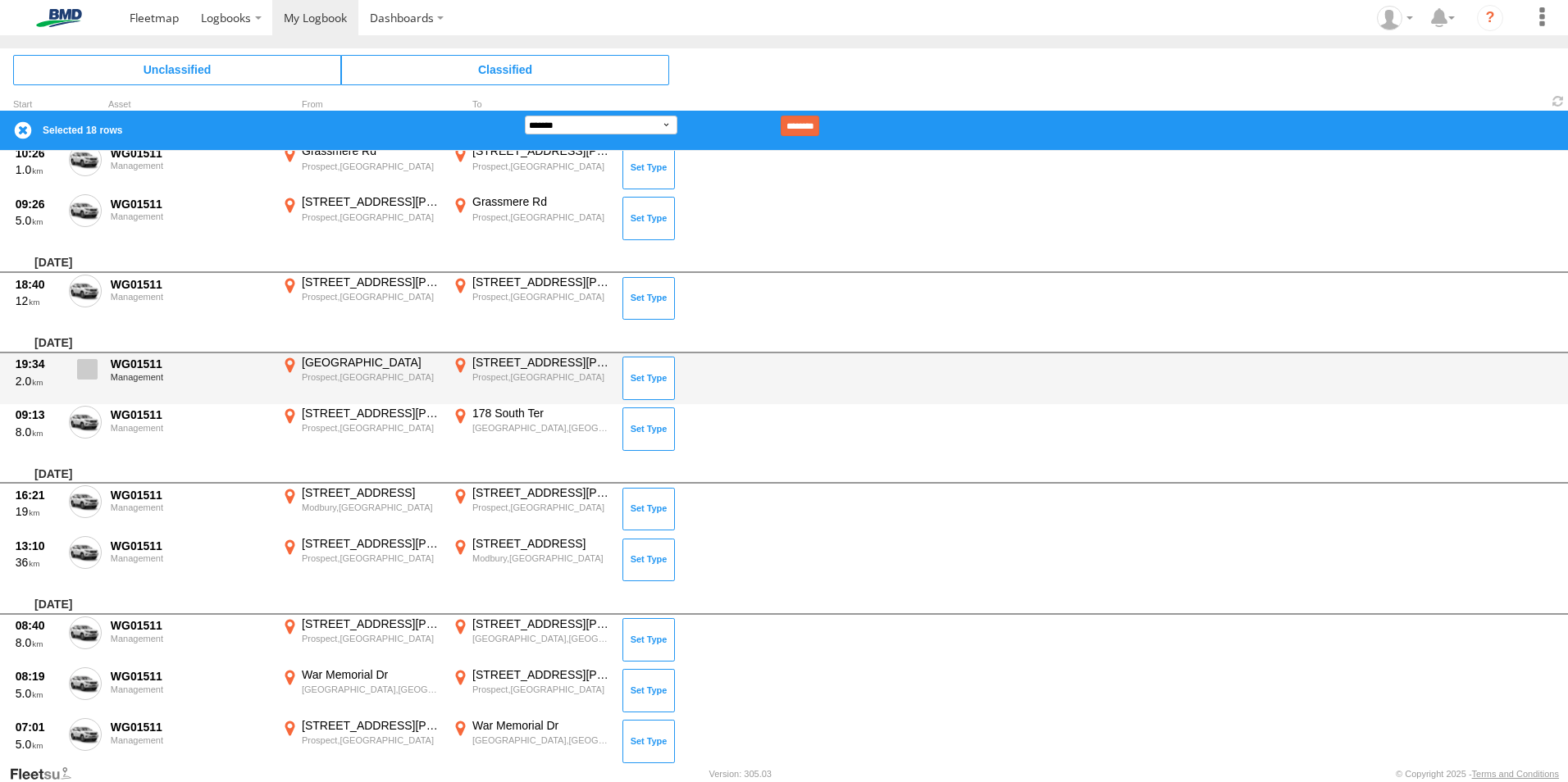
click at [90, 368] on span at bounding box center [87, 369] width 21 height 21
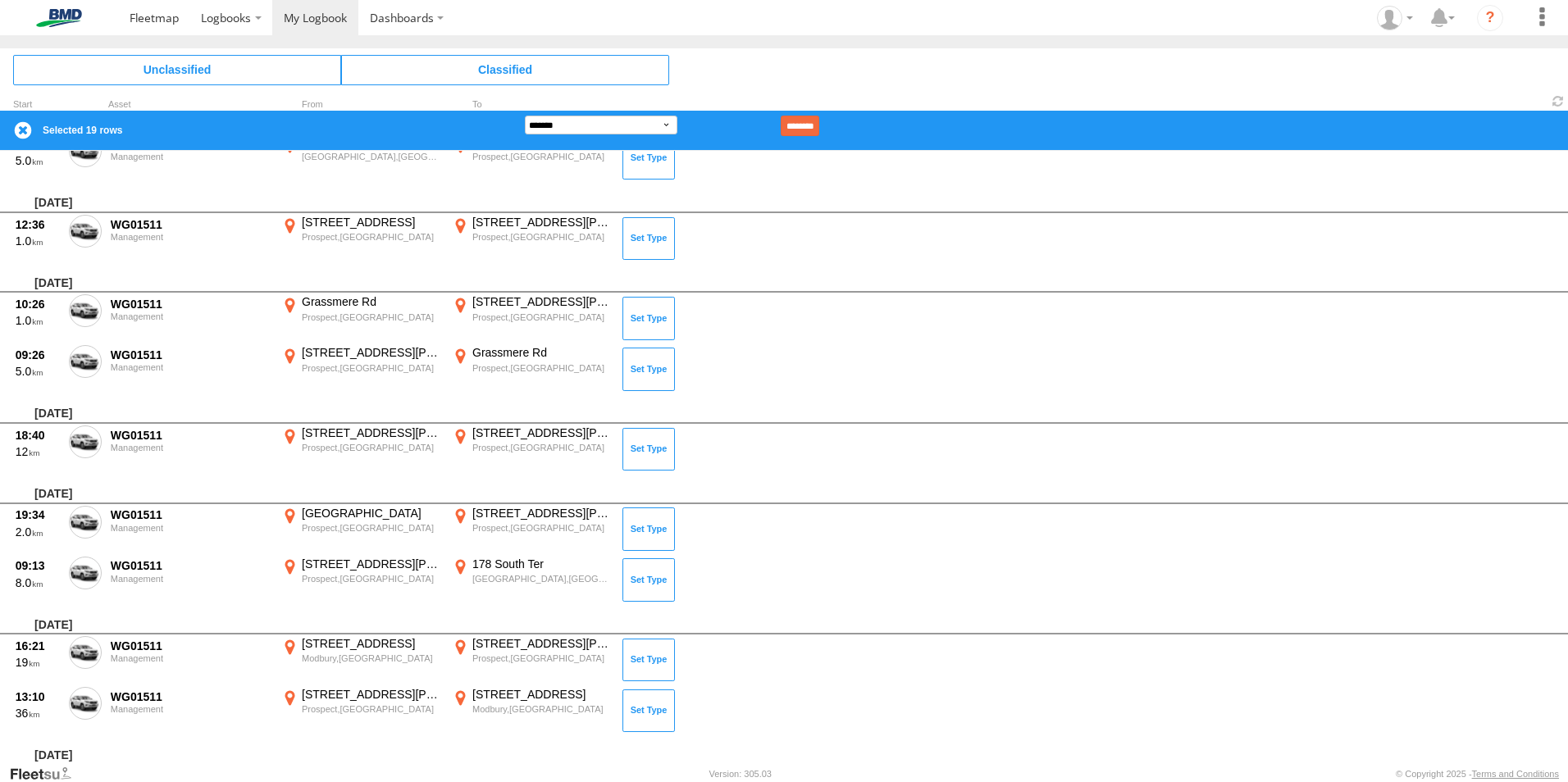
scroll to position [3122, 0]
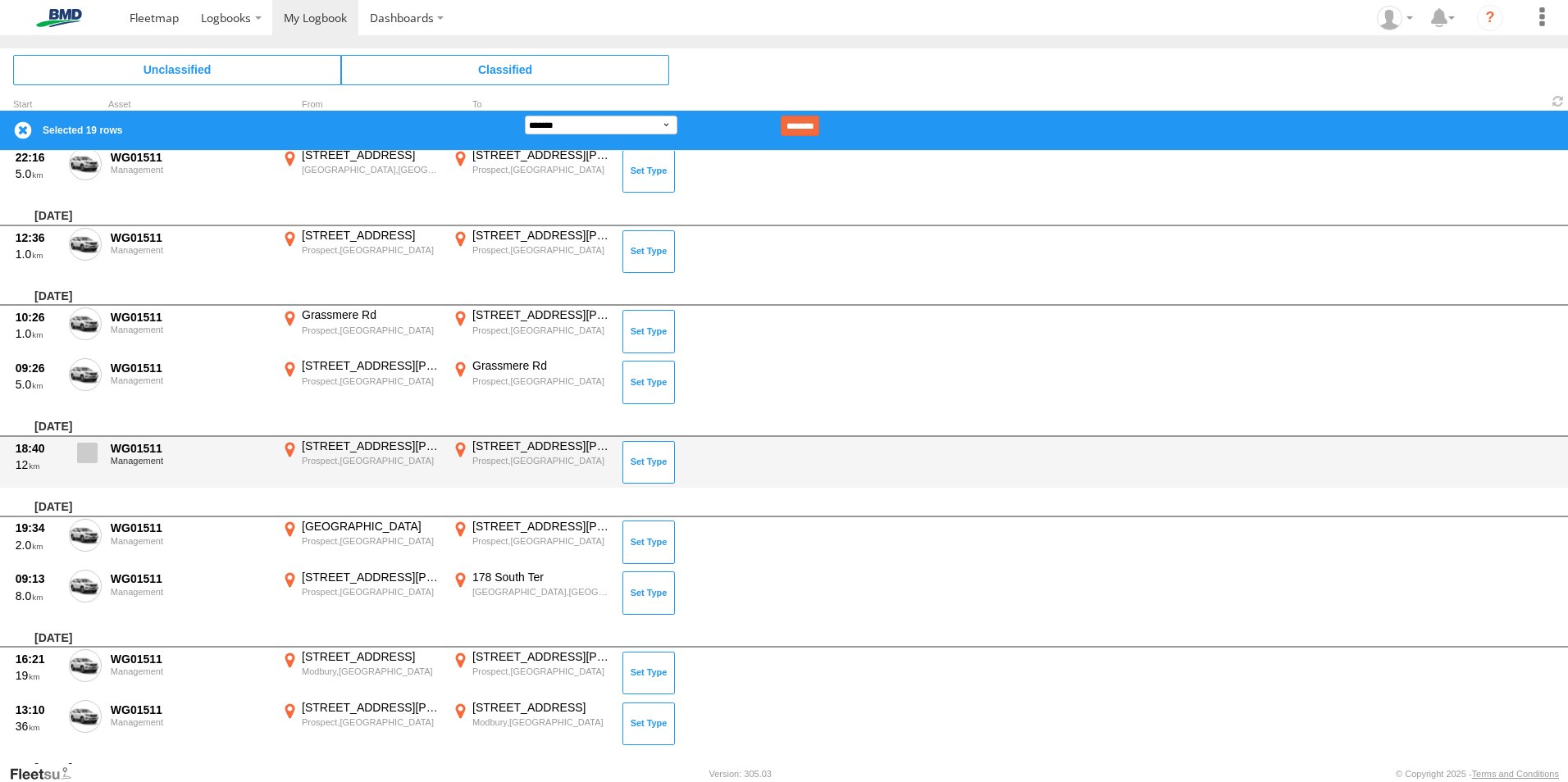
click at [83, 451] on span at bounding box center [87, 452] width 21 height 21
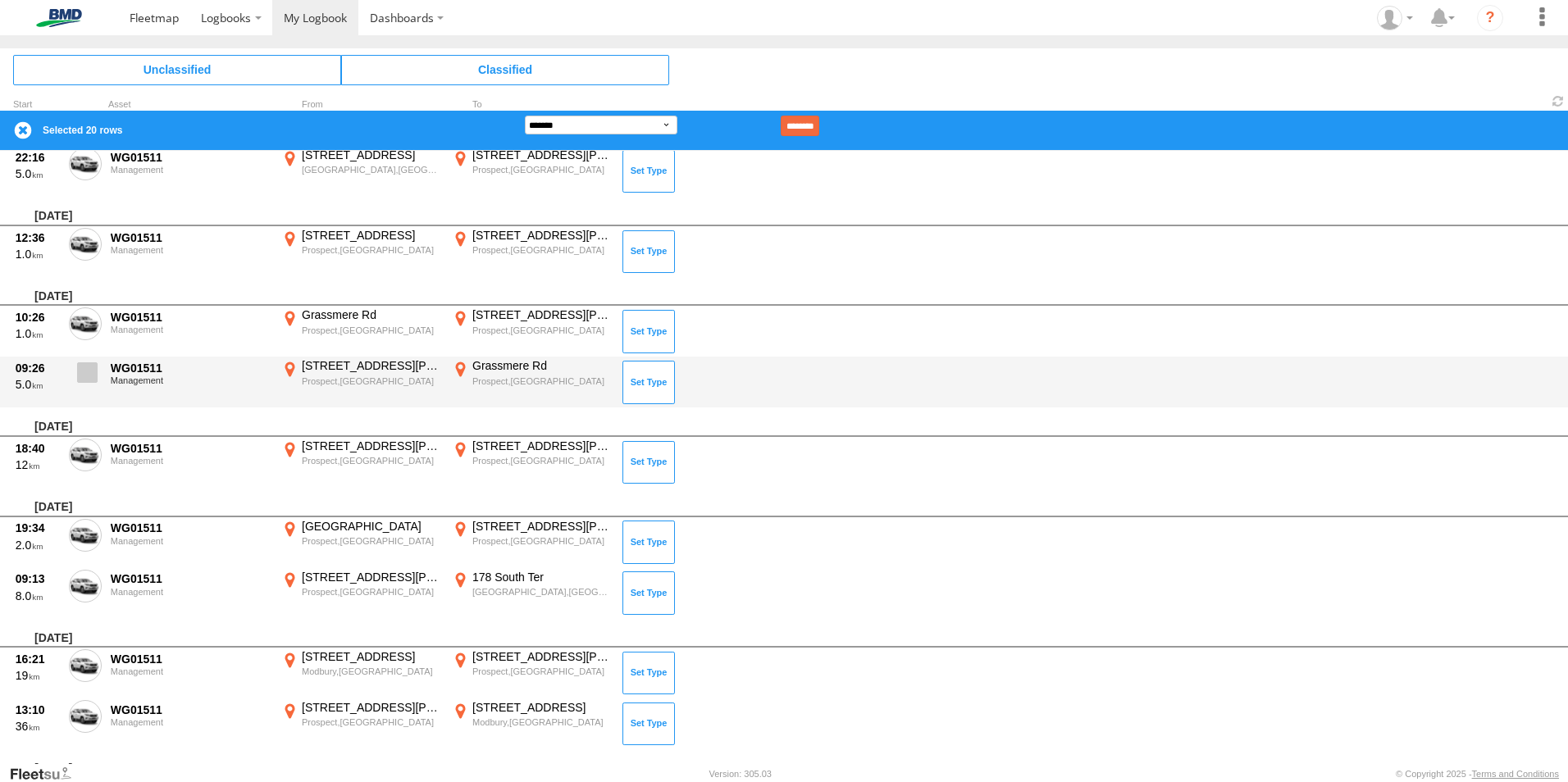
click at [91, 373] on span at bounding box center [87, 372] width 21 height 21
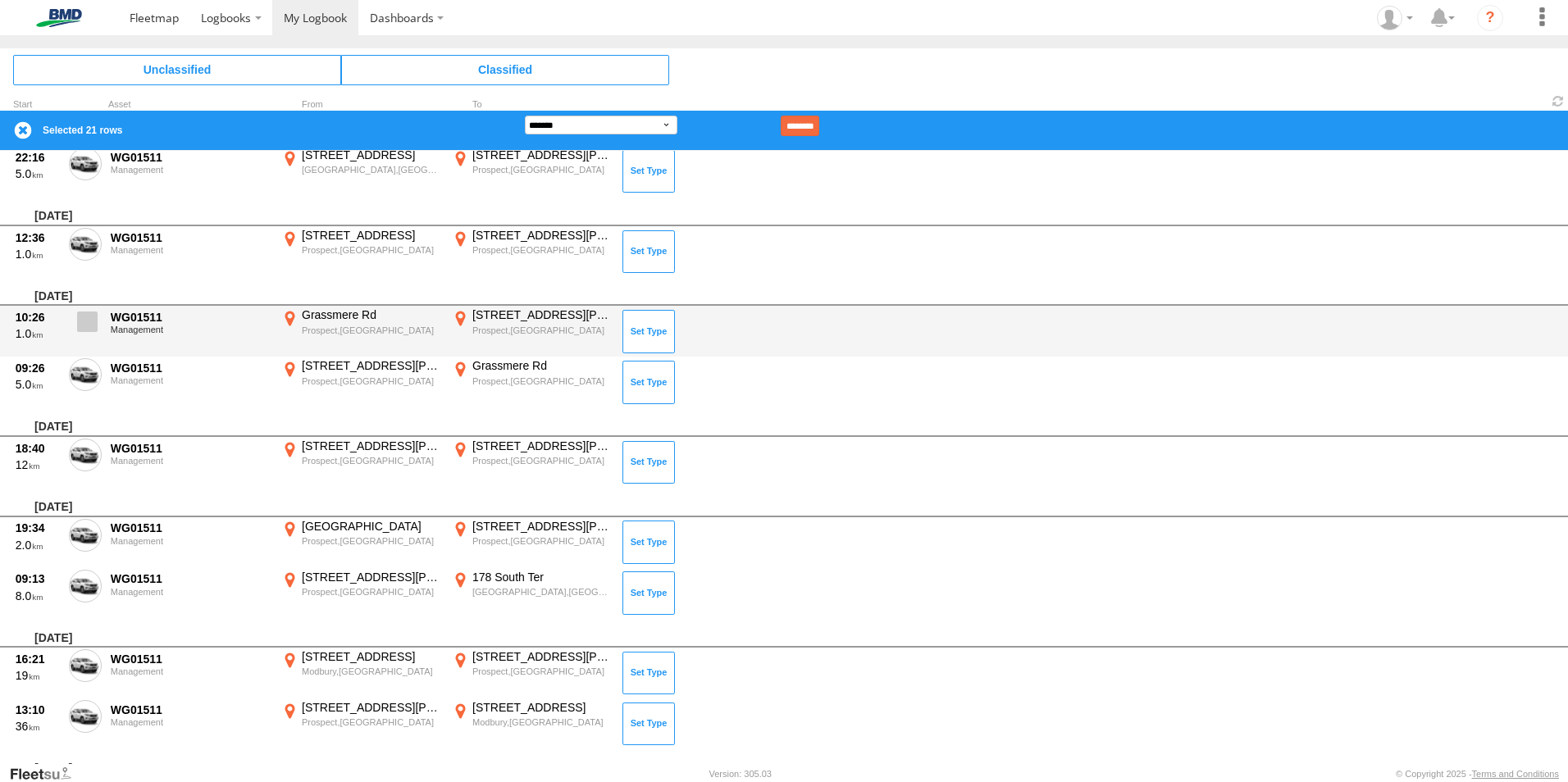
click at [91, 330] on span at bounding box center [87, 322] width 21 height 21
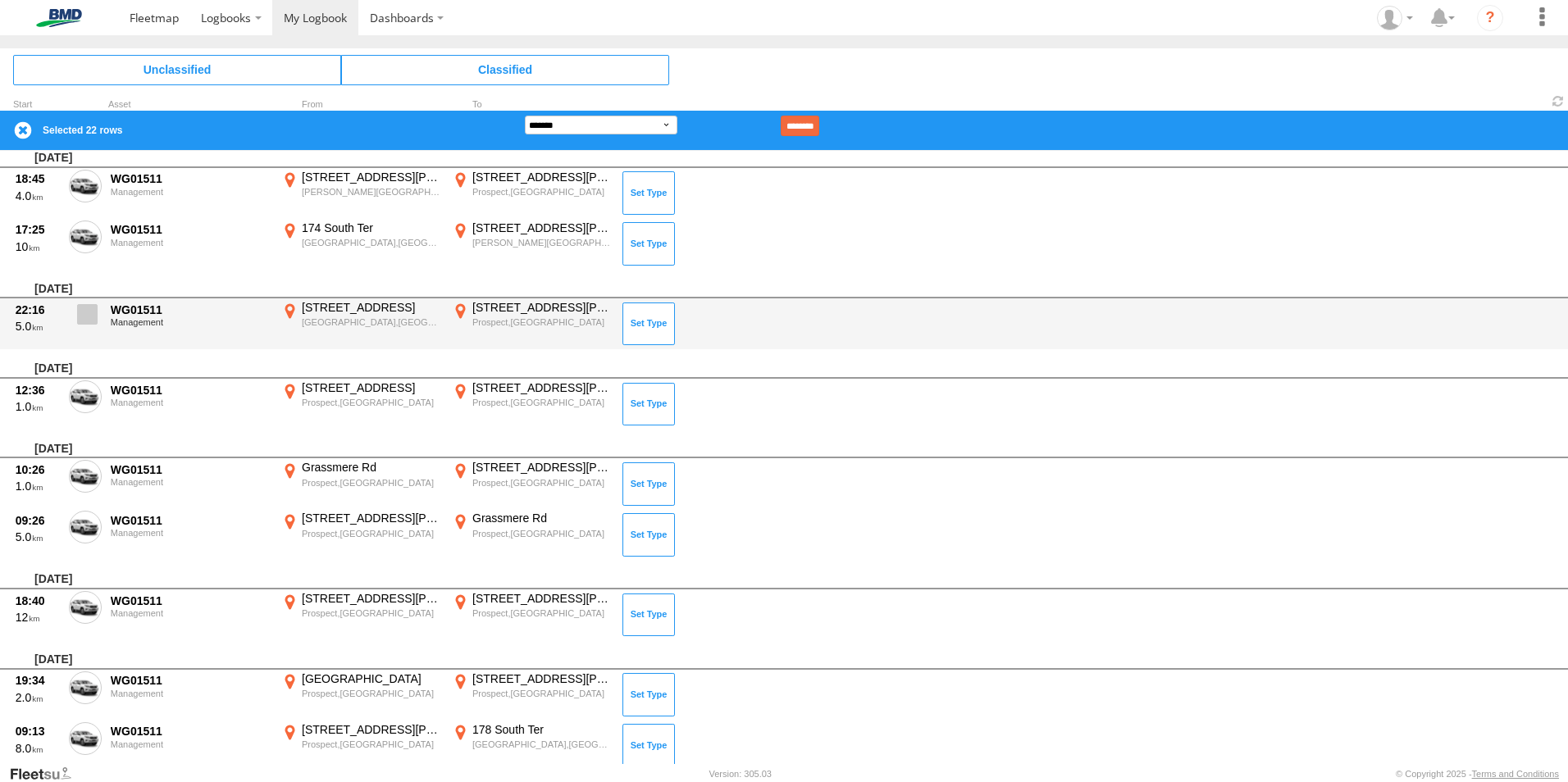
scroll to position [2958, 0]
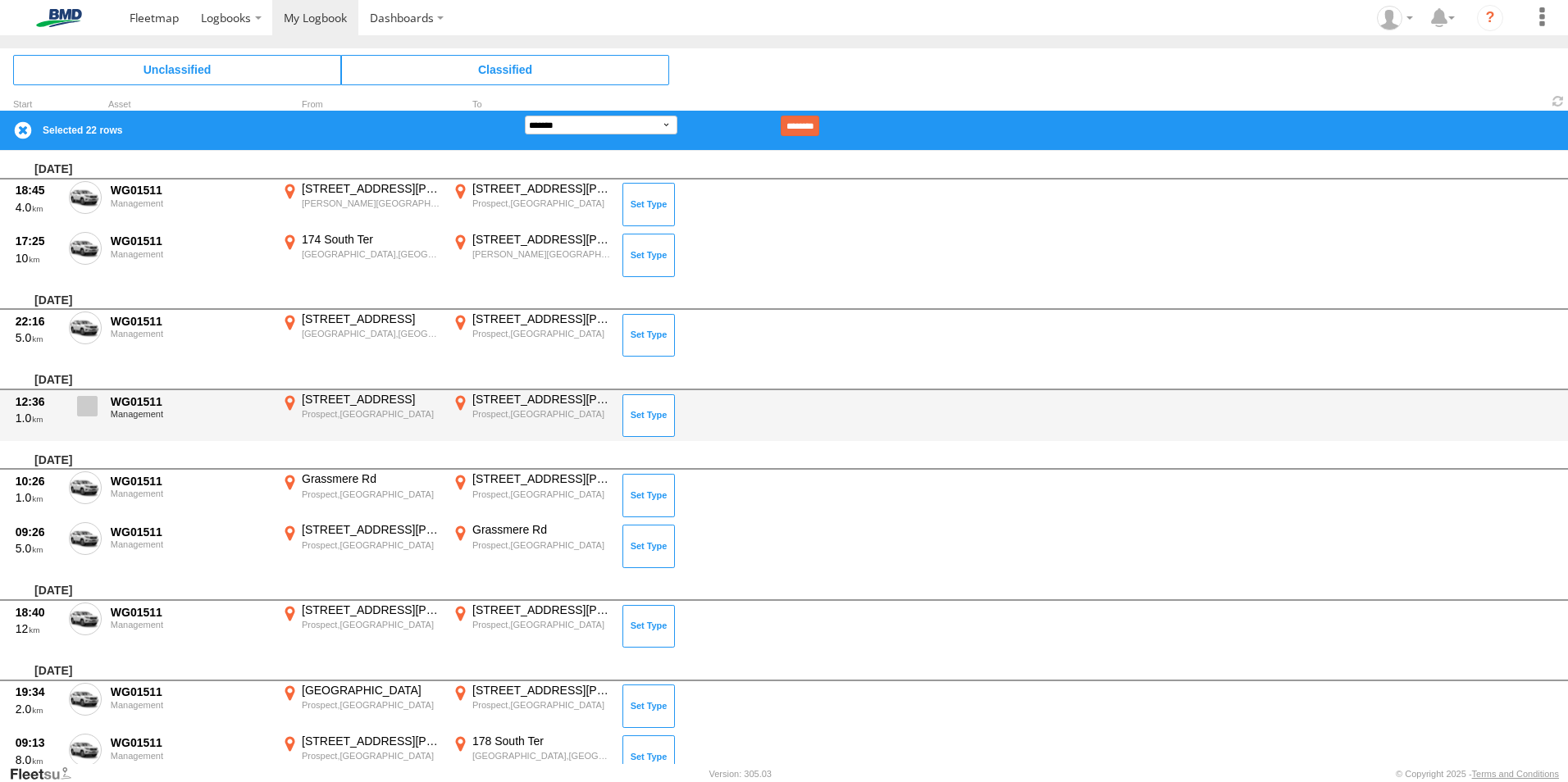
click at [84, 409] on span at bounding box center [87, 405] width 21 height 21
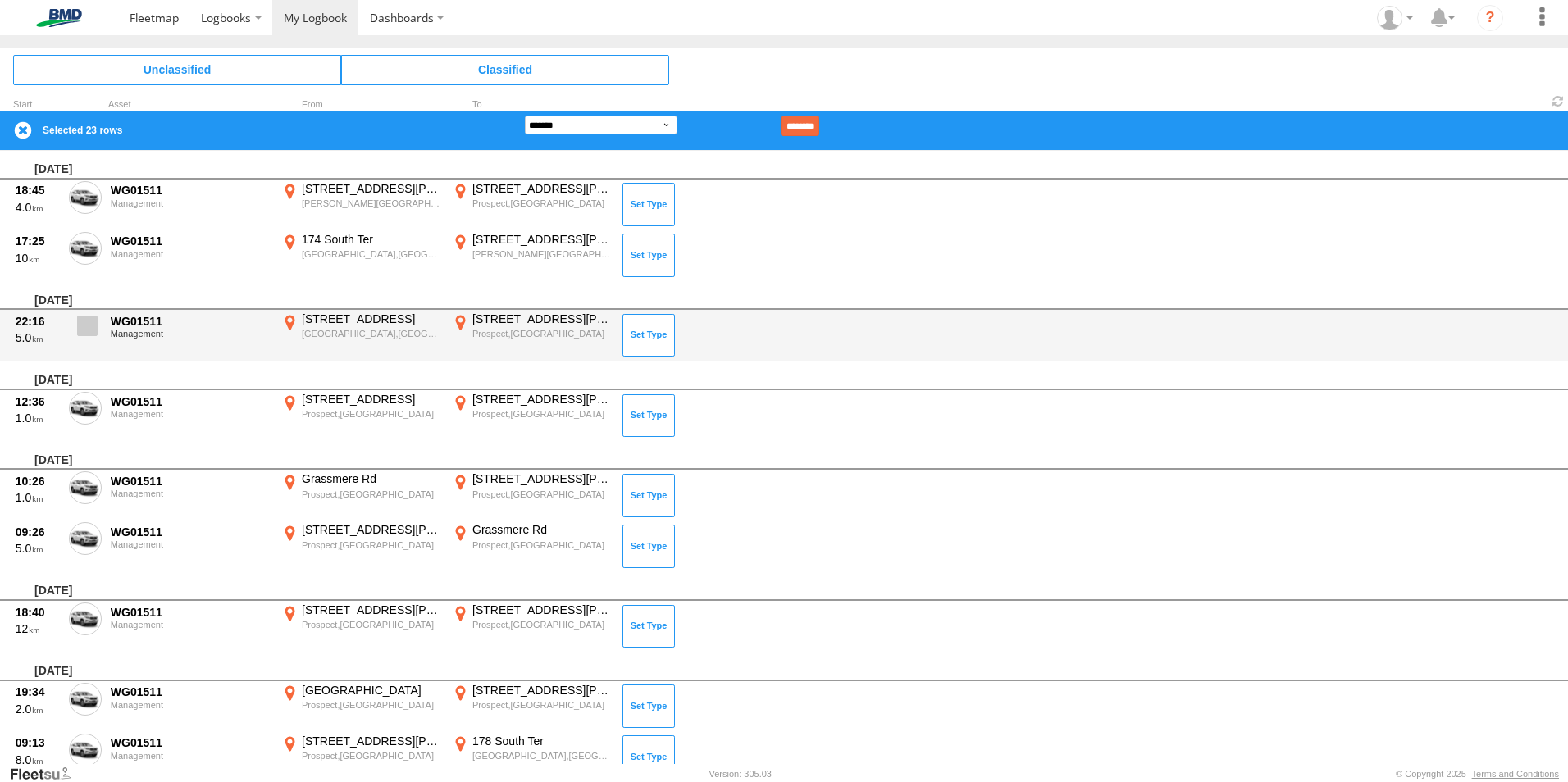
click at [92, 328] on span at bounding box center [87, 325] width 21 height 21
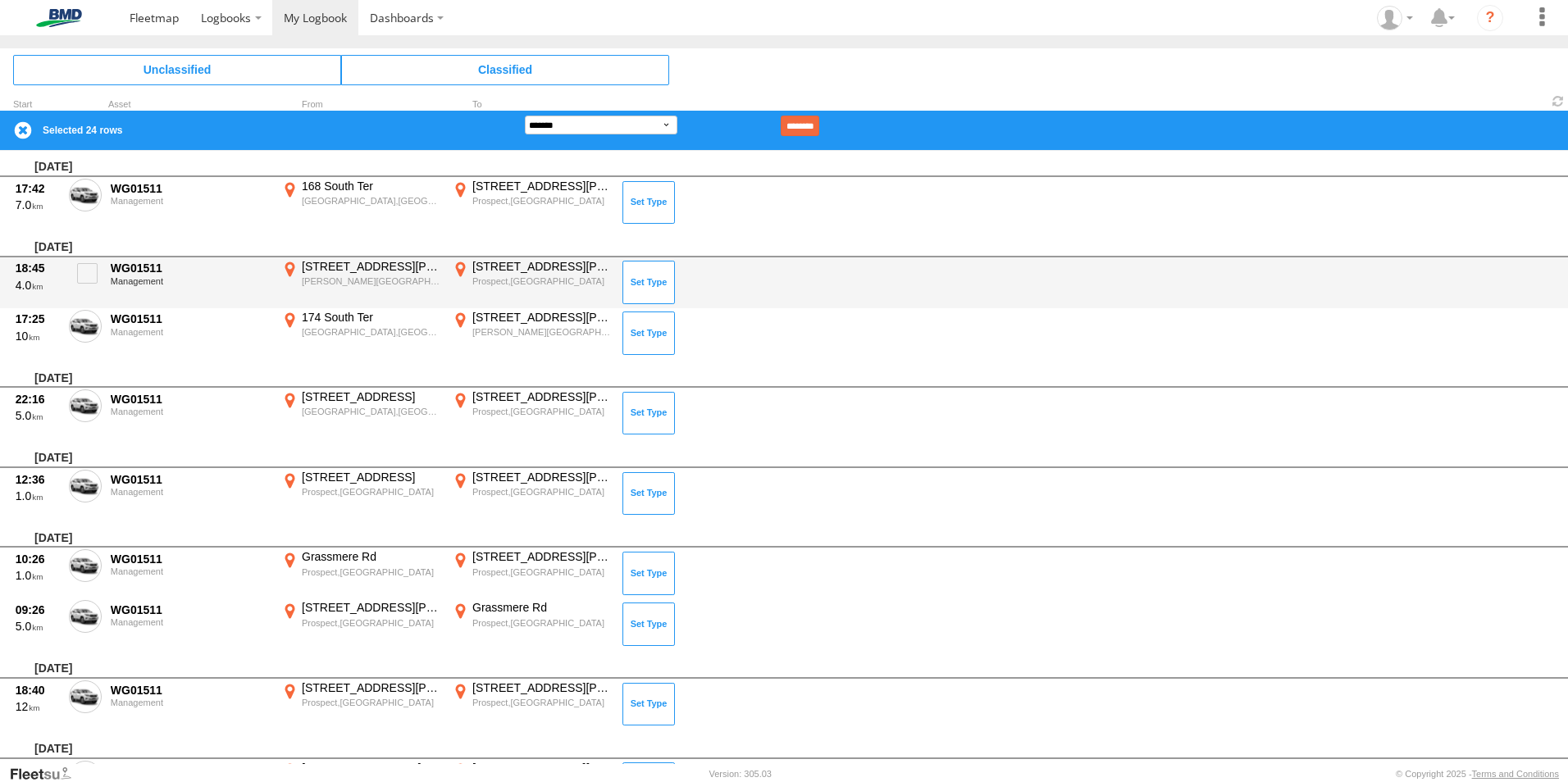
scroll to position [2795, 0]
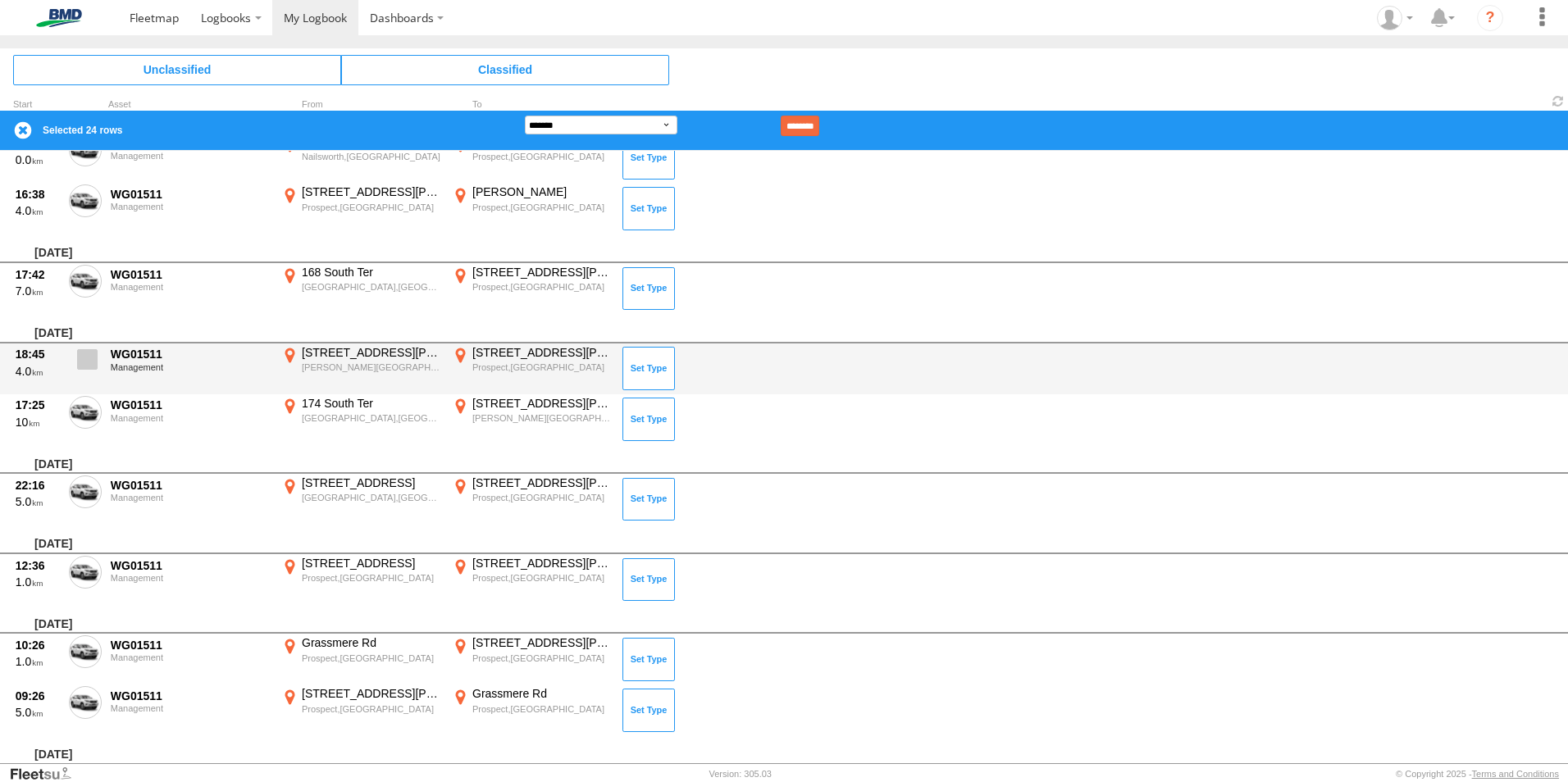
click at [76, 363] on label at bounding box center [85, 364] width 32 height 38
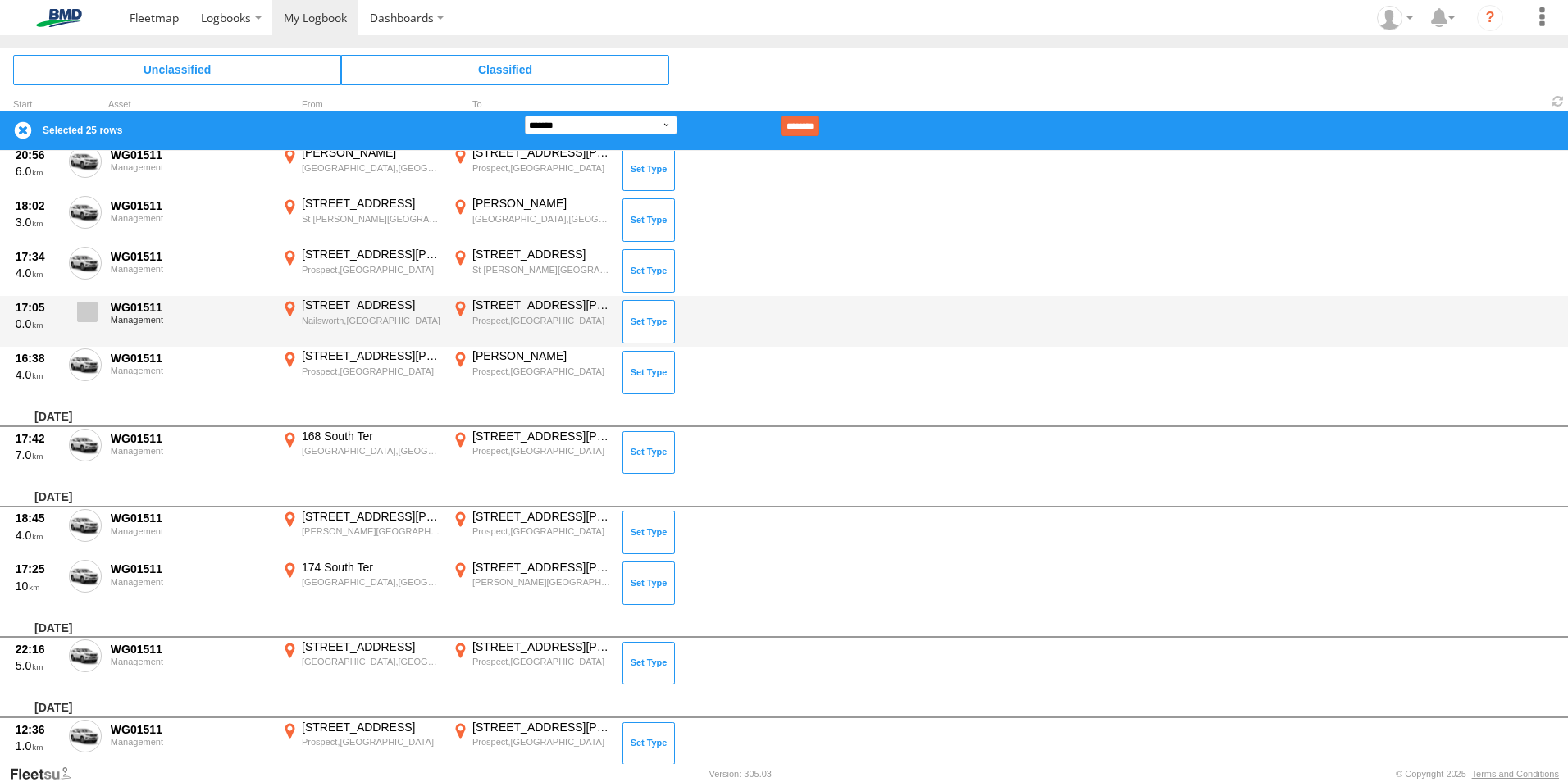
scroll to position [2548, 0]
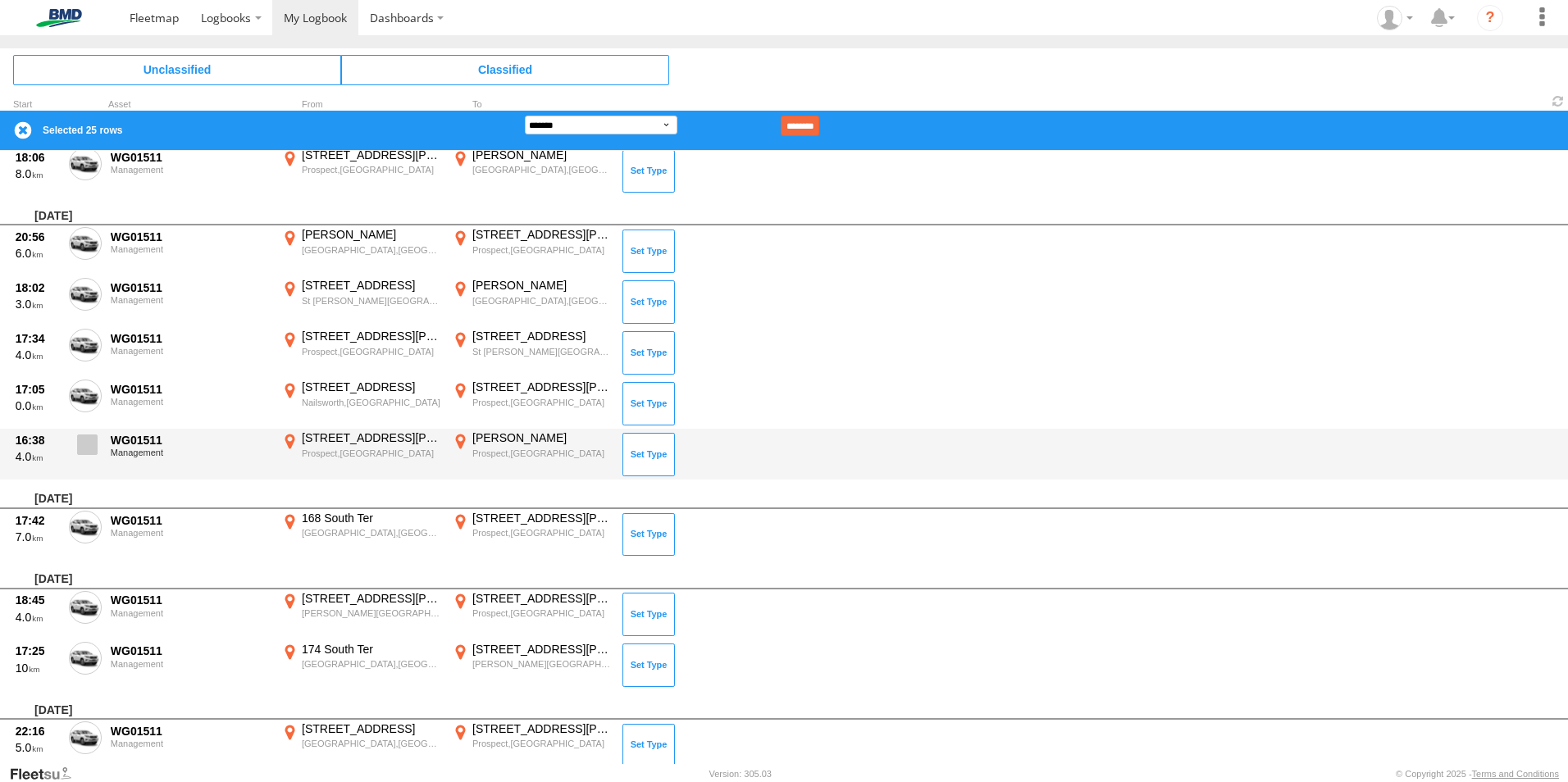
click at [87, 439] on span at bounding box center [87, 444] width 21 height 21
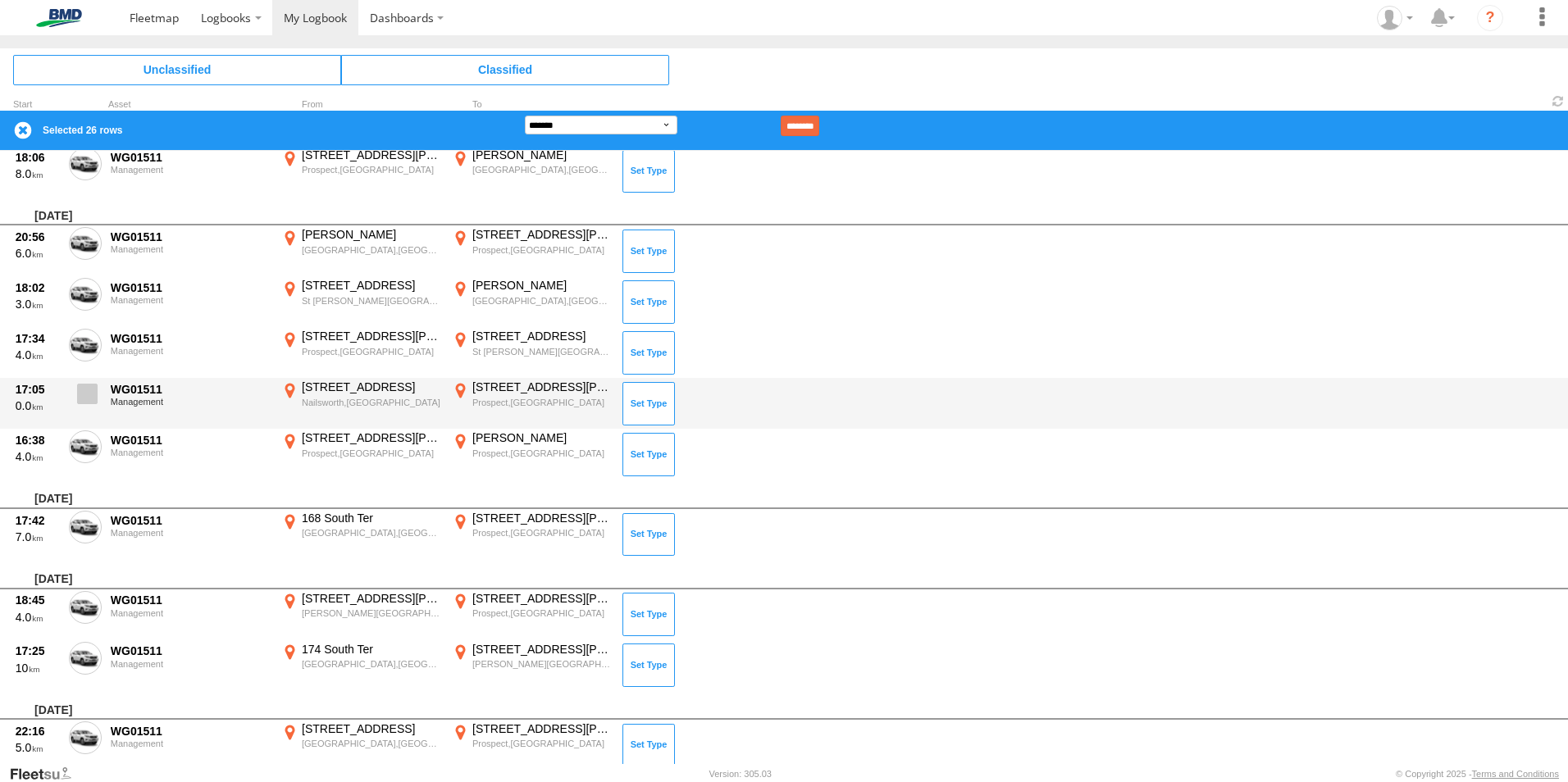
click at [88, 395] on span at bounding box center [87, 394] width 21 height 21
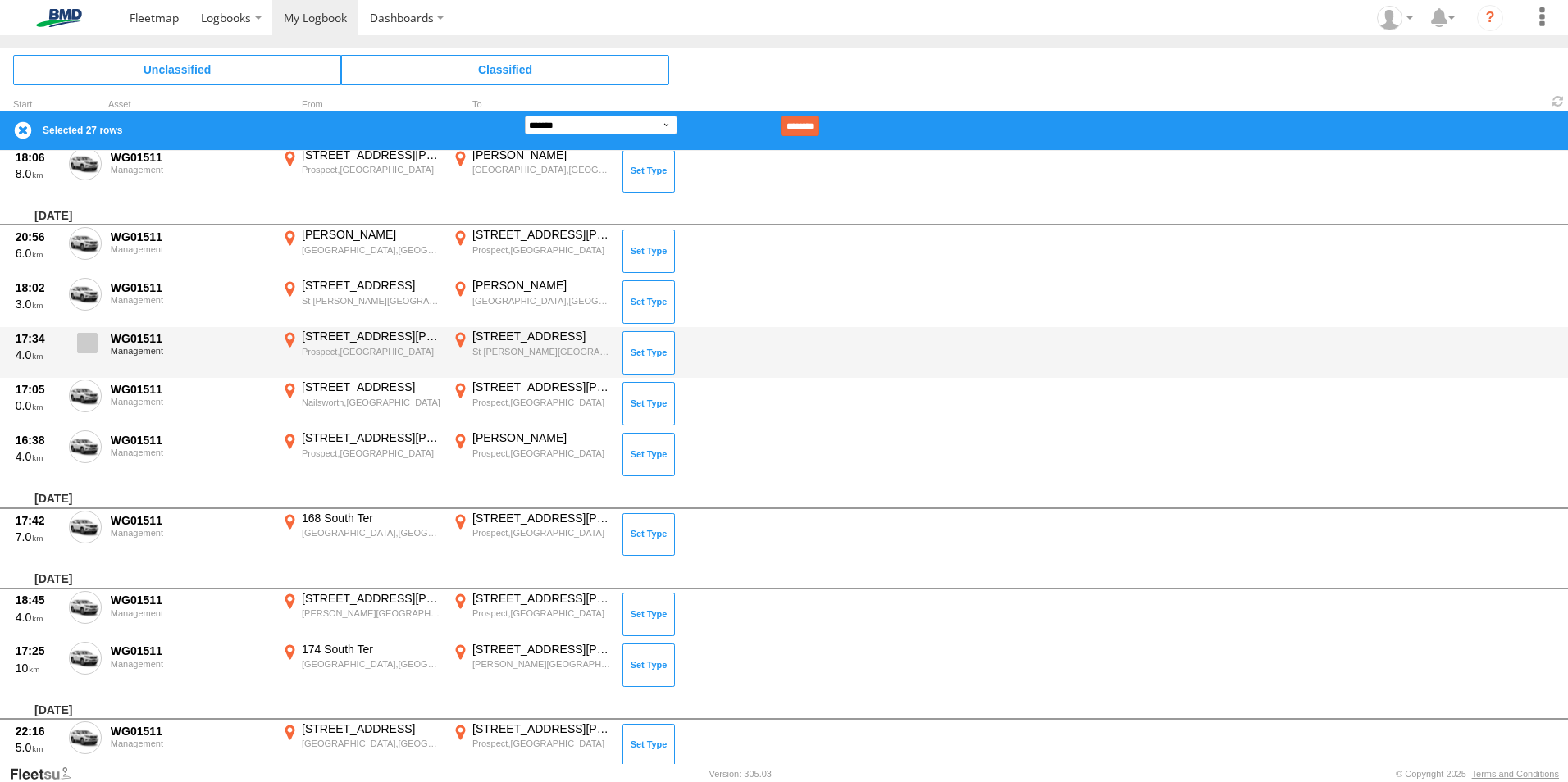
drag, startPoint x: 85, startPoint y: 345, endPoint x: 93, endPoint y: 289, distance: 56.6
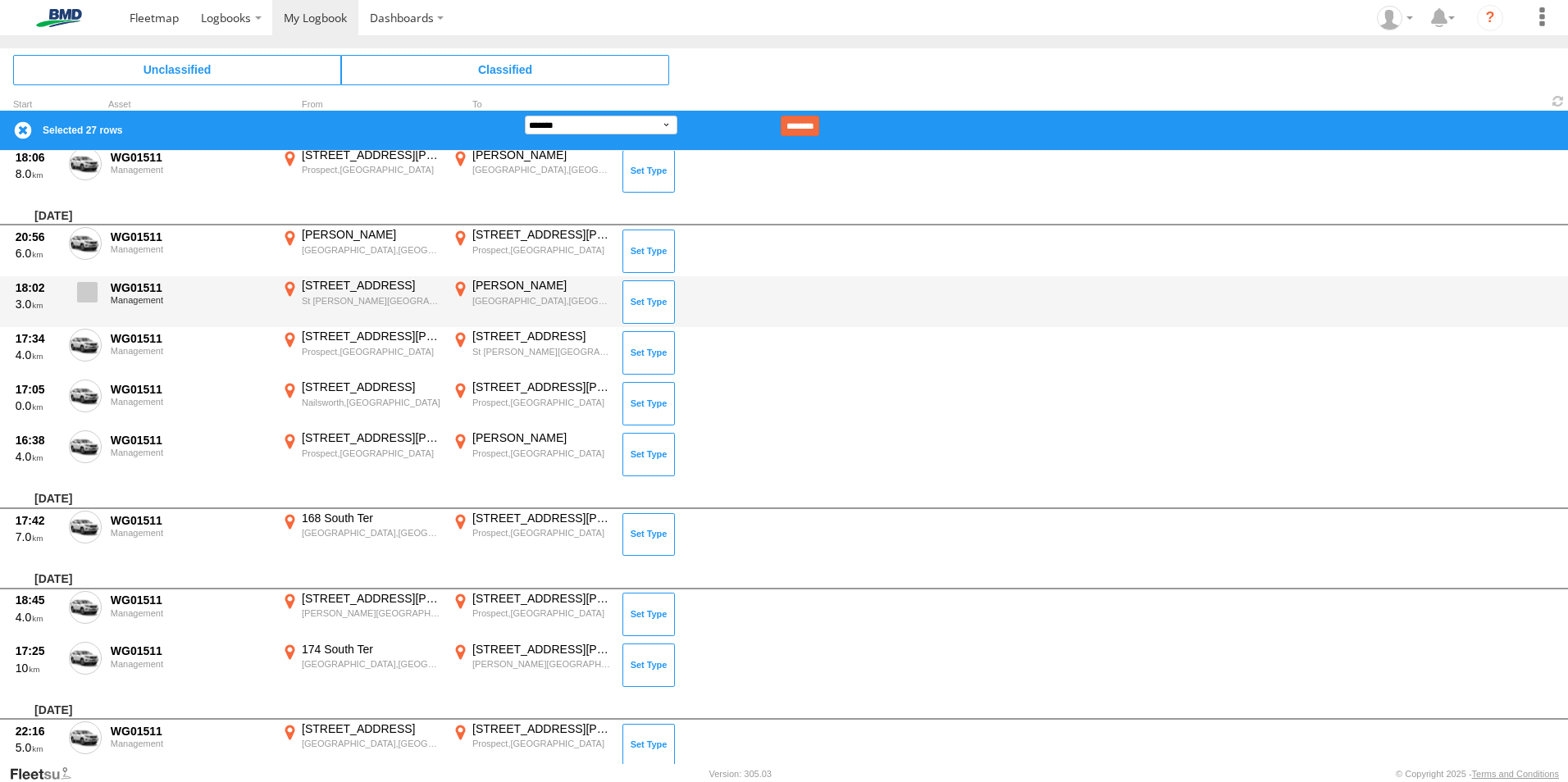
click at [0, 0] on span at bounding box center [0, 0] width 0 height 0
click at [89, 278] on label at bounding box center [85, 297] width 32 height 38
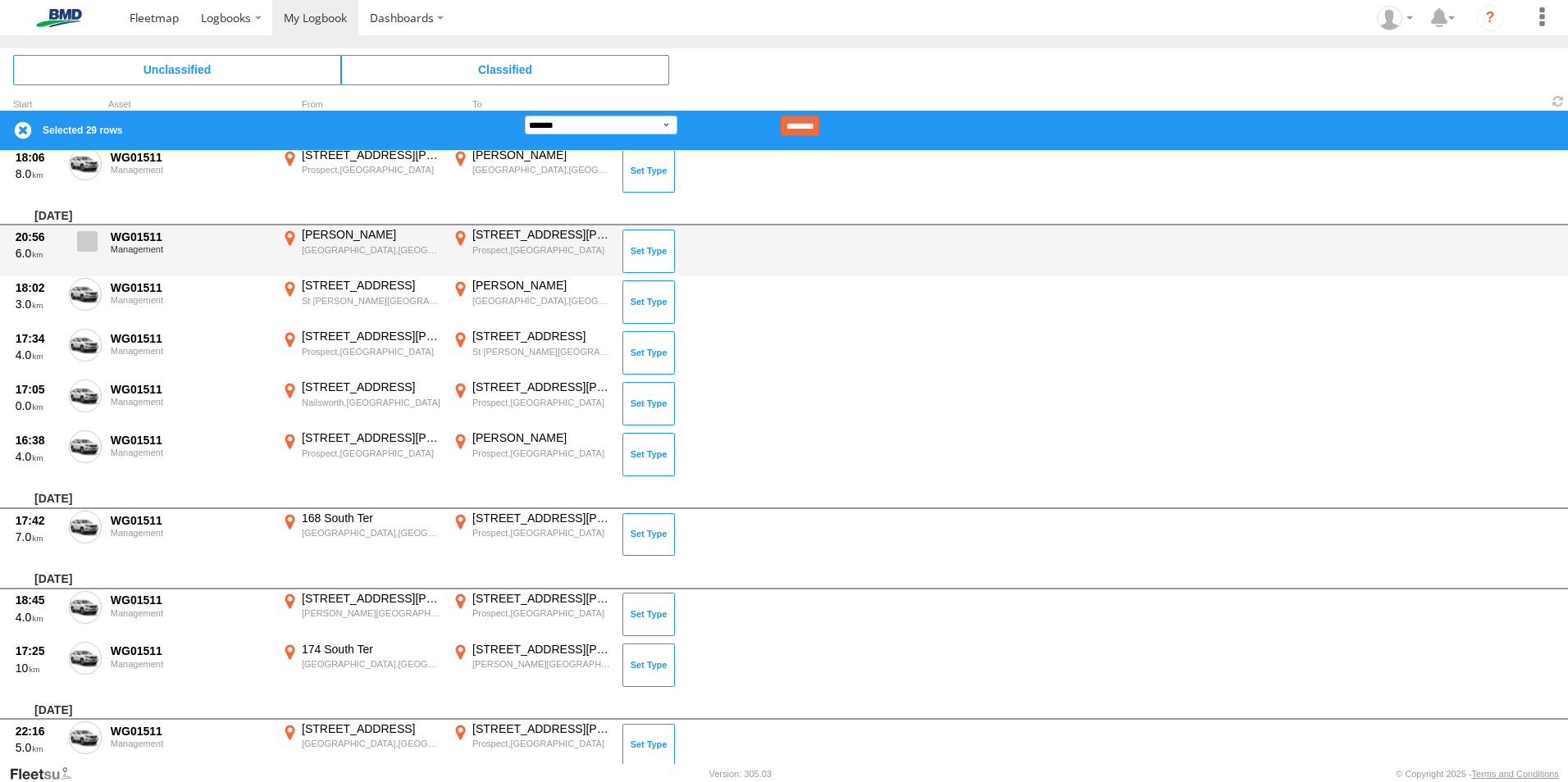
click at [88, 247] on span at bounding box center [87, 241] width 21 height 21
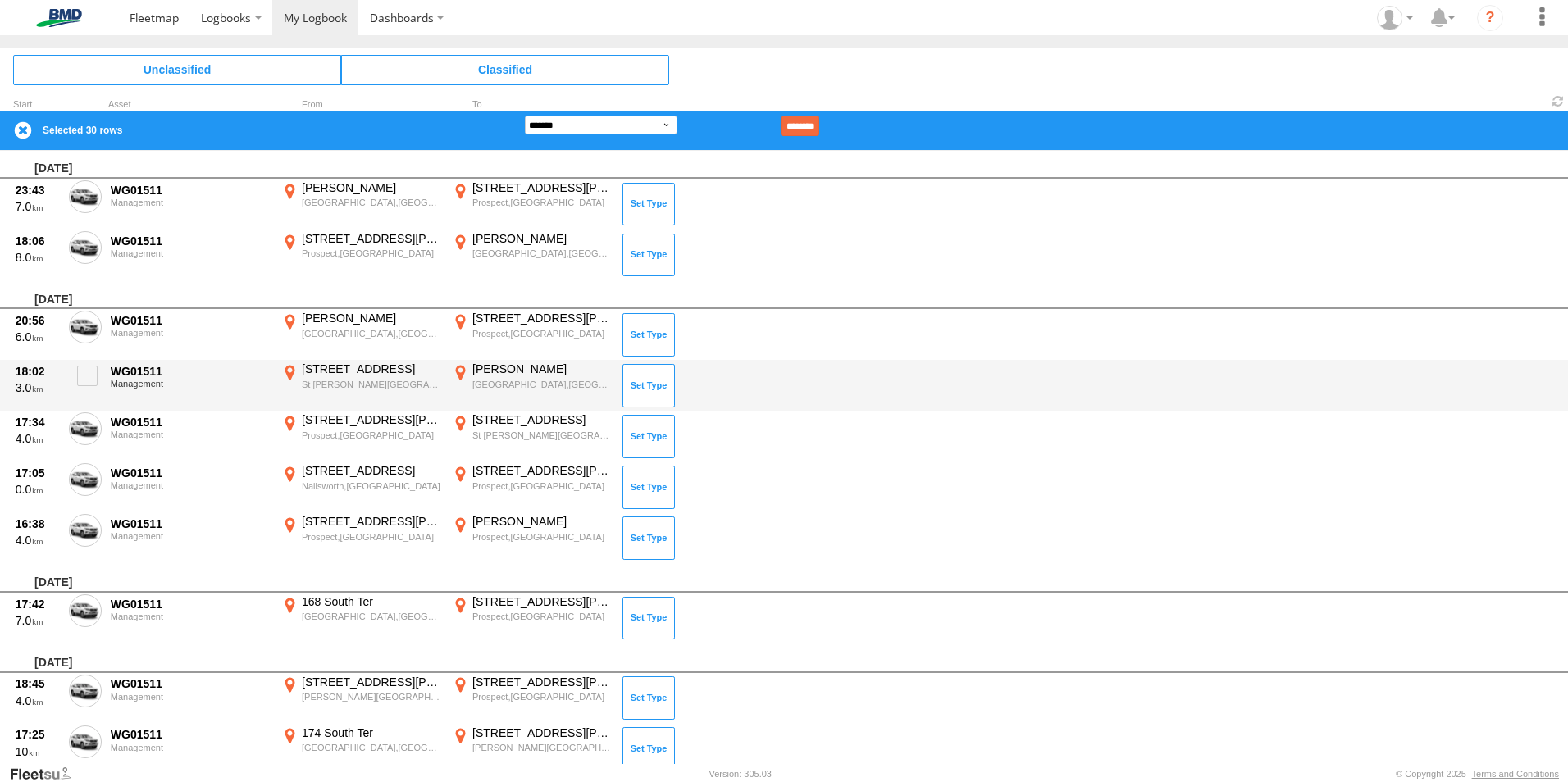
scroll to position [2385, 0]
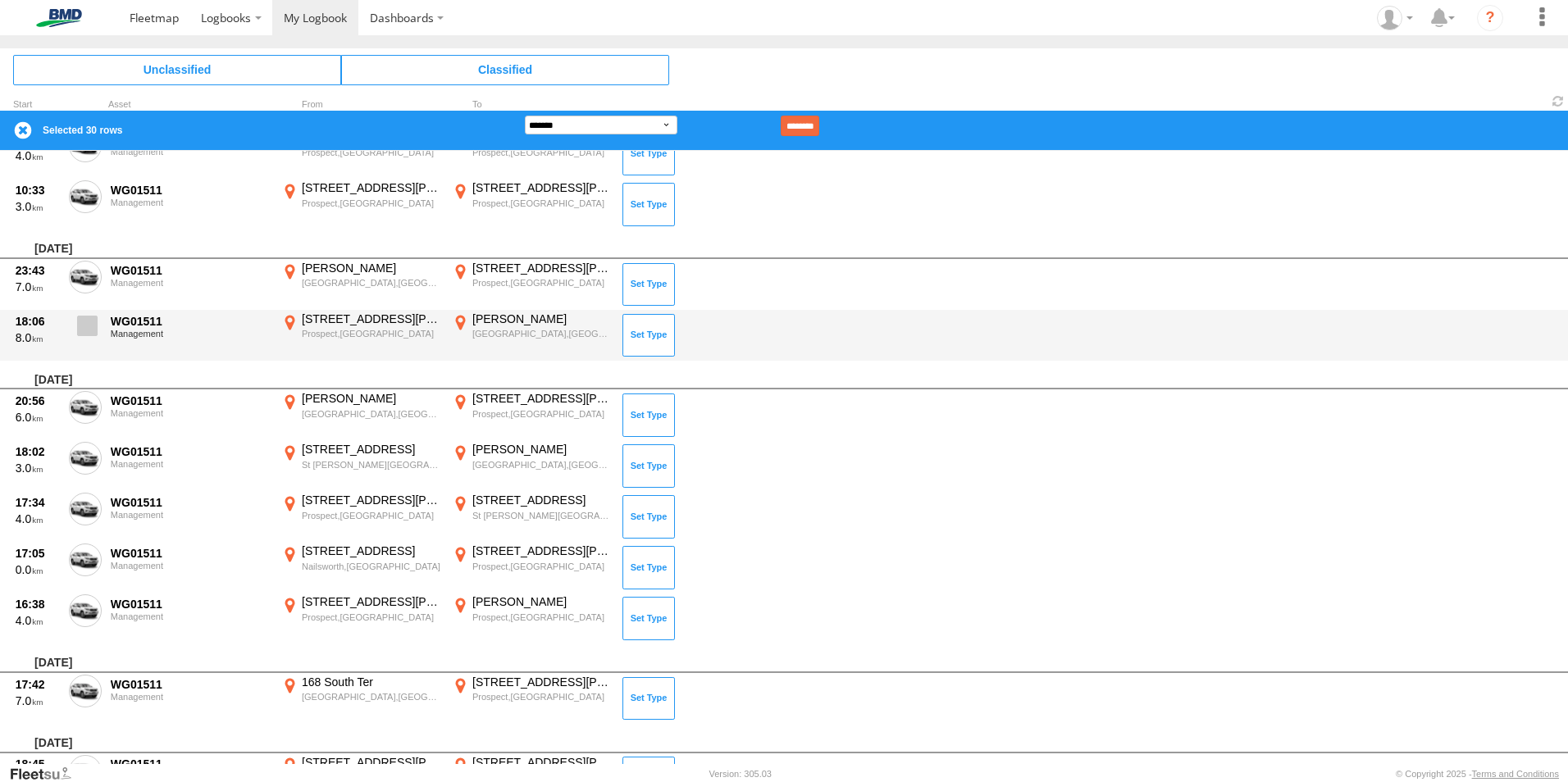
click at [83, 331] on span at bounding box center [87, 325] width 21 height 21
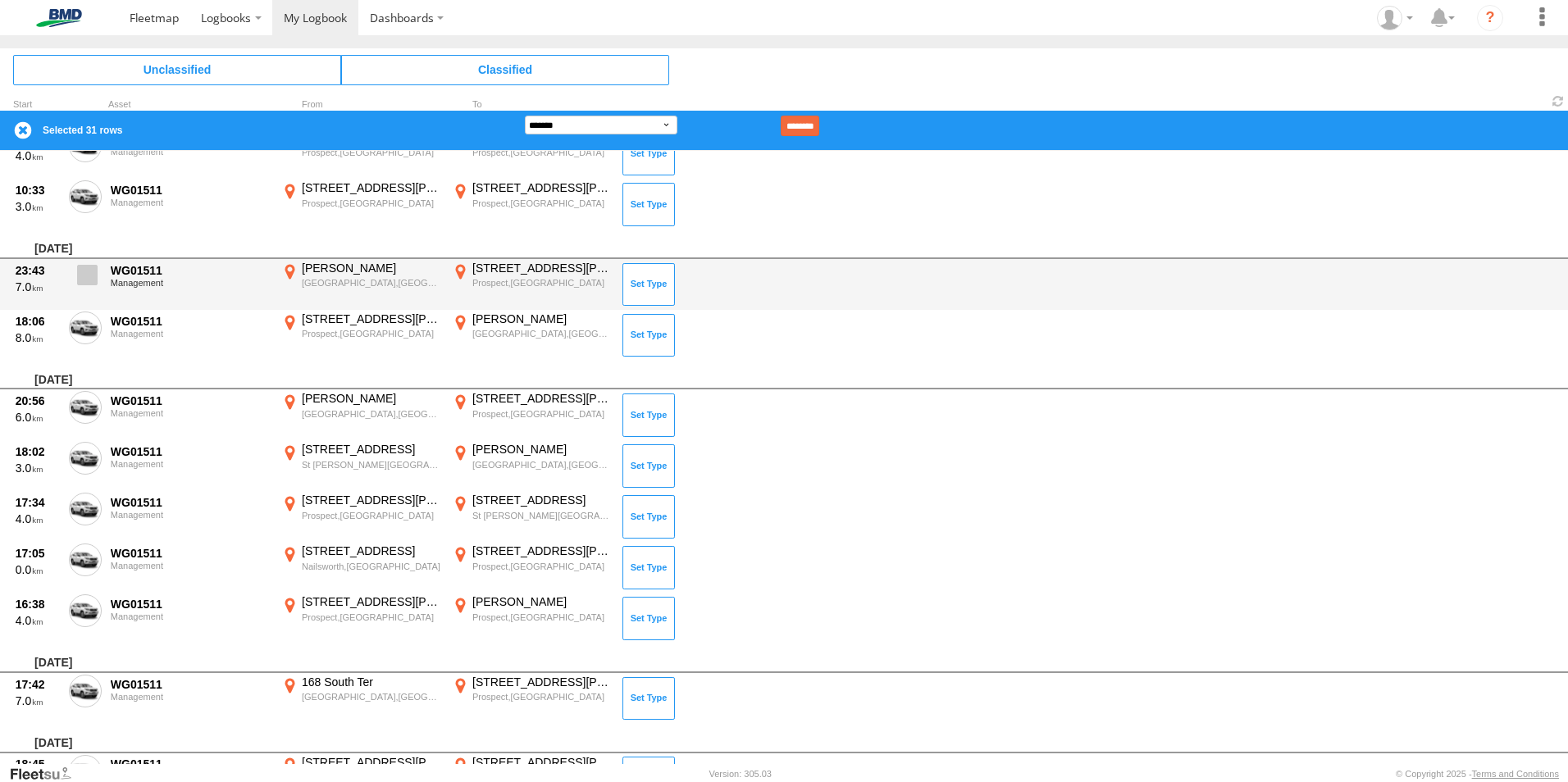
click at [88, 296] on label at bounding box center [85, 280] width 32 height 38
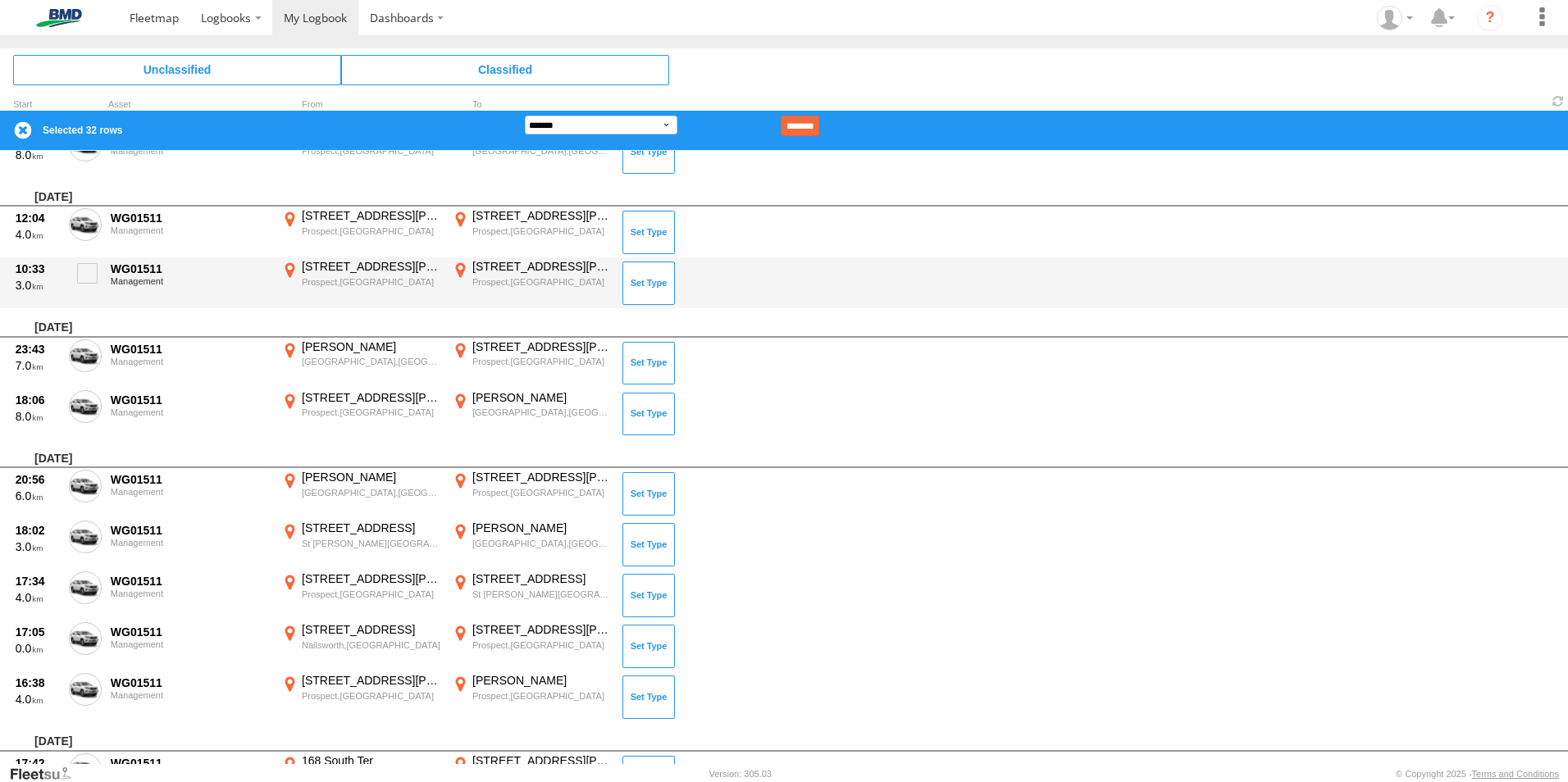
scroll to position [2220, 0]
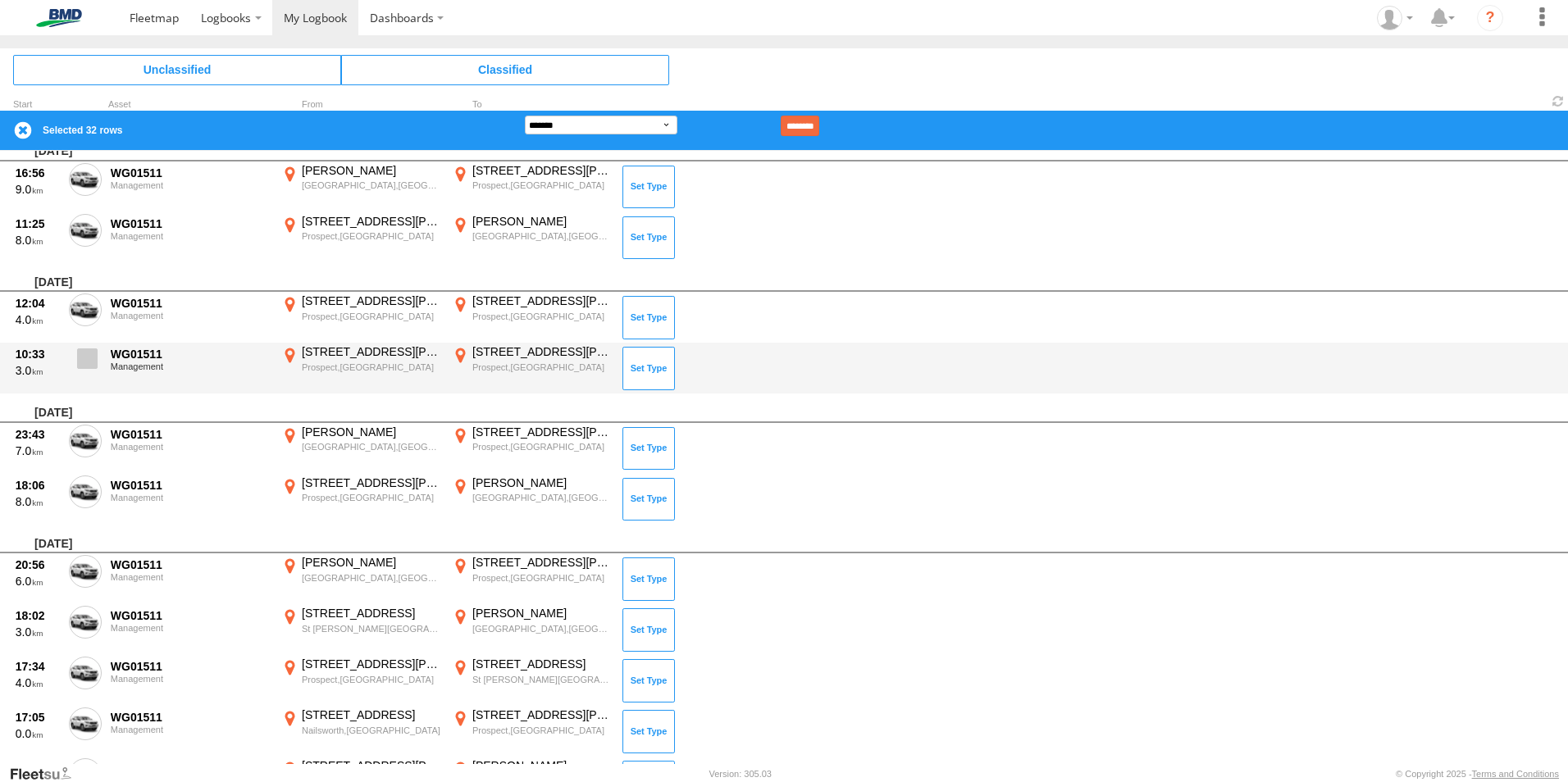
click at [86, 358] on span at bounding box center [87, 359] width 21 height 21
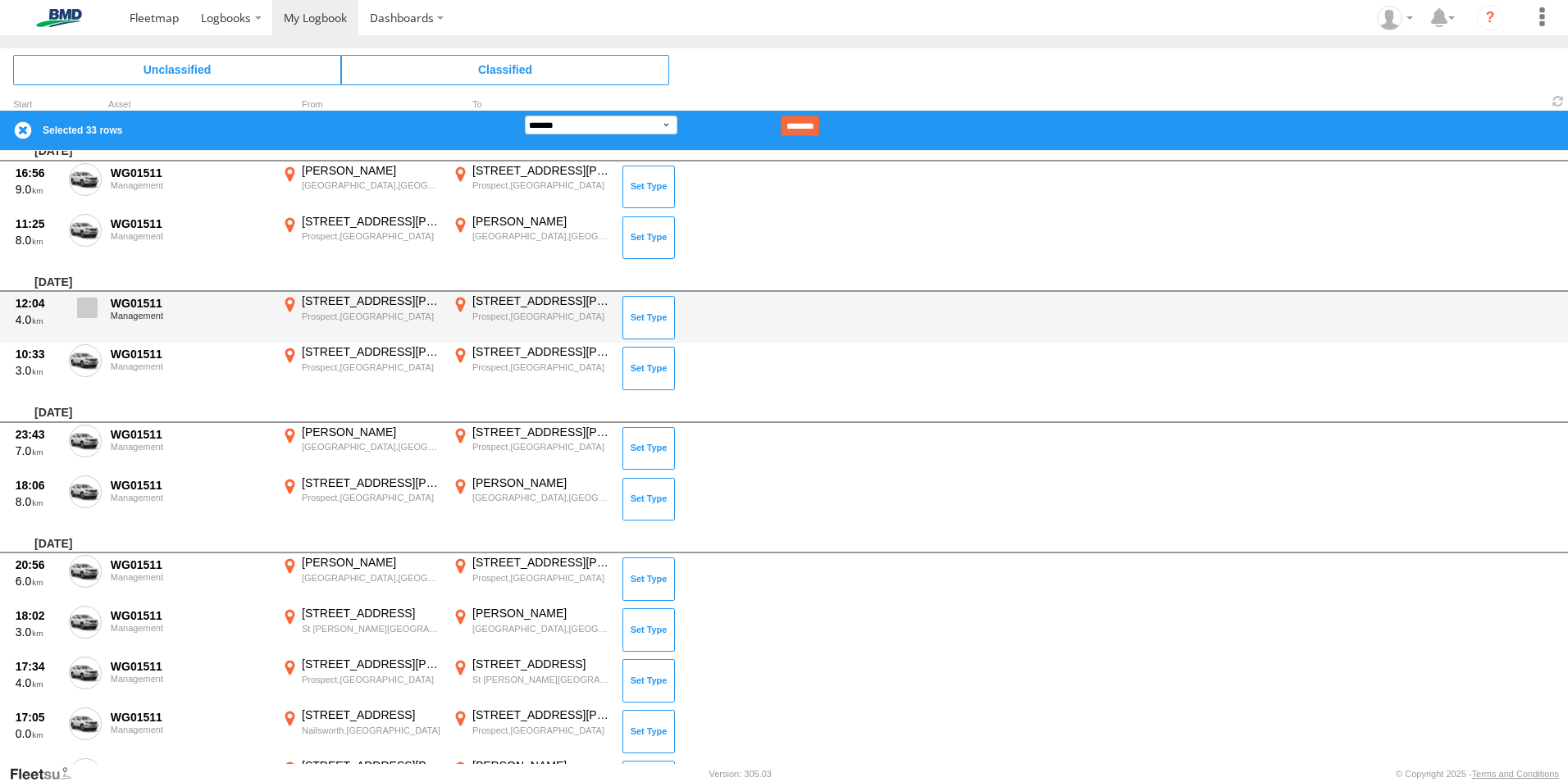
click at [92, 321] on label at bounding box center [85, 312] width 32 height 38
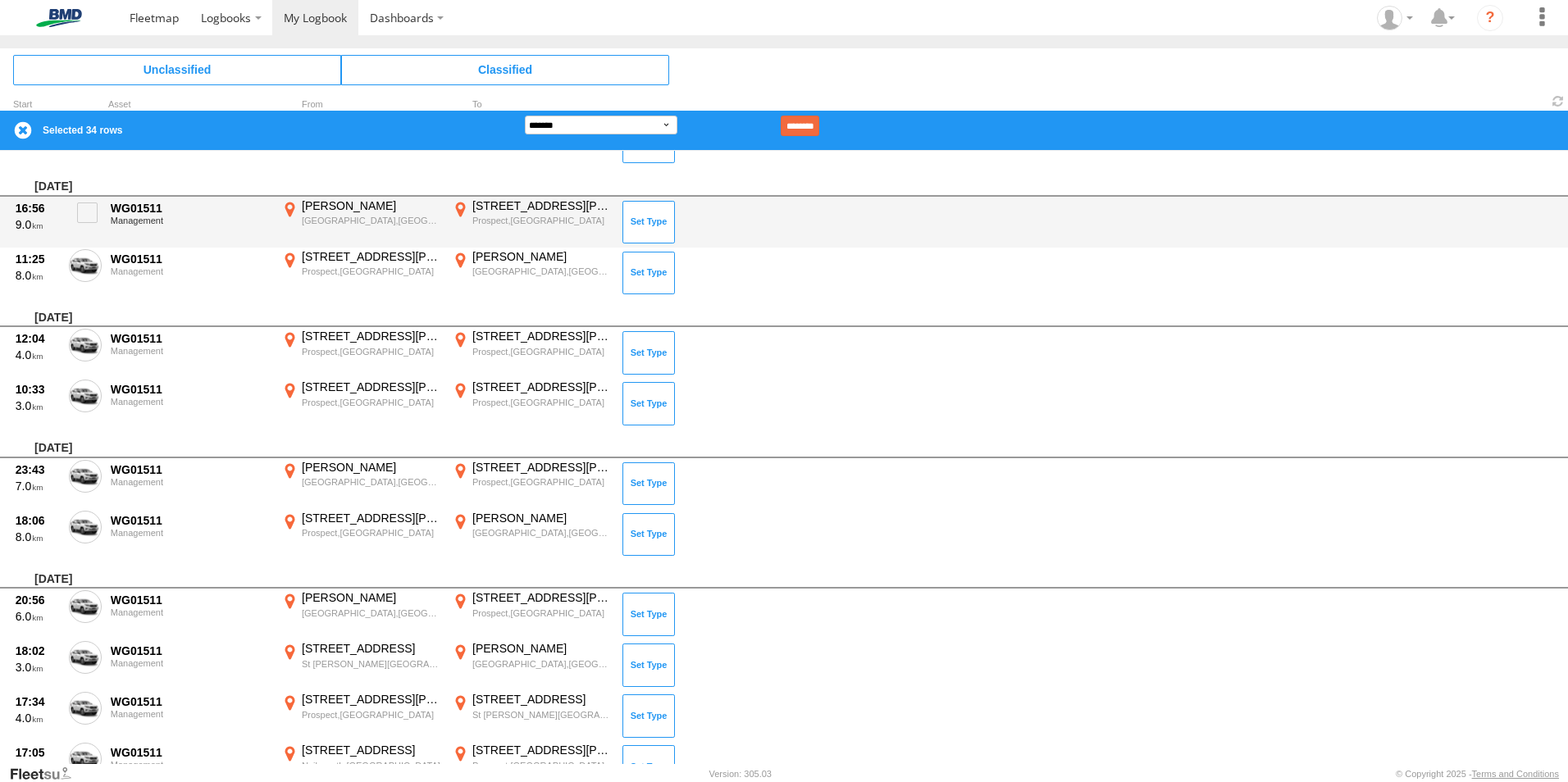
scroll to position [2057, 0]
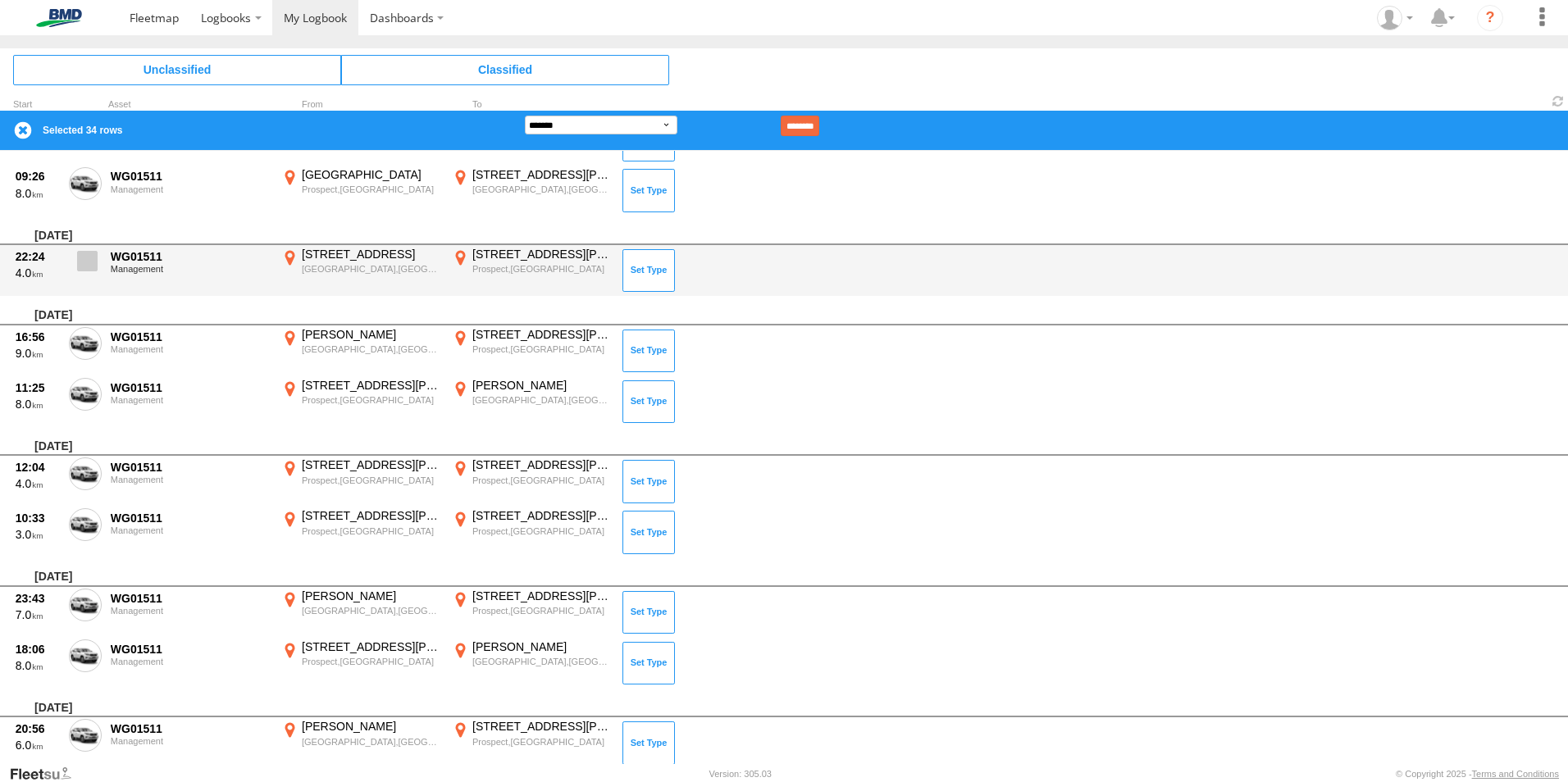
click at [100, 261] on label at bounding box center [85, 265] width 32 height 38
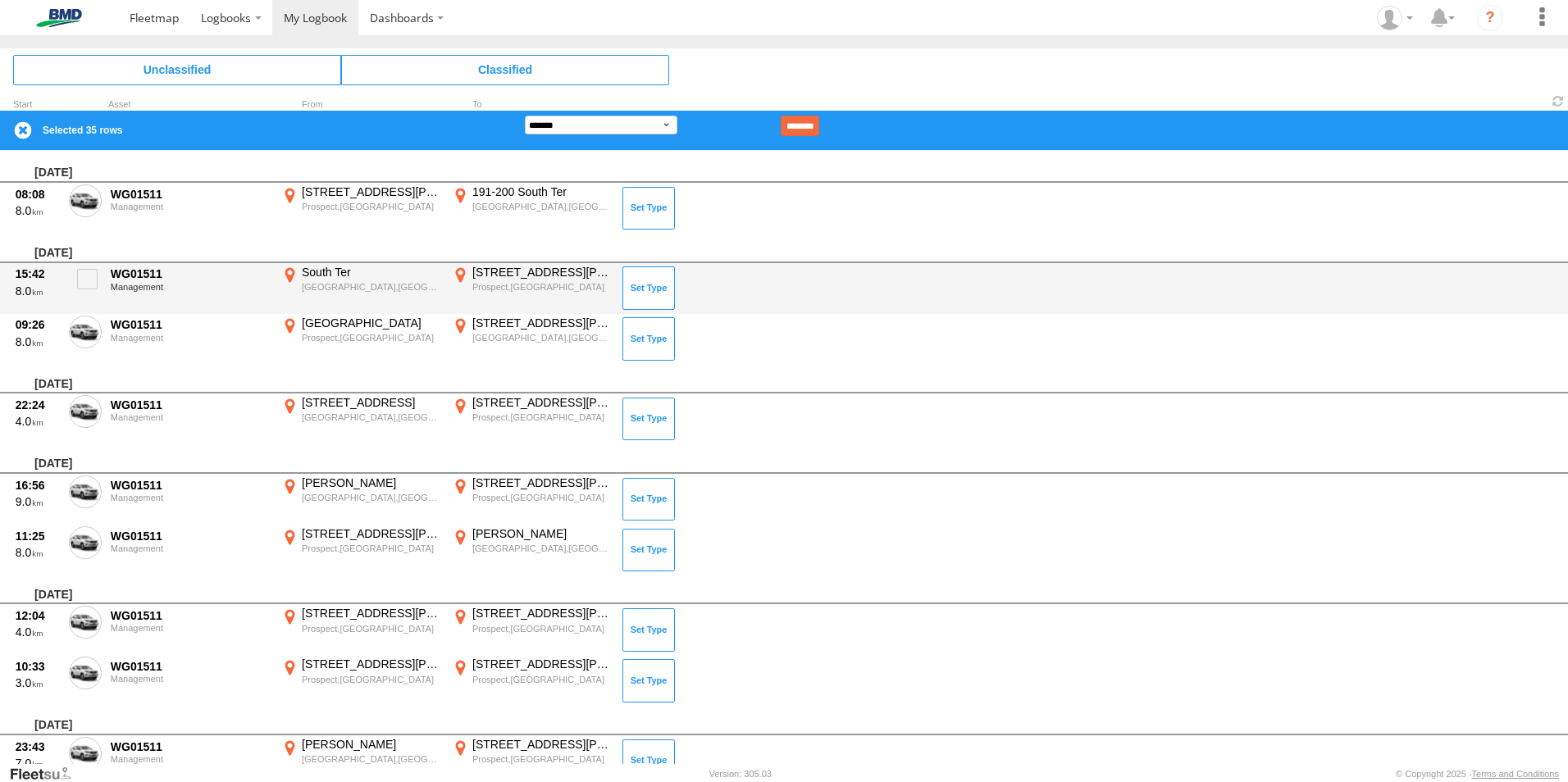
scroll to position [1893, 0]
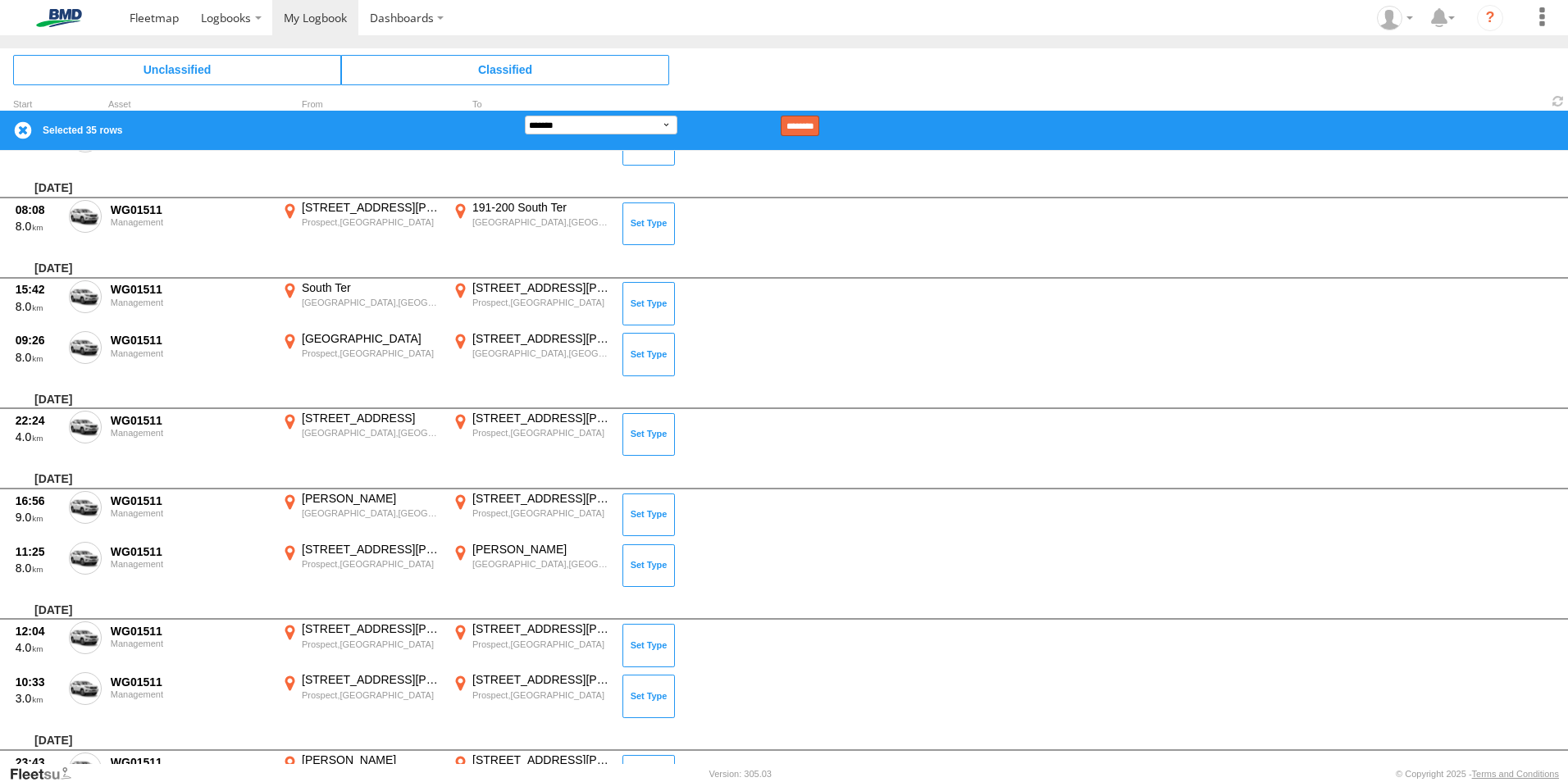
click at [819, 122] on input "********" at bounding box center [799, 126] width 39 height 21
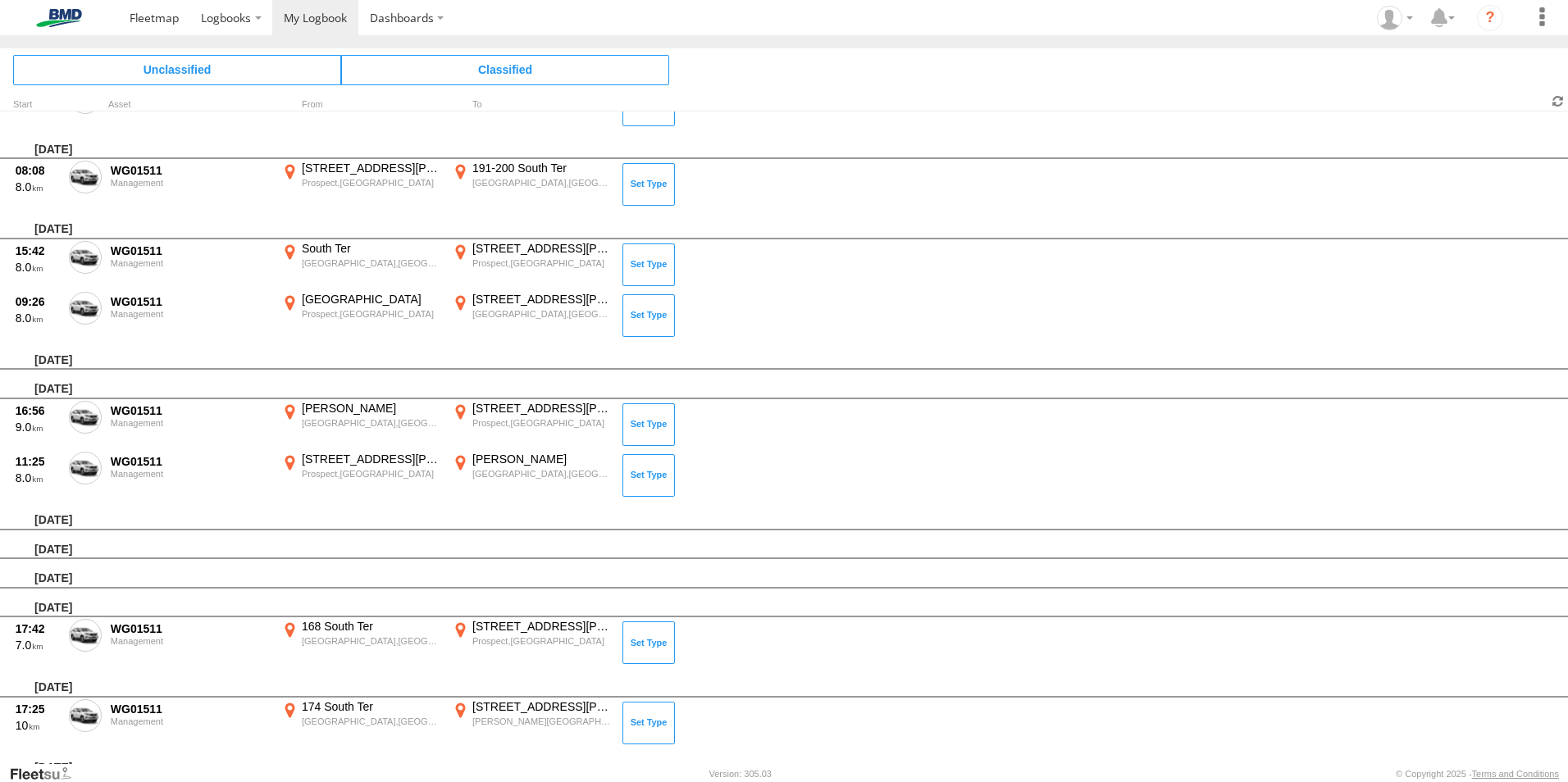
click at [1557, 102] on span at bounding box center [1558, 101] width 20 height 15
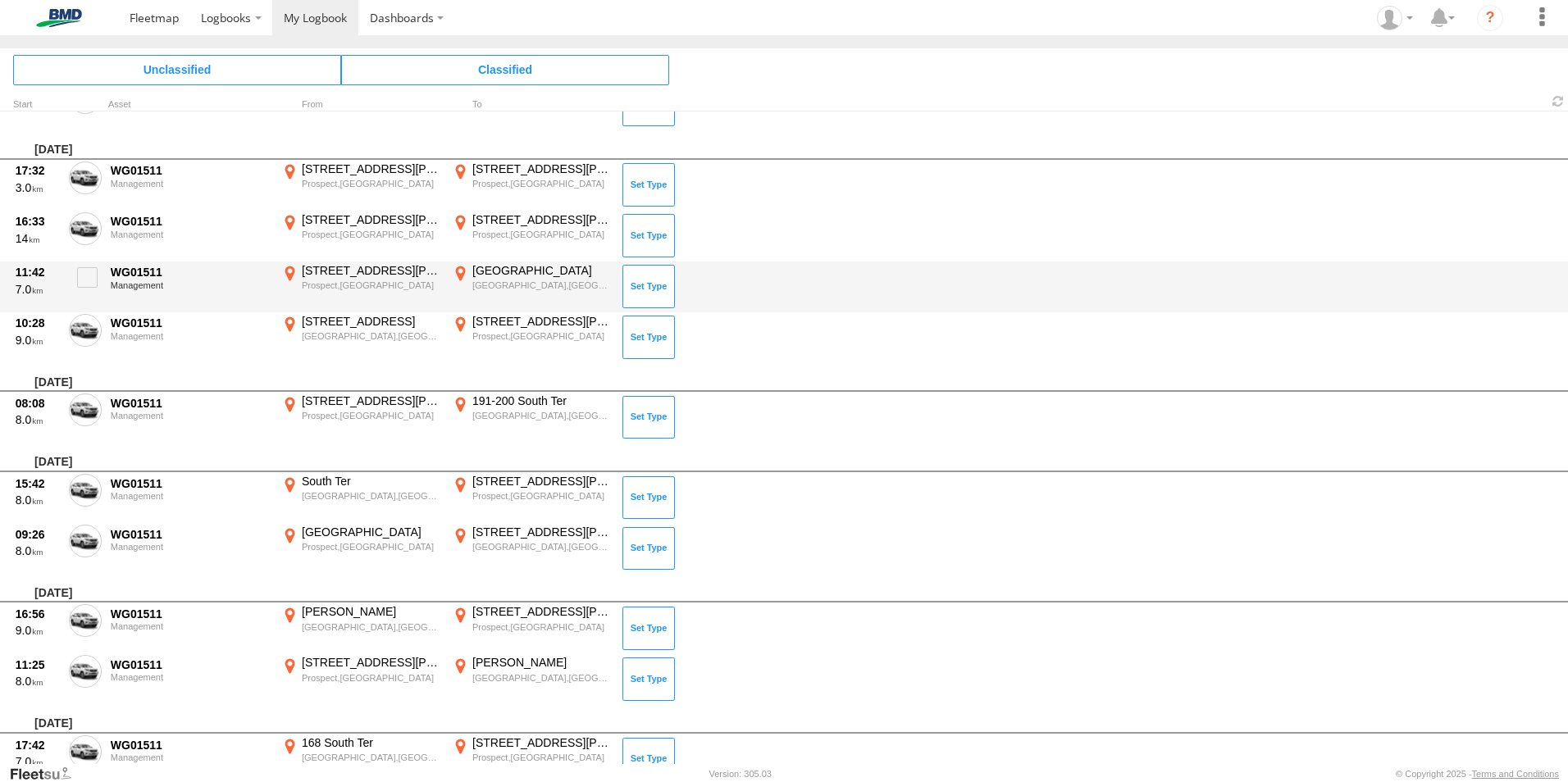
scroll to position [1558, 0]
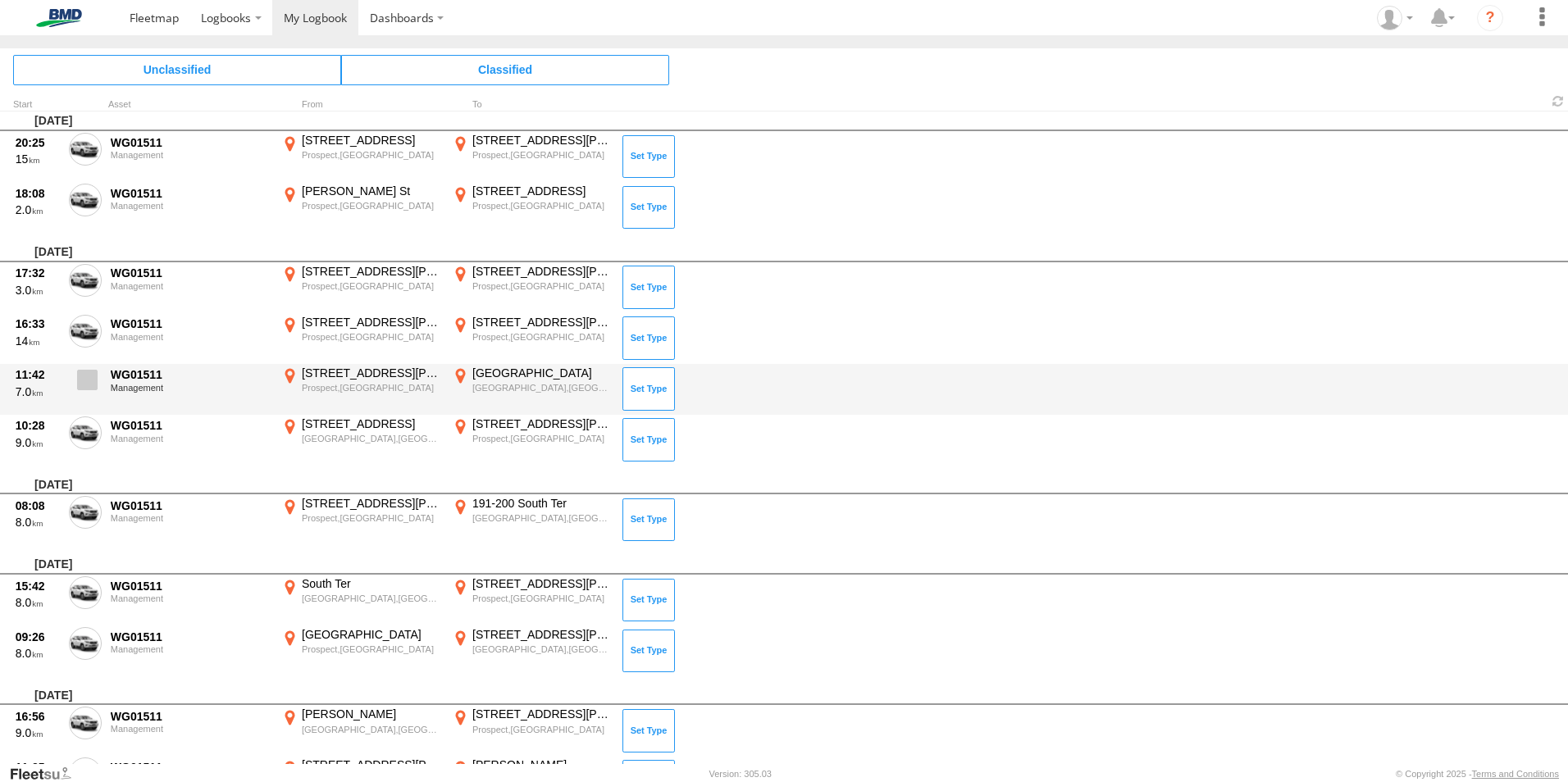
click at [94, 378] on span at bounding box center [87, 379] width 21 height 21
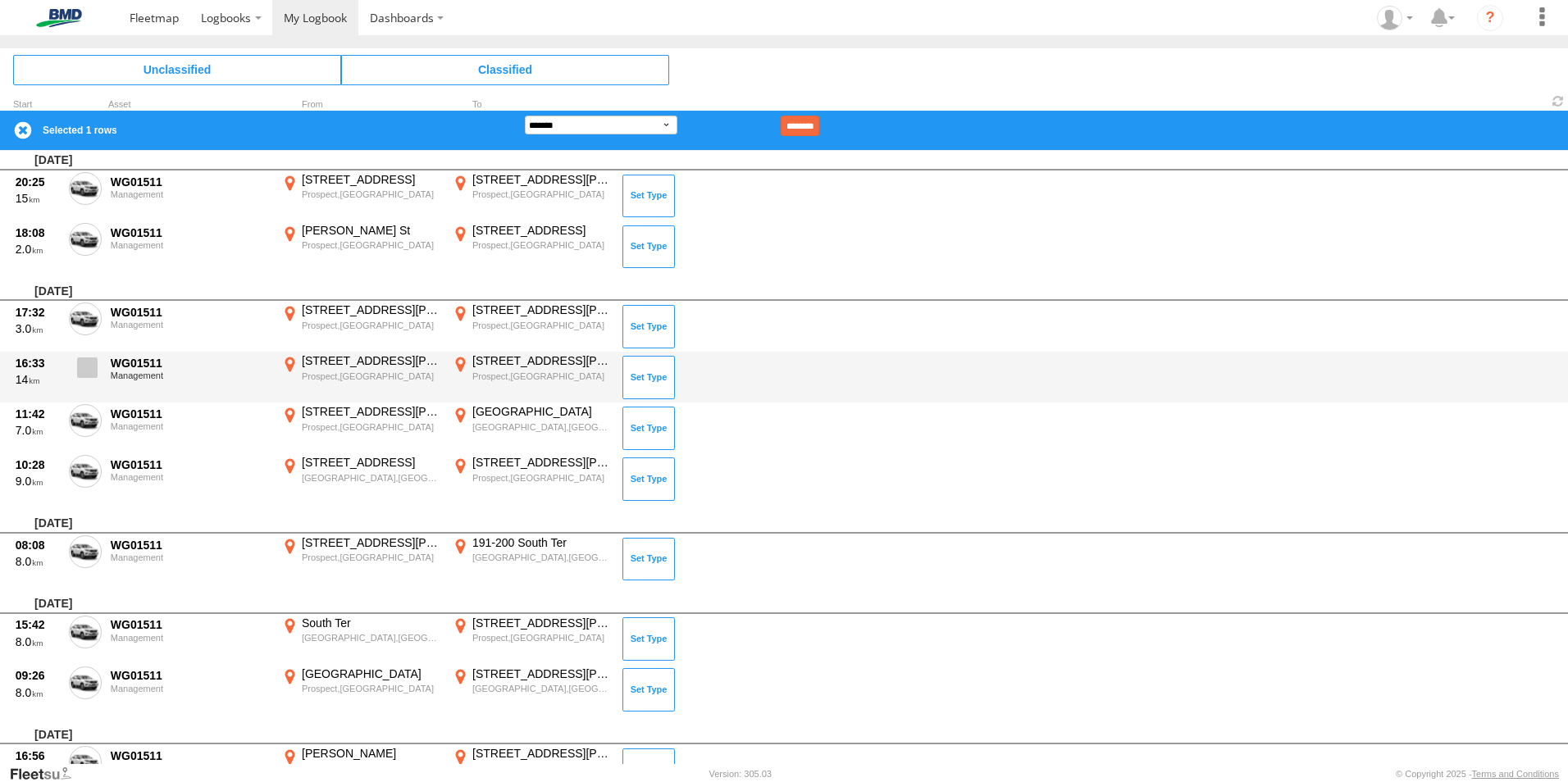
click at [85, 368] on span at bounding box center [87, 368] width 21 height 21
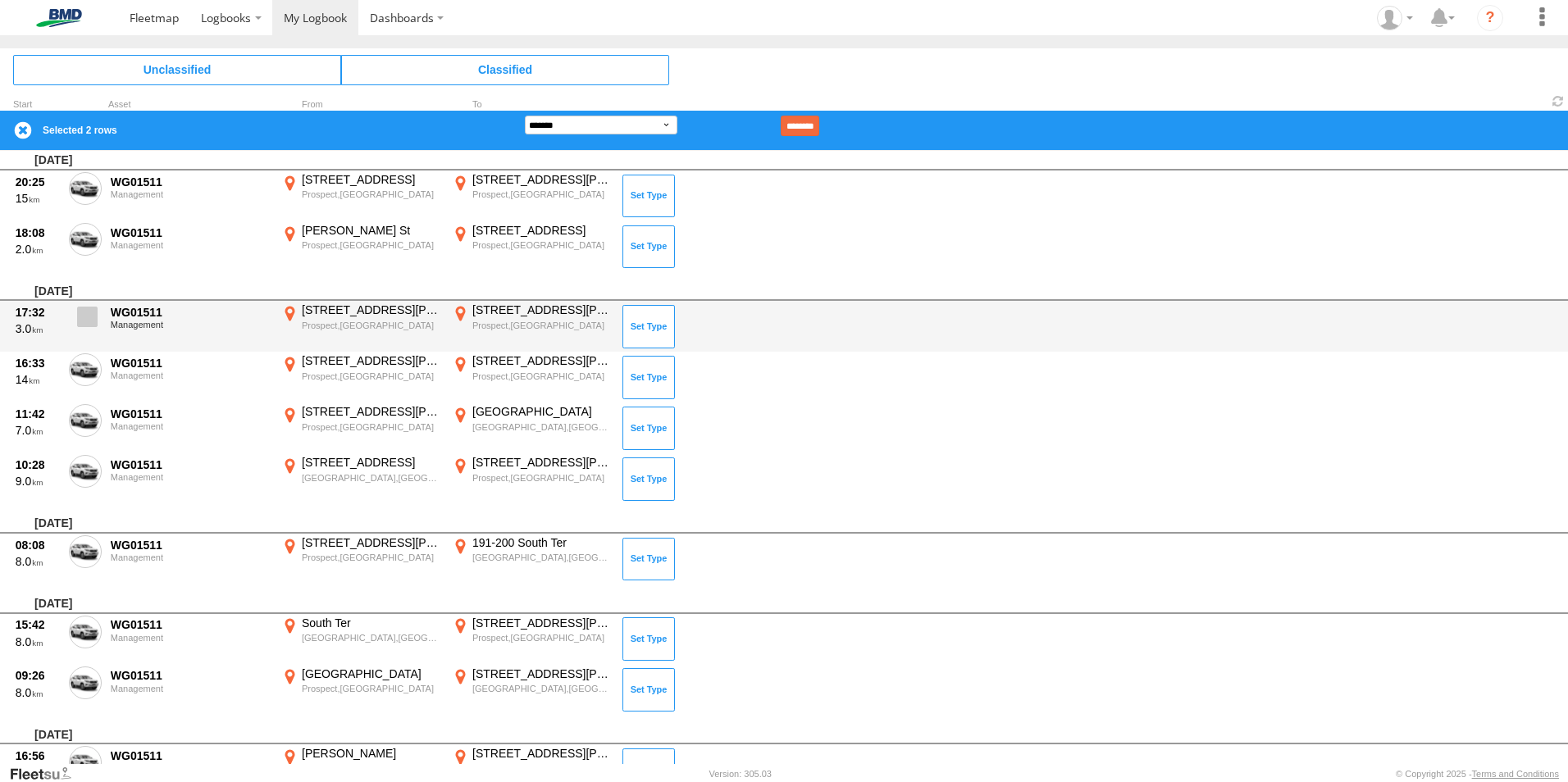
click at [82, 315] on span at bounding box center [87, 316] width 21 height 21
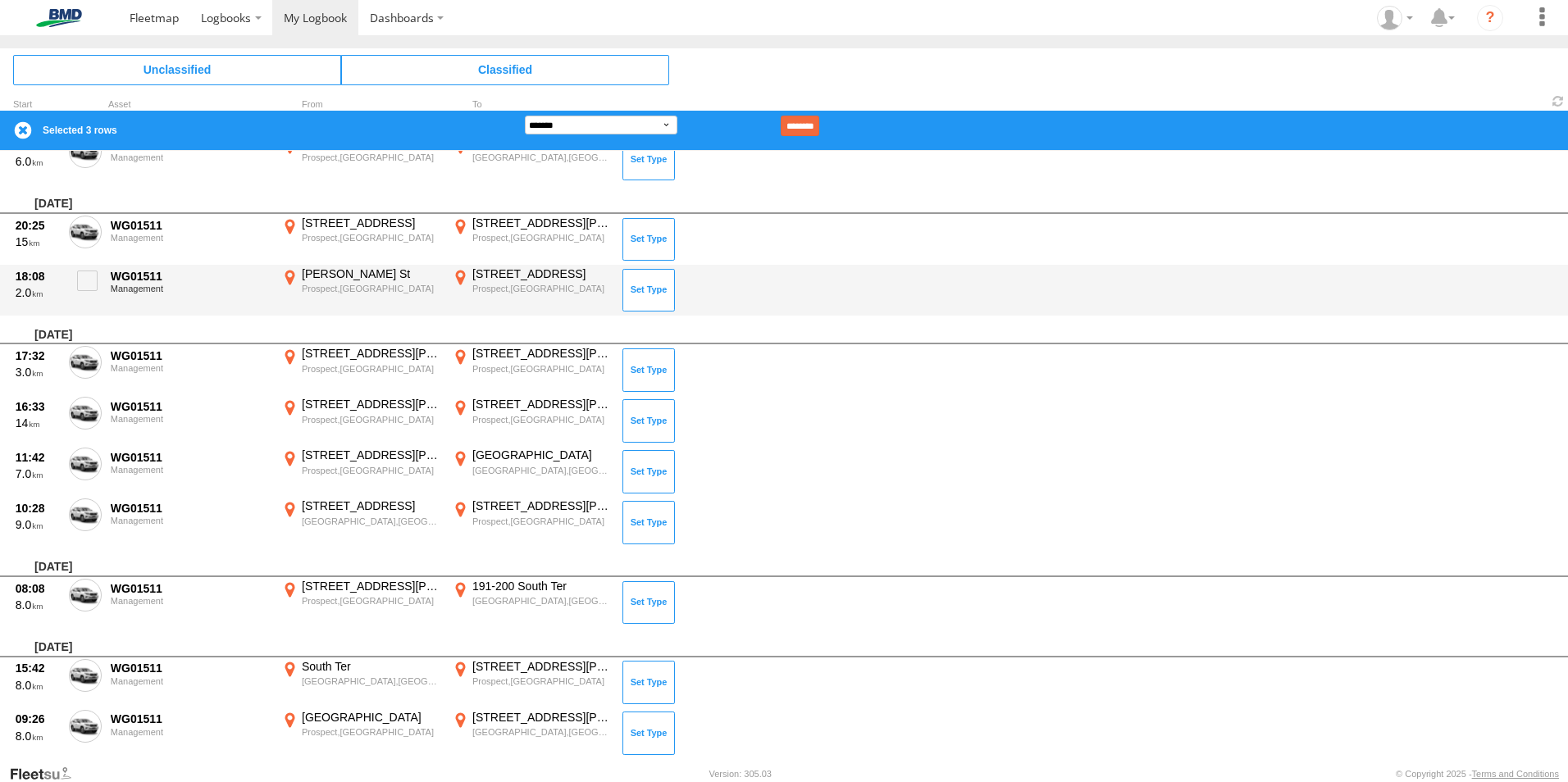
scroll to position [1475, 0]
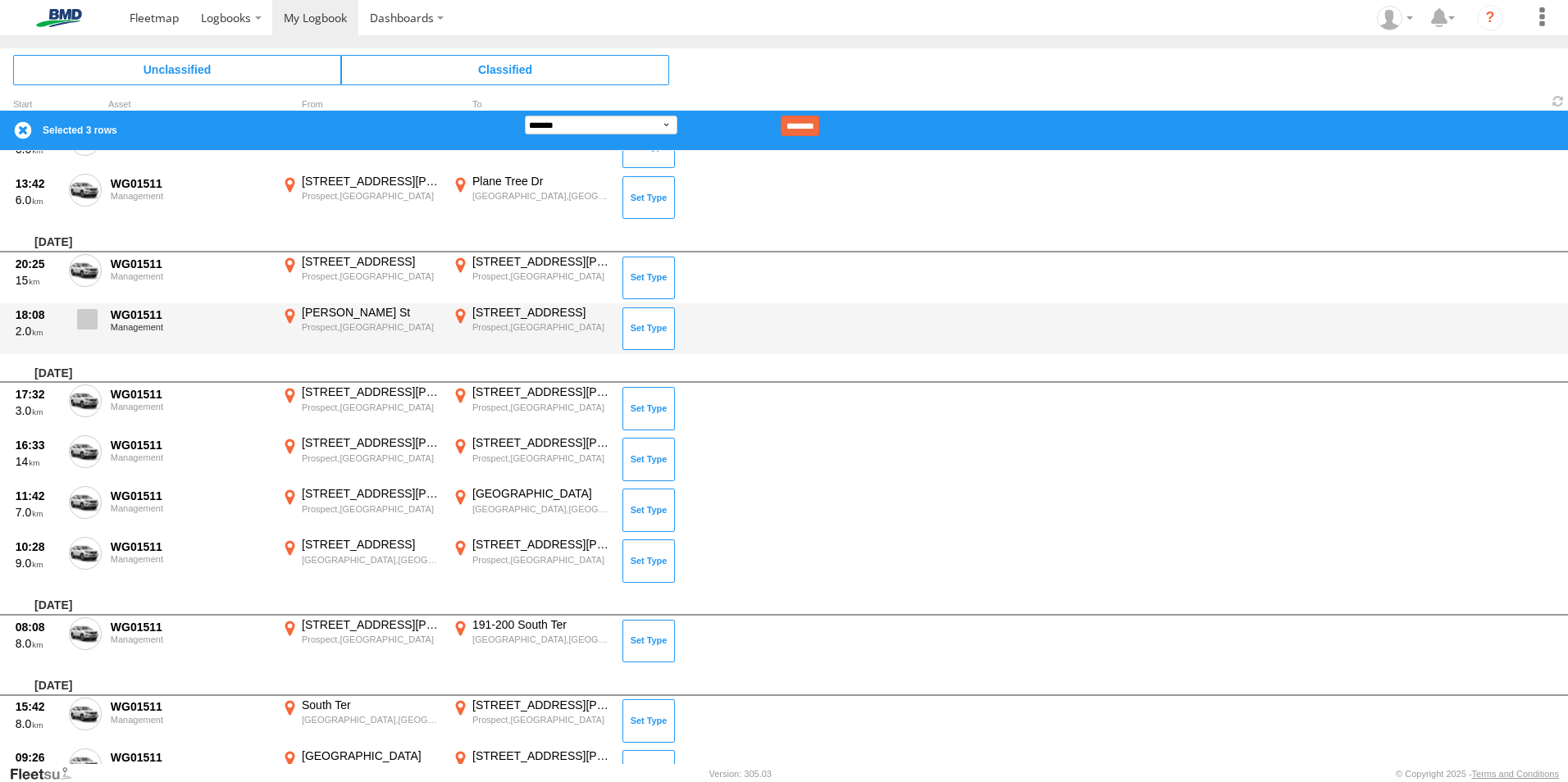
click at [86, 325] on span at bounding box center [87, 319] width 21 height 21
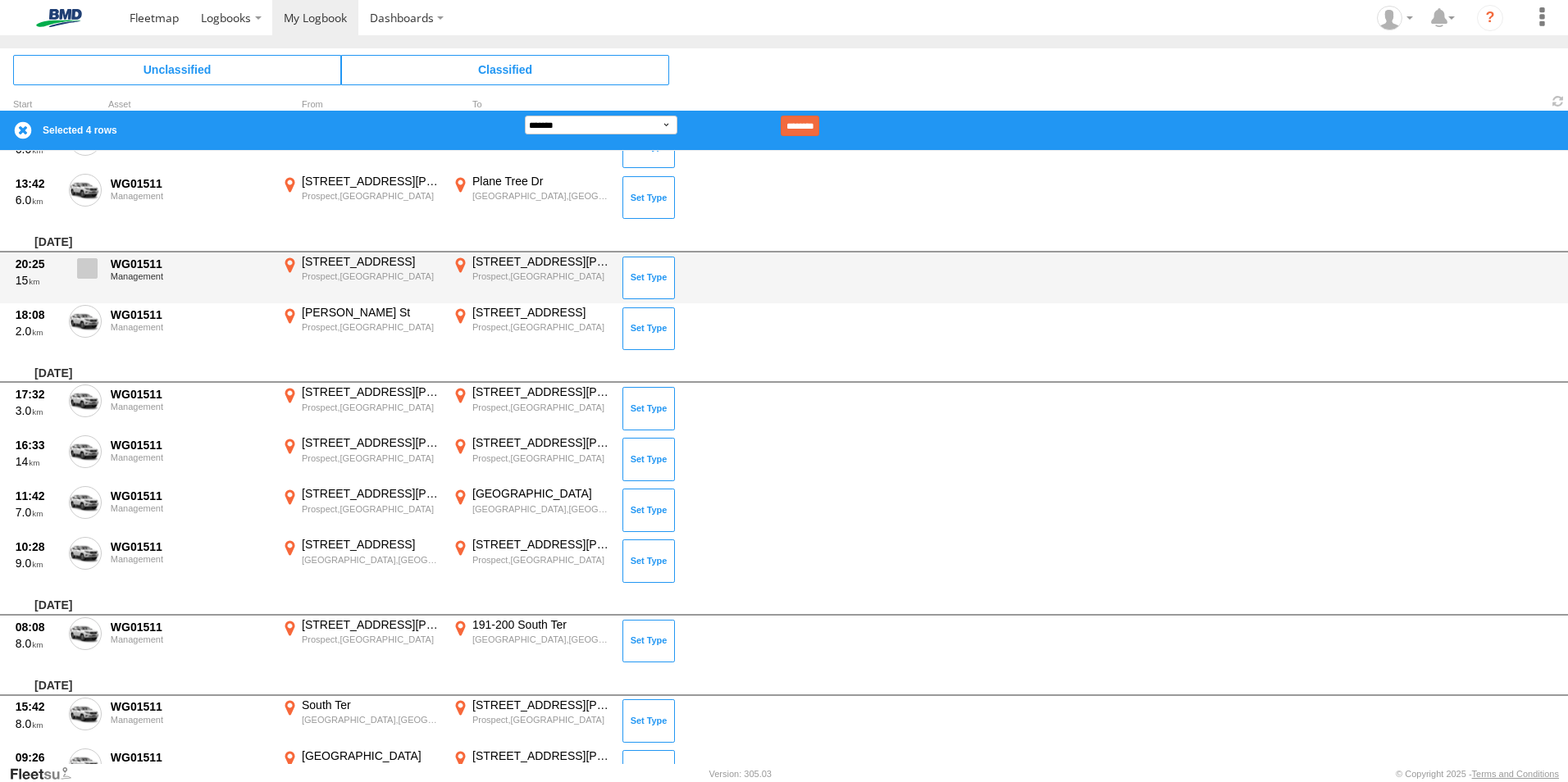
click at [83, 270] on span at bounding box center [87, 268] width 21 height 21
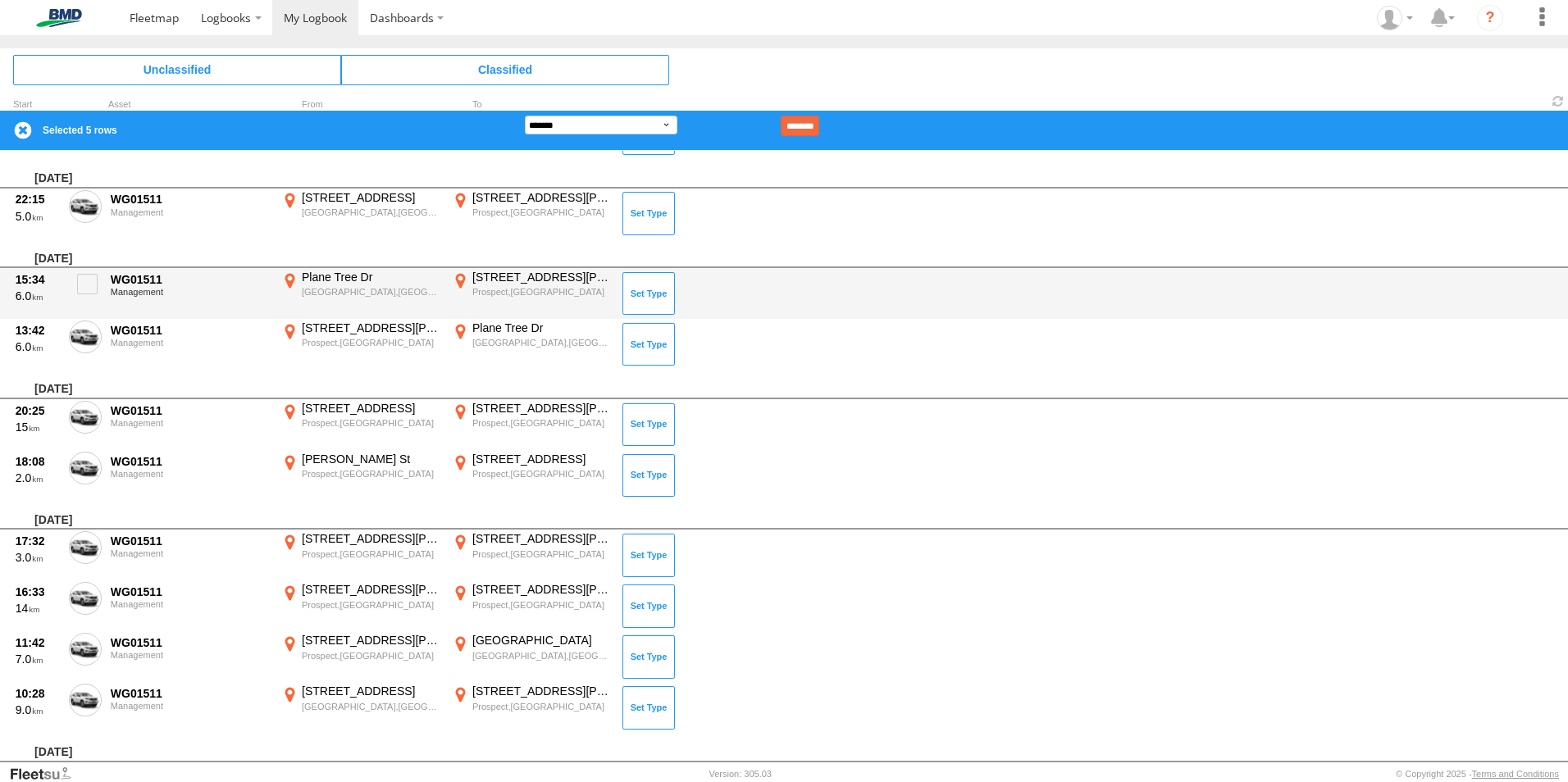
scroll to position [1311, 0]
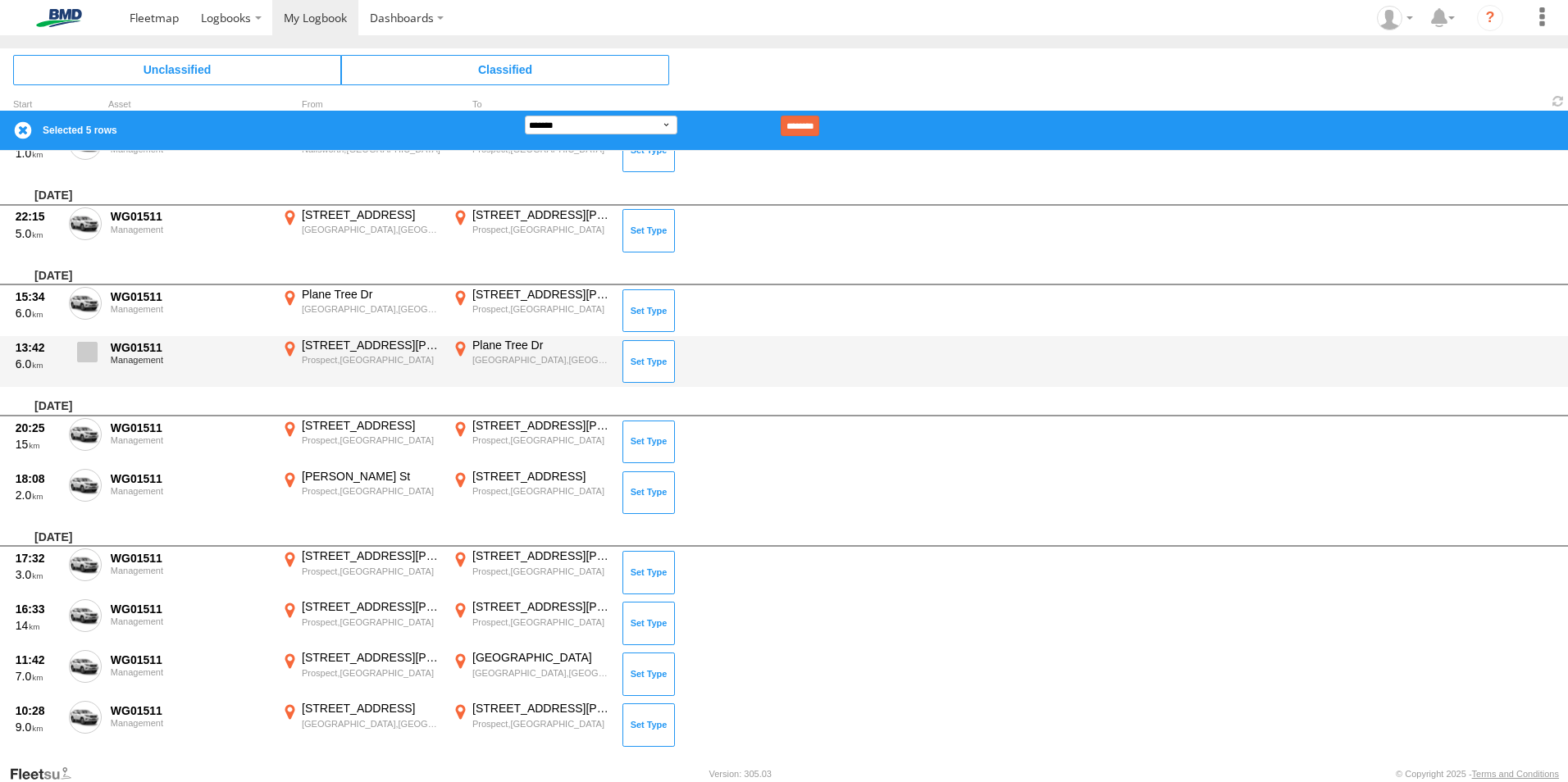
click at [86, 355] on span at bounding box center [87, 351] width 21 height 21
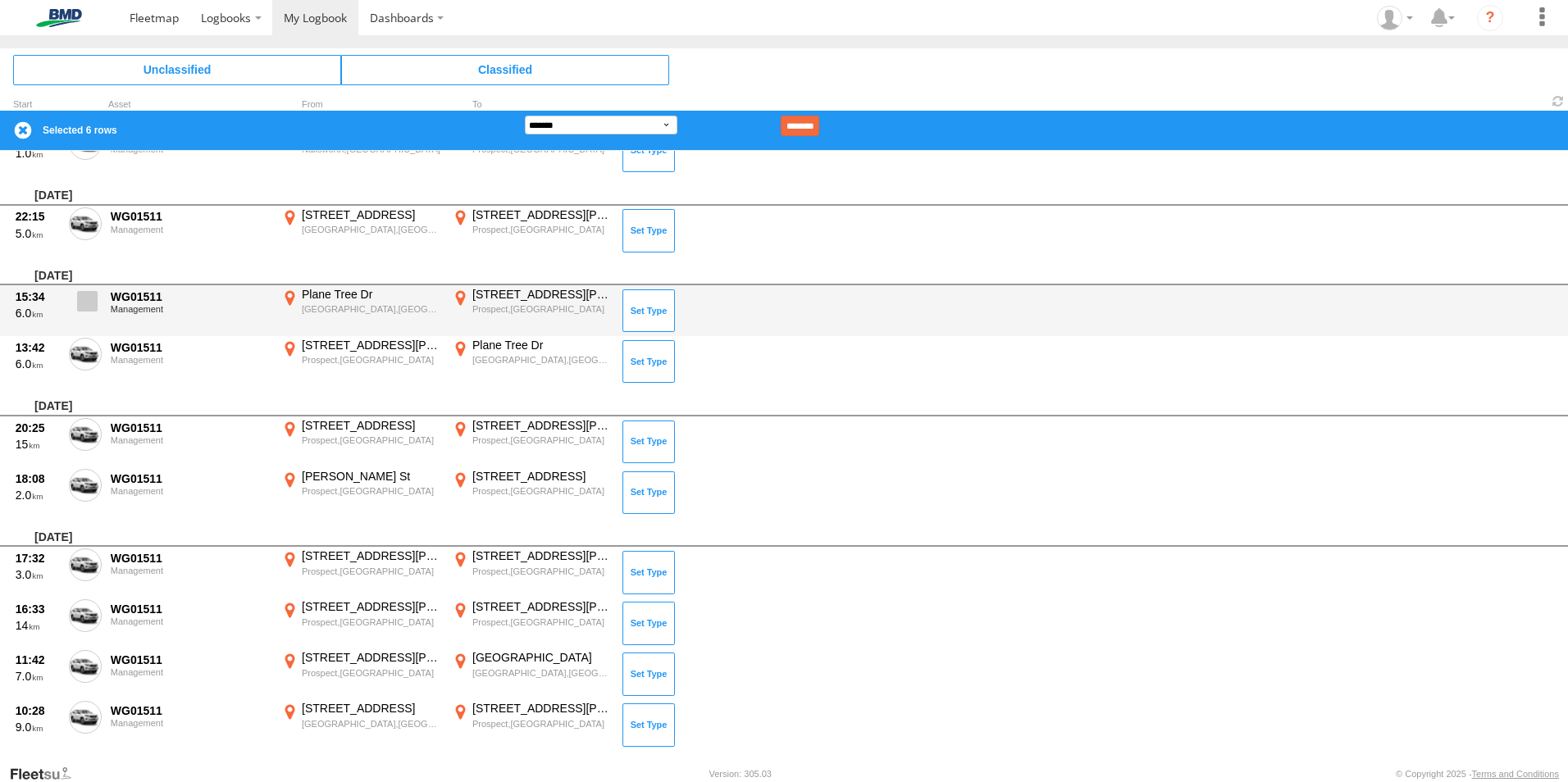
click at [88, 299] on span at bounding box center [87, 301] width 21 height 21
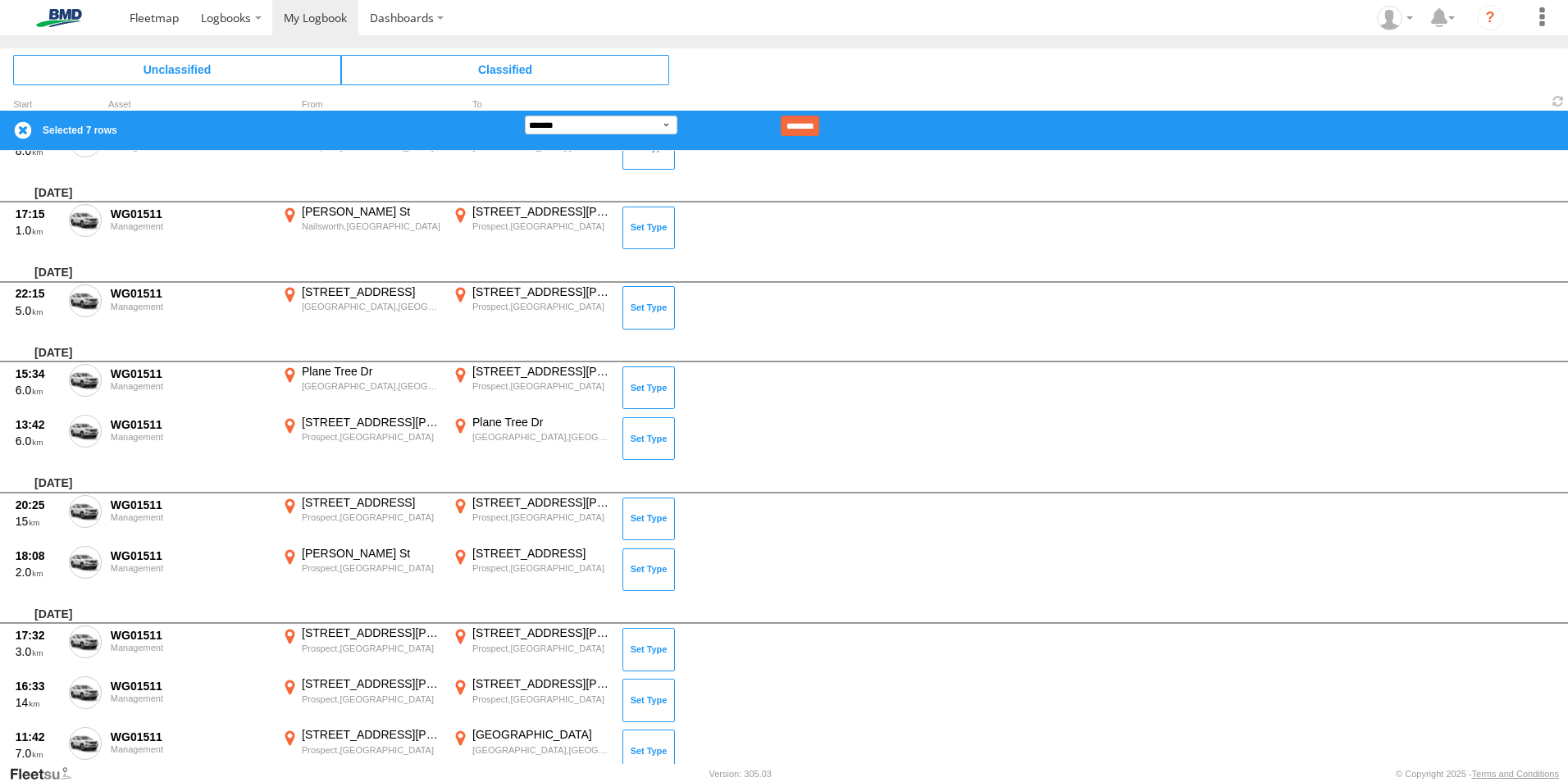
scroll to position [1148, 0]
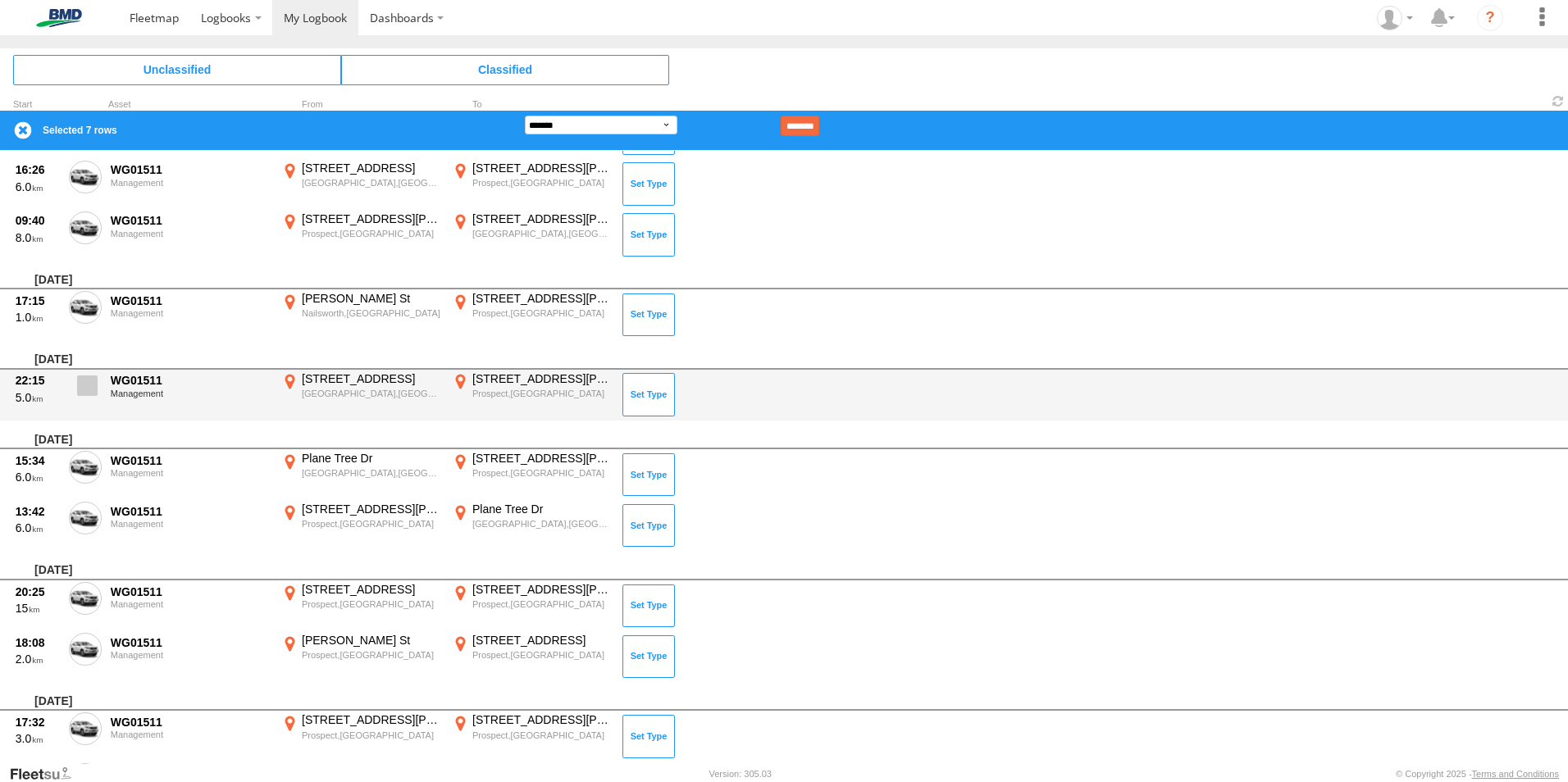
click at [91, 386] on span at bounding box center [87, 386] width 21 height 21
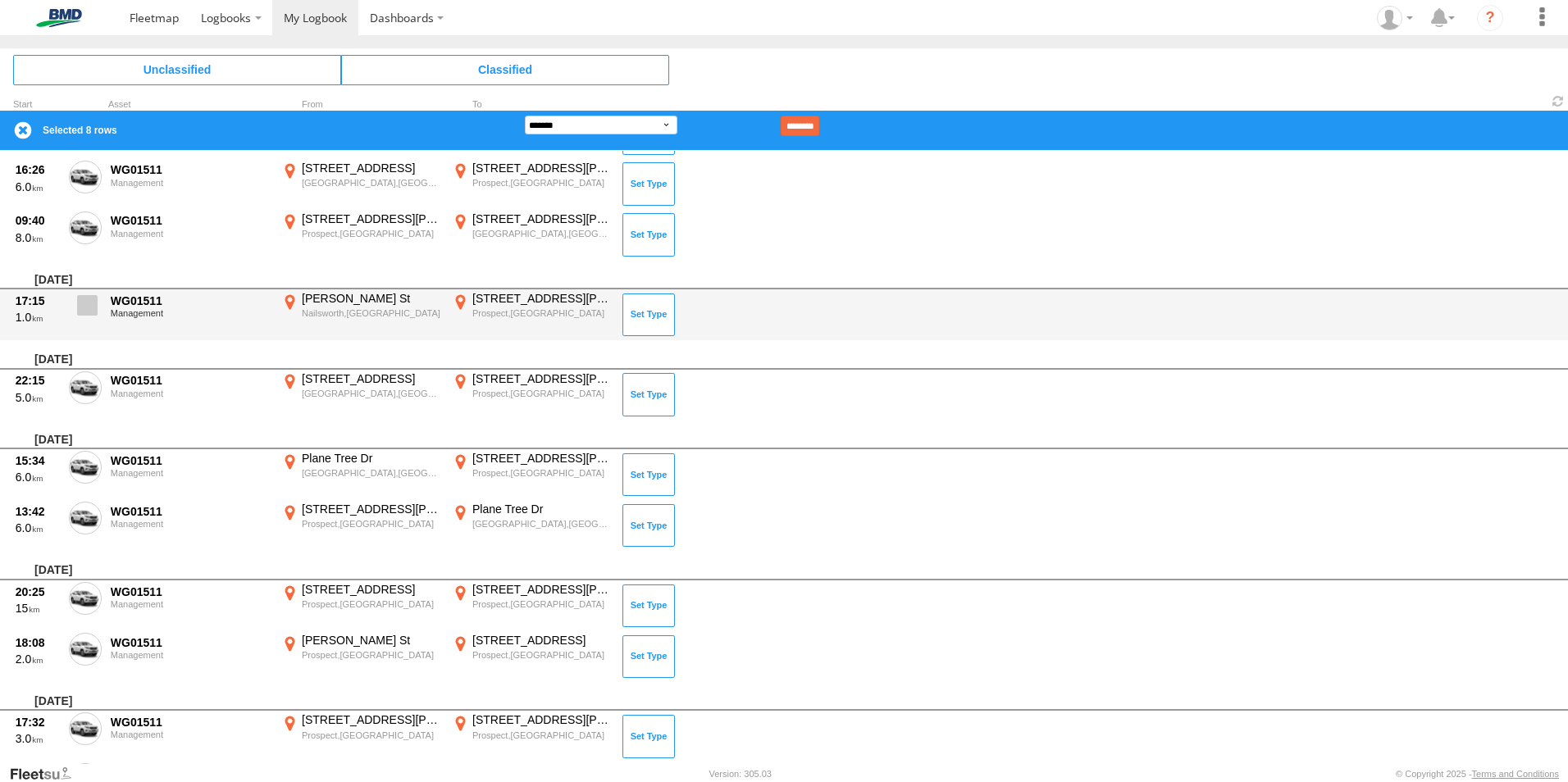
click at [90, 309] on span at bounding box center [87, 305] width 21 height 21
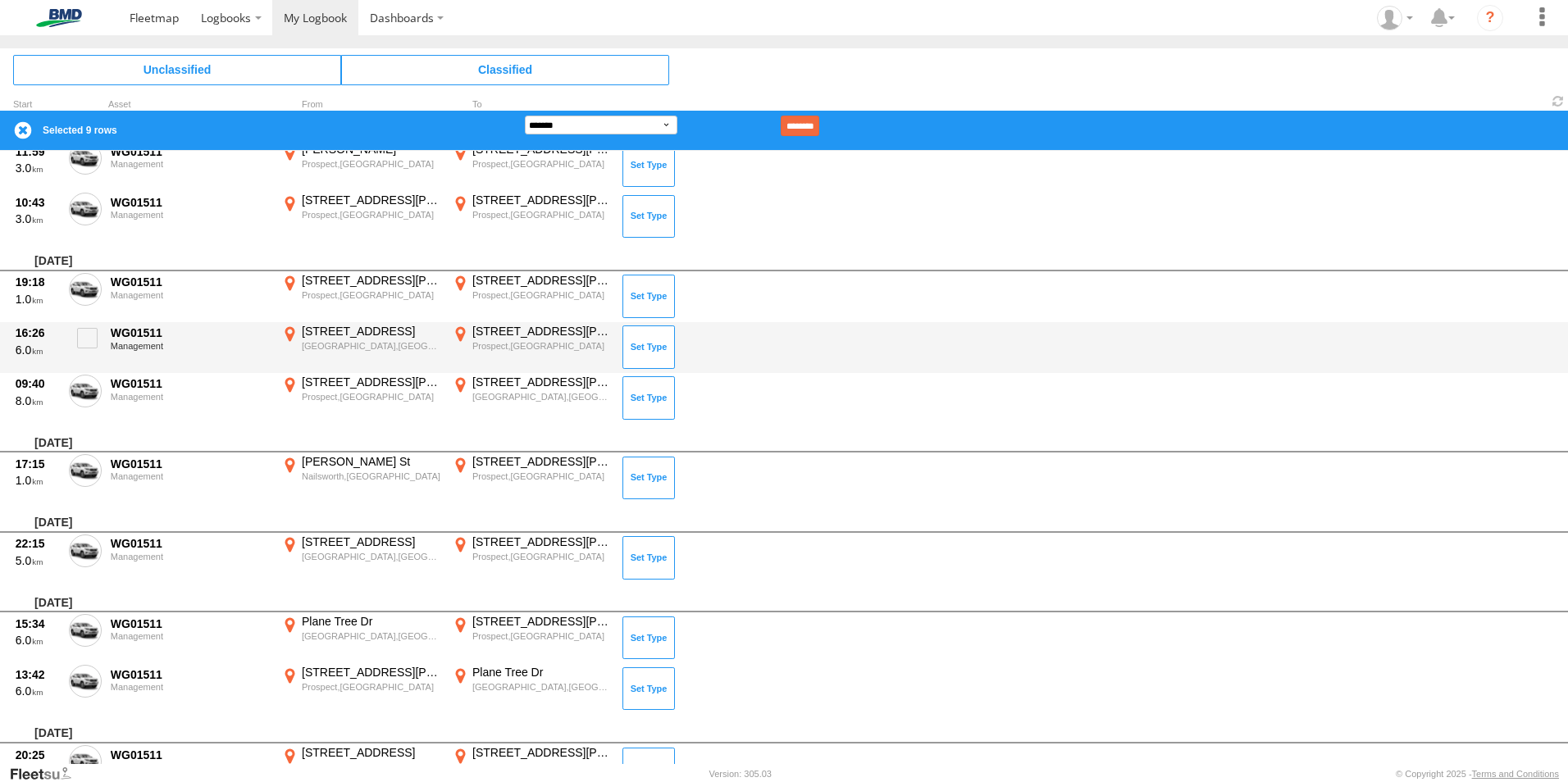
scroll to position [983, 0]
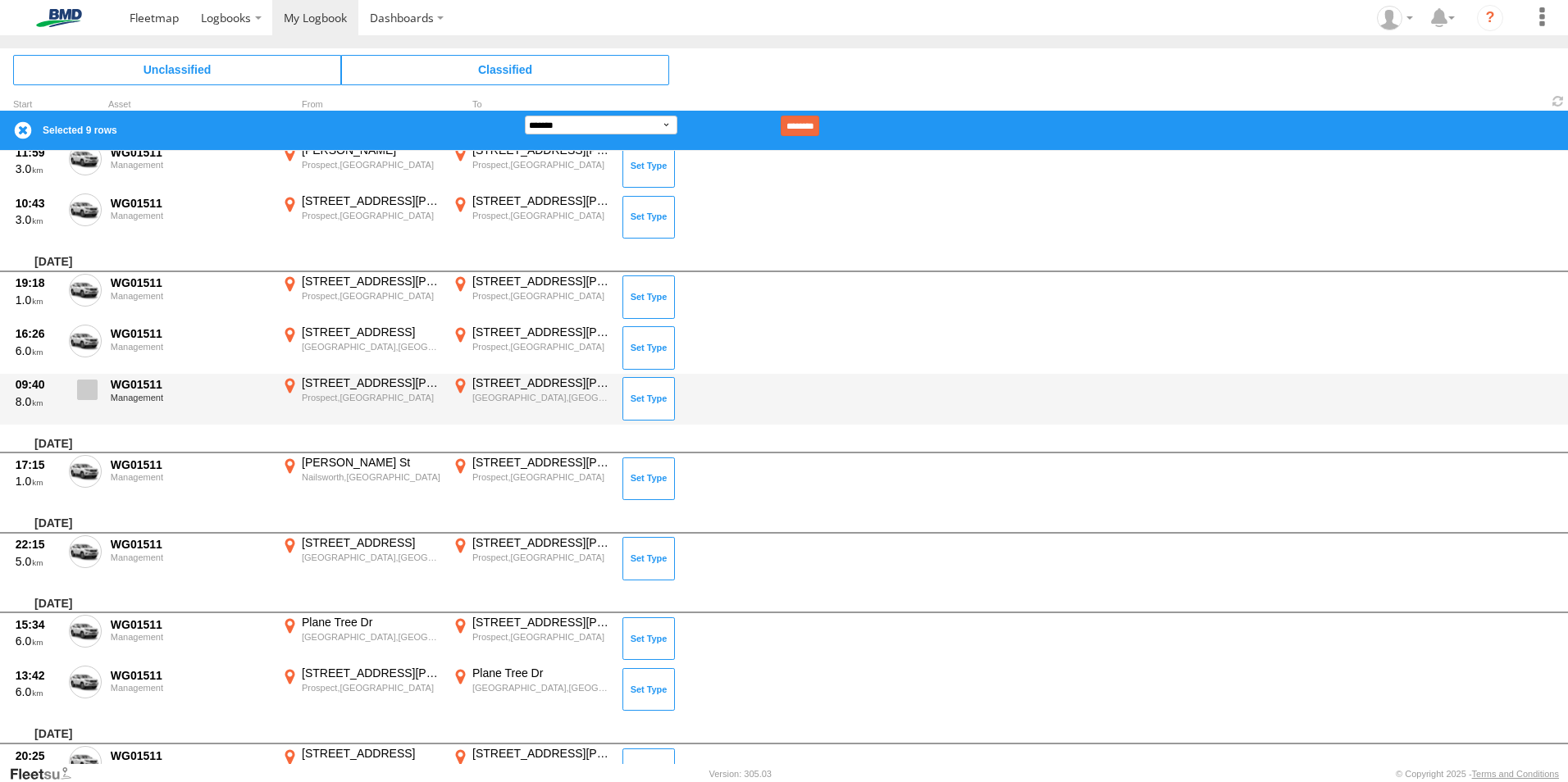
click at [76, 394] on label at bounding box center [85, 395] width 32 height 38
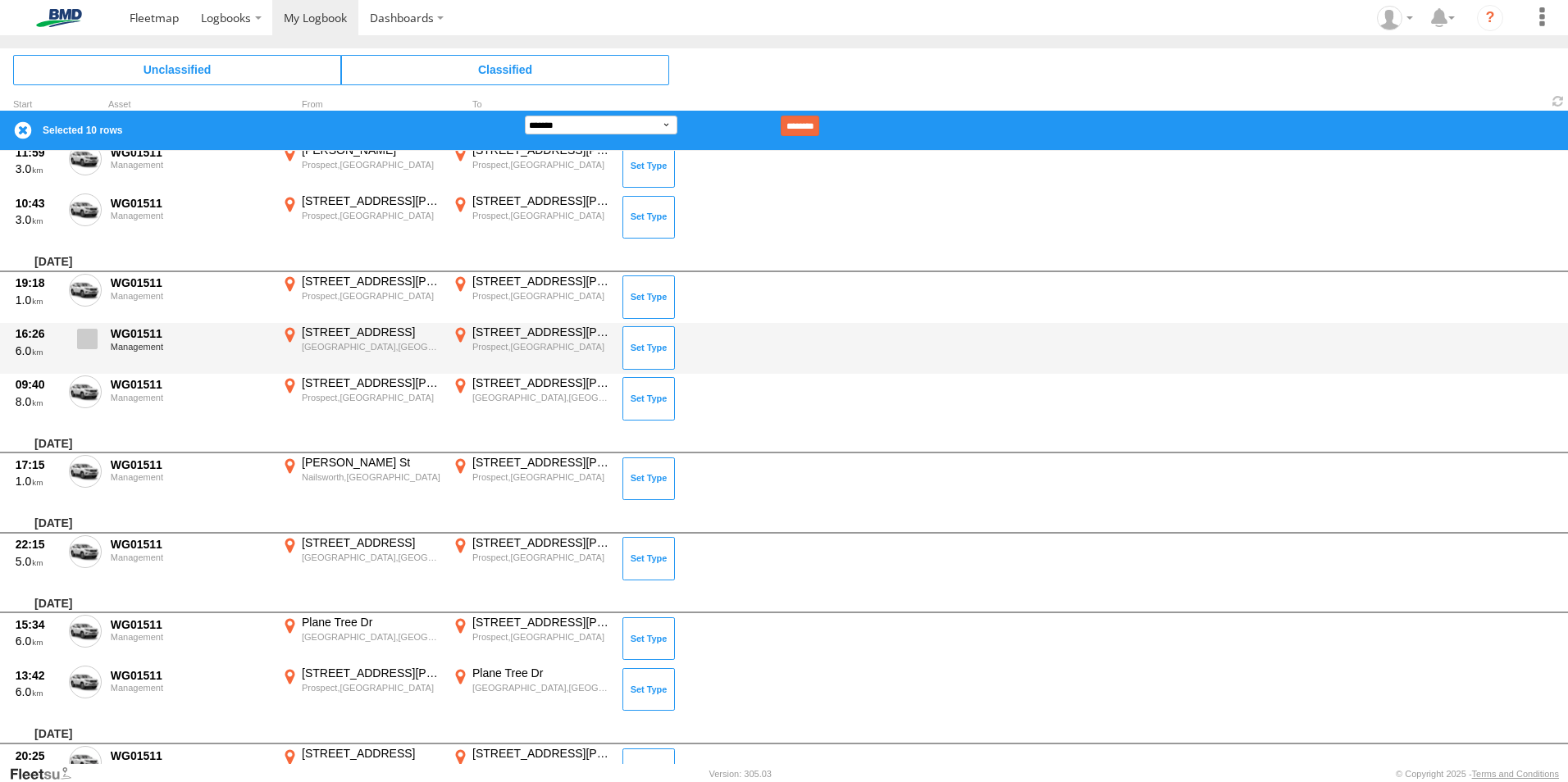
click at [79, 344] on span at bounding box center [87, 339] width 21 height 21
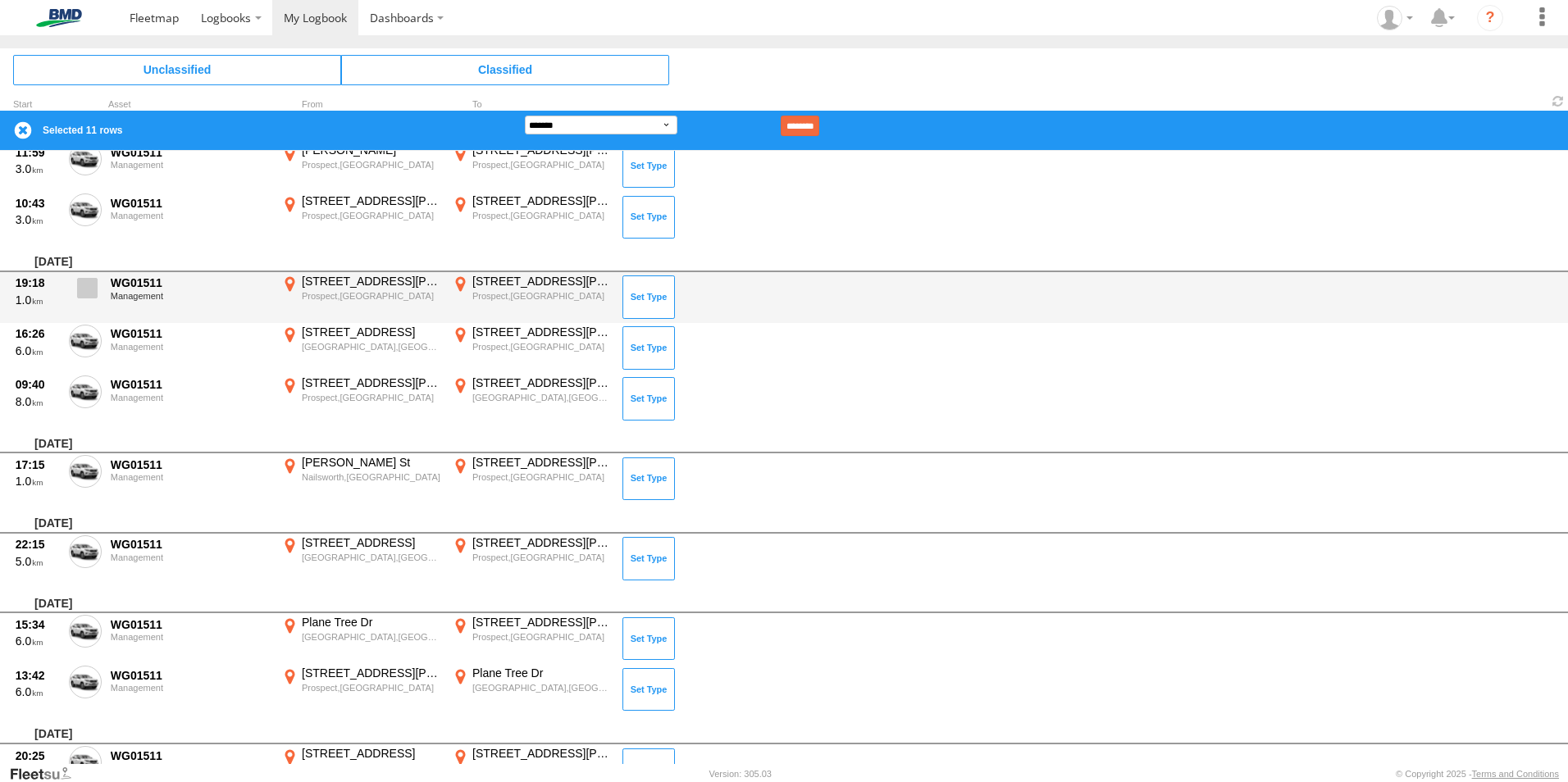
click at [89, 289] on span at bounding box center [87, 288] width 21 height 21
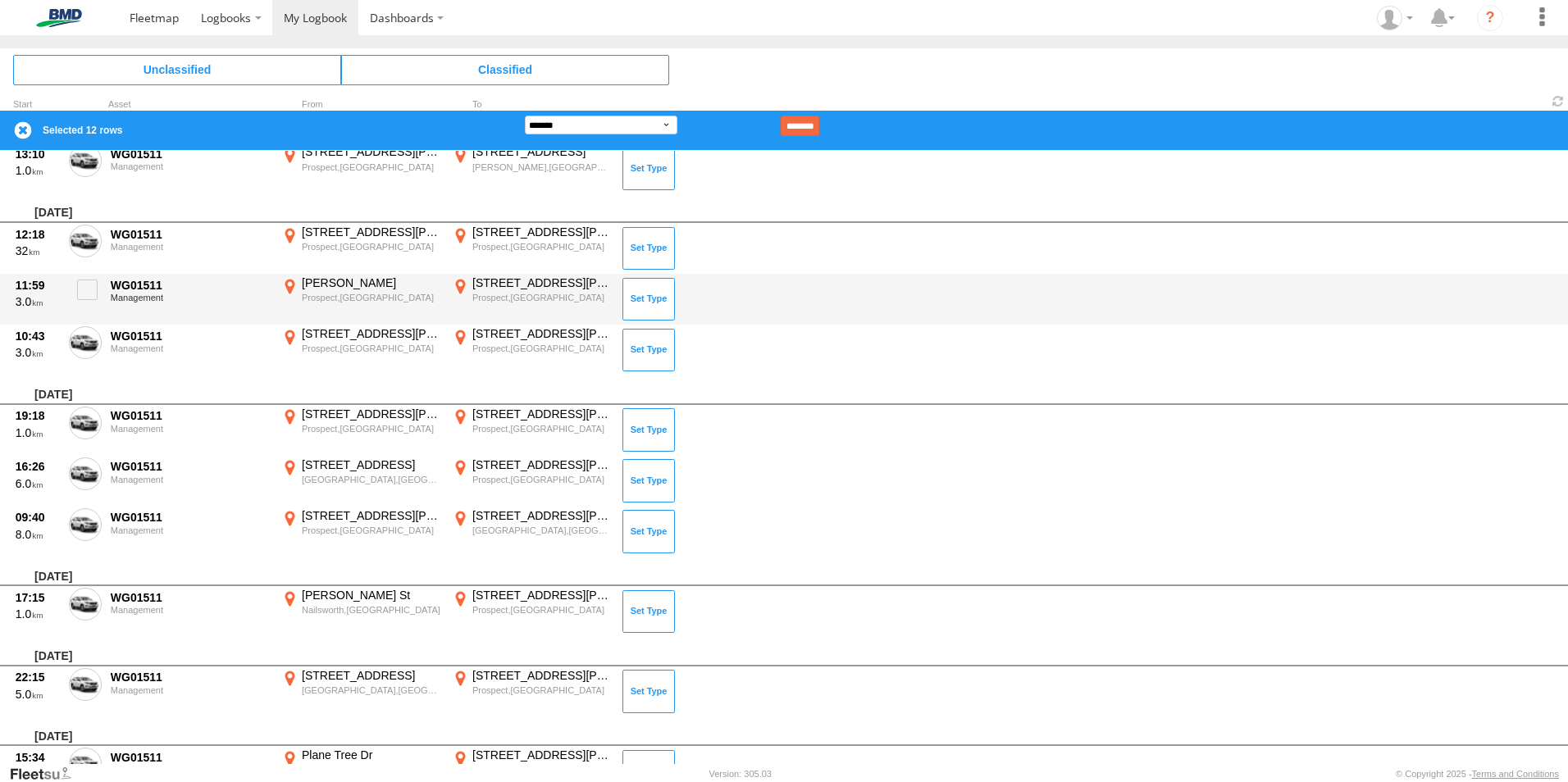
scroll to position [820, 0]
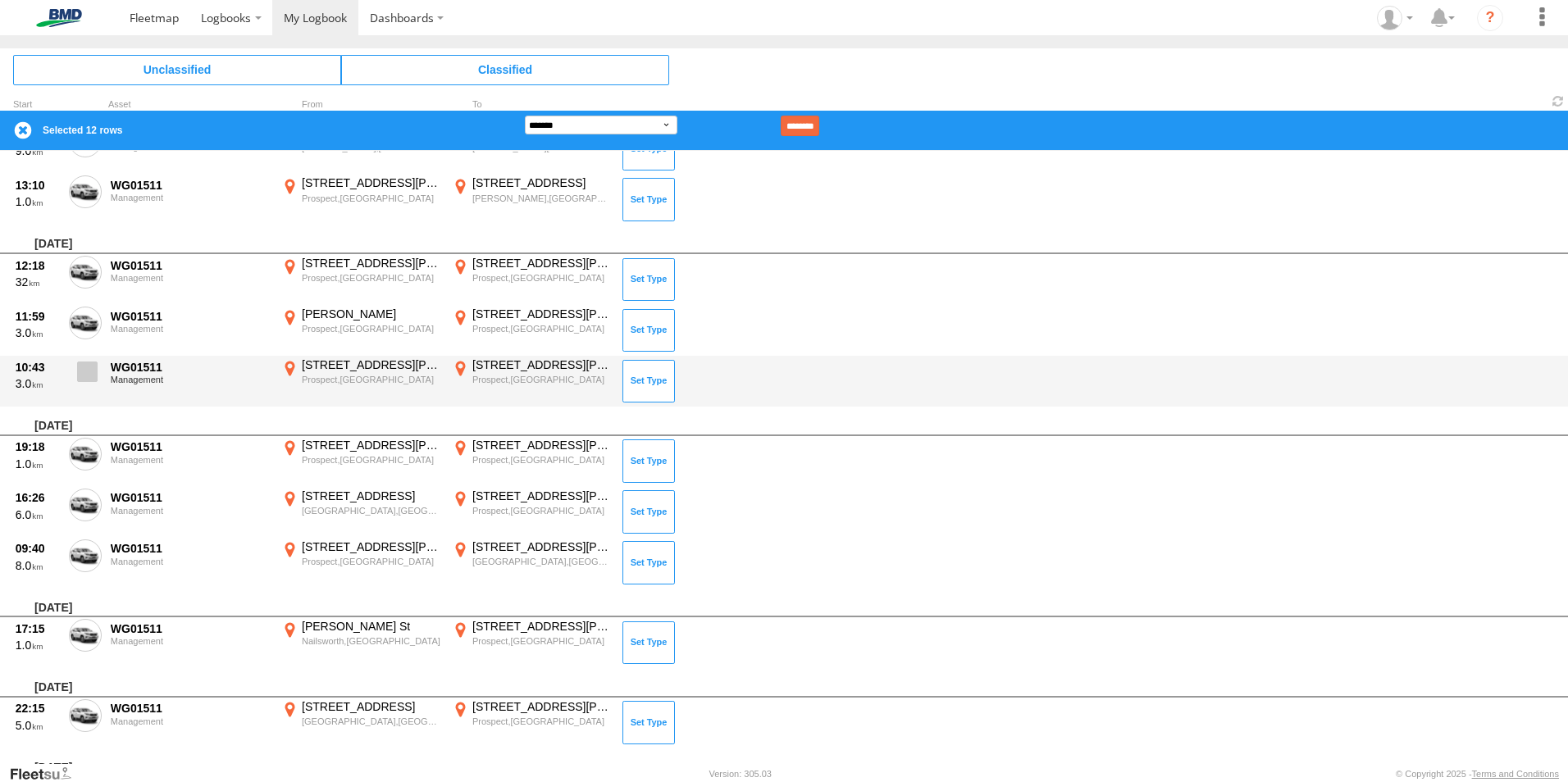
click at [85, 377] on span at bounding box center [87, 371] width 21 height 21
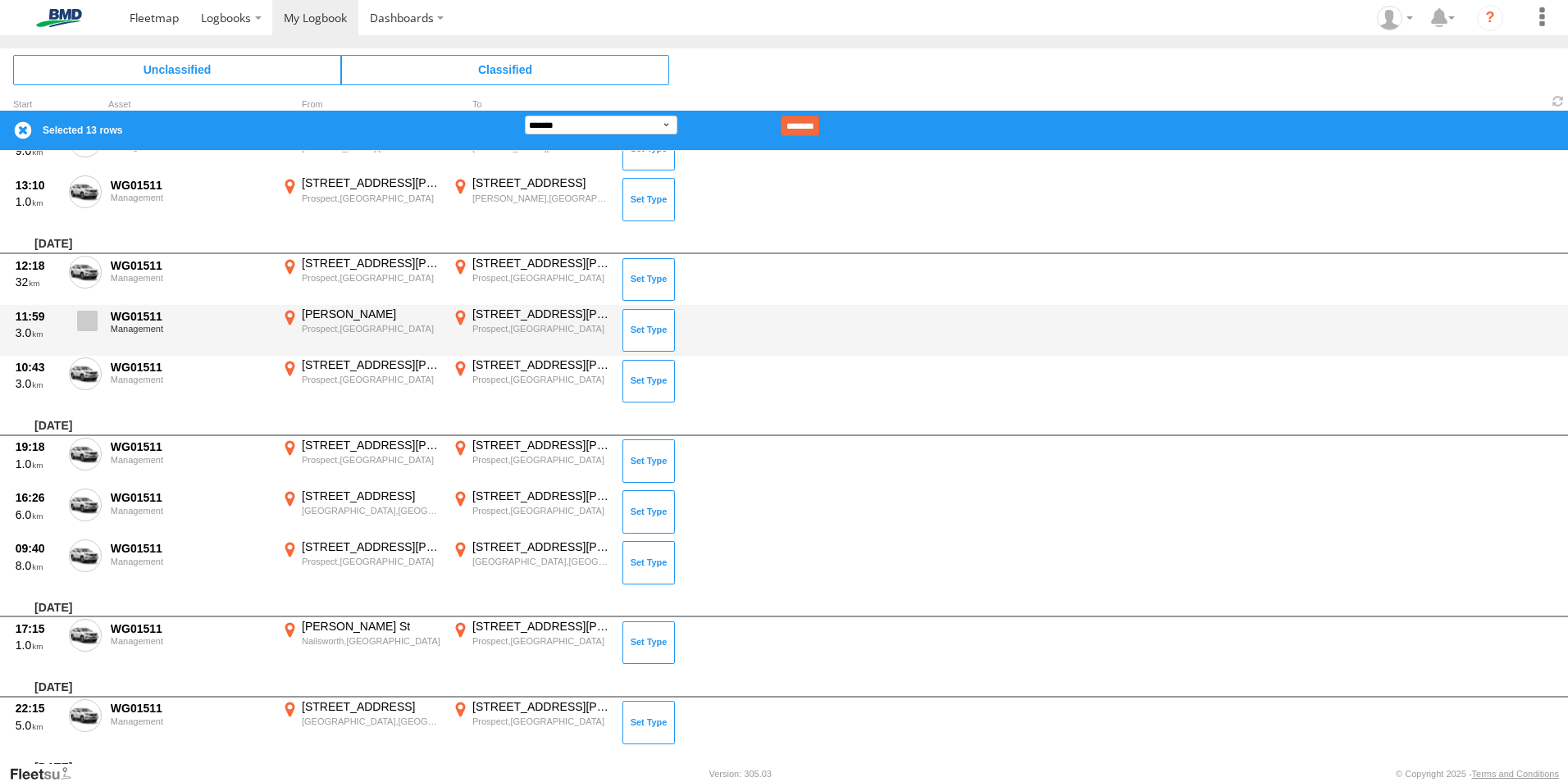
click at [85, 324] on span at bounding box center [87, 321] width 21 height 21
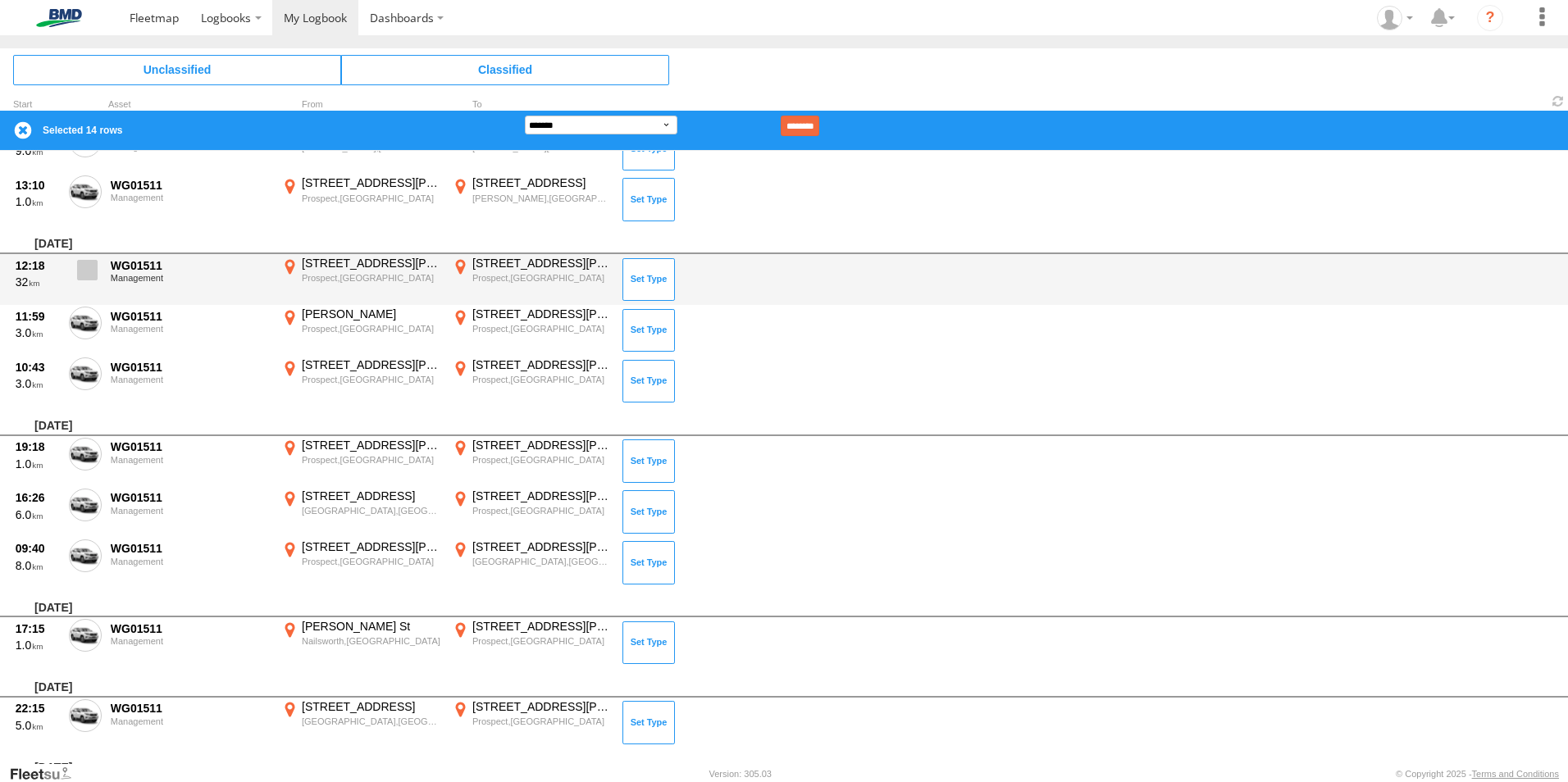
click at [87, 276] on span at bounding box center [87, 270] width 21 height 21
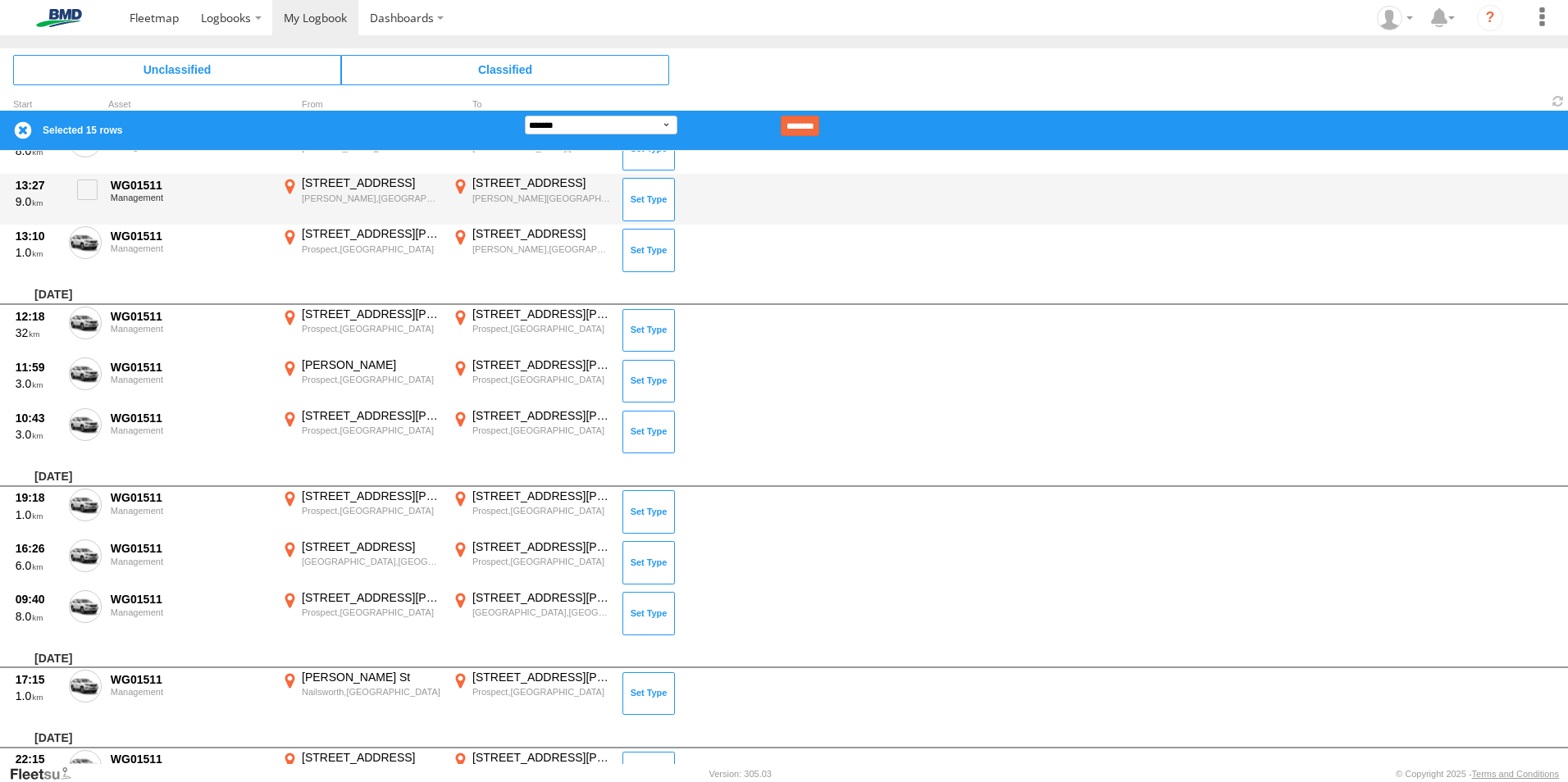
scroll to position [656, 0]
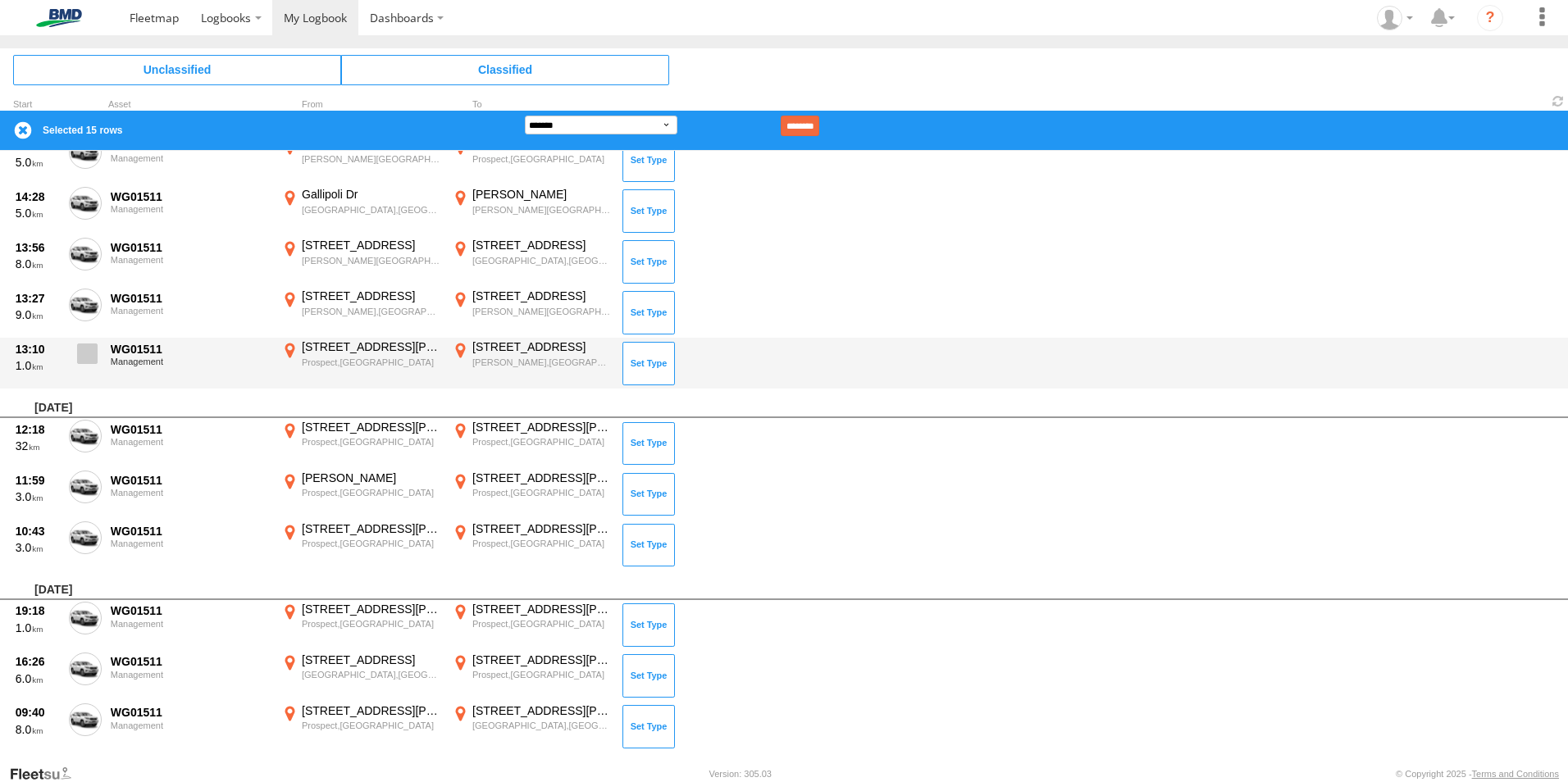
click at [80, 351] on span at bounding box center [87, 353] width 21 height 21
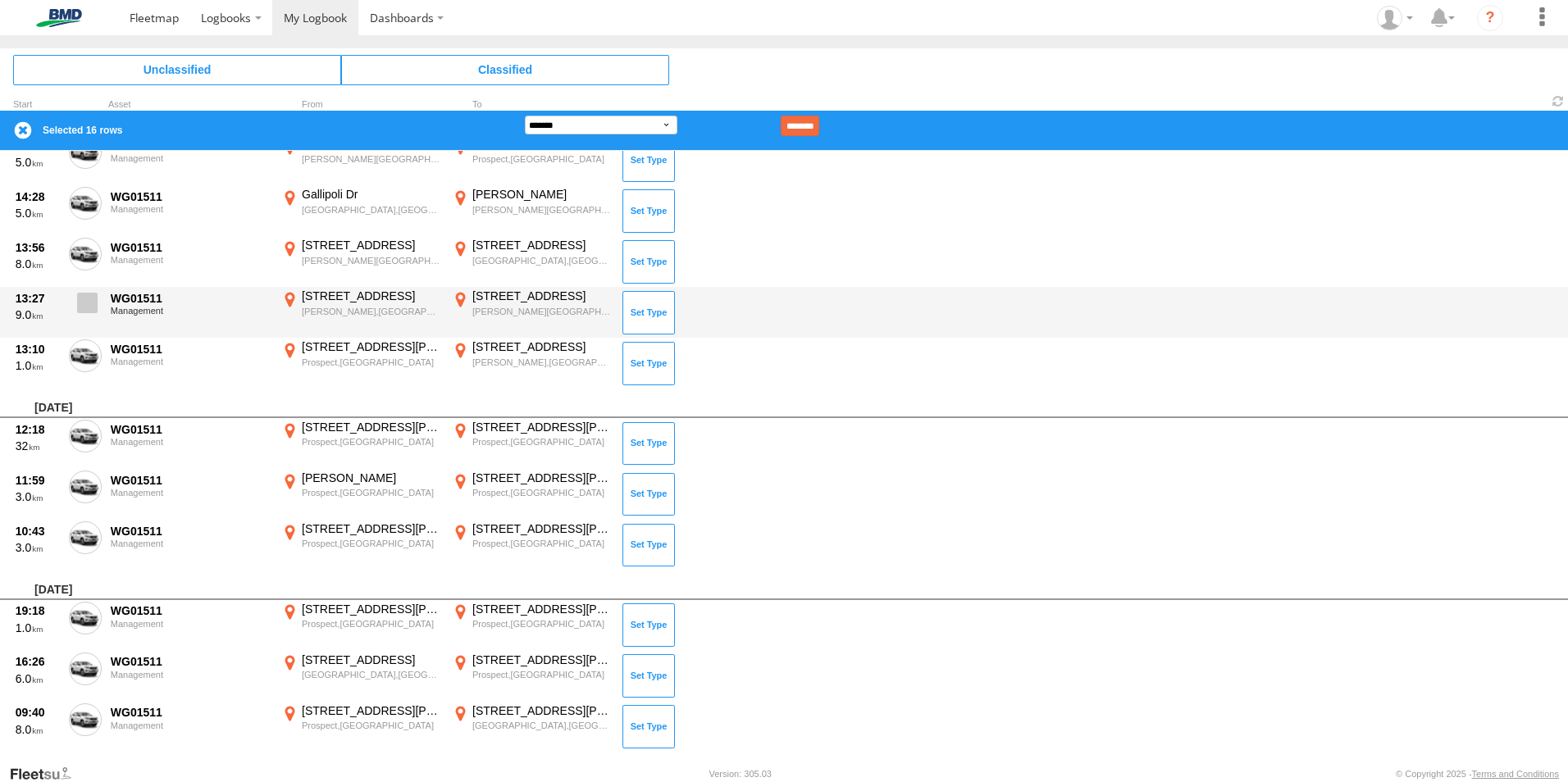
click at [86, 315] on label at bounding box center [85, 307] width 32 height 38
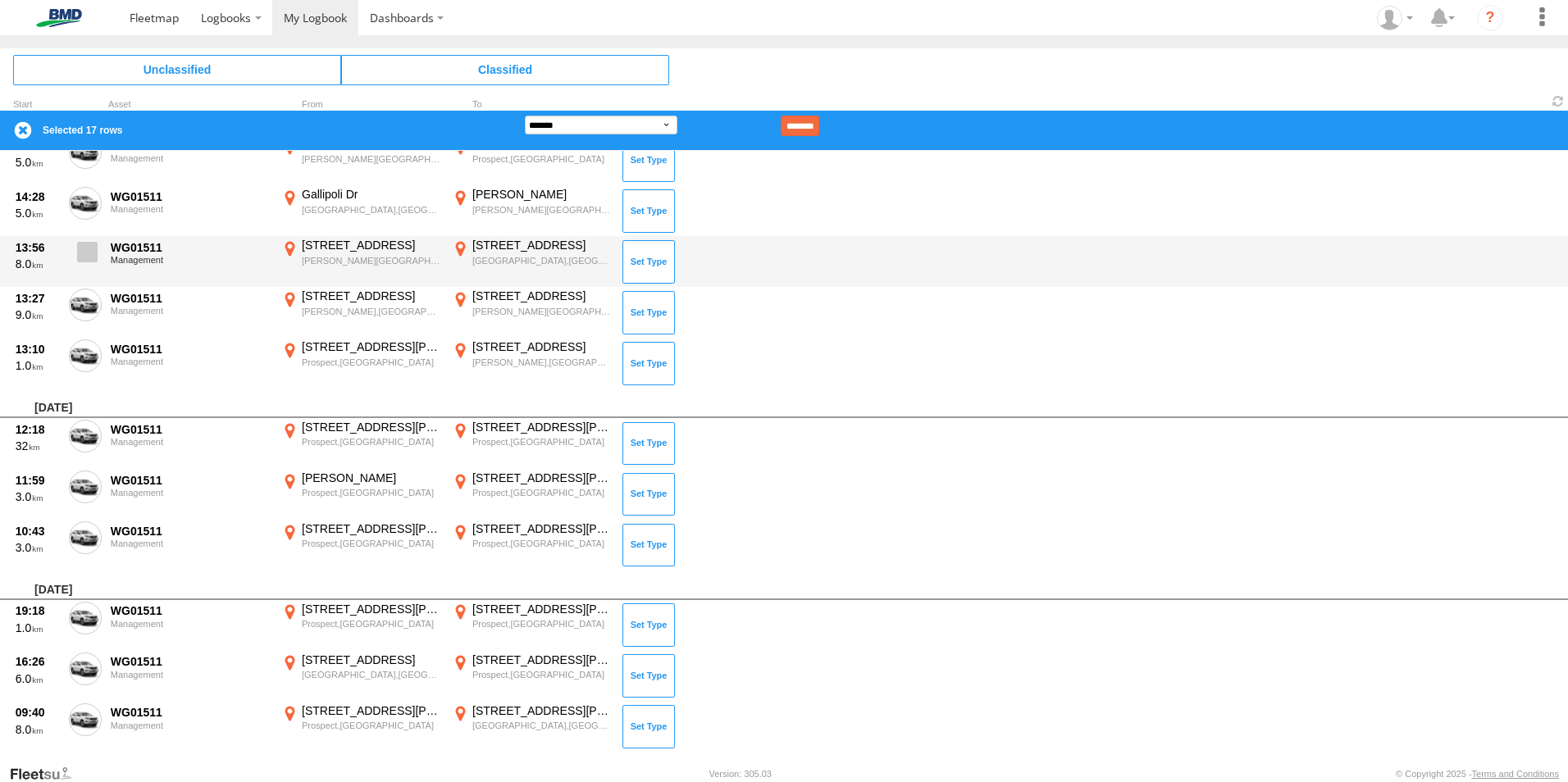
click at [91, 262] on span at bounding box center [87, 252] width 21 height 21
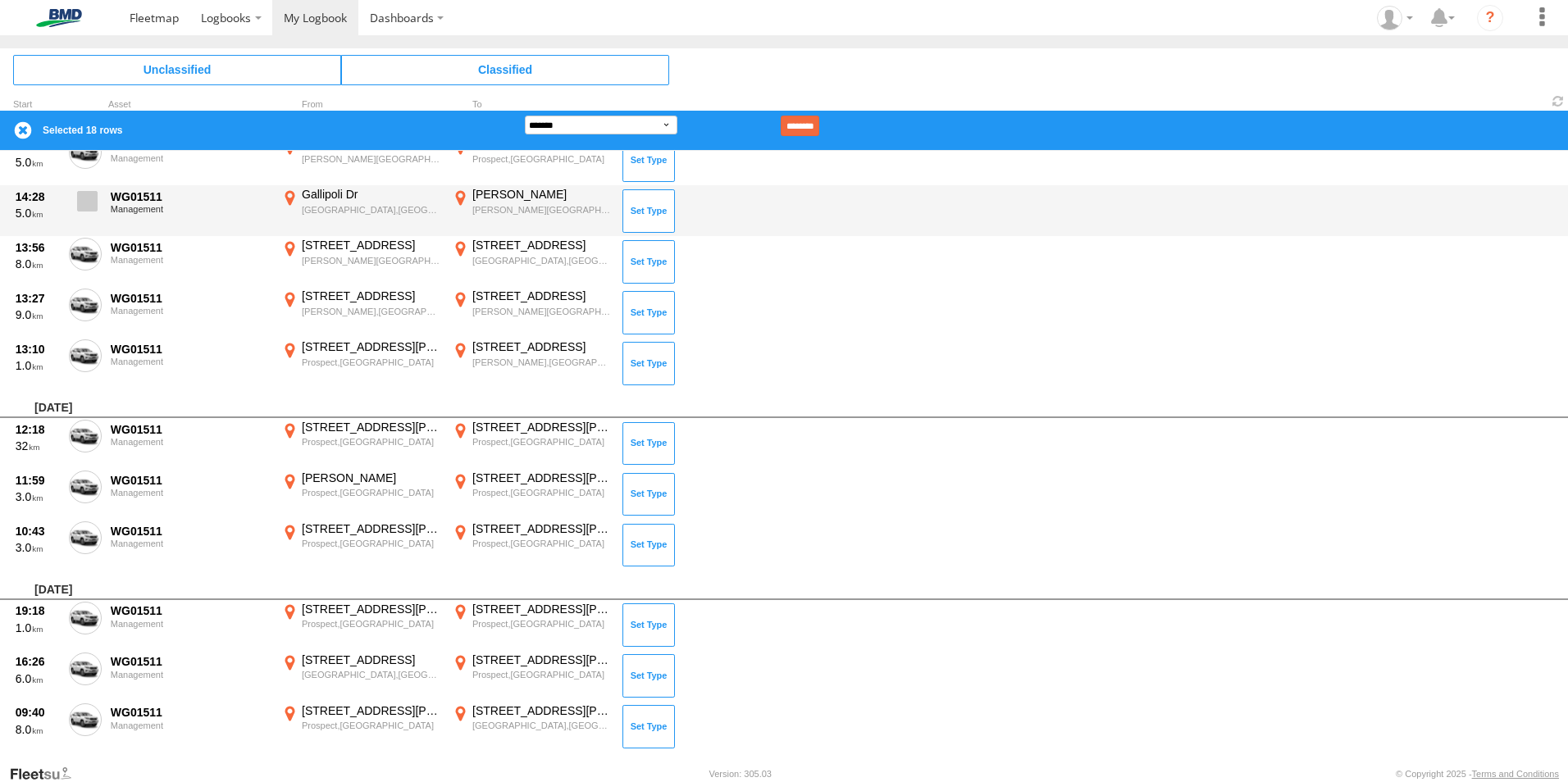
click at [87, 204] on span at bounding box center [87, 200] width 21 height 21
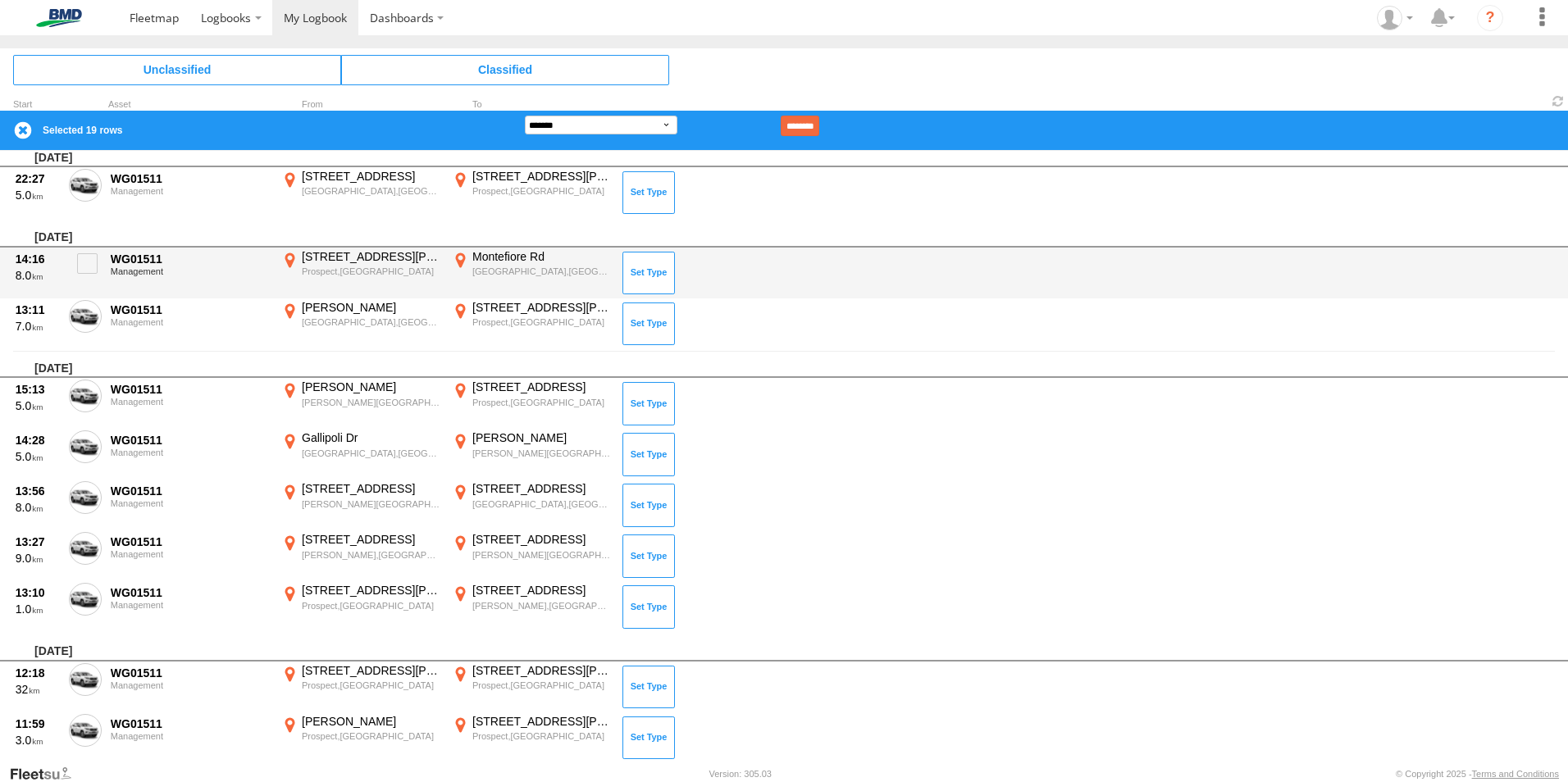
scroll to position [410, 0]
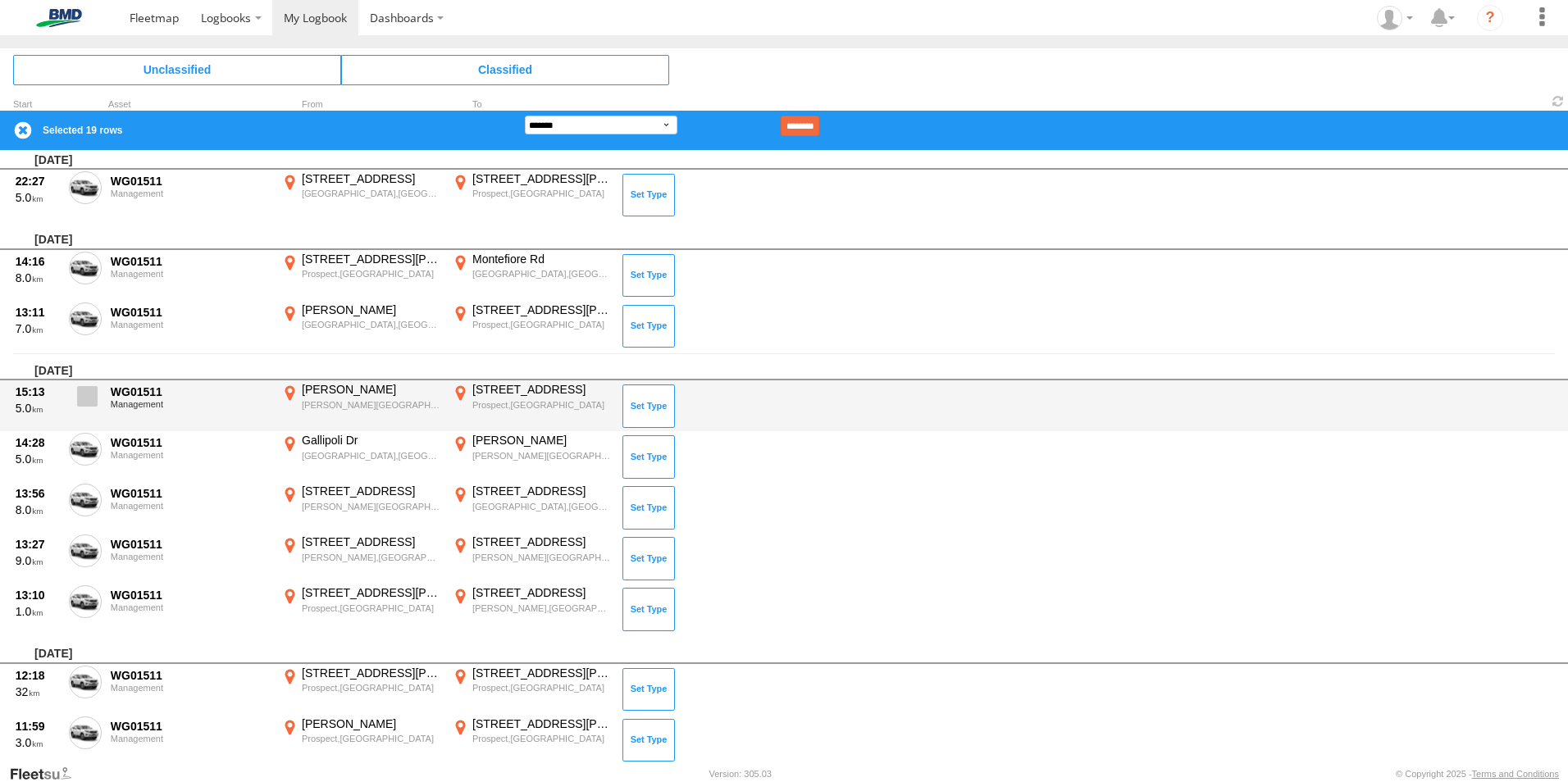
click at [85, 395] on span at bounding box center [87, 395] width 21 height 21
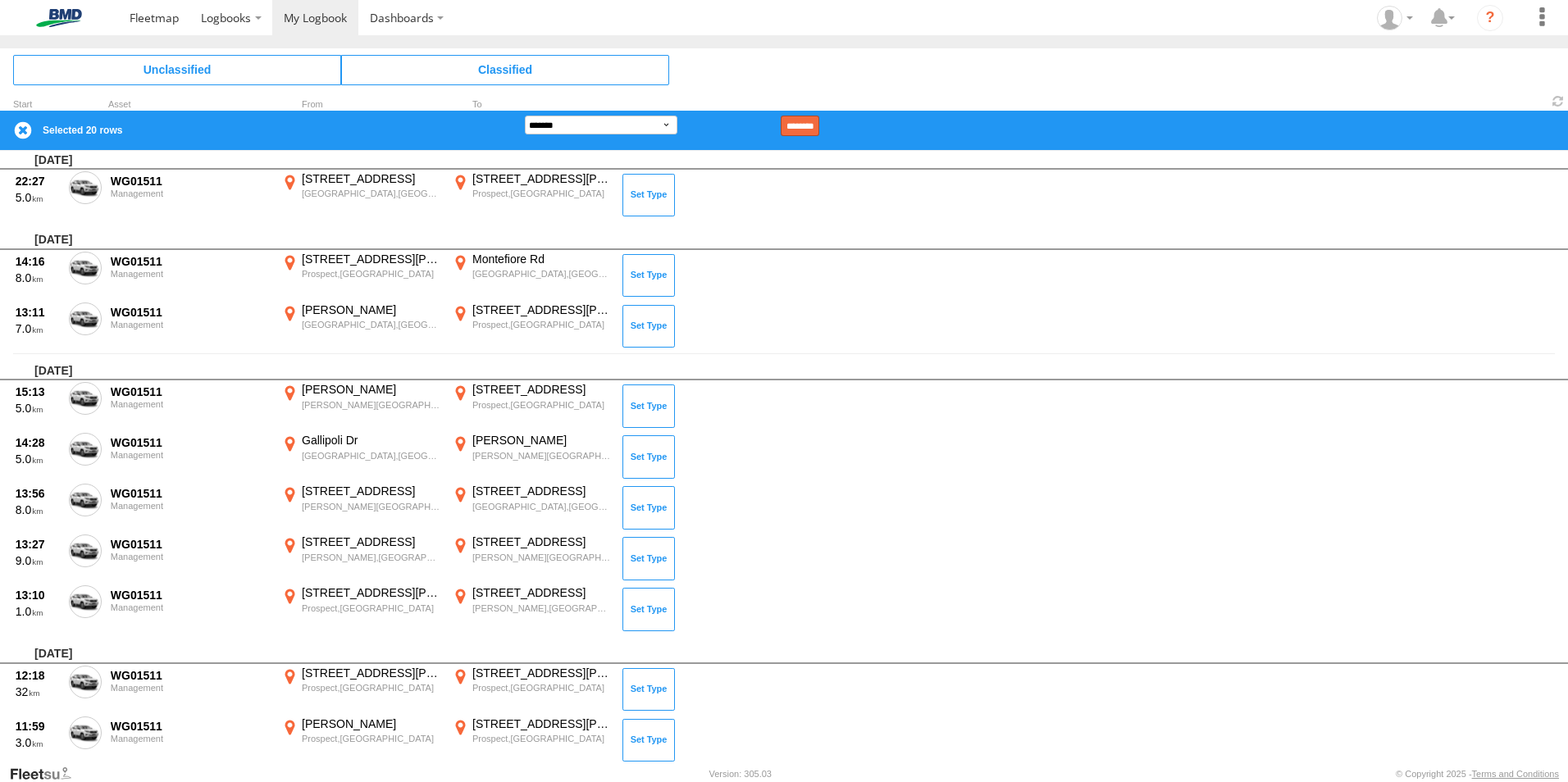
click at [815, 124] on input "********" at bounding box center [799, 126] width 39 height 21
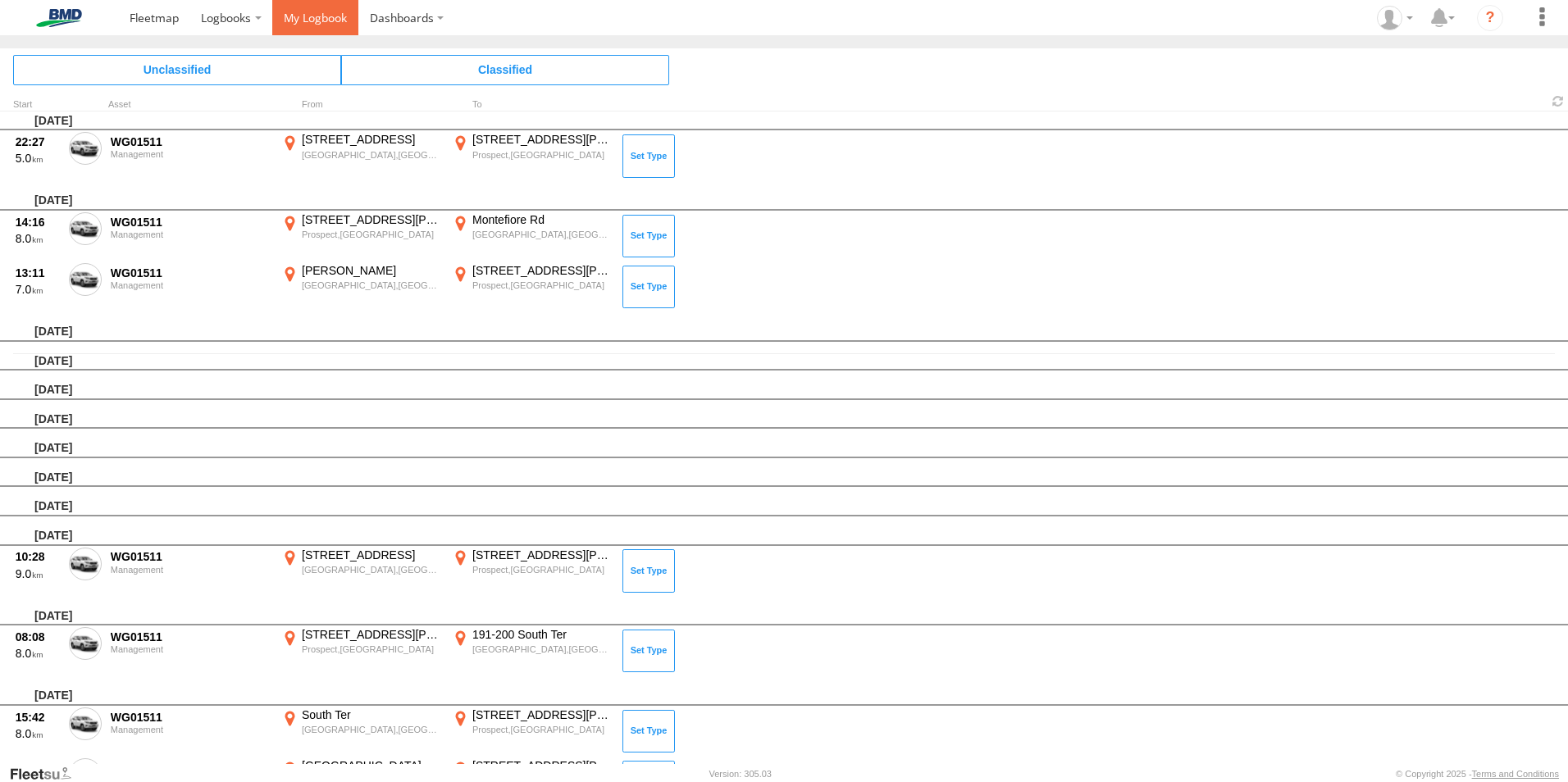
click at [299, 6] on link at bounding box center [316, 17] width 86 height 35
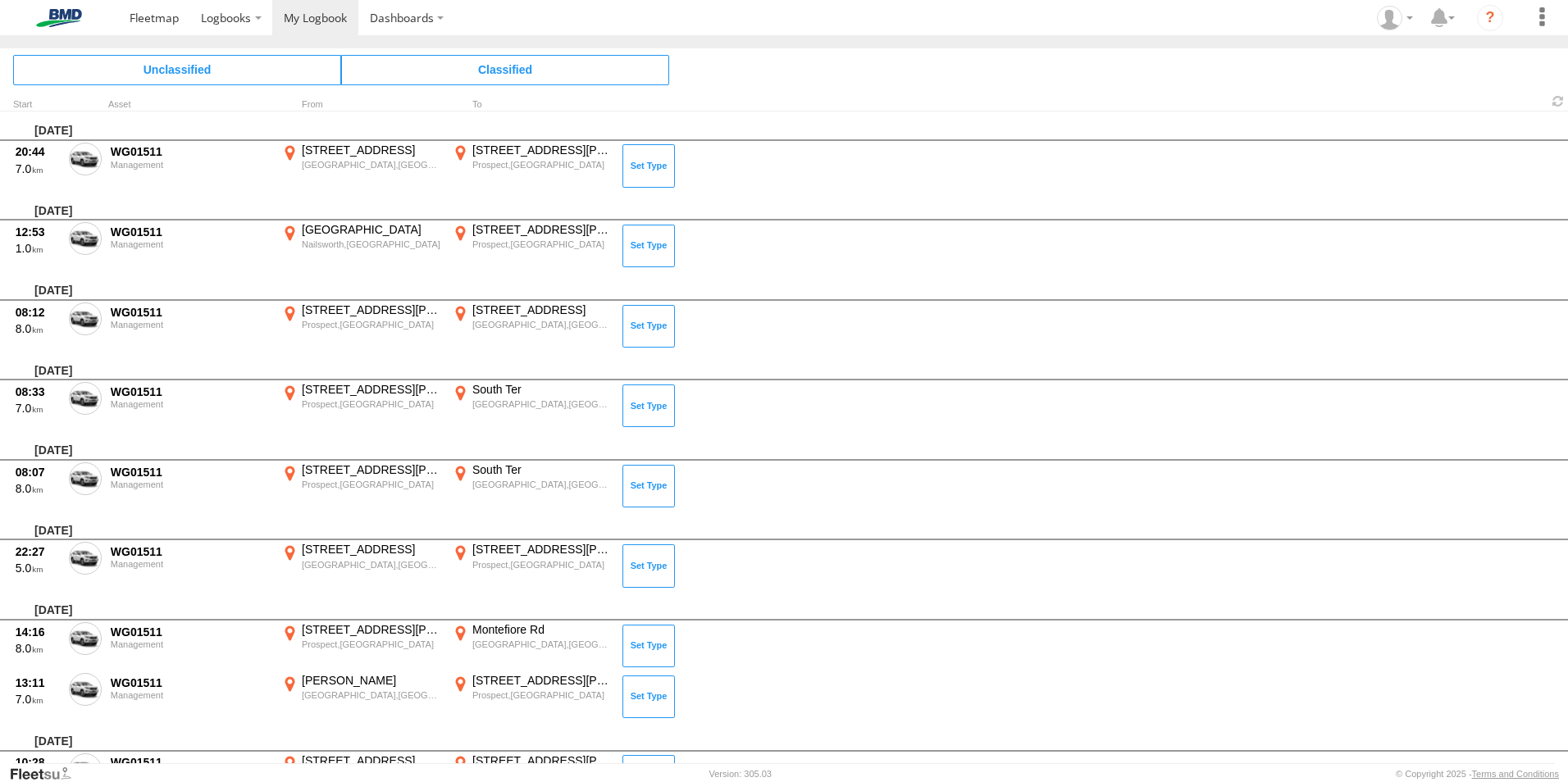
click at [0, 0] on span at bounding box center [0, 0] width 0 height 0
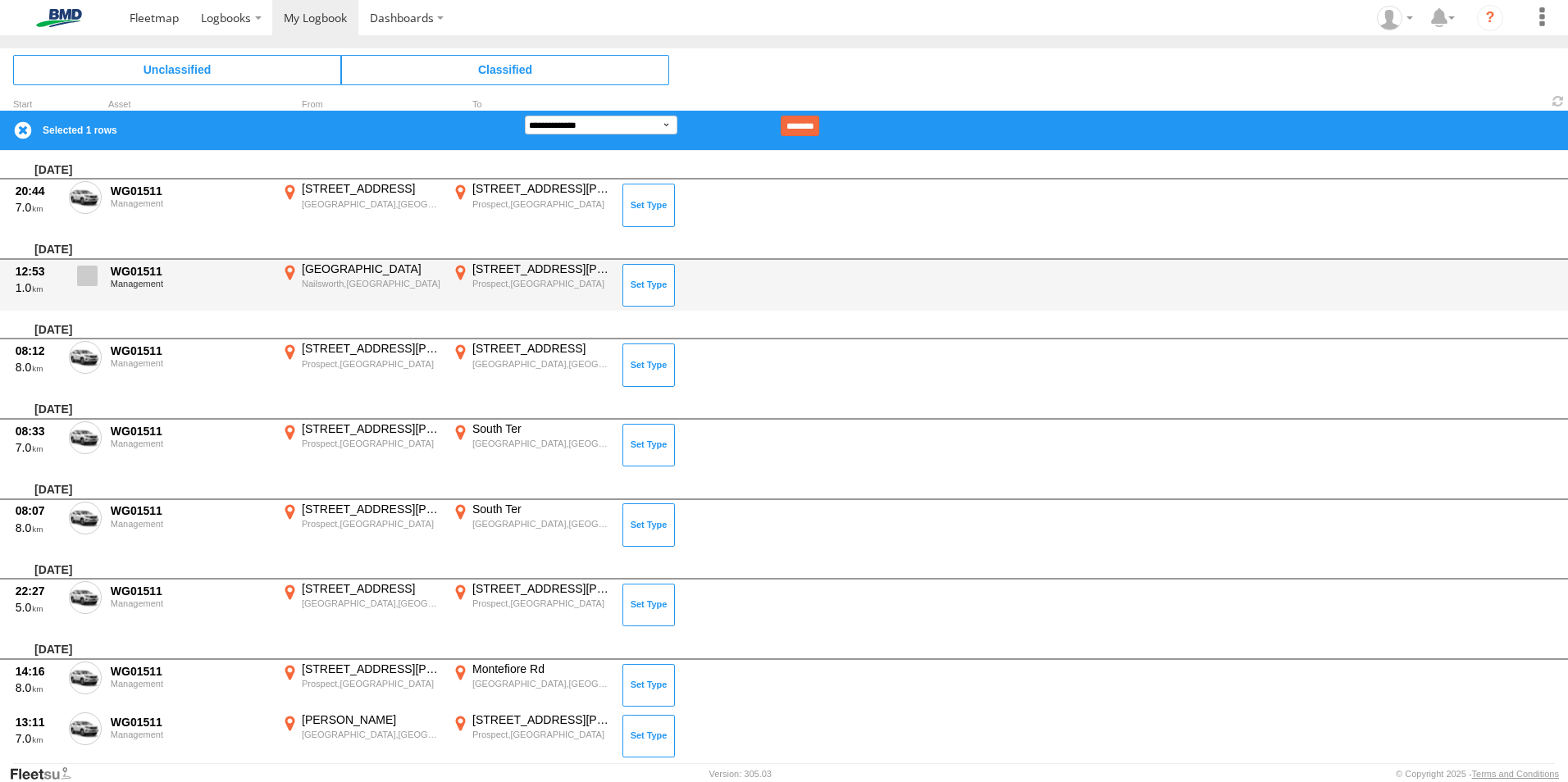
click at [87, 276] on span at bounding box center [87, 275] width 21 height 21
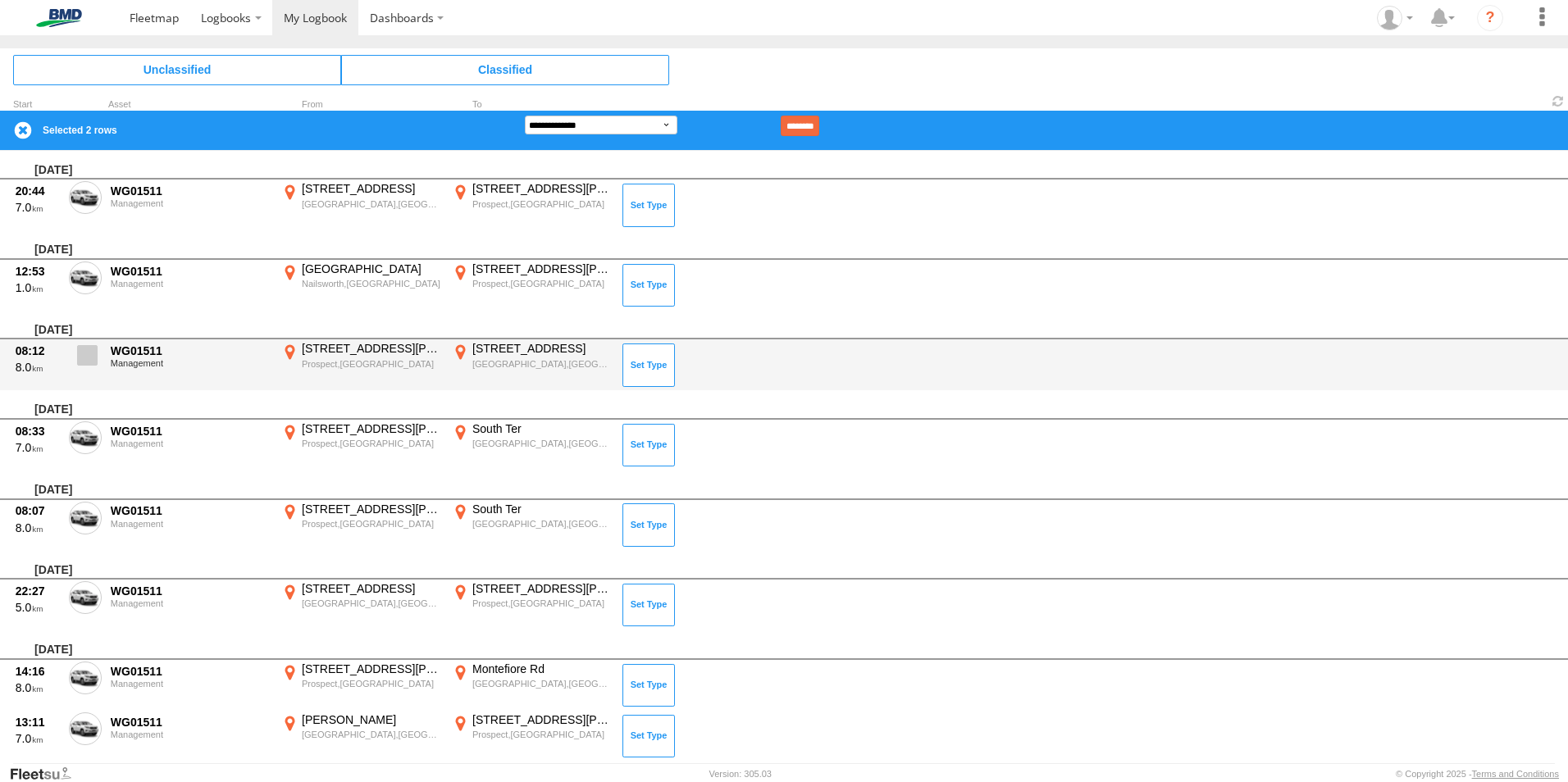
click at [83, 358] on span at bounding box center [87, 355] width 21 height 21
click at [84, 356] on span at bounding box center [87, 355] width 21 height 21
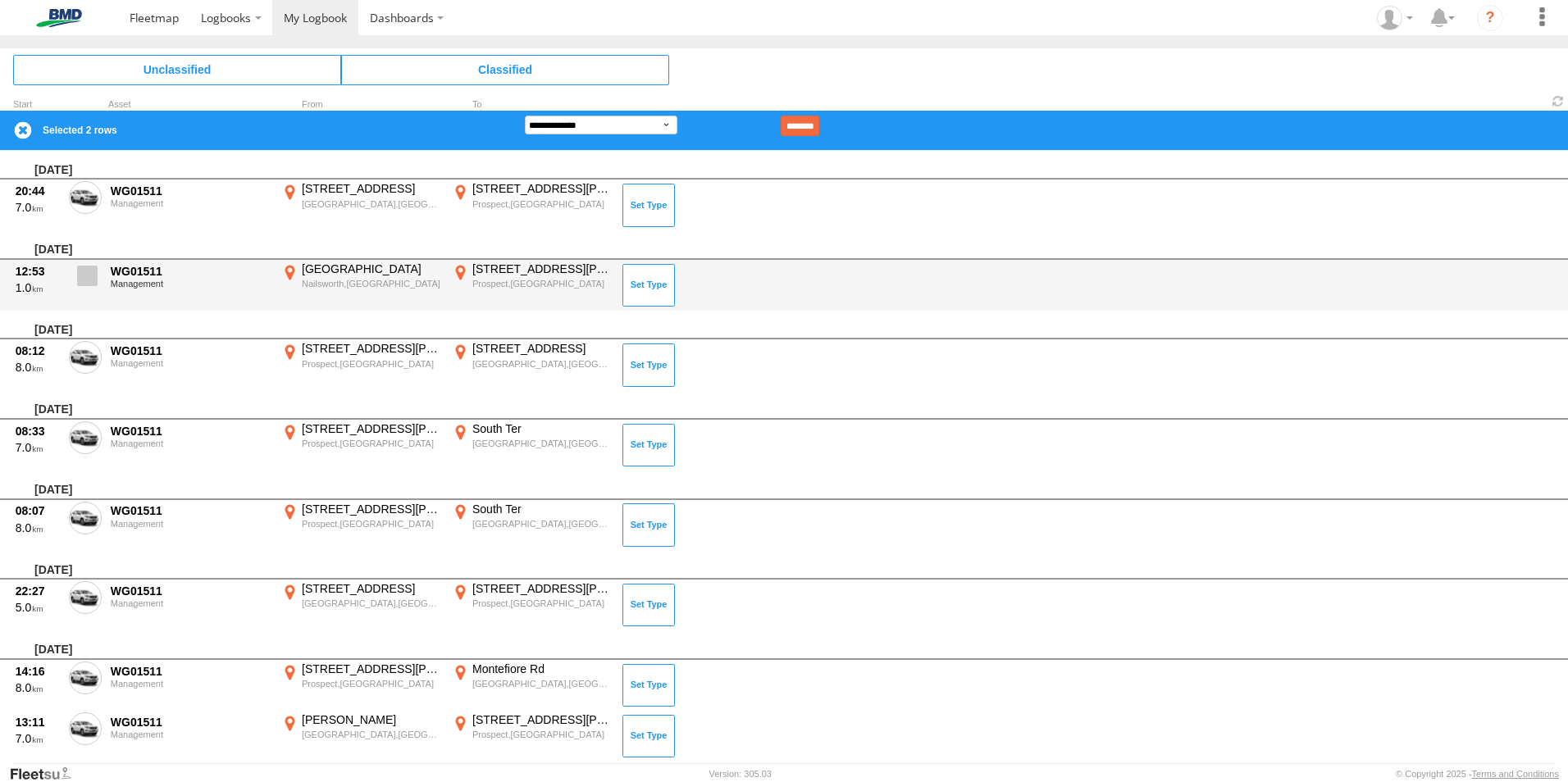
click at [92, 263] on label at bounding box center [85, 280] width 32 height 38
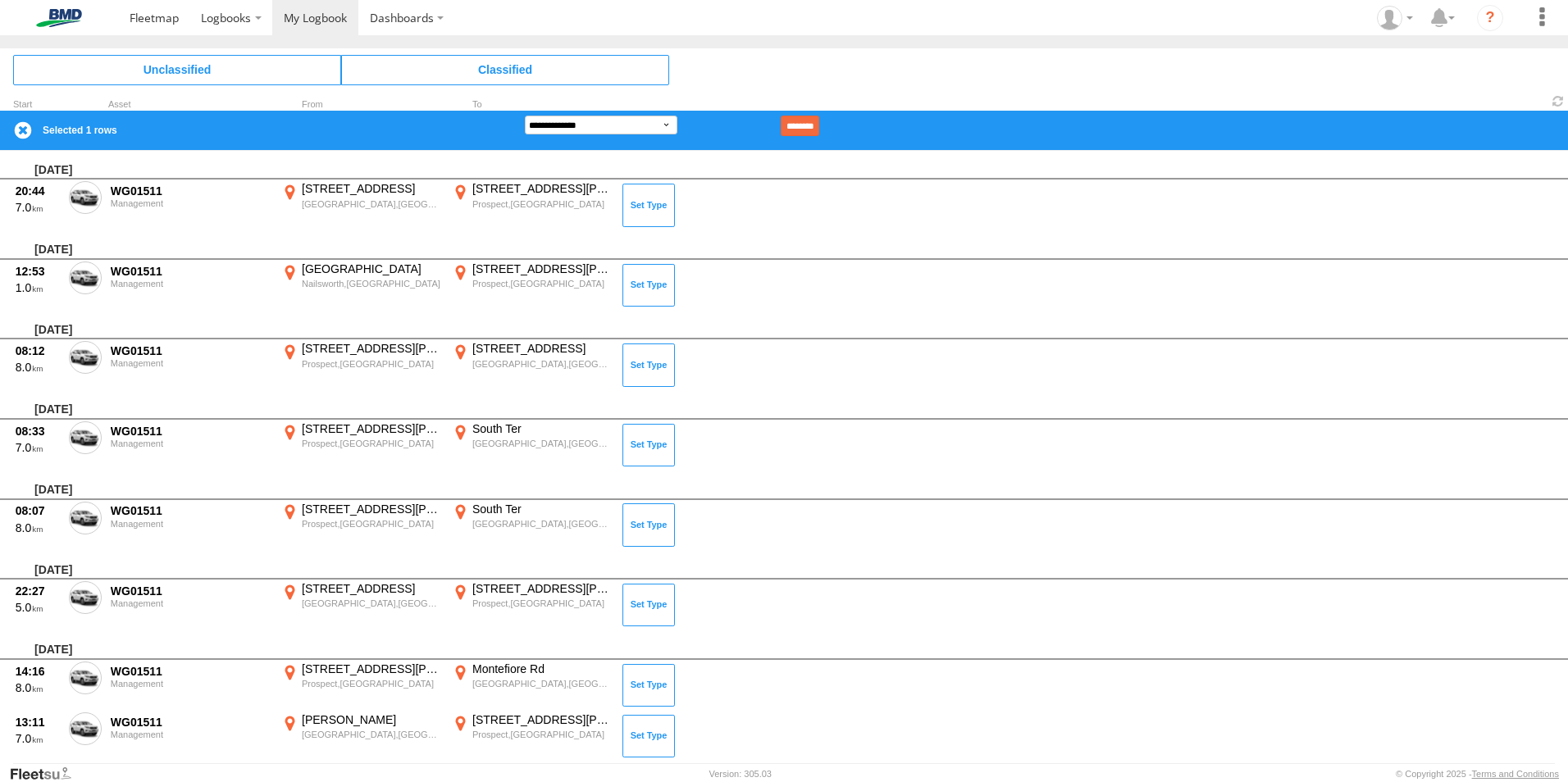
click at [94, 208] on label at bounding box center [85, 200] width 32 height 38
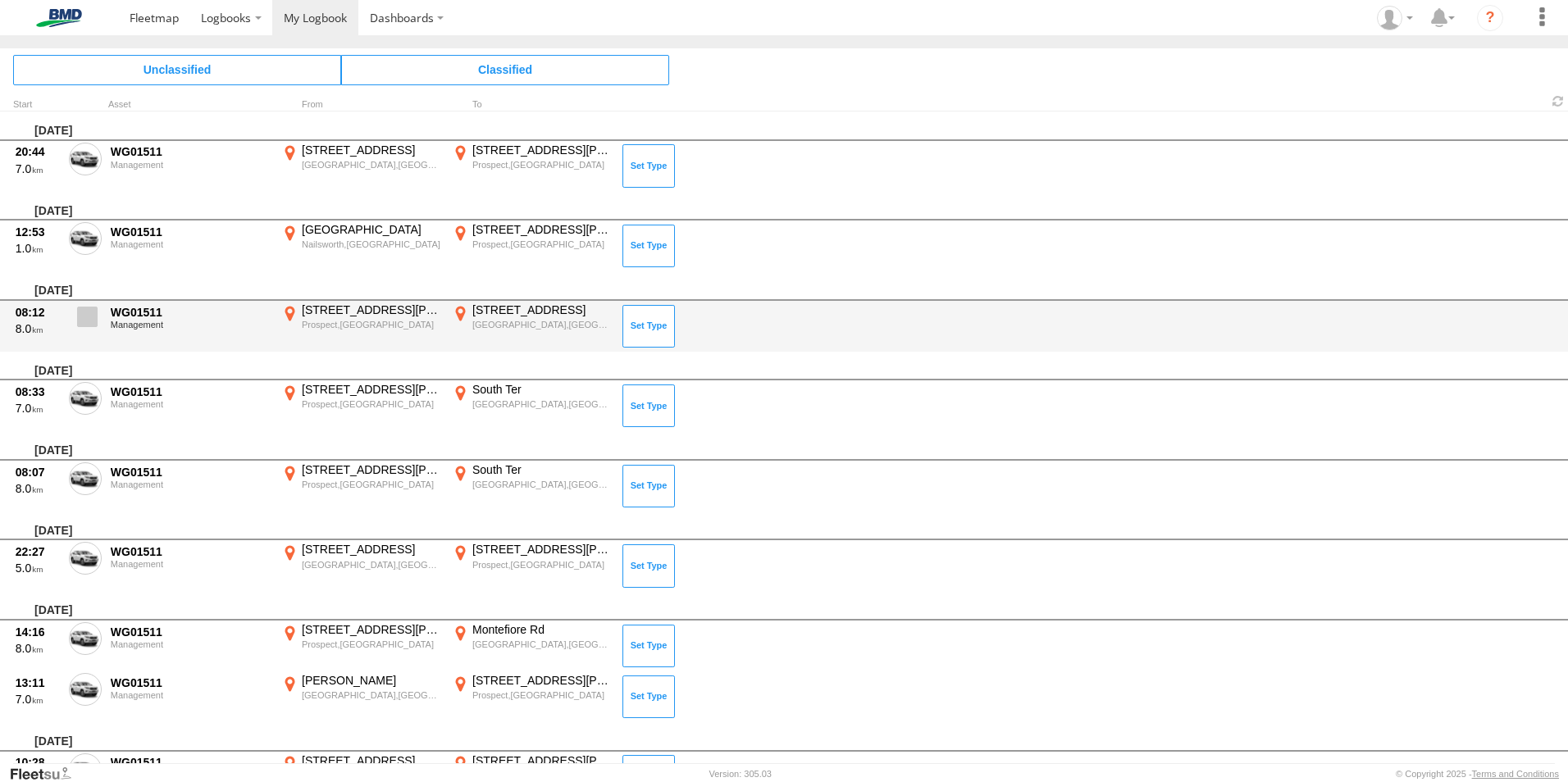
click at [87, 316] on span at bounding box center [87, 316] width 21 height 21
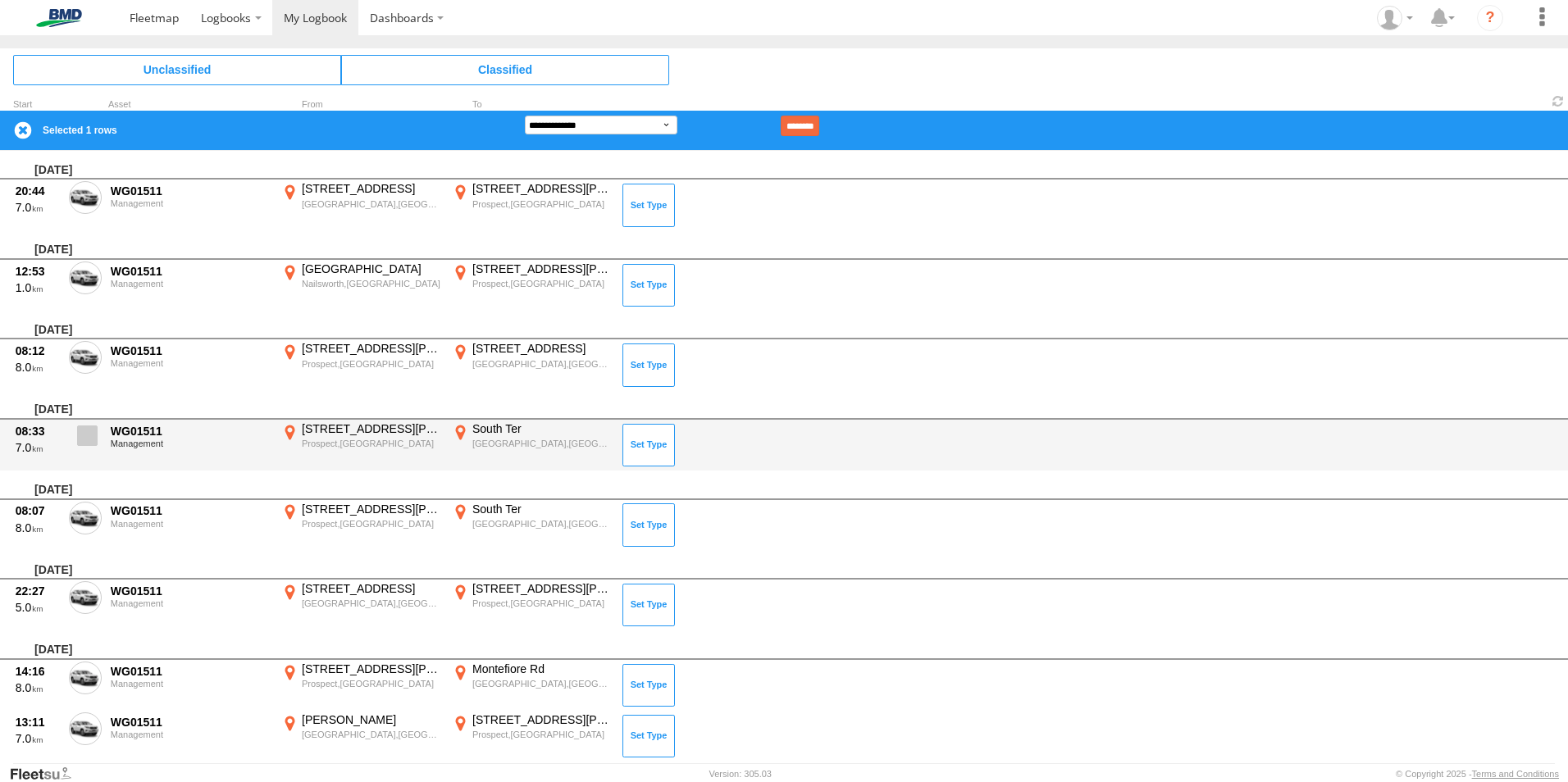
click at [82, 437] on span at bounding box center [87, 435] width 21 height 21
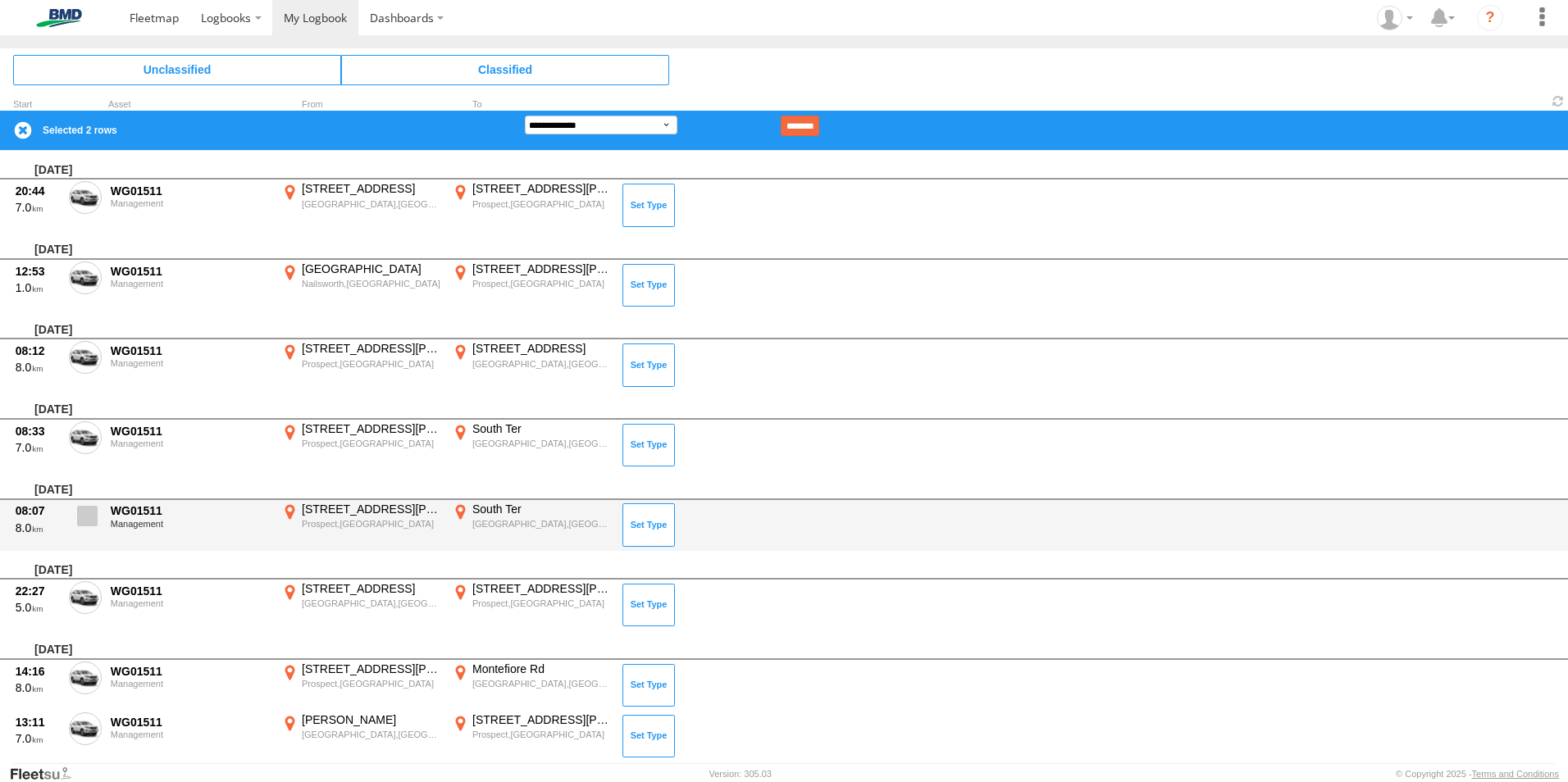
click at [83, 525] on span at bounding box center [87, 516] width 21 height 21
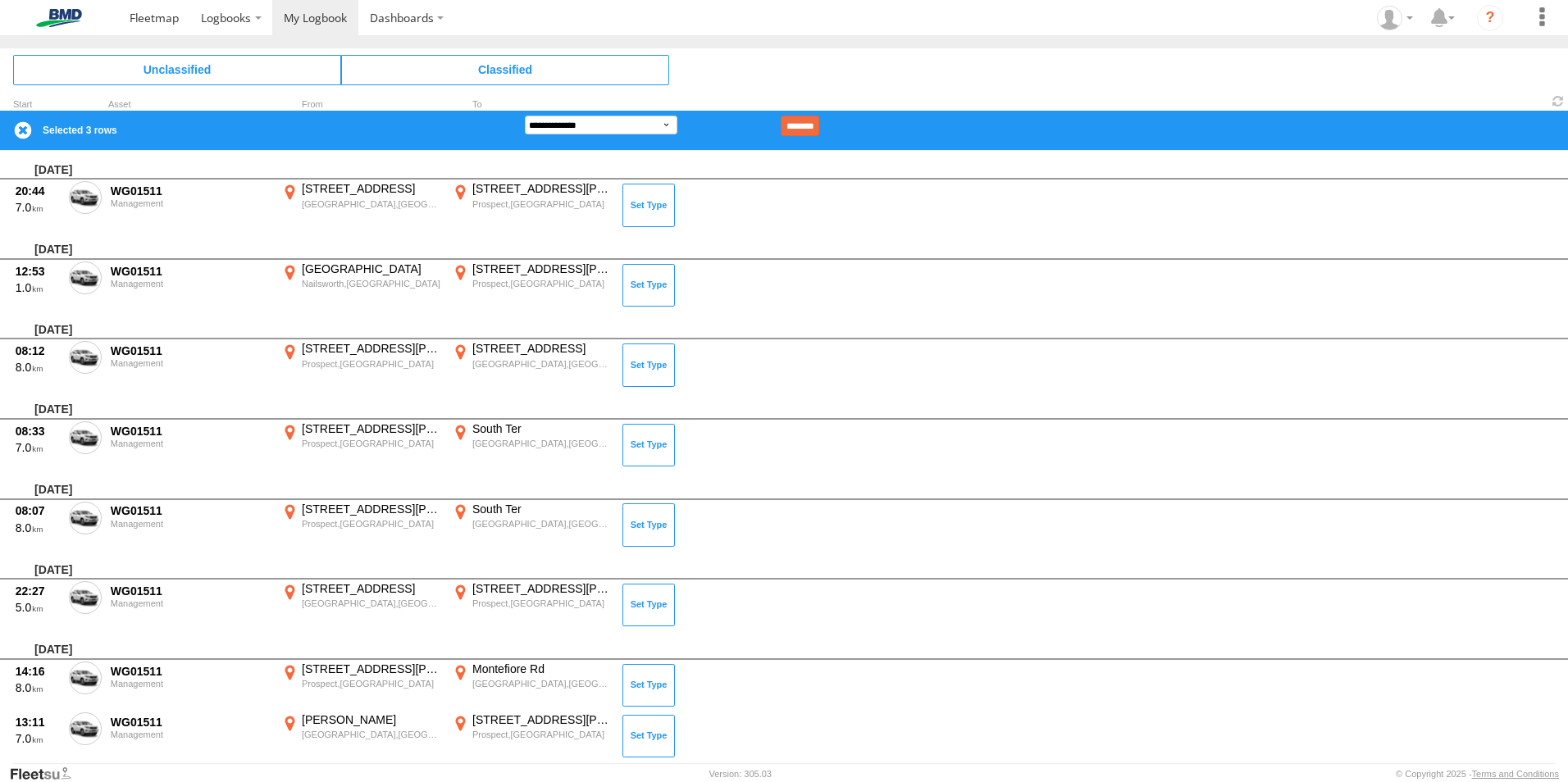
scroll to position [422, 0]
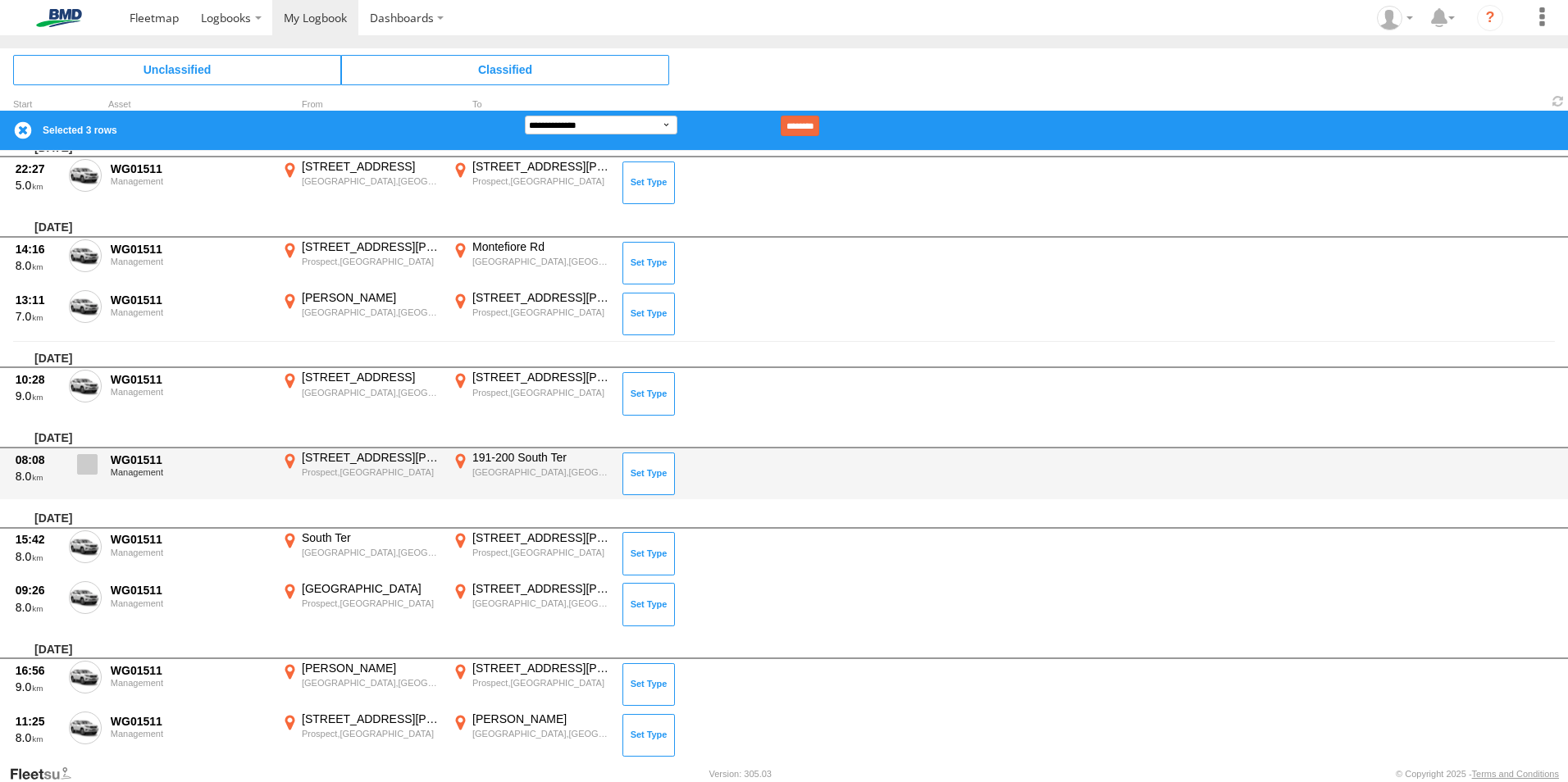
click at [84, 463] on span at bounding box center [87, 464] width 21 height 21
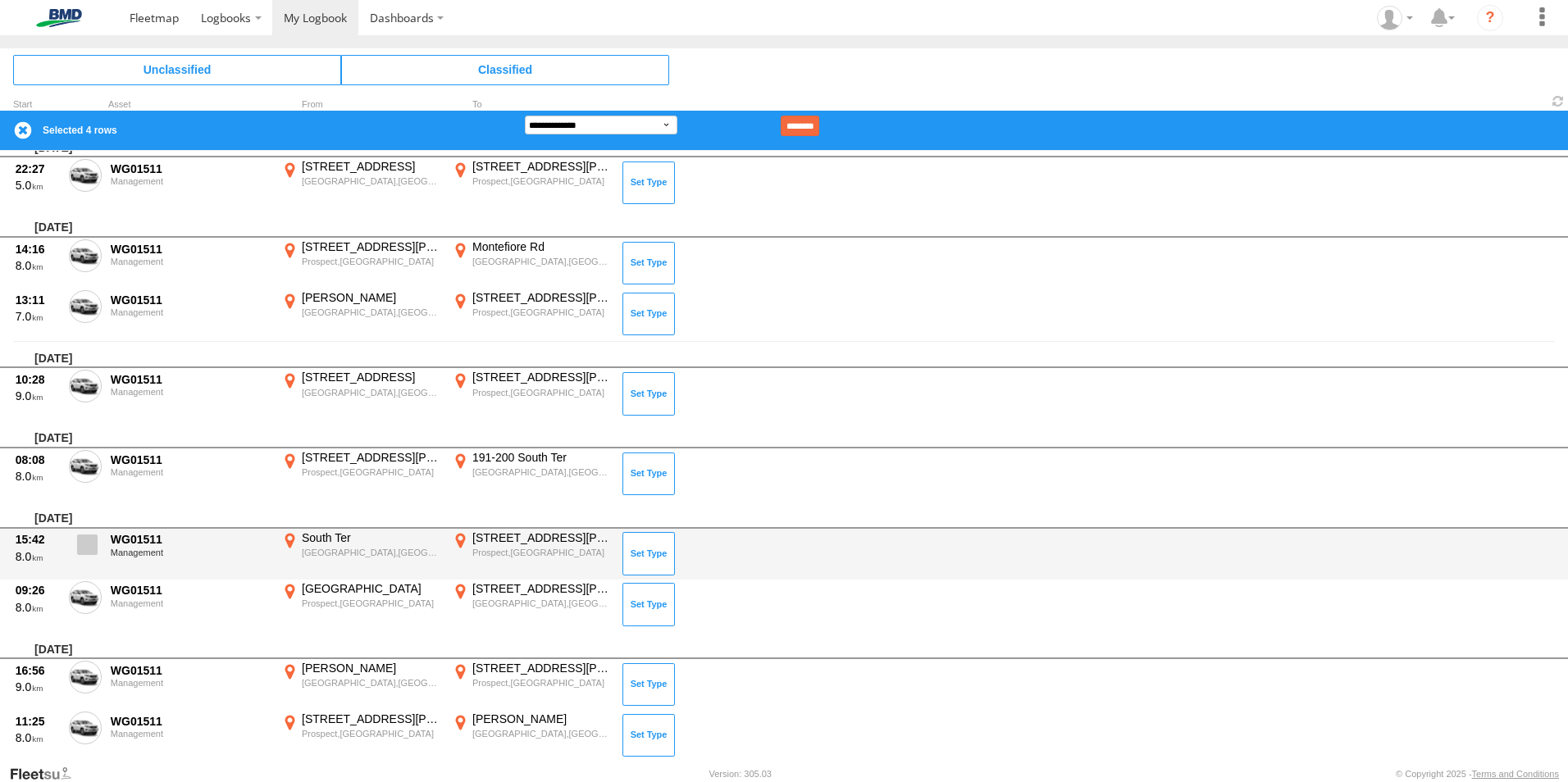
click at [85, 539] on span at bounding box center [87, 545] width 21 height 21
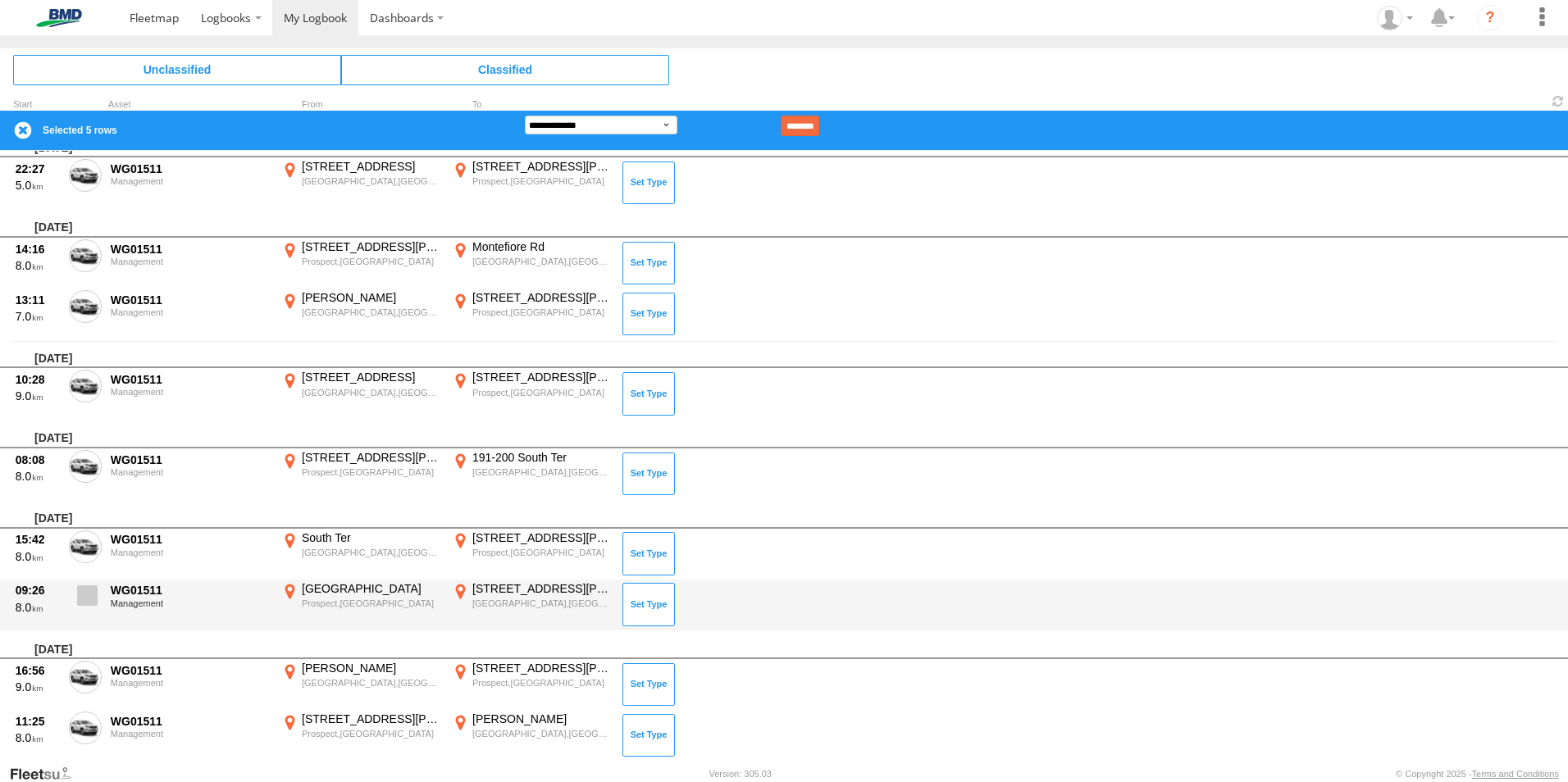
click at [89, 601] on span at bounding box center [87, 595] width 21 height 21
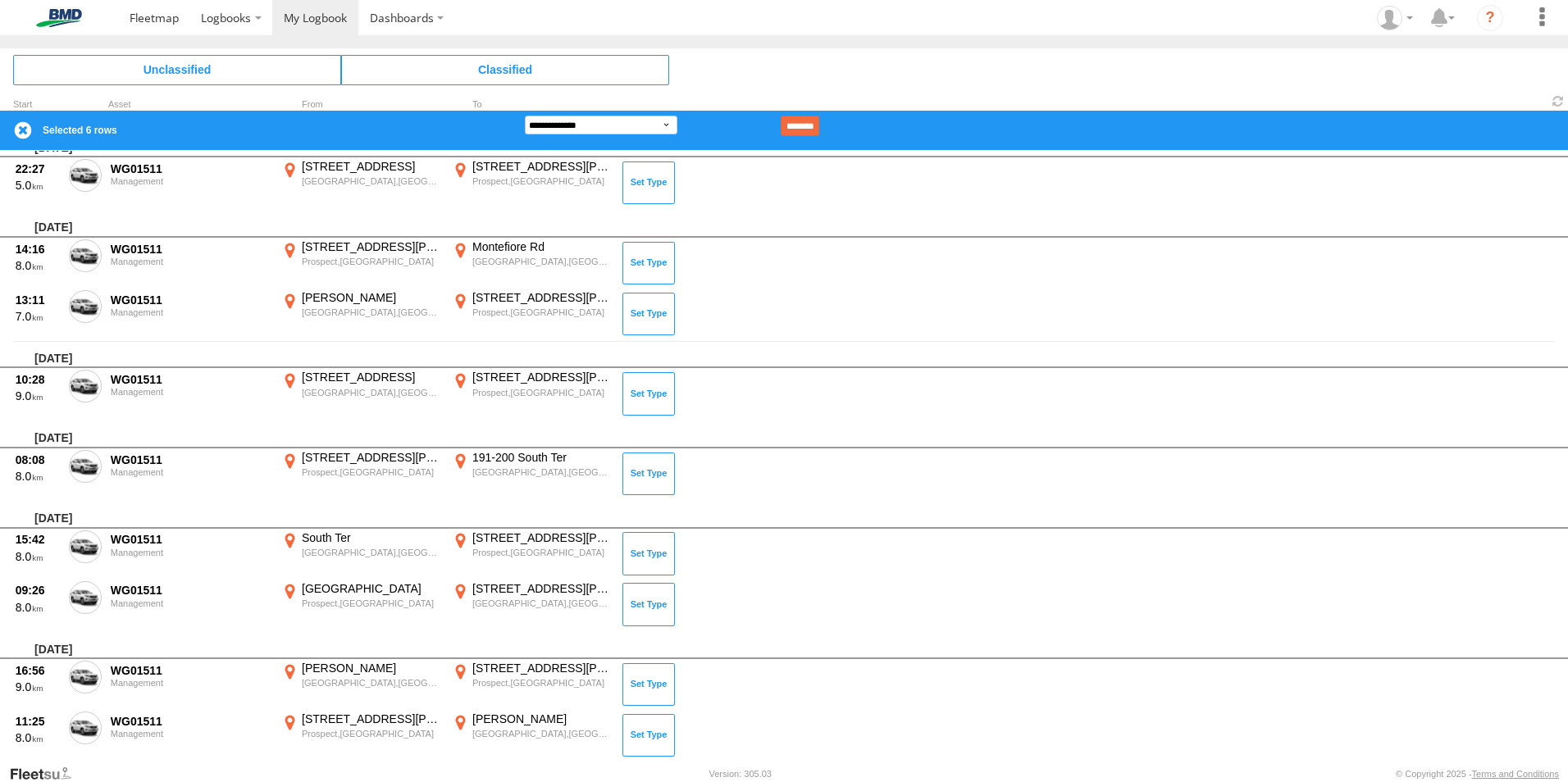
scroll to position [764, 0]
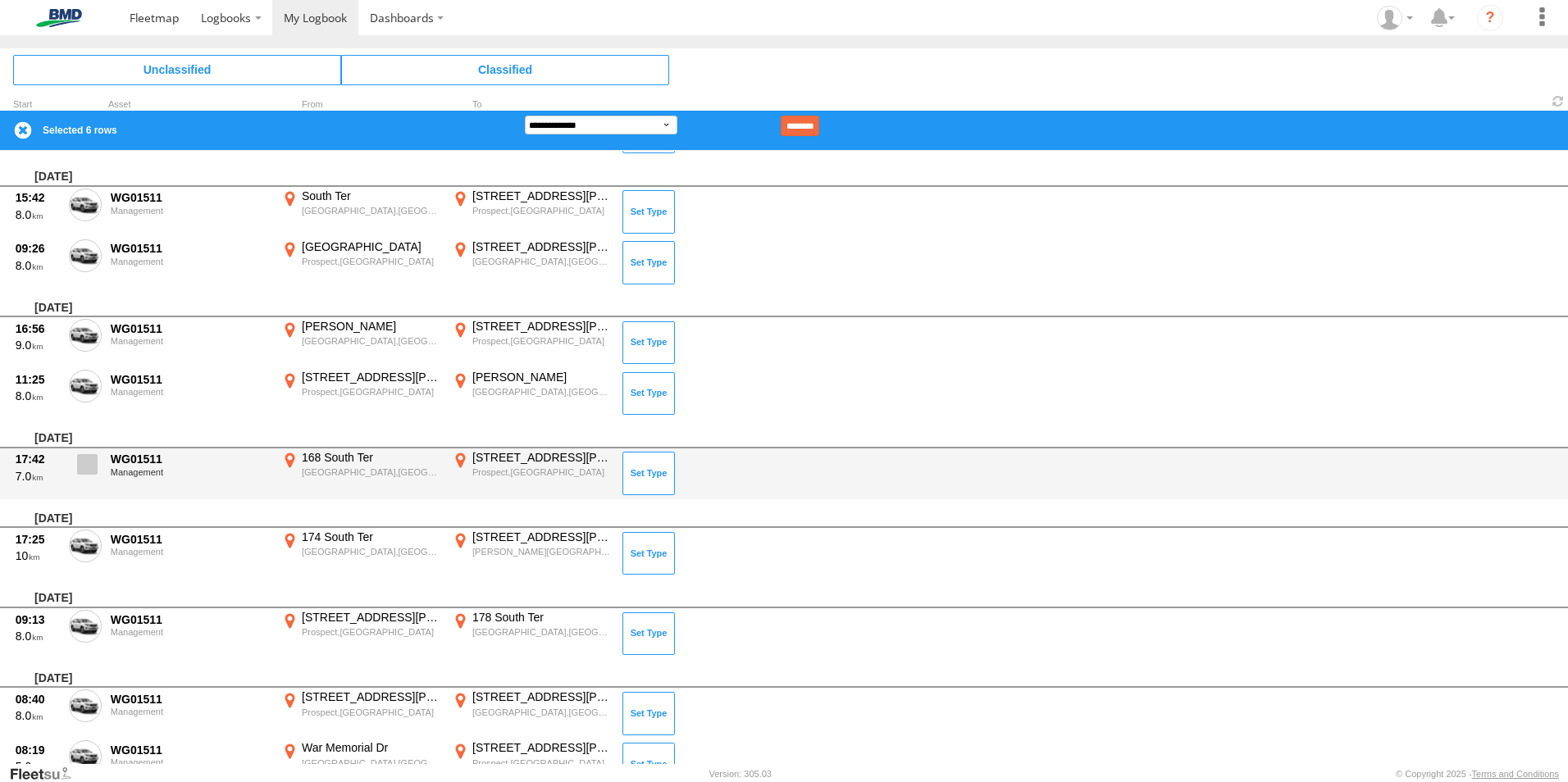
click at [76, 464] on label at bounding box center [85, 469] width 32 height 38
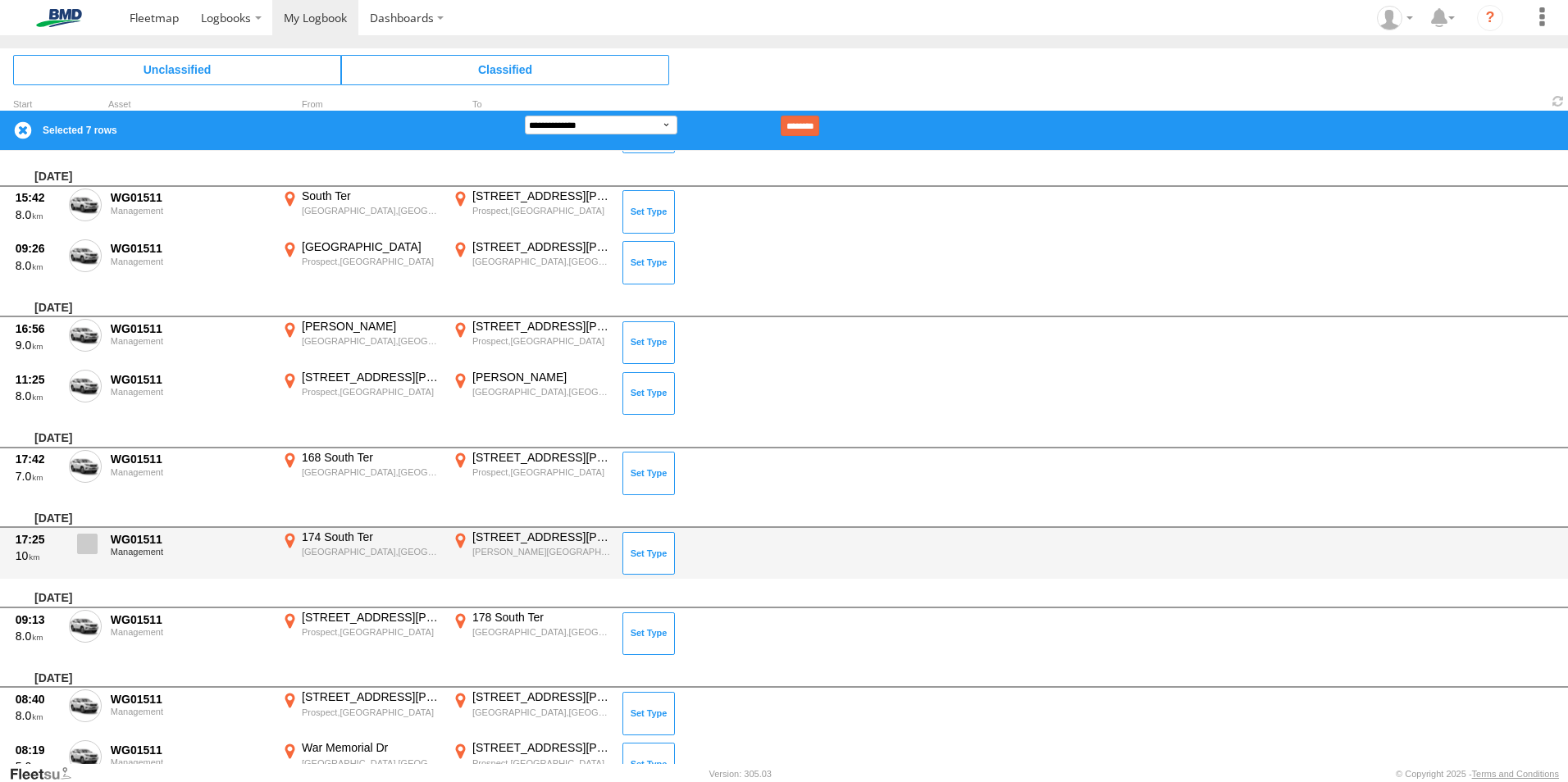
click at [82, 543] on span at bounding box center [87, 544] width 21 height 21
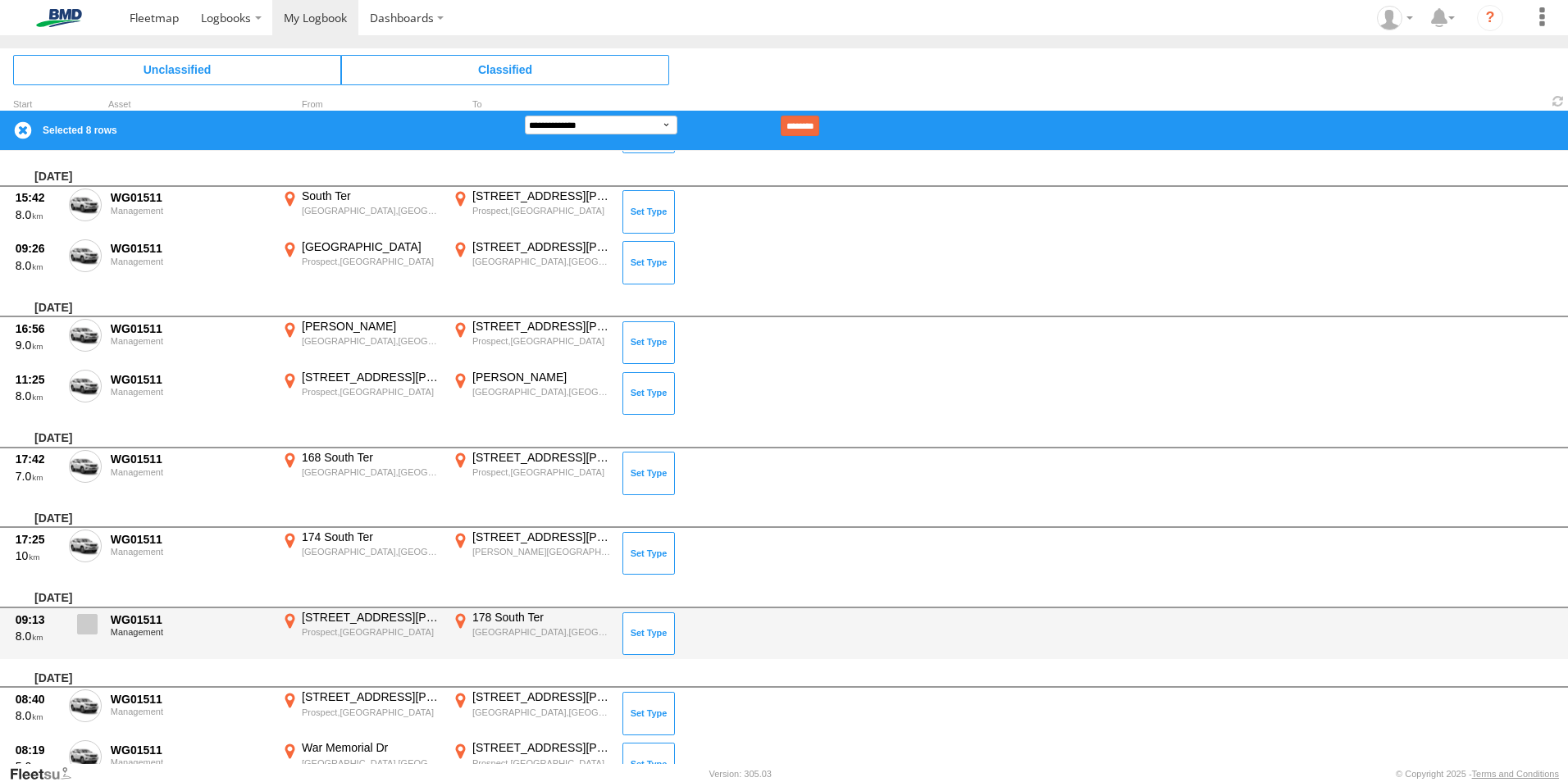
click at [89, 625] on span at bounding box center [87, 624] width 21 height 21
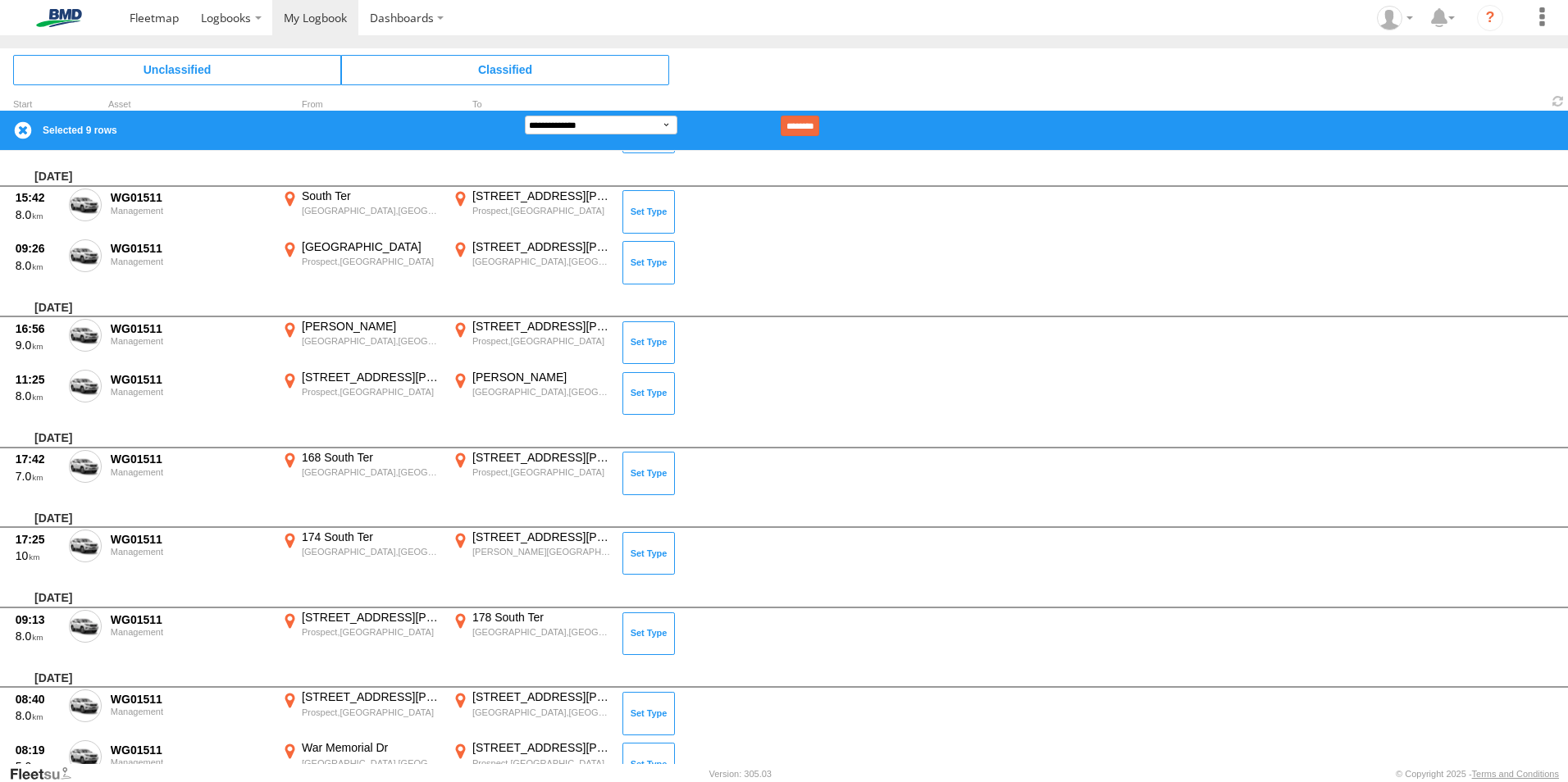
scroll to position [0, 0]
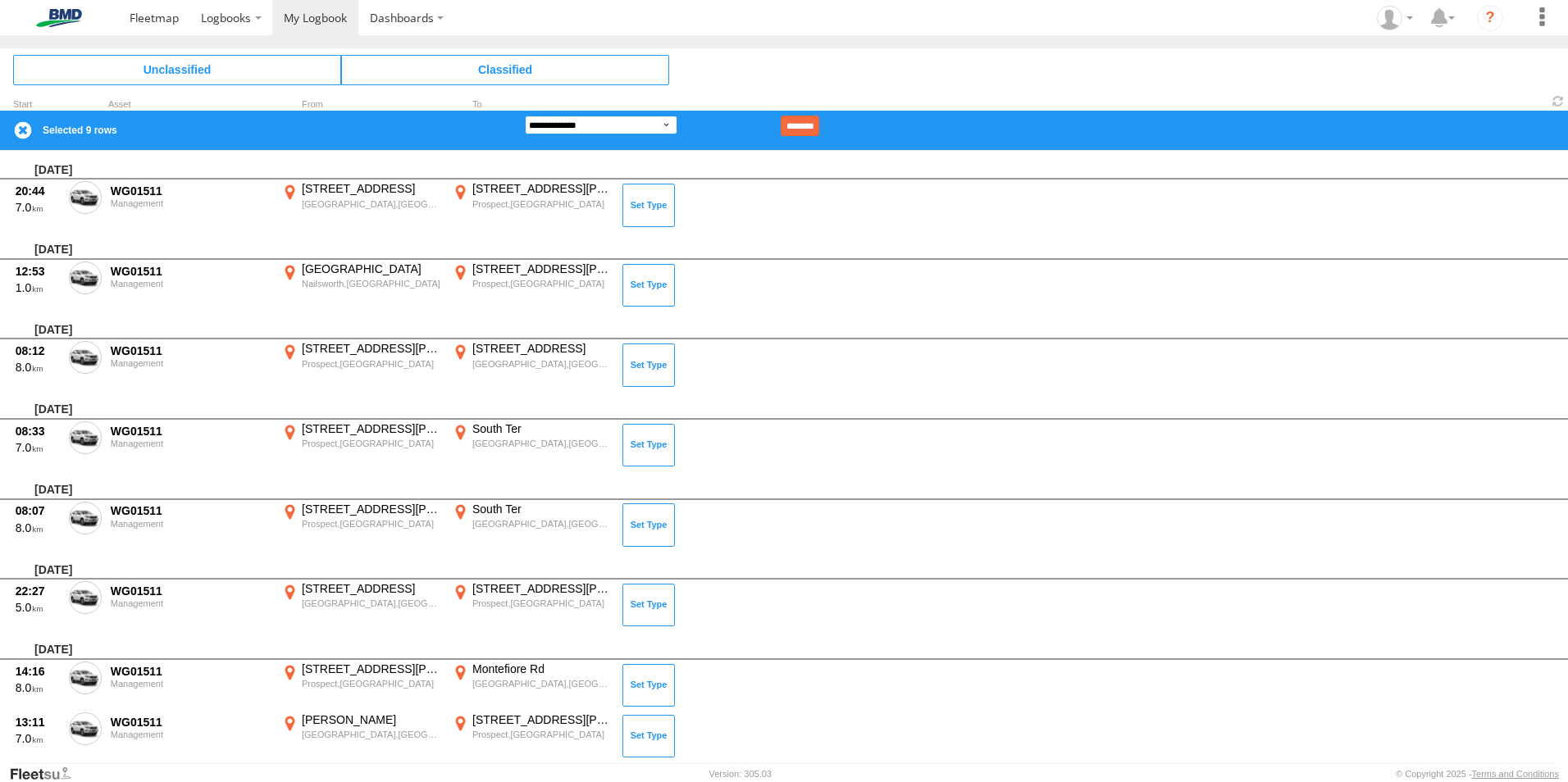
click at [582, 128] on select "**********" at bounding box center [601, 125] width 153 height 19
select select "**"
click at [525, 116] on select "**********" at bounding box center [601, 125] width 153 height 19
click at [819, 121] on input "********" at bounding box center [799, 126] width 39 height 21
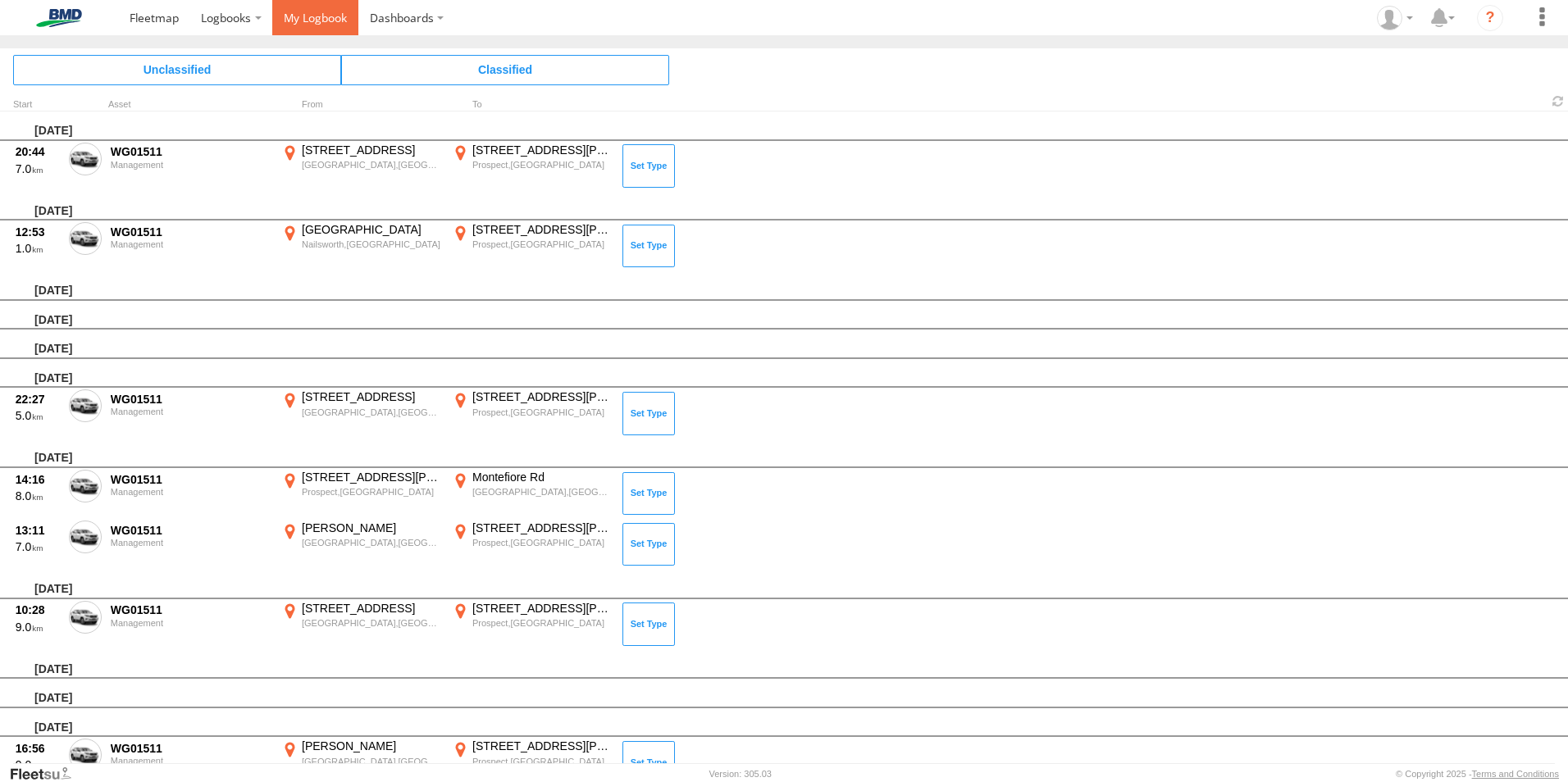
click at [315, 13] on span at bounding box center [316, 17] width 63 height 15
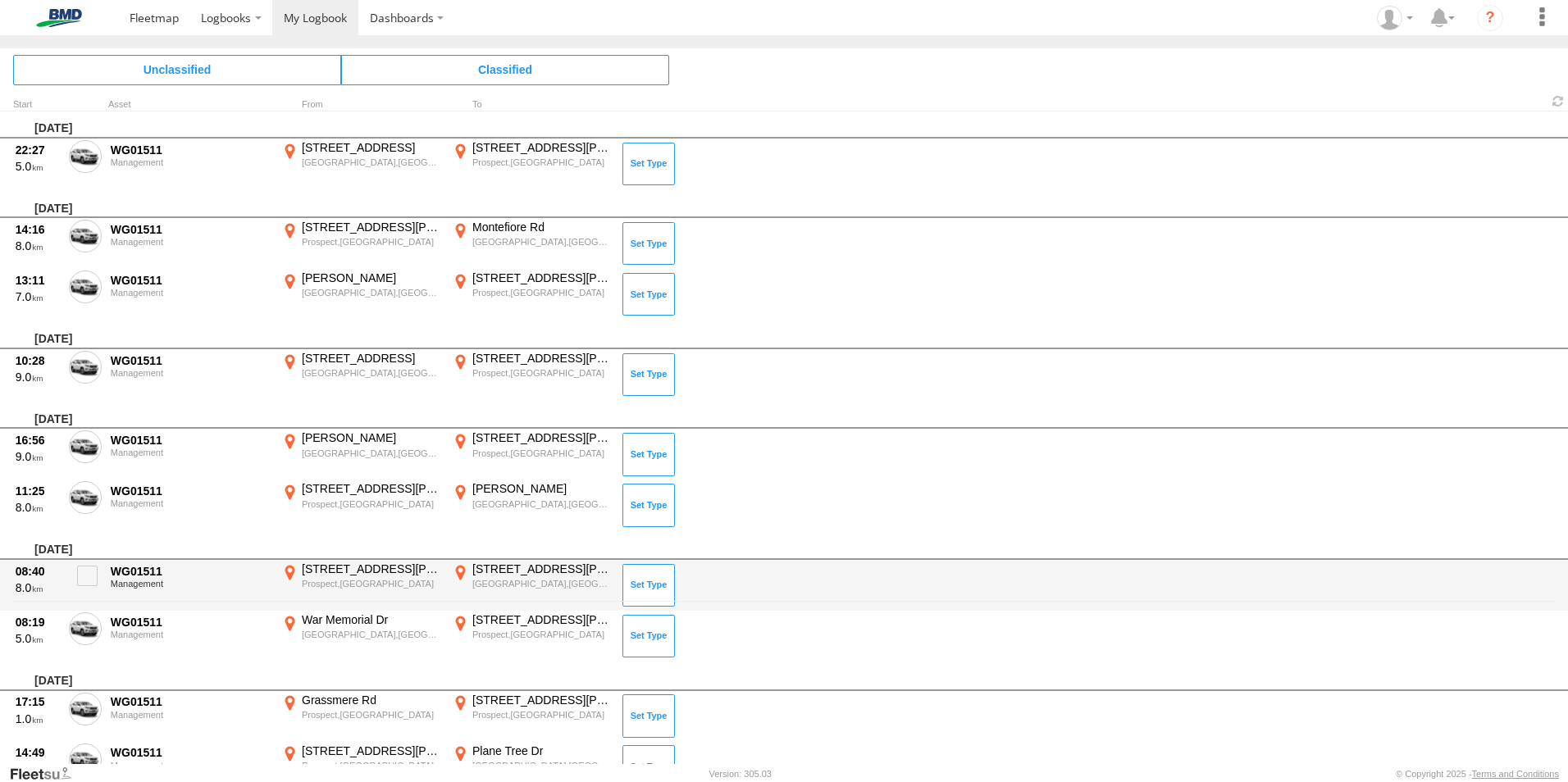
scroll to position [164, 0]
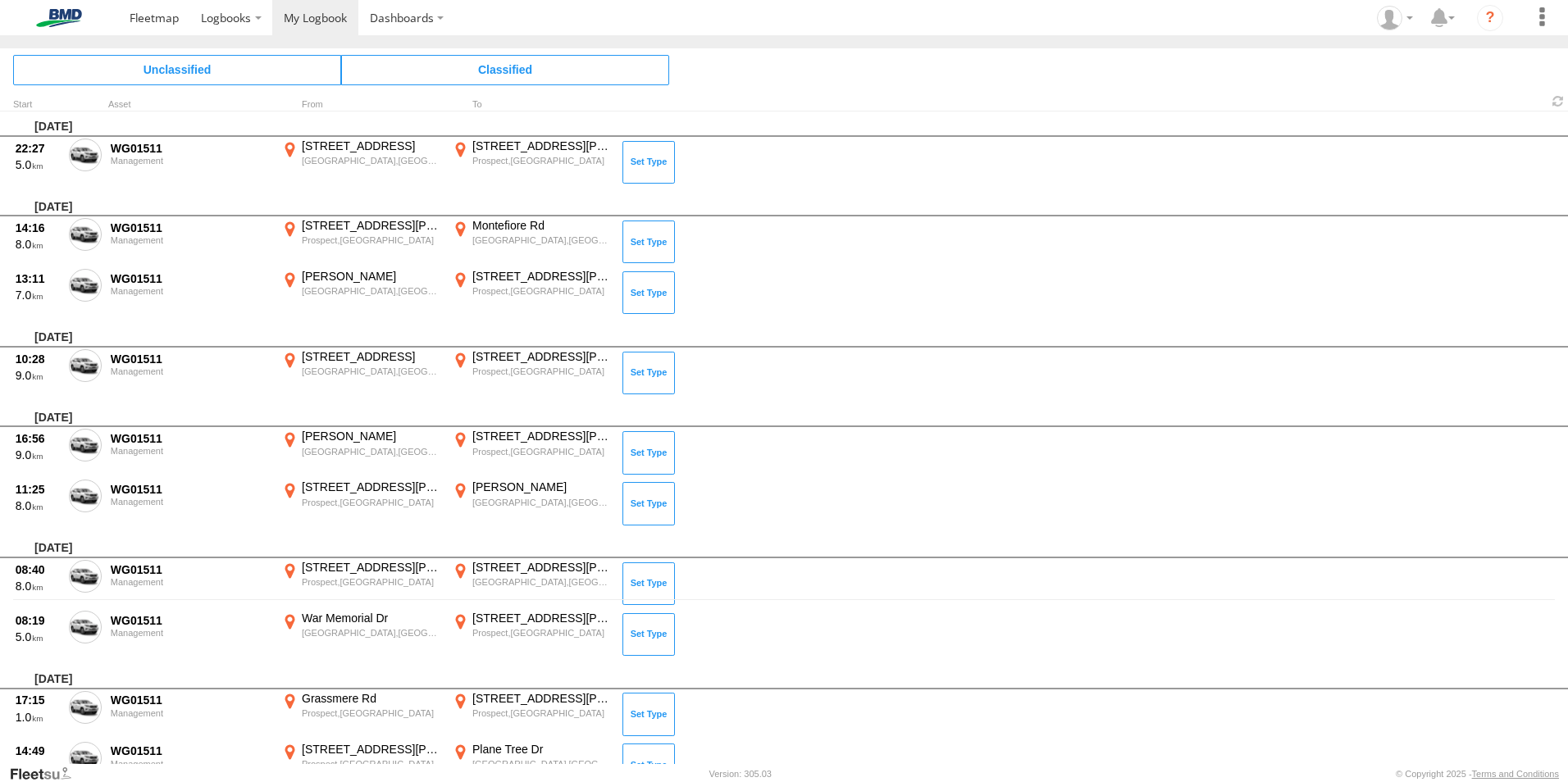
click at [0, 0] on span at bounding box center [0, 0] width 0 height 0
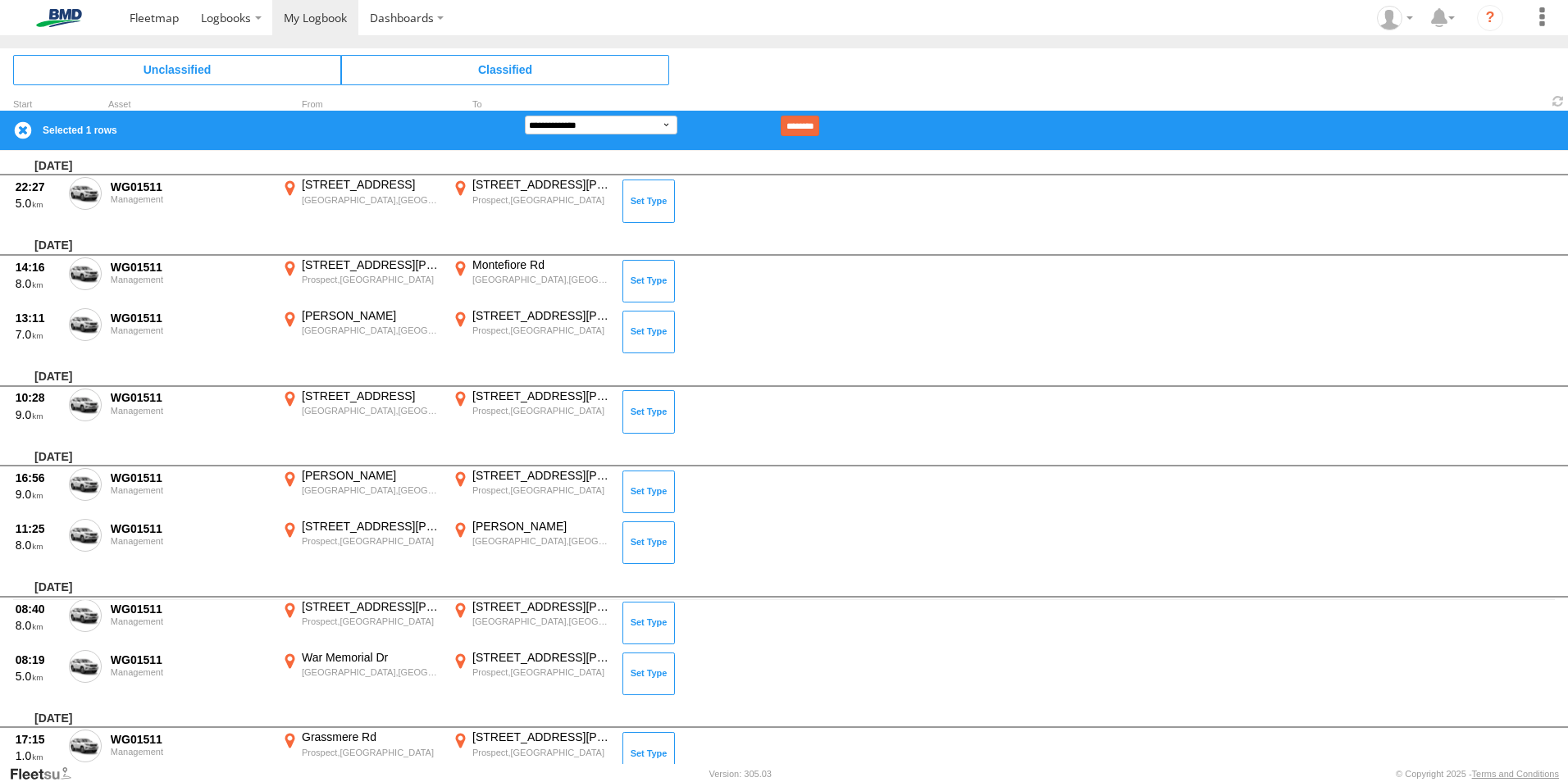
scroll to position [655, 0]
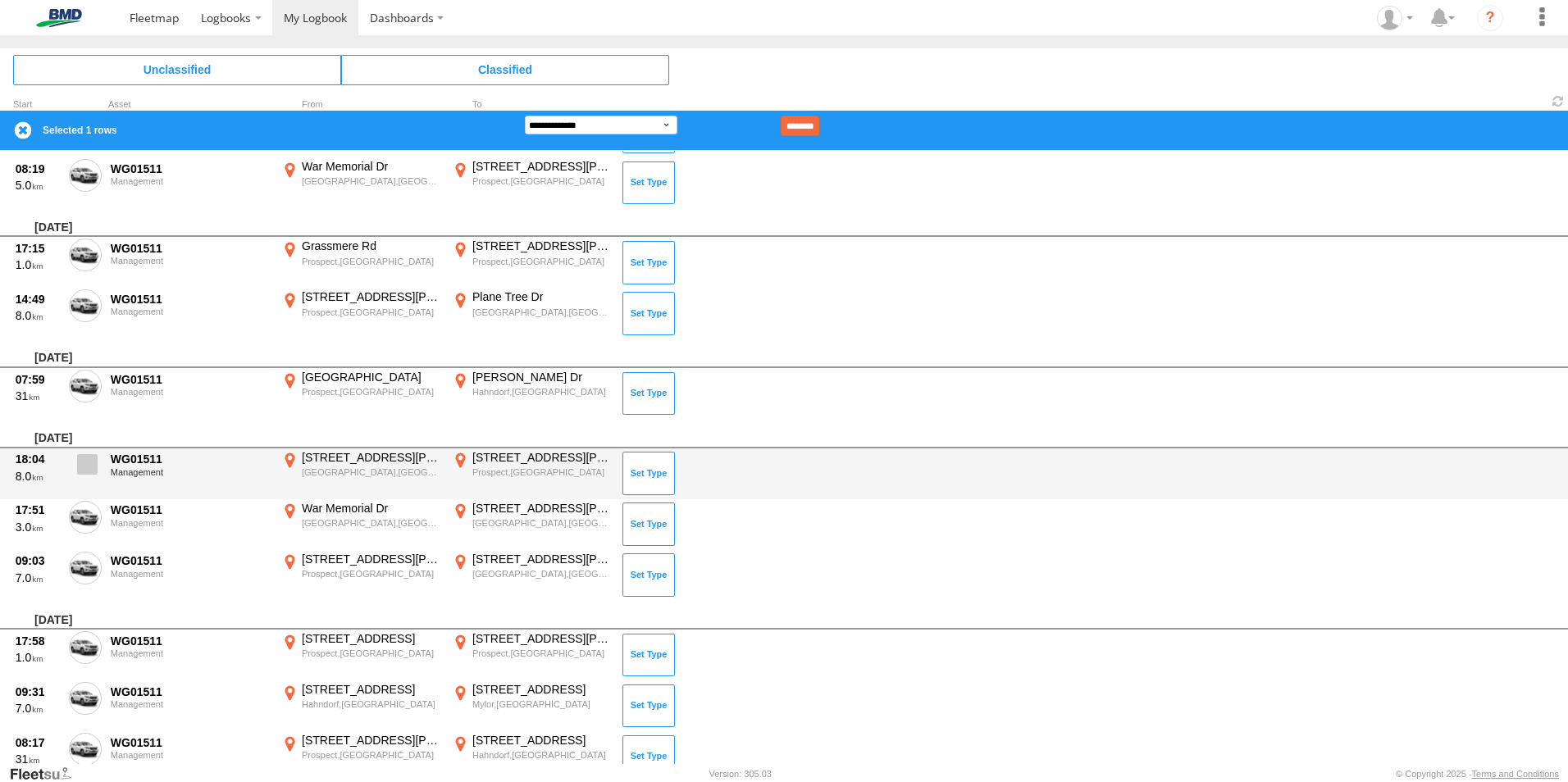
click at [84, 468] on span at bounding box center [87, 464] width 21 height 21
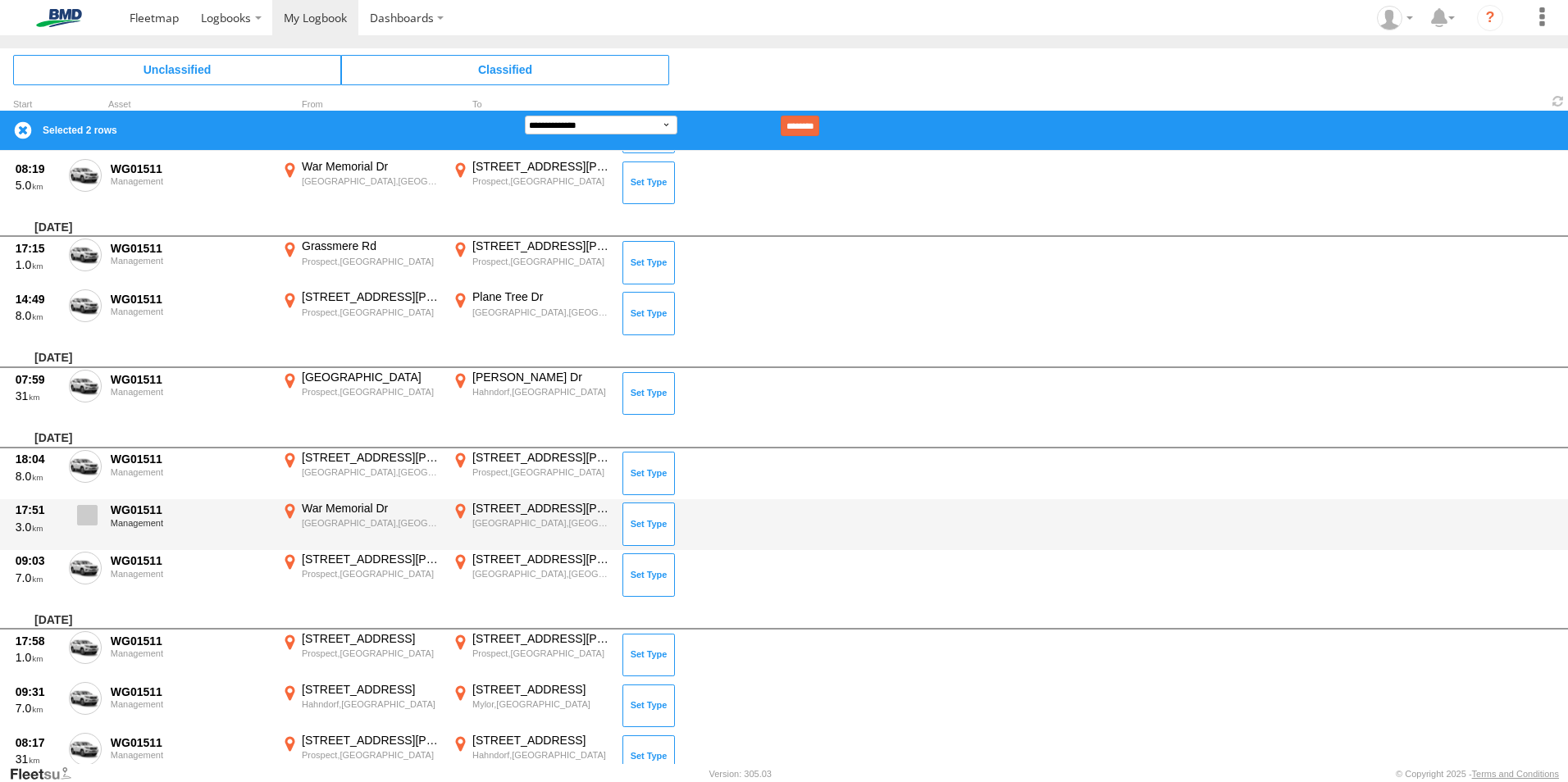
click at [78, 526] on label at bounding box center [85, 520] width 32 height 38
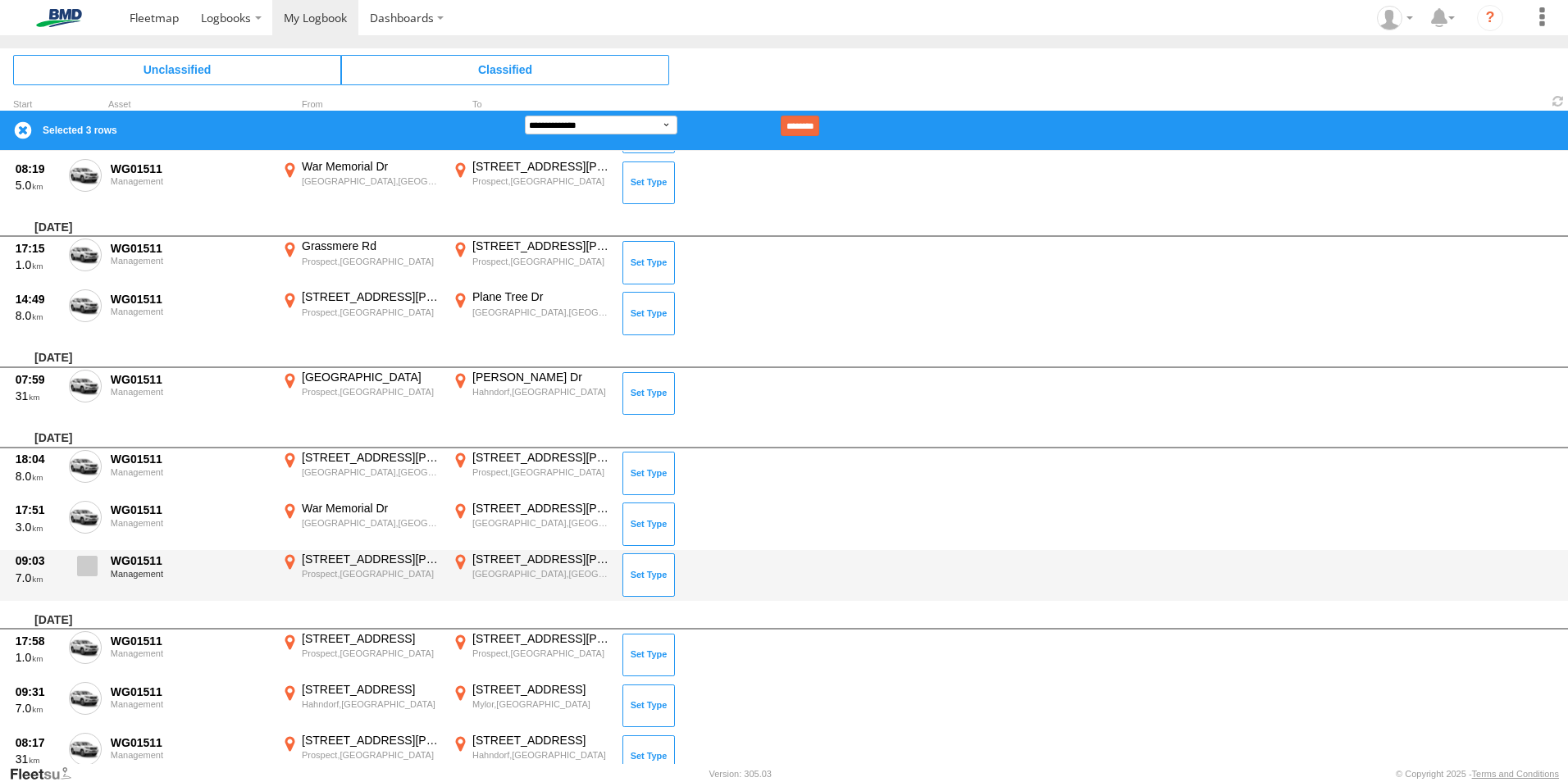
click at [87, 572] on span at bounding box center [87, 565] width 21 height 21
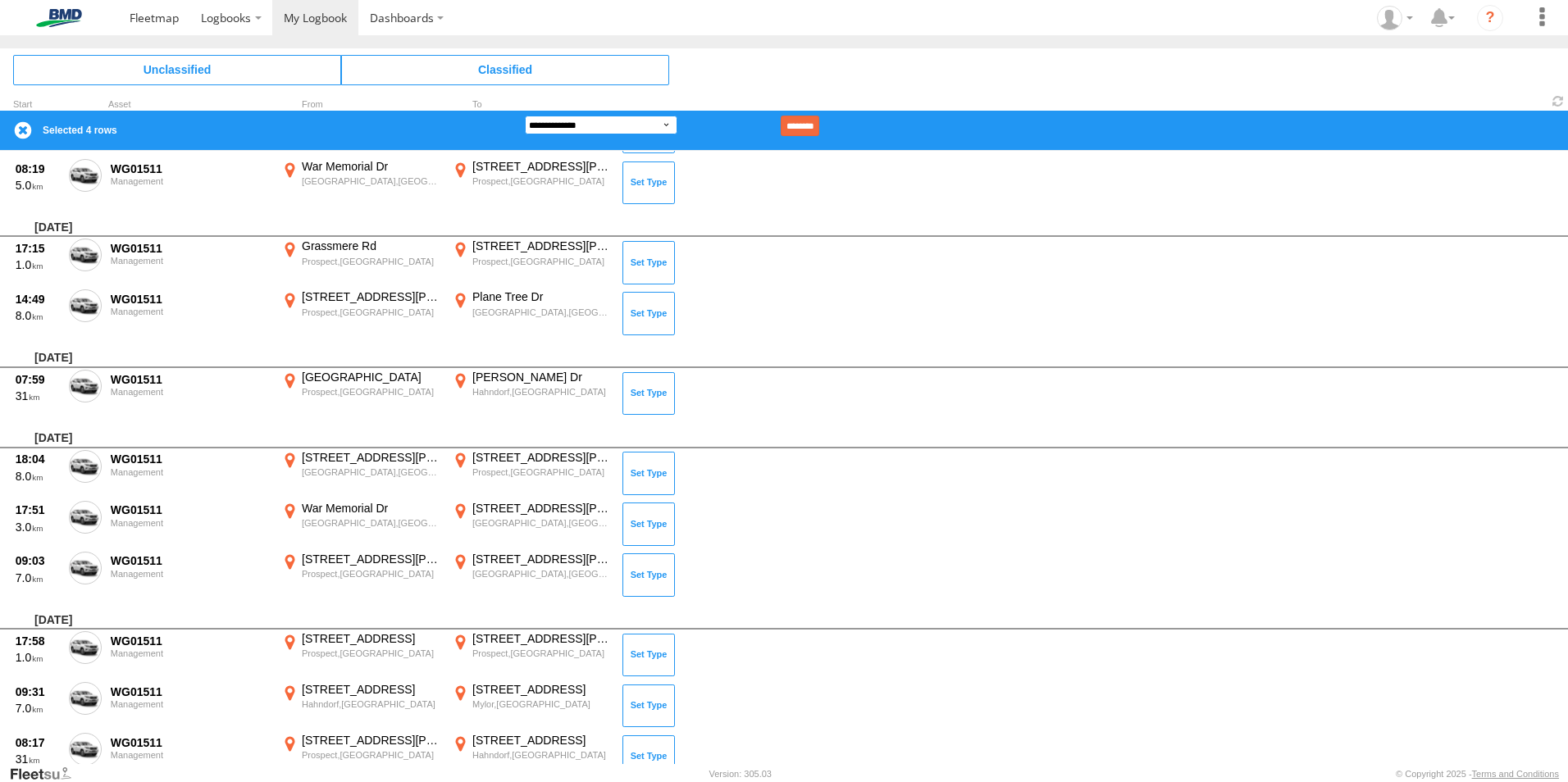
click at [610, 118] on select "**********" at bounding box center [601, 125] width 153 height 19
select select "**"
click at [525, 116] on select "**********" at bounding box center [601, 125] width 153 height 19
click at [819, 121] on input "********" at bounding box center [799, 126] width 39 height 21
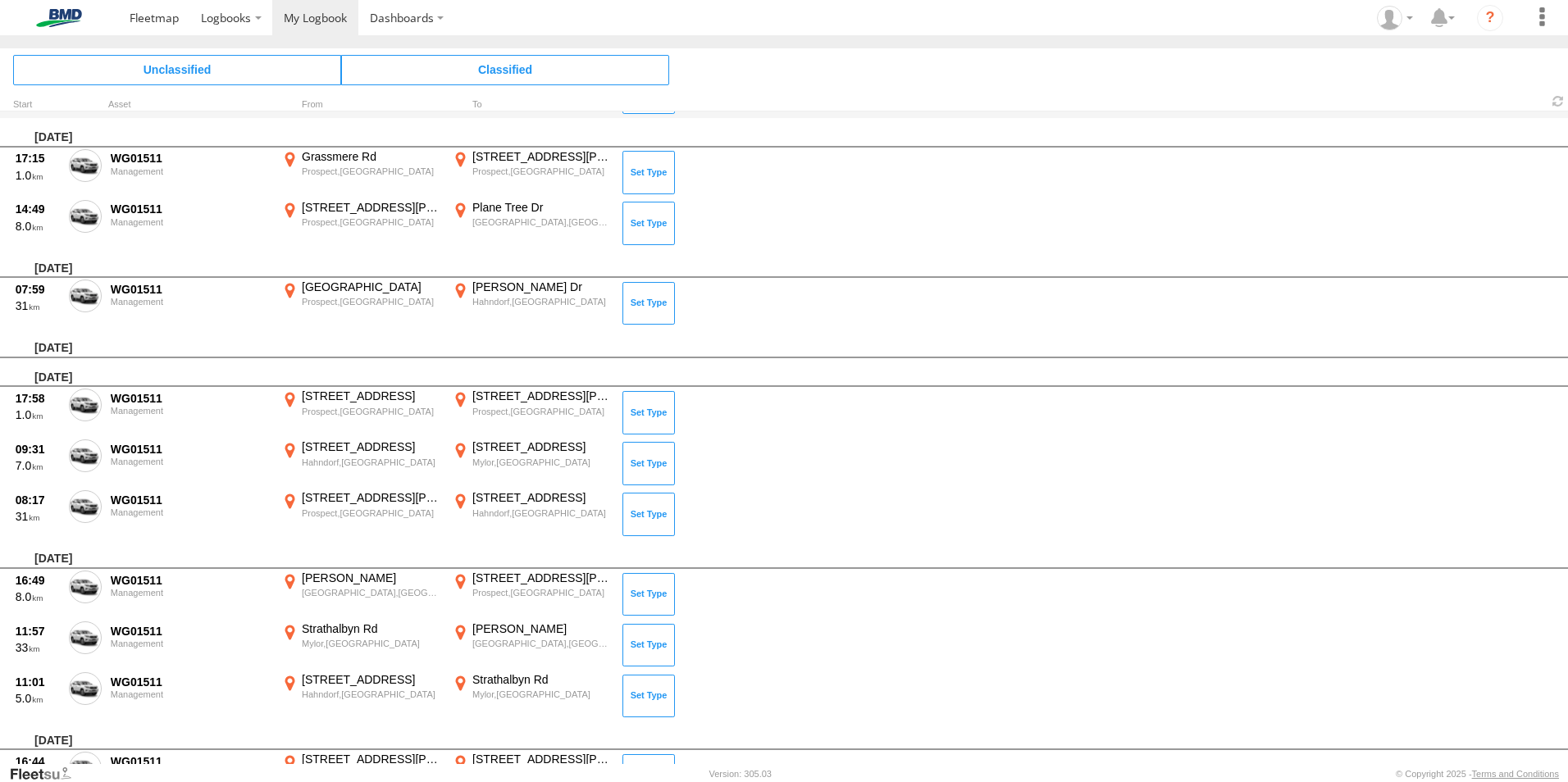
scroll to position [604, 0]
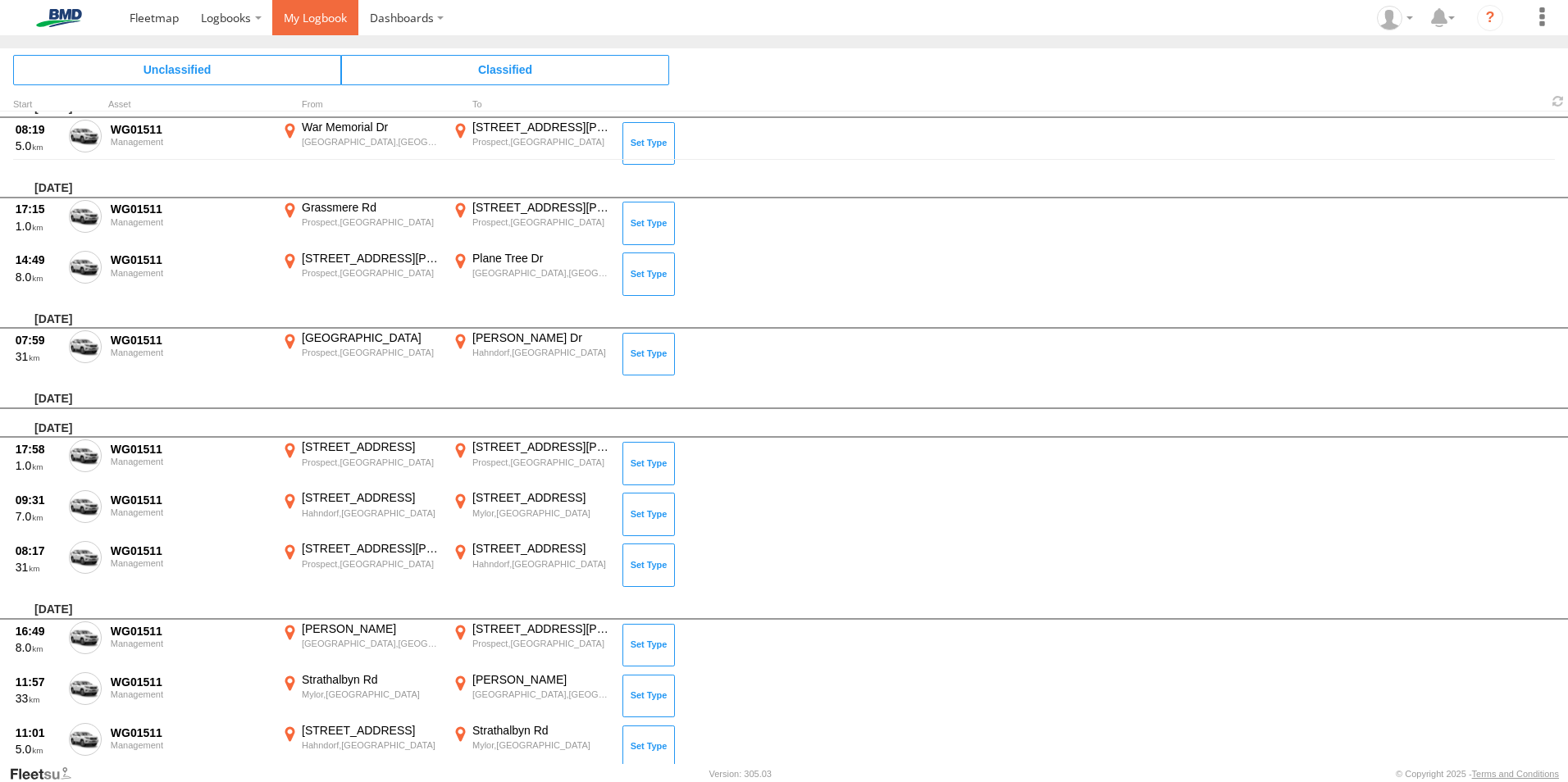
click at [310, 25] on span at bounding box center [316, 17] width 63 height 15
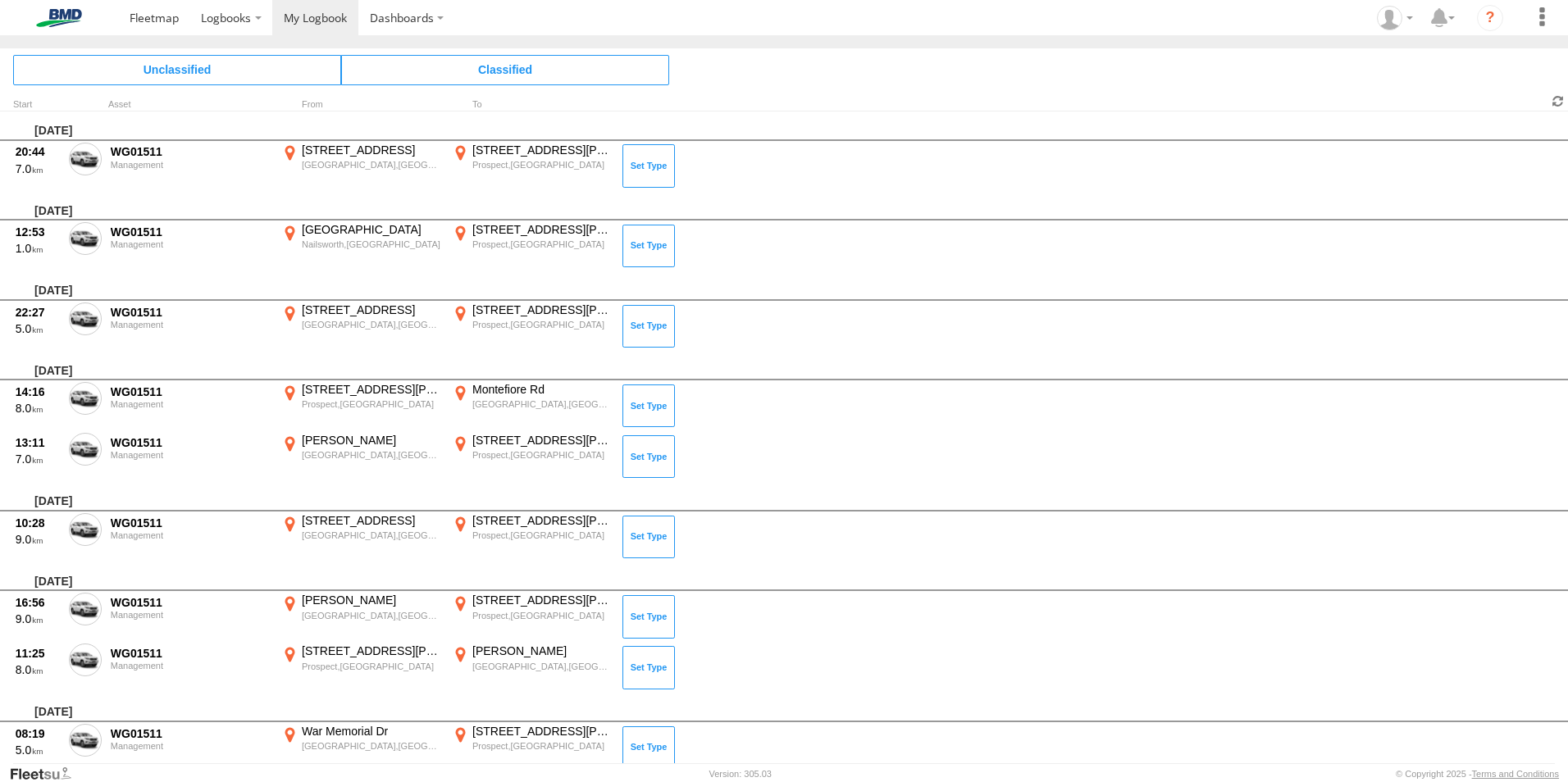
click at [1554, 98] on span at bounding box center [1558, 101] width 20 height 15
click at [827, 356] on div "[DATE]" at bounding box center [784, 366] width 1568 height 30
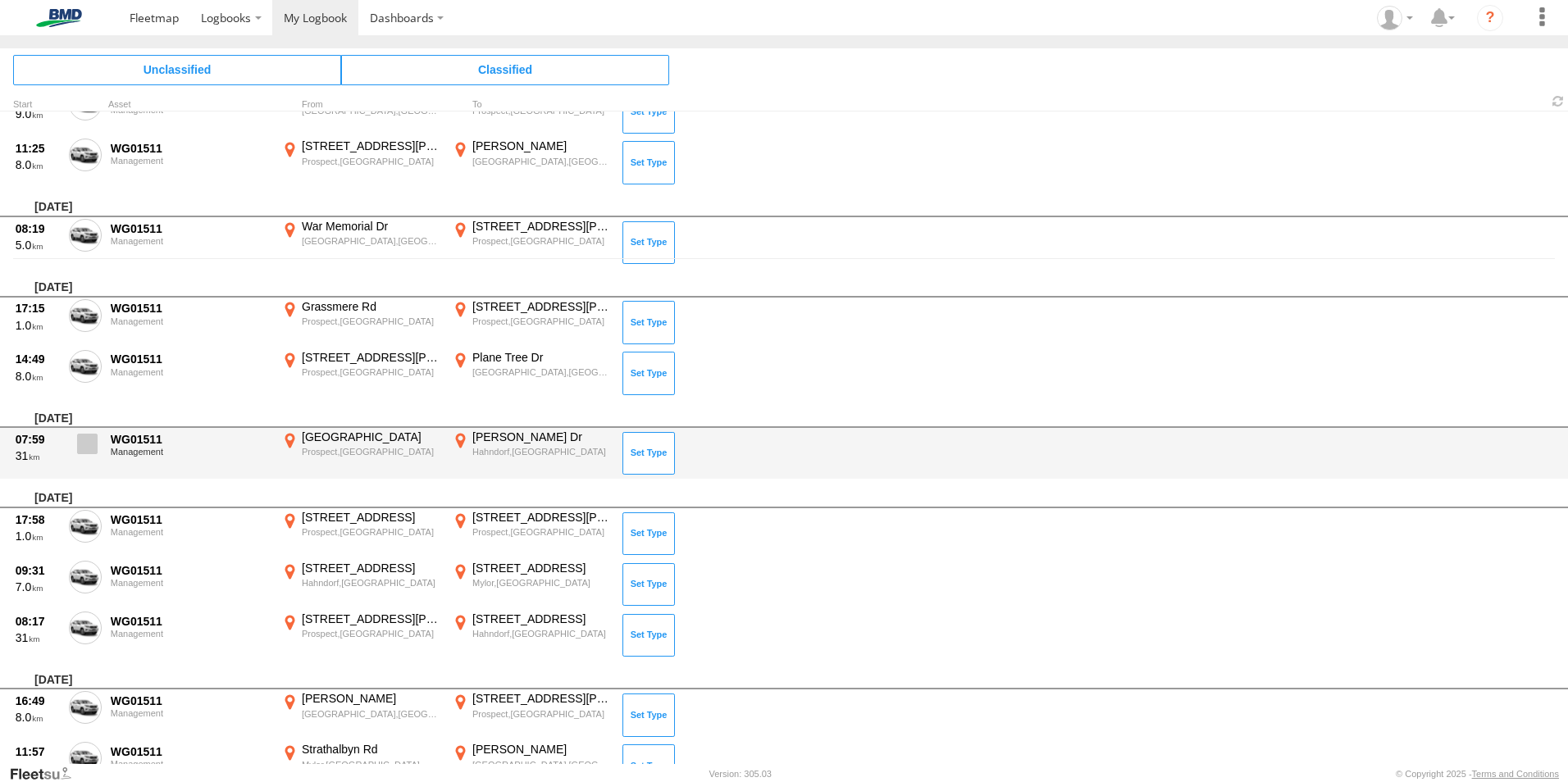
click at [72, 437] on label at bounding box center [85, 449] width 32 height 38
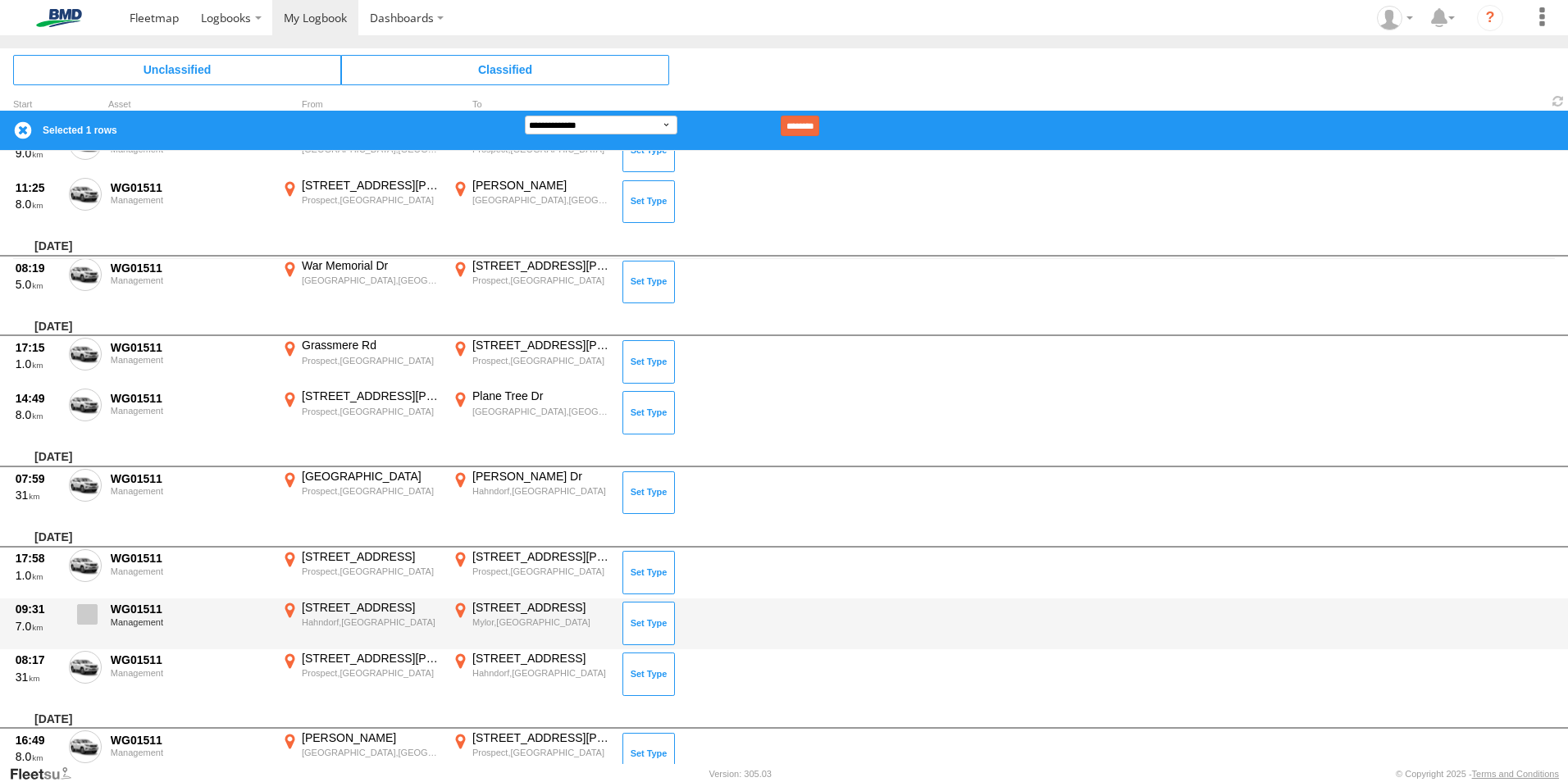
click at [90, 618] on span at bounding box center [87, 614] width 21 height 21
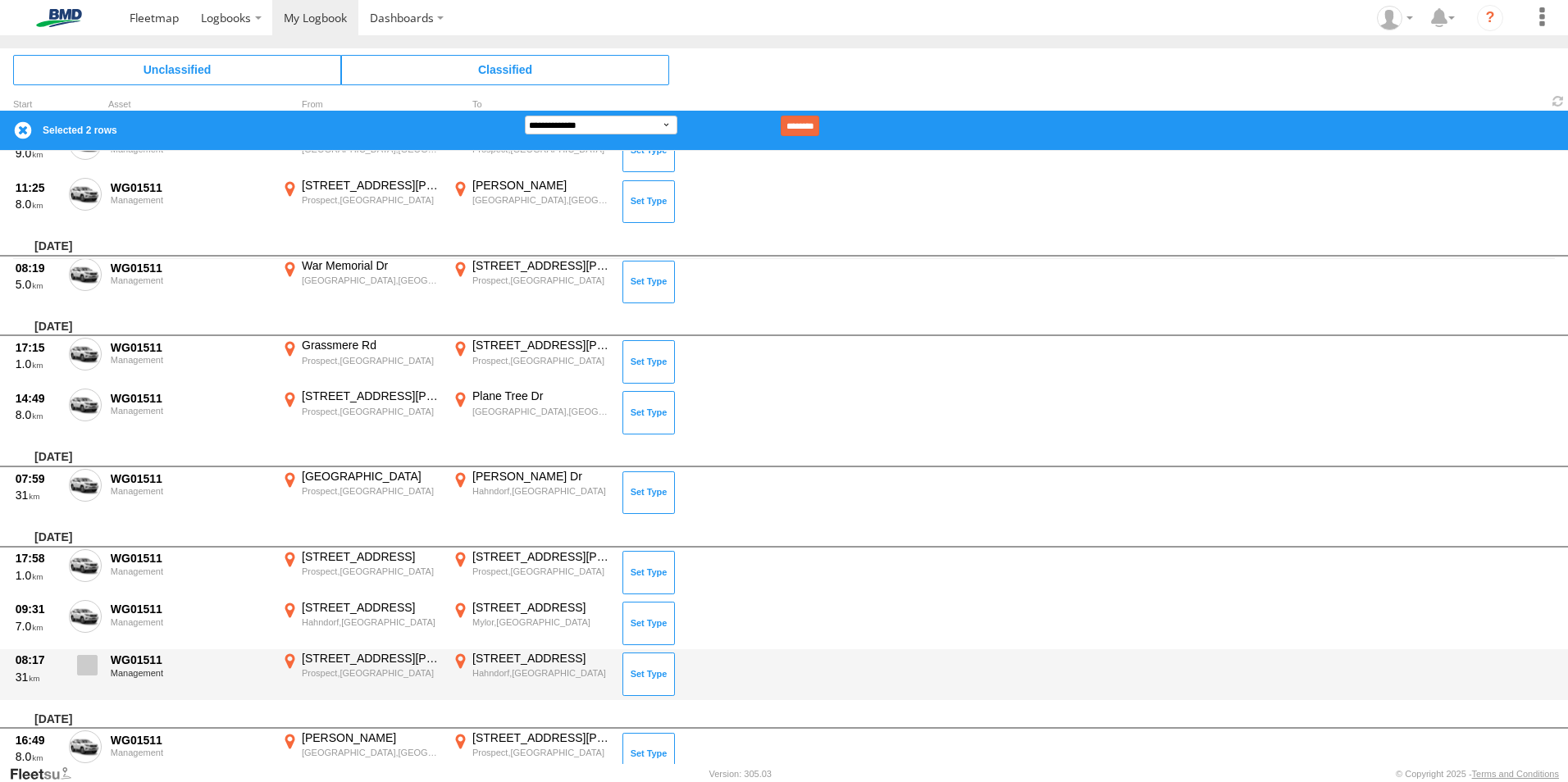
click at [81, 666] on span at bounding box center [87, 665] width 21 height 21
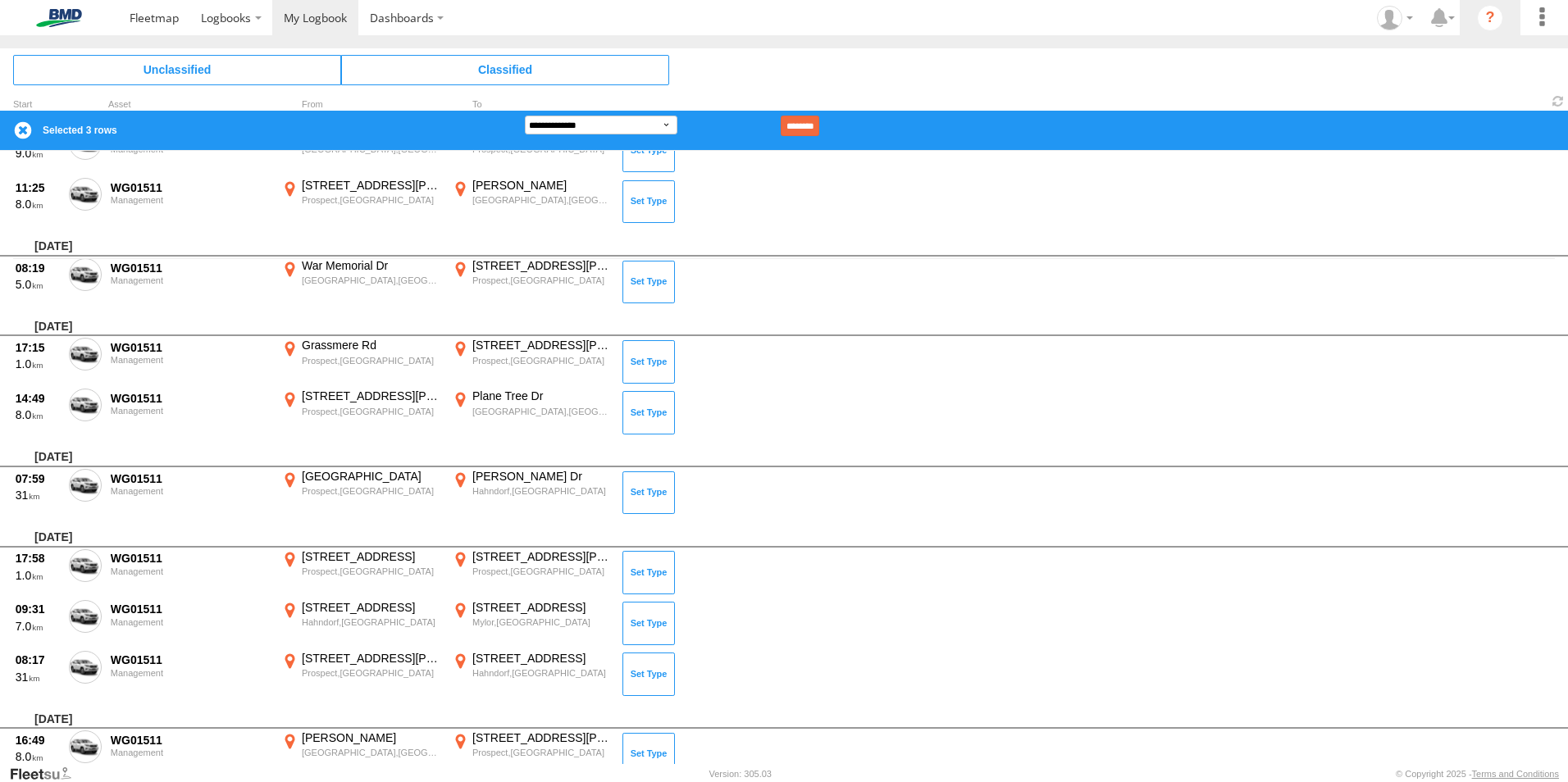
scroll to position [729, 0]
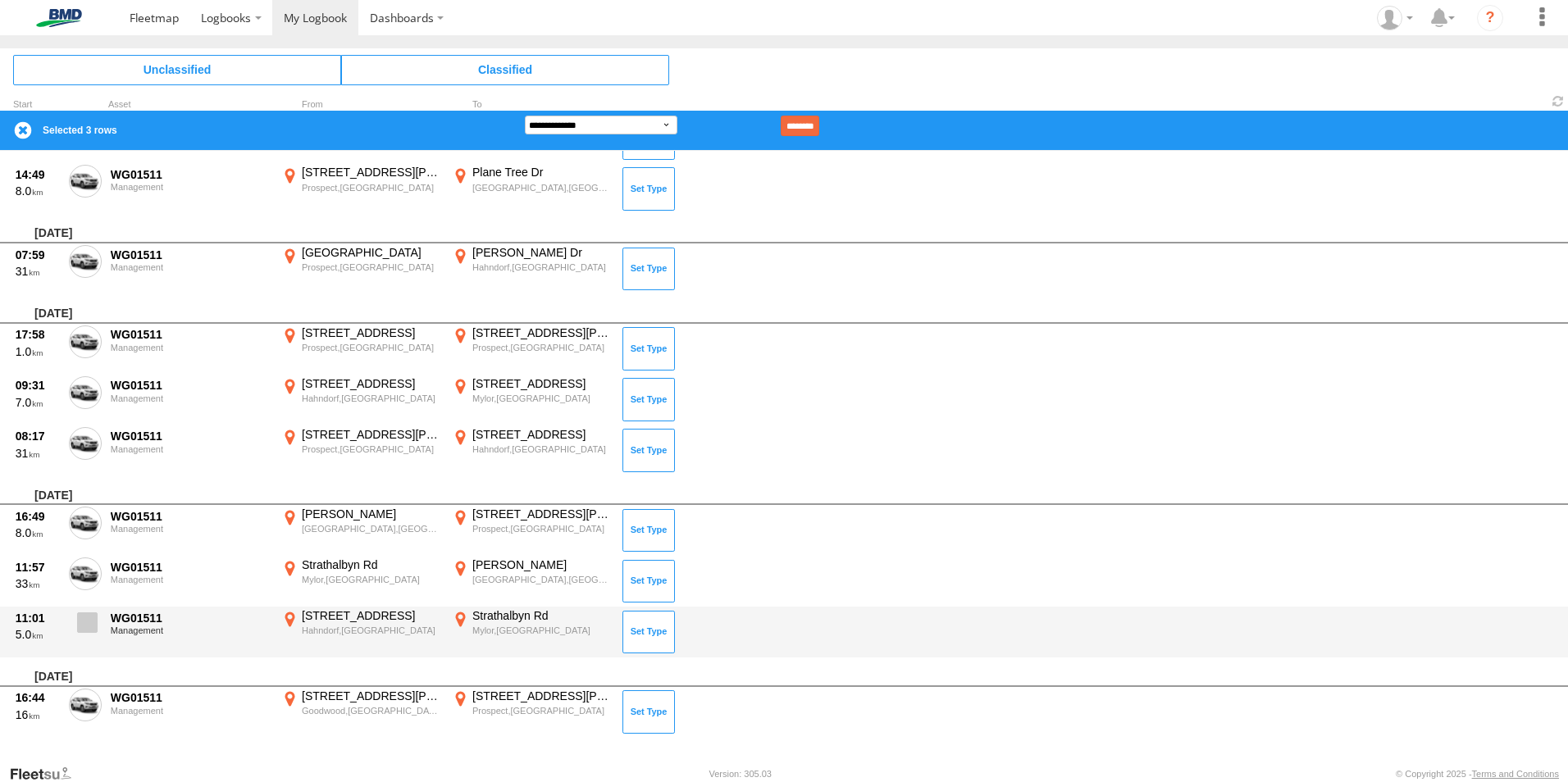
click at [86, 623] on span at bounding box center [87, 622] width 21 height 21
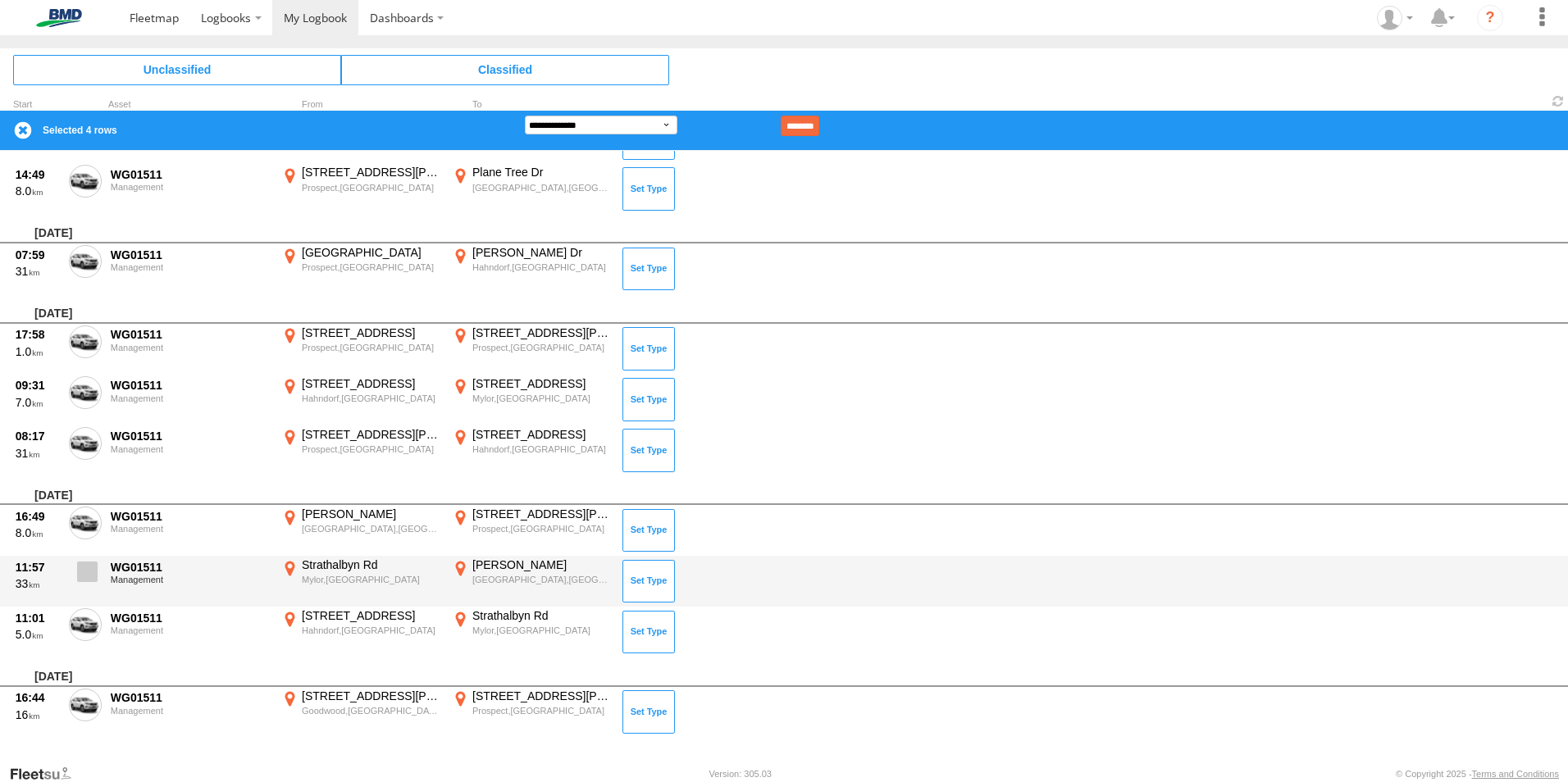
click at [79, 572] on span at bounding box center [87, 572] width 21 height 21
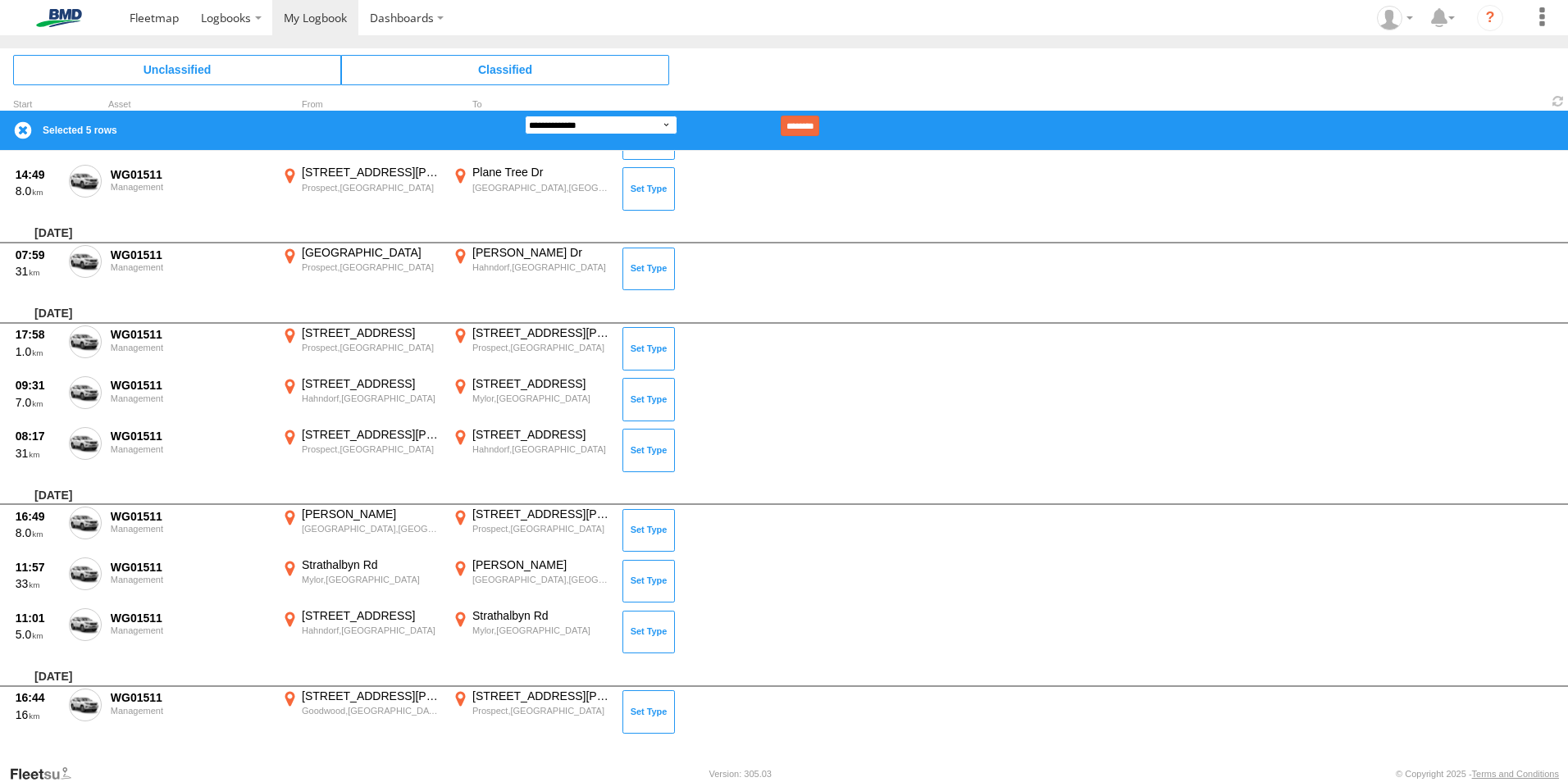
click at [577, 126] on select "**********" at bounding box center [601, 125] width 153 height 19
click at [525, 116] on select "**********" at bounding box center [601, 125] width 153 height 19
click at [819, 132] on input "********" at bounding box center [799, 126] width 39 height 21
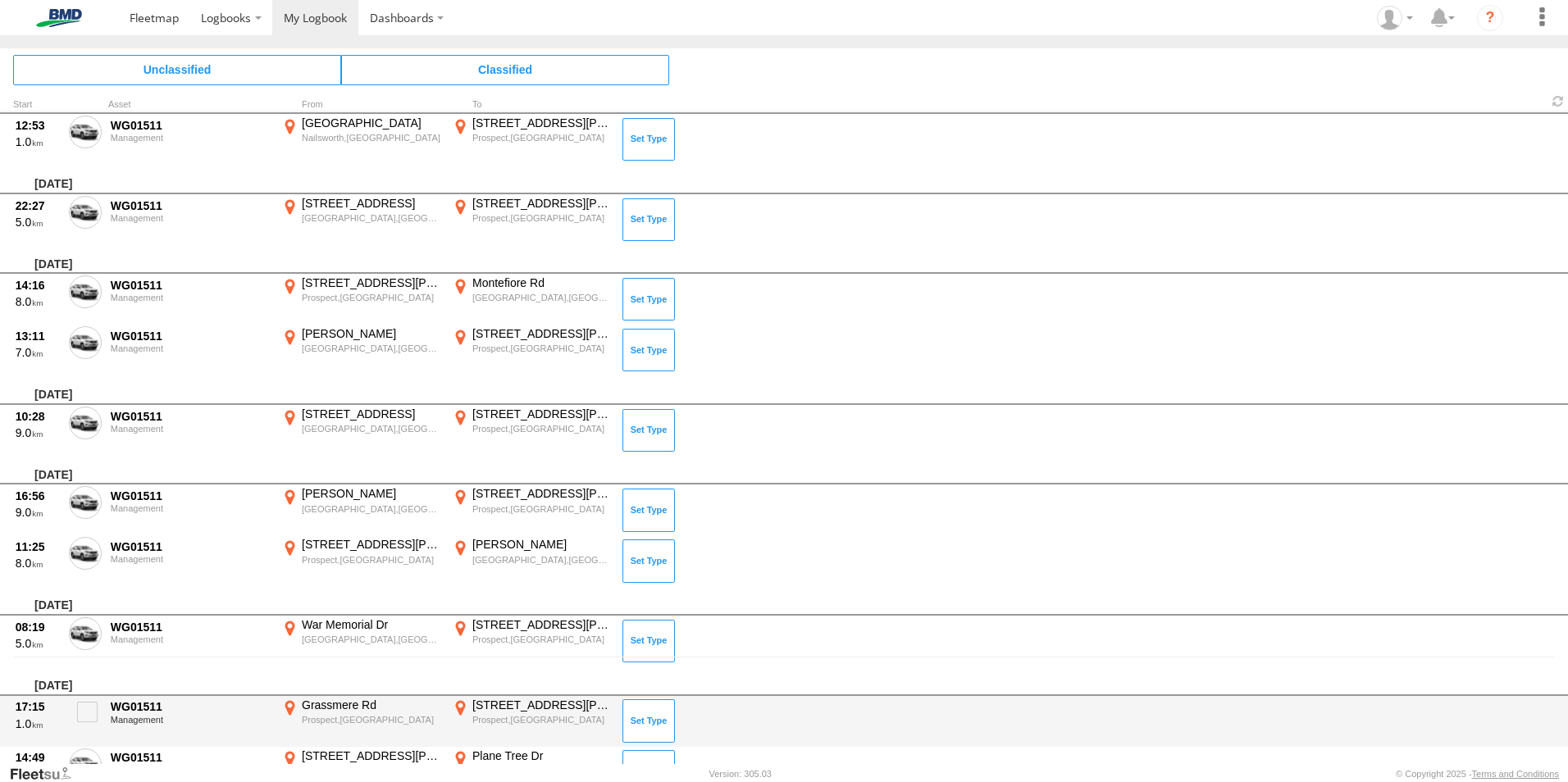
scroll to position [435, 0]
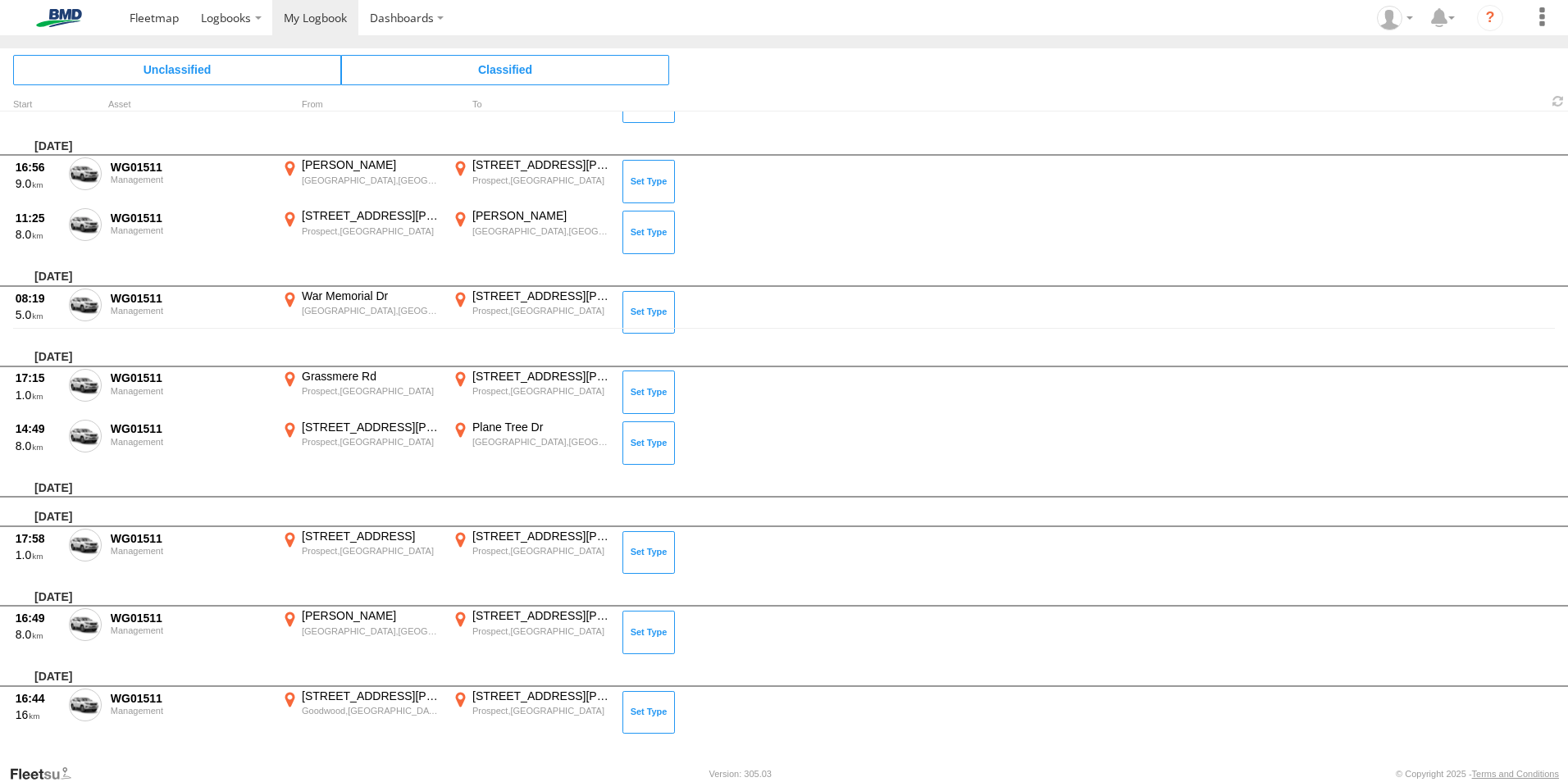
click at [0, 0] on span at bounding box center [0, 0] width 0 height 0
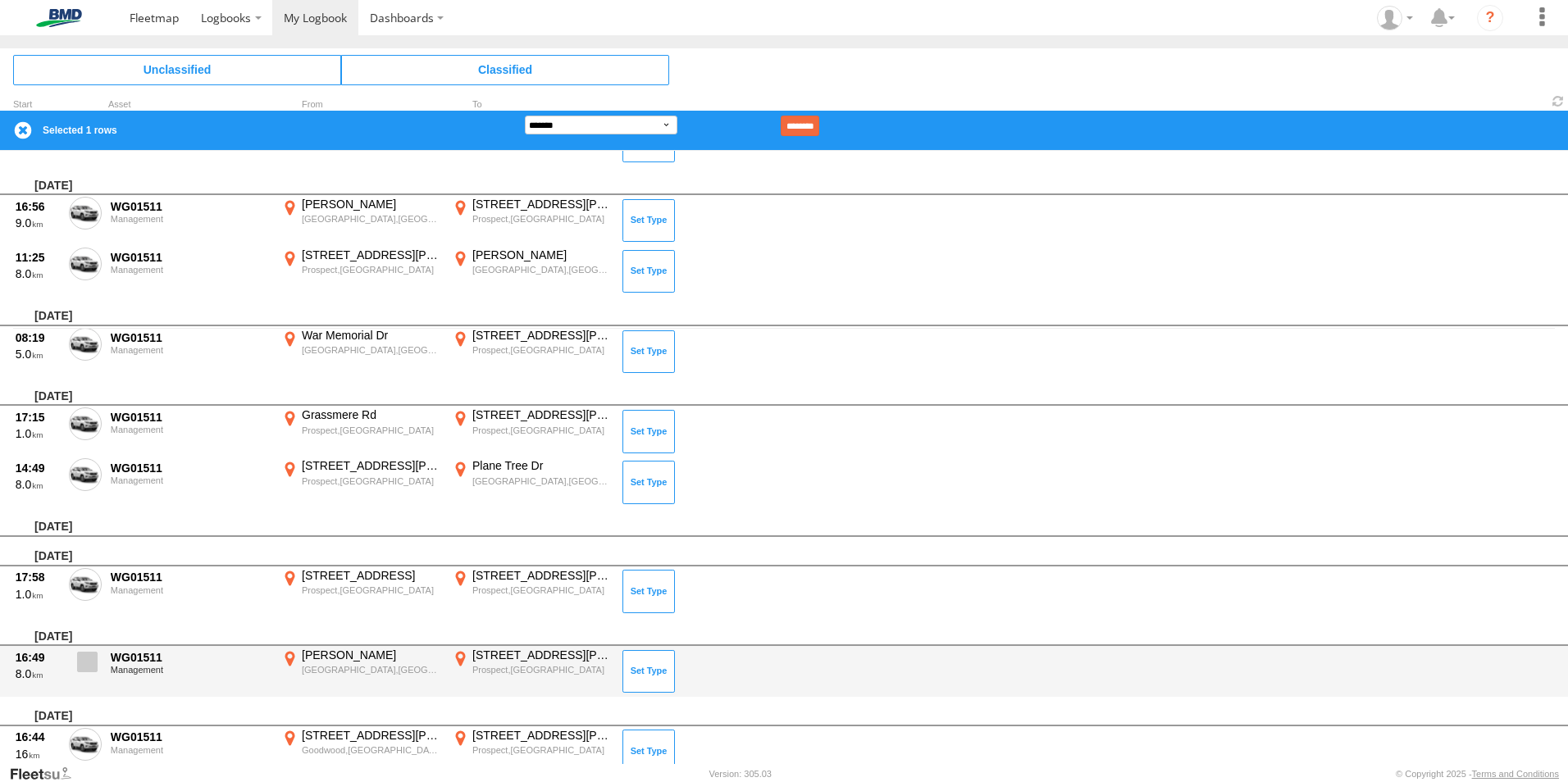
click at [87, 662] on span at bounding box center [87, 662] width 21 height 21
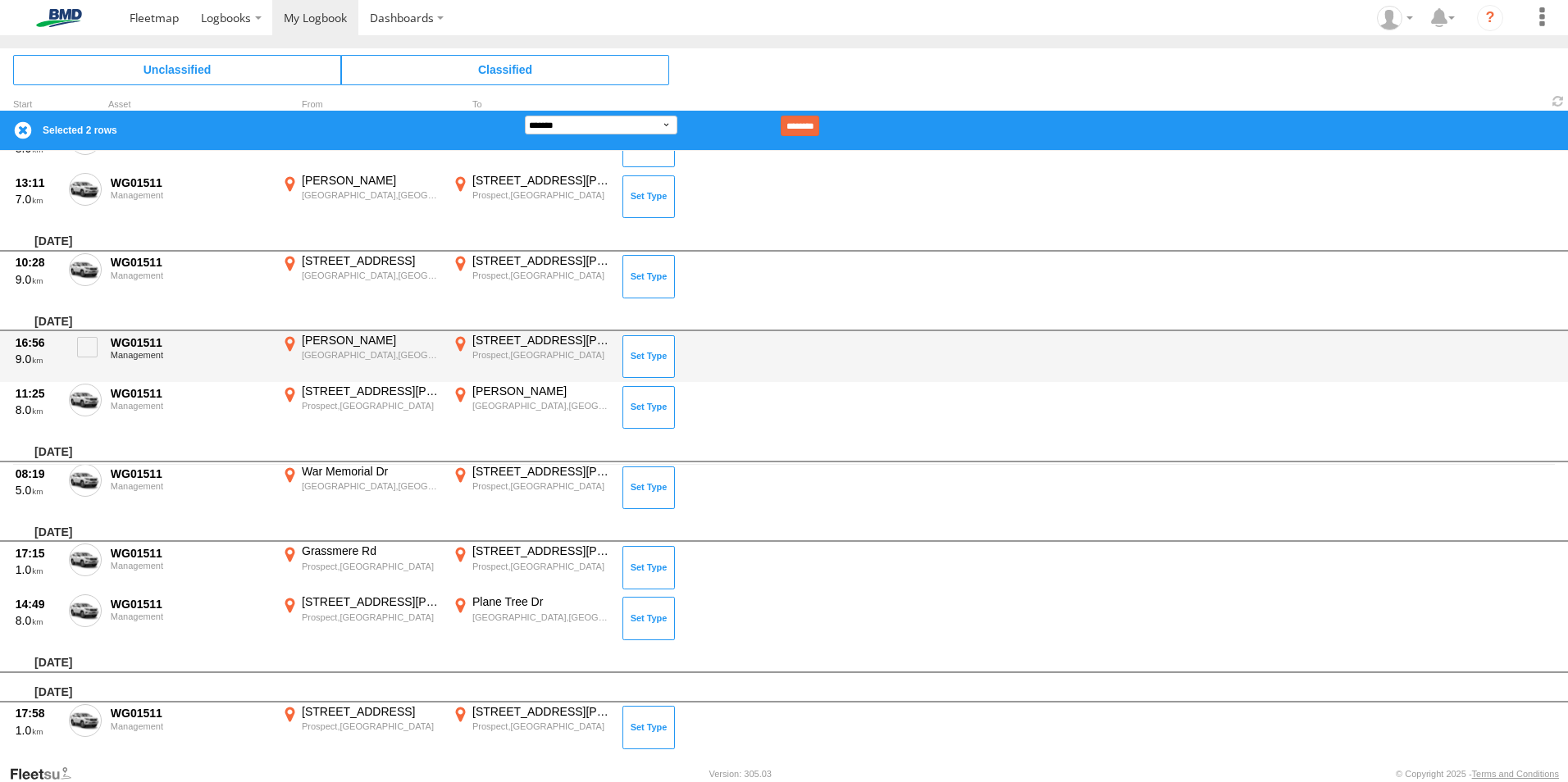
scroll to position [271, 0]
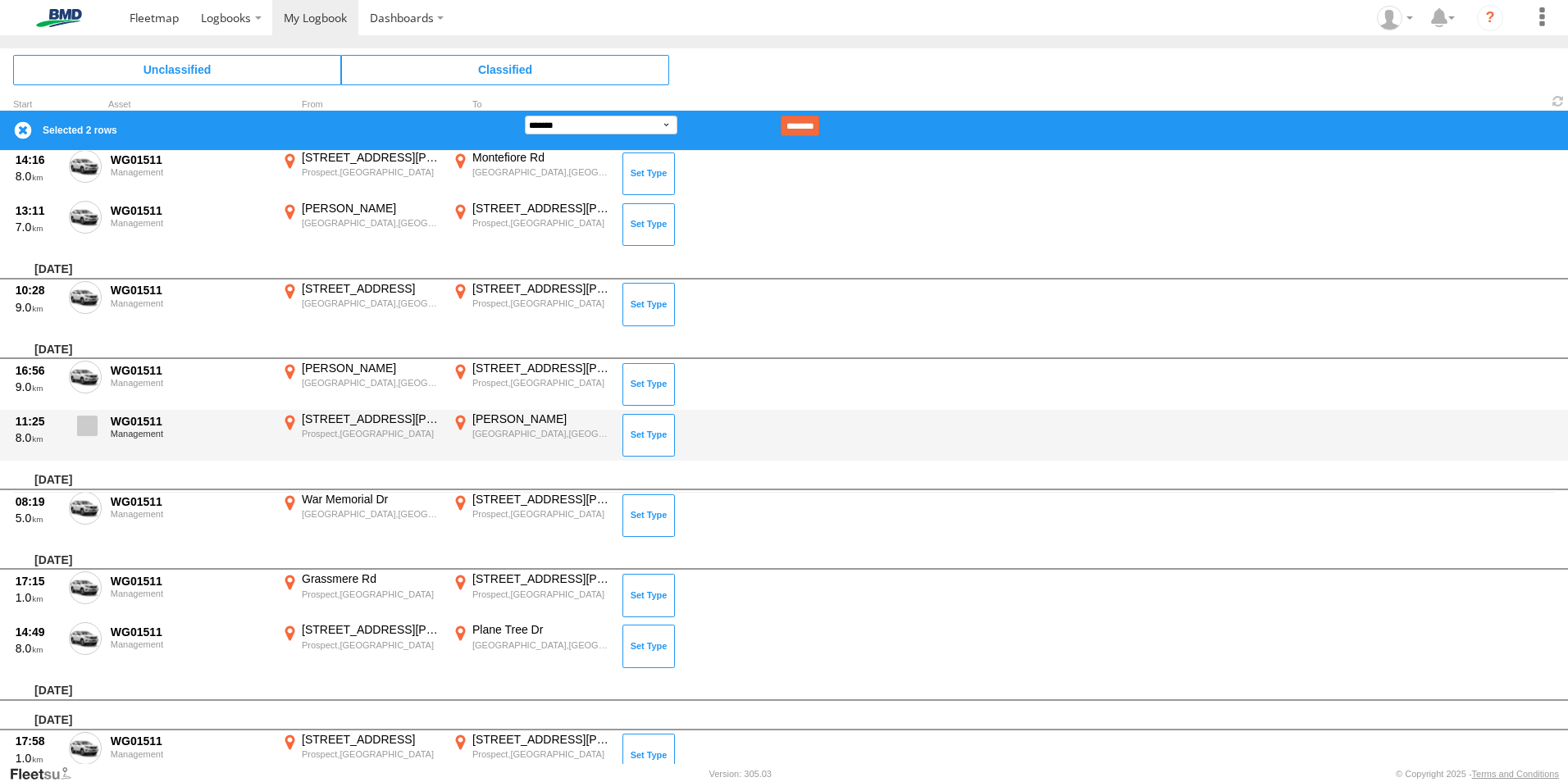
click at [88, 431] on span at bounding box center [87, 425] width 21 height 21
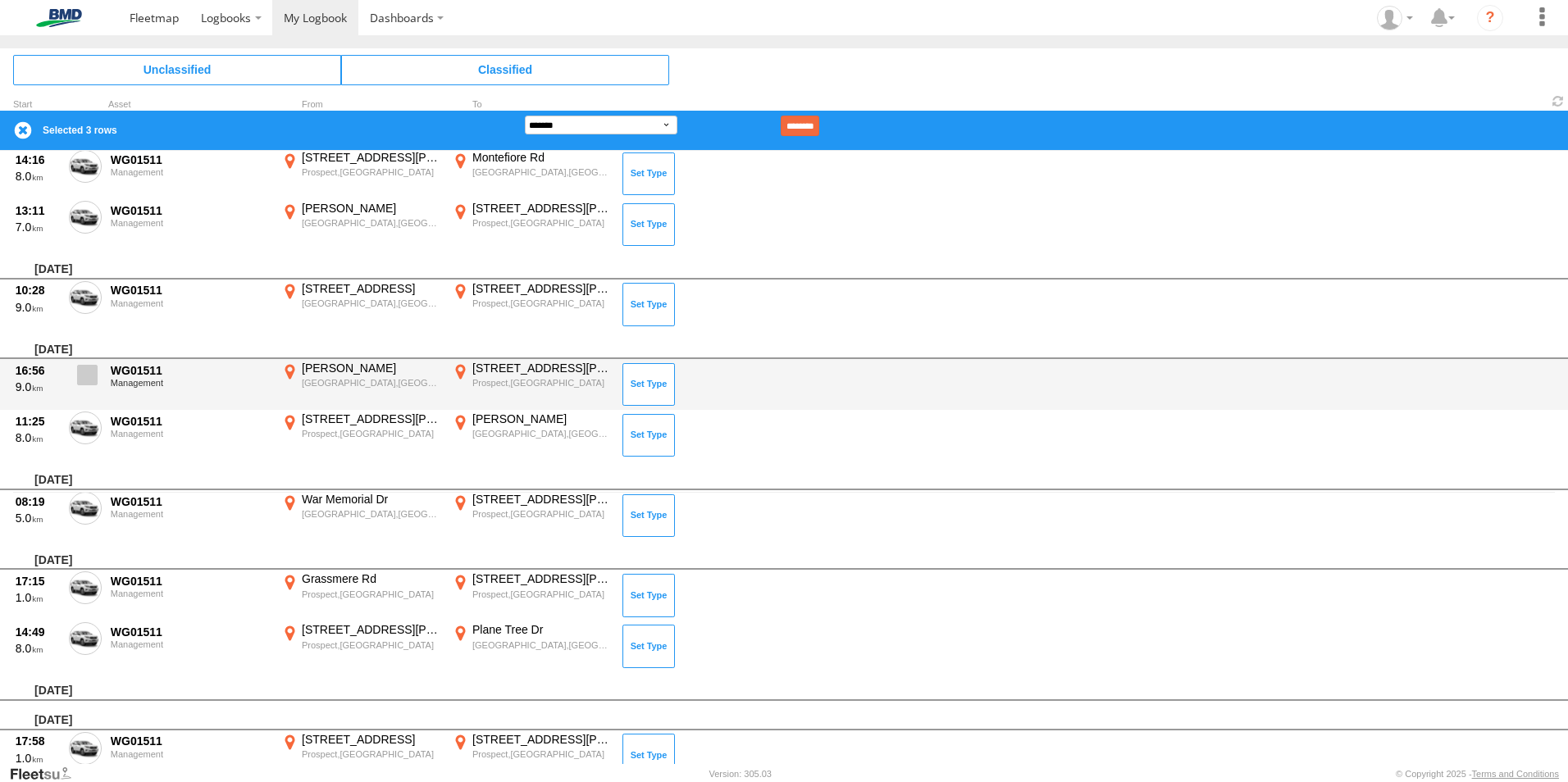
click at [87, 378] on span at bounding box center [87, 375] width 21 height 21
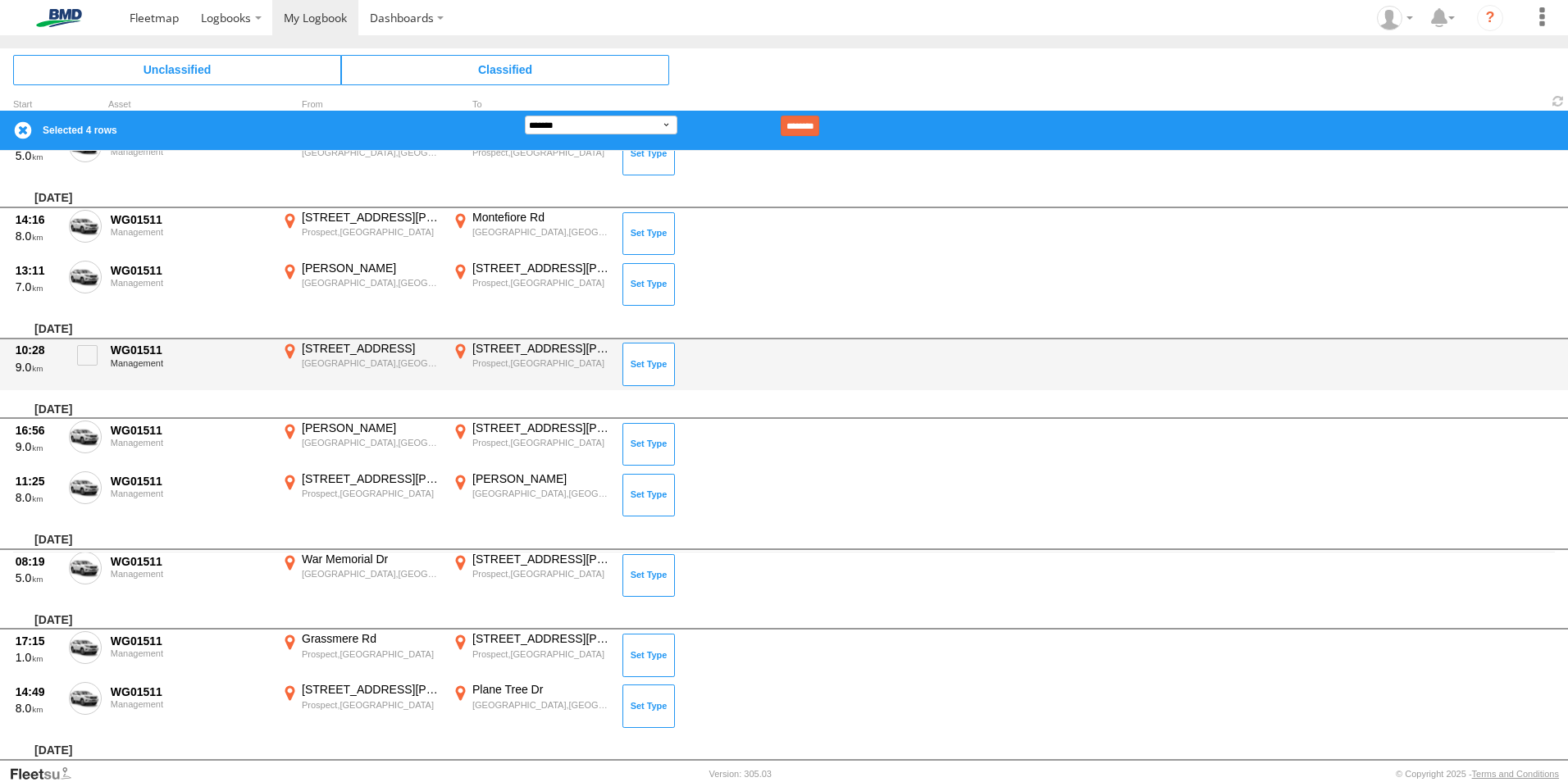
scroll to position [190, 0]
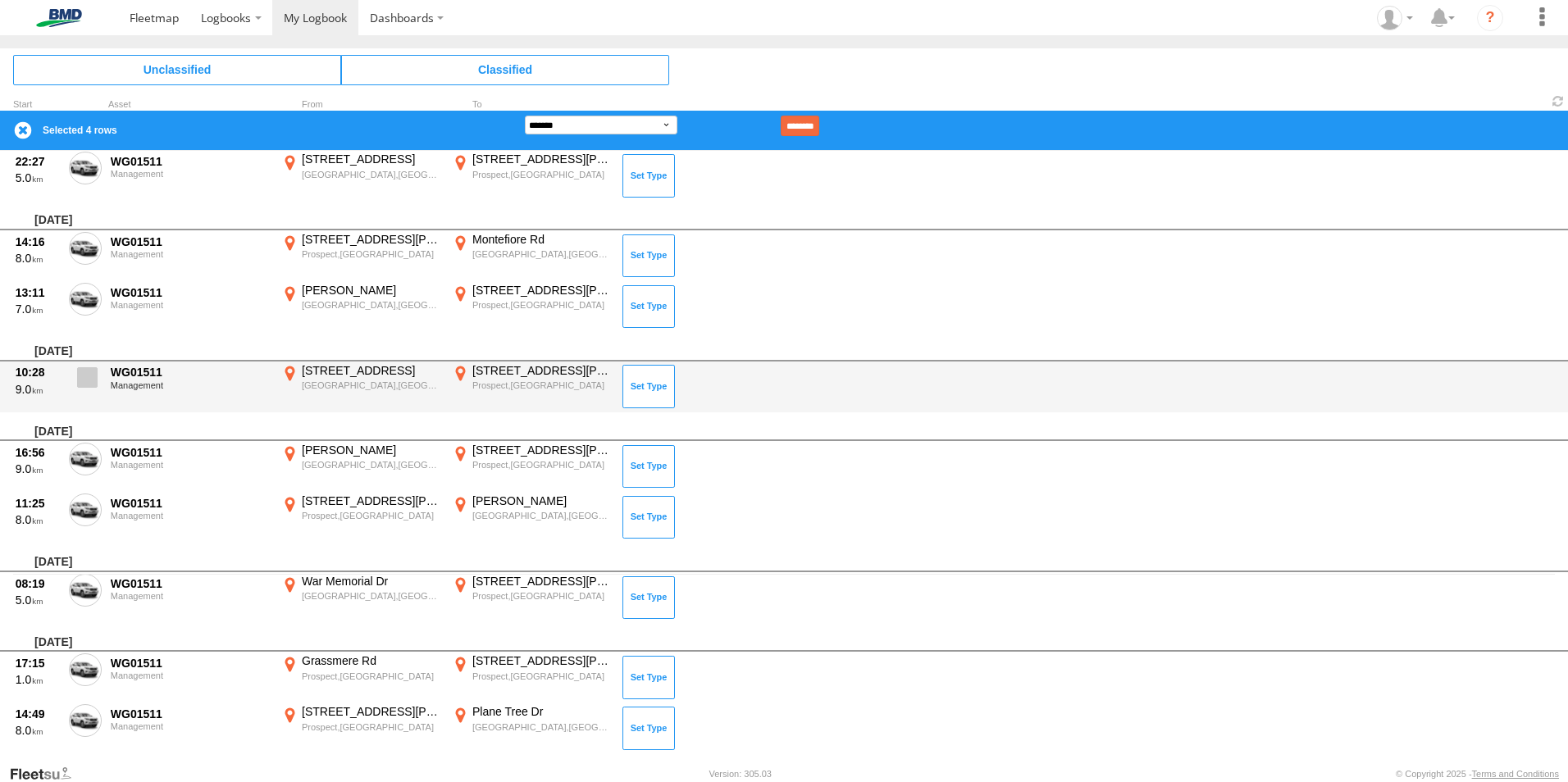
click at [81, 379] on span at bounding box center [87, 378] width 21 height 21
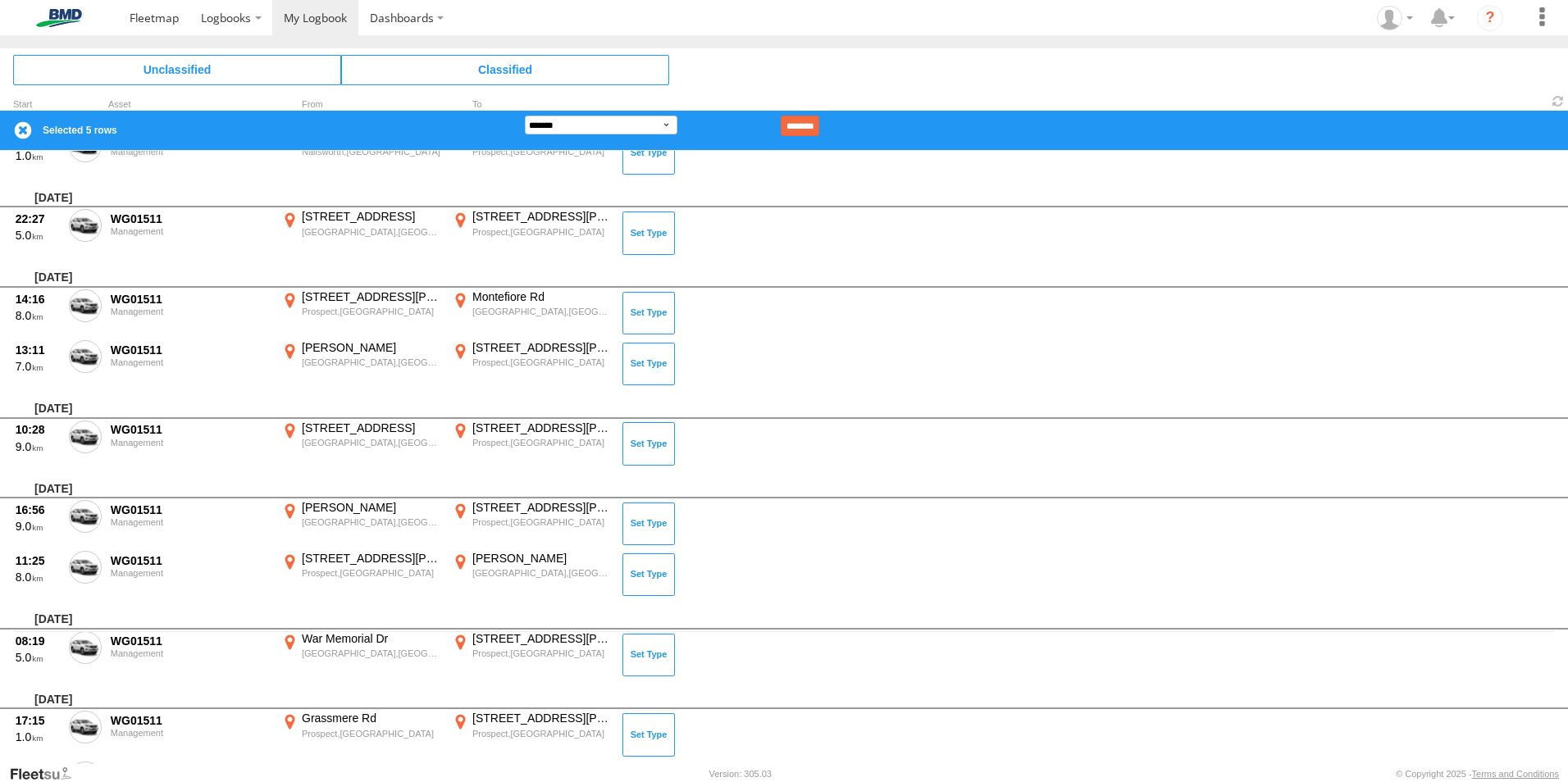
scroll to position [107, 0]
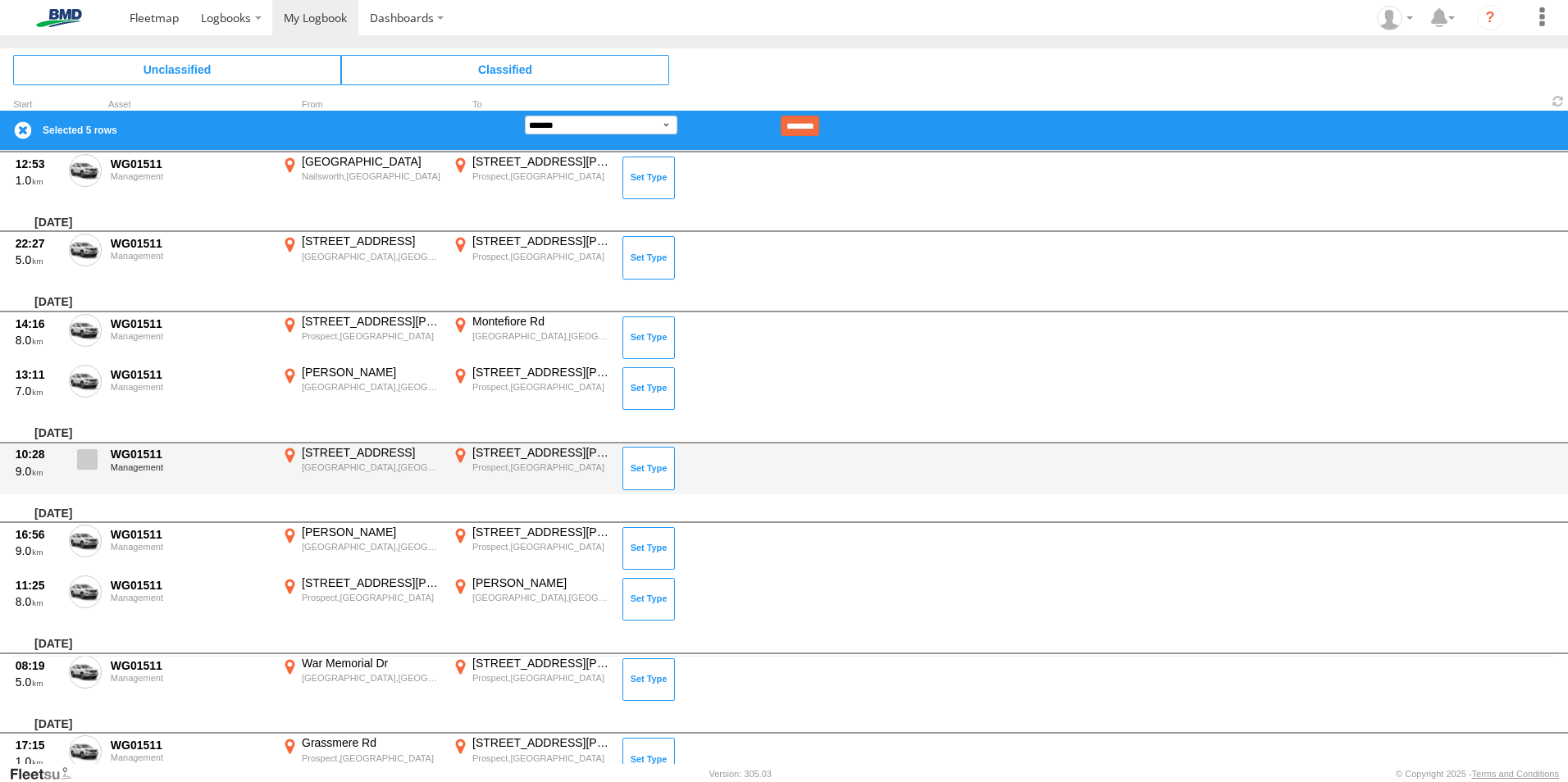
click at [98, 461] on label at bounding box center [85, 464] width 32 height 38
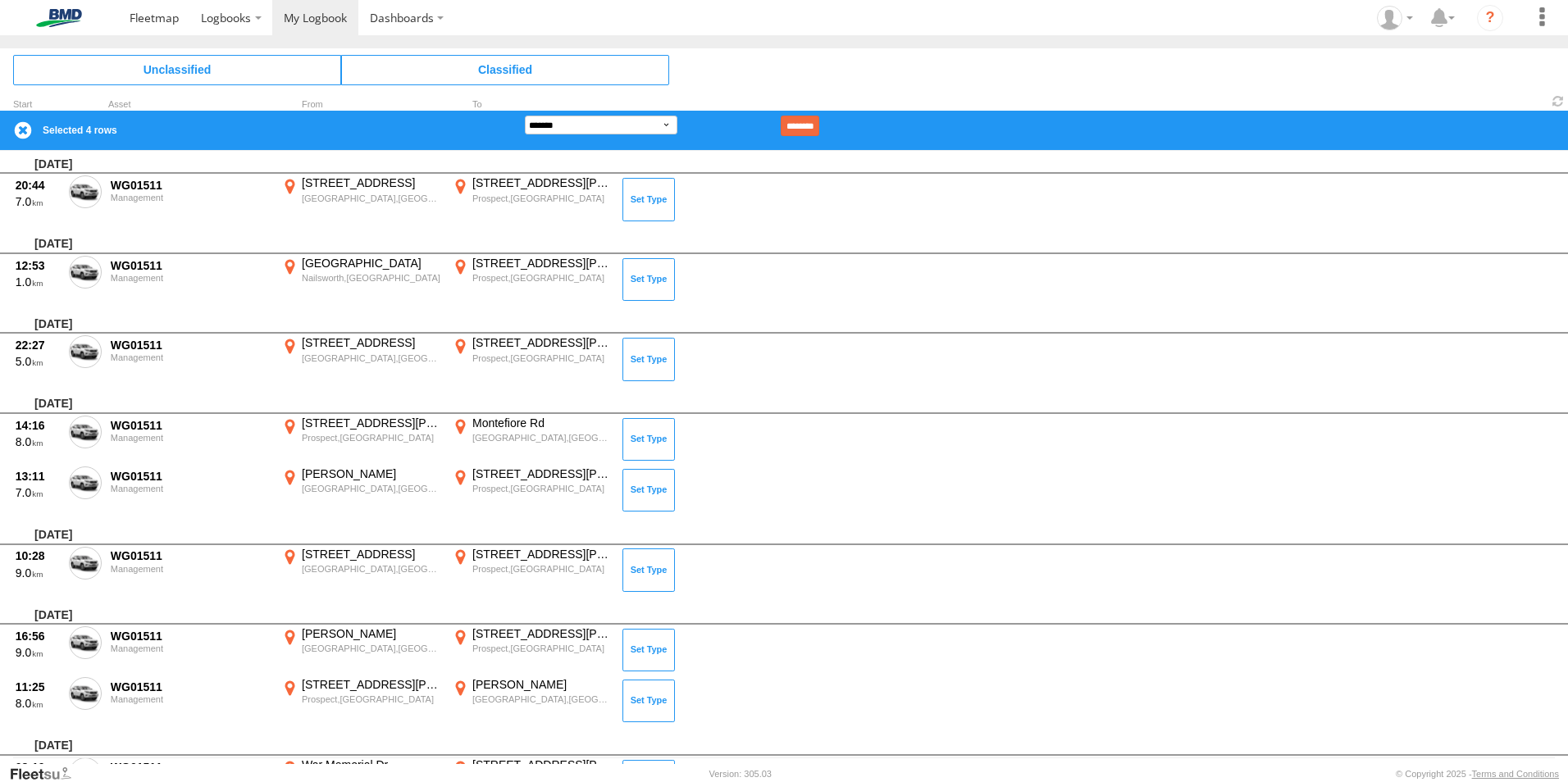
scroll to position [0, 0]
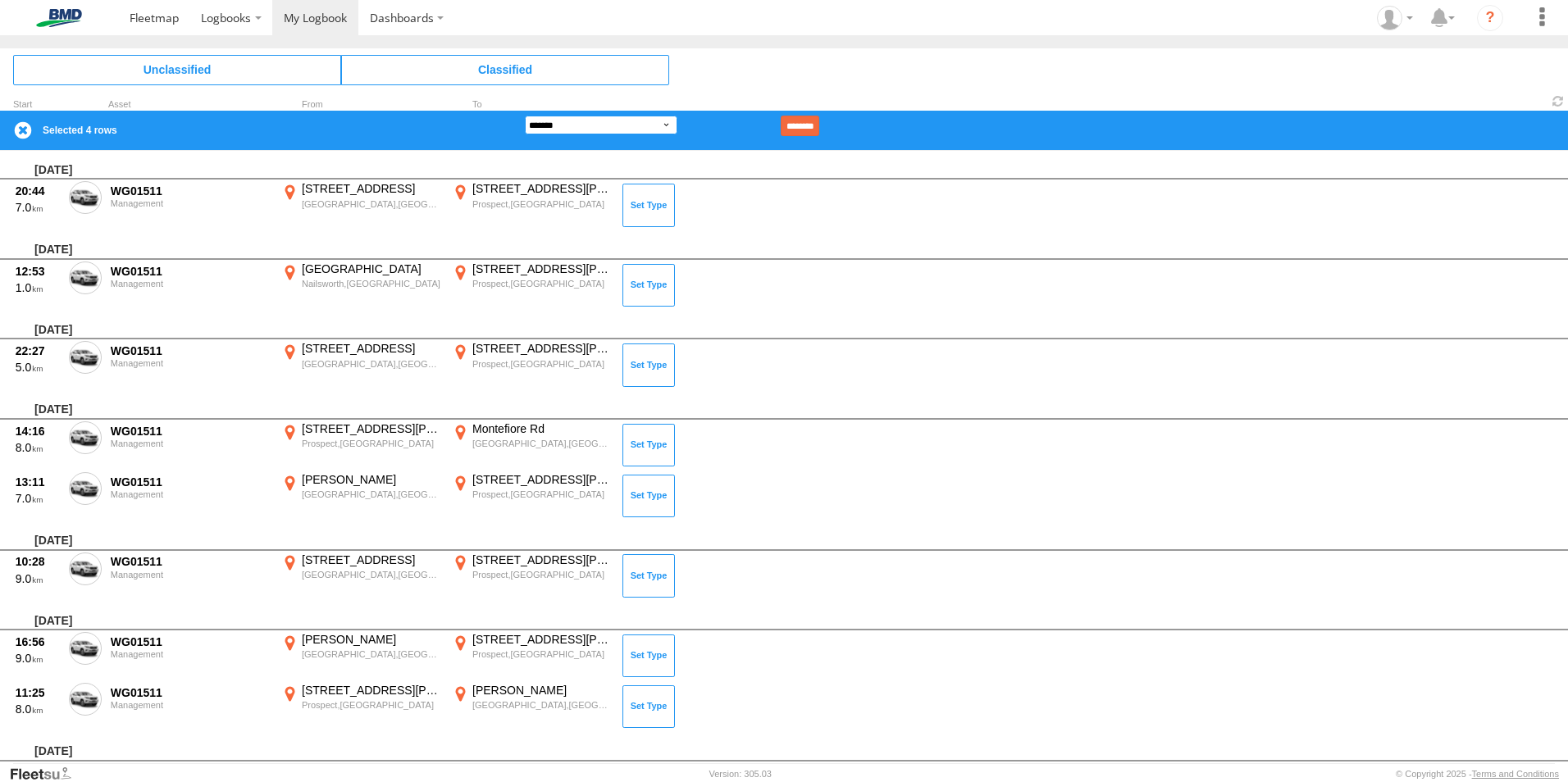
click at [654, 129] on select "**********" at bounding box center [601, 125] width 153 height 19
click at [525, 116] on select "**********" at bounding box center [601, 125] width 153 height 19
click at [819, 125] on input "********" at bounding box center [799, 126] width 39 height 21
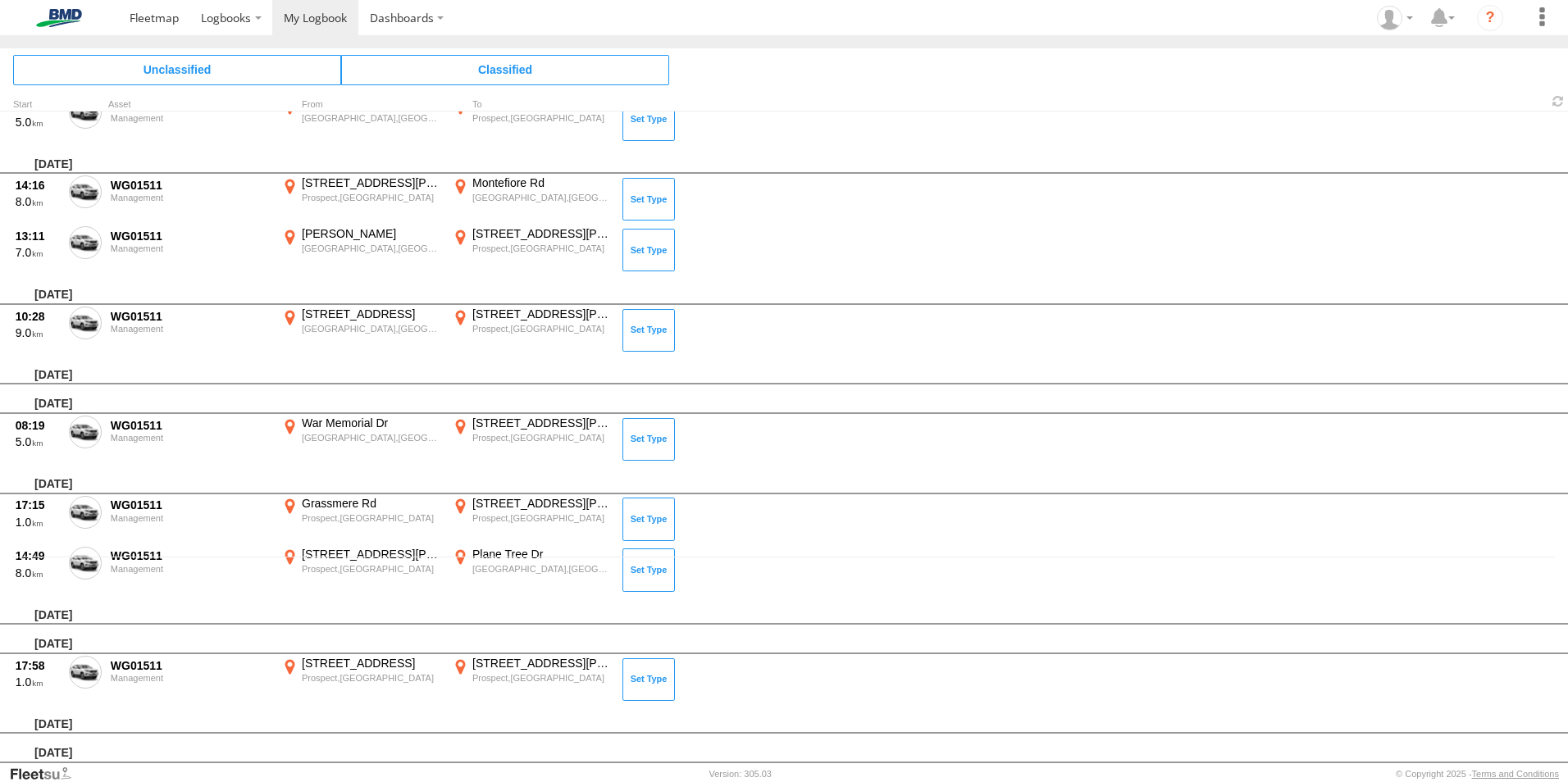
scroll to position [232, 0]
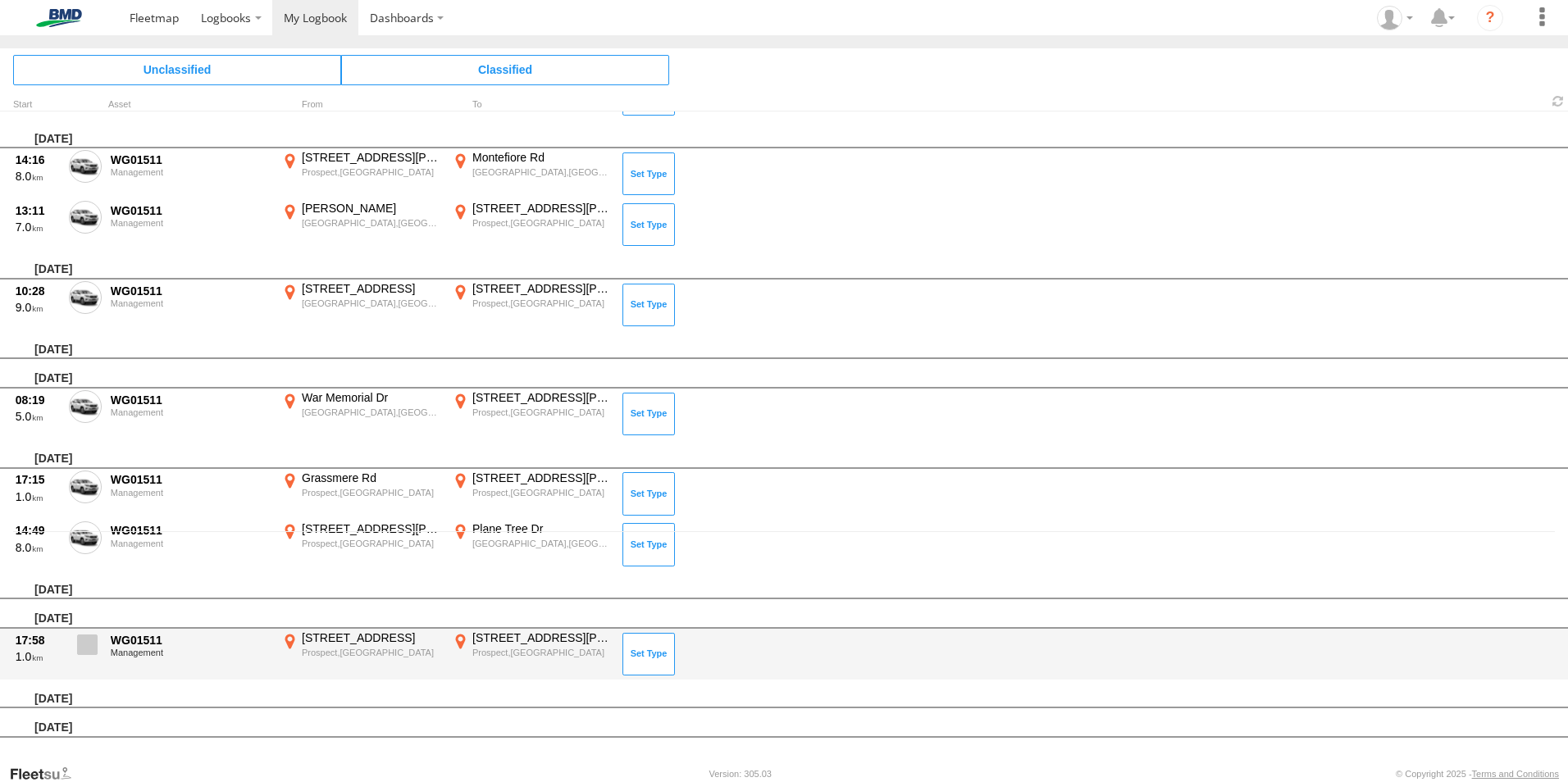
click at [88, 644] on span at bounding box center [87, 644] width 21 height 21
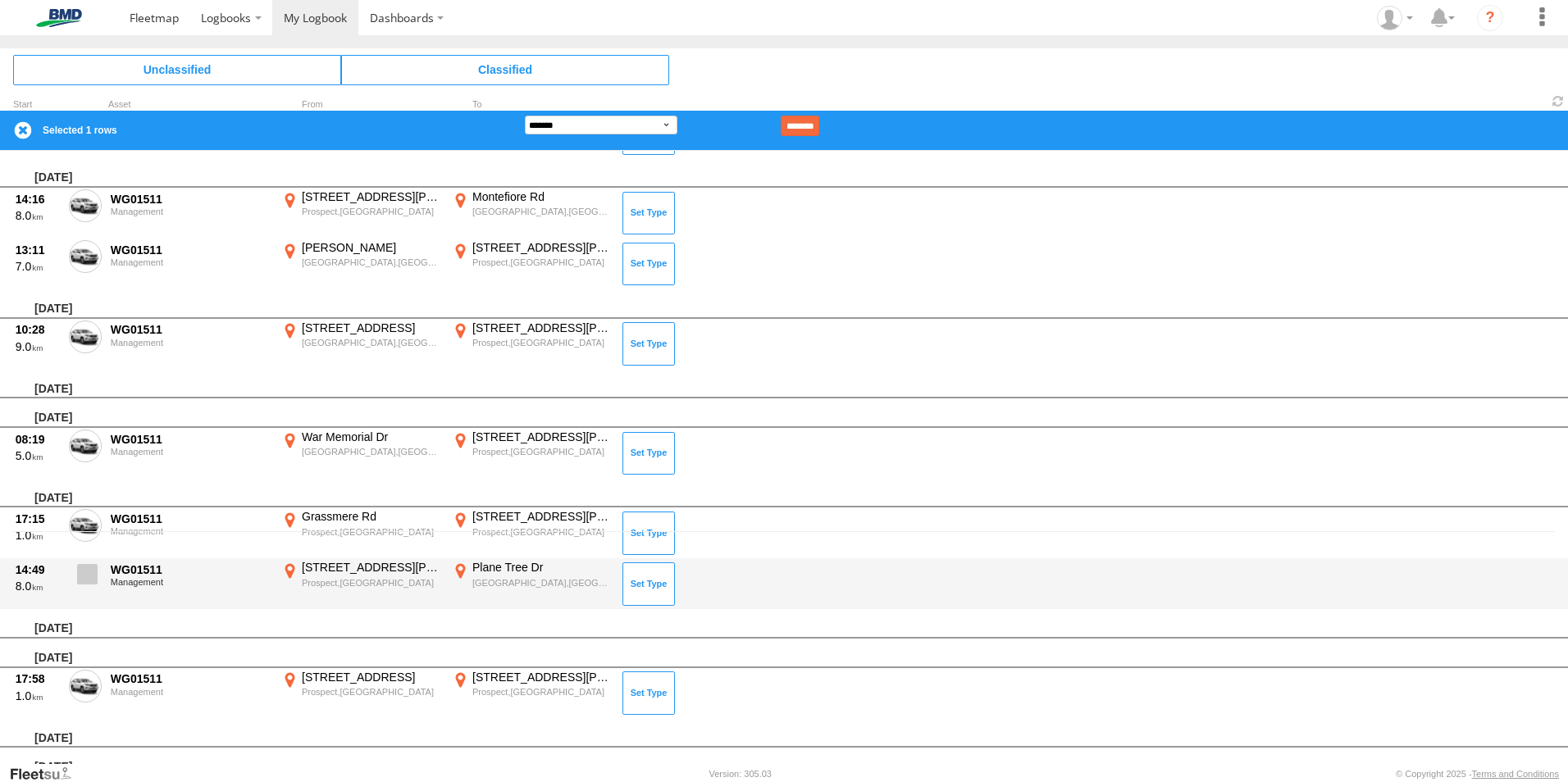
click at [90, 564] on span at bounding box center [87, 573] width 21 height 21
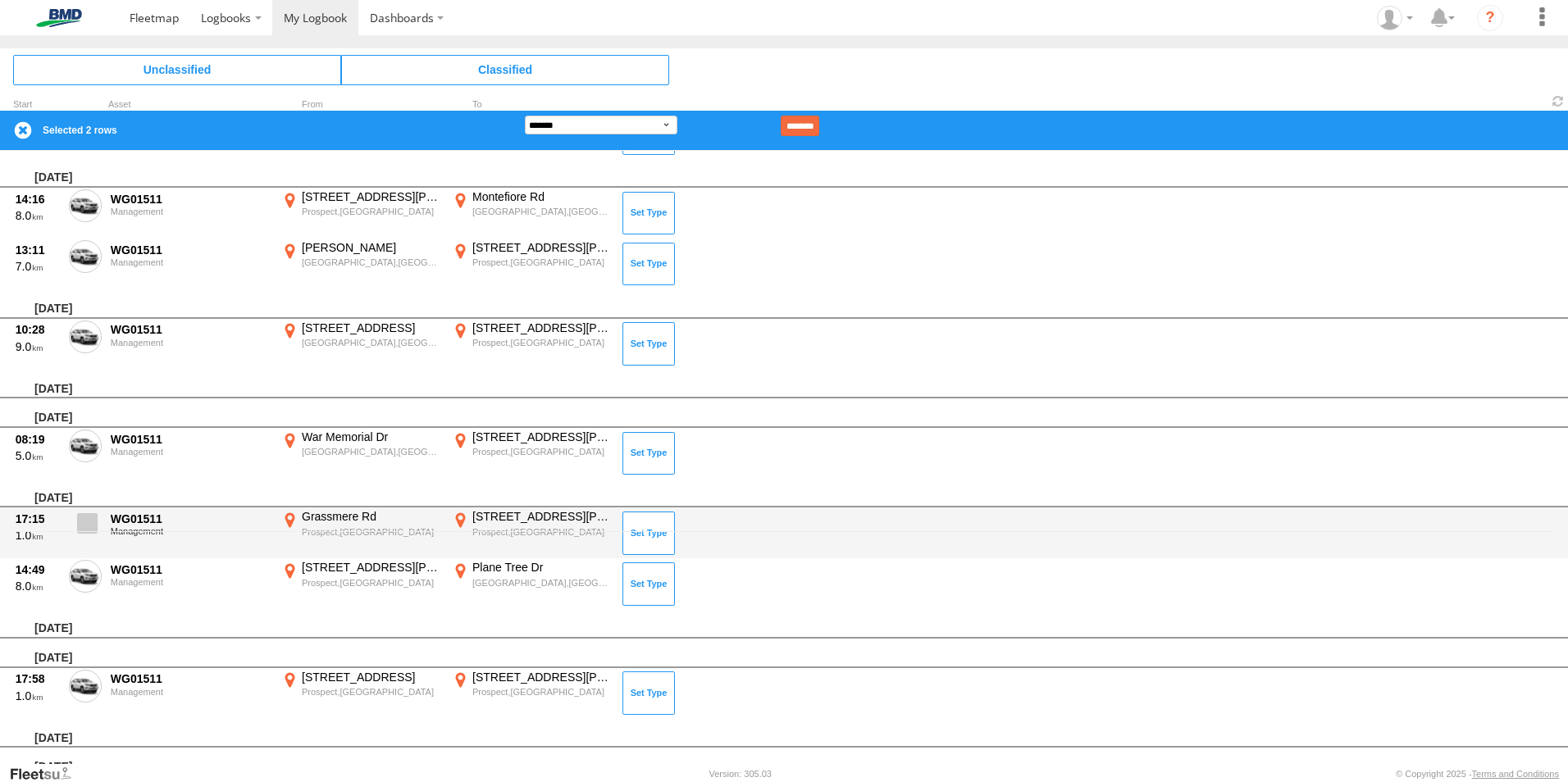
click at [88, 520] on span at bounding box center [87, 523] width 21 height 21
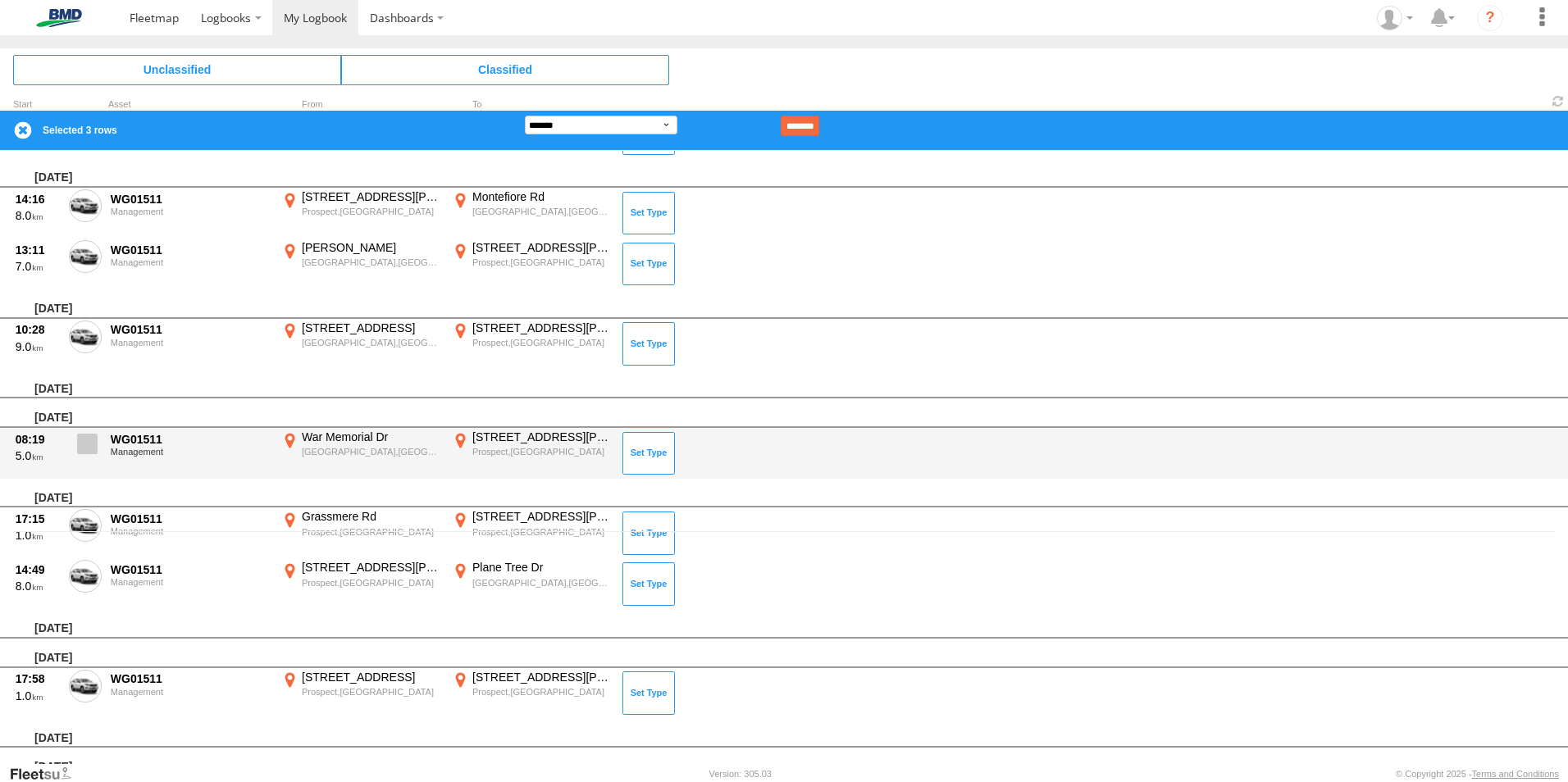
click at [89, 437] on span at bounding box center [87, 443] width 21 height 21
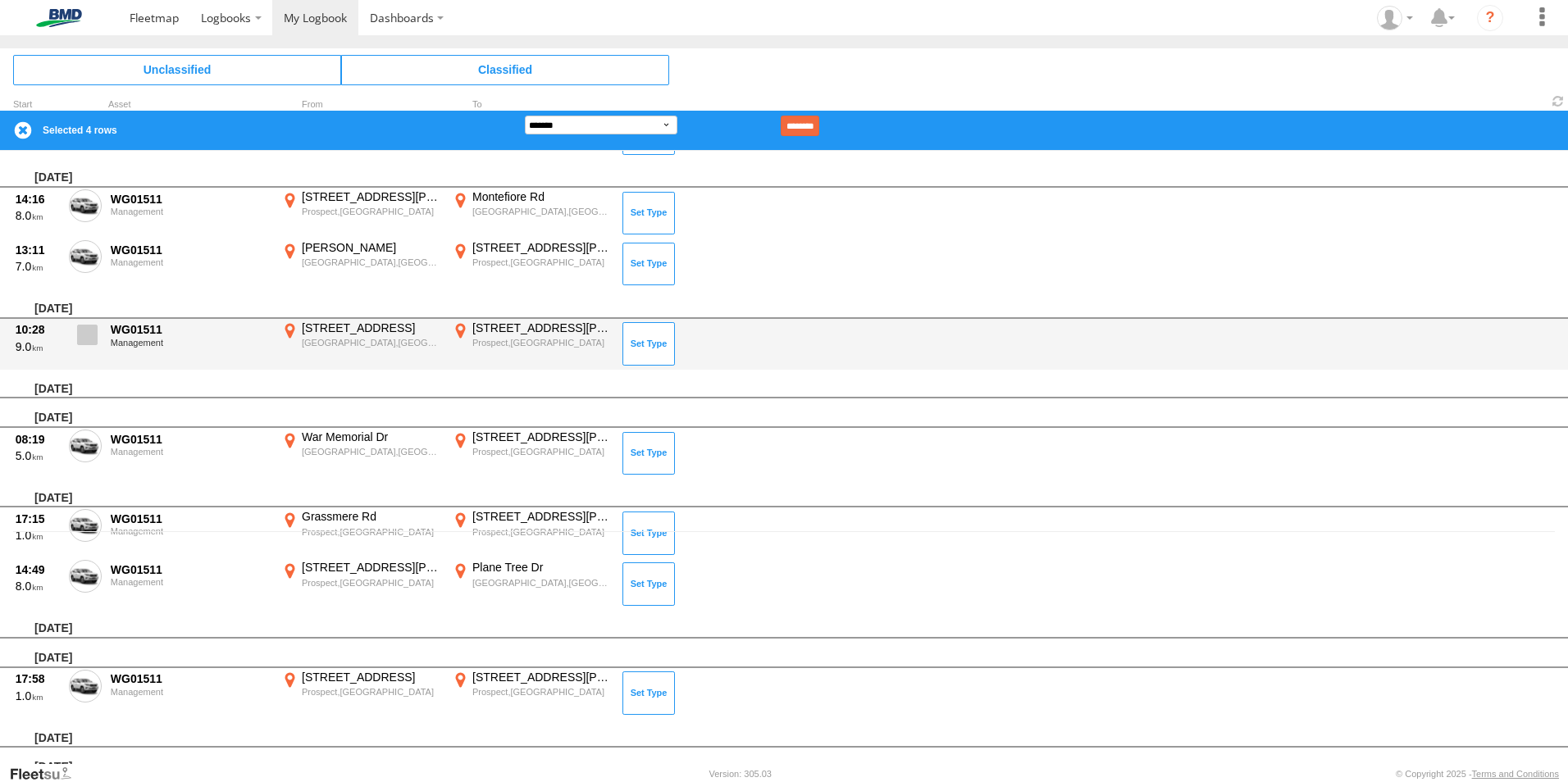
click at [84, 334] on span at bounding box center [87, 334] width 21 height 21
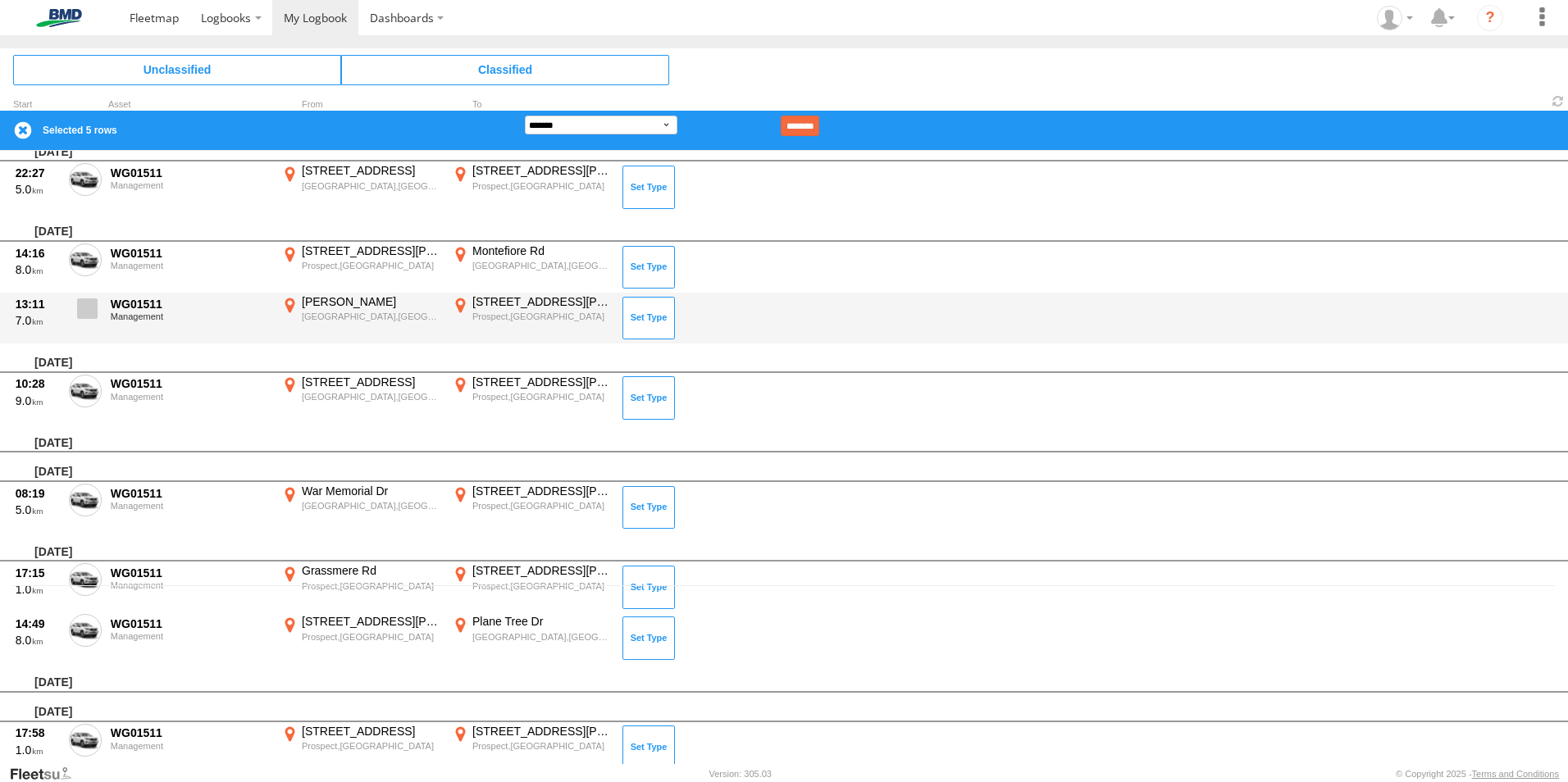
scroll to position [150, 0]
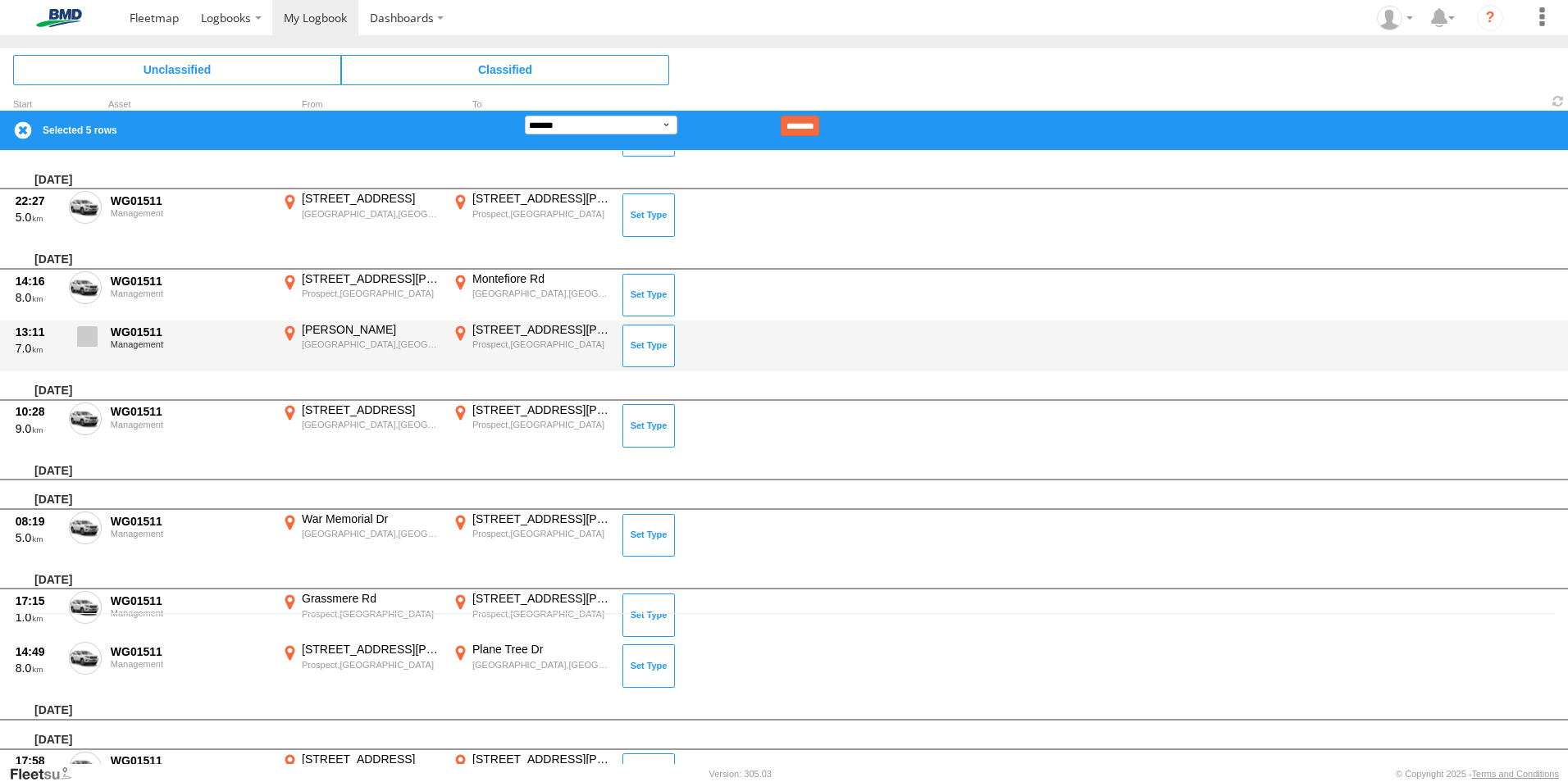
click at [92, 347] on span at bounding box center [87, 336] width 21 height 21
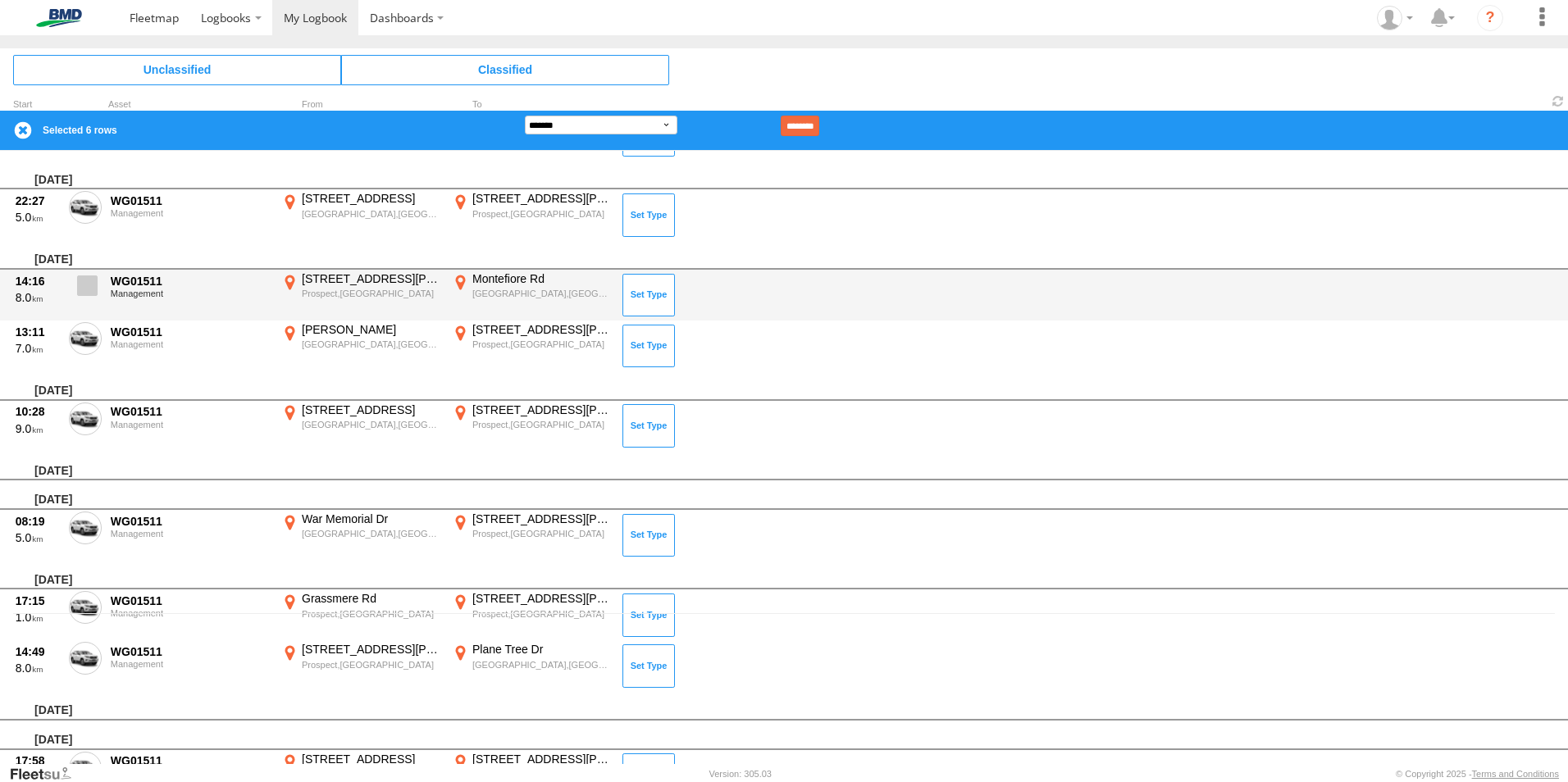
click at [92, 287] on span at bounding box center [87, 285] width 21 height 21
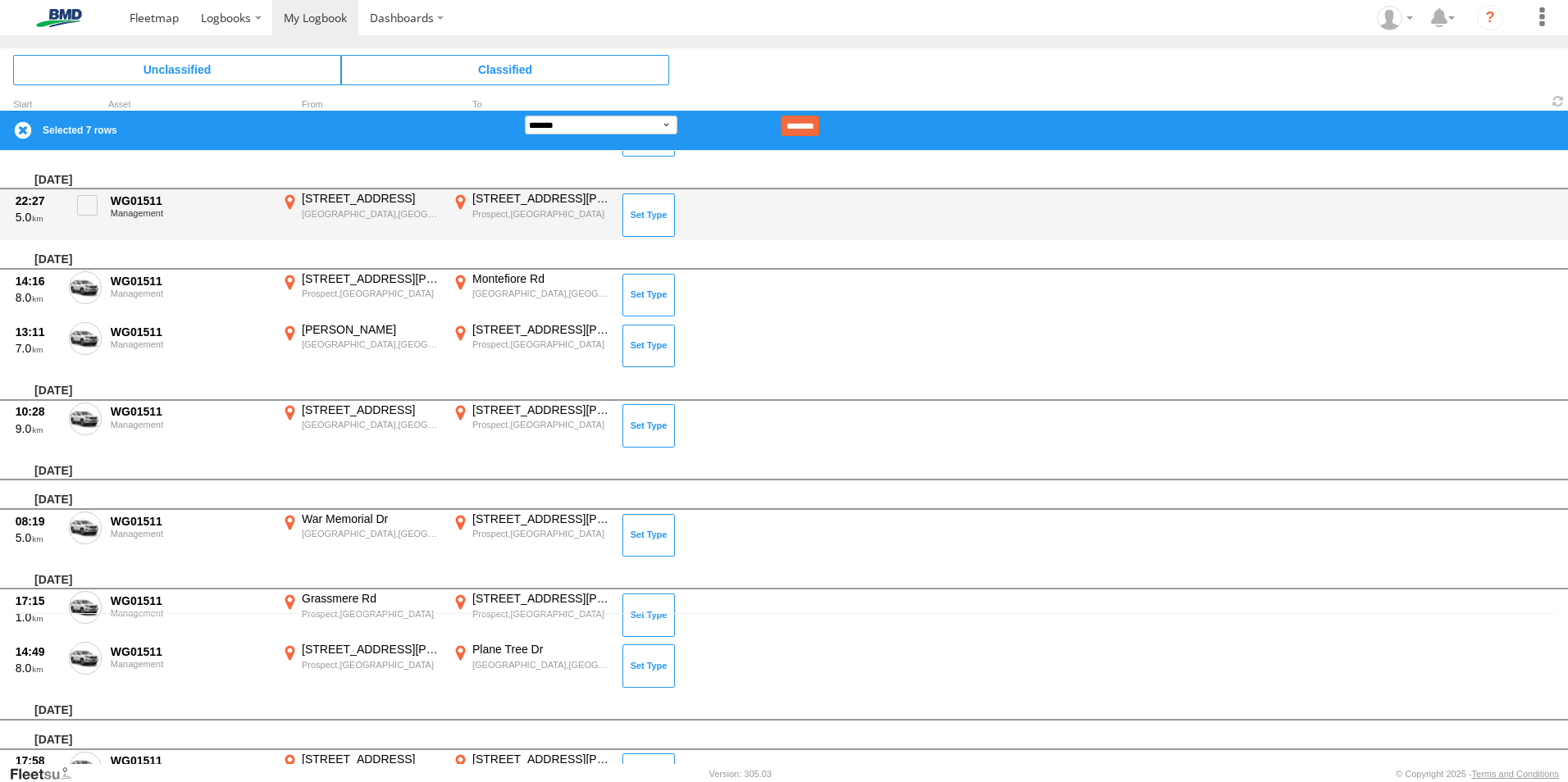
click at [95, 203] on span at bounding box center [87, 205] width 21 height 21
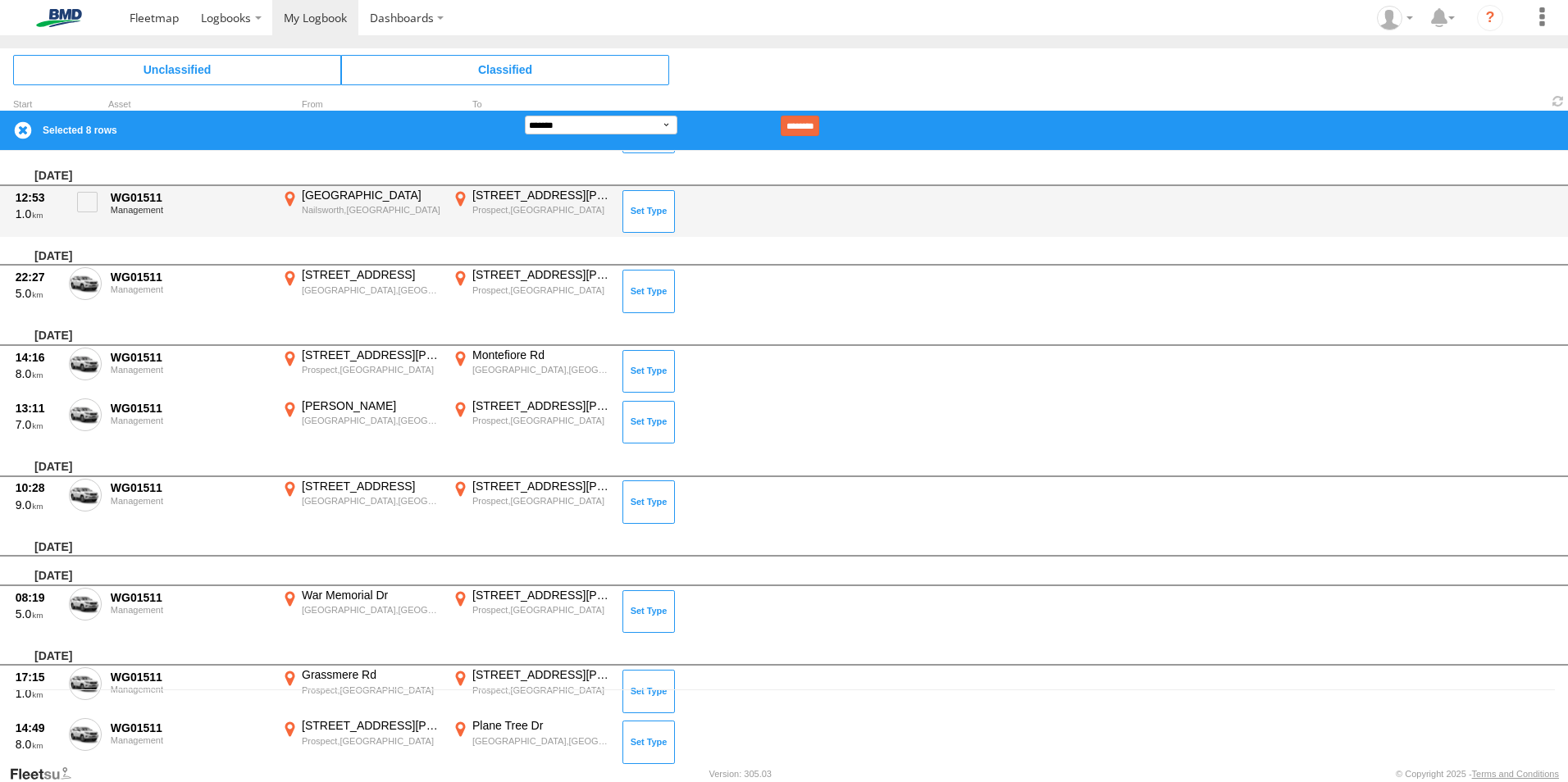
scroll to position [0, 0]
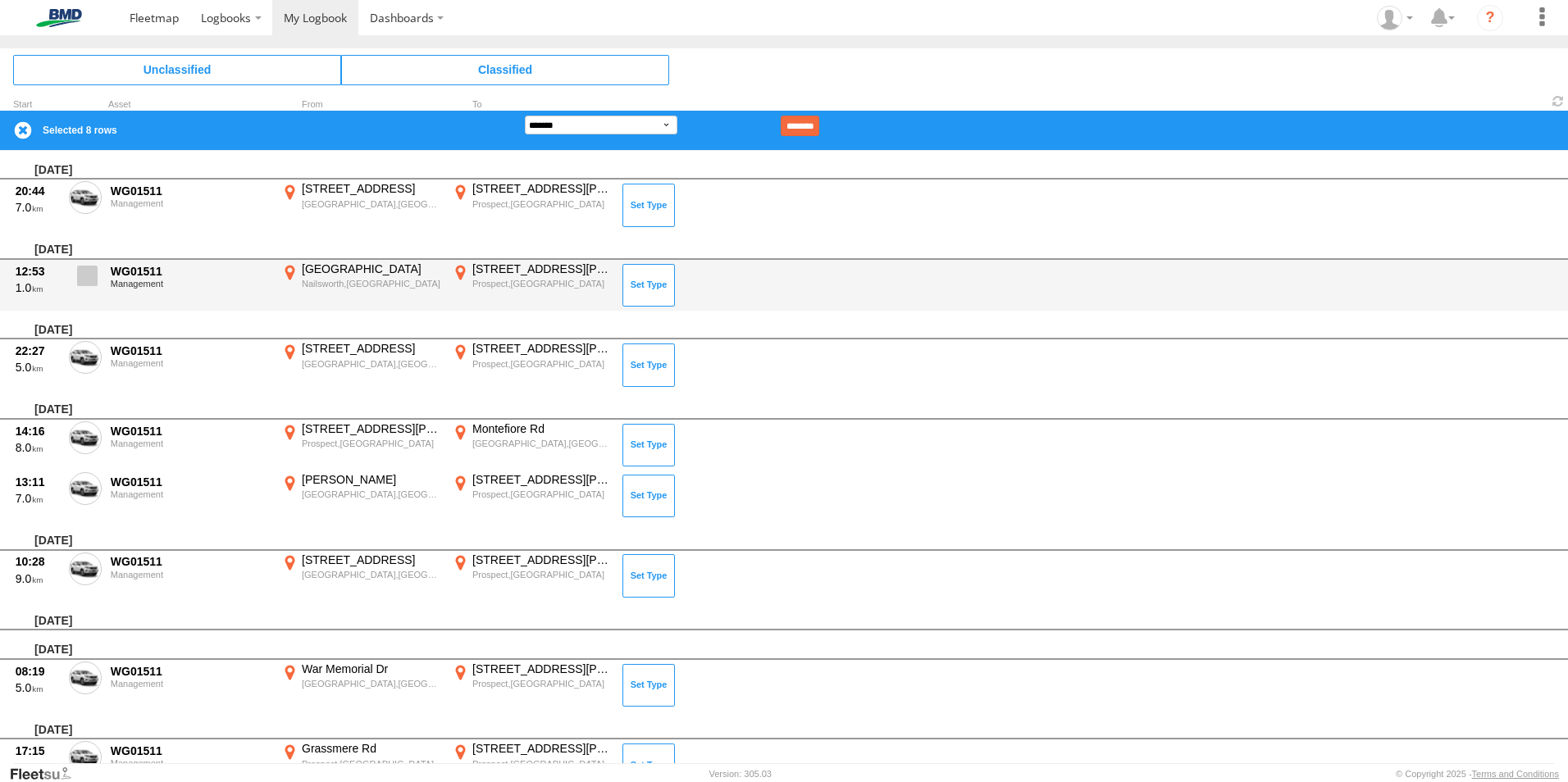
click at [83, 279] on span at bounding box center [87, 275] width 21 height 21
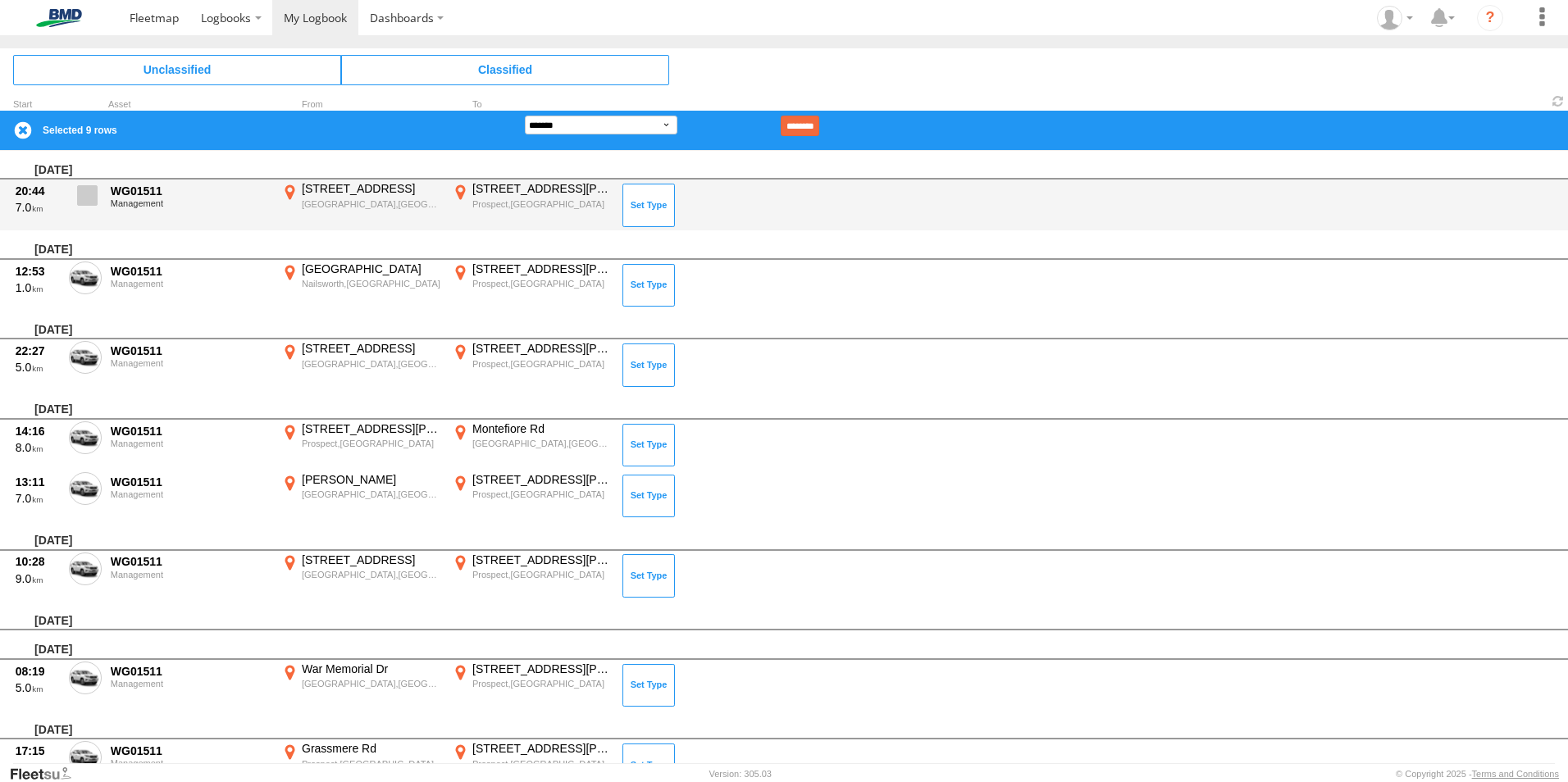
click at [88, 192] on span at bounding box center [87, 195] width 21 height 21
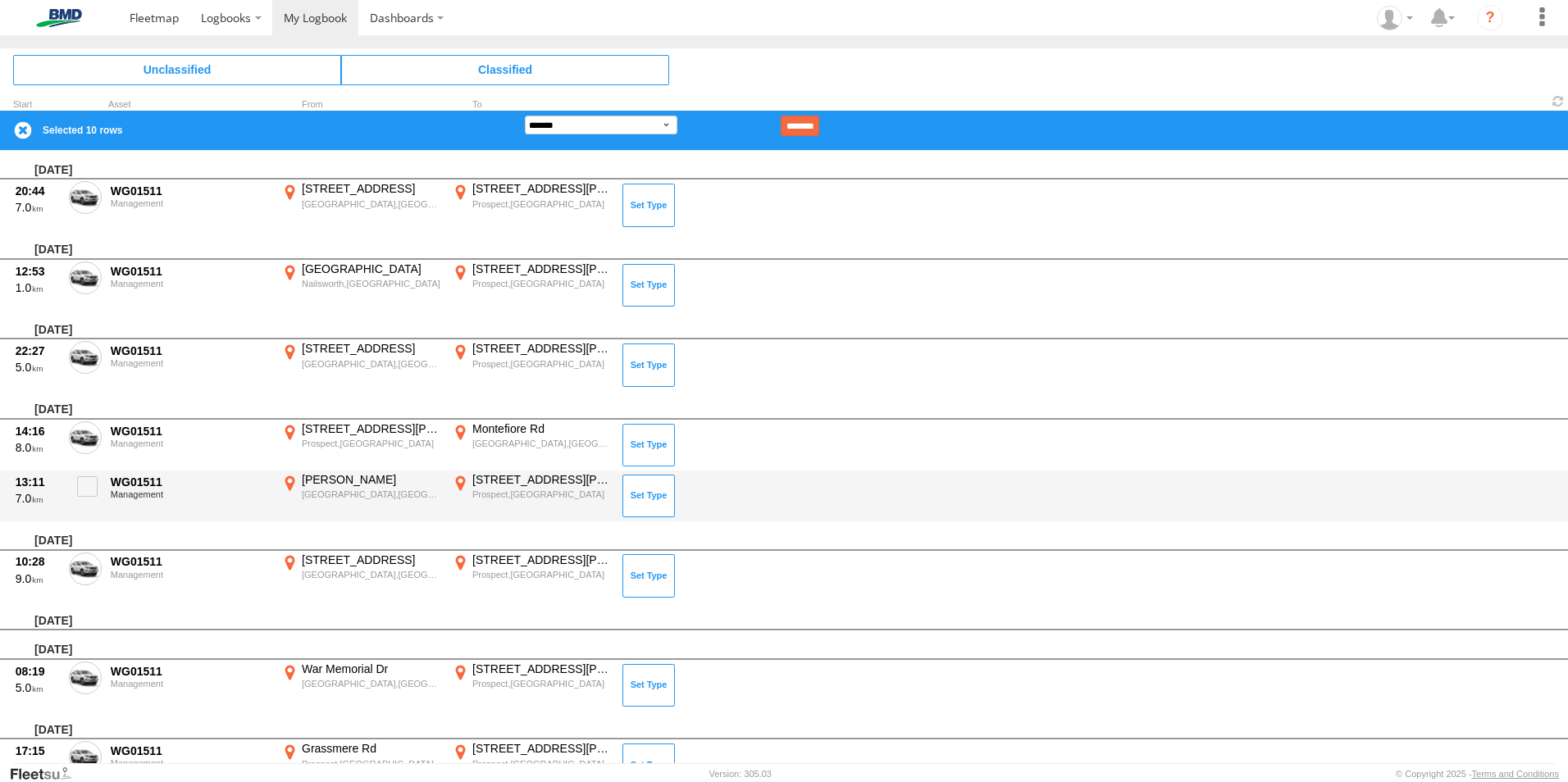
scroll to position [82, 0]
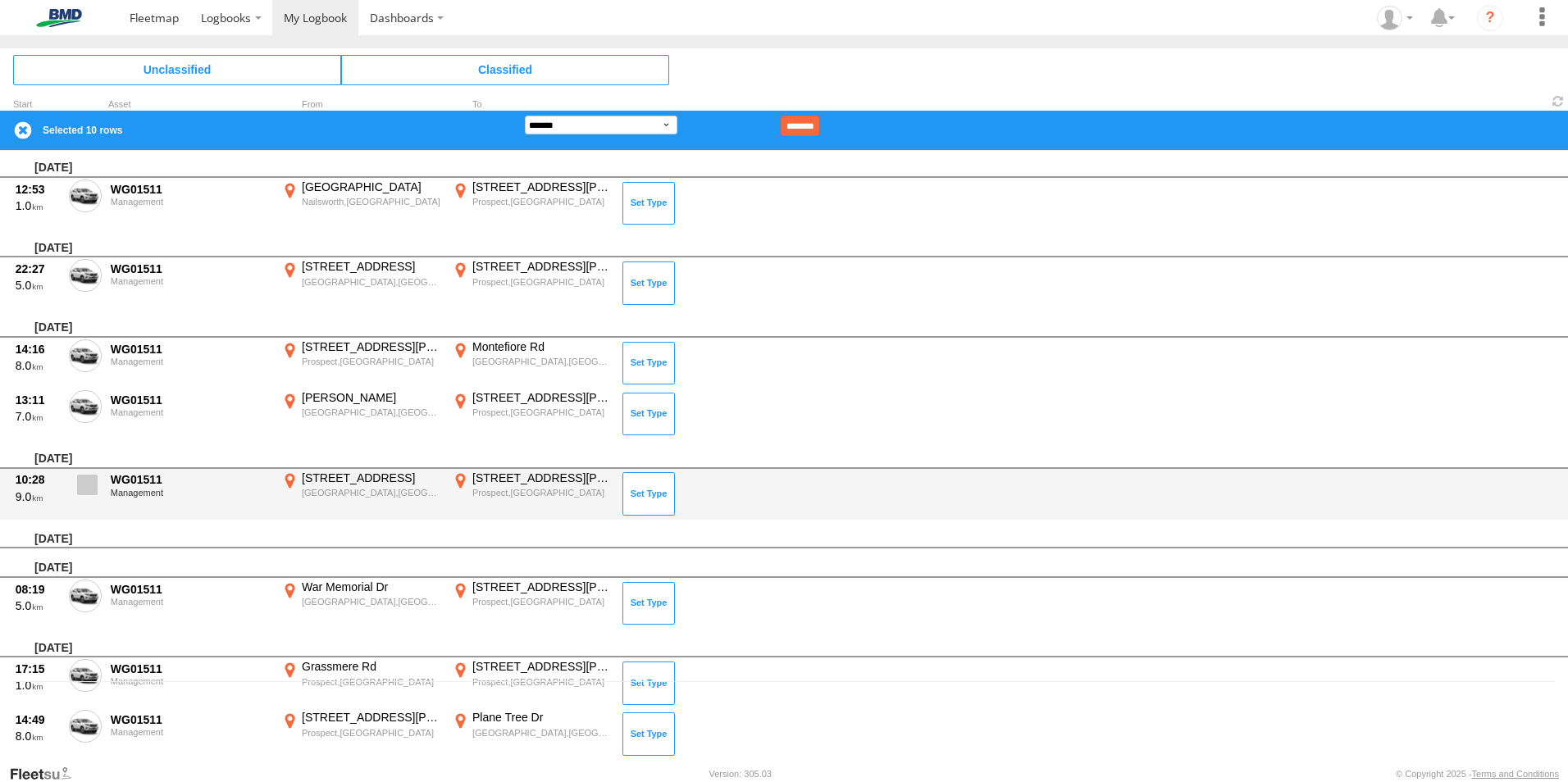
click at [92, 483] on span at bounding box center [87, 484] width 21 height 21
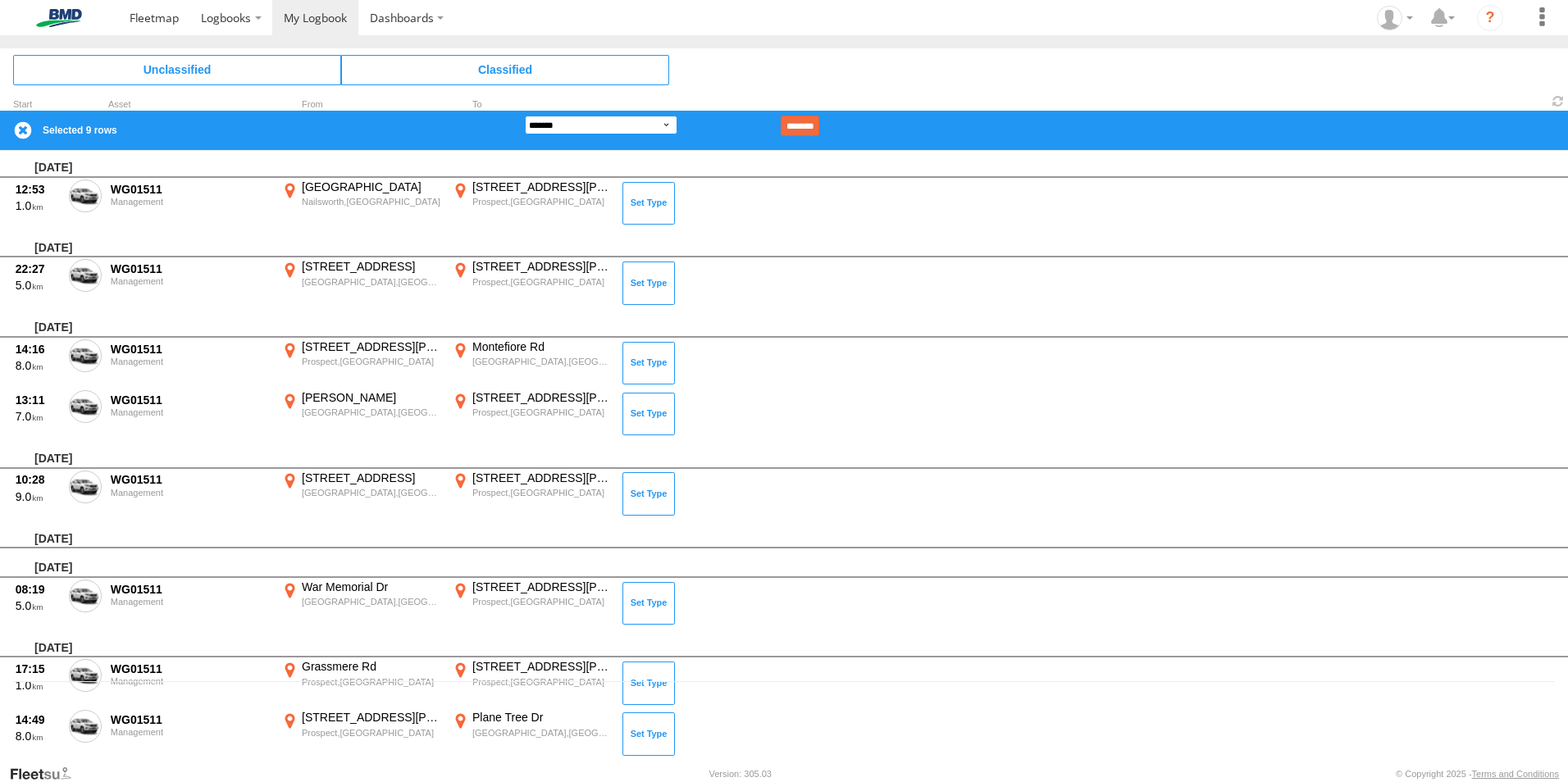
click at [669, 122] on select "**********" at bounding box center [601, 125] width 153 height 19
click at [525, 116] on select "**********" at bounding box center [601, 125] width 153 height 19
click at [819, 126] on input "********" at bounding box center [799, 126] width 39 height 21
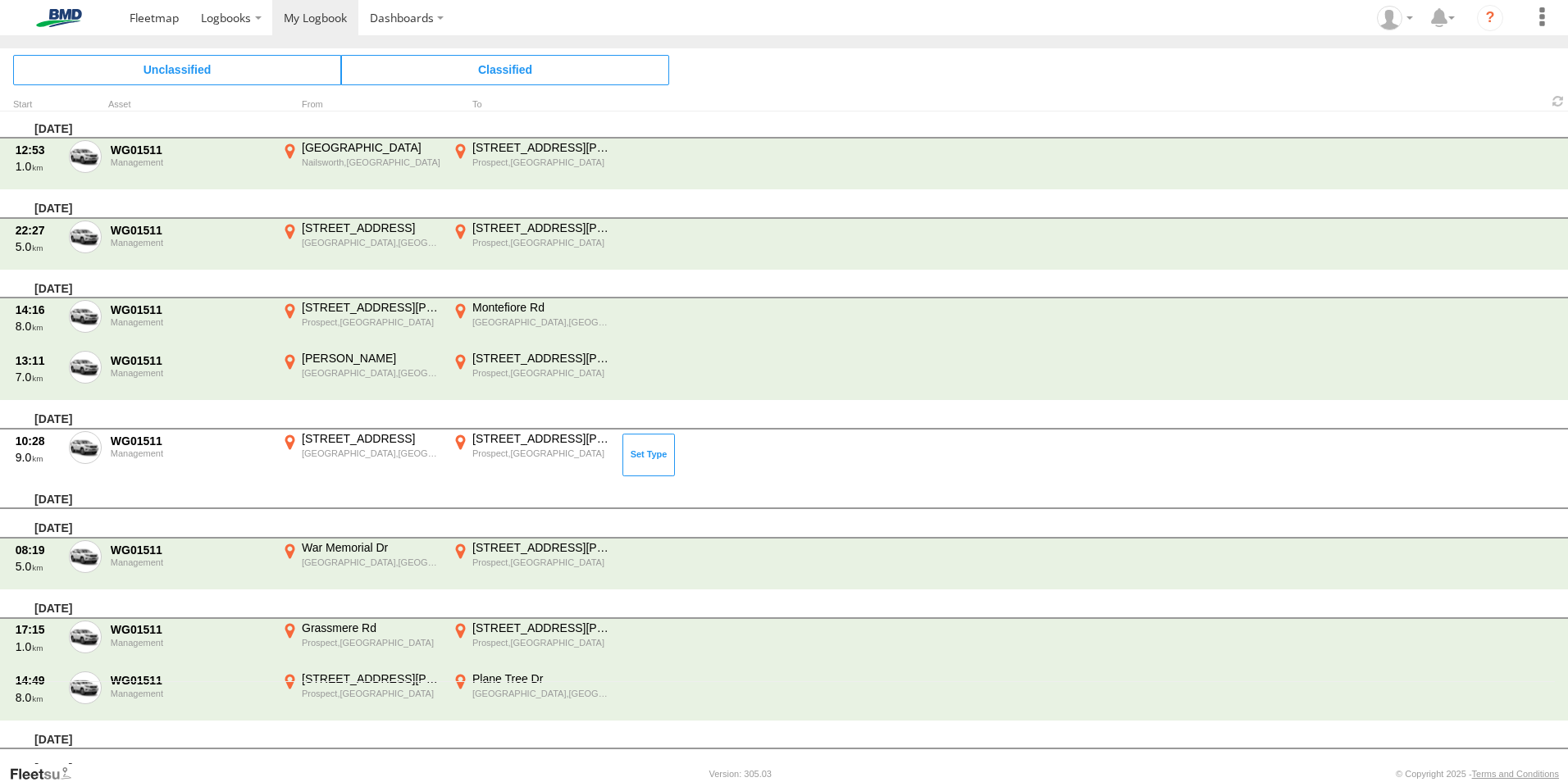
scroll to position [0, 0]
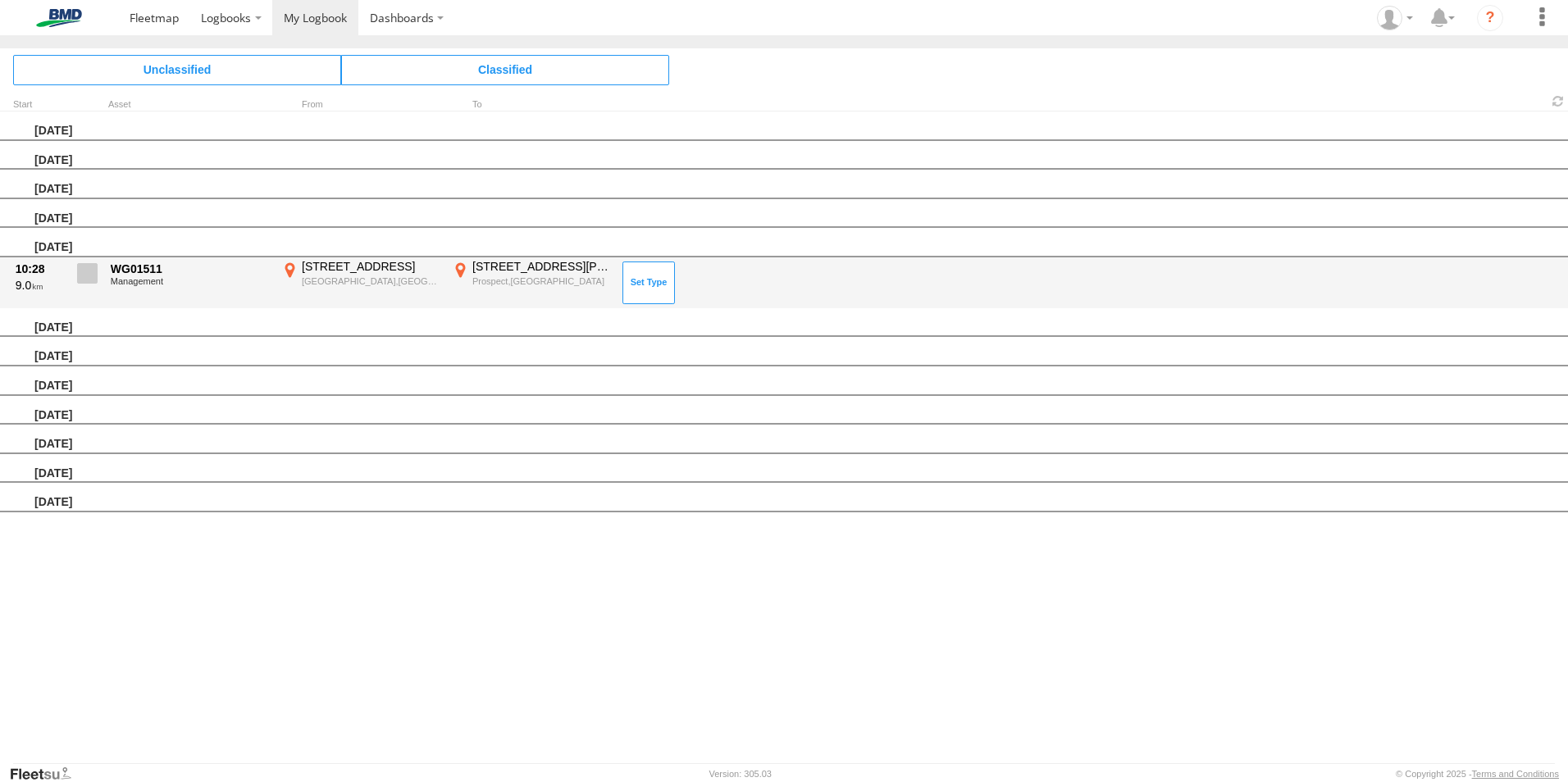
click at [76, 274] on label at bounding box center [85, 278] width 32 height 38
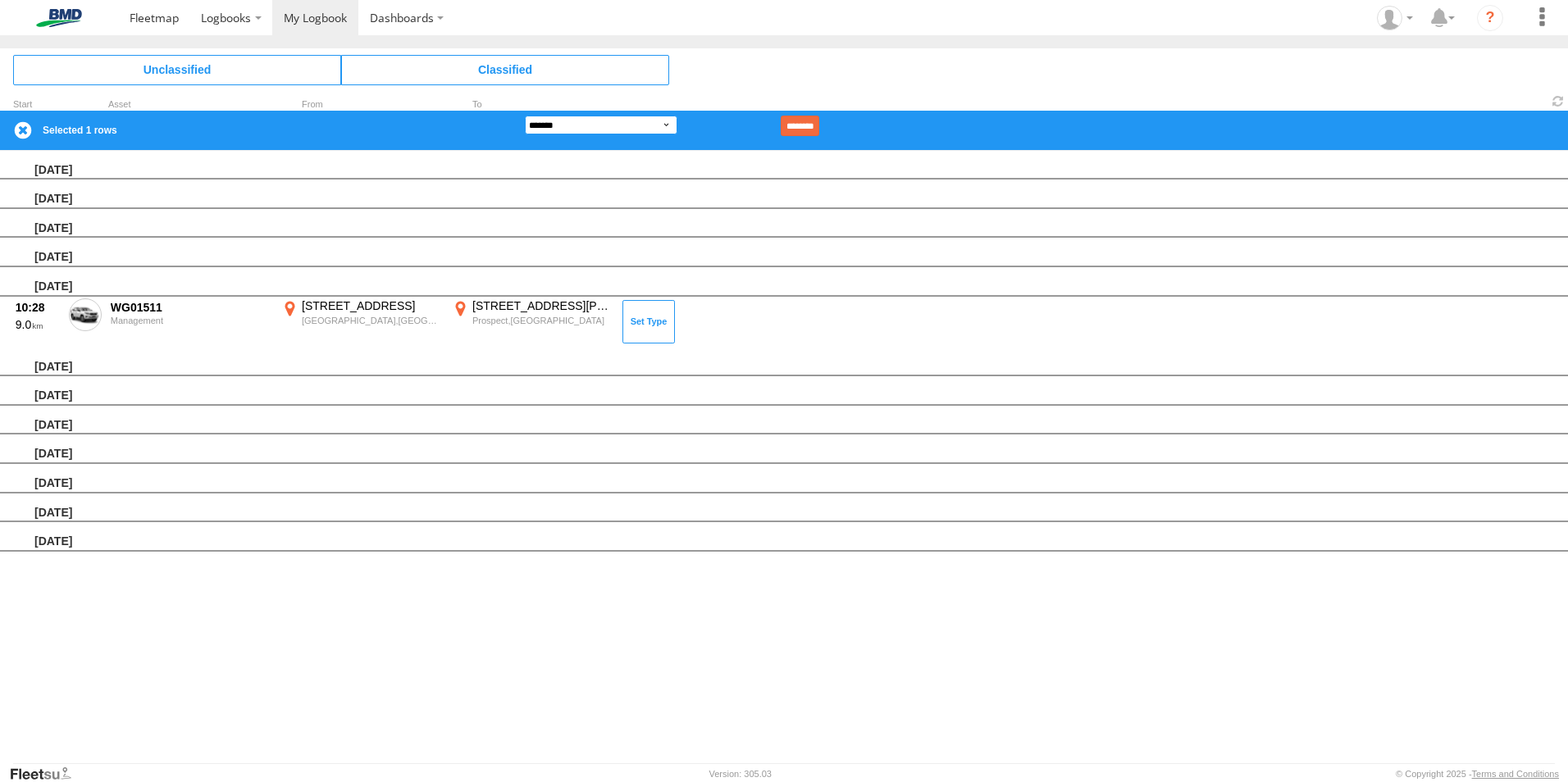
drag, startPoint x: 601, startPoint y: 121, endPoint x: 601, endPoint y: 133, distance: 12.0
click at [601, 121] on select "**********" at bounding box center [601, 125] width 153 height 19
select select "**"
click at [525, 116] on select "**********" at bounding box center [601, 125] width 153 height 19
click at [817, 118] on input "********" at bounding box center [799, 126] width 39 height 21
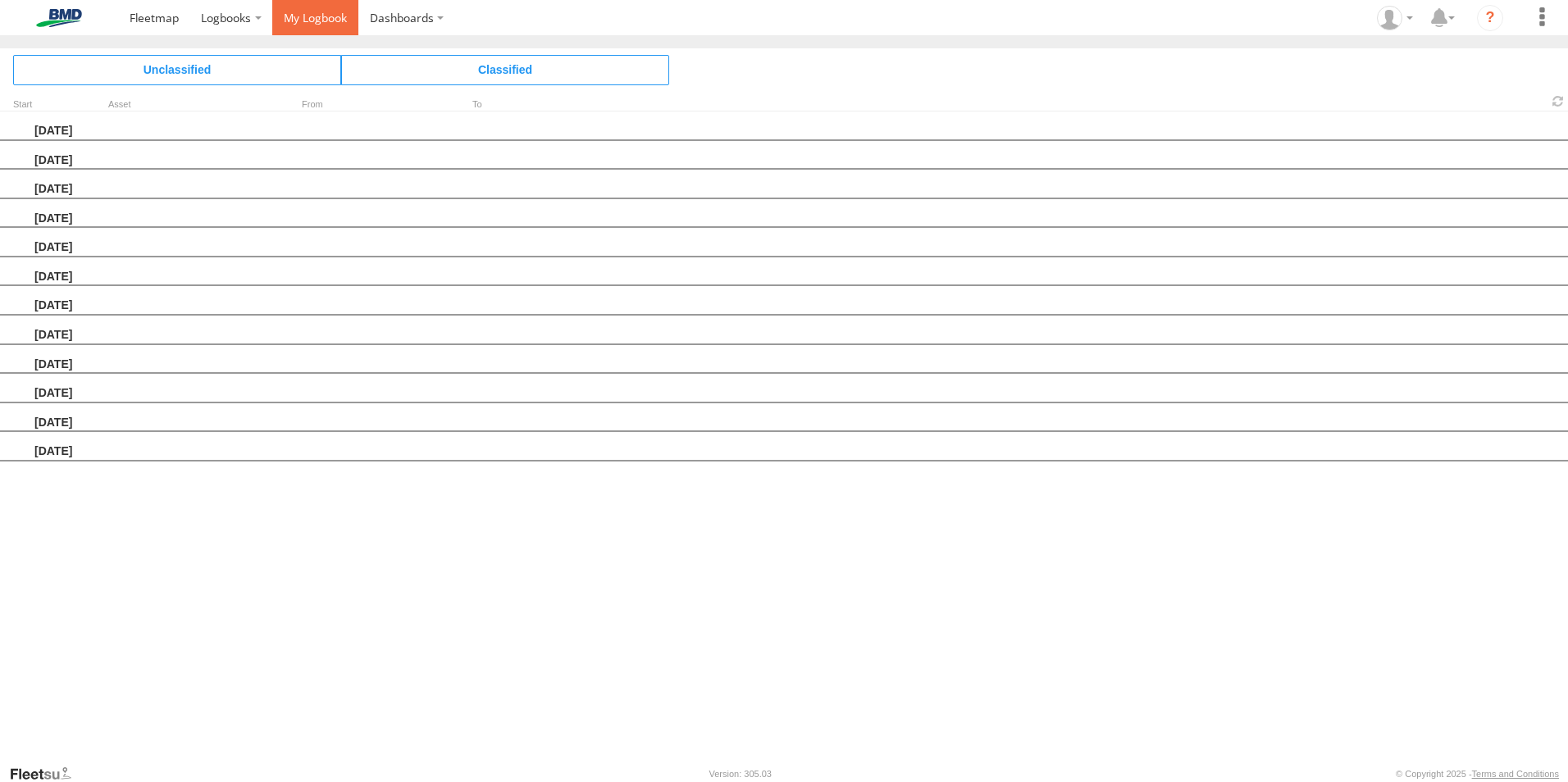
click at [315, 6] on link at bounding box center [316, 17] width 86 height 35
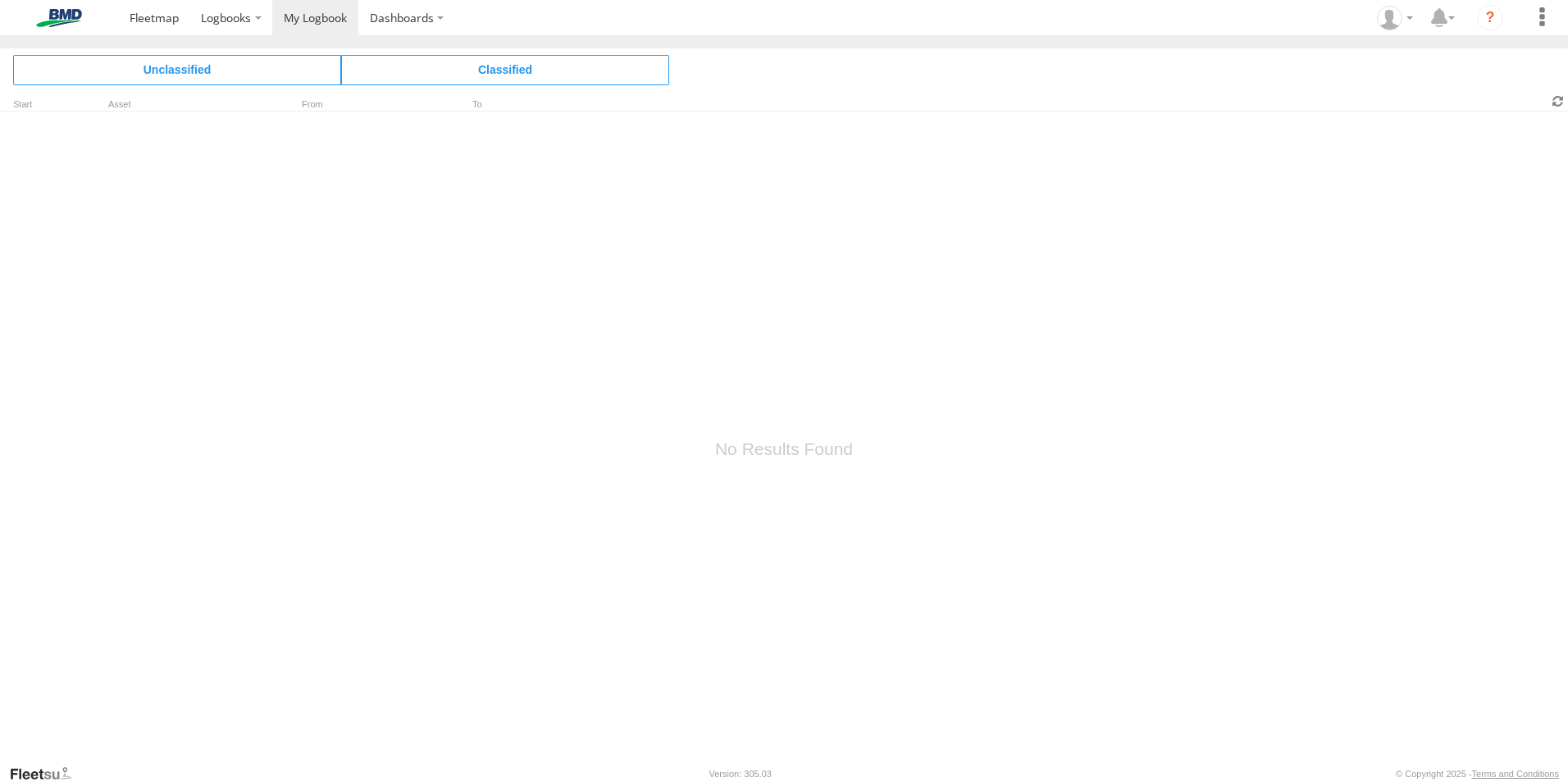
click at [1560, 104] on span at bounding box center [1558, 101] width 20 height 15
